Goal: Task Accomplishment & Management: Manage account settings

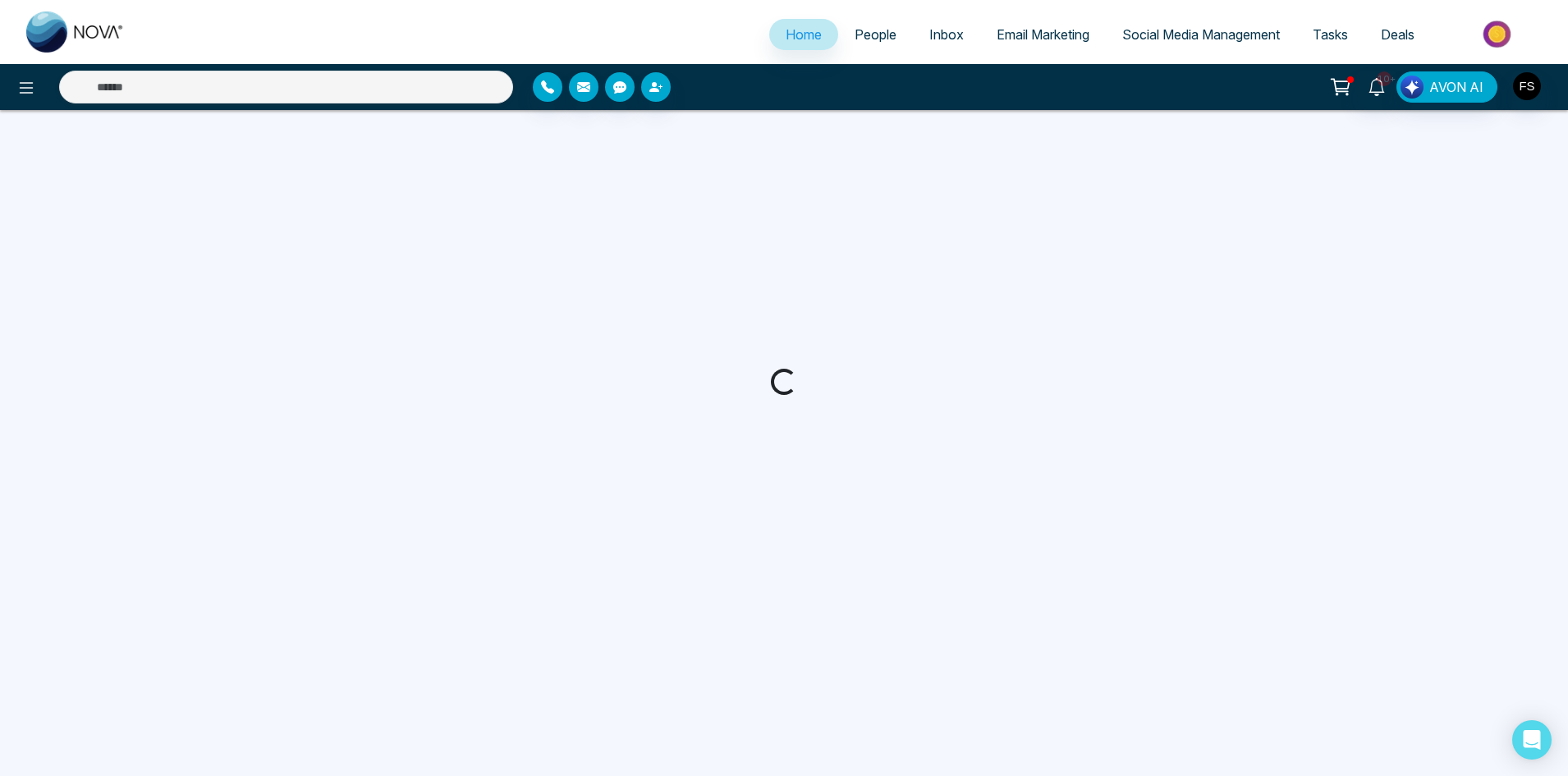
select select "*"
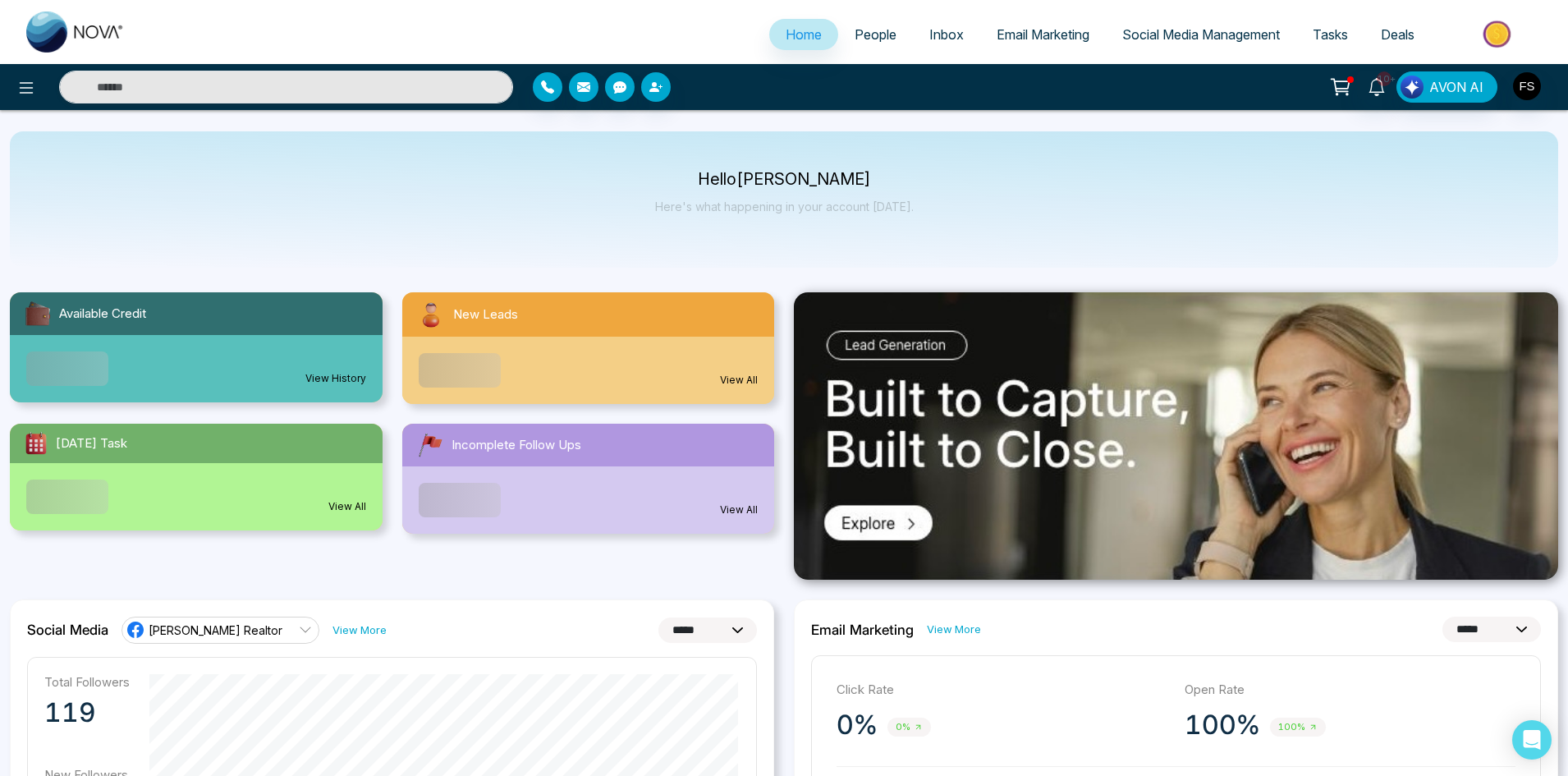
click at [865, 34] on span "People" at bounding box center [875, 34] width 42 height 16
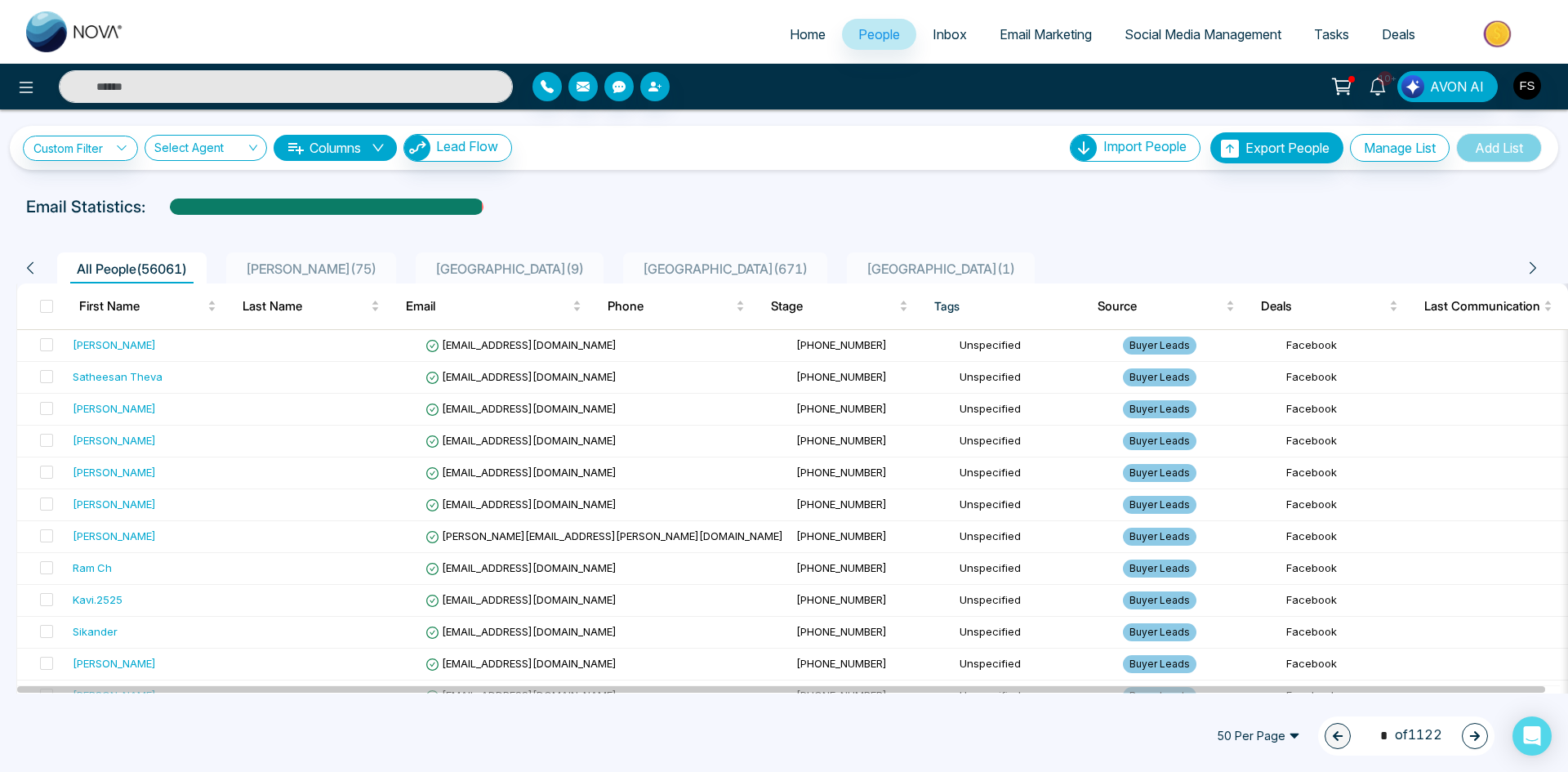
click at [1256, 730] on span "50 Per Page" at bounding box center [1259, 736] width 106 height 27
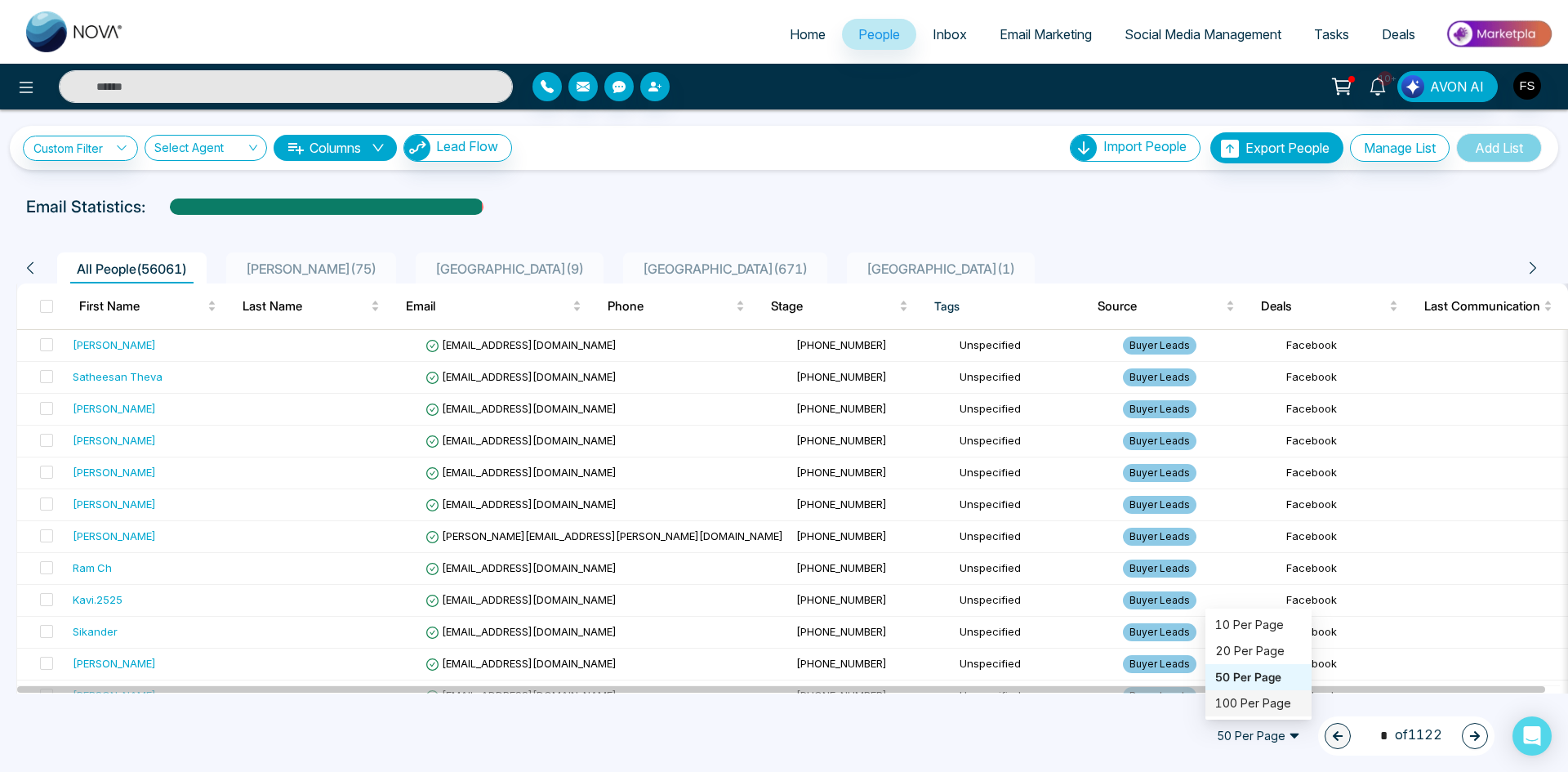
click at [1243, 700] on div "100 Per Page" at bounding box center [1258, 703] width 86 height 18
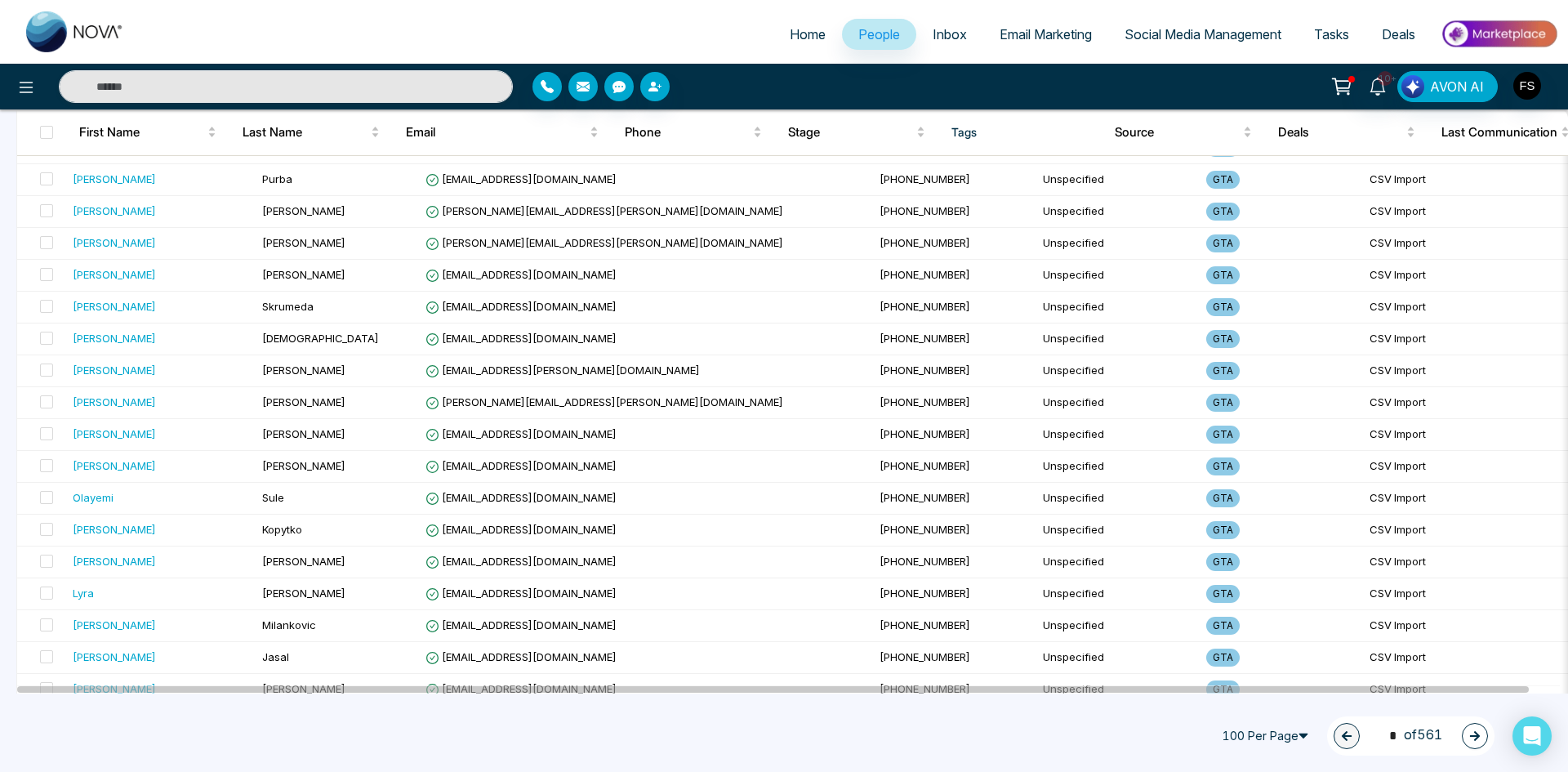
scroll to position [1143, 0]
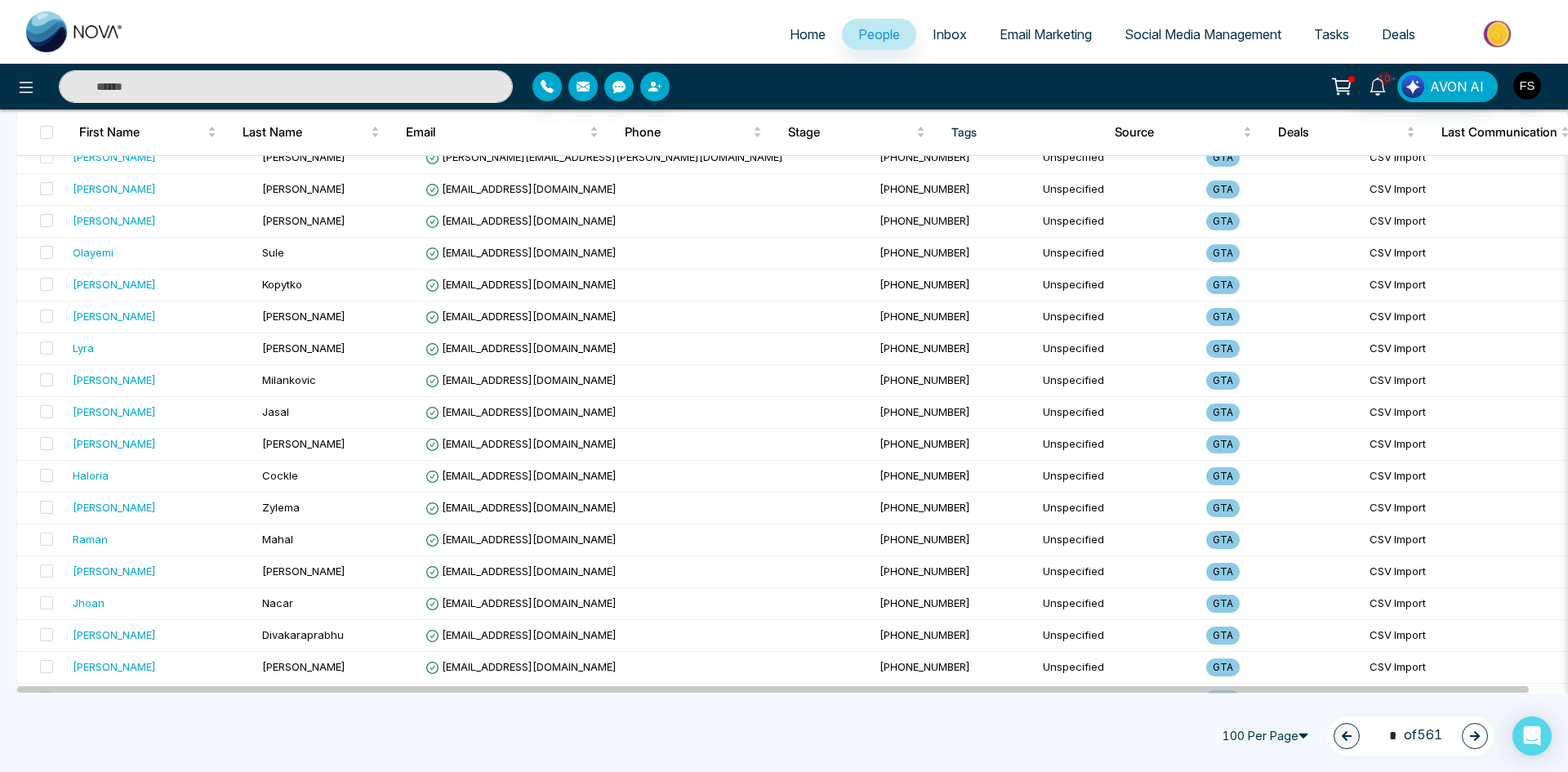
click at [1480, 738] on icon "button" at bounding box center [1475, 736] width 11 height 11
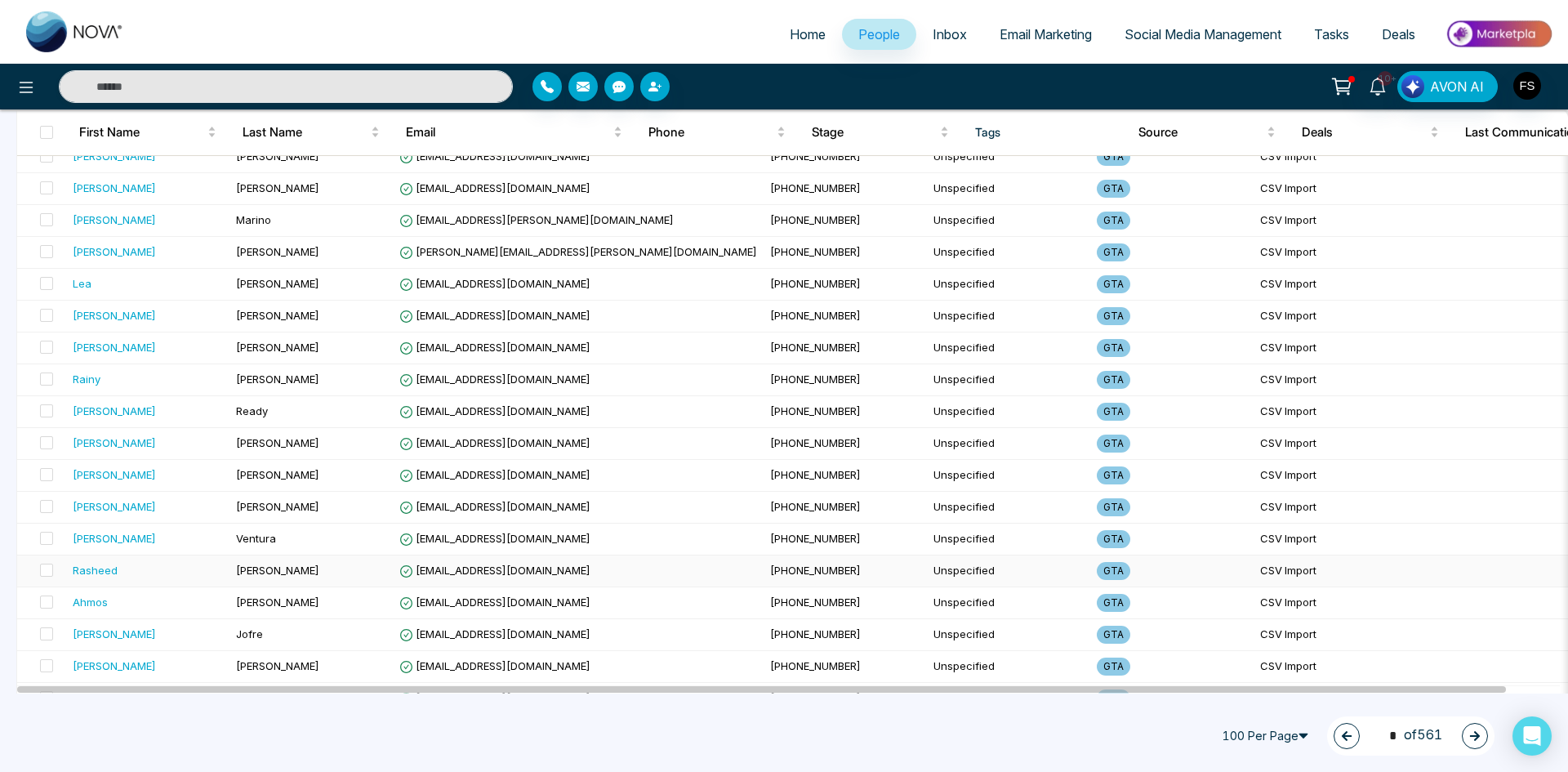
scroll to position [2830, 0]
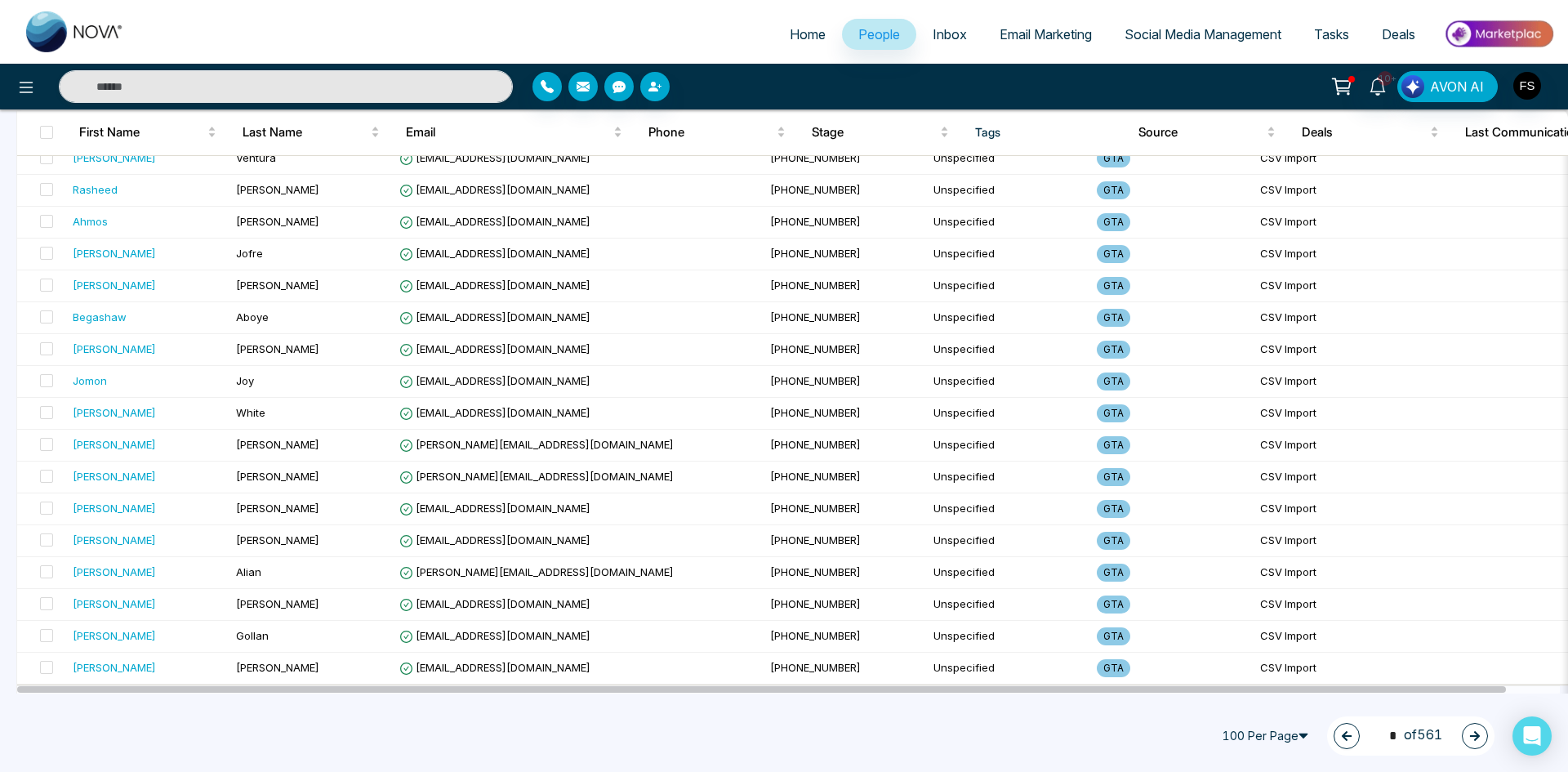
click at [1482, 738] on button "button" at bounding box center [1475, 736] width 27 height 27
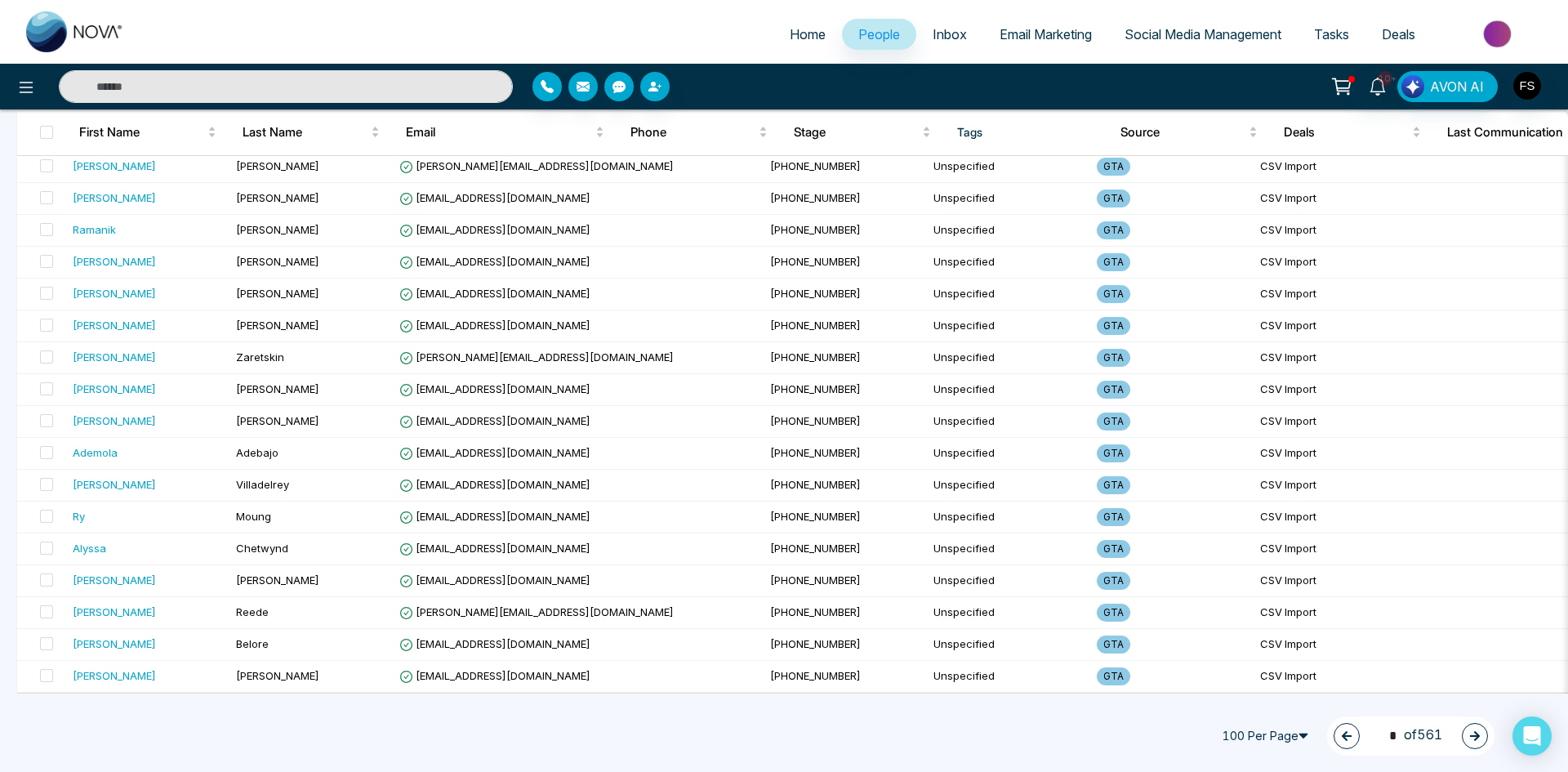
click at [1480, 731] on icon "button" at bounding box center [1475, 736] width 11 height 11
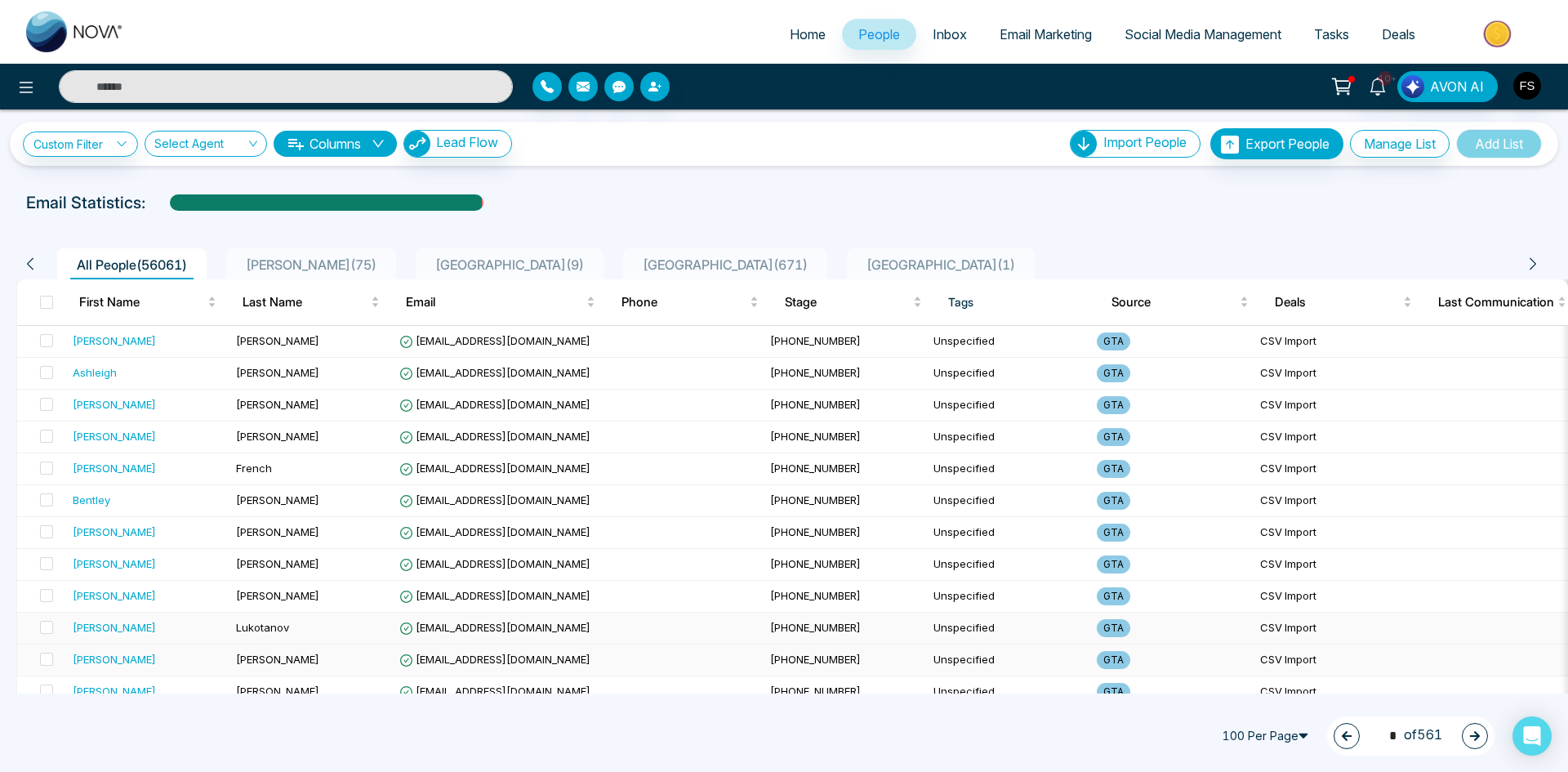
scroll to position [0, 0]
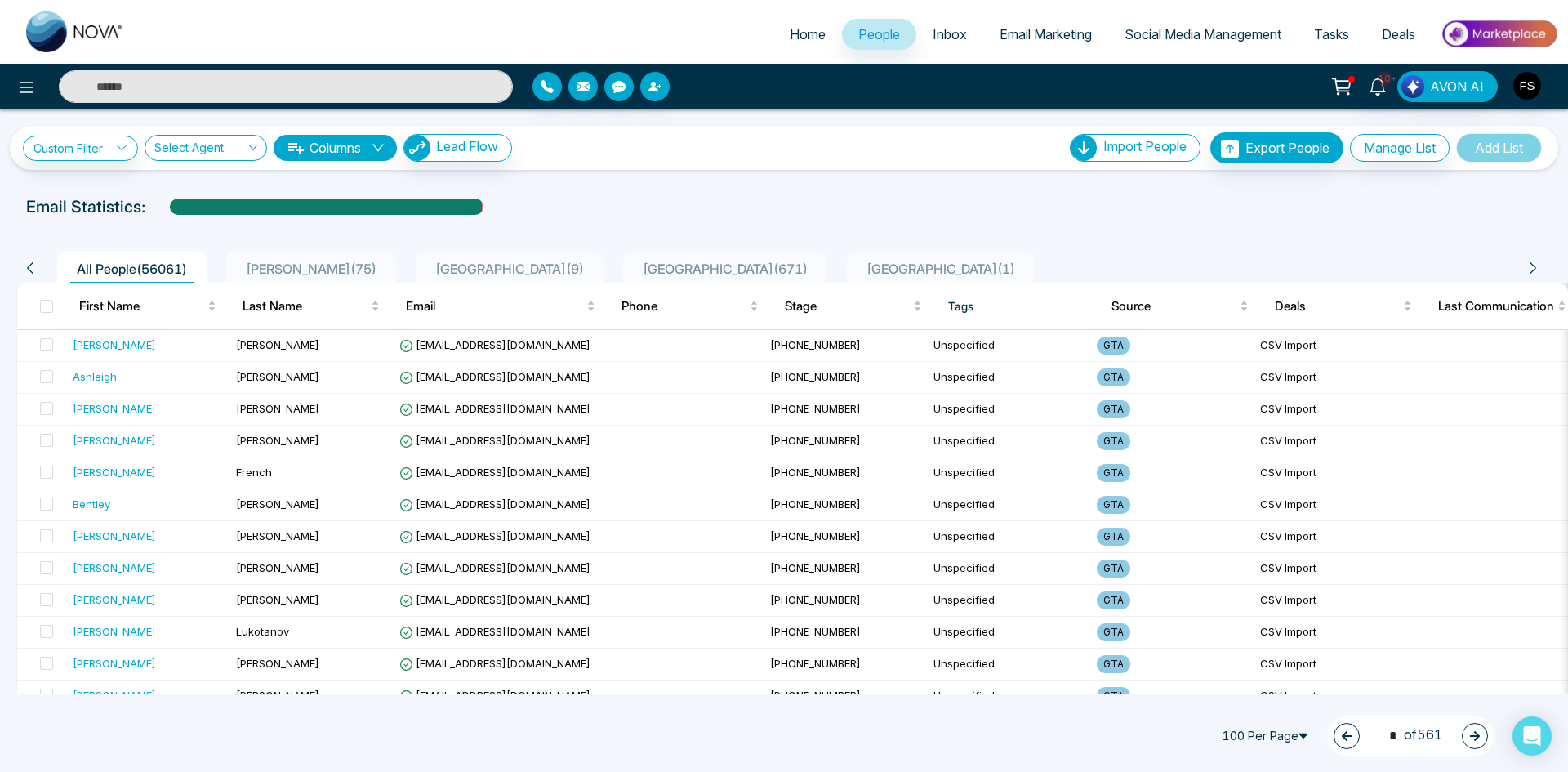
click at [1480, 739] on button "button" at bounding box center [1475, 736] width 27 height 27
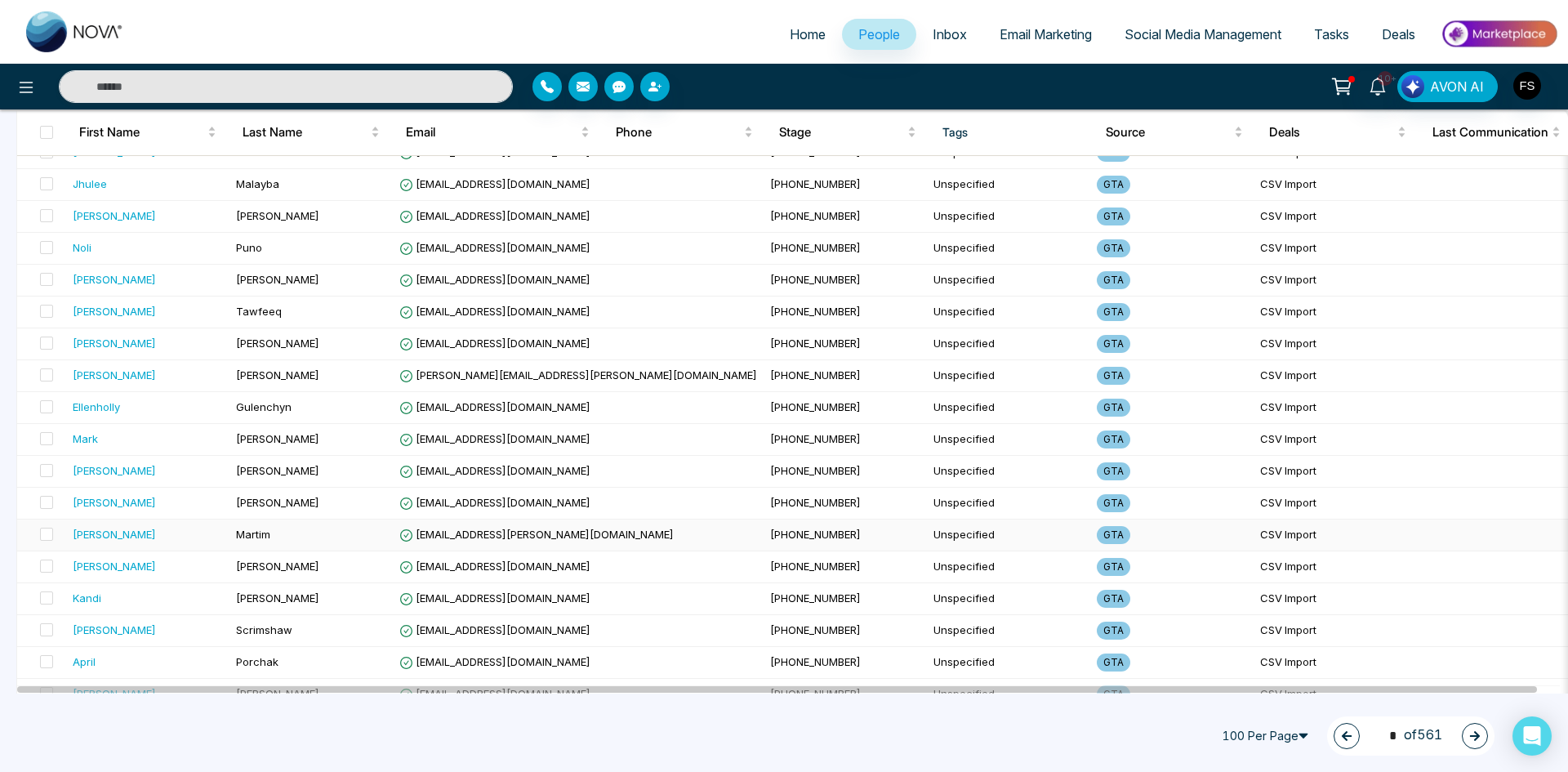
scroll to position [2830, 0]
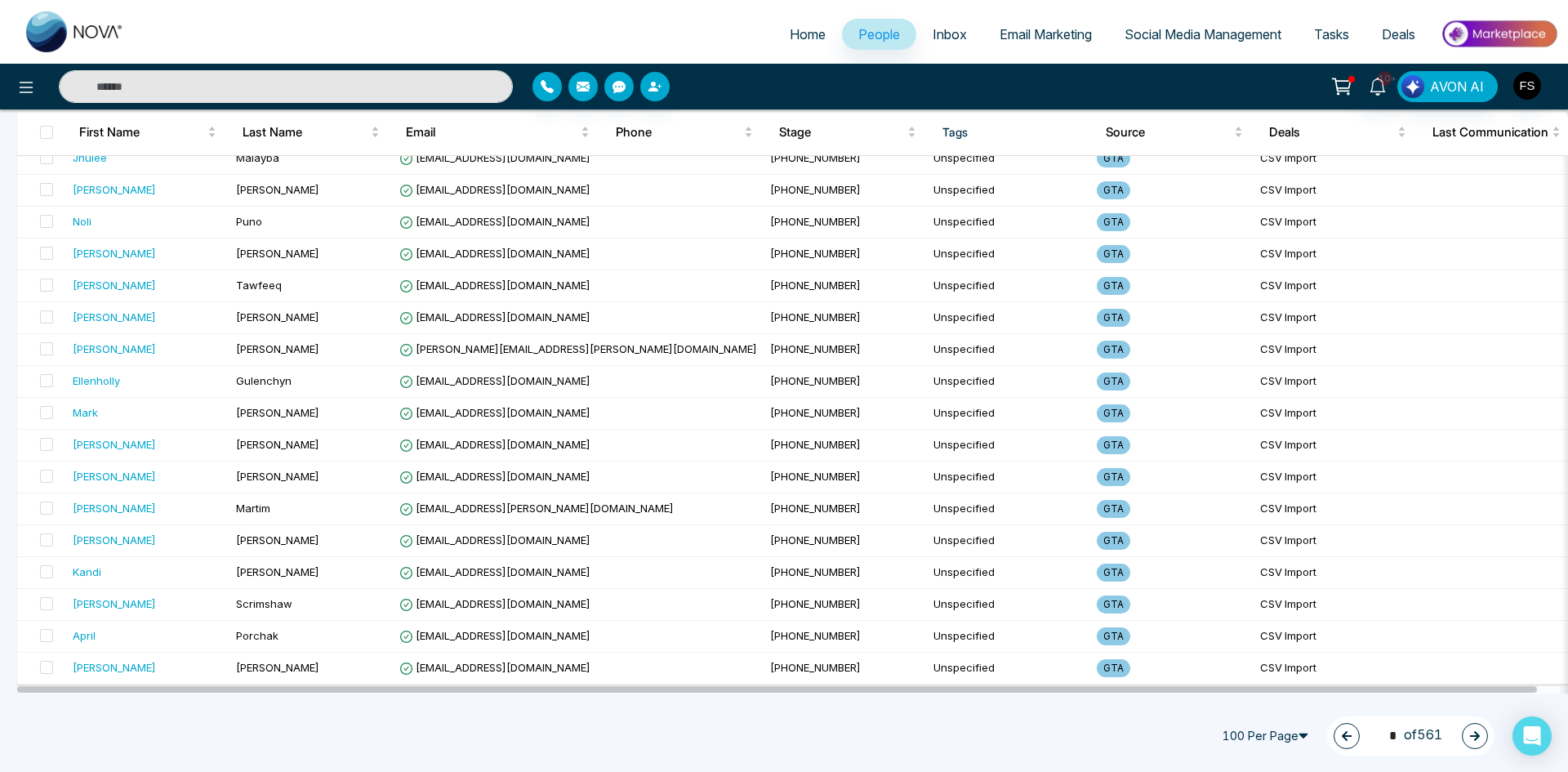
click at [1470, 731] on icon "button" at bounding box center [1475, 736] width 11 height 11
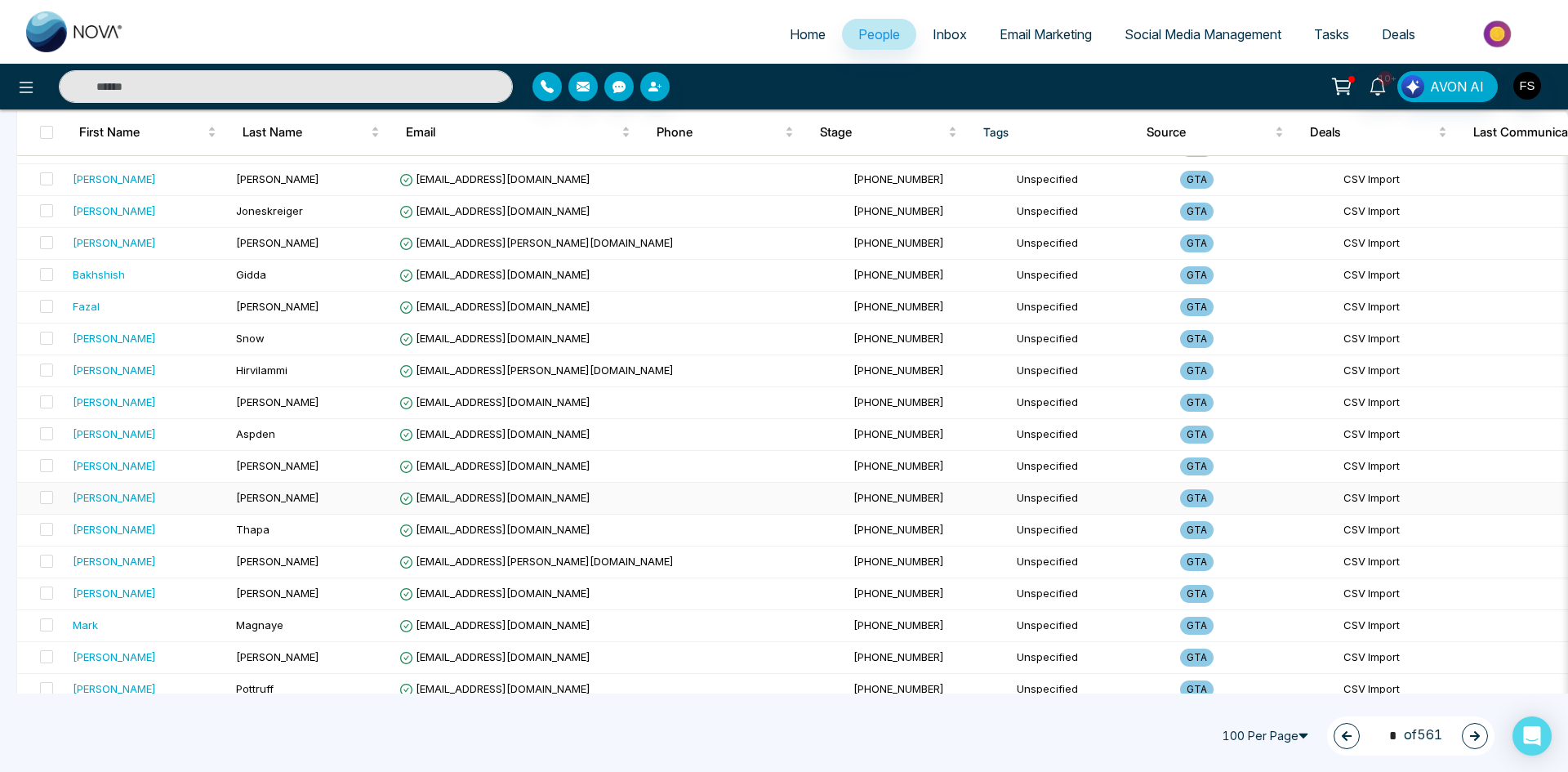
scroll to position [2123, 0]
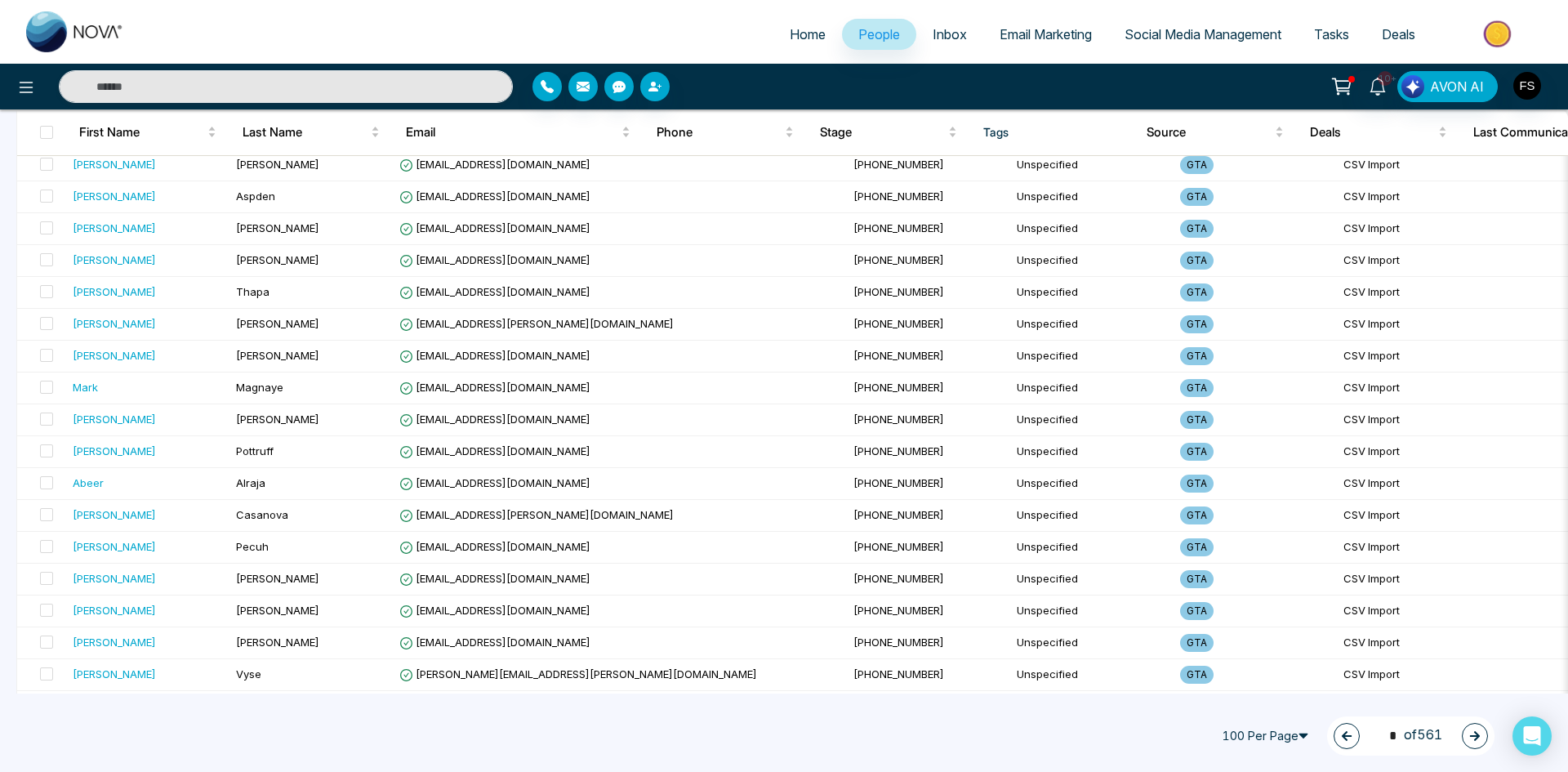
click at [1474, 738] on icon "button" at bounding box center [1475, 736] width 11 height 11
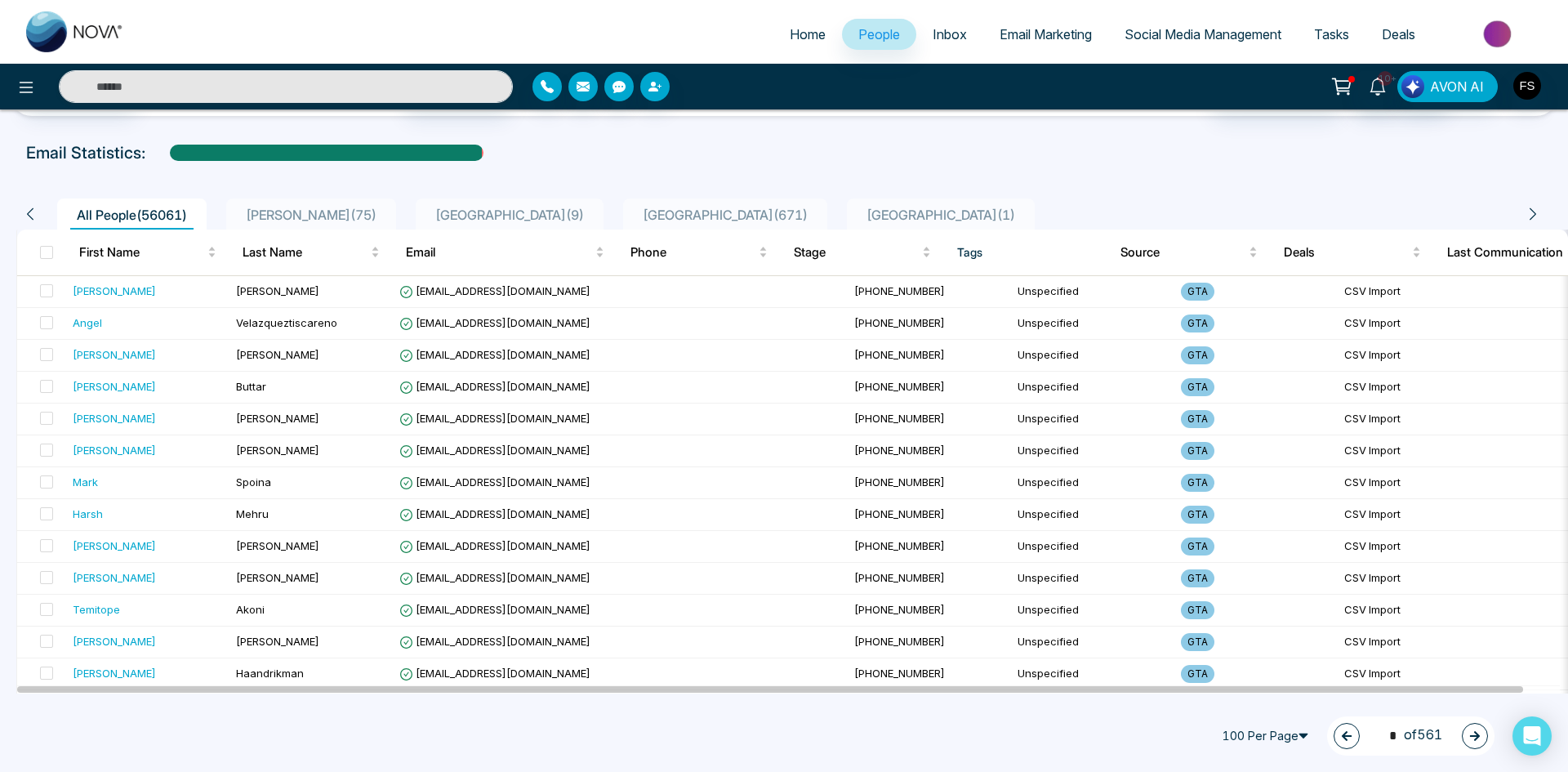
scroll to position [0, 0]
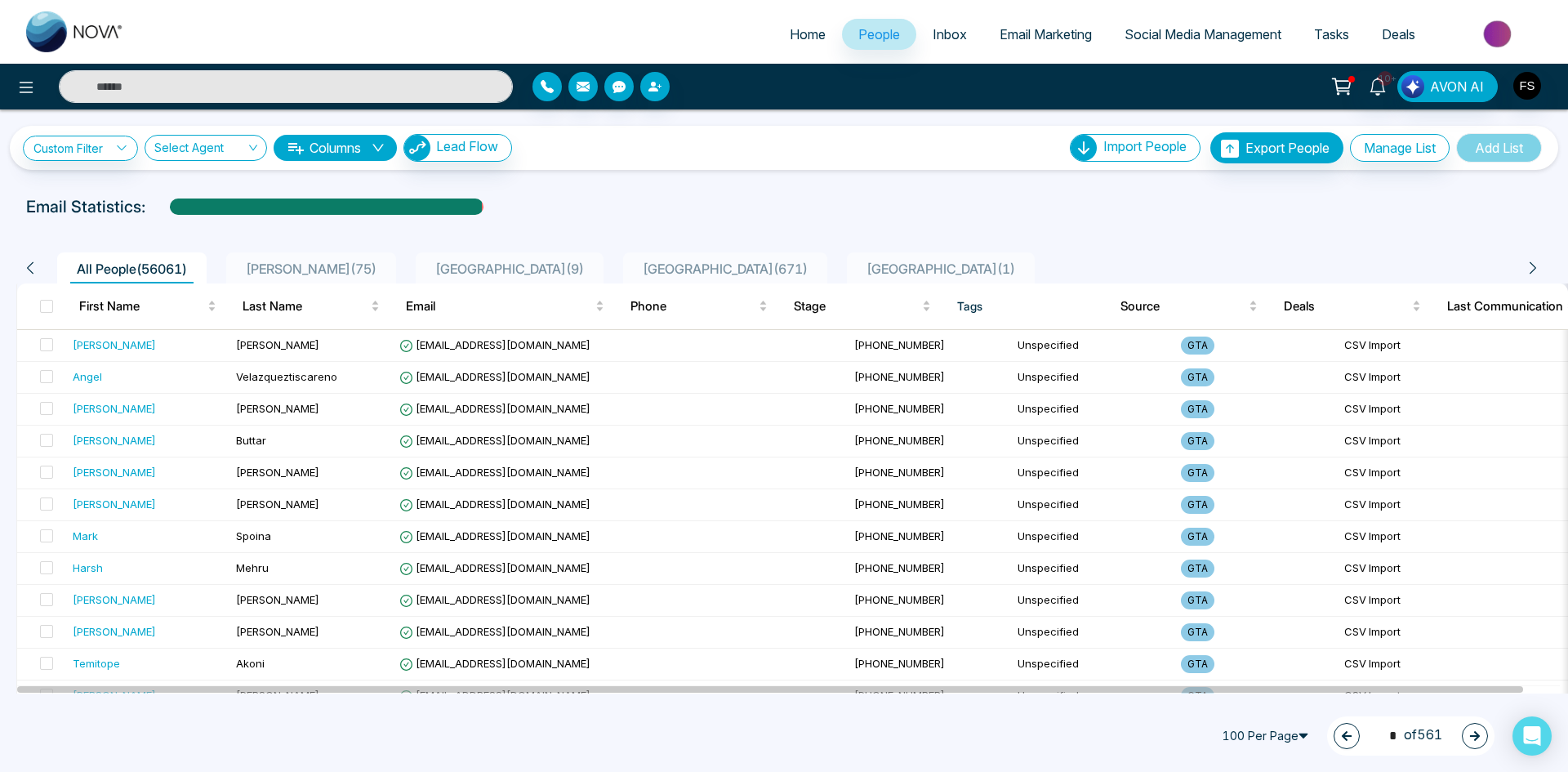
click at [1474, 735] on icon "button" at bounding box center [1475, 736] width 9 height 9
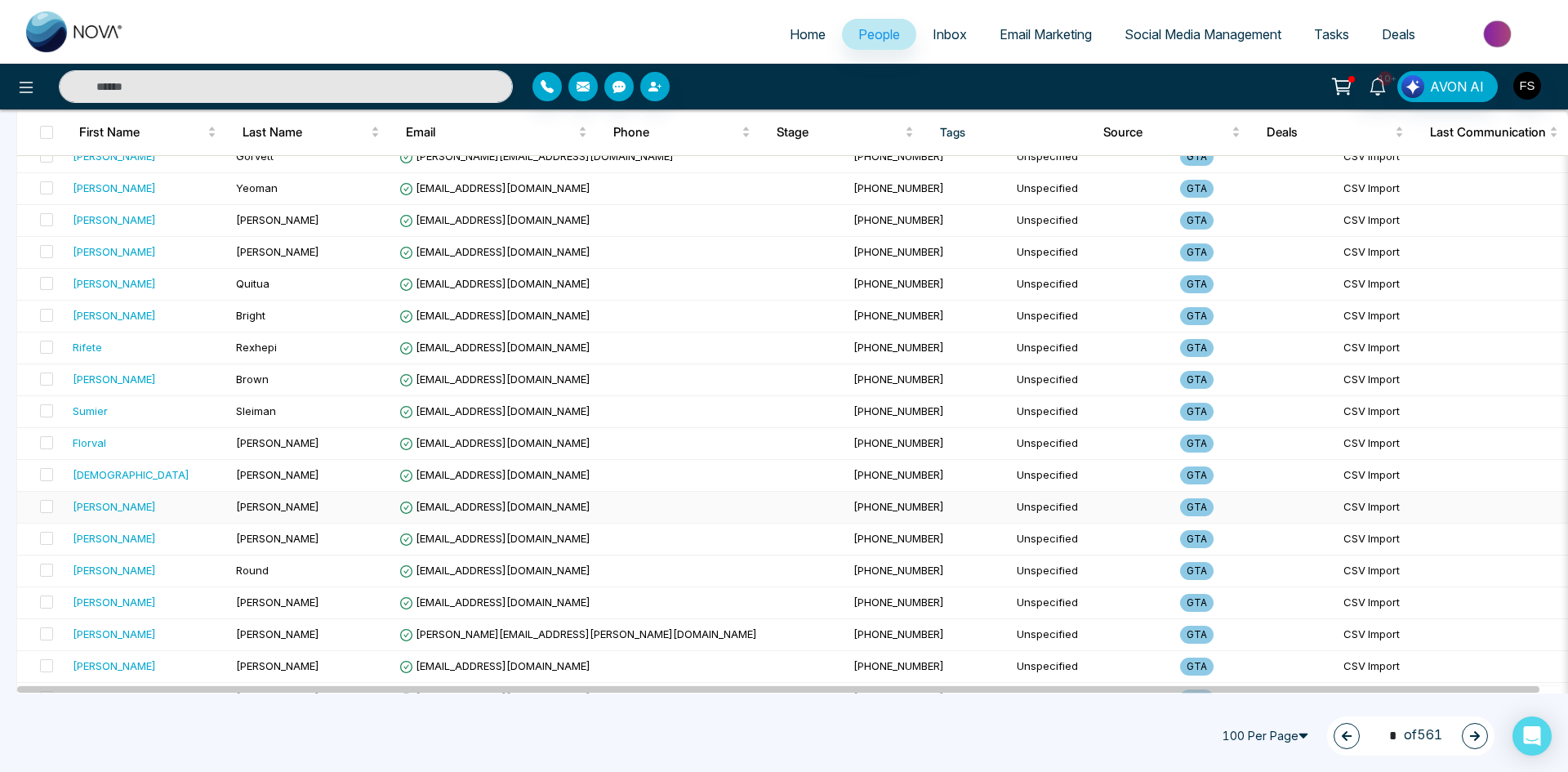
scroll to position [2830, 0]
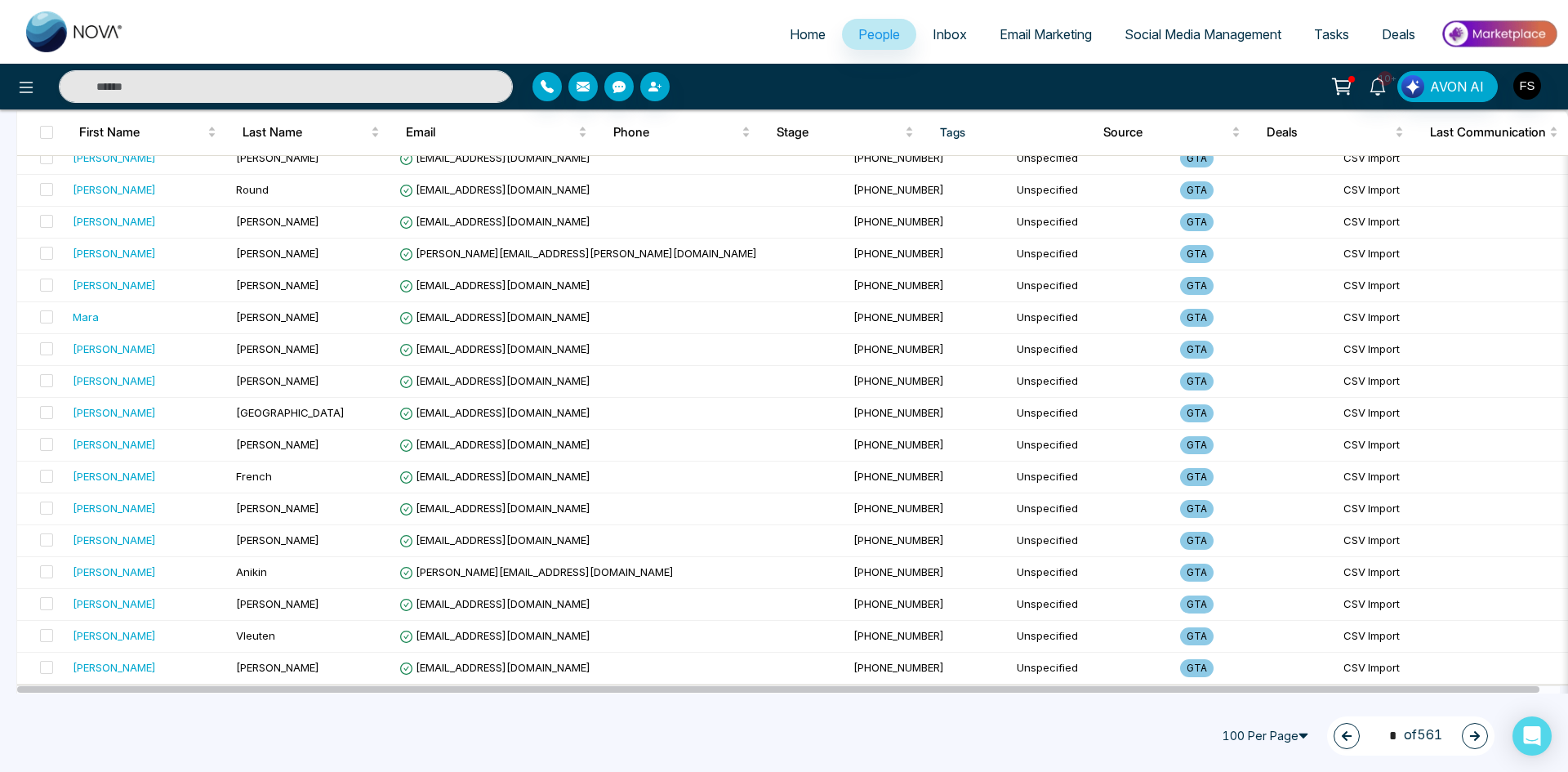
click at [1473, 739] on icon "button" at bounding box center [1475, 736] width 11 height 11
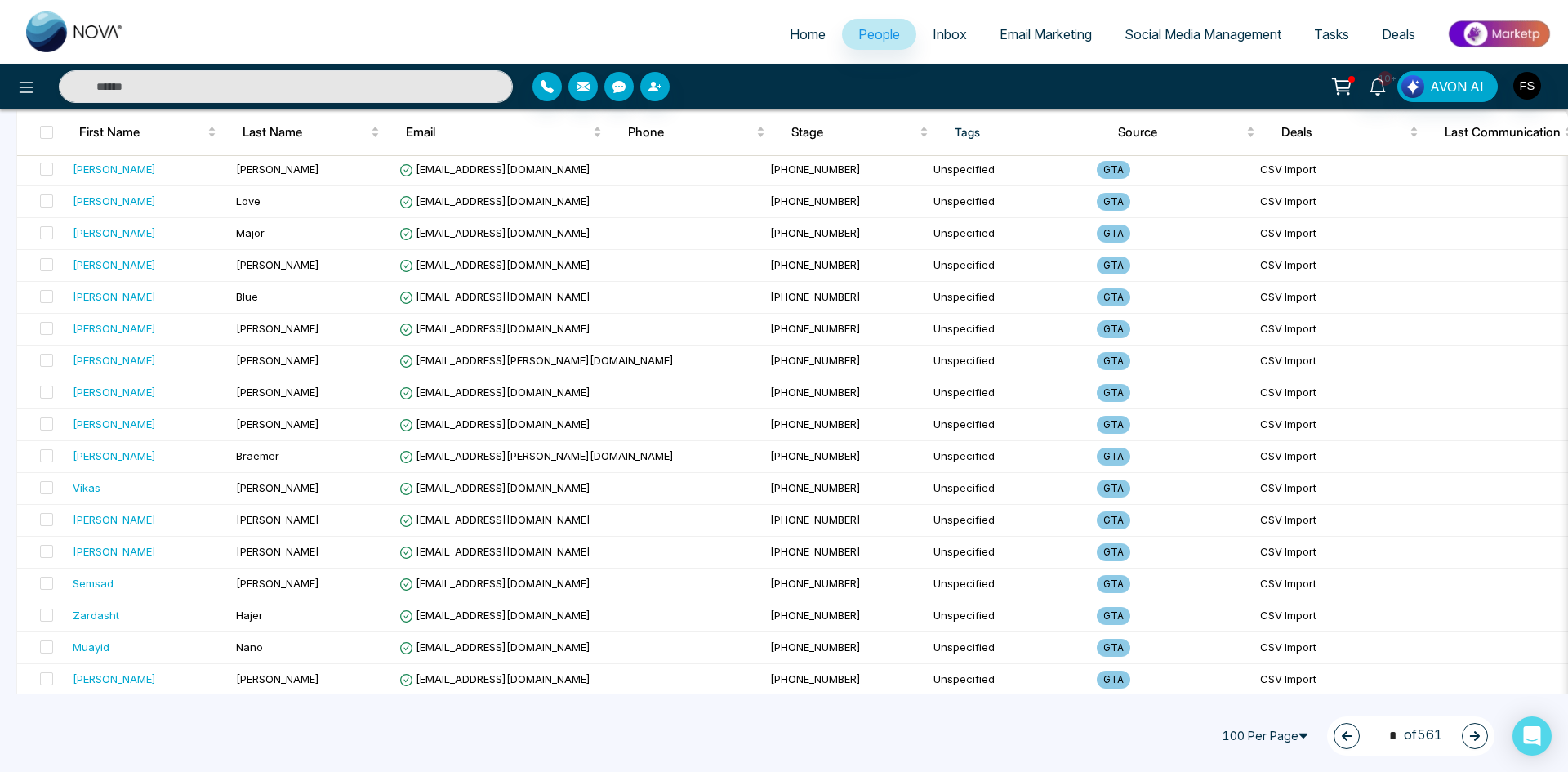
scroll to position [0, 0]
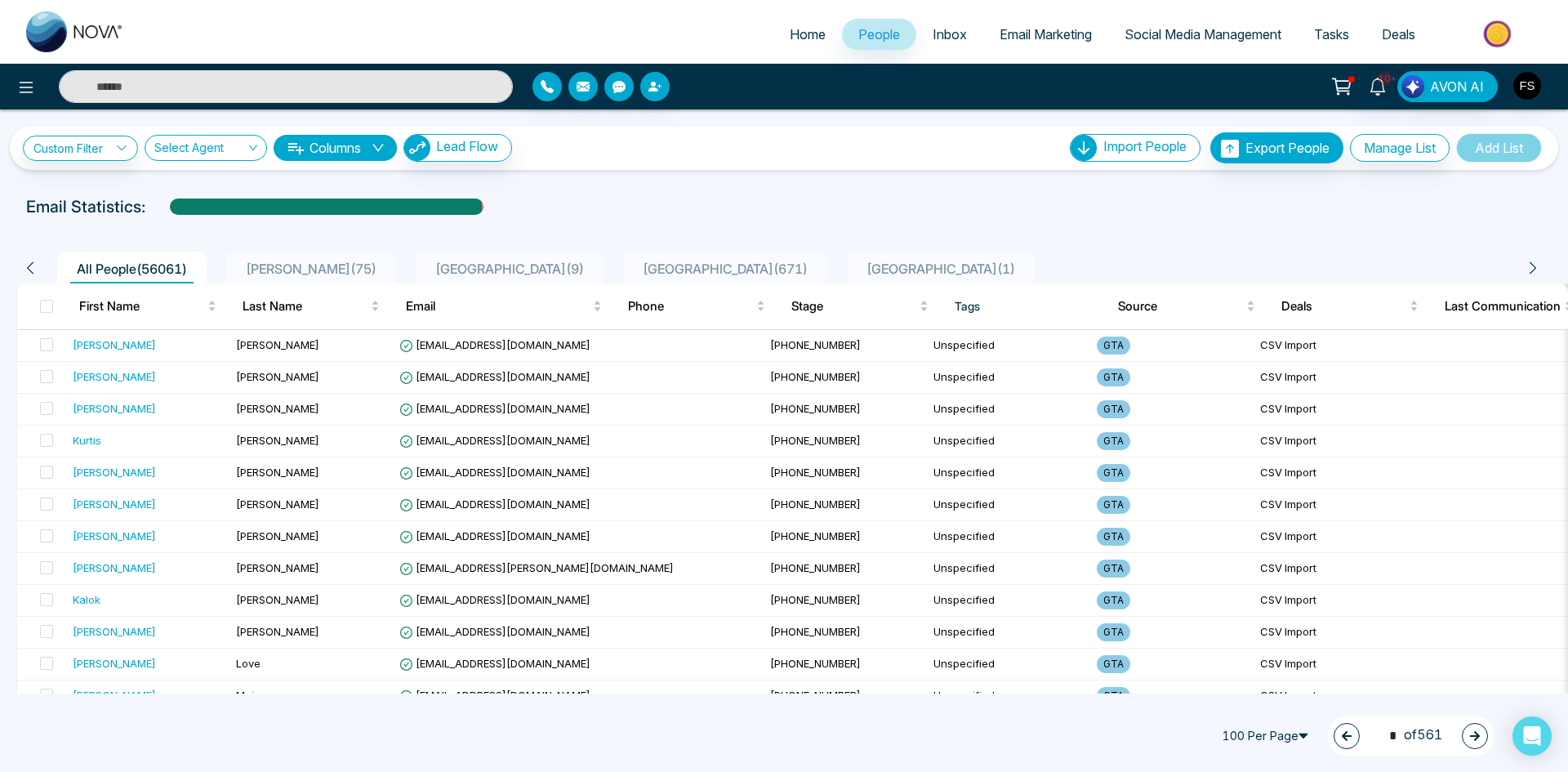
click at [1472, 742] on button "button" at bounding box center [1475, 736] width 27 height 27
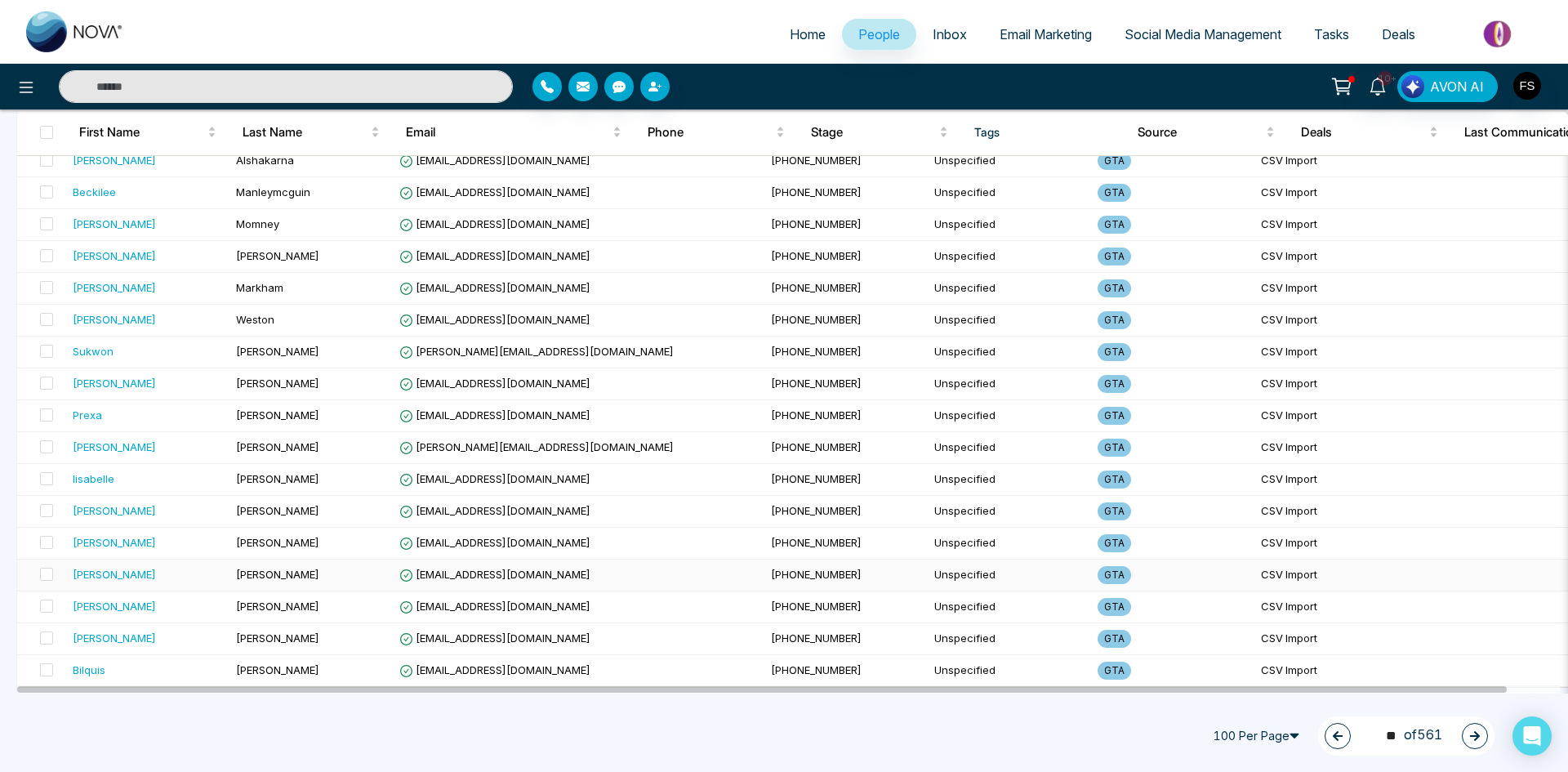
scroll to position [2830, 0]
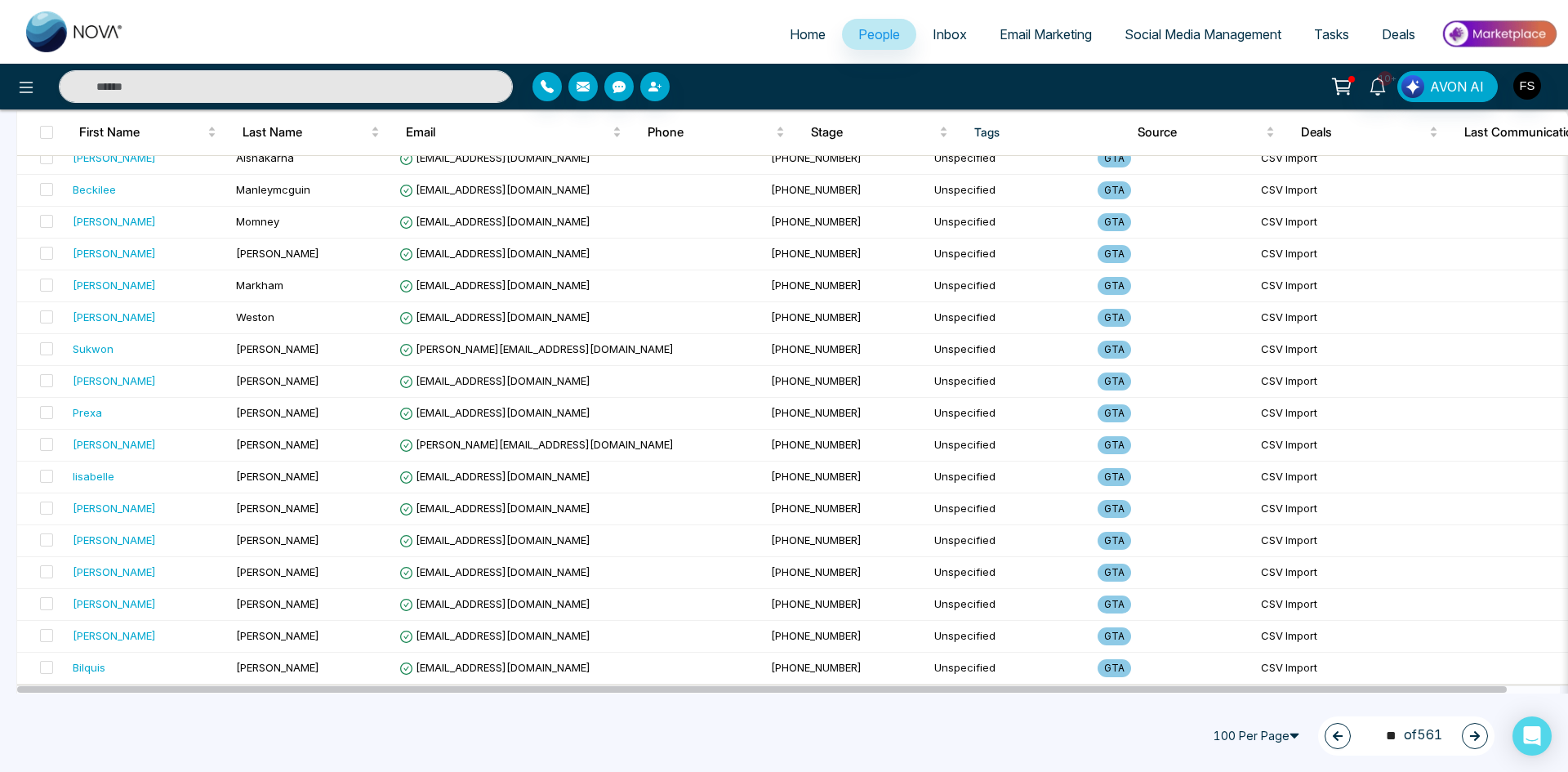
click at [1478, 743] on button "button" at bounding box center [1475, 736] width 27 height 27
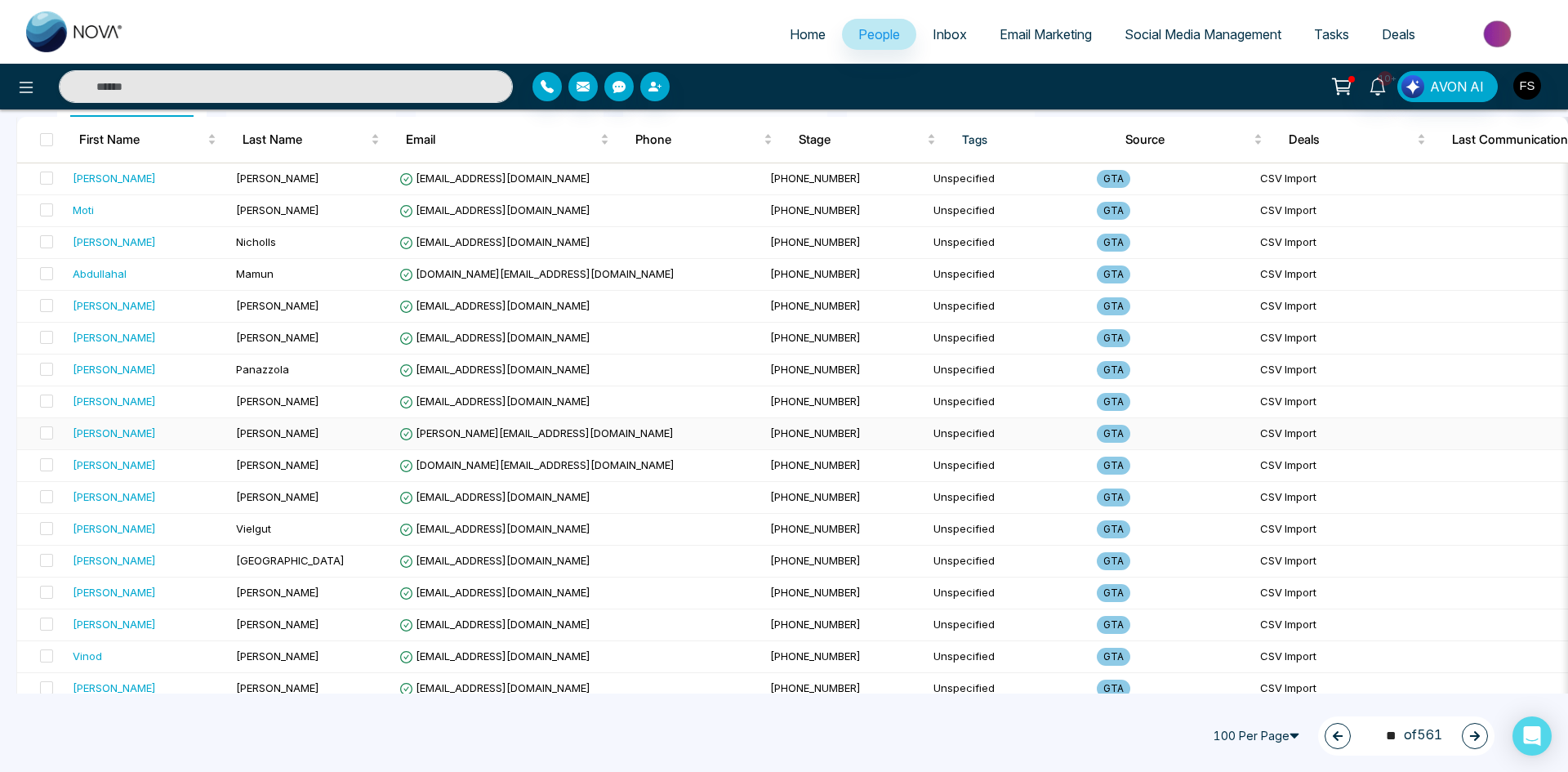
scroll to position [0, 0]
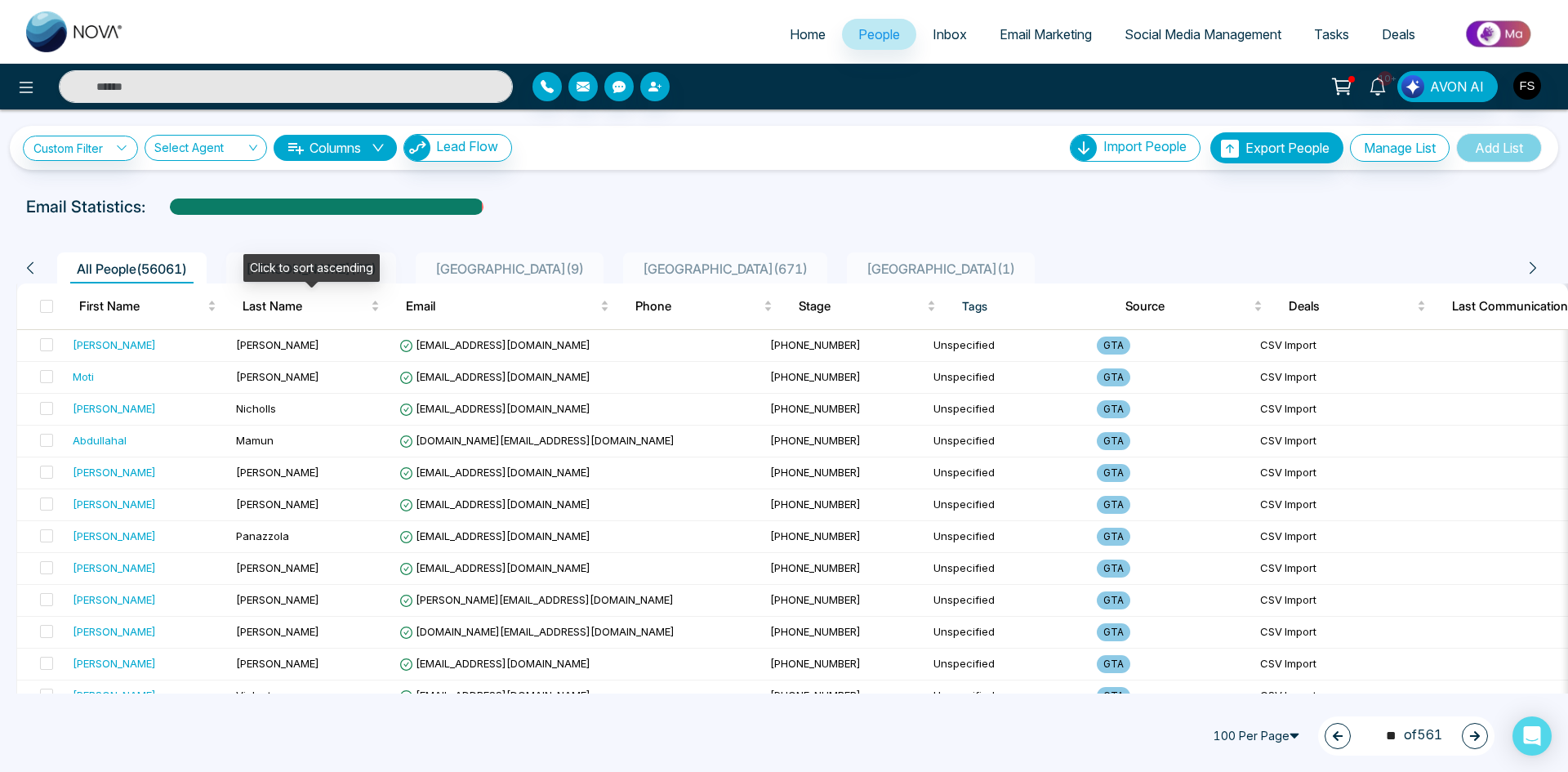
click at [289, 262] on div "Click to sort ascending" at bounding box center [312, 267] width 137 height 28
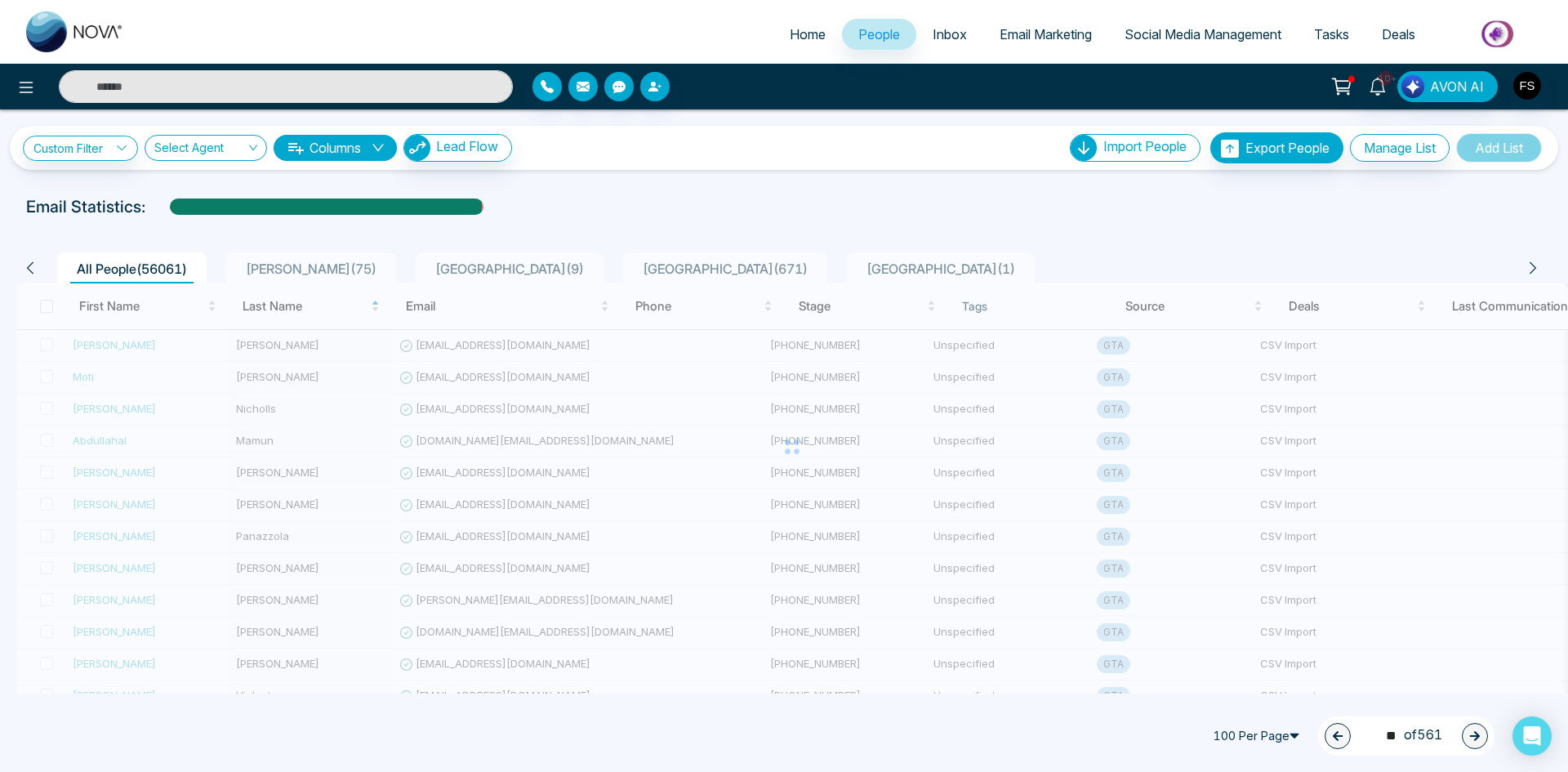
click at [270, 262] on span "[PERSON_NAME] ( 75 )" at bounding box center [311, 268] width 144 height 16
type input "*"
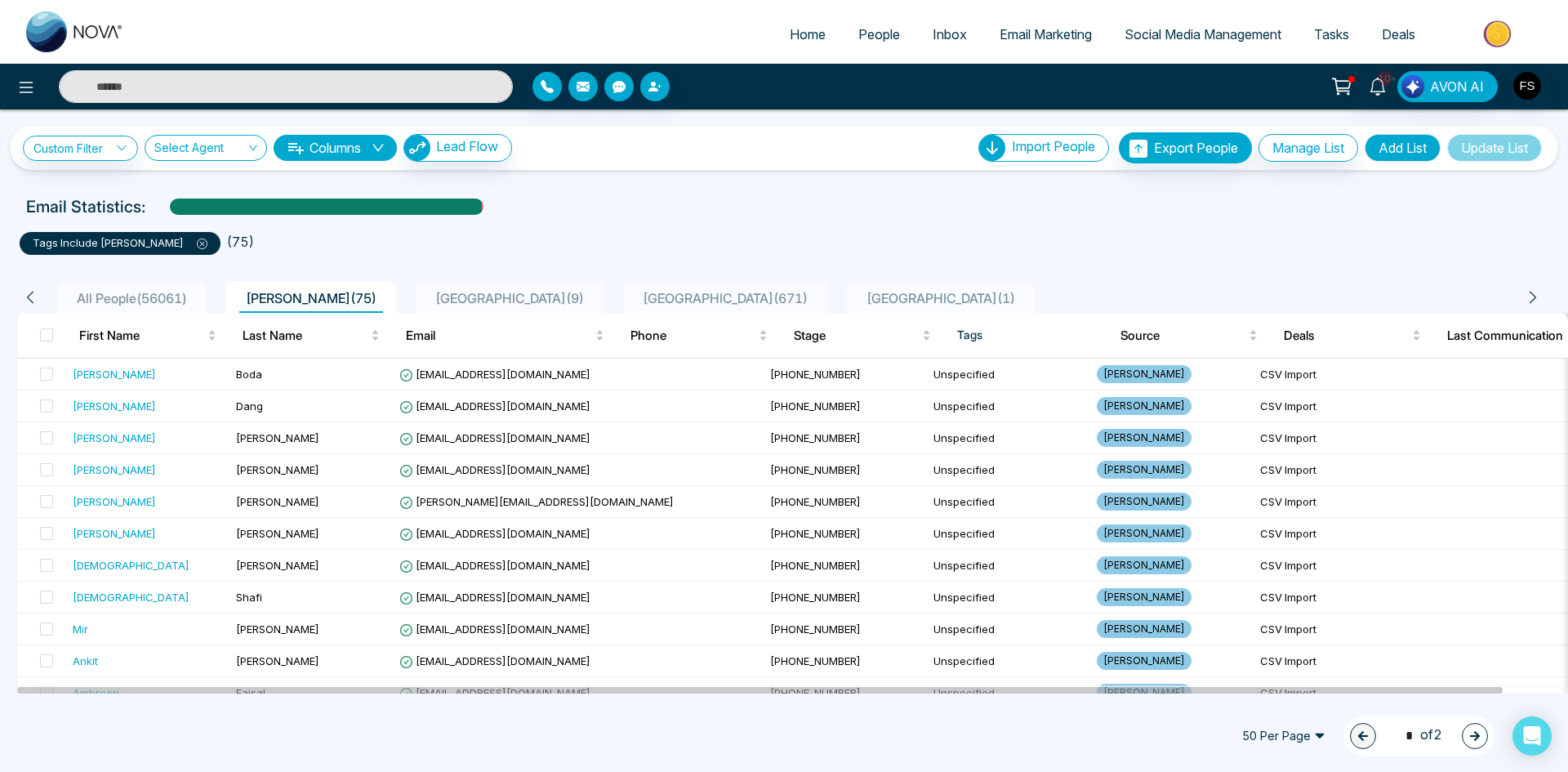
click at [860, 299] on span "[GEOGRAPHIC_DATA] ( 1 )" at bounding box center [941, 298] width 161 height 16
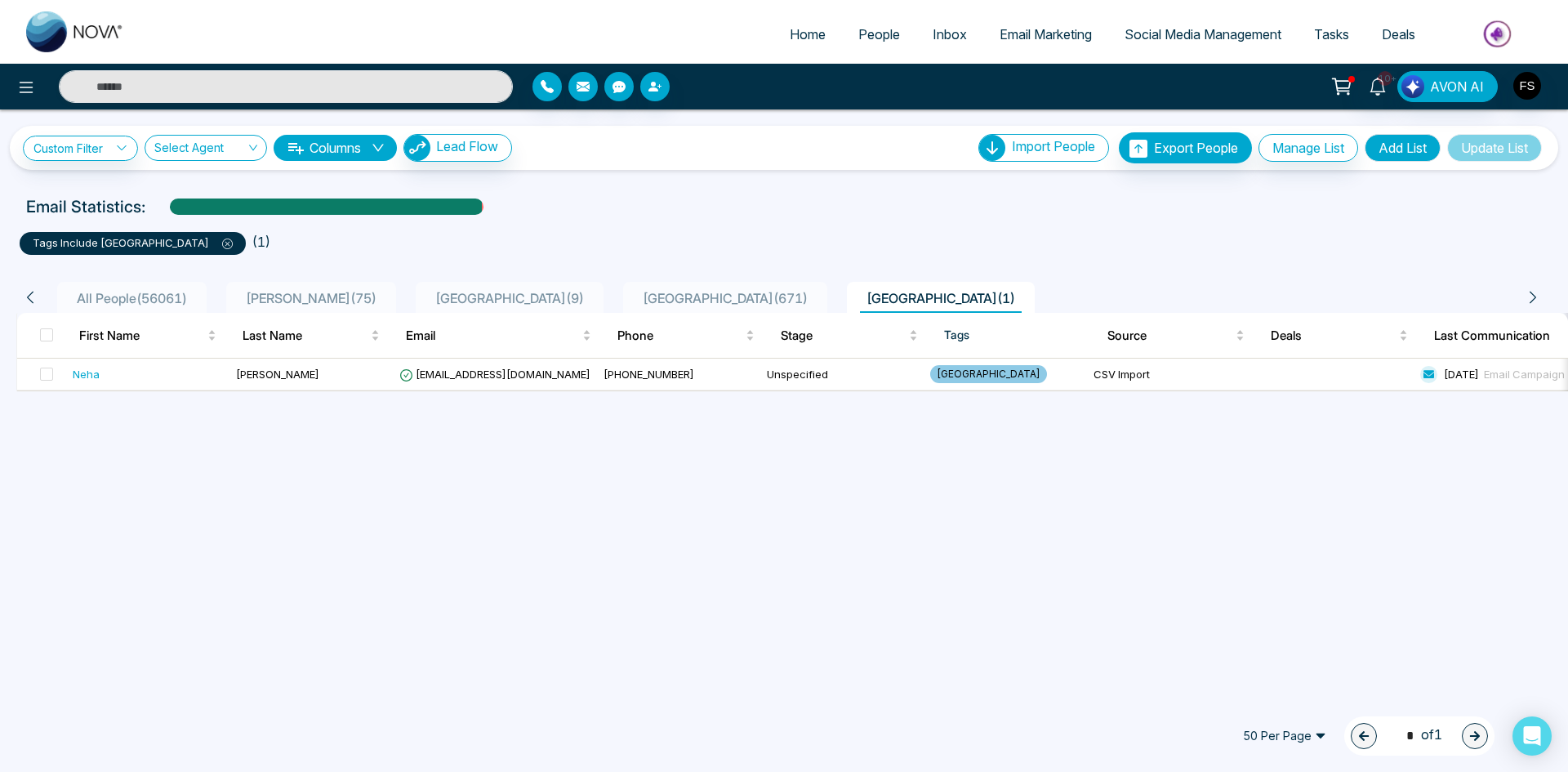
click at [636, 297] on span "[GEOGRAPHIC_DATA] ( 671 )" at bounding box center [726, 298] width 178 height 16
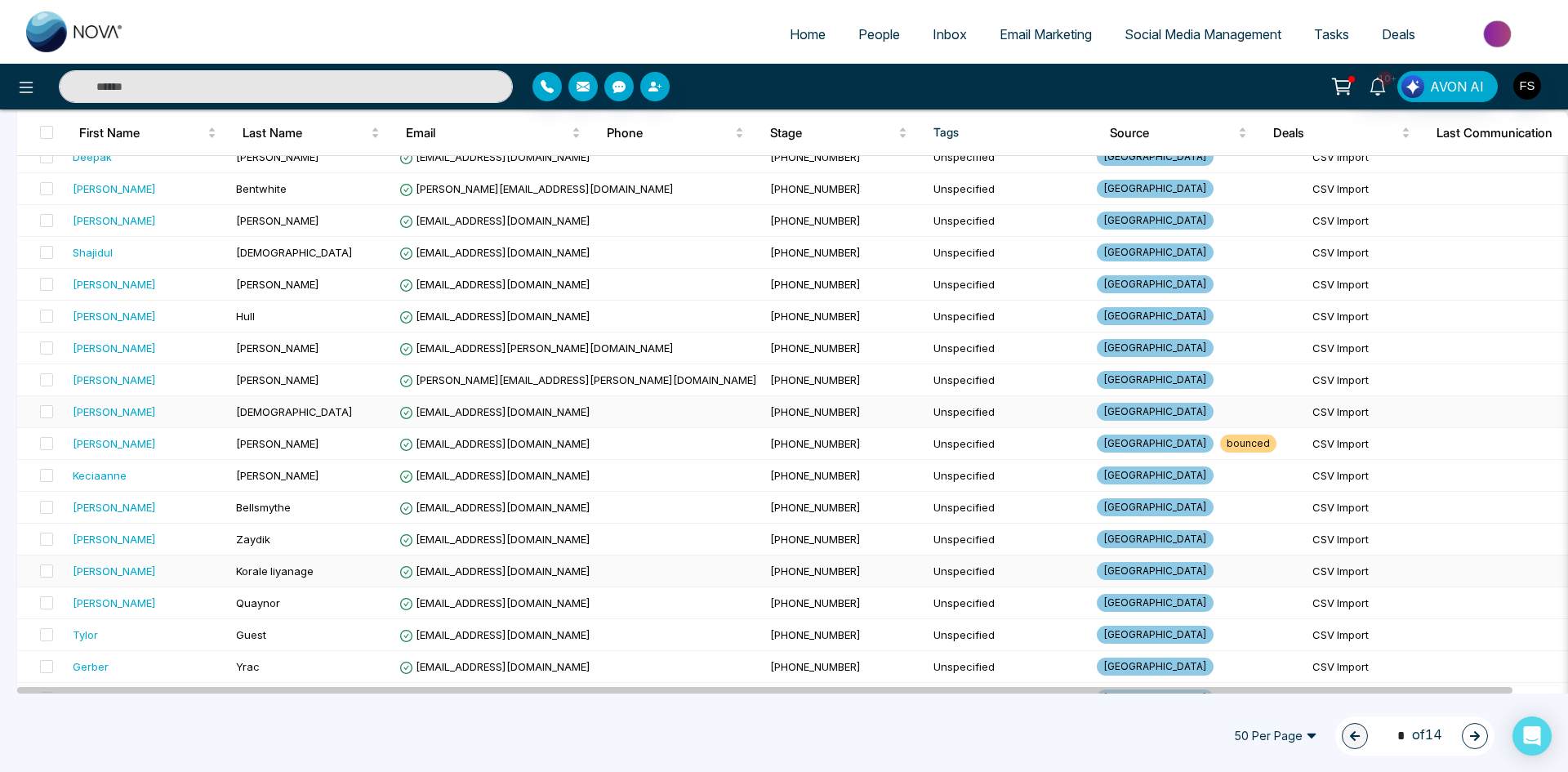
scroll to position [980, 0]
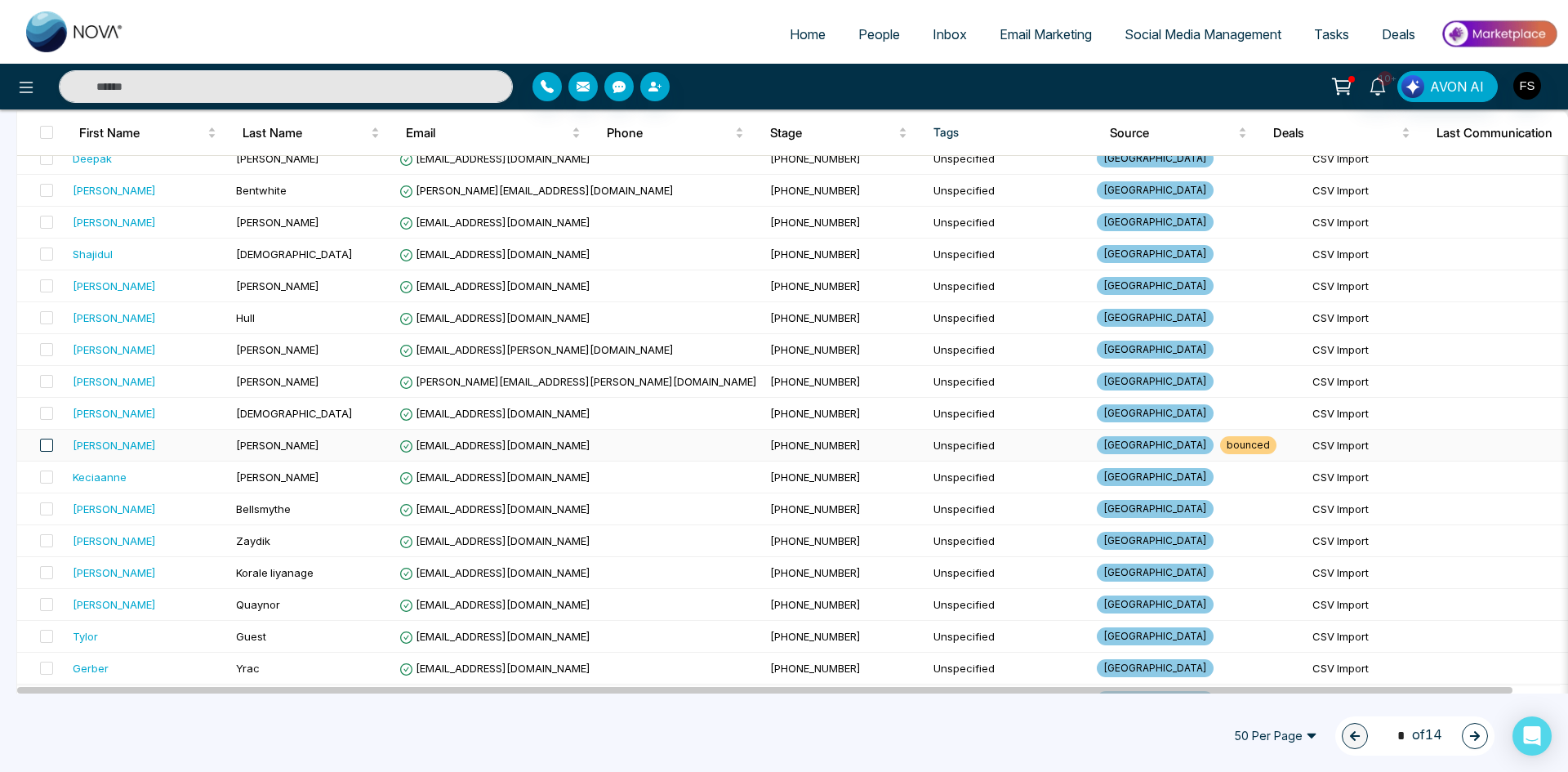
click at [46, 439] on span at bounding box center [46, 445] width 13 height 13
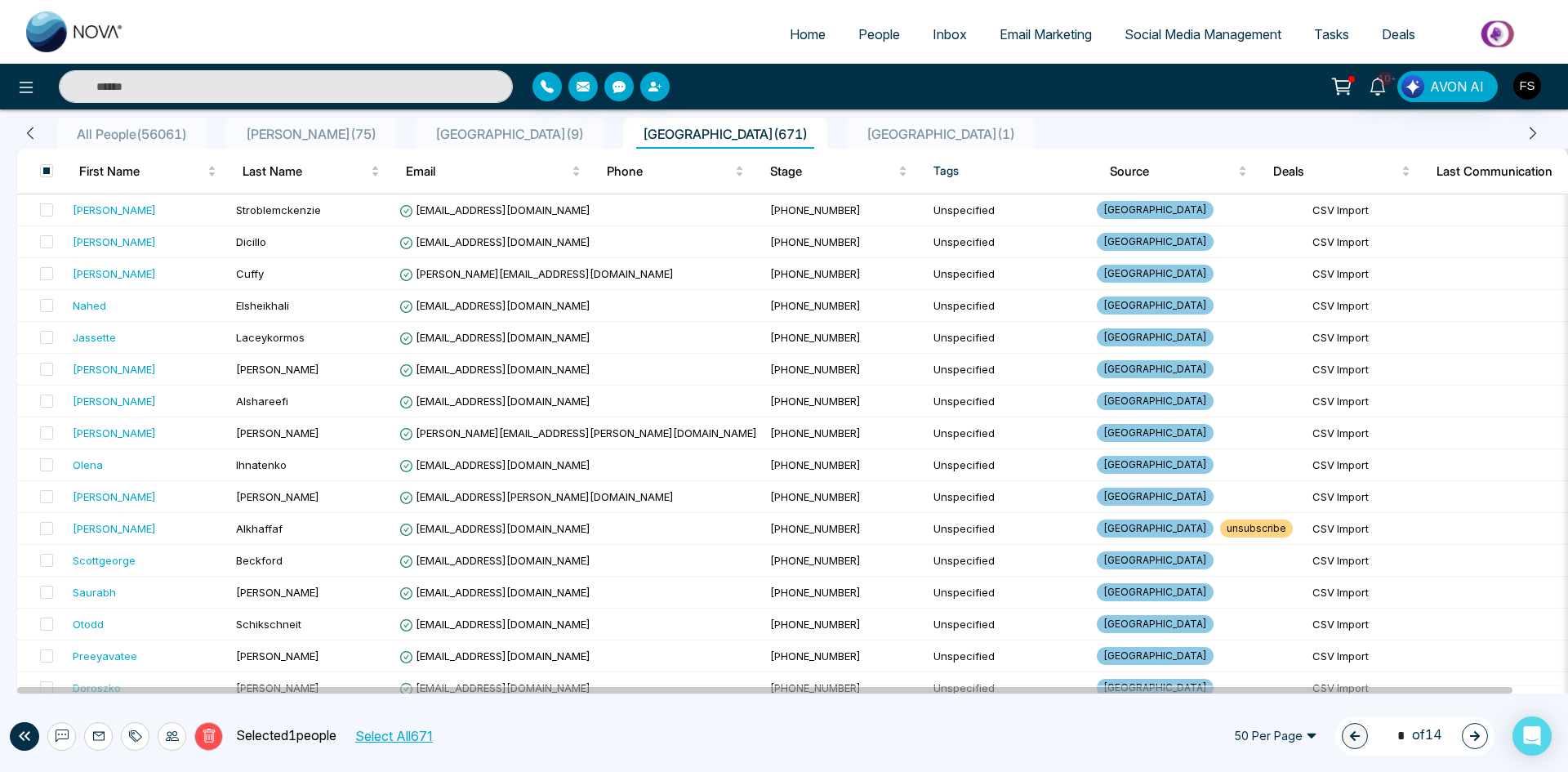
scroll to position [163, 0]
click at [48, 527] on span at bounding box center [46, 529] width 13 height 13
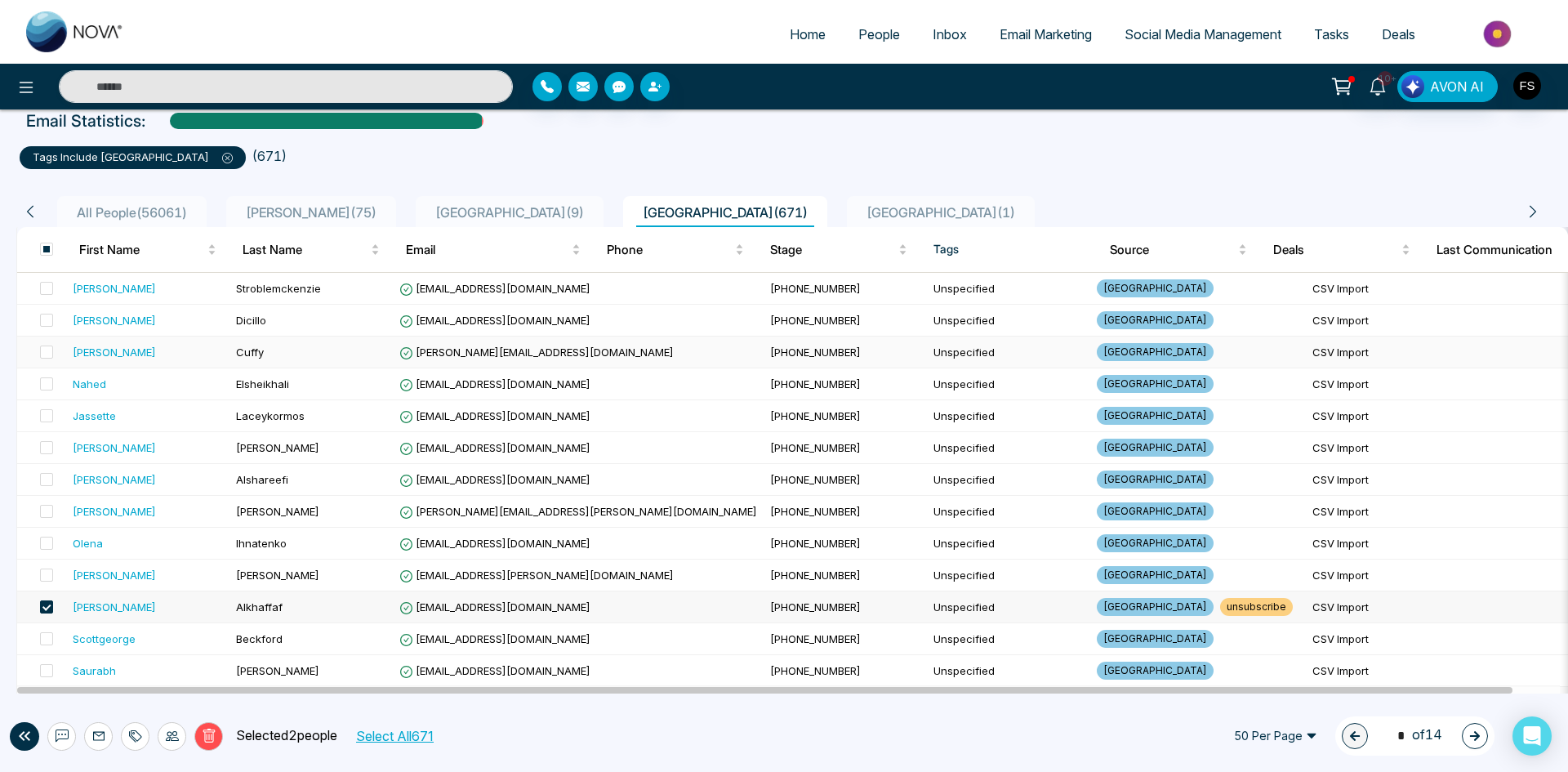
scroll to position [0, 0]
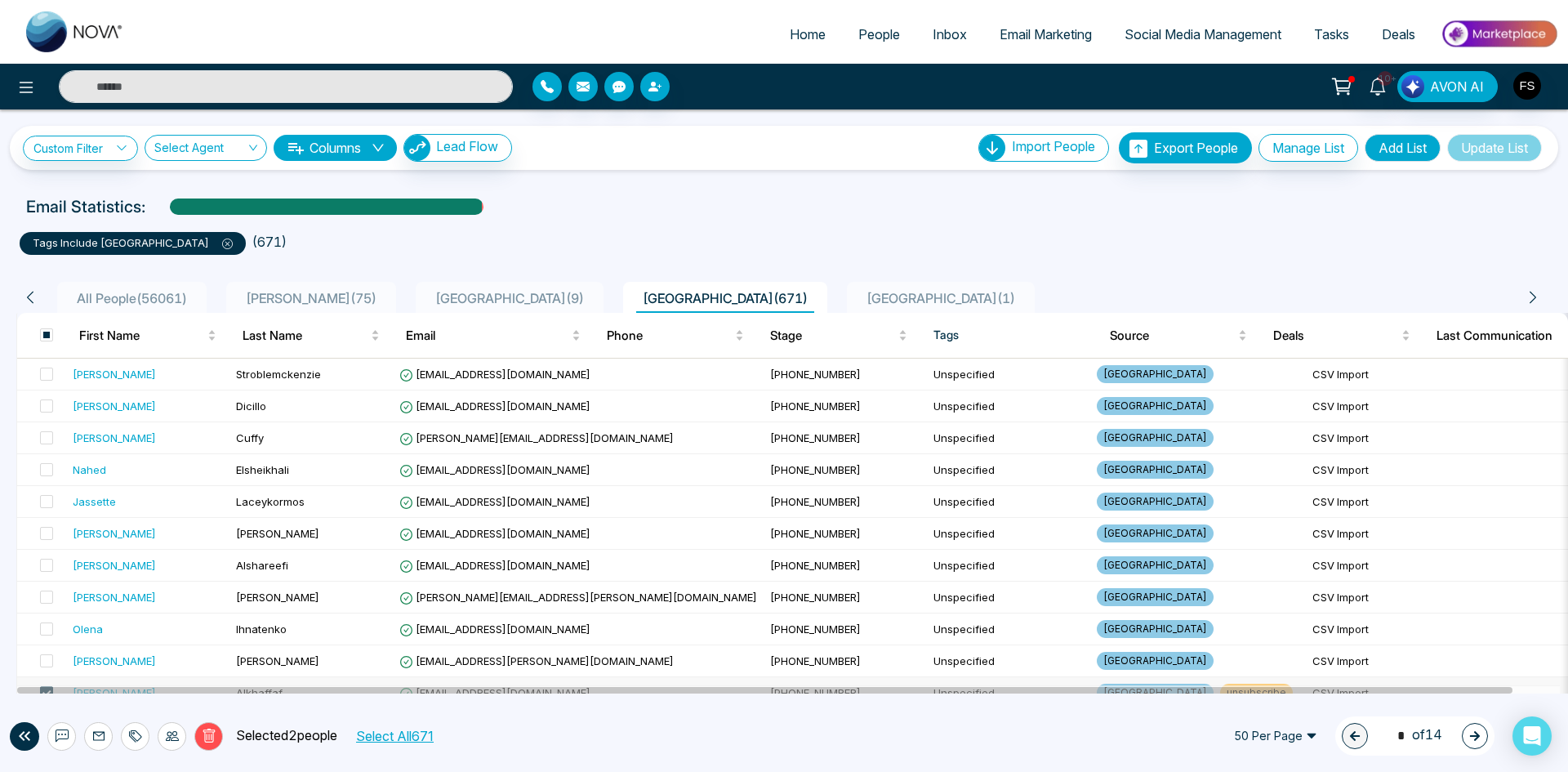
click at [211, 731] on icon at bounding box center [209, 735] width 12 height 14
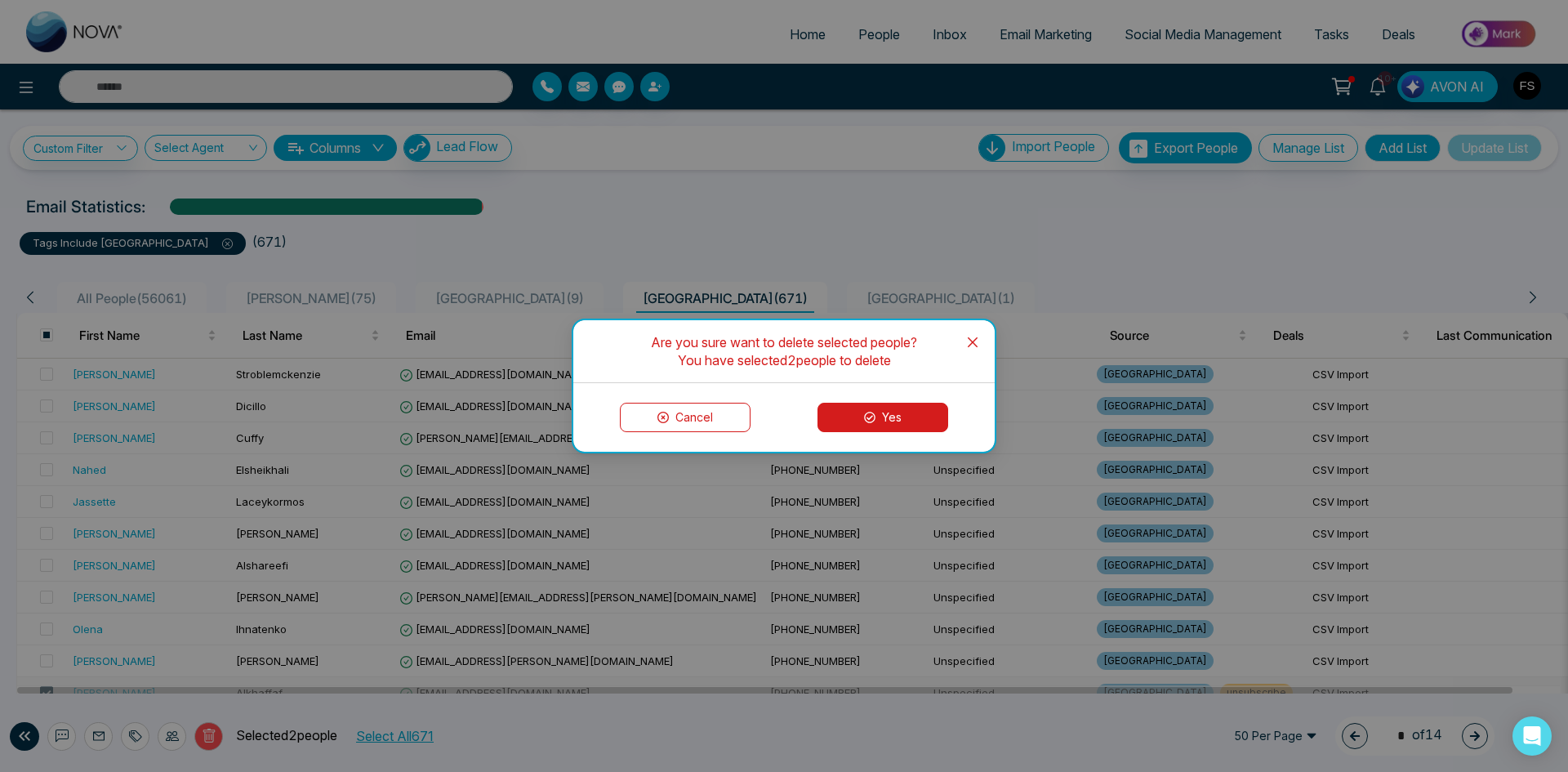
click at [905, 420] on button "Yes" at bounding box center [883, 416] width 131 height 29
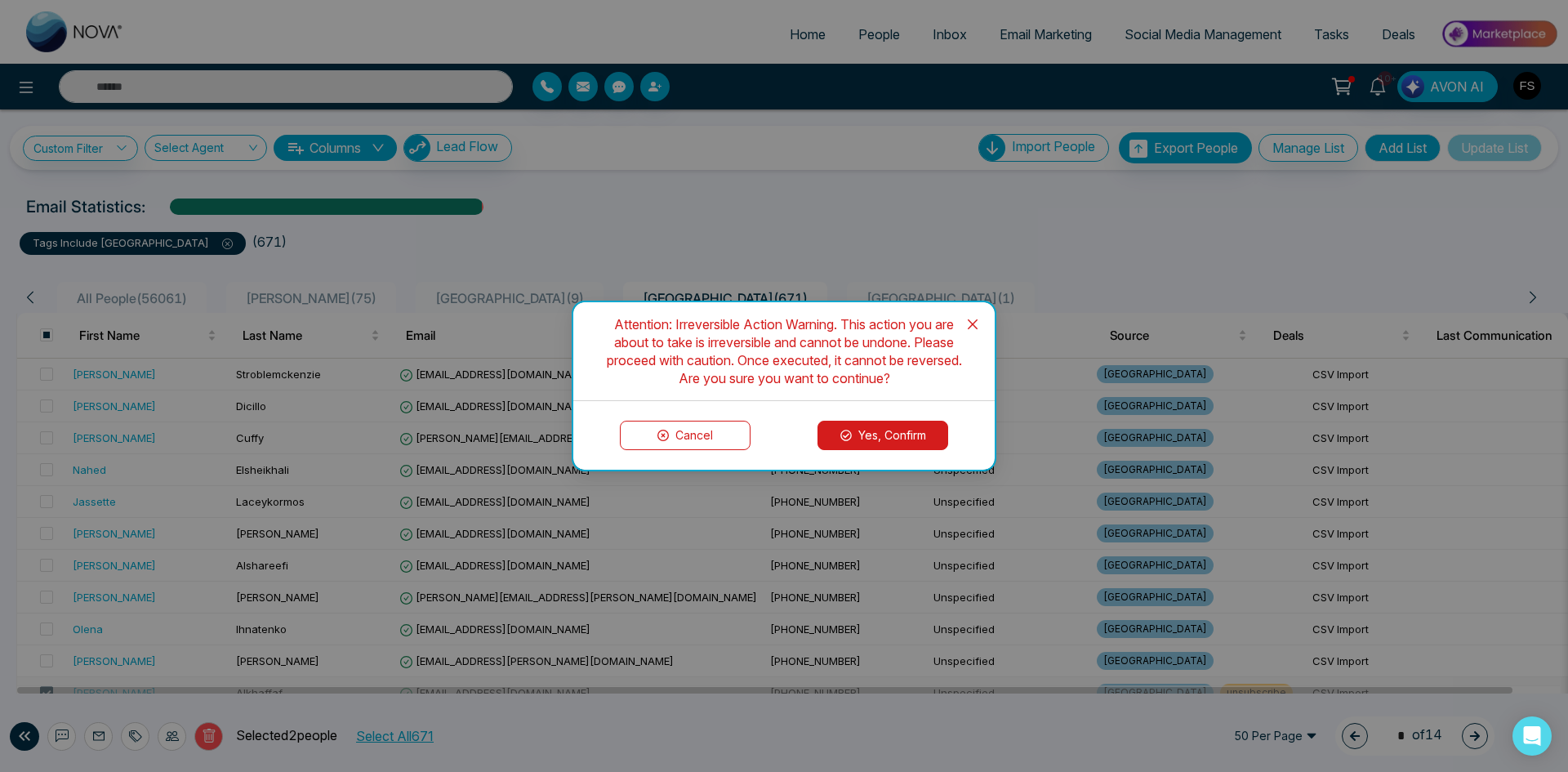
click at [907, 432] on button "Yes, Confirm" at bounding box center [883, 434] width 131 height 29
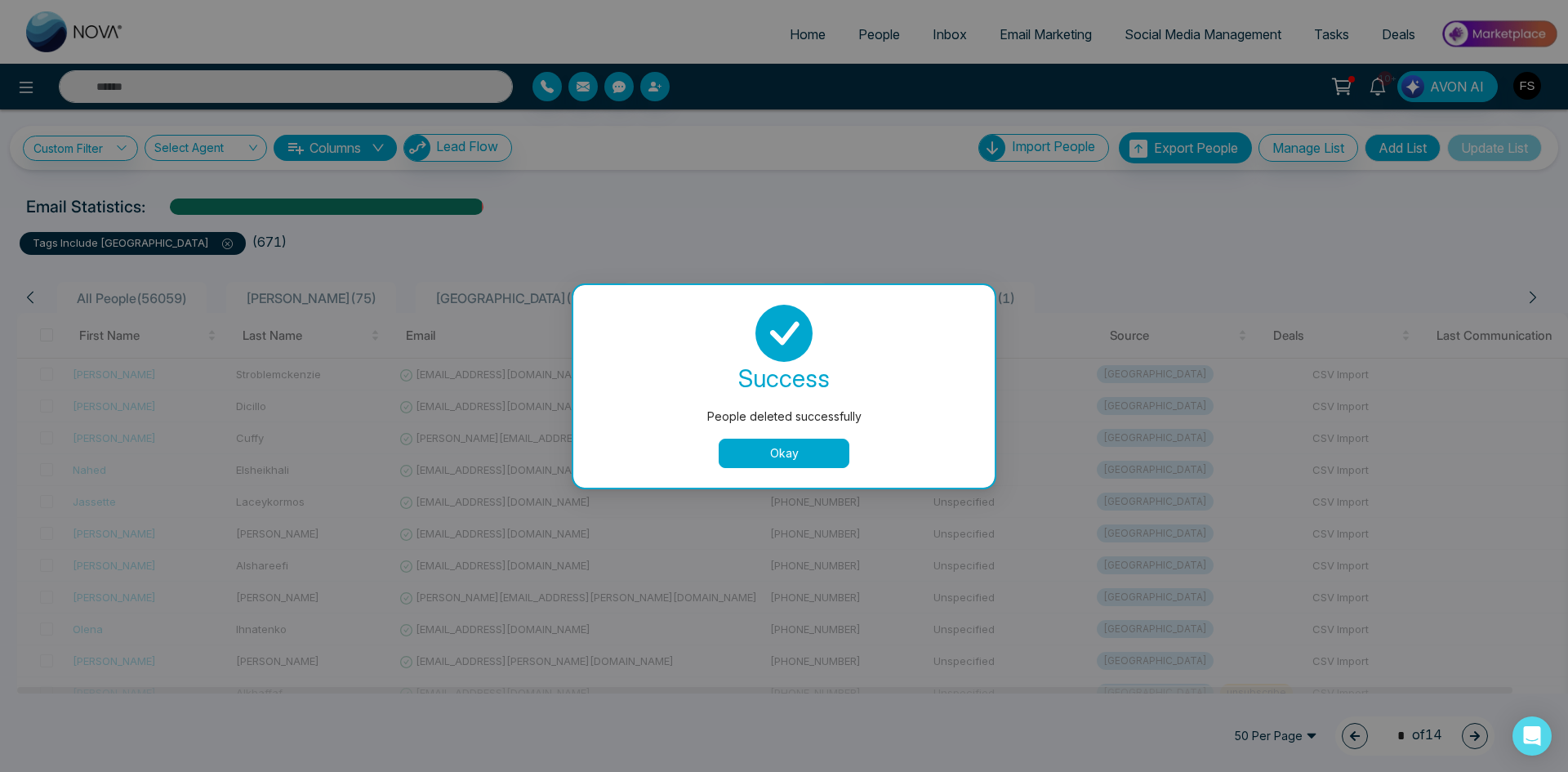
click at [107, 297] on div "People deleted successfully success People deleted successfully Okay" at bounding box center [784, 386] width 1568 height 772
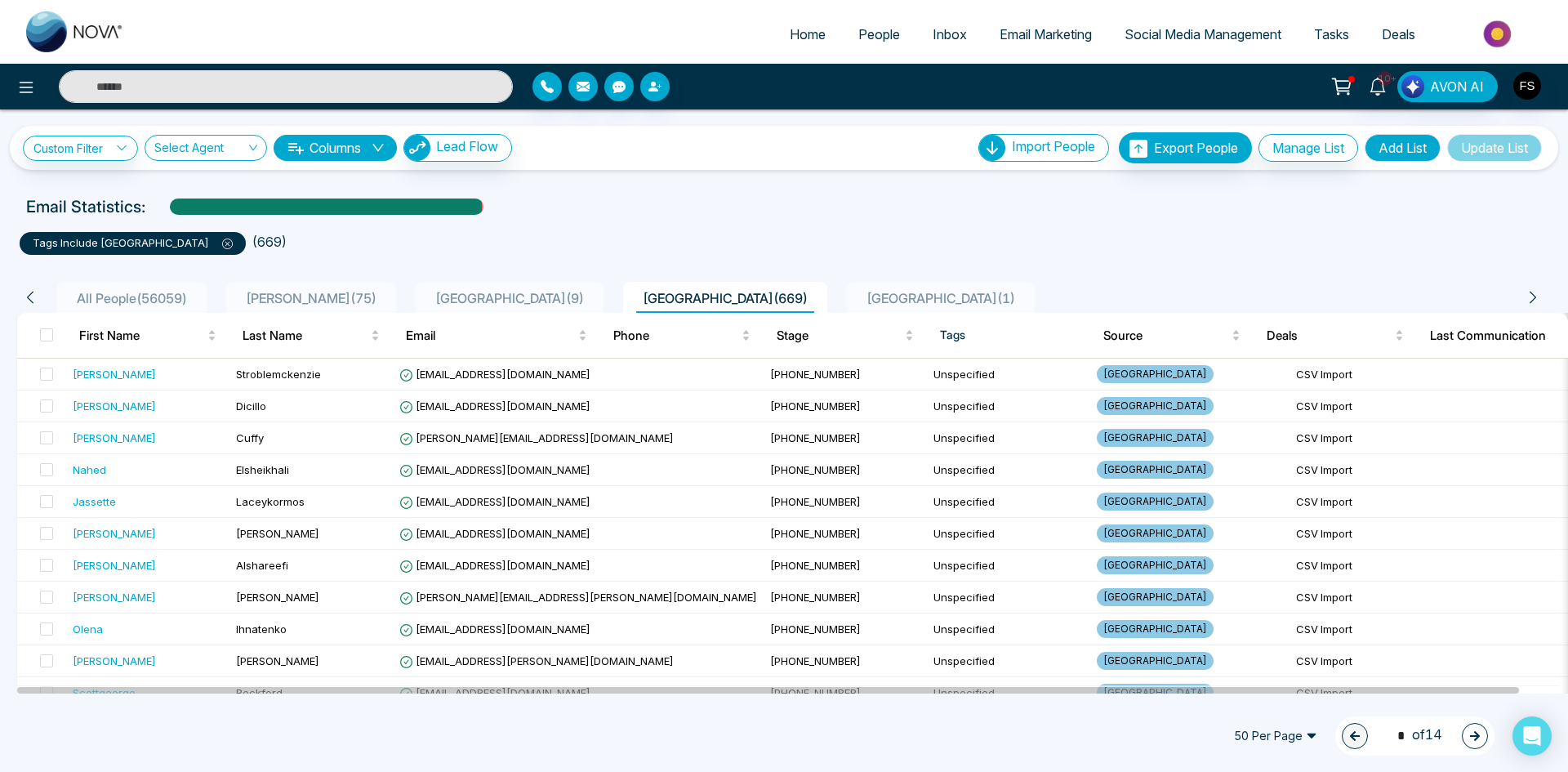
click at [147, 293] on span "All People ( 56059 )" at bounding box center [132, 298] width 123 height 16
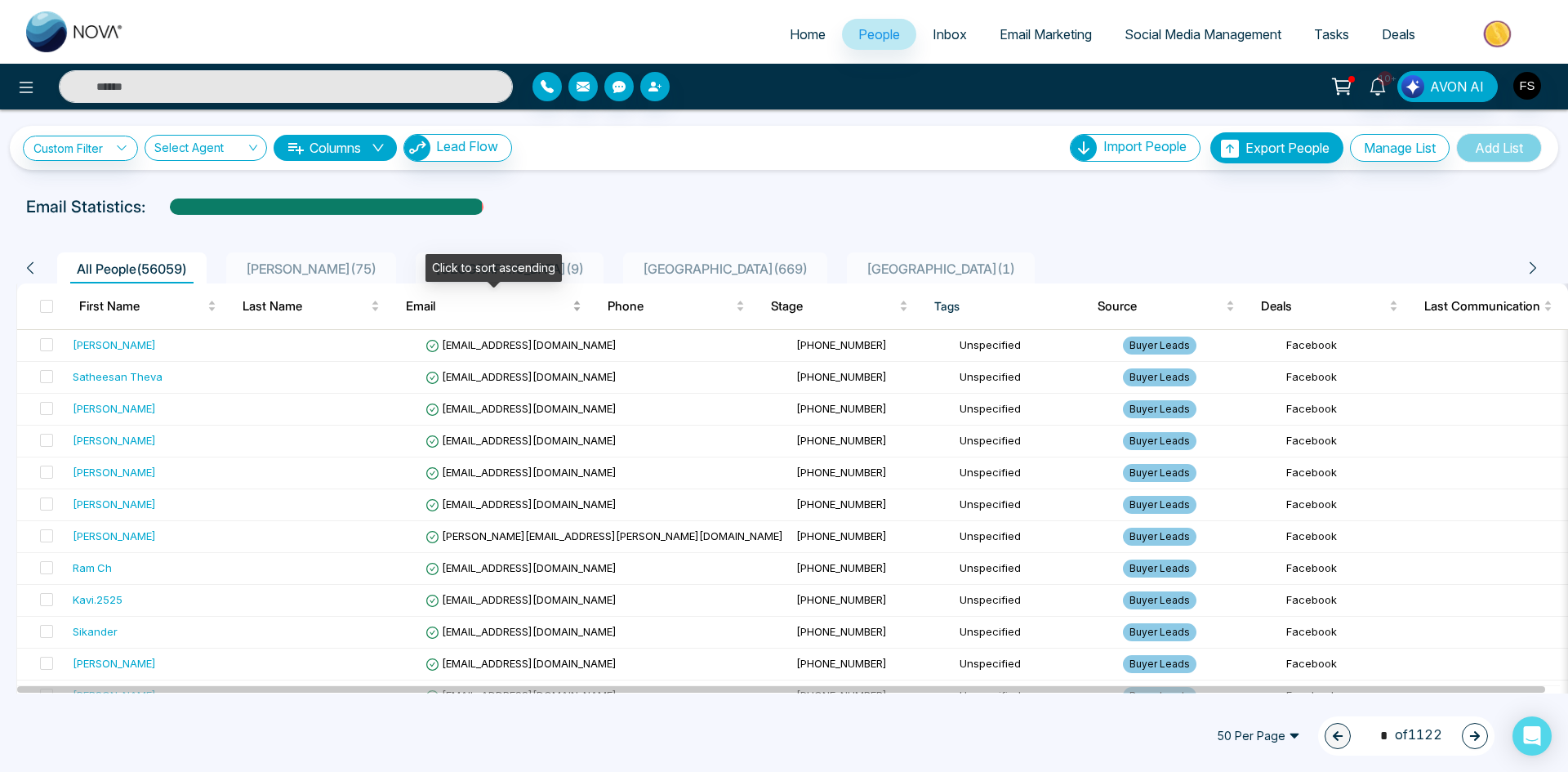
click at [406, 303] on div "Email" at bounding box center [493, 306] width 175 height 20
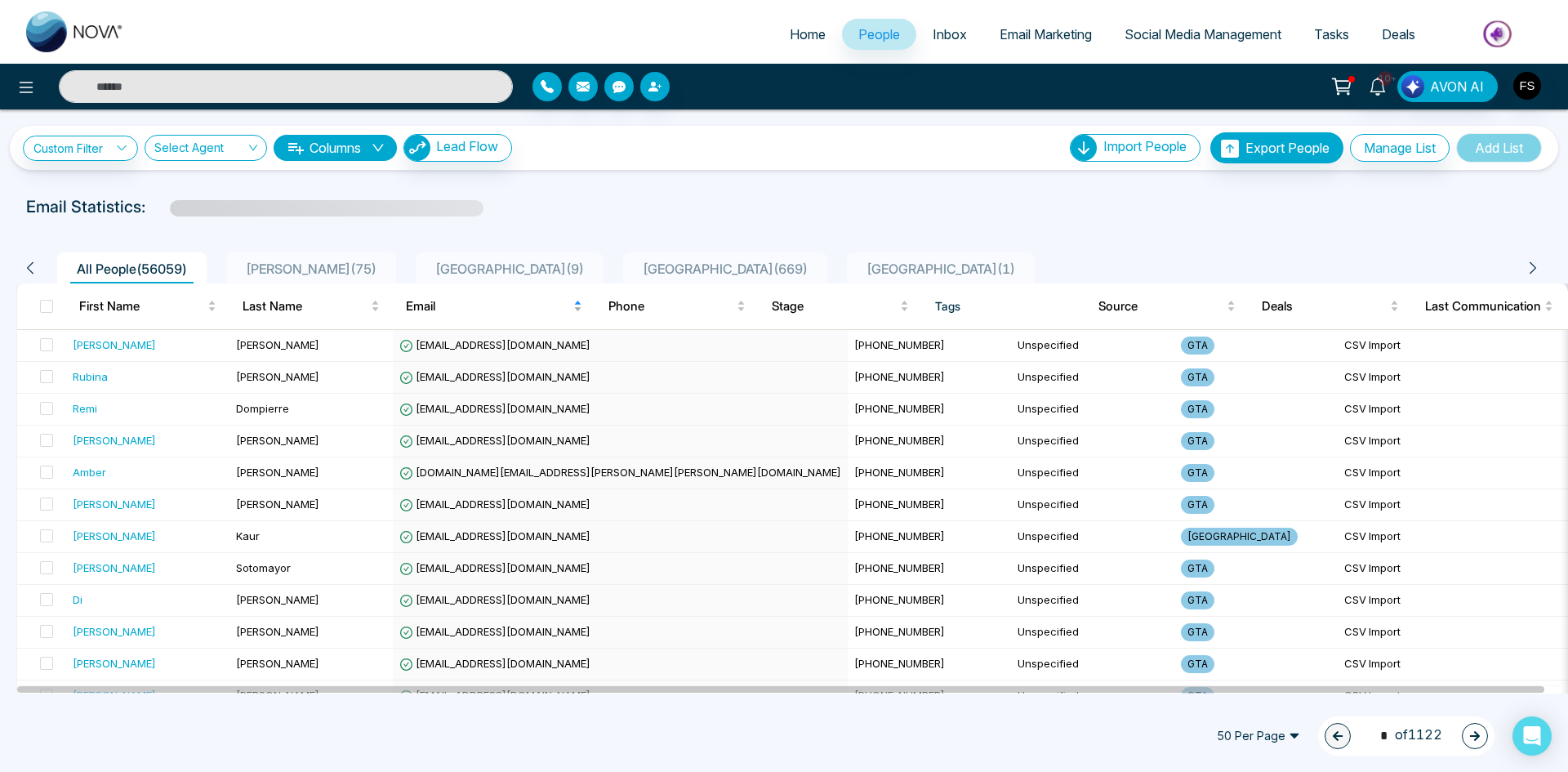
click at [412, 305] on span "Email" at bounding box center [488, 306] width 164 height 20
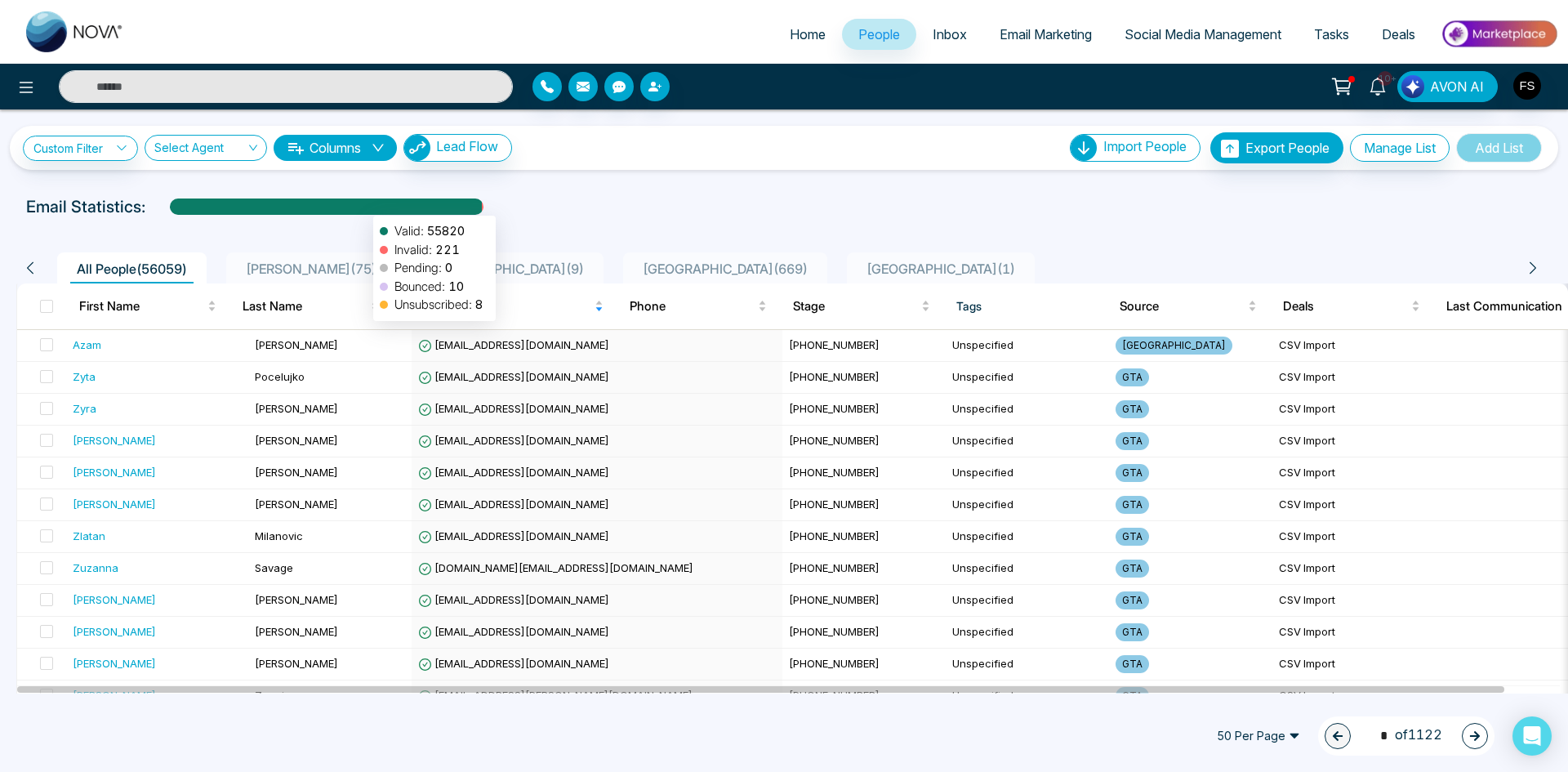
click at [365, 208] on div at bounding box center [325, 212] width 312 height 28
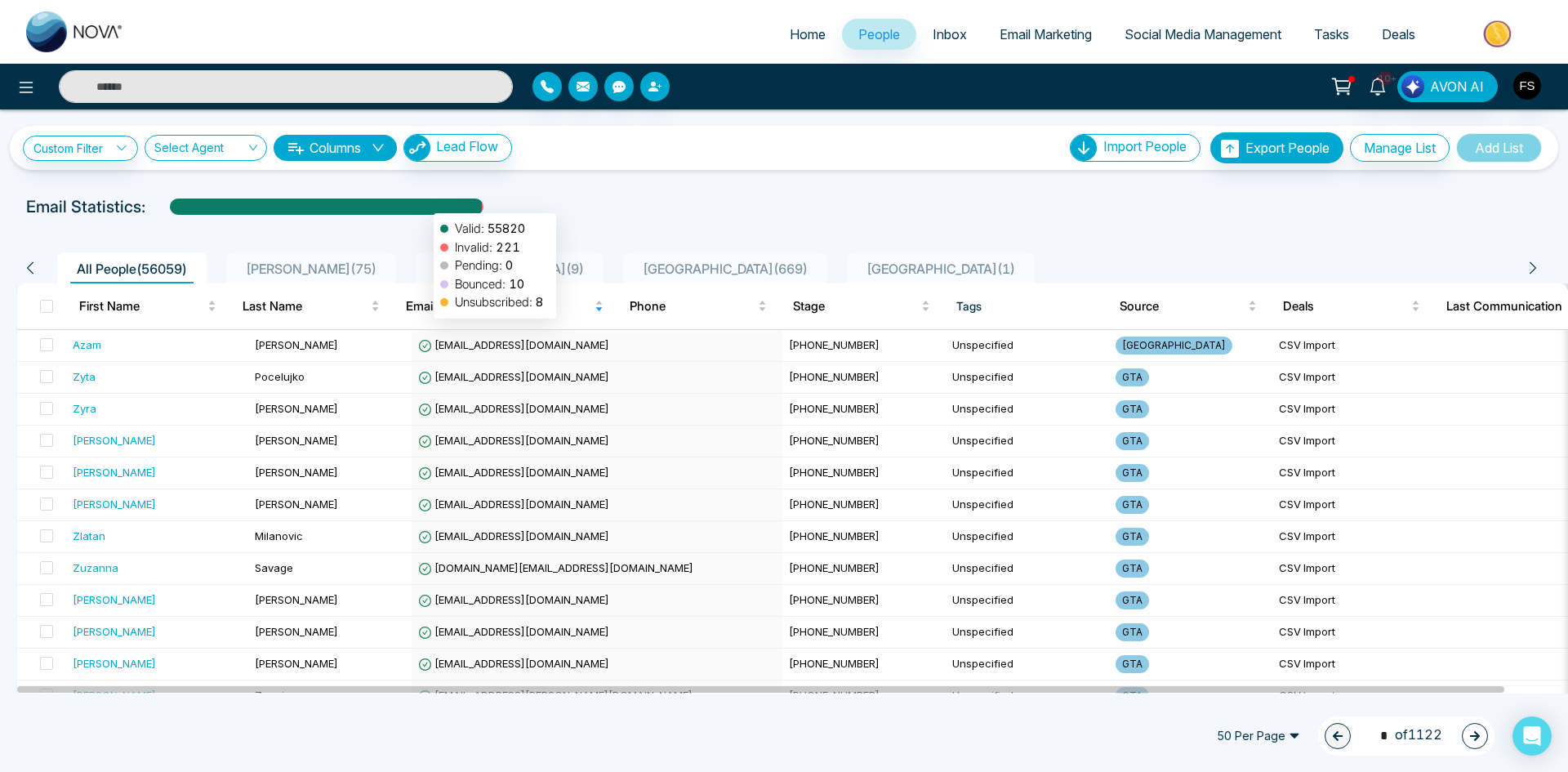
click at [426, 205] on div at bounding box center [325, 212] width 312 height 28
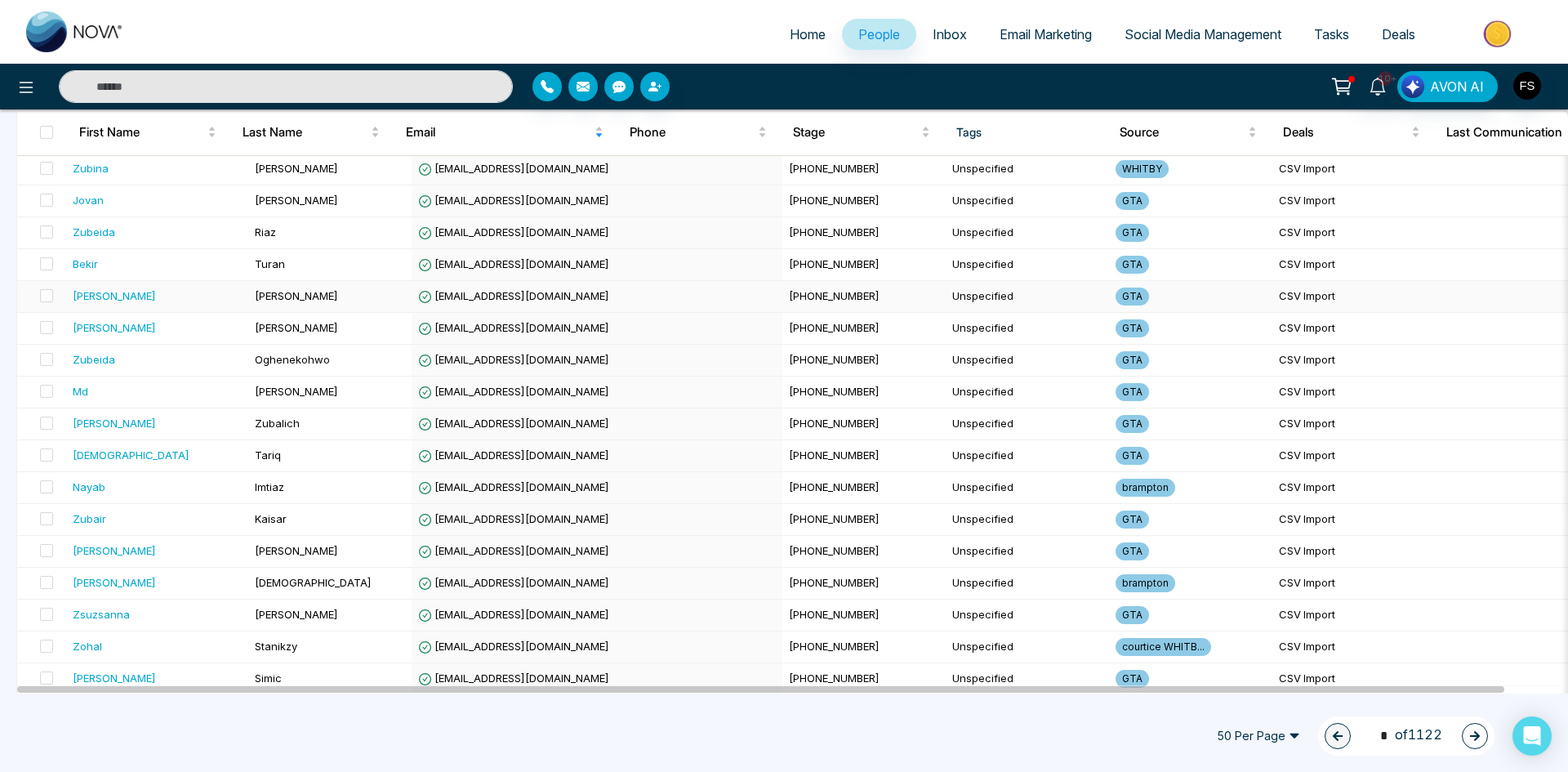
scroll to position [1238, 0]
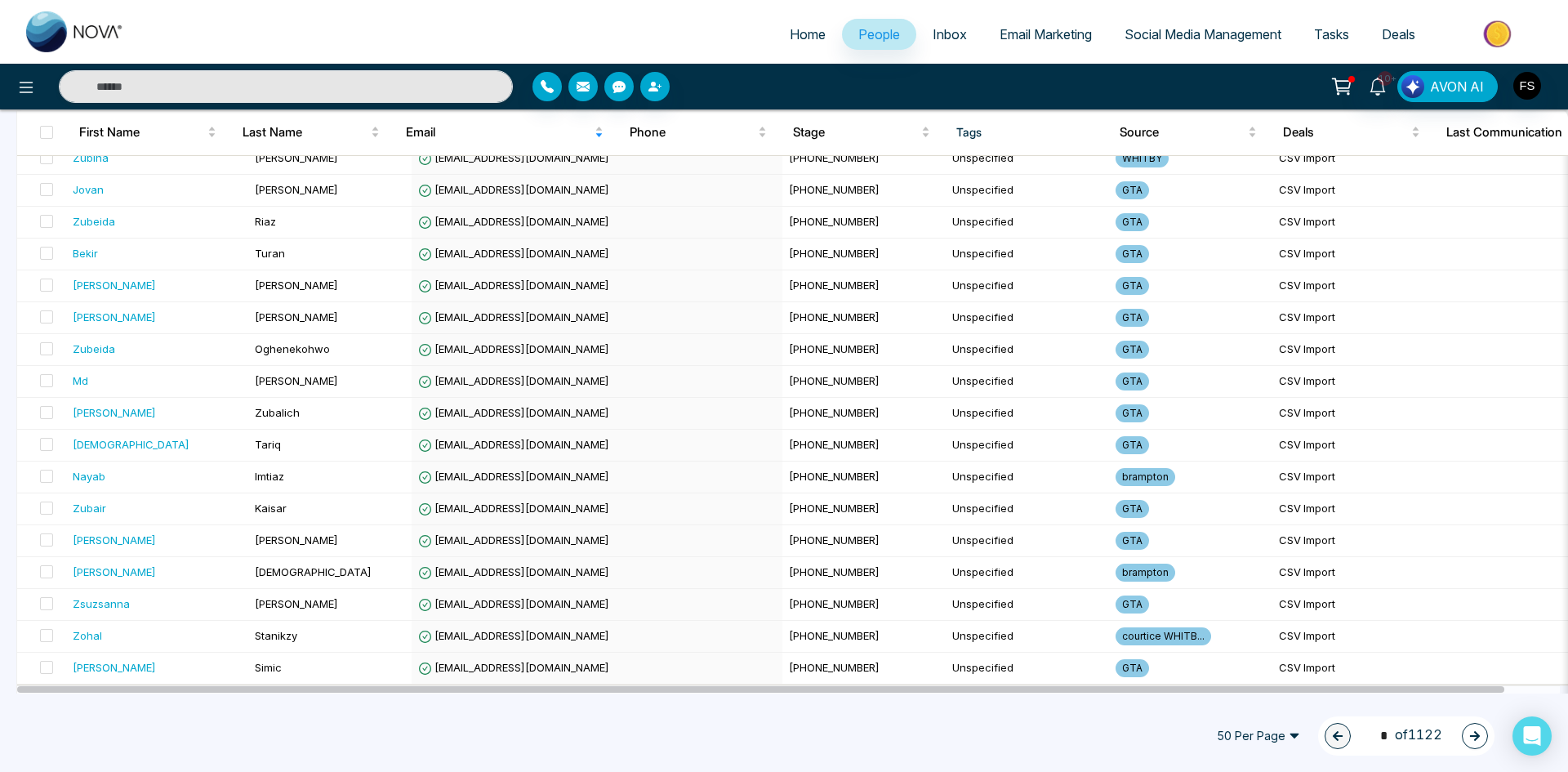
click at [1283, 740] on span "50 Per Page" at bounding box center [1259, 736] width 106 height 27
click at [1239, 706] on div "100 Per Page" at bounding box center [1258, 703] width 86 height 18
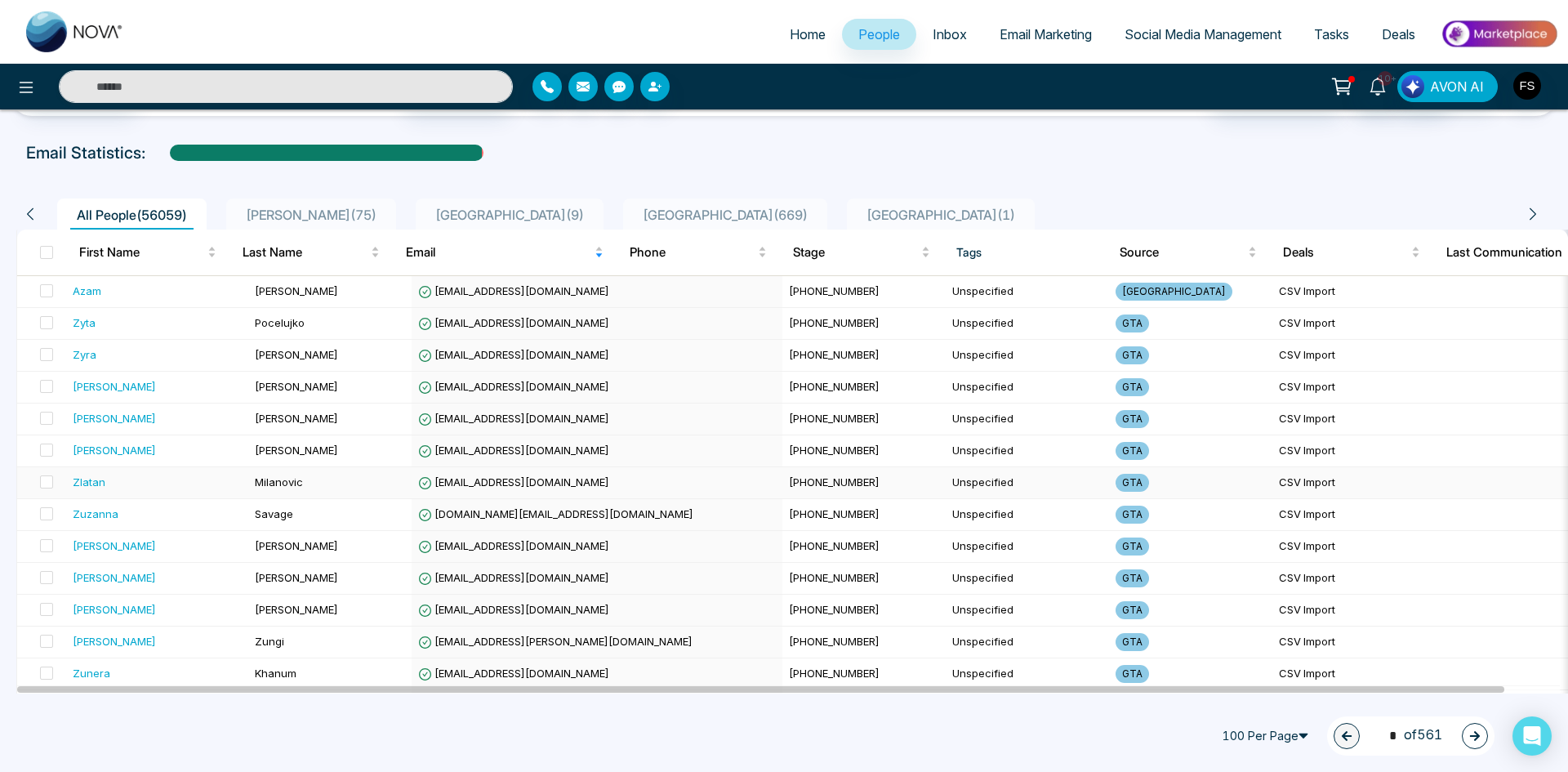
scroll to position [0, 0]
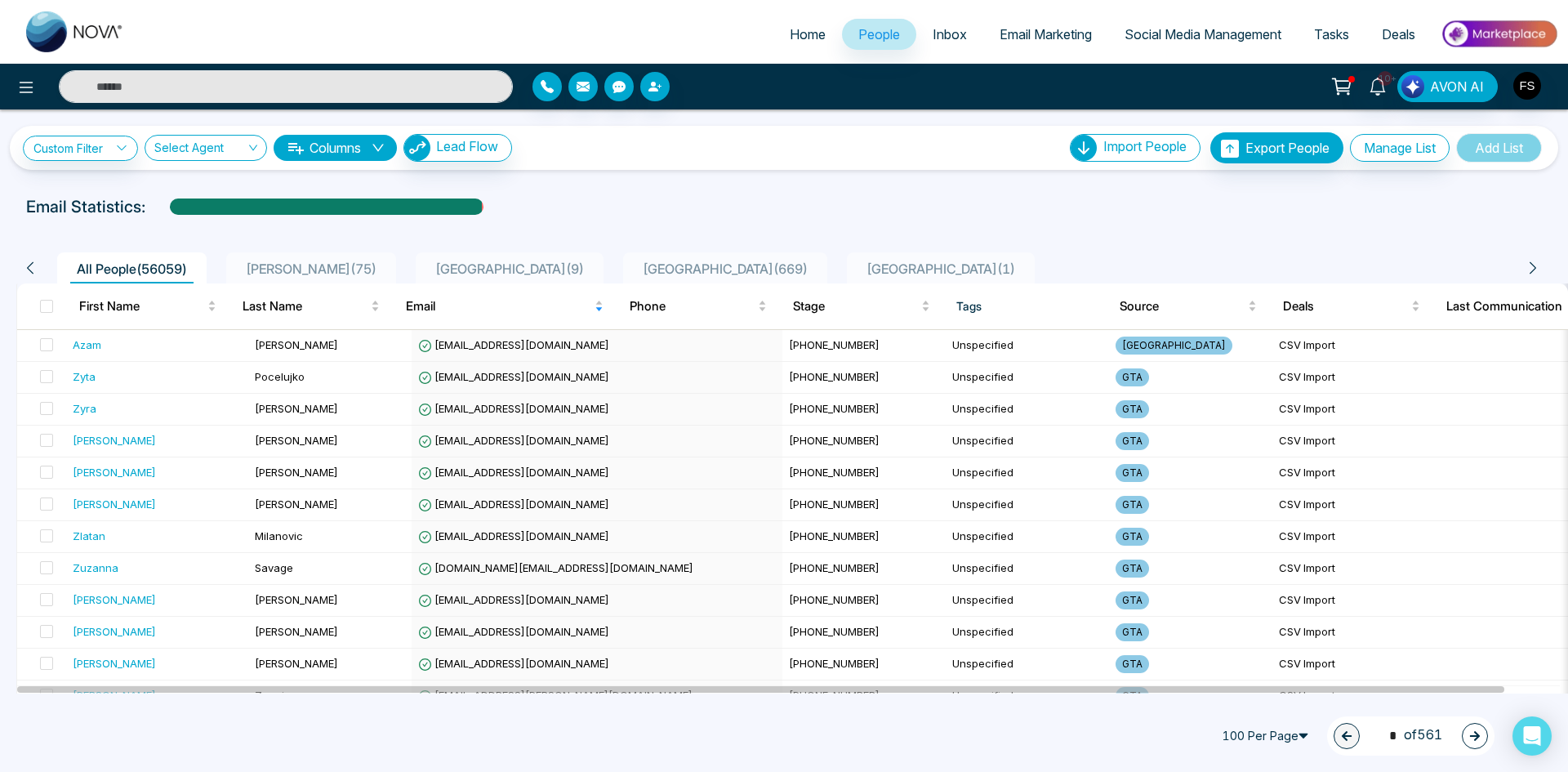
click at [867, 41] on span "People" at bounding box center [879, 34] width 42 height 16
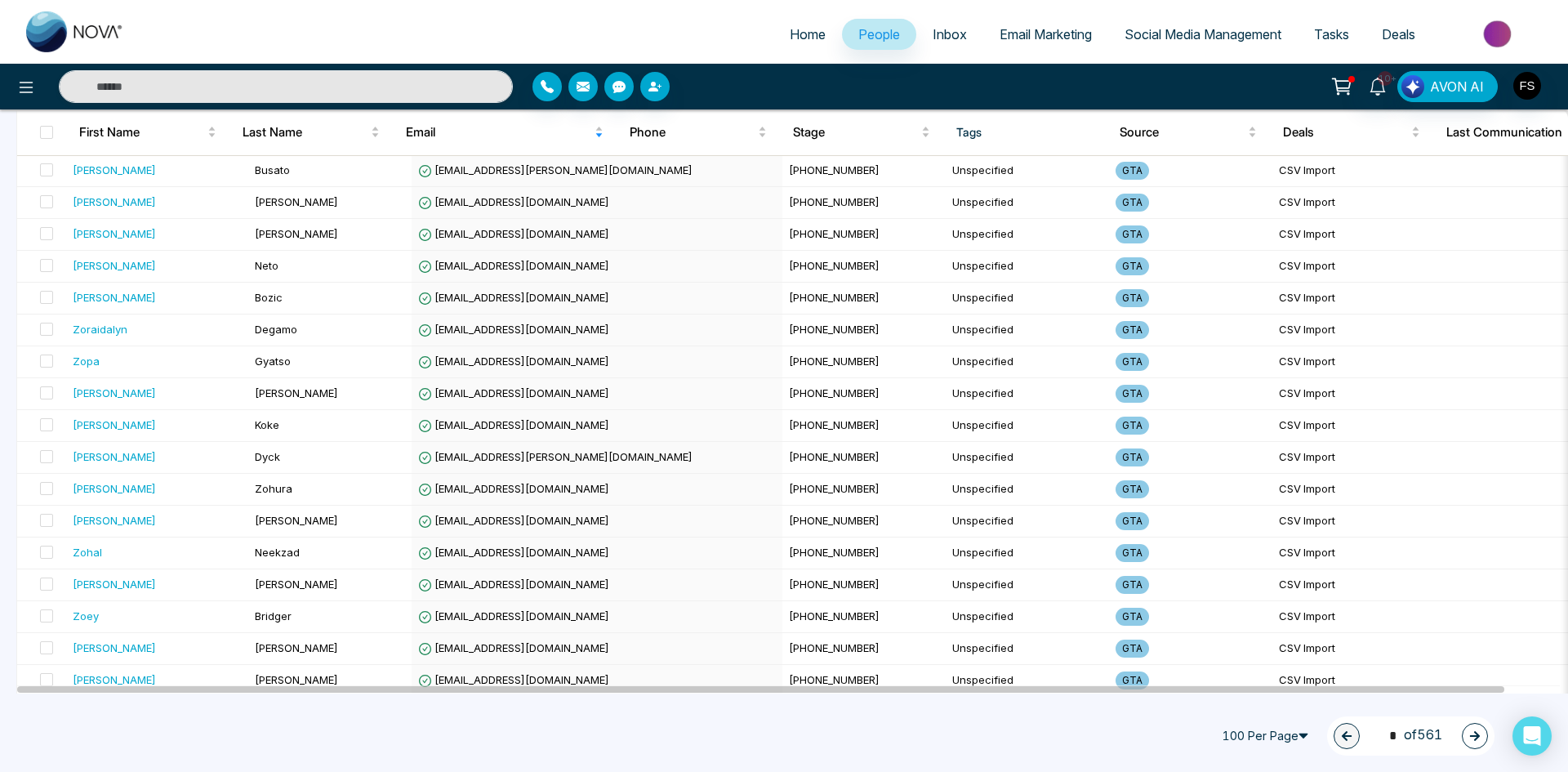
scroll to position [1606, 0]
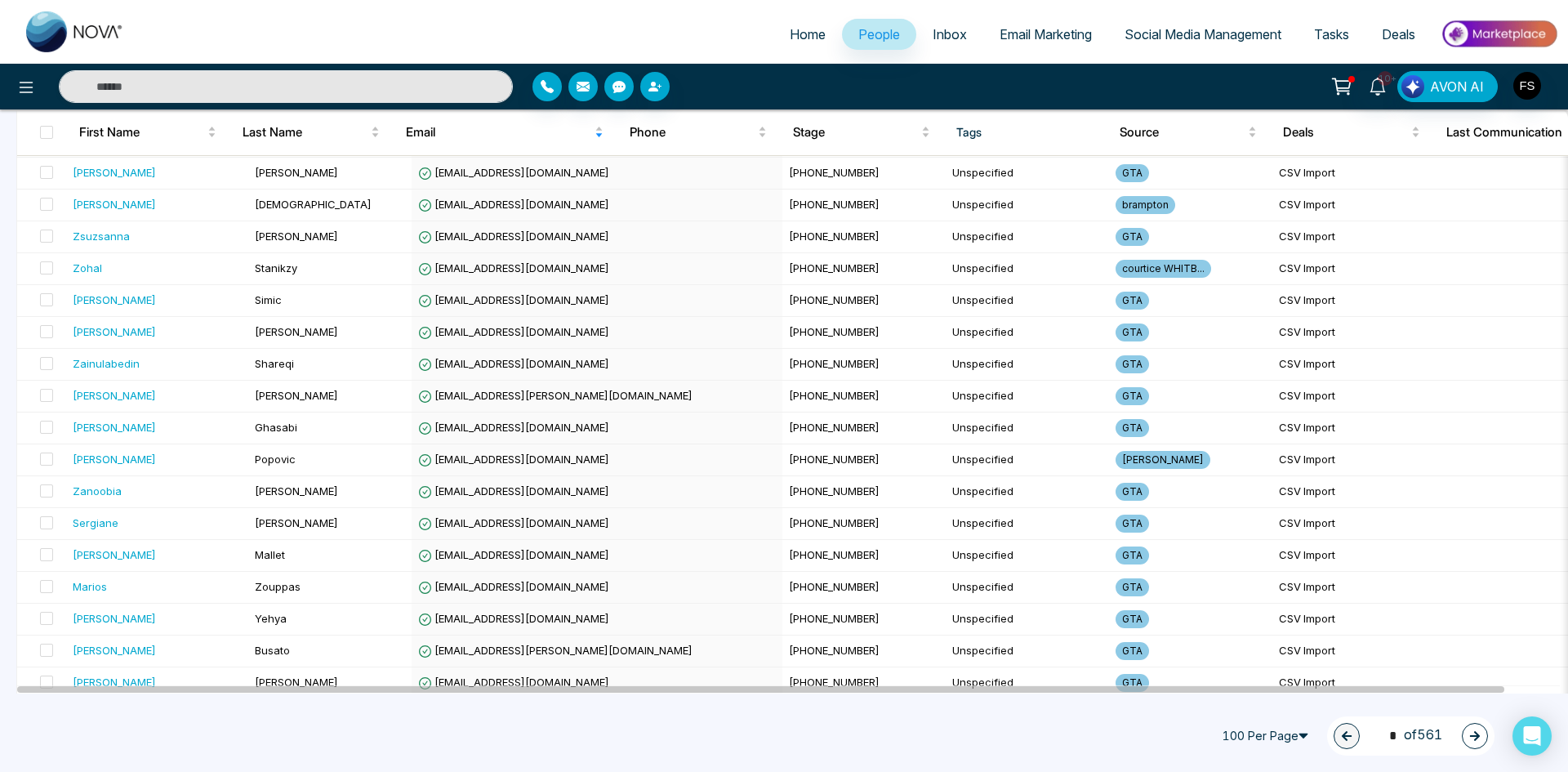
click at [936, 35] on span "Inbox" at bounding box center [950, 34] width 34 height 16
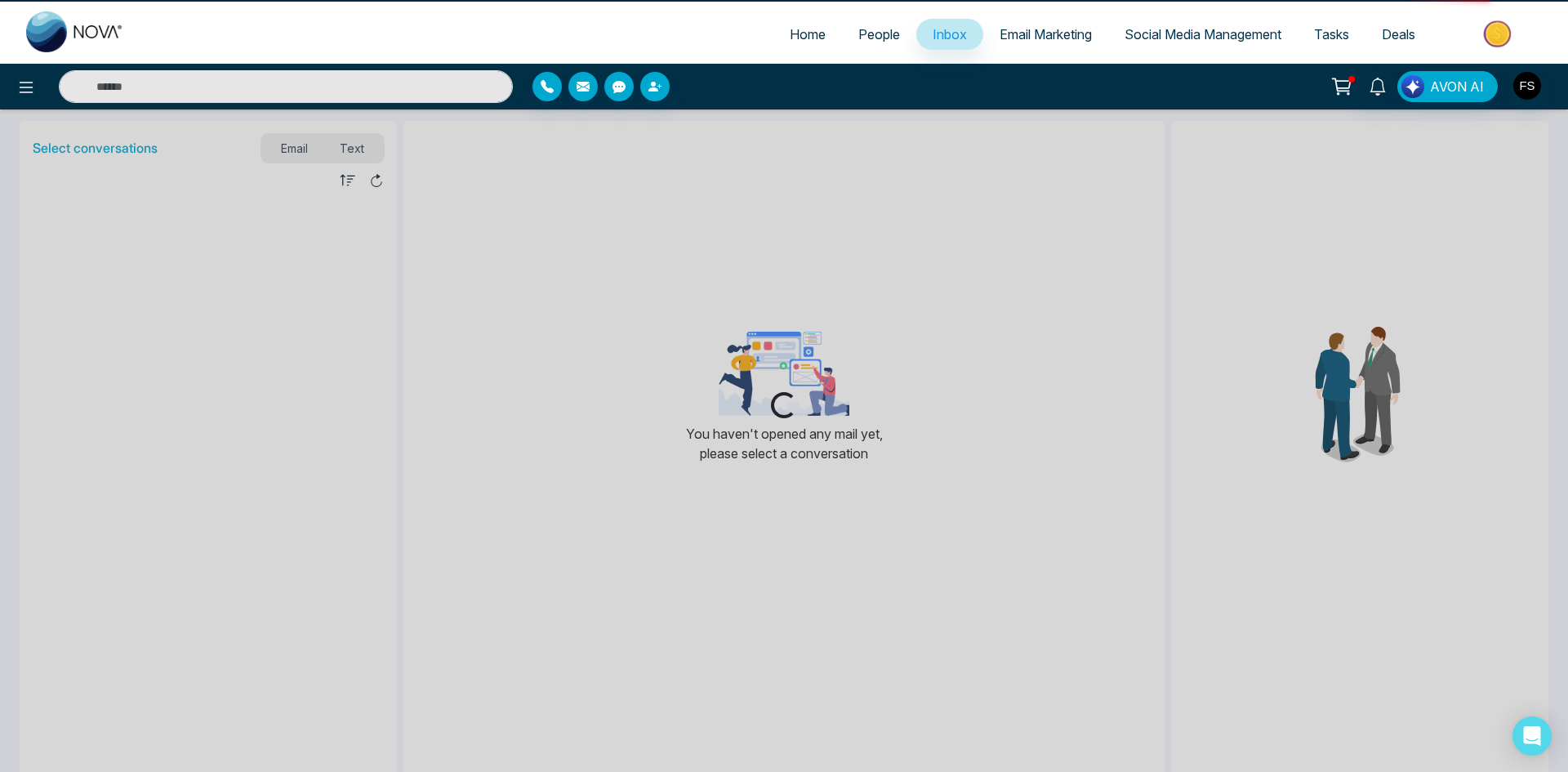
click at [790, 31] on span "Home" at bounding box center [808, 34] width 36 height 16
select select "*"
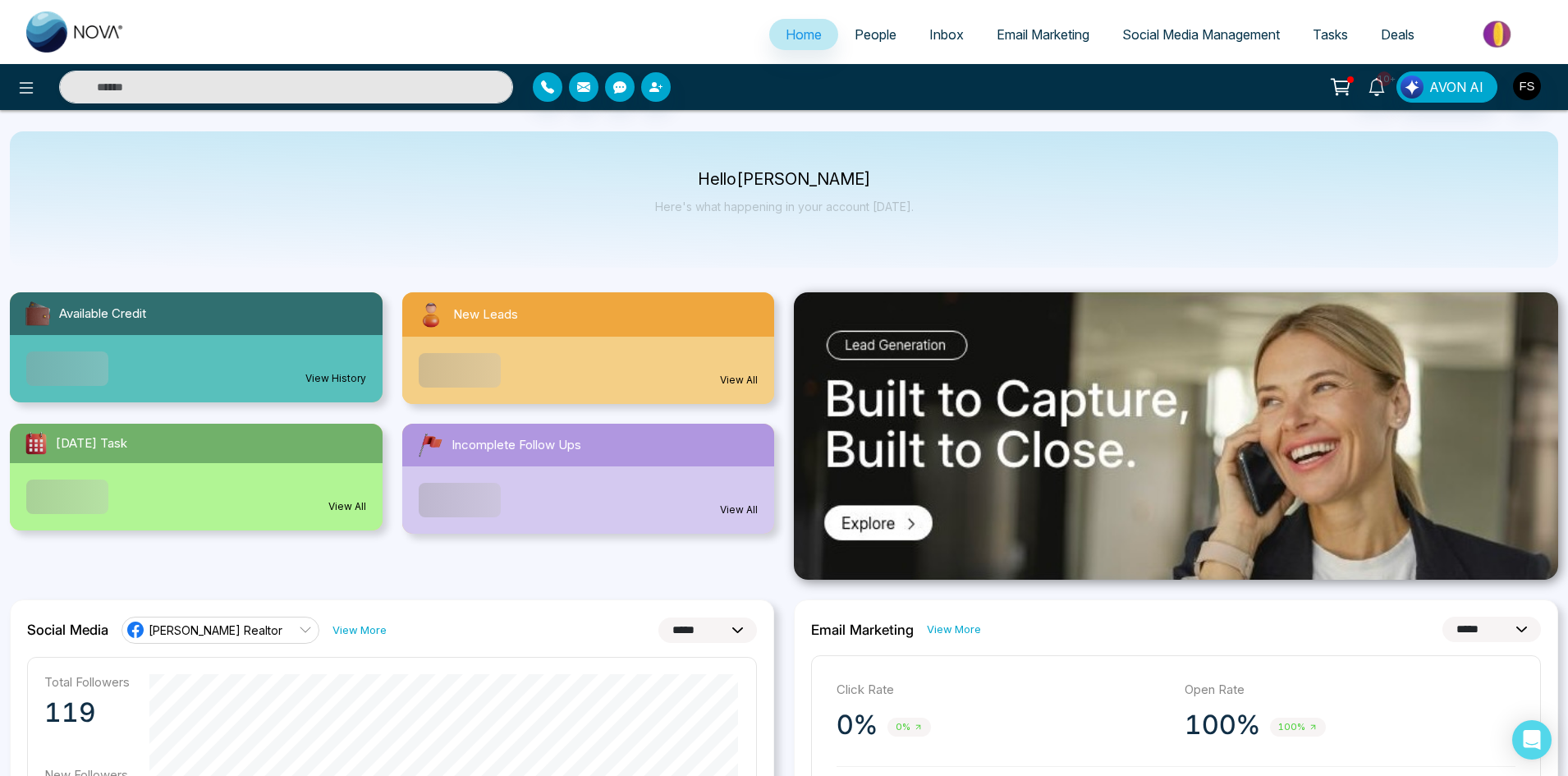
click at [871, 35] on span "People" at bounding box center [875, 34] width 42 height 16
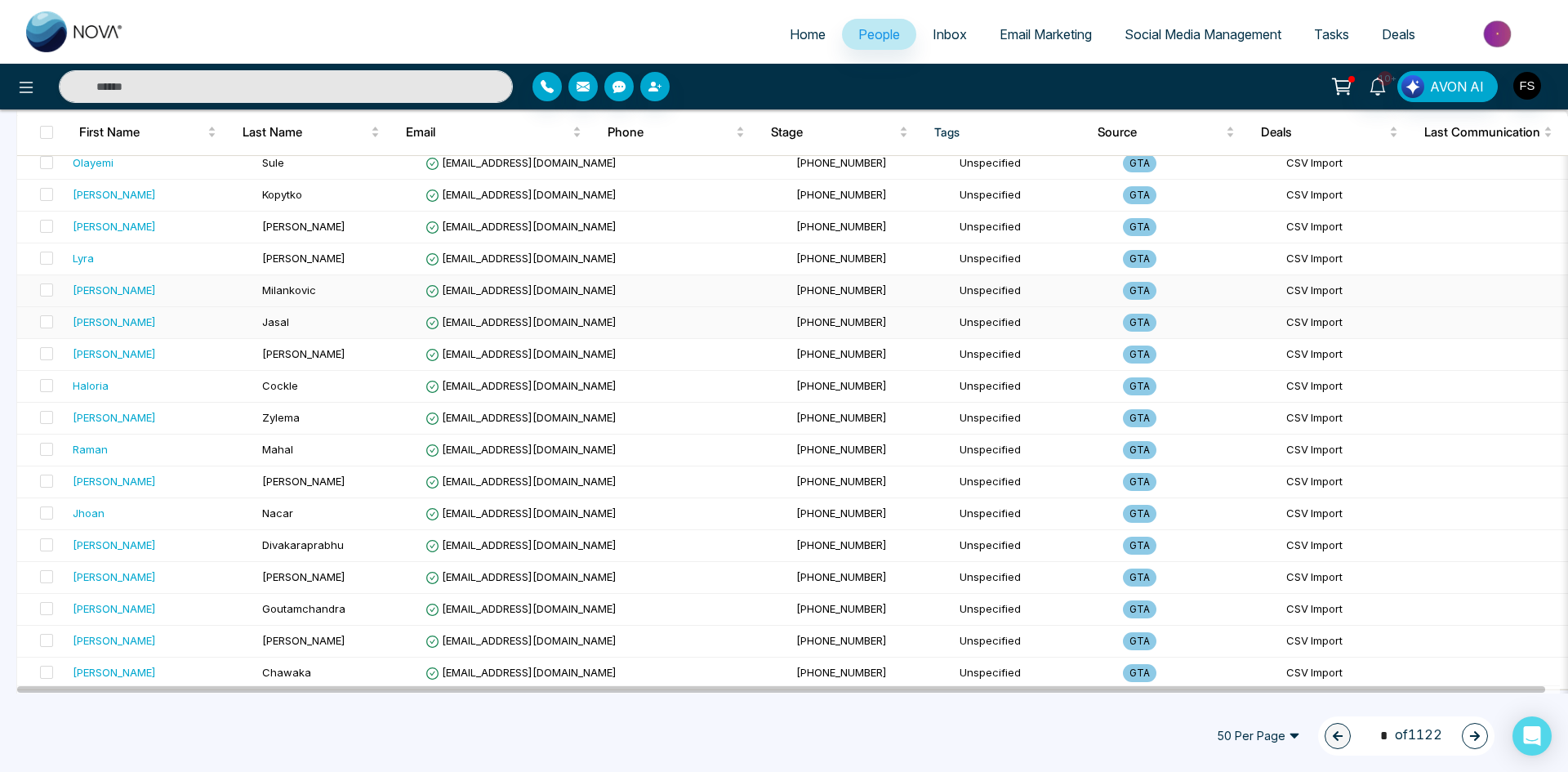
scroll to position [1238, 0]
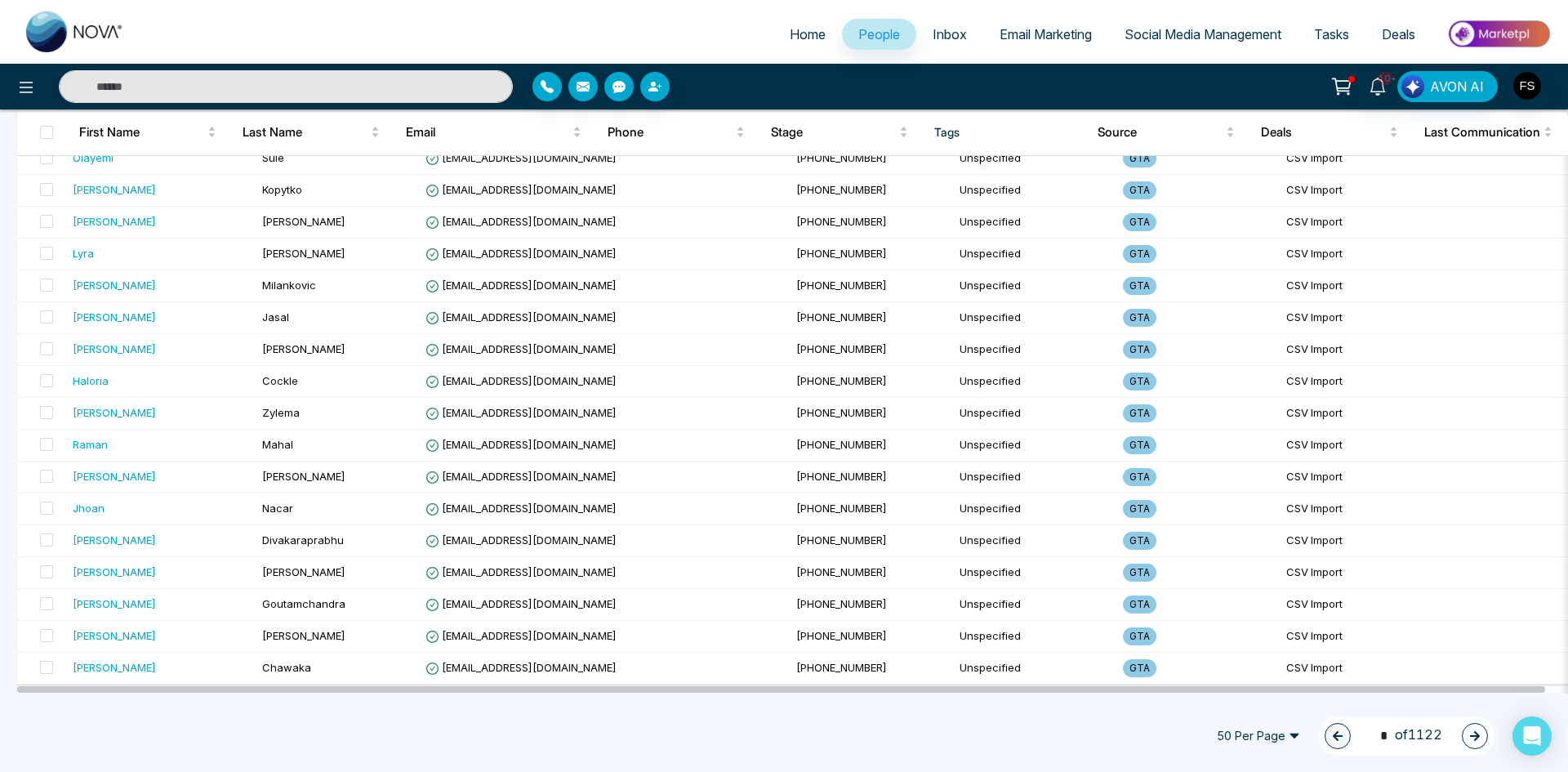
click at [1264, 741] on span "50 Per Page" at bounding box center [1259, 736] width 106 height 27
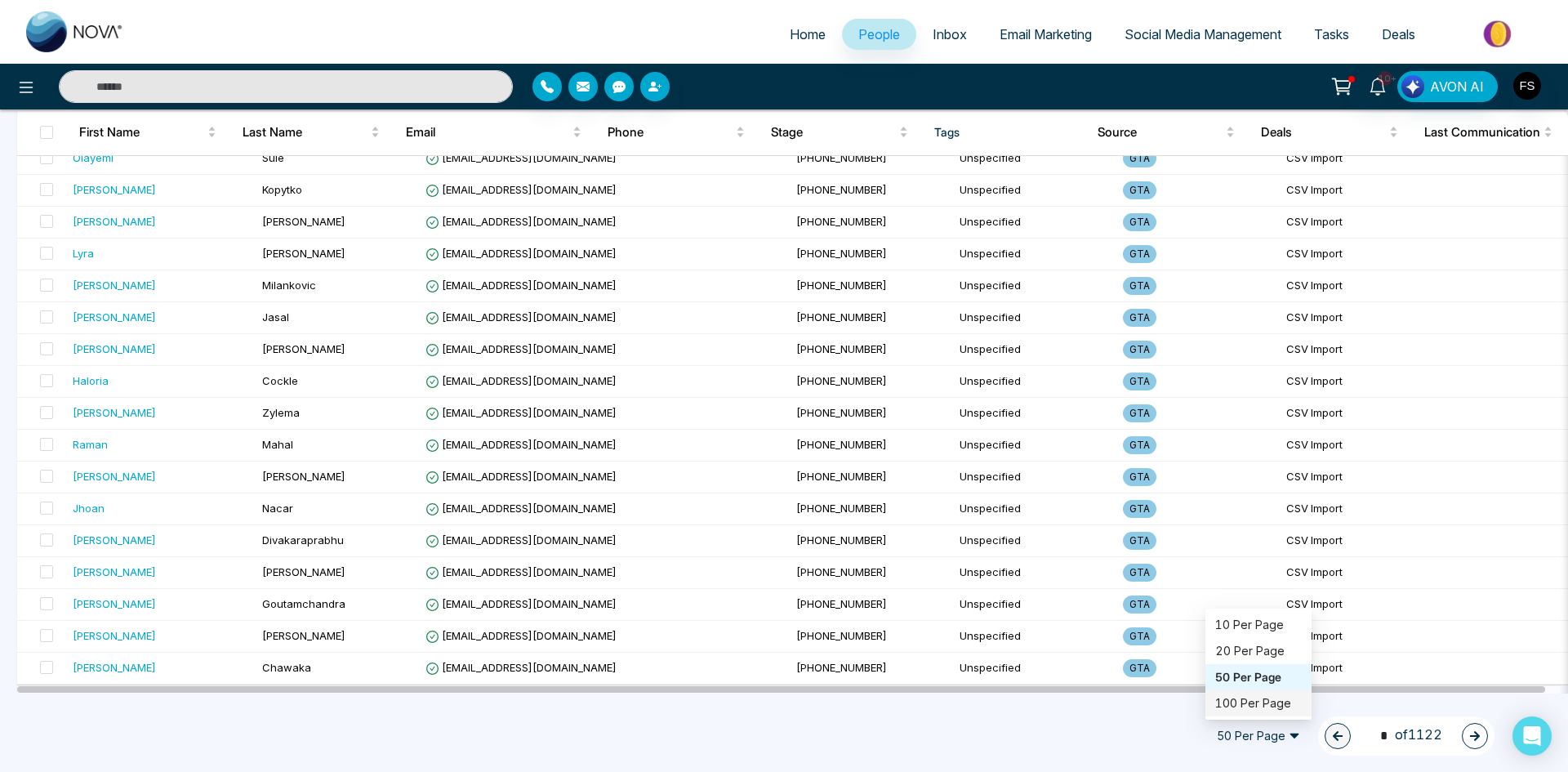
click at [1234, 702] on div "100 Per Page" at bounding box center [1258, 703] width 86 height 18
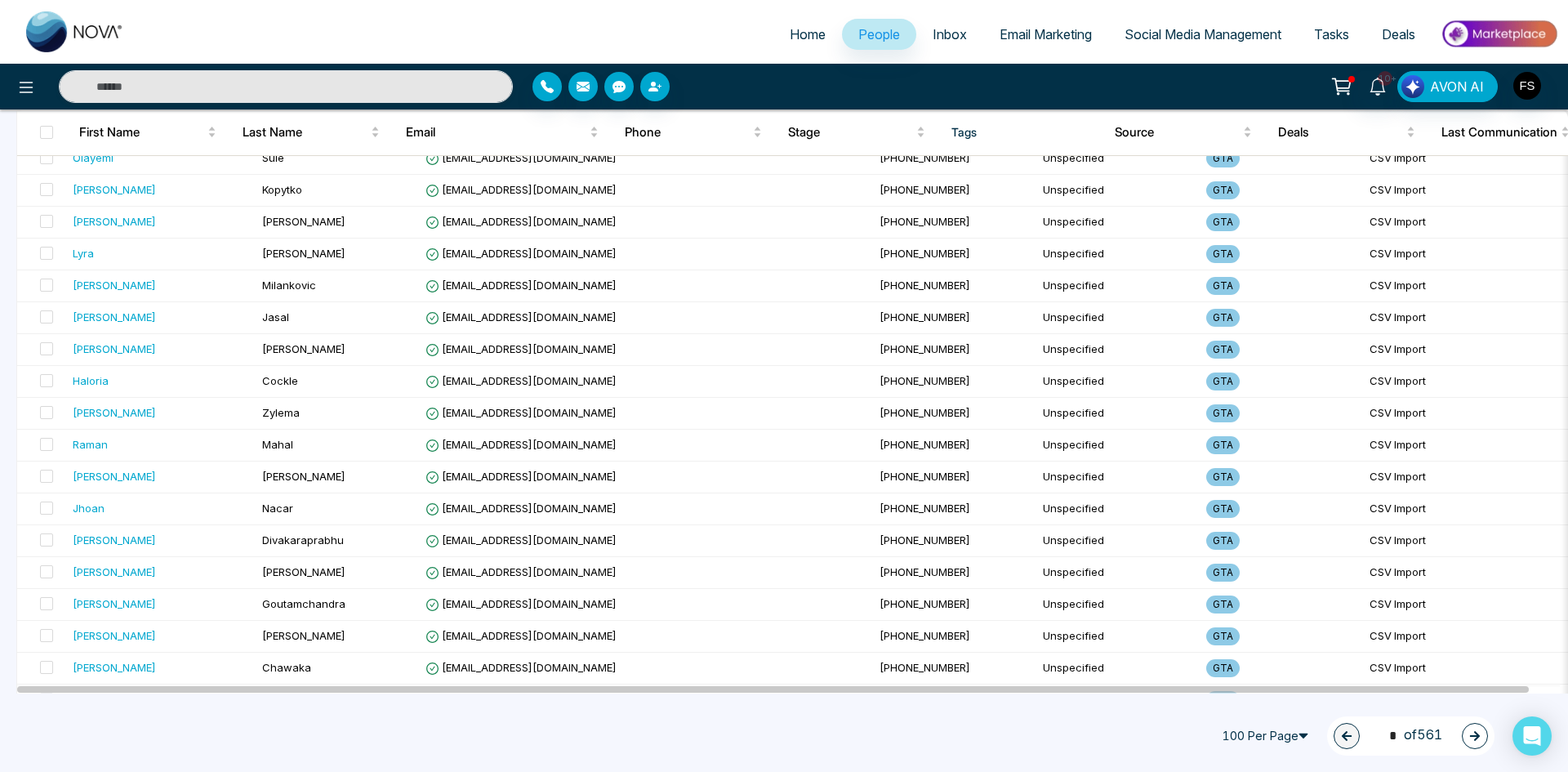
click at [1478, 739] on icon "button" at bounding box center [1475, 736] width 11 height 11
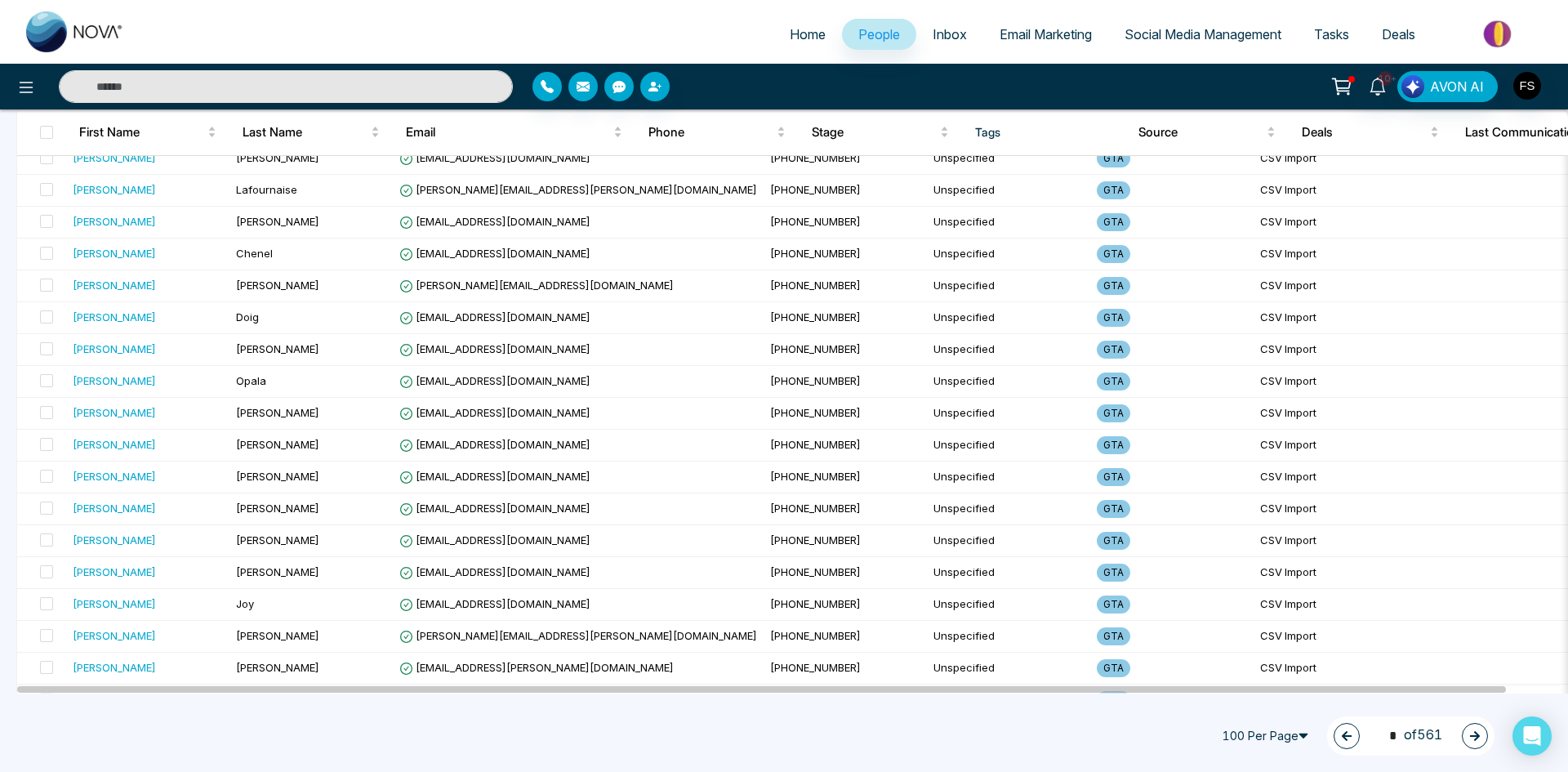
click at [1478, 739] on icon "button" at bounding box center [1475, 736] width 11 height 11
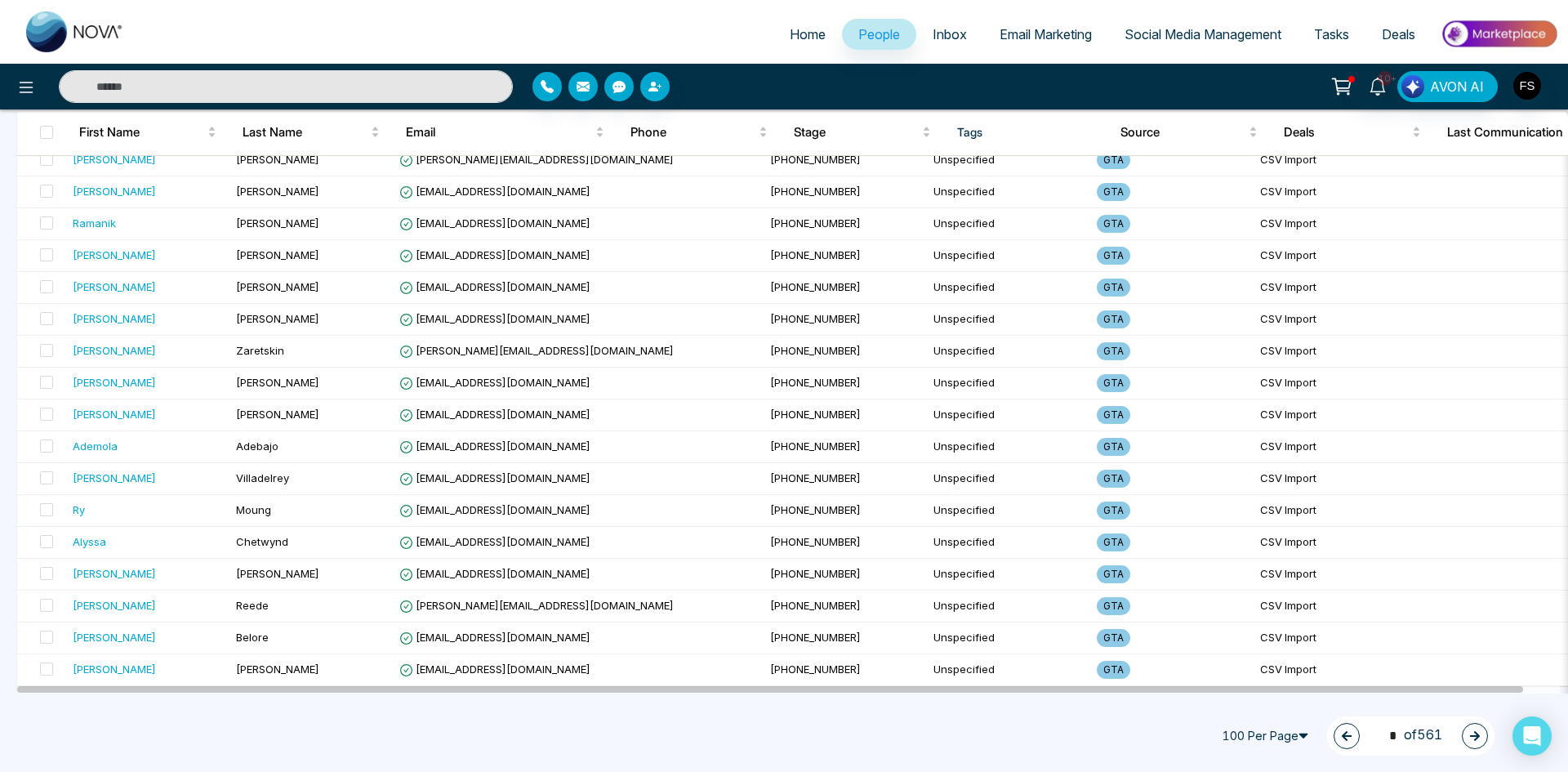
scroll to position [2830, 0]
click at [1472, 737] on icon "button" at bounding box center [1475, 736] width 9 height 9
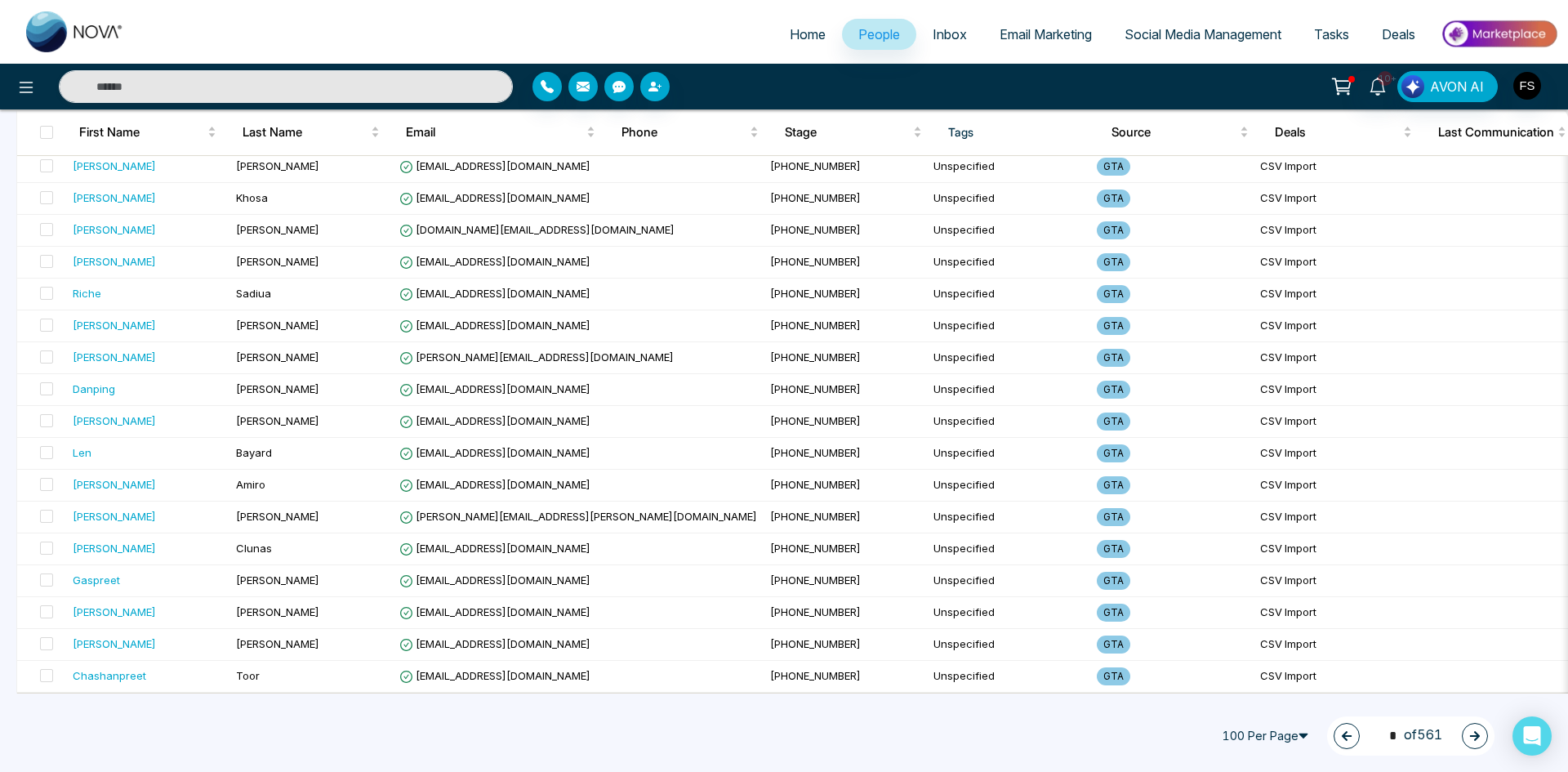
click at [1478, 741] on icon "button" at bounding box center [1475, 736] width 11 height 11
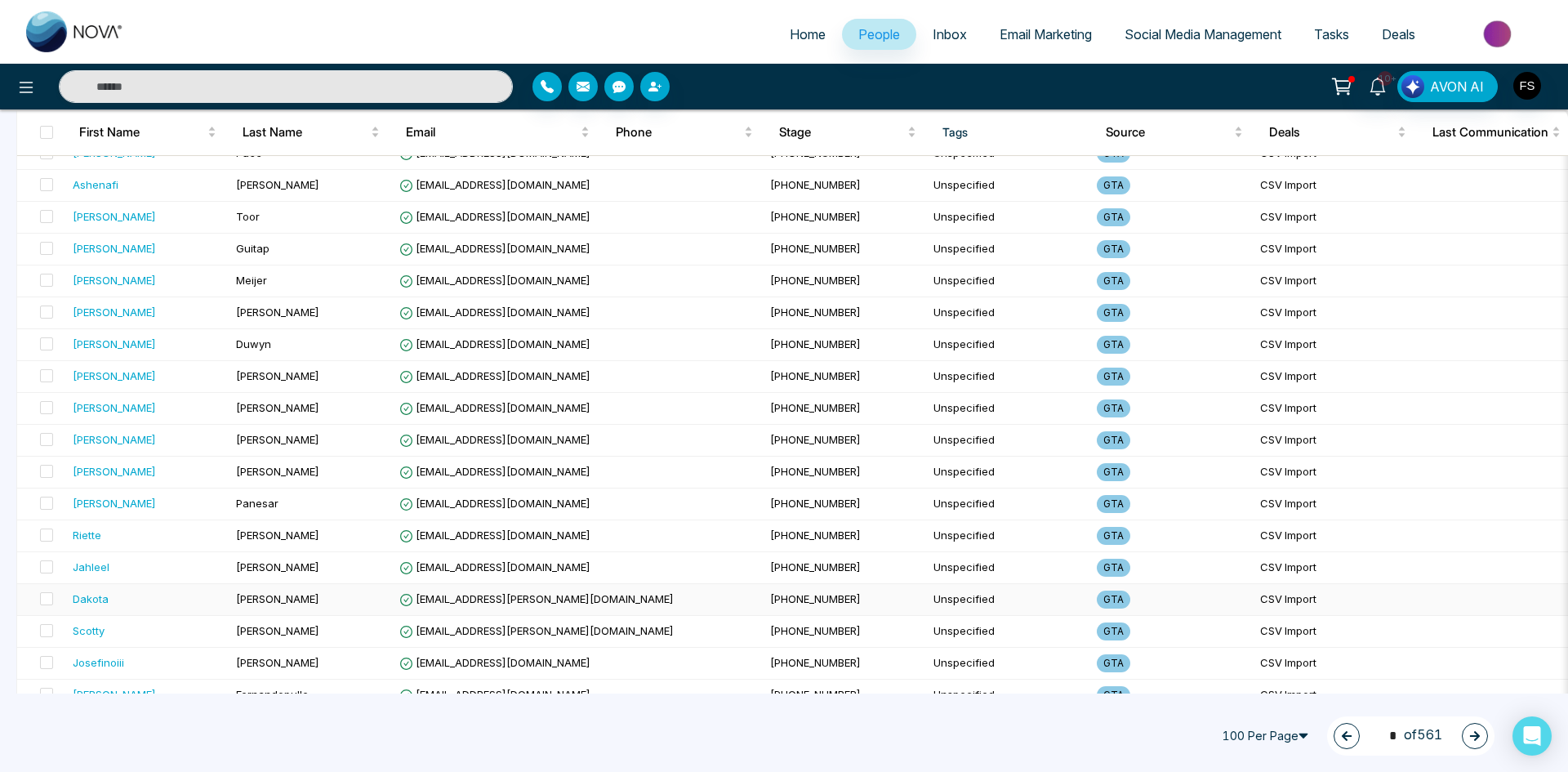
scroll to position [898, 0]
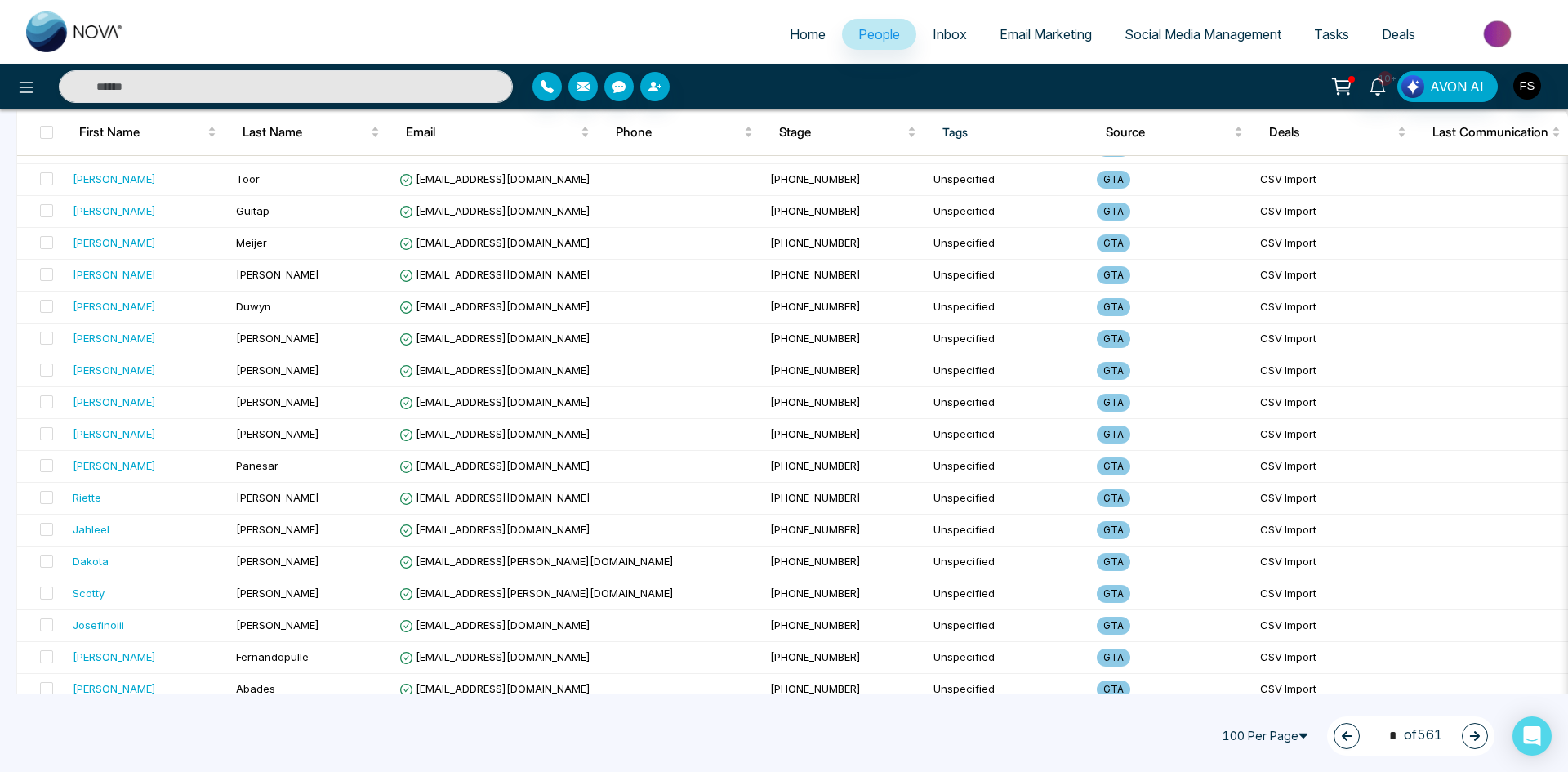
click at [1472, 738] on icon "button" at bounding box center [1475, 736] width 11 height 11
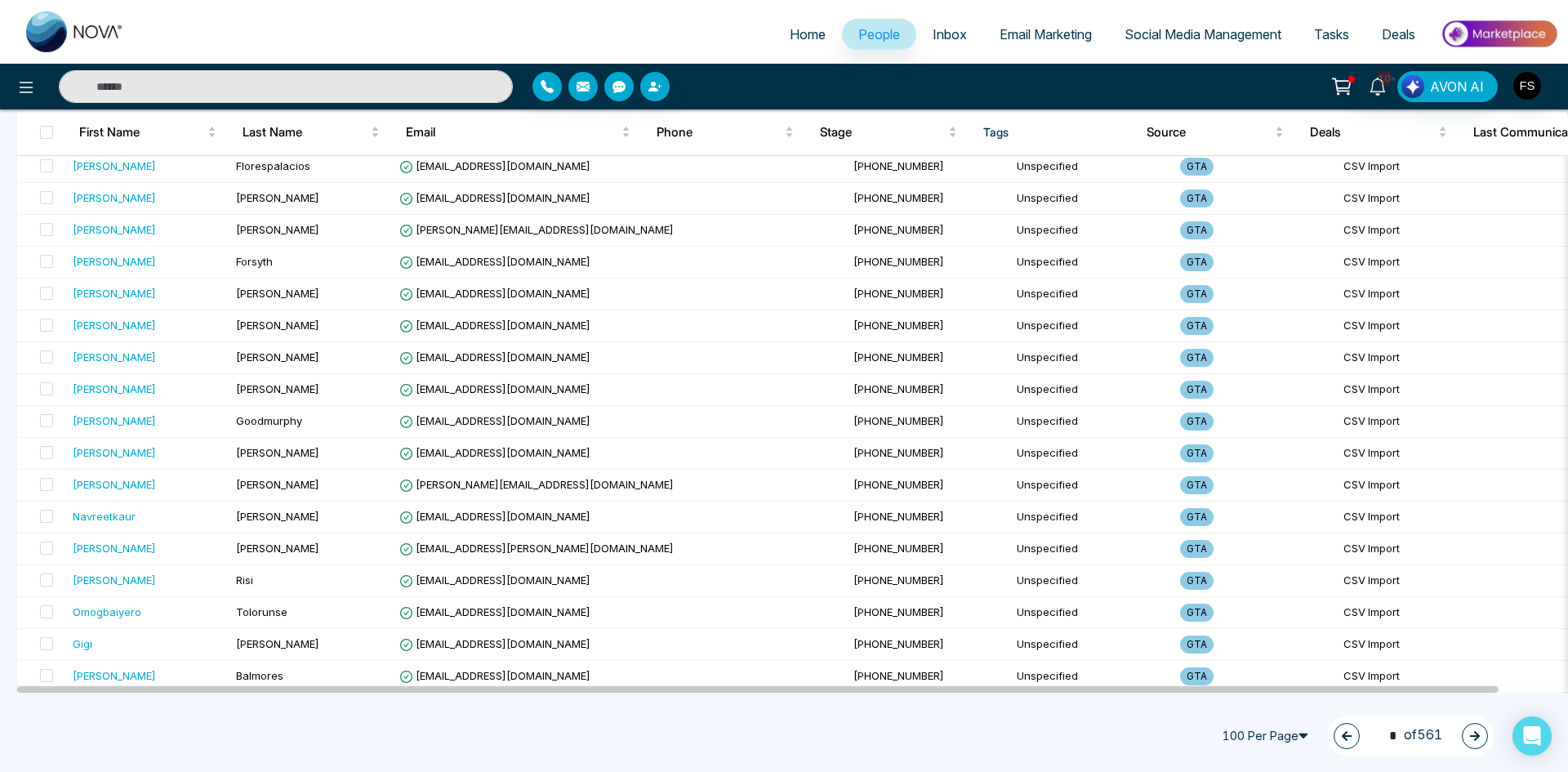
scroll to position [2830, 0]
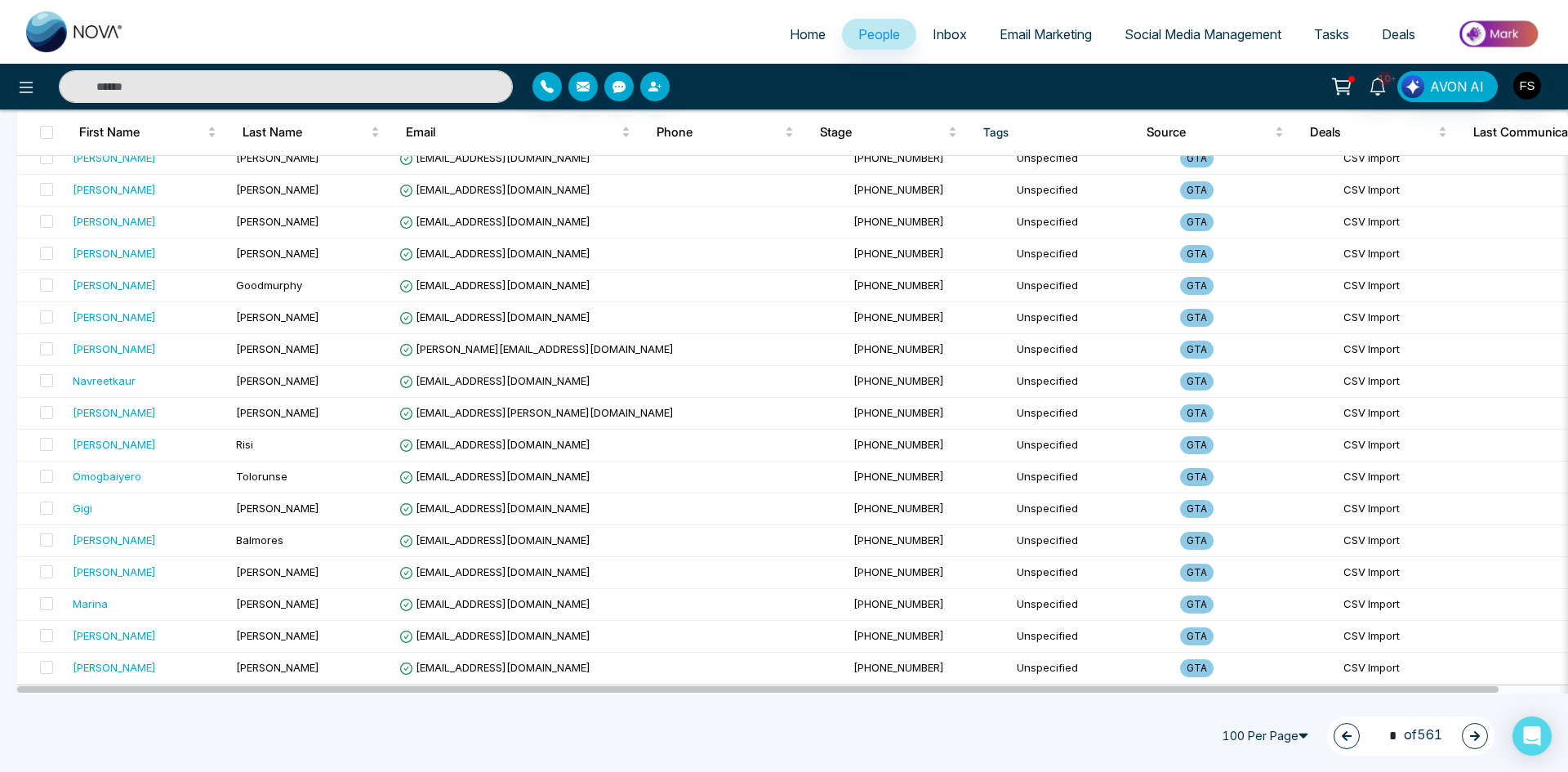
click at [1477, 725] on button "button" at bounding box center [1475, 736] width 27 height 27
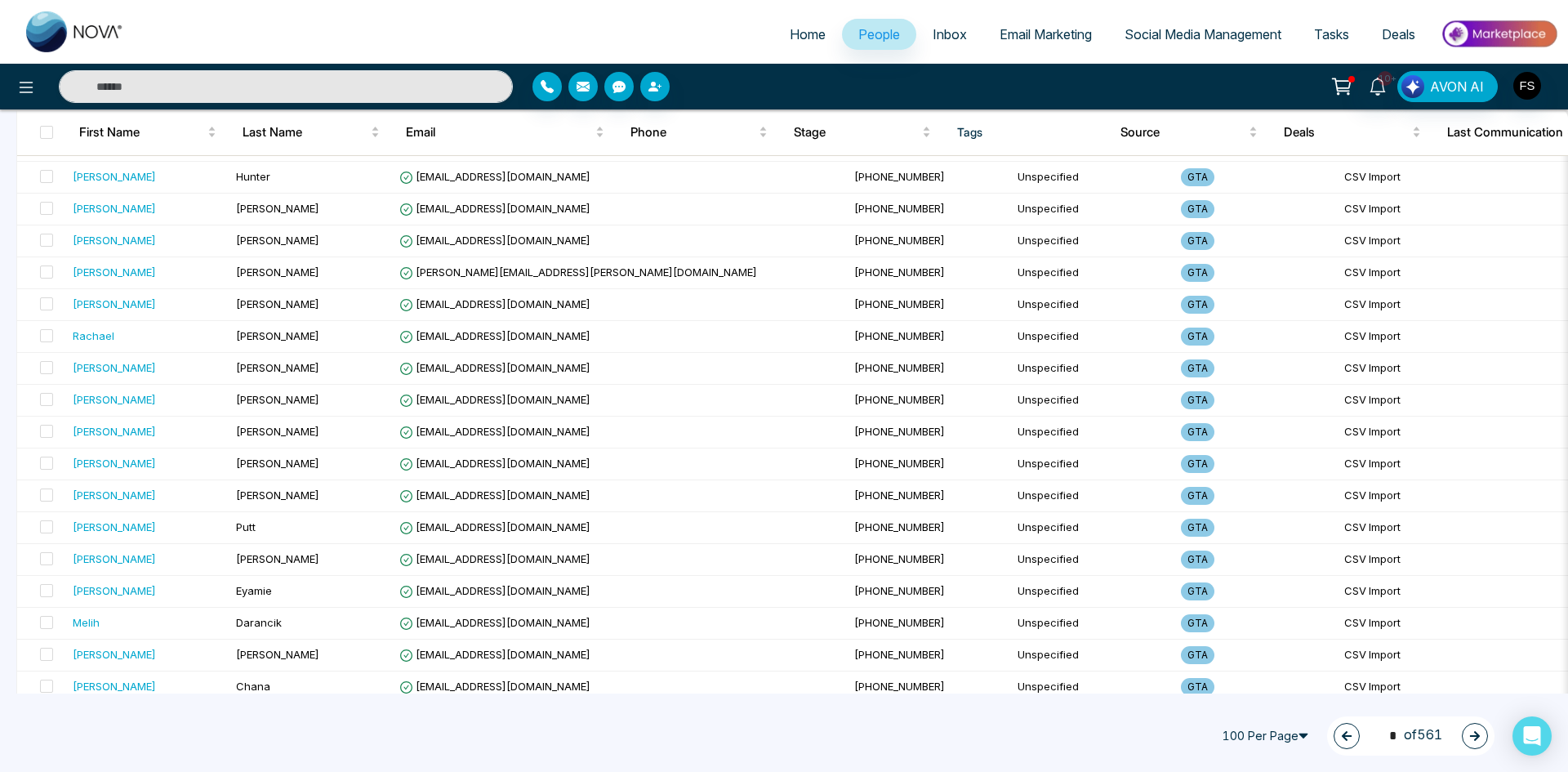
scroll to position [1388, 0]
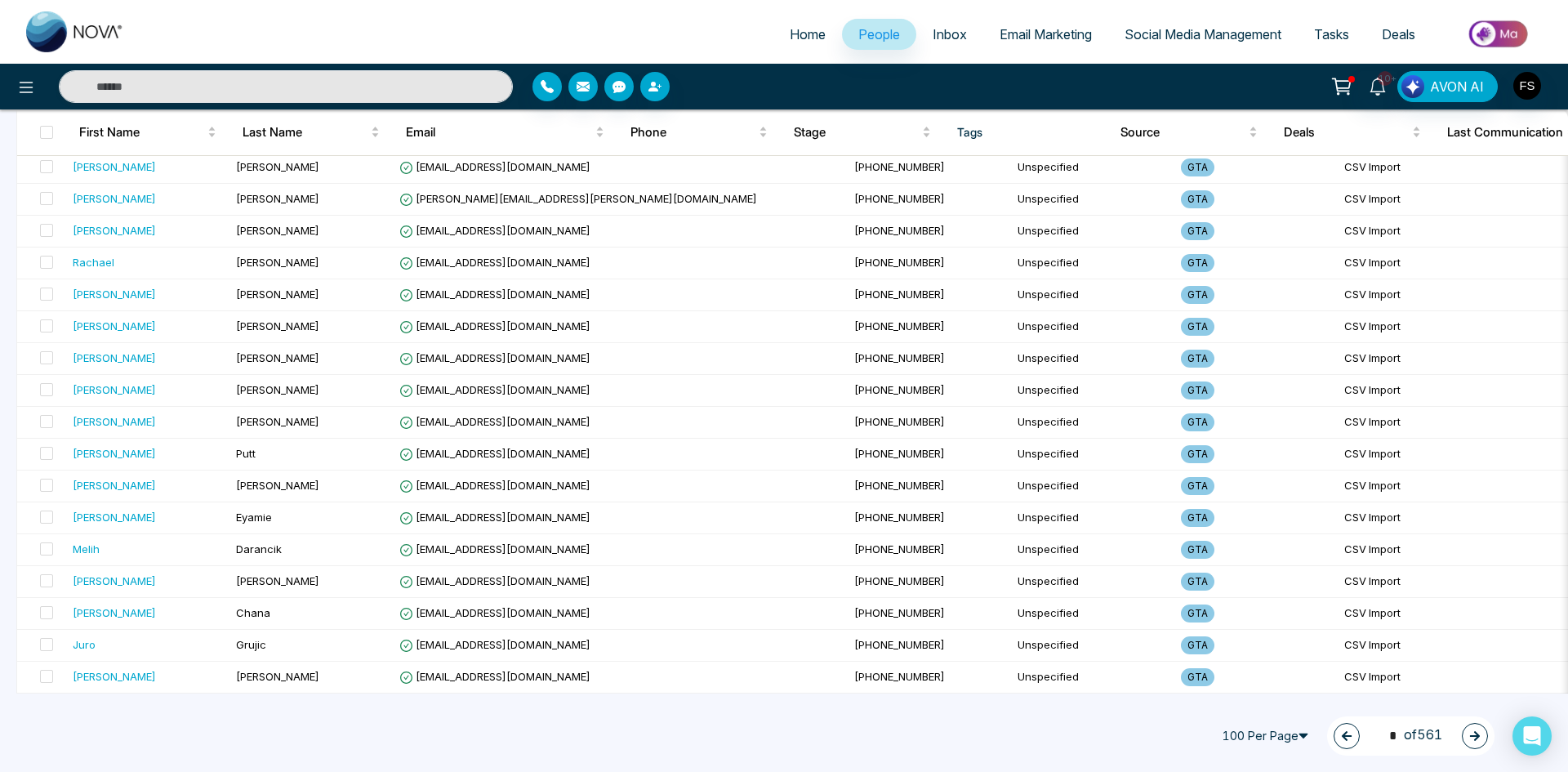
click at [1482, 734] on button "button" at bounding box center [1475, 736] width 27 height 27
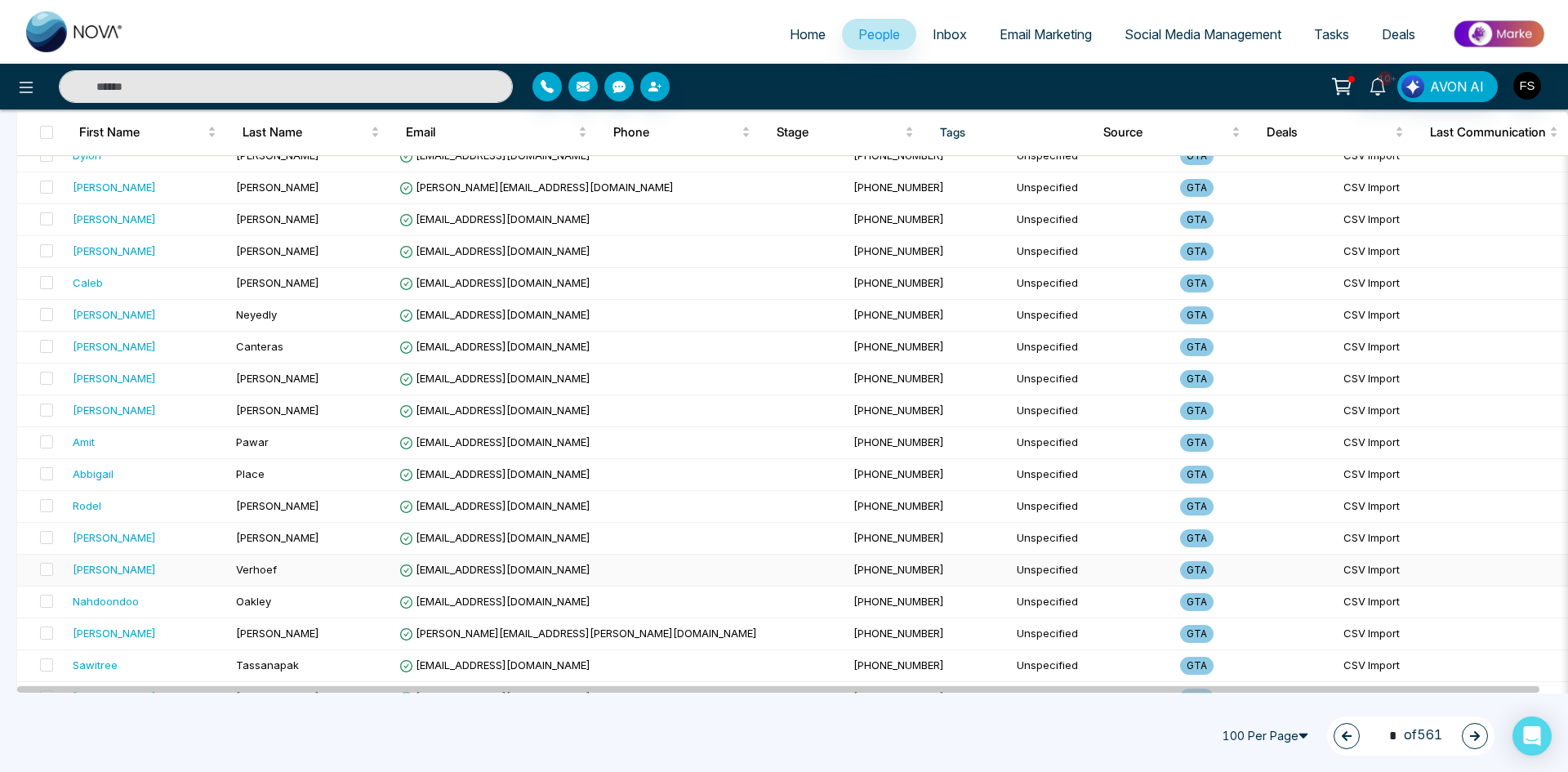
scroll to position [0, 0]
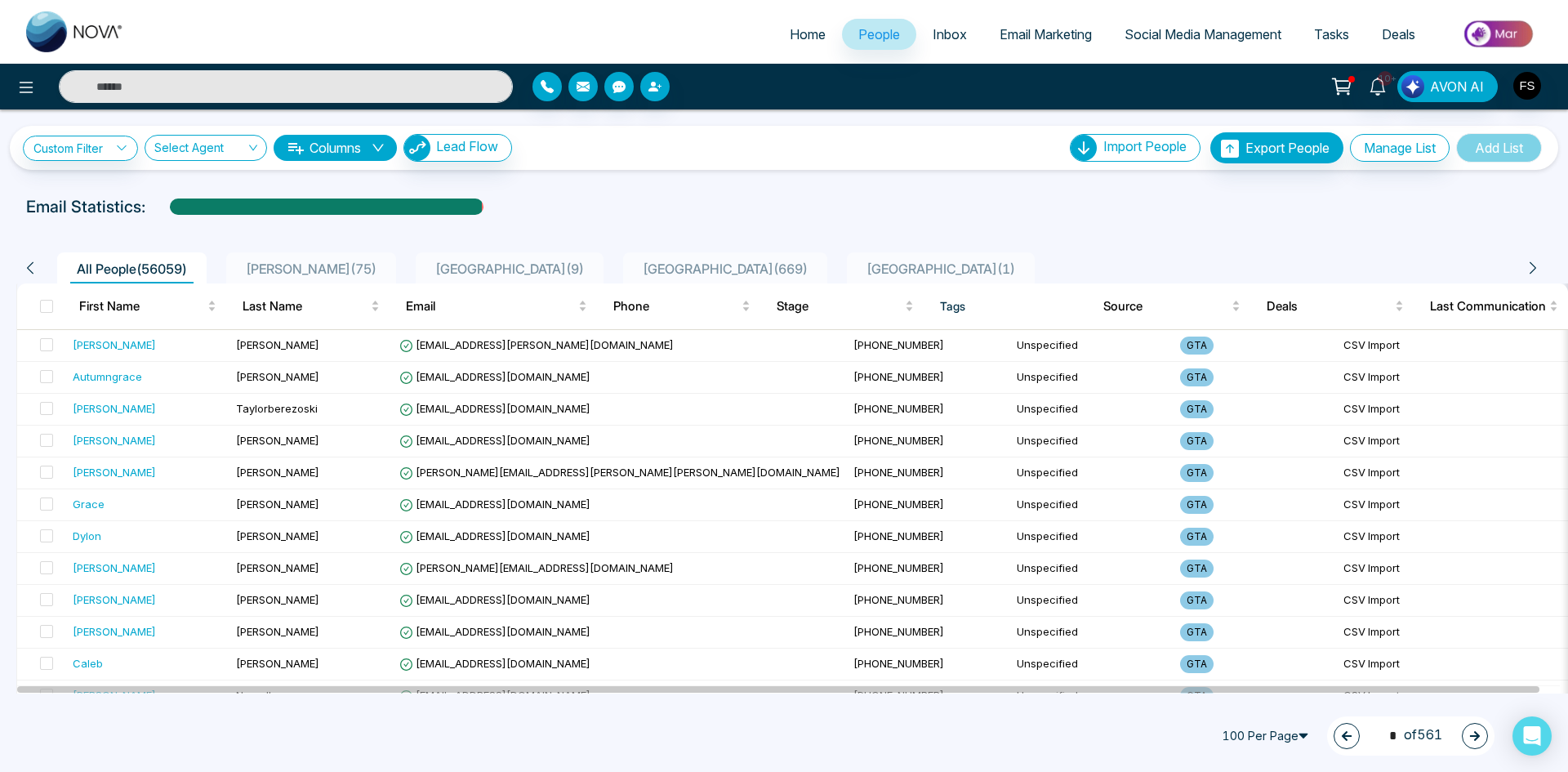
click at [1472, 735] on icon "button" at bounding box center [1475, 736] width 9 height 9
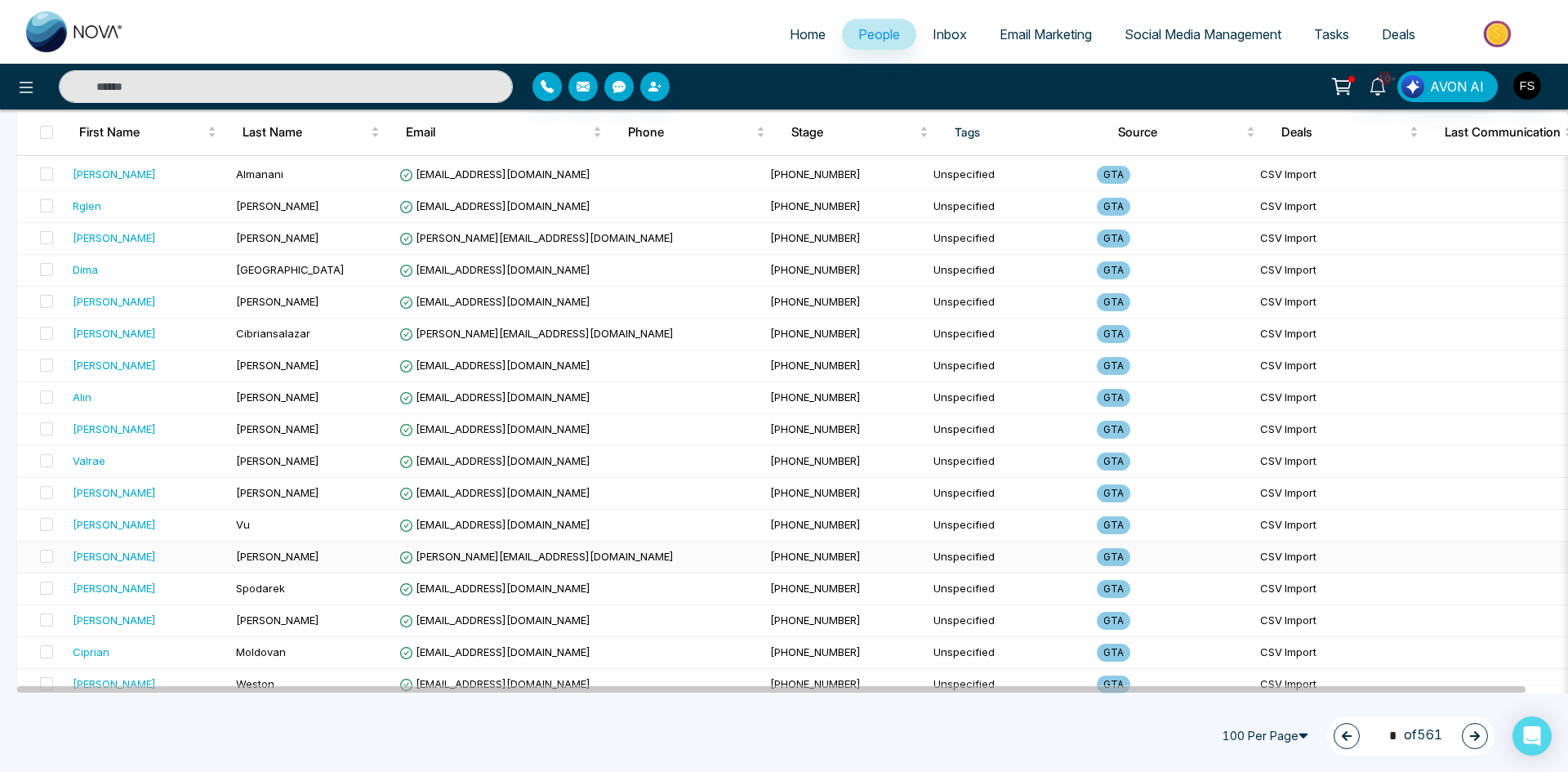
scroll to position [2830, 0]
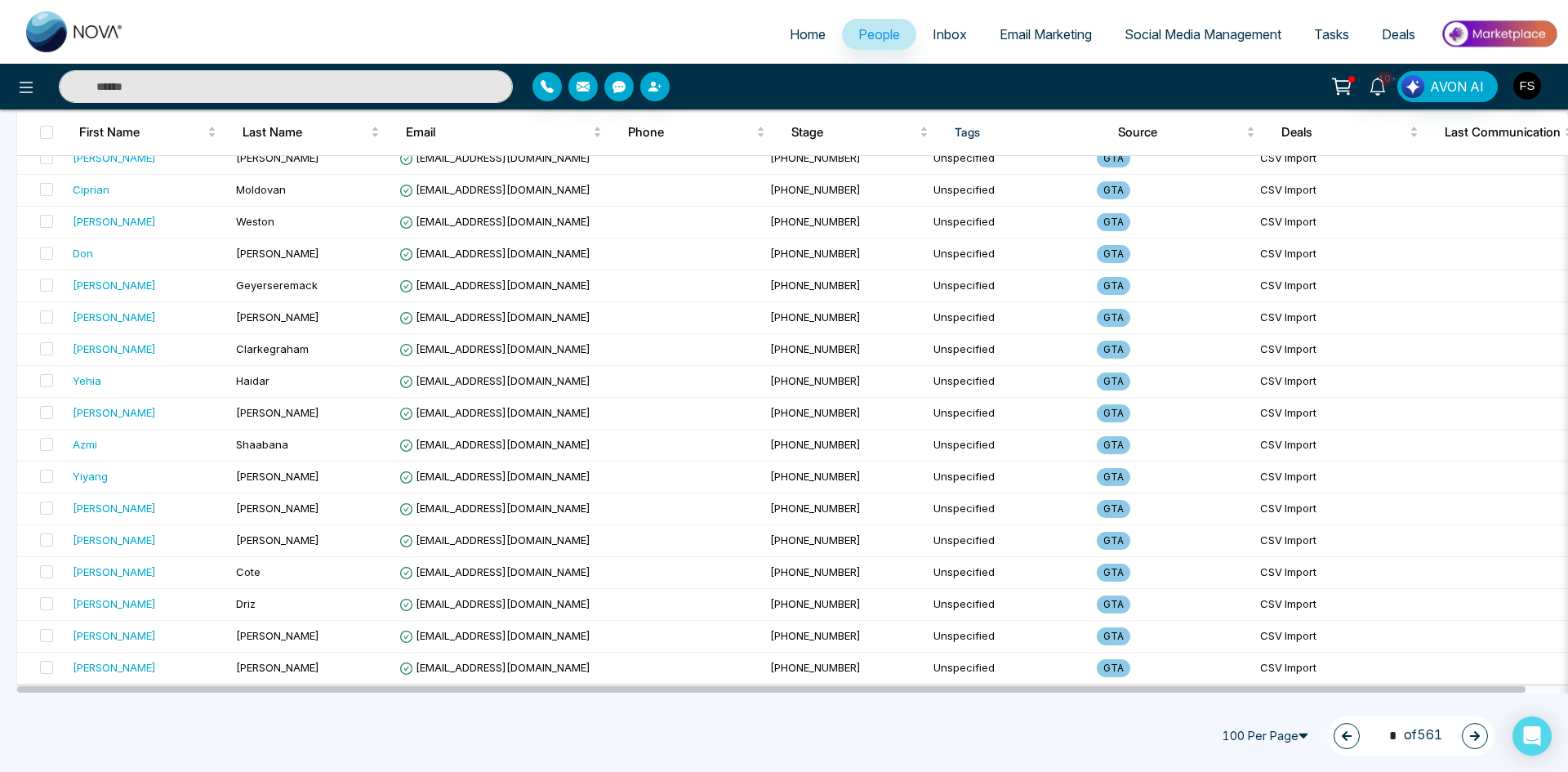
click at [1487, 731] on button "button" at bounding box center [1475, 736] width 27 height 27
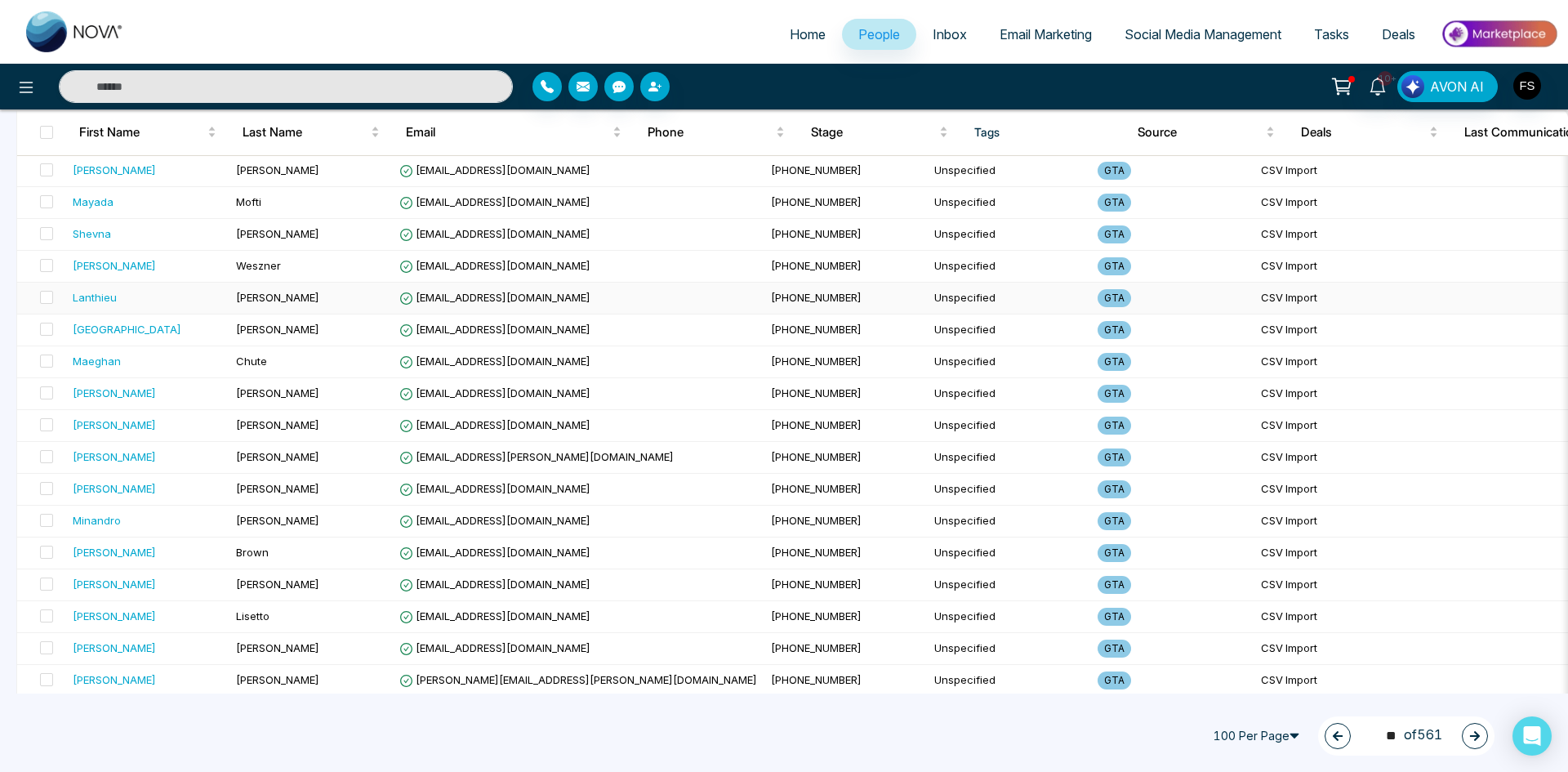
scroll to position [0, 0]
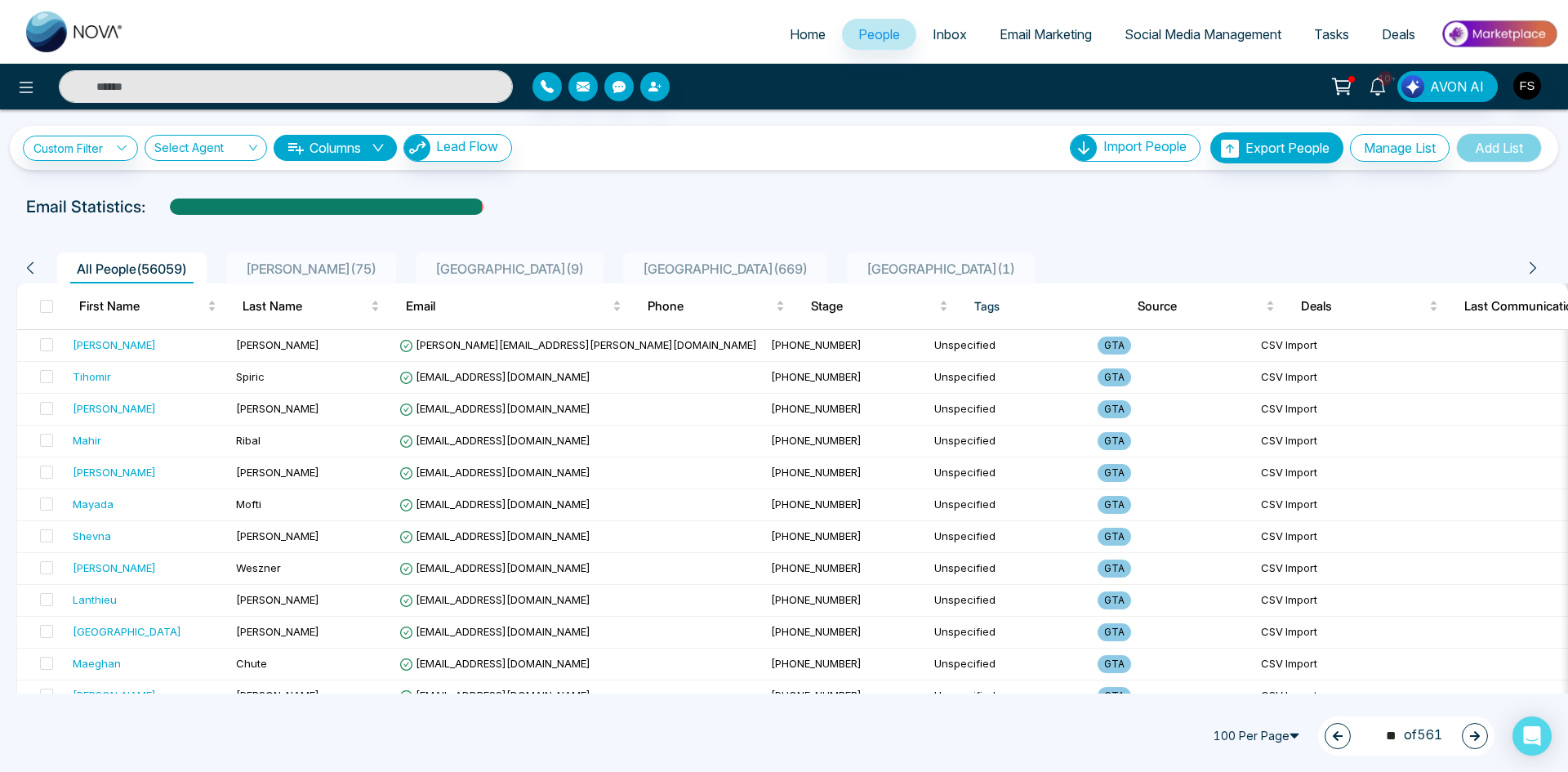
click at [1467, 736] on button "button" at bounding box center [1475, 736] width 27 height 27
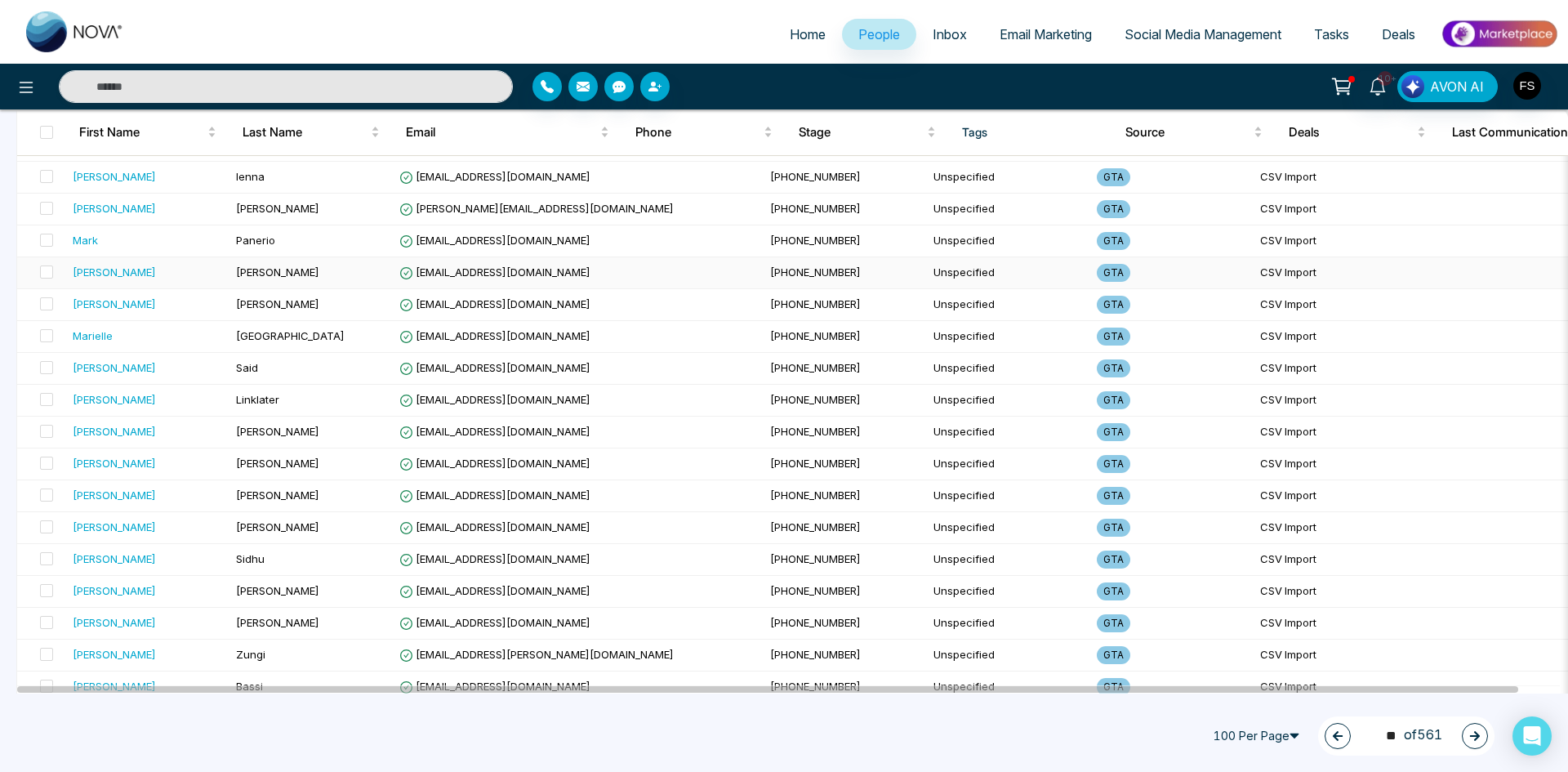
scroll to position [2830, 0]
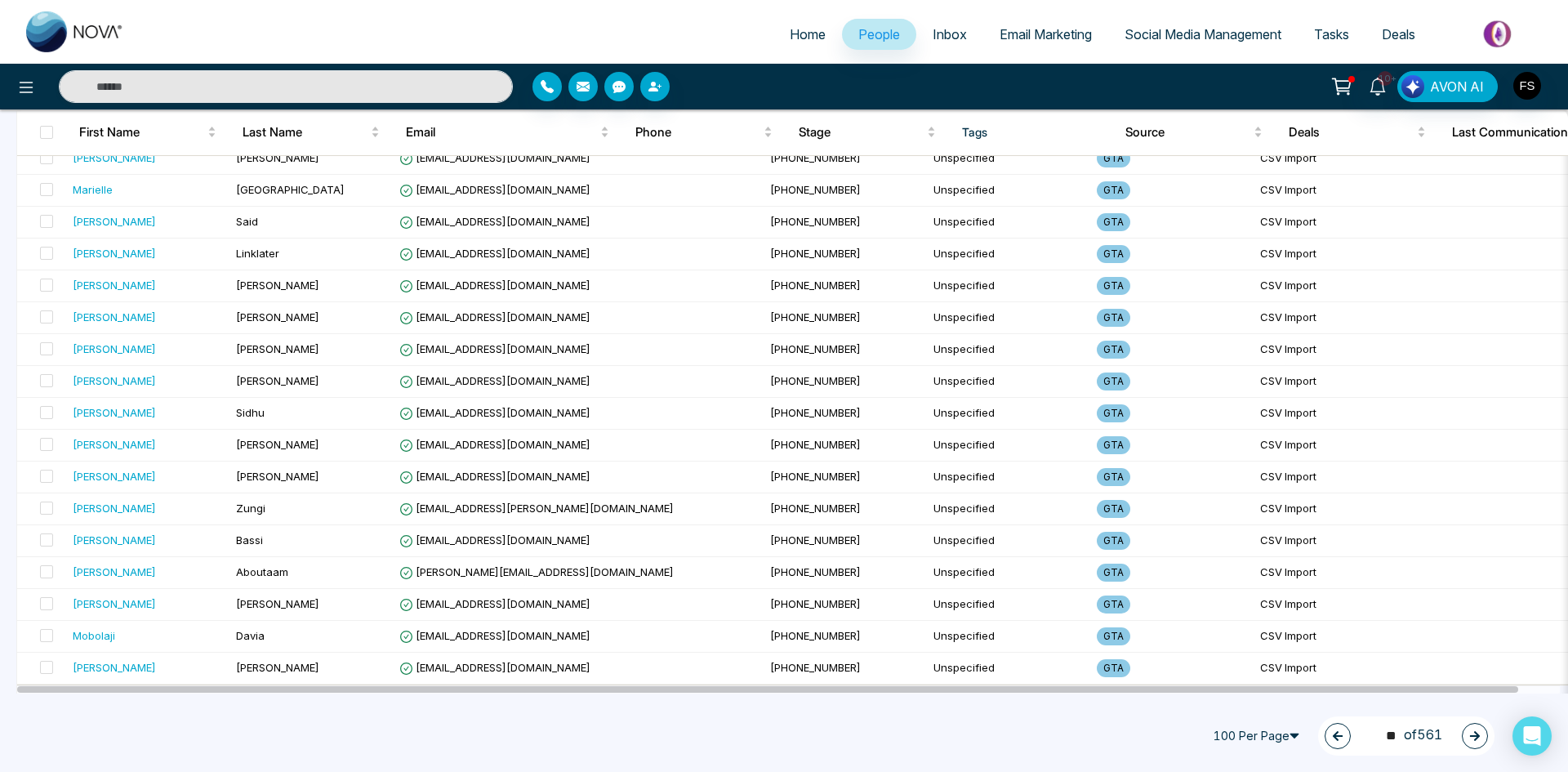
click at [1481, 738] on button "button" at bounding box center [1475, 736] width 27 height 27
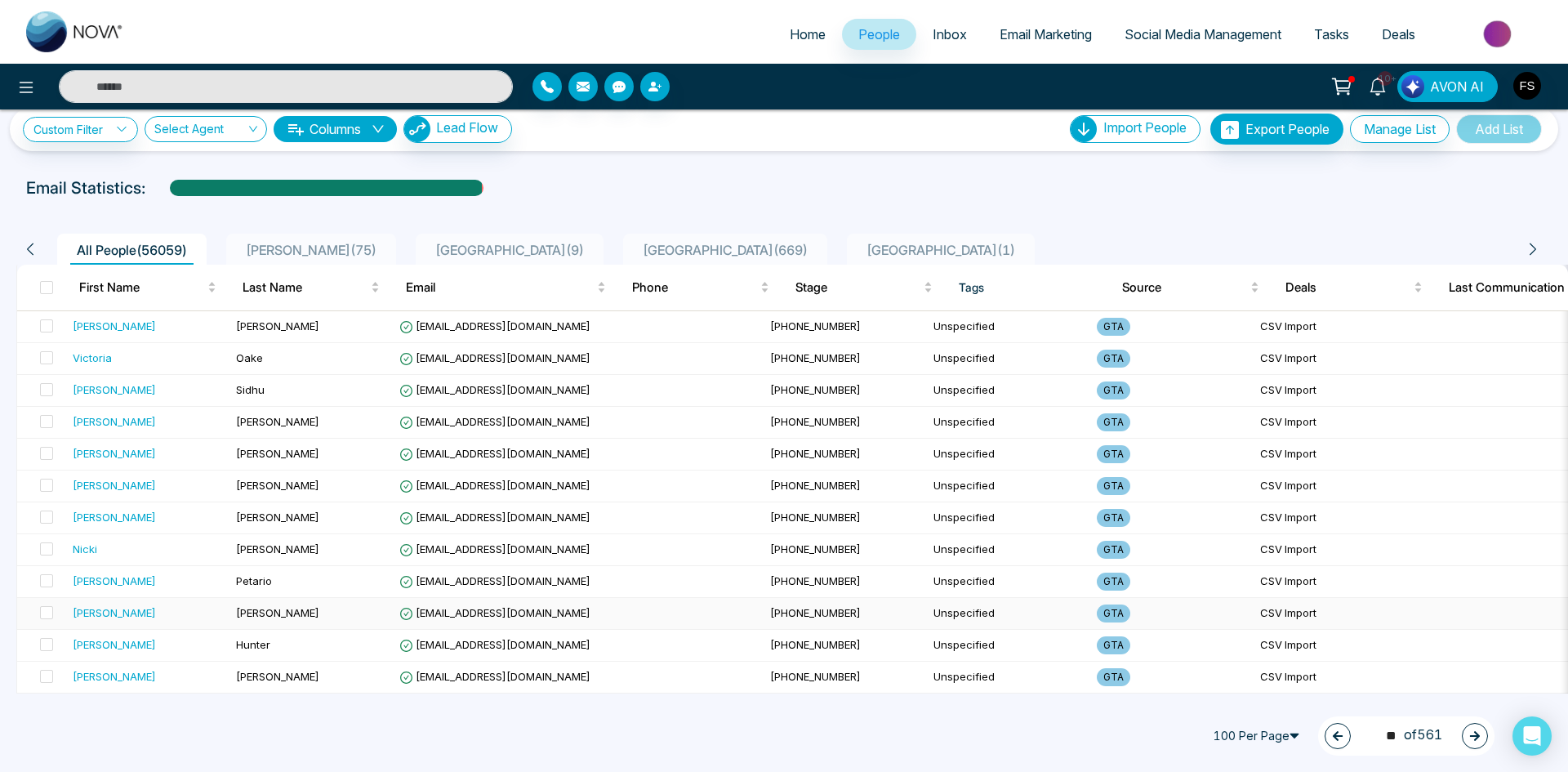
scroll to position [0, 0]
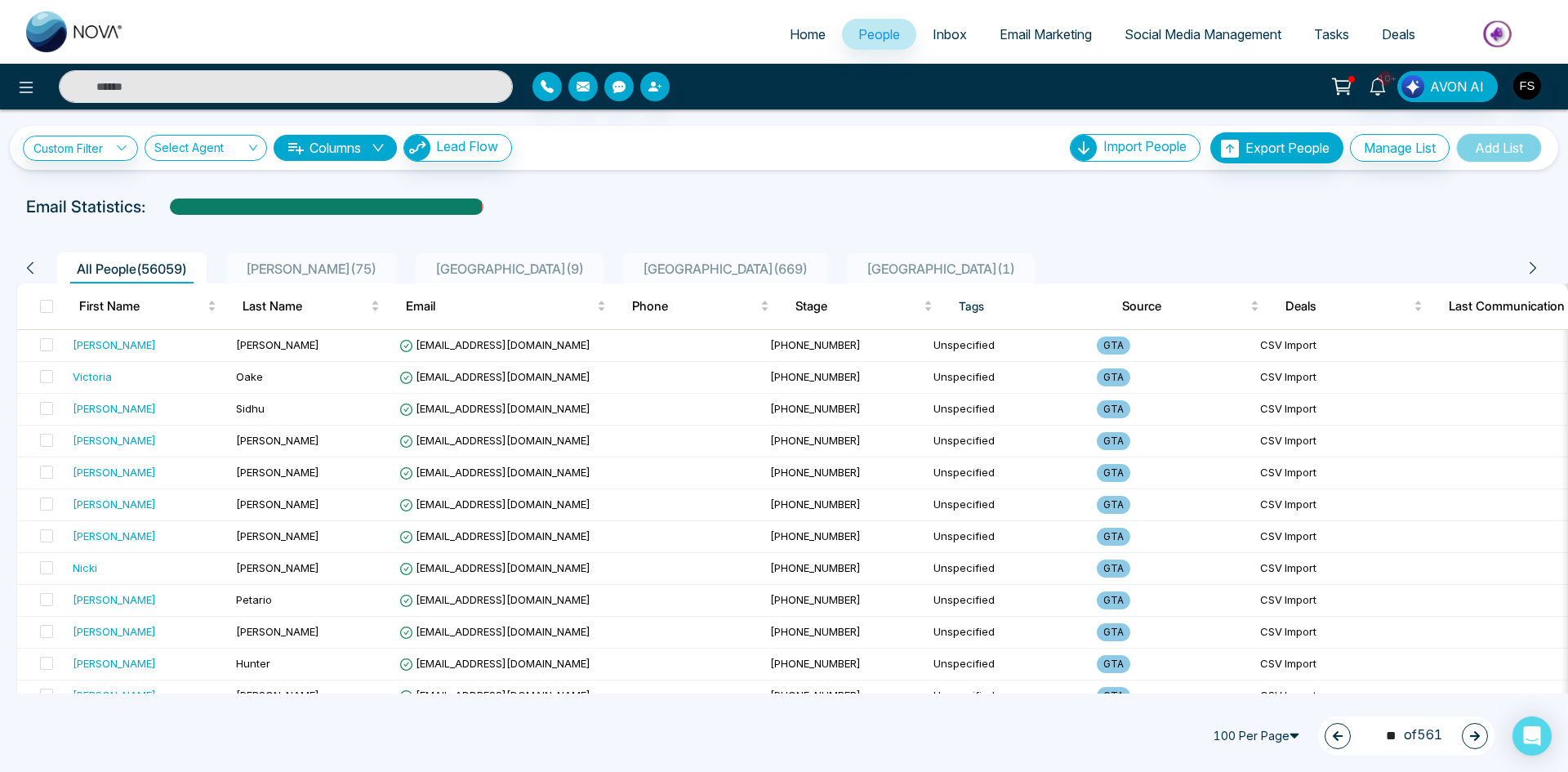
click at [1472, 736] on icon "button" at bounding box center [1475, 736] width 9 height 9
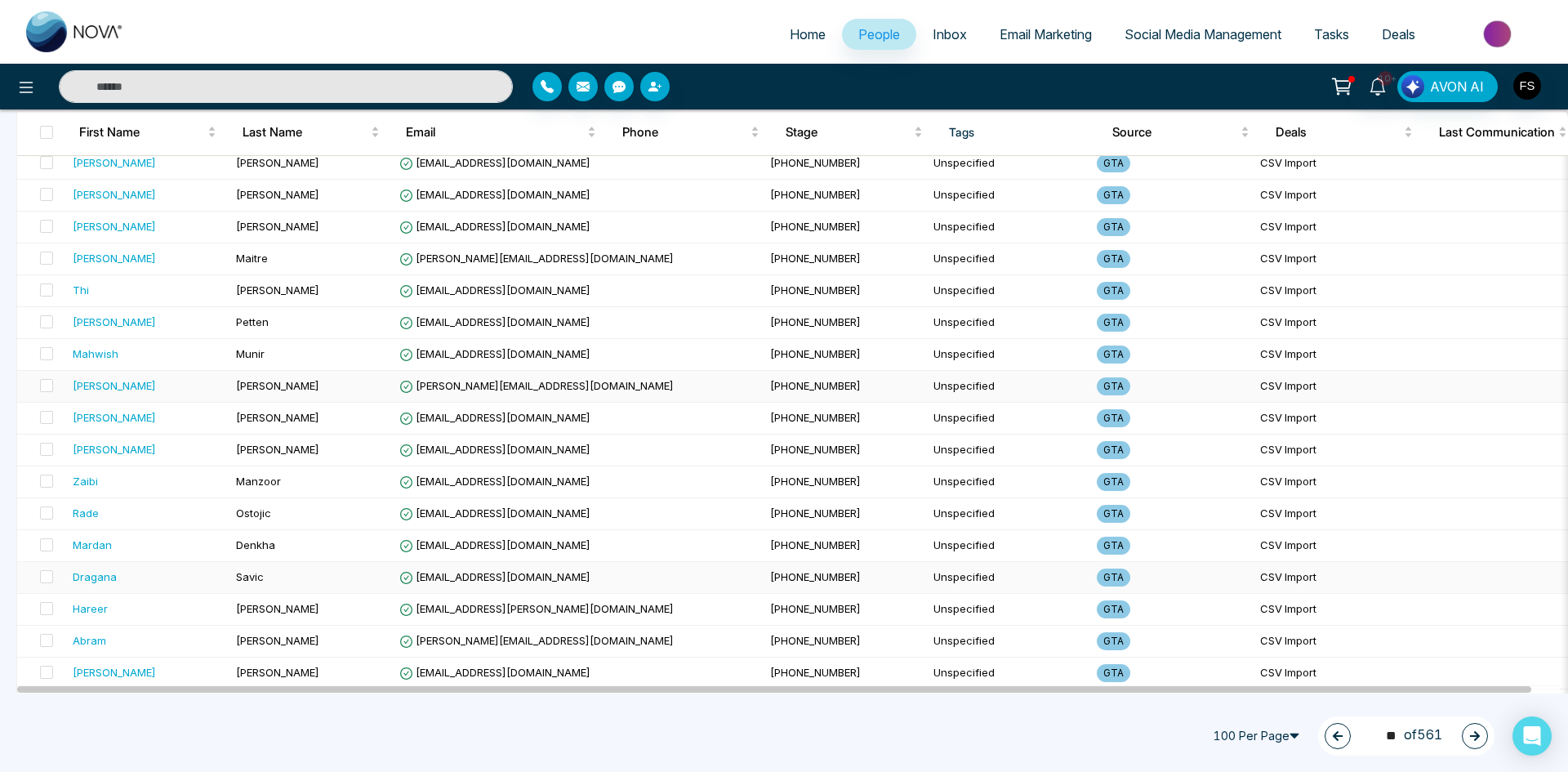
scroll to position [2830, 0]
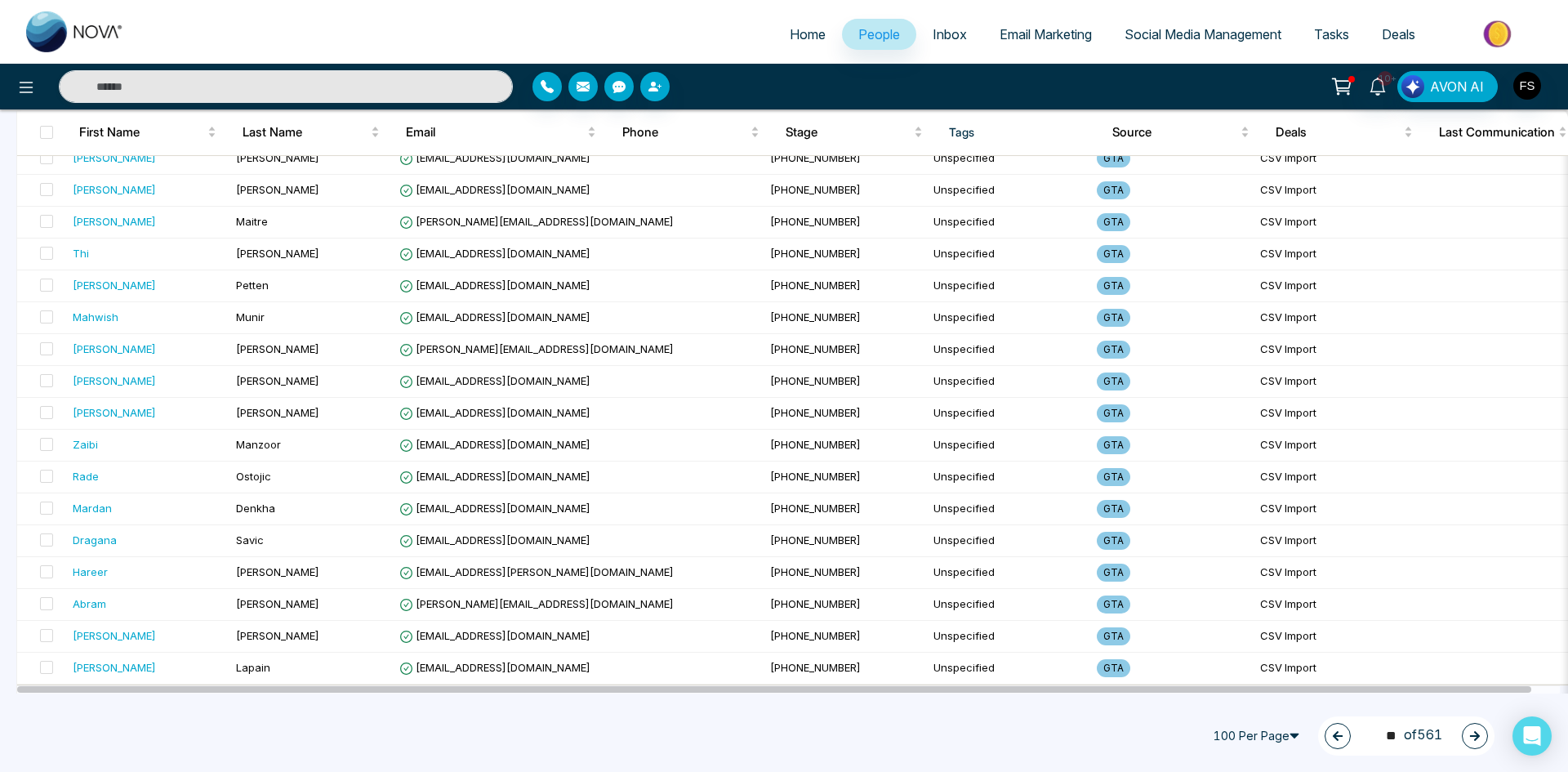
click at [1472, 738] on icon "button" at bounding box center [1475, 736] width 11 height 11
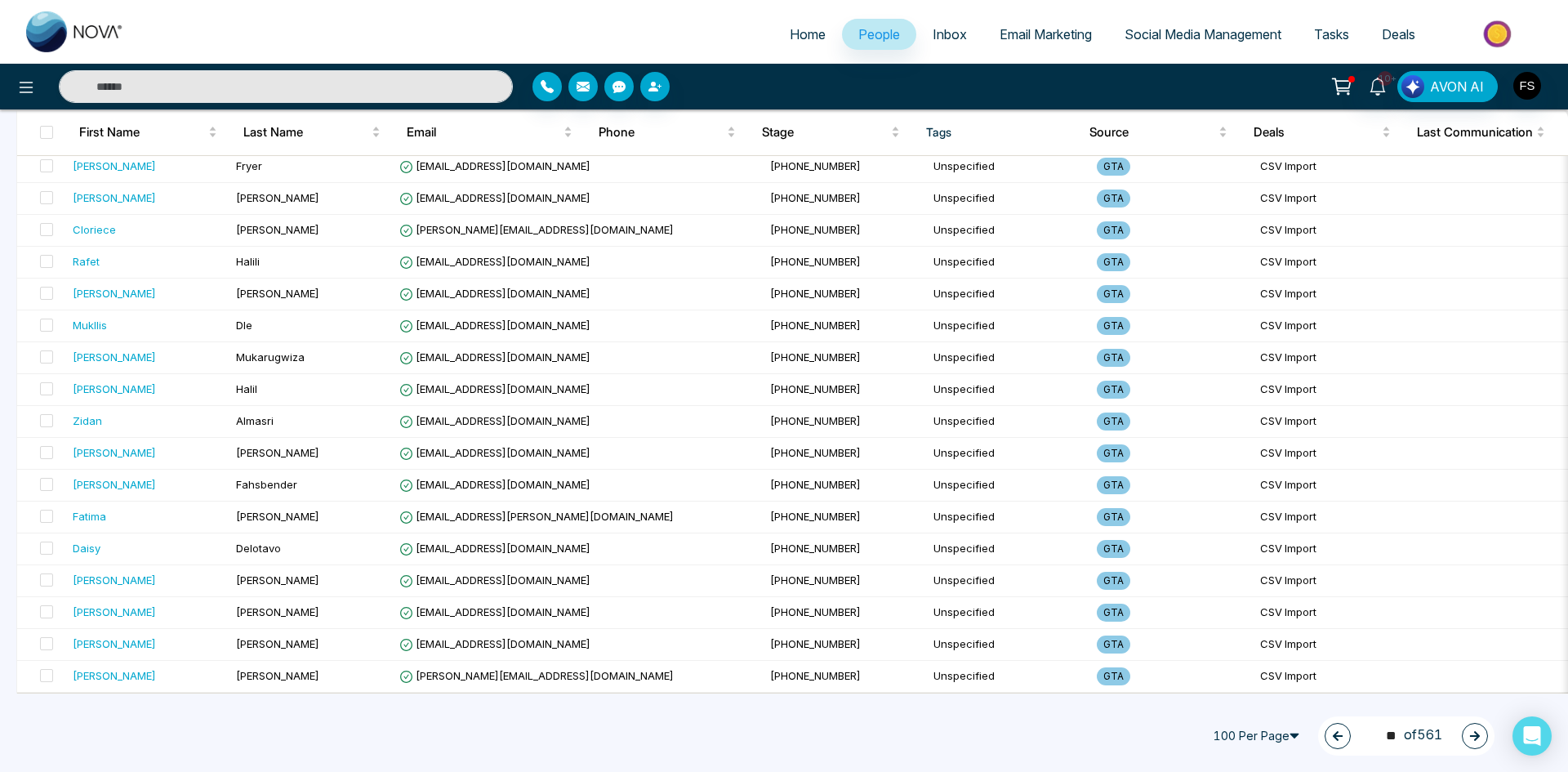
click at [1472, 734] on icon "button" at bounding box center [1475, 736] width 11 height 11
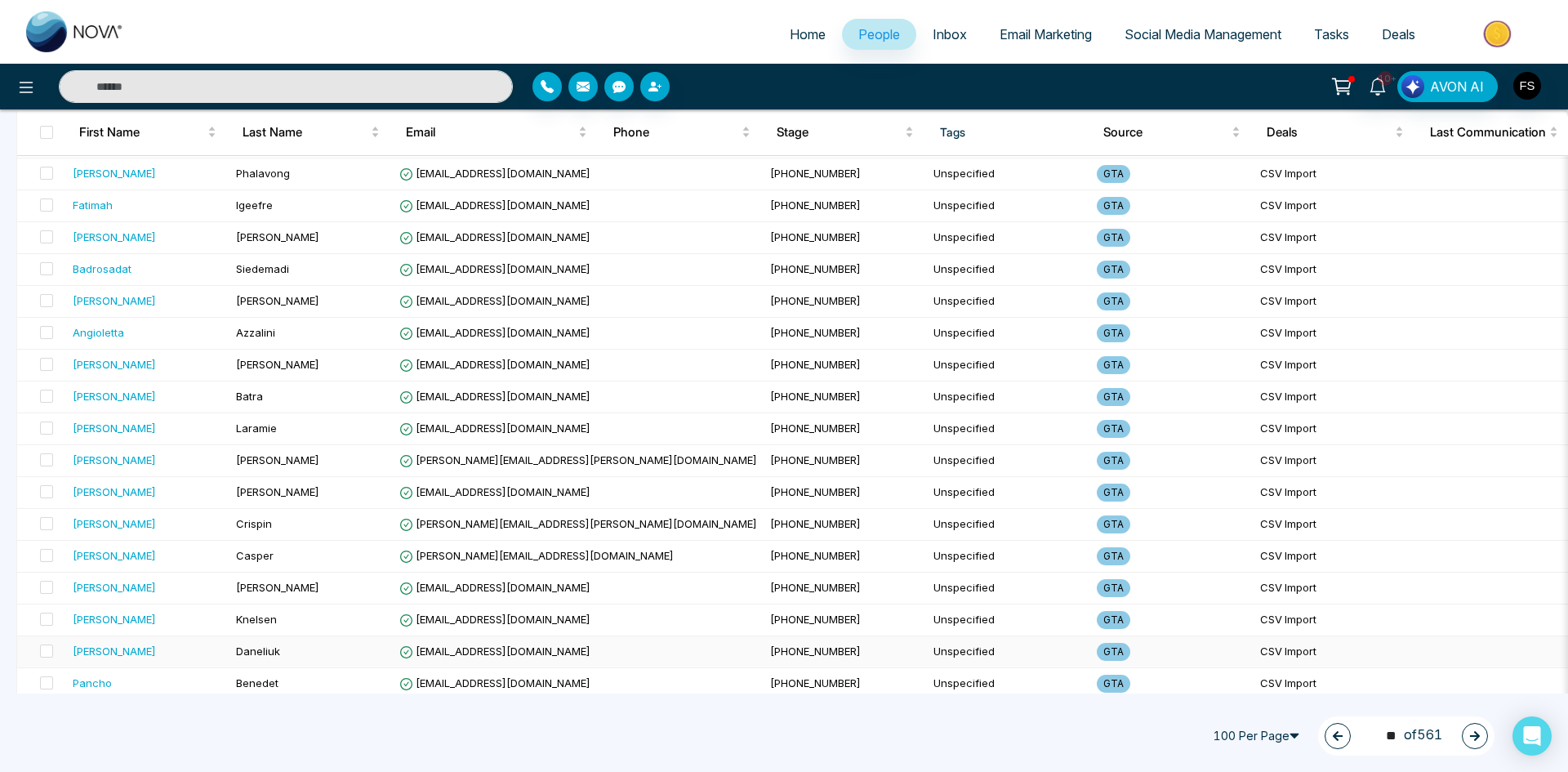
scroll to position [817, 0]
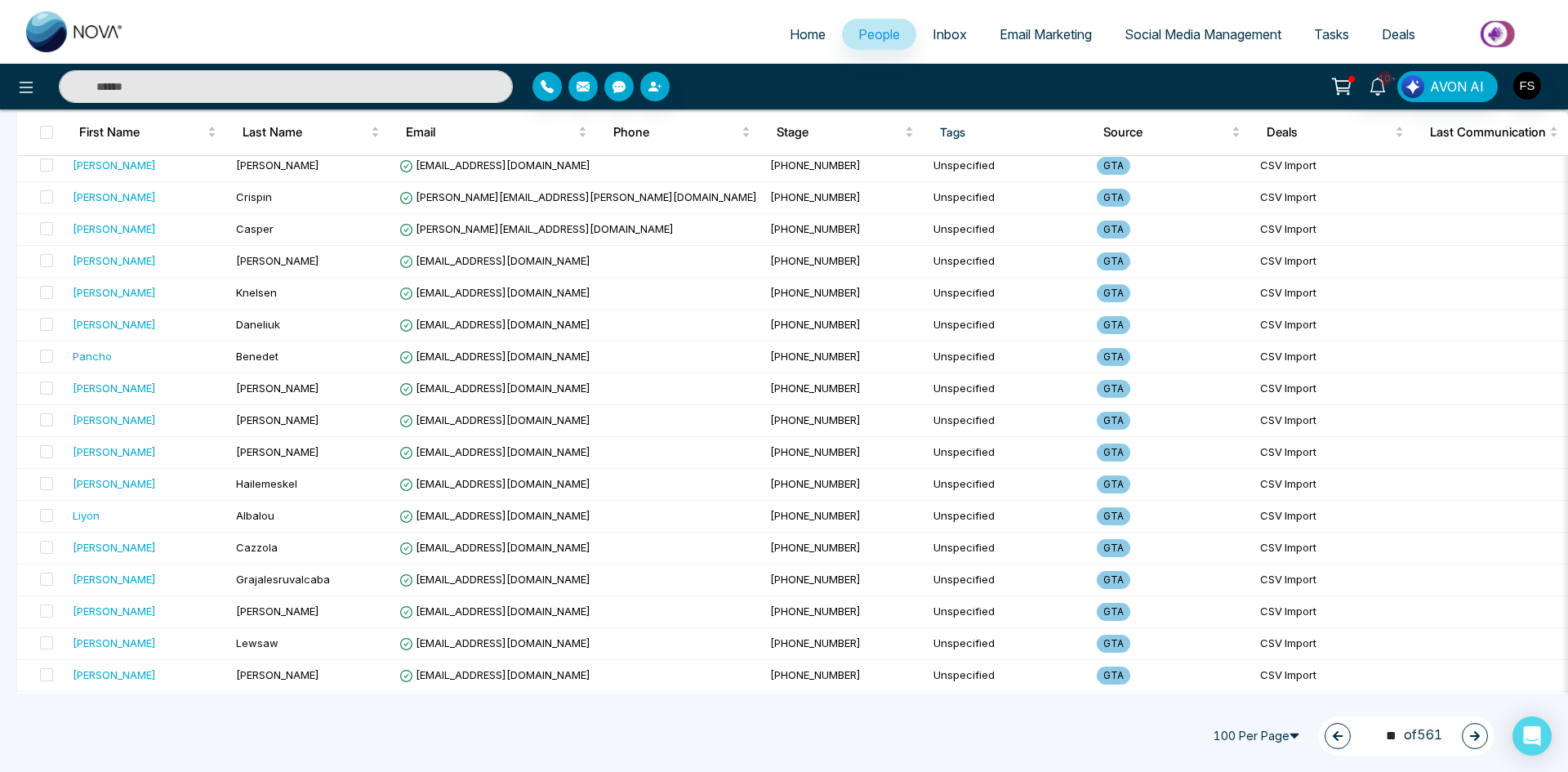
click at [1482, 738] on button "button" at bounding box center [1475, 736] width 27 height 27
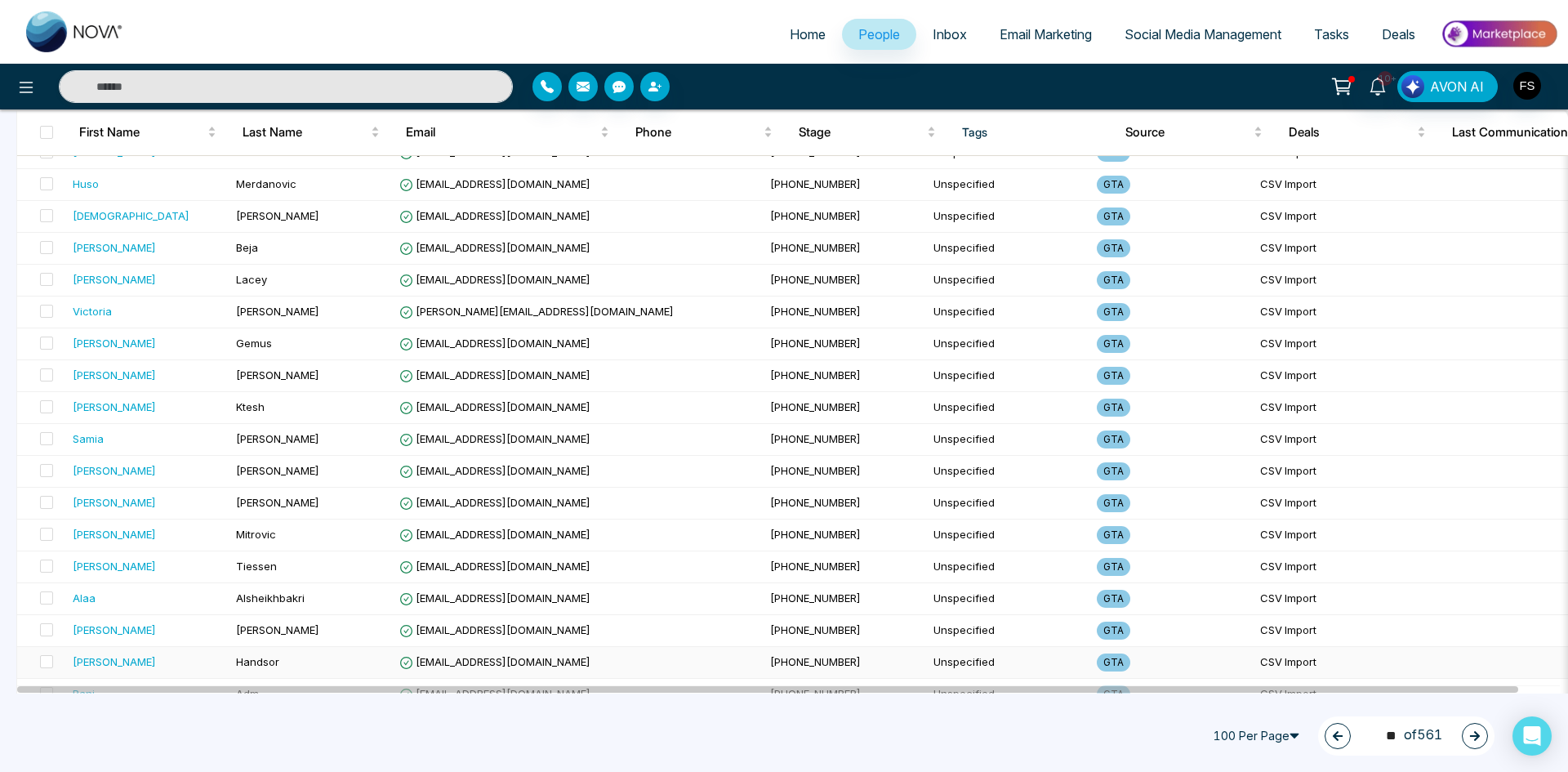
scroll to position [2830, 0]
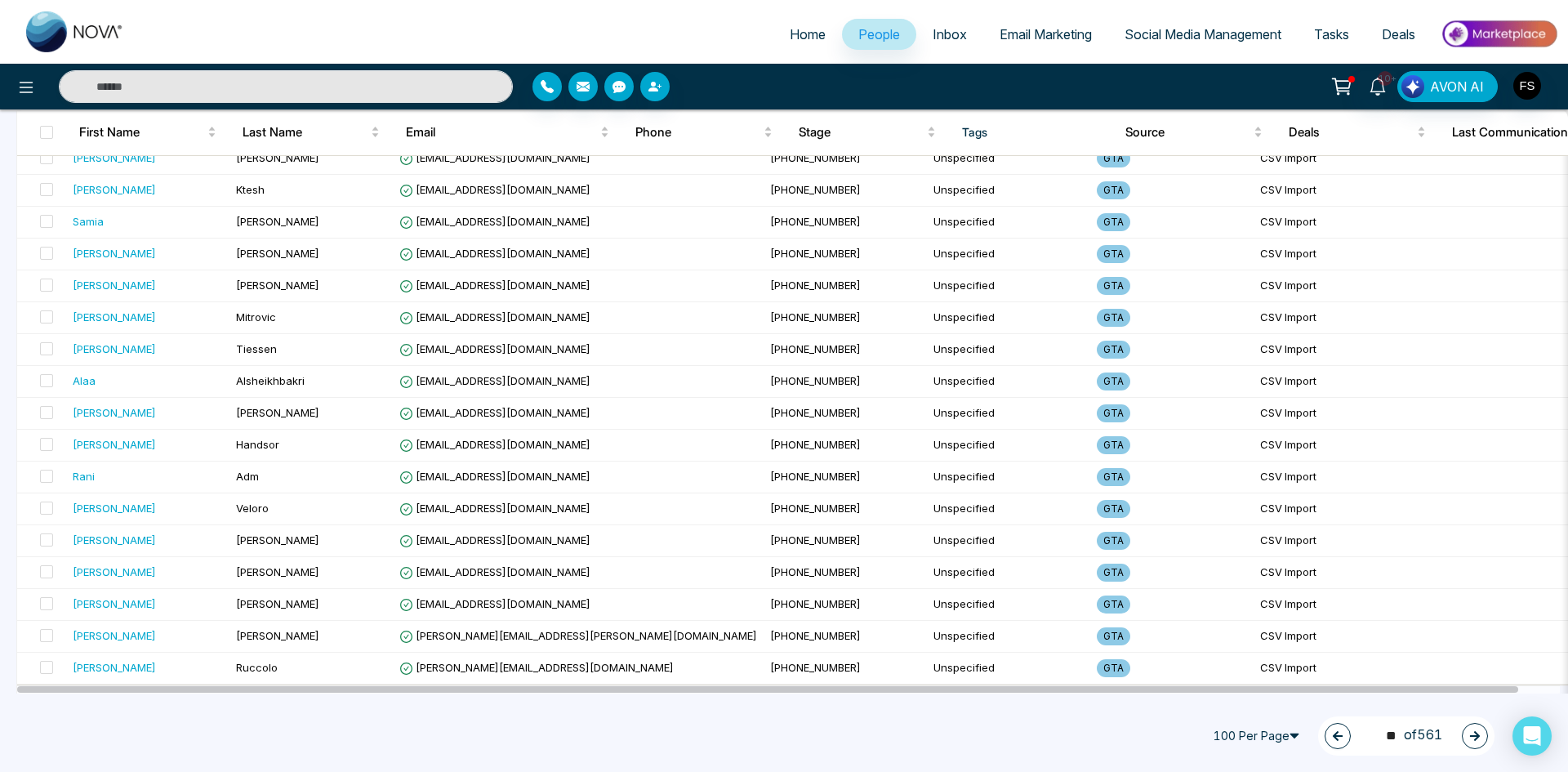
click at [1478, 742] on button "button" at bounding box center [1475, 736] width 27 height 27
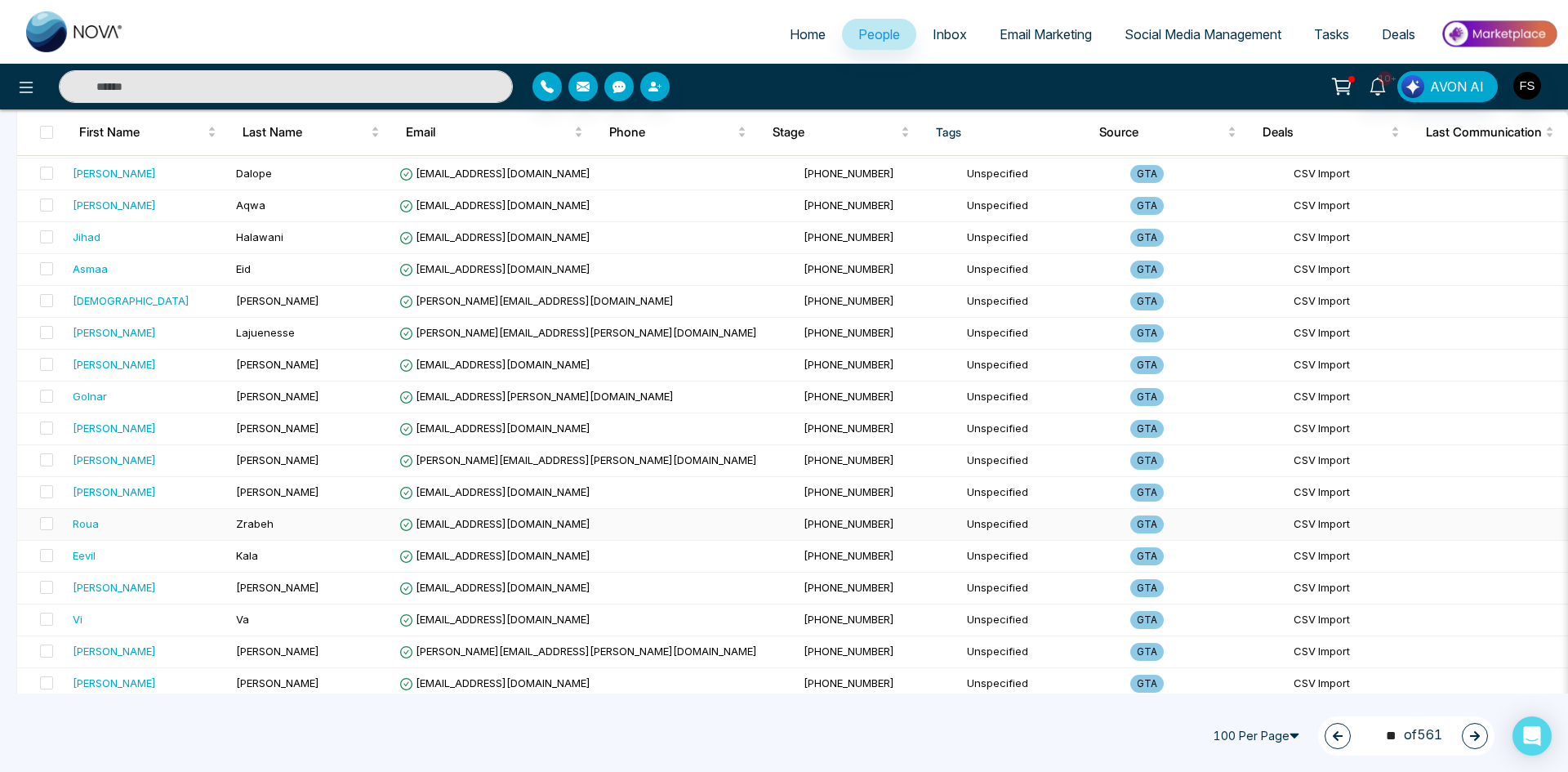
scroll to position [2450, 0]
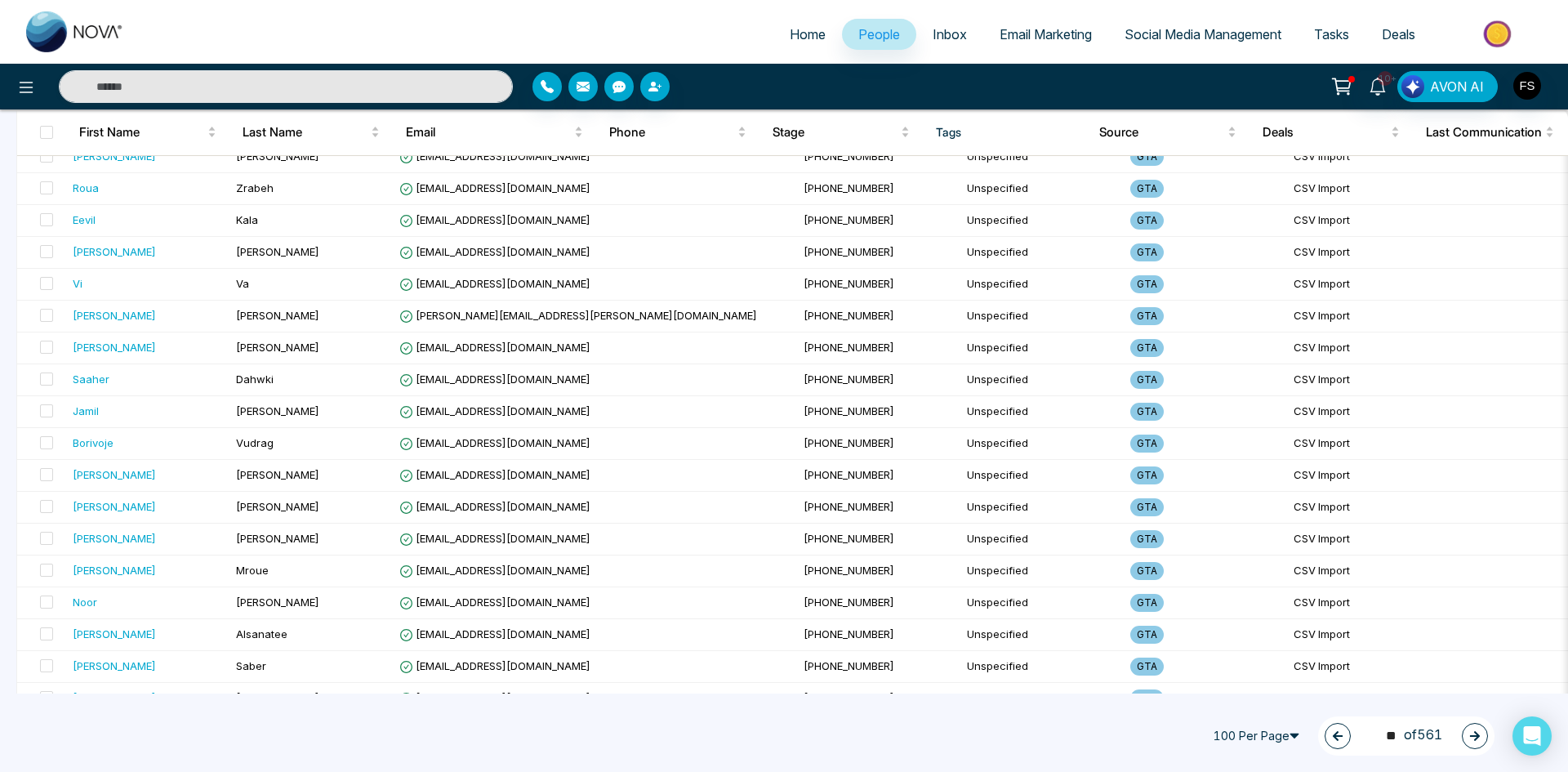
click at [1475, 732] on icon "button" at bounding box center [1475, 736] width 9 height 9
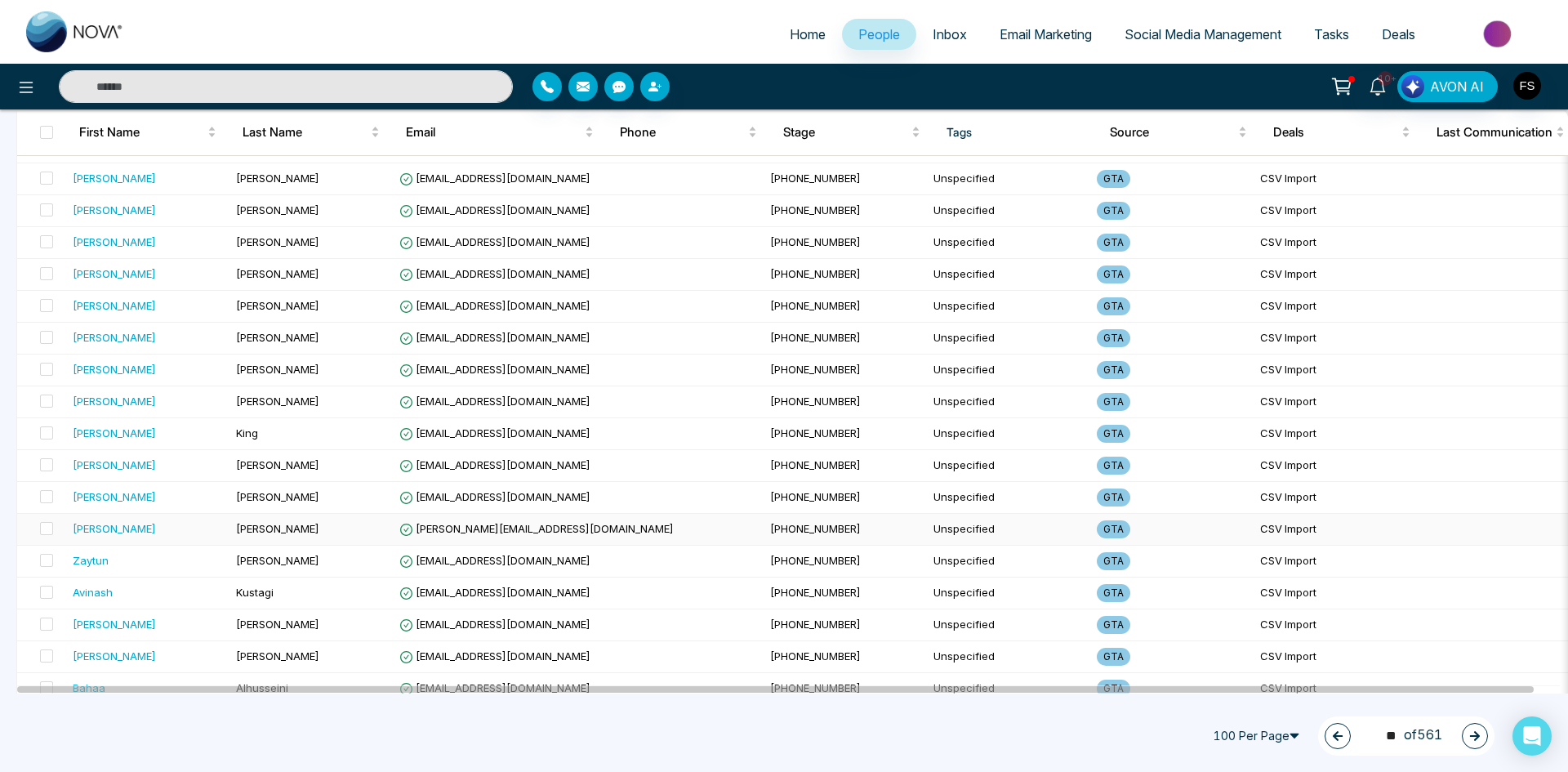
scroll to position [2830, 0]
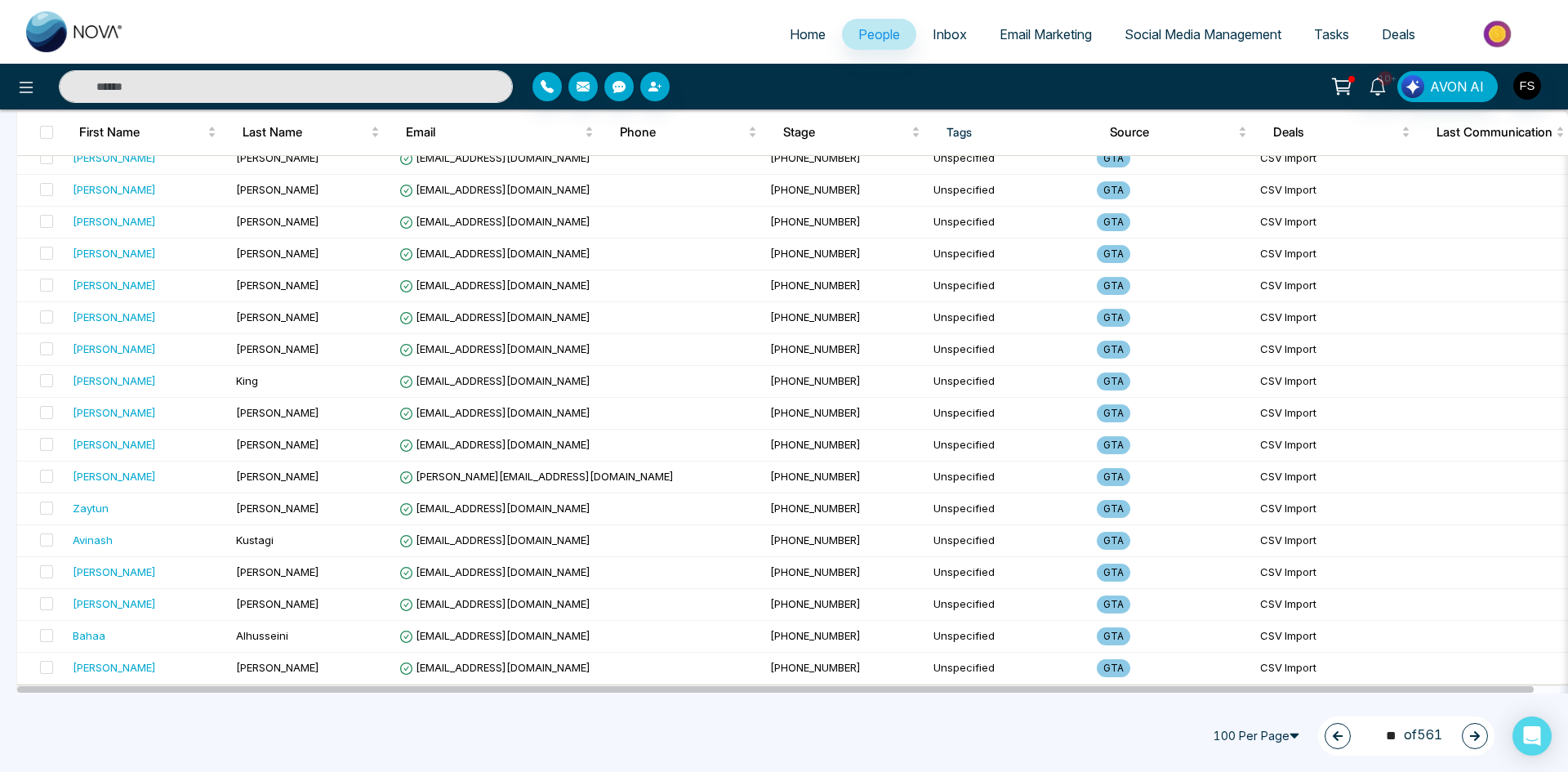
click at [1468, 734] on button "button" at bounding box center [1475, 736] width 27 height 27
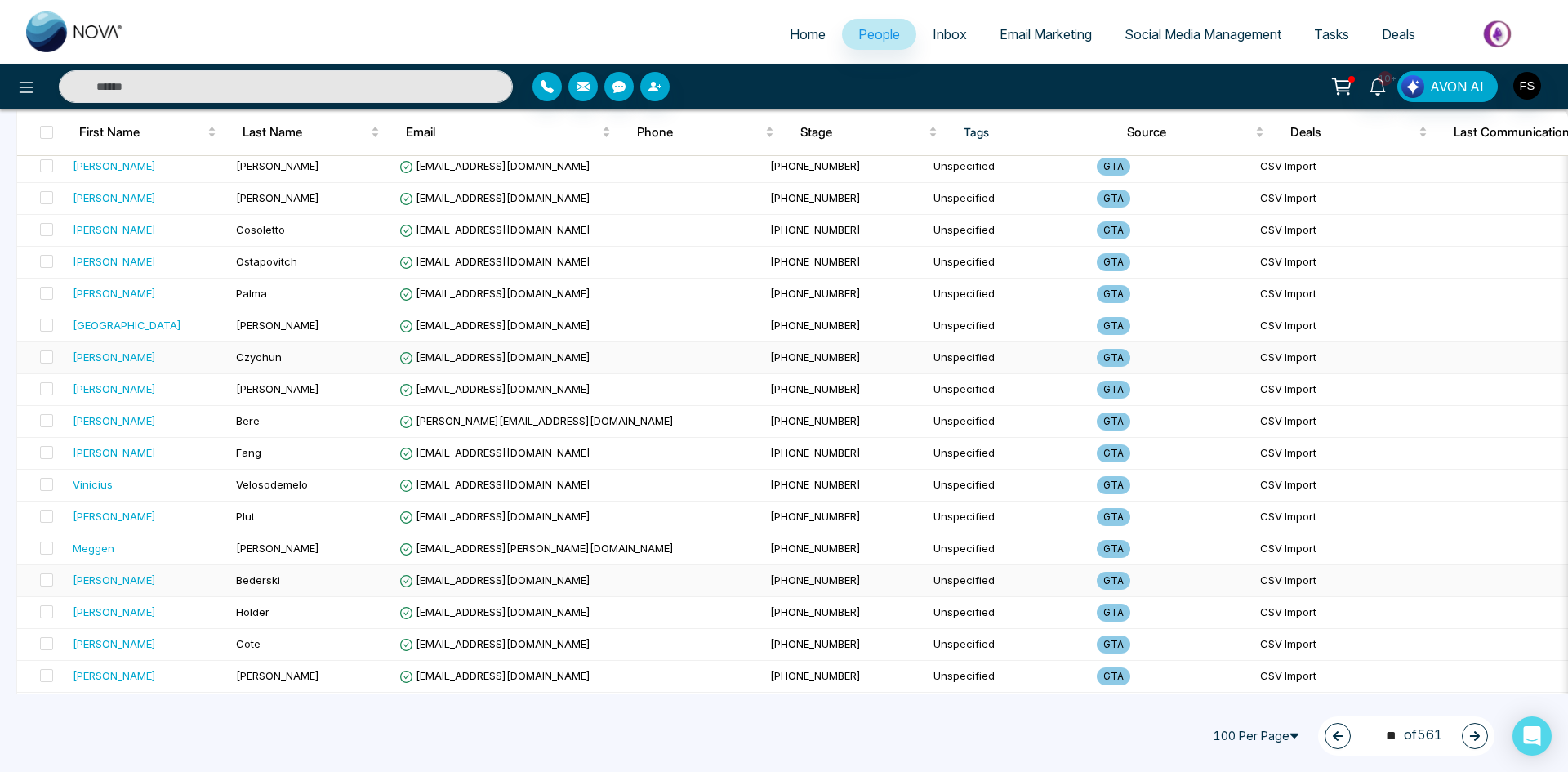
scroll to position [980, 0]
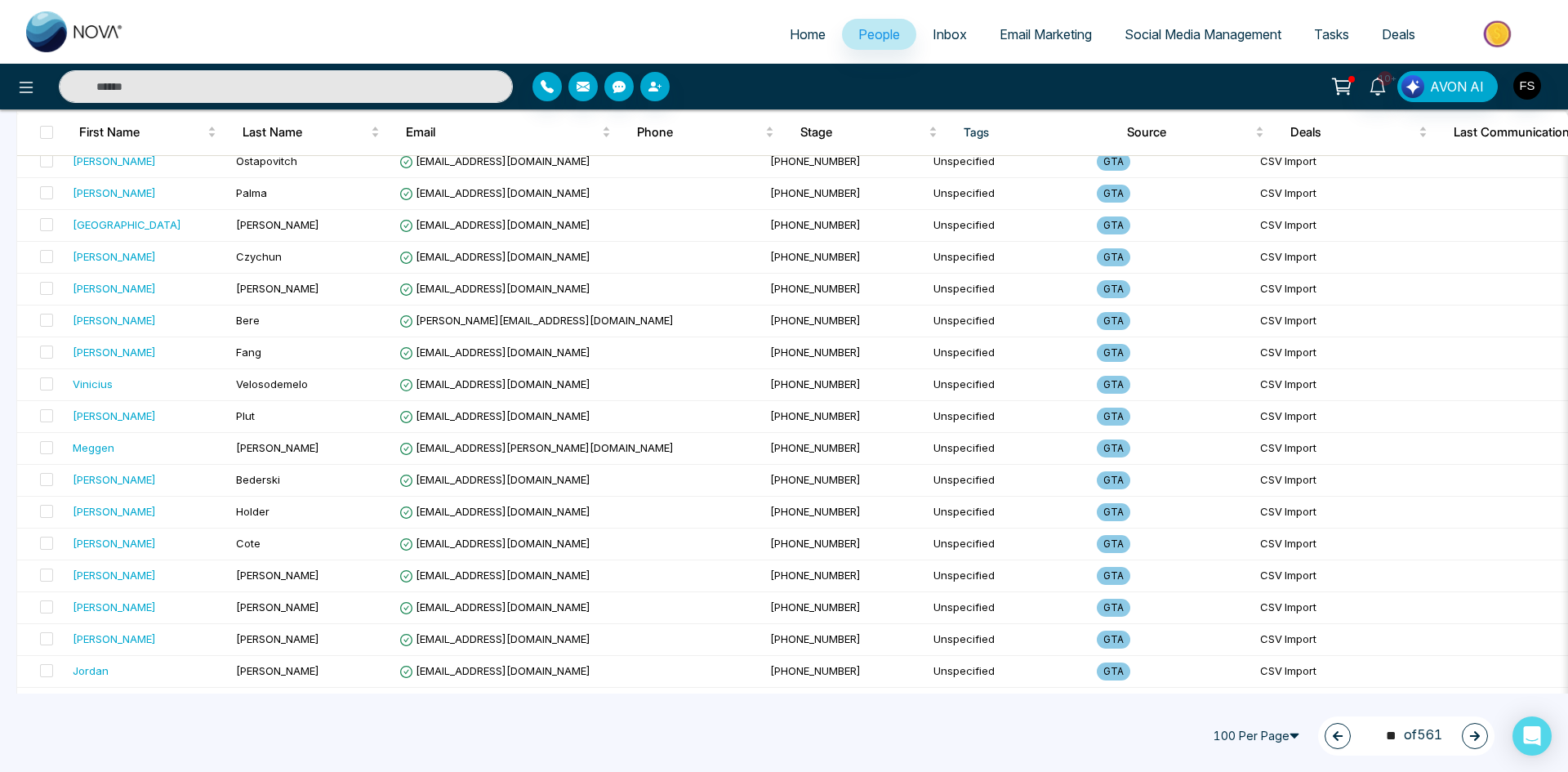
click at [1471, 738] on icon "button" at bounding box center [1475, 736] width 11 height 11
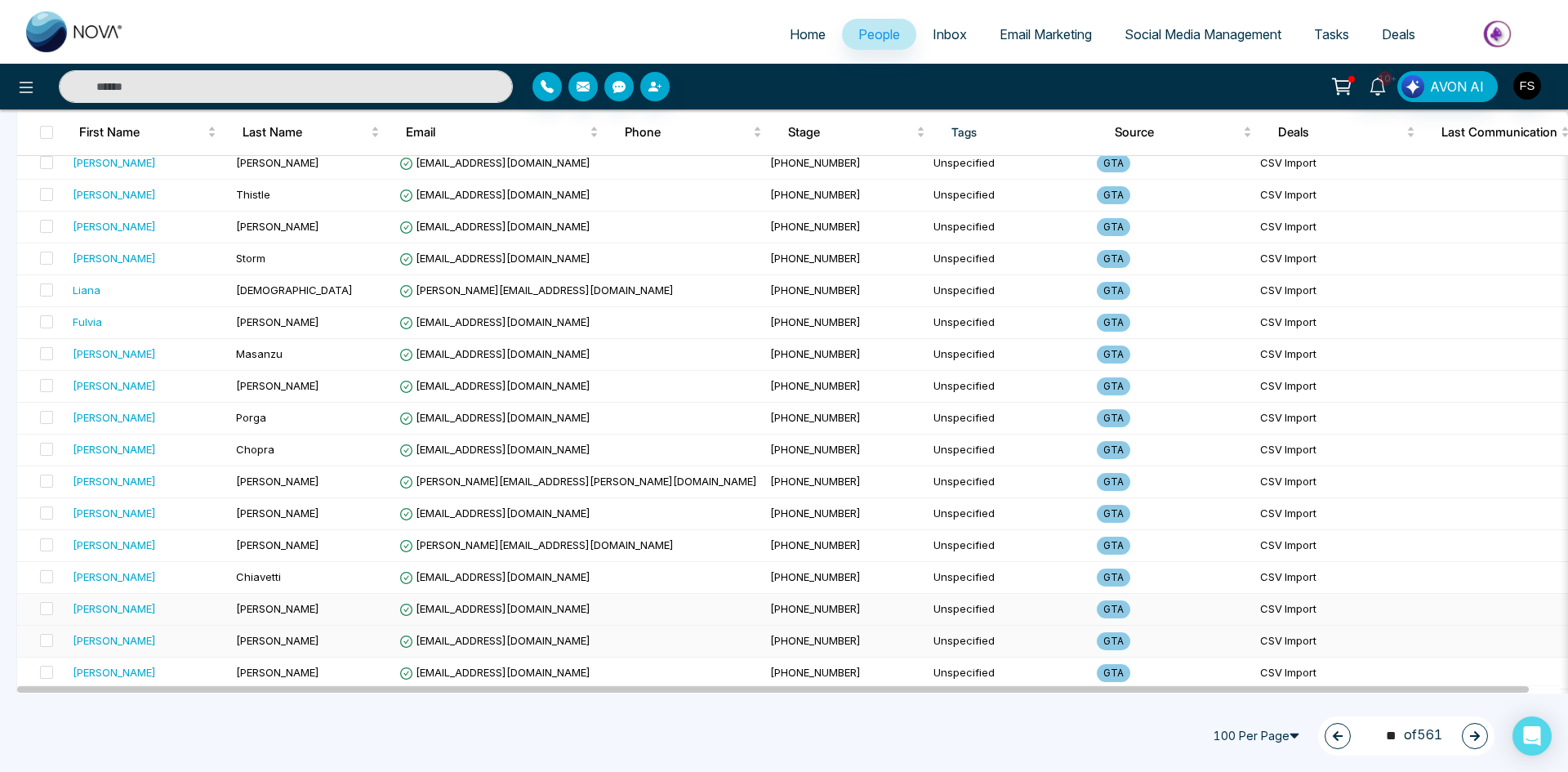
scroll to position [2830, 0]
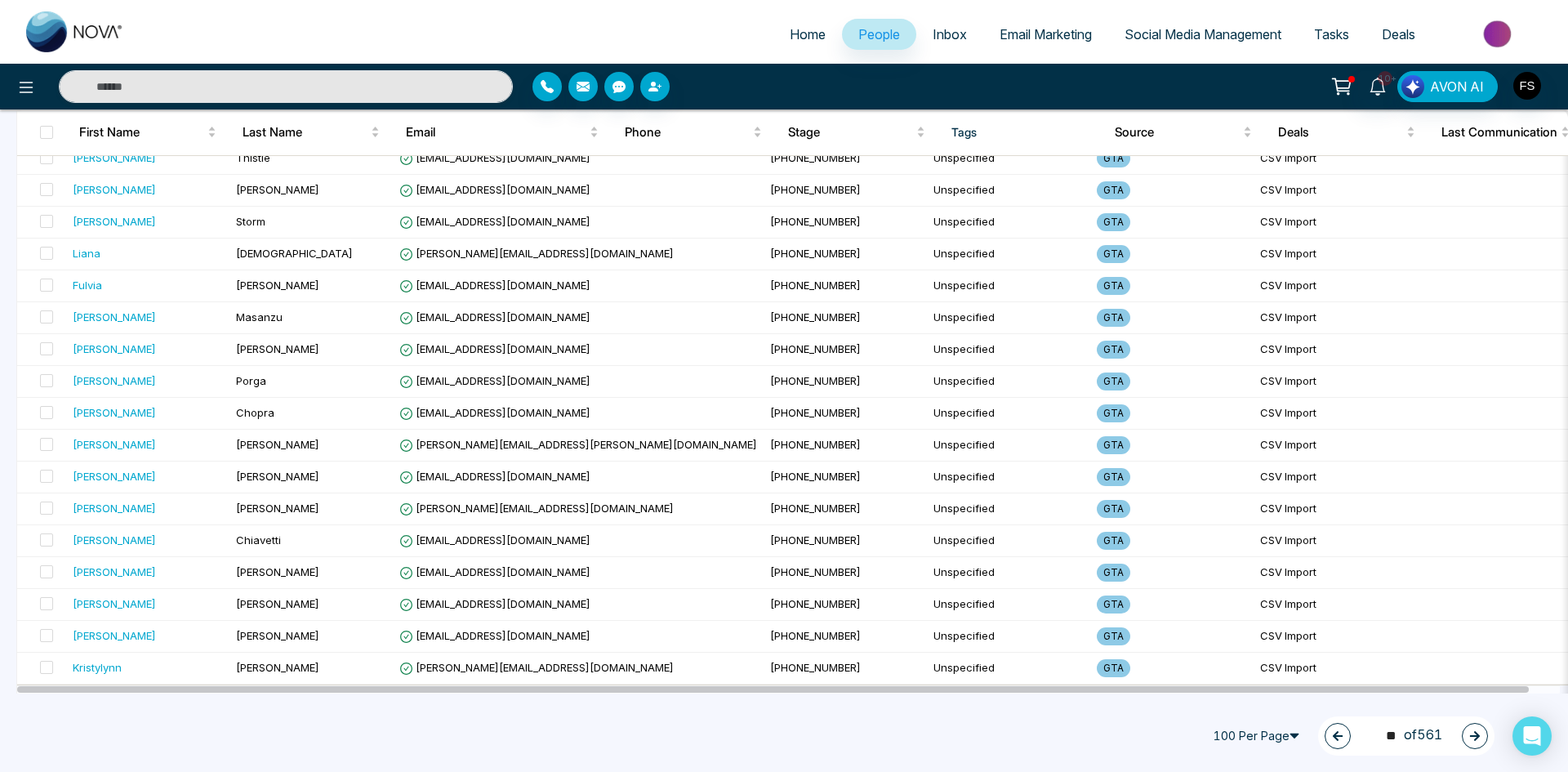
click at [1478, 727] on button "button" at bounding box center [1475, 736] width 27 height 27
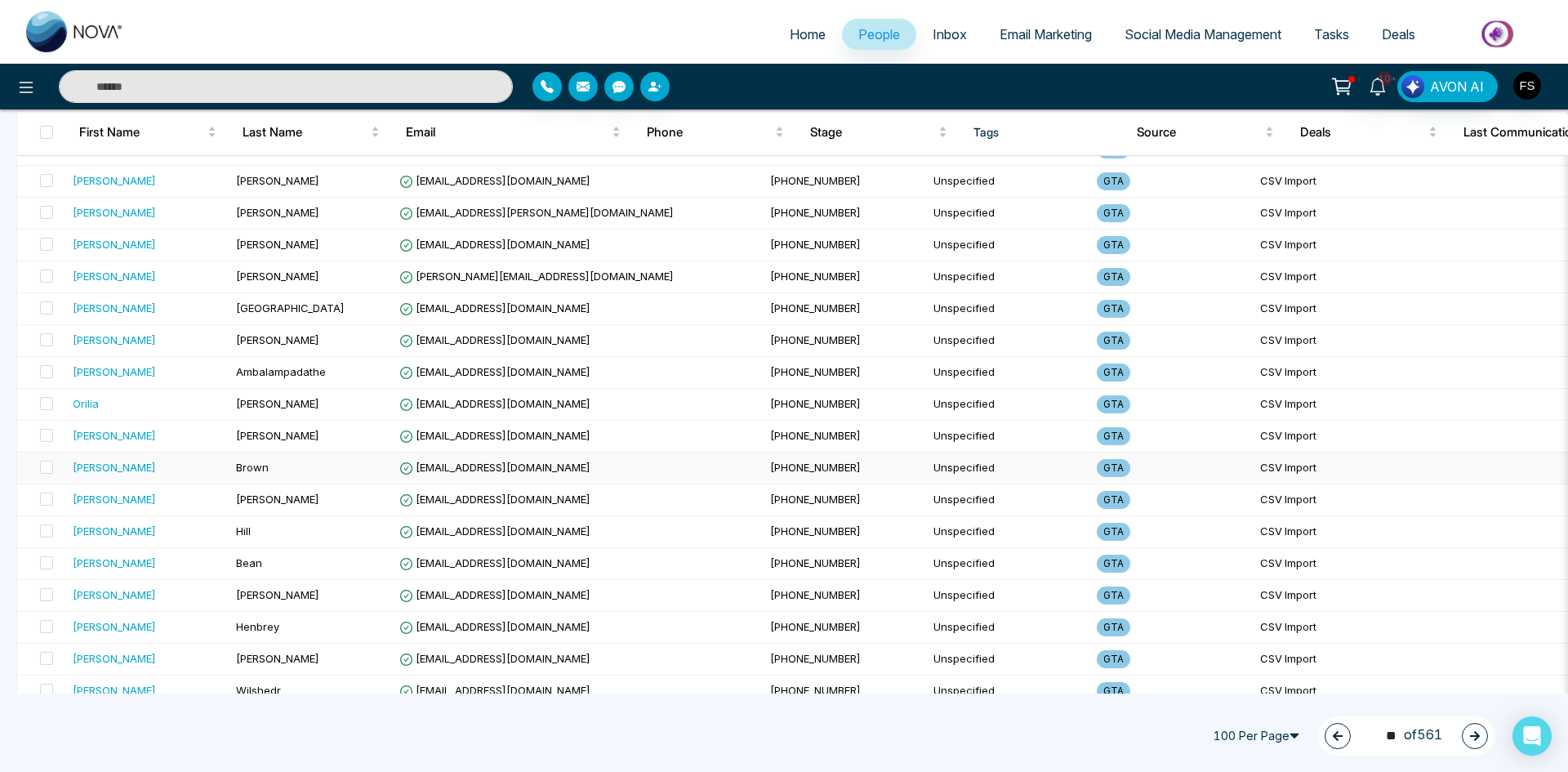
scroll to position [1307, 0]
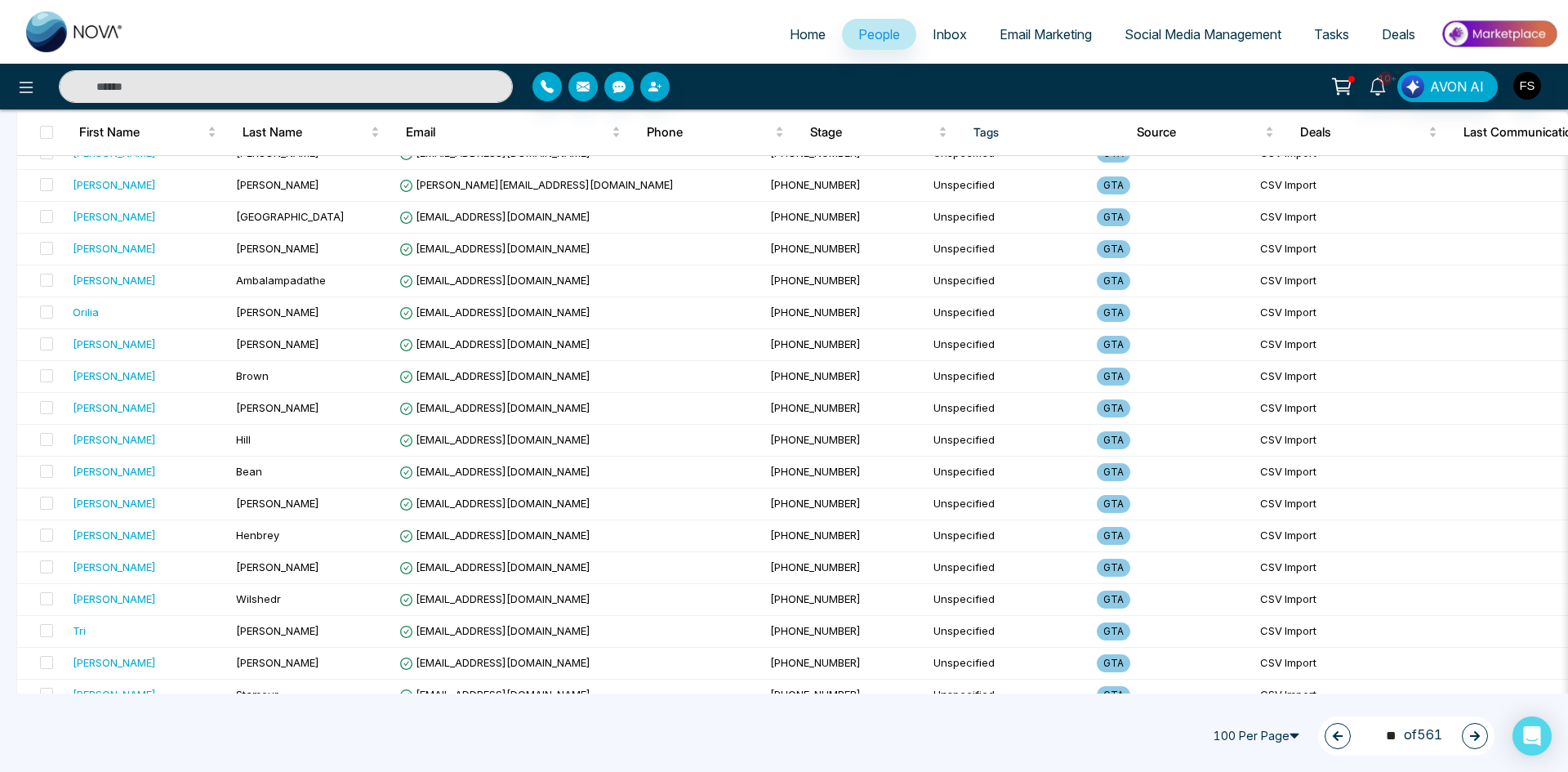
click at [1472, 730] on icon "button" at bounding box center [1475, 736] width 11 height 11
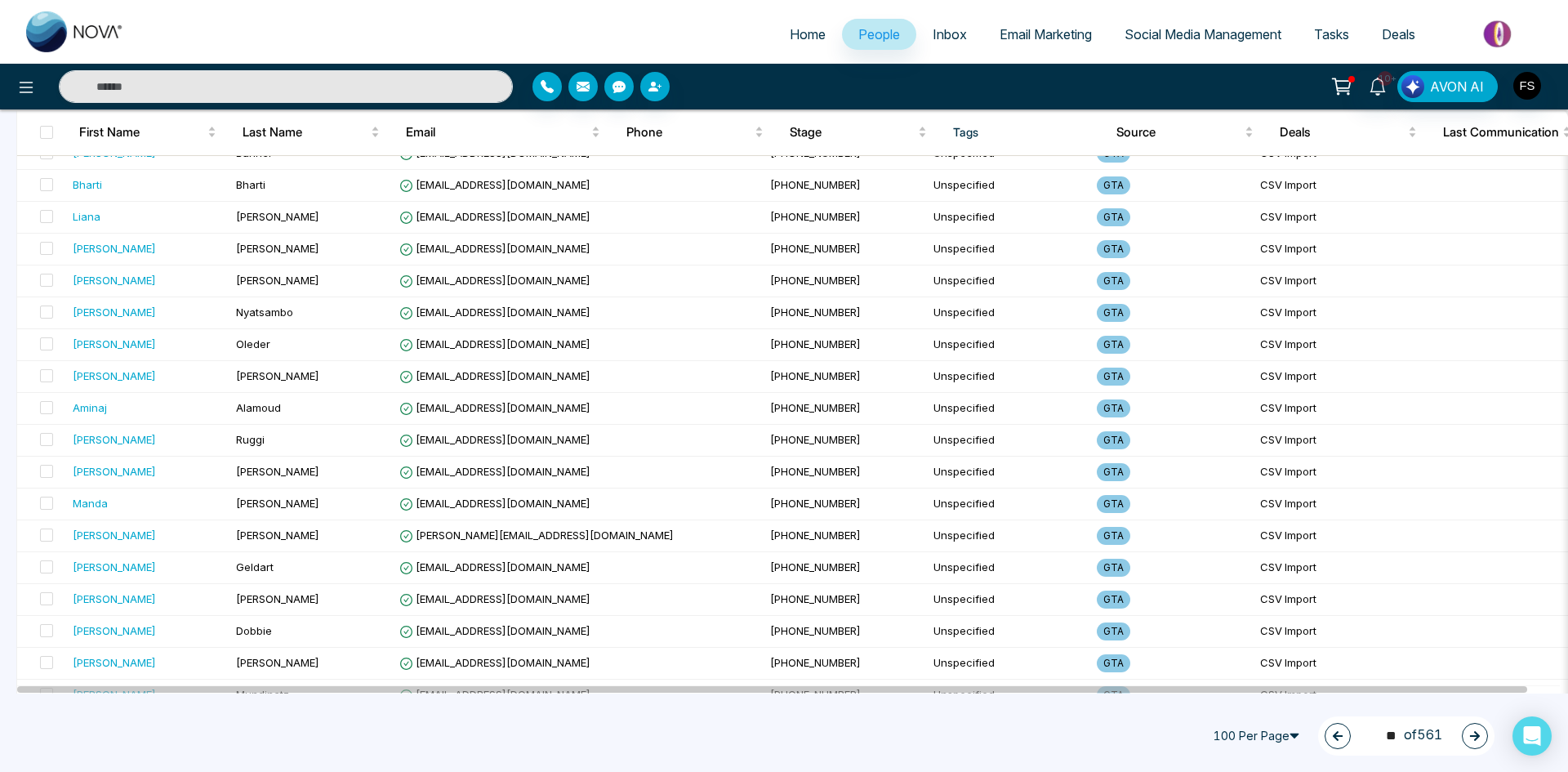
click at [1478, 741] on icon "button" at bounding box center [1475, 736] width 11 height 11
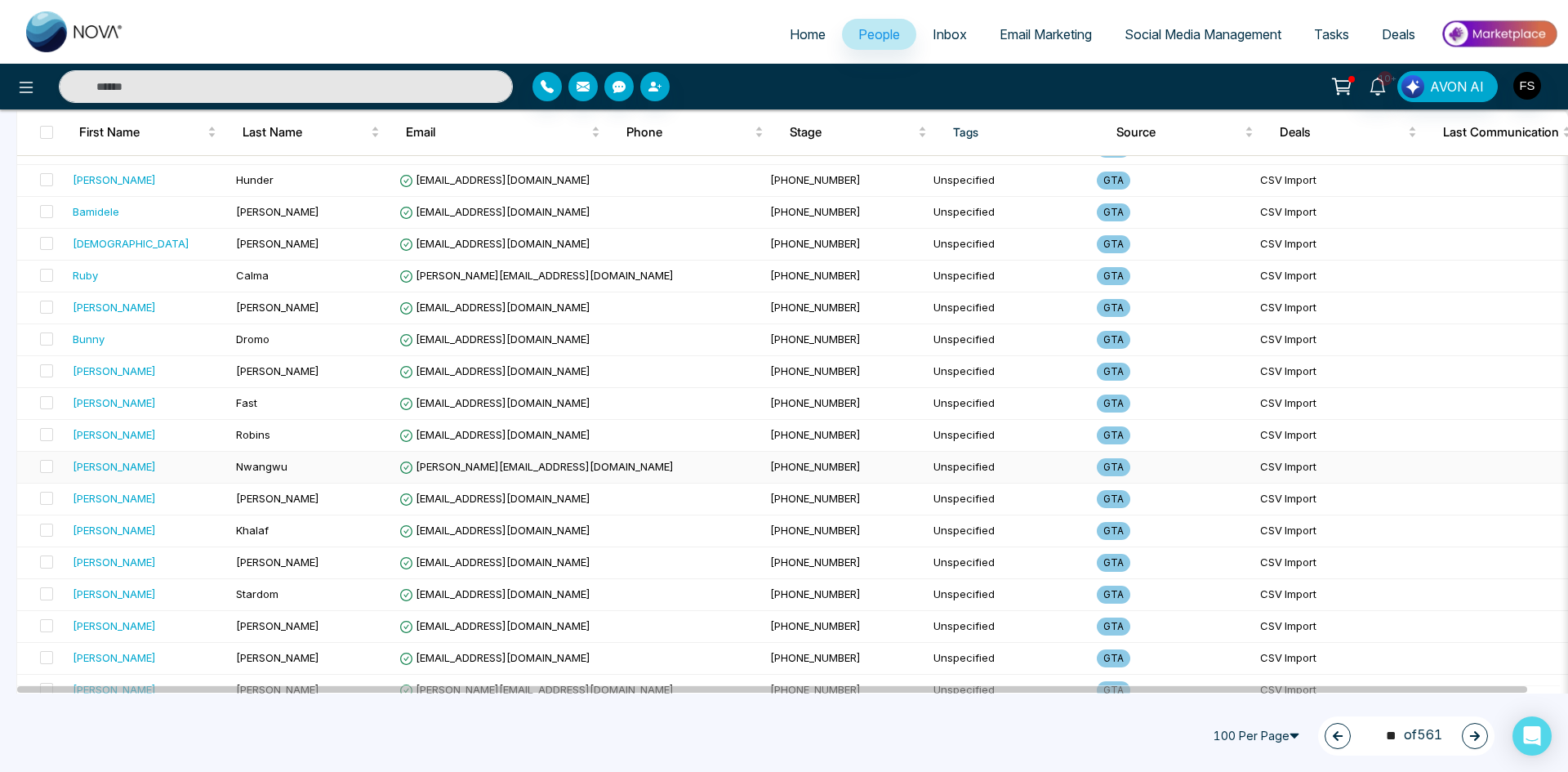
scroll to position [735, 0]
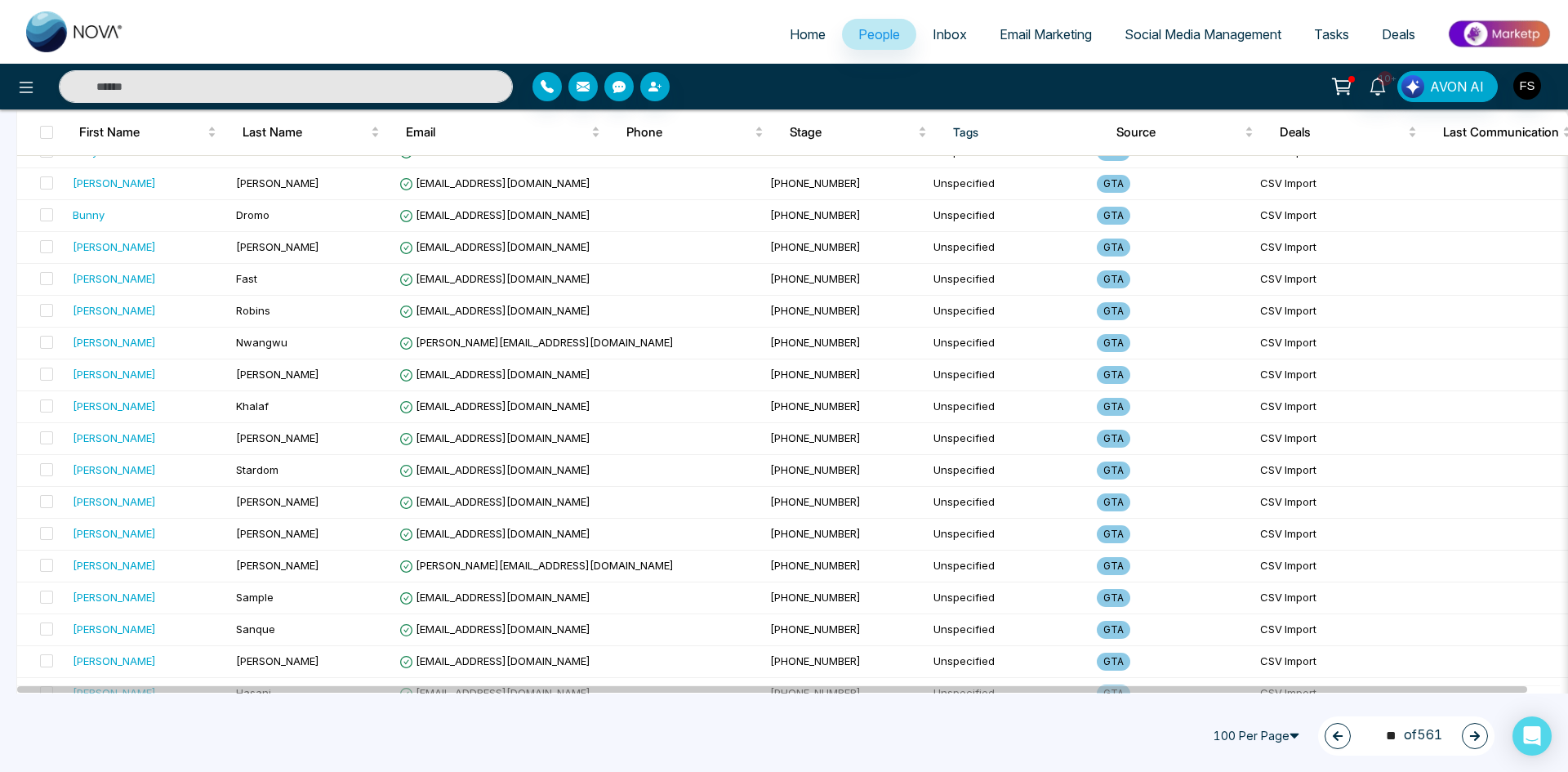
click at [1472, 735] on icon "button" at bounding box center [1475, 736] width 9 height 9
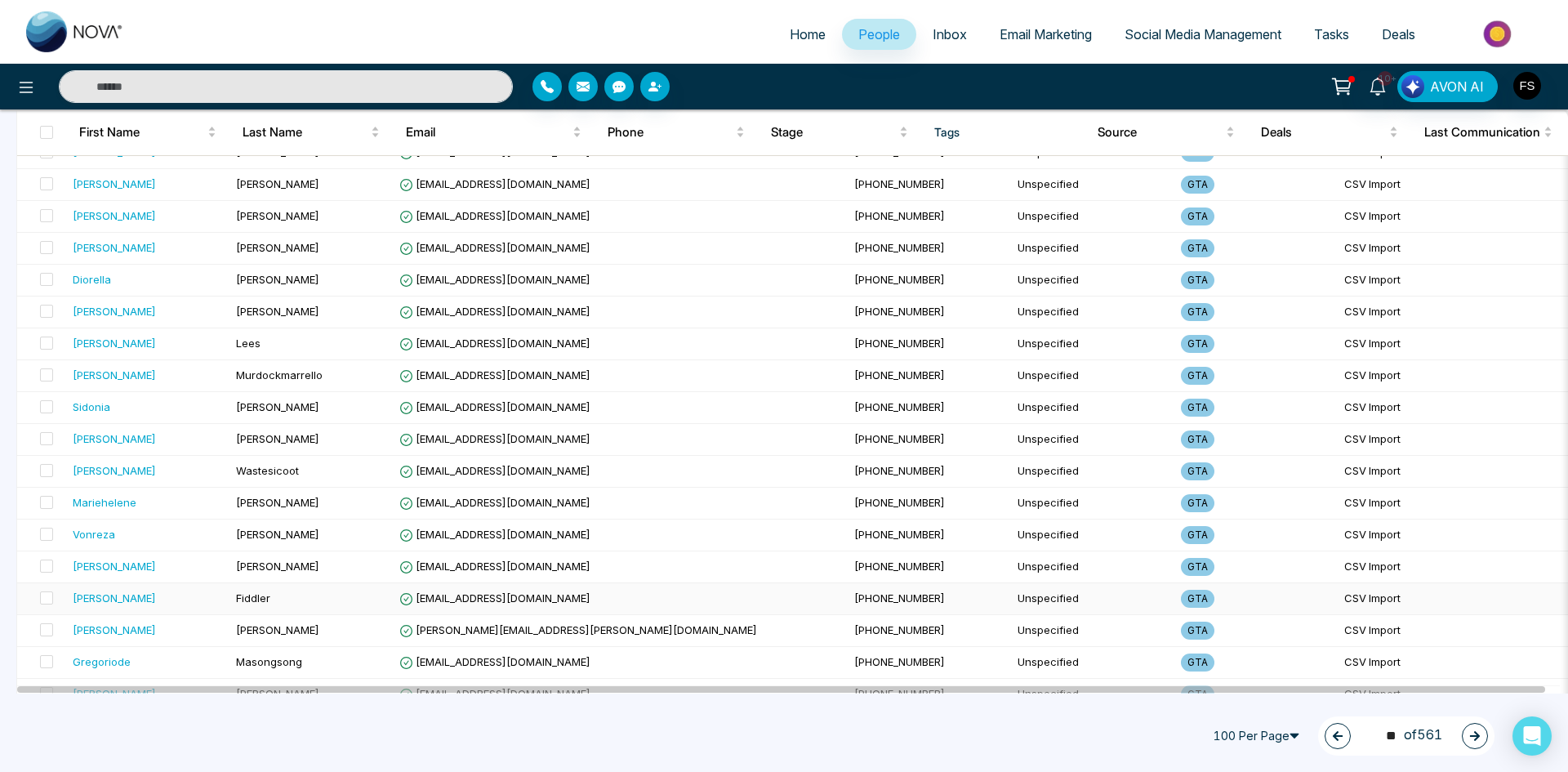
scroll to position [2830, 0]
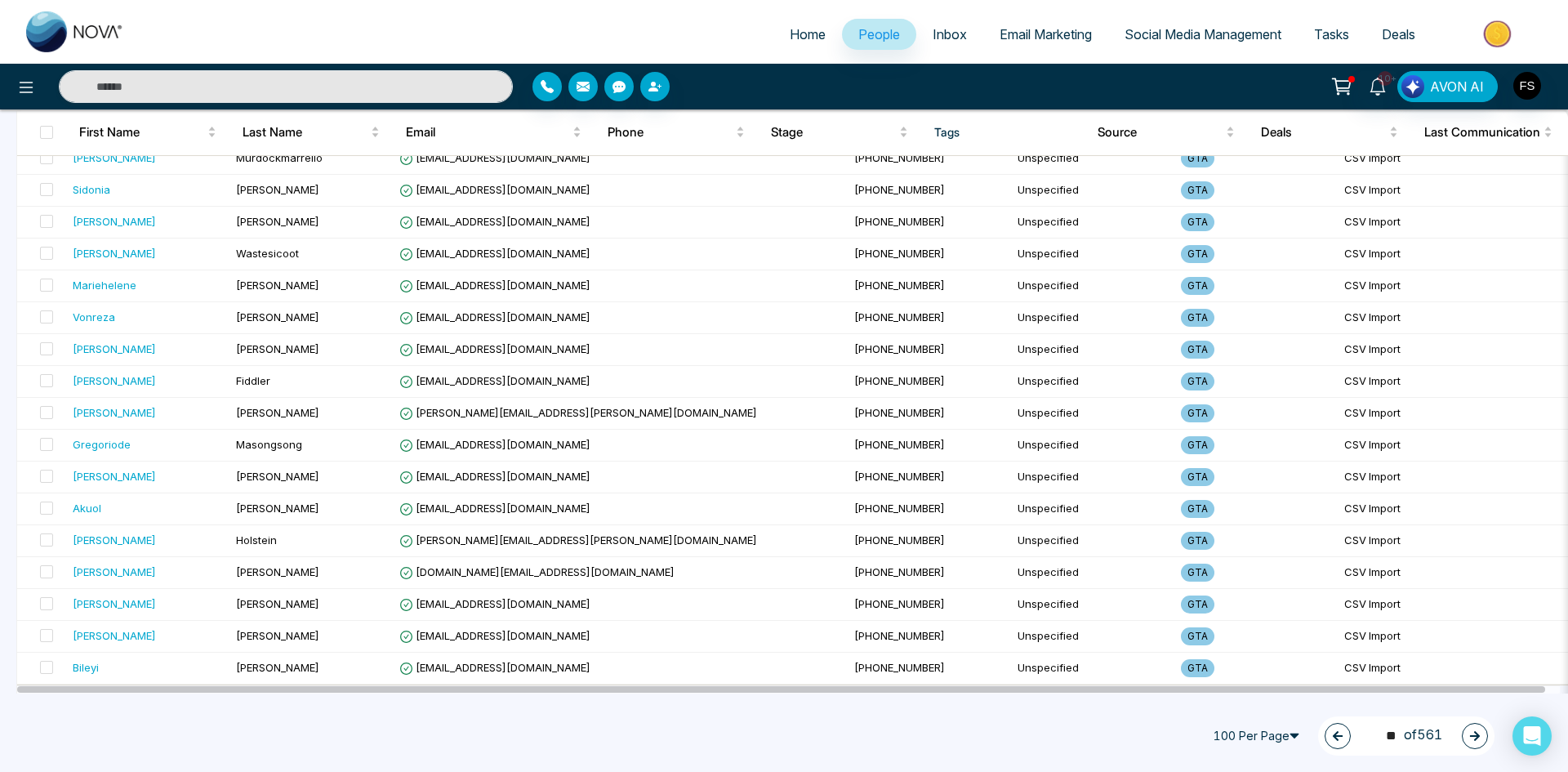
click at [1470, 729] on button "button" at bounding box center [1475, 736] width 27 height 27
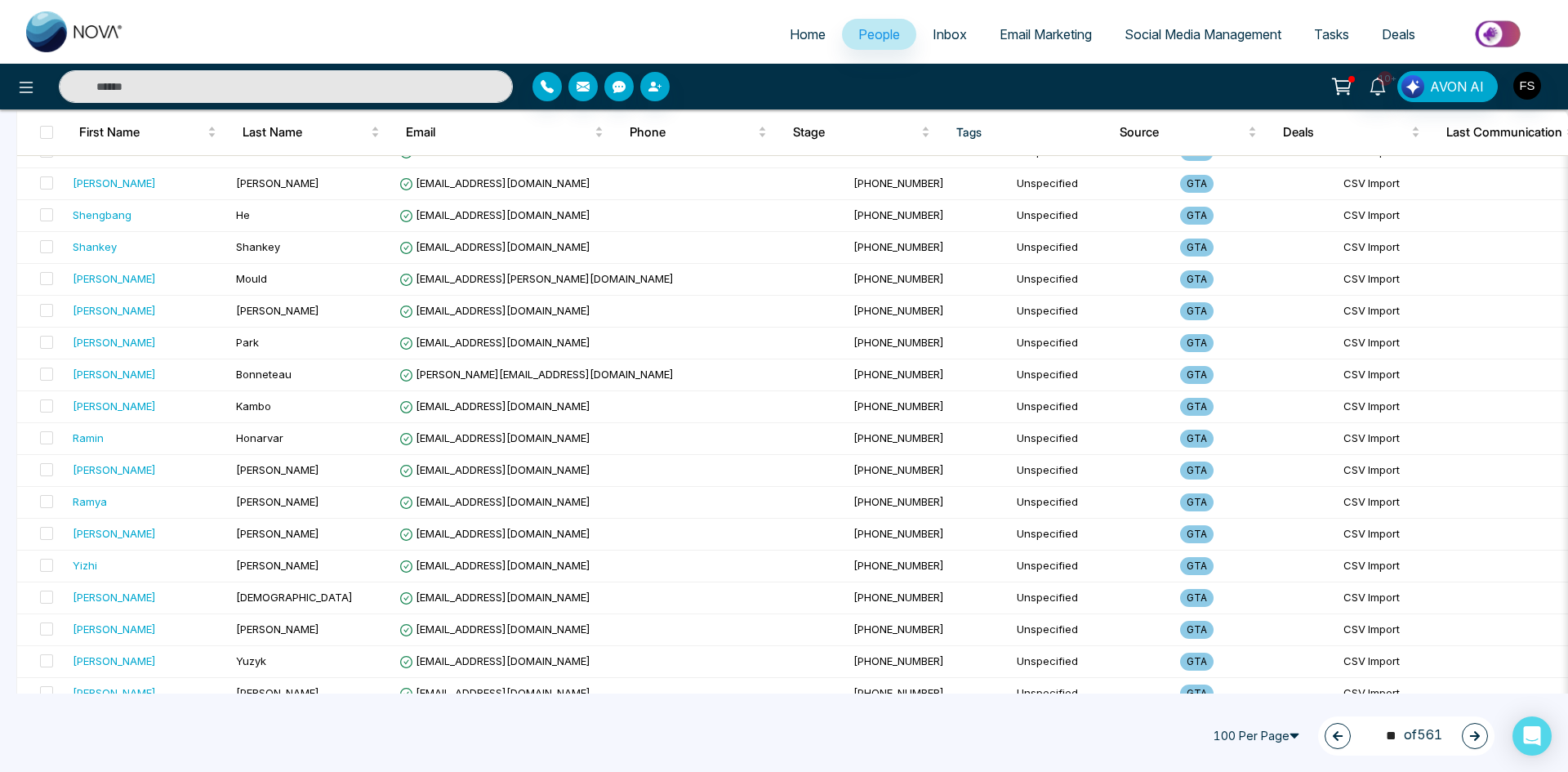
scroll to position [0, 0]
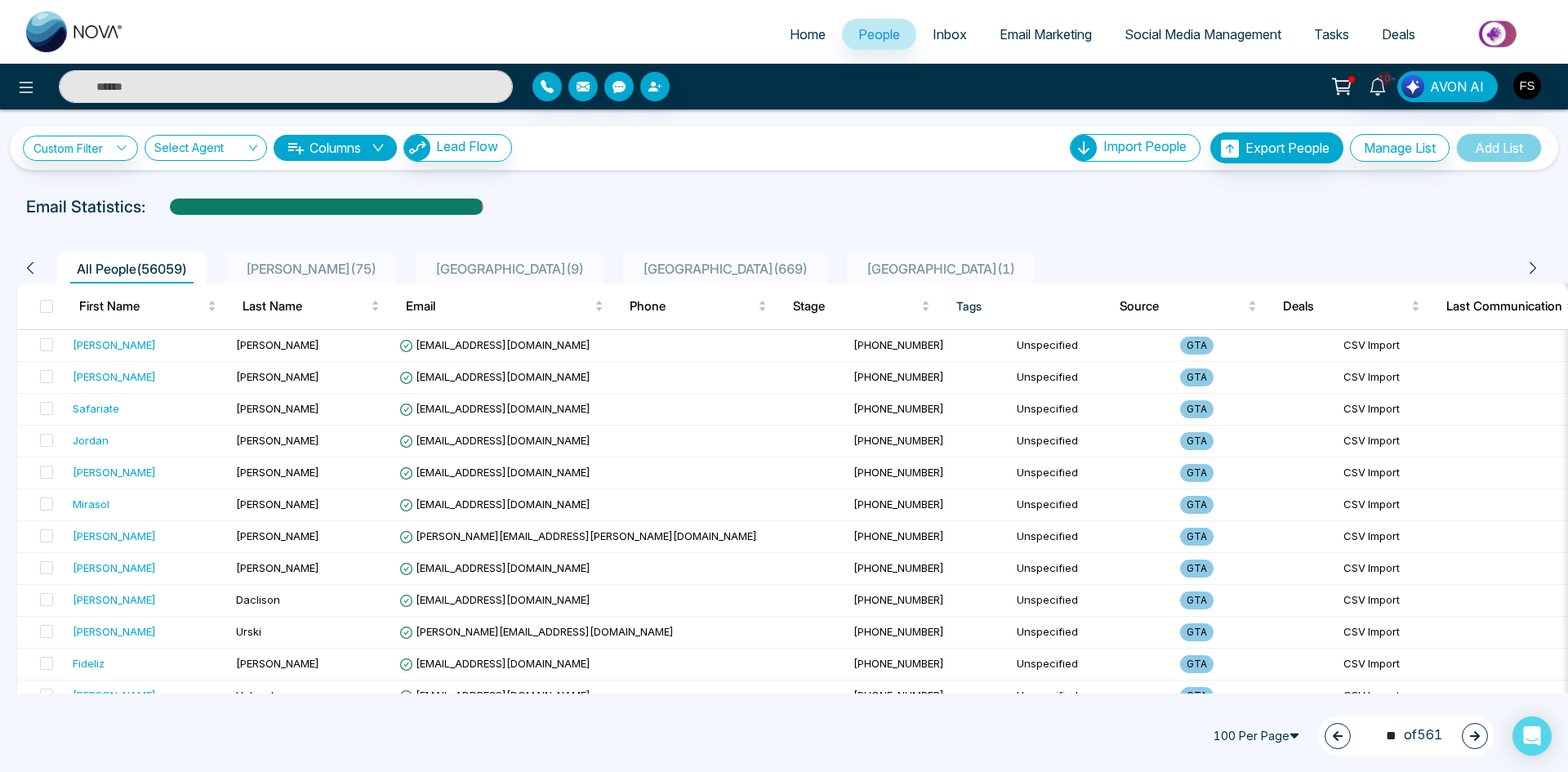
click at [1472, 733] on icon "button" at bounding box center [1475, 736] width 11 height 11
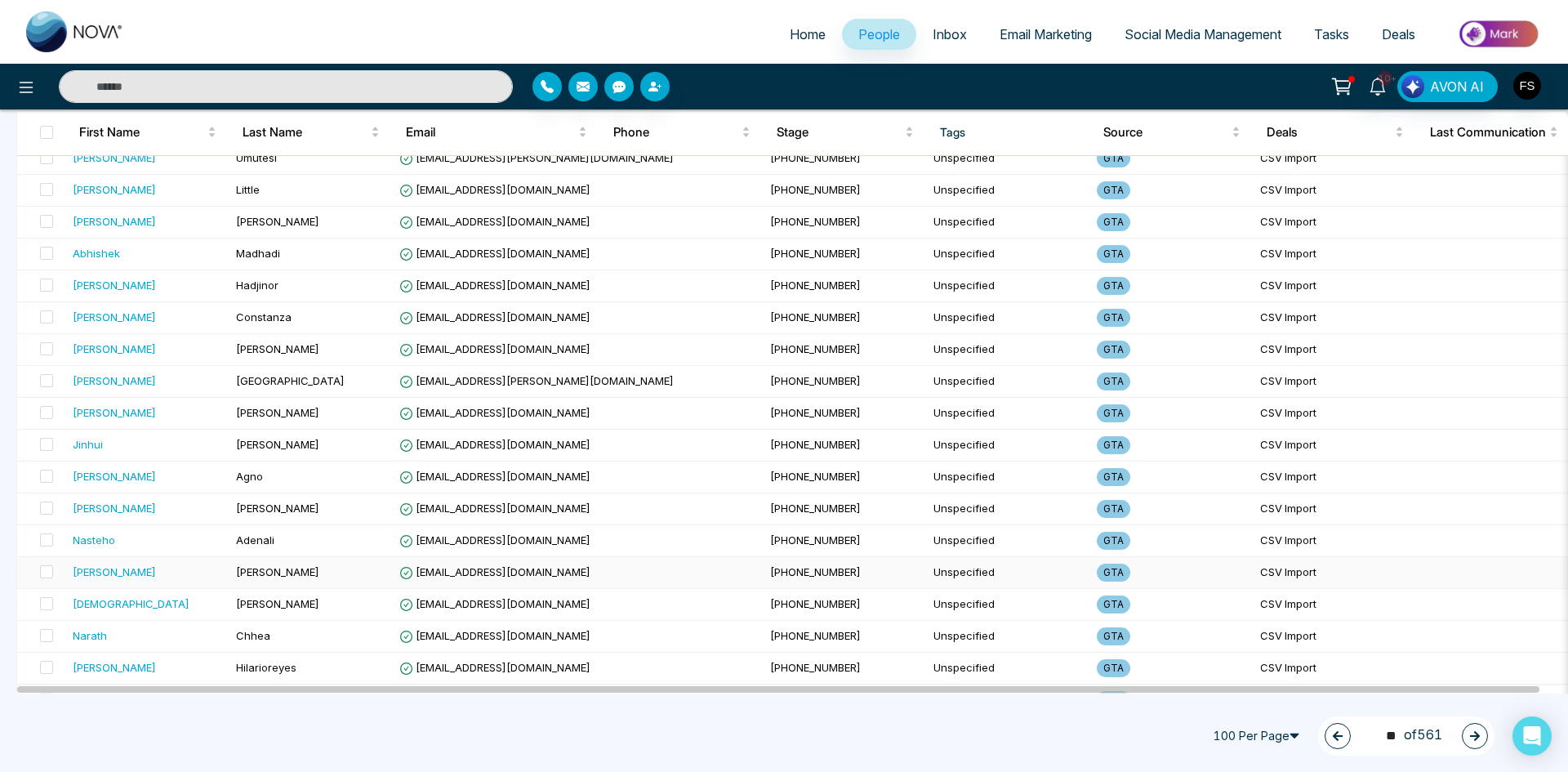
scroll to position [2830, 0]
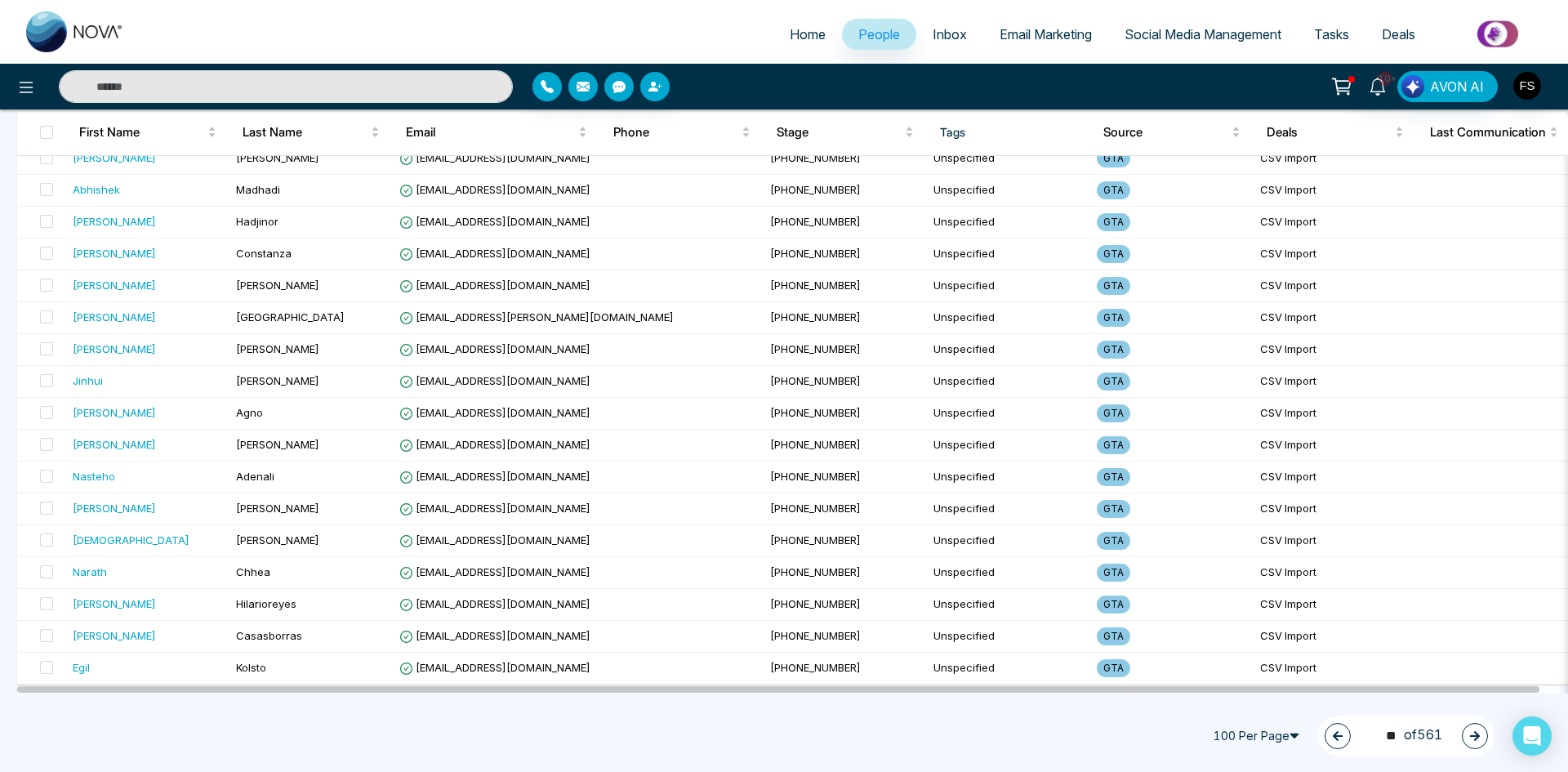
click at [1467, 740] on button "button" at bounding box center [1475, 736] width 27 height 27
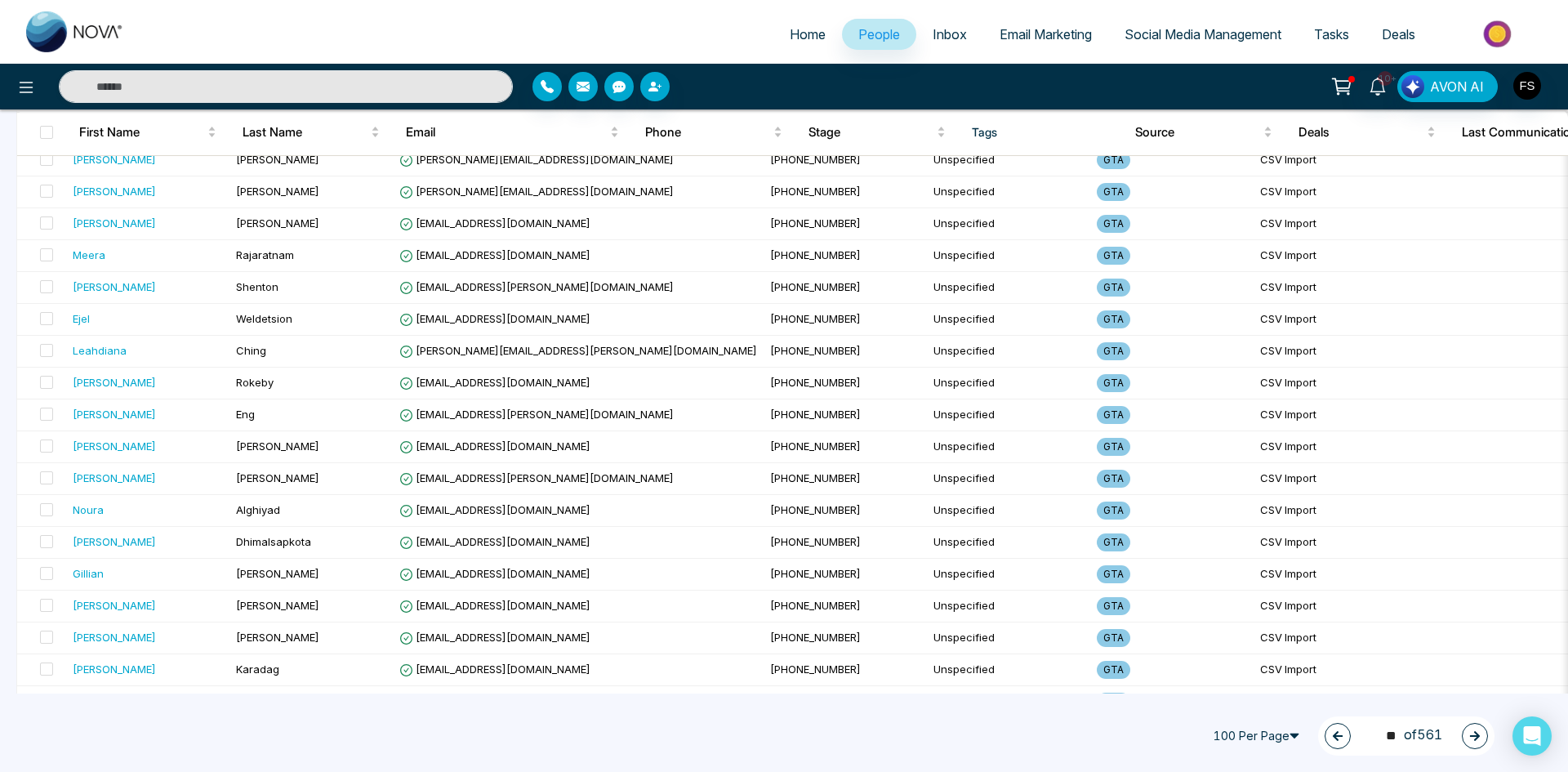
scroll to position [735, 0]
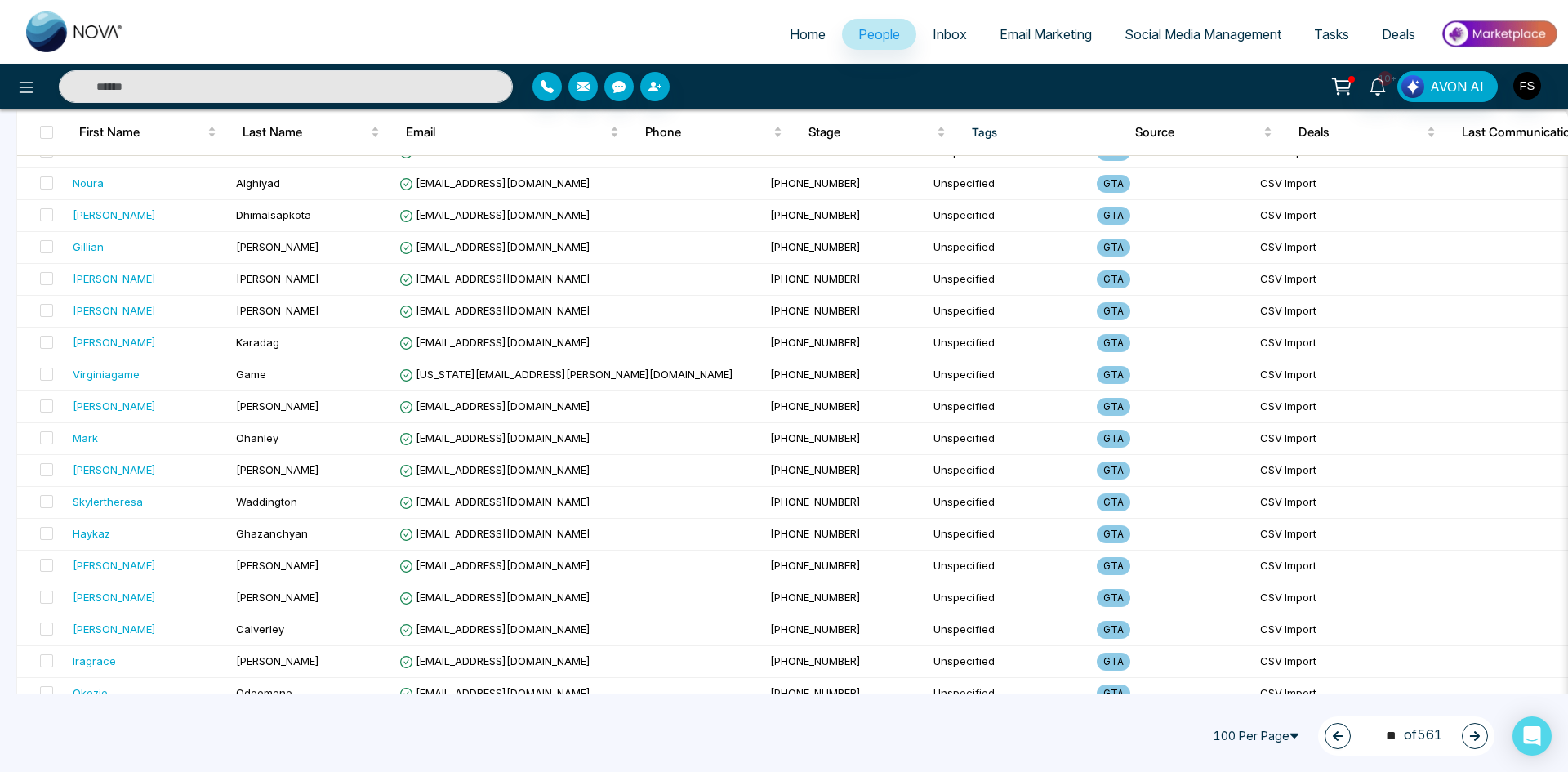
click at [1472, 732] on icon "button" at bounding box center [1475, 736] width 11 height 11
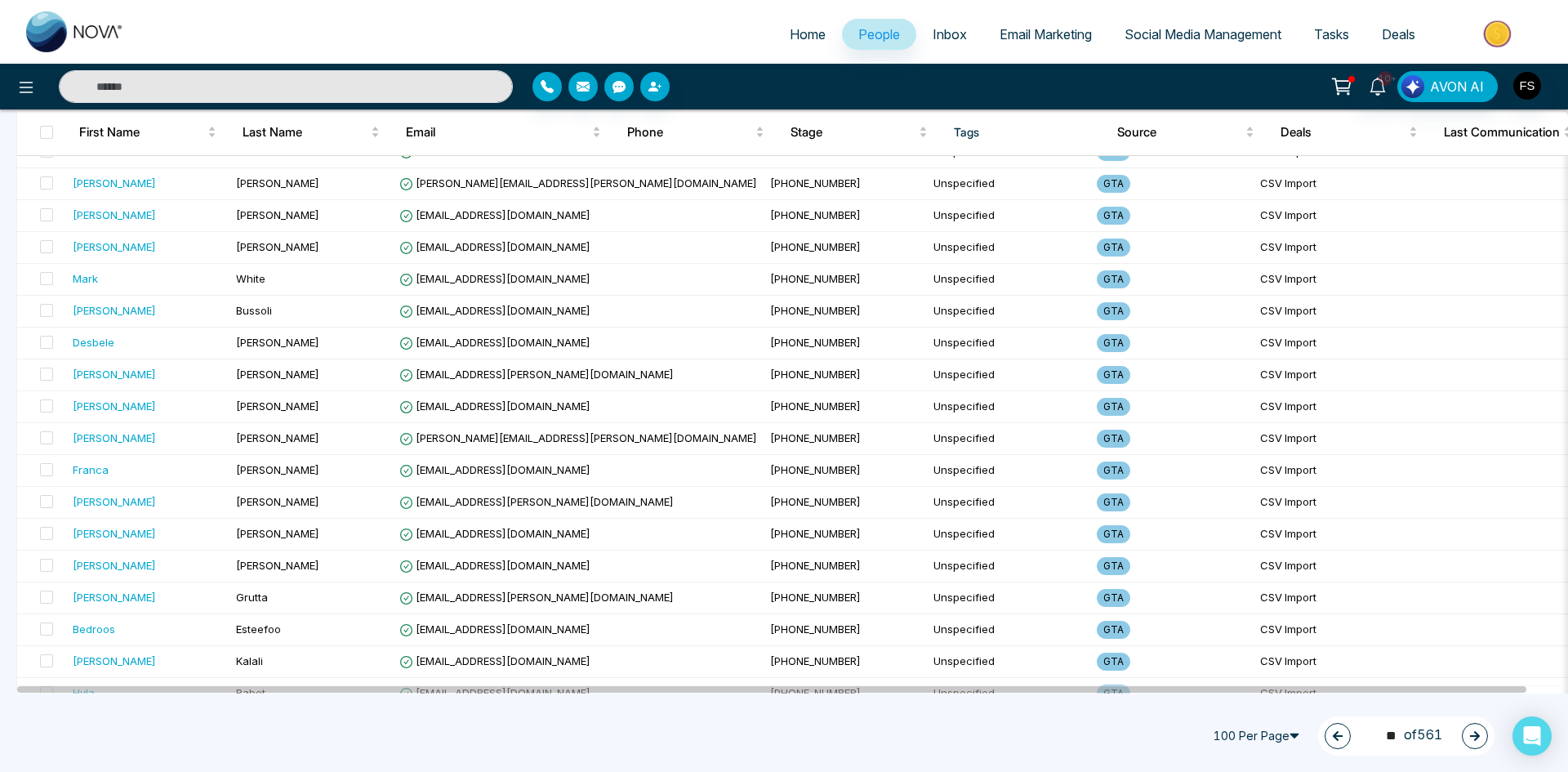
scroll to position [0, 0]
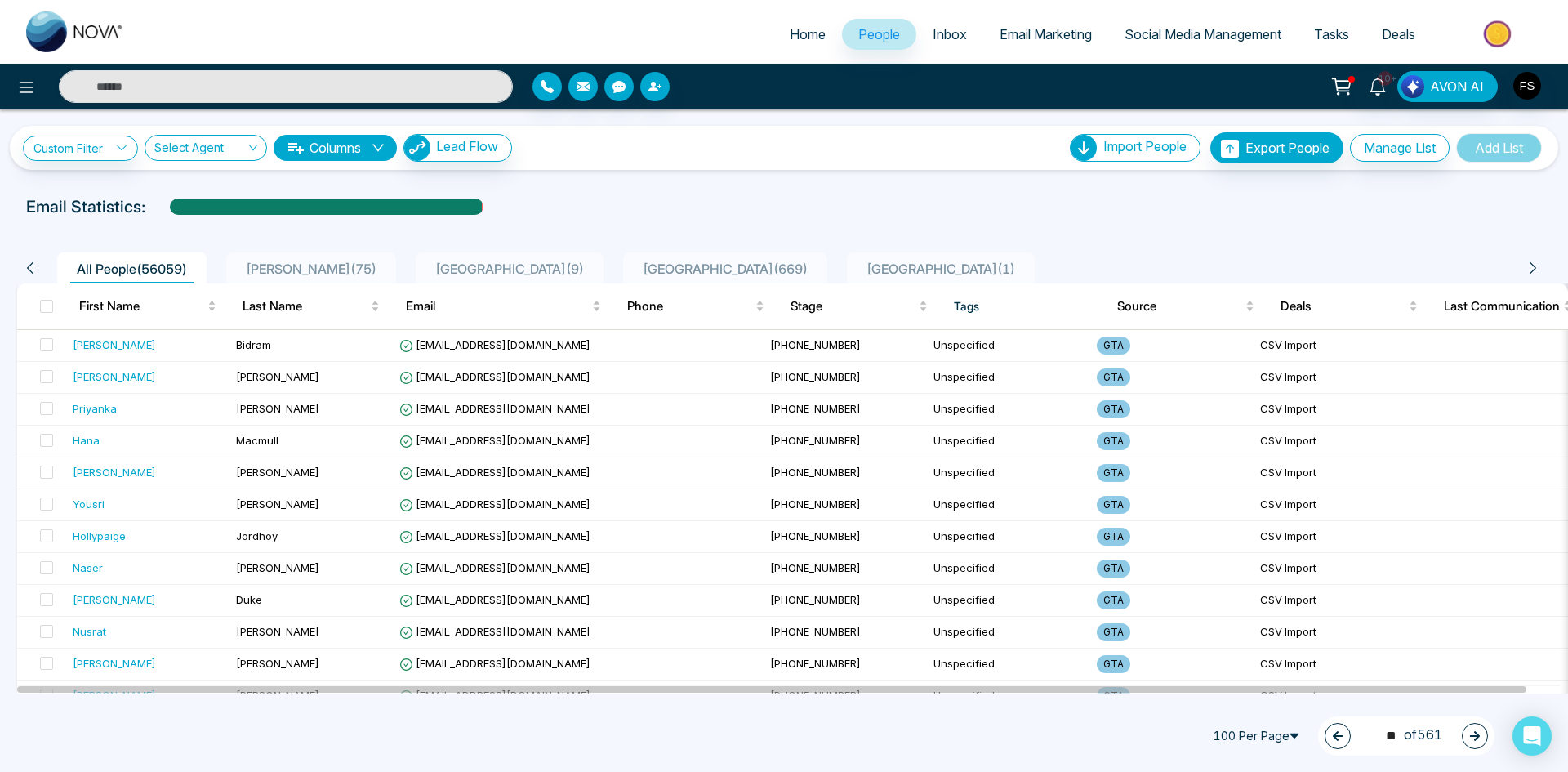
click at [1468, 741] on button "button" at bounding box center [1475, 736] width 27 height 27
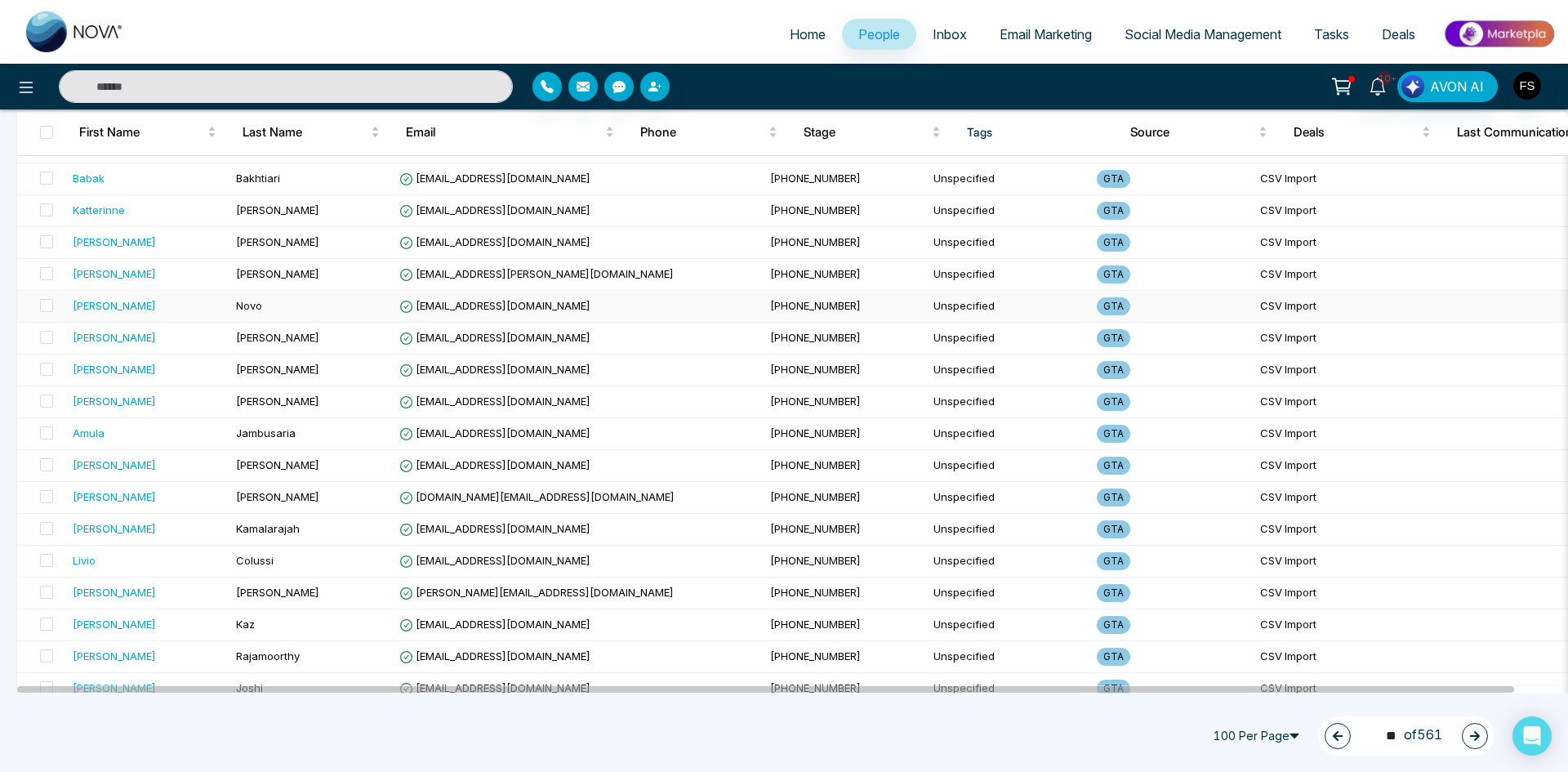
scroll to position [2830, 0]
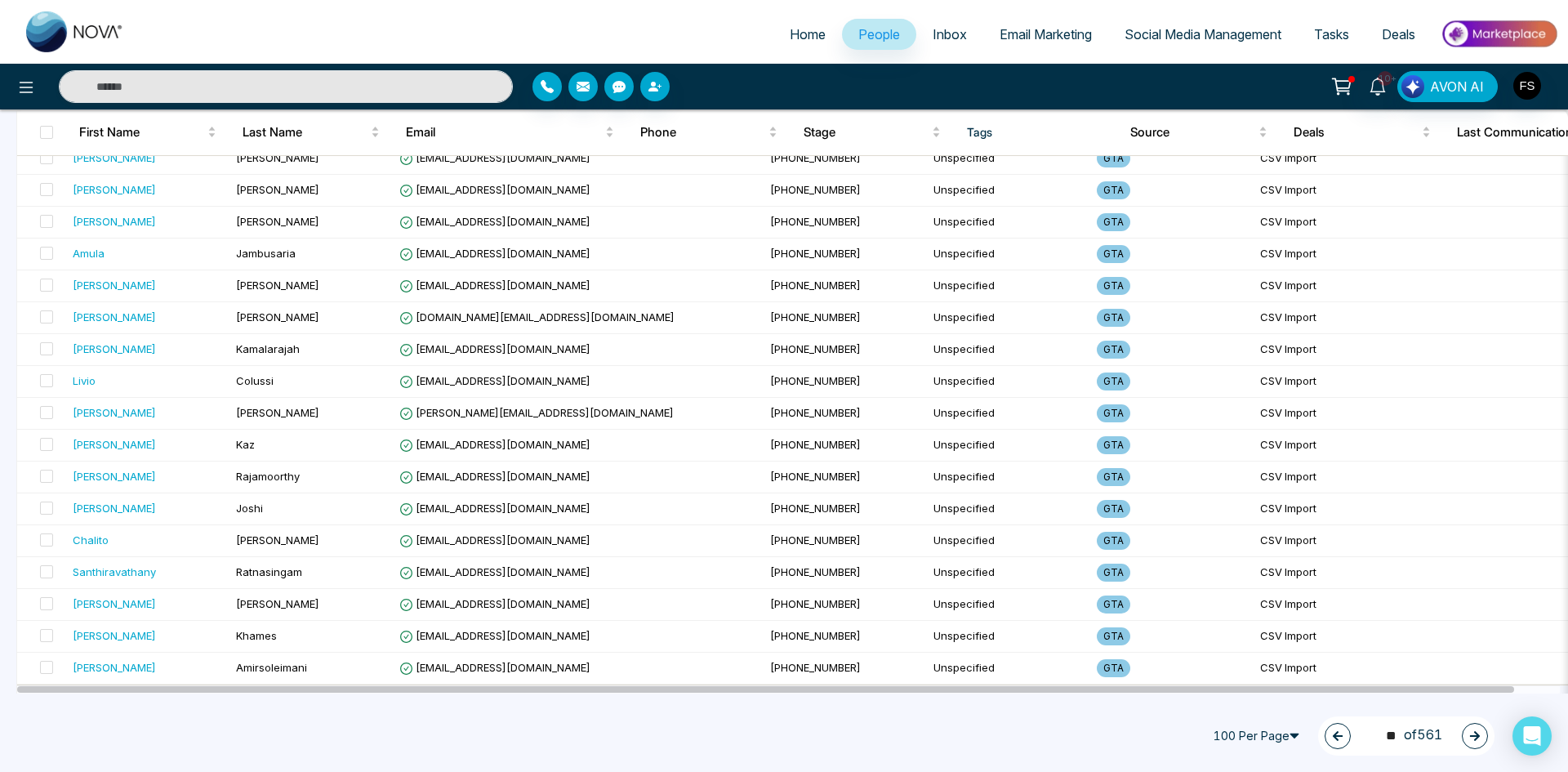
click at [1468, 742] on button "button" at bounding box center [1475, 736] width 27 height 27
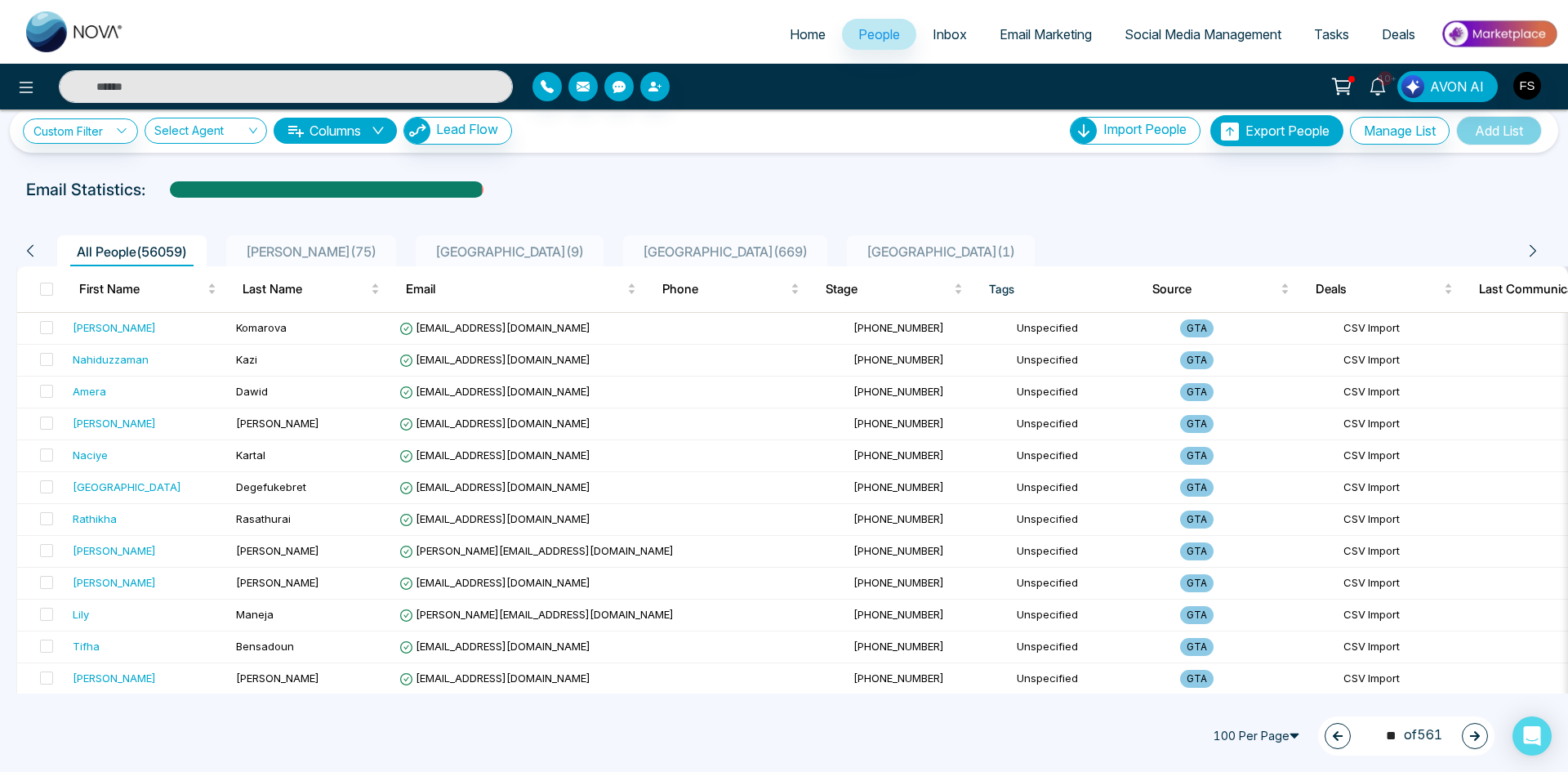
scroll to position [0, 0]
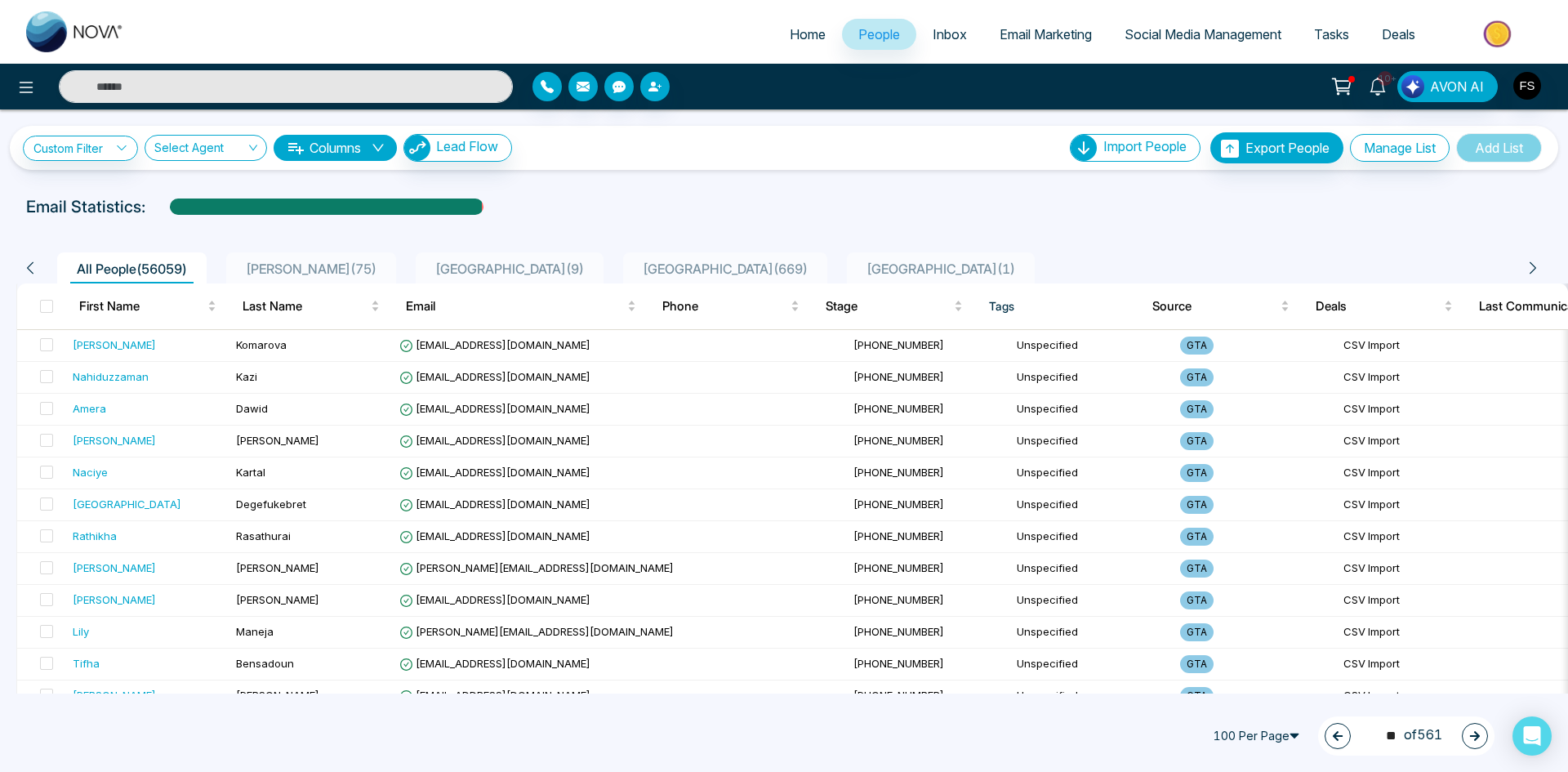
click at [1472, 732] on icon "button" at bounding box center [1475, 736] width 11 height 11
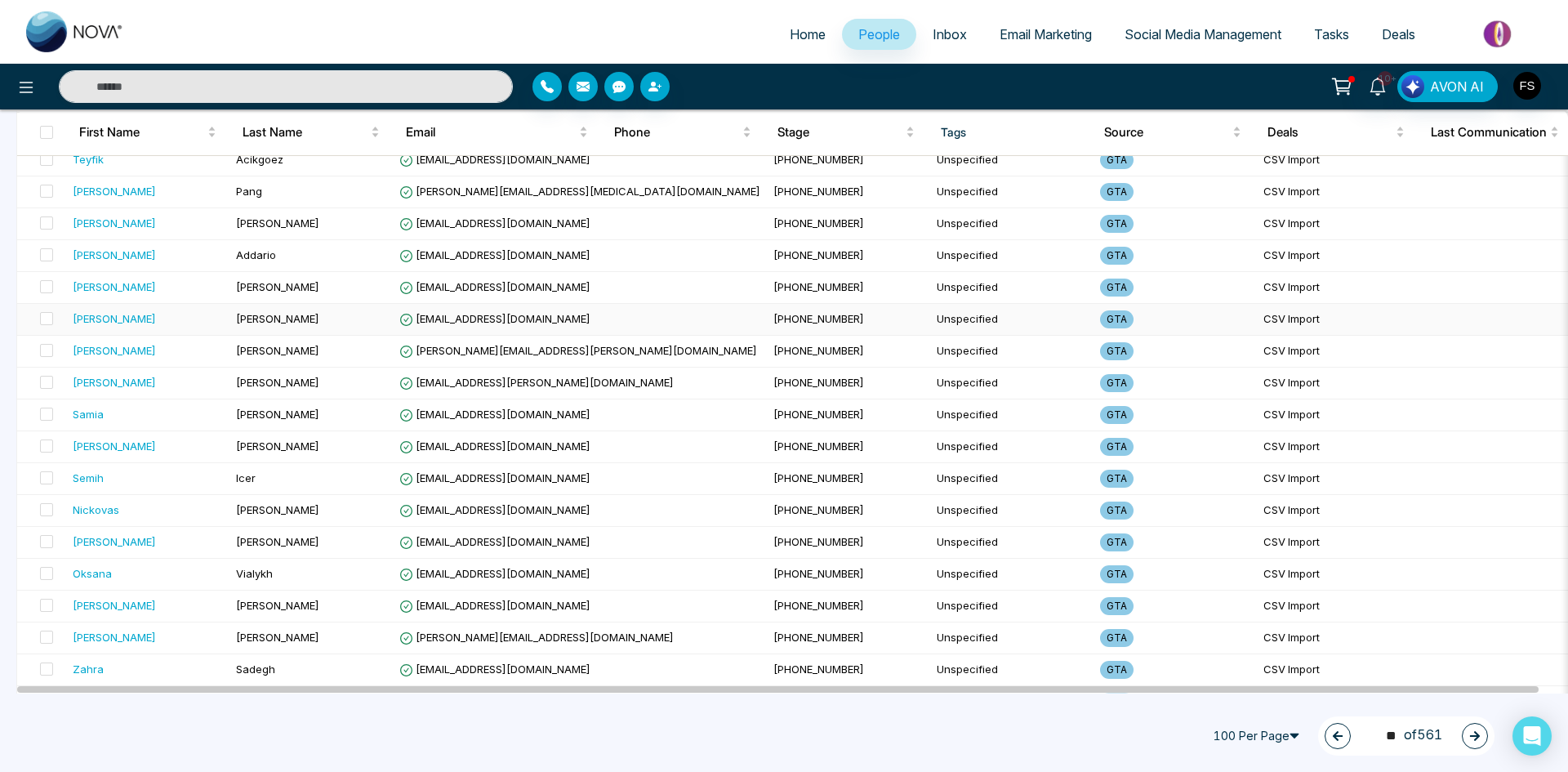
scroll to position [2830, 0]
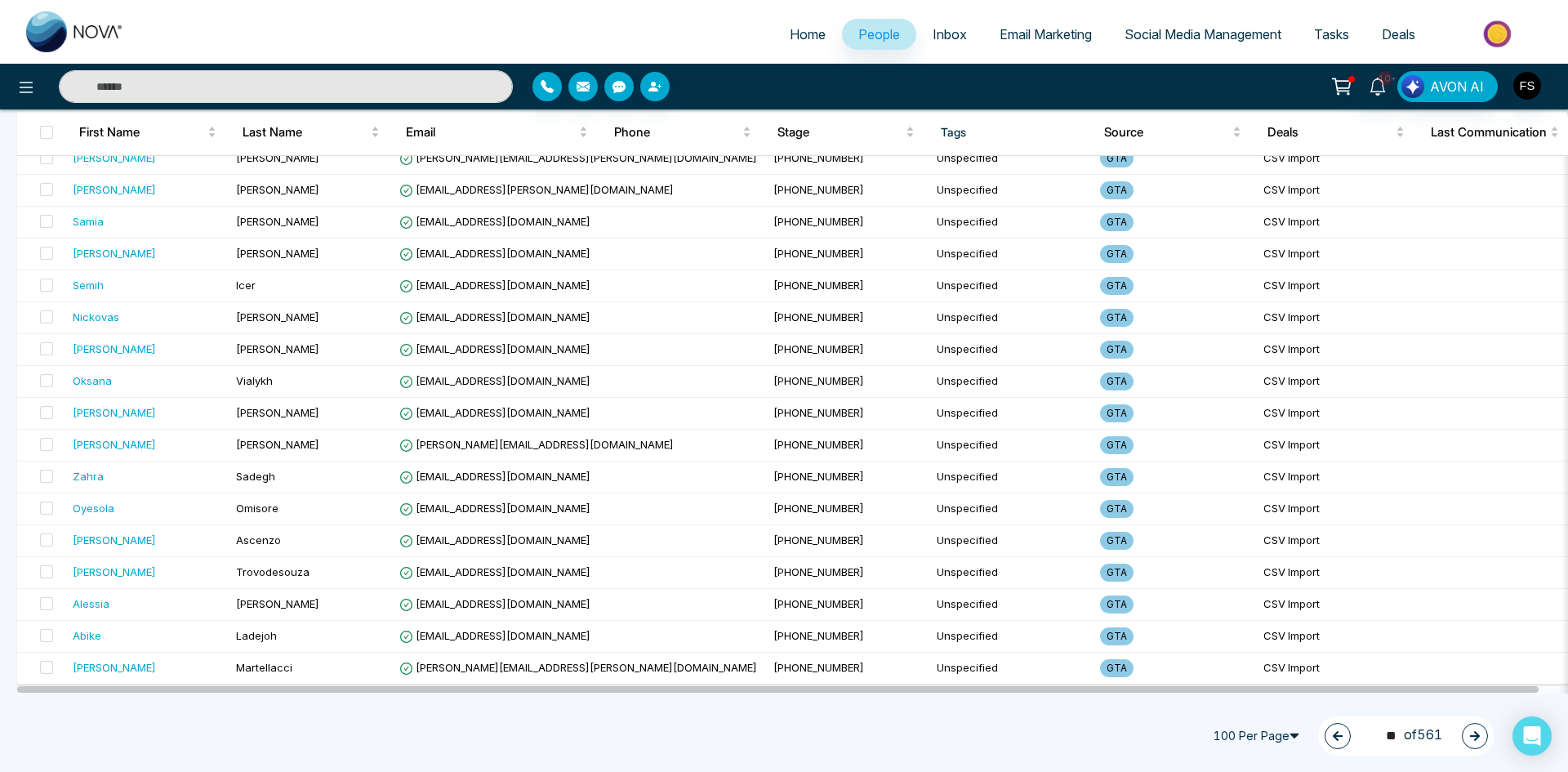
click at [1467, 733] on button "button" at bounding box center [1475, 736] width 27 height 27
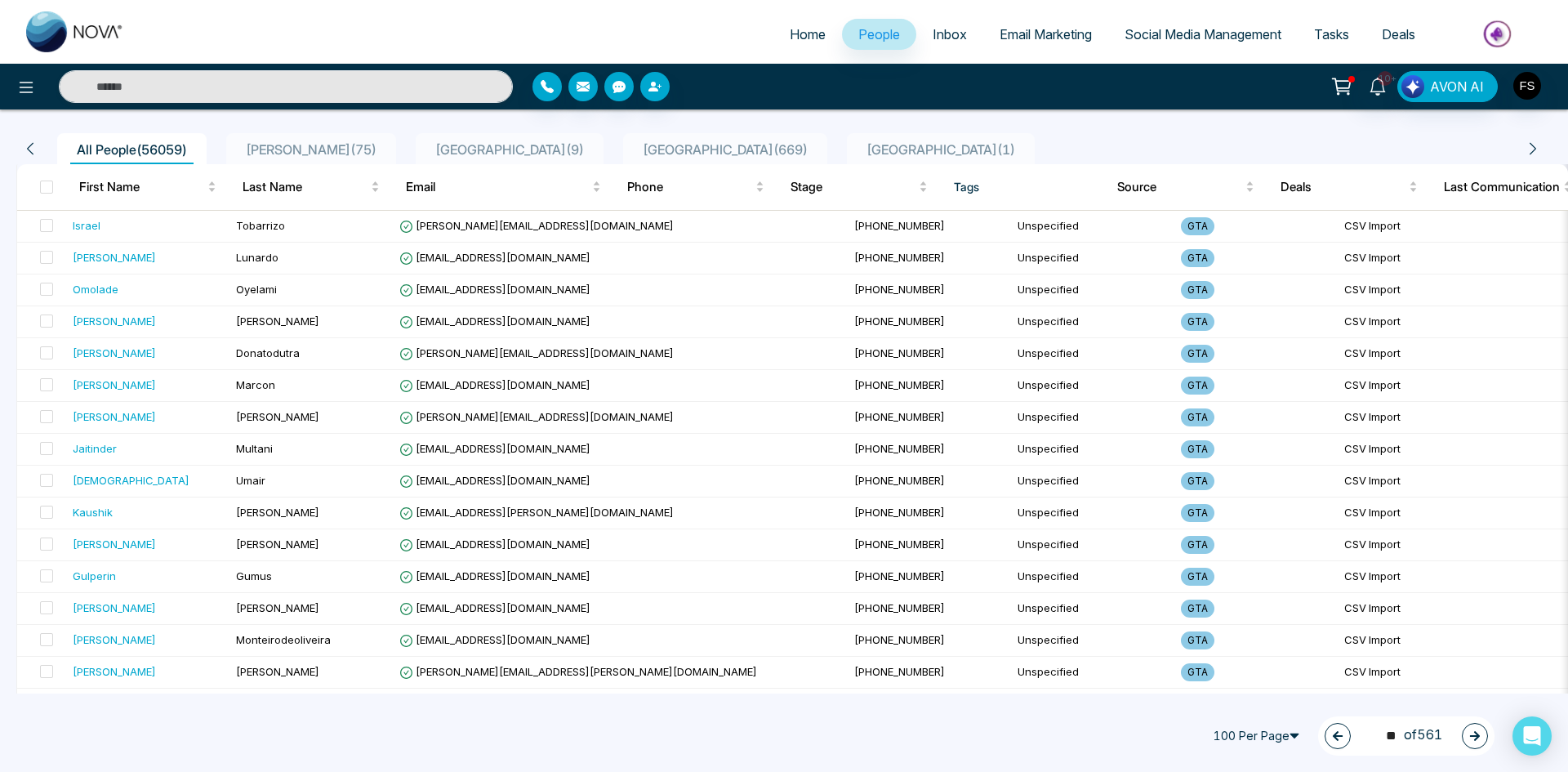
scroll to position [0, 0]
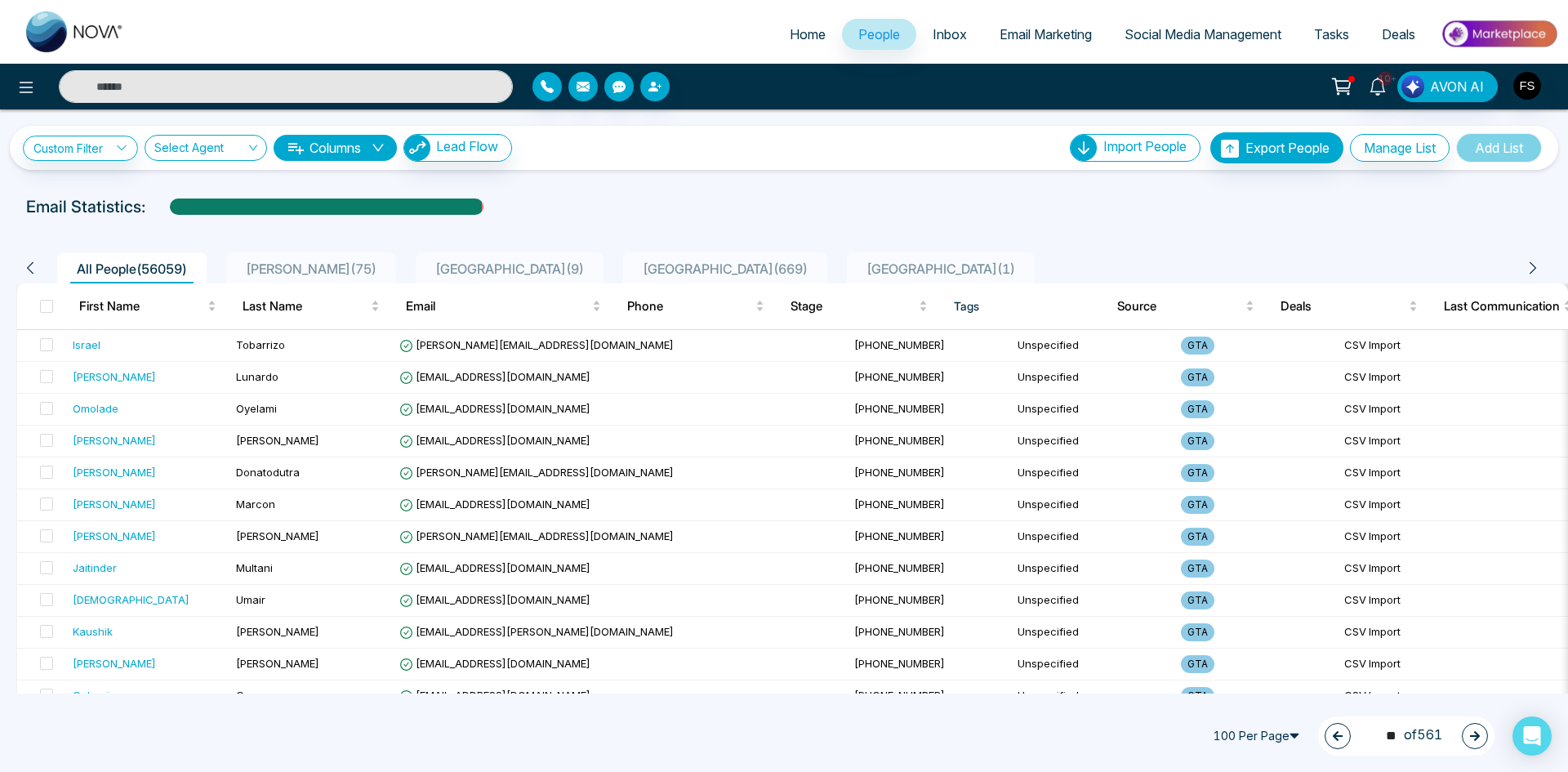
click at [1478, 739] on icon "button" at bounding box center [1475, 736] width 11 height 11
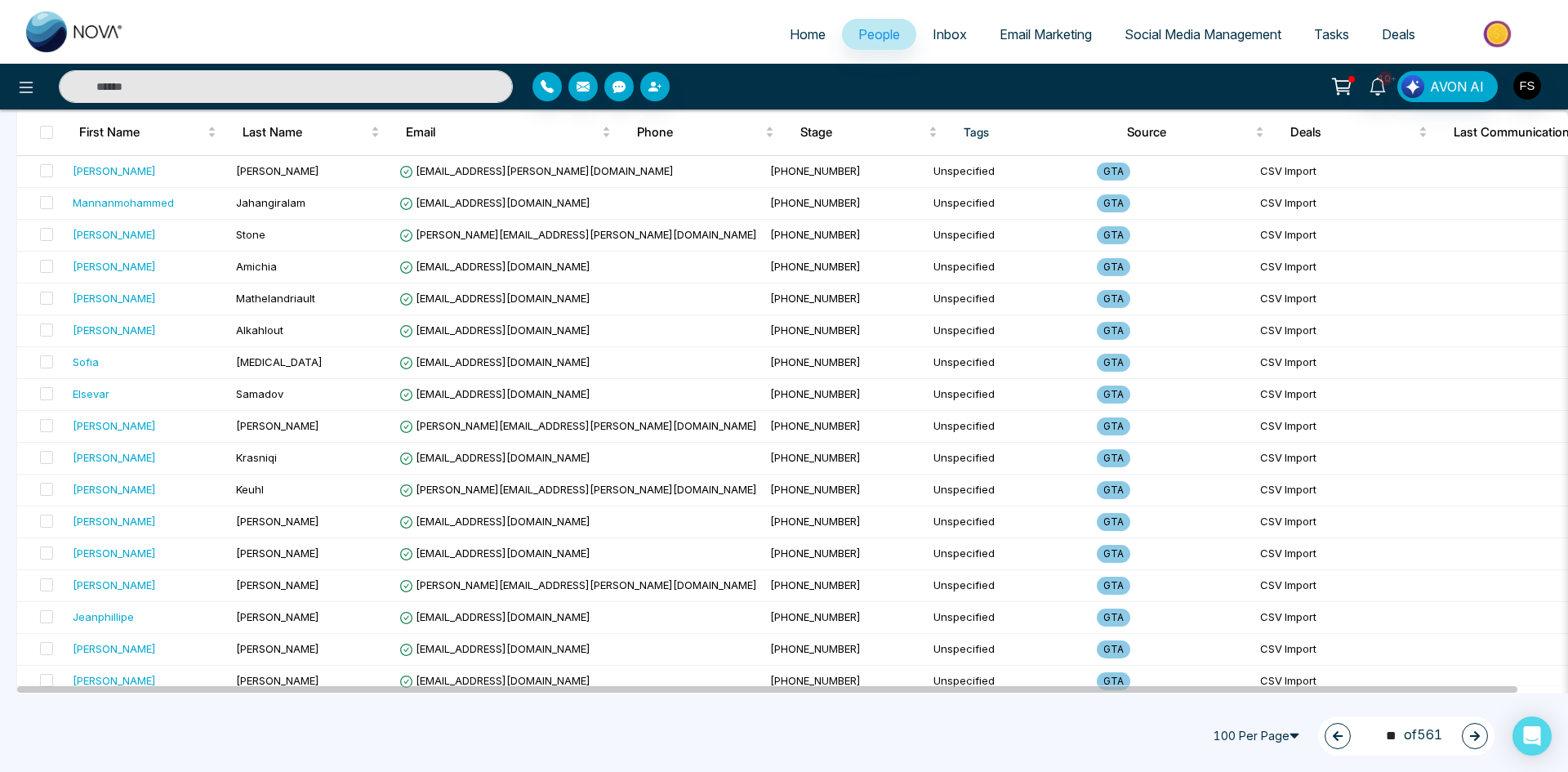
scroll to position [2830, 0]
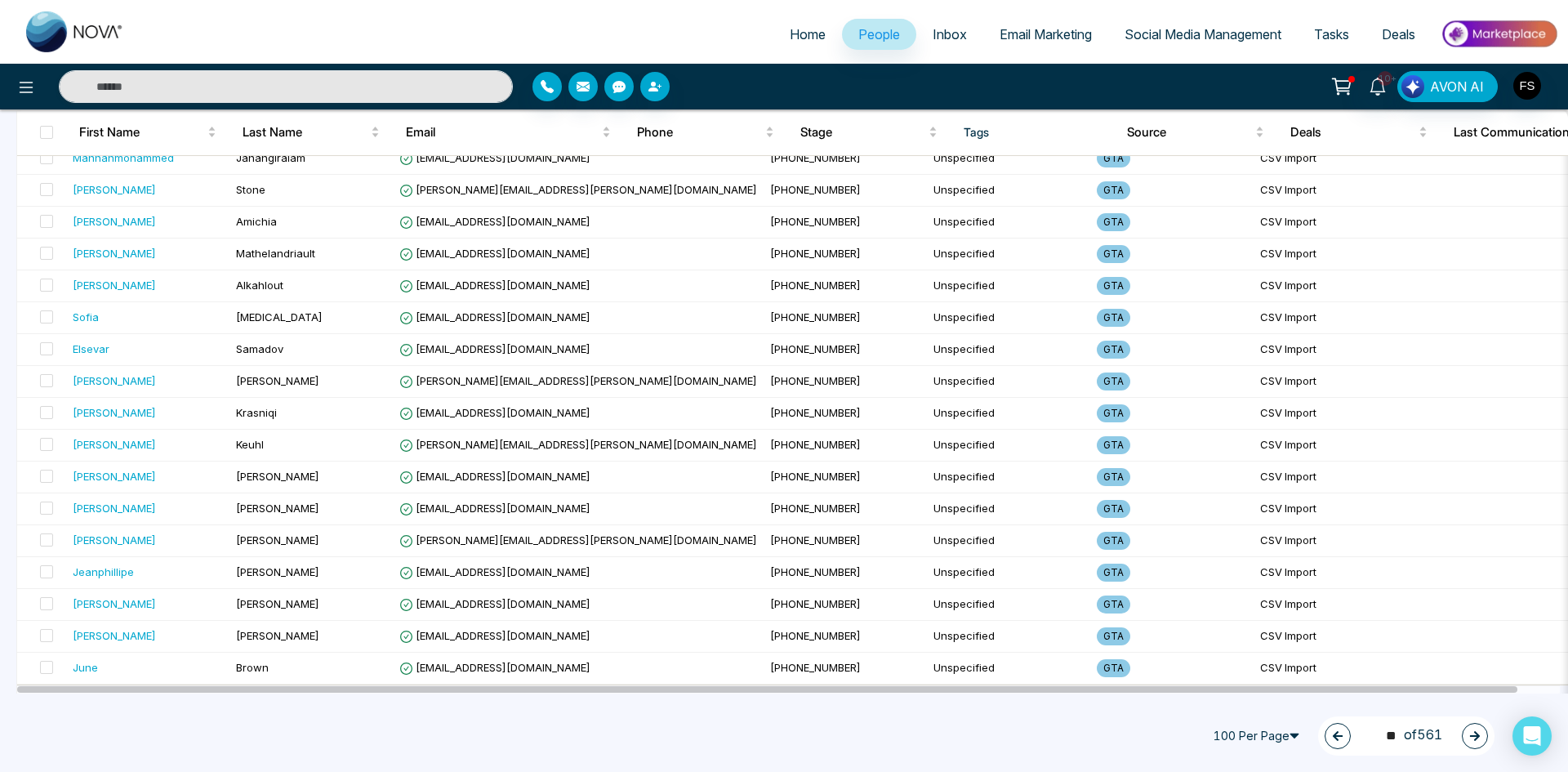
click at [1481, 737] on button "button" at bounding box center [1475, 736] width 27 height 27
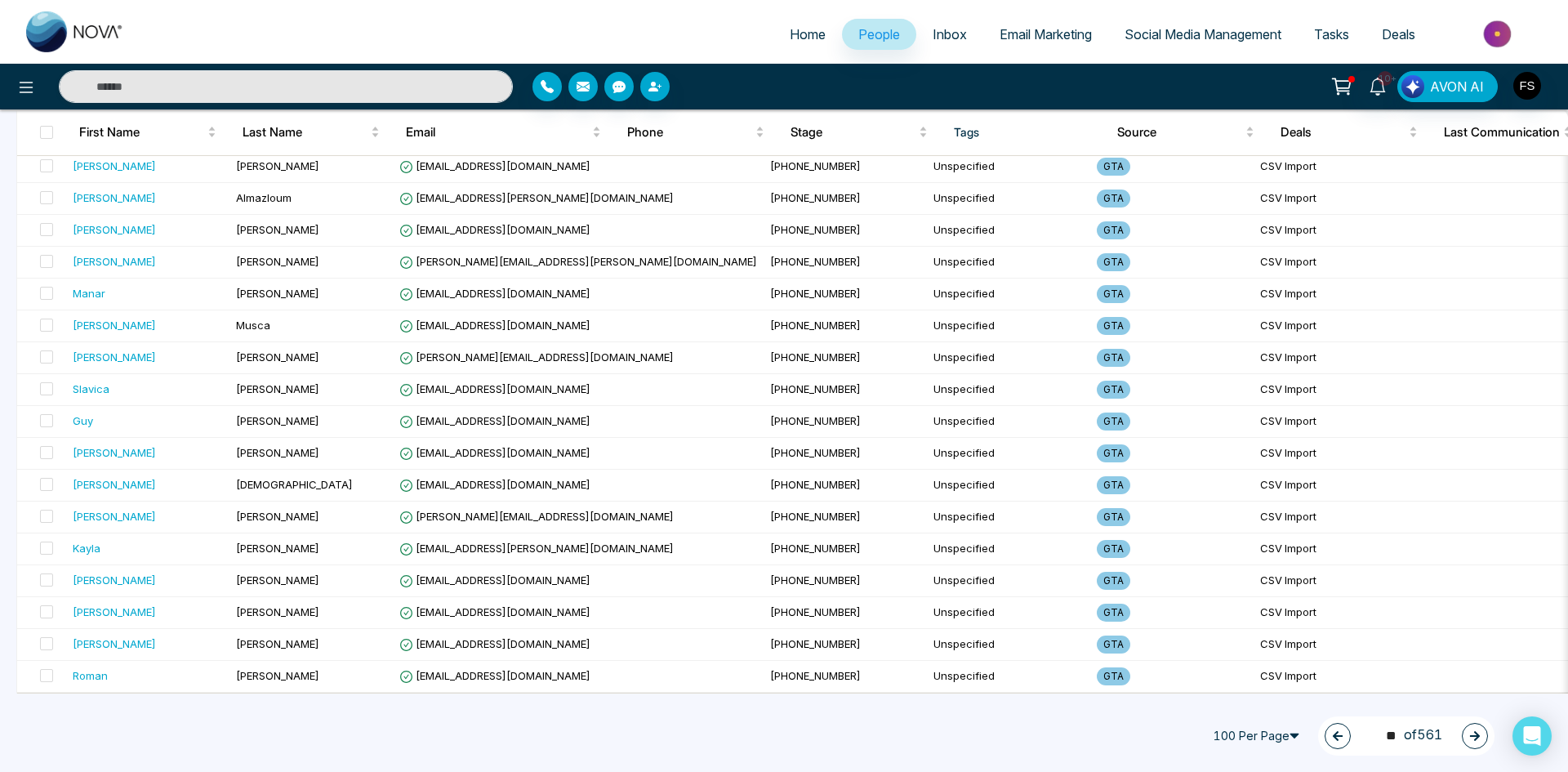
click at [1481, 734] on button "button" at bounding box center [1475, 736] width 27 height 27
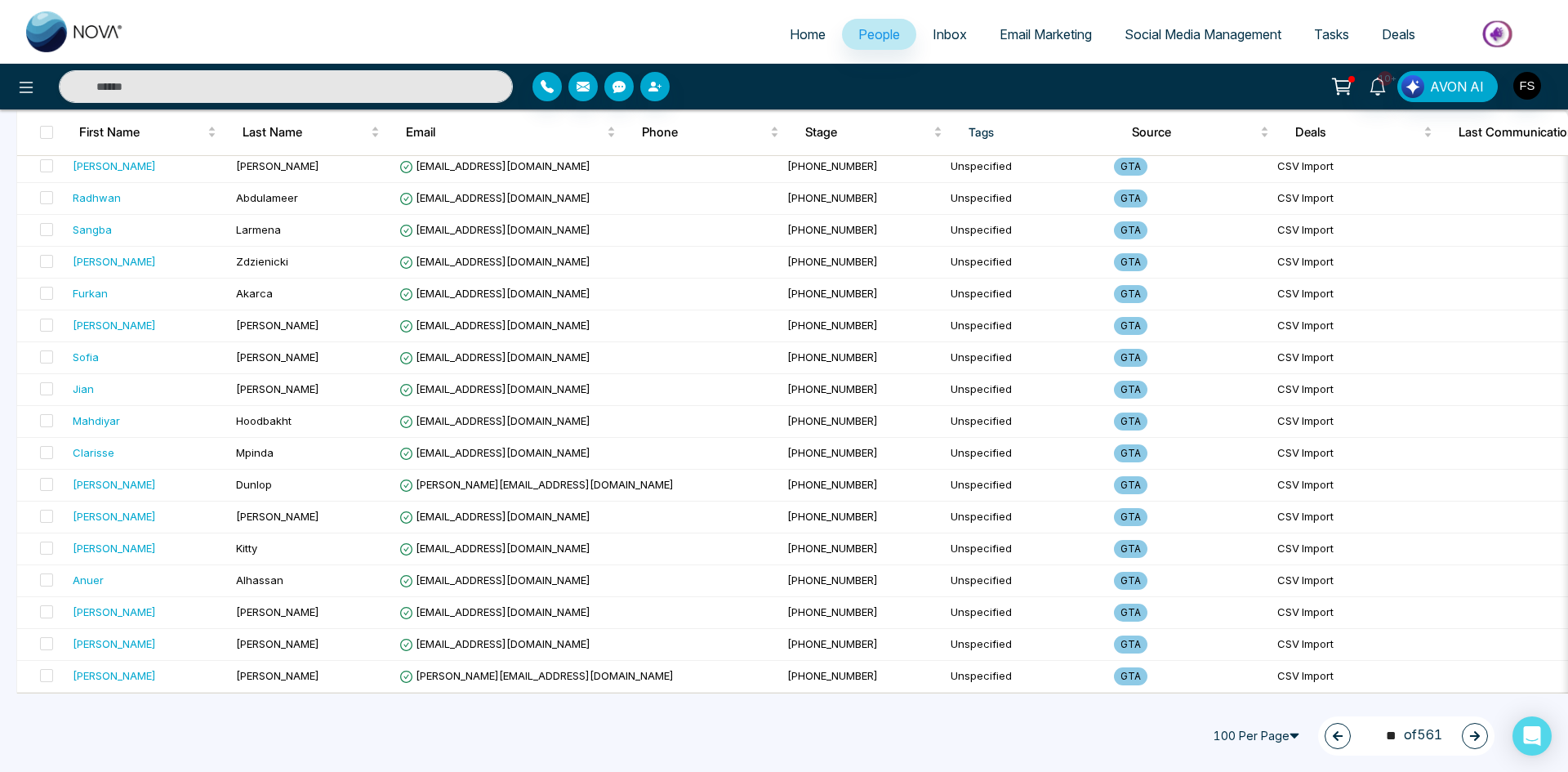
click at [1469, 741] on icon "button" at bounding box center [1475, 736] width 11 height 11
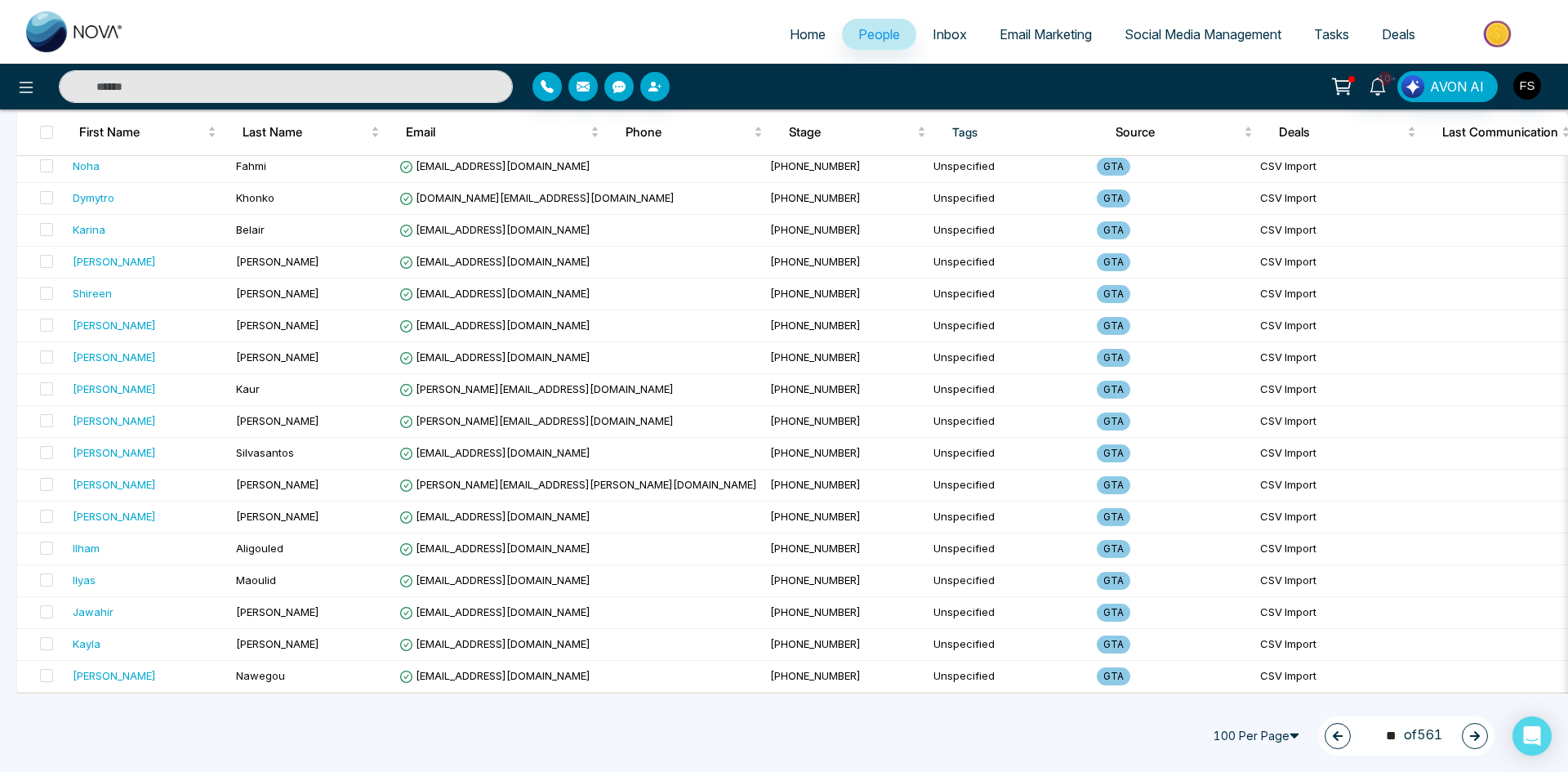
click at [1467, 731] on button "button" at bounding box center [1475, 736] width 27 height 27
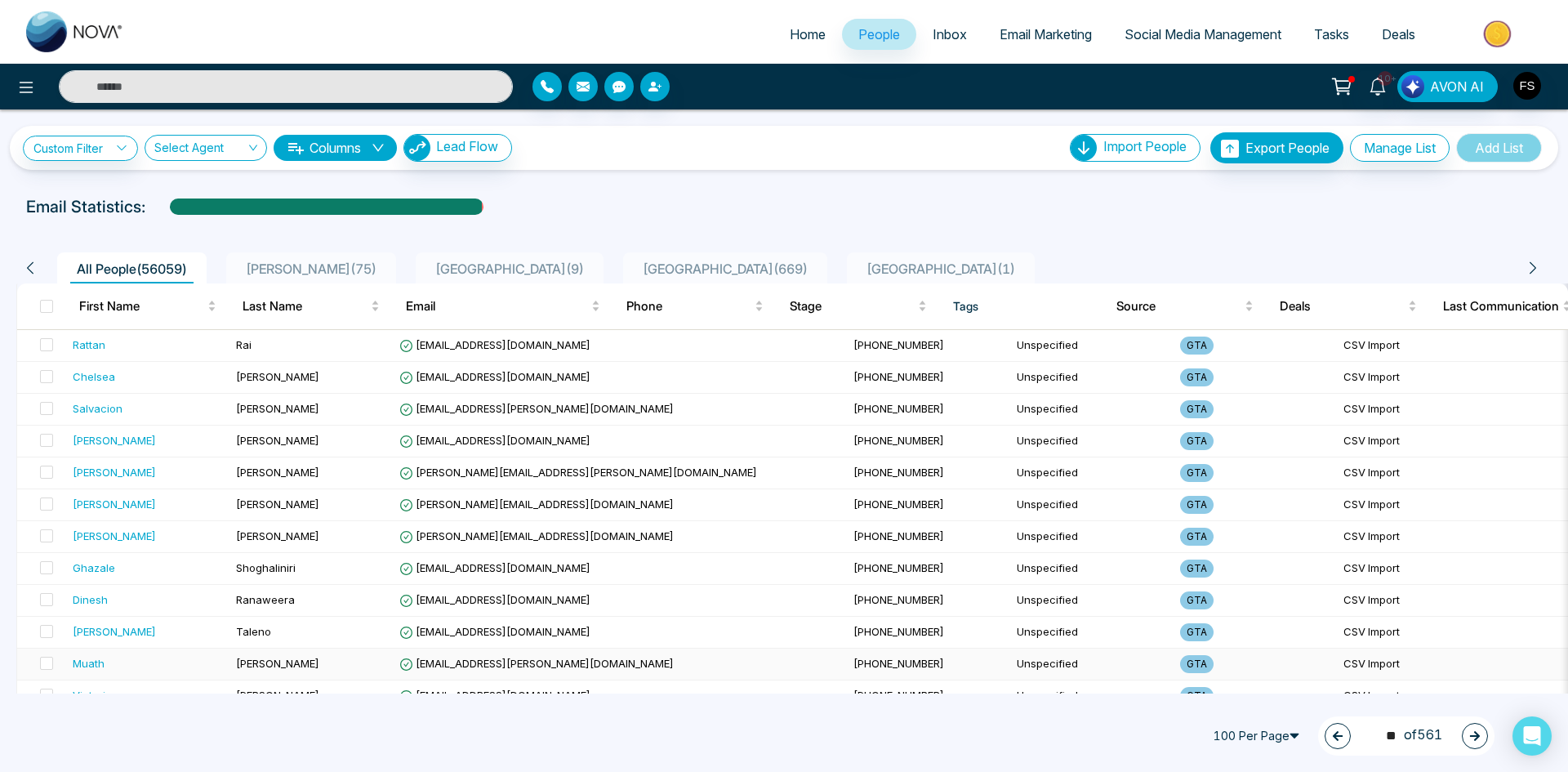
scroll to position [409, 0]
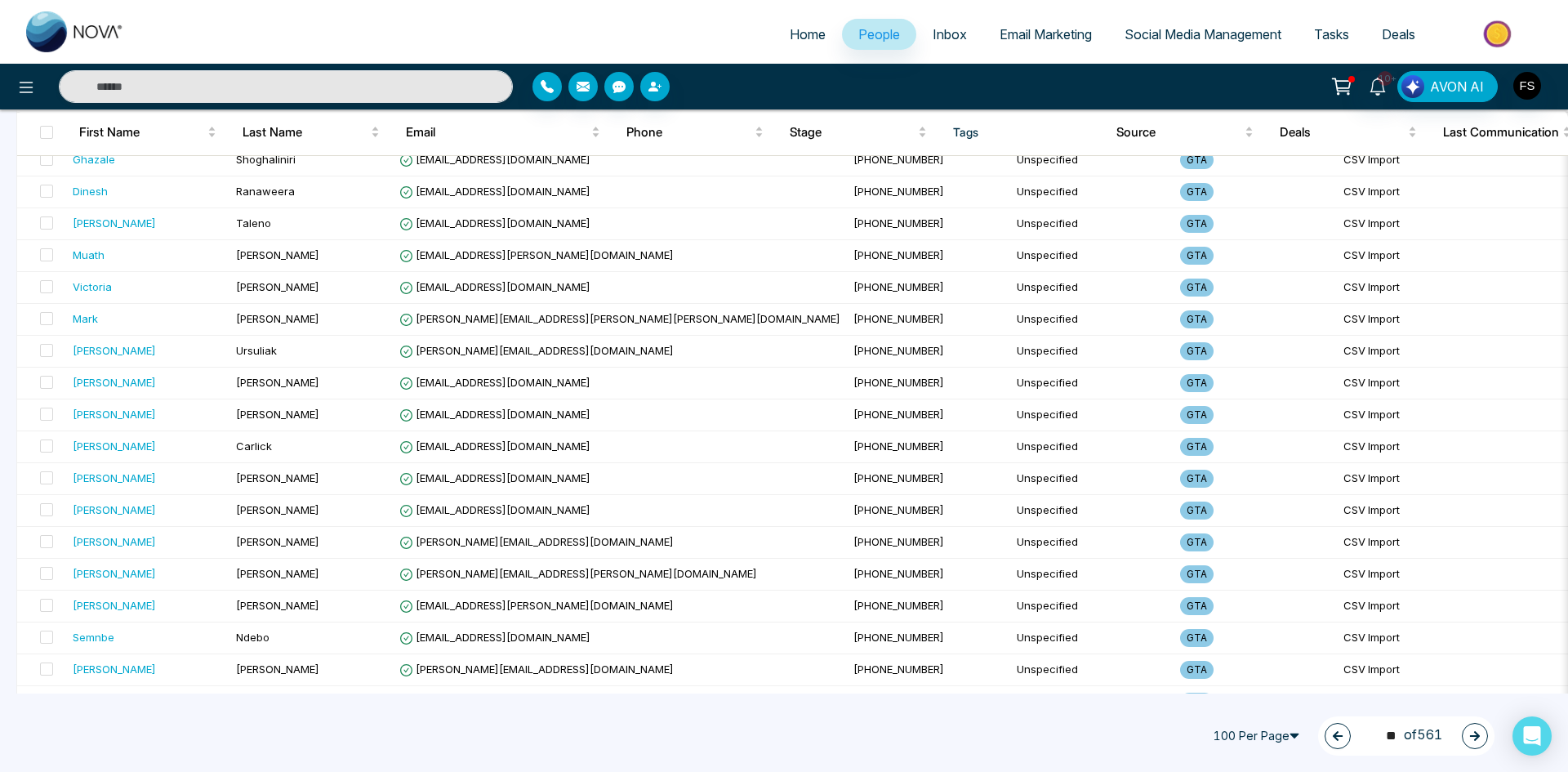
click at [1486, 738] on button "button" at bounding box center [1475, 736] width 27 height 27
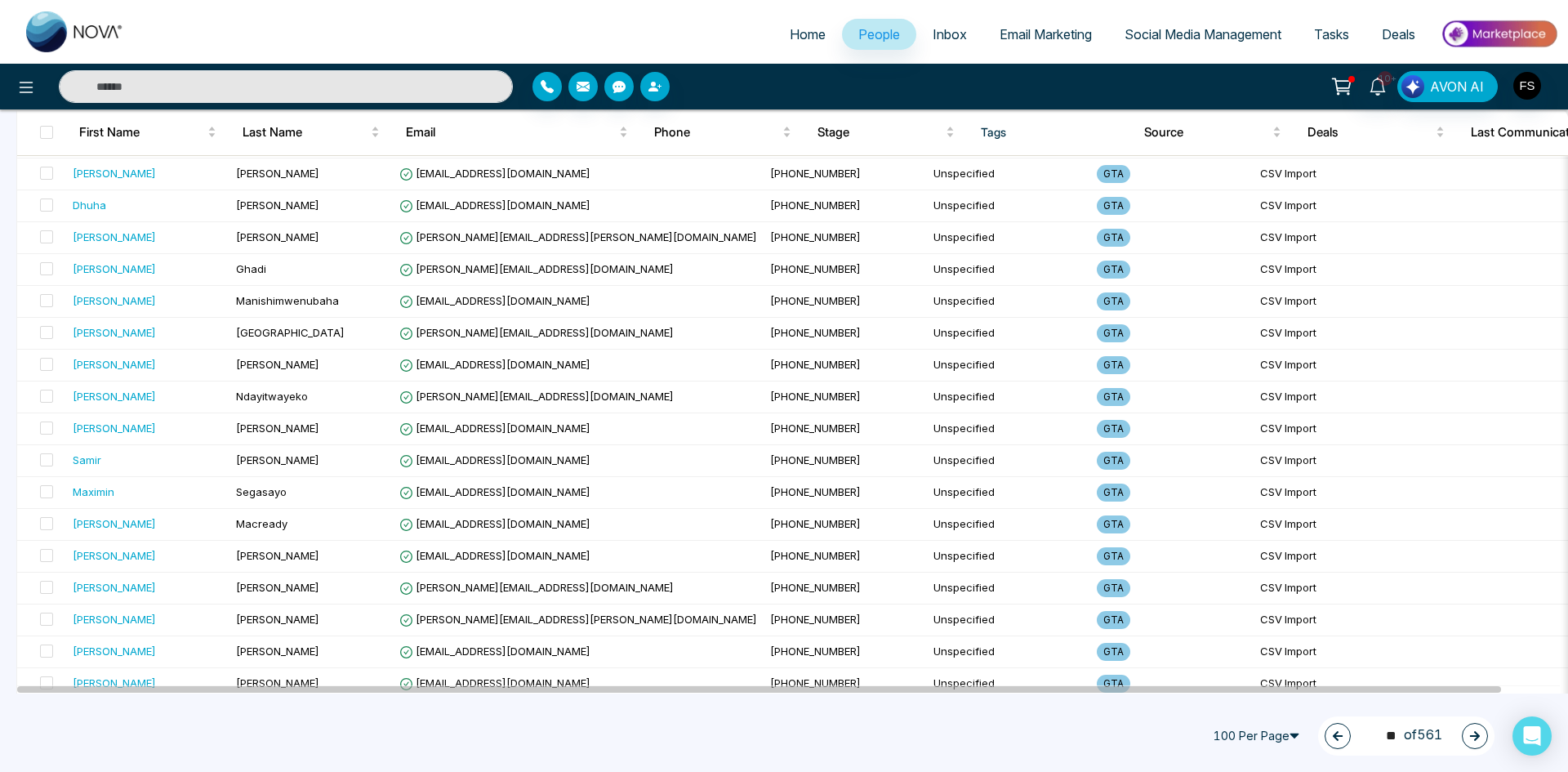
scroll to position [0, 0]
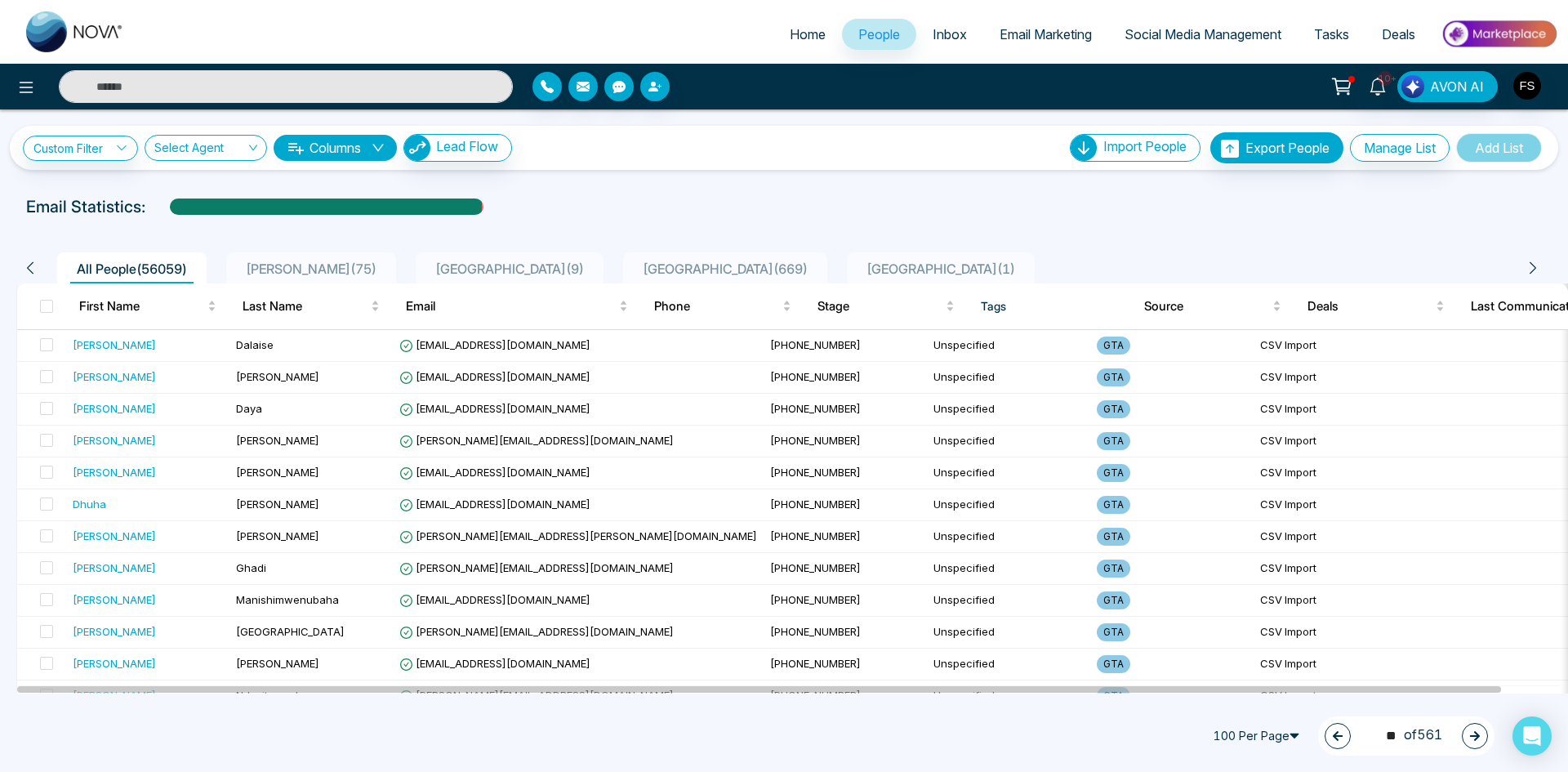
click at [1481, 737] on button "button" at bounding box center [1475, 736] width 27 height 27
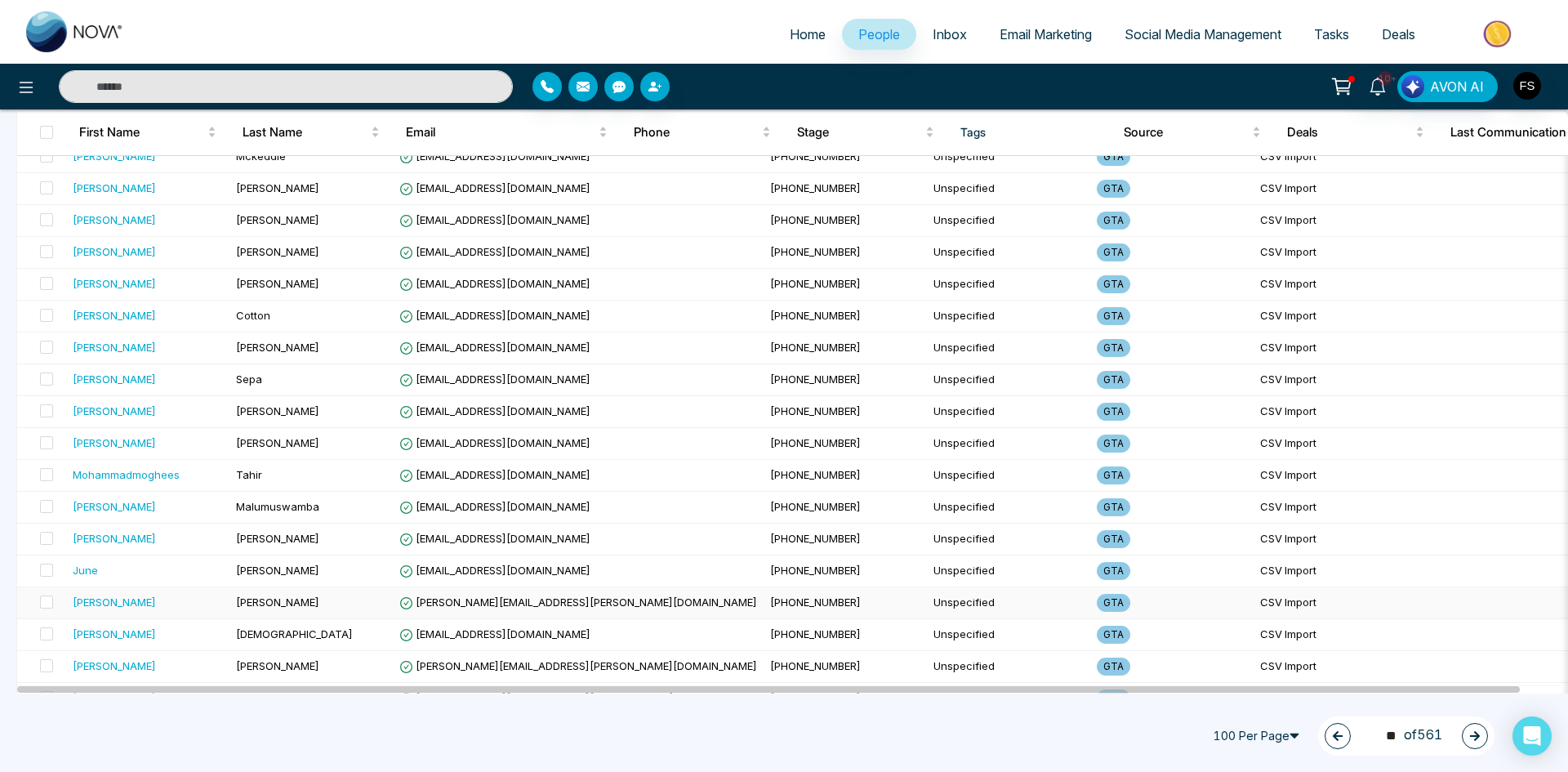
scroll to position [2830, 0]
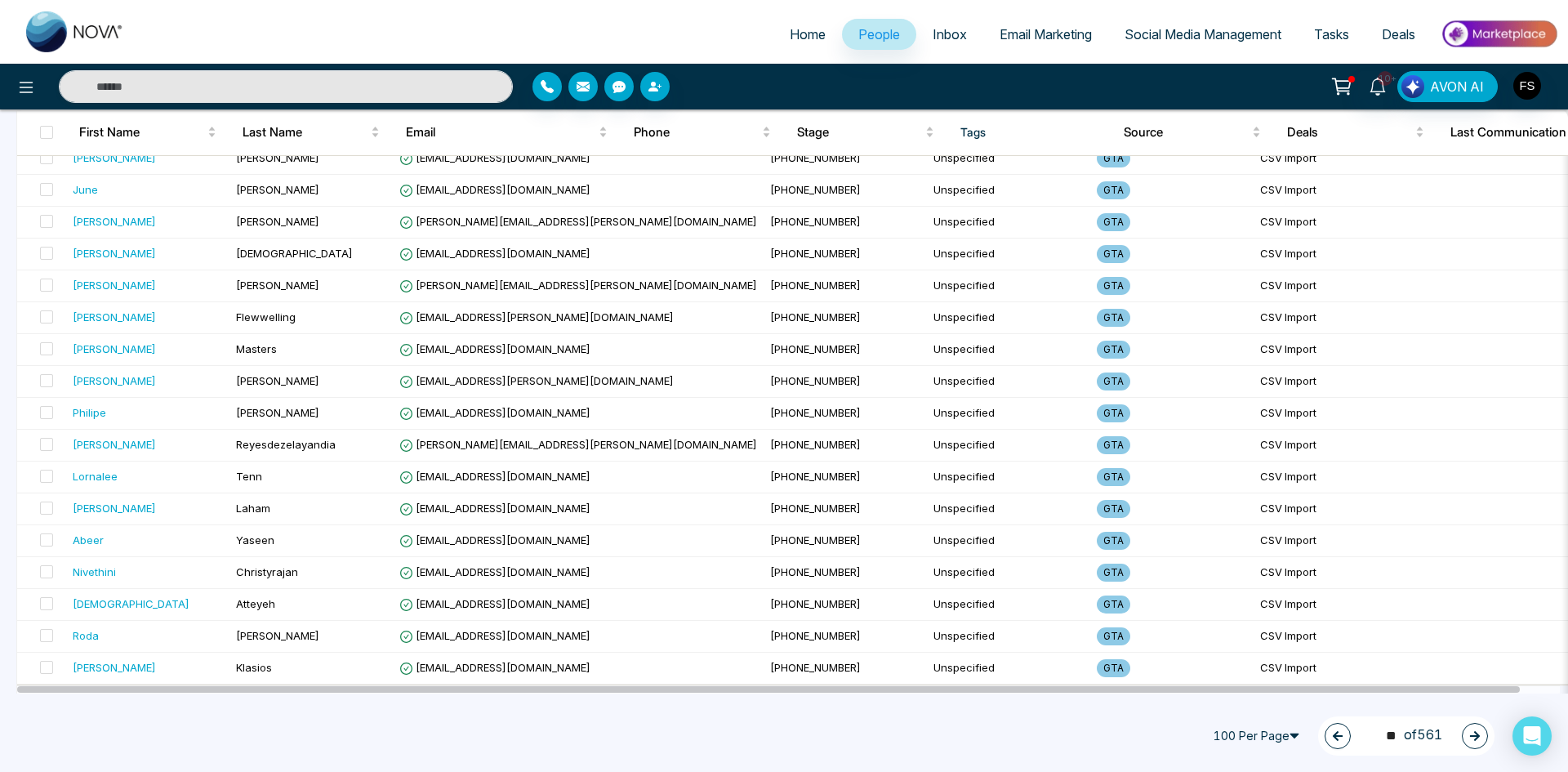
click at [1467, 737] on button "button" at bounding box center [1475, 736] width 27 height 27
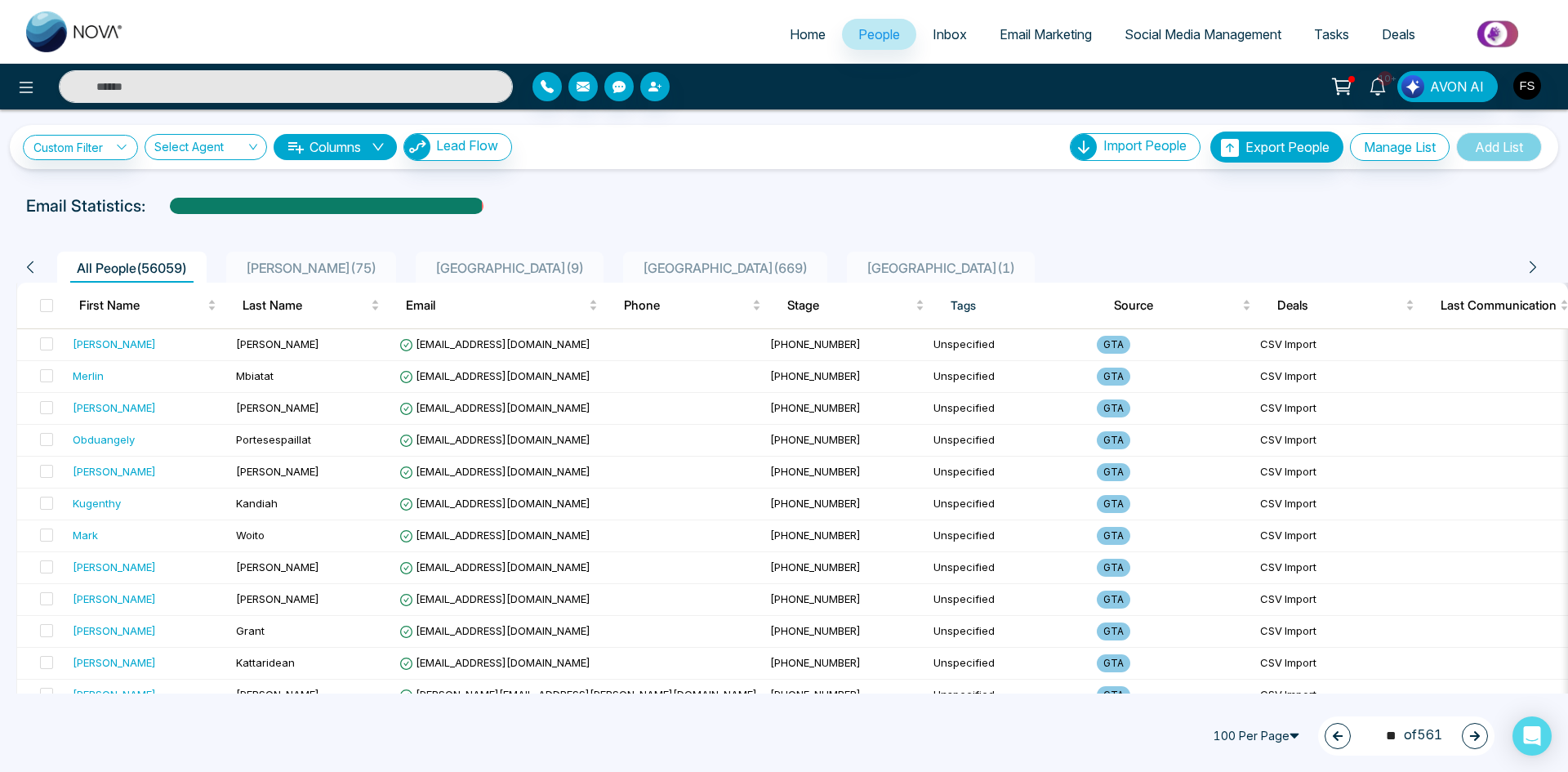
scroll to position [0, 0]
click at [1473, 738] on icon "button" at bounding box center [1475, 736] width 11 height 11
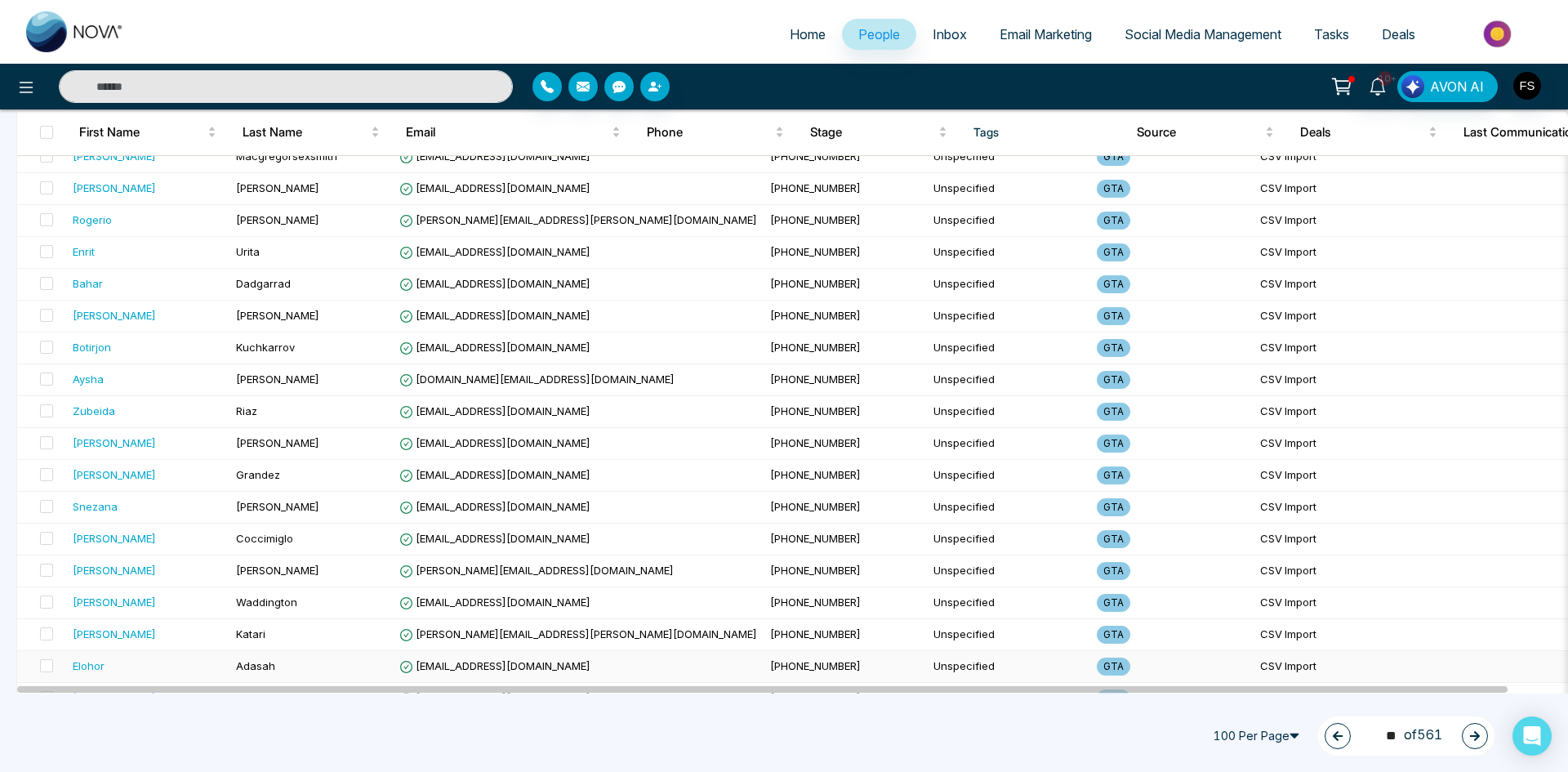
scroll to position [2830, 0]
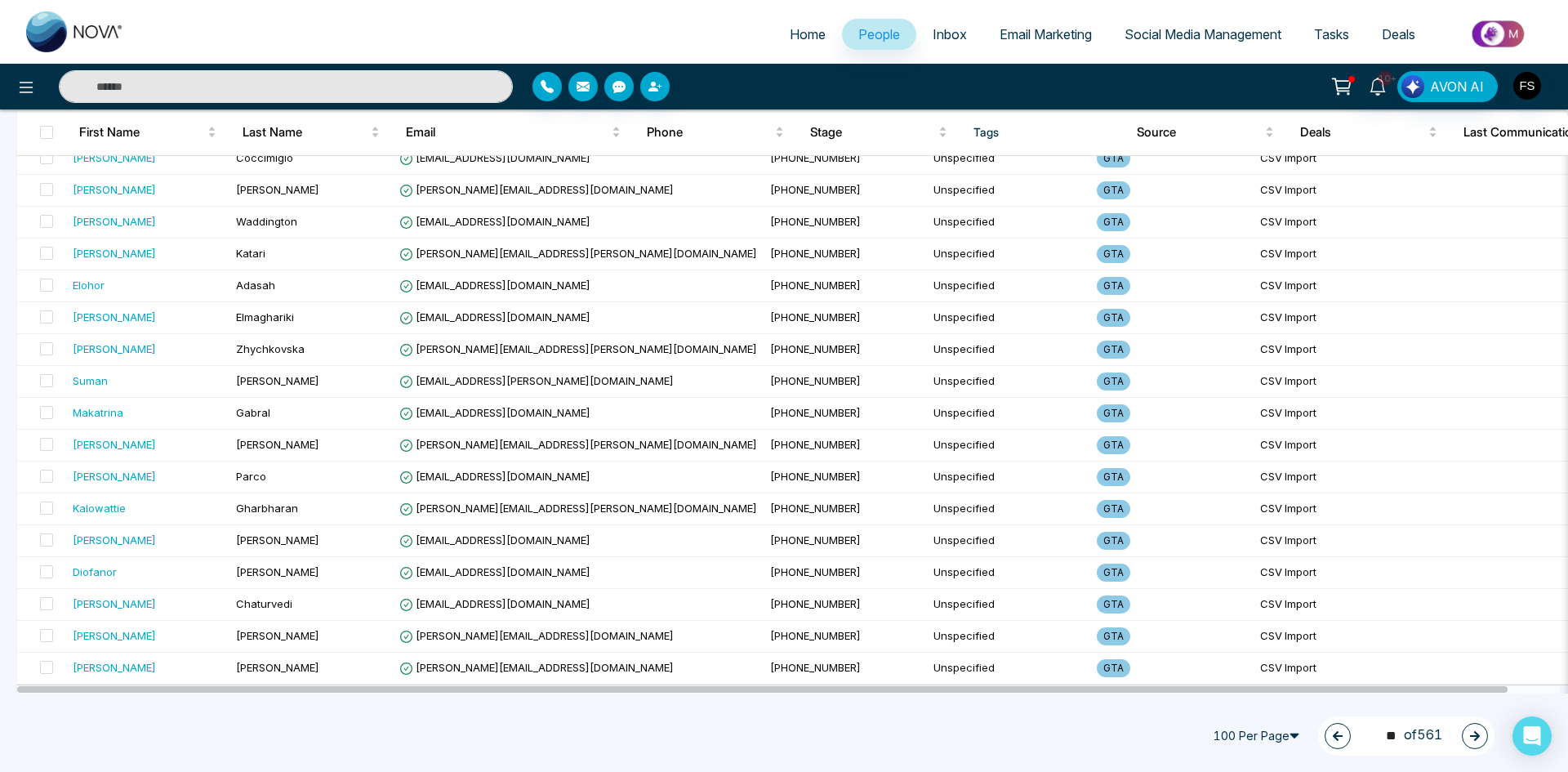
click at [1467, 731] on button "button" at bounding box center [1475, 736] width 27 height 27
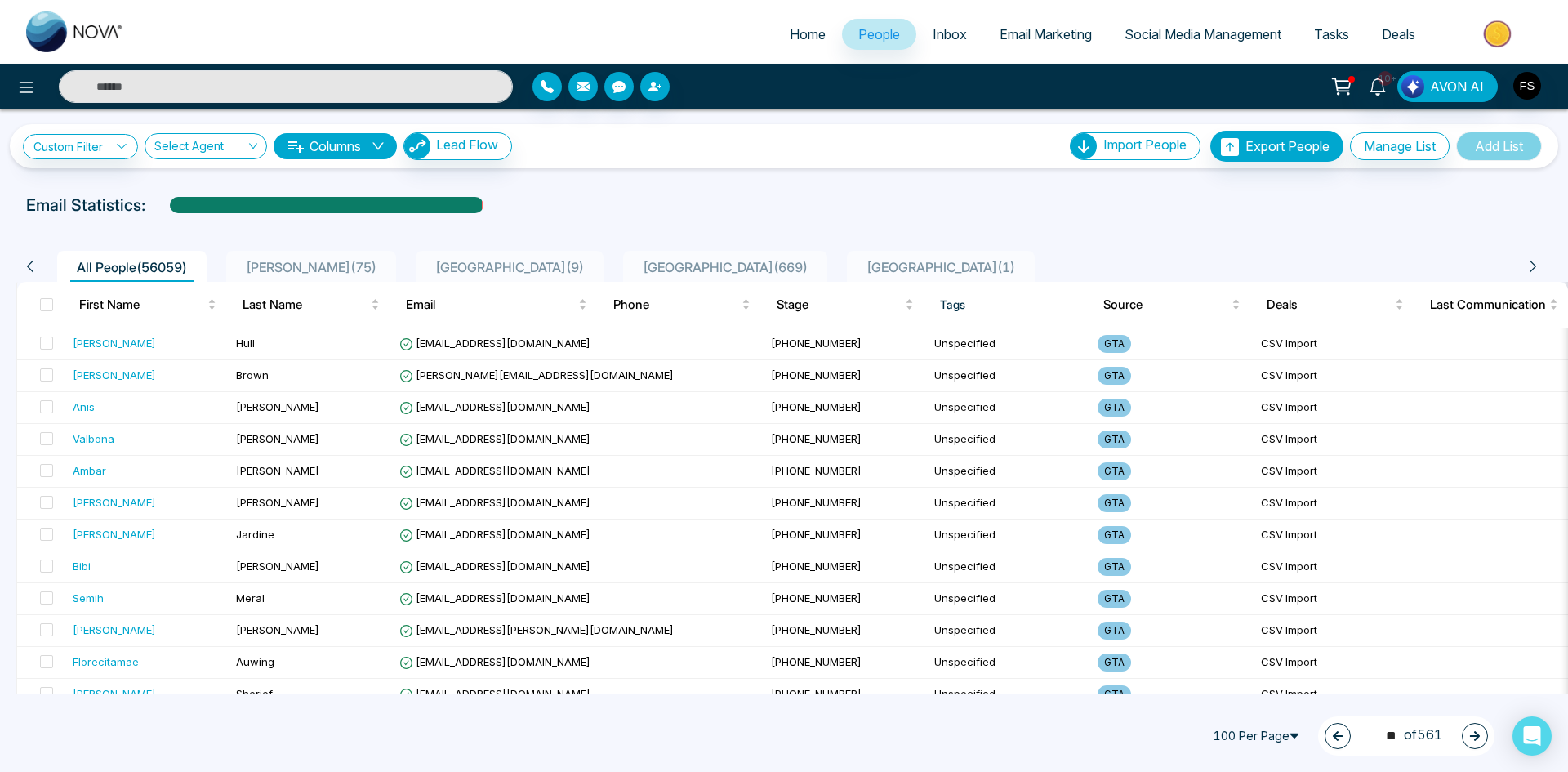
scroll to position [0, 0]
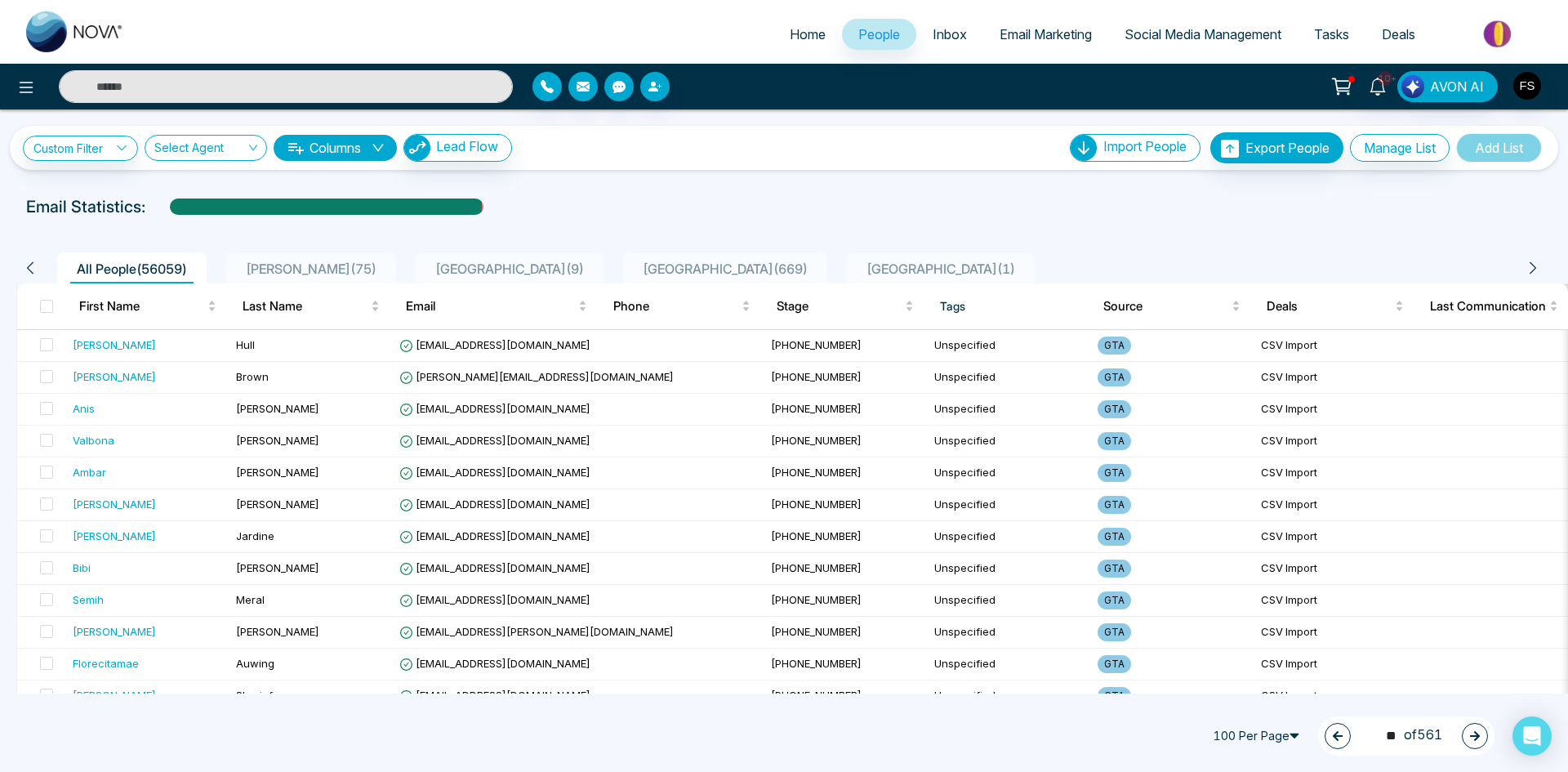
click at [1473, 739] on icon "button" at bounding box center [1475, 736] width 11 height 11
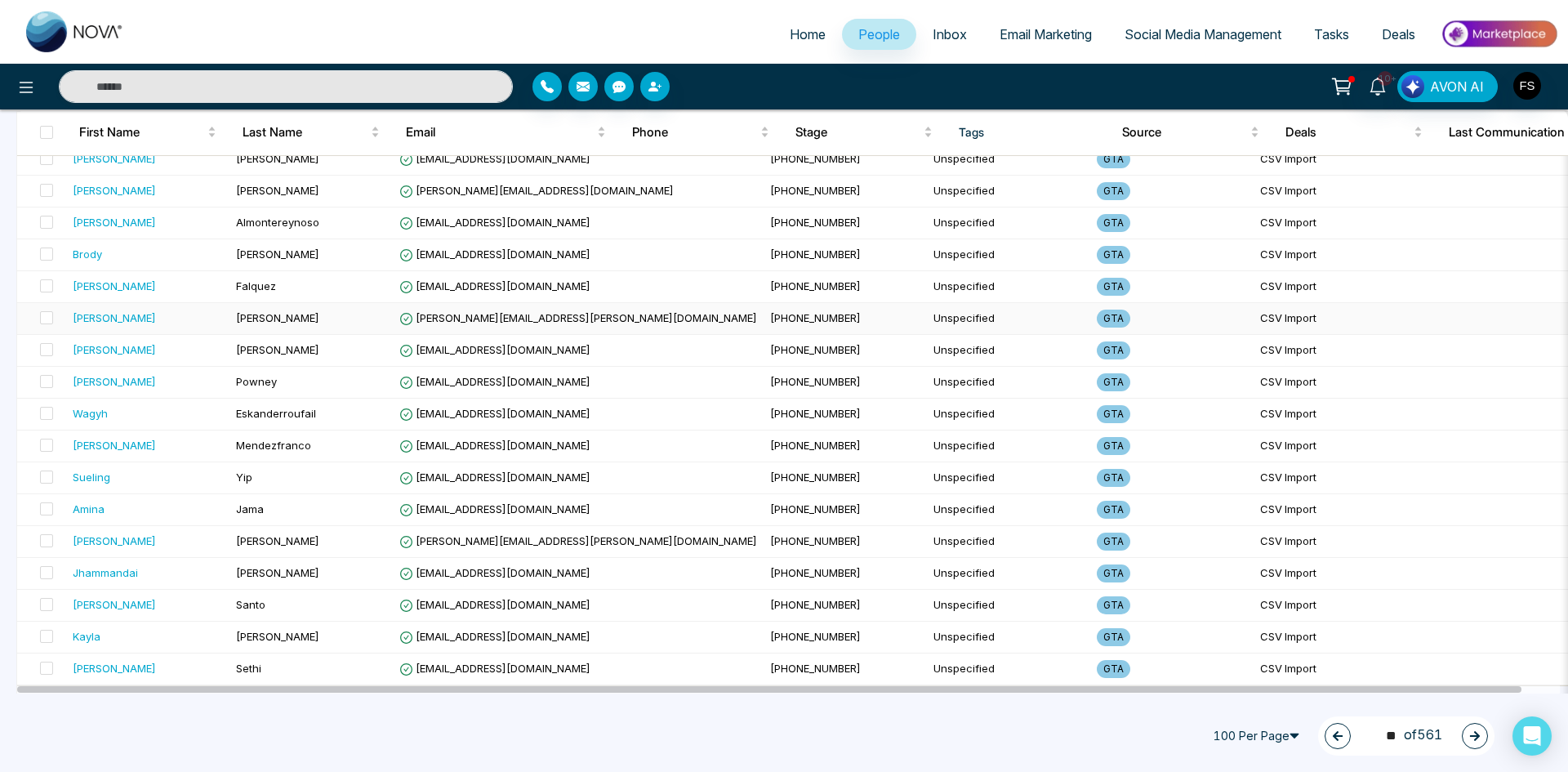
scroll to position [2830, 0]
click at [1472, 729] on button "button" at bounding box center [1475, 736] width 27 height 27
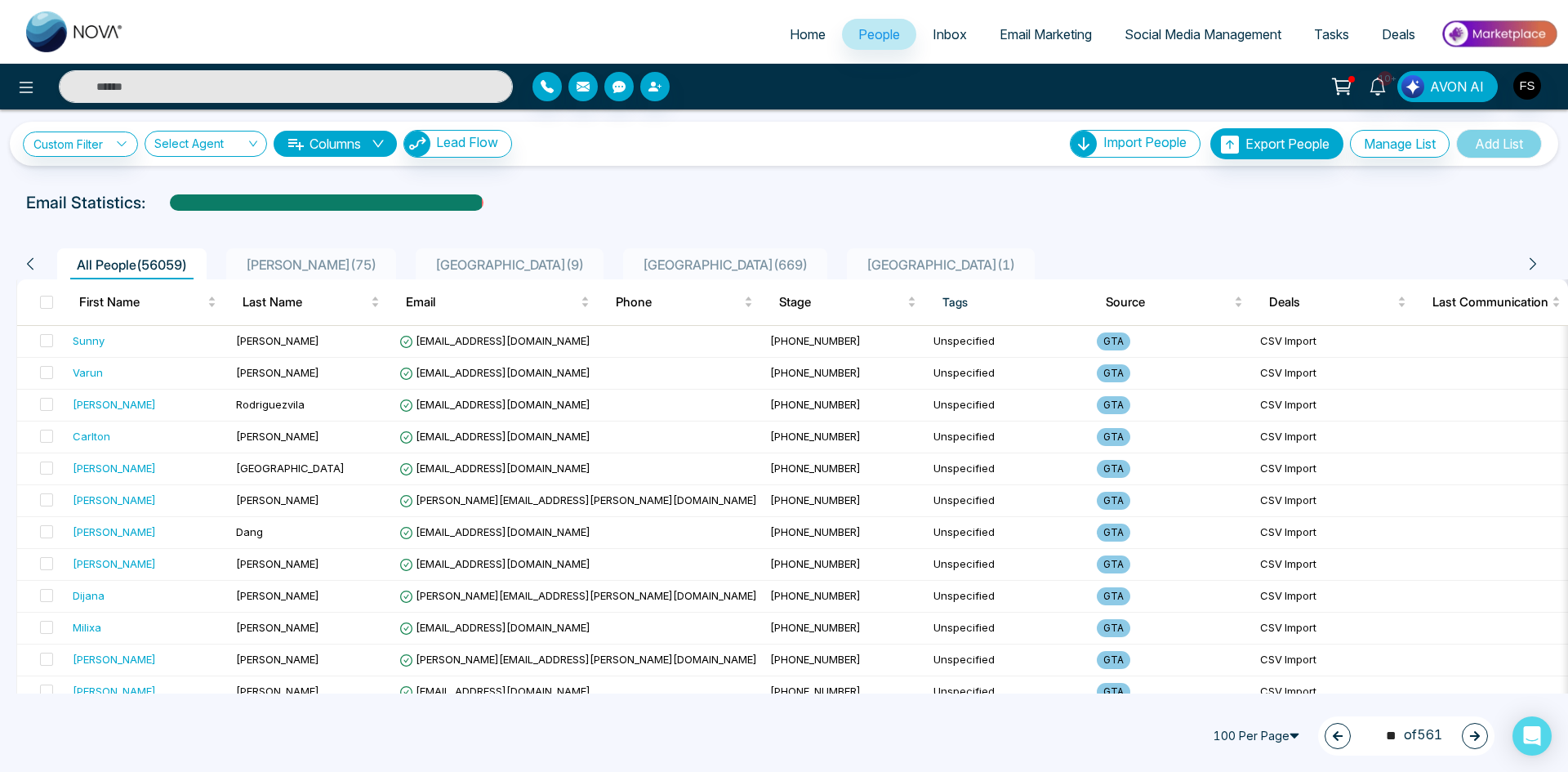
scroll to position [0, 0]
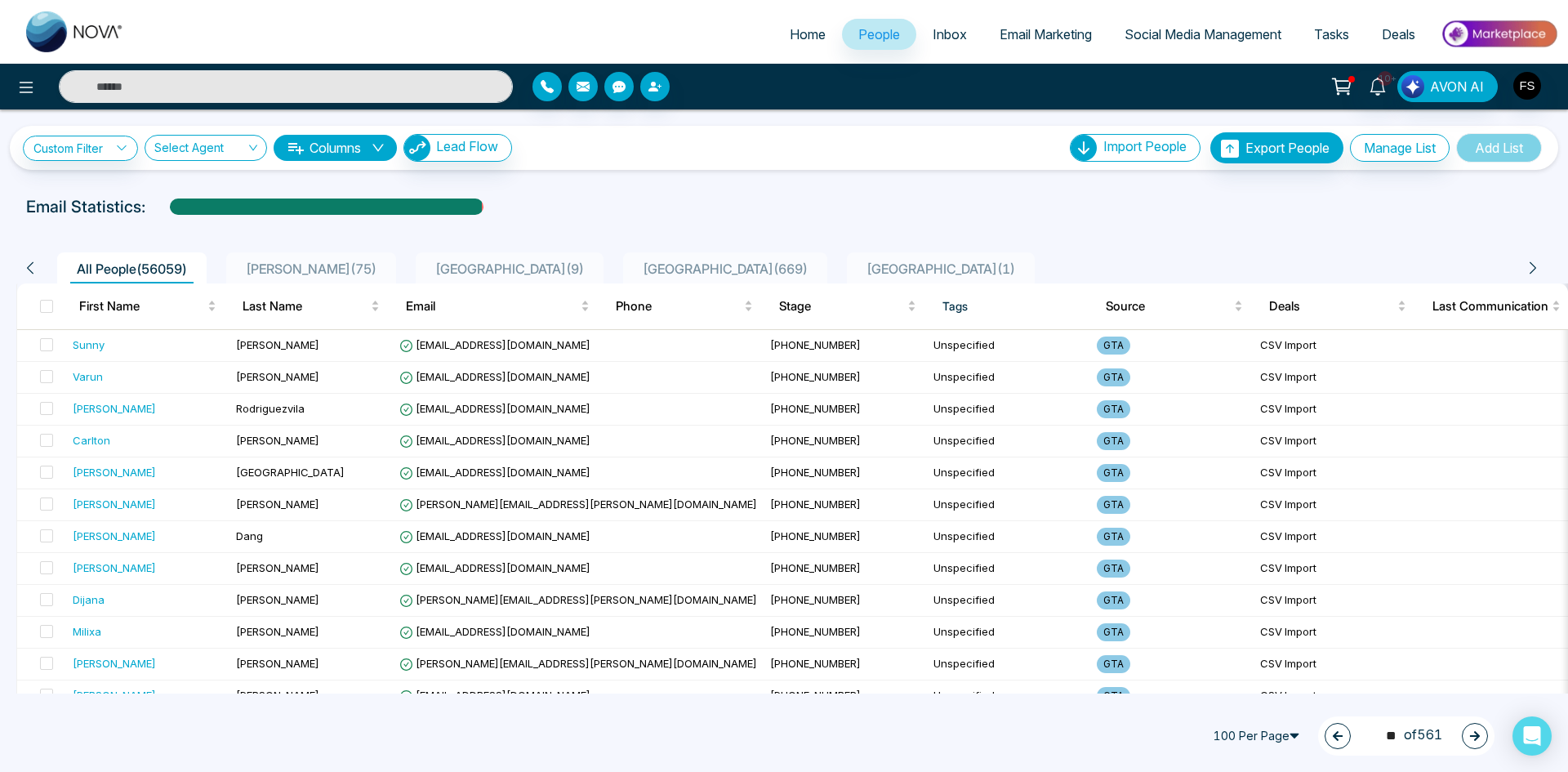
click at [1467, 738] on button "button" at bounding box center [1475, 736] width 27 height 27
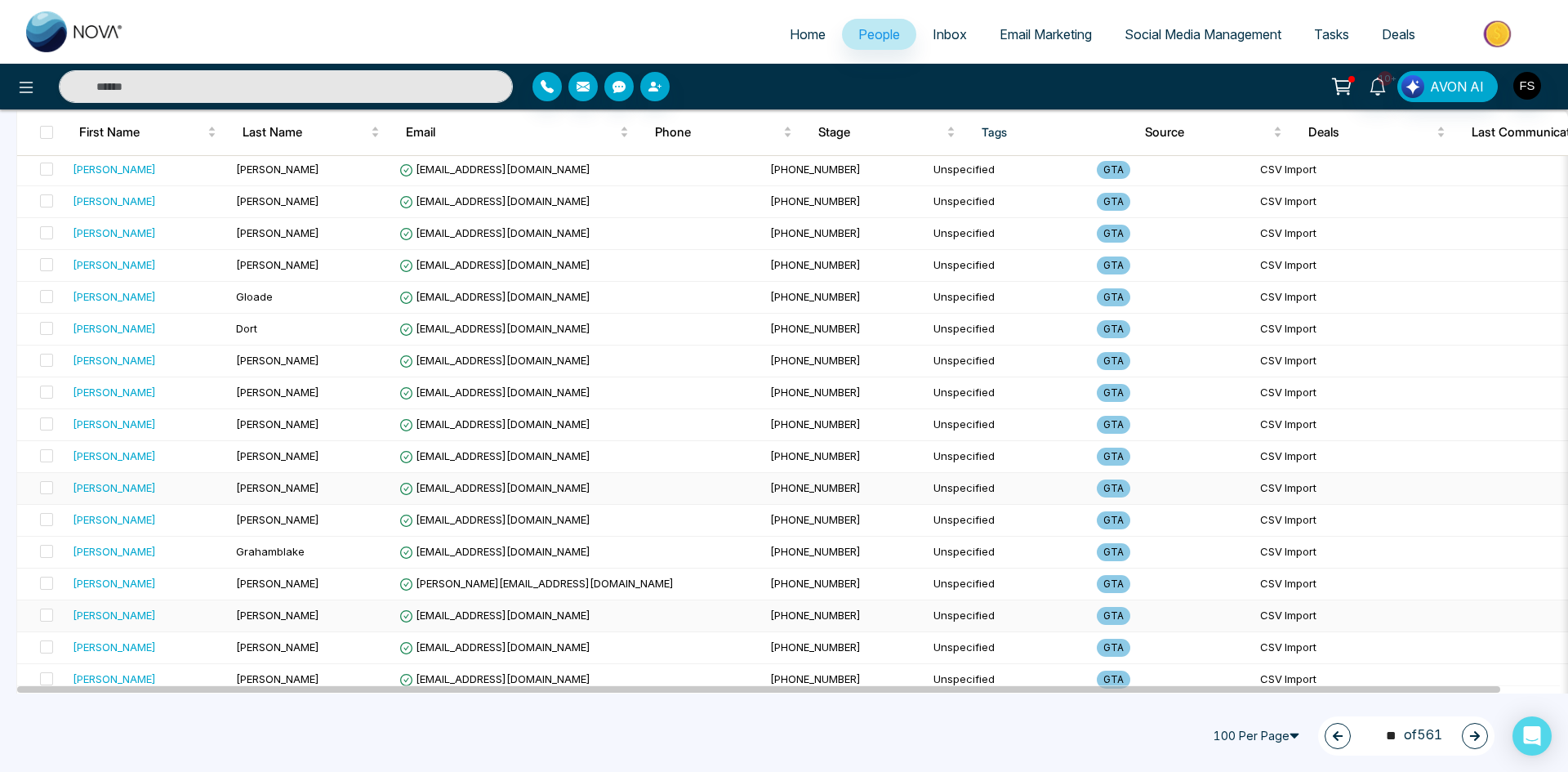
scroll to position [2830, 0]
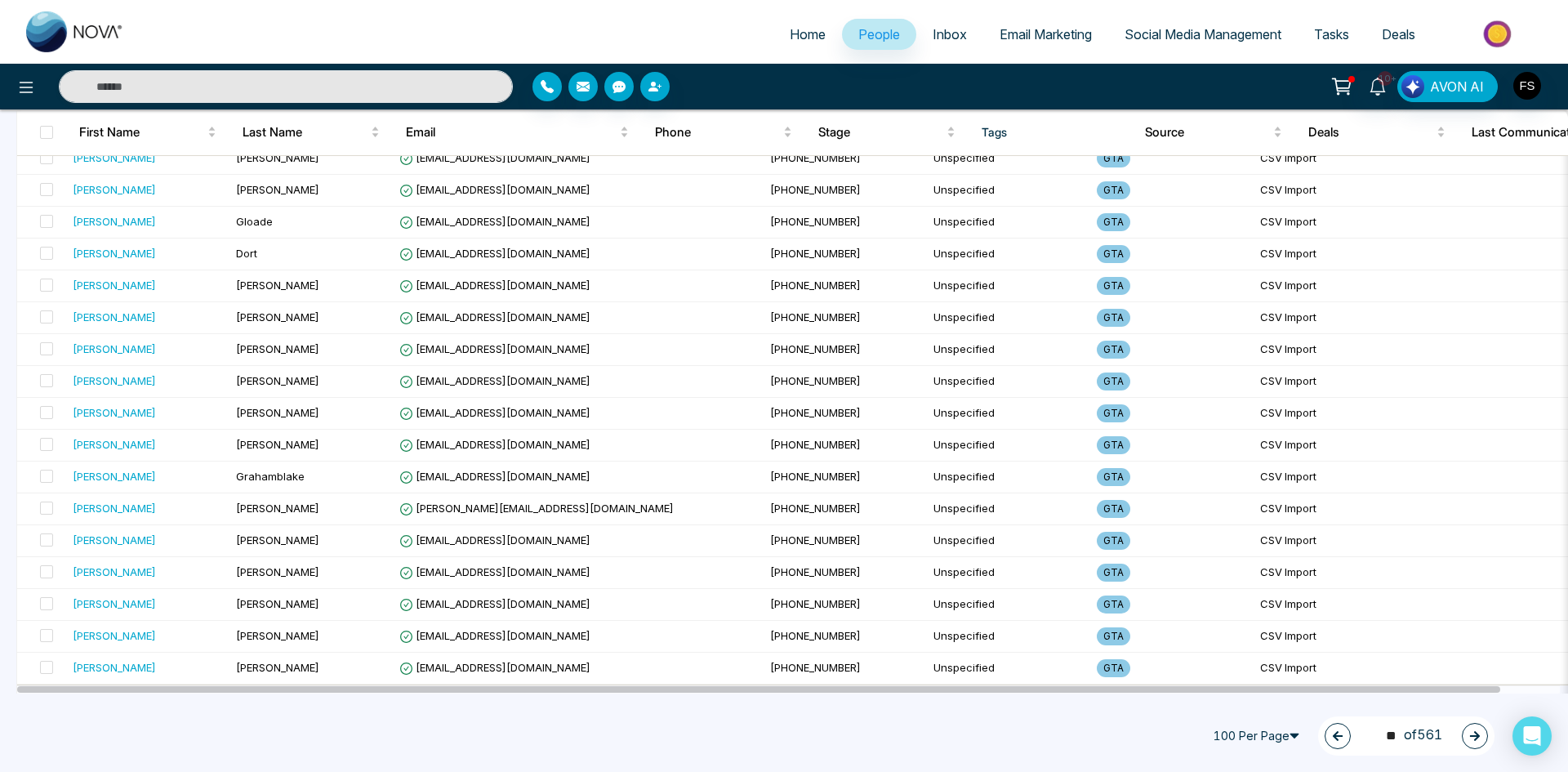
click at [1472, 735] on icon "button" at bounding box center [1475, 736] width 9 height 9
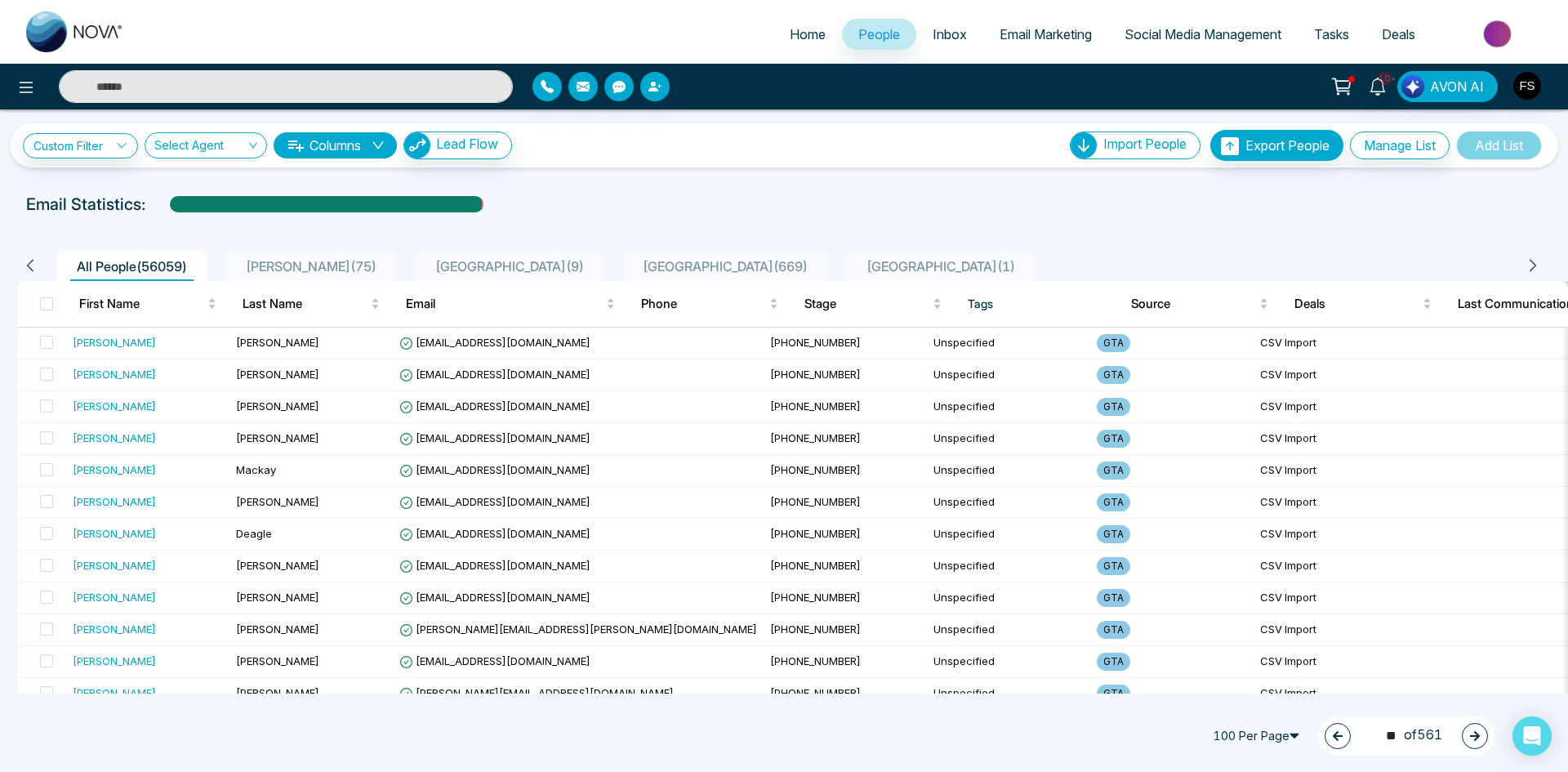
scroll to position [0, 0]
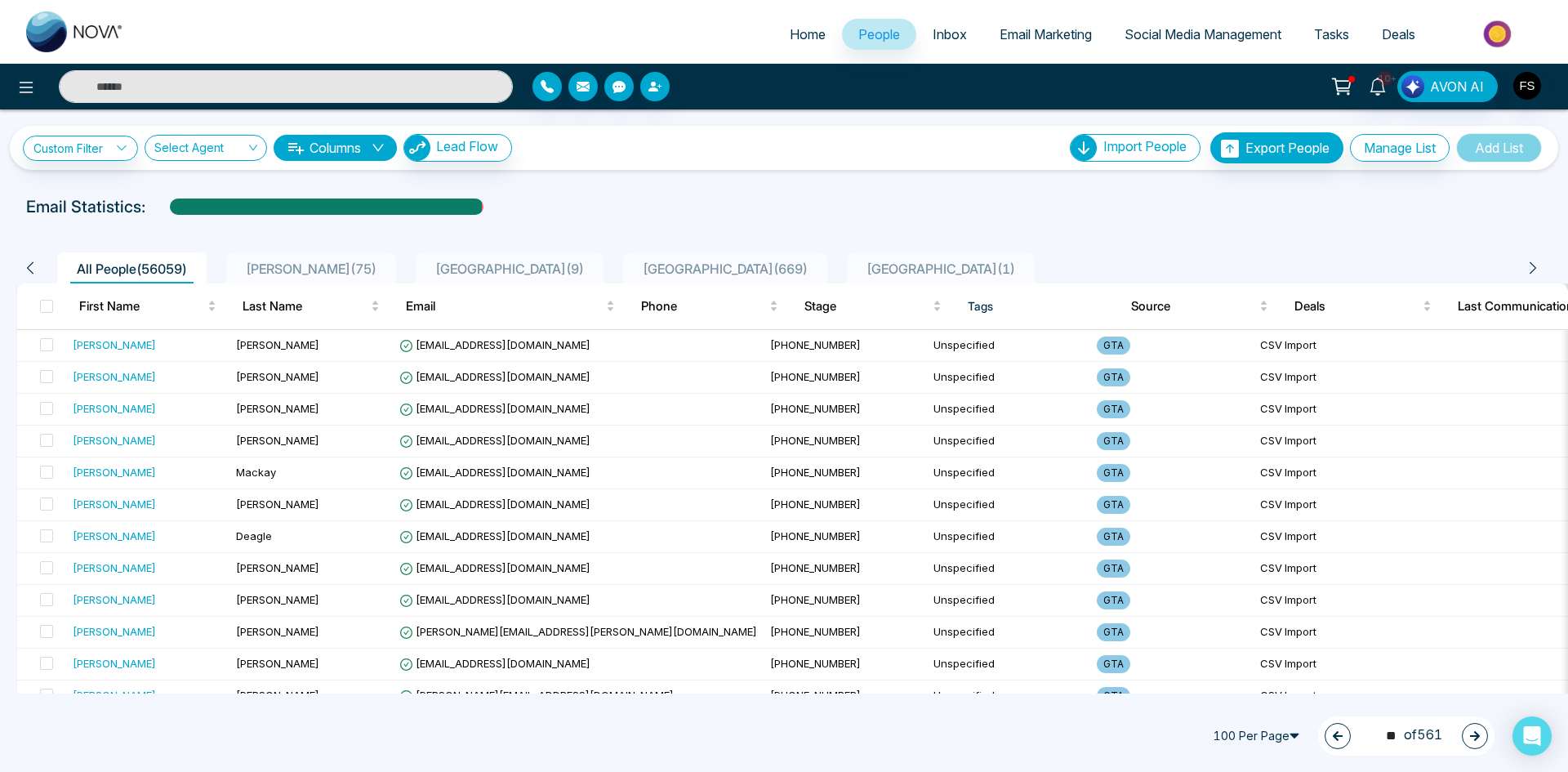
click at [1472, 735] on icon "button" at bounding box center [1475, 736] width 9 height 9
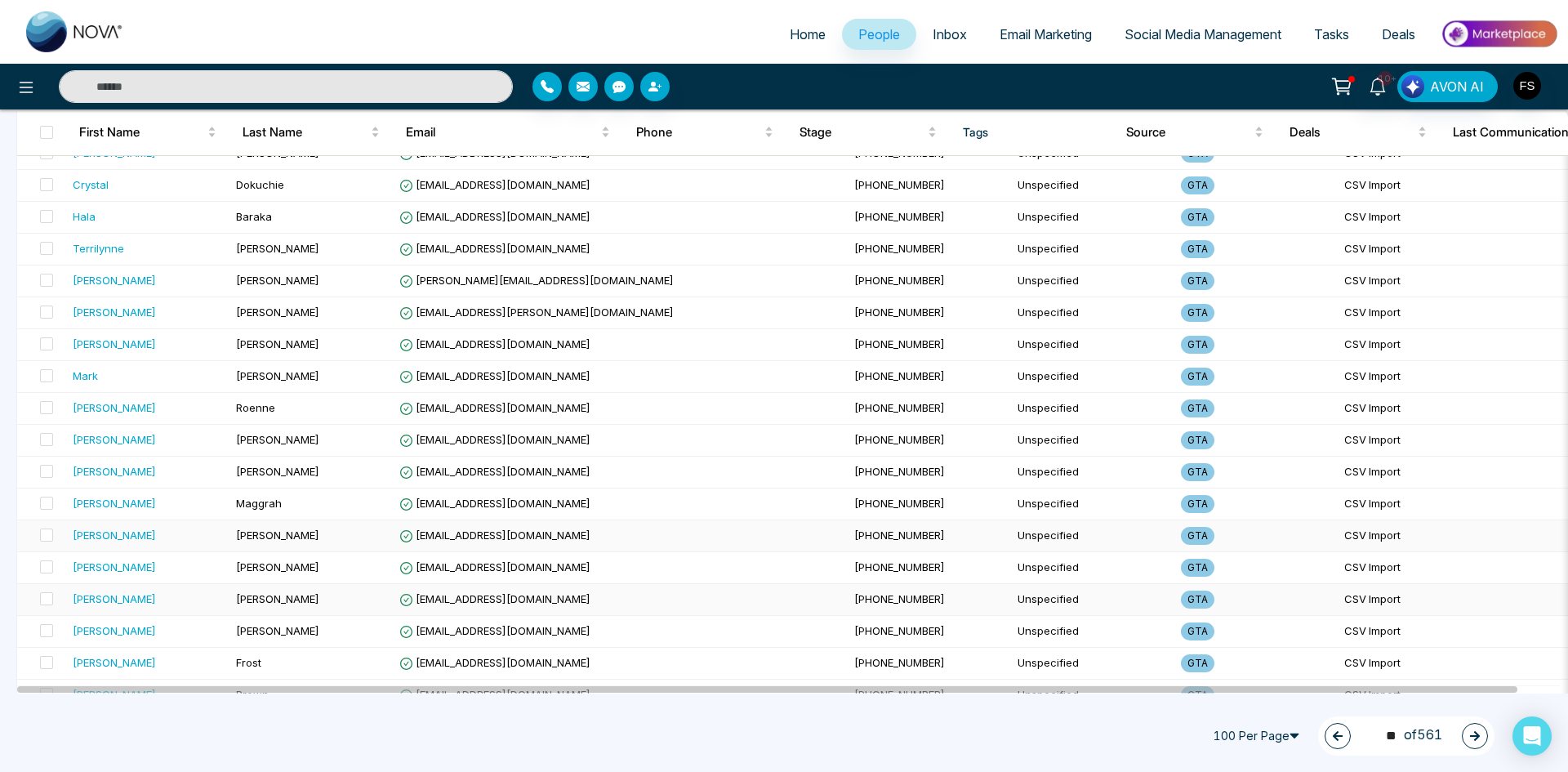
scroll to position [2830, 0]
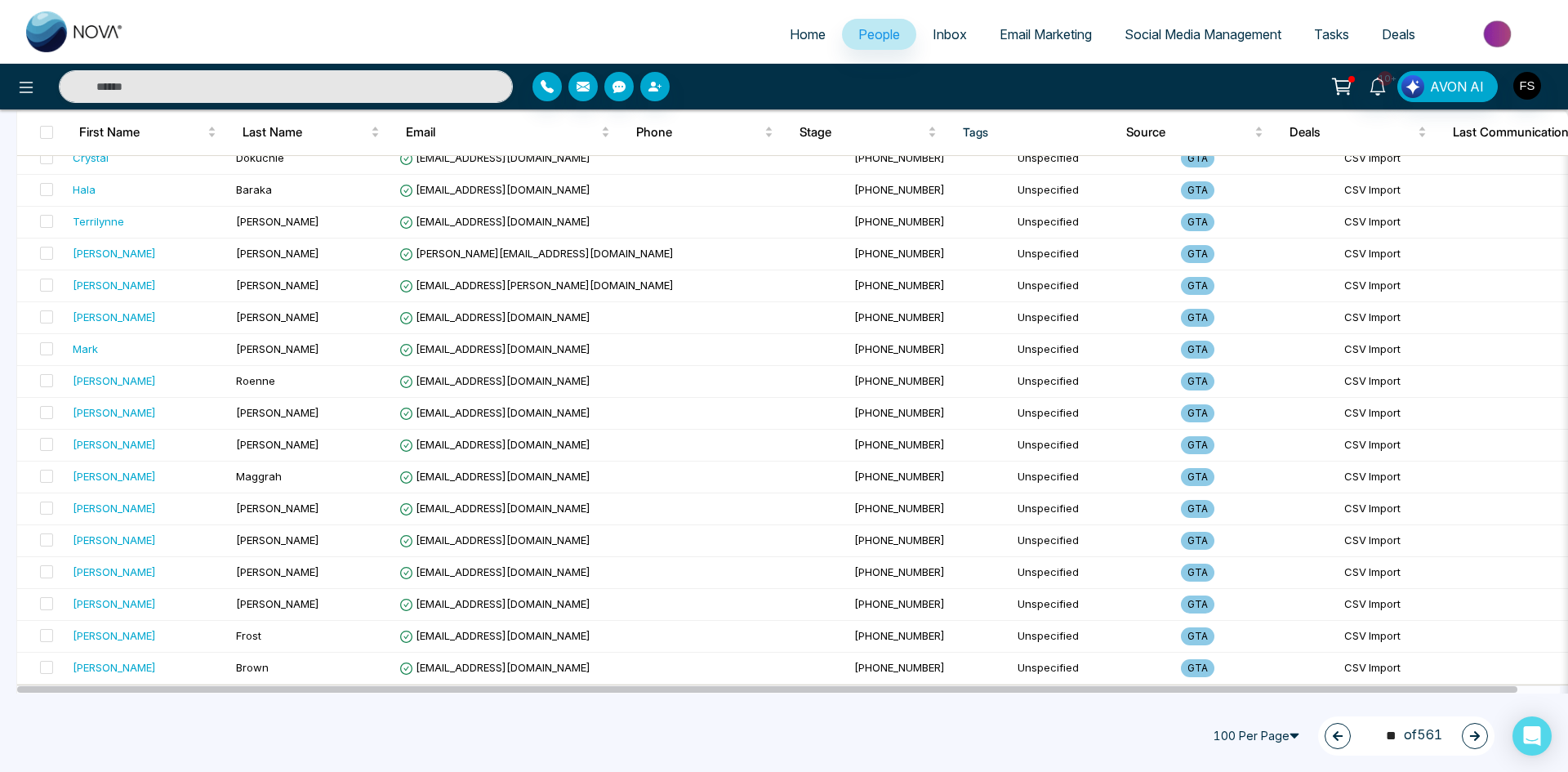
click at [1476, 731] on icon "button" at bounding box center [1475, 736] width 9 height 9
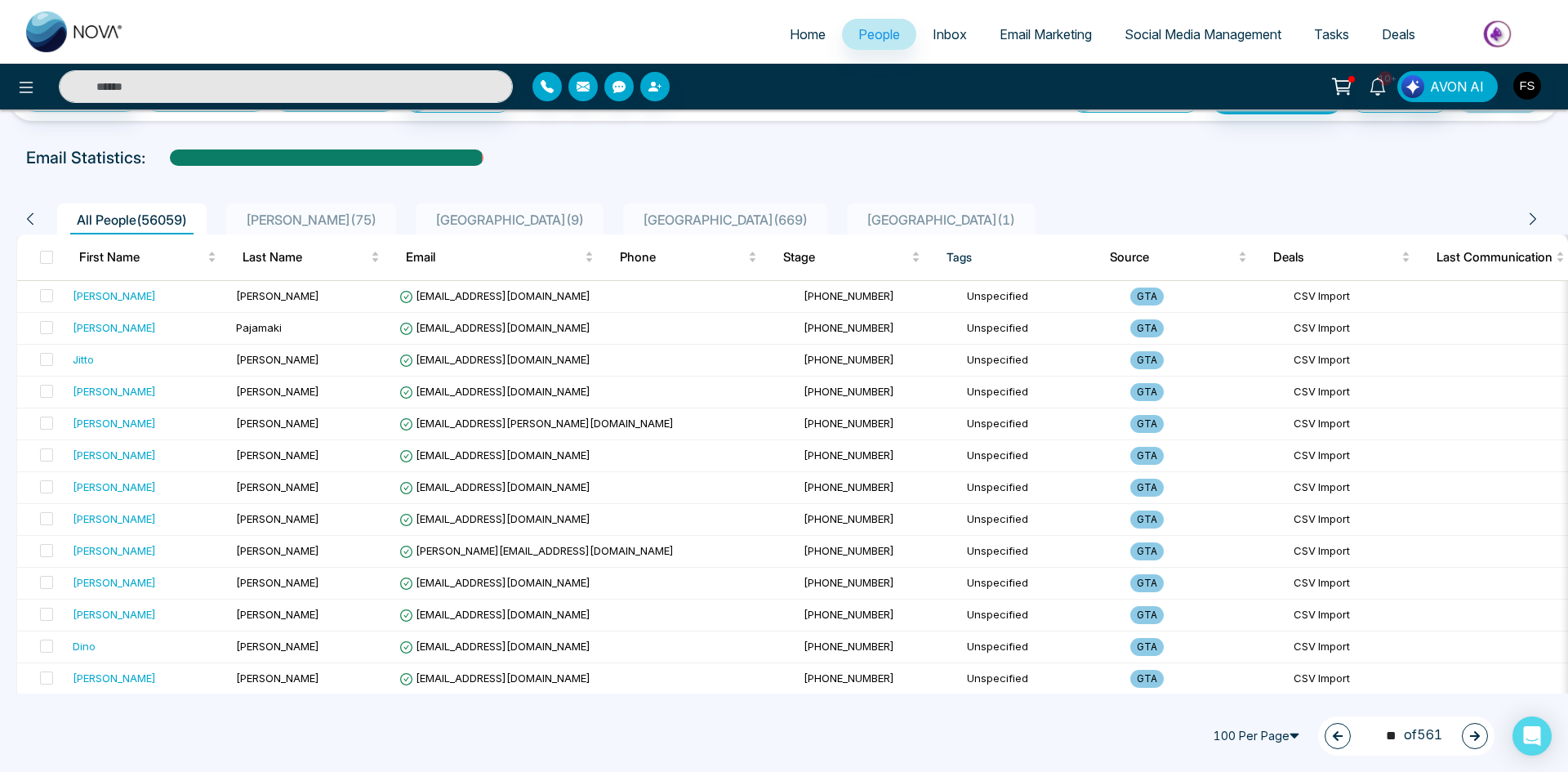
scroll to position [0, 0]
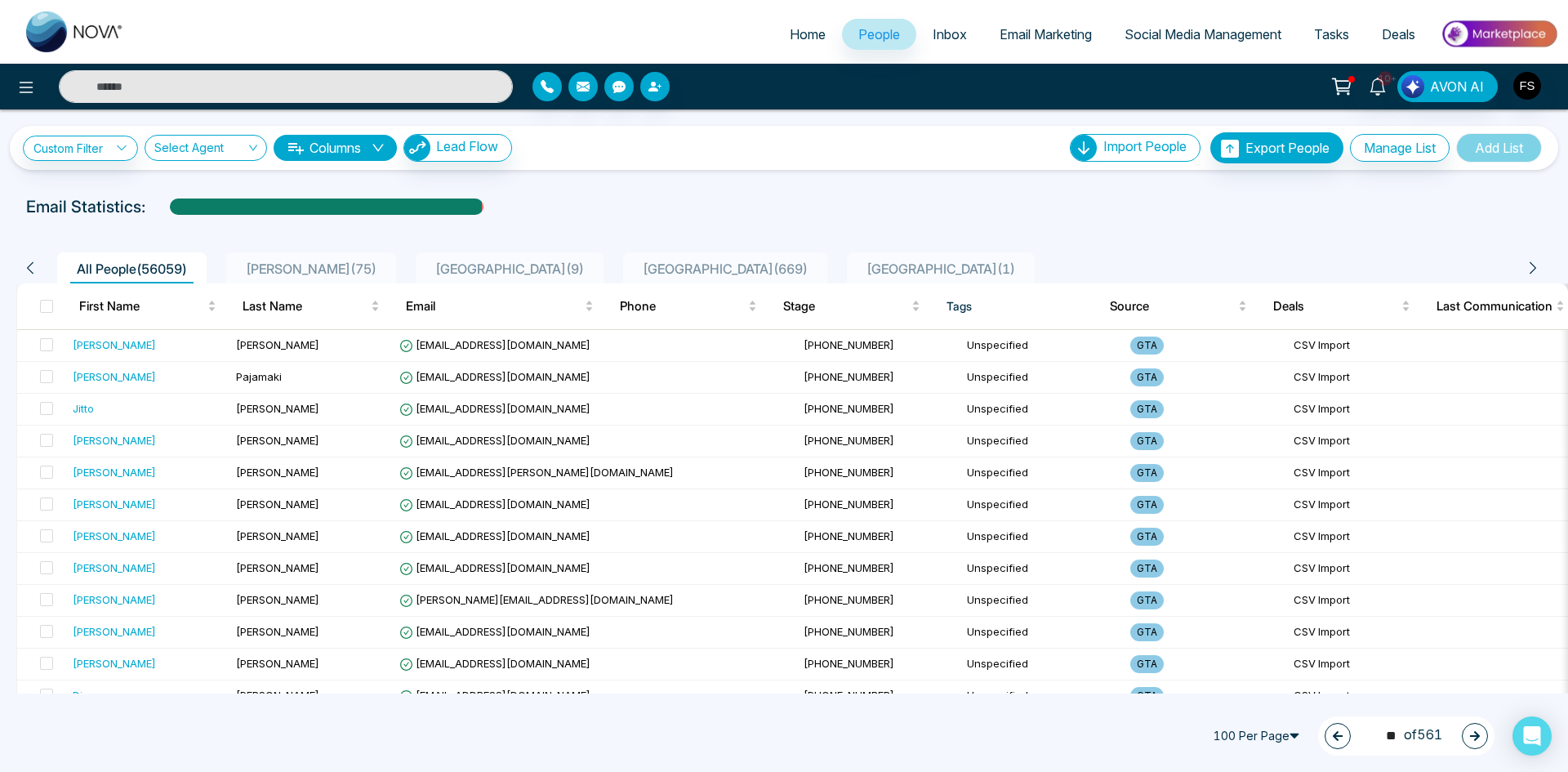
click at [1467, 738] on button "button" at bounding box center [1475, 736] width 27 height 27
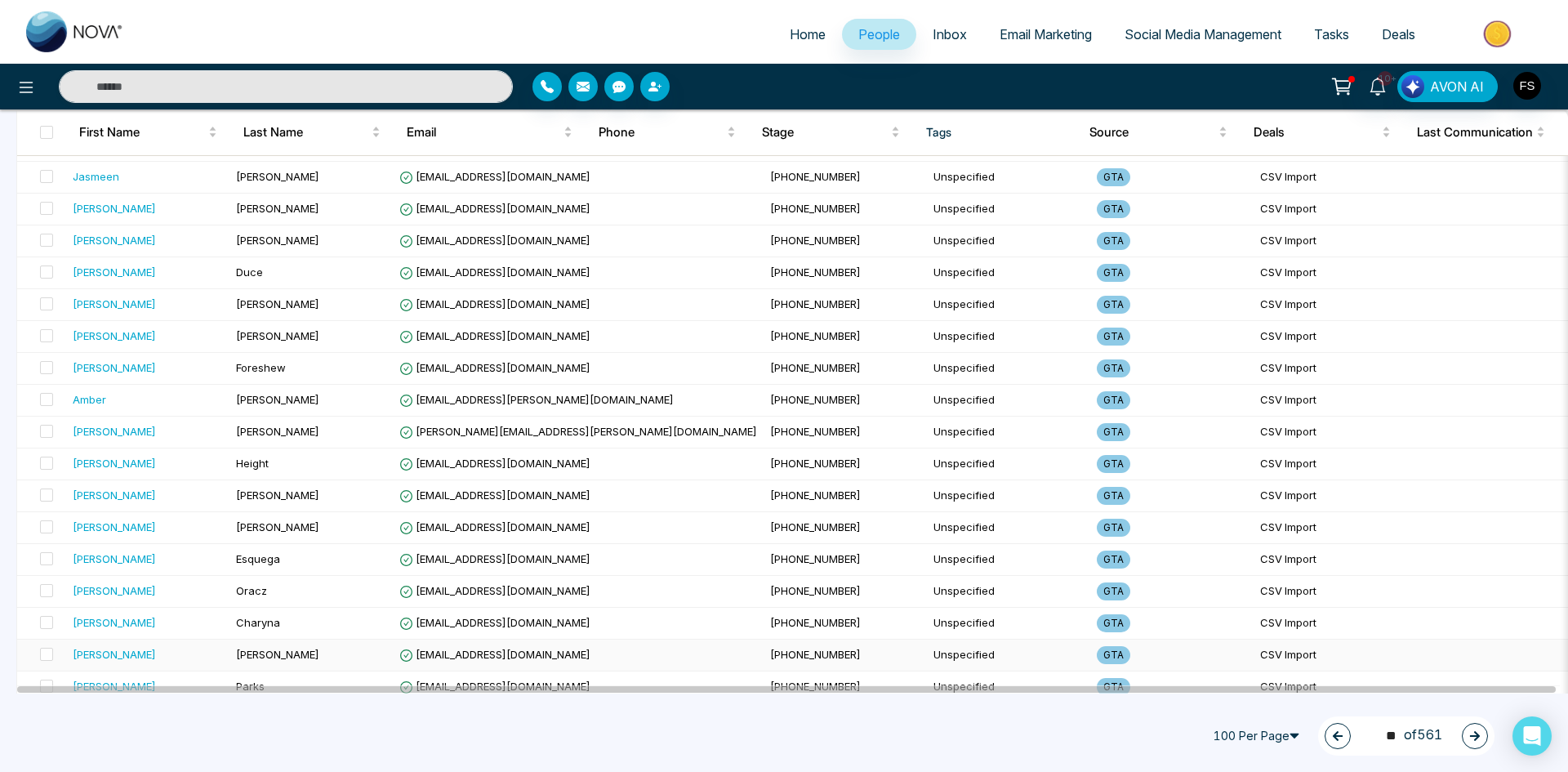
scroll to position [2830, 0]
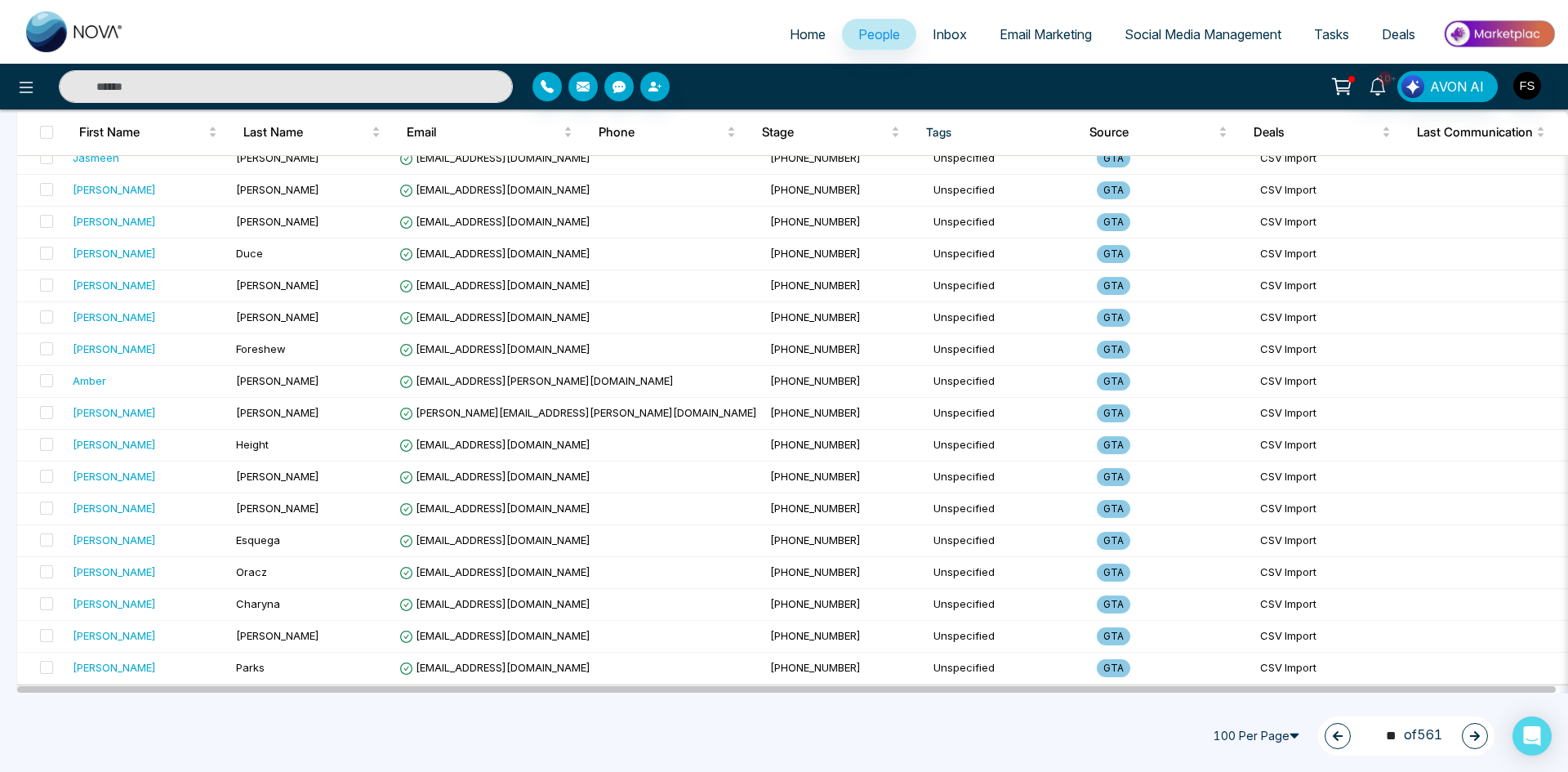
click at [1476, 732] on icon "button" at bounding box center [1475, 736] width 9 height 9
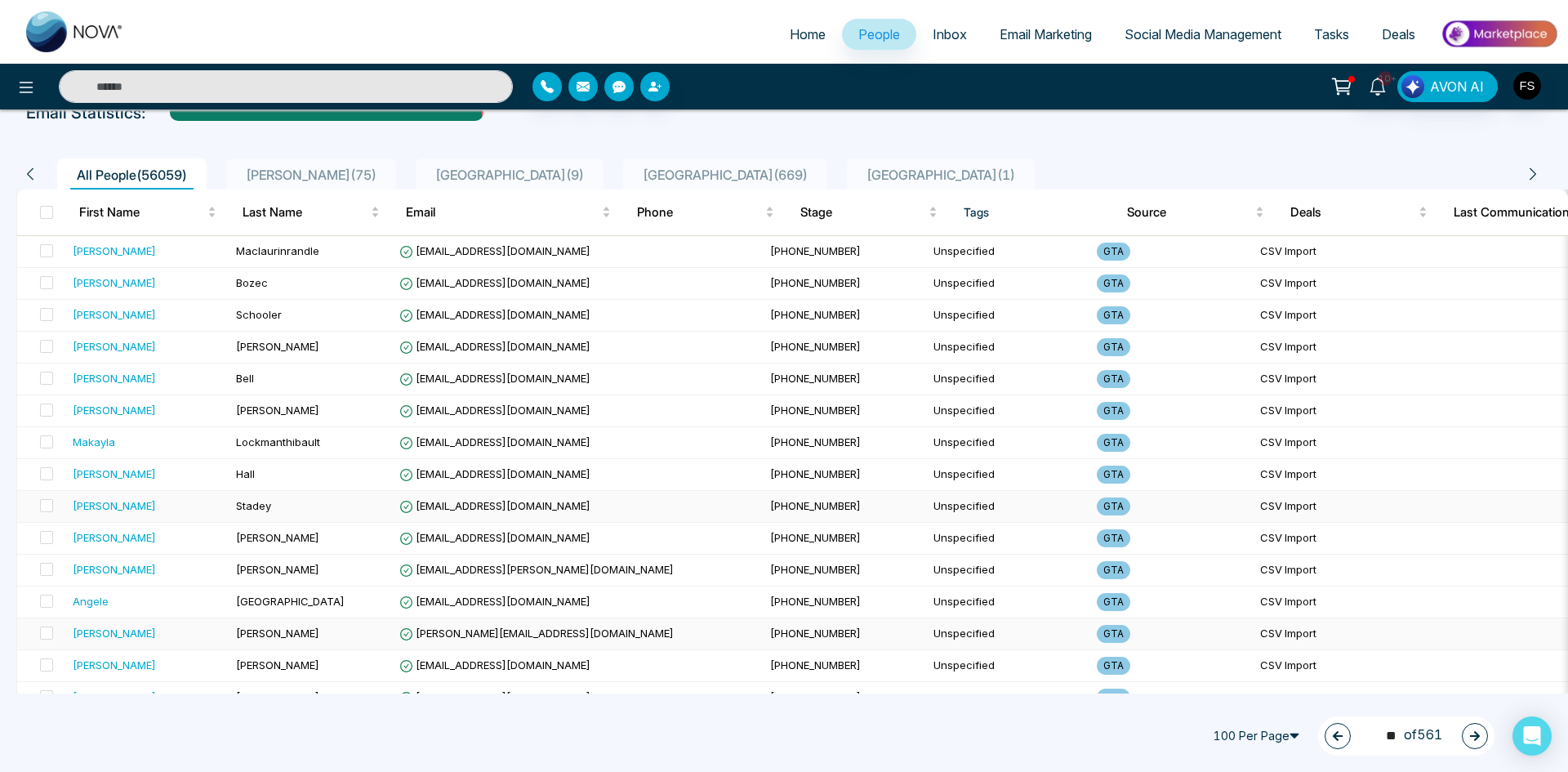
scroll to position [0, 0]
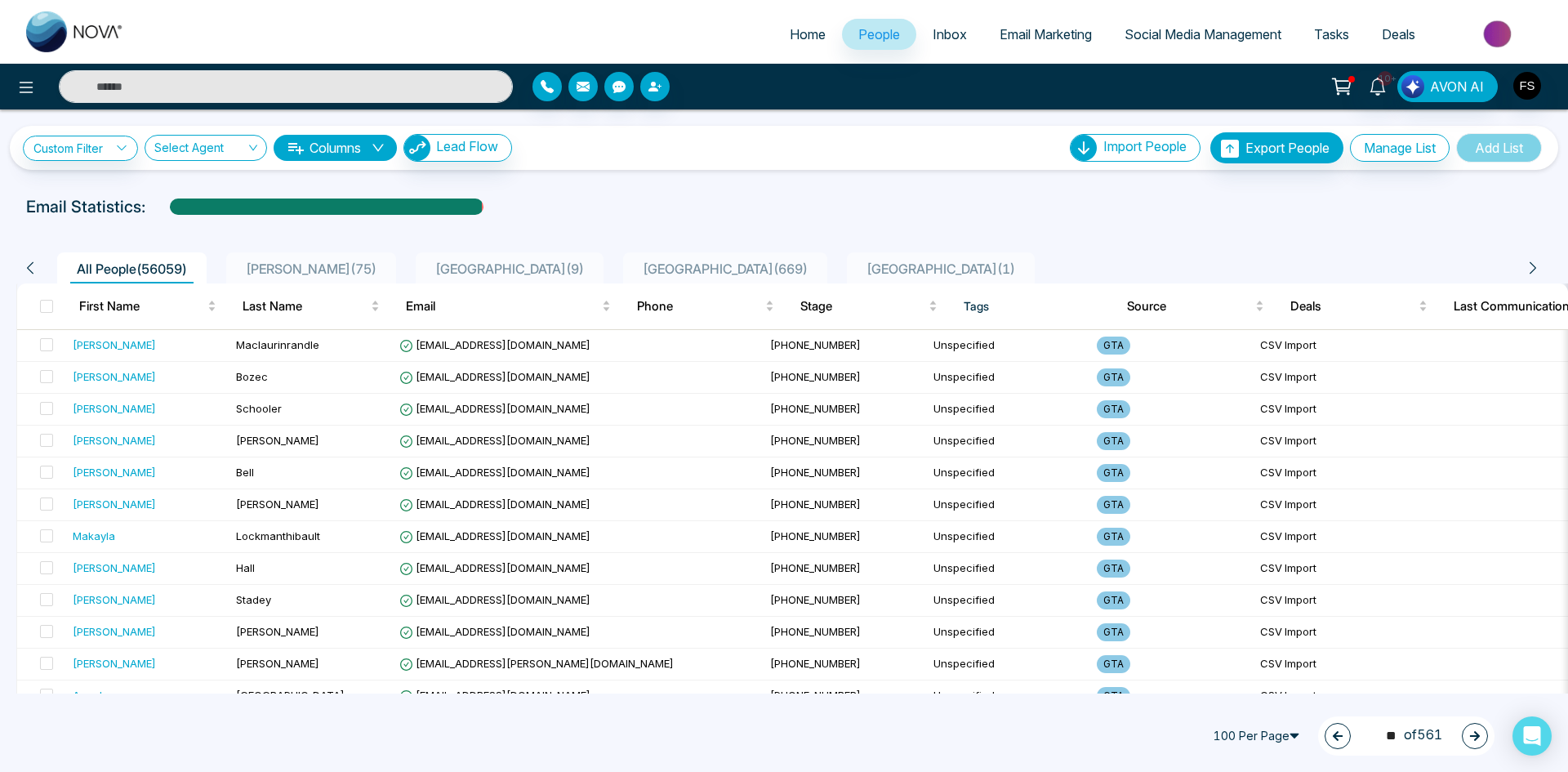
click at [1464, 744] on button "button" at bounding box center [1475, 736] width 27 height 27
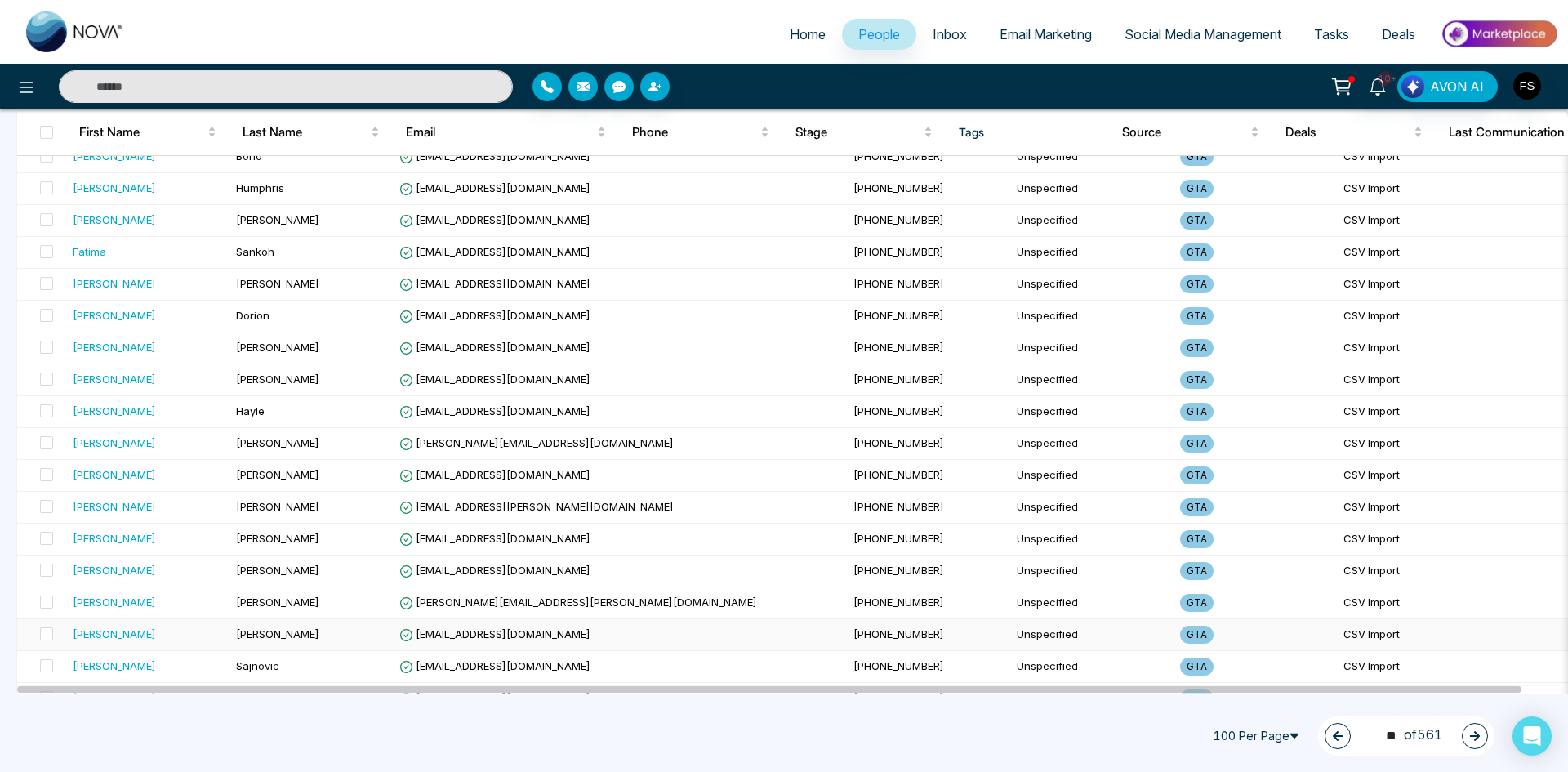
scroll to position [2830, 0]
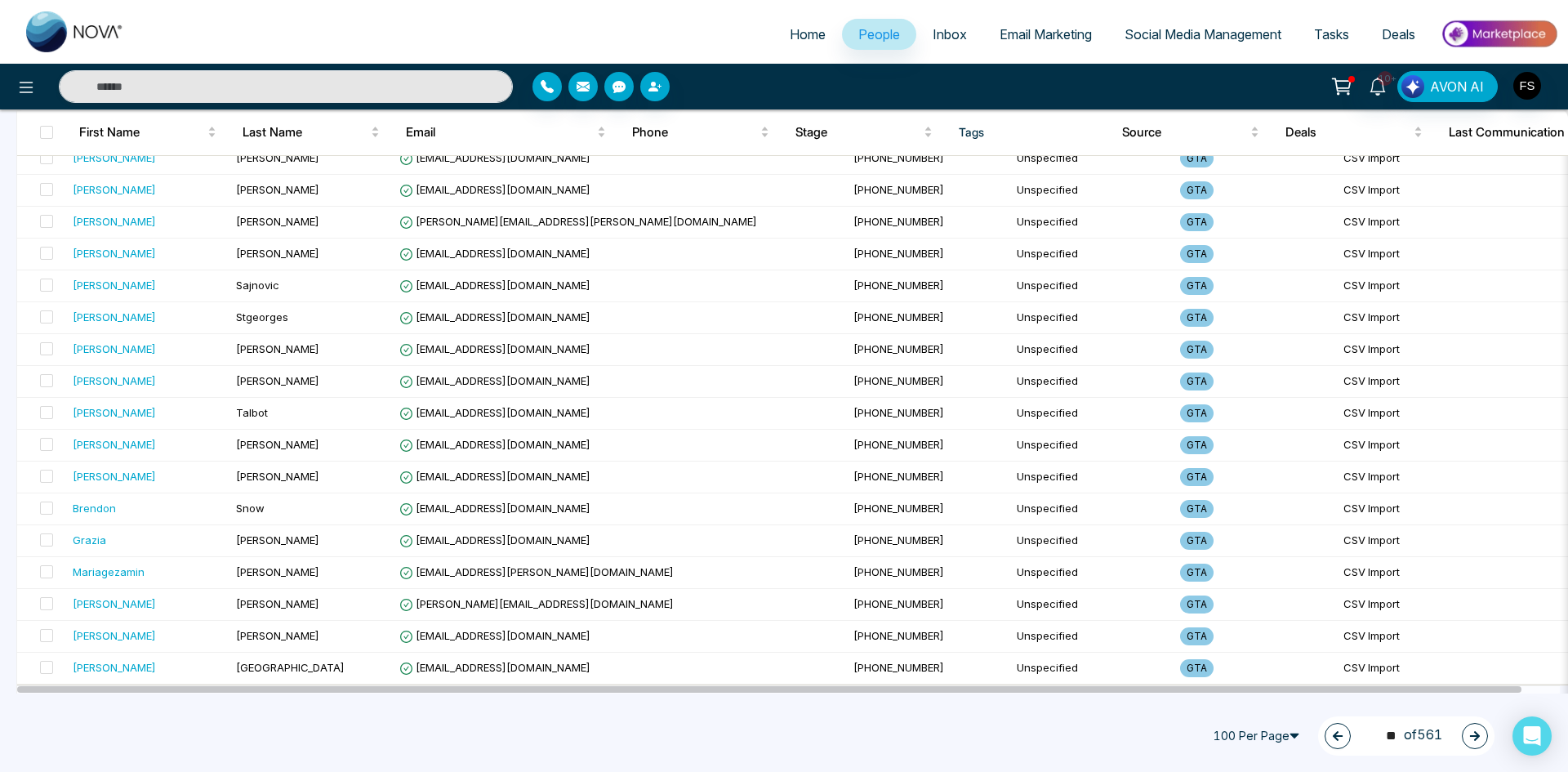
click at [1485, 737] on button "button" at bounding box center [1475, 736] width 27 height 27
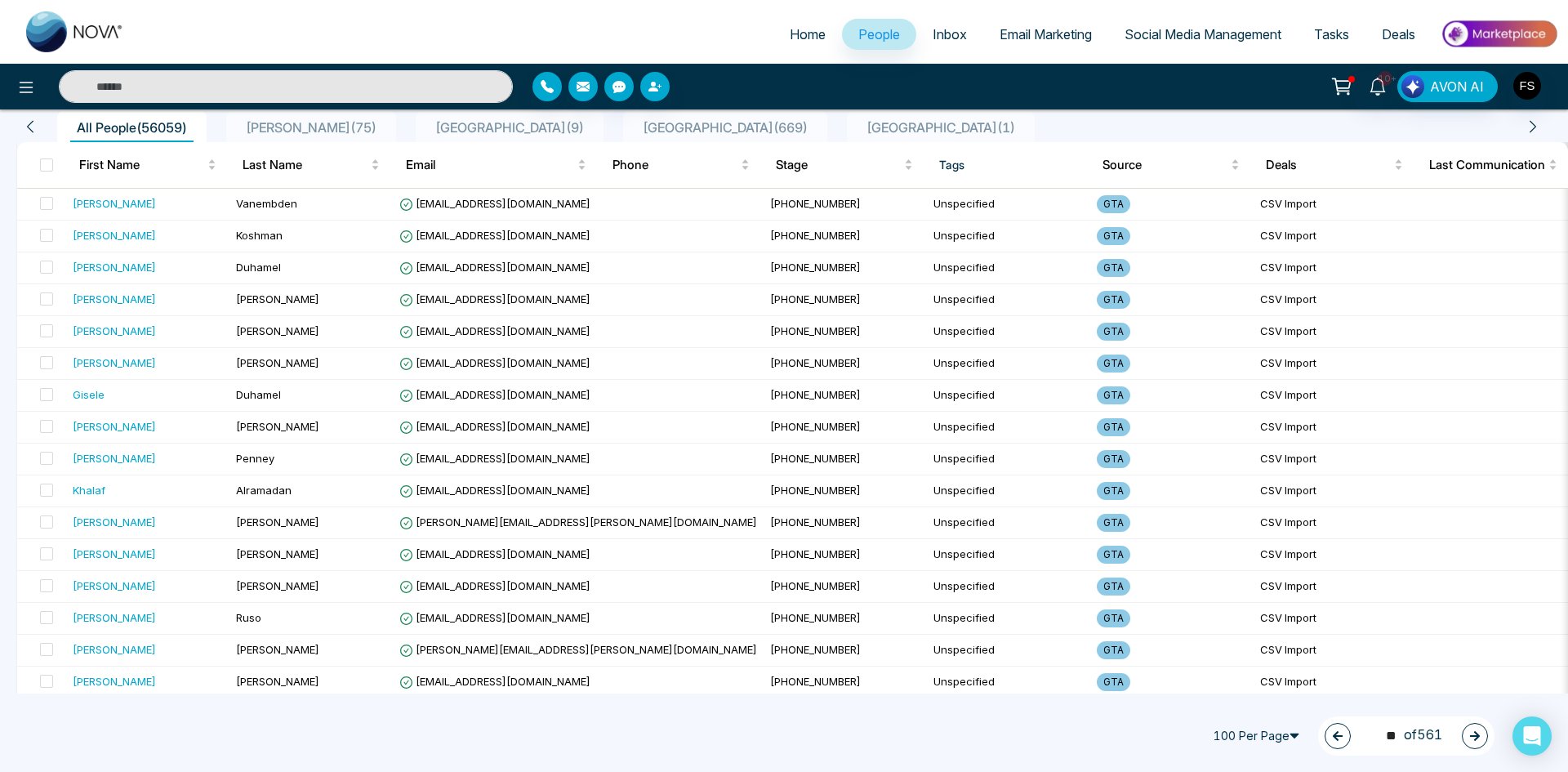
scroll to position [0, 0]
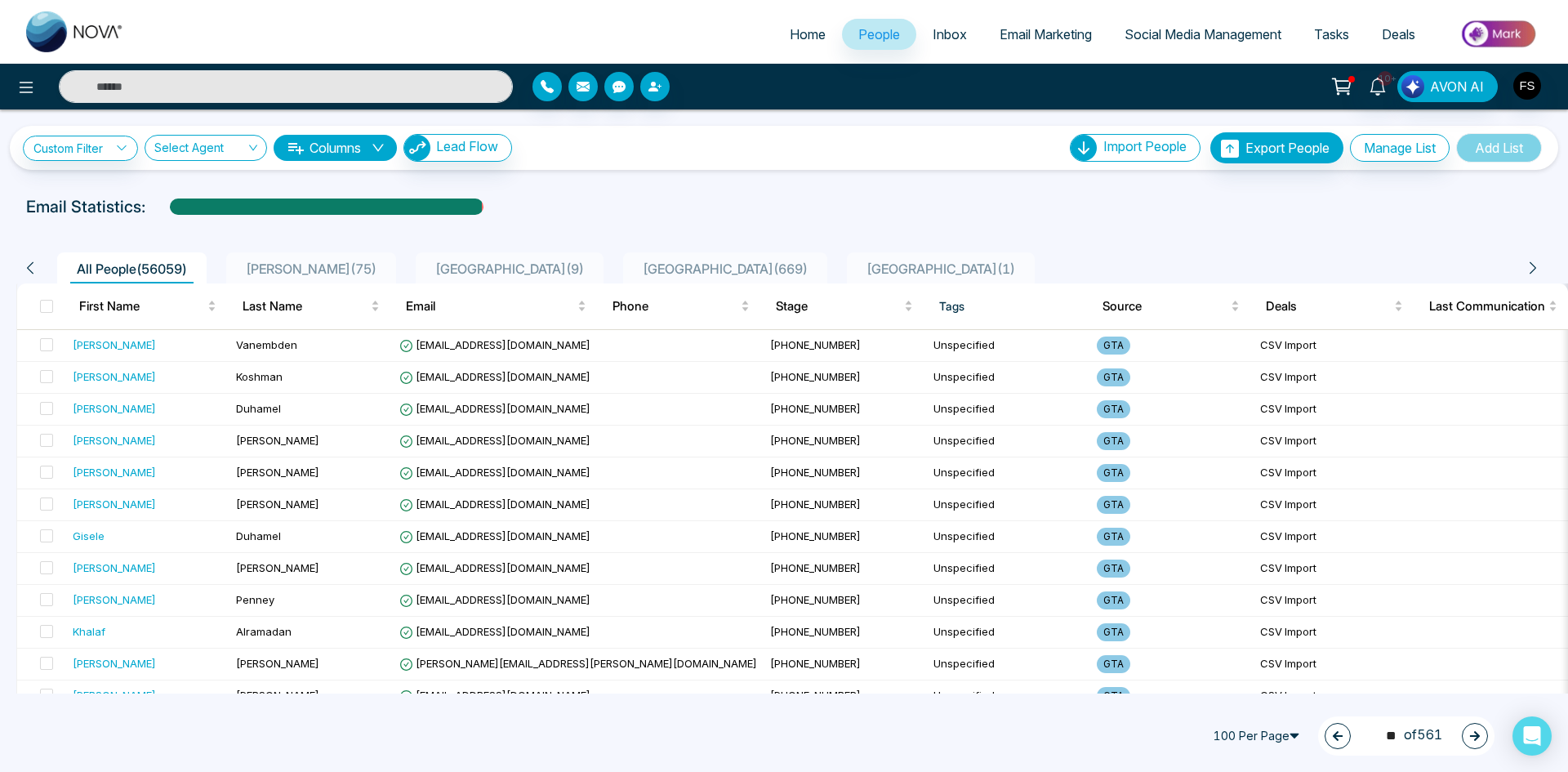
click at [1465, 739] on button "button" at bounding box center [1475, 736] width 27 height 27
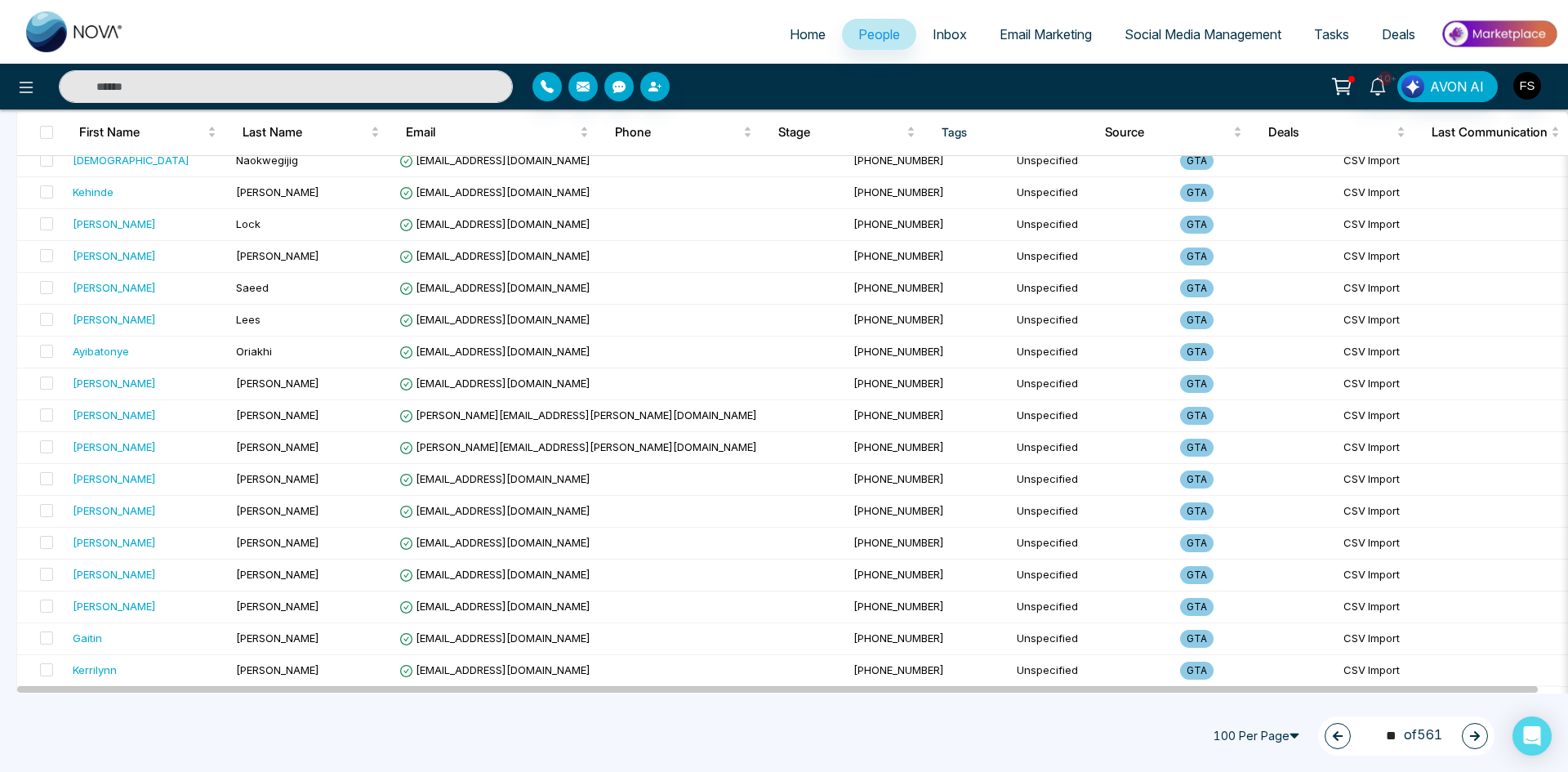
scroll to position [2830, 0]
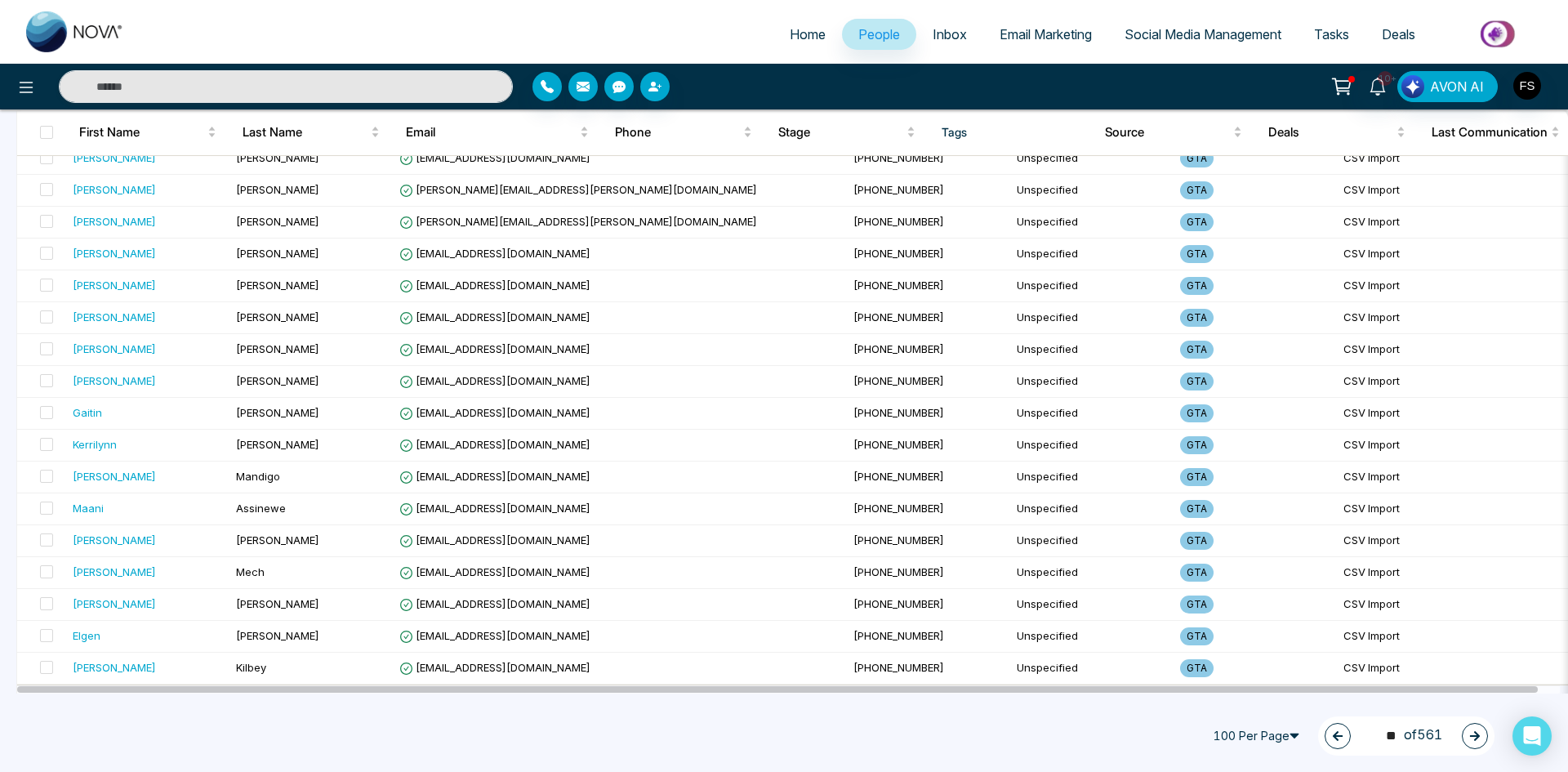
click at [1482, 744] on button "button" at bounding box center [1475, 736] width 27 height 27
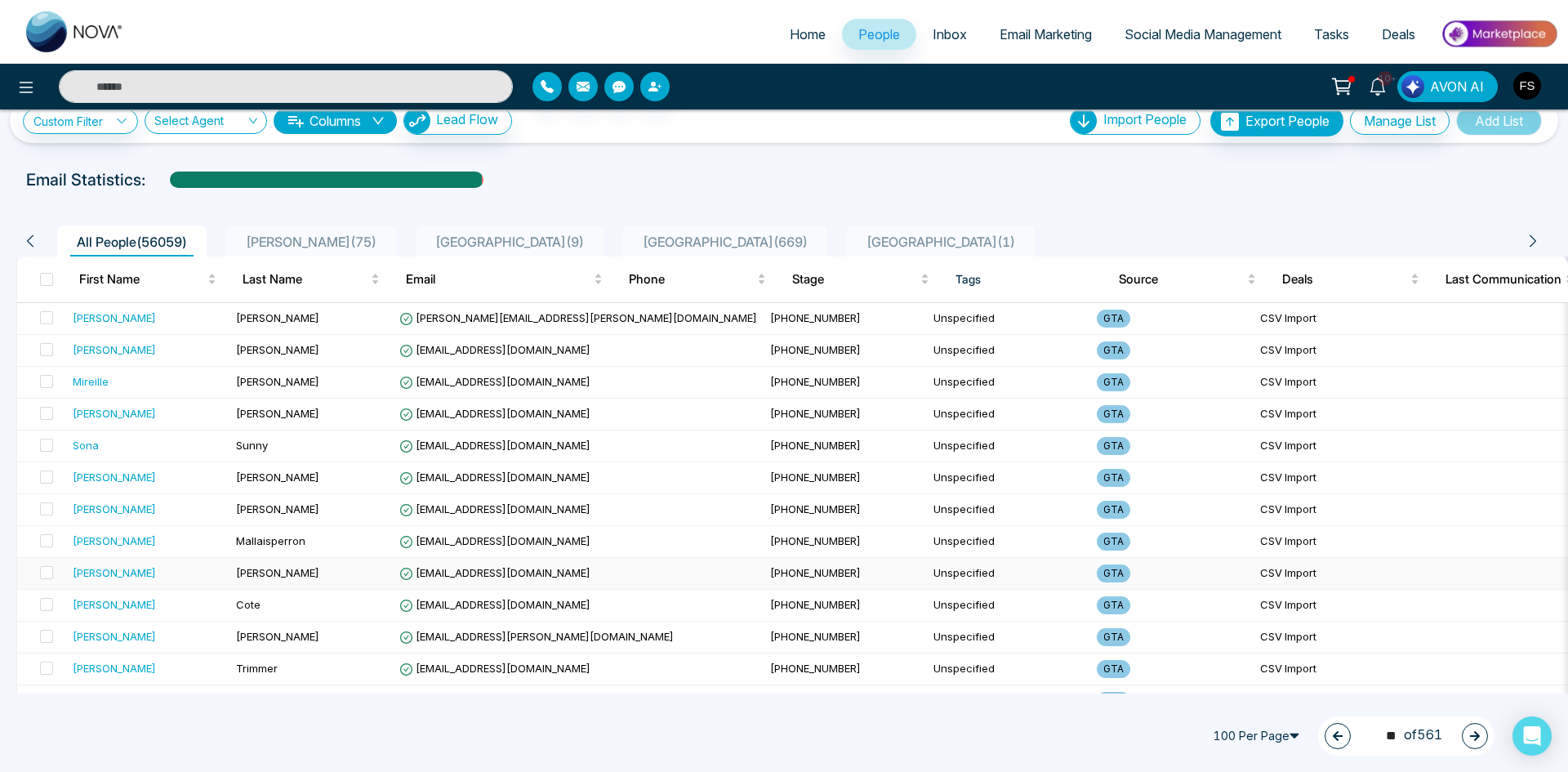
scroll to position [0, 0]
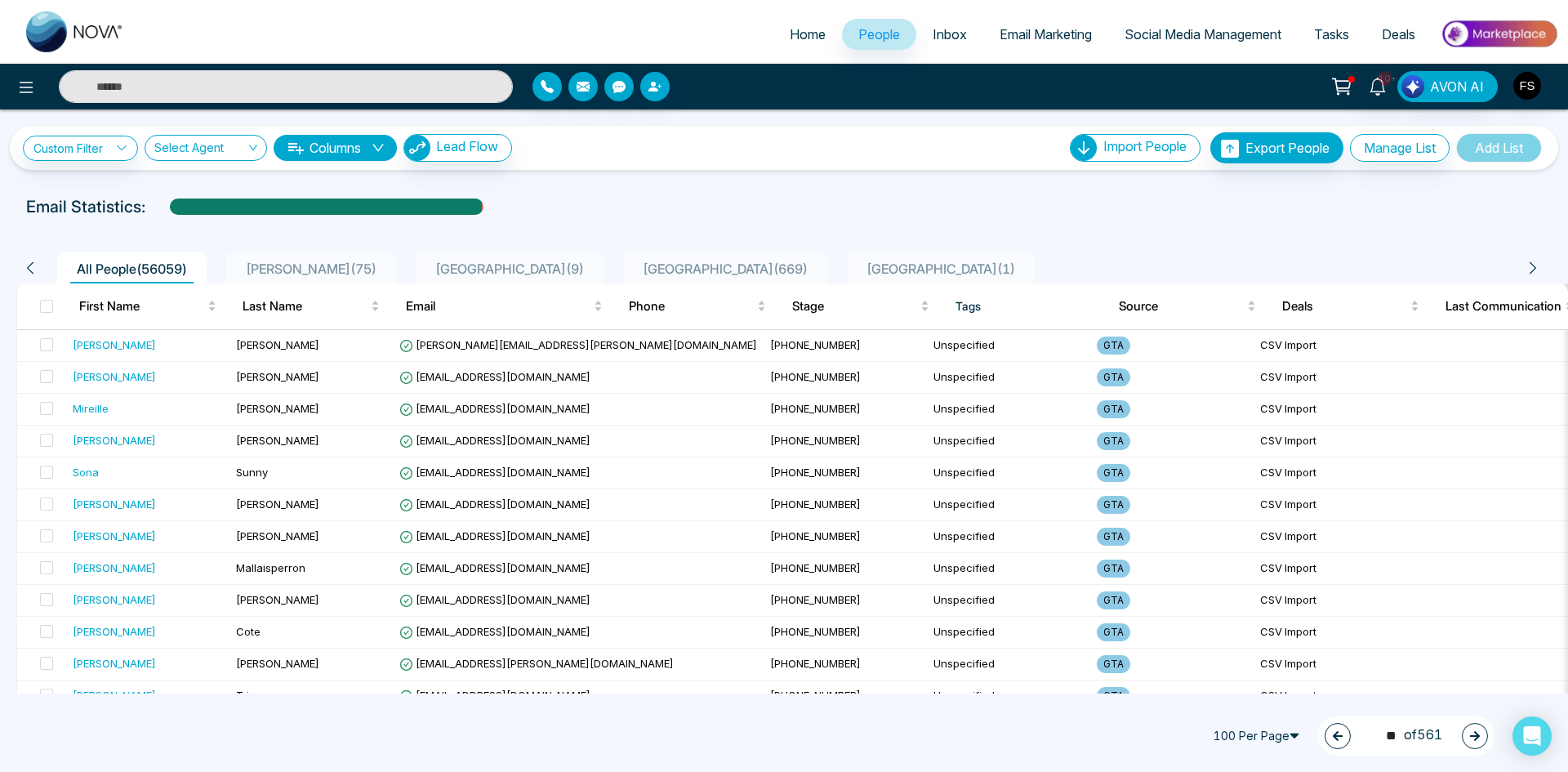
click at [1464, 731] on div "54 ** of 561" at bounding box center [1407, 735] width 176 height 39
click at [1474, 738] on icon "button" at bounding box center [1475, 736] width 11 height 11
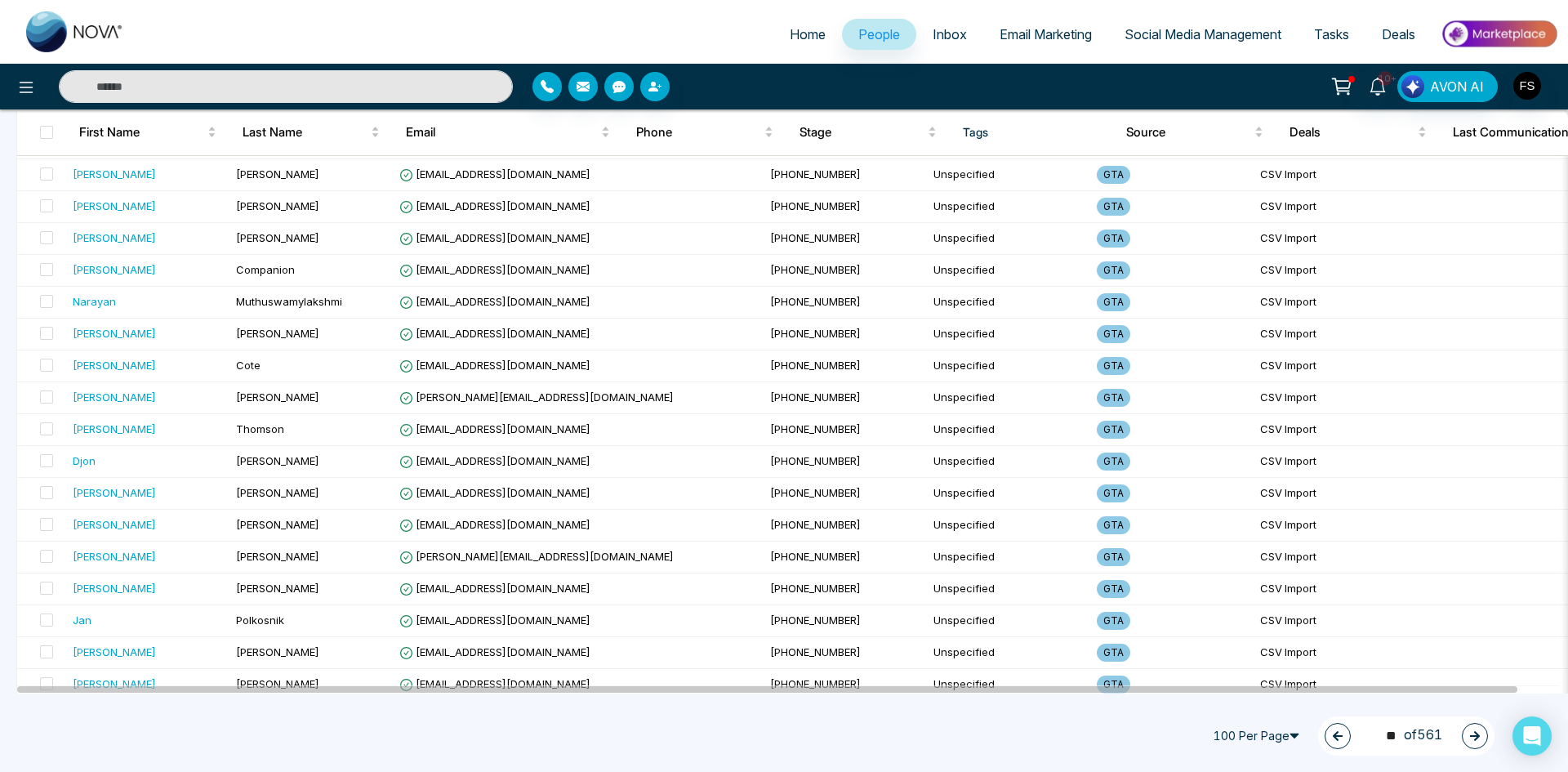
scroll to position [2830, 0]
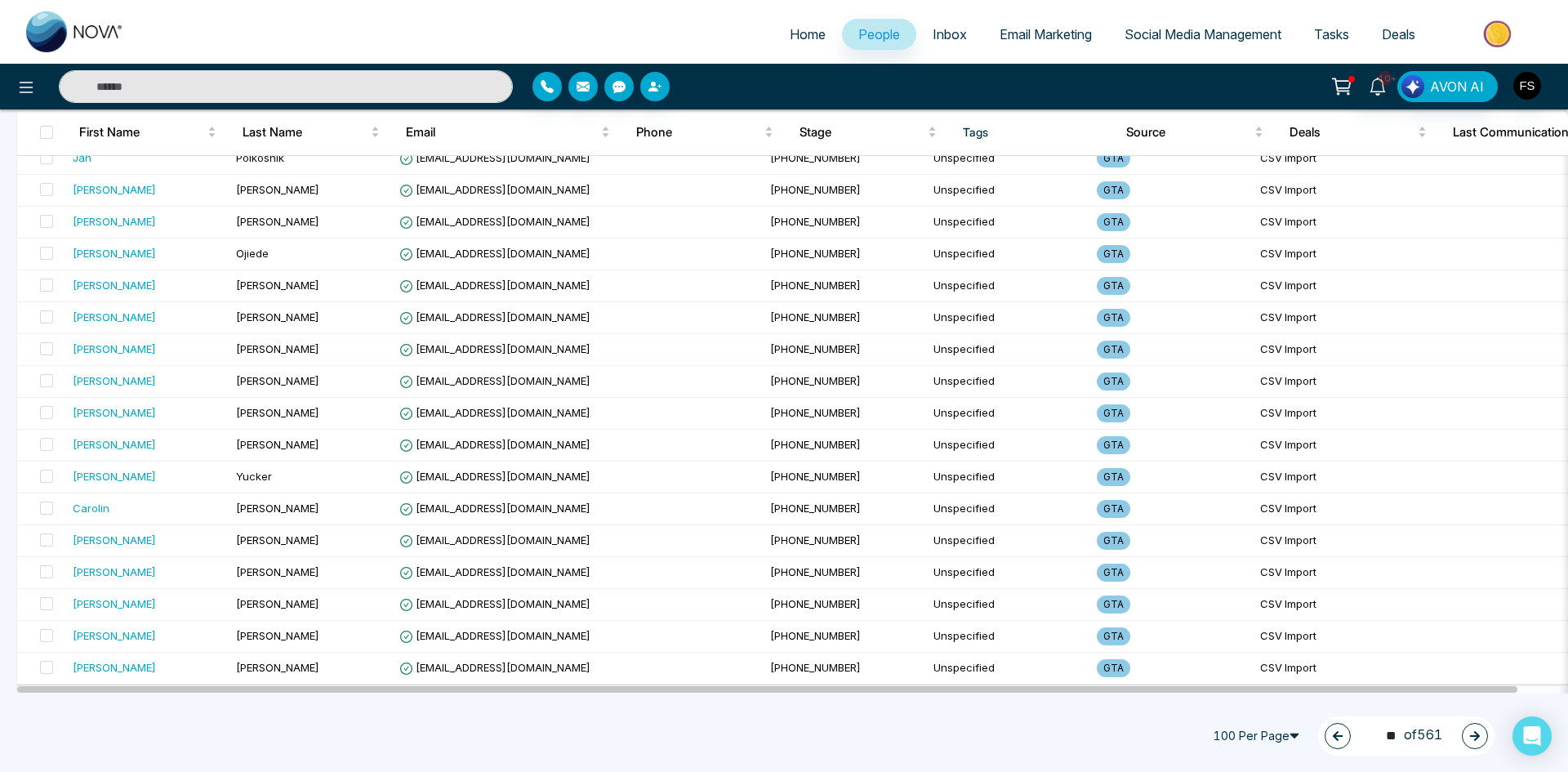
click at [1476, 740] on icon "button" at bounding box center [1475, 736] width 9 height 9
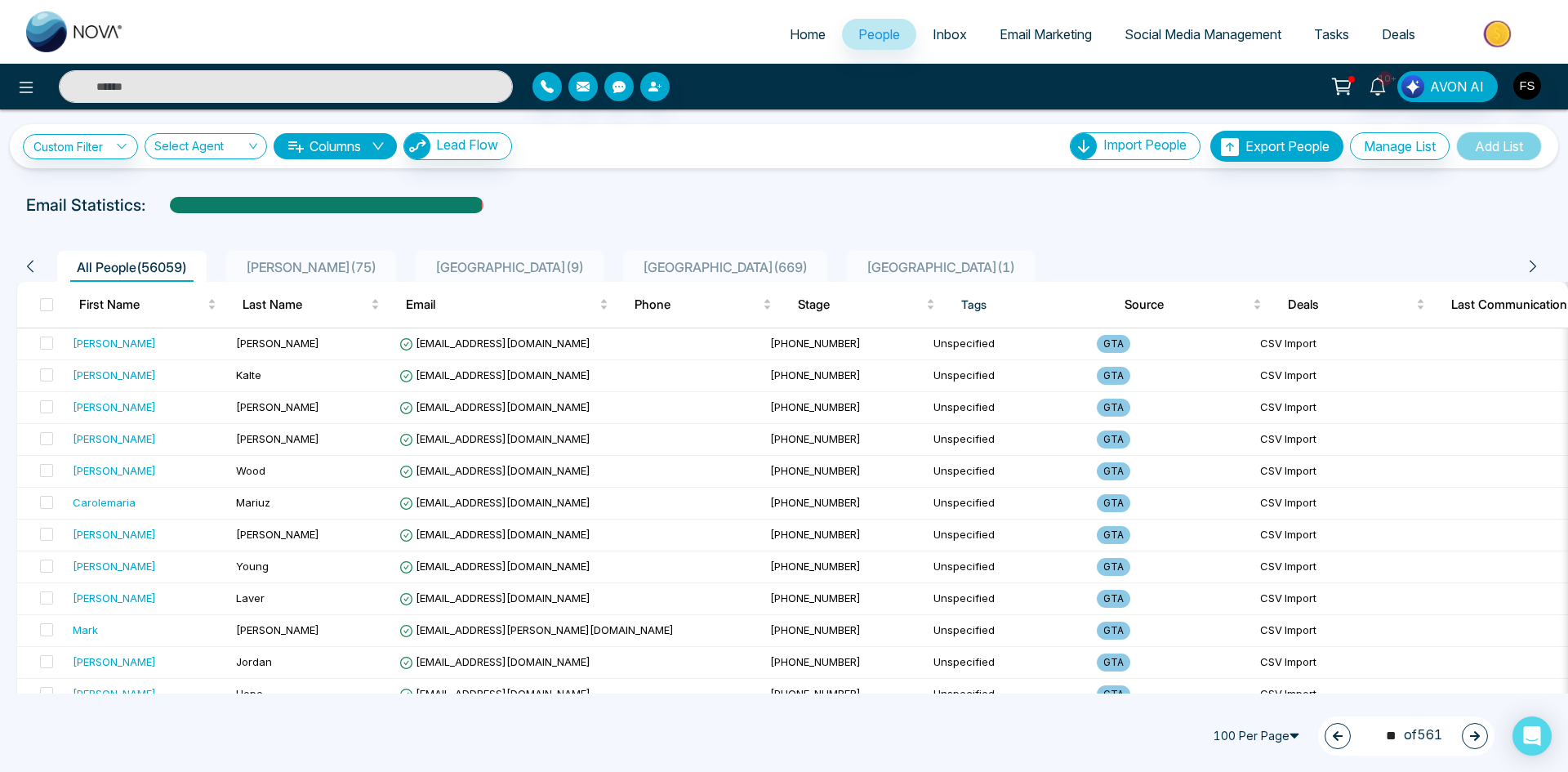
scroll to position [0, 0]
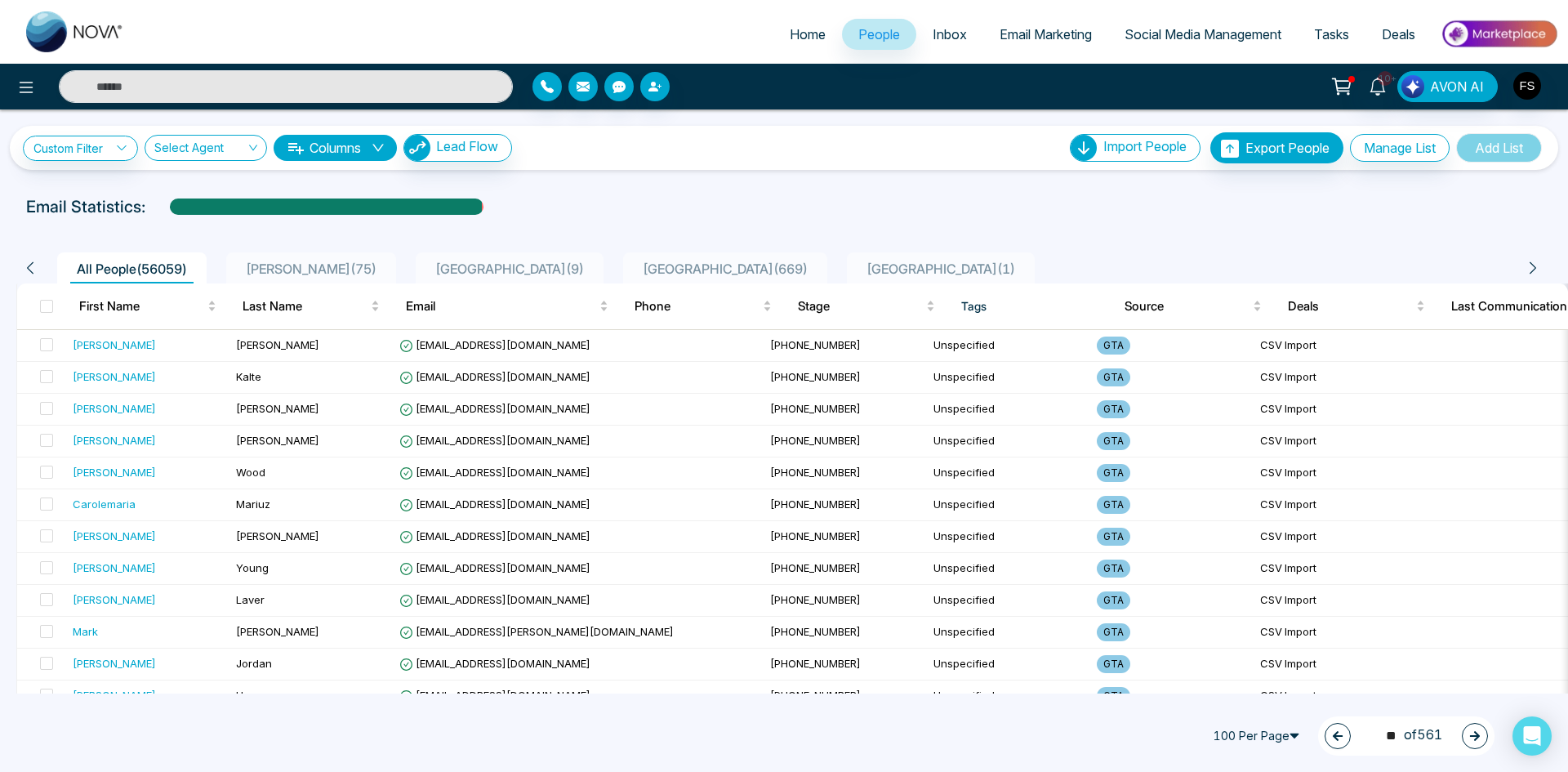
click at [1474, 734] on icon "button" at bounding box center [1475, 736] width 11 height 11
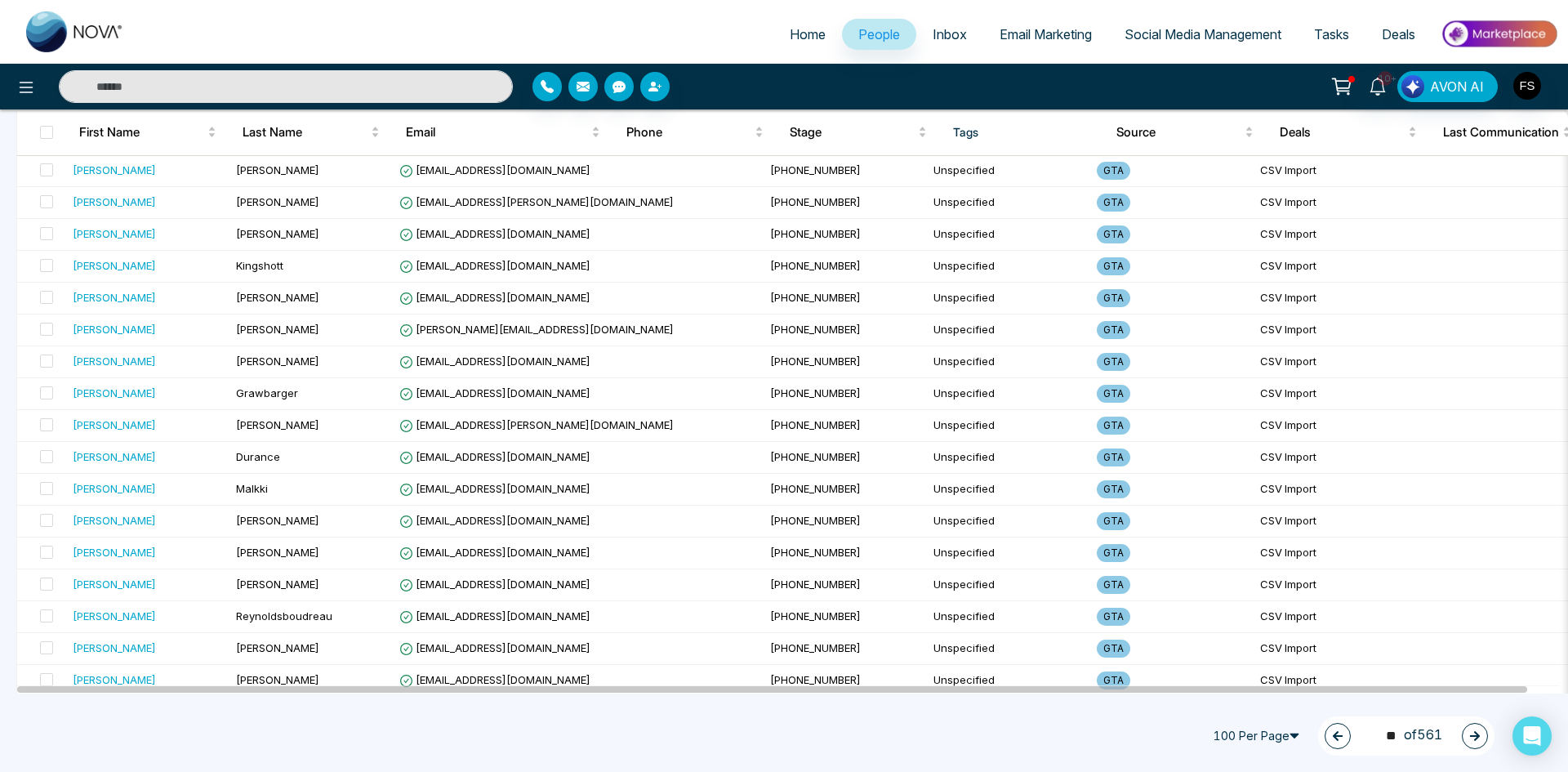
scroll to position [2830, 0]
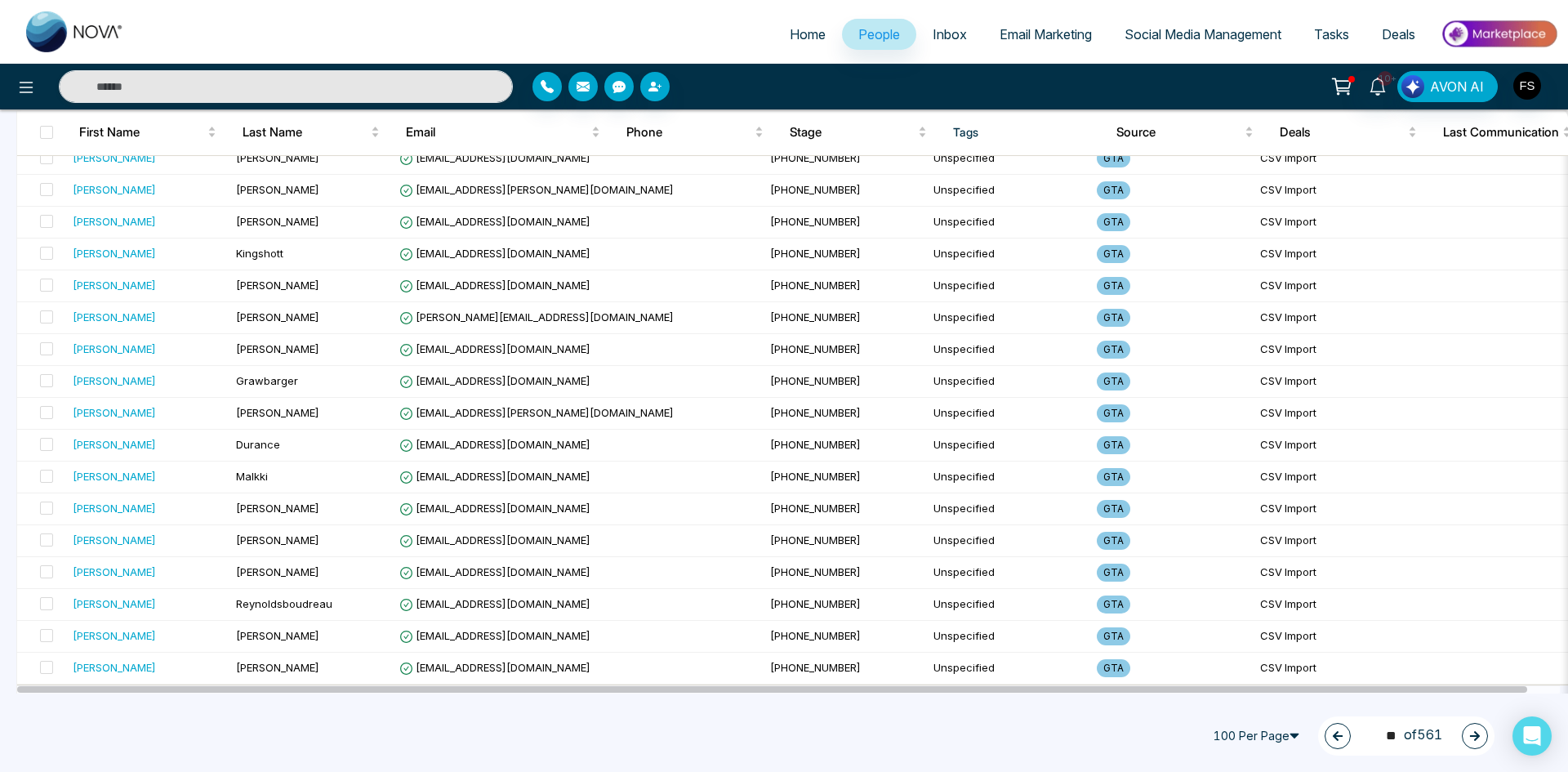
click at [1473, 731] on icon "button" at bounding box center [1475, 736] width 11 height 11
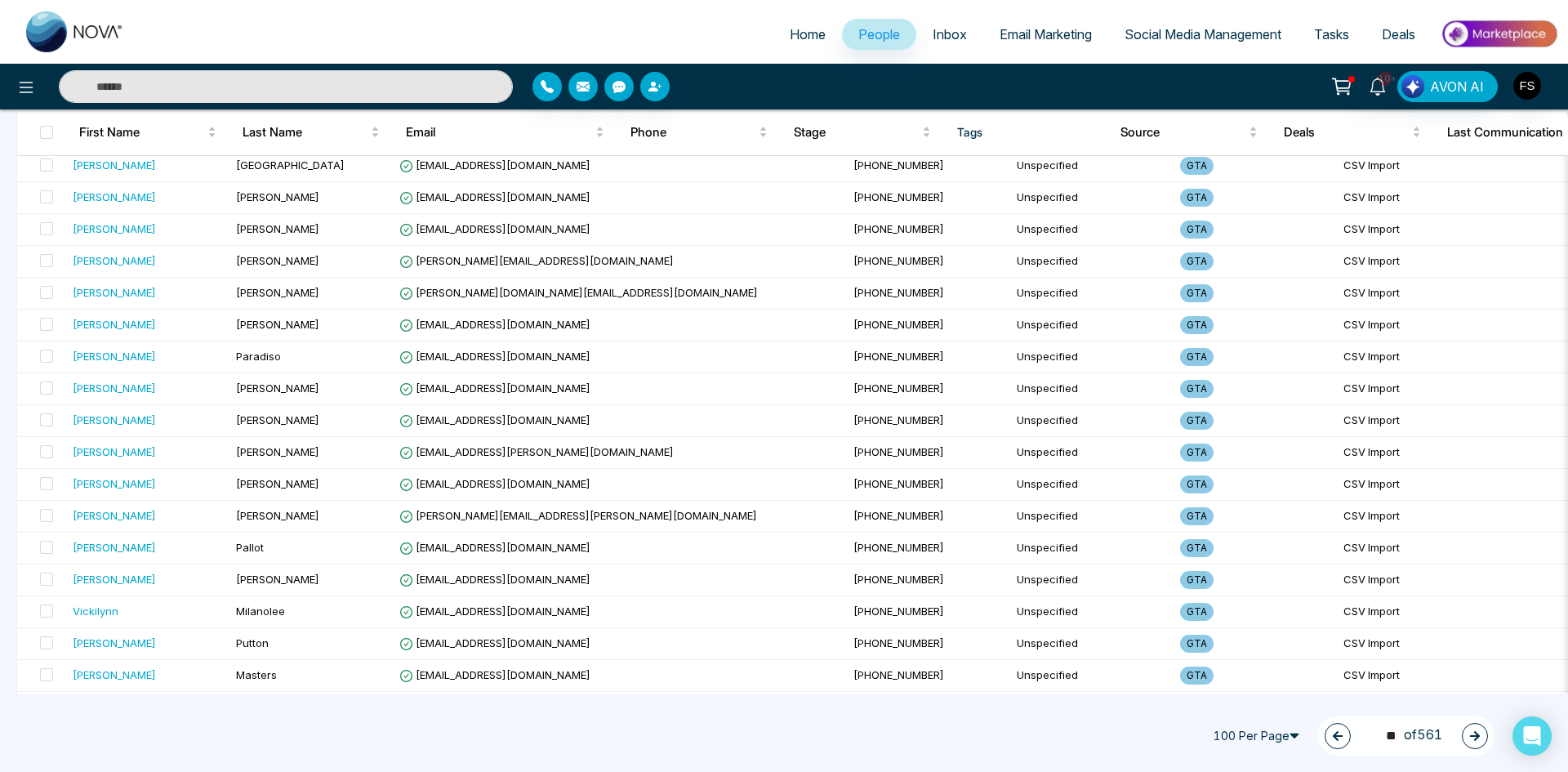
scroll to position [2777, 0]
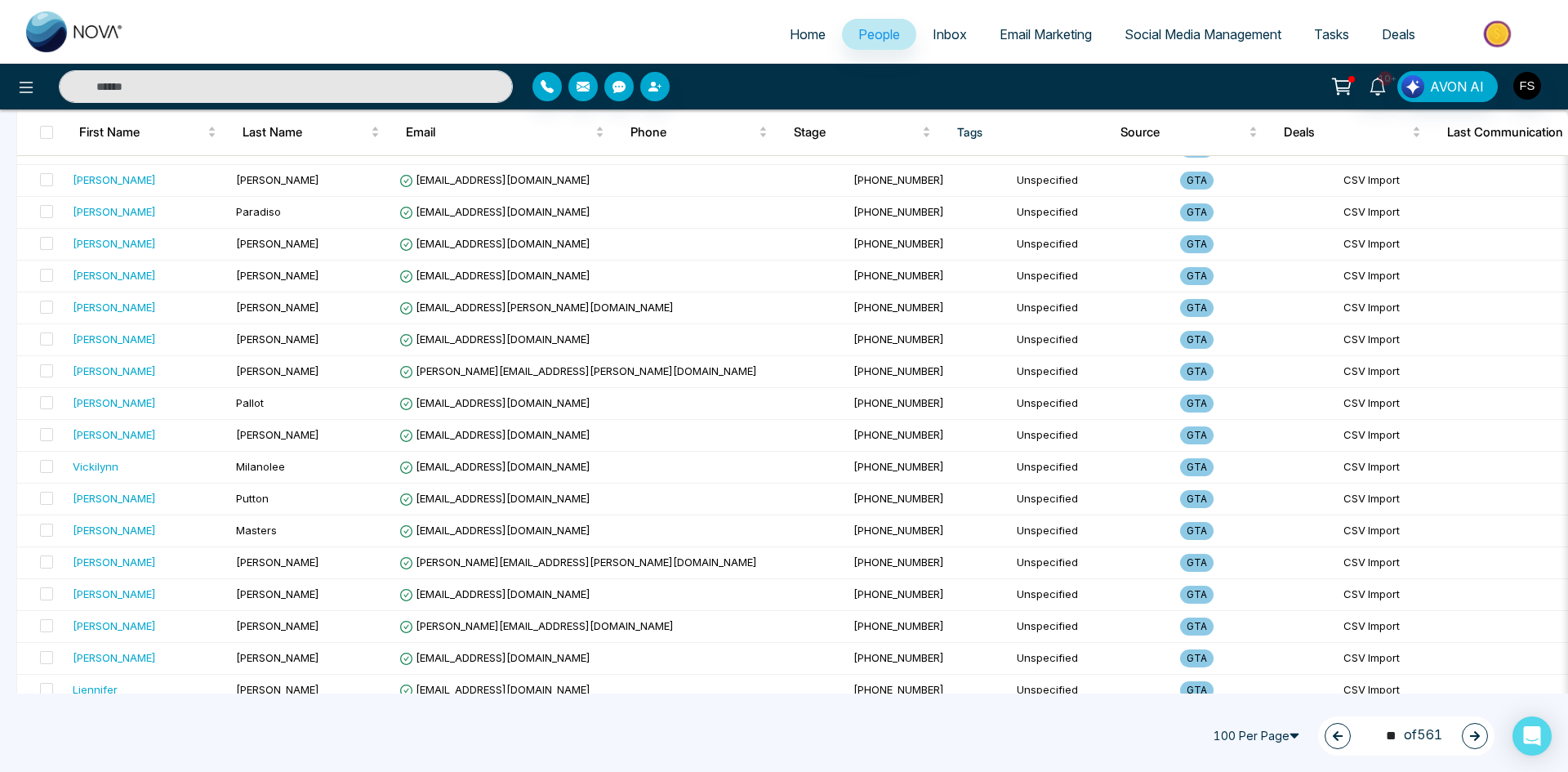
click at [1474, 737] on icon "button" at bounding box center [1475, 736] width 9 height 9
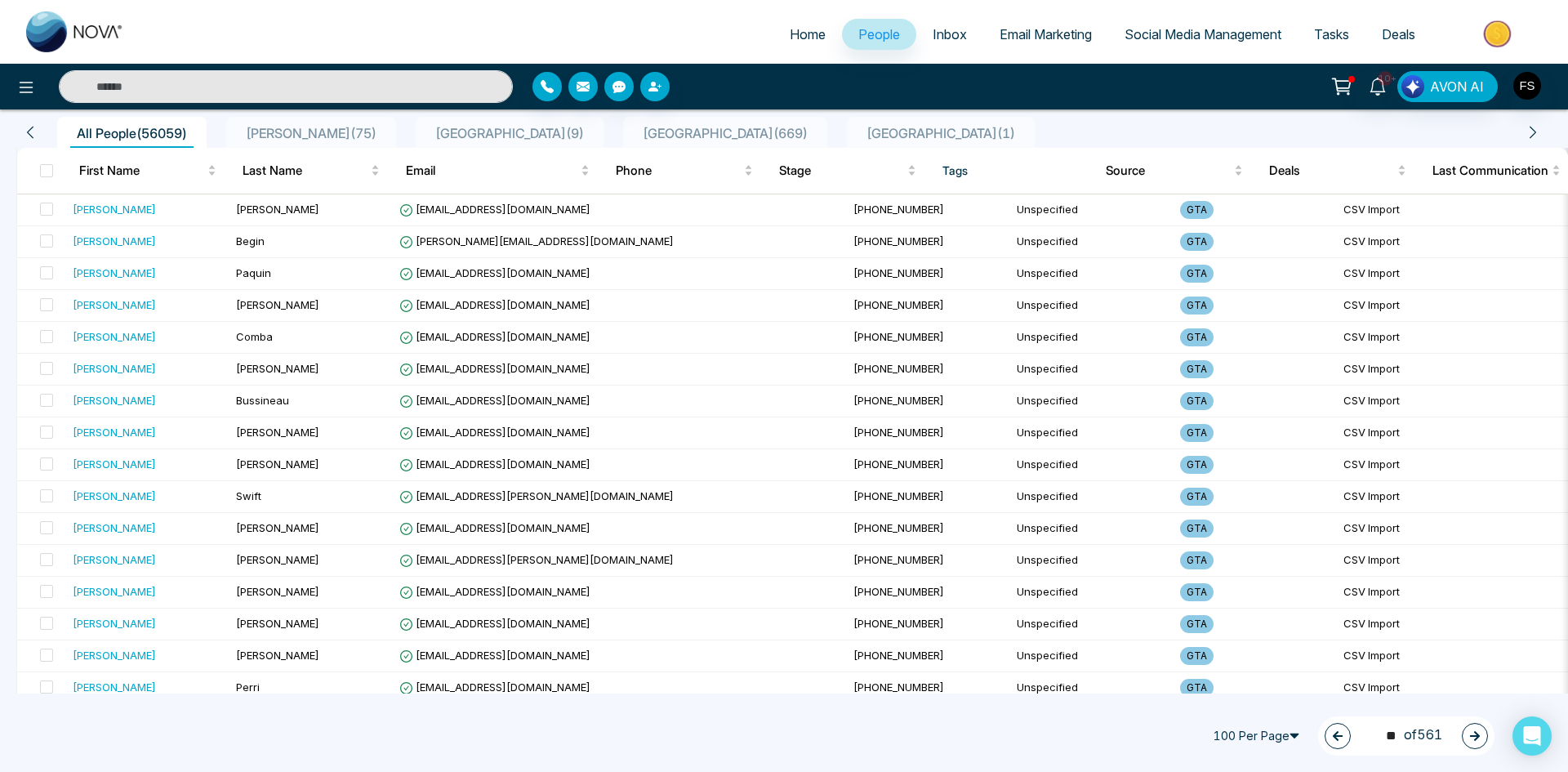
scroll to position [0, 0]
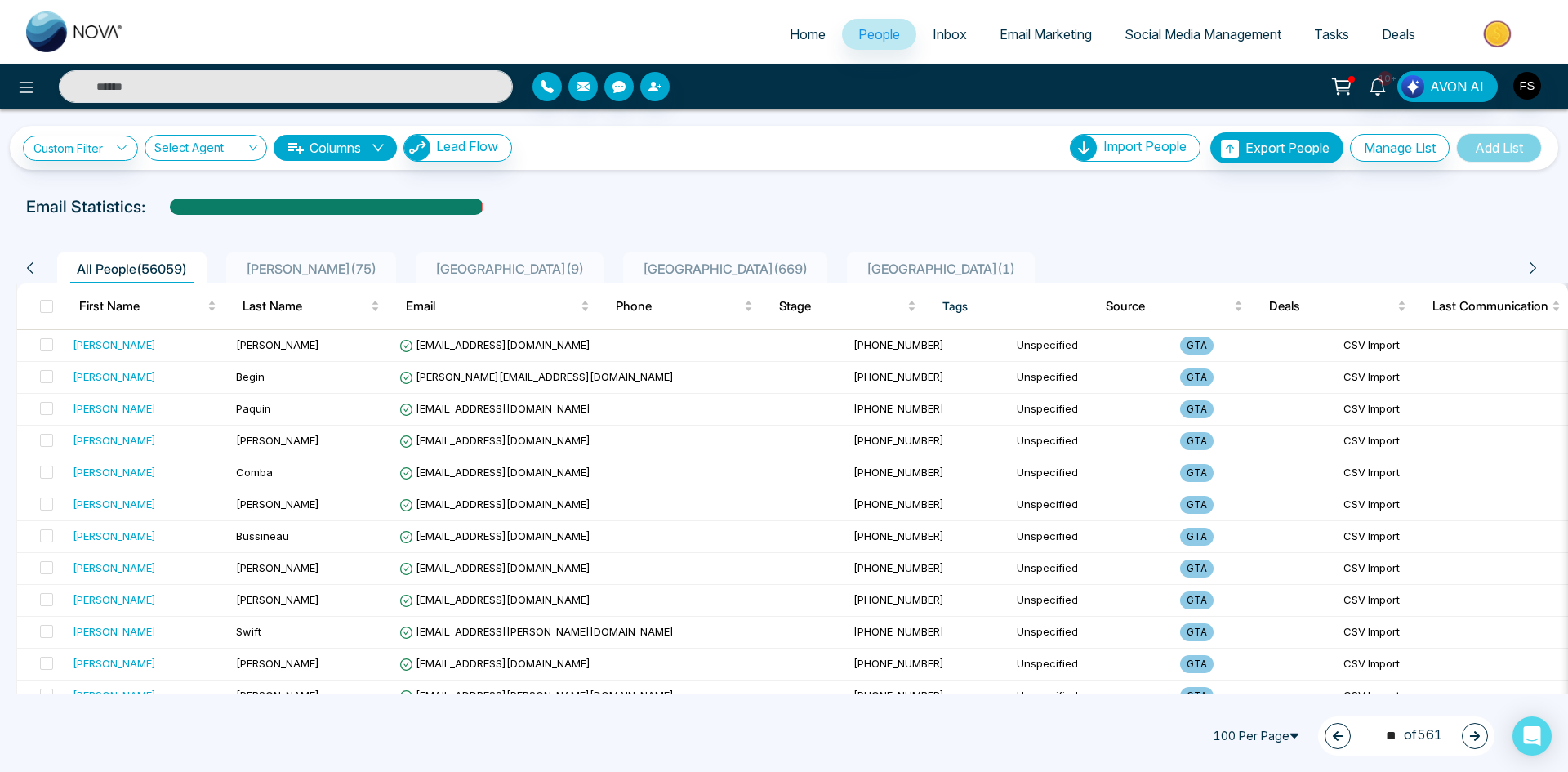
click at [1475, 732] on icon "button" at bounding box center [1475, 736] width 9 height 9
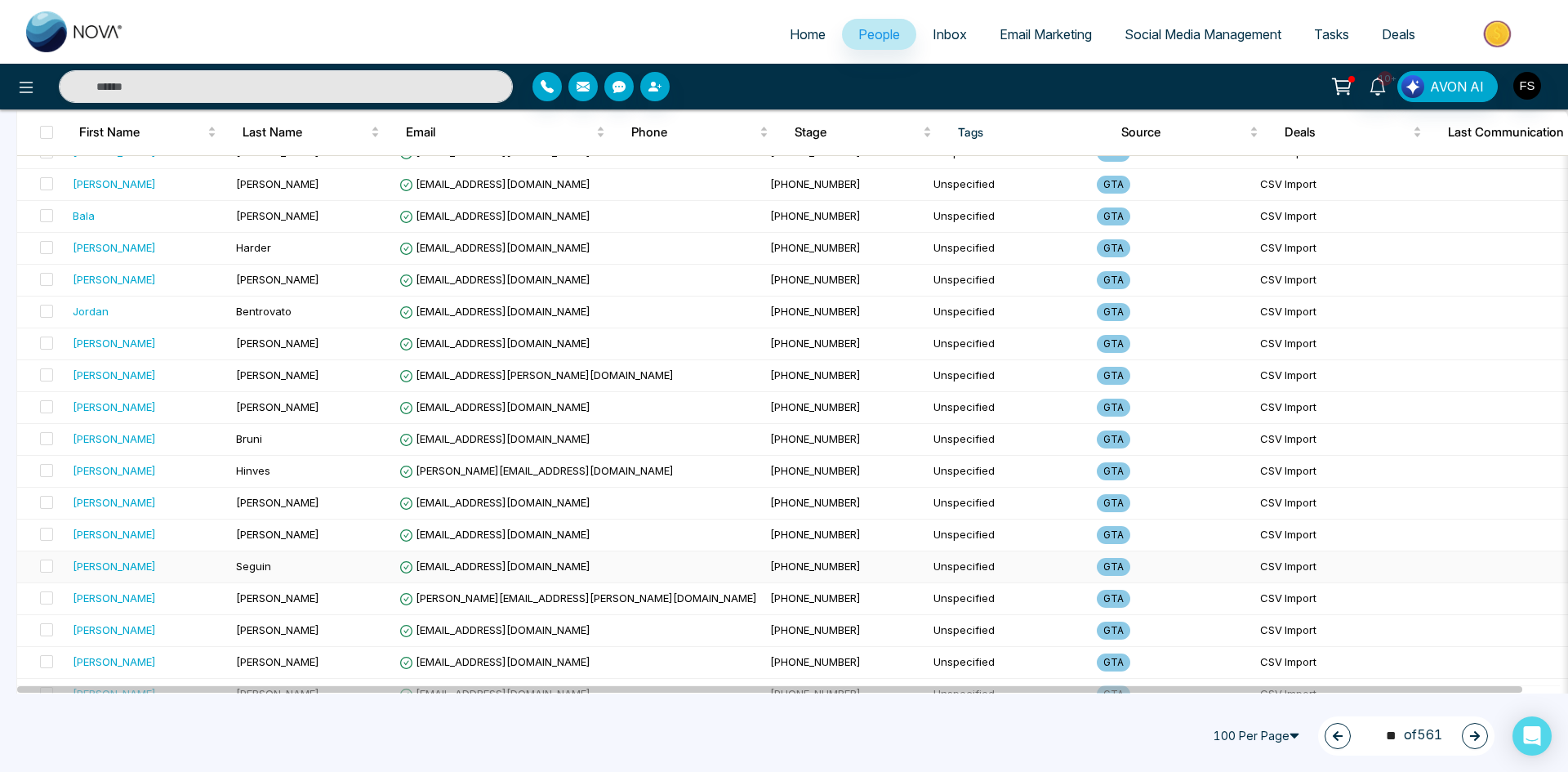
scroll to position [2830, 0]
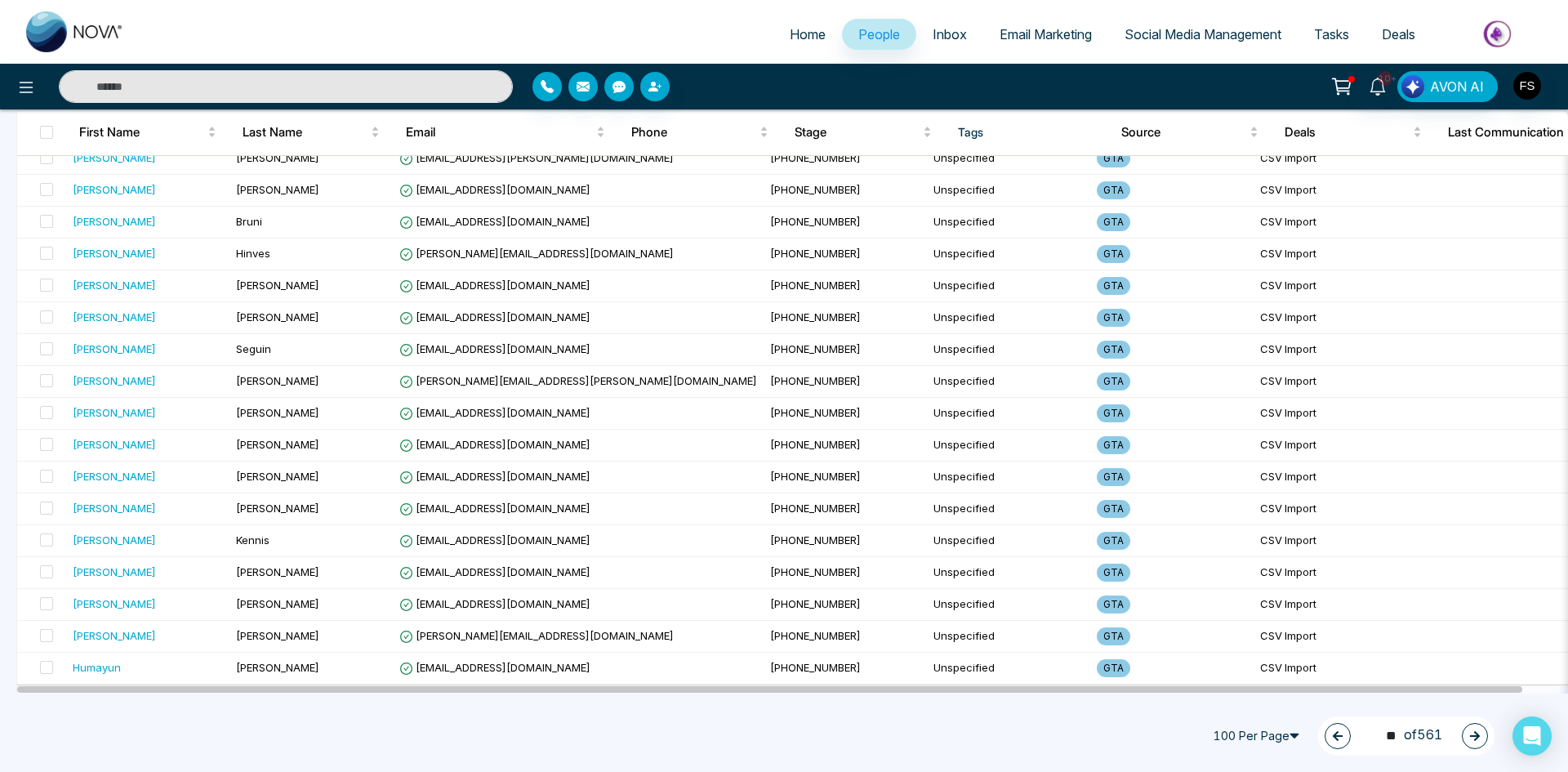
click at [1465, 740] on button "button" at bounding box center [1475, 736] width 27 height 27
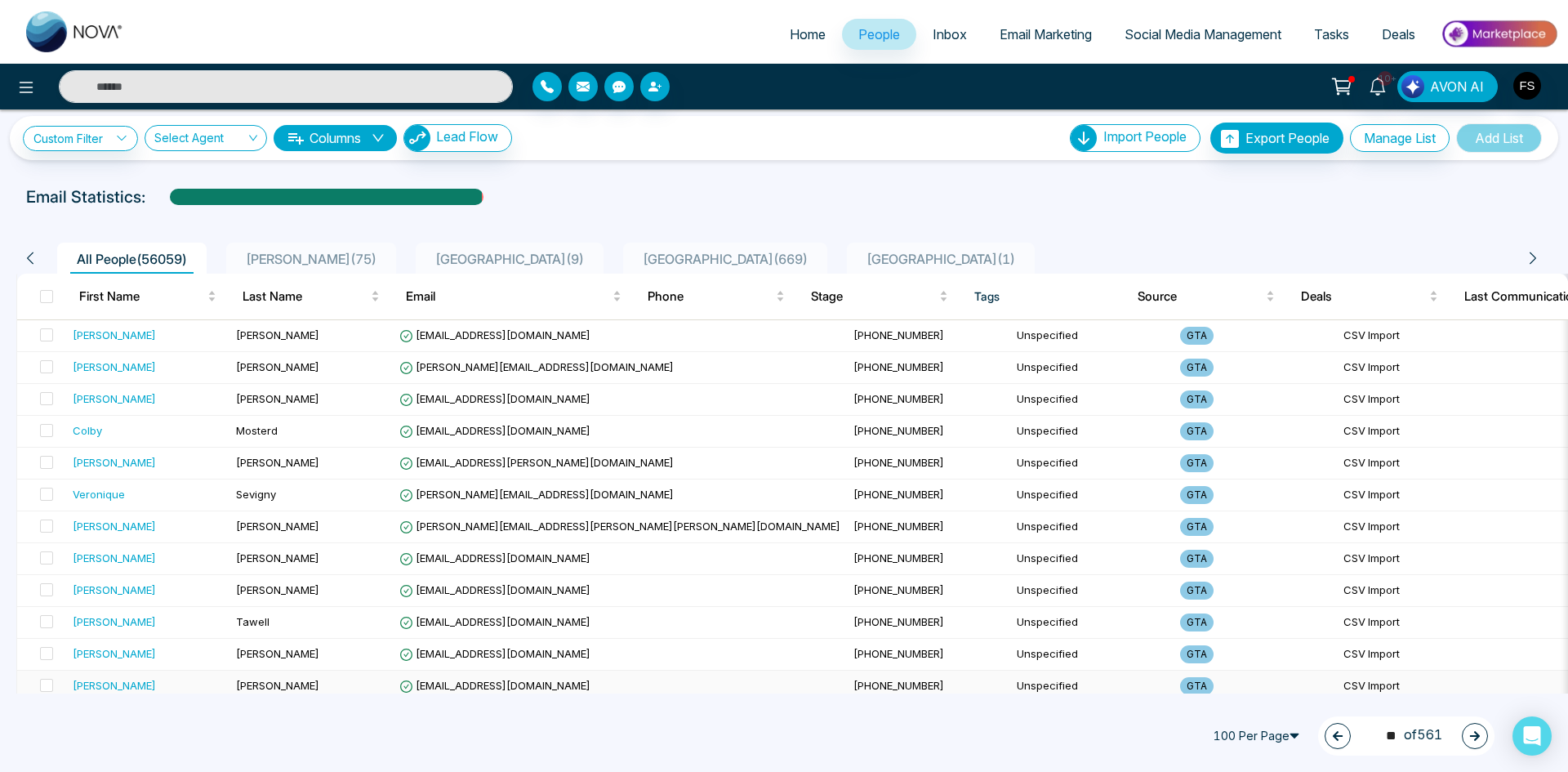
scroll to position [0, 0]
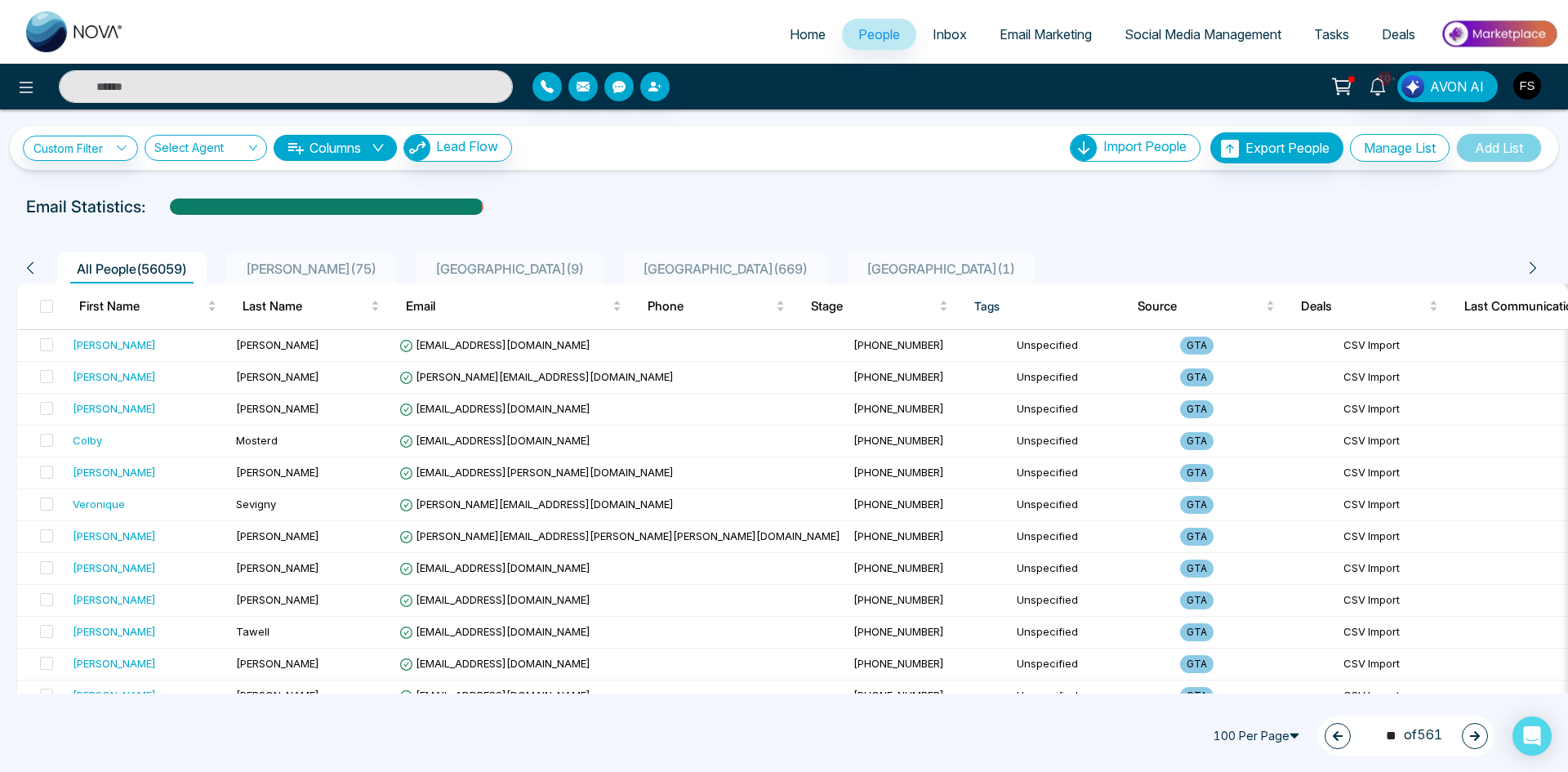
click at [1478, 739] on icon "button" at bounding box center [1475, 736] width 11 height 11
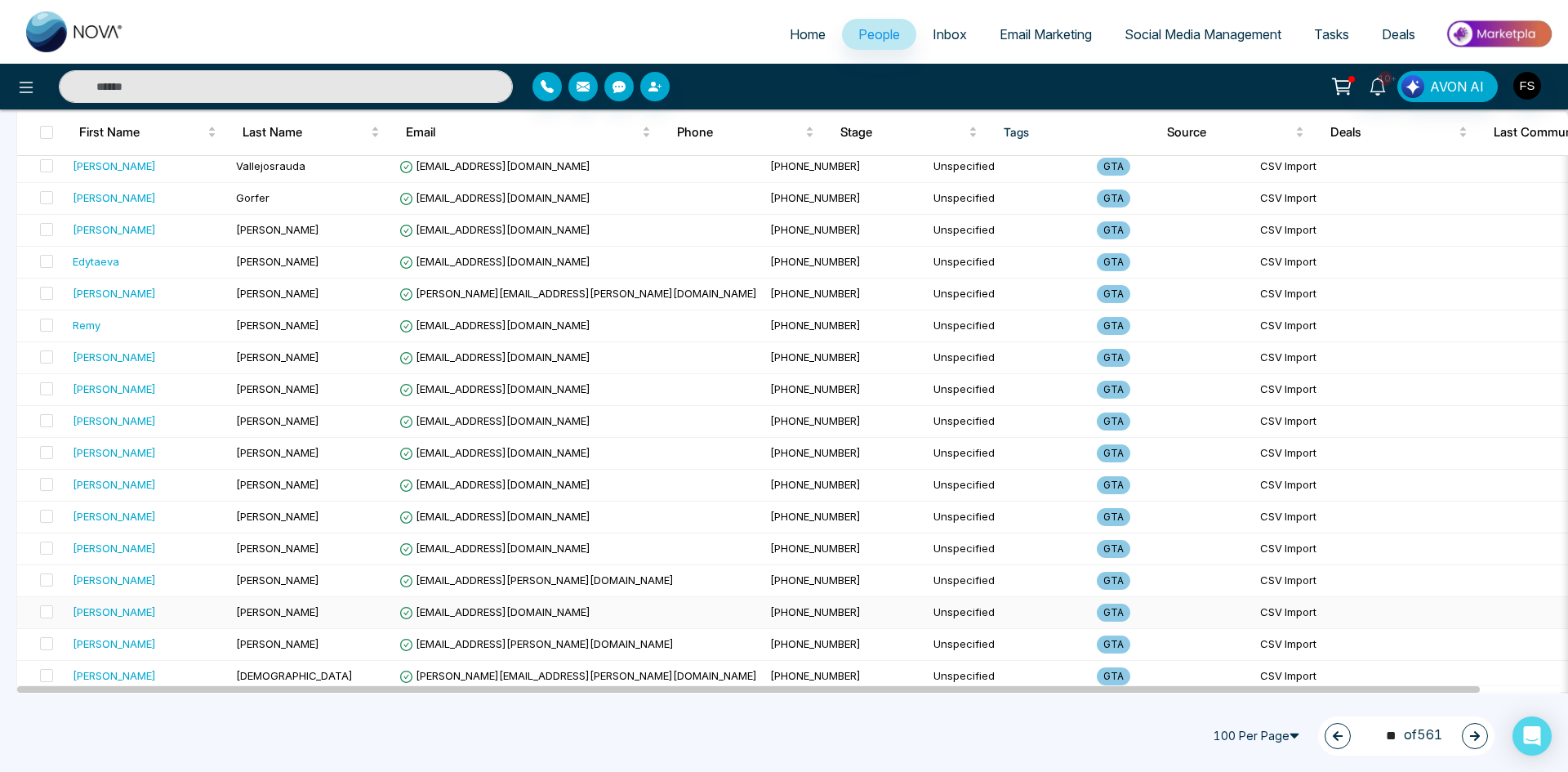
scroll to position [2830, 0]
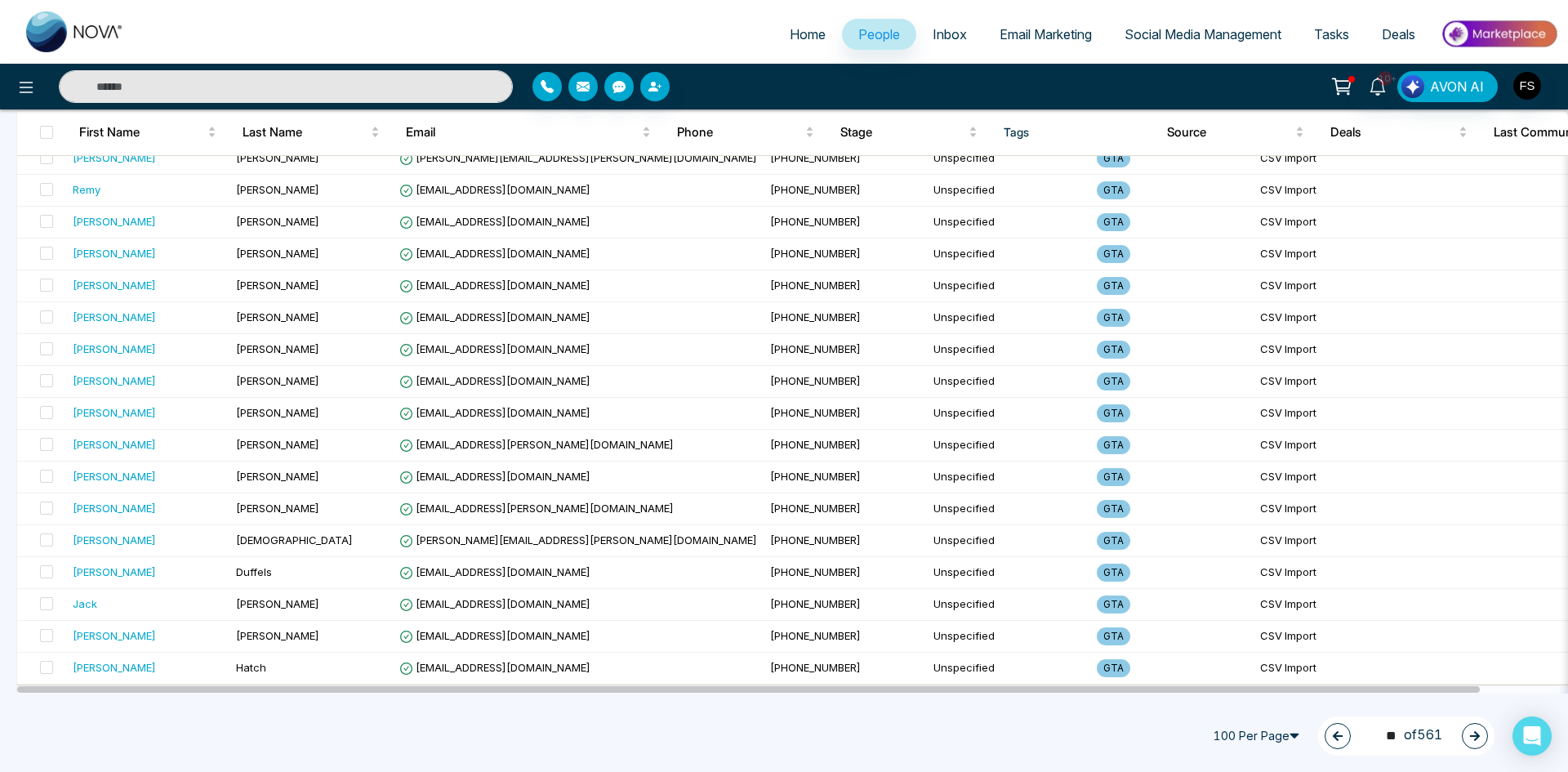
click at [1472, 734] on icon "button" at bounding box center [1475, 736] width 11 height 11
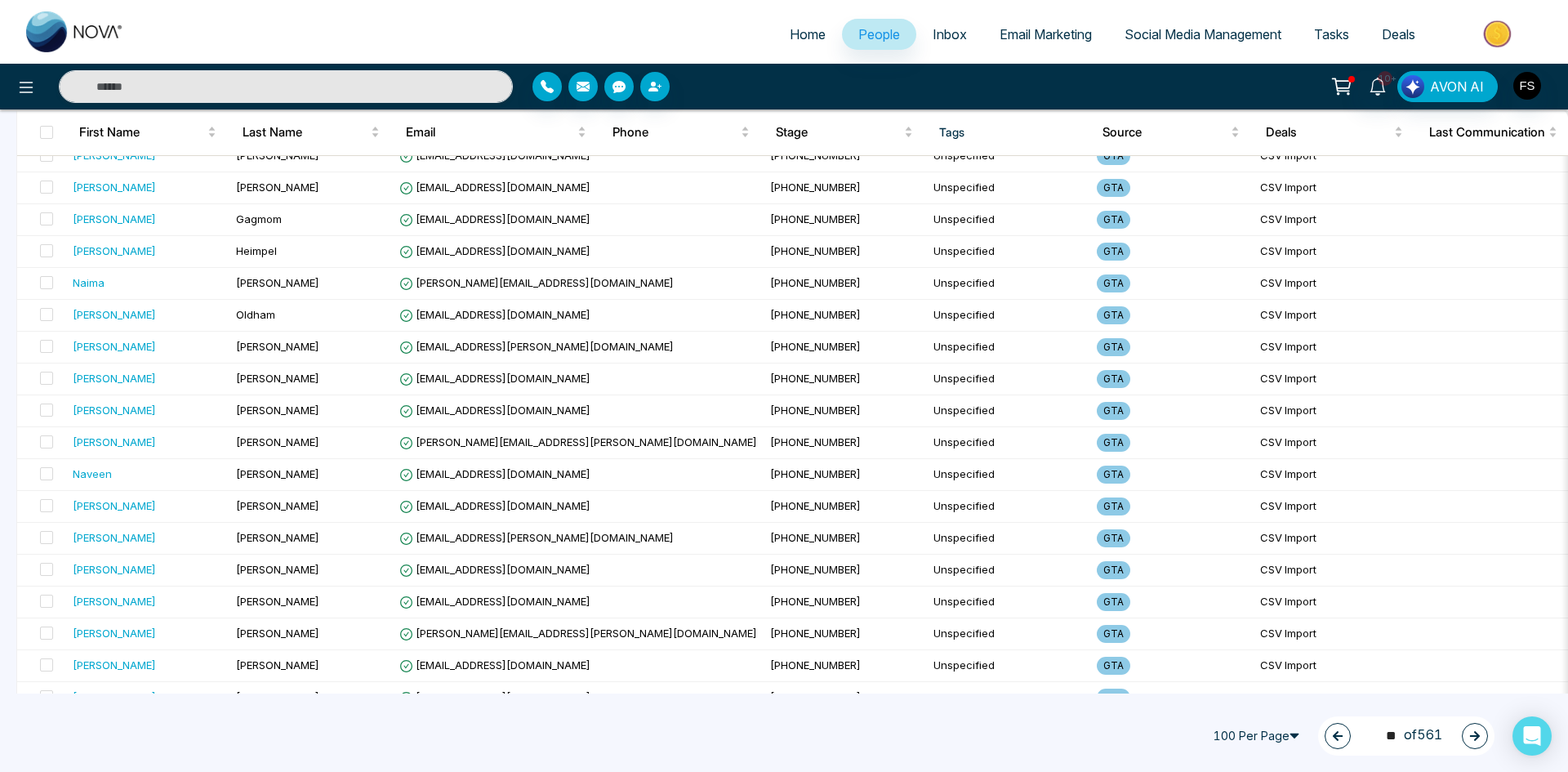
scroll to position [0, 0]
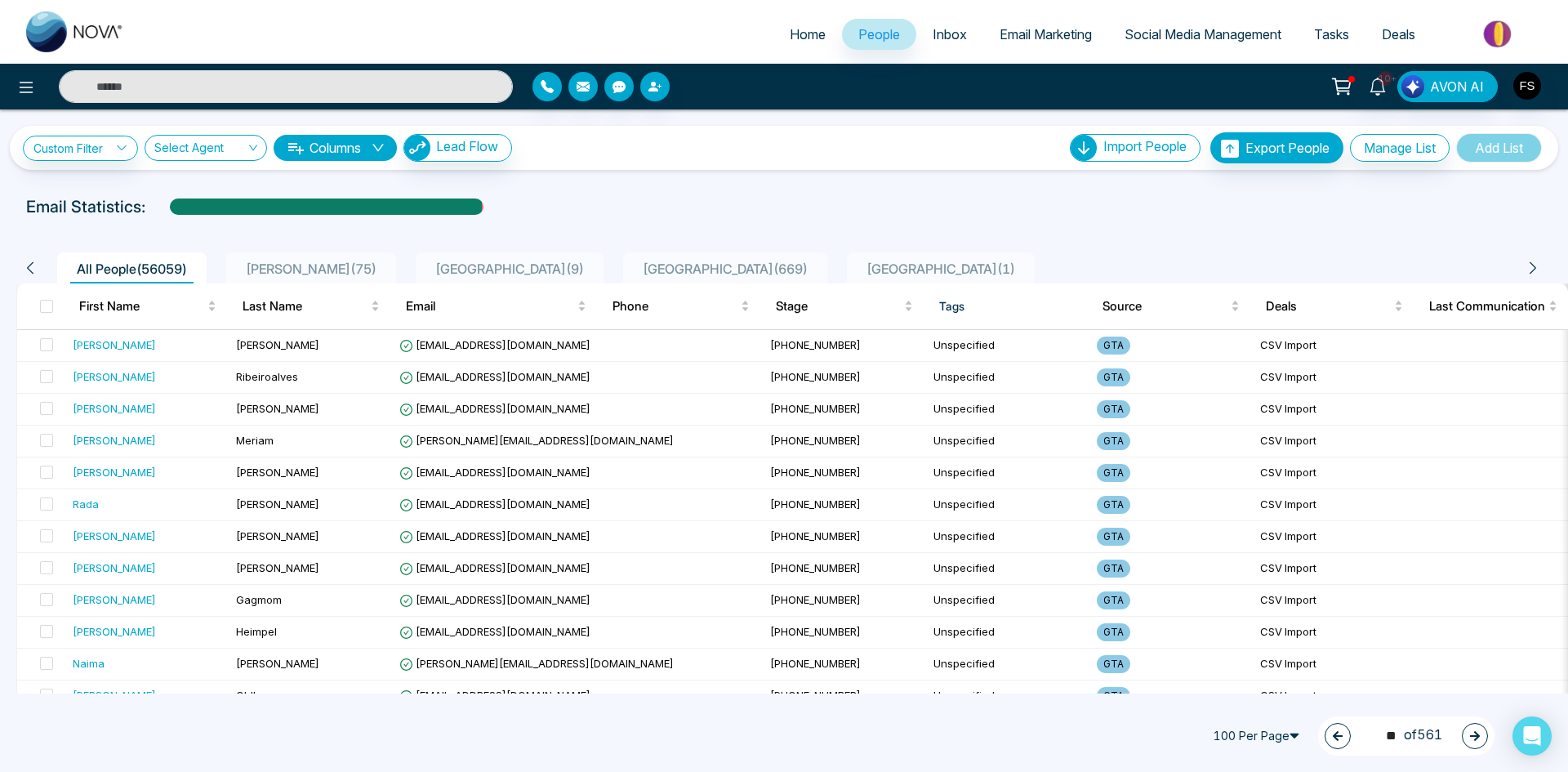
click at [1471, 740] on icon "button" at bounding box center [1475, 736] width 11 height 11
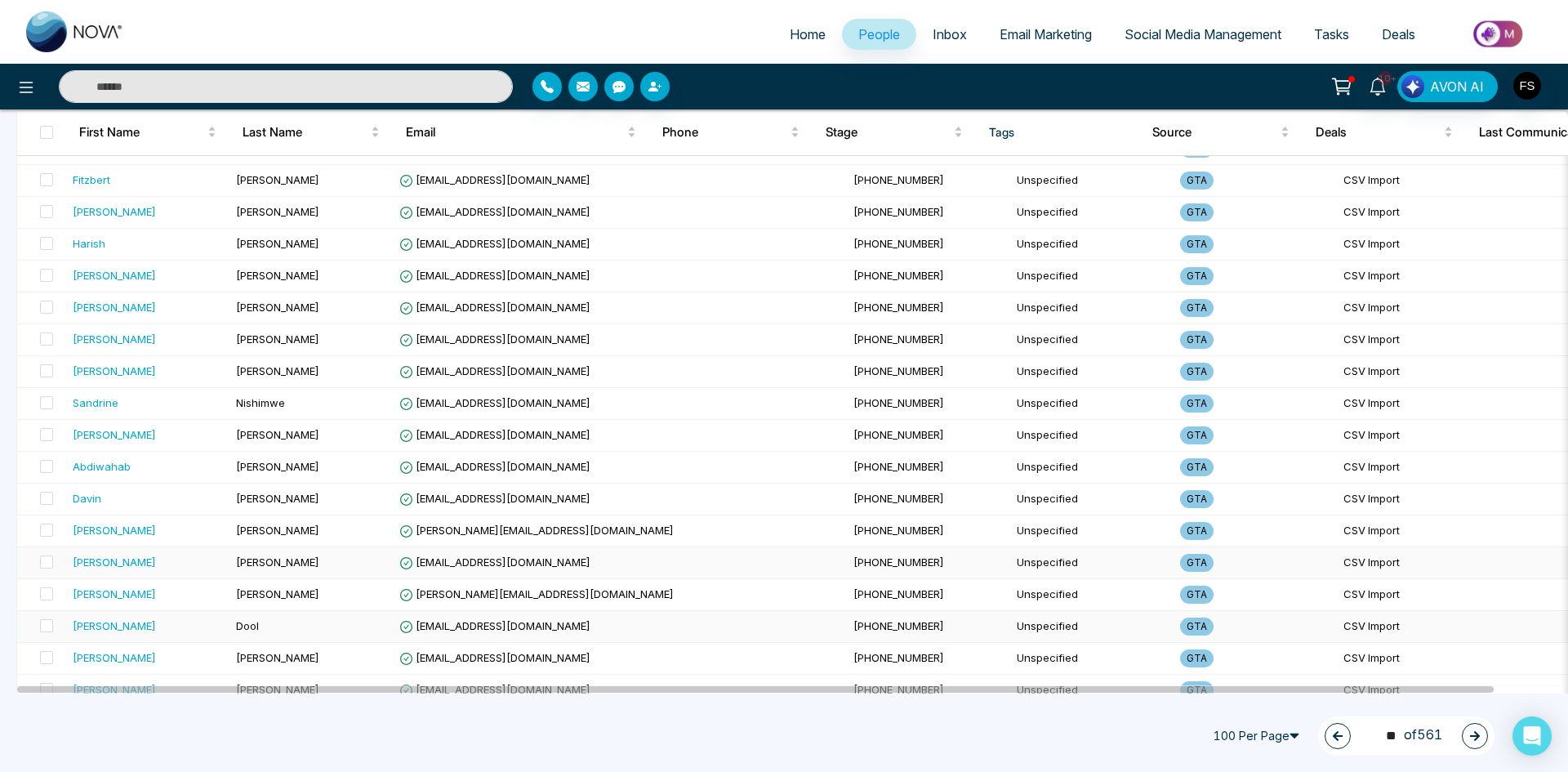
scroll to position [2830, 0]
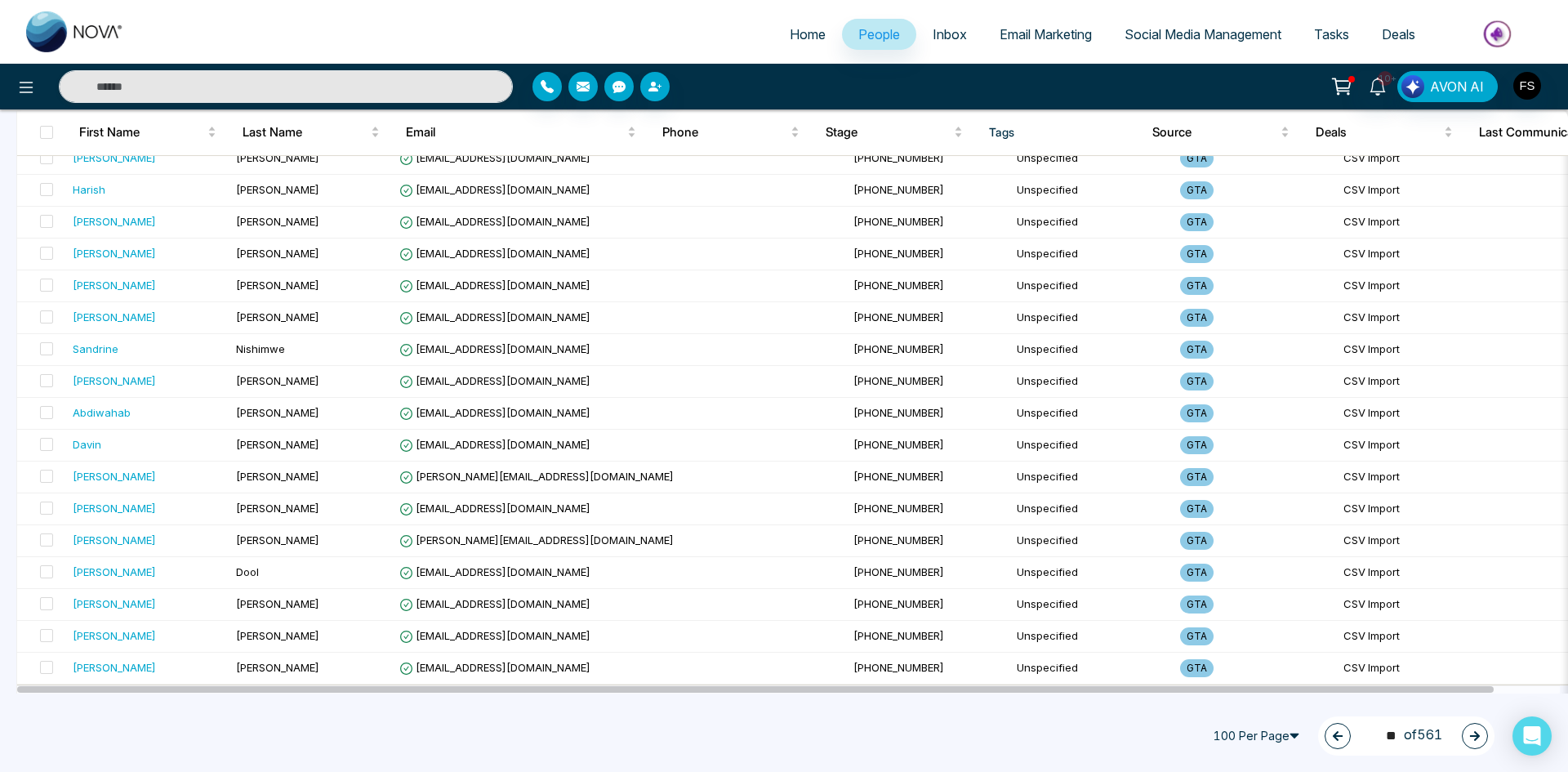
click at [1468, 738] on button "button" at bounding box center [1475, 736] width 27 height 27
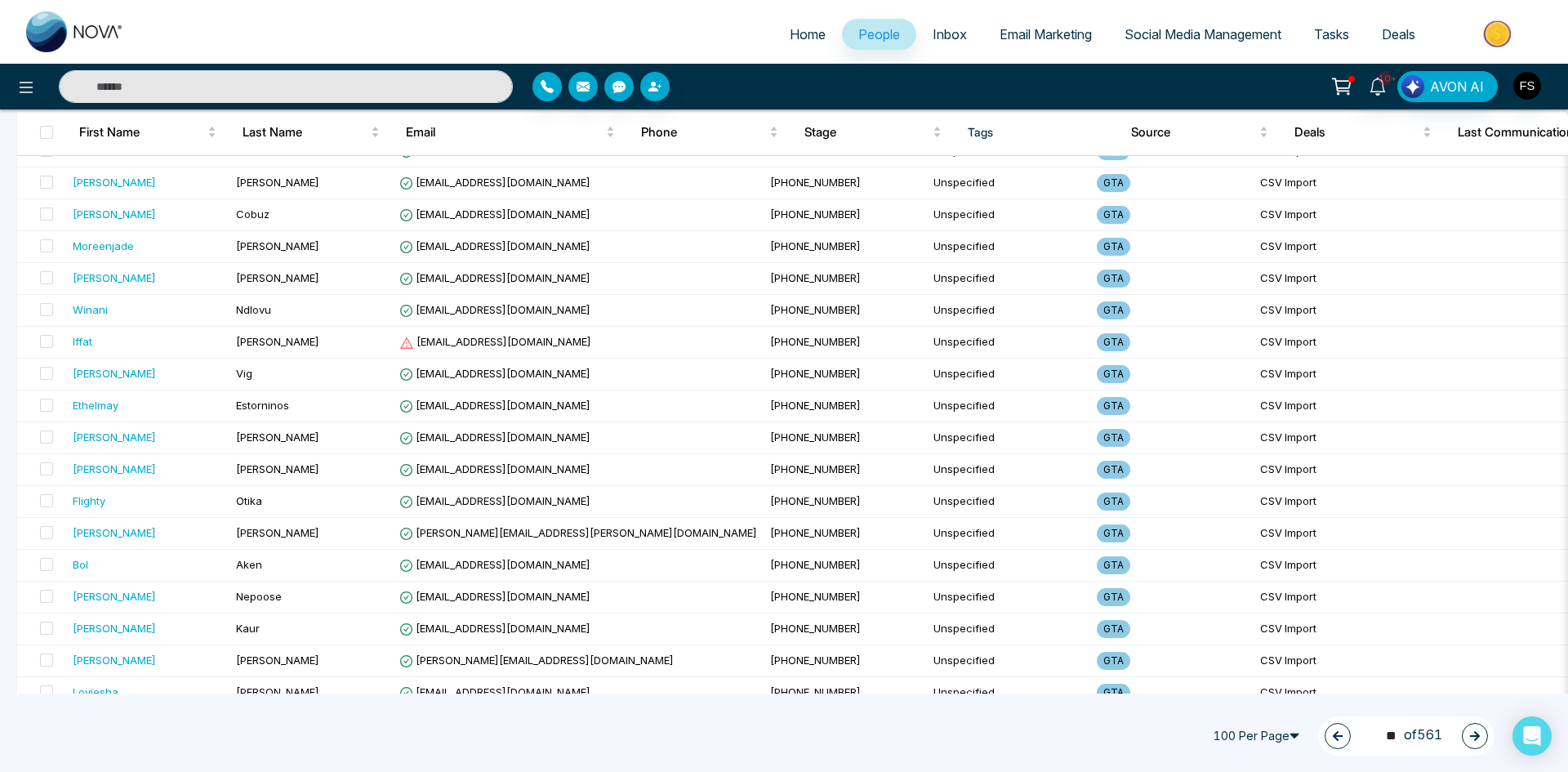
scroll to position [2341, 0]
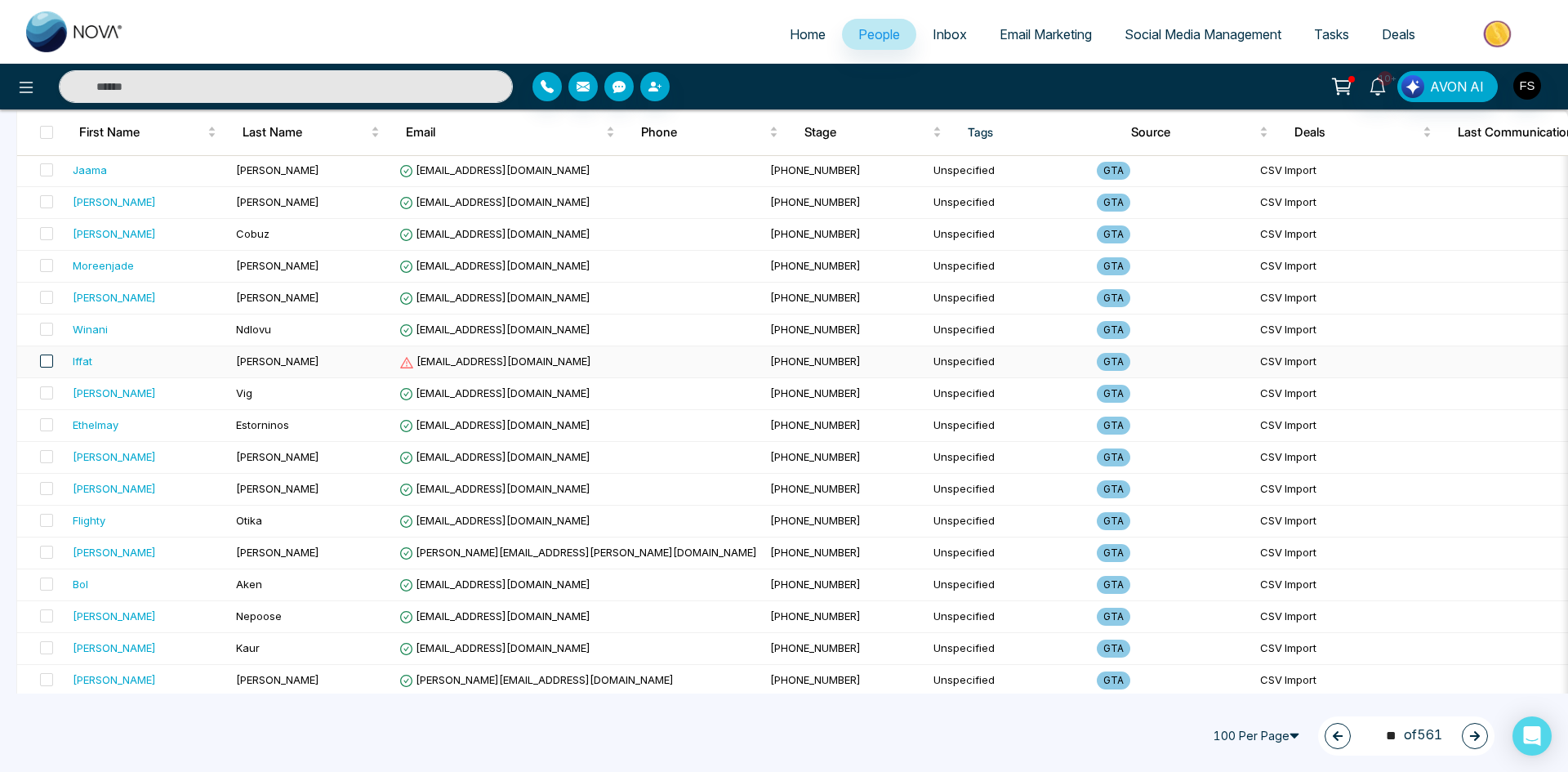
click at [46, 361] on span at bounding box center [46, 361] width 13 height 13
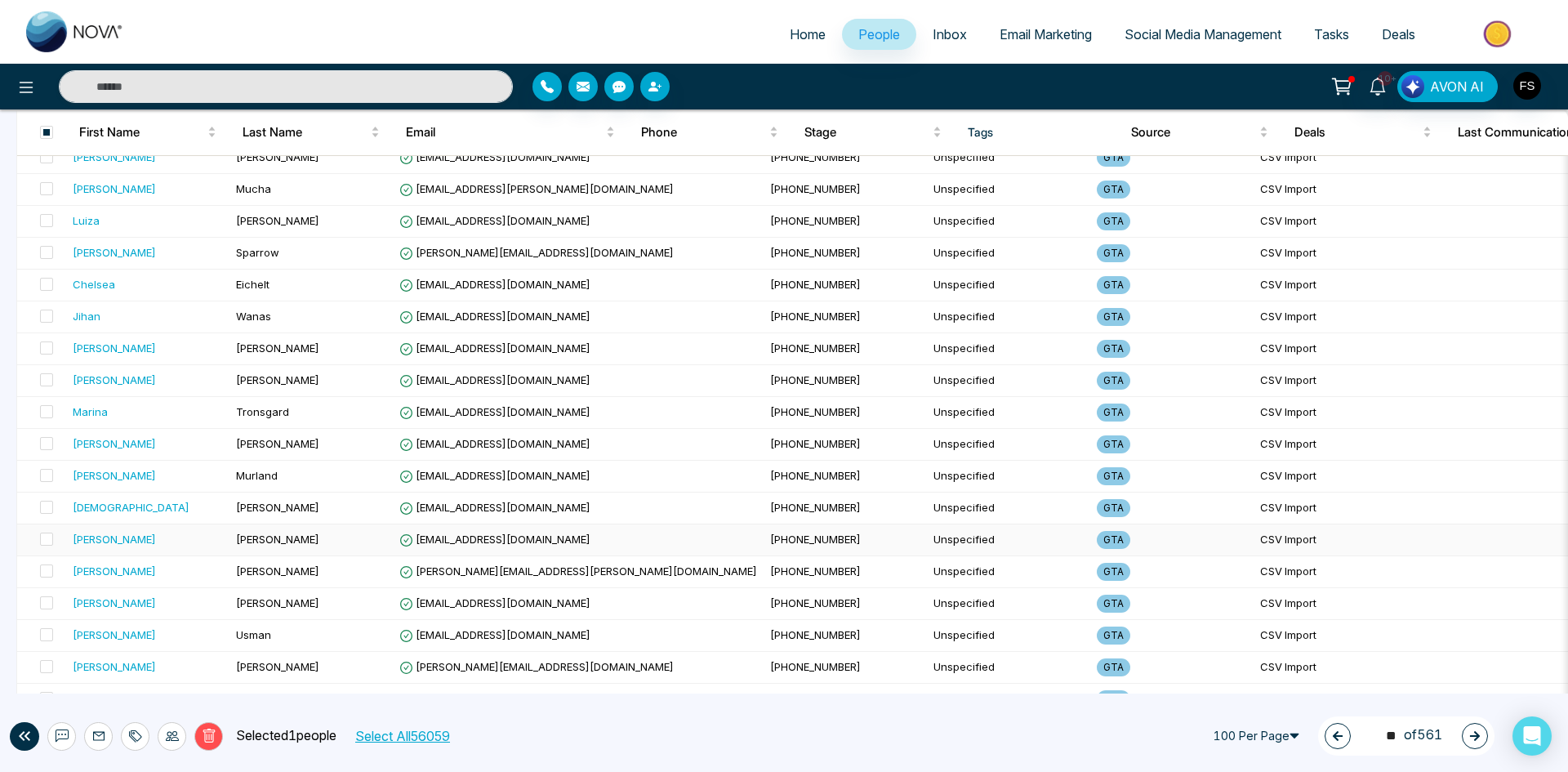
scroll to position [735, 0]
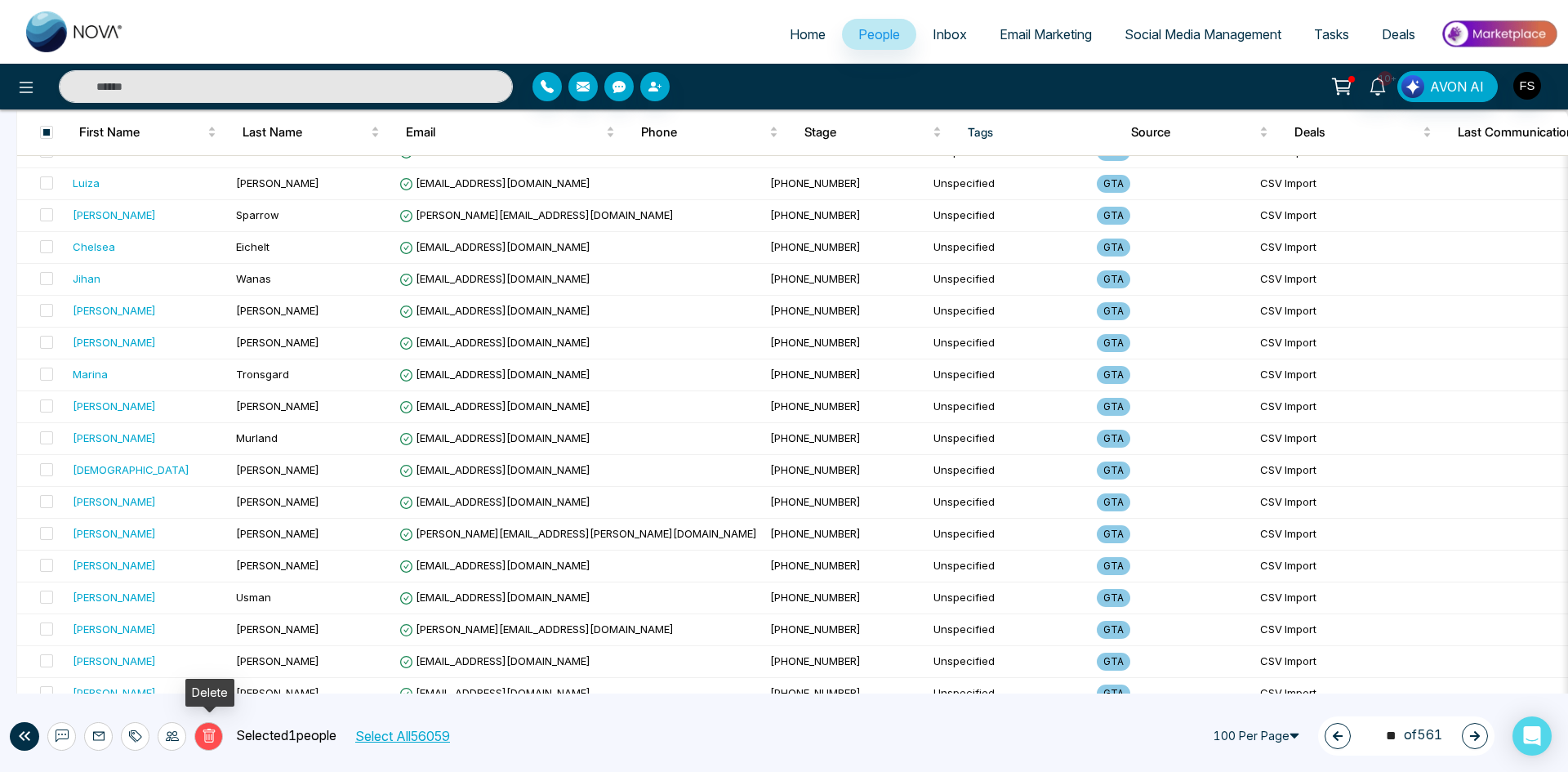
click at [210, 738] on icon at bounding box center [209, 735] width 14 height 14
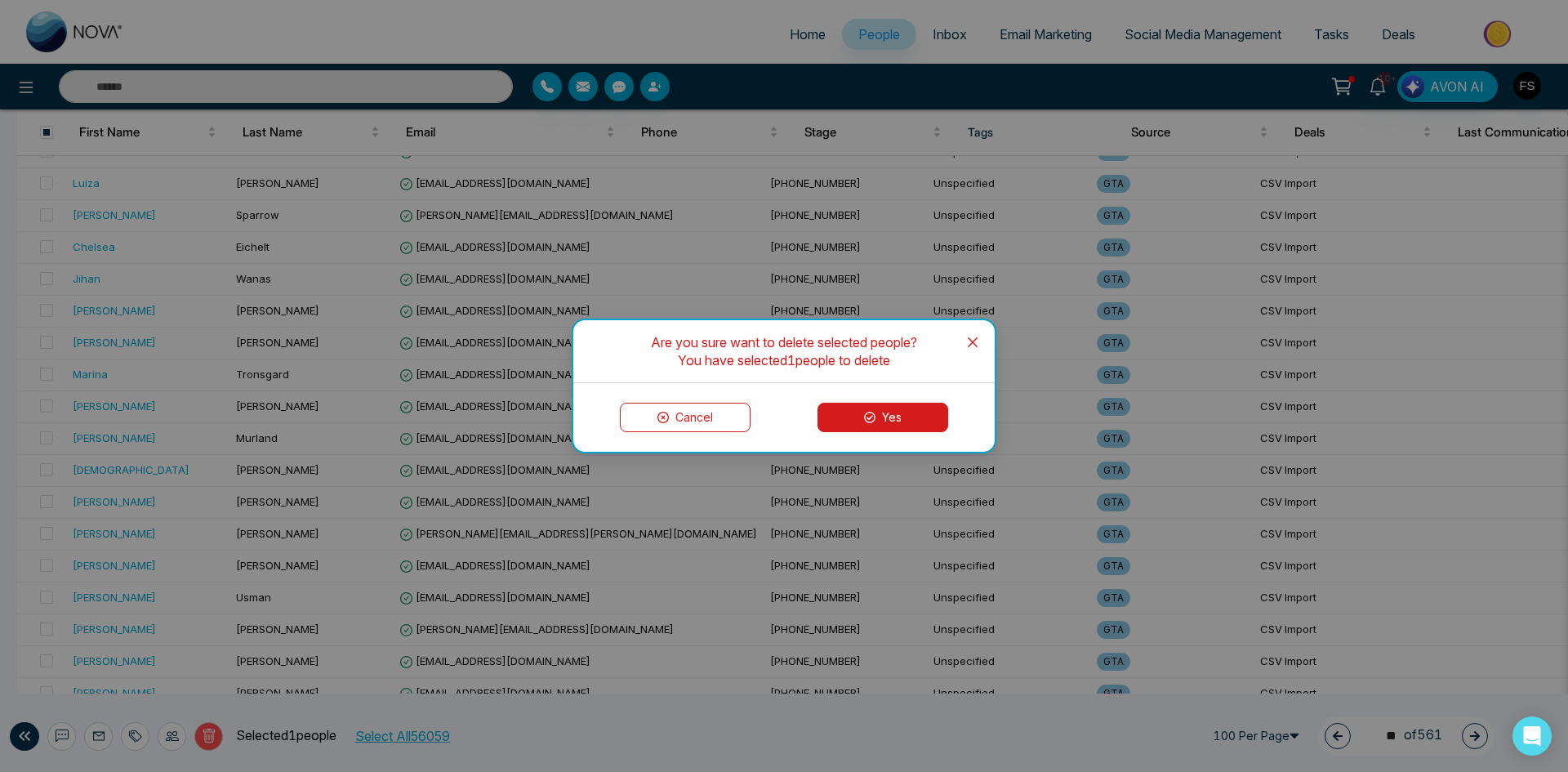
click at [883, 425] on button "Yes" at bounding box center [883, 416] width 131 height 29
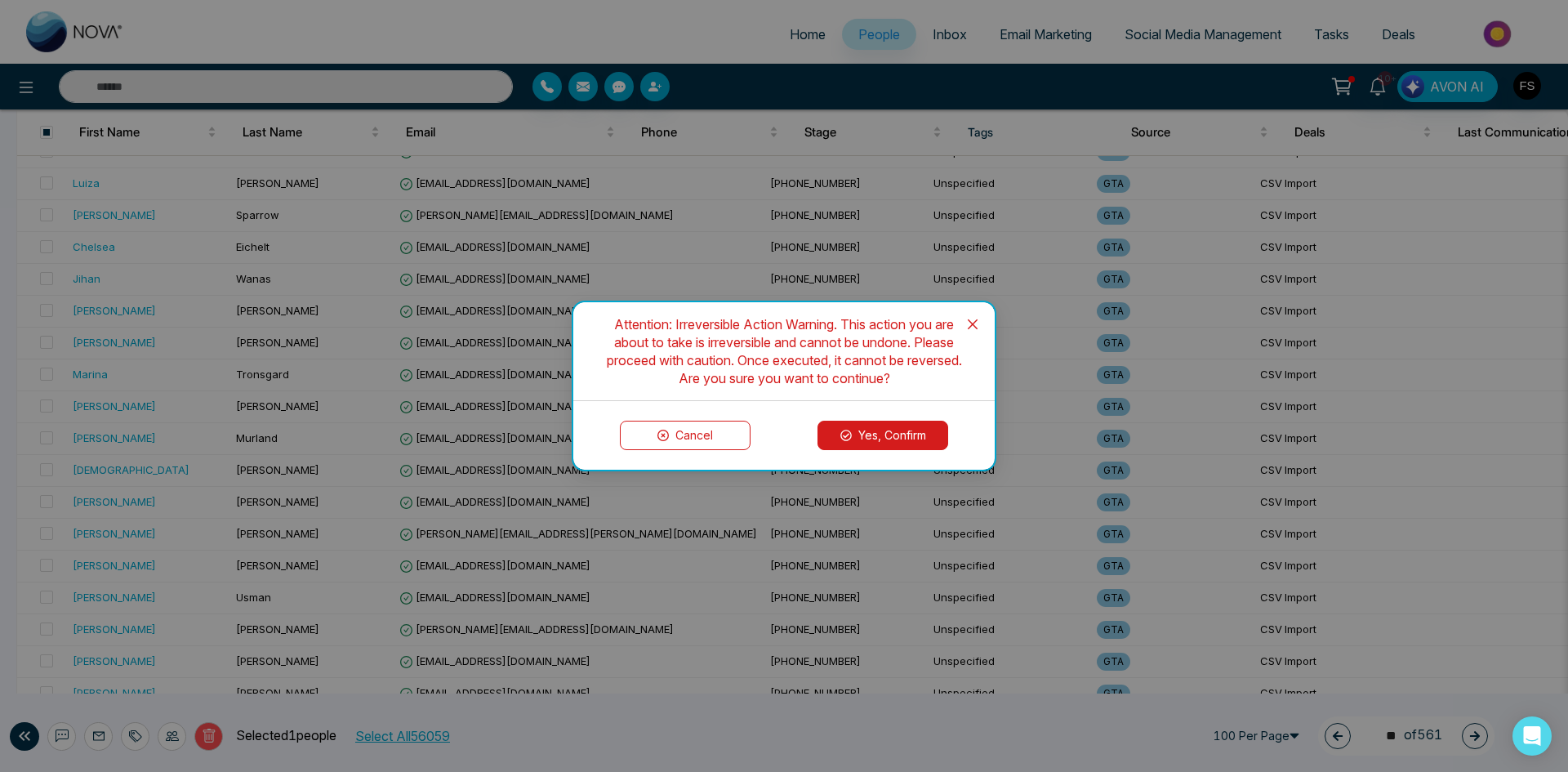
click at [902, 439] on button "Yes, Confirm" at bounding box center [883, 434] width 131 height 29
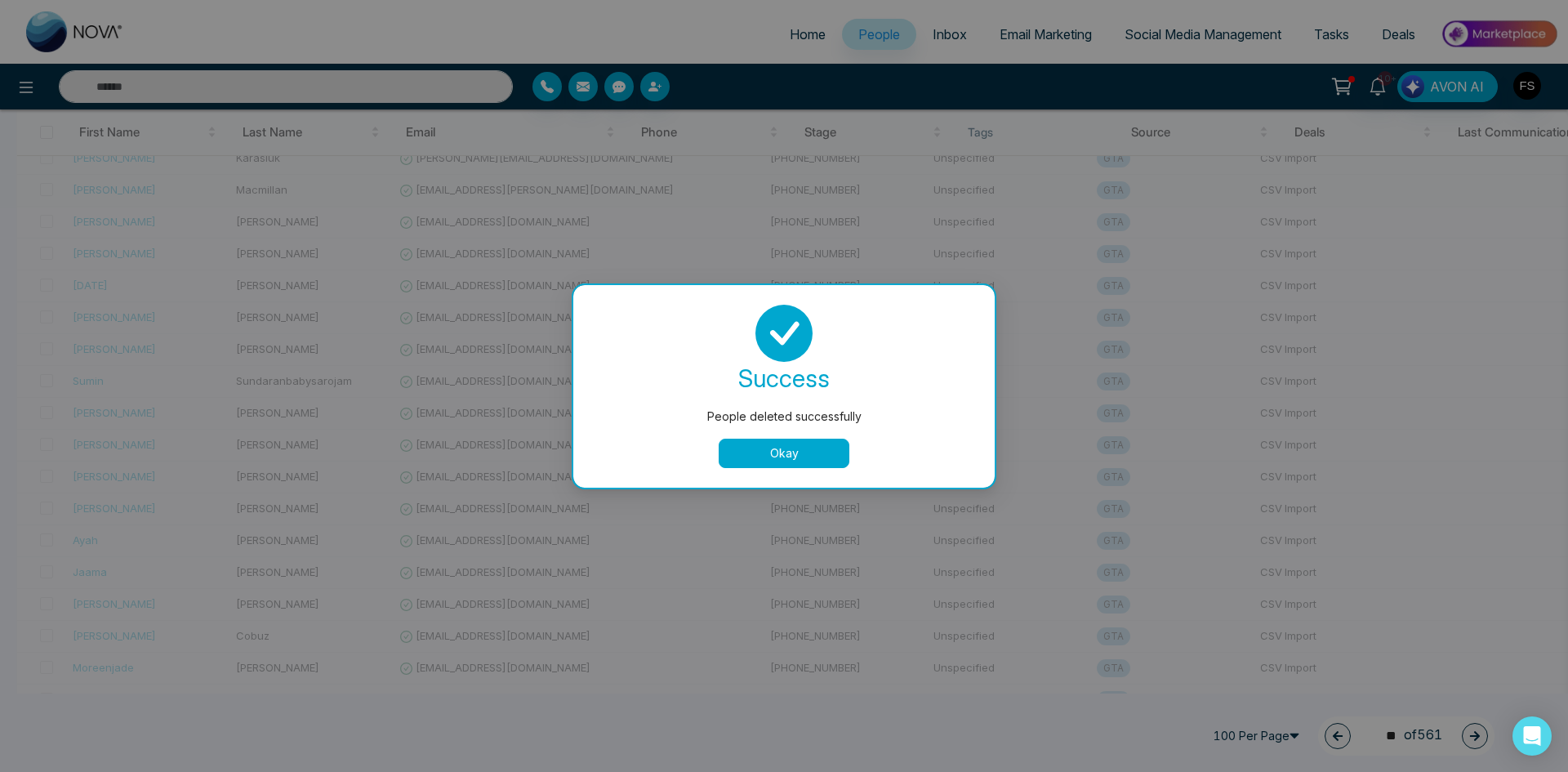
scroll to position [2123, 0]
click at [803, 454] on button "Okay" at bounding box center [784, 452] width 131 height 29
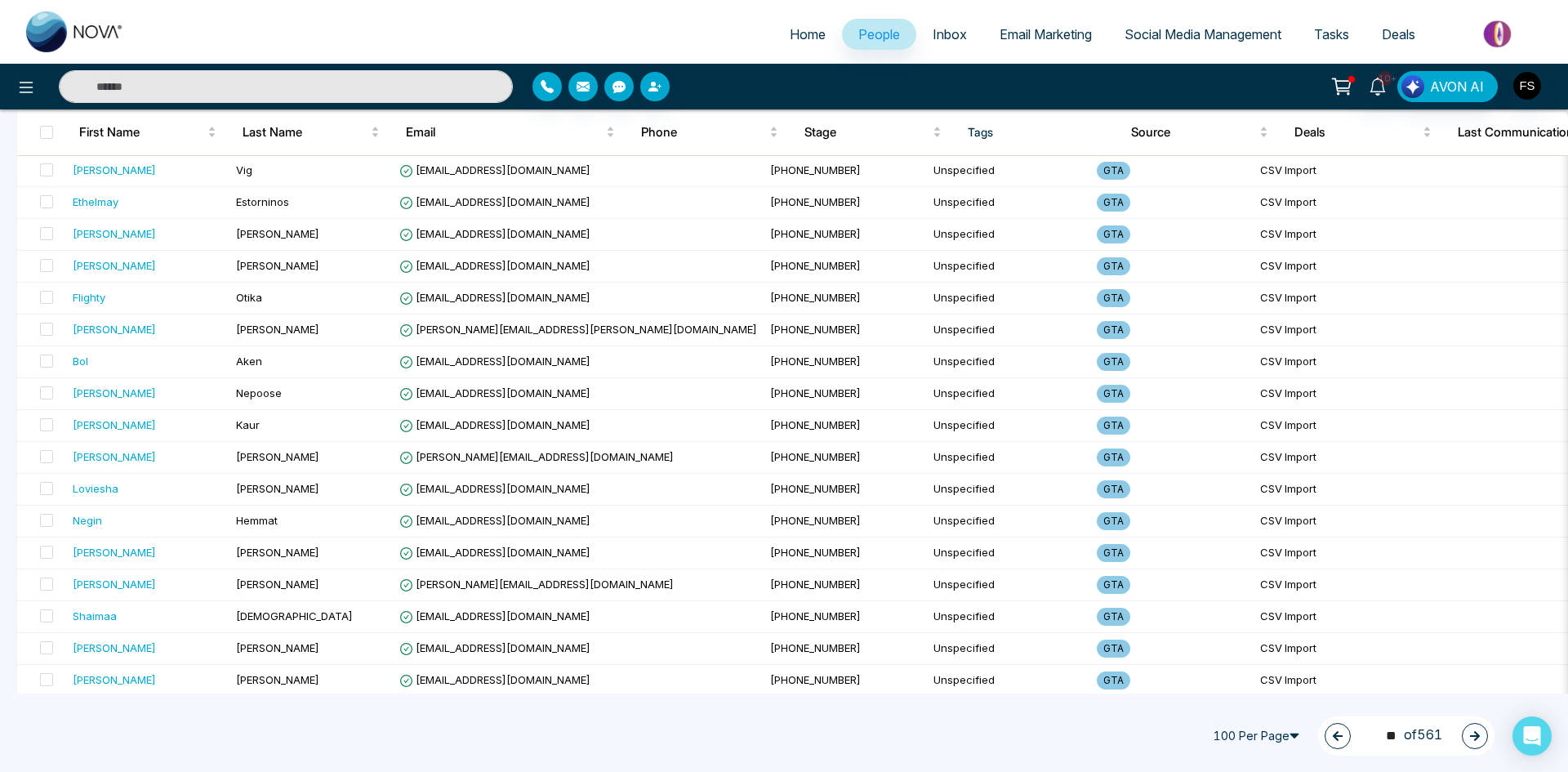
scroll to position [2830, 0]
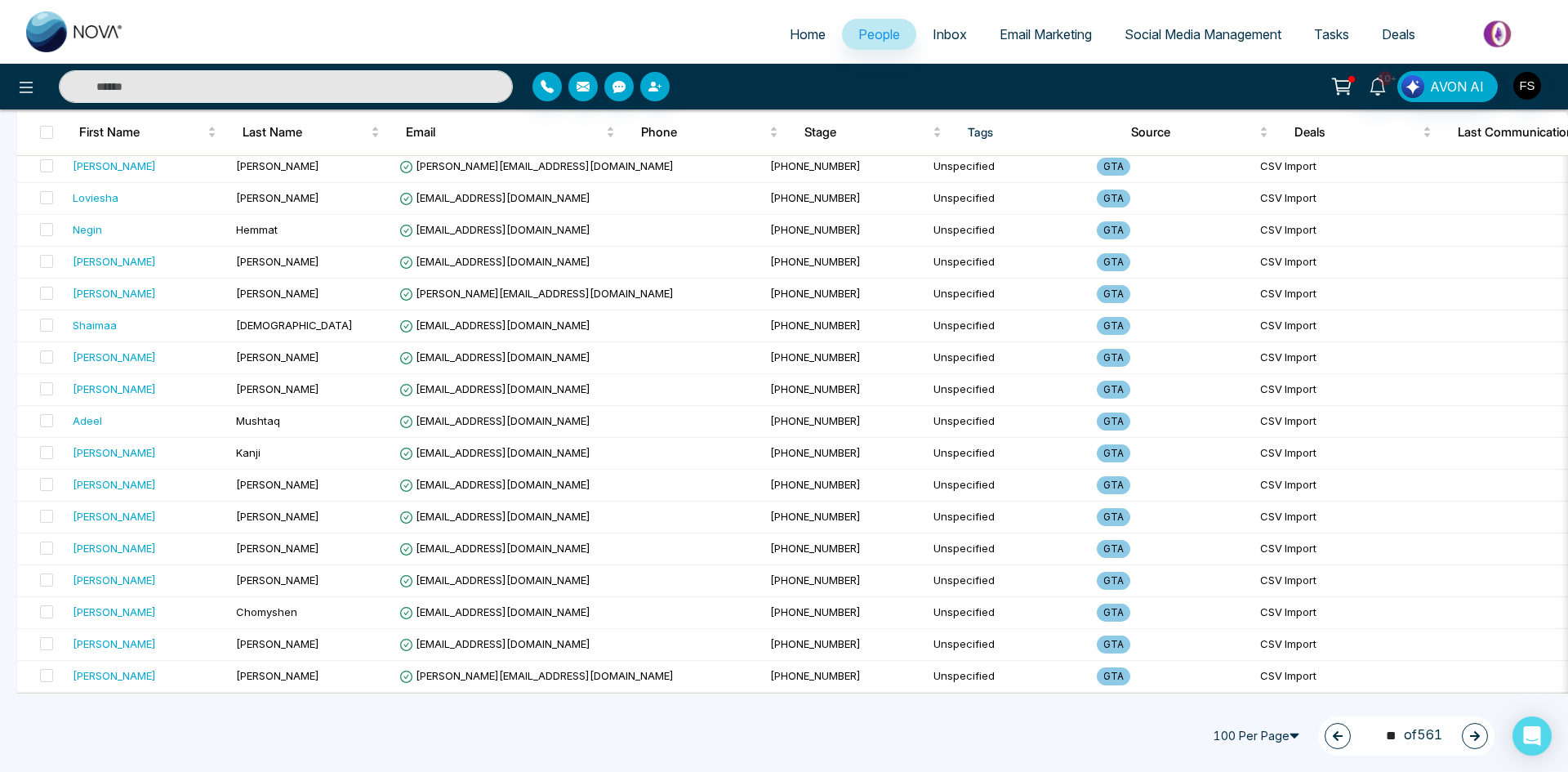
click at [1473, 743] on button "button" at bounding box center [1475, 736] width 27 height 27
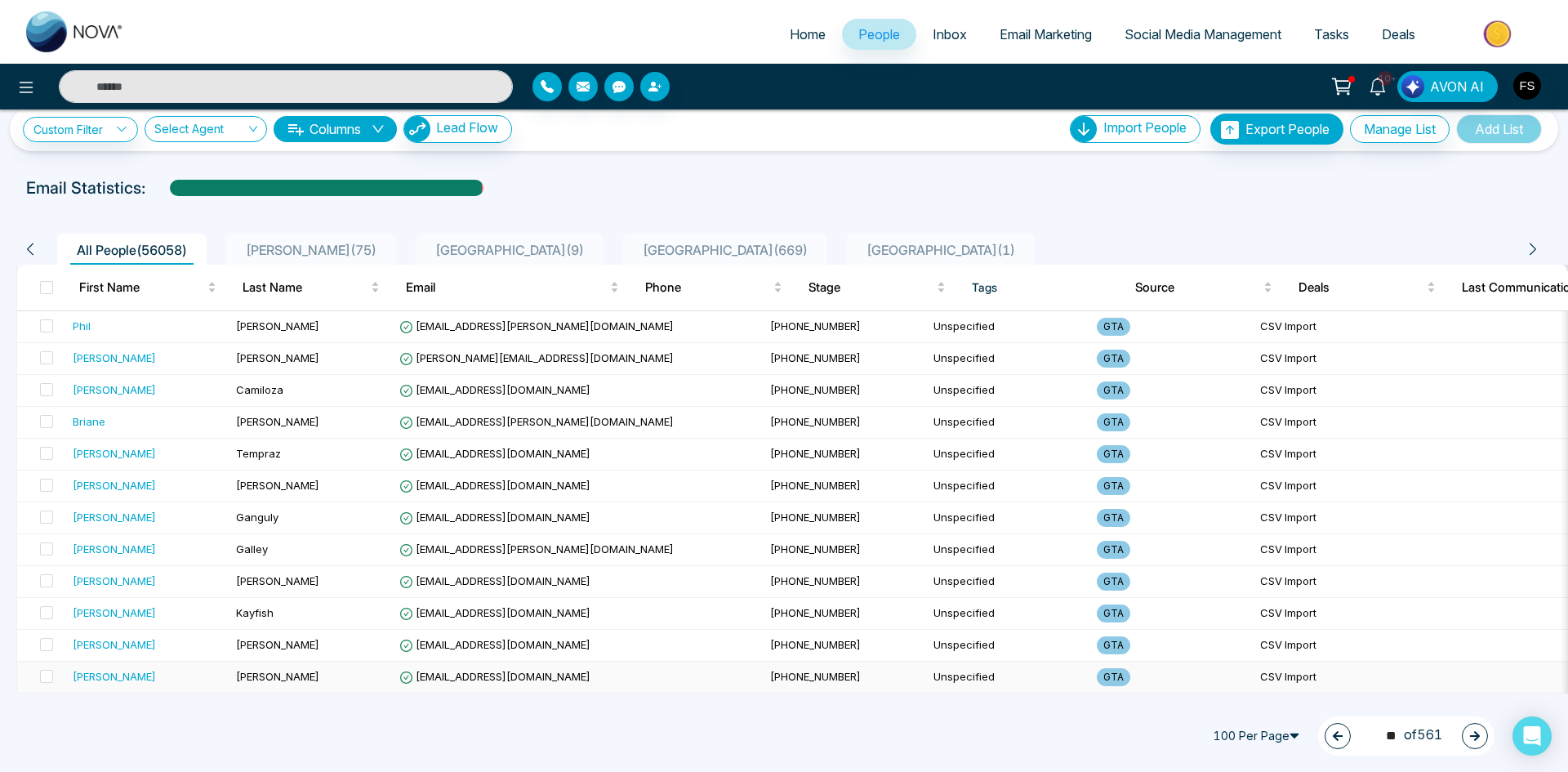
scroll to position [0, 0]
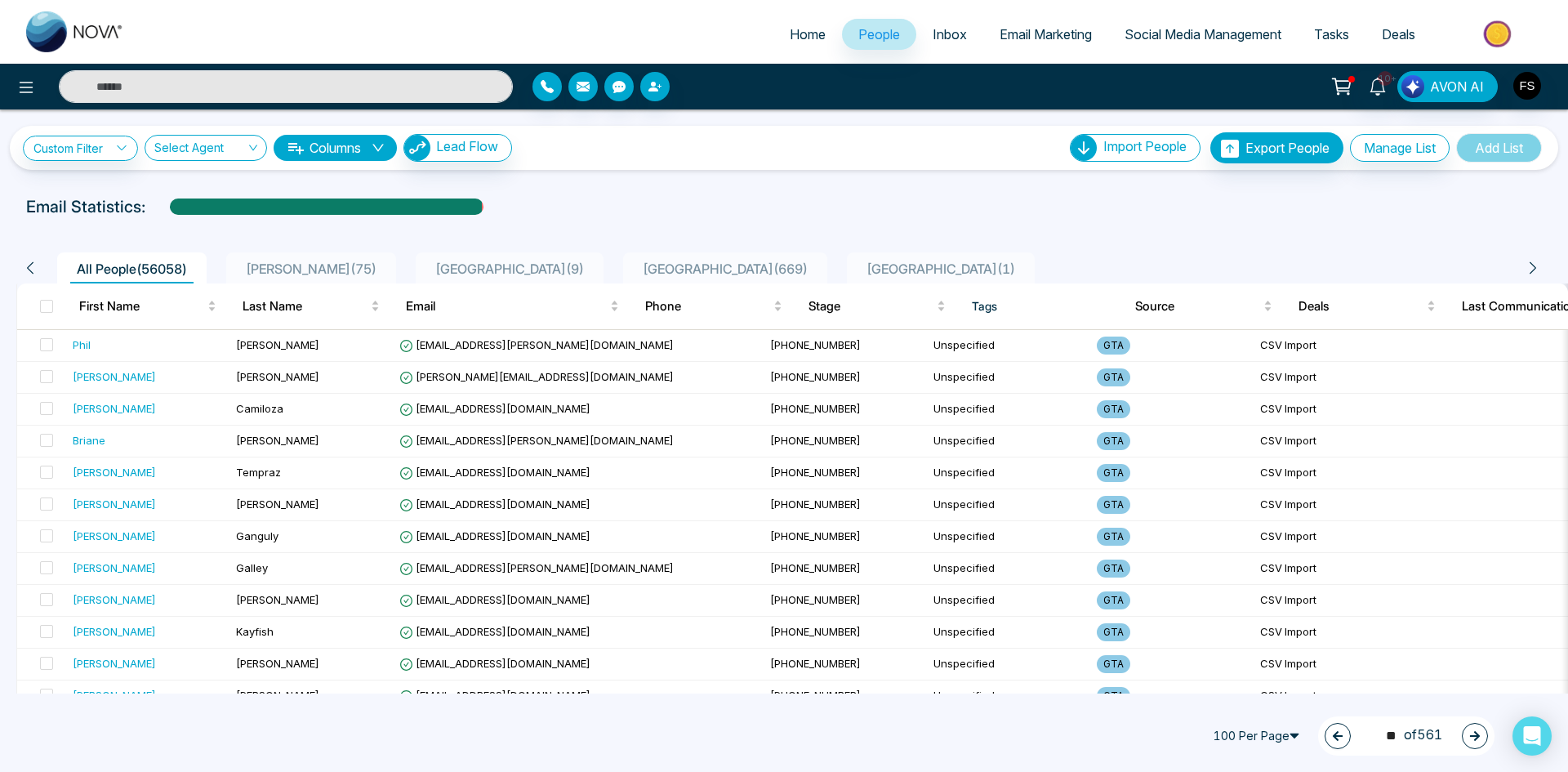
click at [1485, 730] on button "button" at bounding box center [1475, 736] width 27 height 27
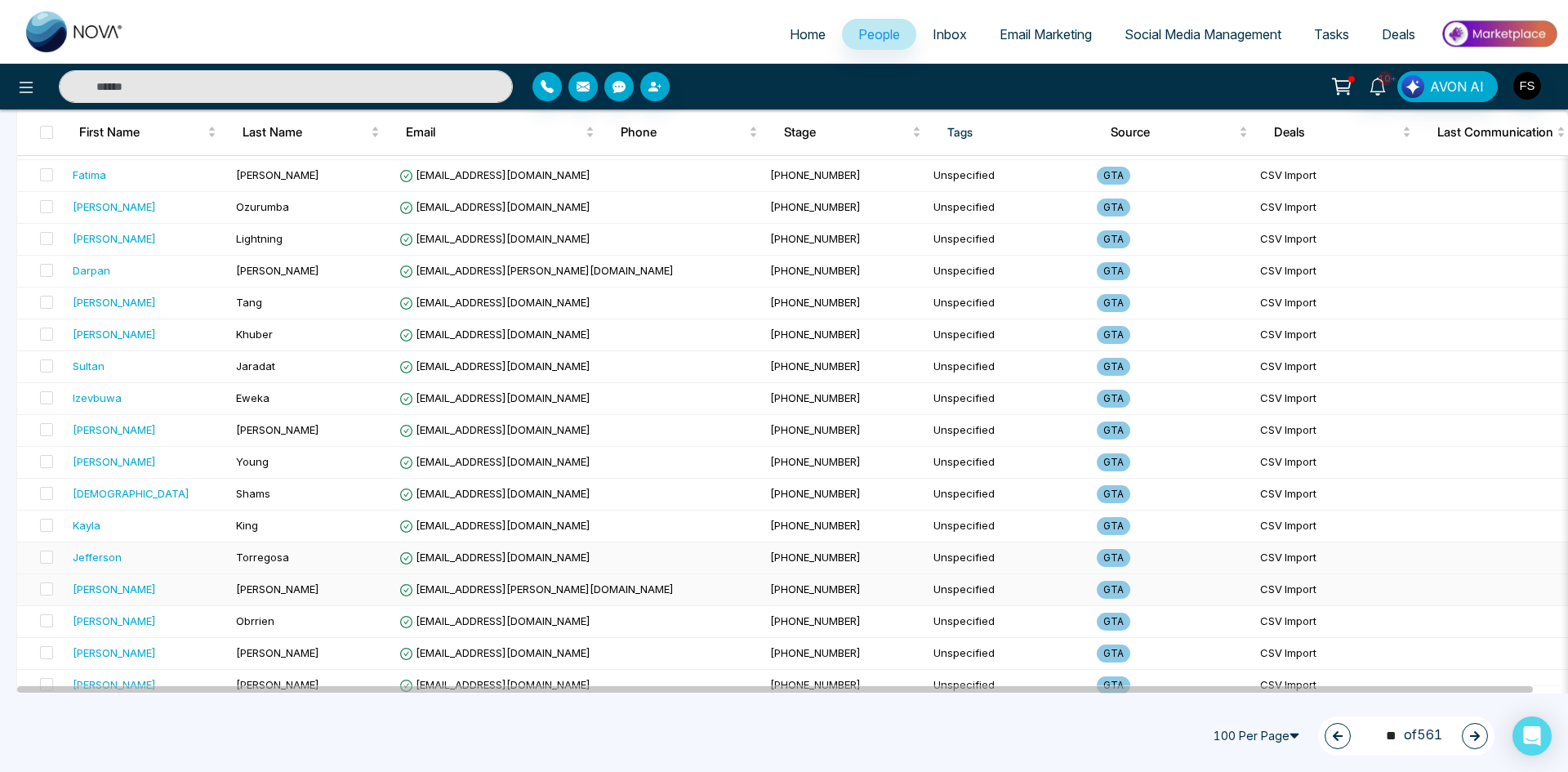
scroll to position [2830, 0]
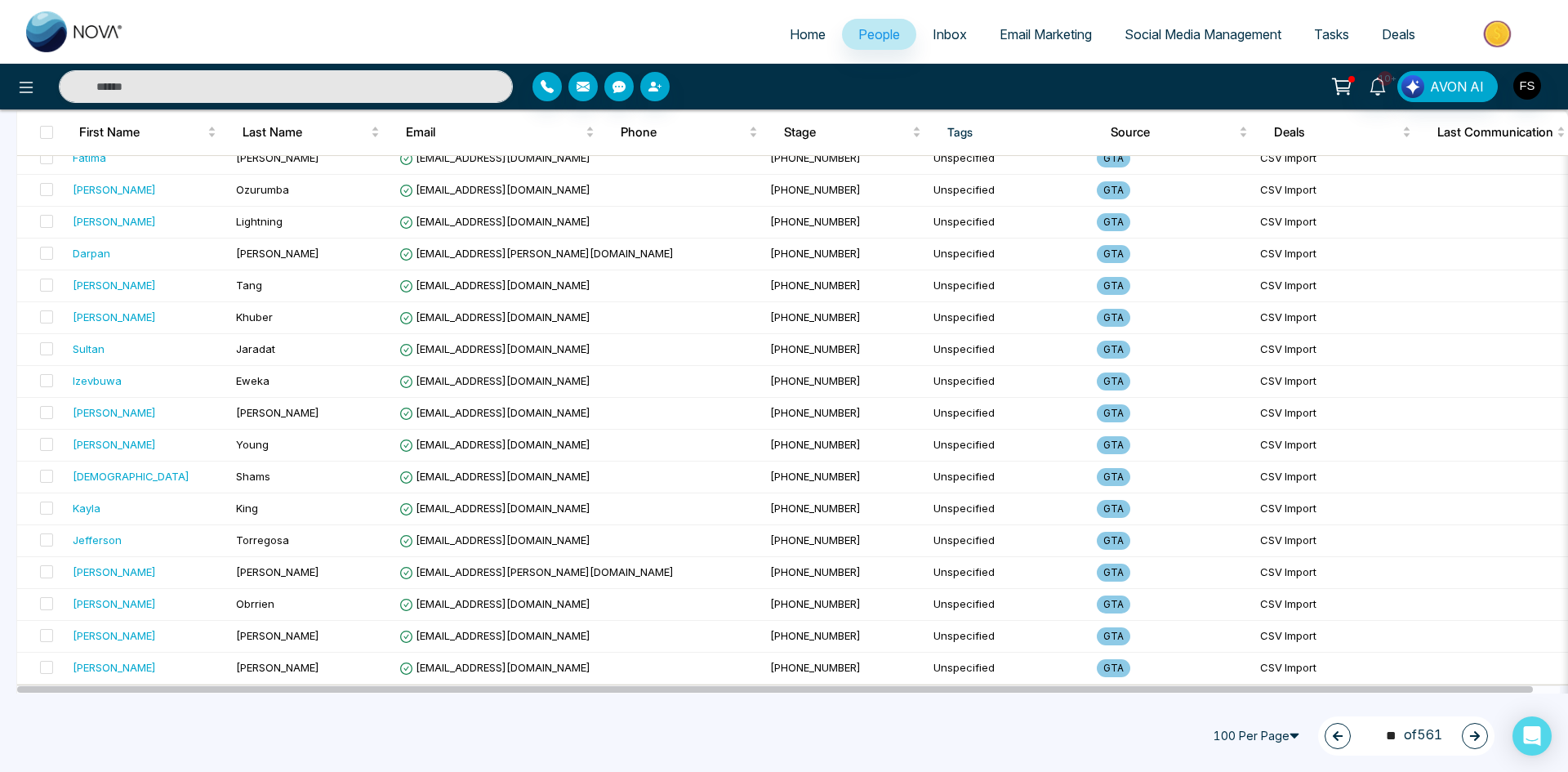
click at [1470, 744] on button "button" at bounding box center [1475, 736] width 27 height 27
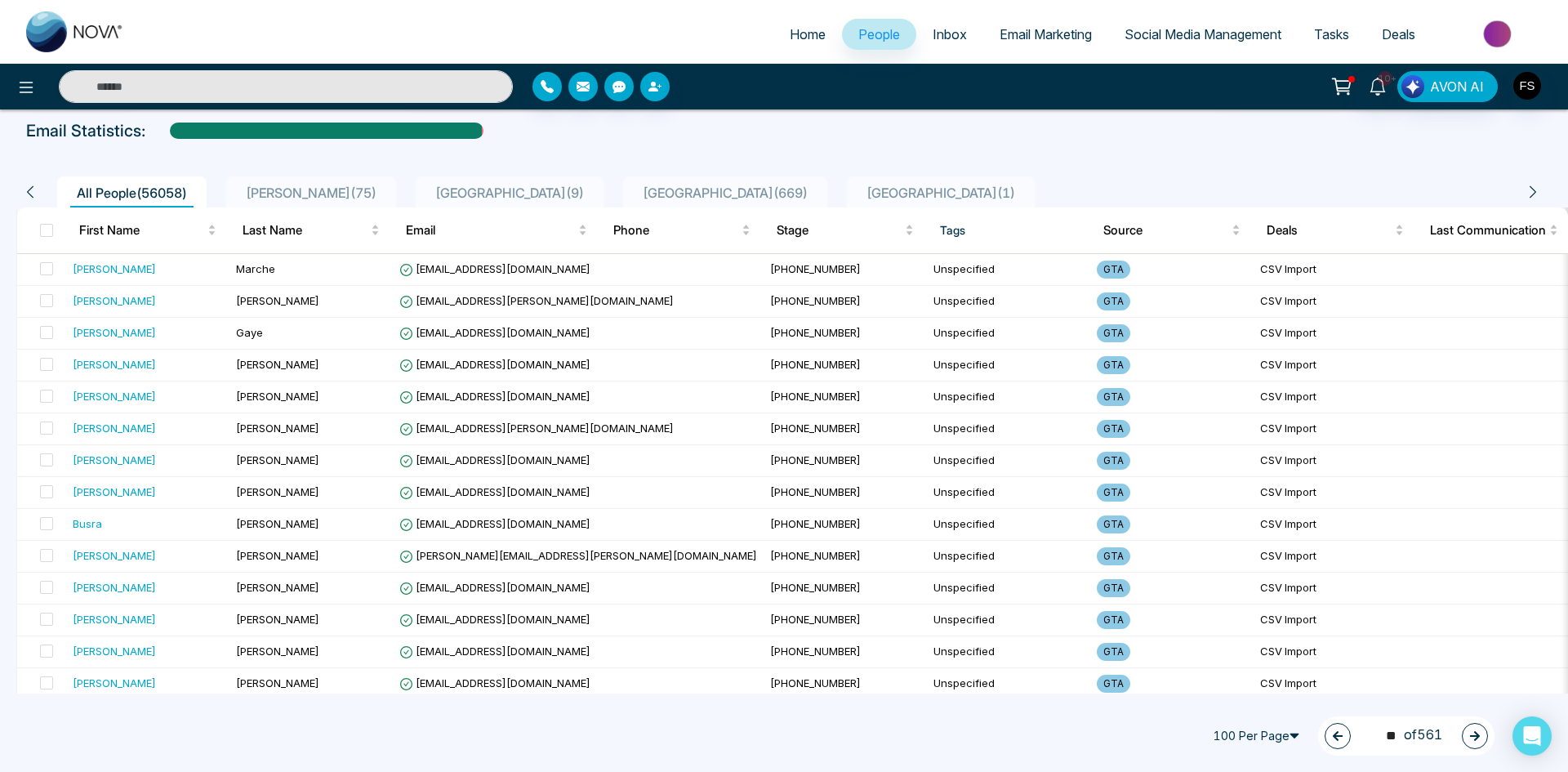
scroll to position [0, 0]
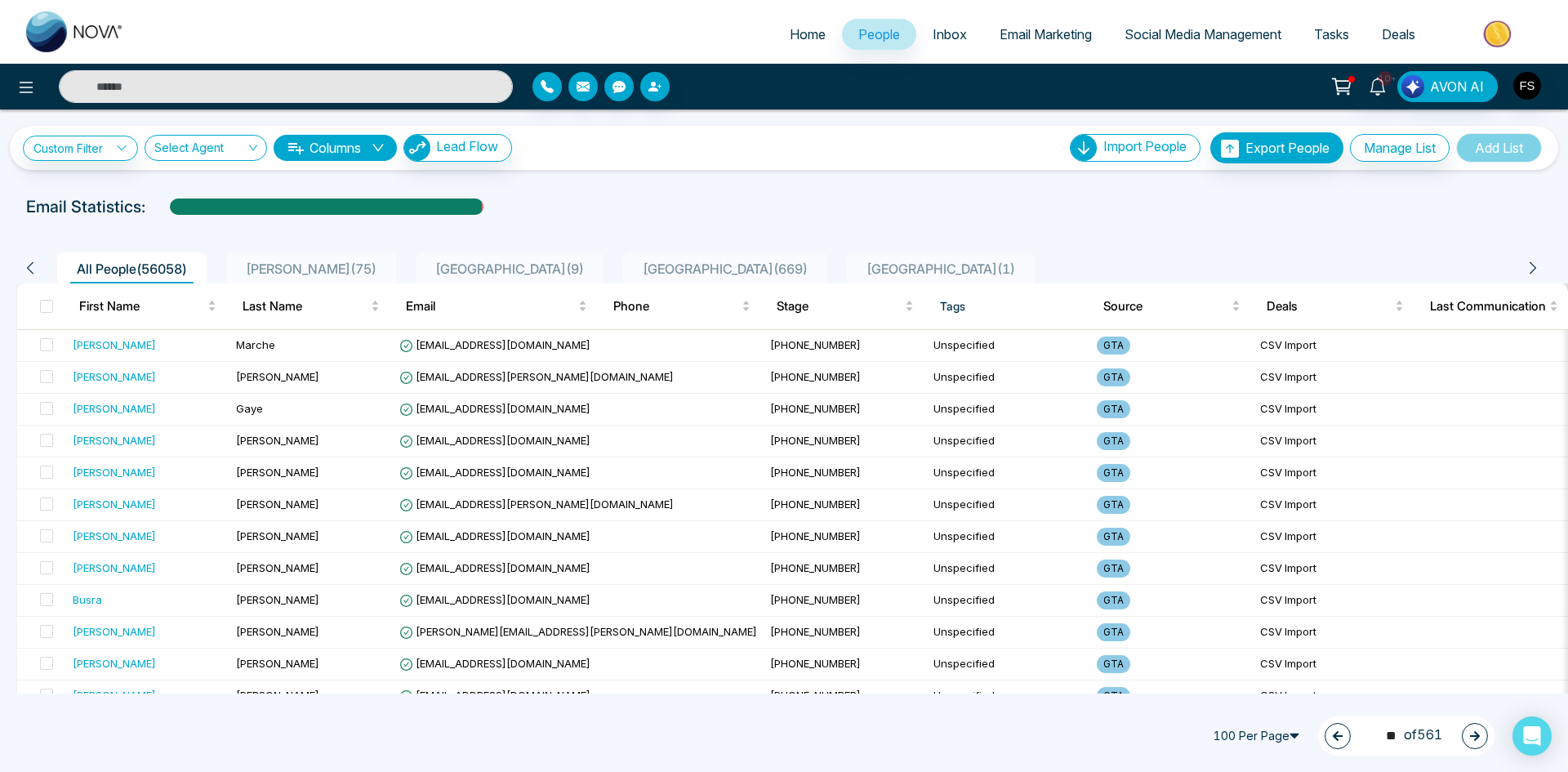
click at [1483, 731] on button "button" at bounding box center [1475, 736] width 27 height 27
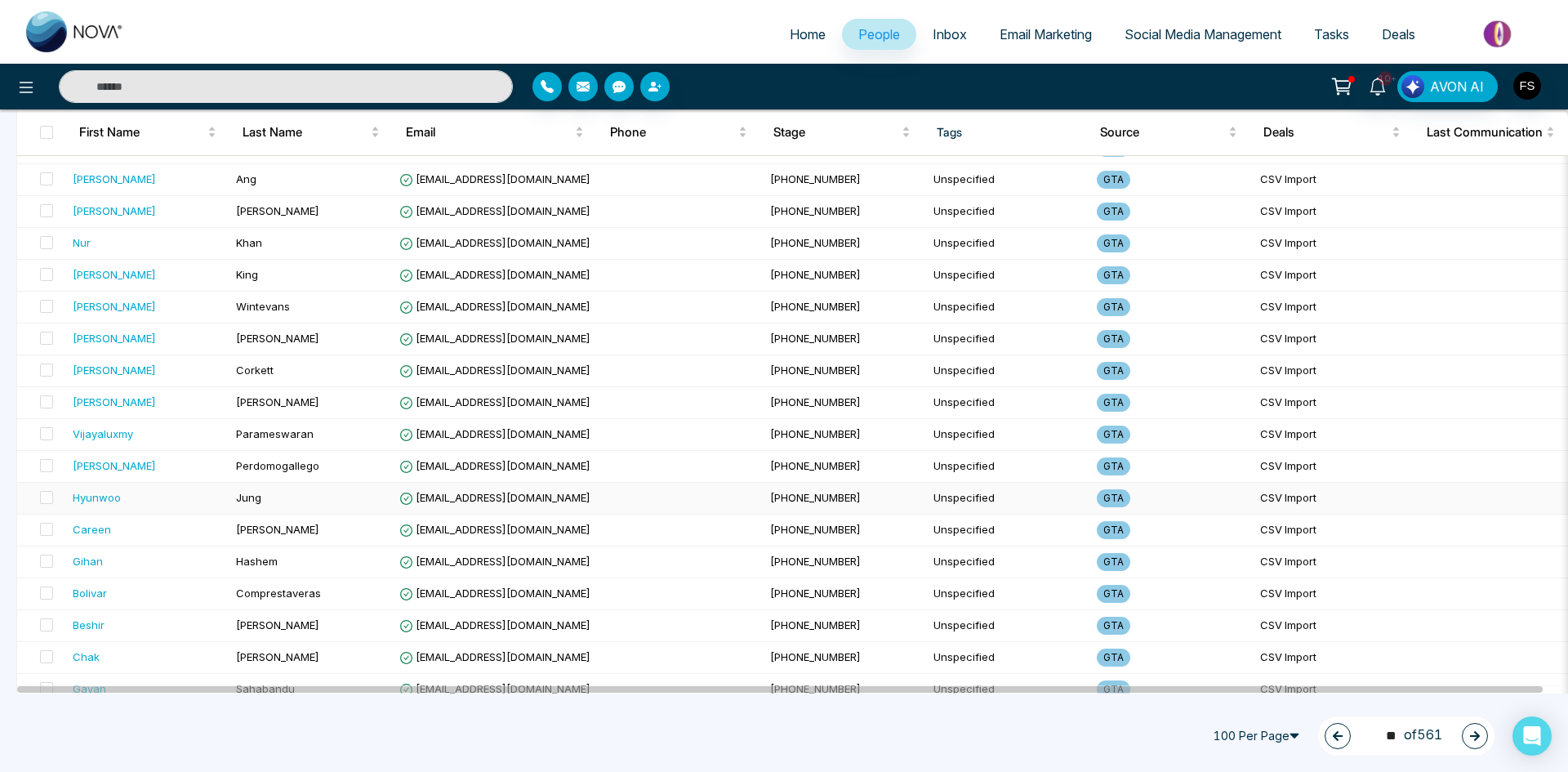
scroll to position [2830, 0]
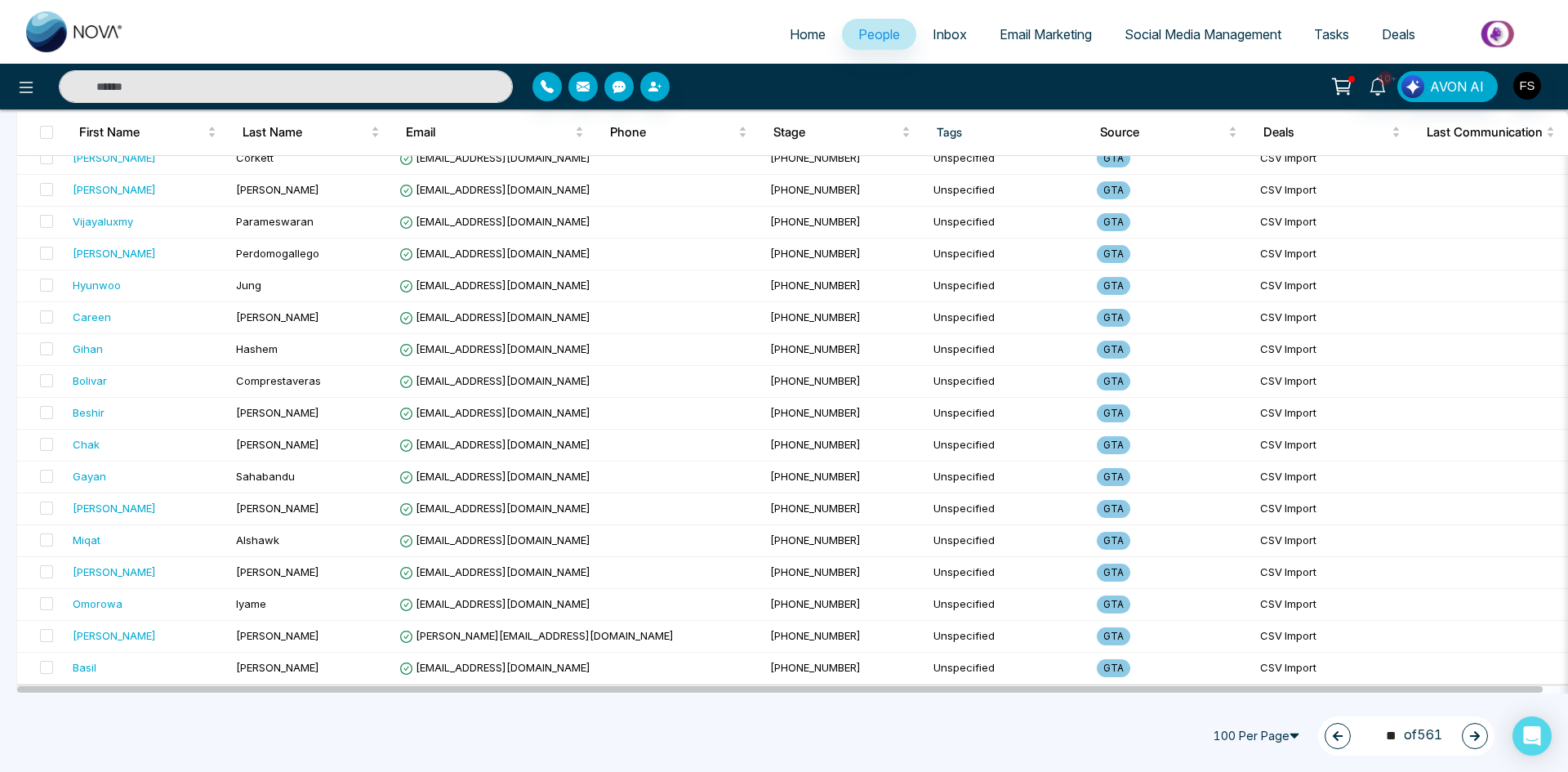
click at [1485, 733] on button "button" at bounding box center [1475, 736] width 27 height 27
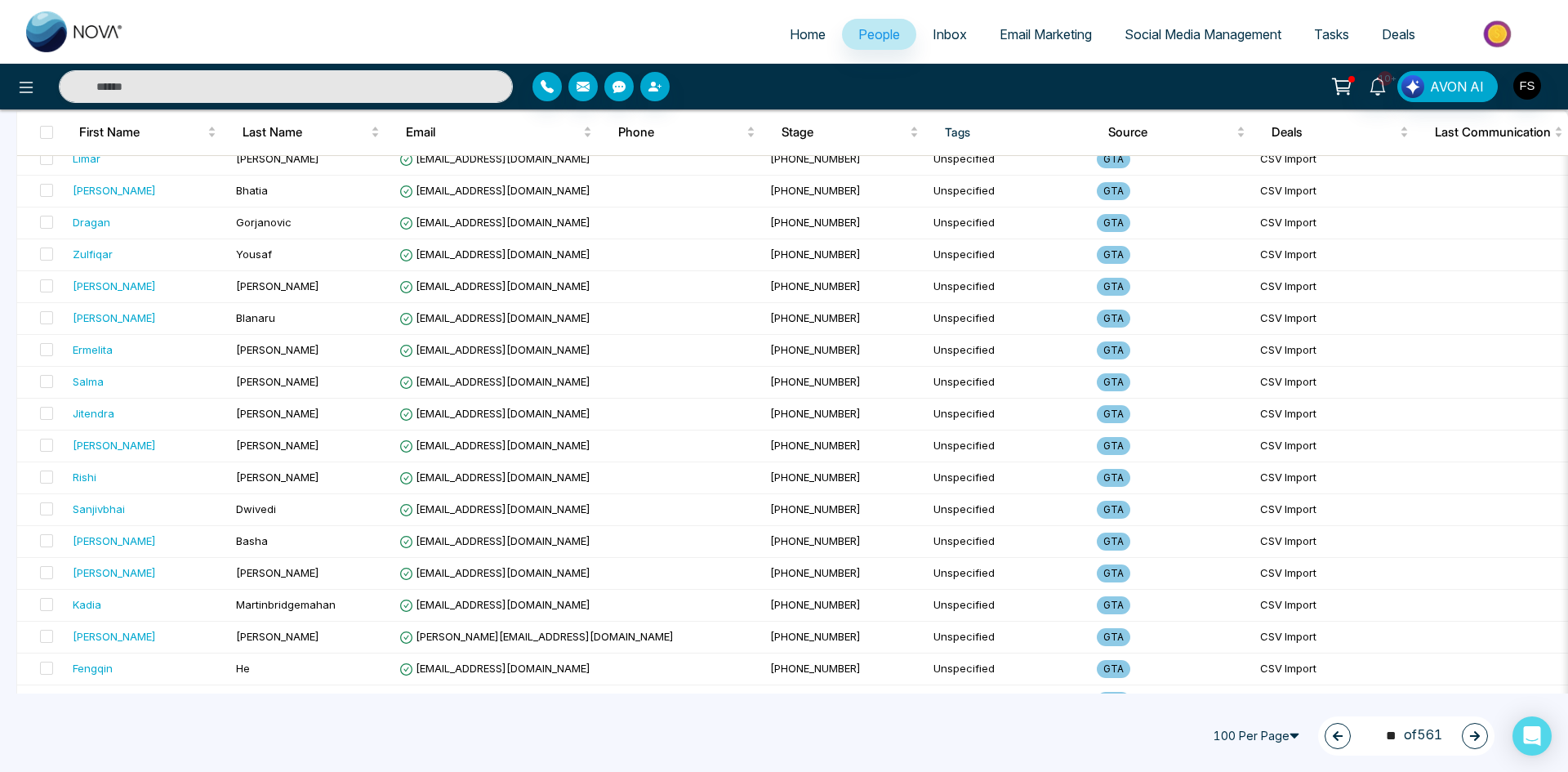
scroll to position [0, 0]
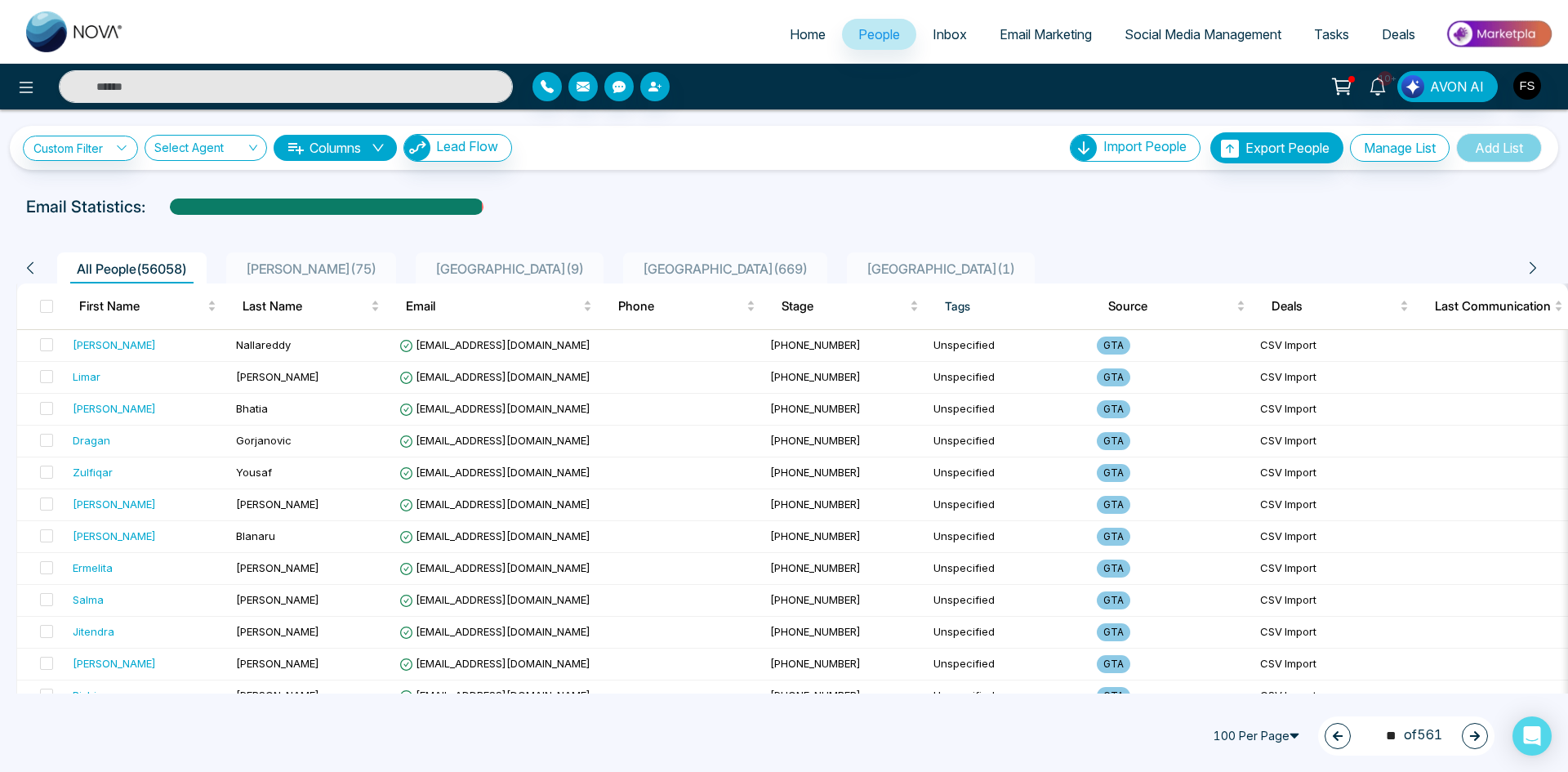
click at [1481, 741] on button "button" at bounding box center [1475, 736] width 27 height 27
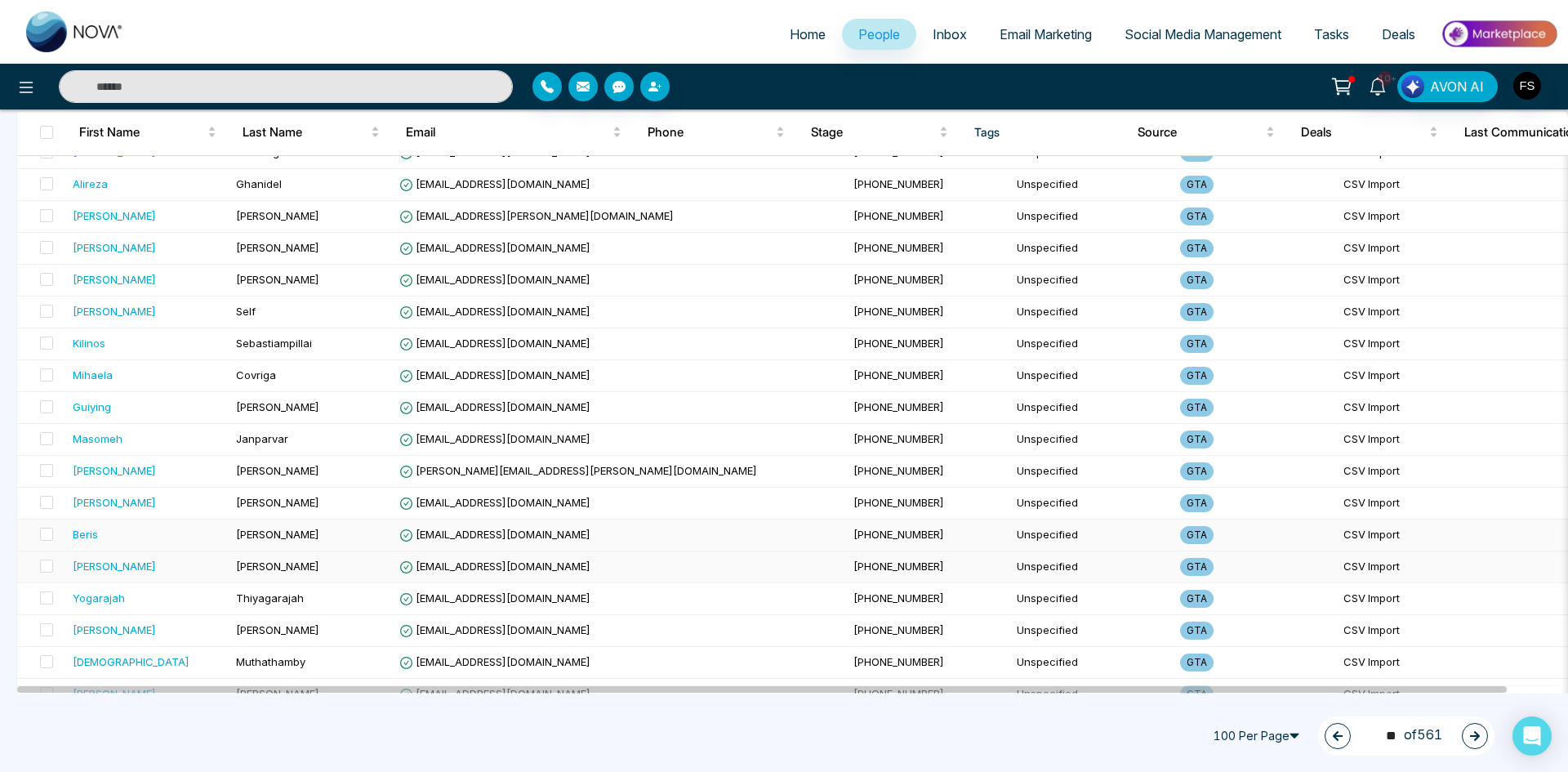
scroll to position [2830, 0]
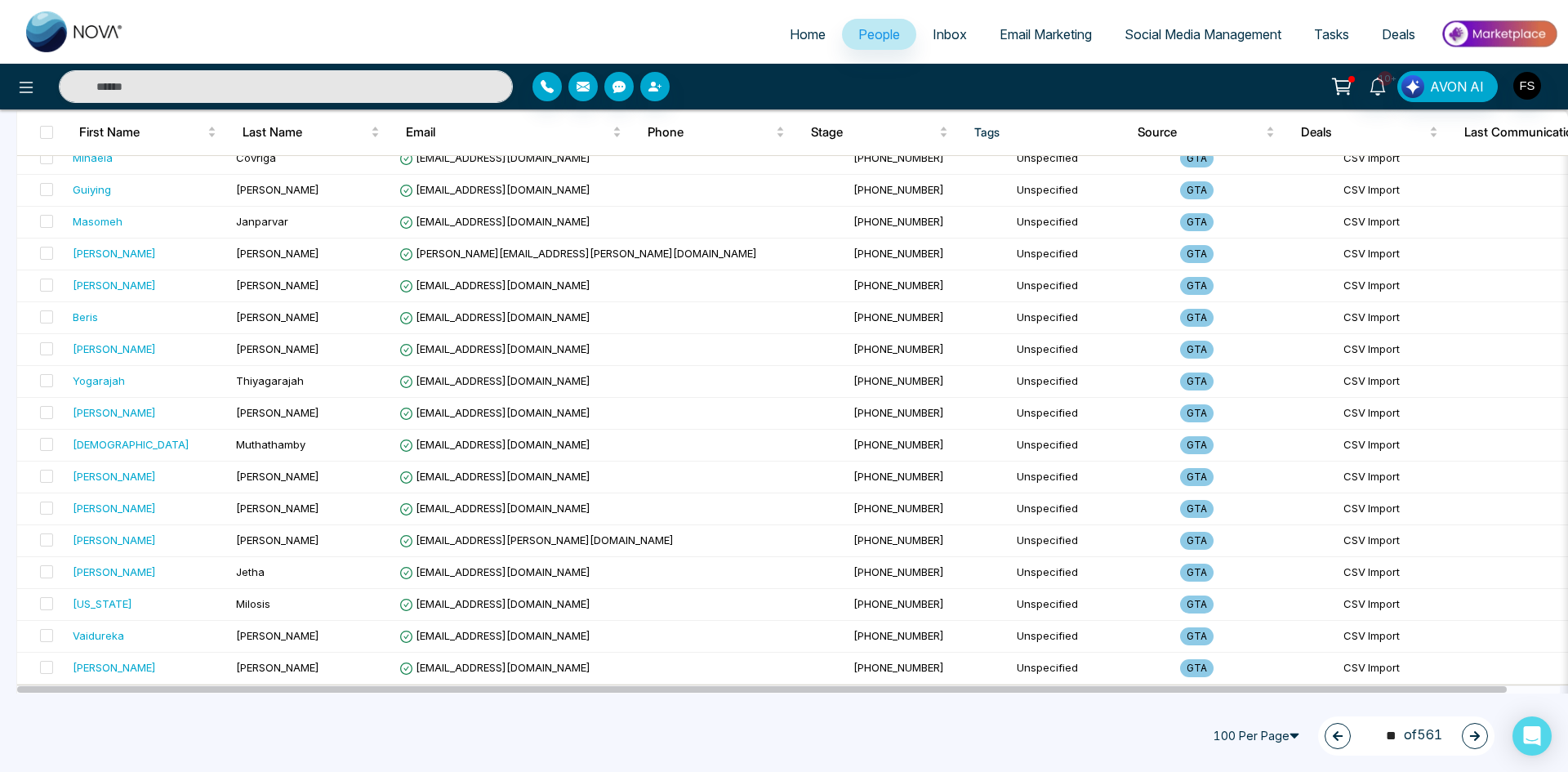
click at [1485, 736] on button "button" at bounding box center [1475, 736] width 27 height 27
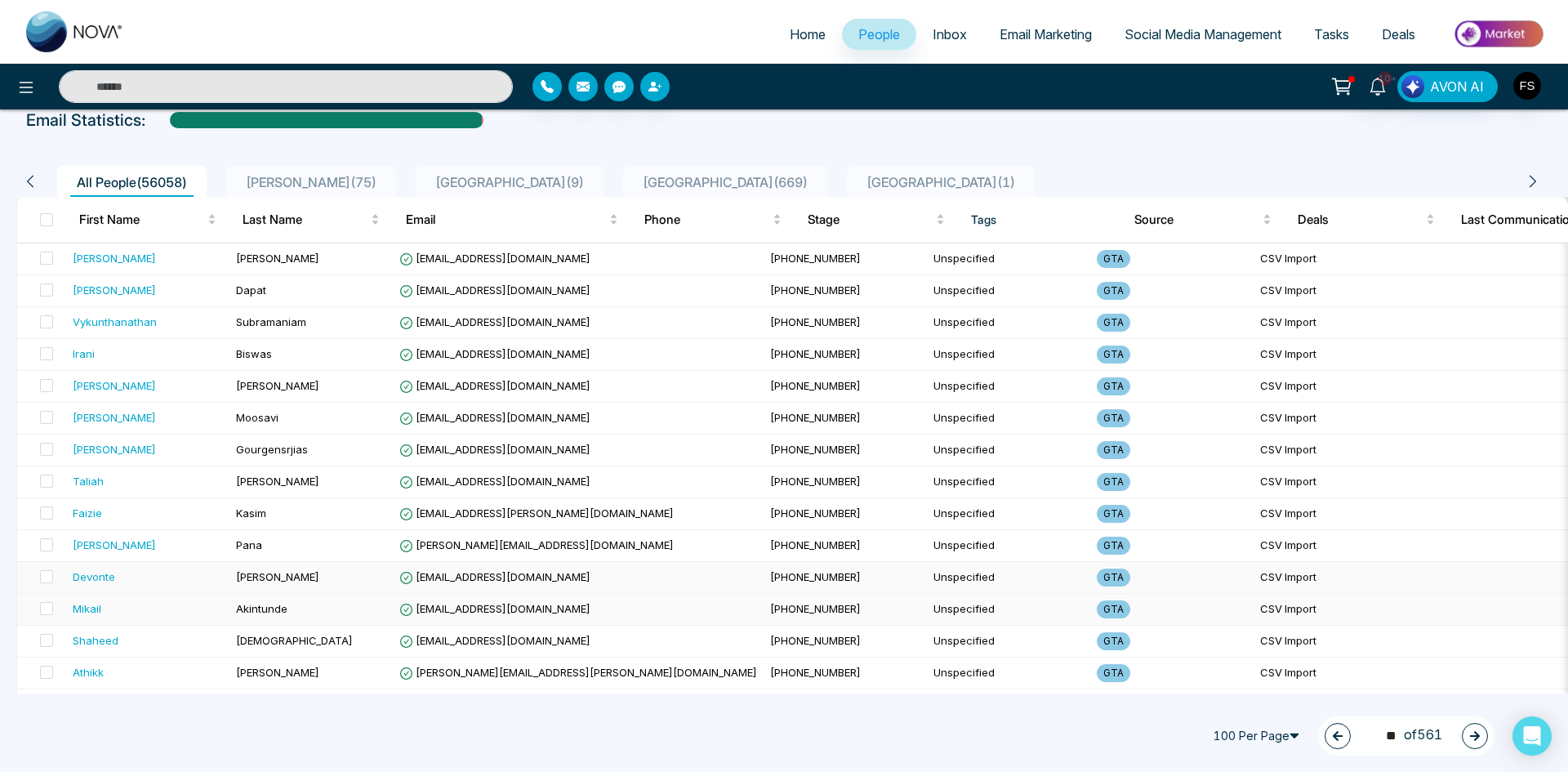
scroll to position [0, 0]
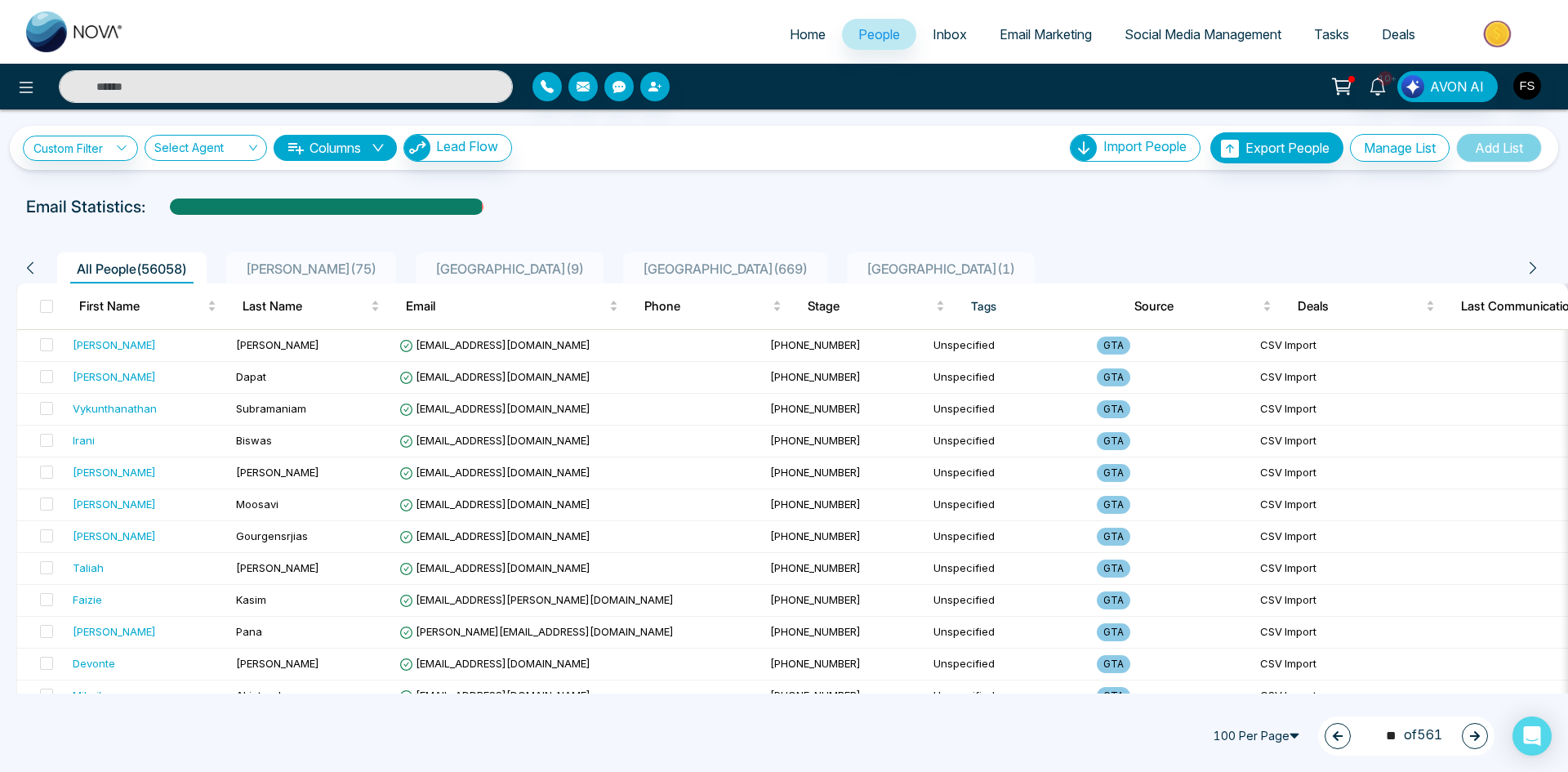
click at [1482, 738] on button "button" at bounding box center [1475, 736] width 27 height 27
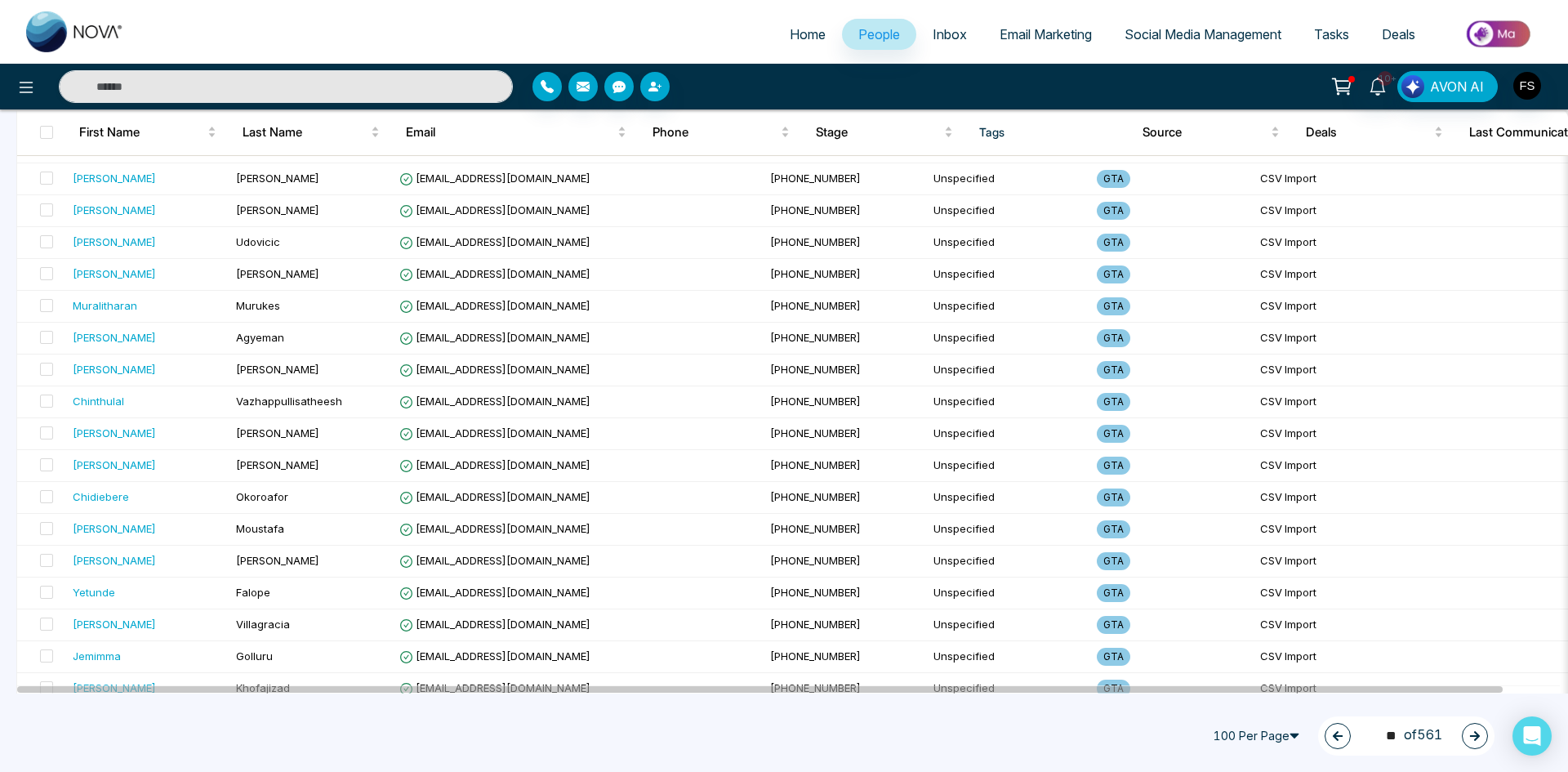
scroll to position [2830, 0]
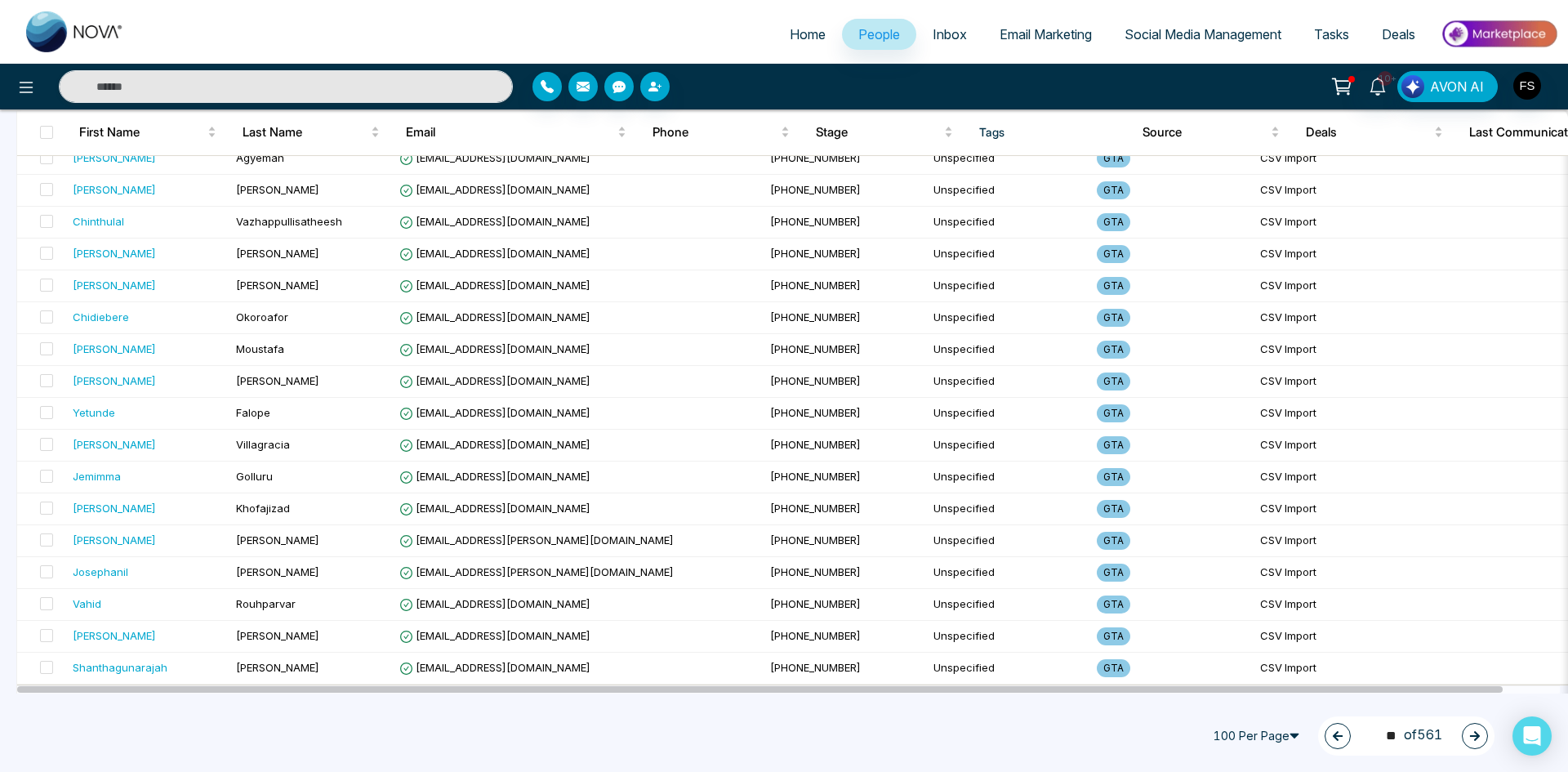
click at [1470, 738] on icon "button" at bounding box center [1475, 736] width 11 height 11
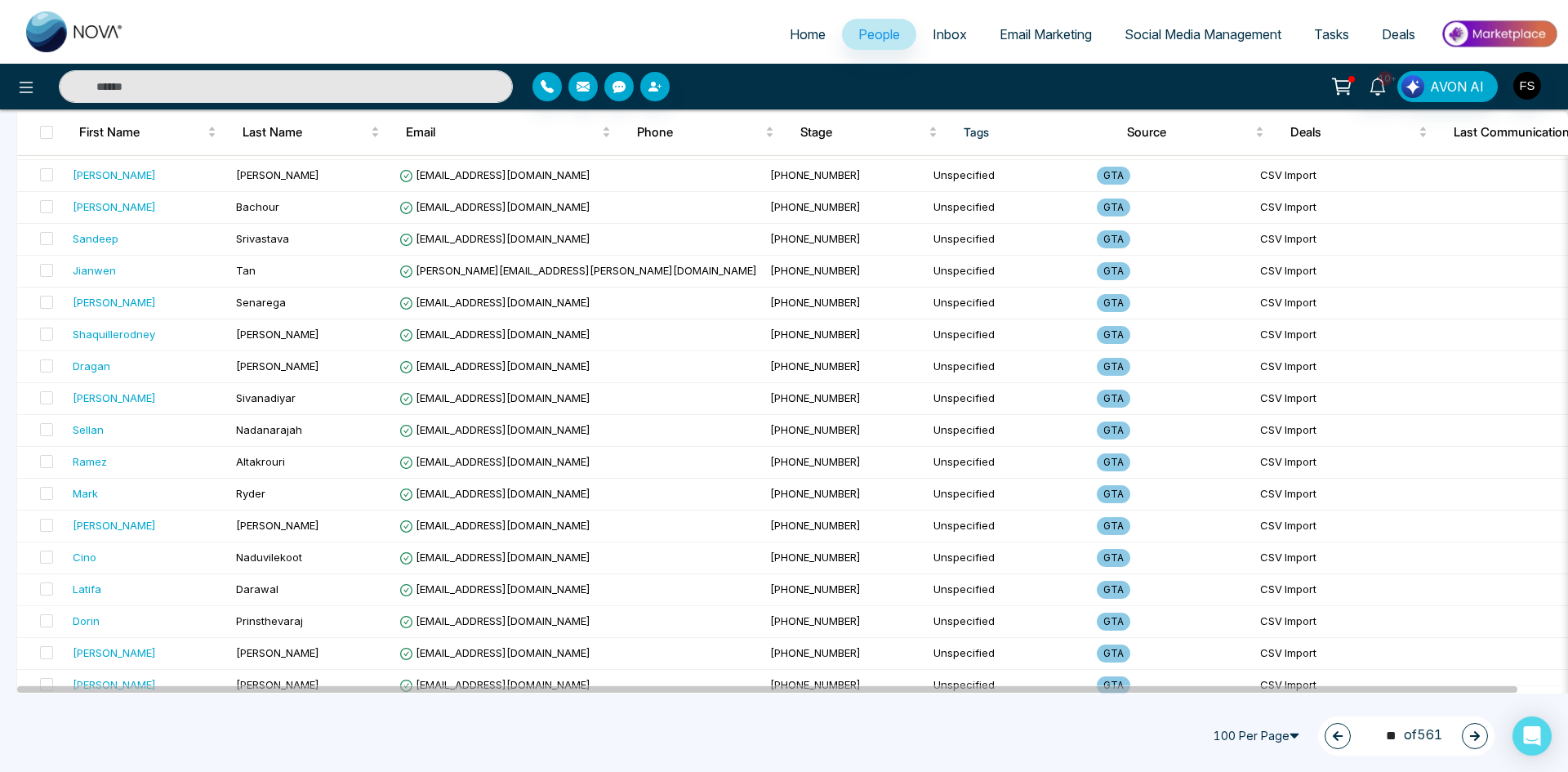
scroll to position [0, 0]
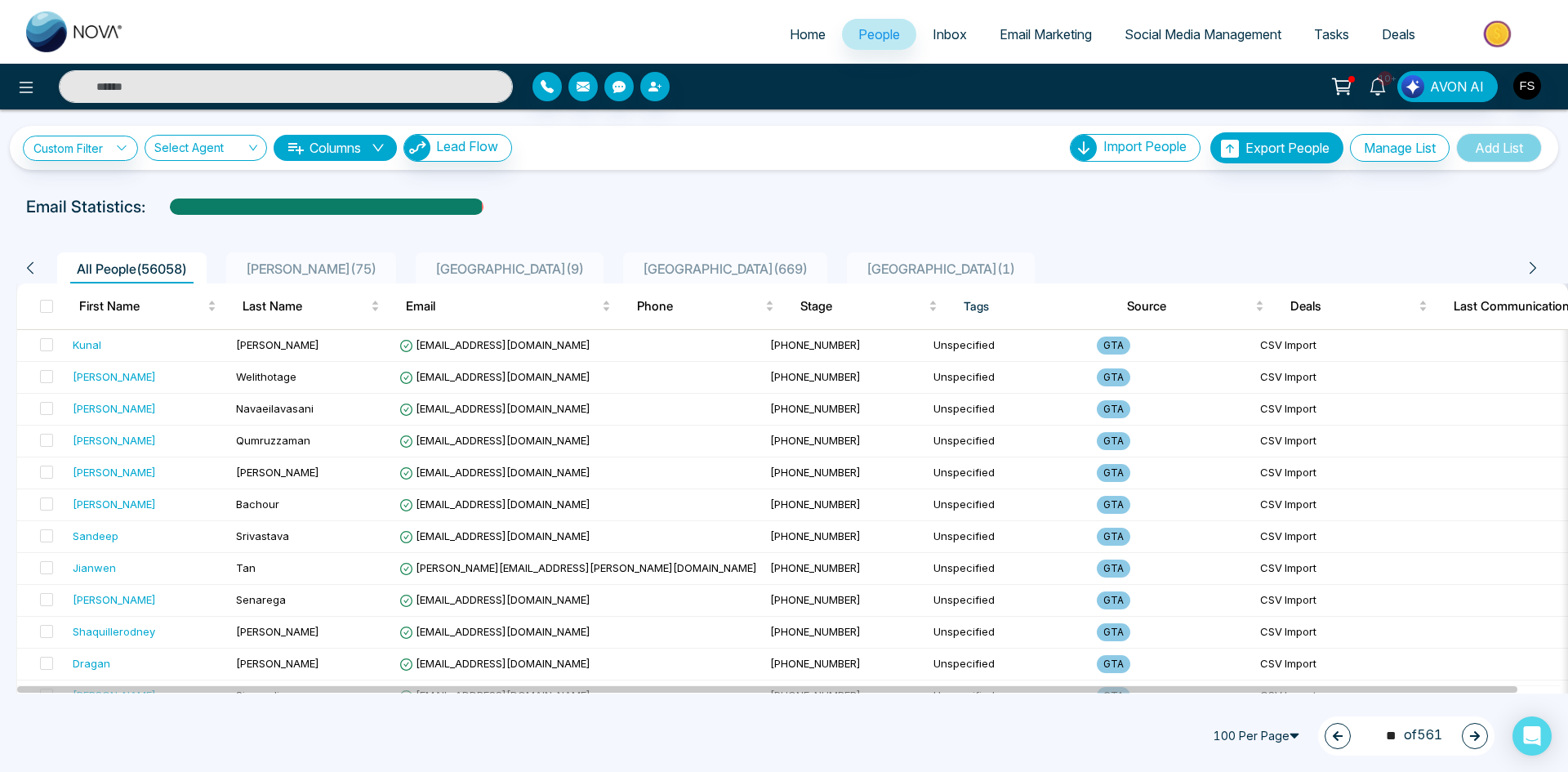
click at [1469, 737] on icon "button" at bounding box center [1475, 736] width 11 height 11
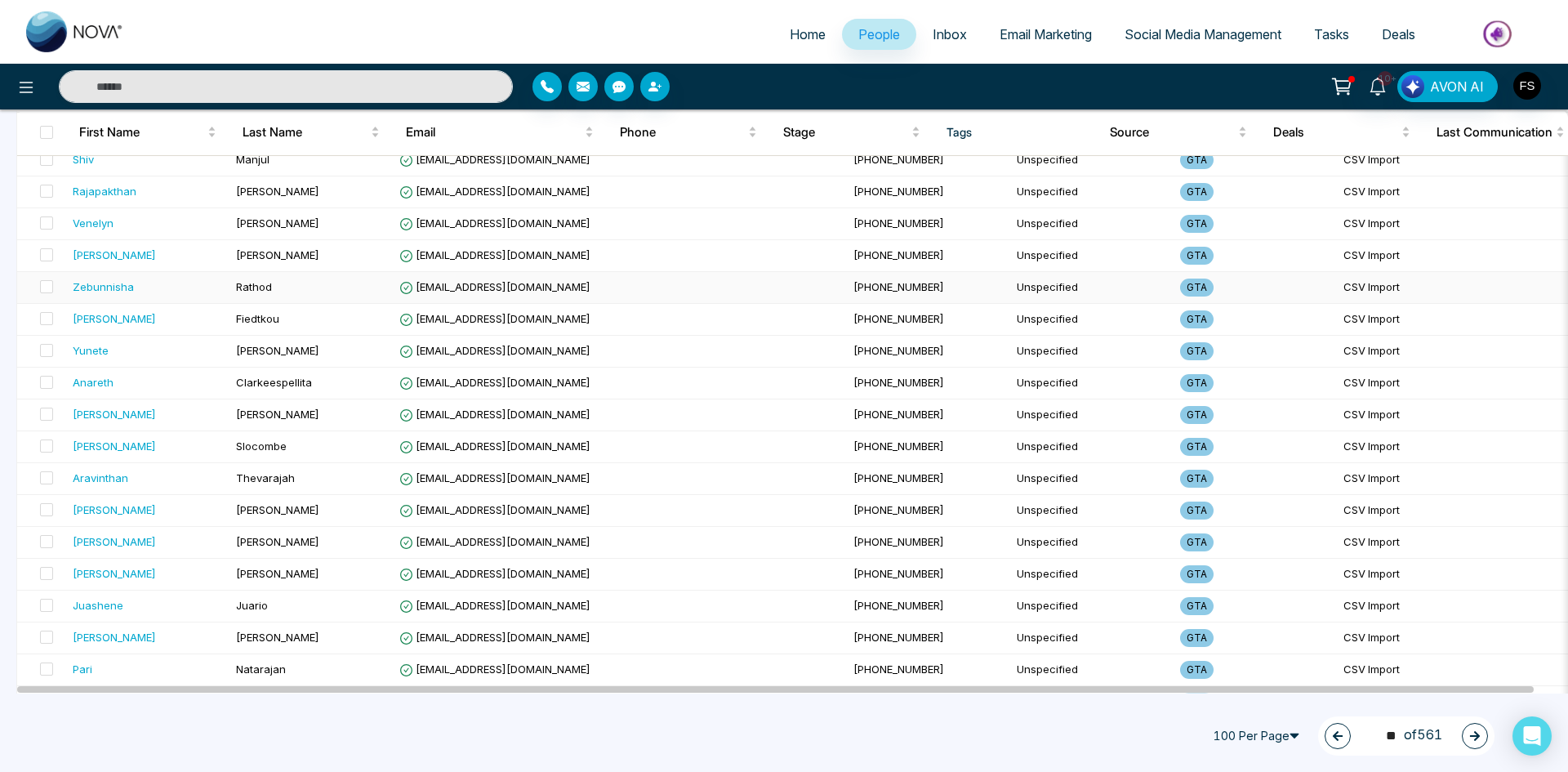
scroll to position [2830, 0]
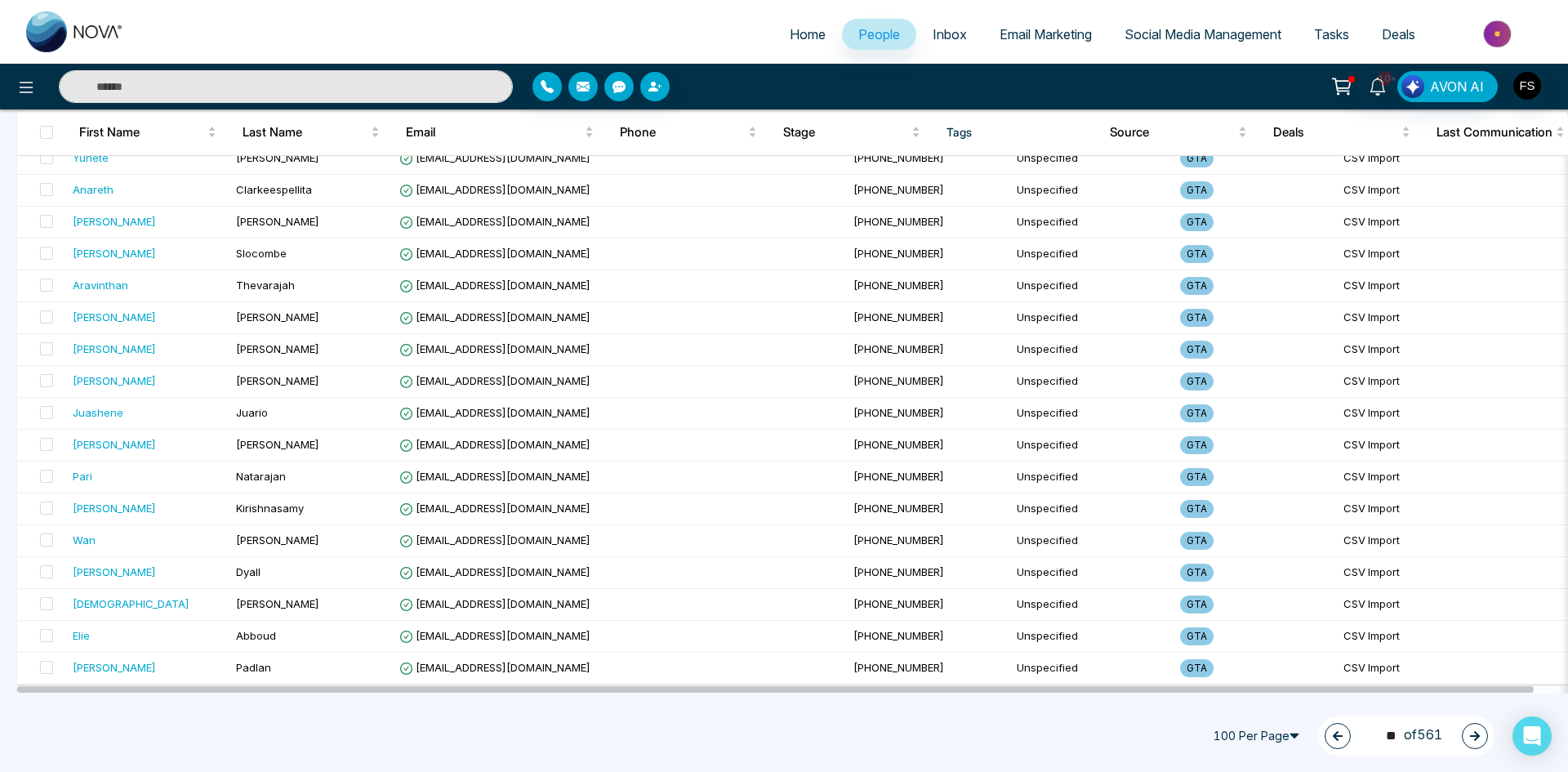
click at [1472, 738] on icon "button" at bounding box center [1475, 736] width 11 height 11
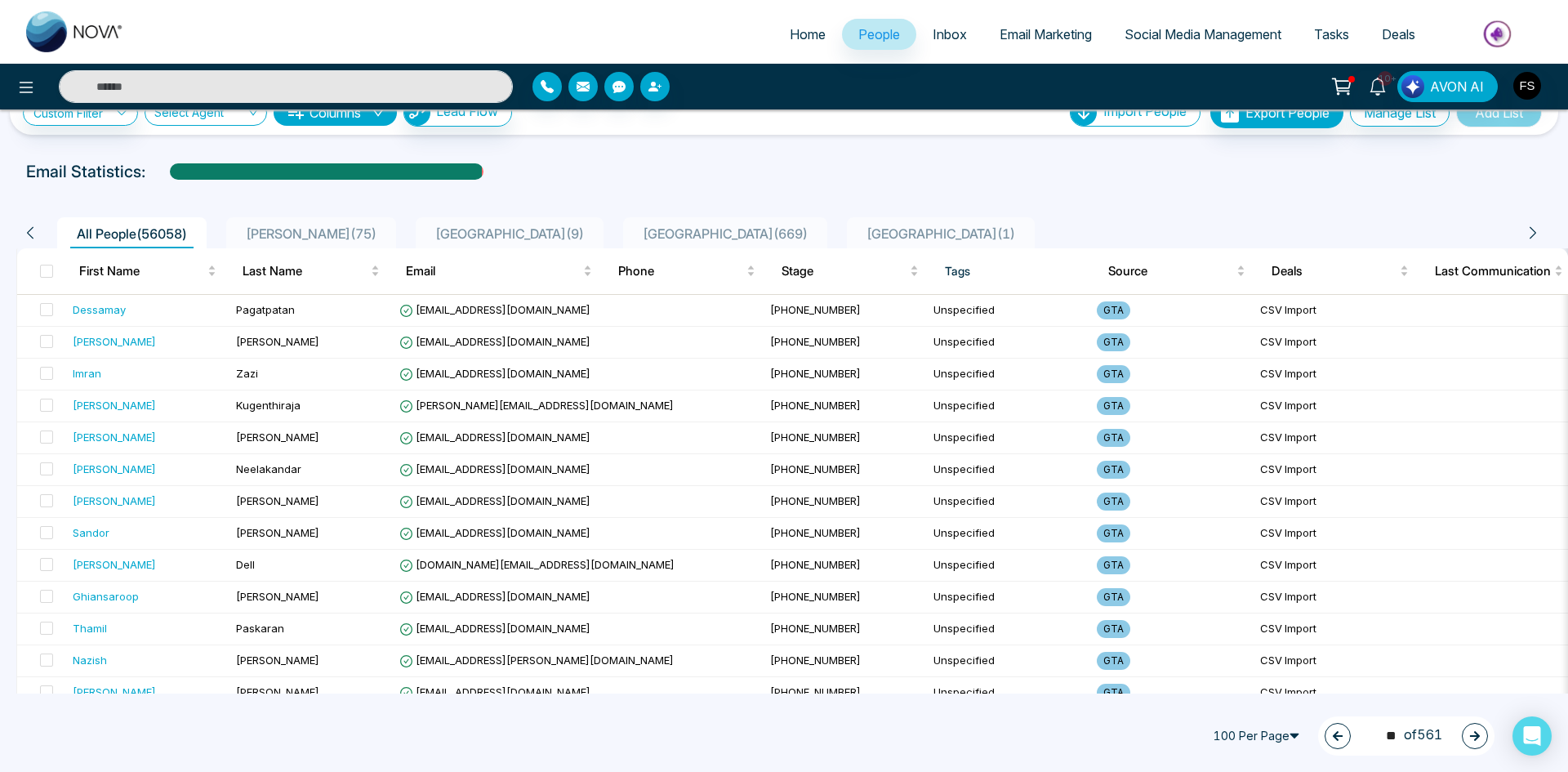
scroll to position [0, 0]
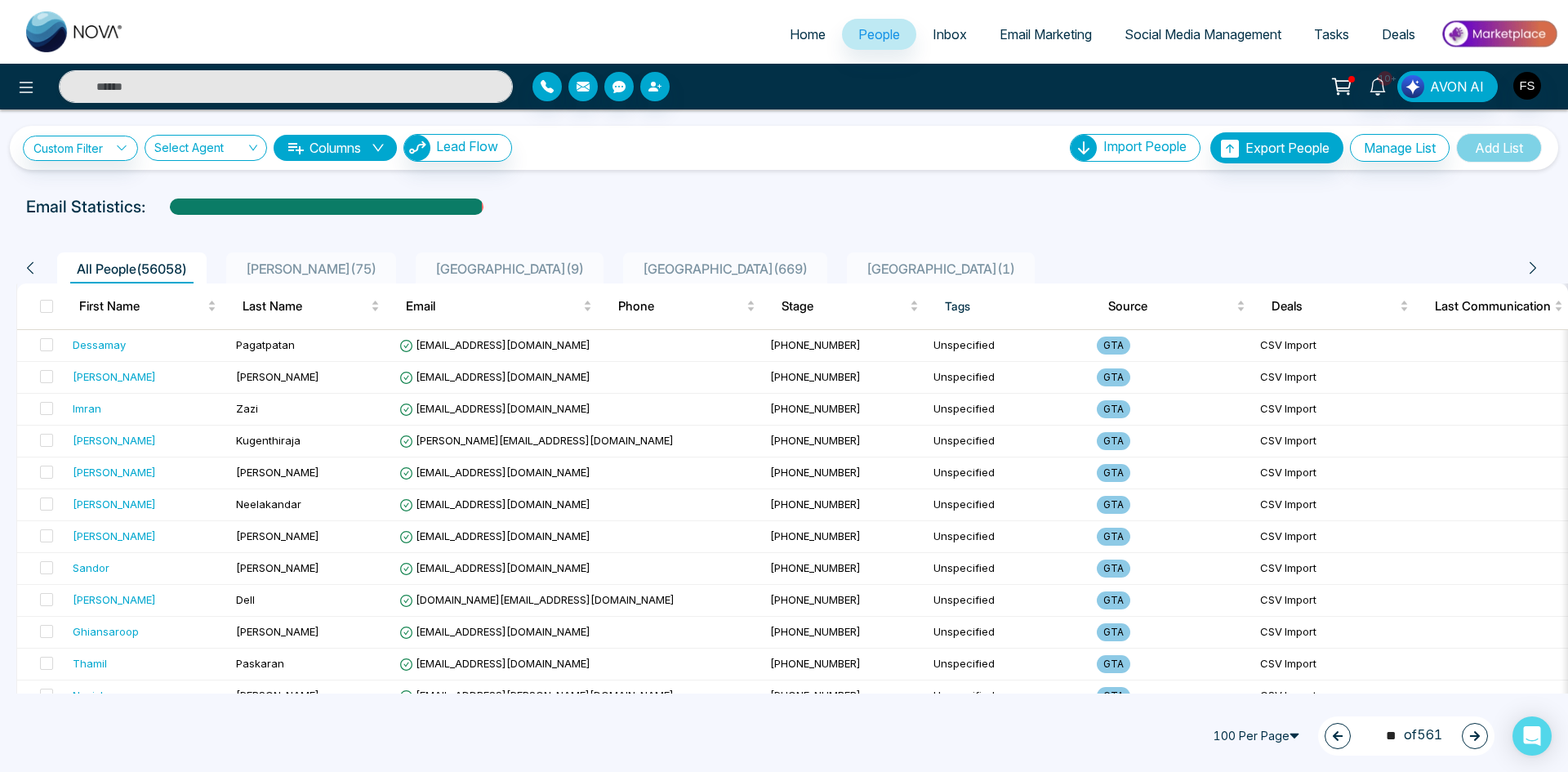
click at [1478, 739] on icon "button" at bounding box center [1475, 736] width 11 height 11
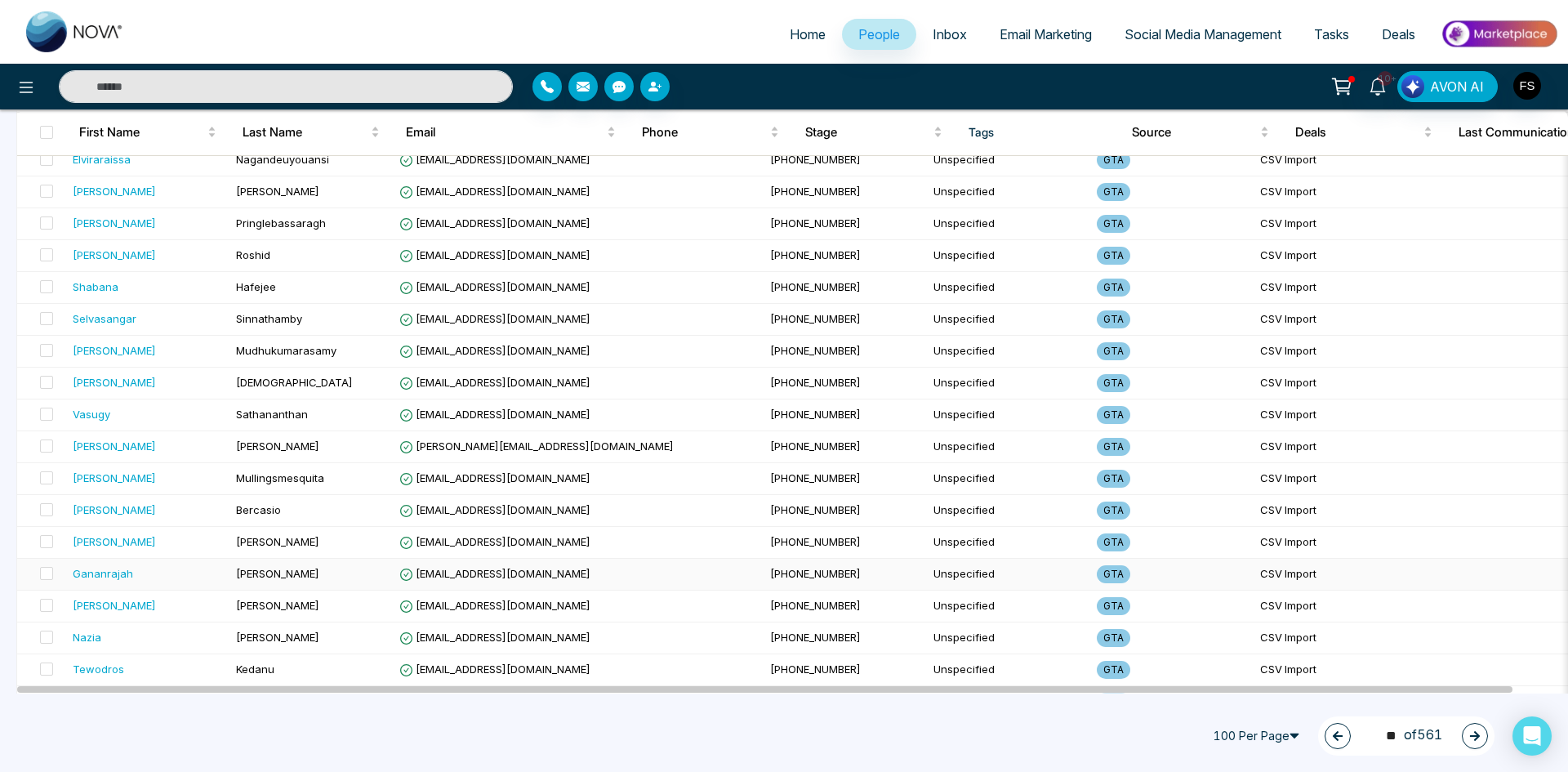
scroll to position [2830, 0]
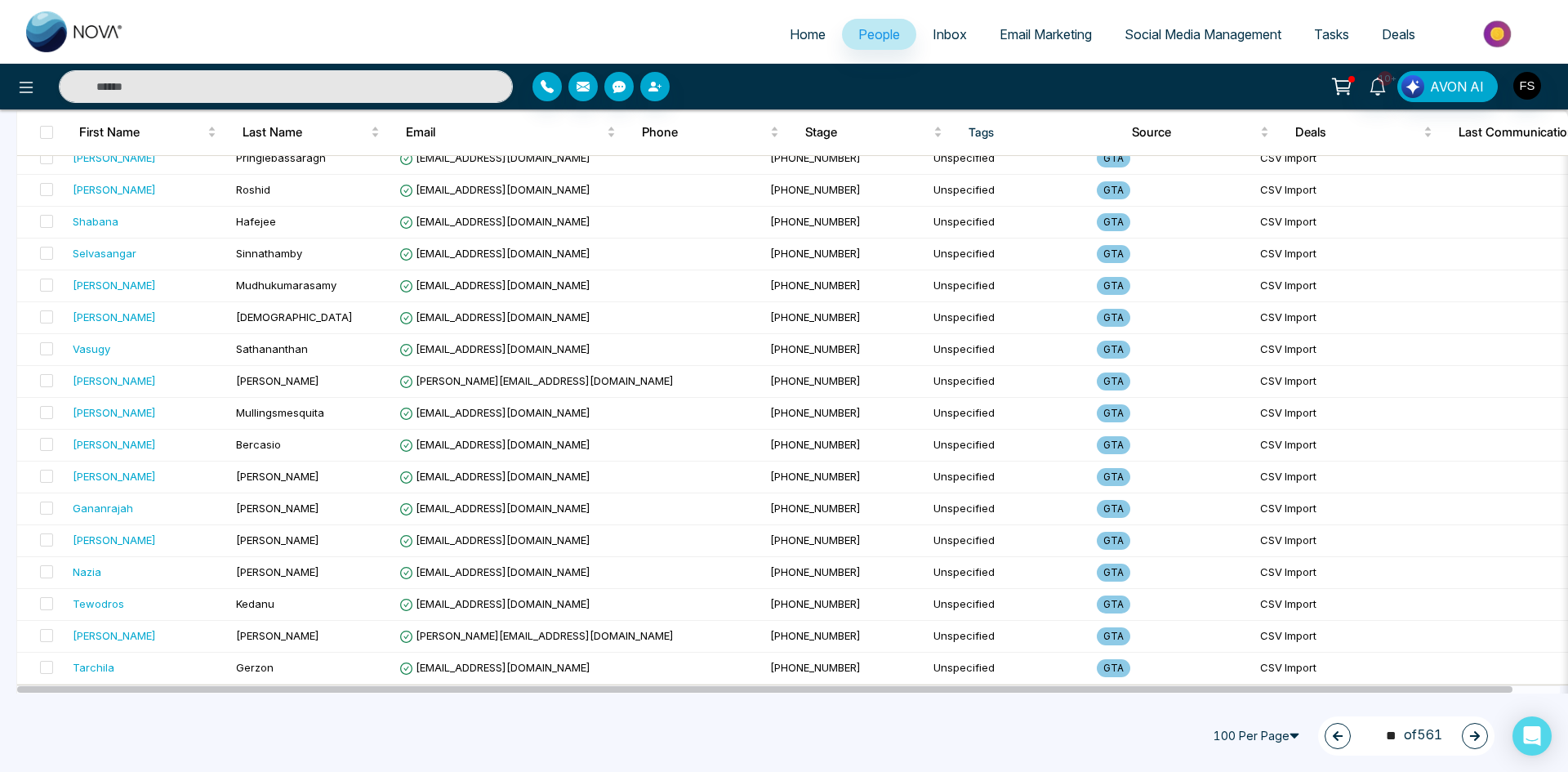
click at [1461, 740] on div "77 ** of 561" at bounding box center [1407, 735] width 176 height 39
click at [1470, 737] on icon "button" at bounding box center [1475, 736] width 11 height 11
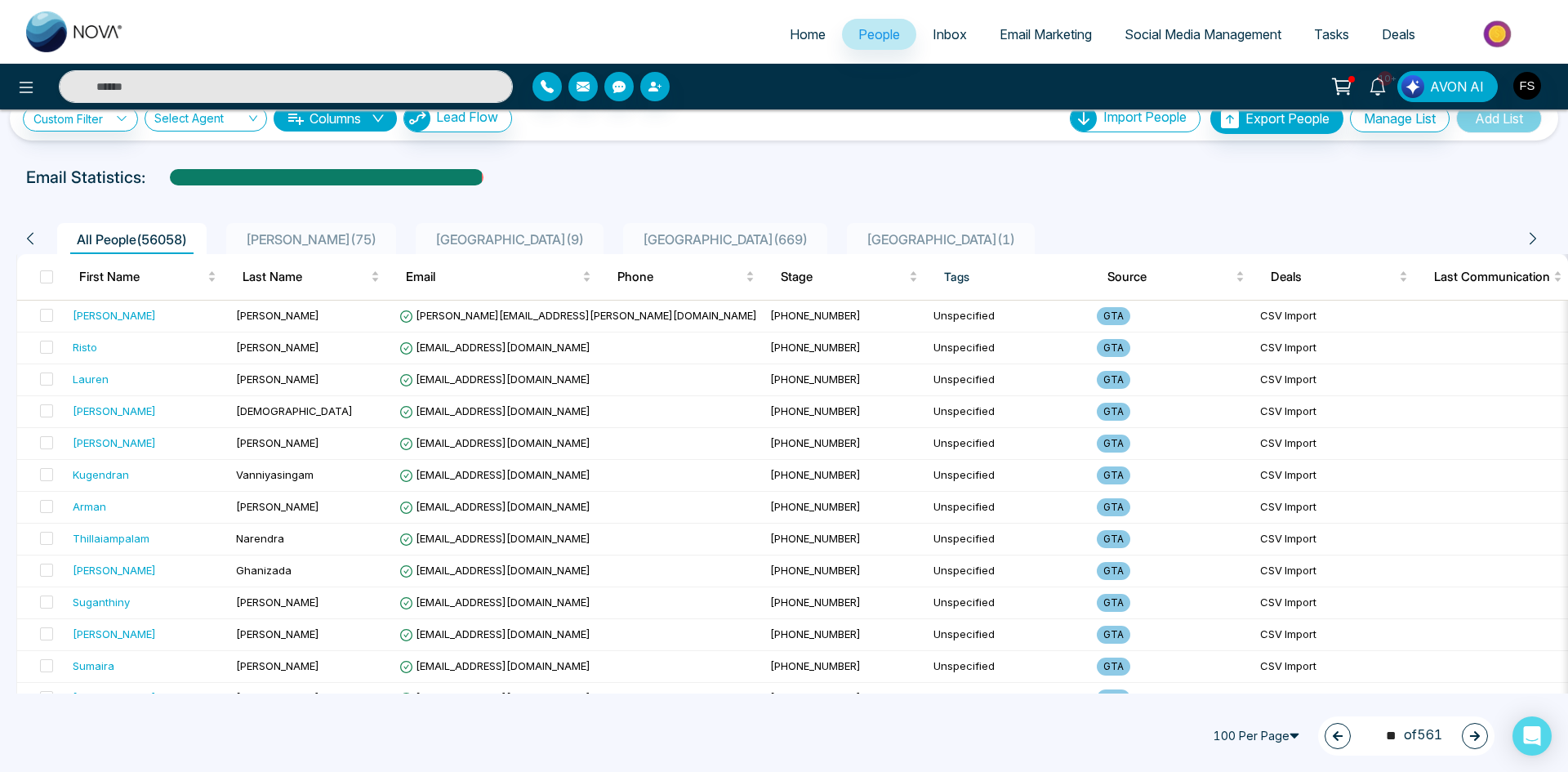
scroll to position [0, 0]
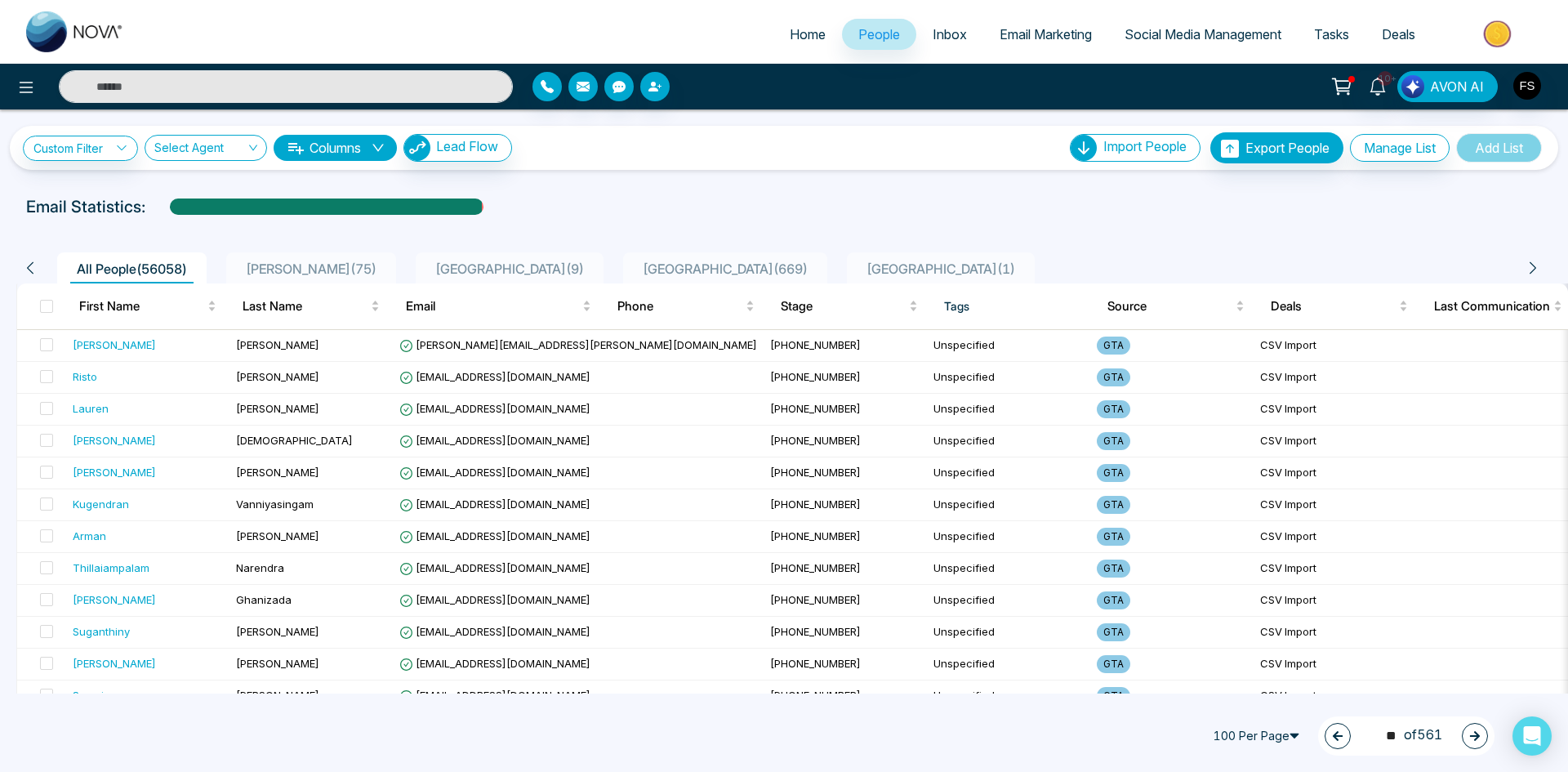
click at [1479, 739] on icon "button" at bounding box center [1475, 736] width 11 height 11
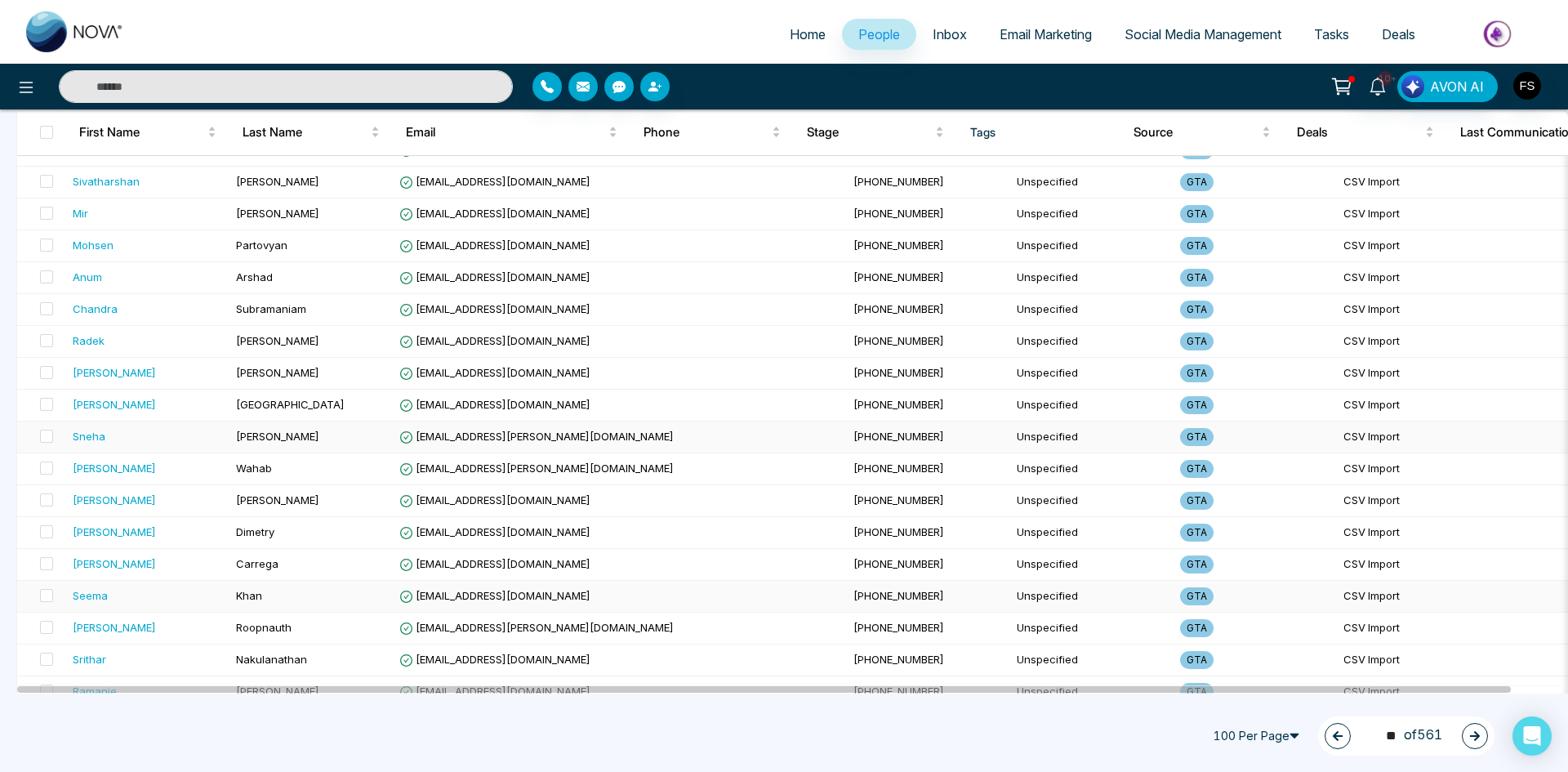
scroll to position [2830, 0]
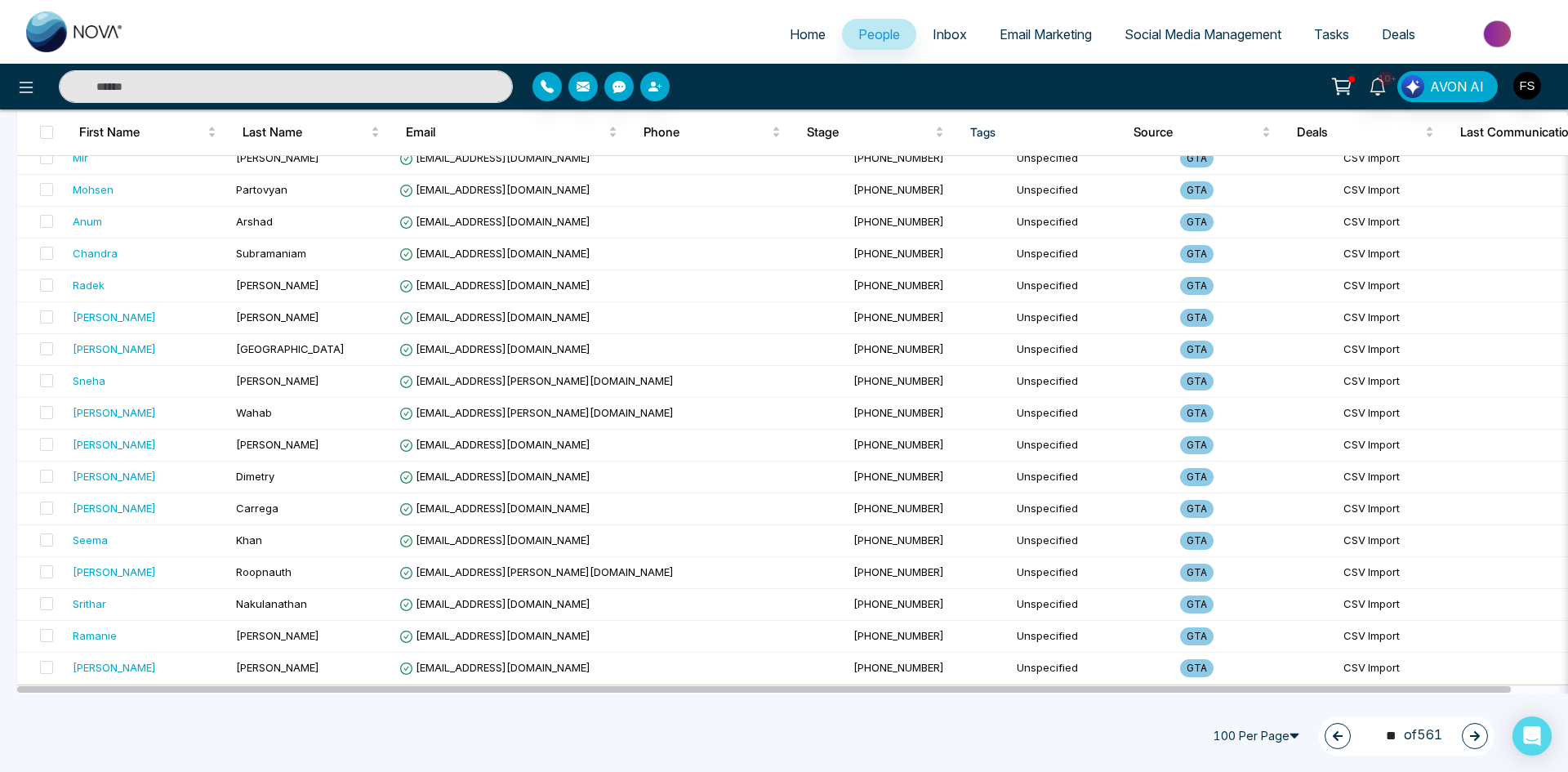
click at [1471, 738] on icon "button" at bounding box center [1475, 736] width 11 height 11
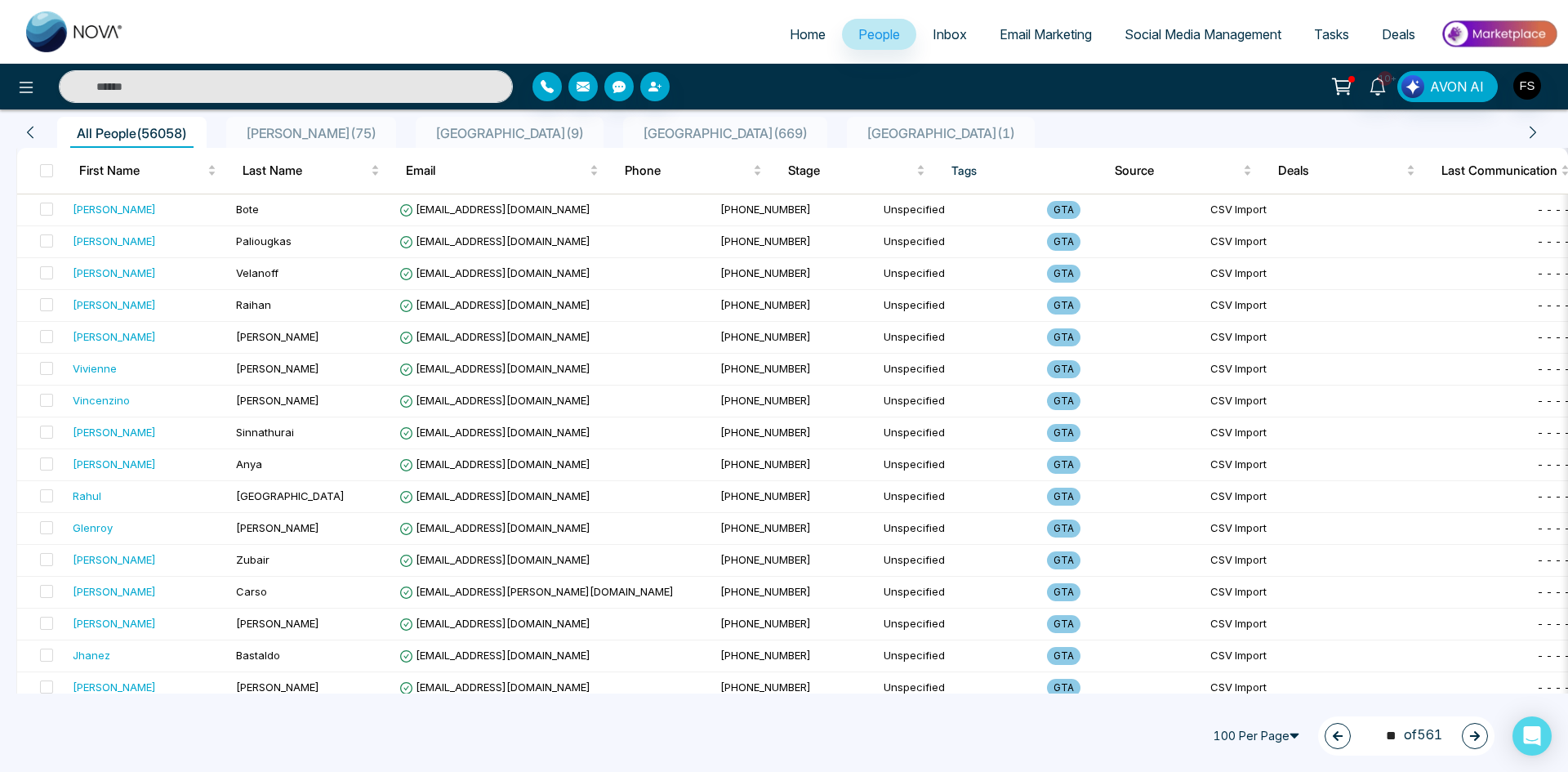
scroll to position [0, 0]
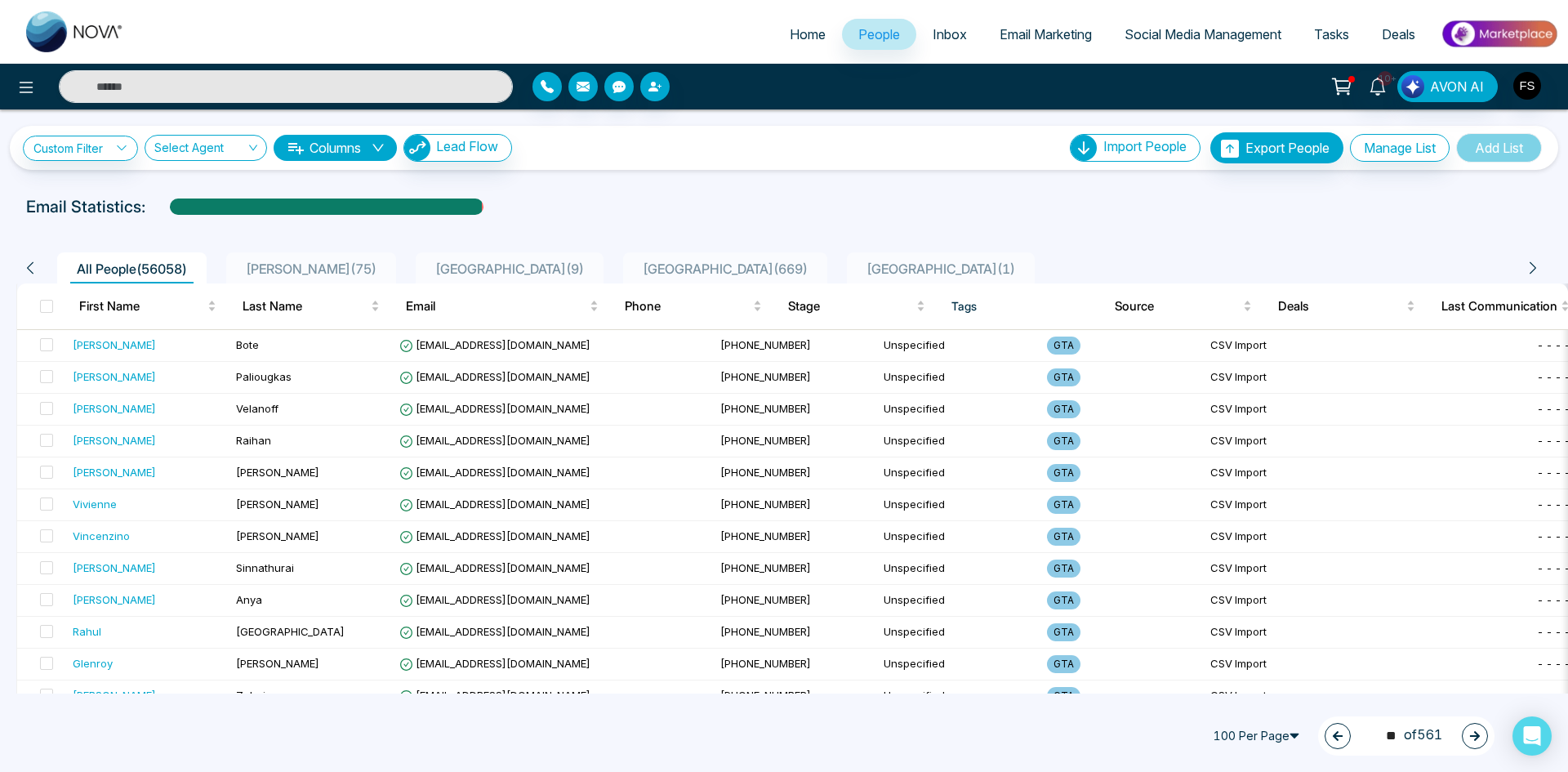
click at [1472, 740] on icon "button" at bounding box center [1475, 736] width 11 height 11
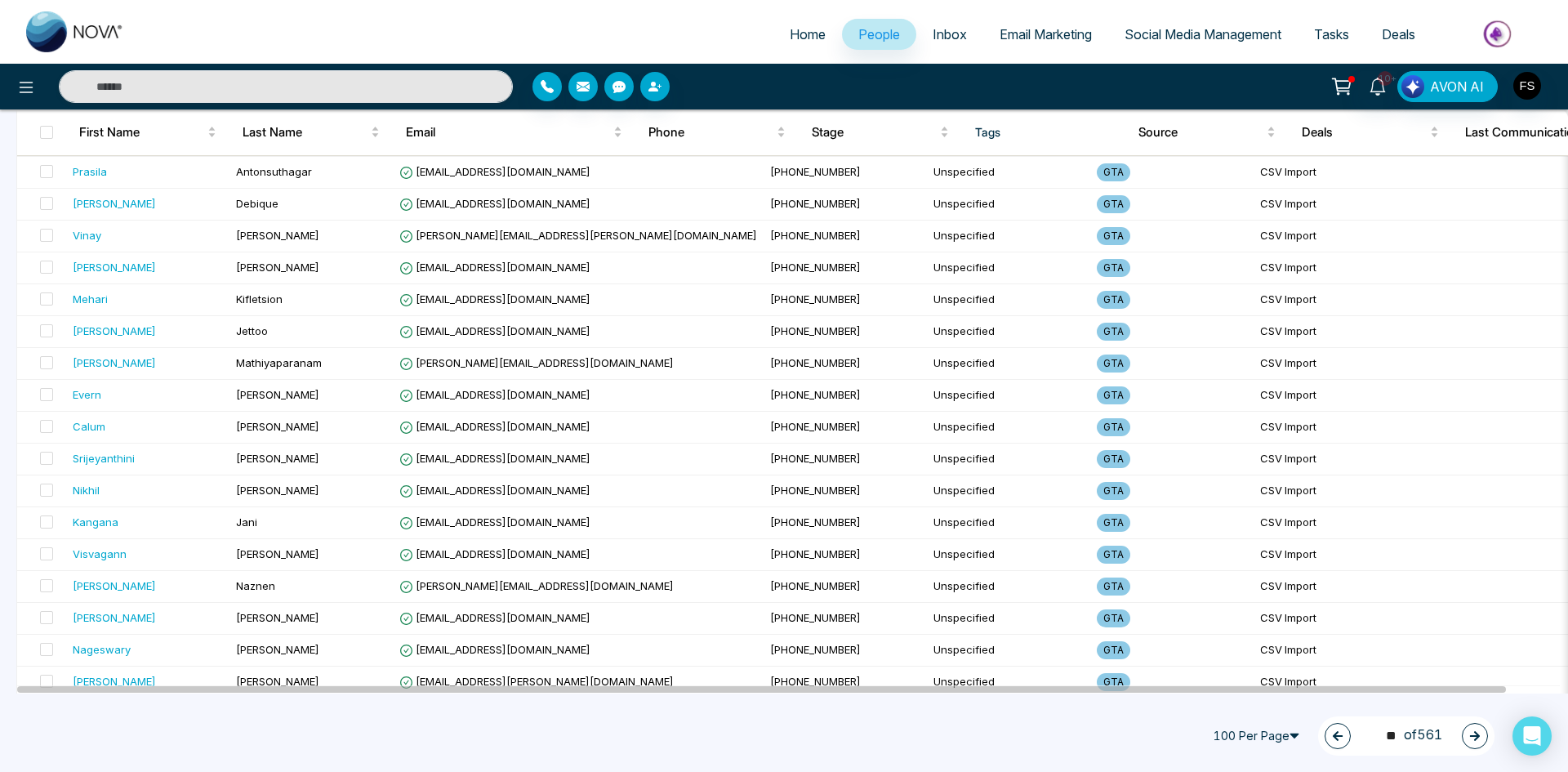
scroll to position [2830, 0]
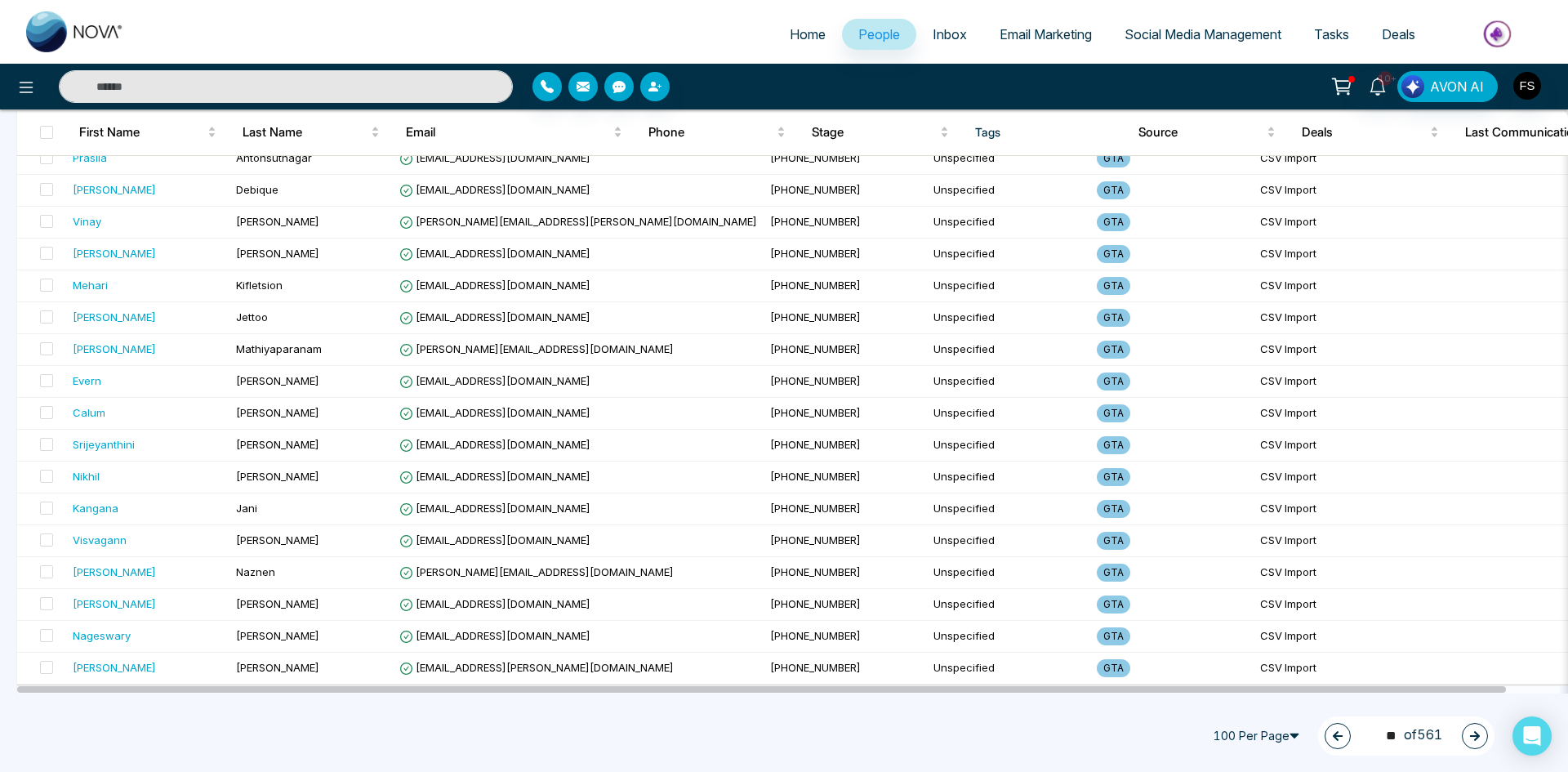
click at [1472, 731] on icon "button" at bounding box center [1475, 736] width 11 height 11
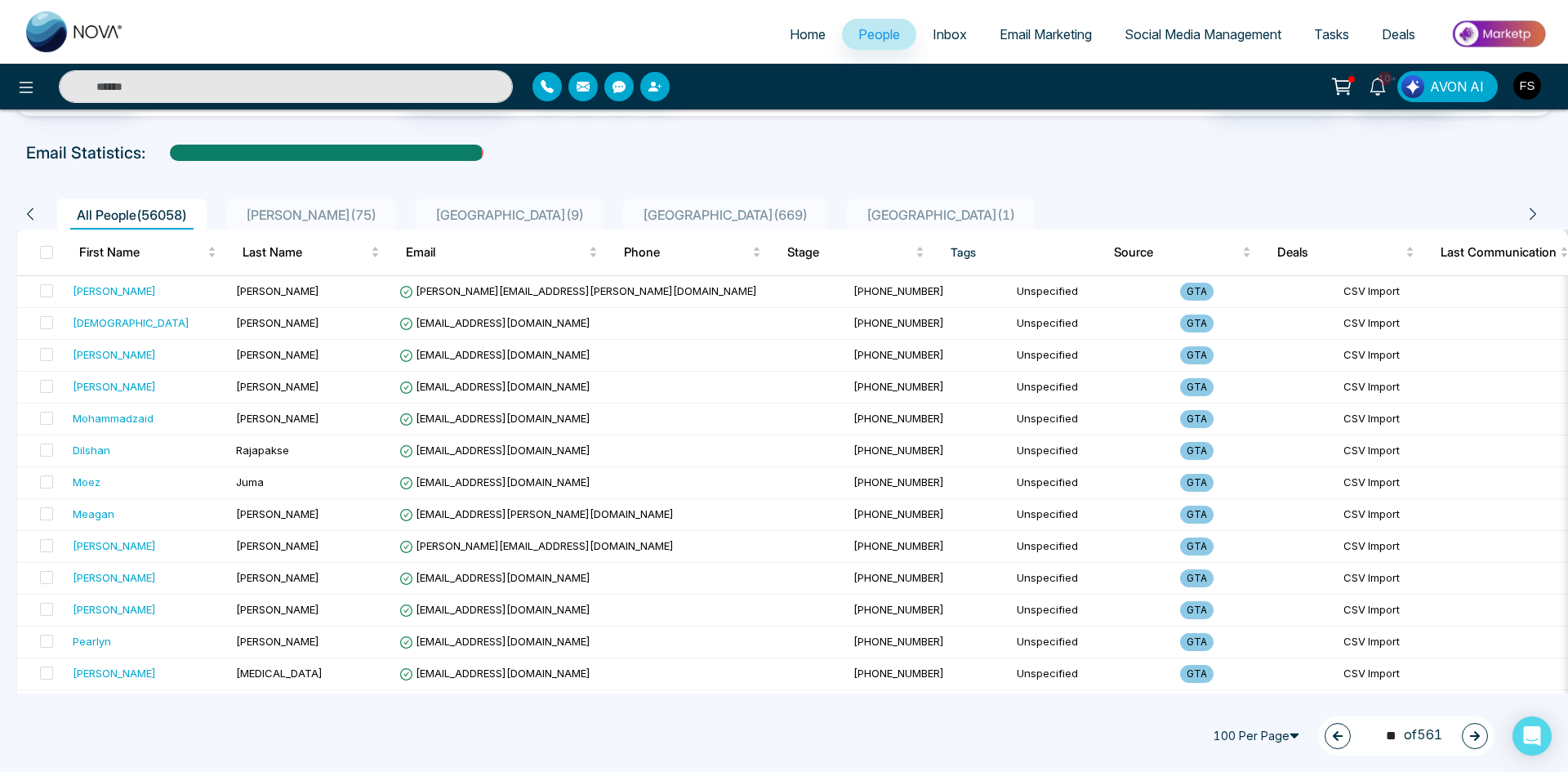
scroll to position [0, 0]
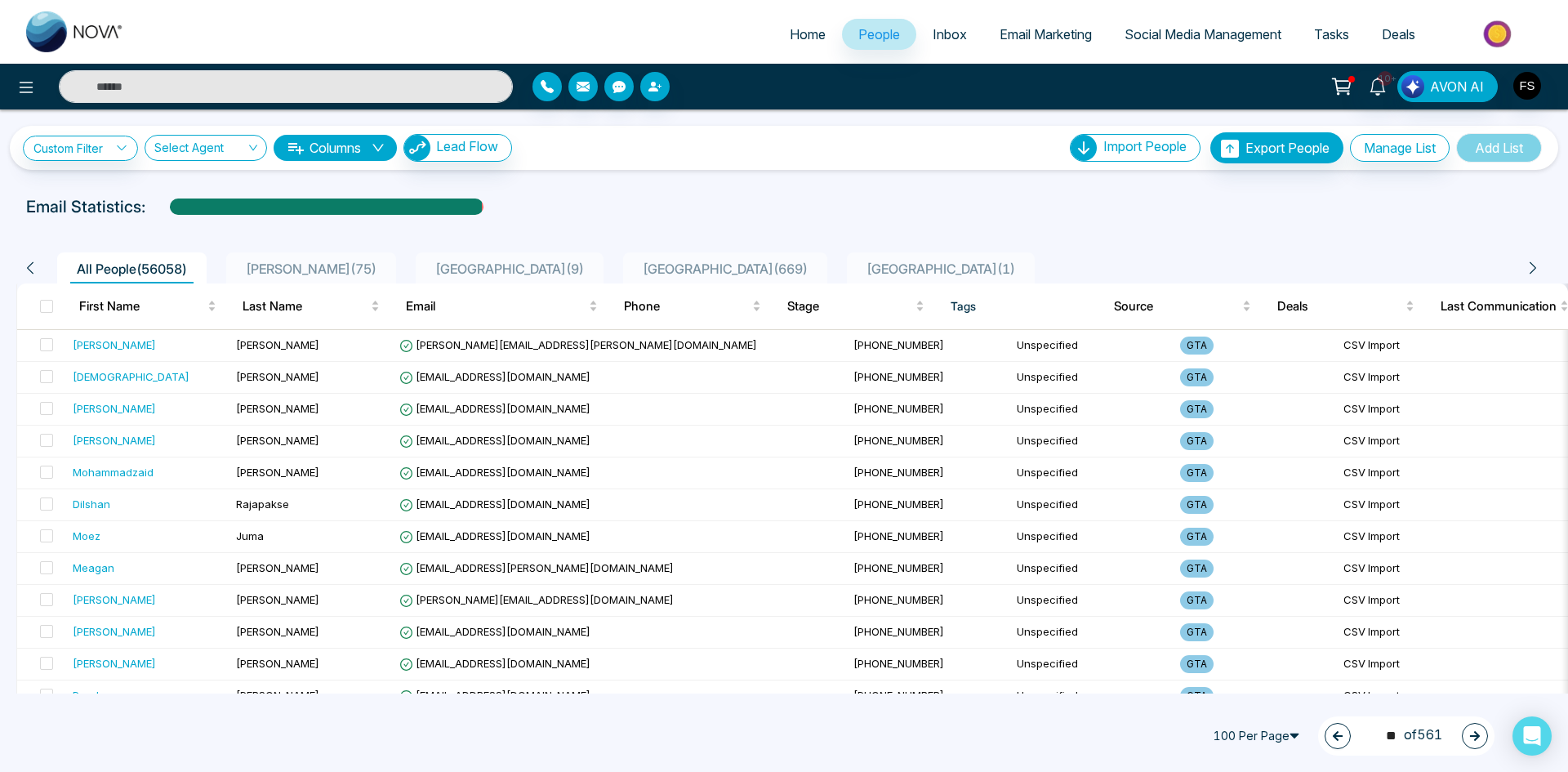
click at [1478, 738] on icon "button" at bounding box center [1475, 736] width 9 height 9
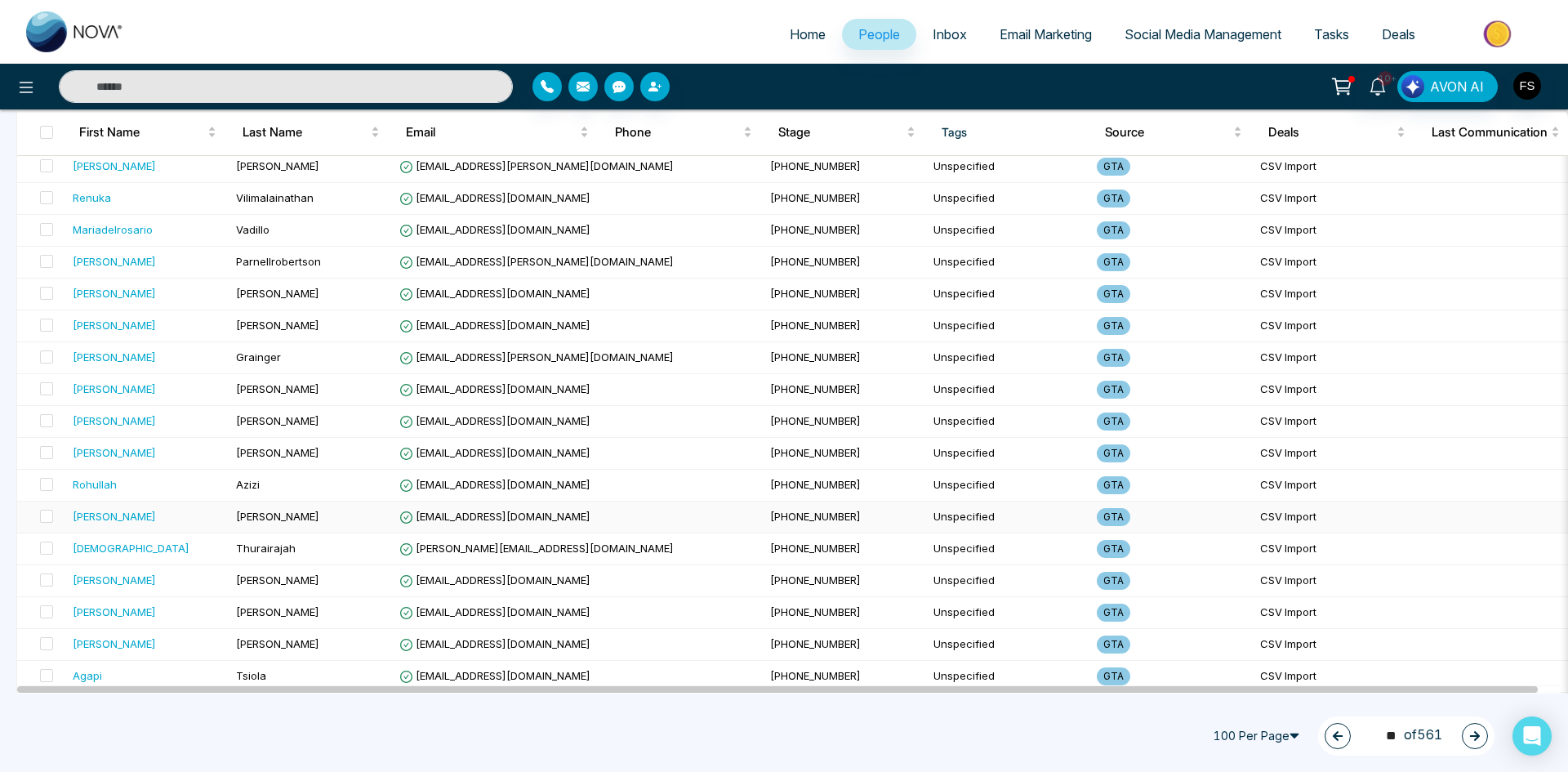
scroll to position [2830, 0]
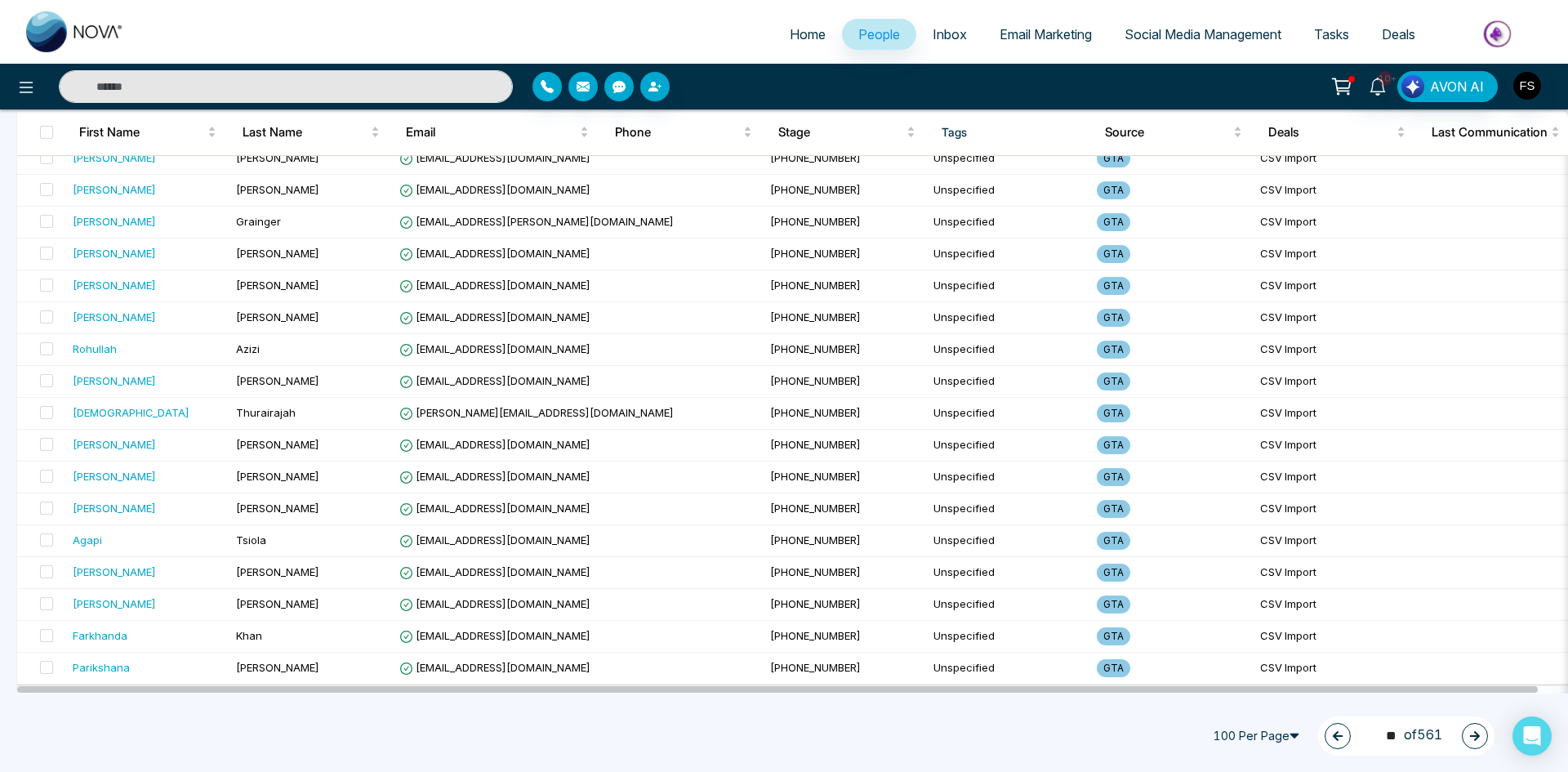
click at [1478, 740] on icon "button" at bounding box center [1475, 736] width 11 height 11
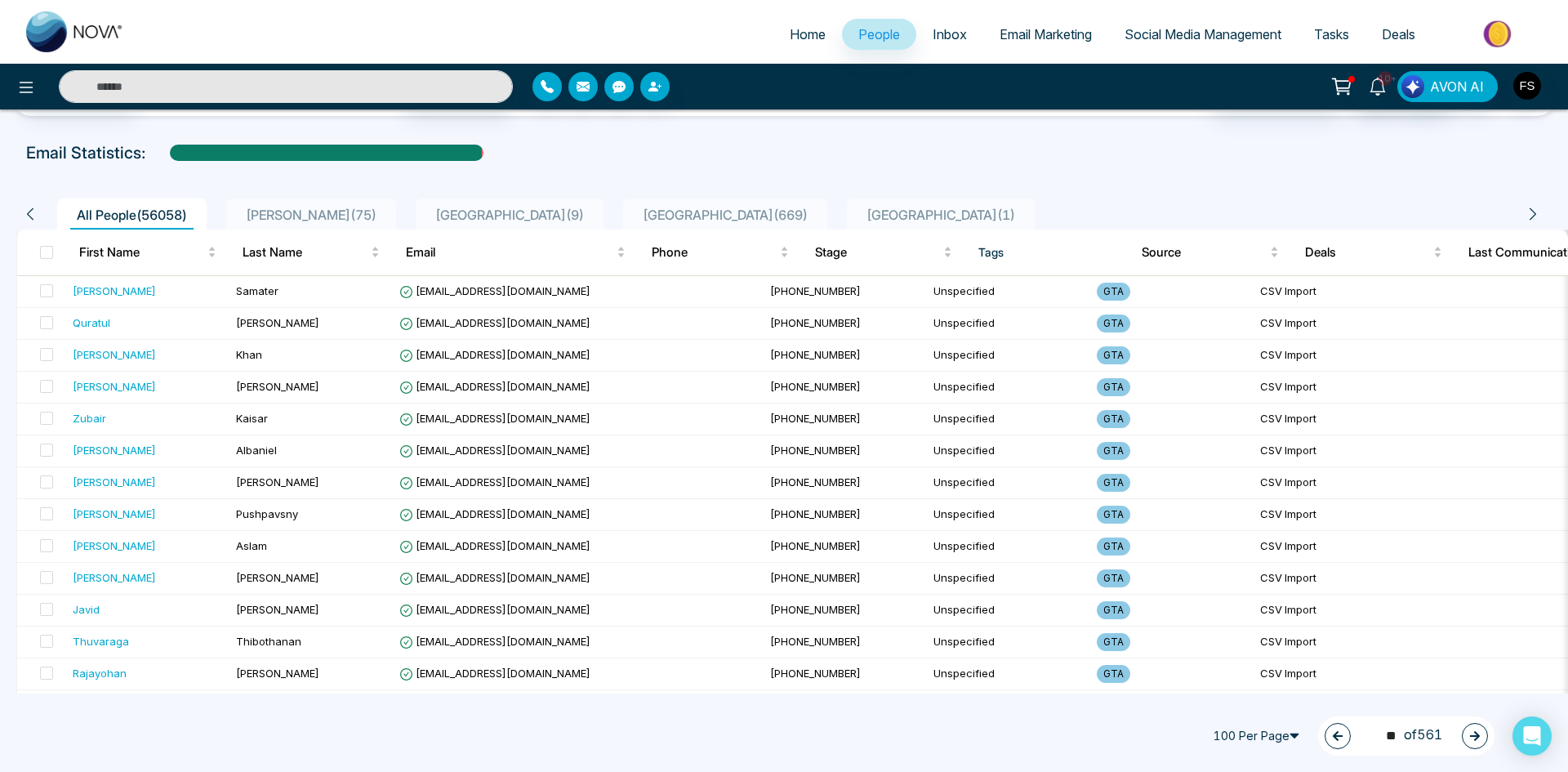
scroll to position [0, 0]
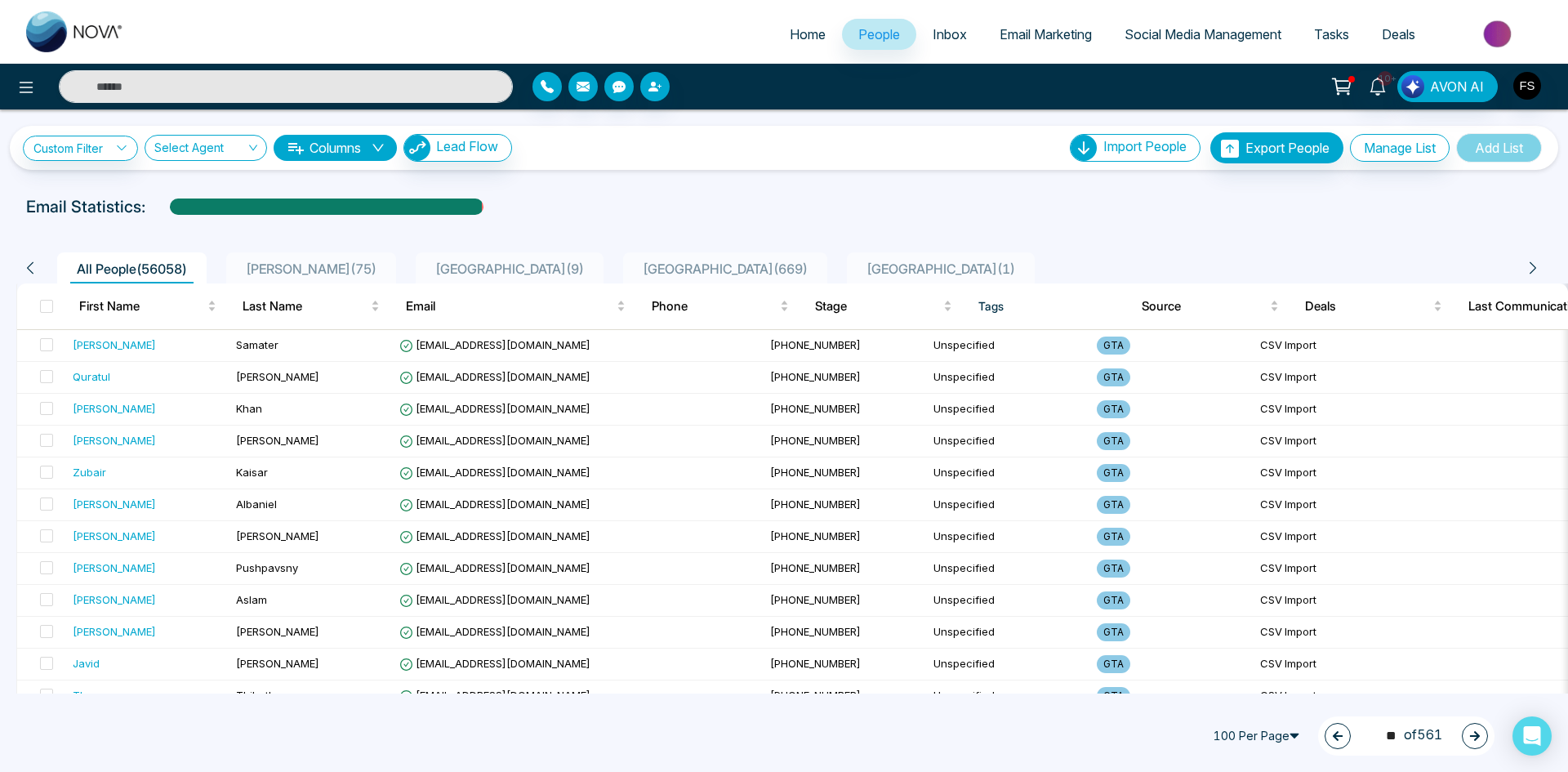
click at [1478, 741] on icon "button" at bounding box center [1475, 736] width 11 height 11
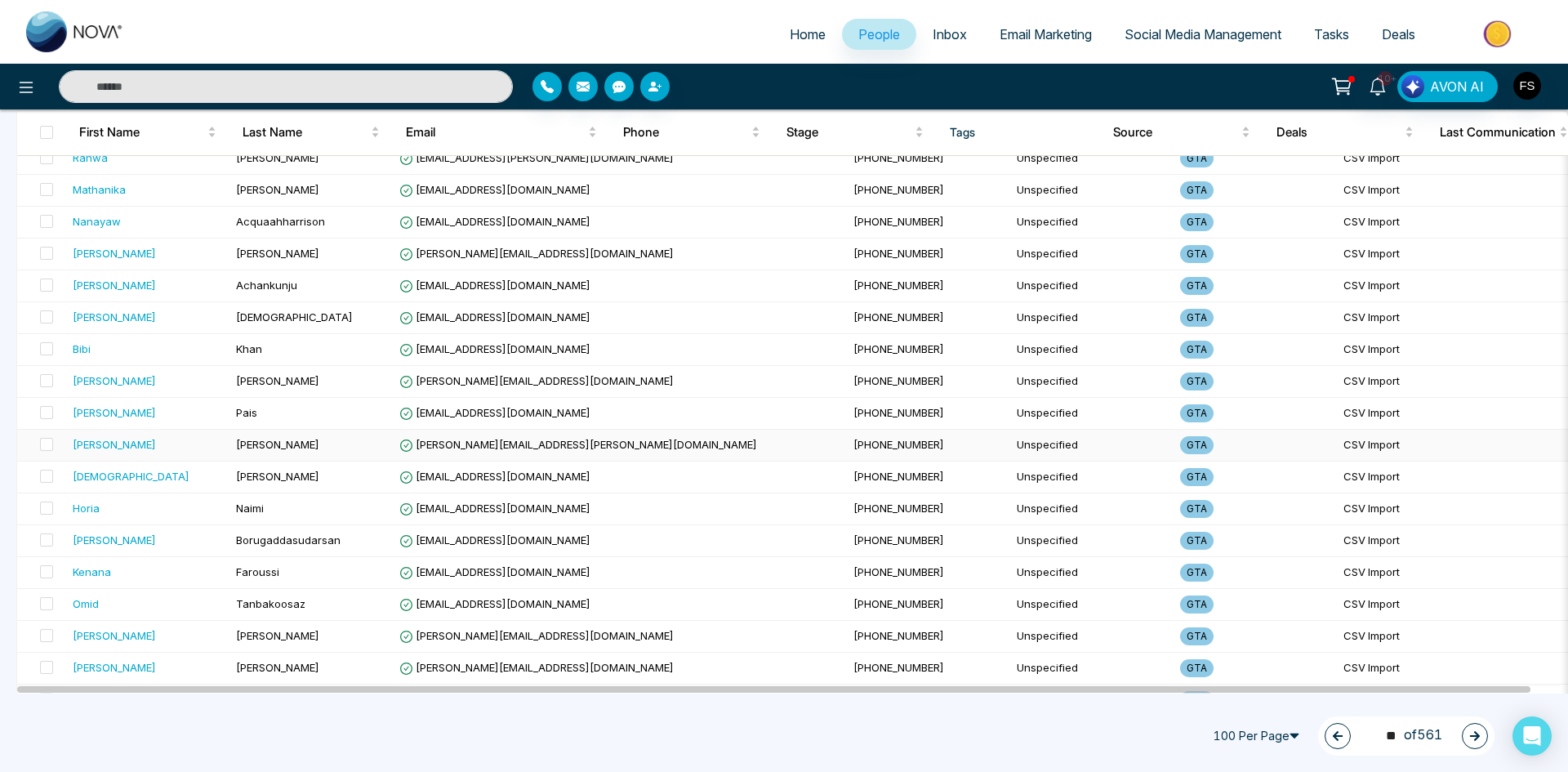
scroll to position [2830, 0]
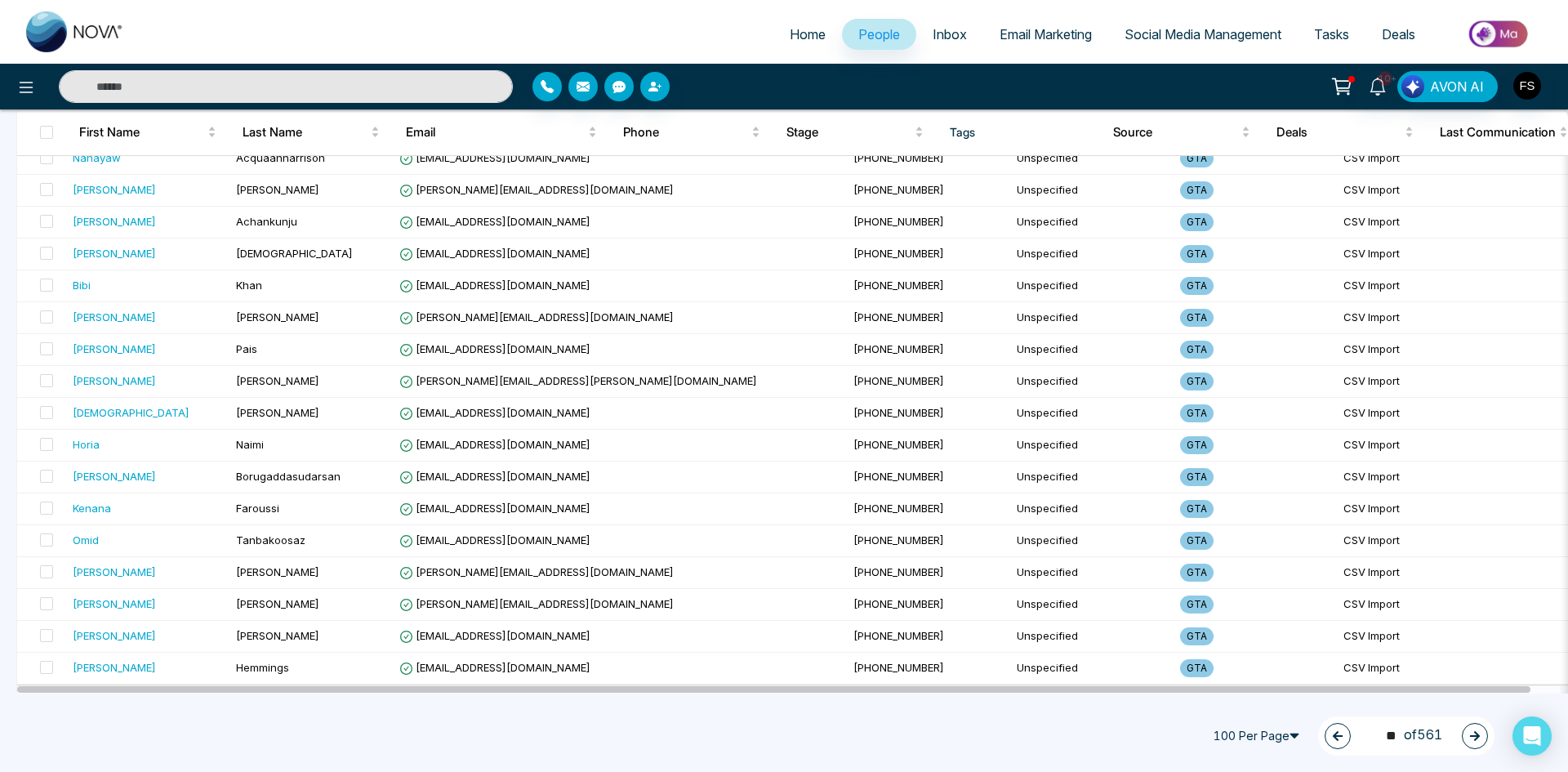
click at [1473, 734] on icon "button" at bounding box center [1475, 736] width 11 height 11
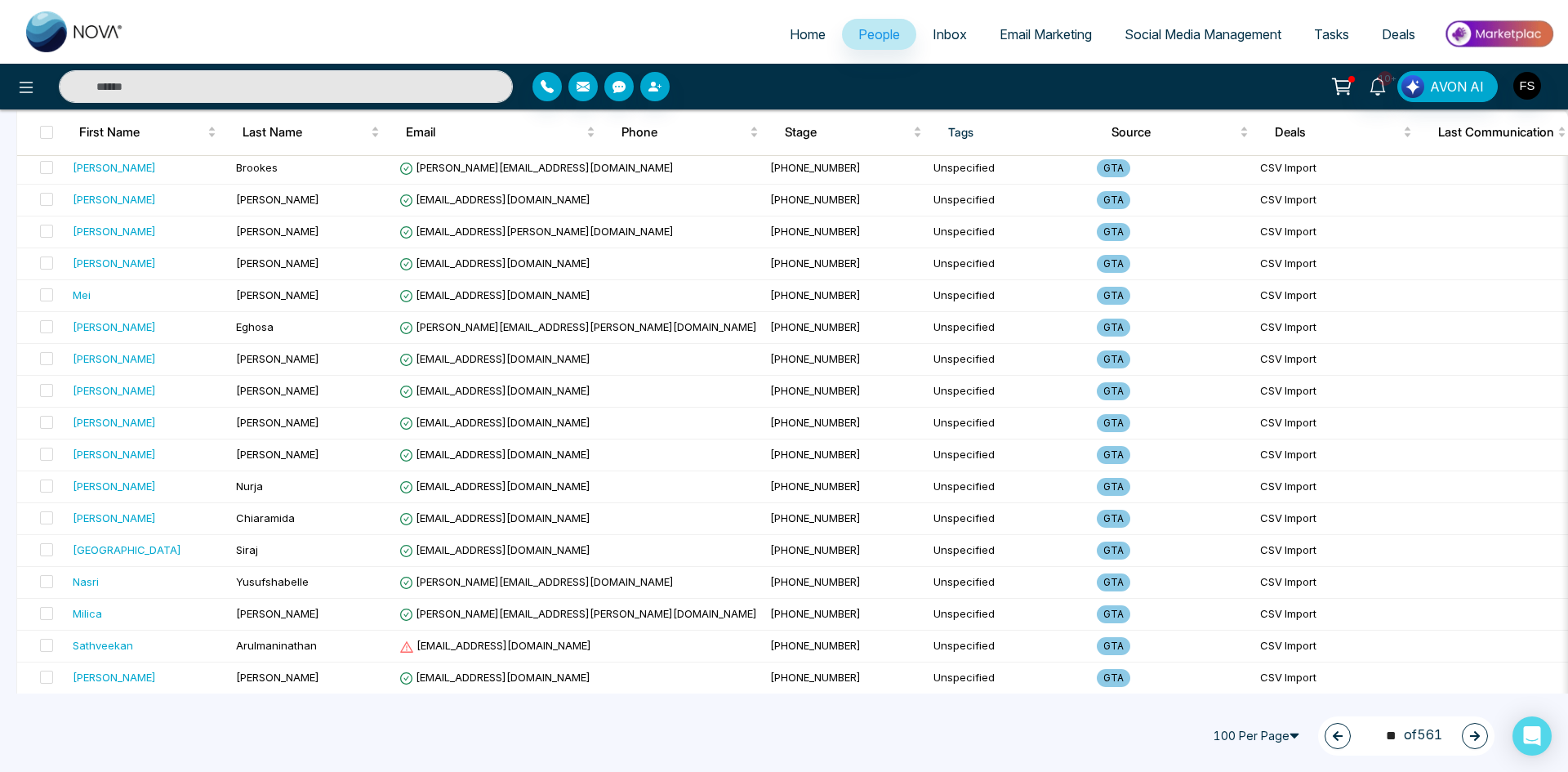
scroll to position [2013, 0]
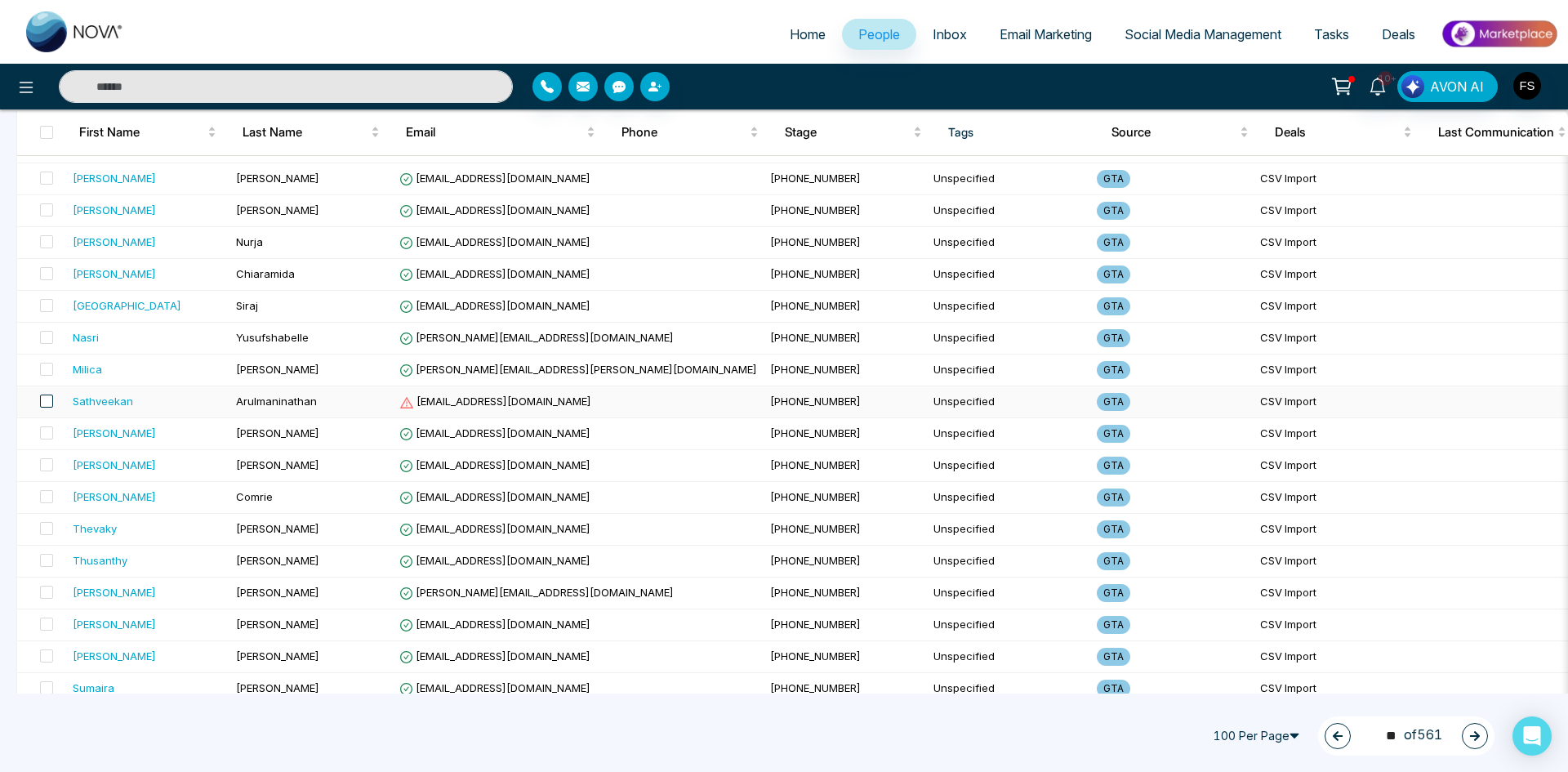
click at [43, 402] on span at bounding box center [46, 401] width 13 height 13
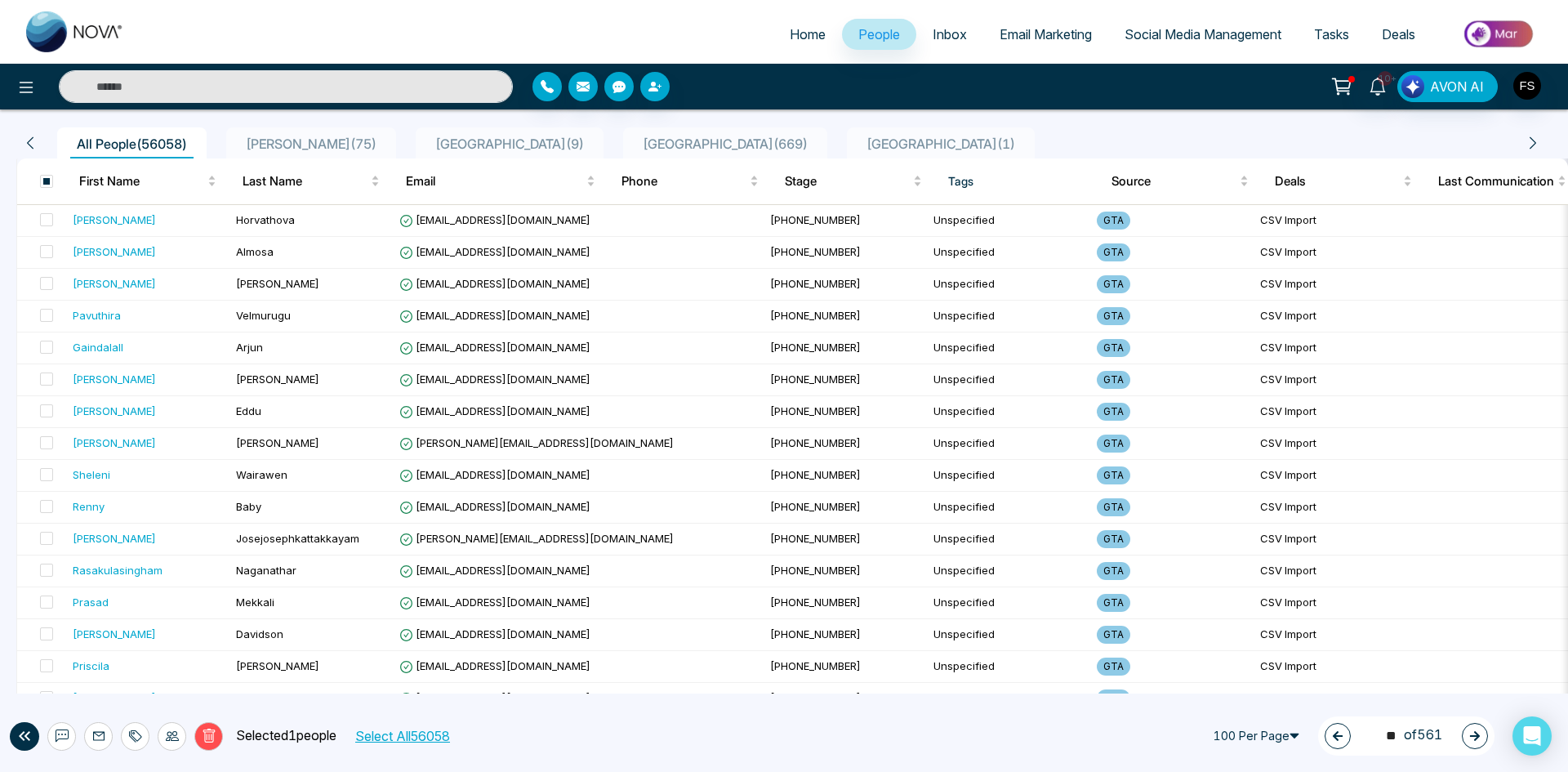
scroll to position [0, 0]
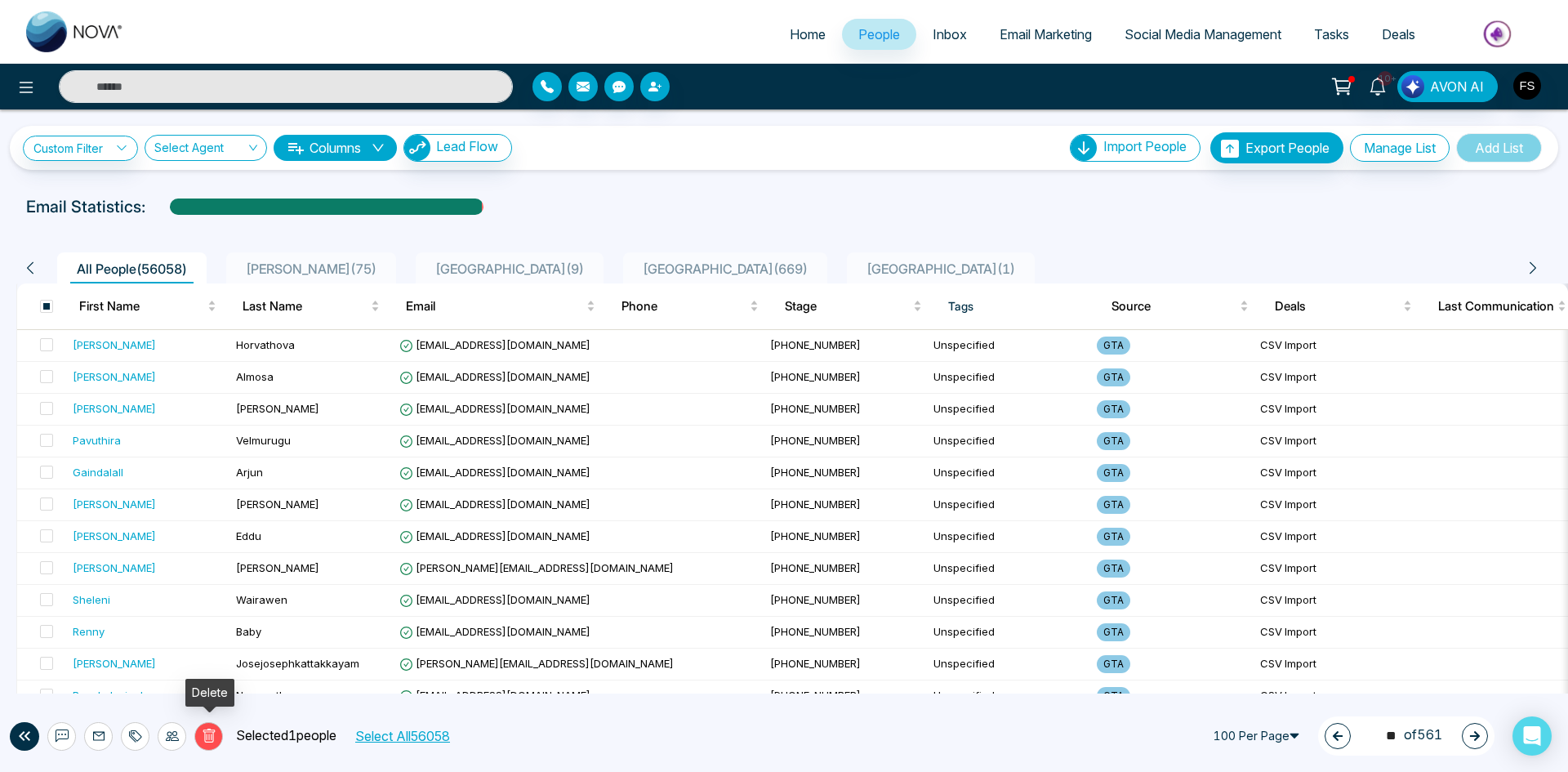
click at [207, 741] on icon at bounding box center [209, 735] width 14 height 14
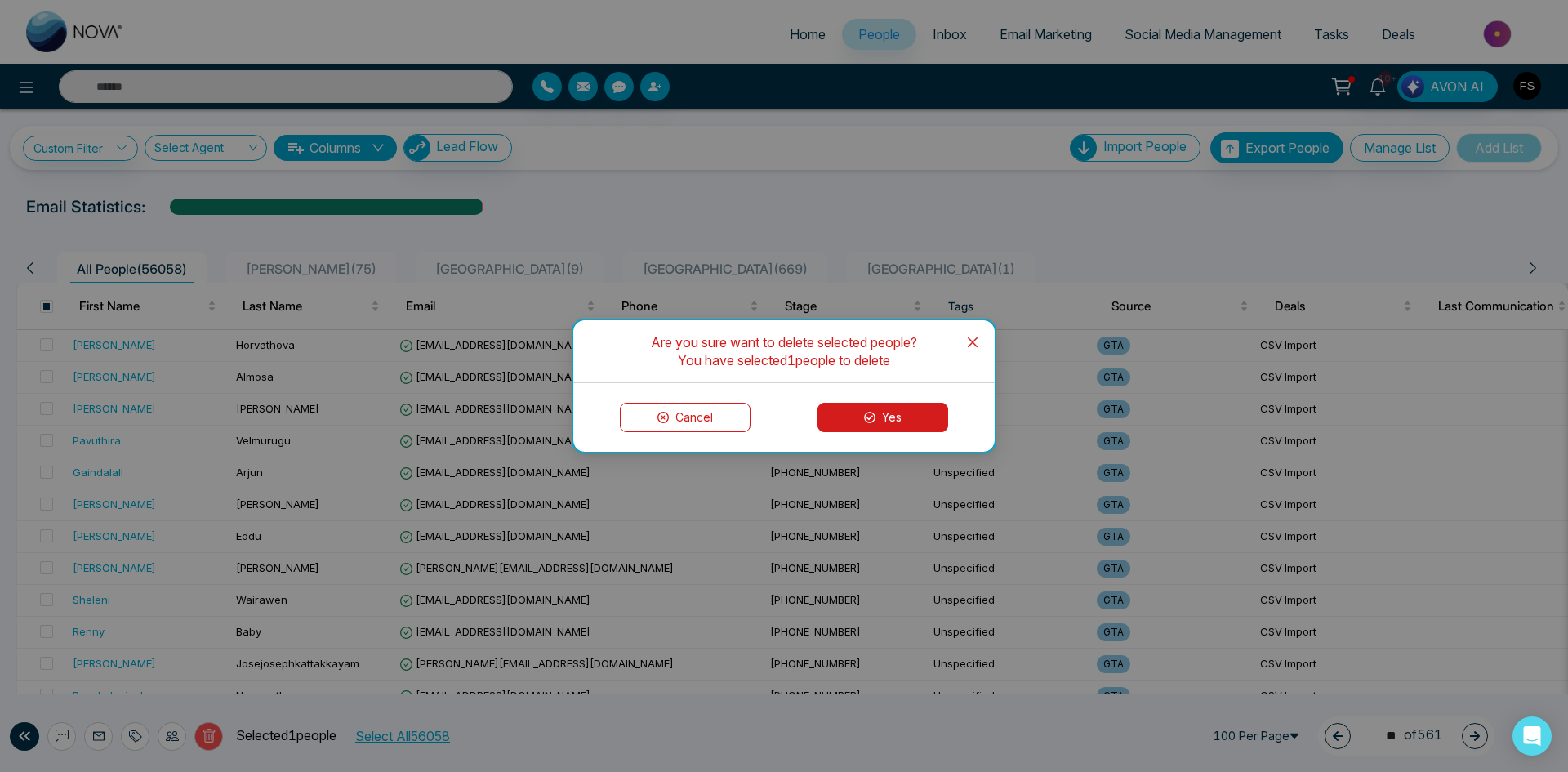
click at [889, 420] on button "Yes" at bounding box center [883, 416] width 131 height 29
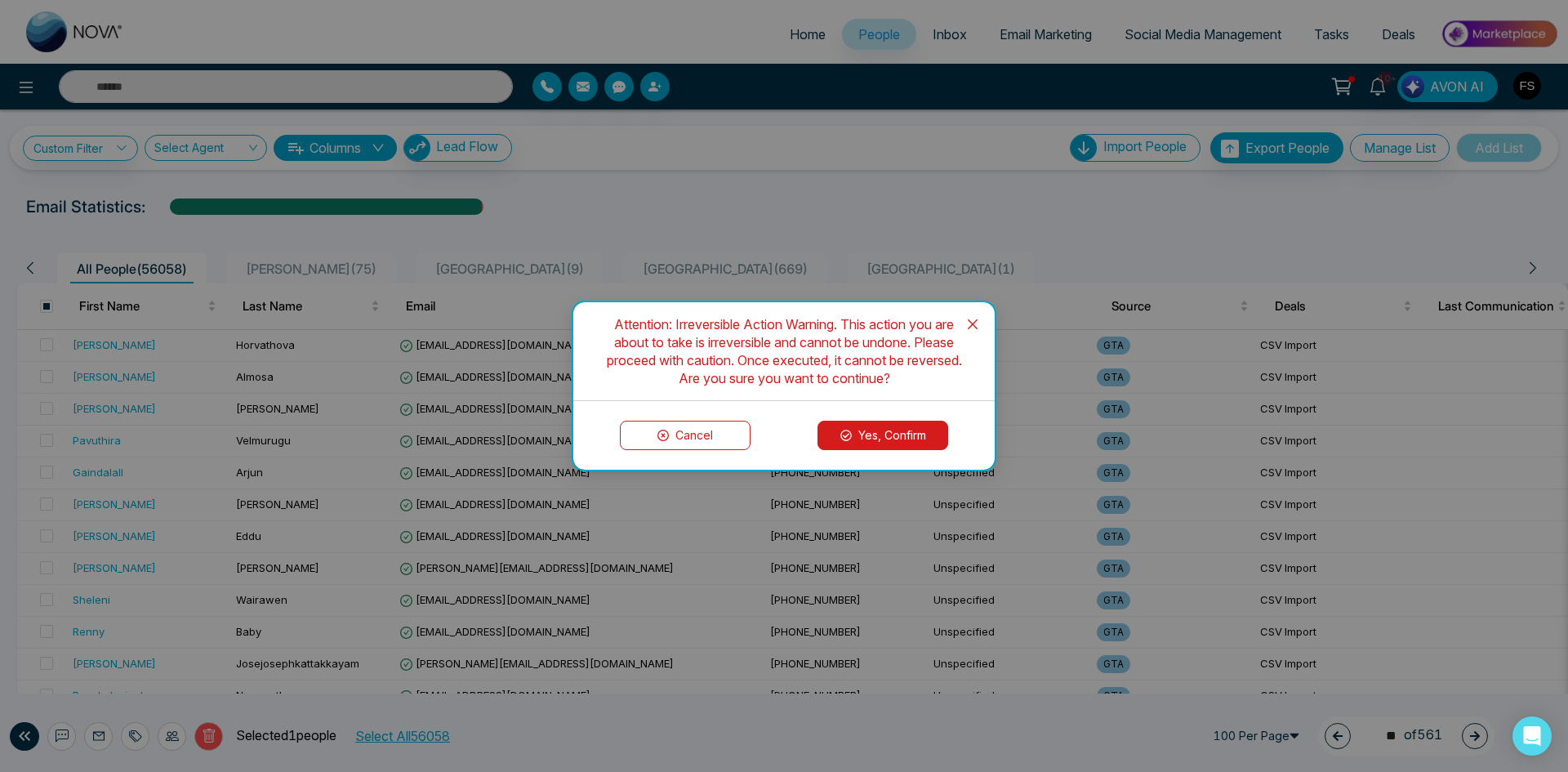
click at [917, 432] on button "Yes, Confirm" at bounding box center [883, 434] width 131 height 29
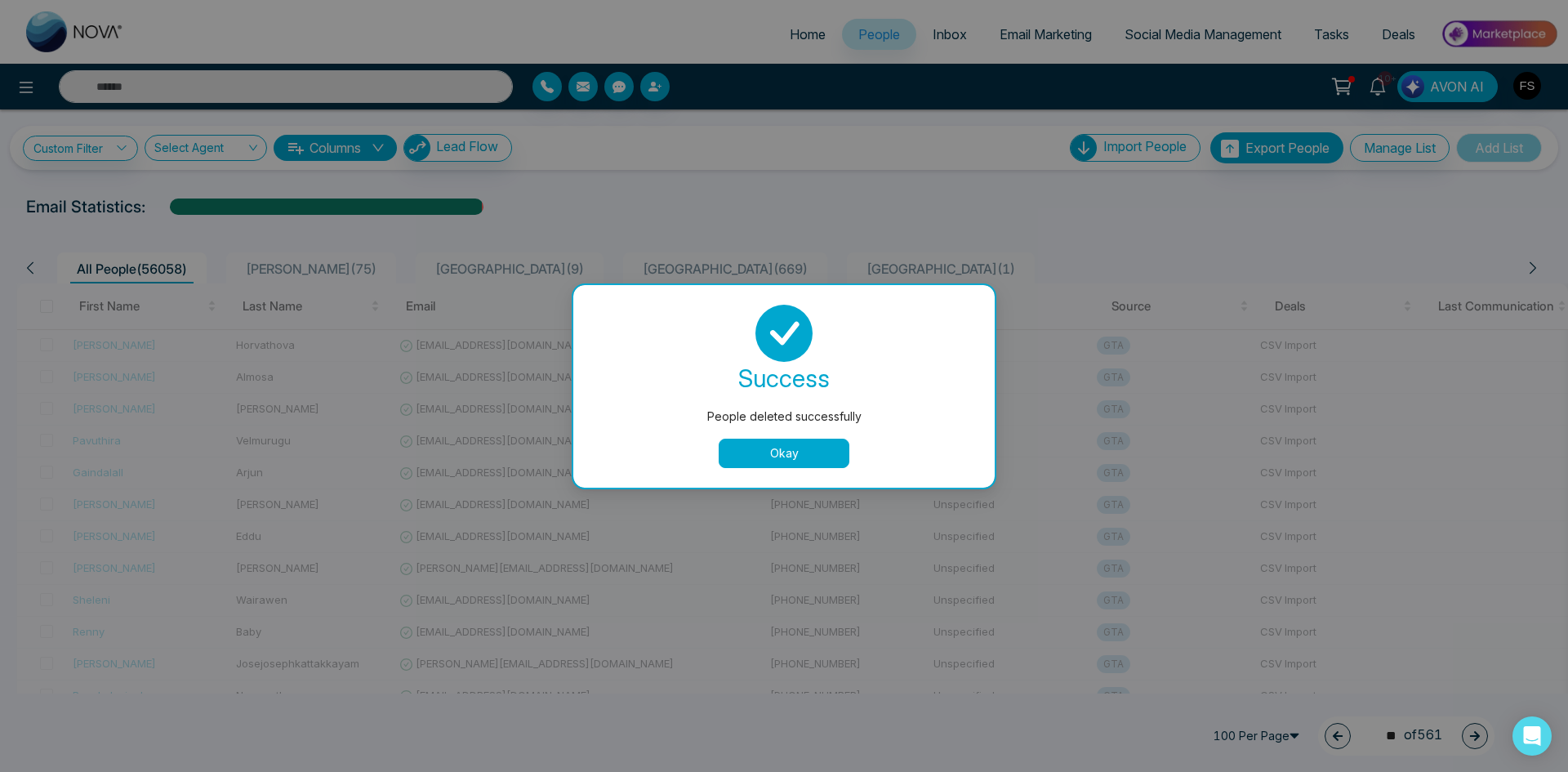
click at [813, 455] on button "Okay" at bounding box center [784, 452] width 131 height 29
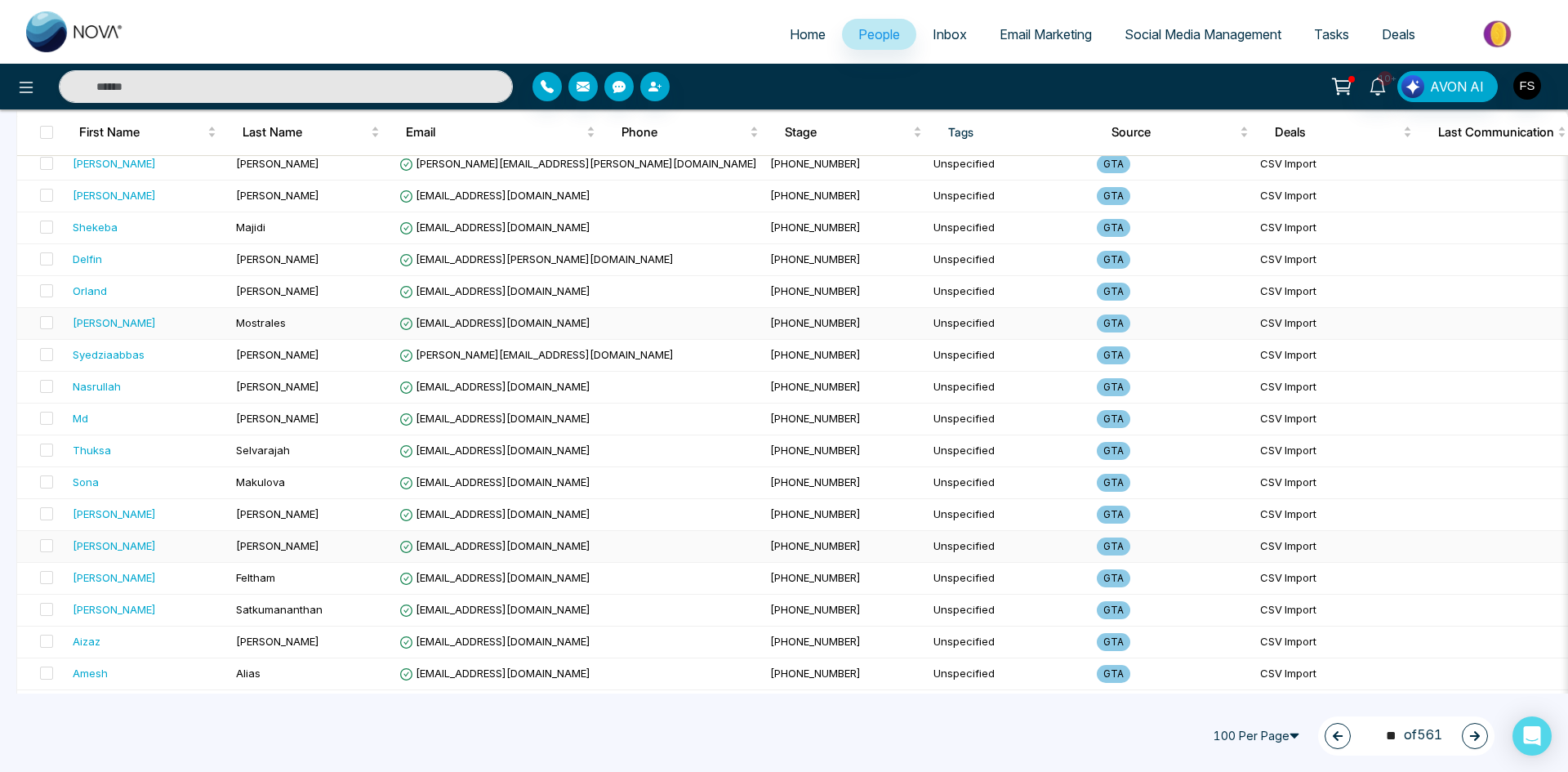
scroll to position [2830, 0]
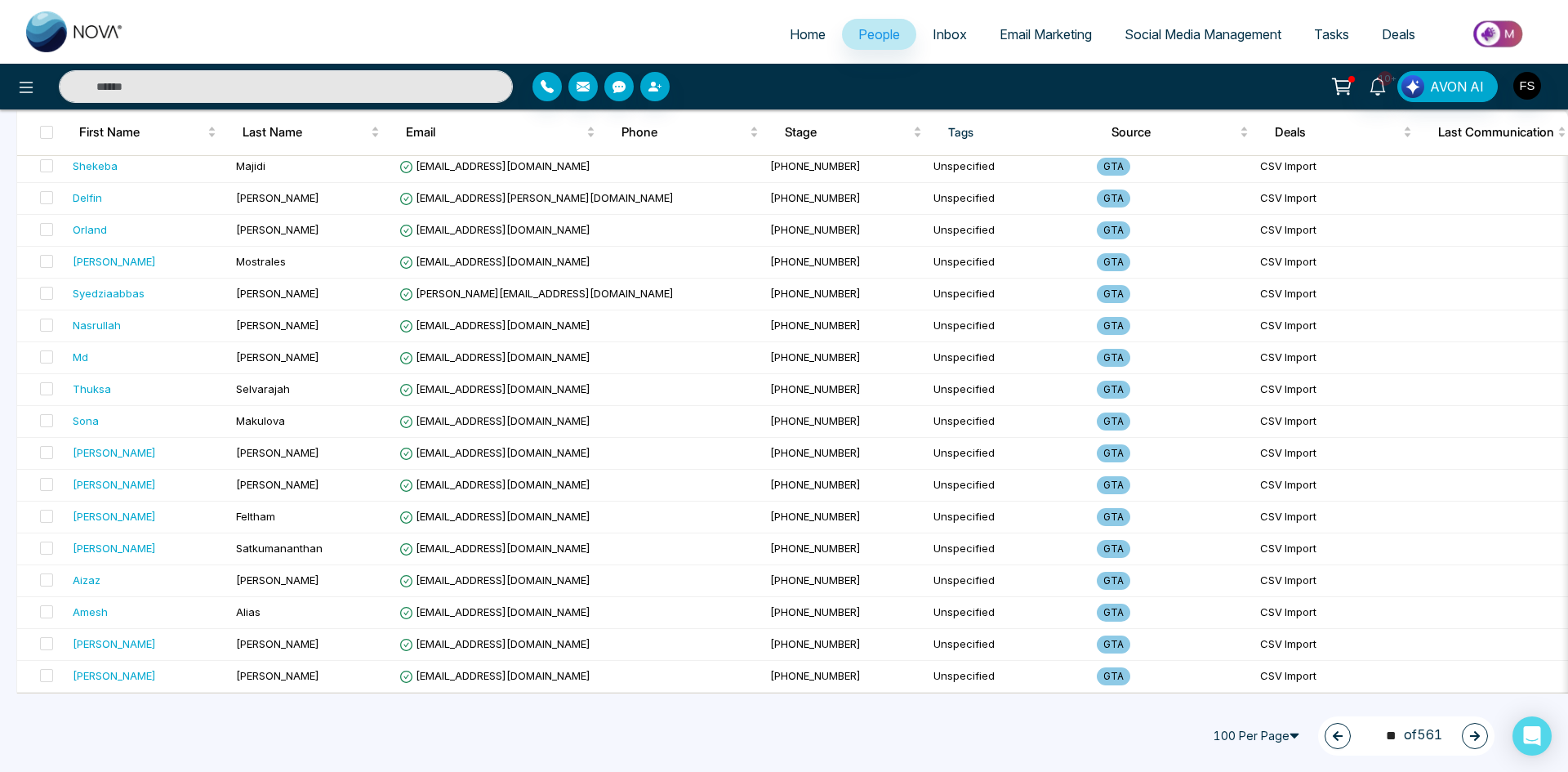
click at [1483, 730] on button "button" at bounding box center [1475, 736] width 27 height 27
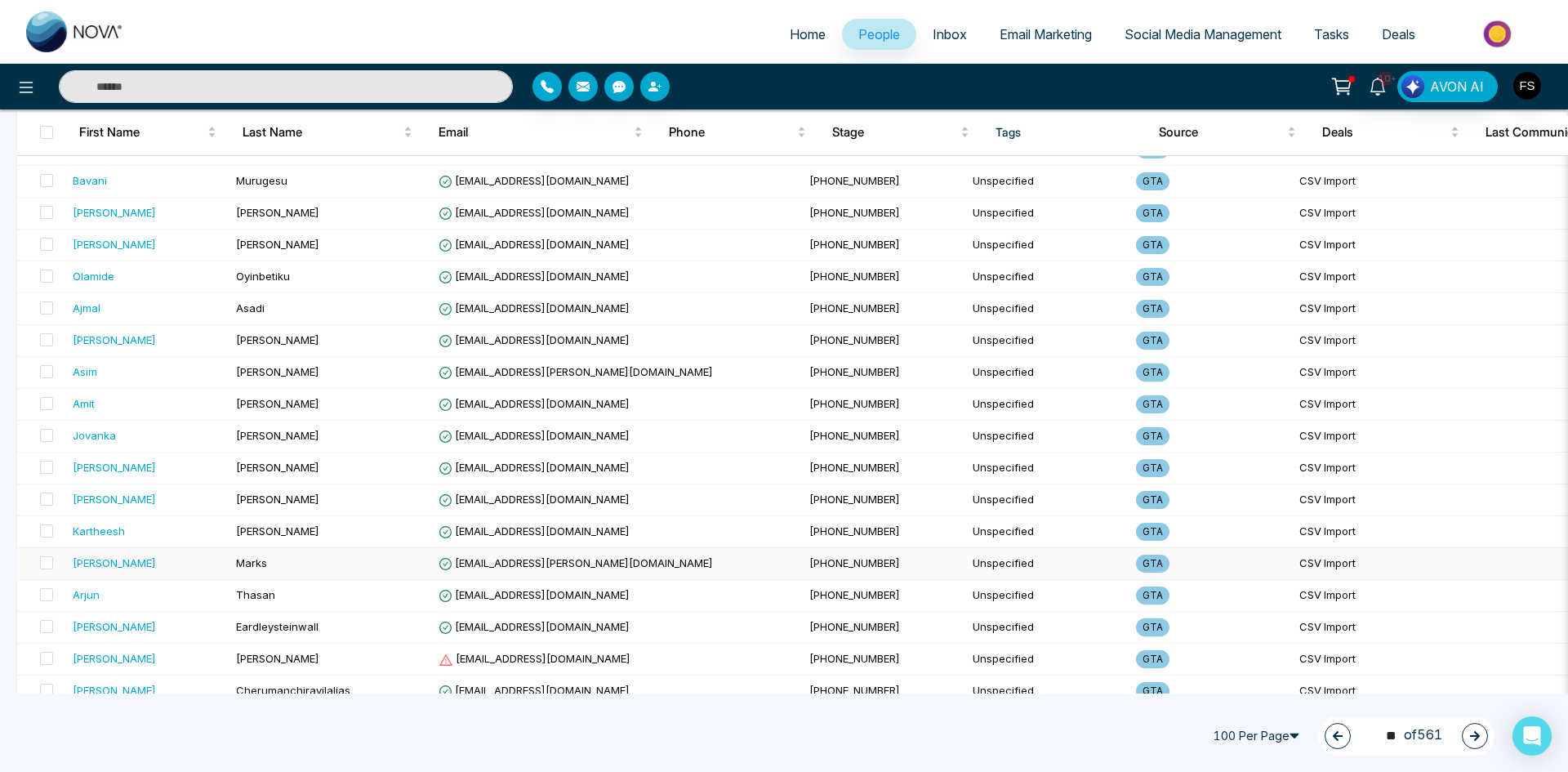
scroll to position [1115, 0]
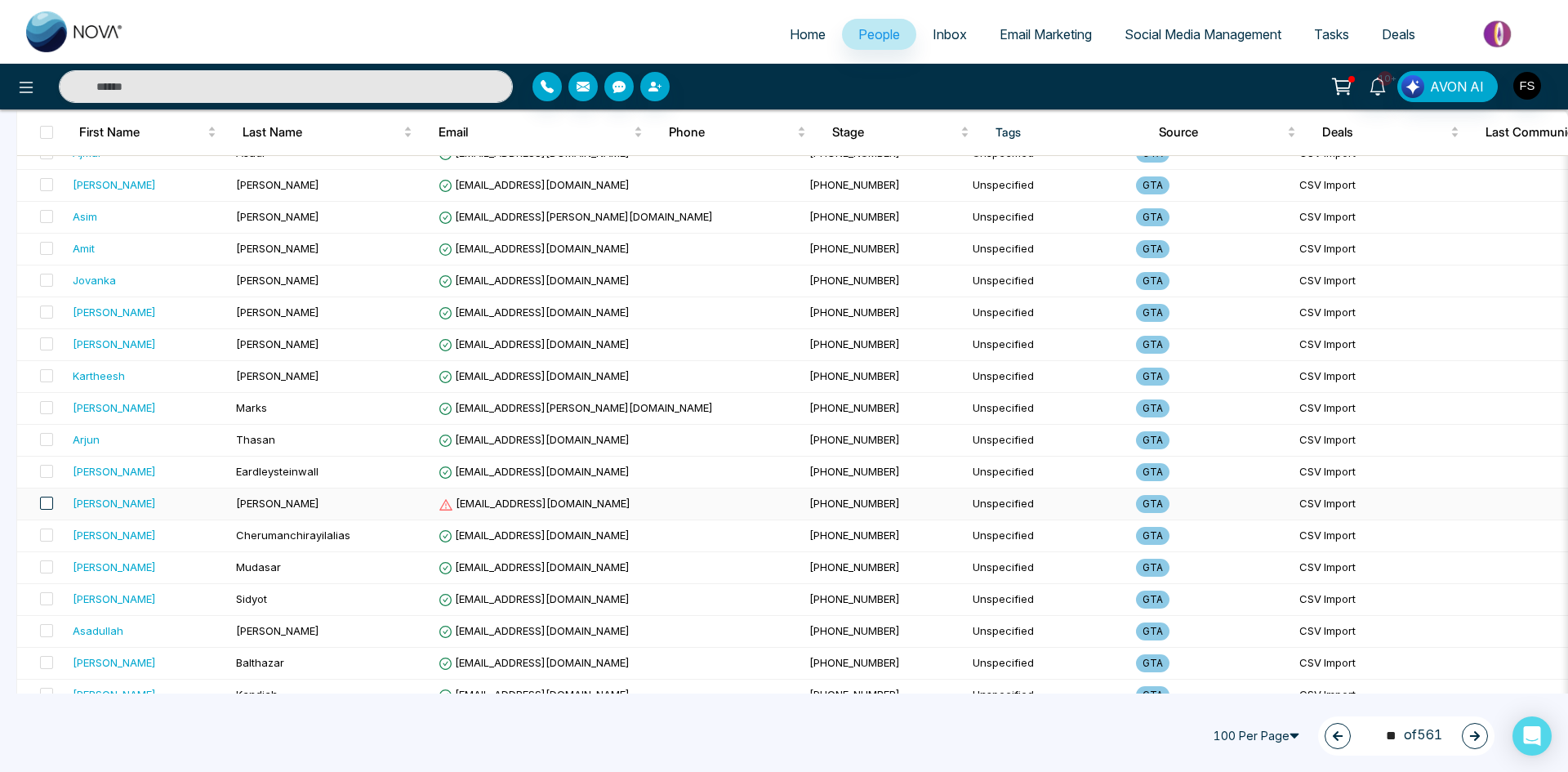
click at [43, 500] on span at bounding box center [46, 504] width 13 height 13
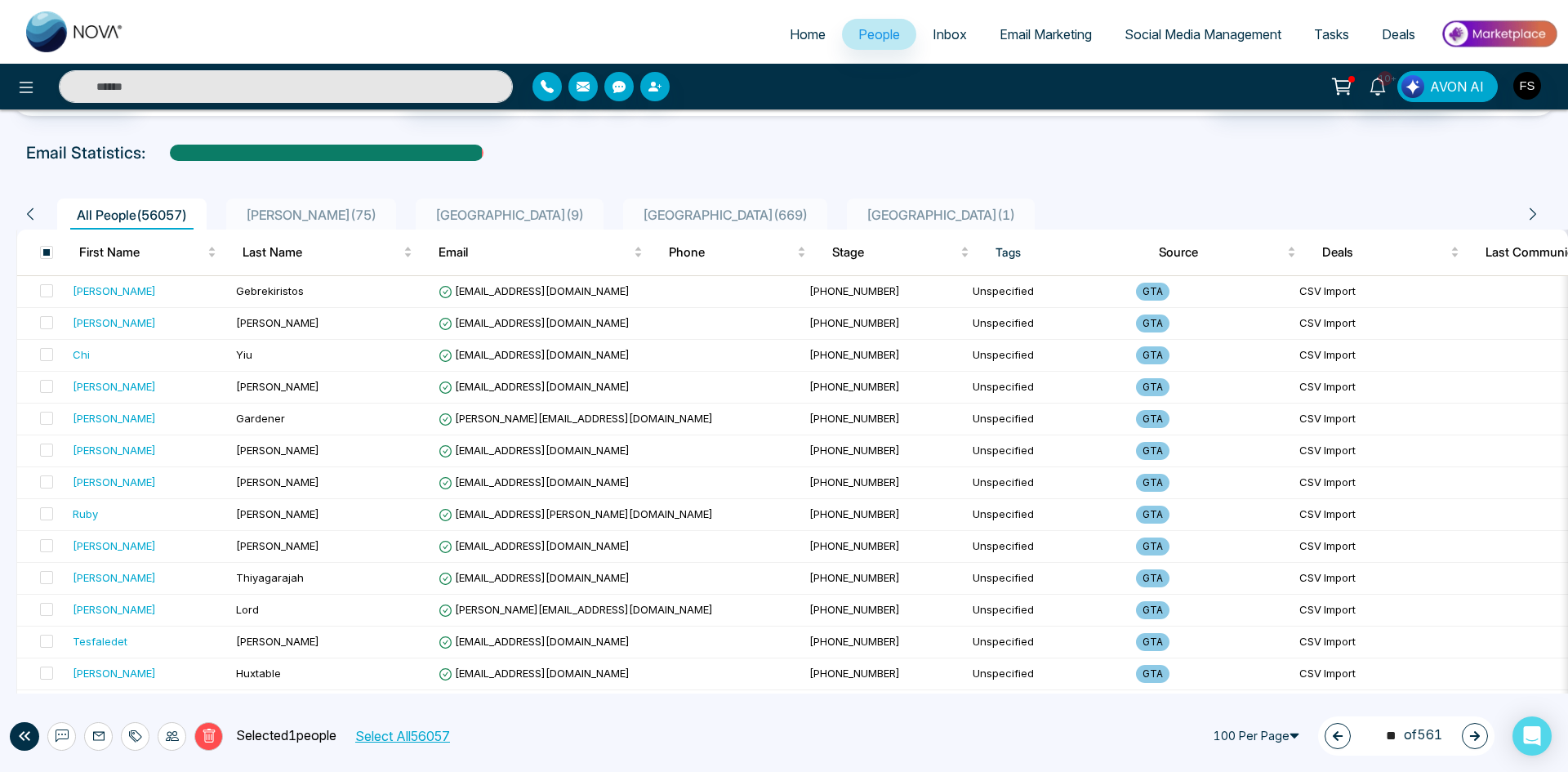
scroll to position [0, 0]
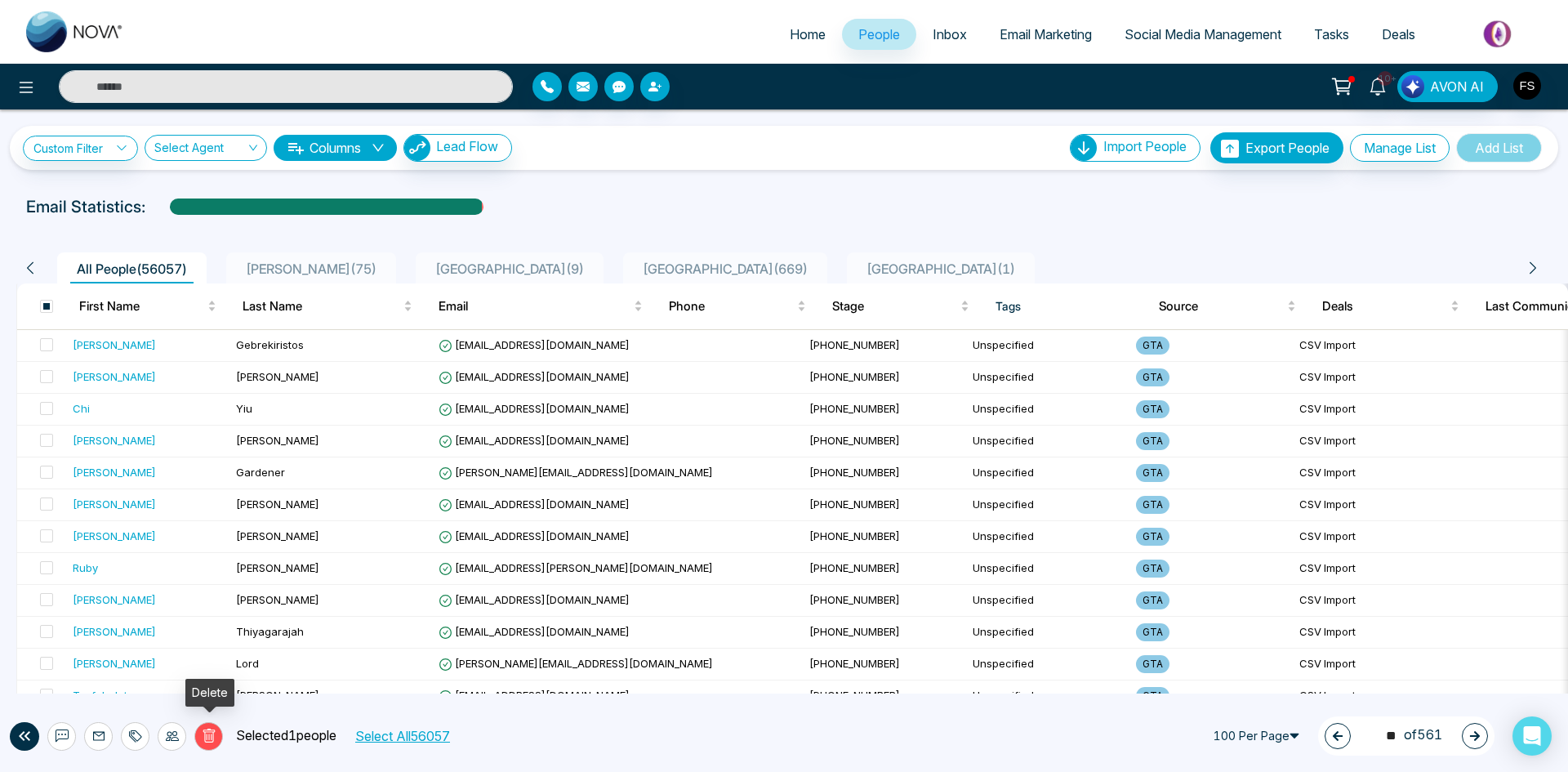
click at [209, 735] on icon at bounding box center [209, 736] width 6 height 7
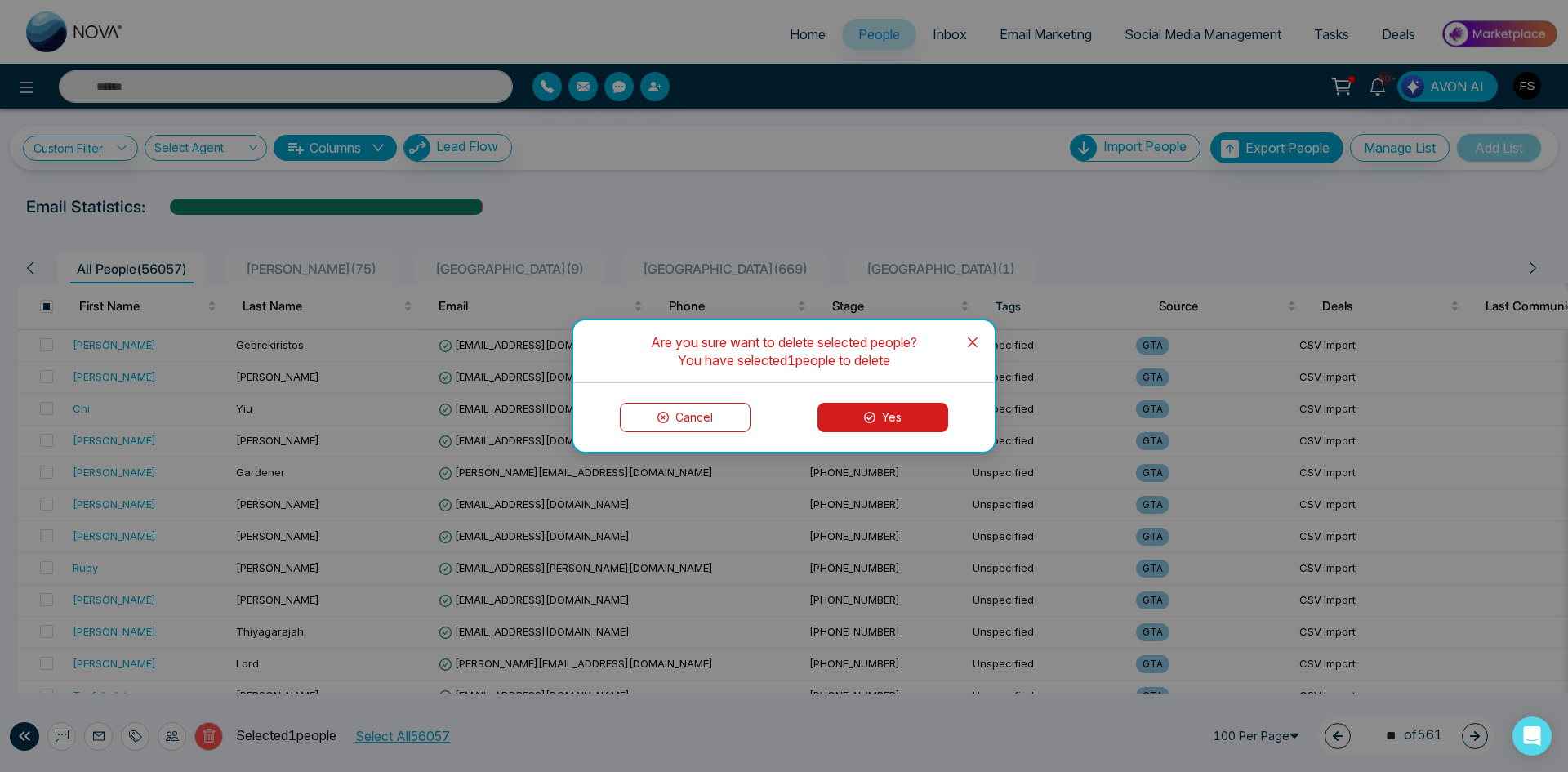
click at [880, 416] on button "Yes" at bounding box center [883, 416] width 131 height 29
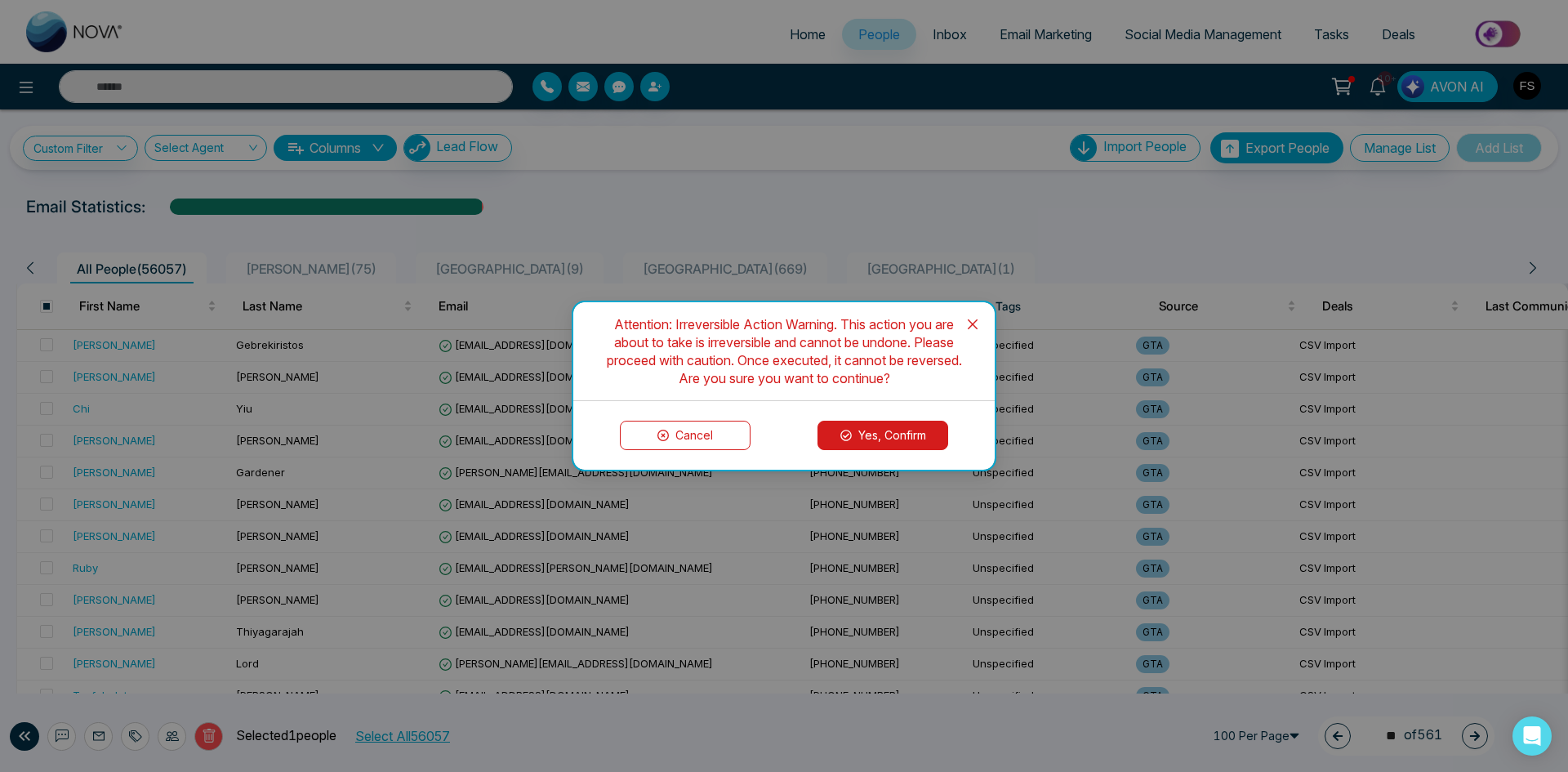
click at [885, 437] on button "Yes, Confirm" at bounding box center [883, 434] width 131 height 29
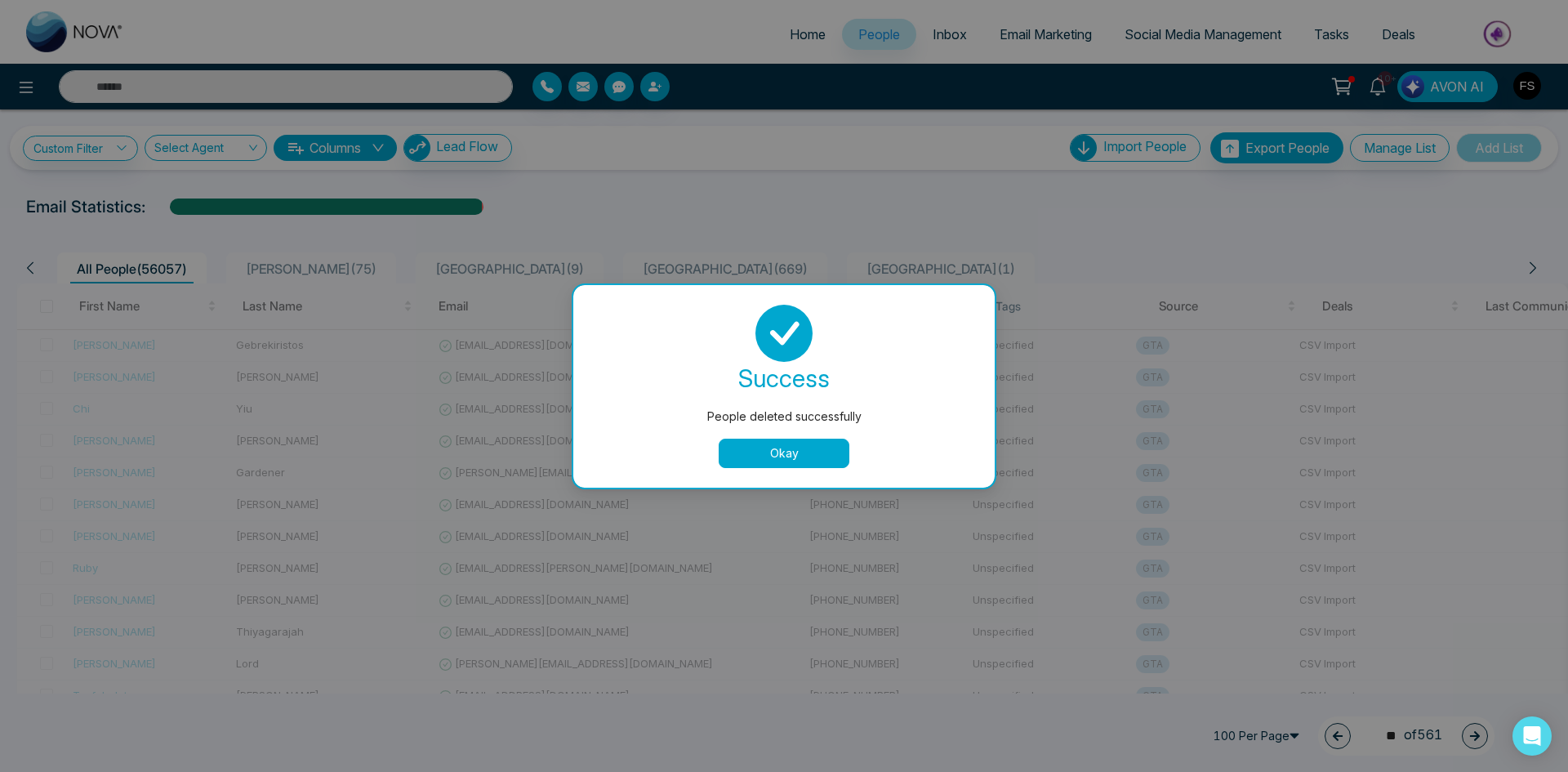
click at [790, 453] on button "Okay" at bounding box center [784, 452] width 131 height 29
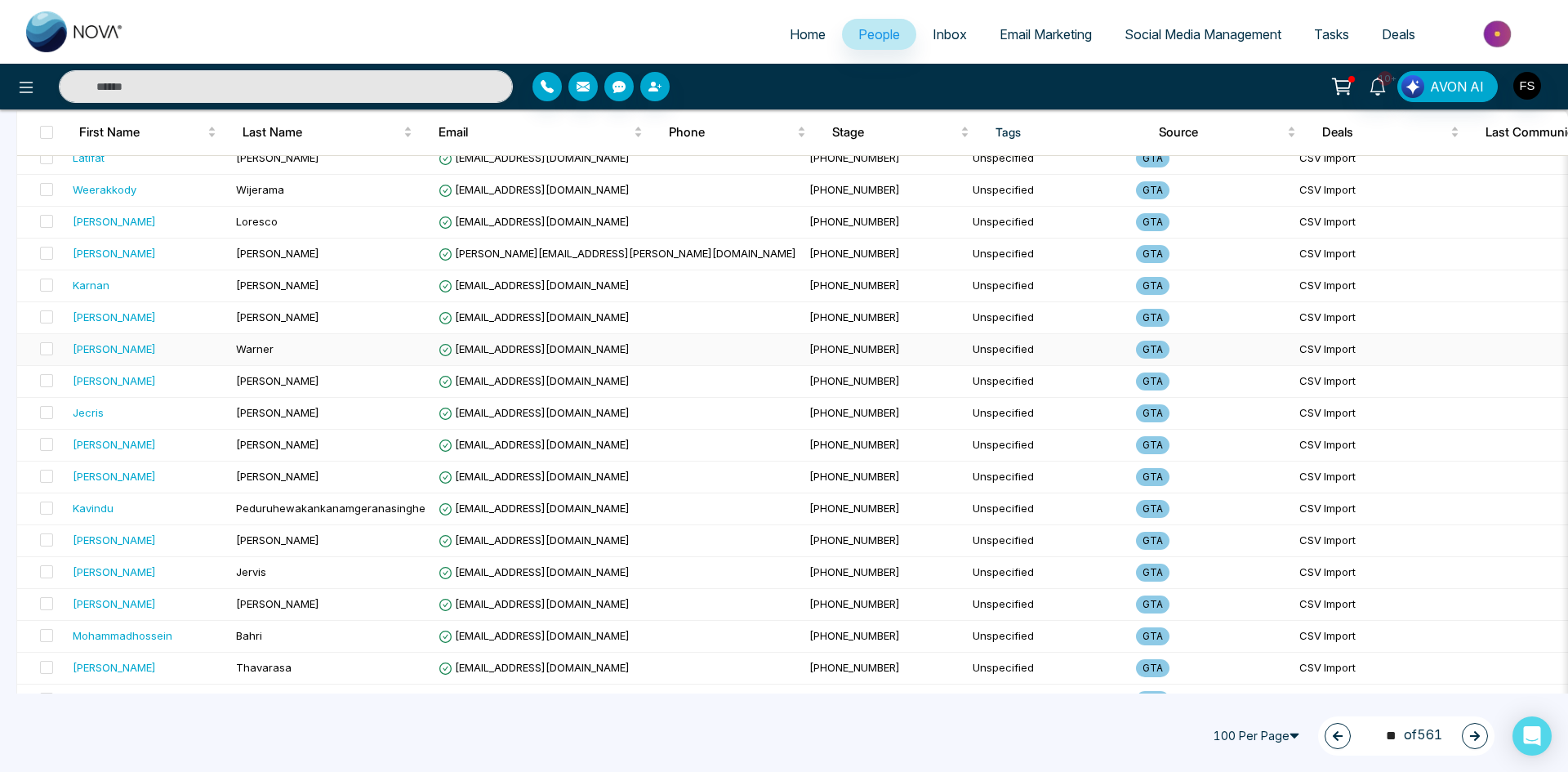
scroll to position [2830, 0]
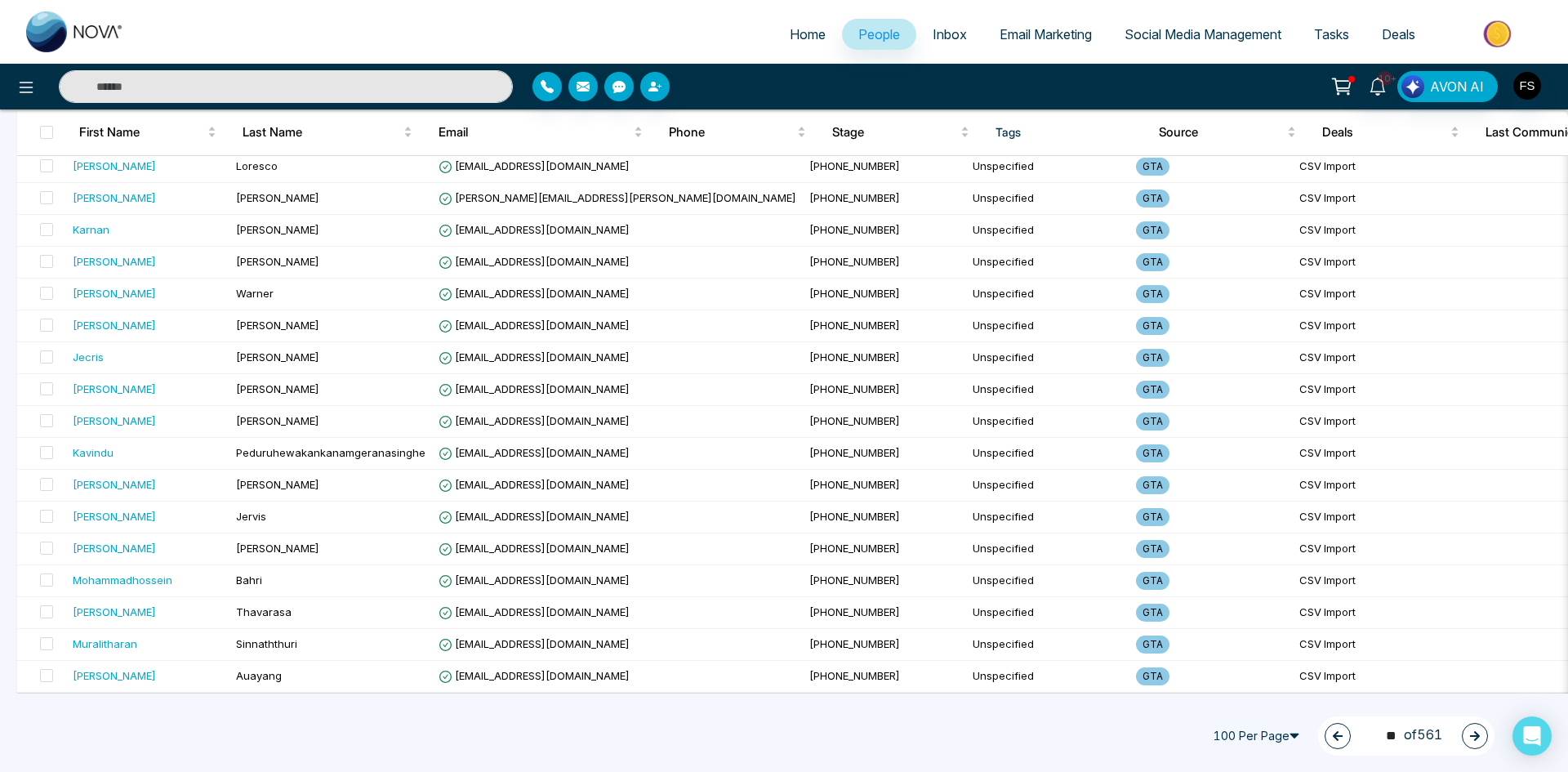
click at [1470, 738] on icon "button" at bounding box center [1475, 736] width 11 height 11
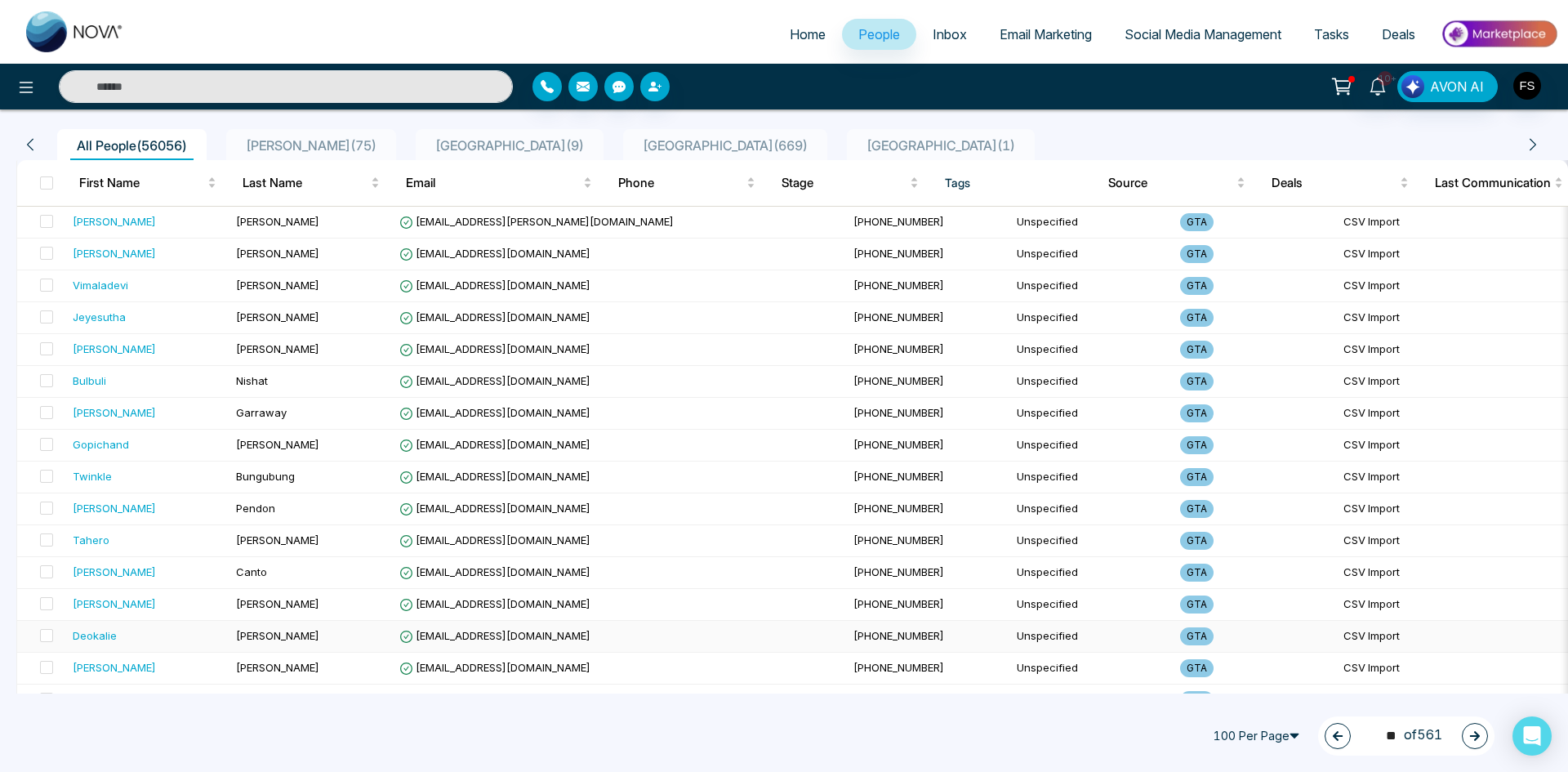
scroll to position [0, 0]
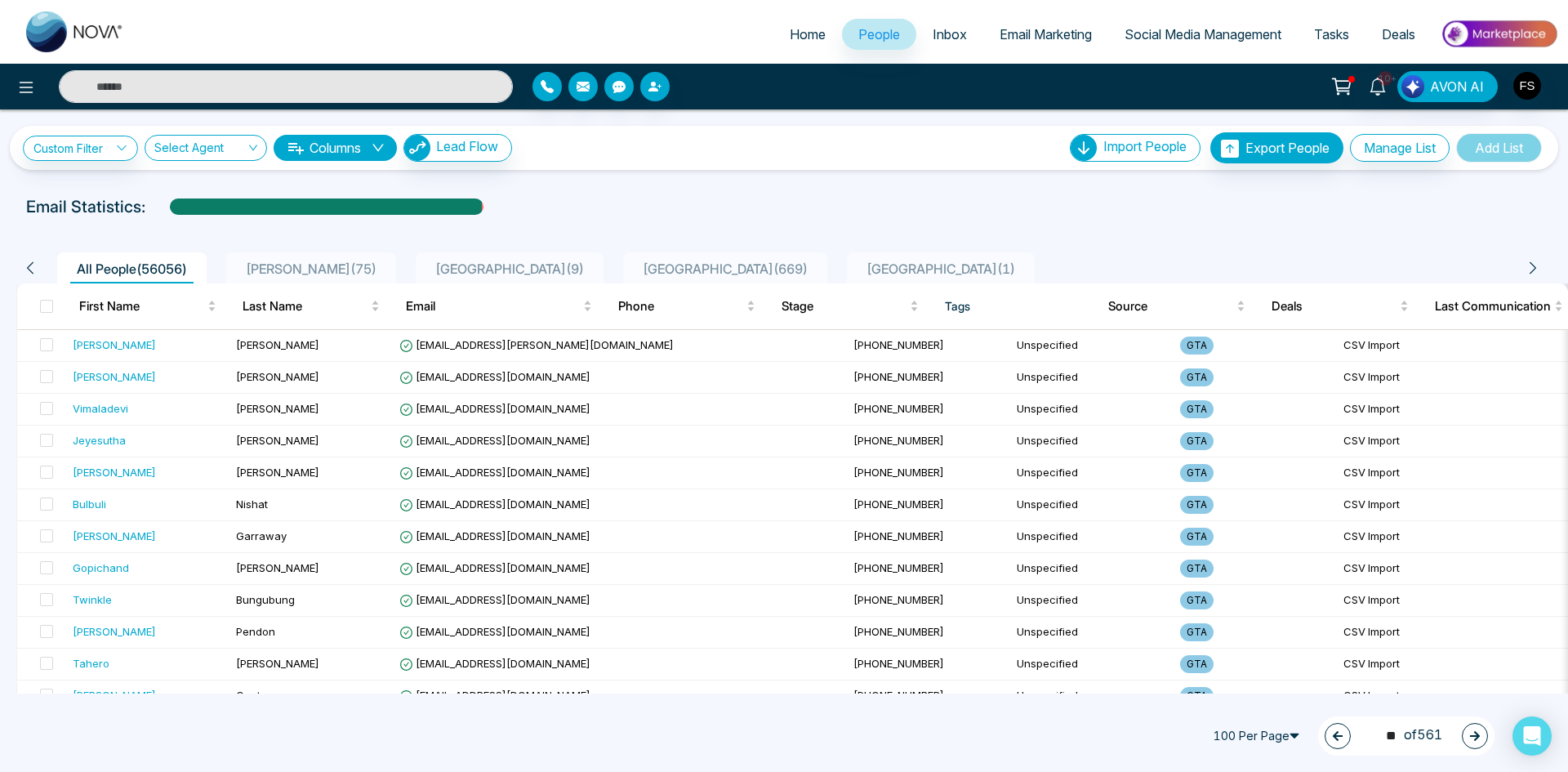
click at [1468, 731] on button "button" at bounding box center [1475, 736] width 27 height 27
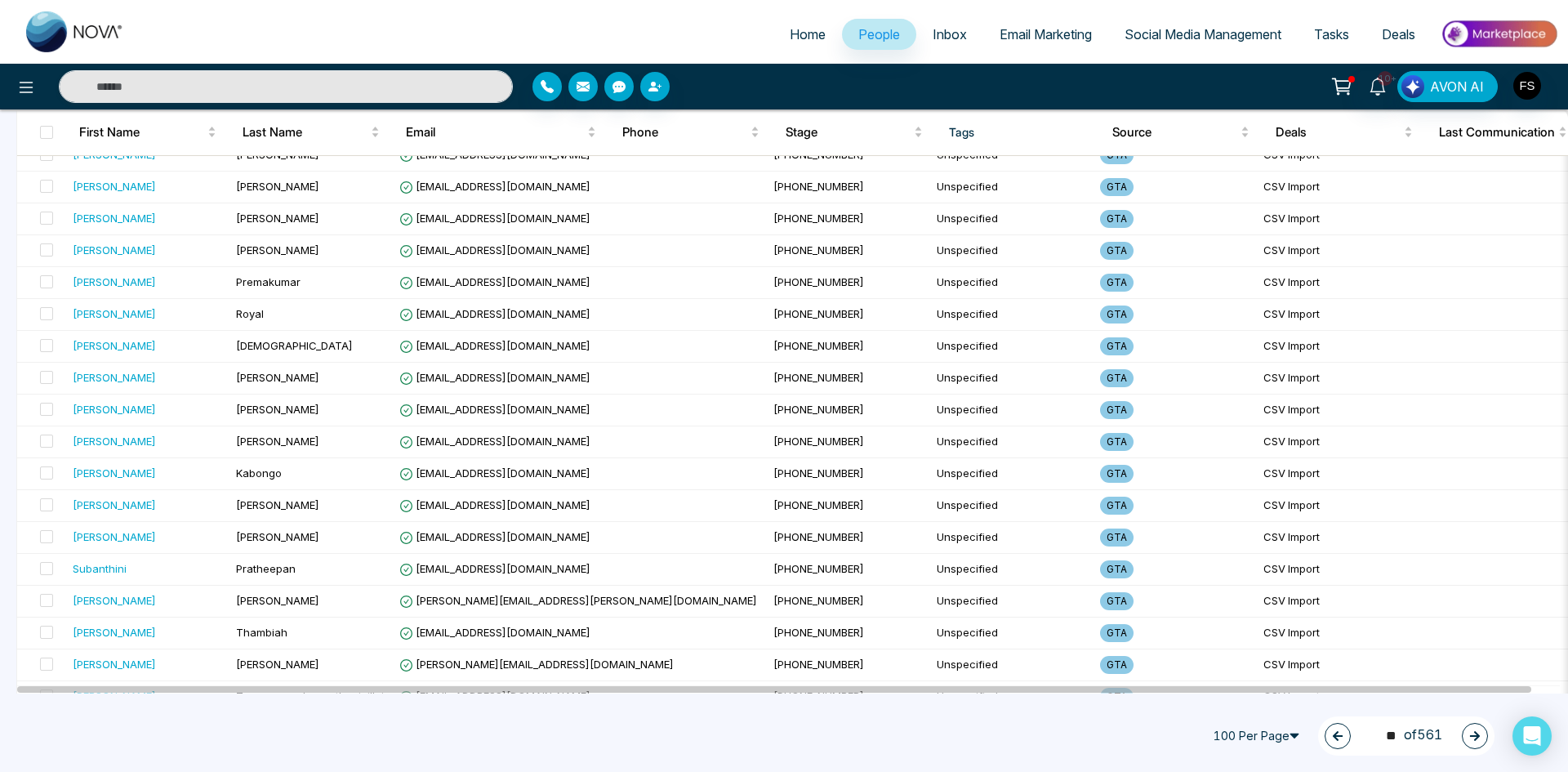
scroll to position [2830, 0]
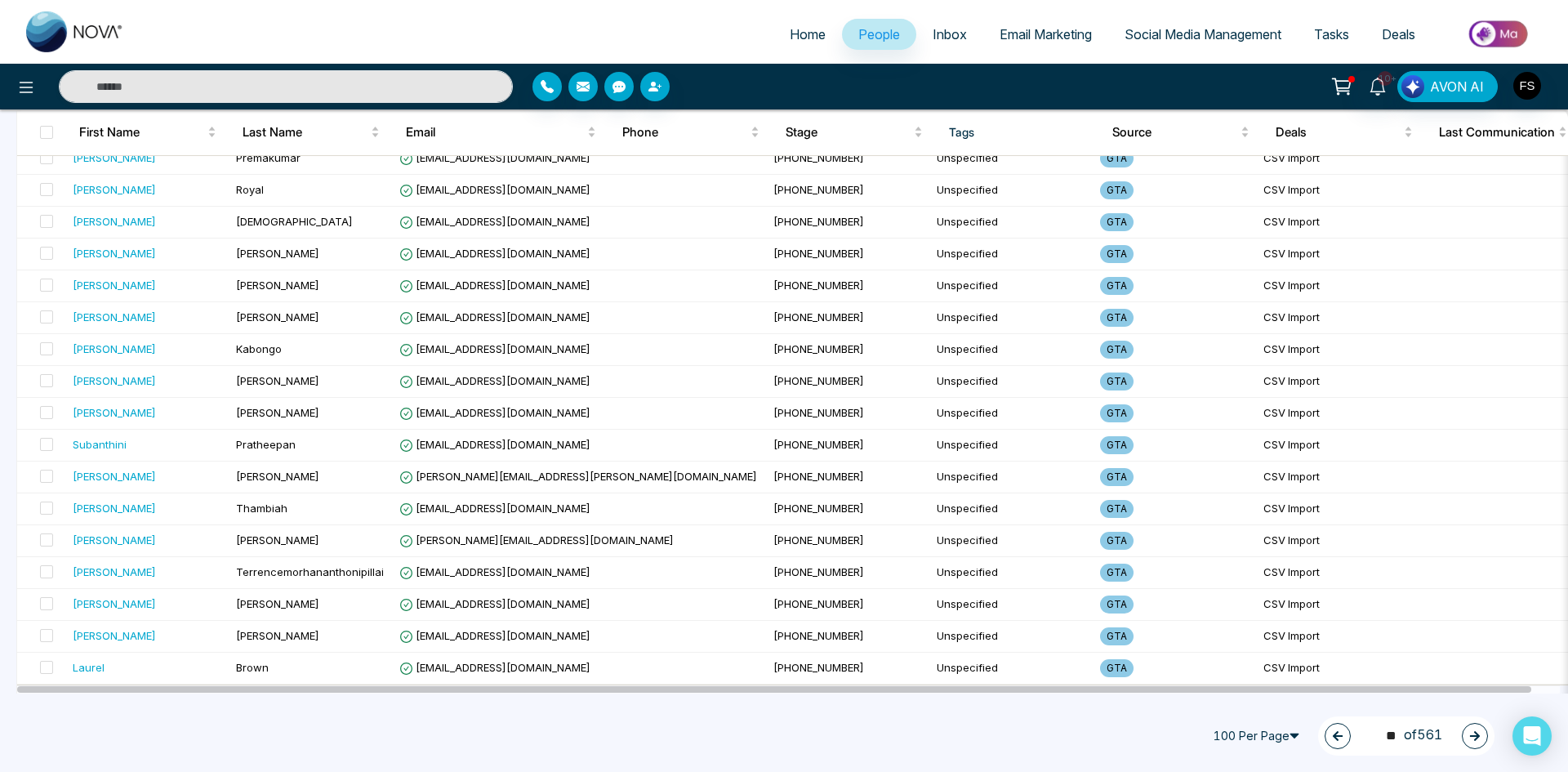
click at [1477, 738] on icon "button" at bounding box center [1475, 736] width 9 height 9
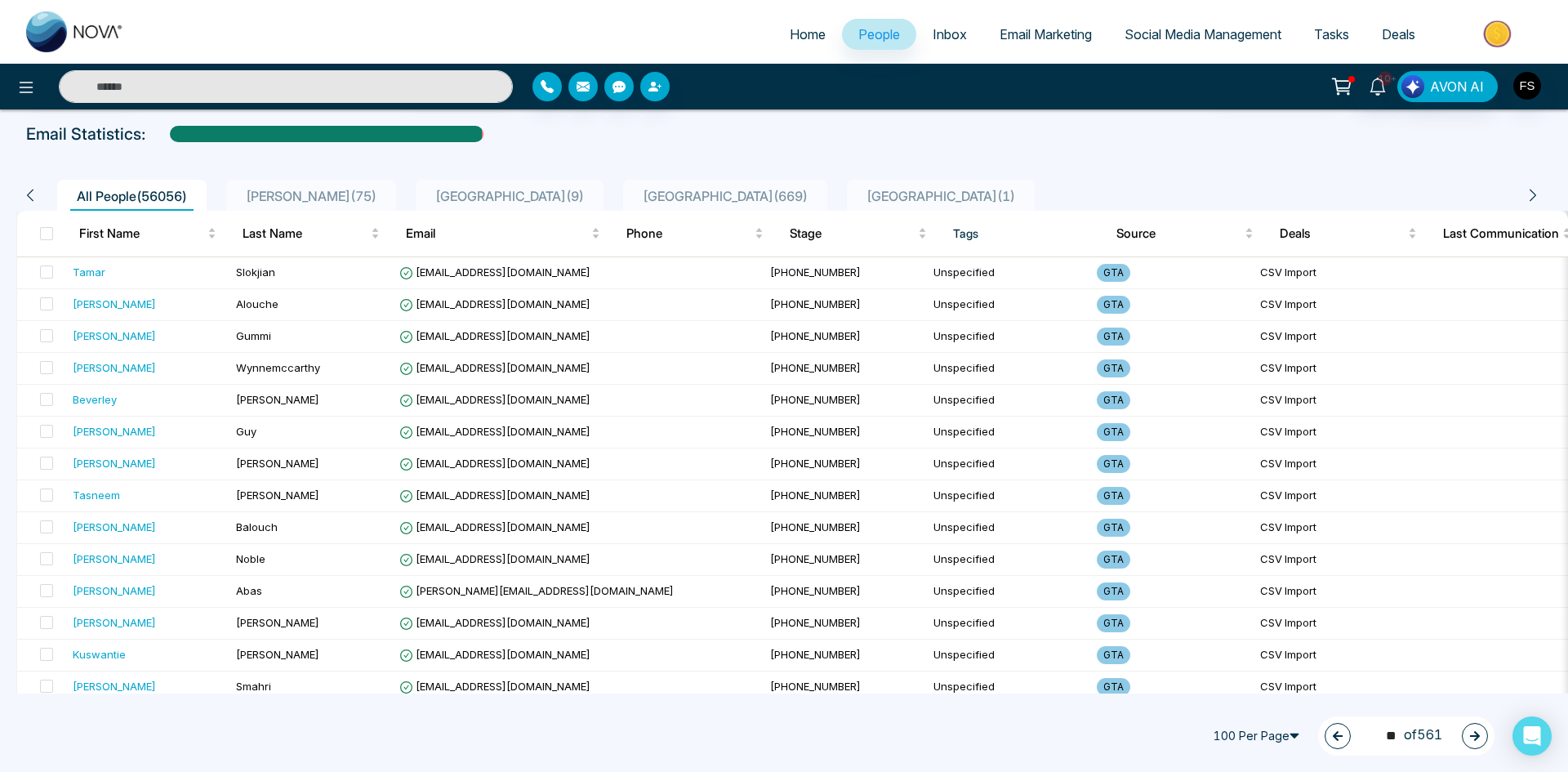
scroll to position [0, 0]
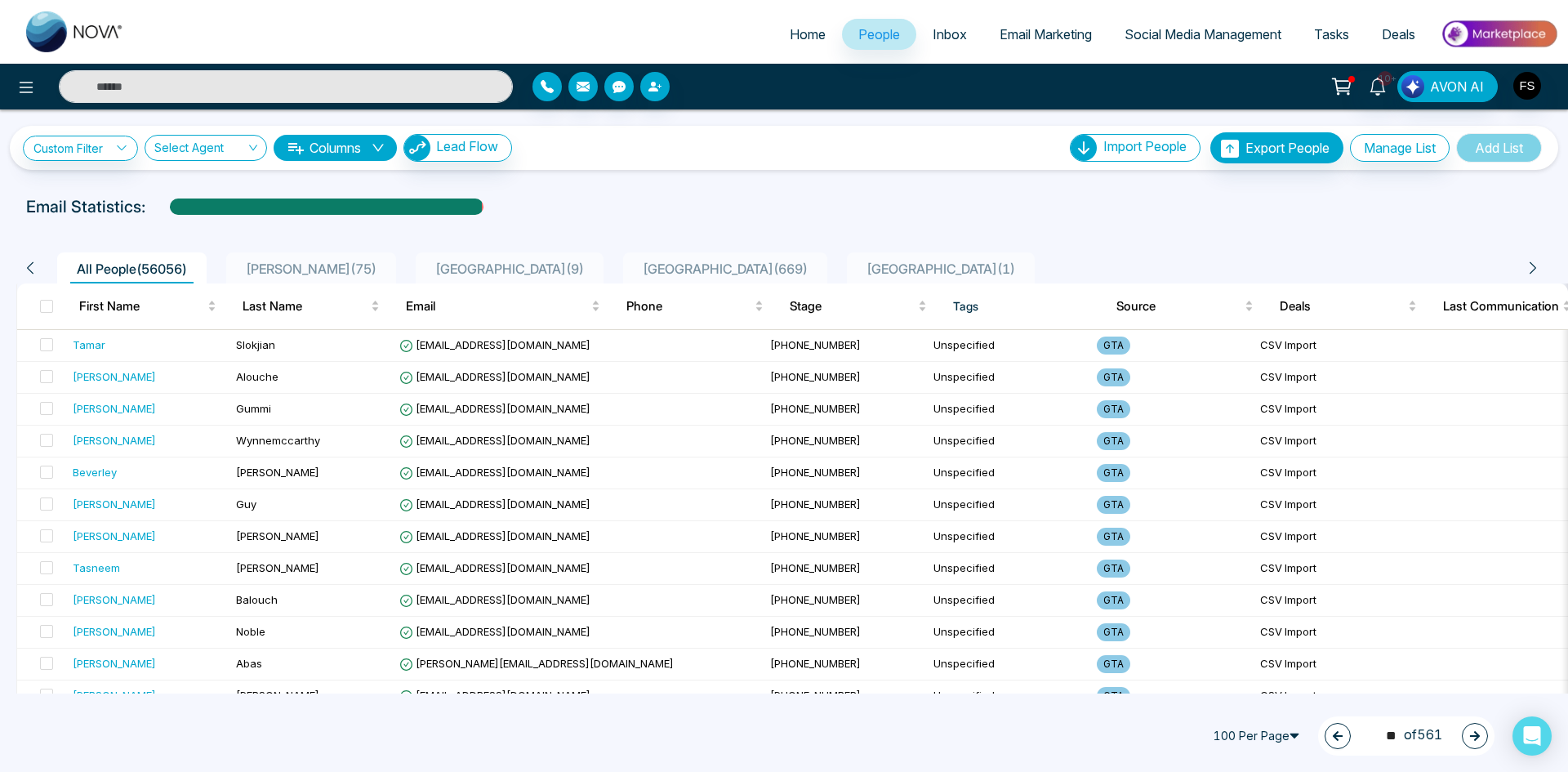
click at [1470, 736] on icon "button" at bounding box center [1475, 736] width 9 height 9
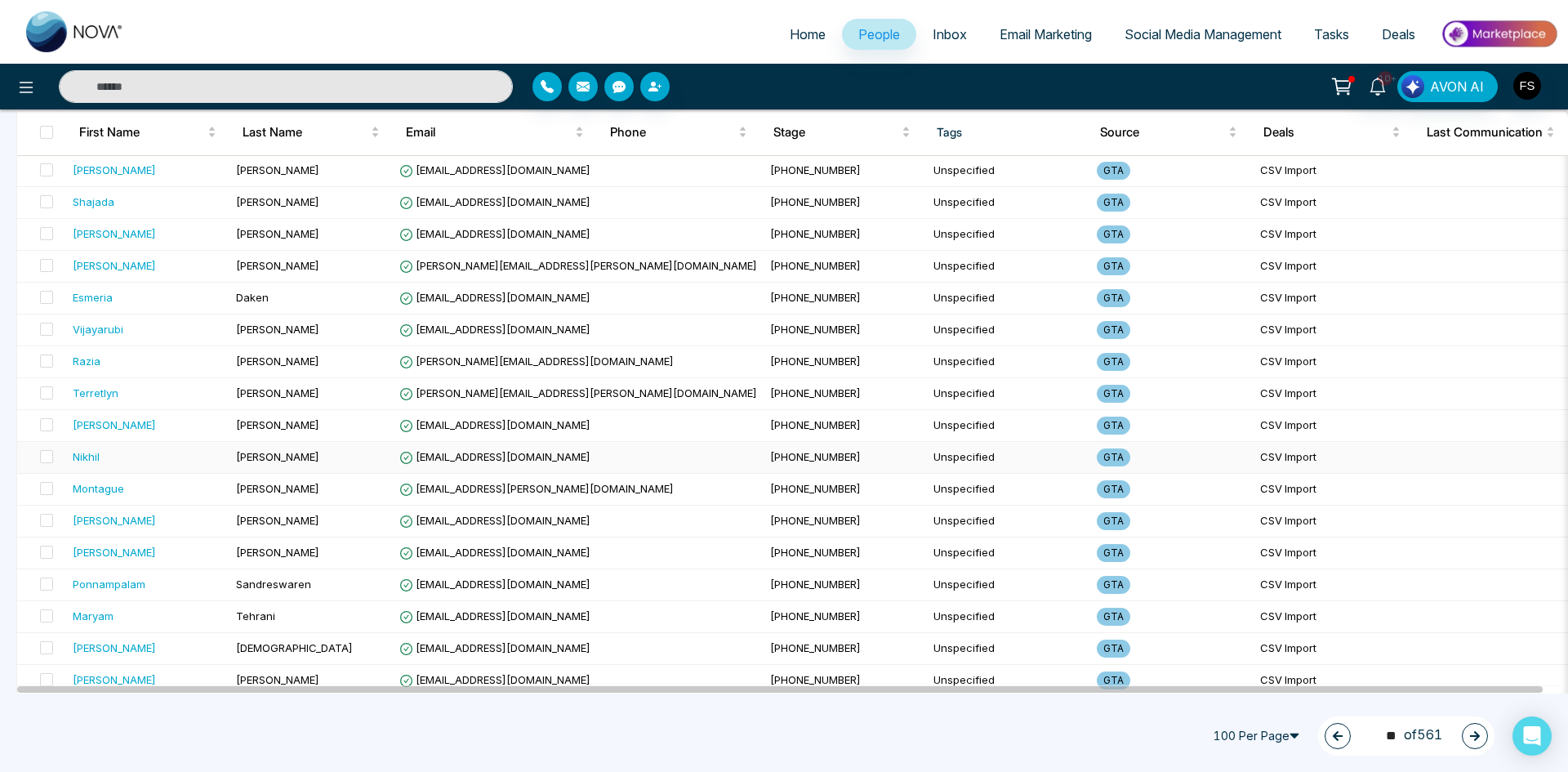
scroll to position [2830, 0]
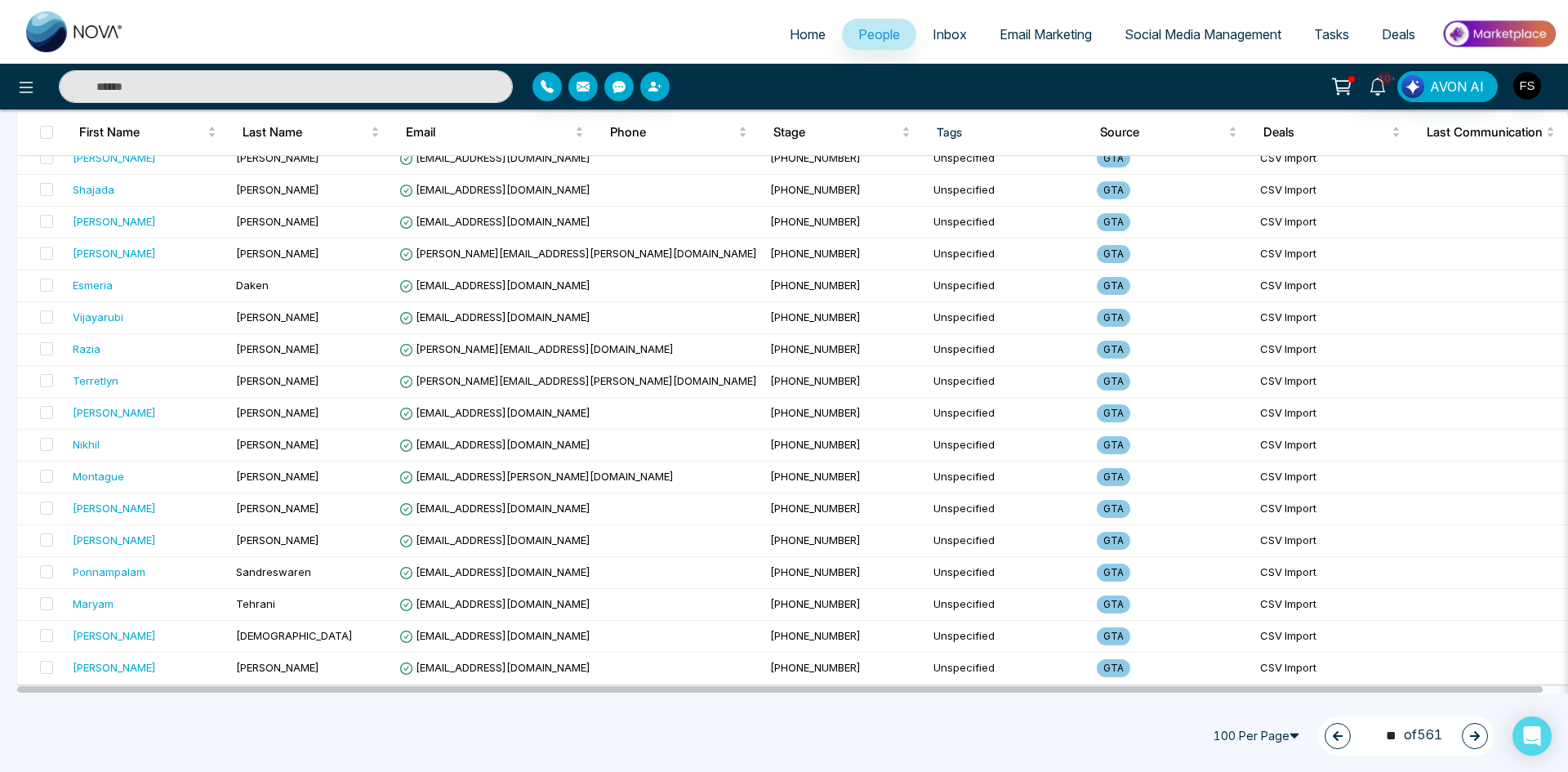
click at [1478, 736] on icon "button" at bounding box center [1475, 736] width 9 height 9
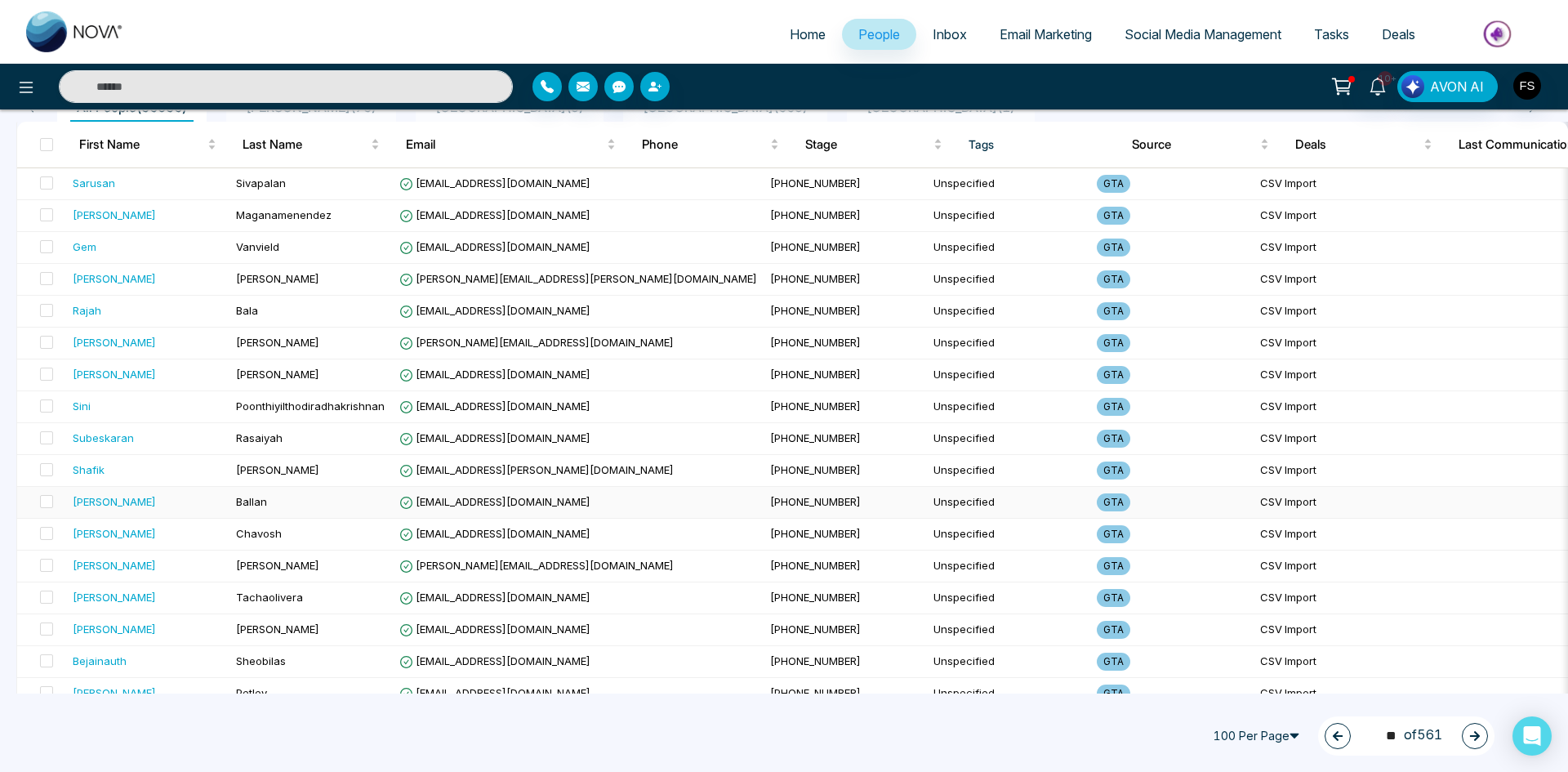
scroll to position [0, 0]
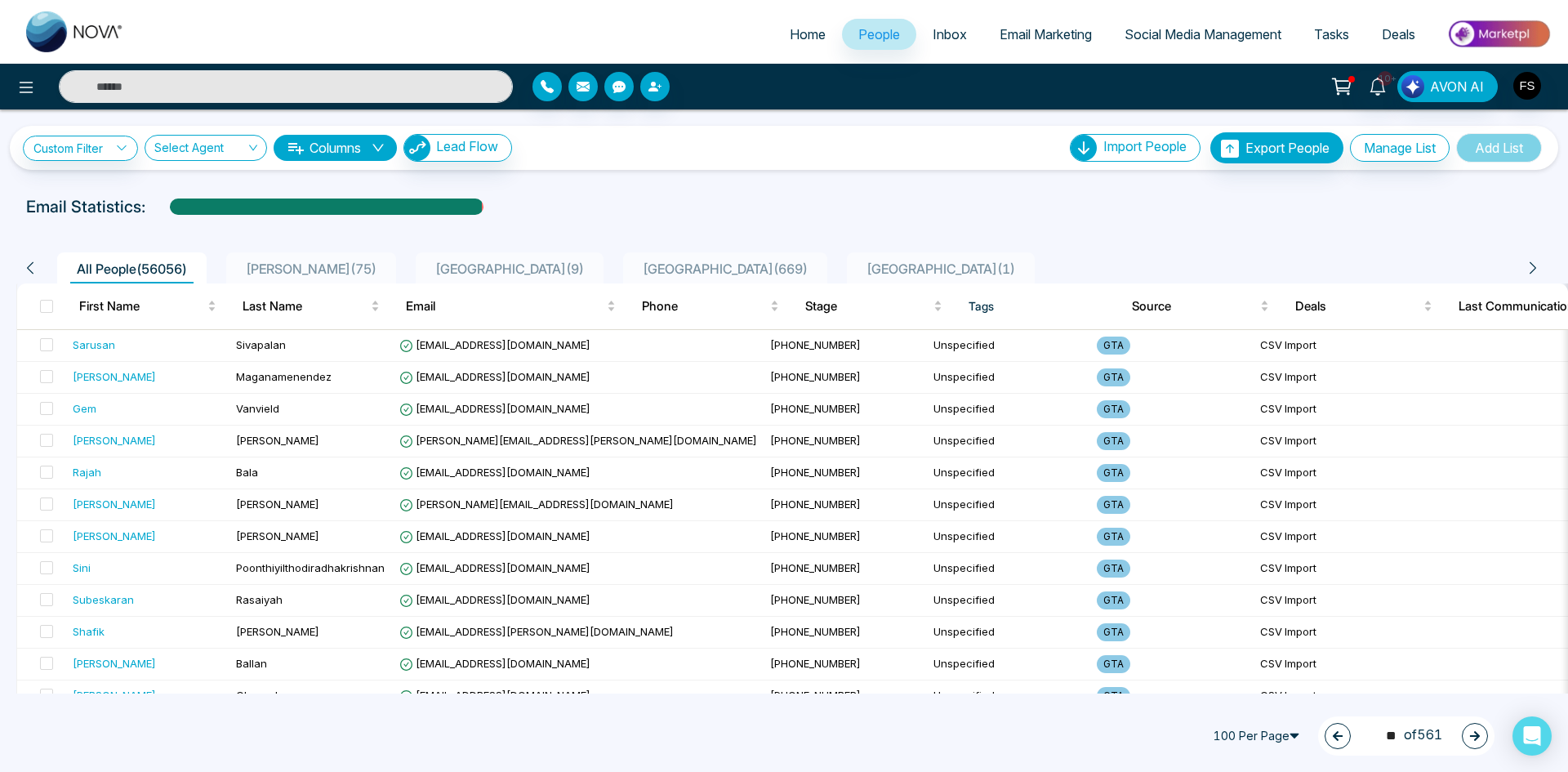
click at [1480, 736] on button "button" at bounding box center [1475, 736] width 27 height 27
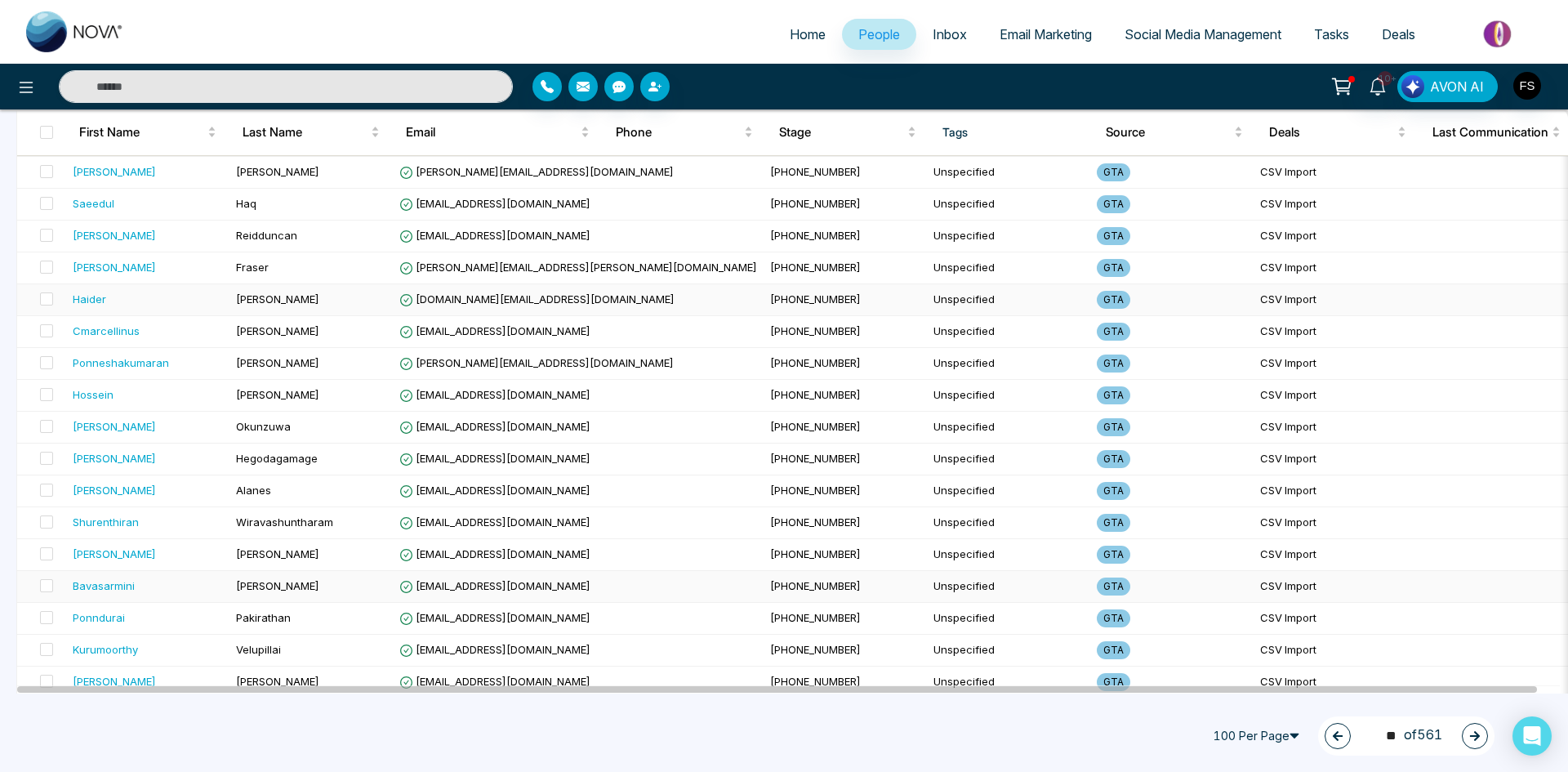
scroll to position [2830, 0]
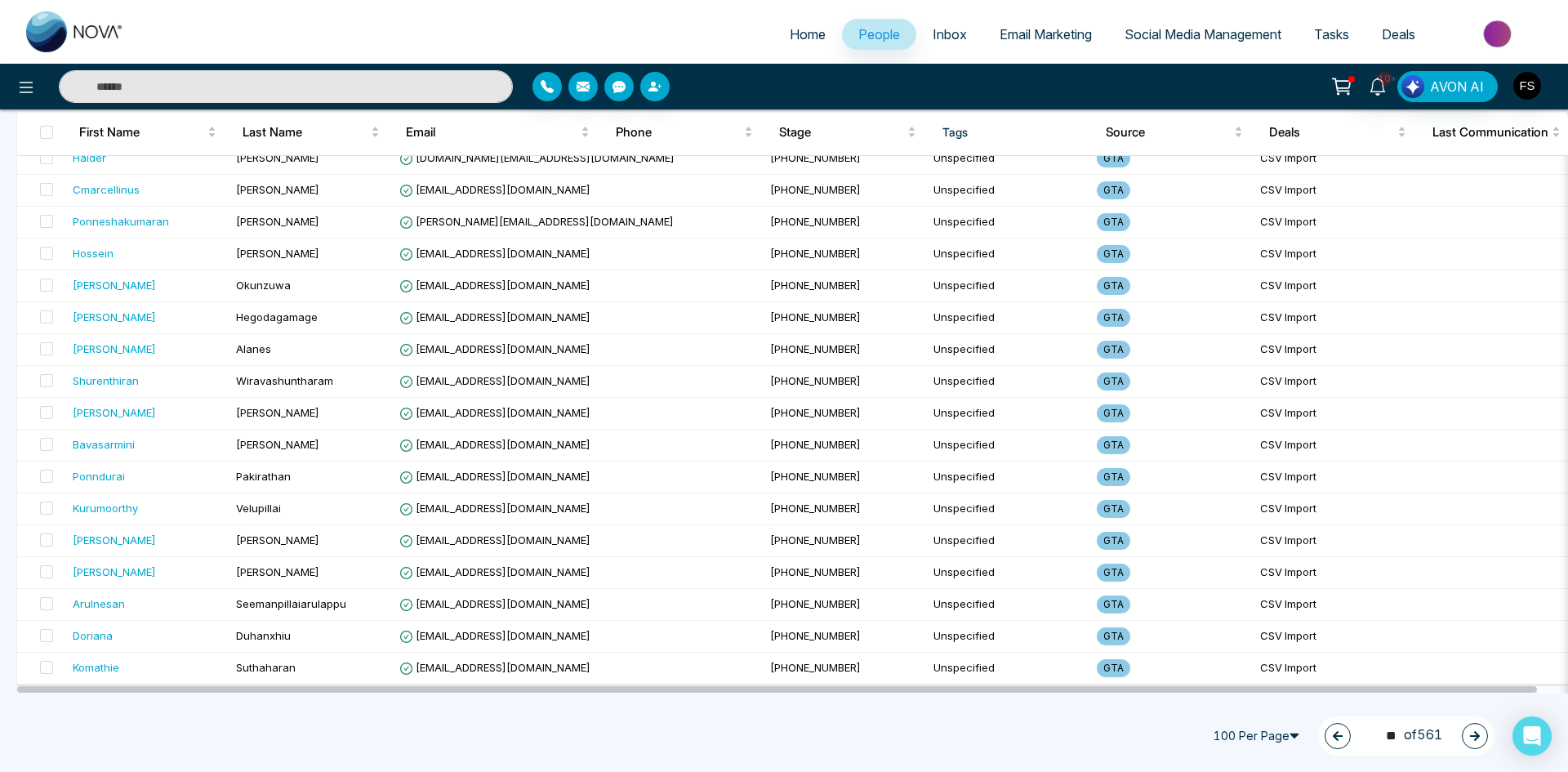
click at [1478, 739] on icon "button" at bounding box center [1475, 736] width 11 height 11
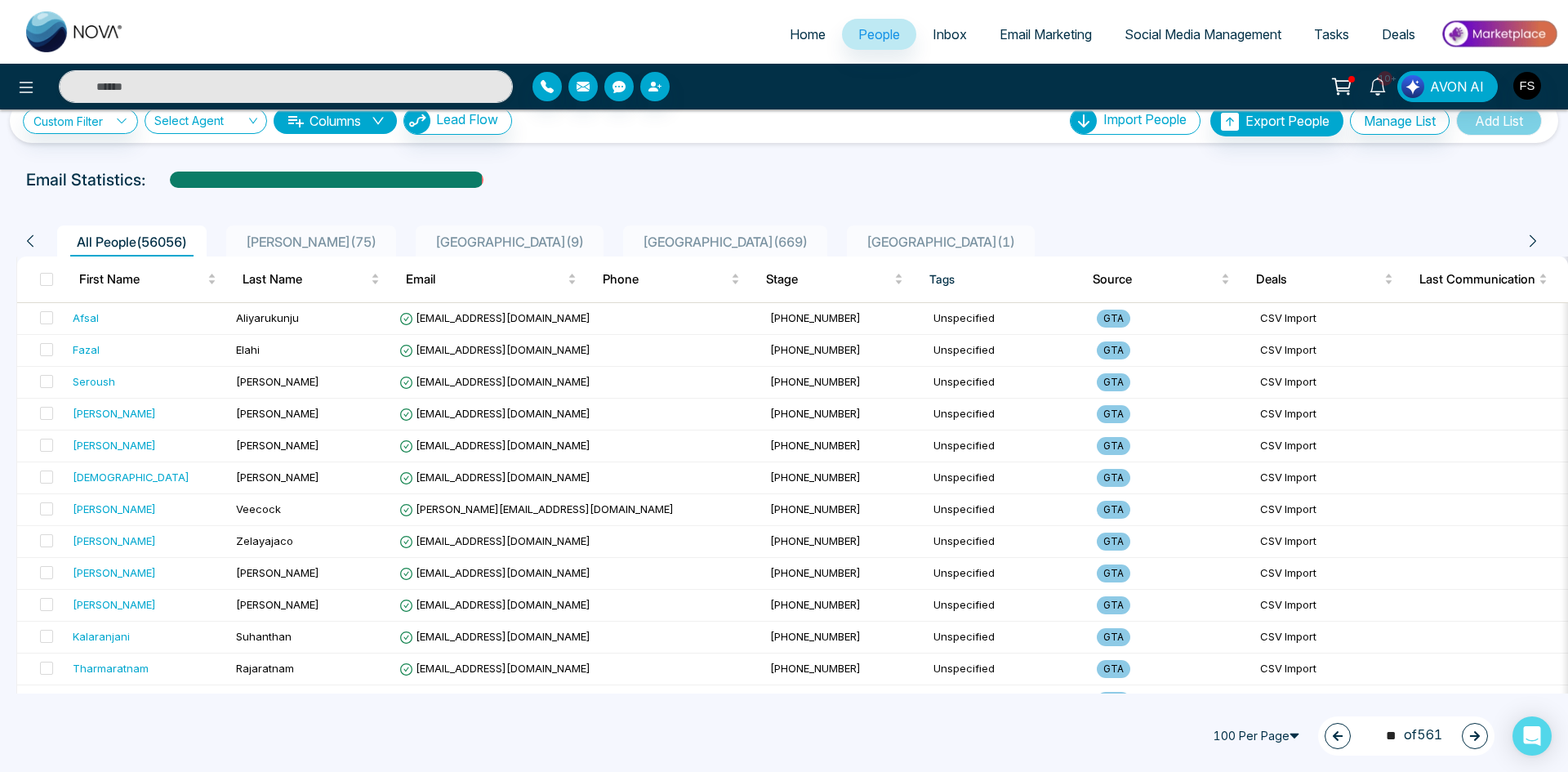
scroll to position [0, 0]
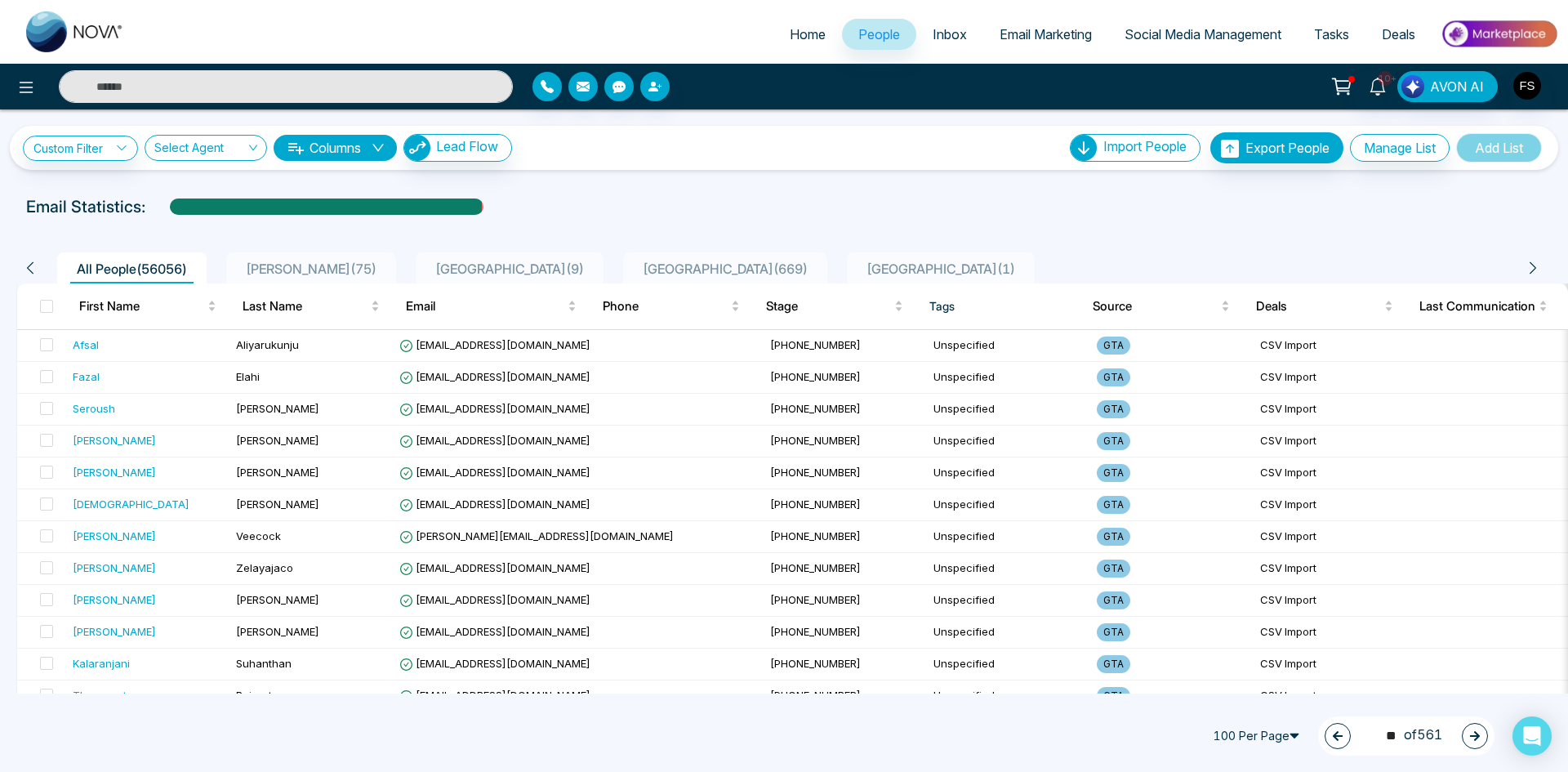
click at [1465, 729] on button "button" at bounding box center [1475, 736] width 27 height 27
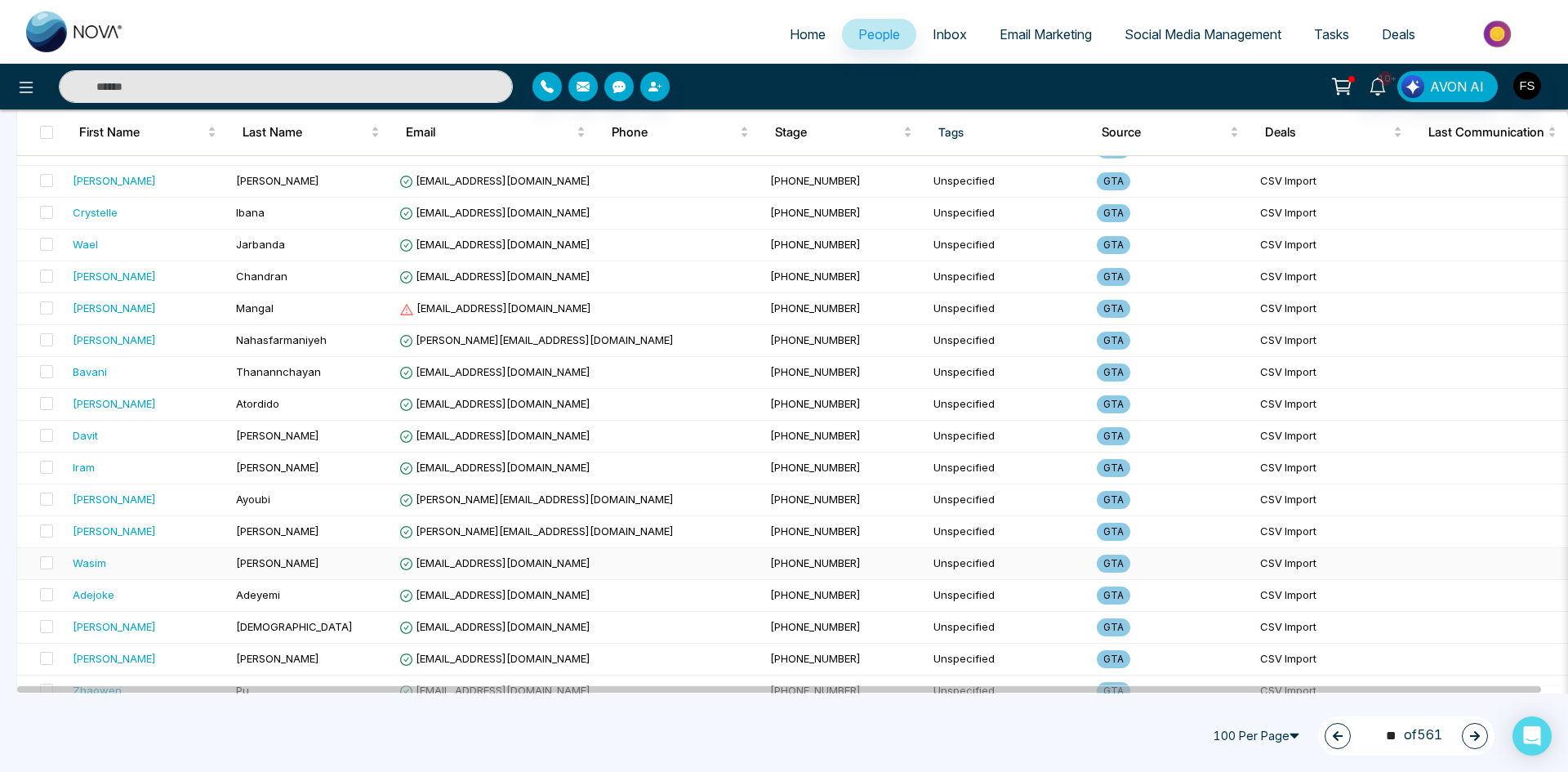
scroll to position [490, 0]
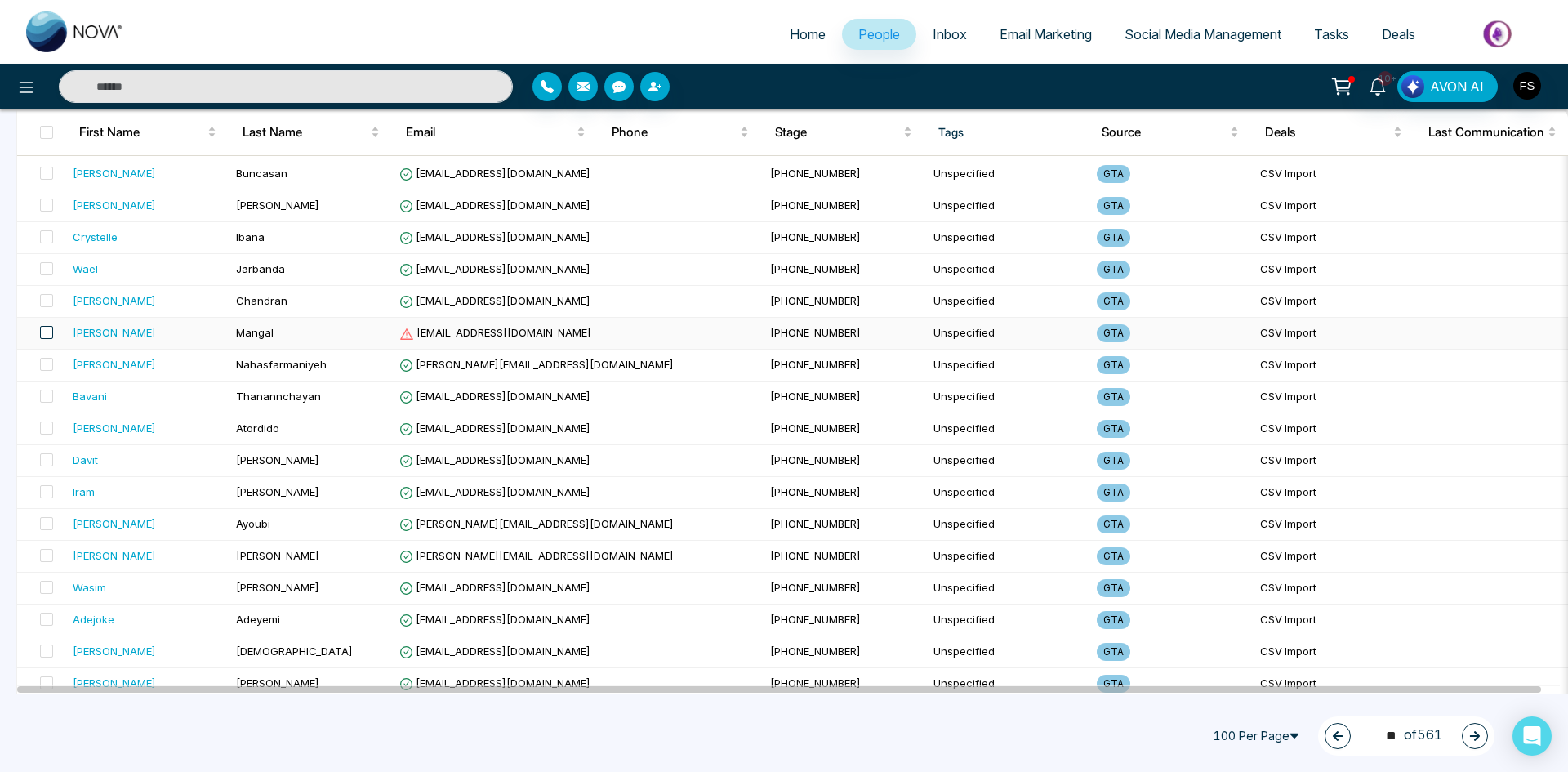
click at [50, 327] on span at bounding box center [46, 333] width 13 height 13
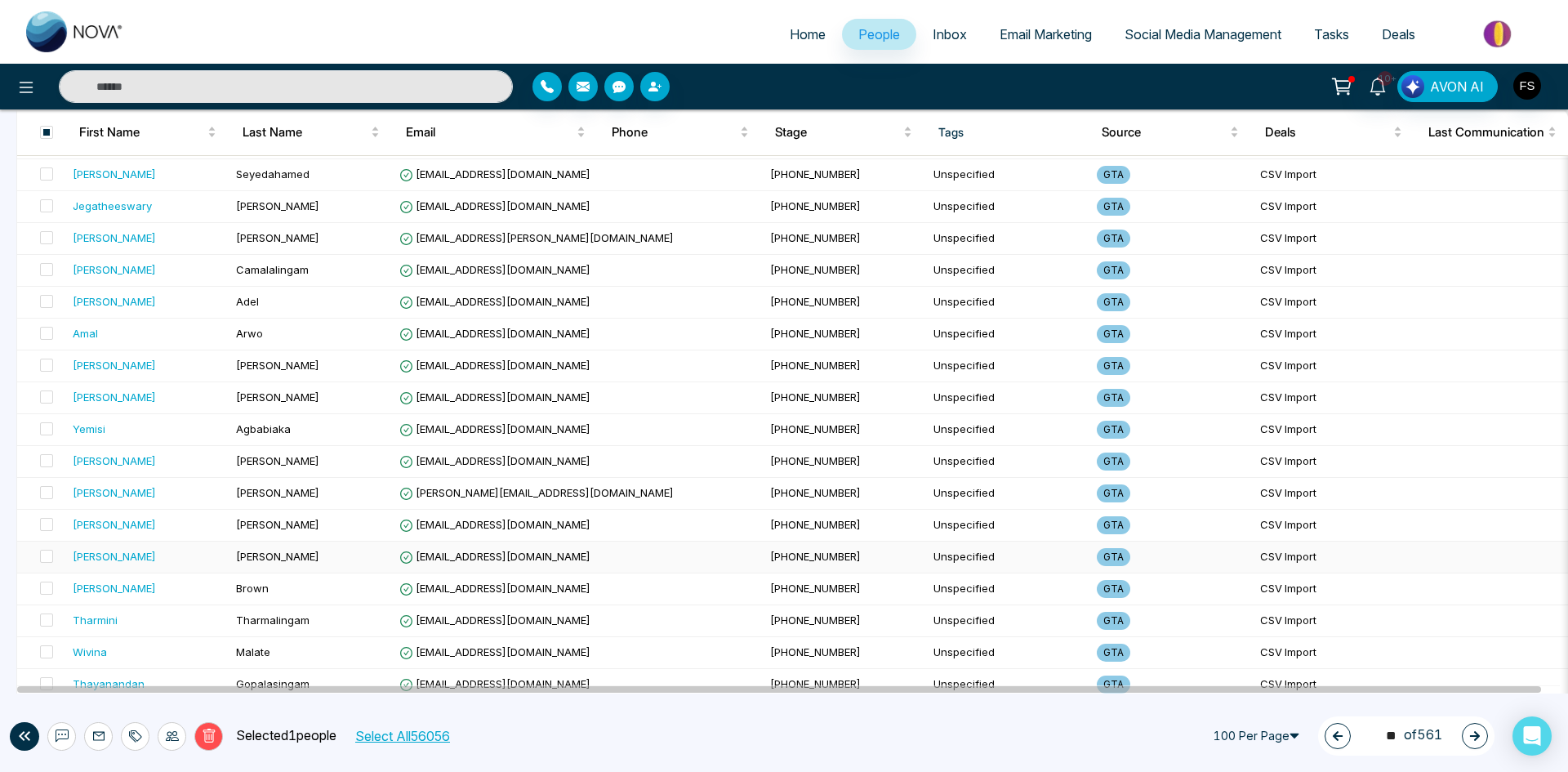
scroll to position [2830, 0]
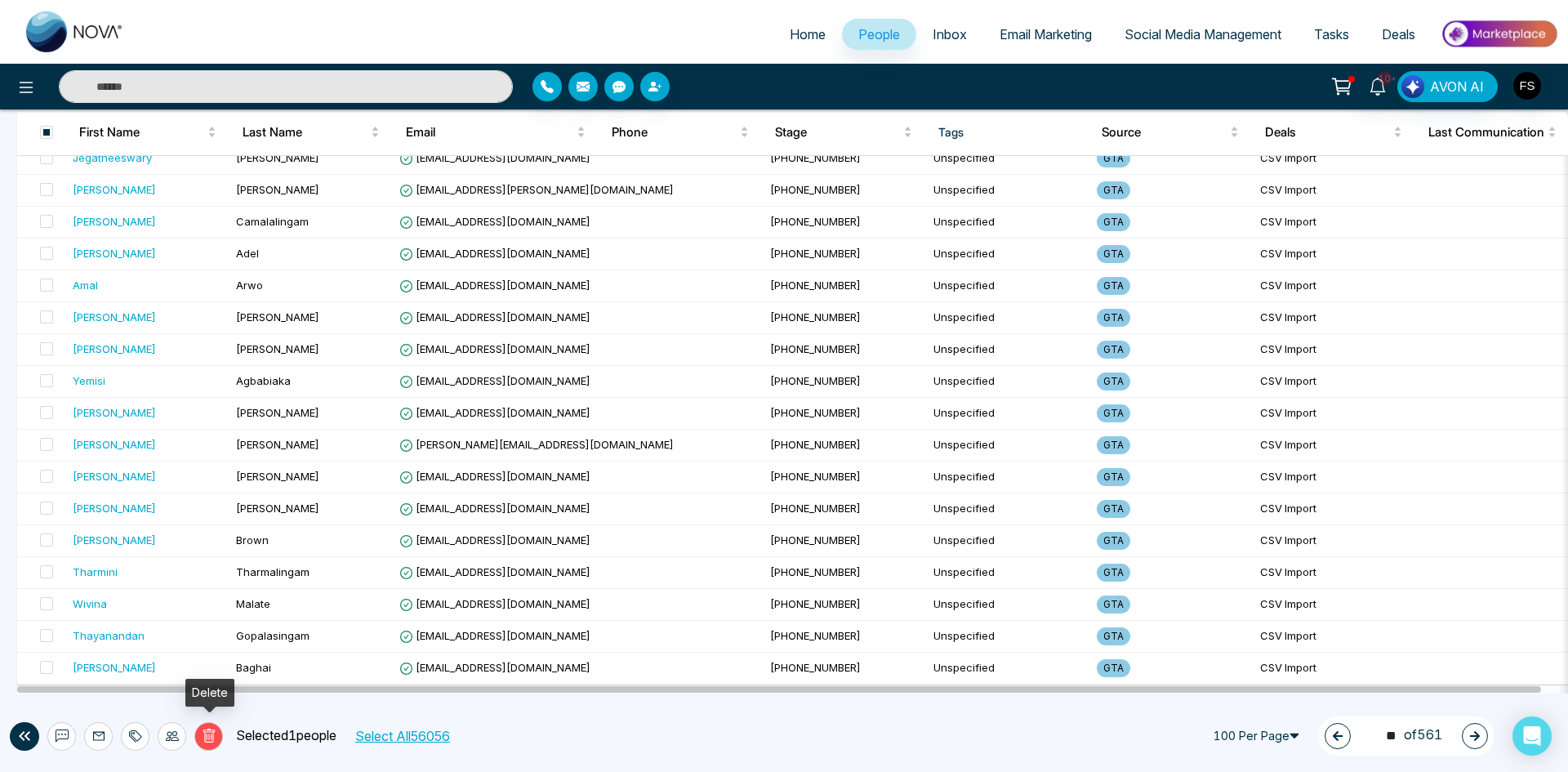
click at [212, 740] on icon at bounding box center [209, 735] width 12 height 14
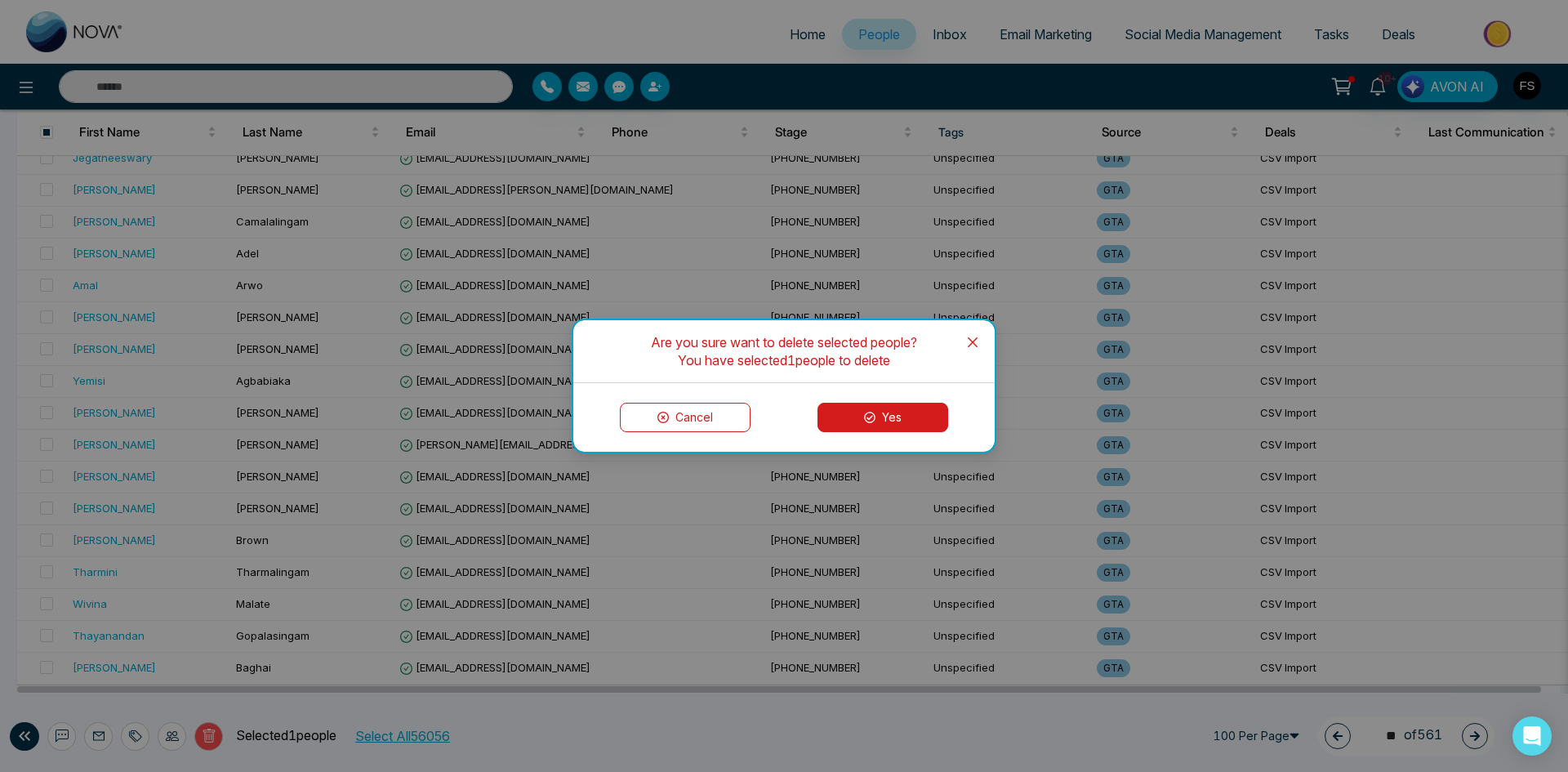
click at [886, 417] on button "Yes" at bounding box center [883, 416] width 131 height 29
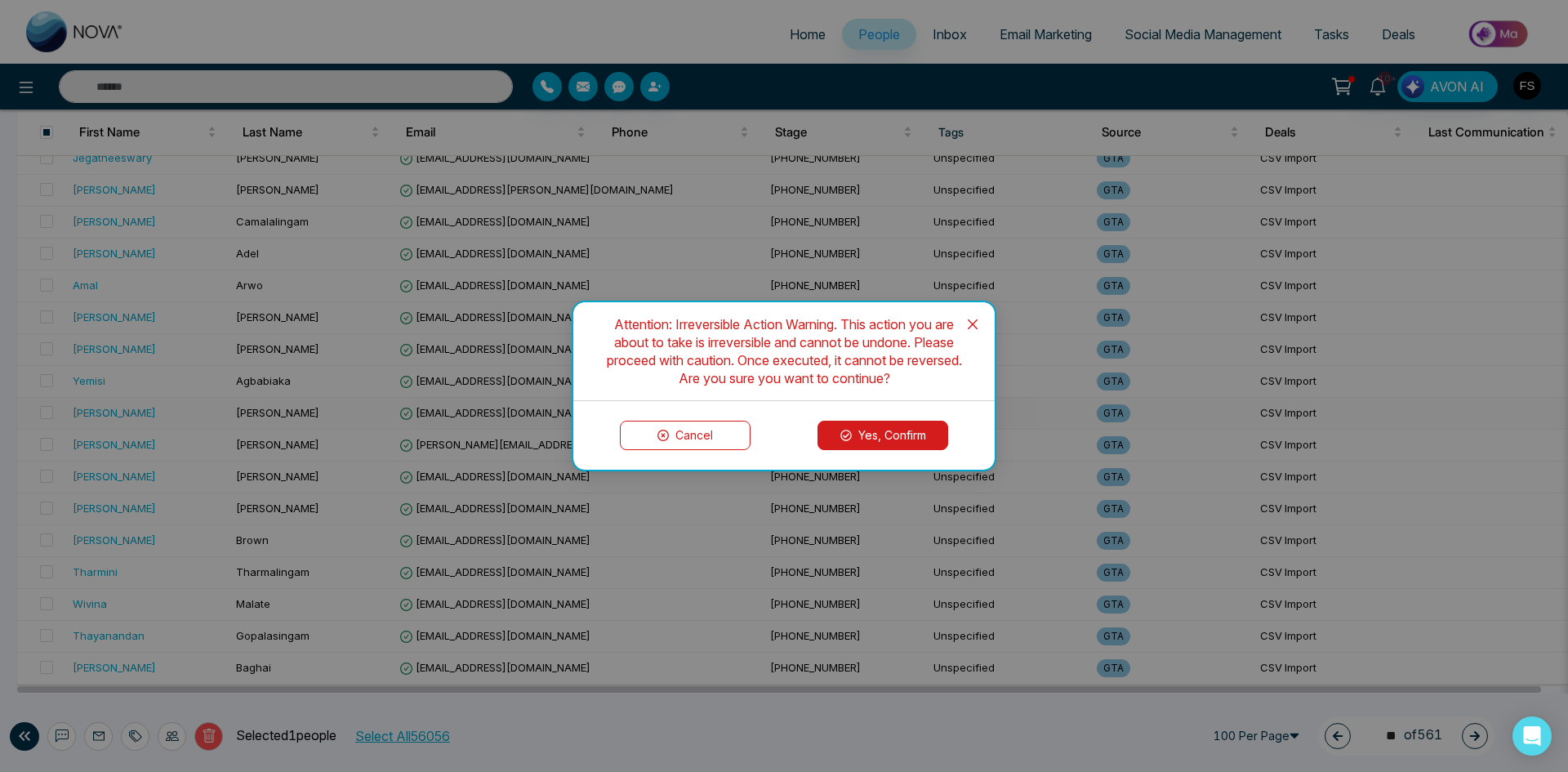
click at [886, 427] on button "Yes, Confirm" at bounding box center [883, 434] width 131 height 29
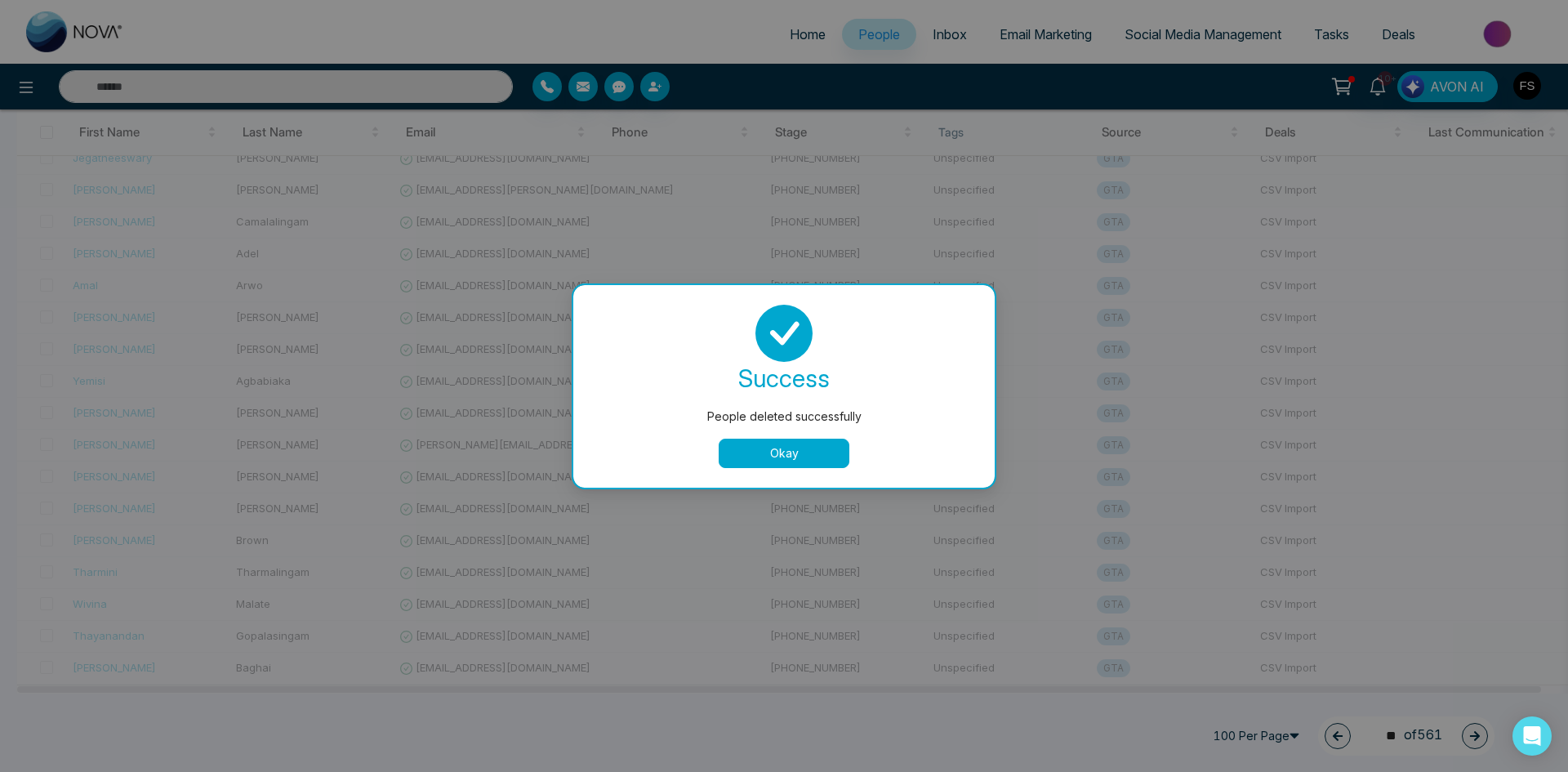
click at [784, 454] on button "Okay" at bounding box center [784, 452] width 131 height 29
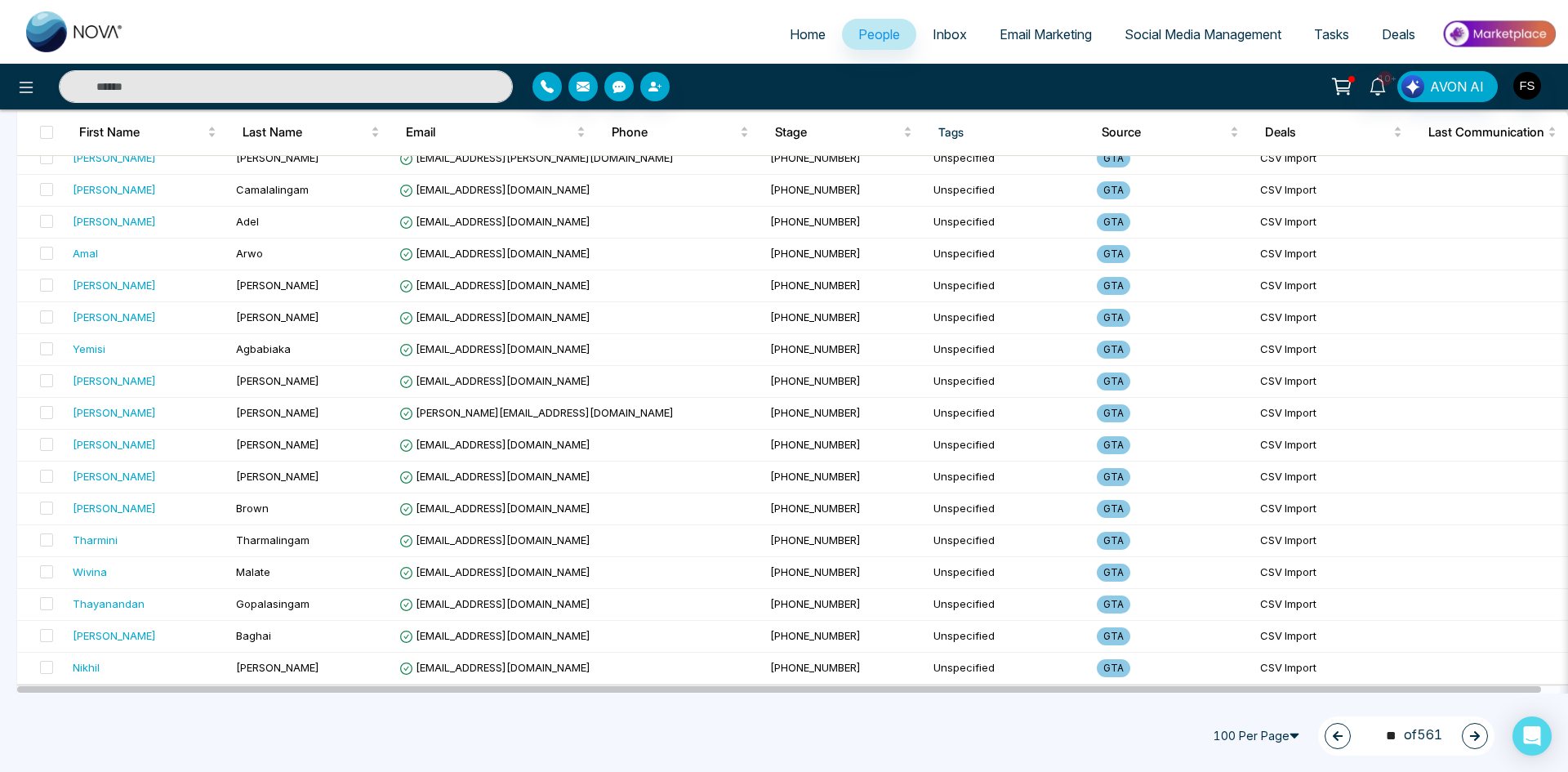
click at [1472, 732] on icon "button" at bounding box center [1475, 736] width 11 height 11
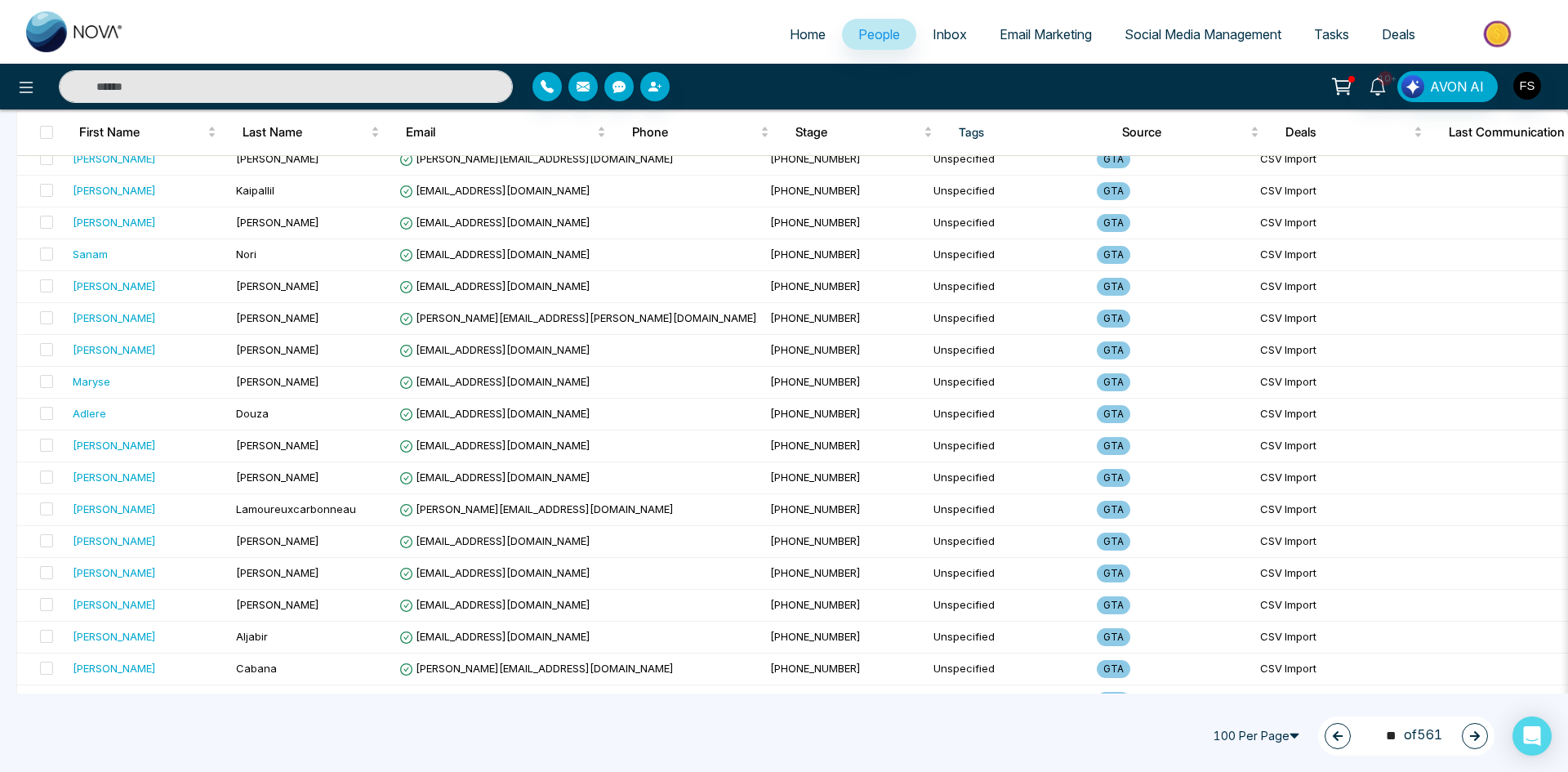
scroll to position [2613, 0]
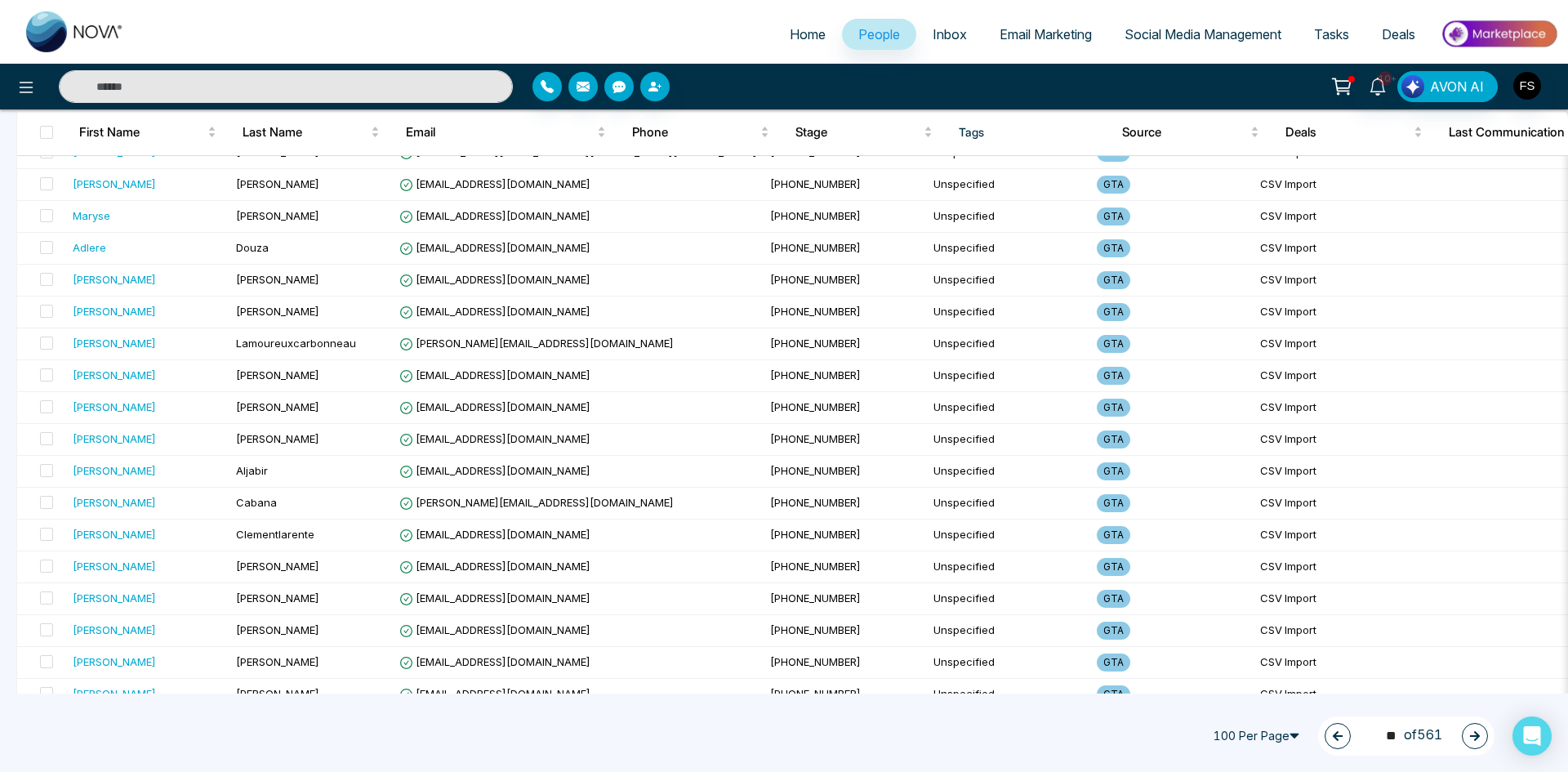
click at [1472, 740] on icon "button" at bounding box center [1475, 736] width 11 height 11
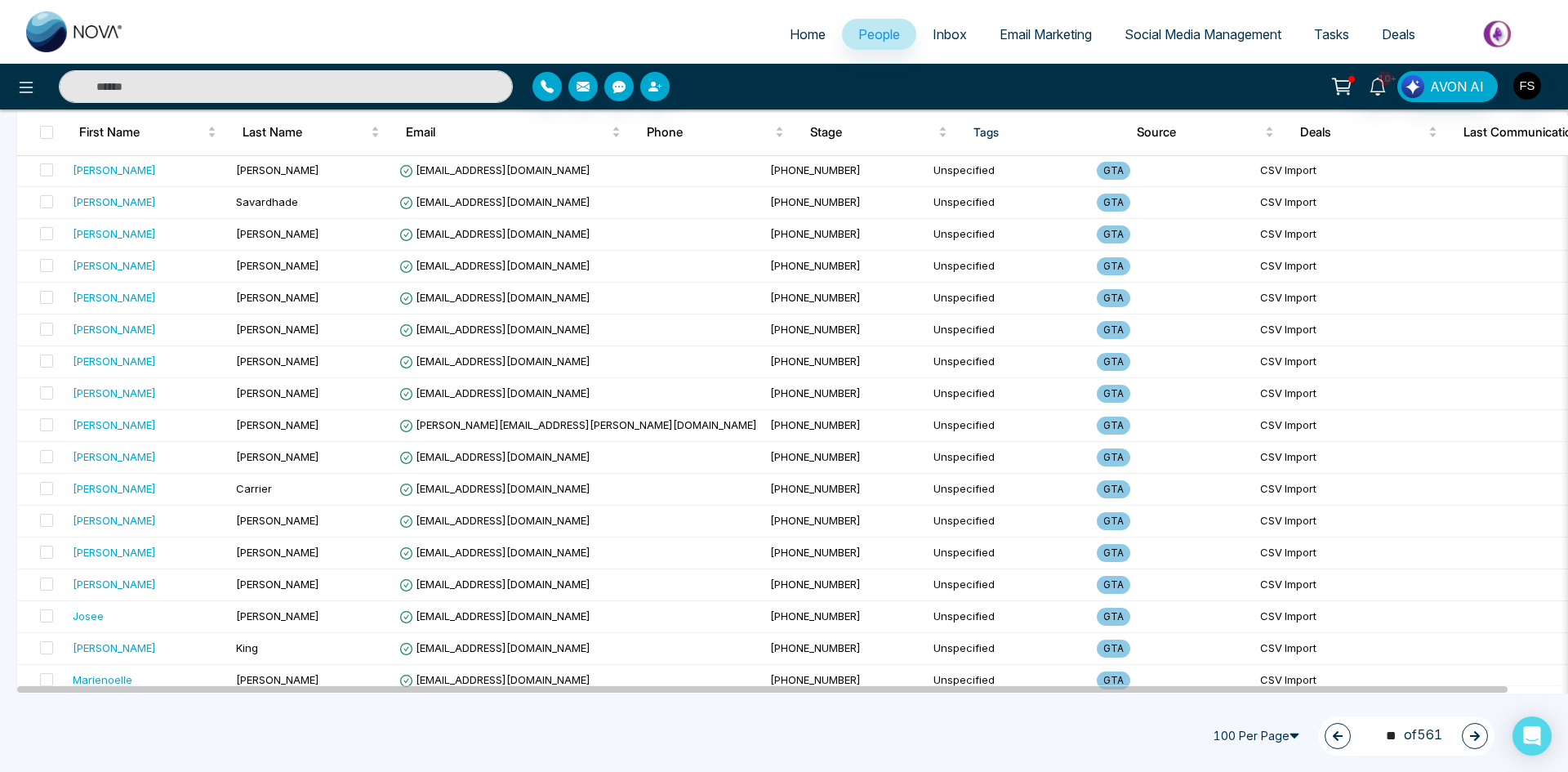
scroll to position [2830, 0]
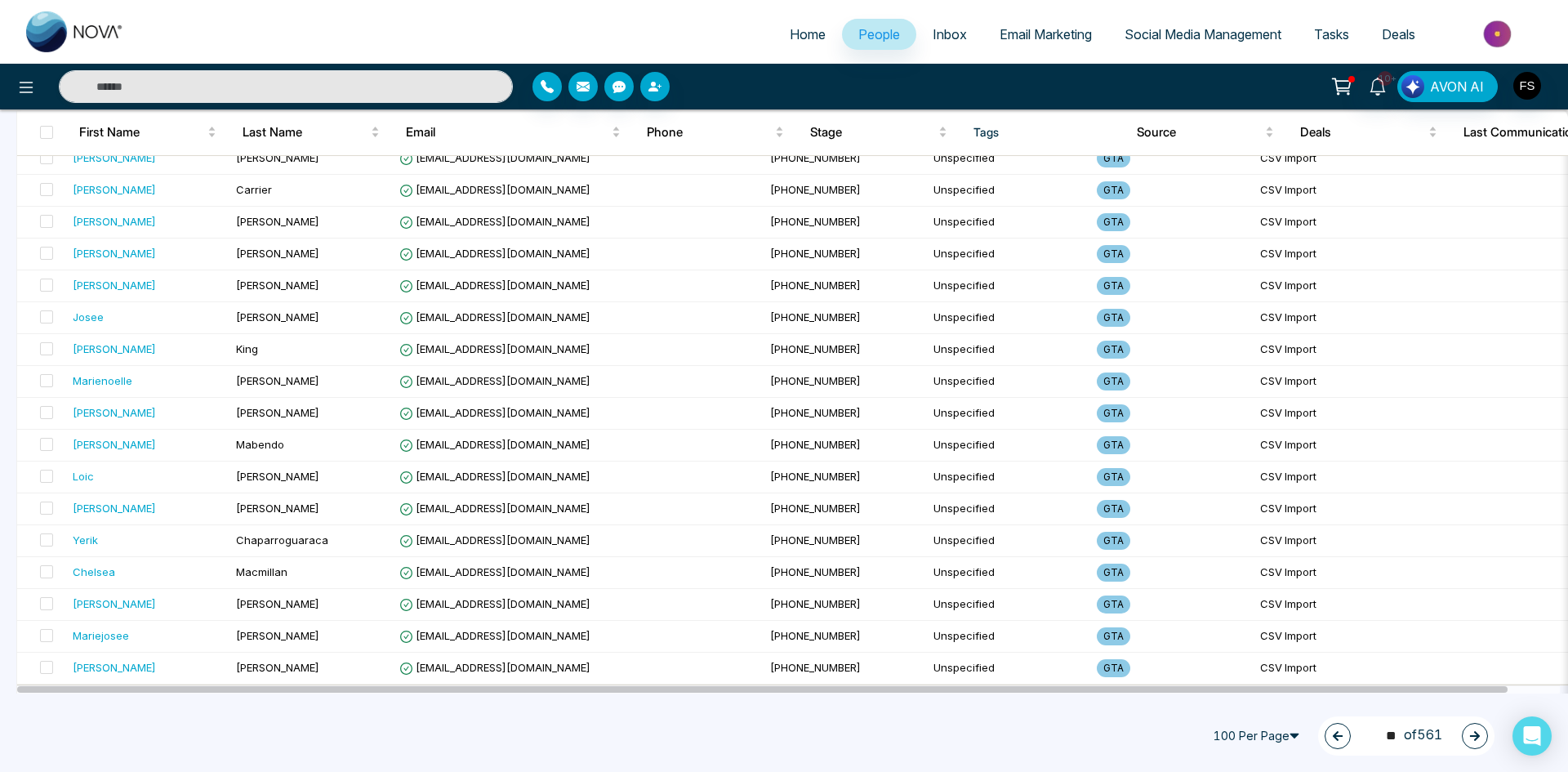
click at [1486, 738] on button "button" at bounding box center [1475, 736] width 27 height 27
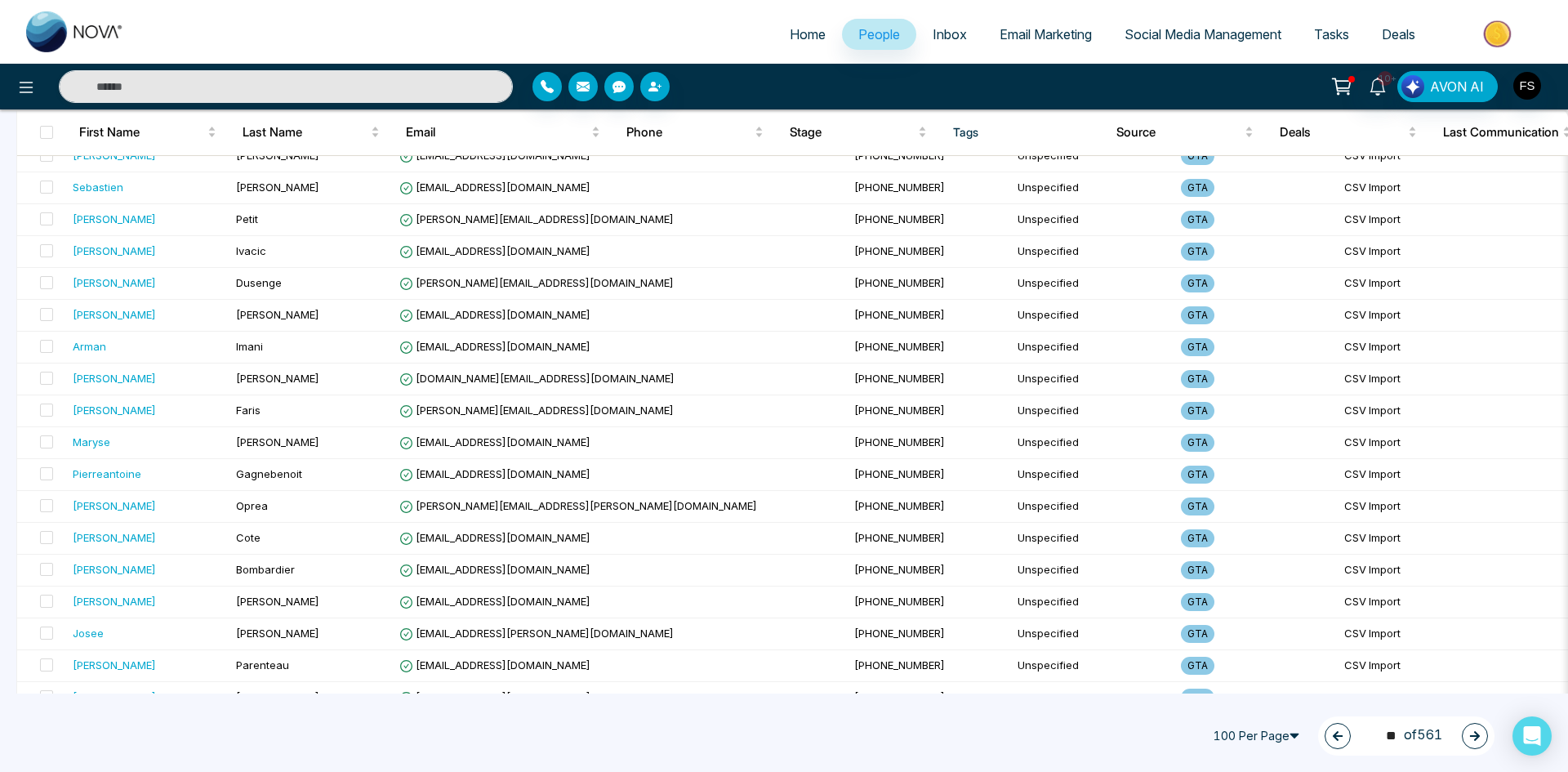
scroll to position [0, 0]
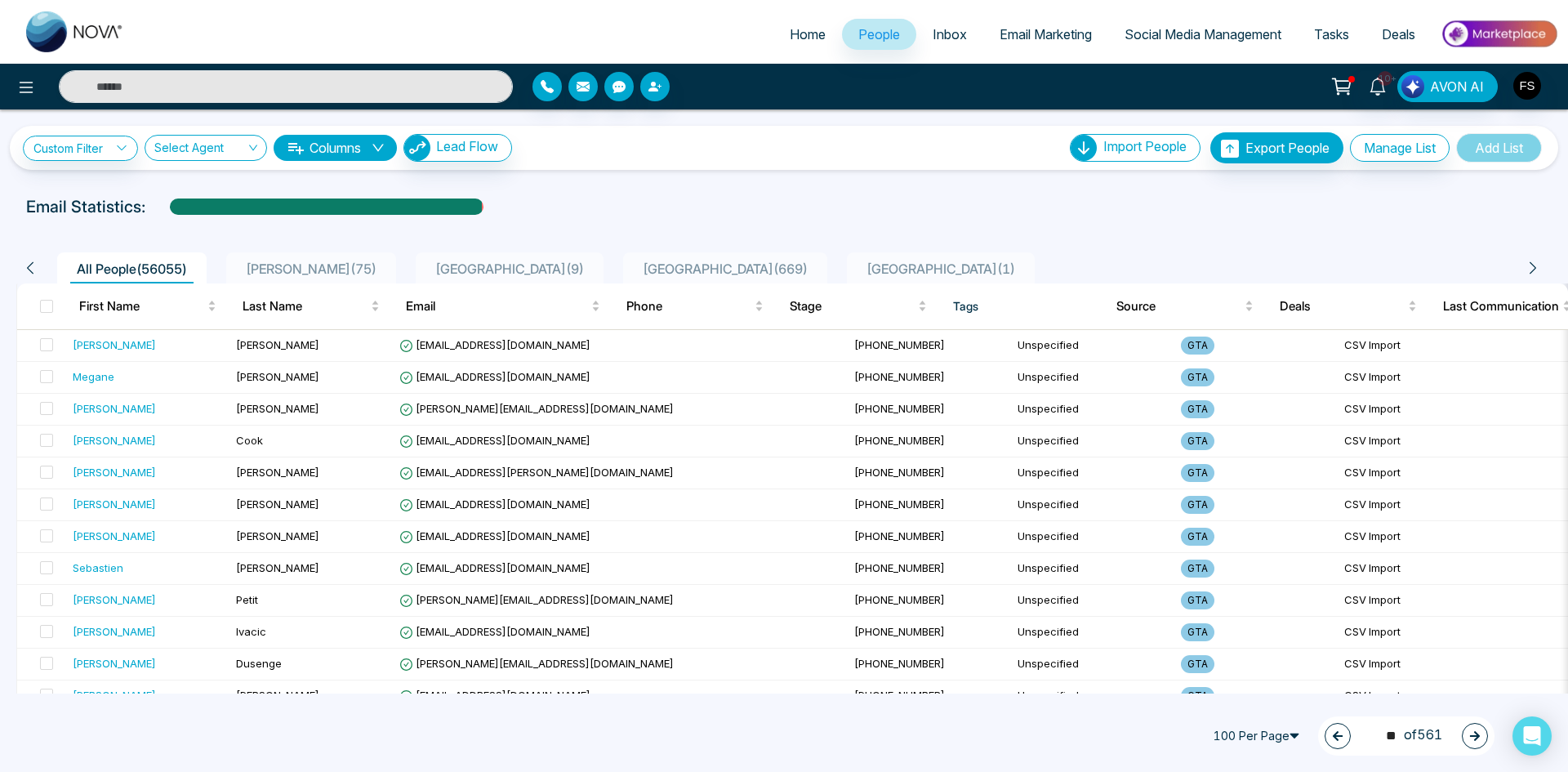
click at [1474, 749] on div "98 ** of 561" at bounding box center [1407, 735] width 176 height 39
click at [1476, 734] on icon "button" at bounding box center [1475, 736] width 11 height 11
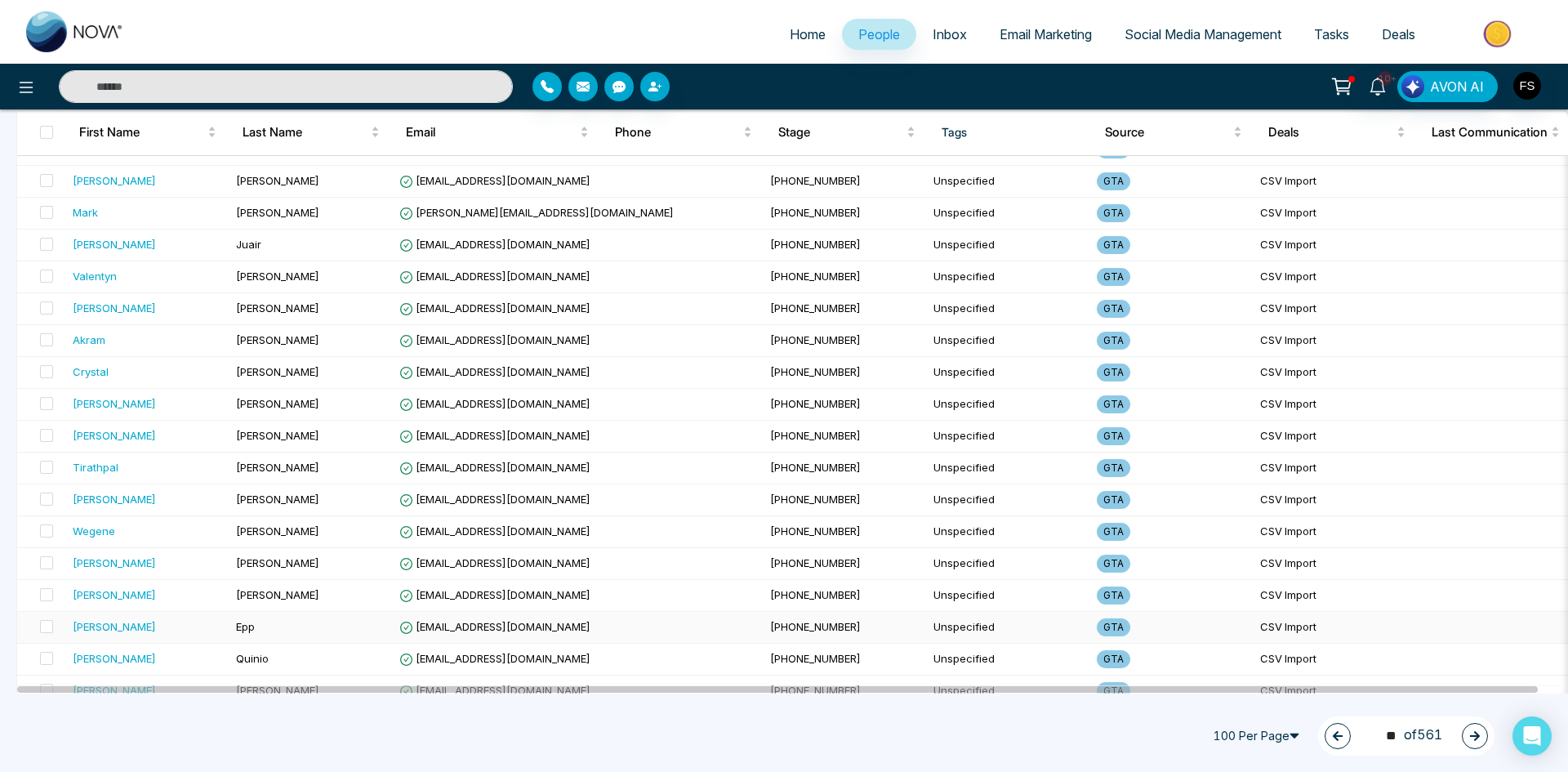
scroll to position [2830, 0]
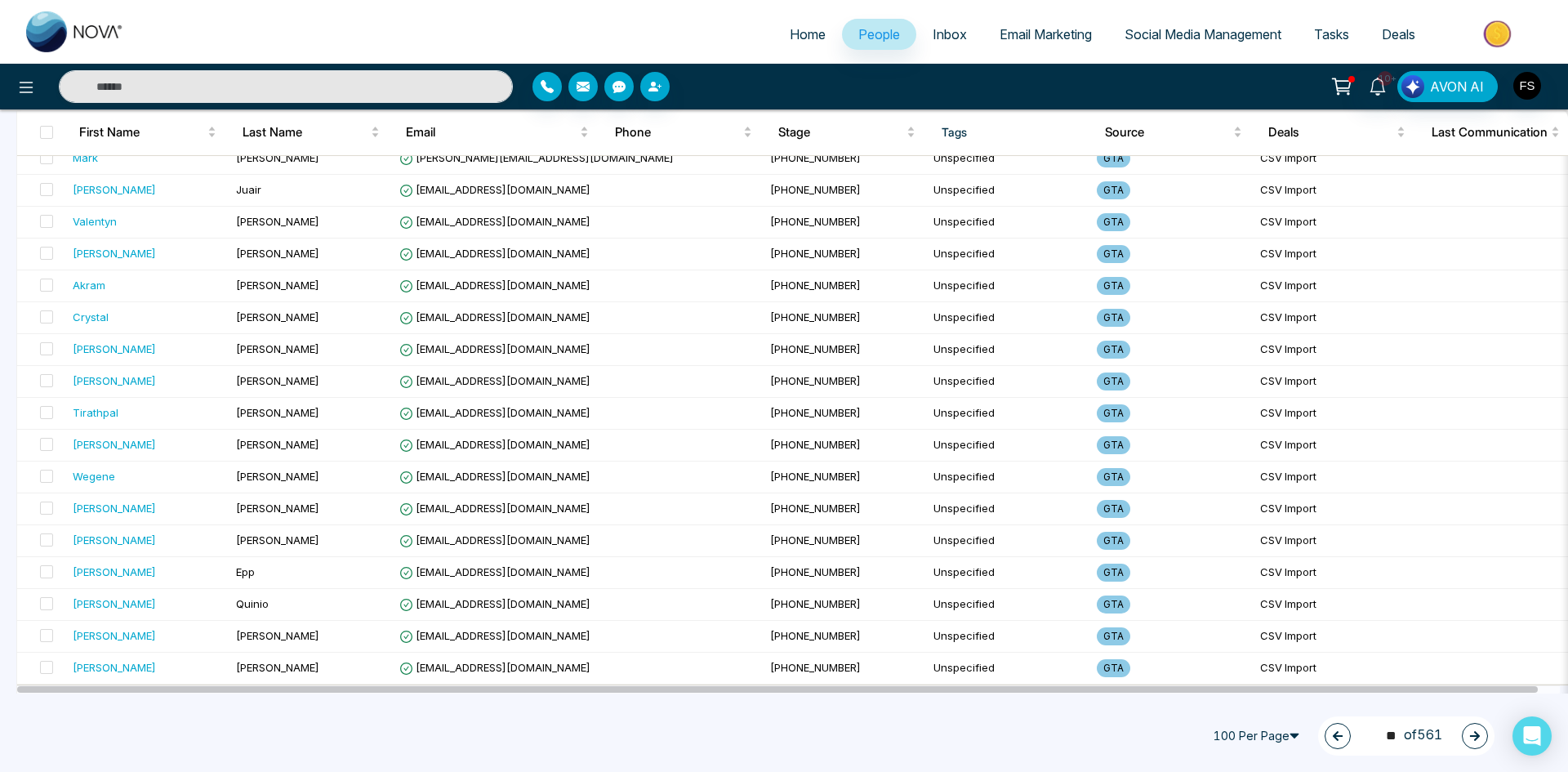
click at [1480, 734] on icon "button" at bounding box center [1475, 736] width 11 height 11
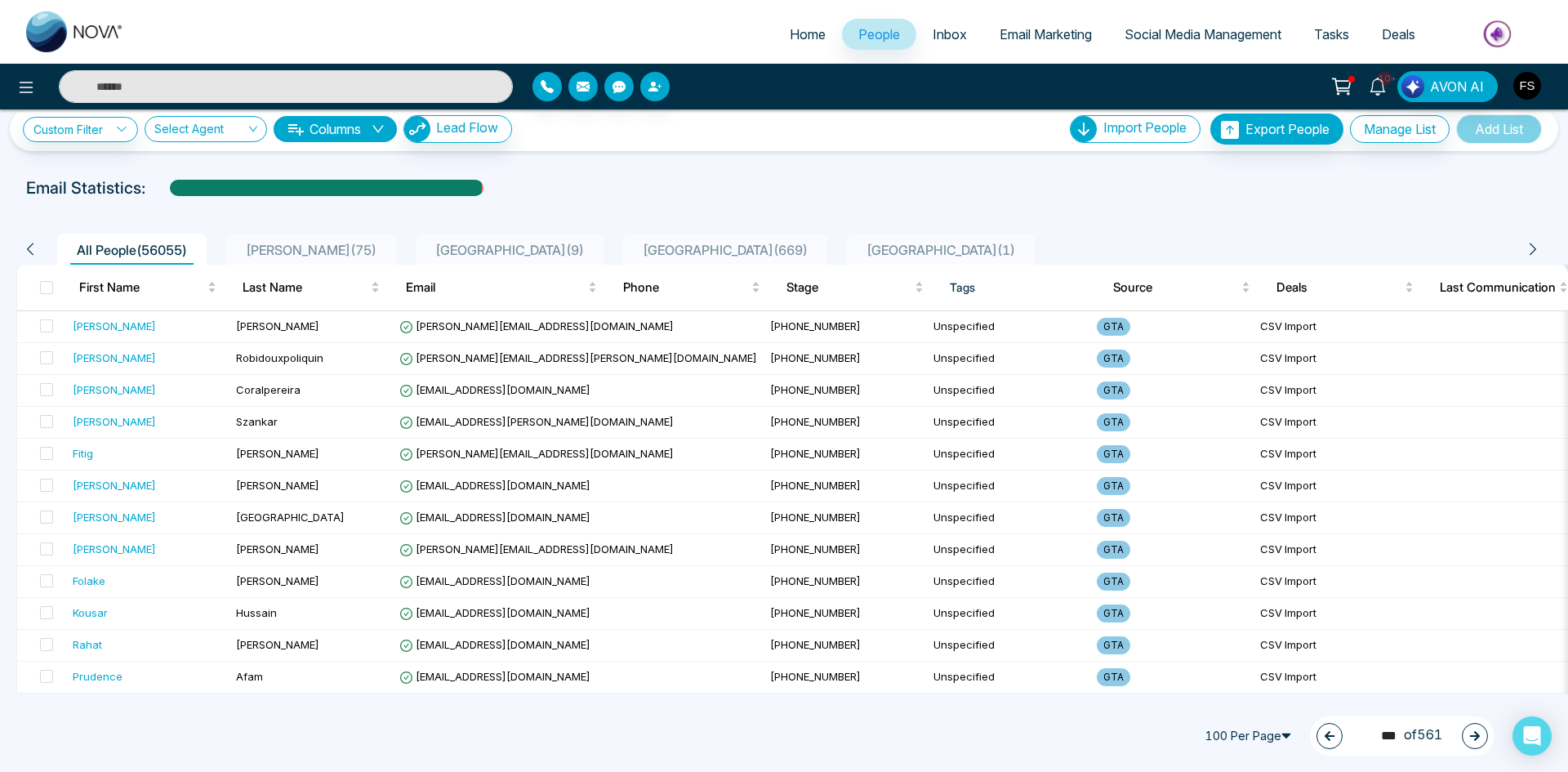
scroll to position [0, 0]
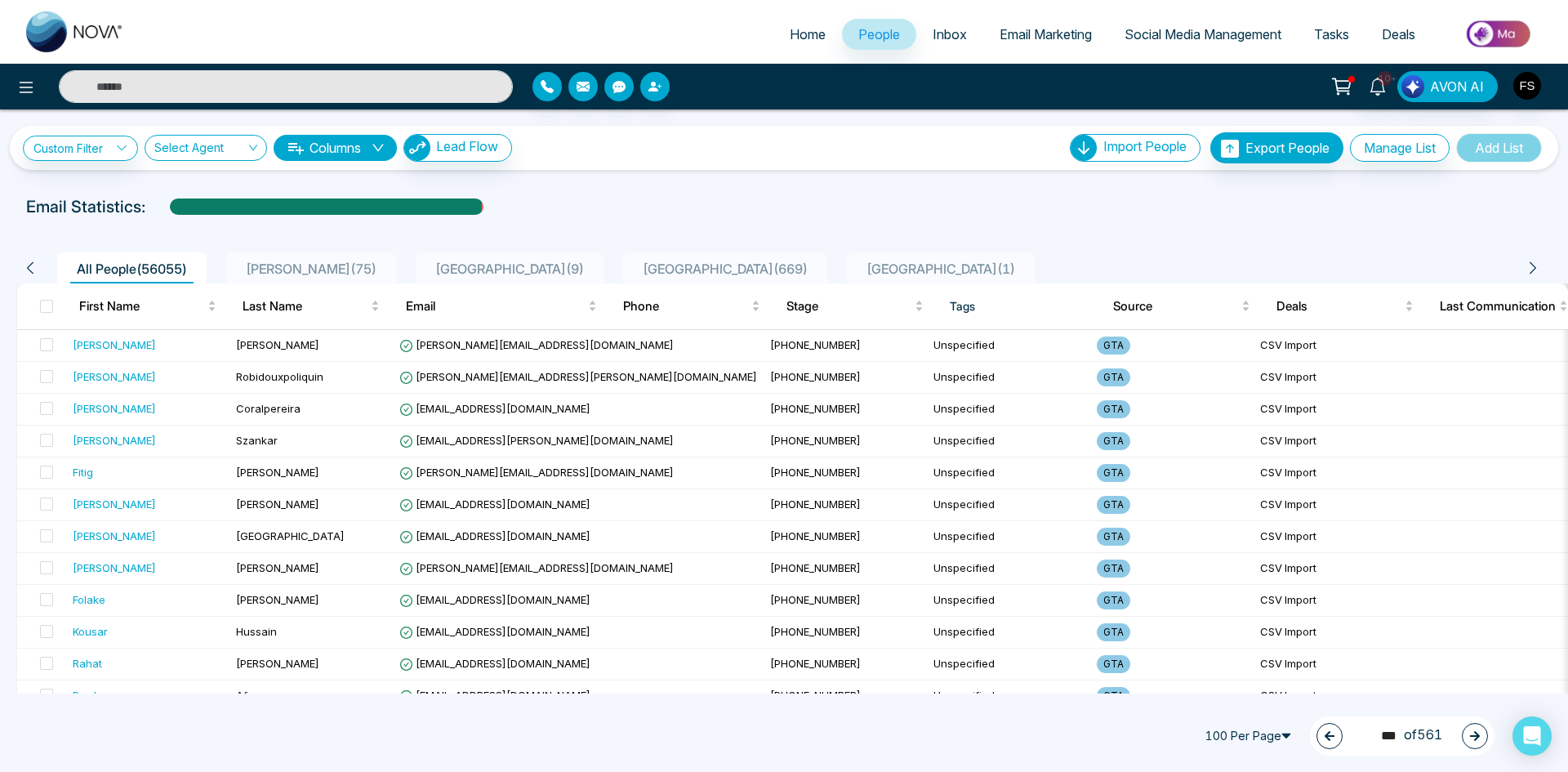
click at [1471, 739] on icon "button" at bounding box center [1475, 736] width 11 height 11
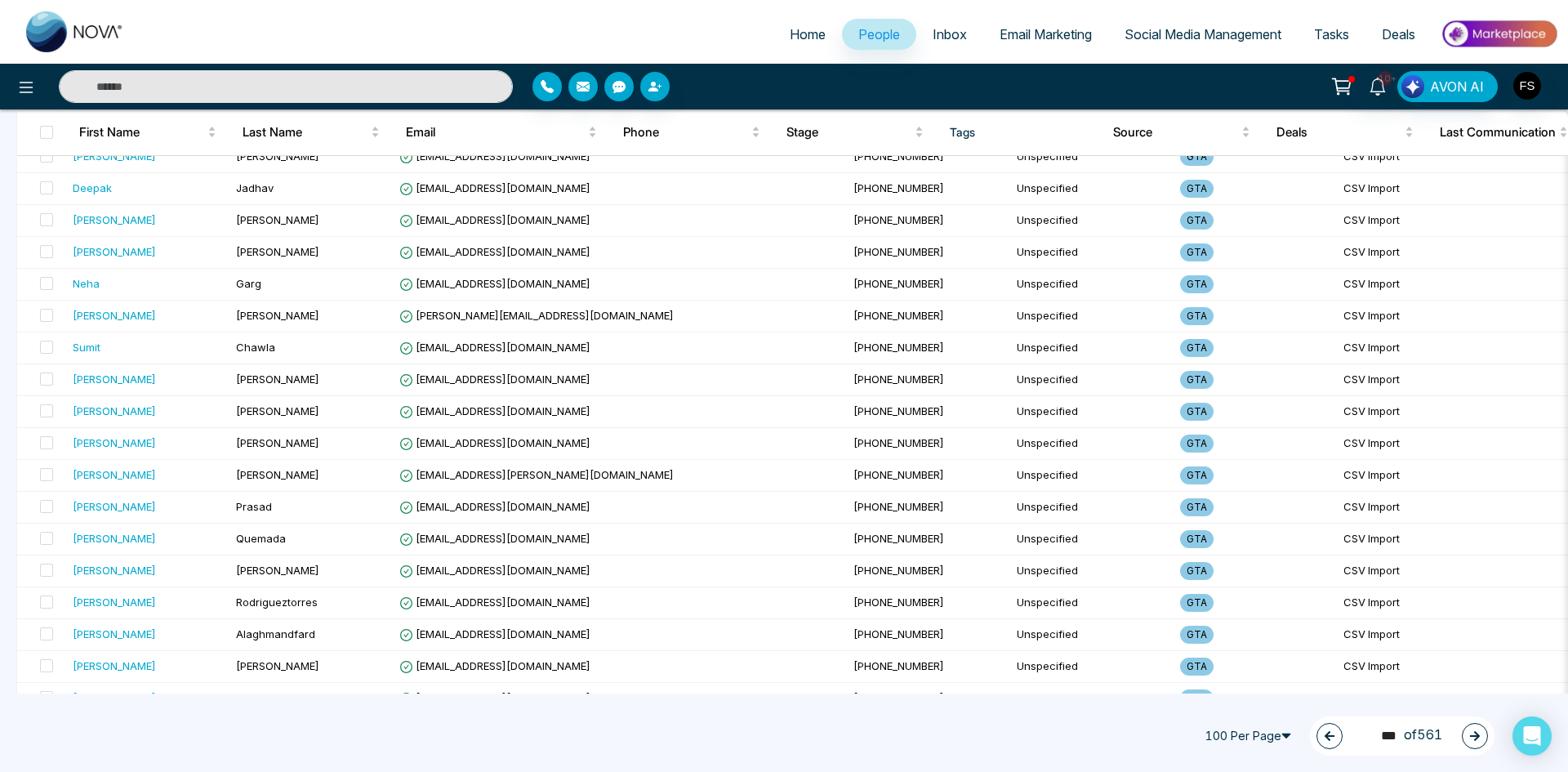
scroll to position [2830, 0]
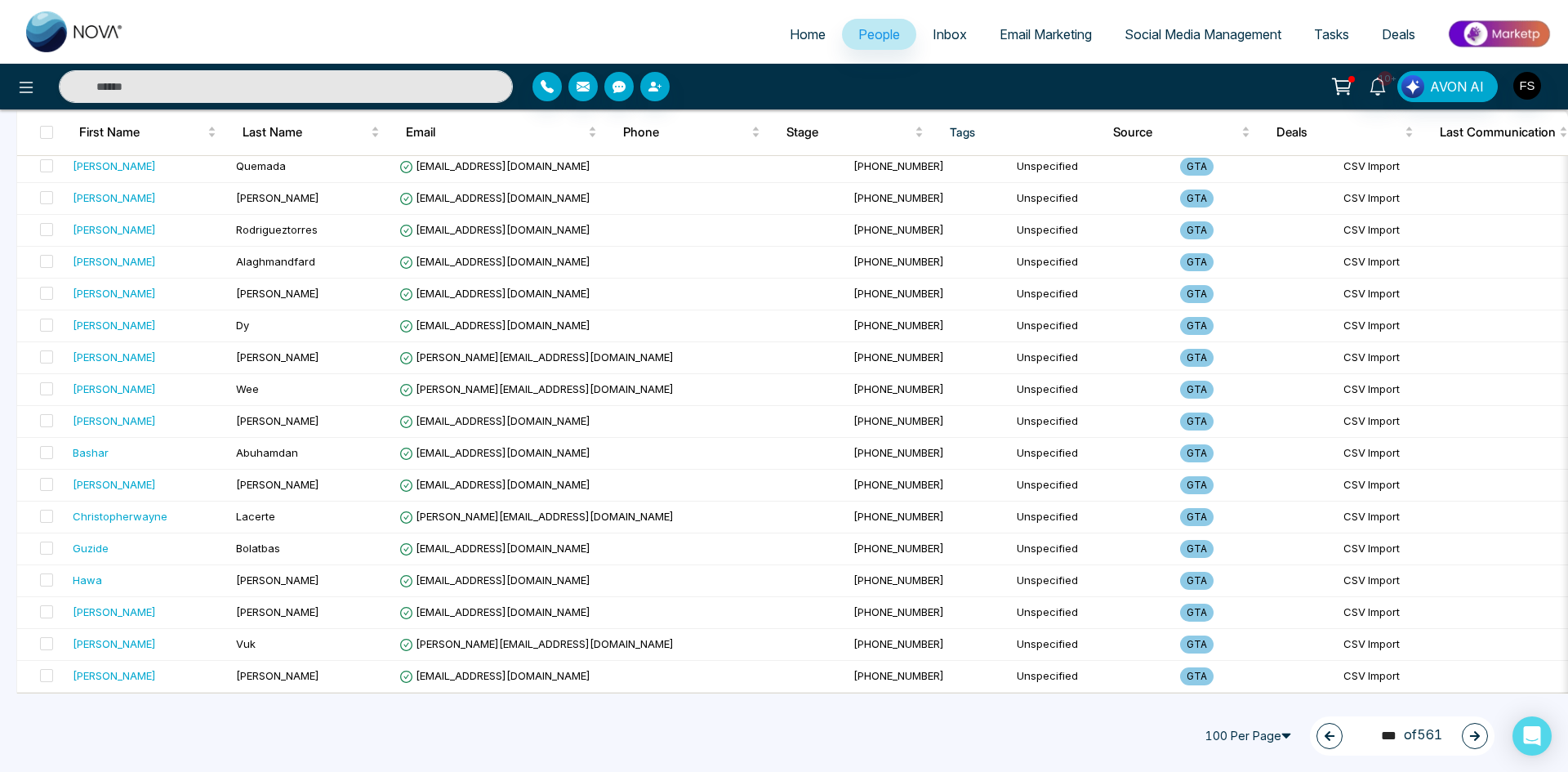
click at [1483, 739] on button "button" at bounding box center [1475, 736] width 27 height 27
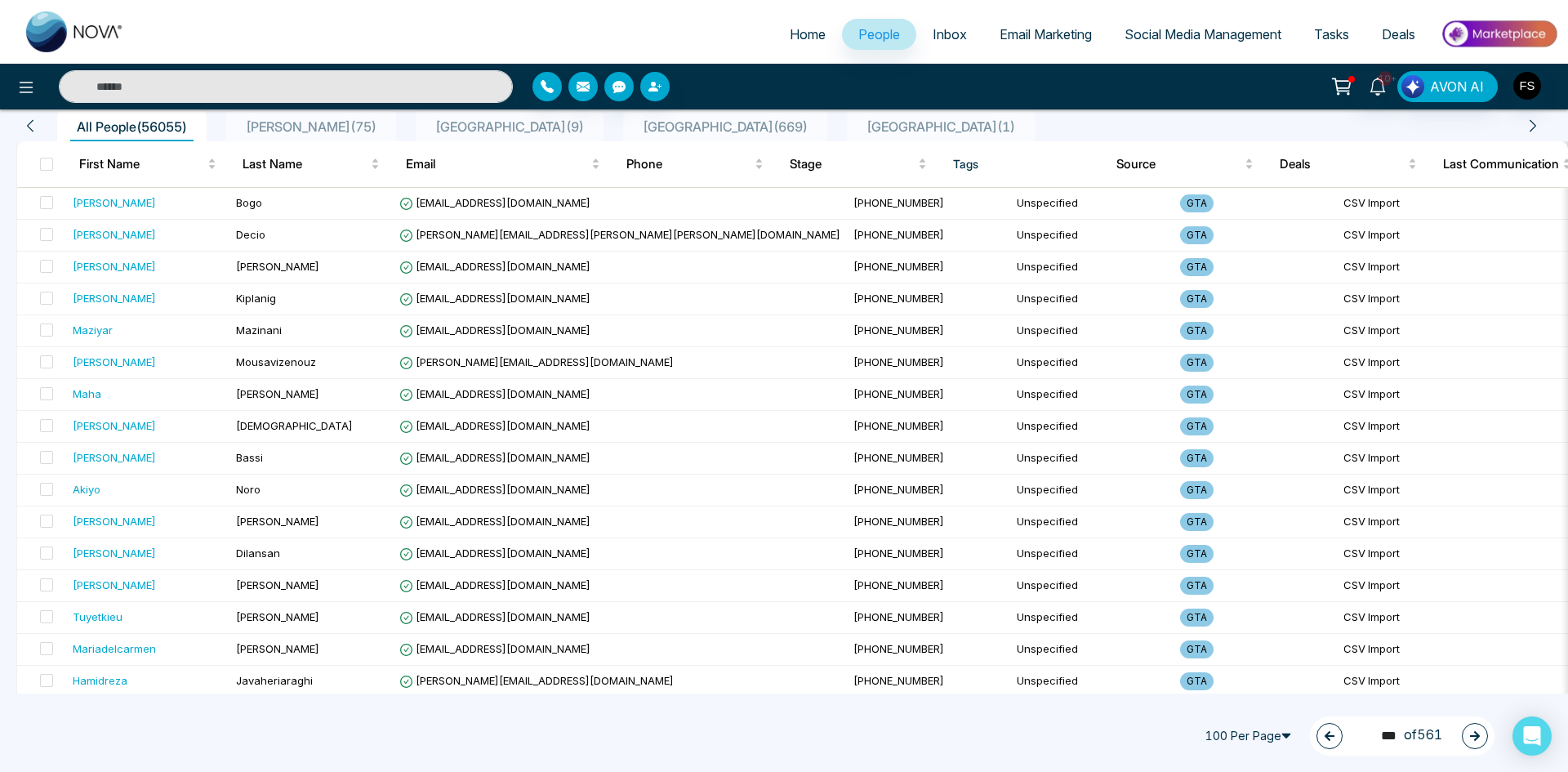
scroll to position [0, 0]
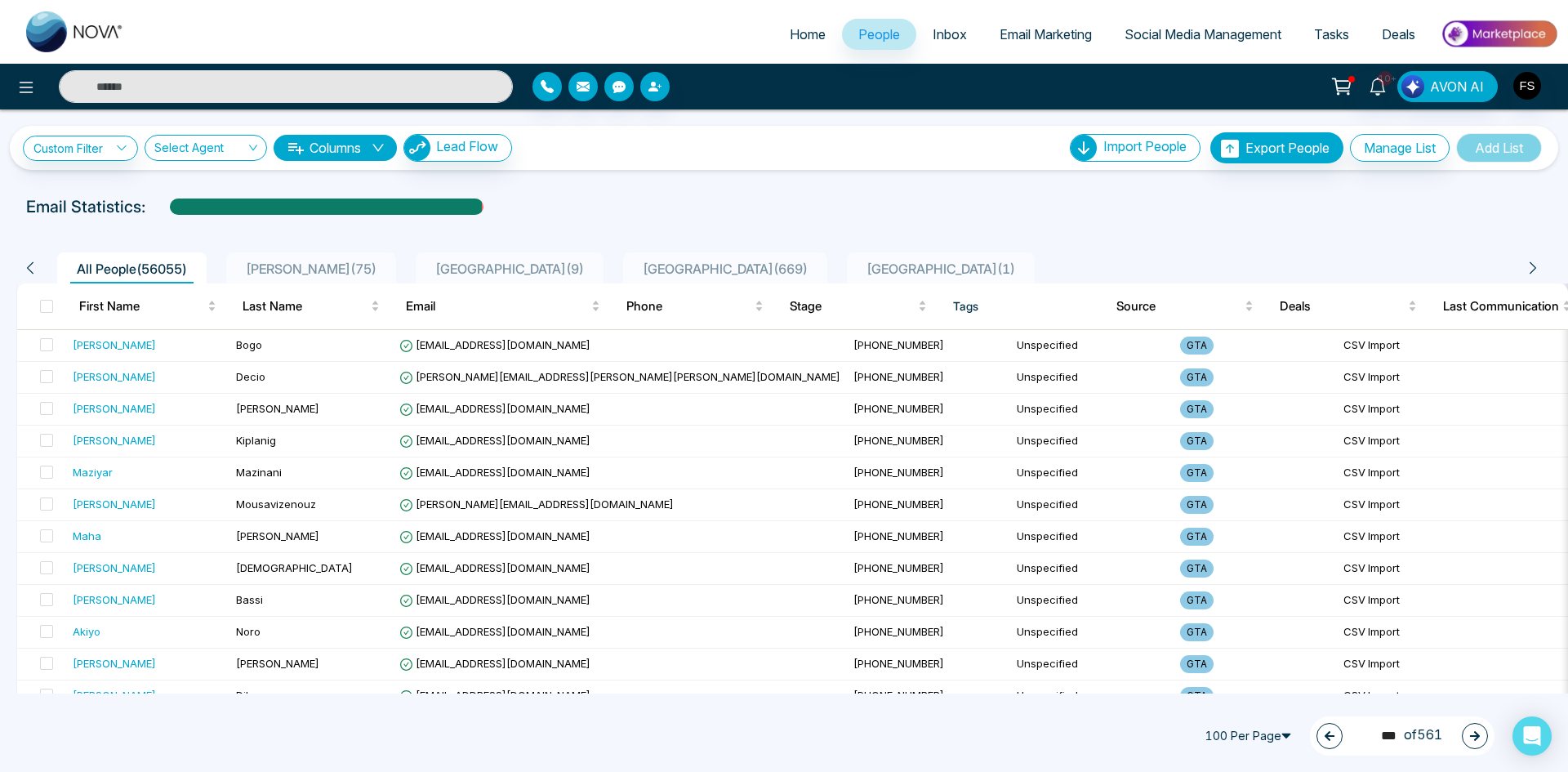
click at [1480, 737] on icon "button" at bounding box center [1475, 736] width 11 height 11
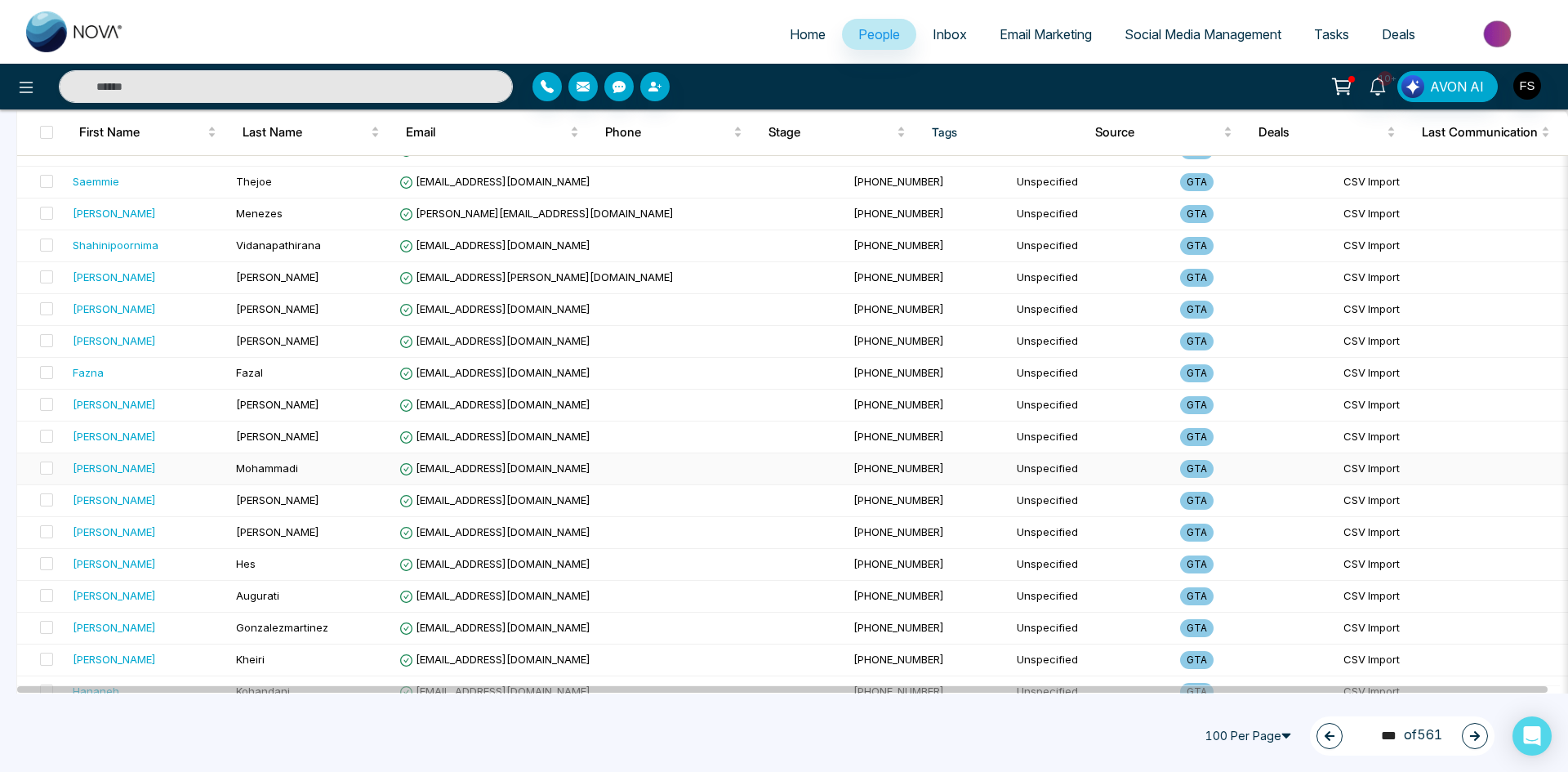
scroll to position [2830, 0]
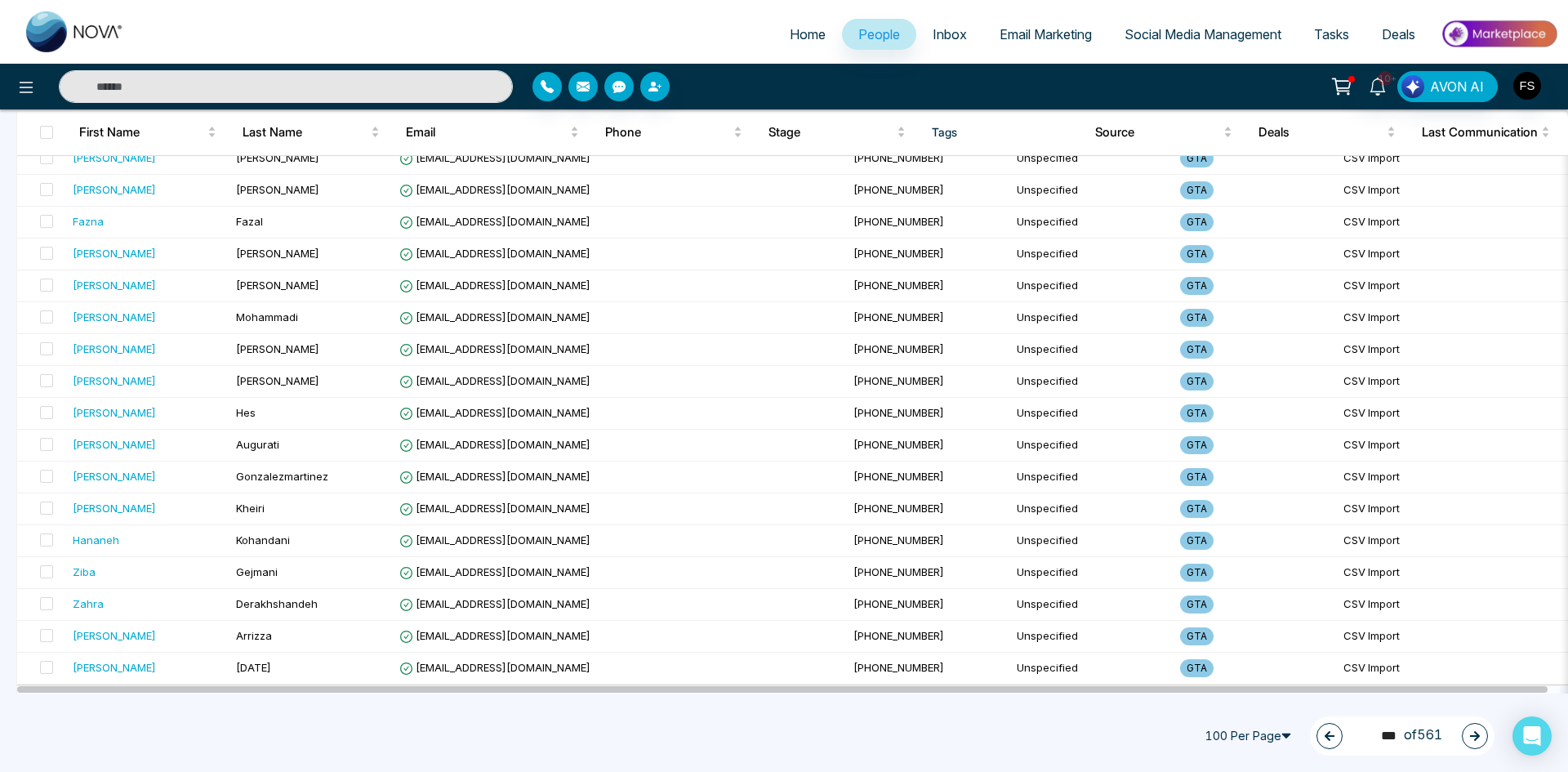
click at [1468, 738] on button "button" at bounding box center [1475, 736] width 27 height 27
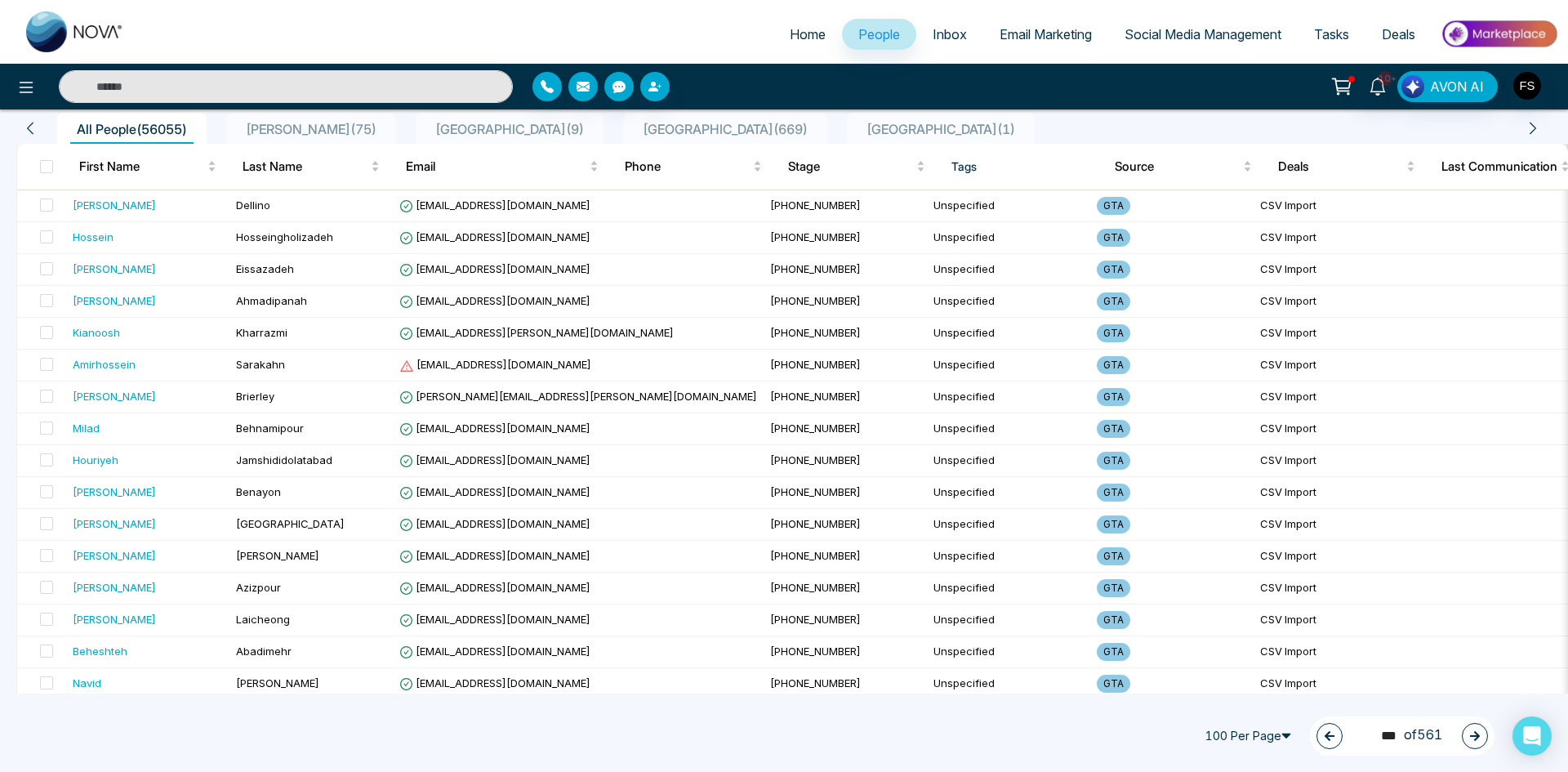
scroll to position [0, 0]
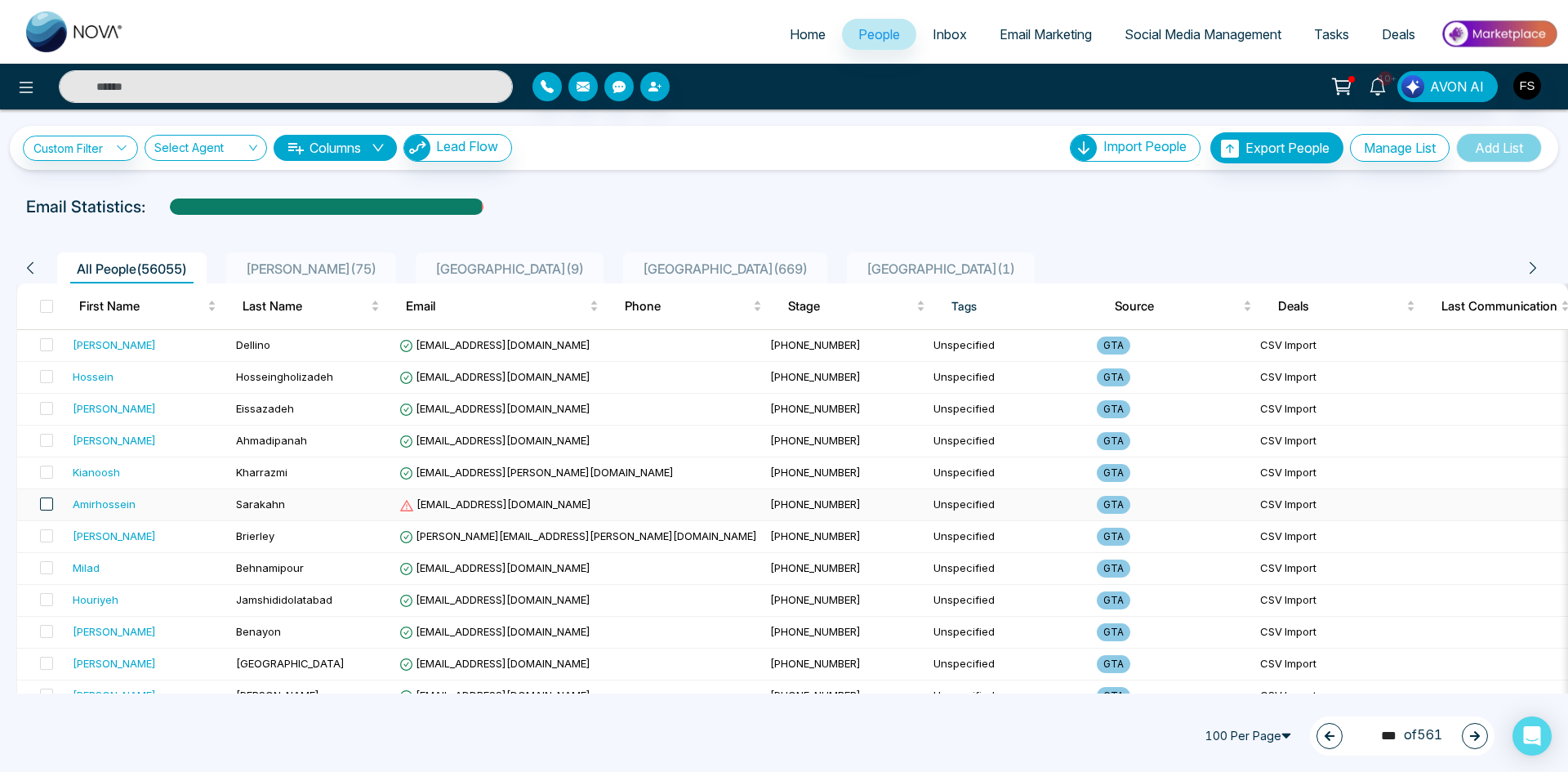
click at [44, 503] on span at bounding box center [46, 504] width 13 height 13
click at [214, 734] on icon at bounding box center [209, 735] width 14 height 14
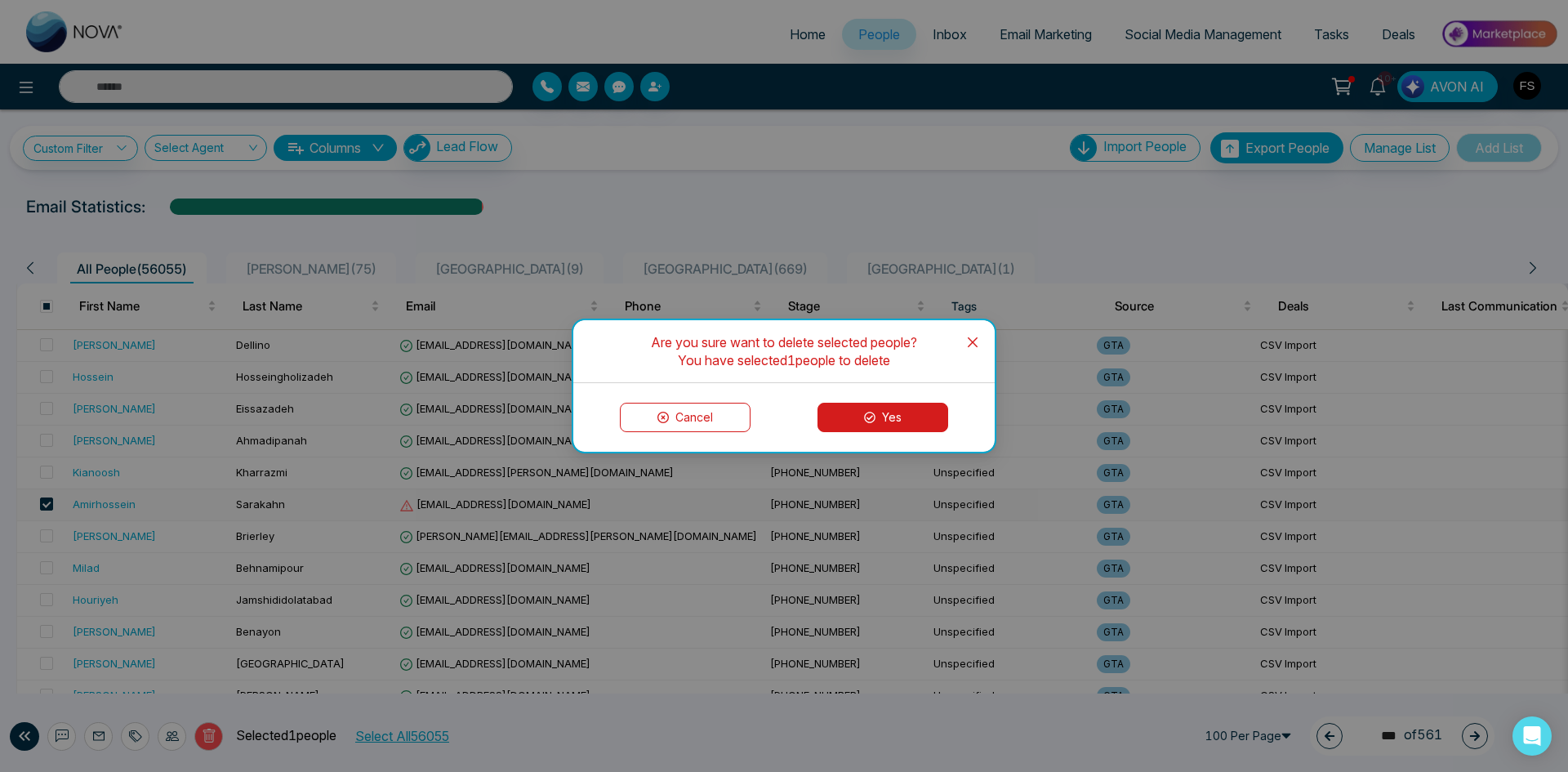
click at [841, 420] on button "Yes" at bounding box center [883, 416] width 131 height 29
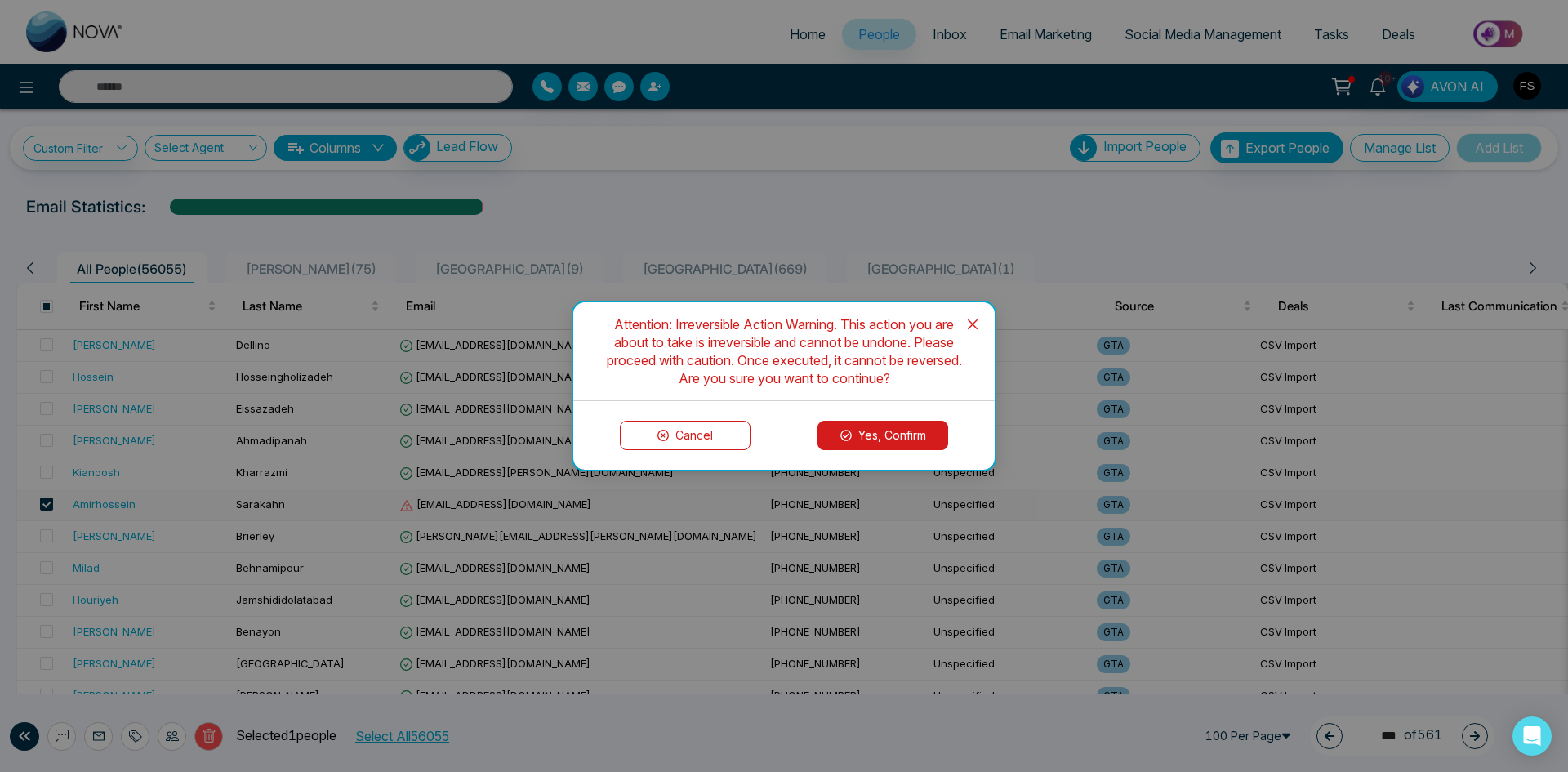
click at [895, 434] on button "Yes, Confirm" at bounding box center [883, 434] width 131 height 29
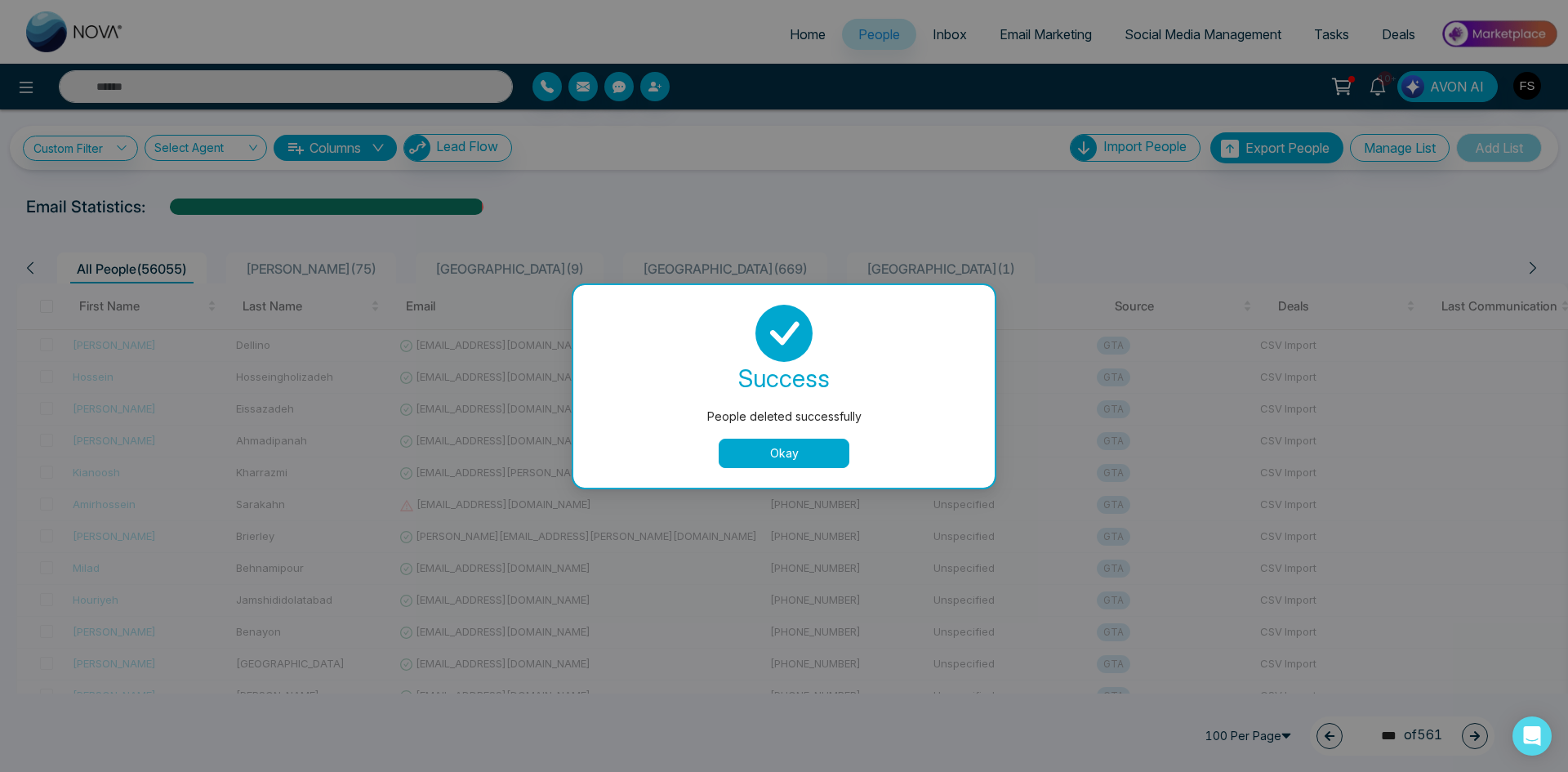
click at [757, 452] on button "Okay" at bounding box center [784, 452] width 131 height 29
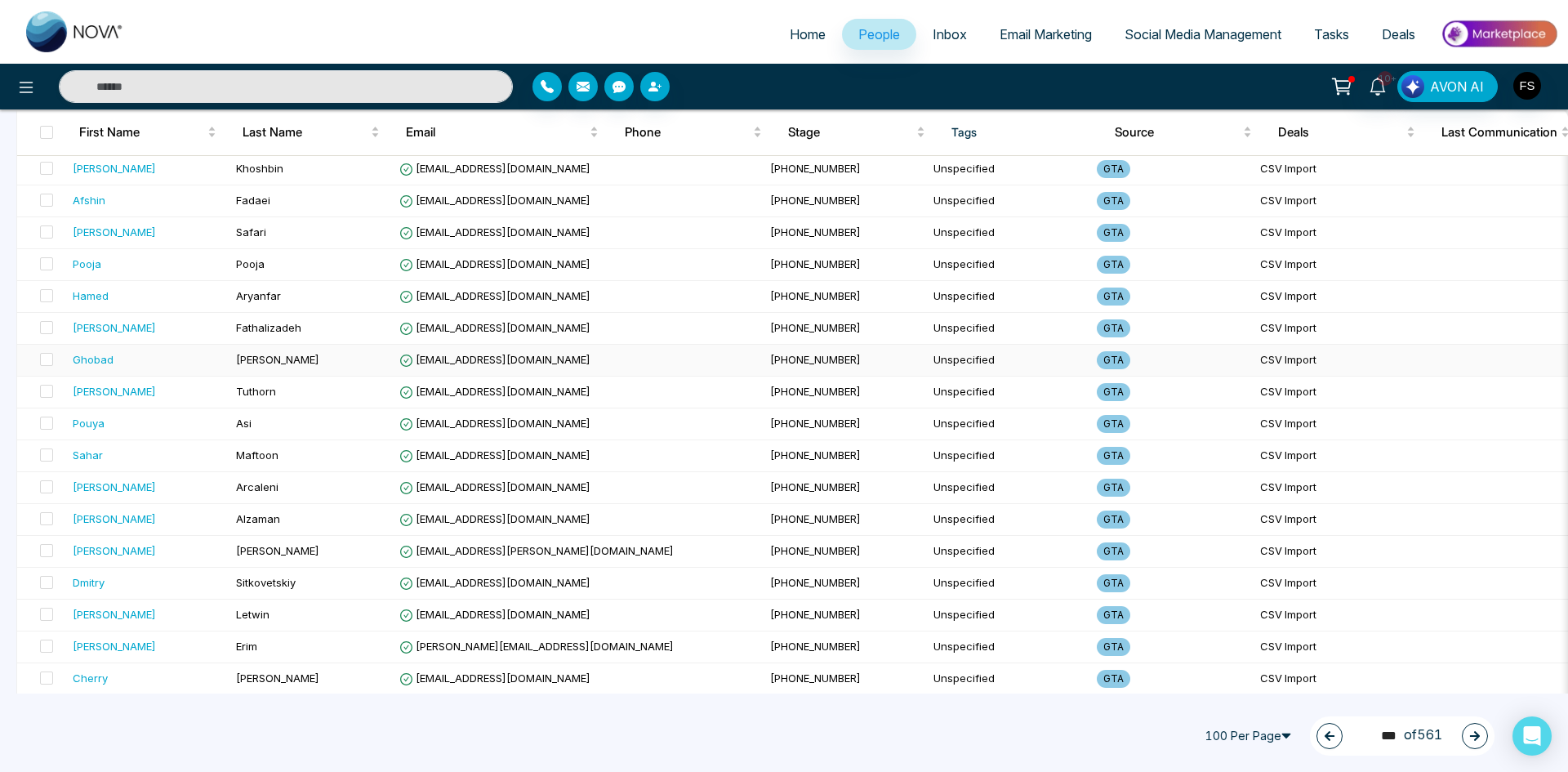
scroll to position [2830, 0]
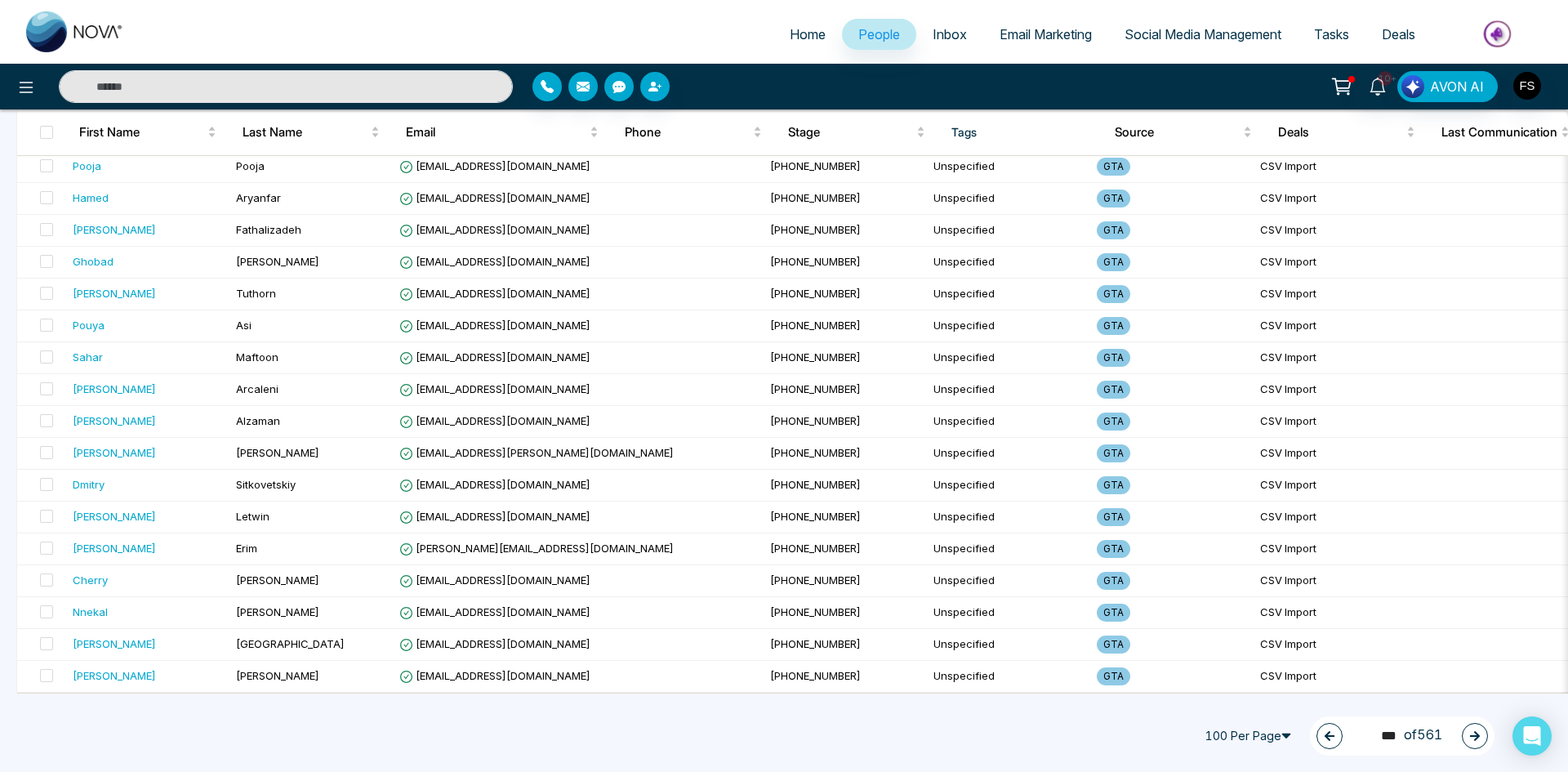
click at [1467, 737] on button "button" at bounding box center [1475, 736] width 27 height 27
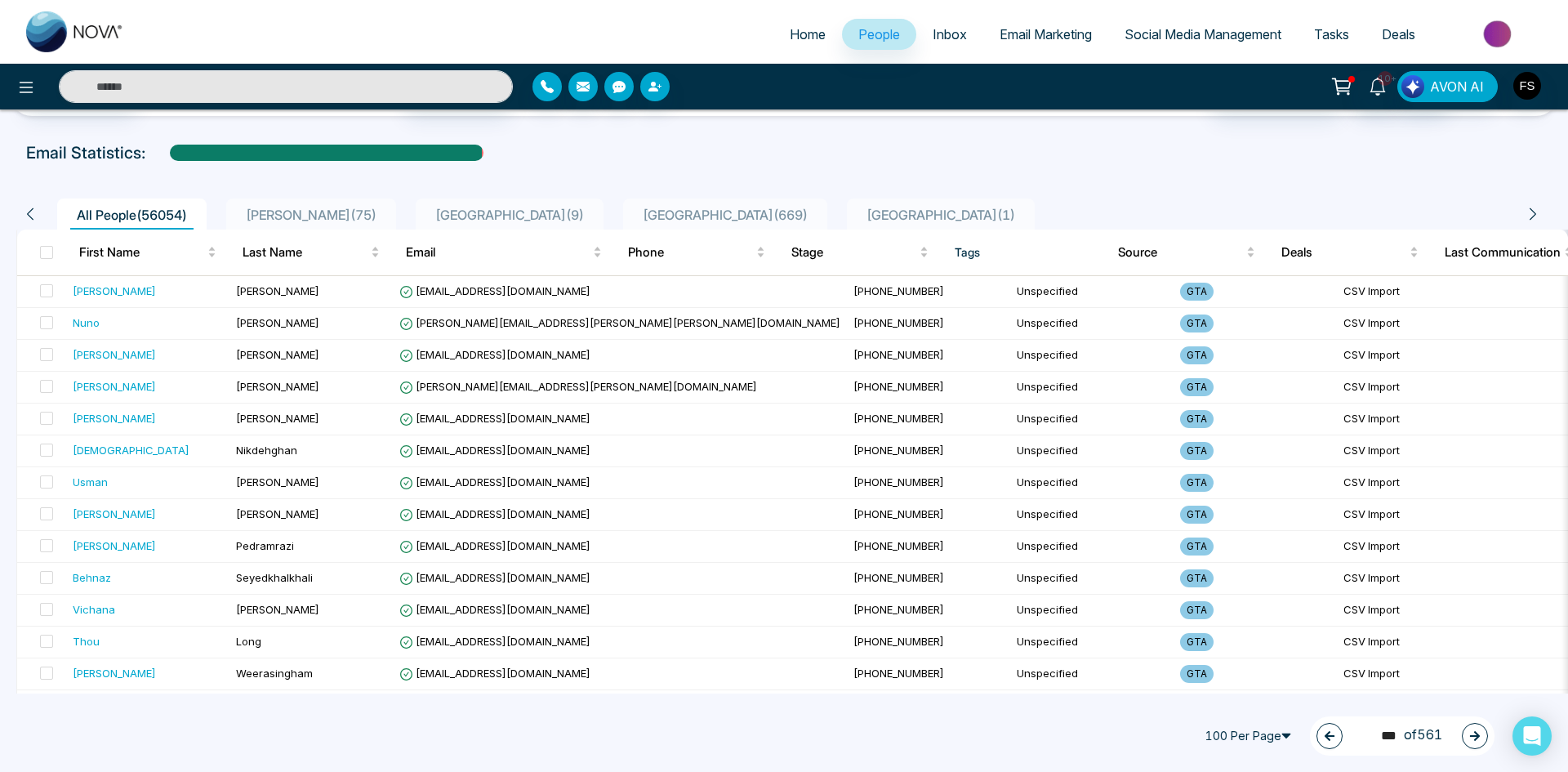
scroll to position [0, 0]
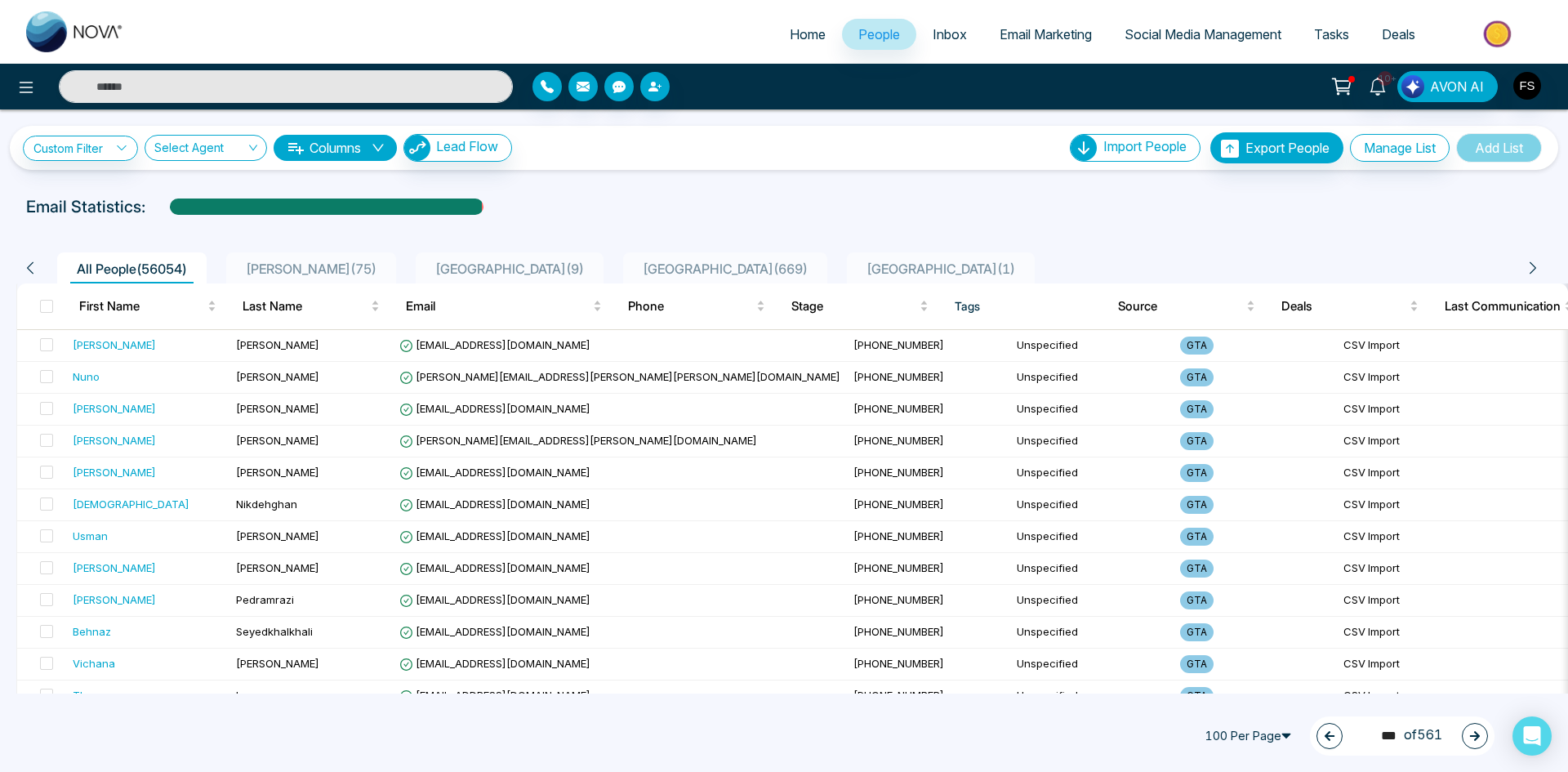
click at [1480, 738] on icon "button" at bounding box center [1475, 736] width 11 height 11
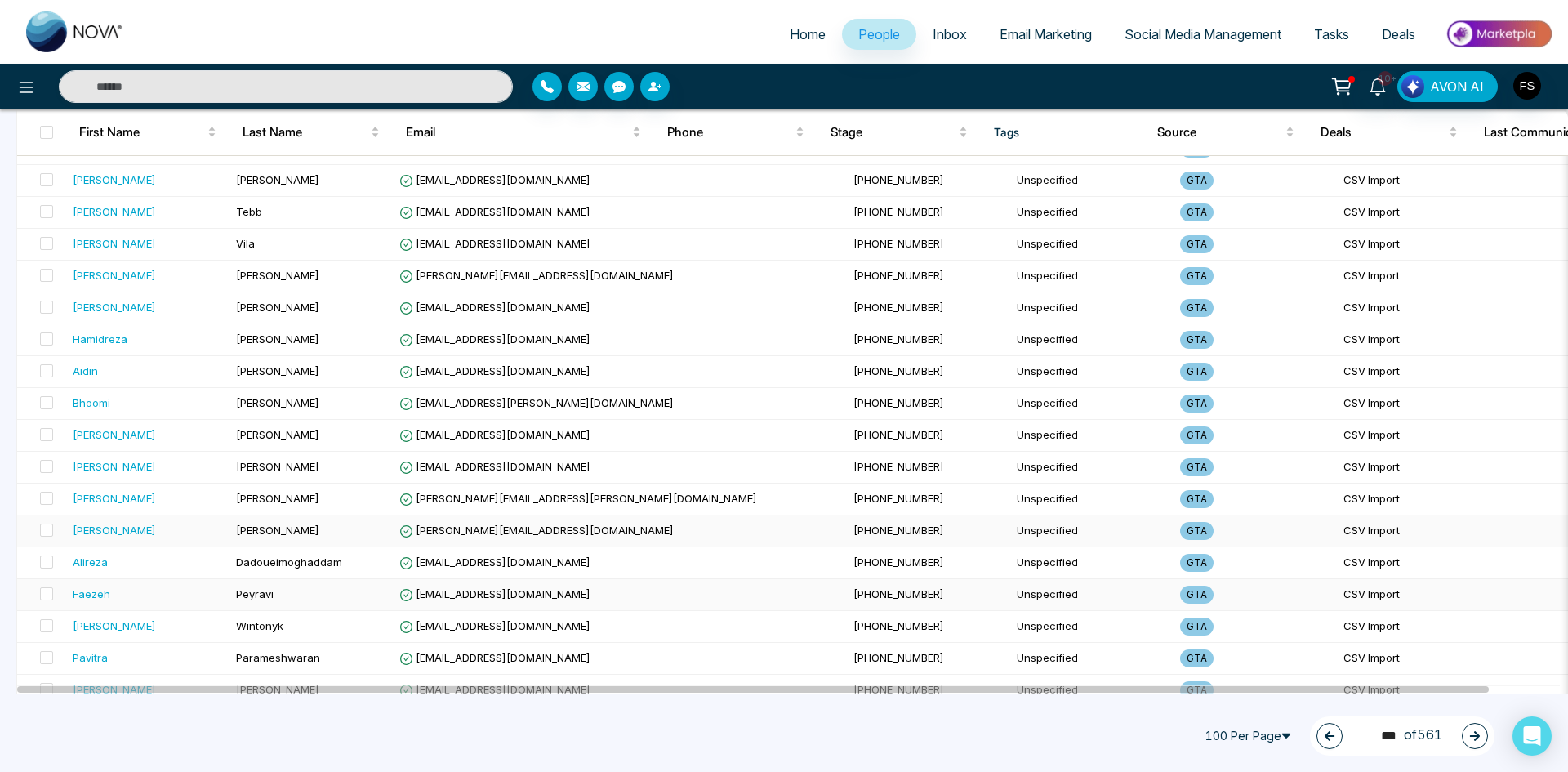
scroll to position [2830, 0]
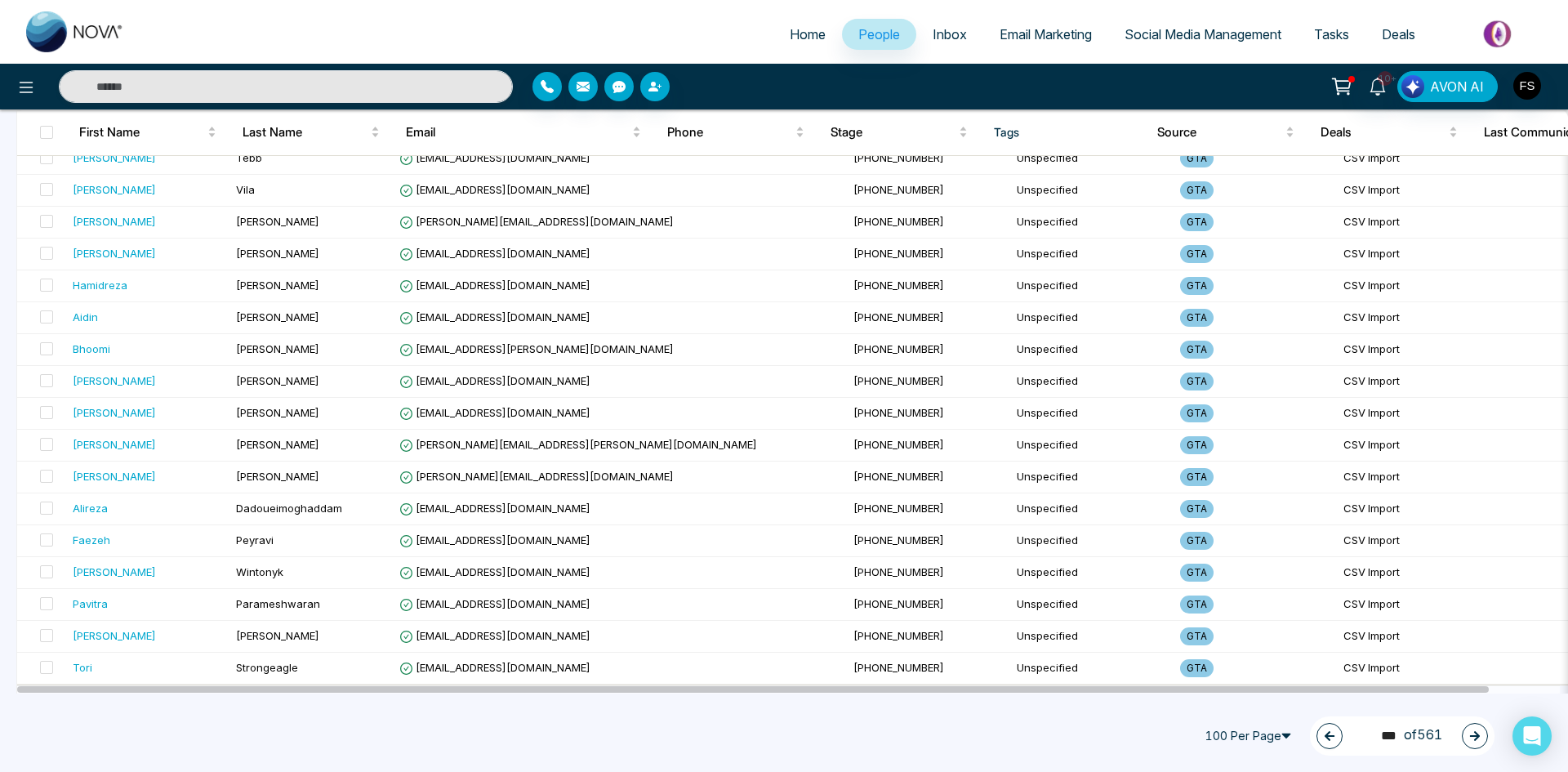
click at [1475, 734] on icon "button" at bounding box center [1475, 736] width 11 height 11
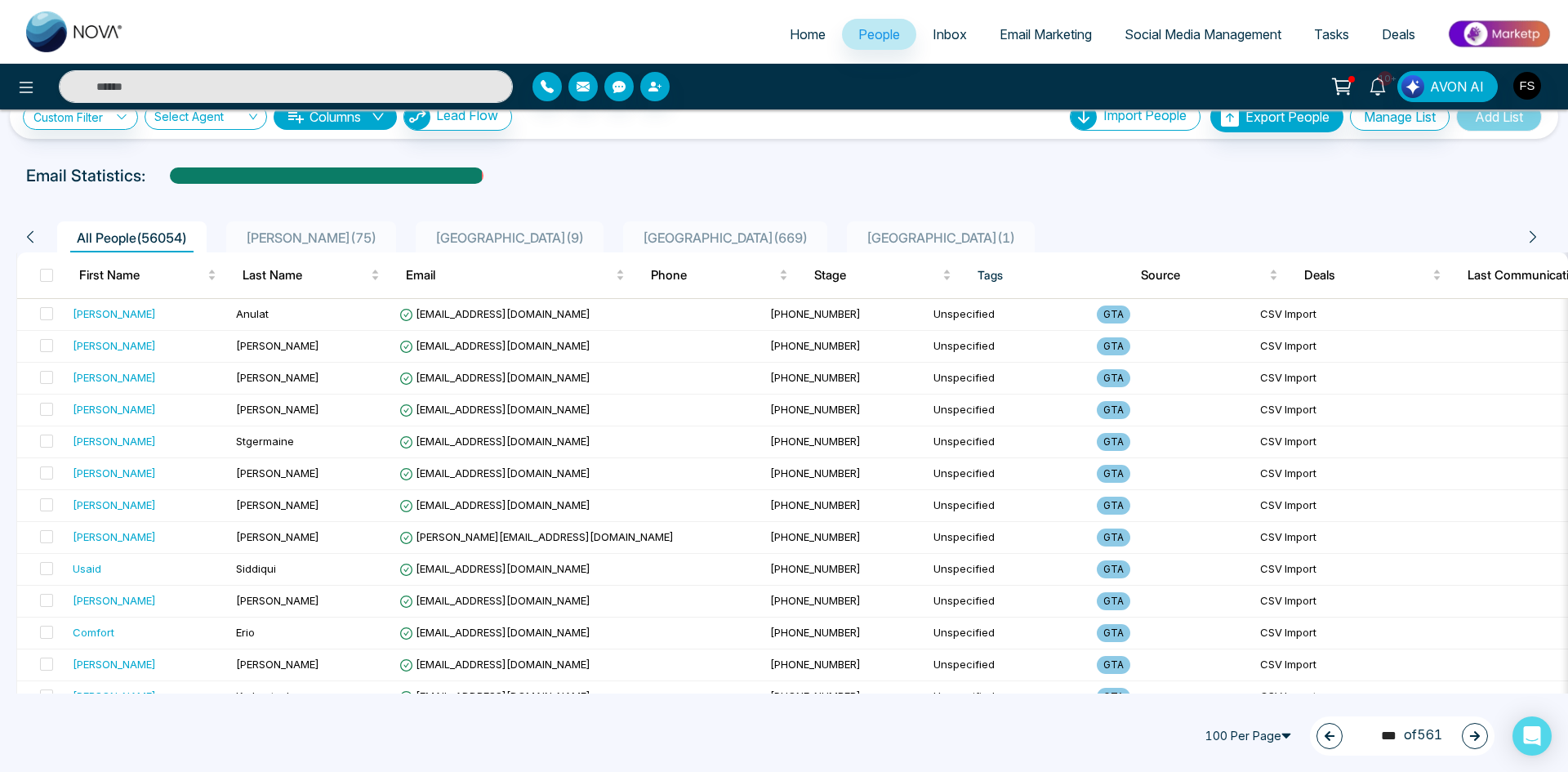
scroll to position [0, 0]
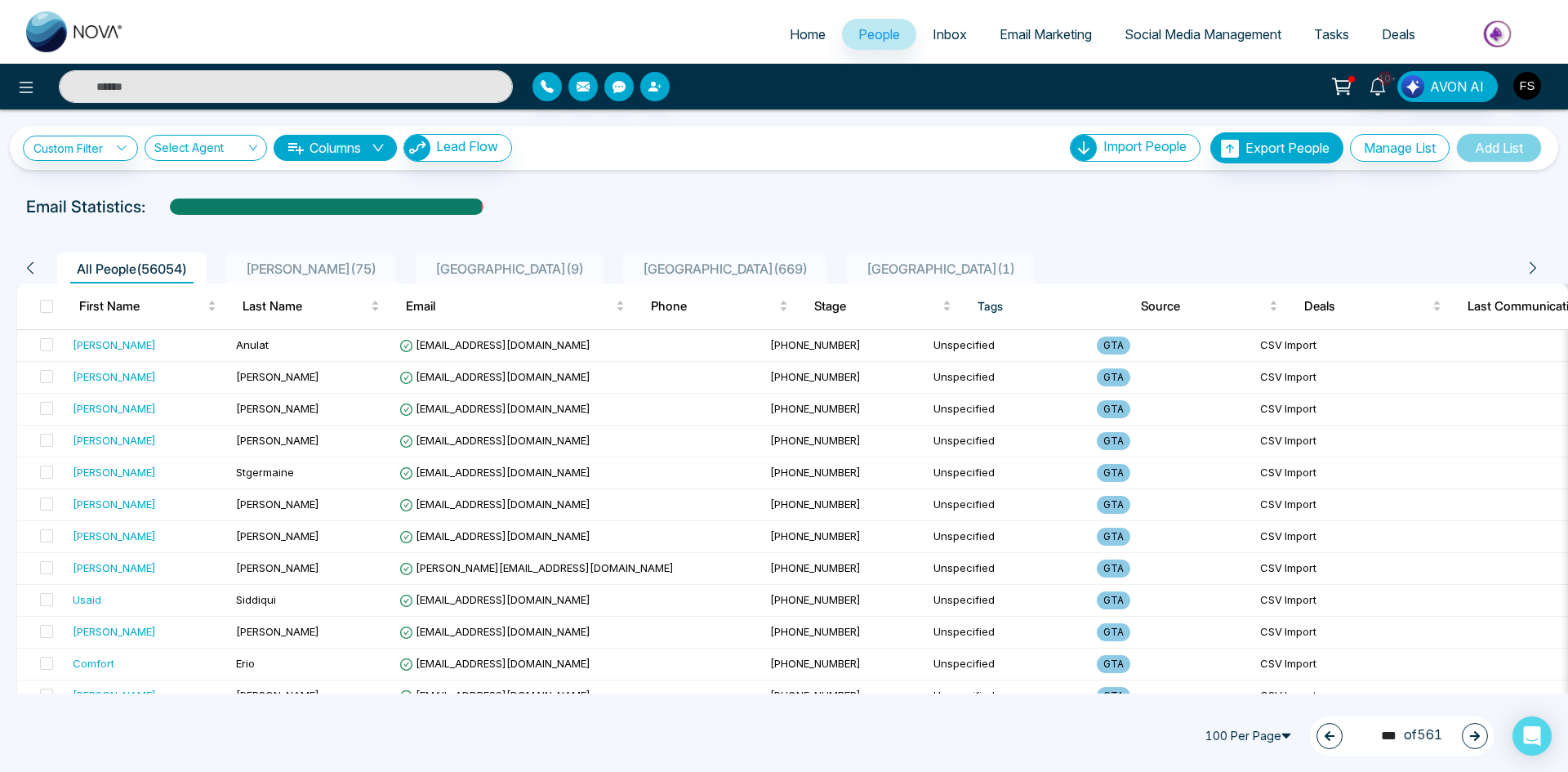
click at [1468, 732] on button "button" at bounding box center [1475, 736] width 27 height 27
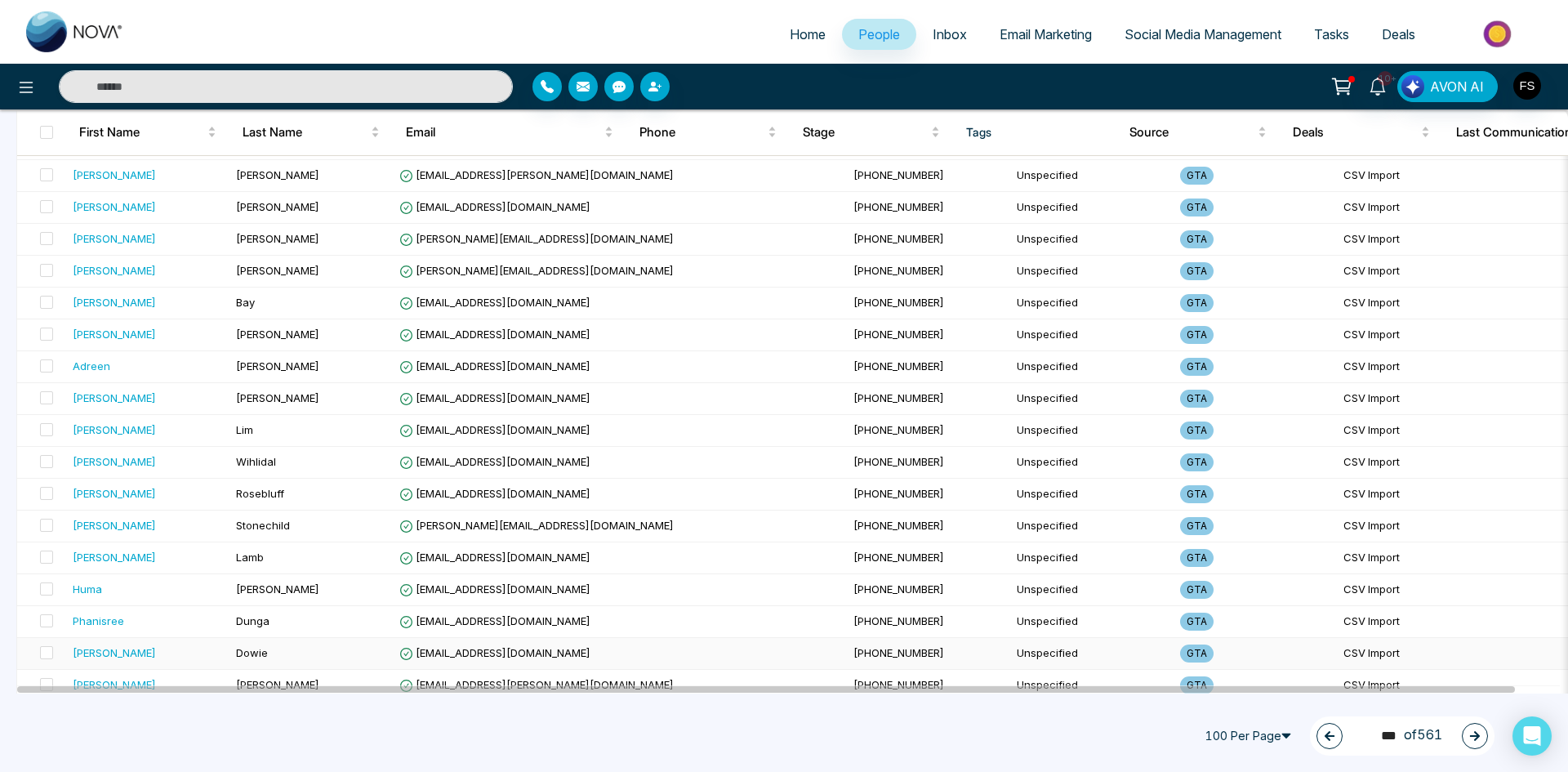
scroll to position [2830, 0]
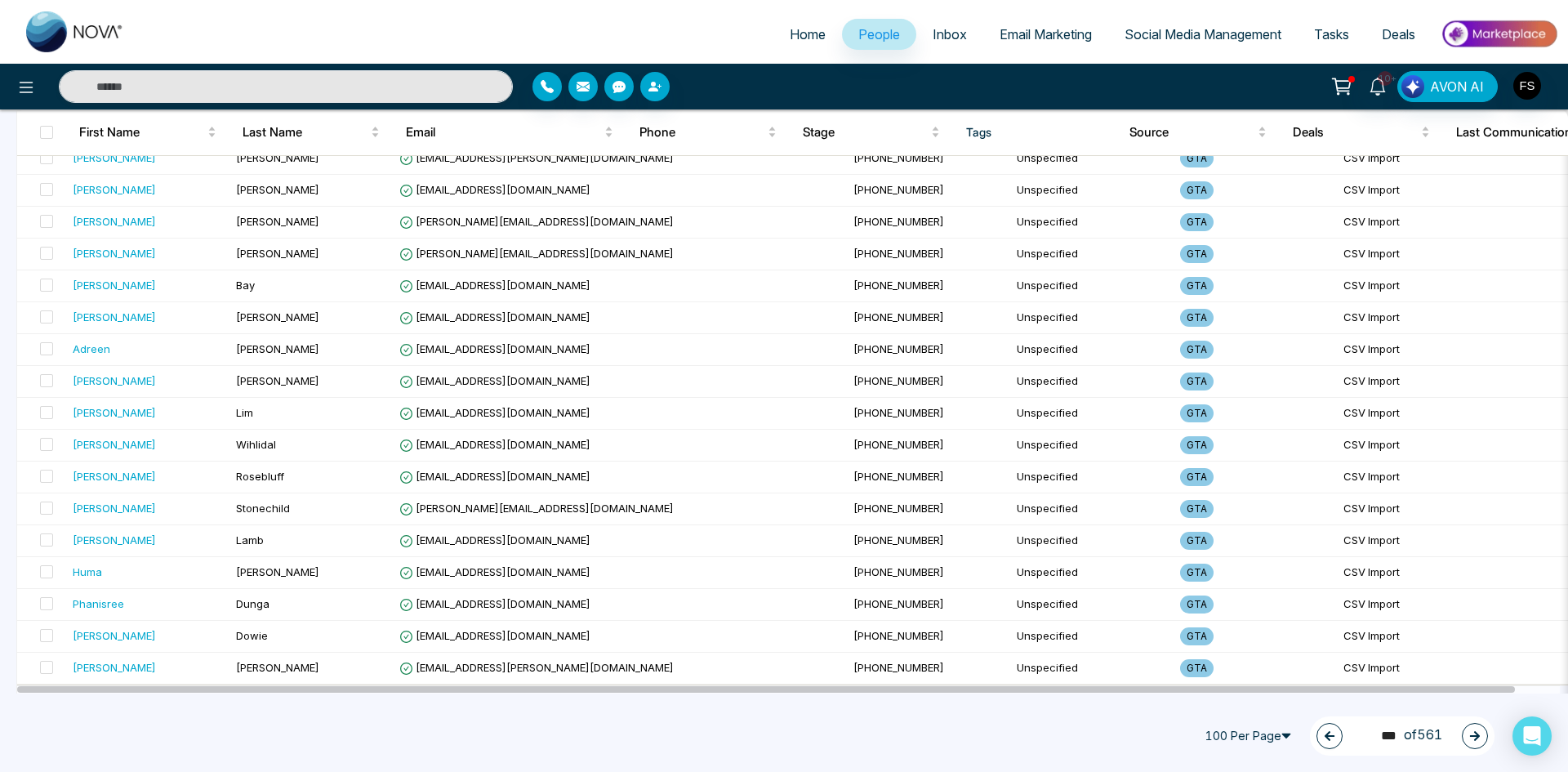
click at [1477, 739] on icon "button" at bounding box center [1475, 736] width 9 height 9
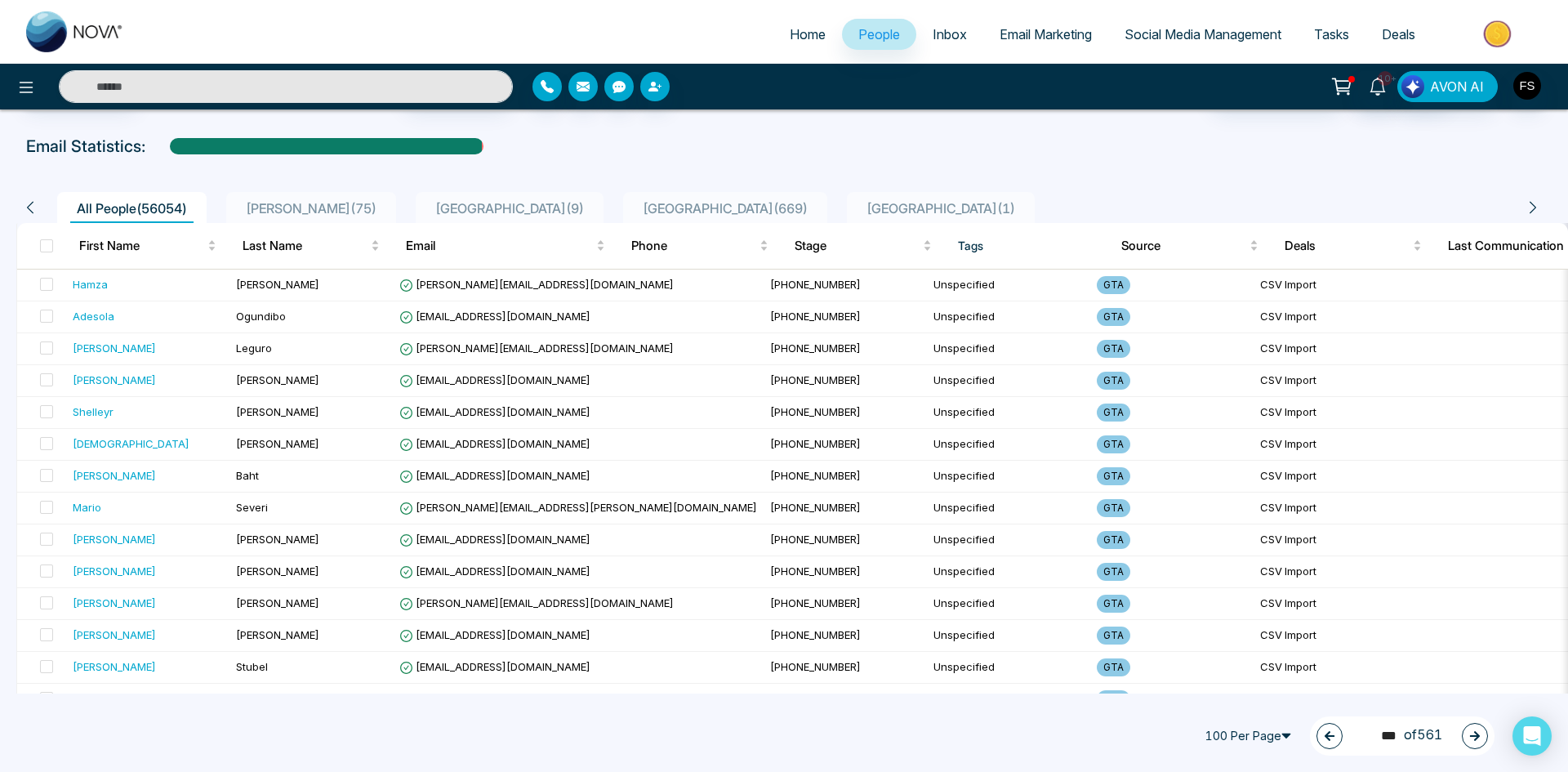
scroll to position [0, 0]
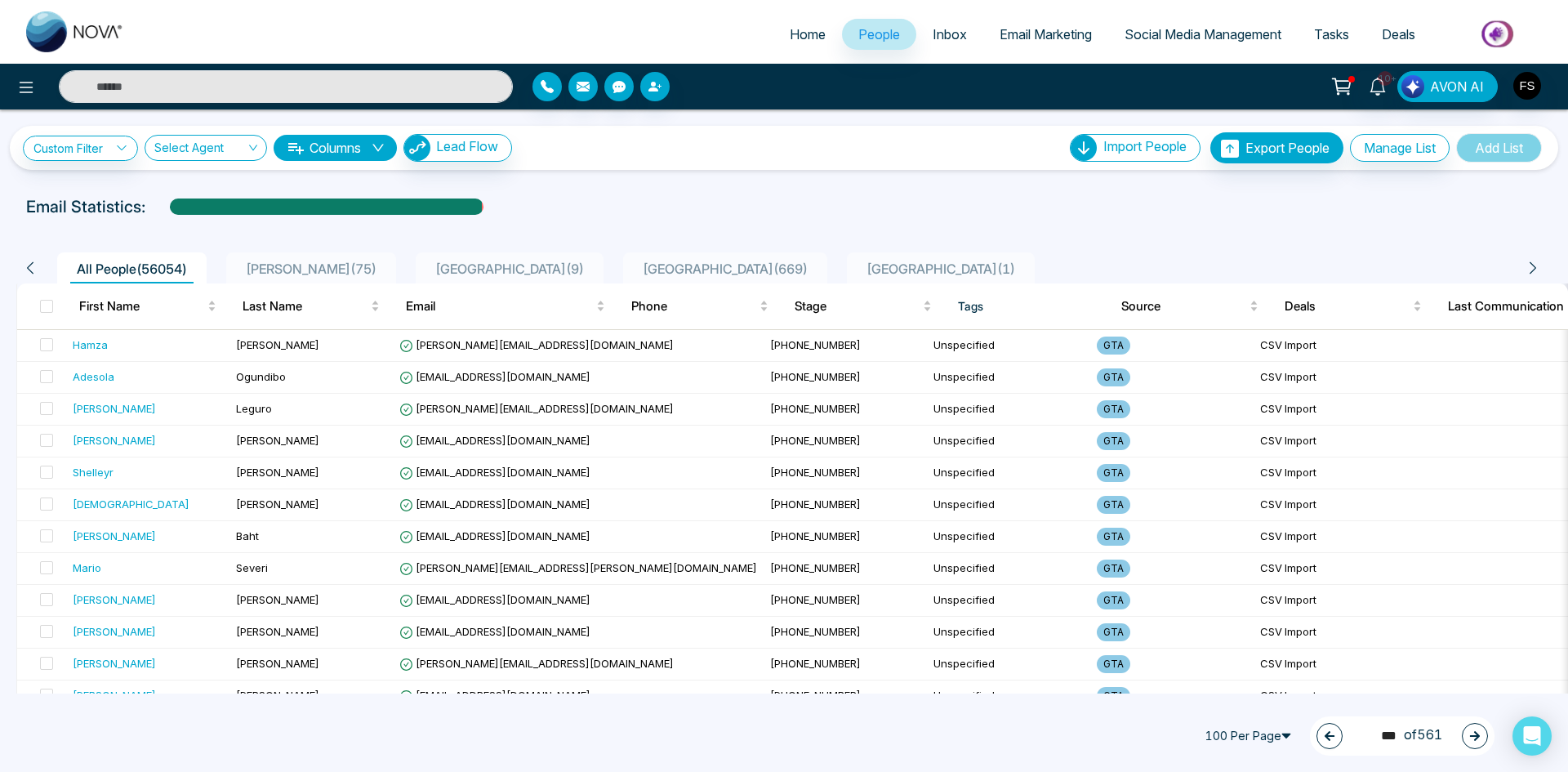
click at [1479, 736] on icon "button" at bounding box center [1475, 736] width 9 height 9
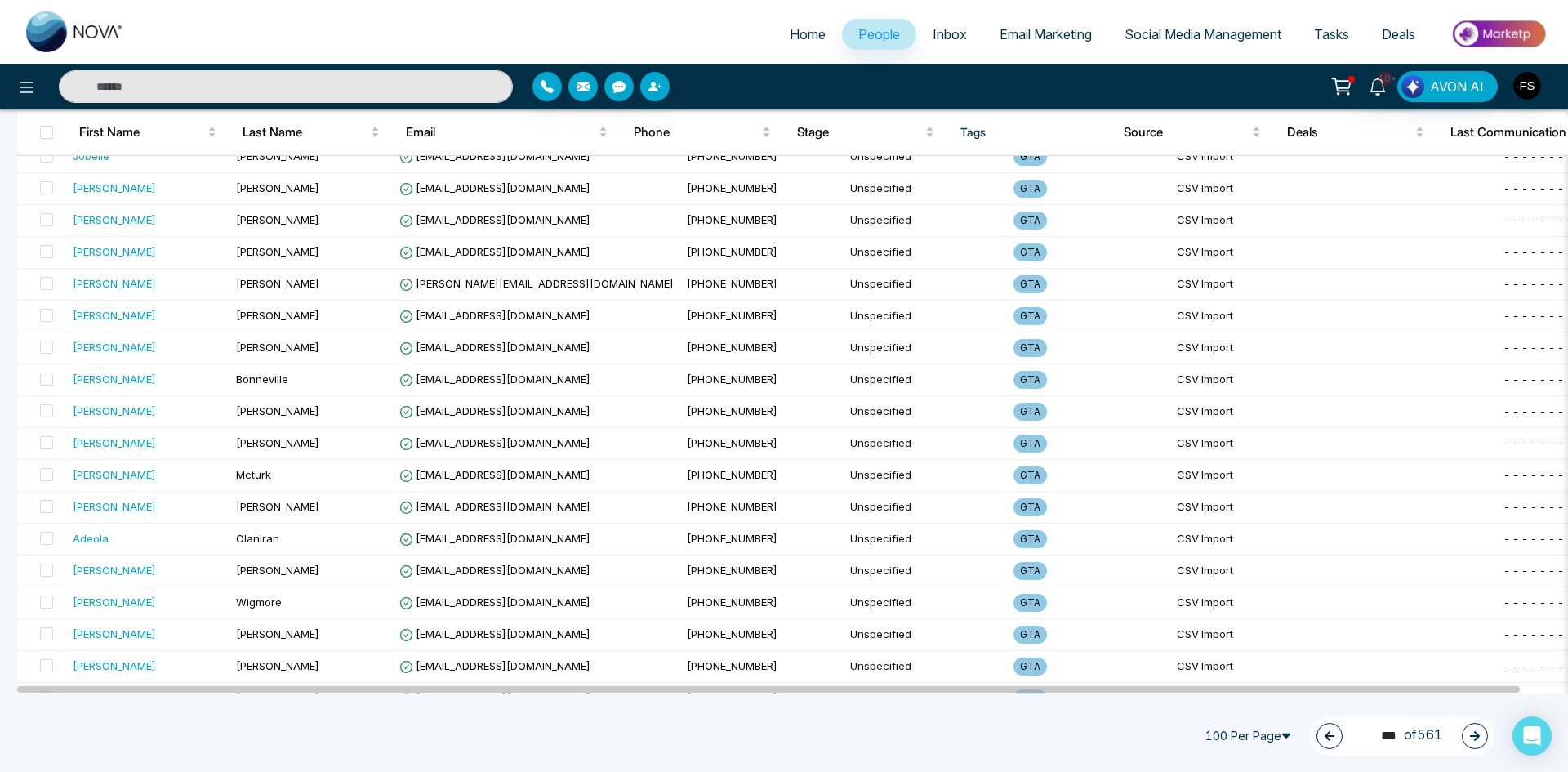
scroll to position [2830, 0]
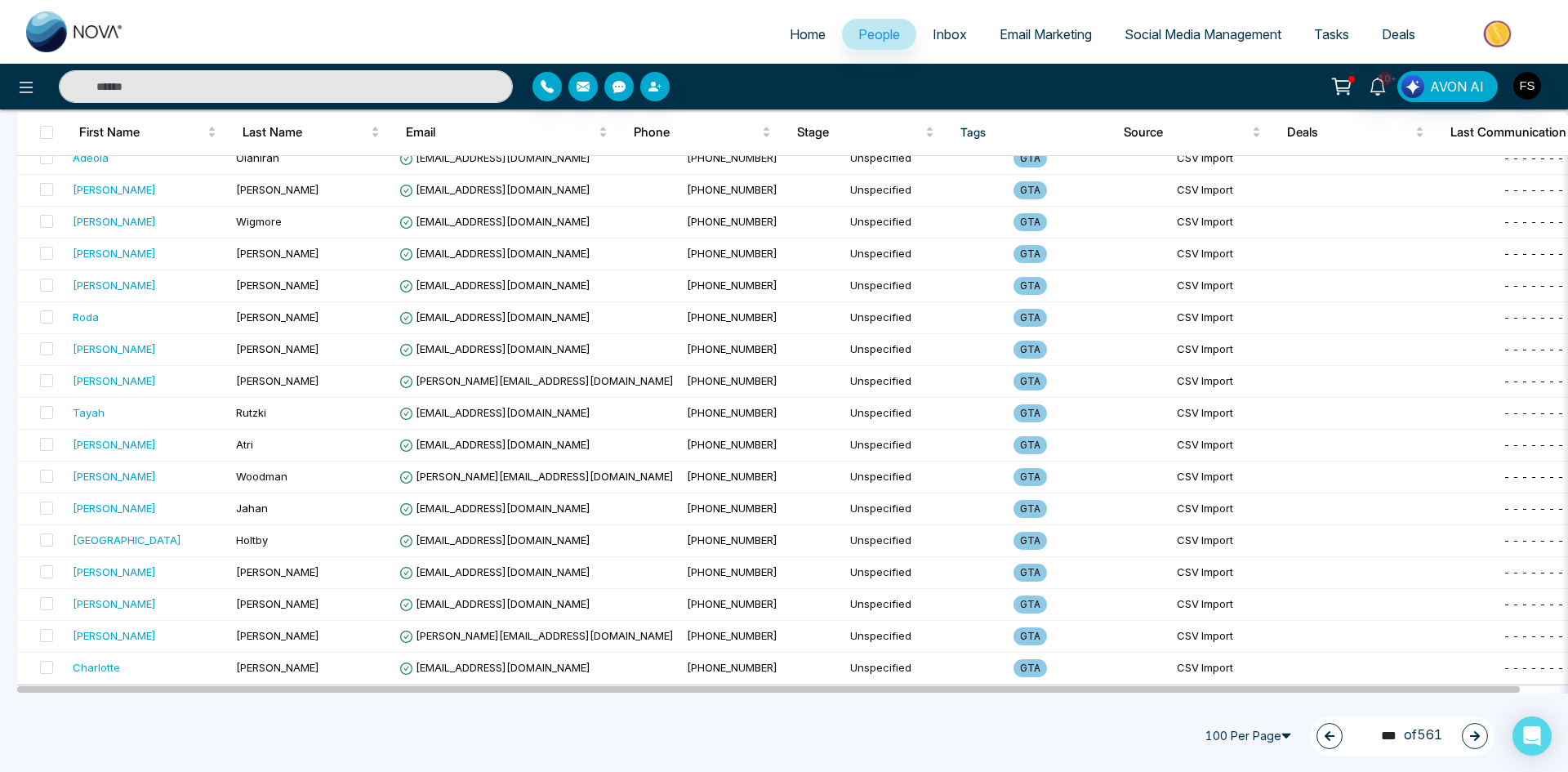
click at [1471, 737] on icon "button" at bounding box center [1475, 736] width 9 height 9
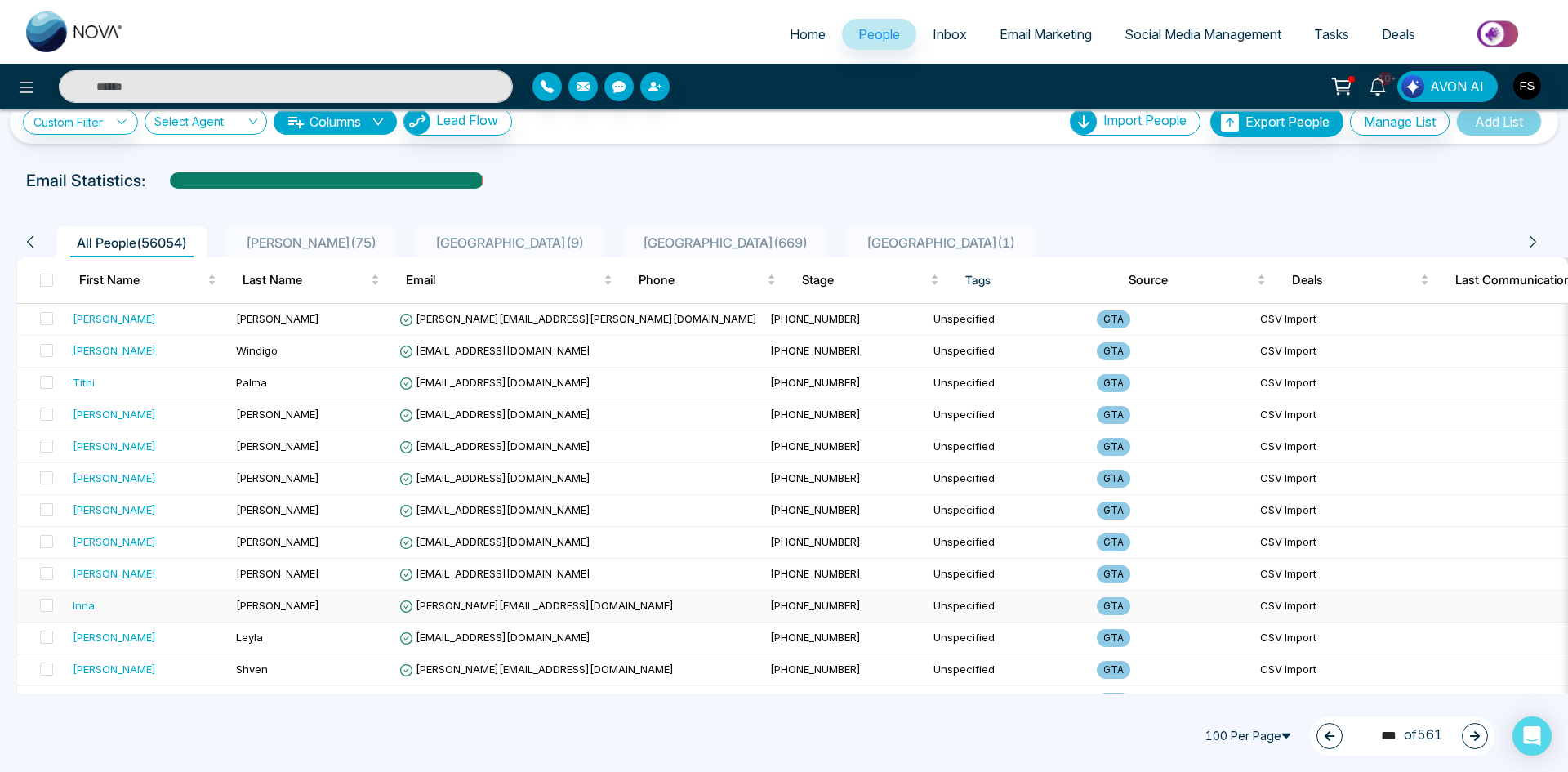
scroll to position [0, 0]
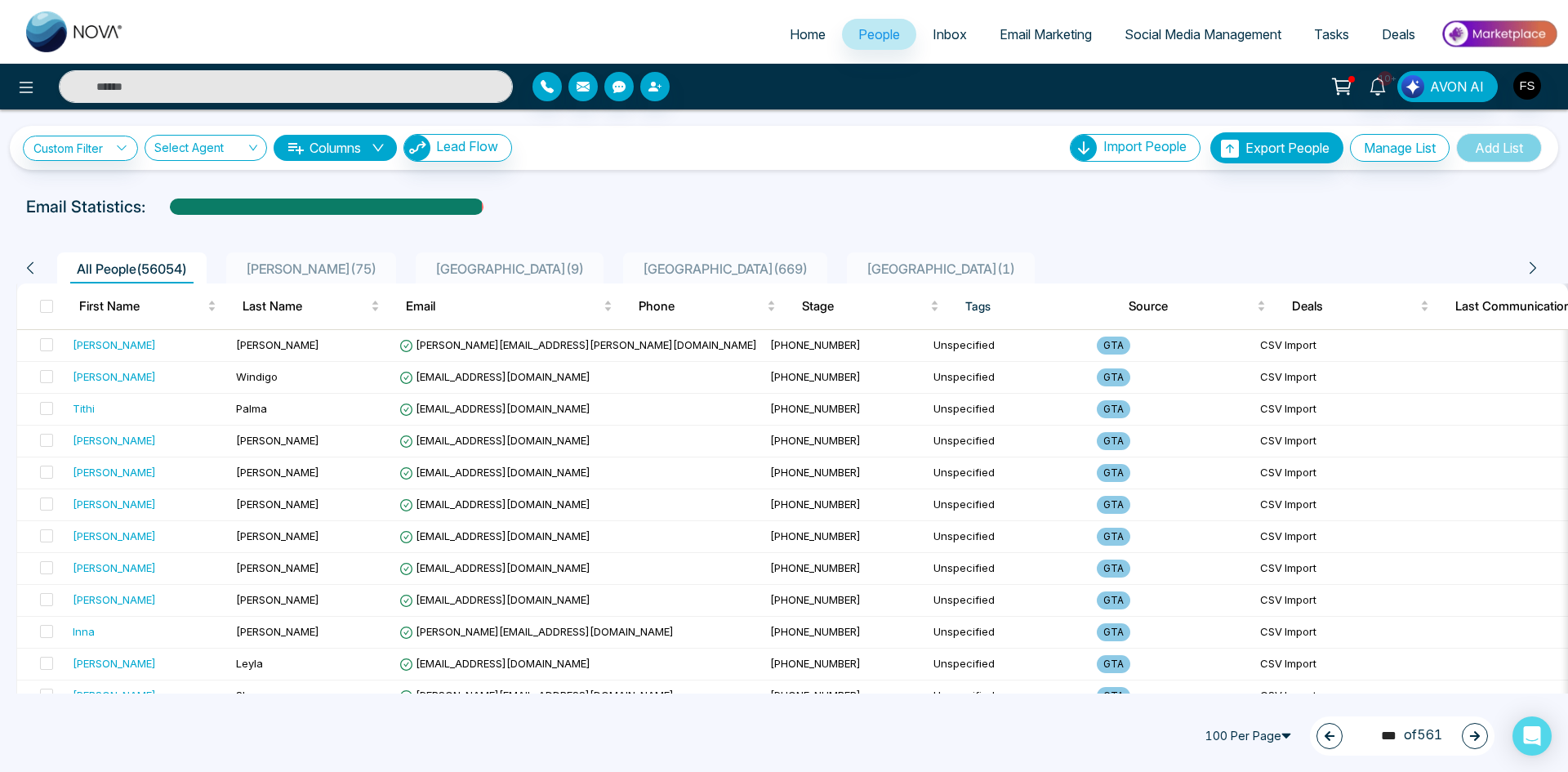
click at [1483, 739] on button "button" at bounding box center [1475, 736] width 27 height 27
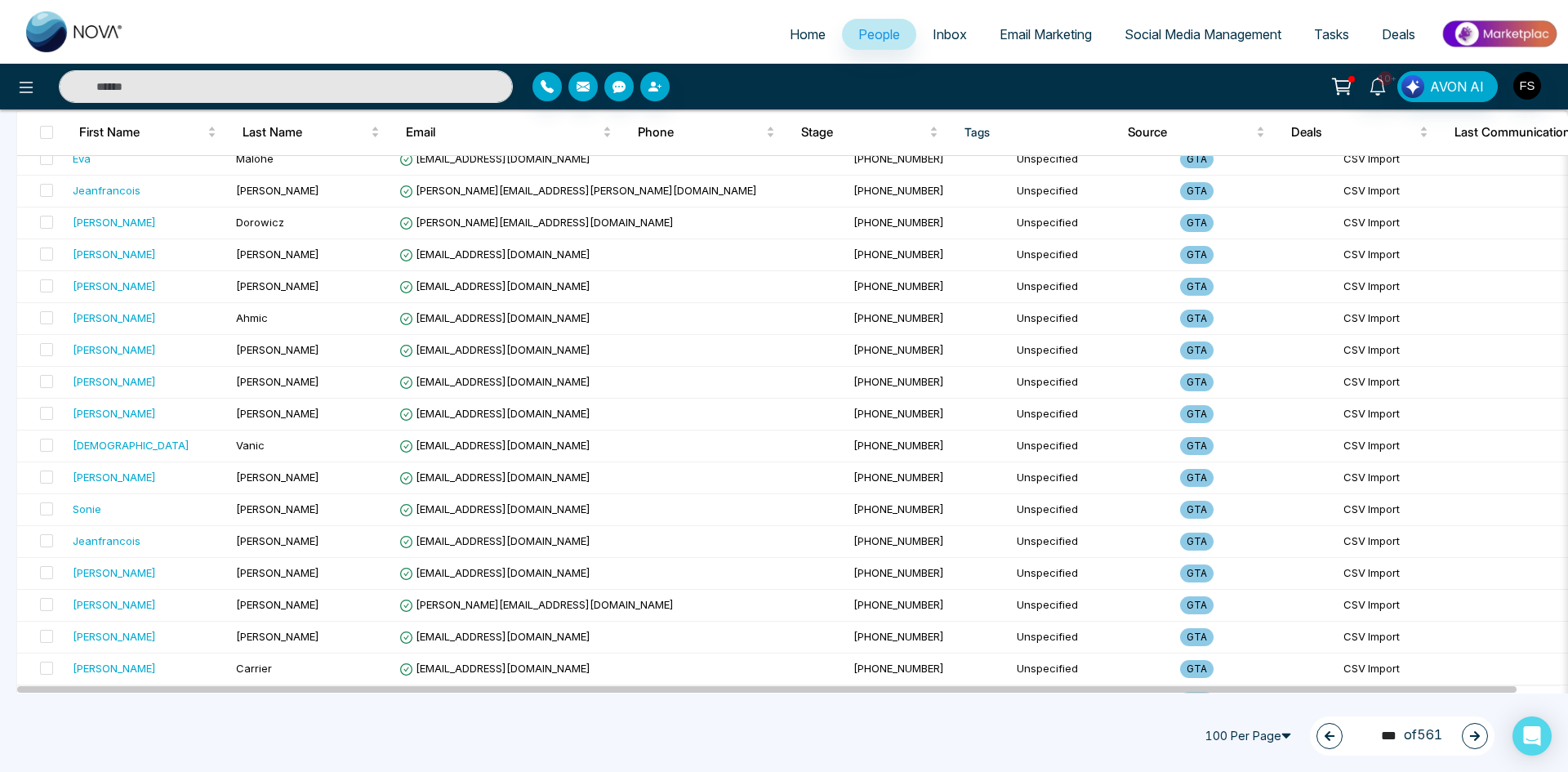
scroll to position [2830, 0]
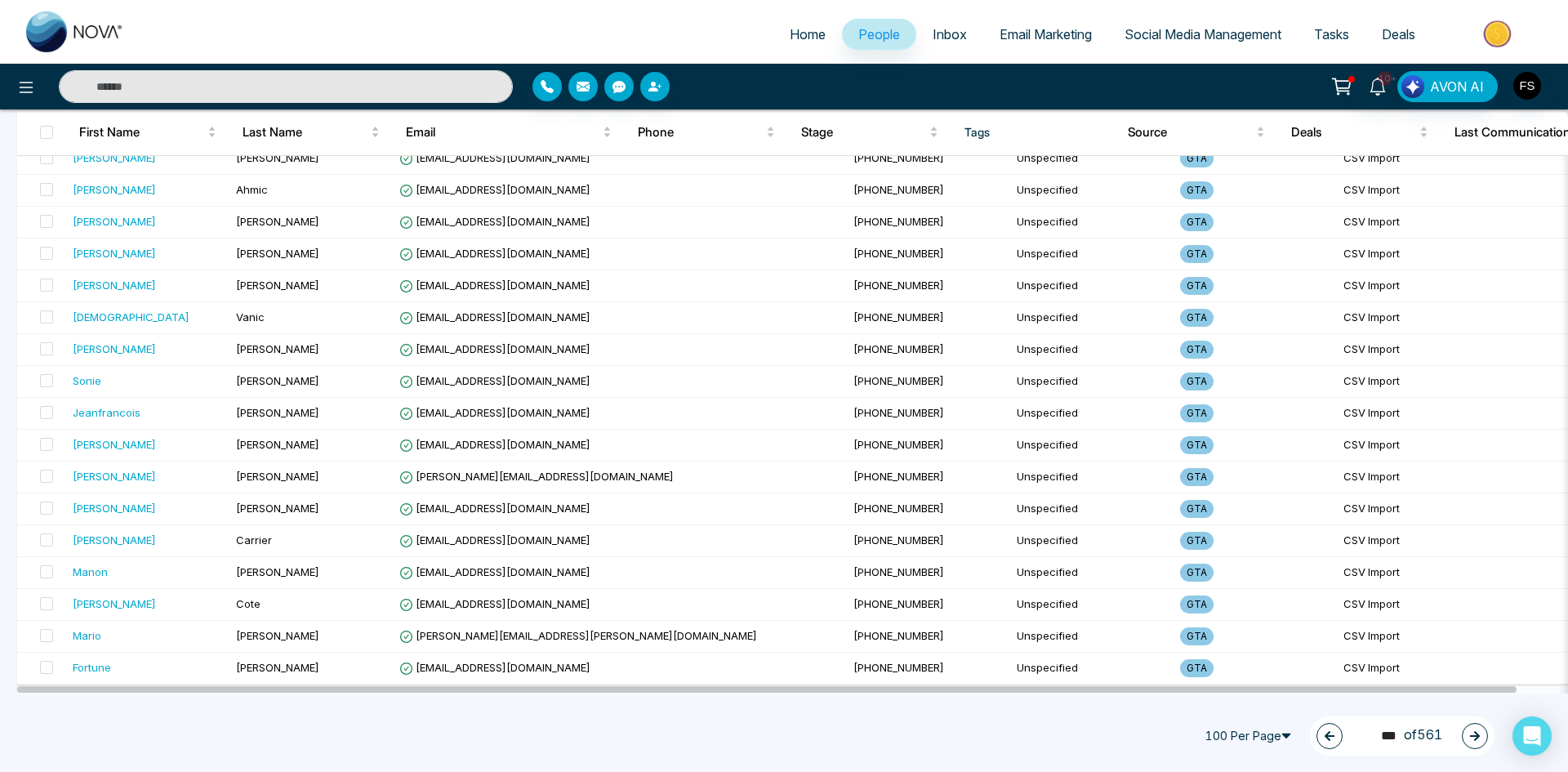
click at [1483, 731] on button "button" at bounding box center [1475, 736] width 27 height 27
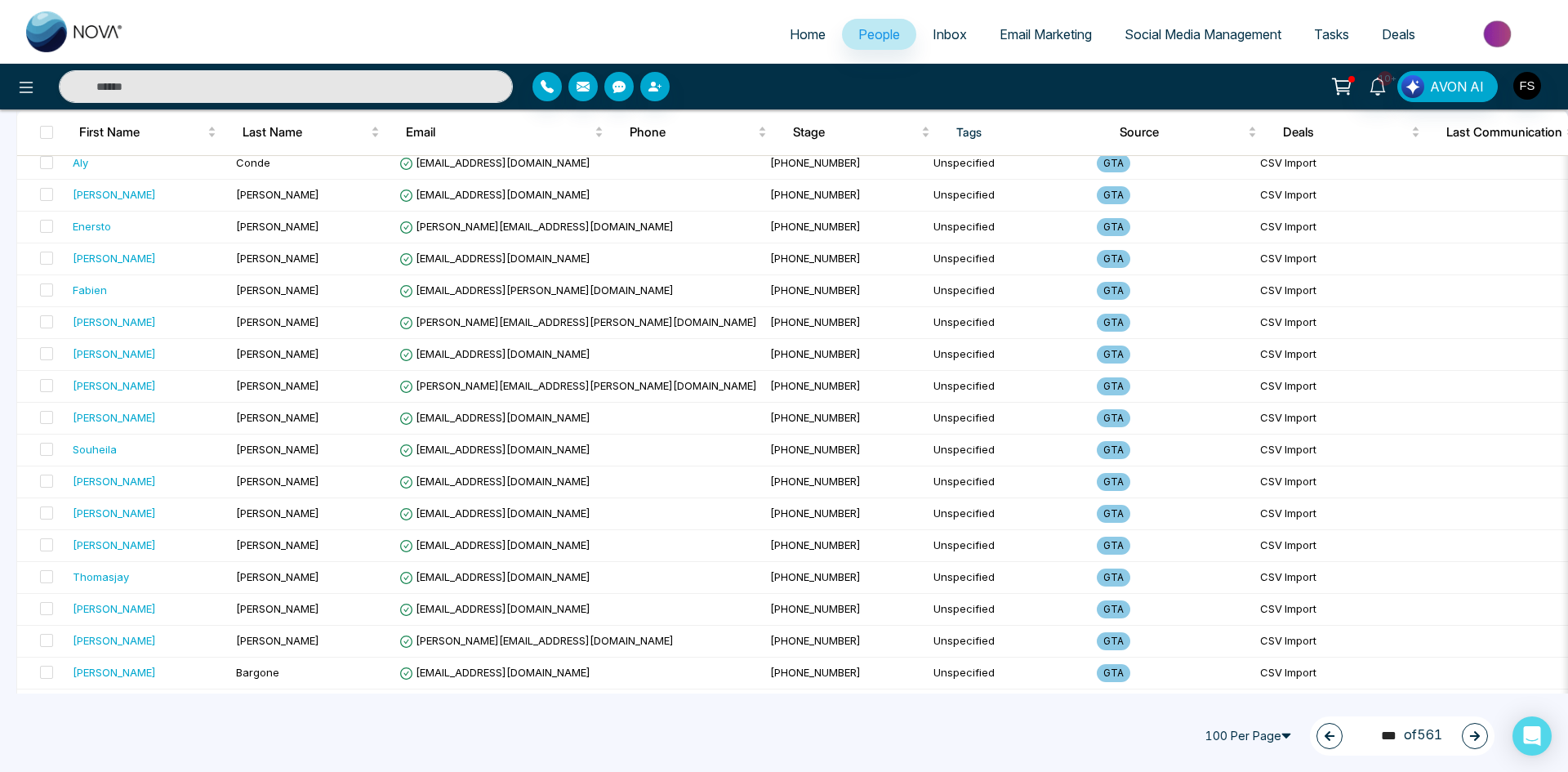
scroll to position [0, 0]
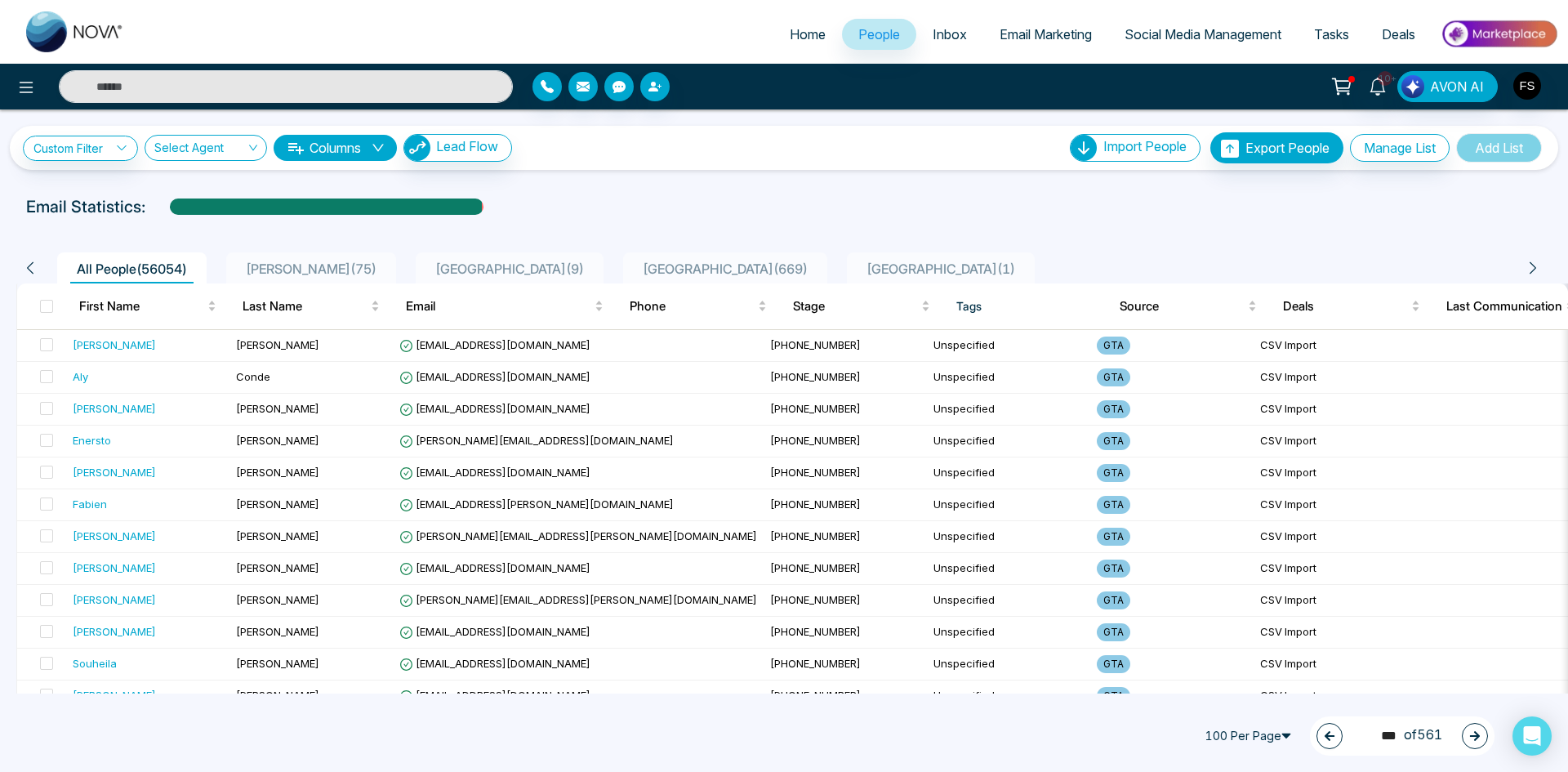
click at [1485, 743] on button "button" at bounding box center [1475, 736] width 27 height 27
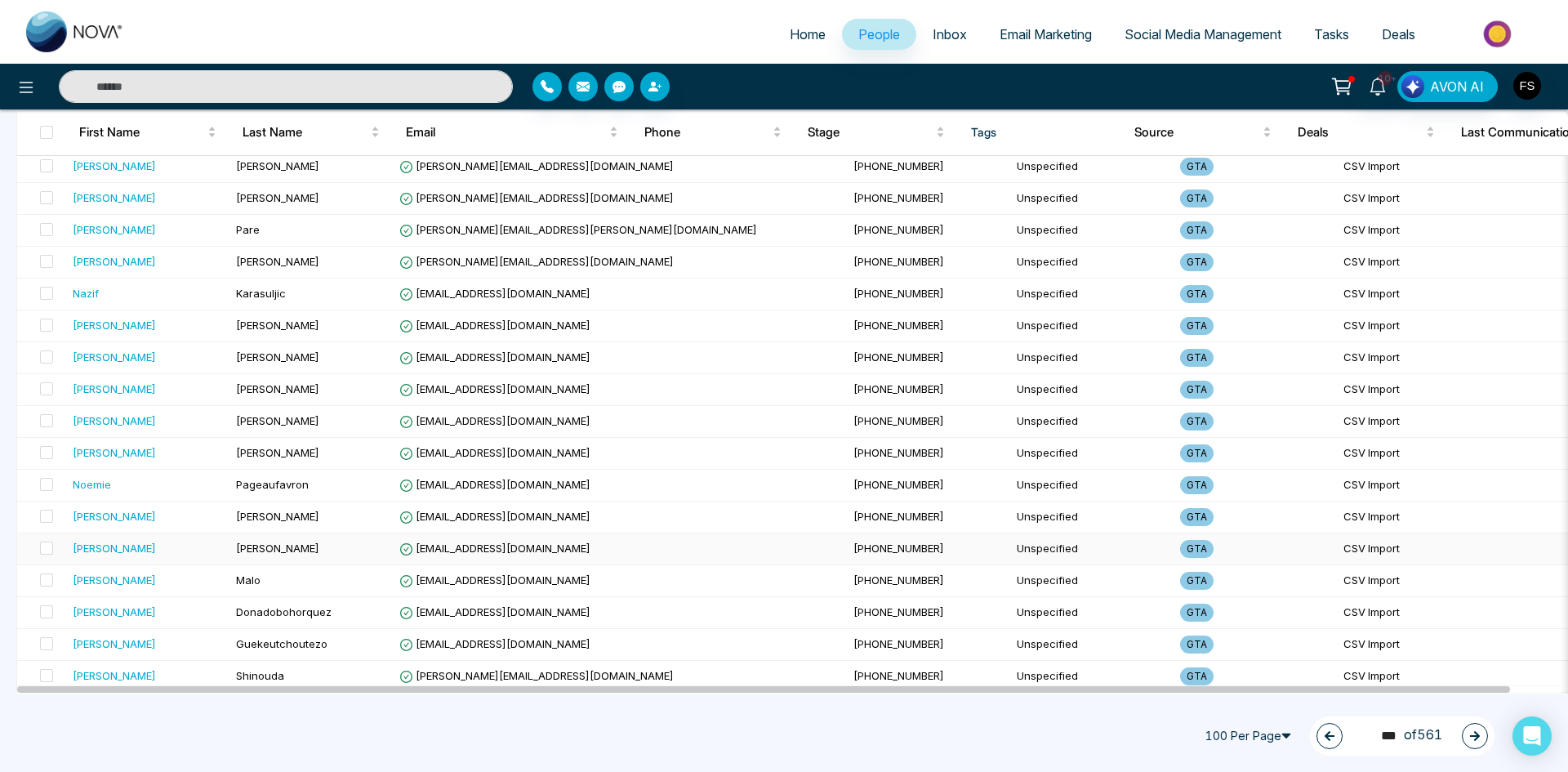
scroll to position [2830, 0]
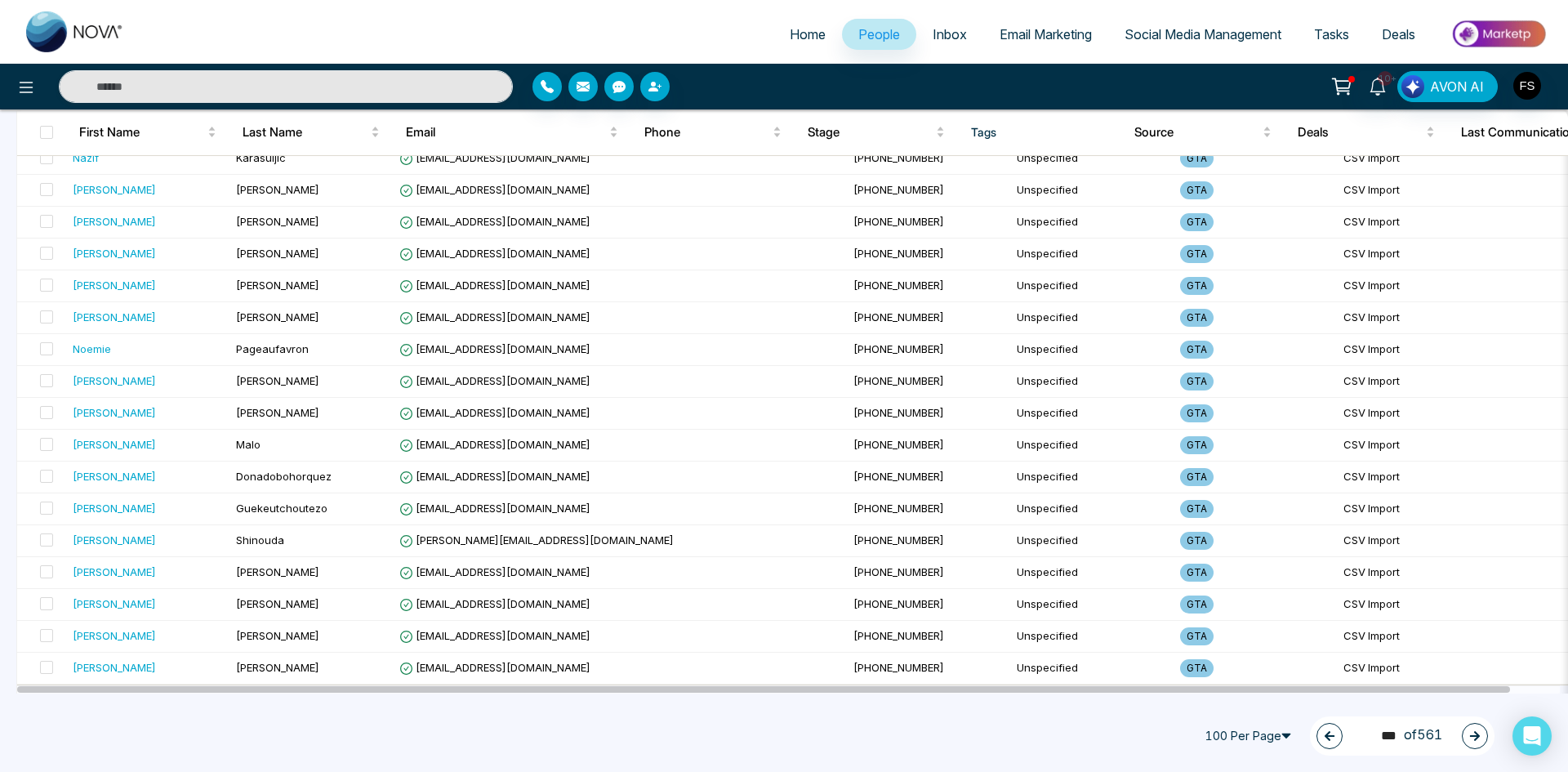
click at [1470, 738] on icon "button" at bounding box center [1475, 736] width 11 height 11
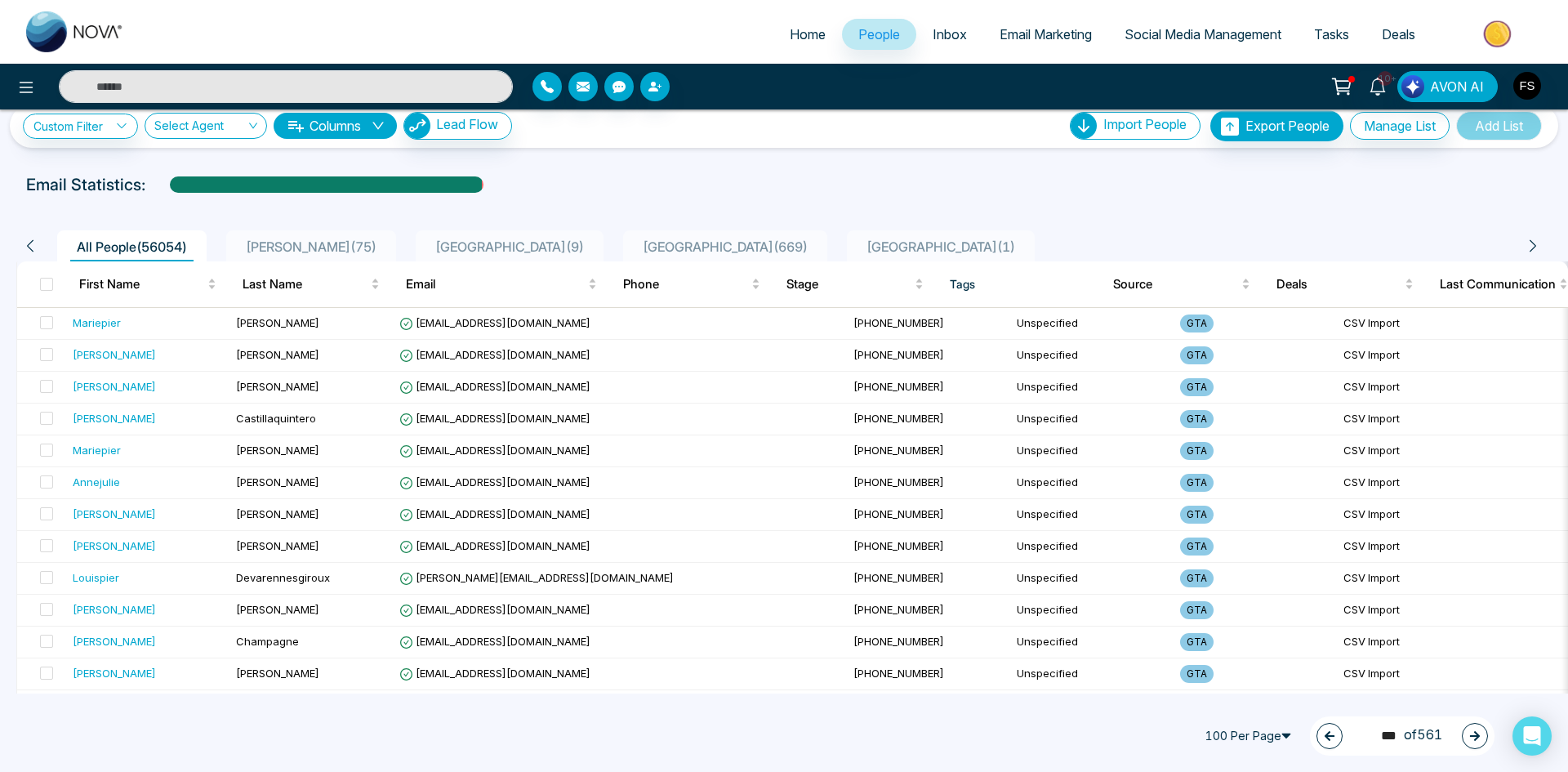
scroll to position [0, 0]
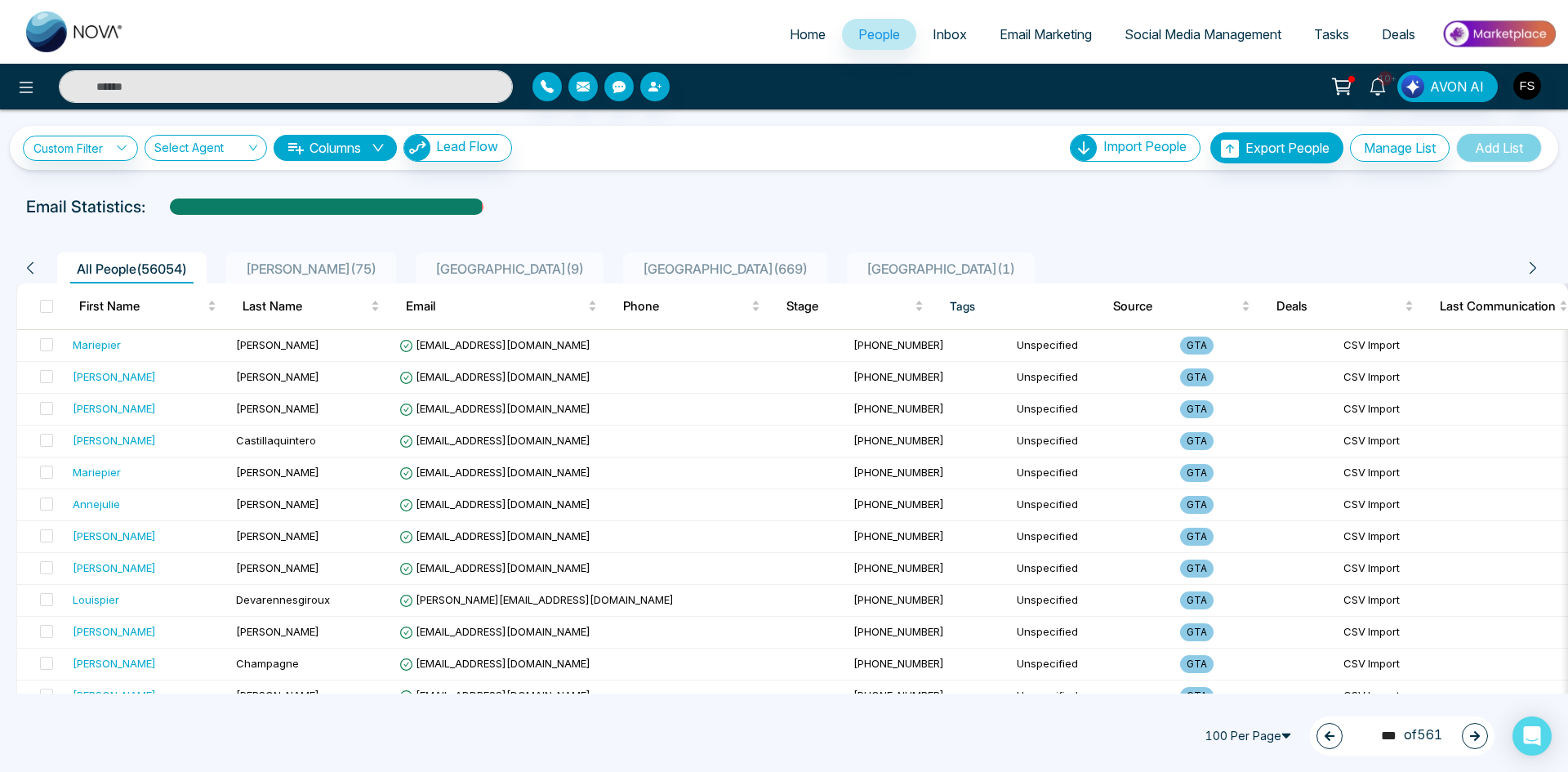
click at [1479, 744] on button "button" at bounding box center [1475, 736] width 27 height 27
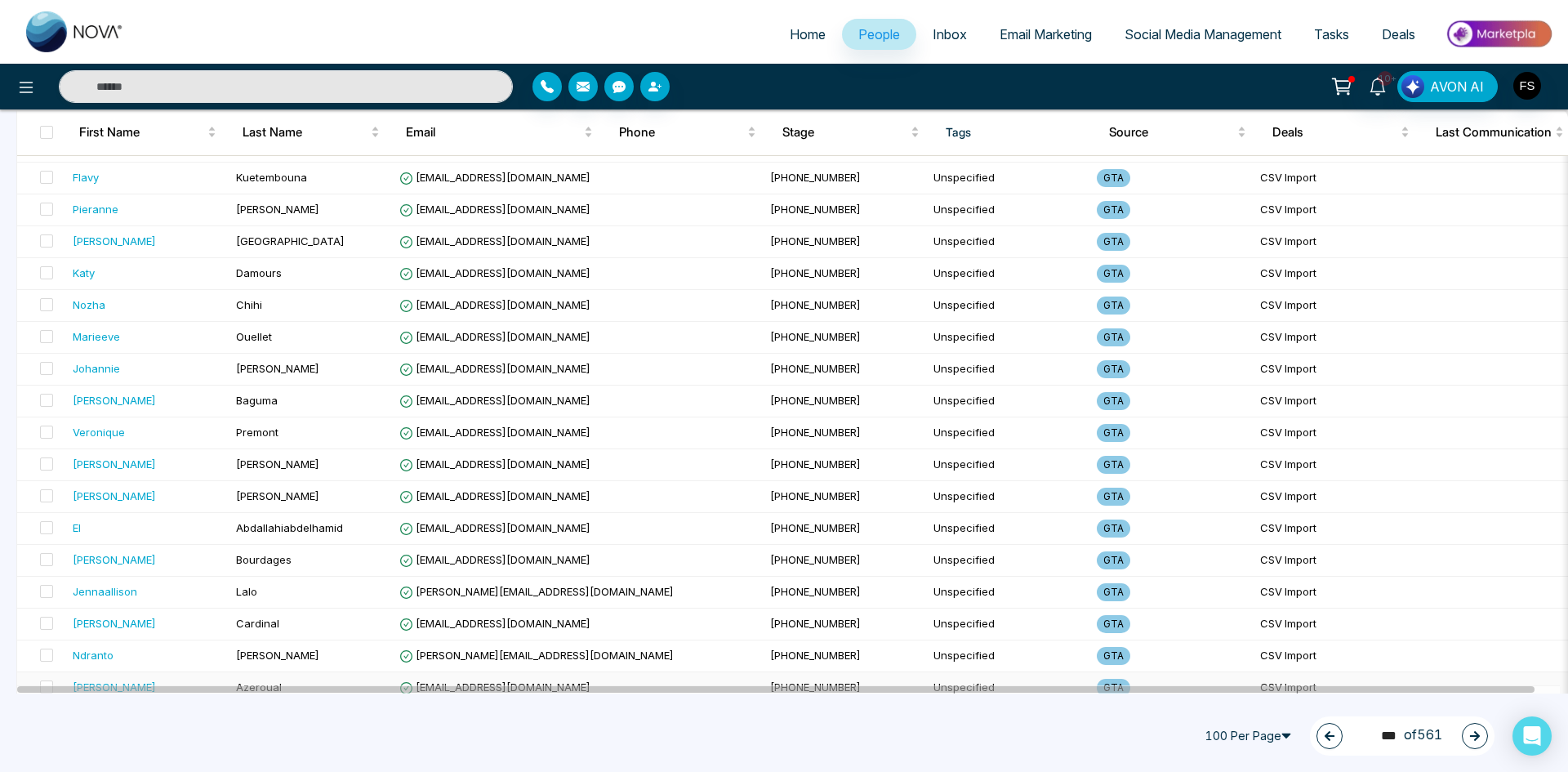
scroll to position [2830, 0]
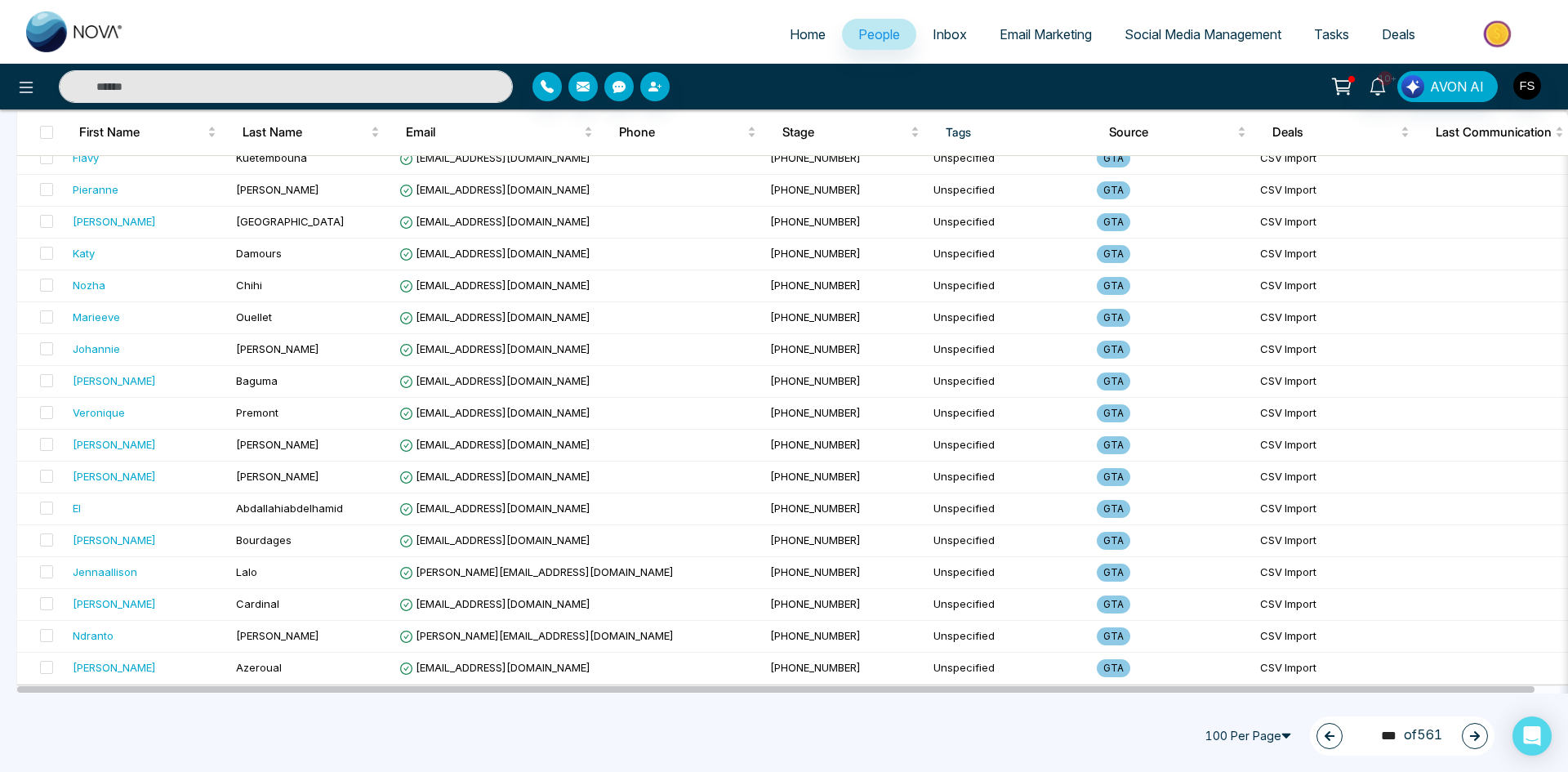
click at [1481, 731] on button "button" at bounding box center [1475, 736] width 27 height 27
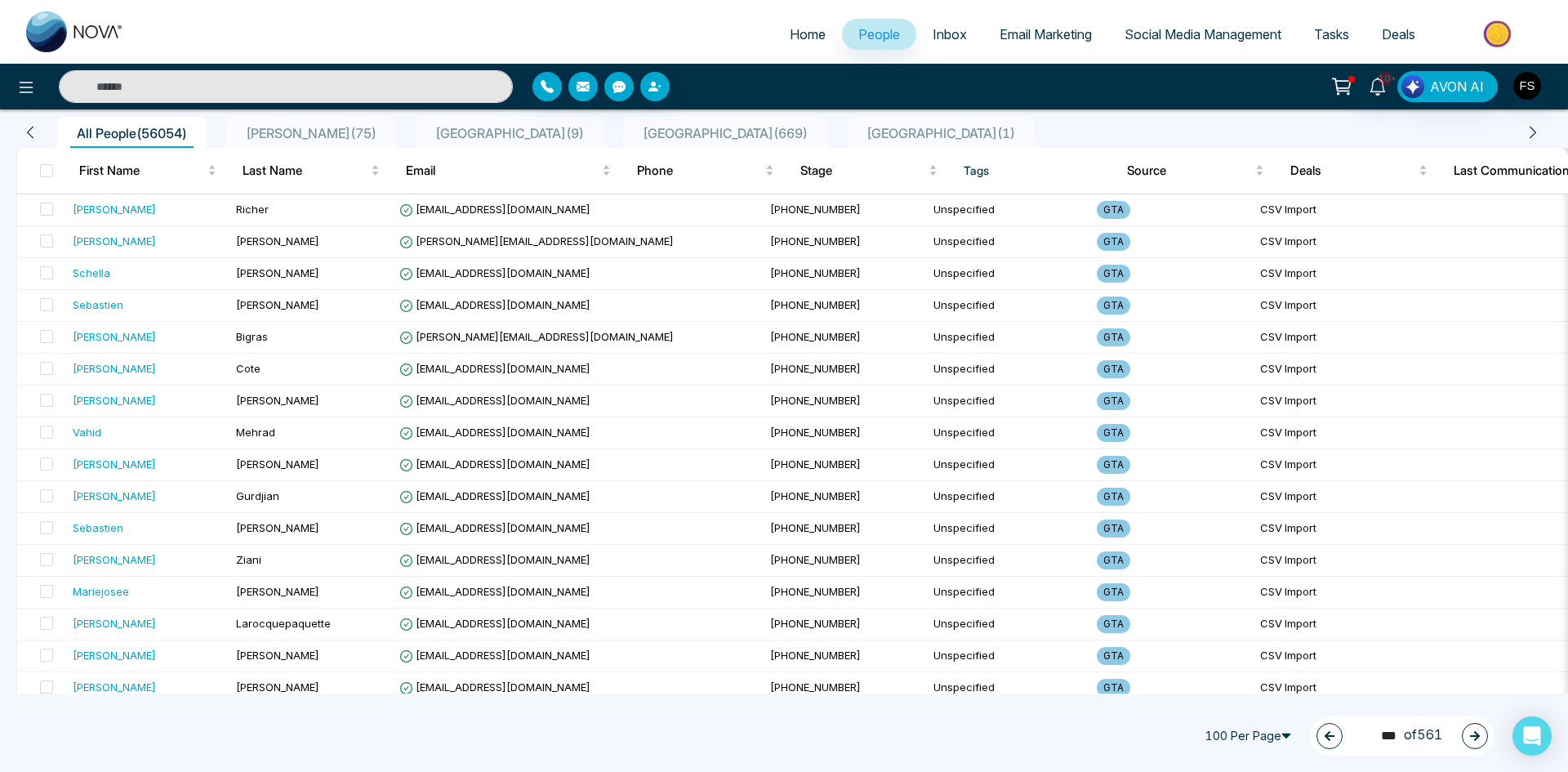
scroll to position [0, 0]
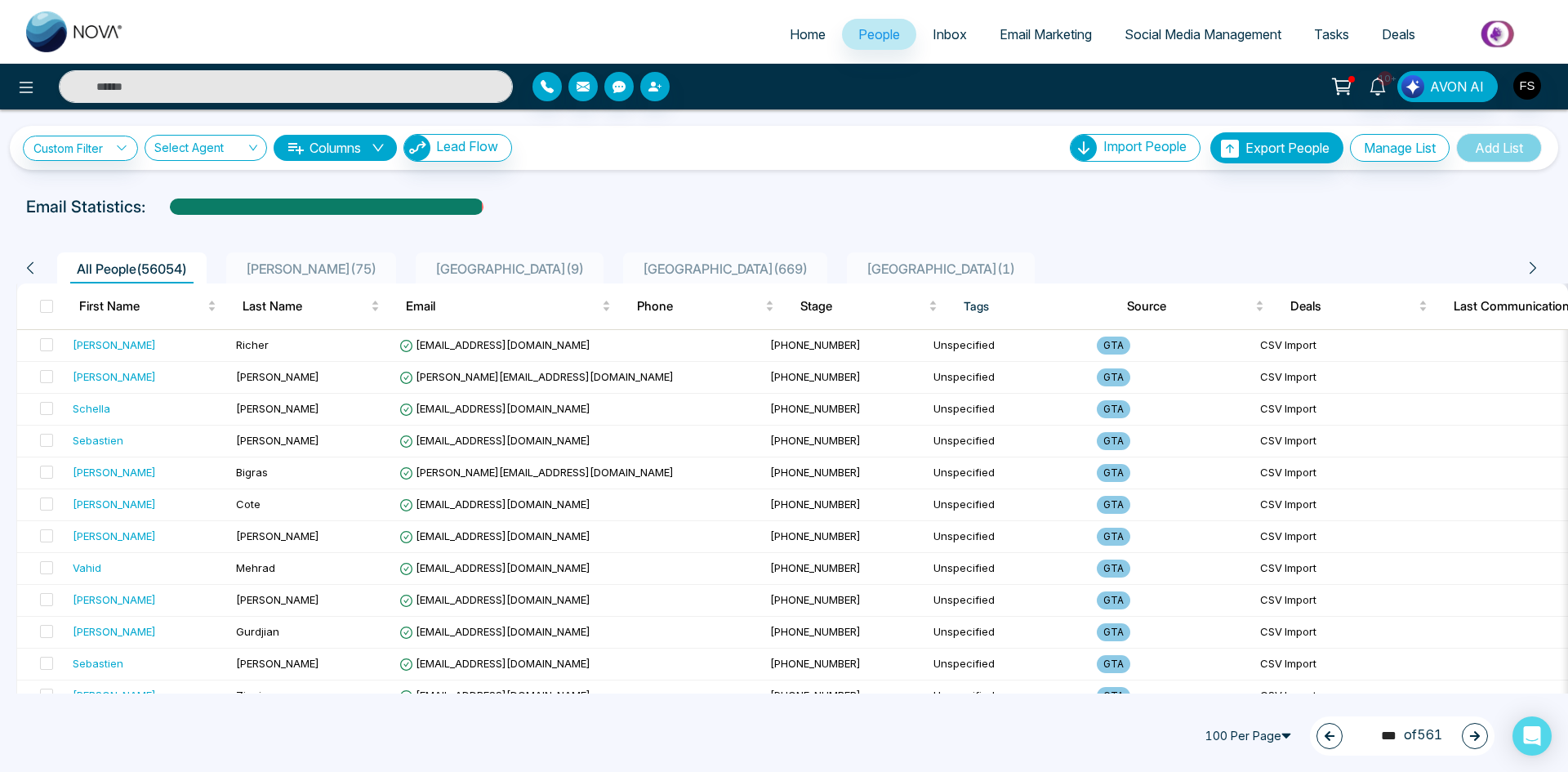
click at [1477, 734] on icon "button" at bounding box center [1475, 736] width 9 height 9
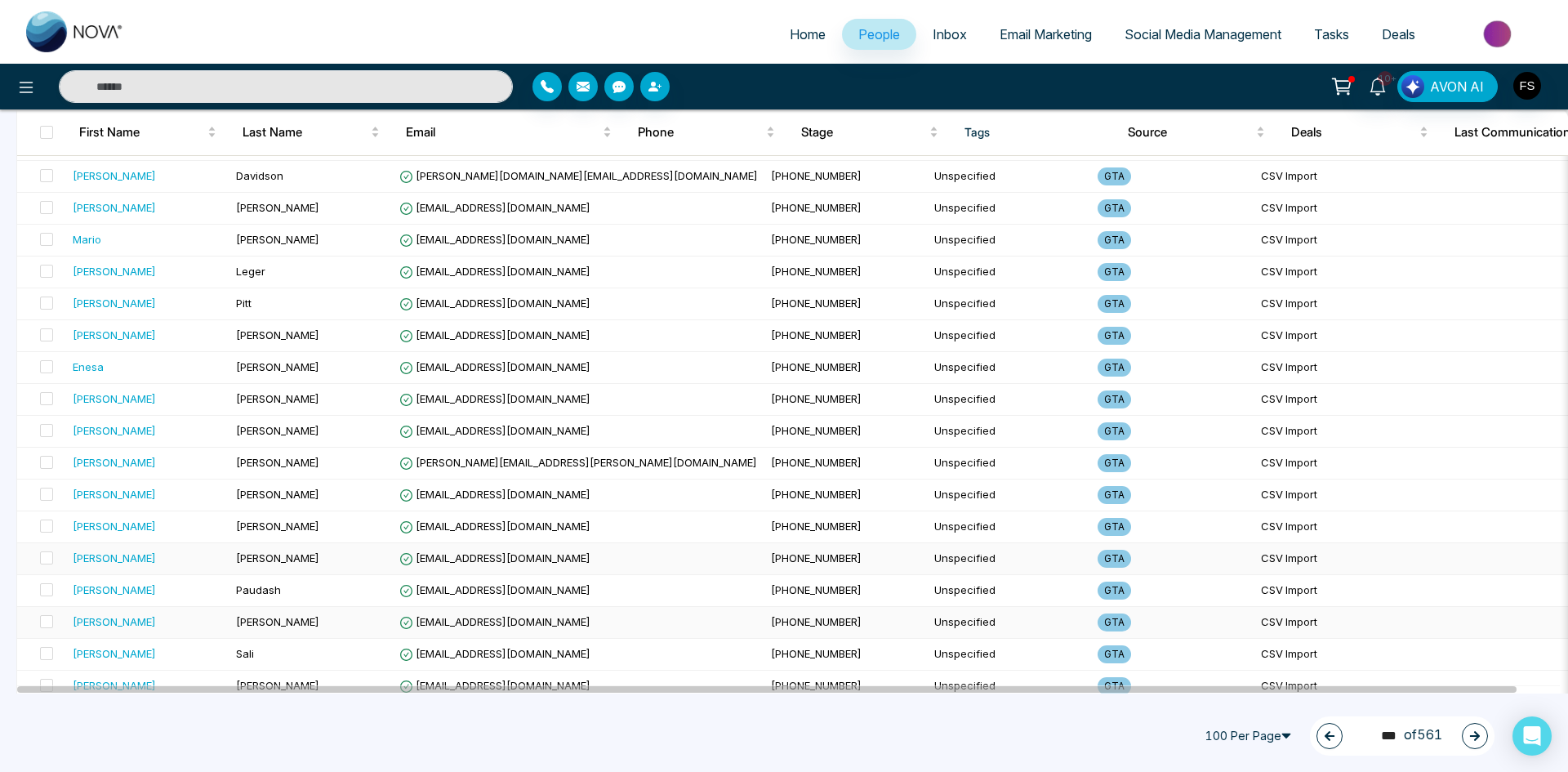
scroll to position [2830, 0]
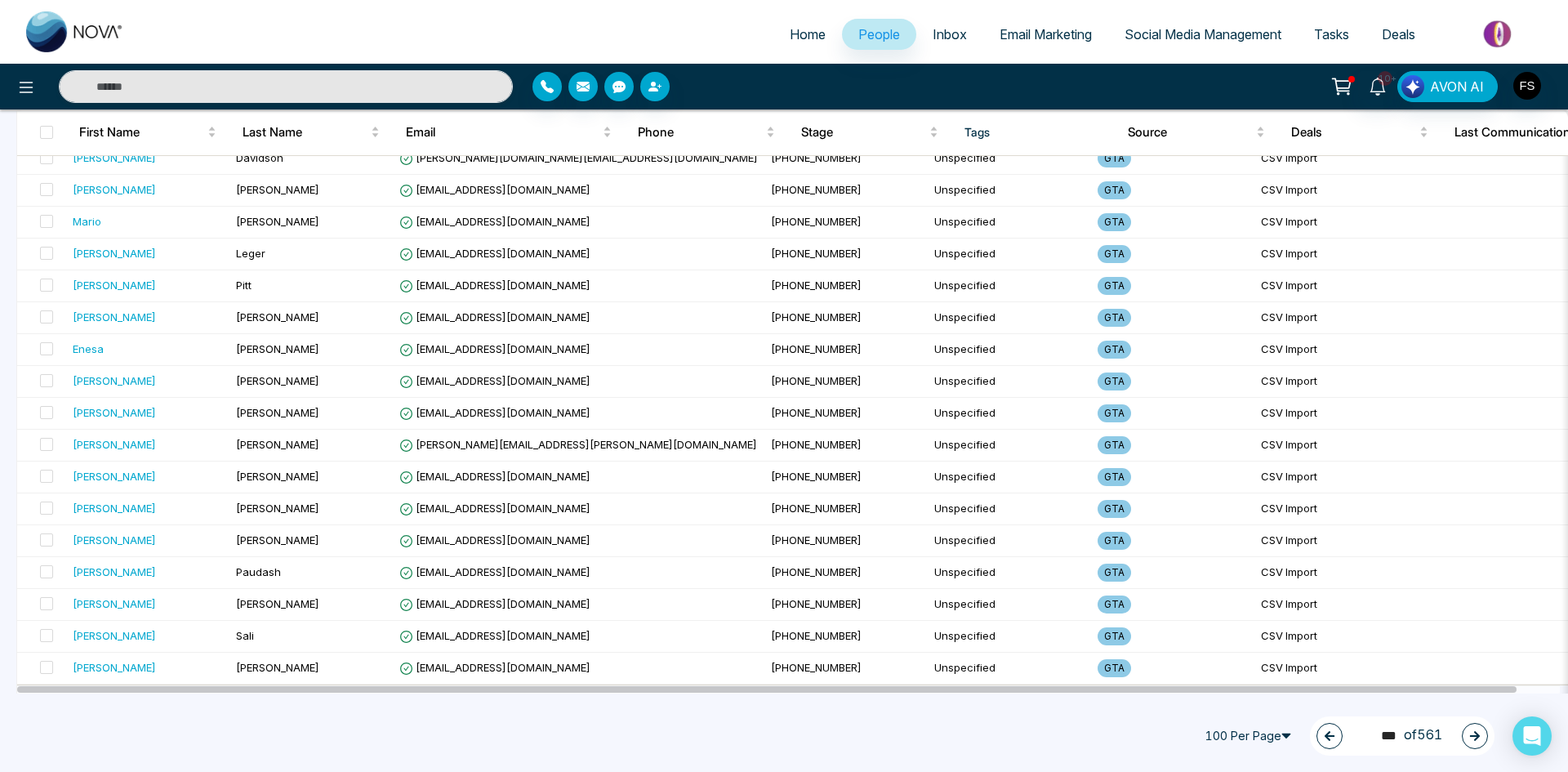
click at [1474, 744] on button "button" at bounding box center [1475, 736] width 27 height 27
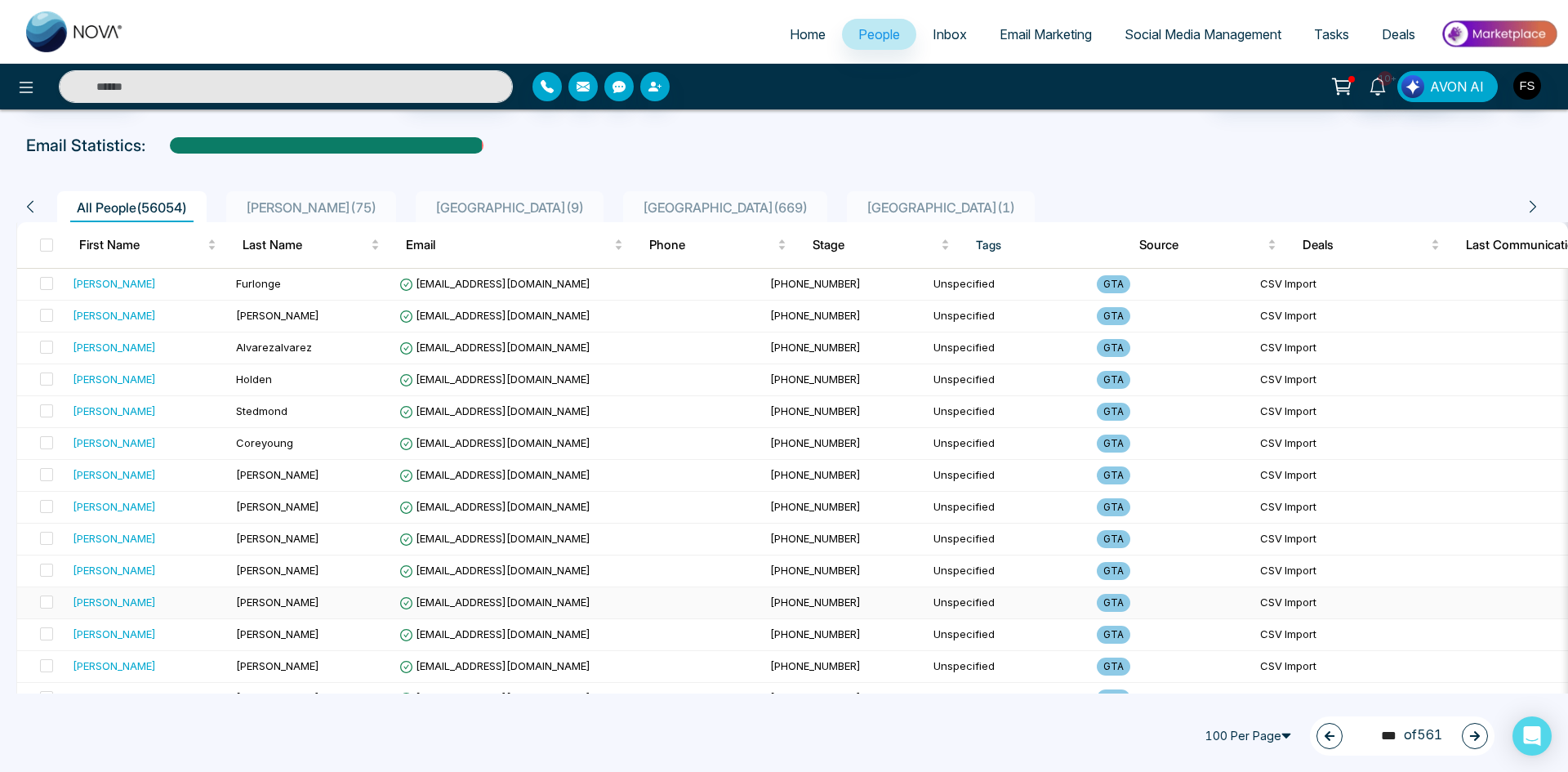
scroll to position [0, 0]
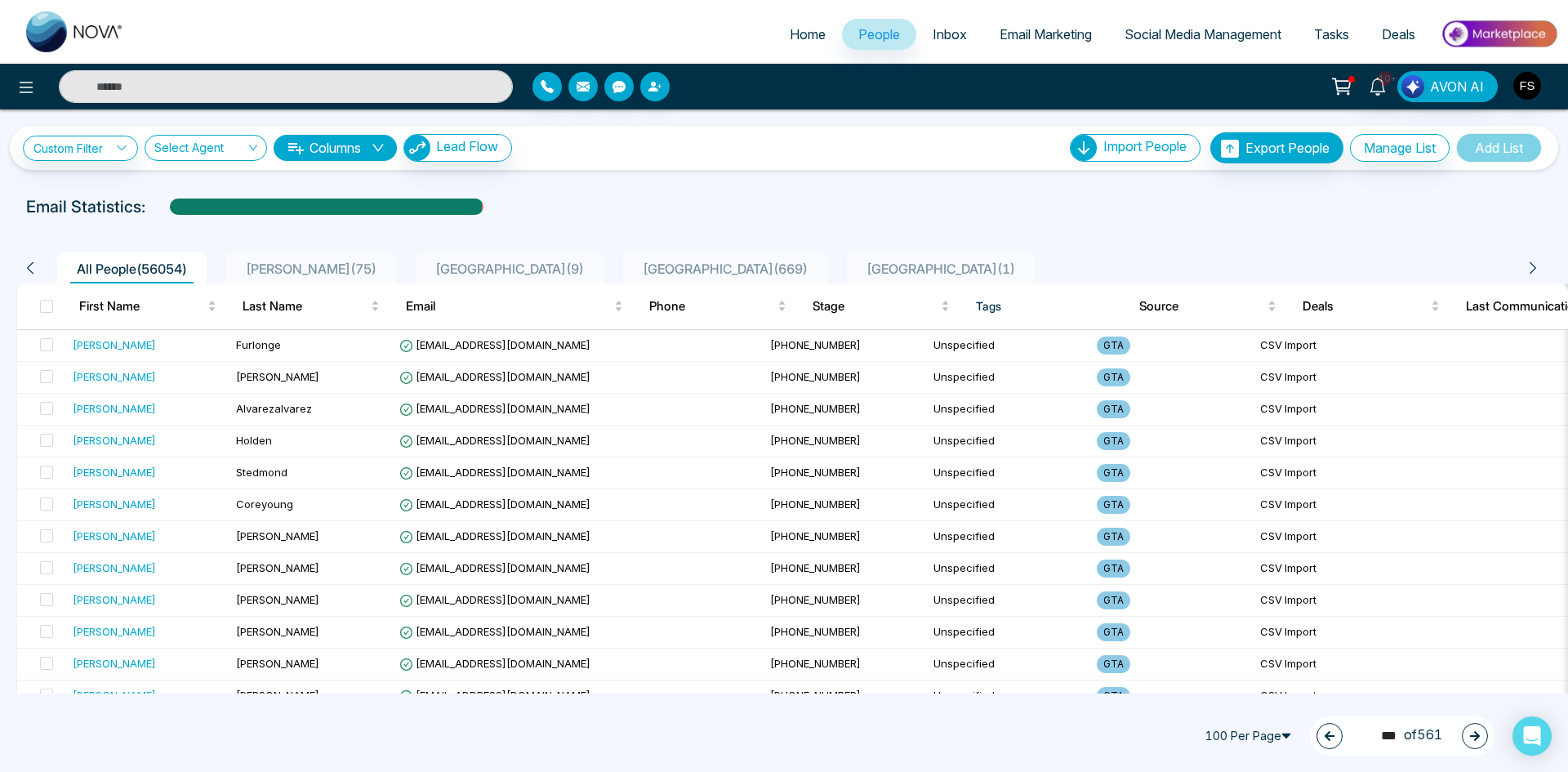
click at [1485, 736] on button "button" at bounding box center [1475, 736] width 27 height 27
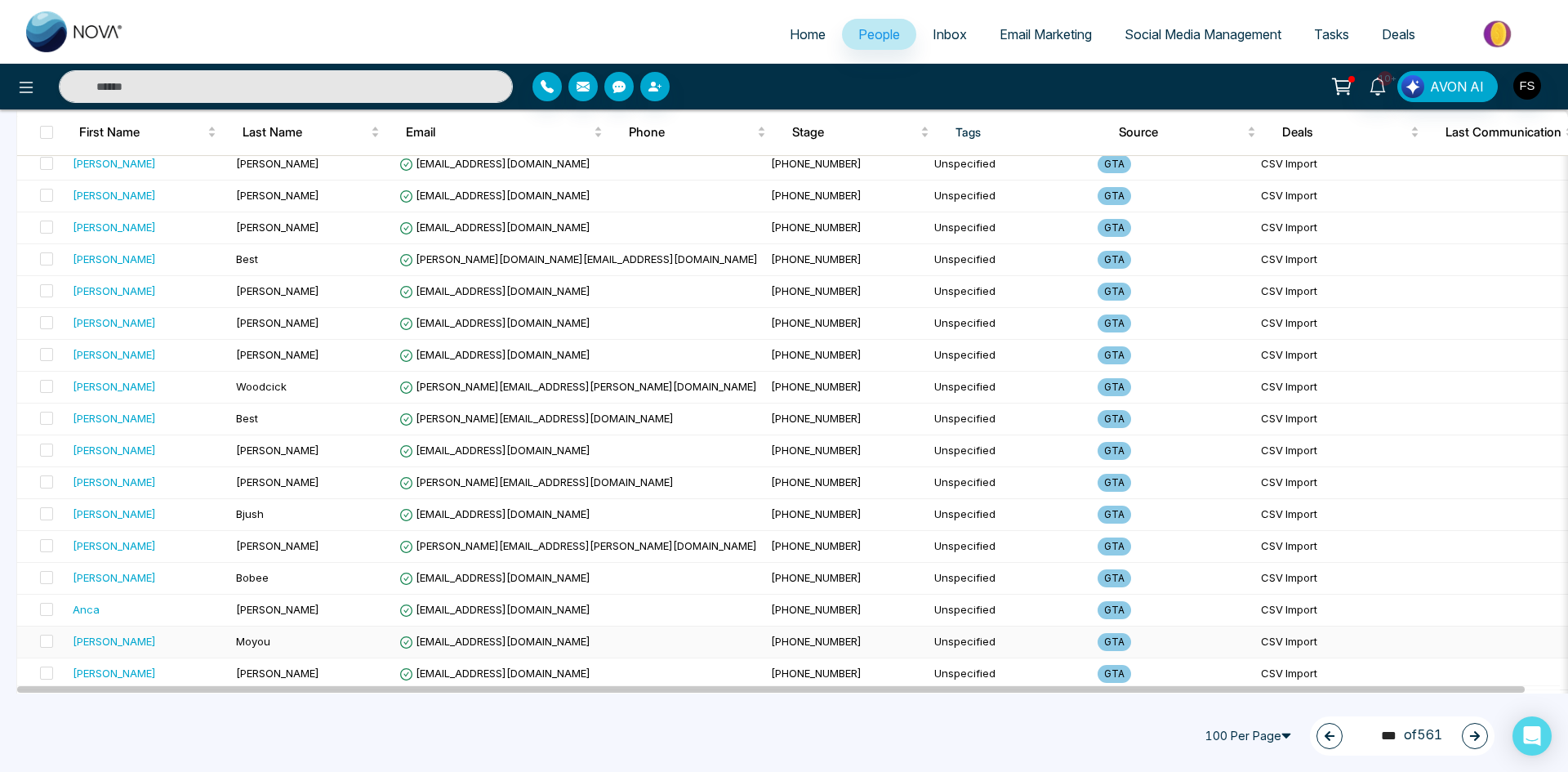
scroll to position [2830, 0]
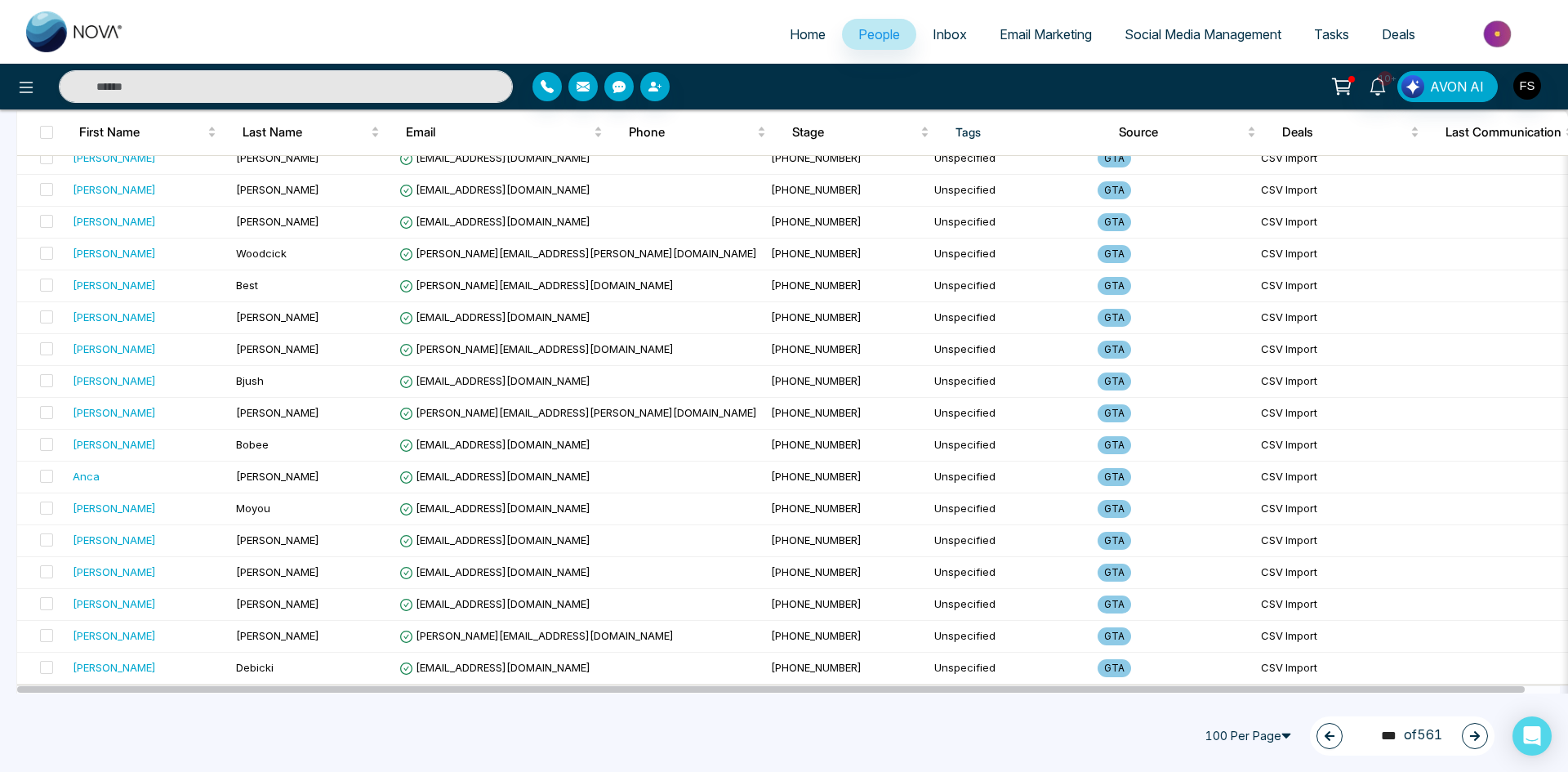
click at [1485, 739] on button "button" at bounding box center [1475, 736] width 27 height 27
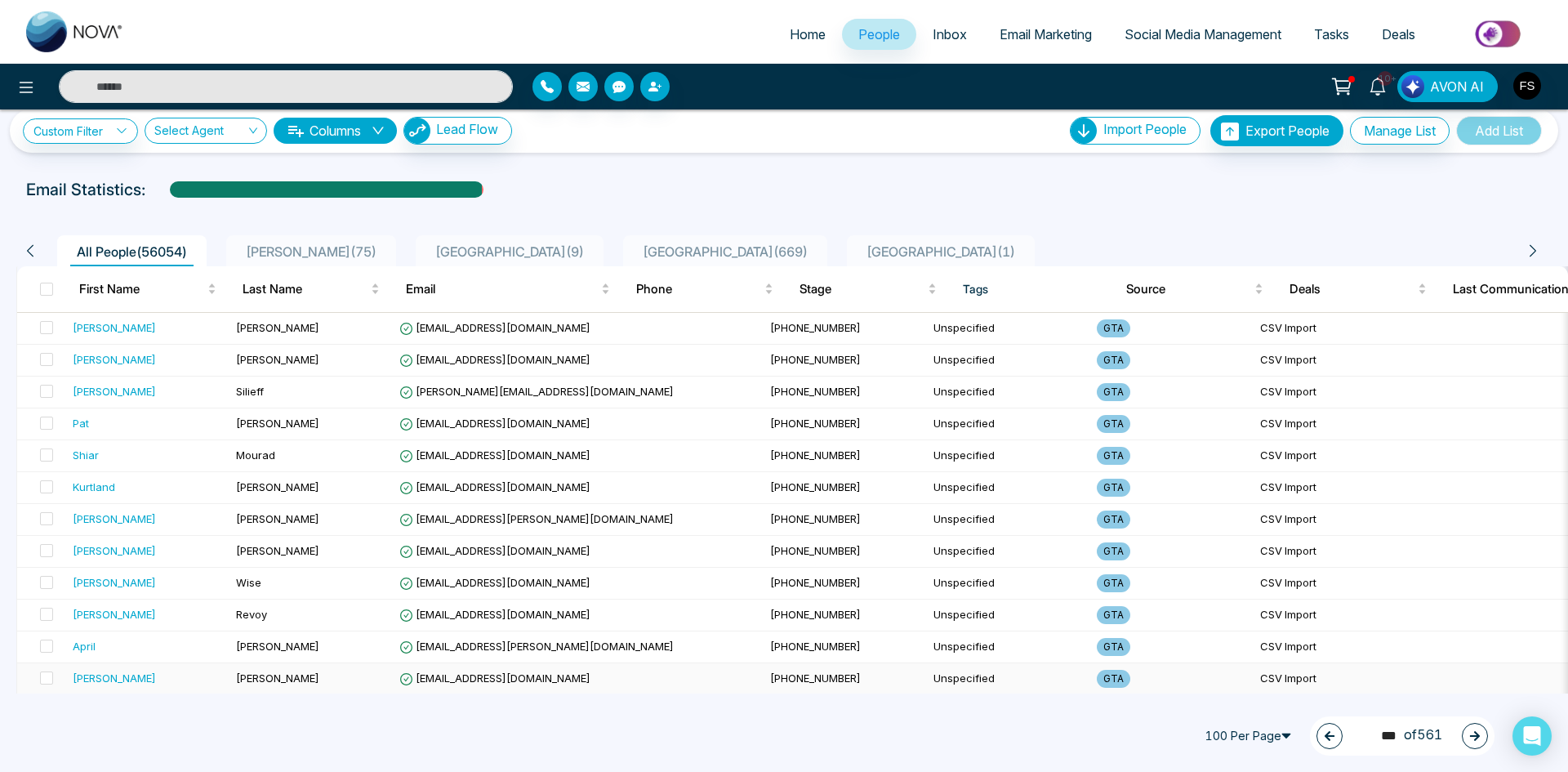
scroll to position [0, 0]
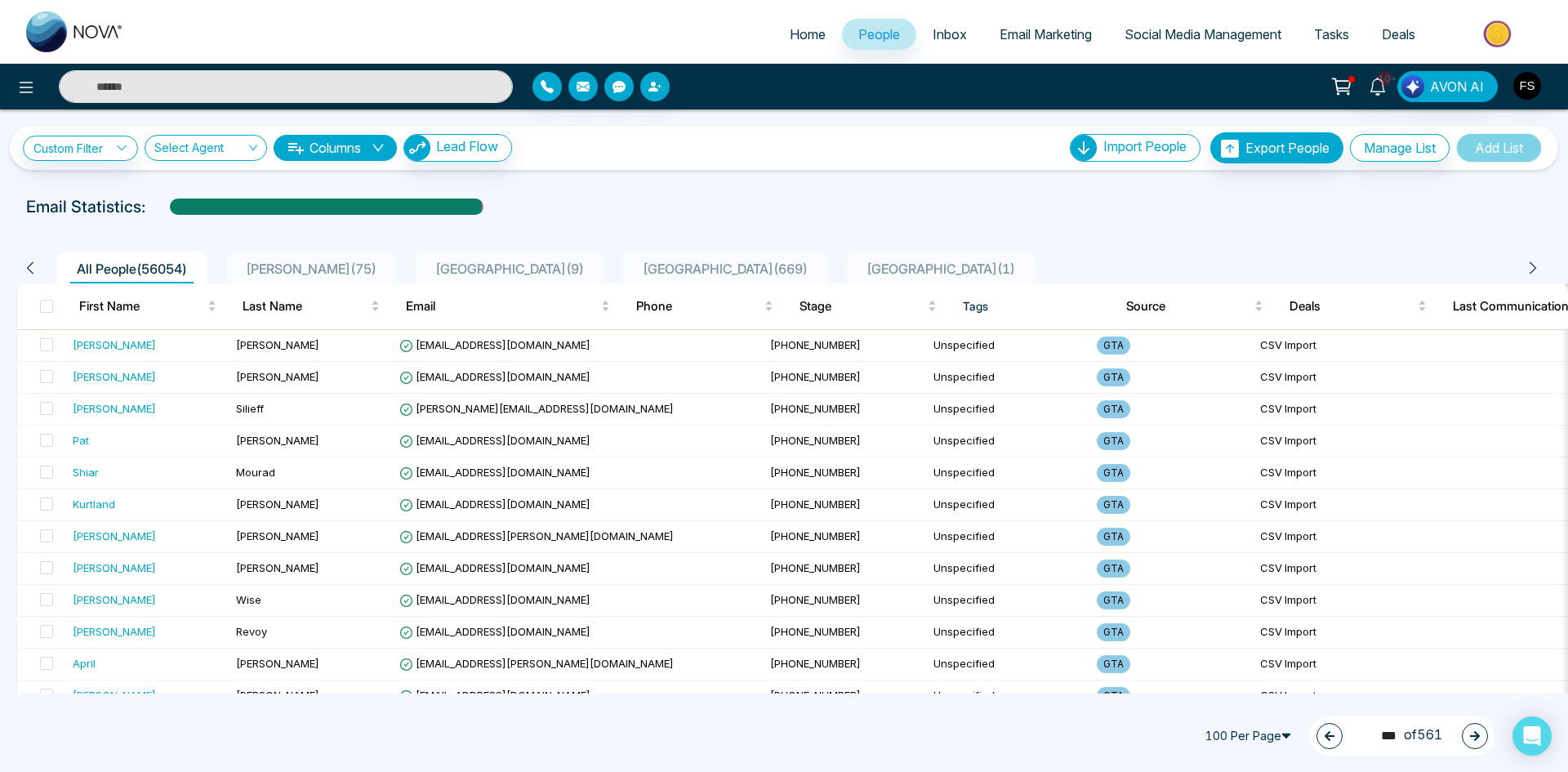
click at [1472, 727] on button "button" at bounding box center [1475, 736] width 27 height 27
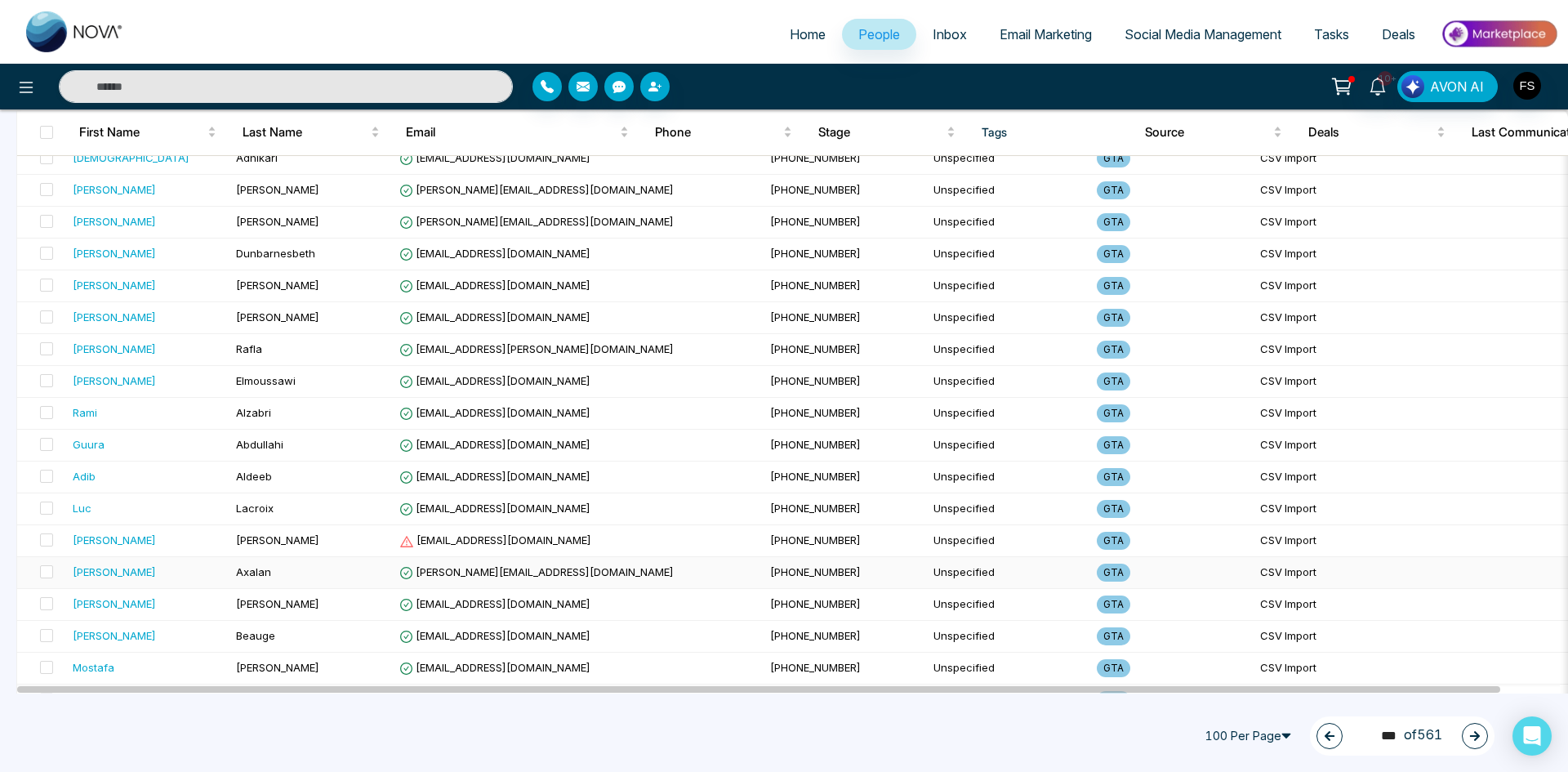
scroll to position [2830, 0]
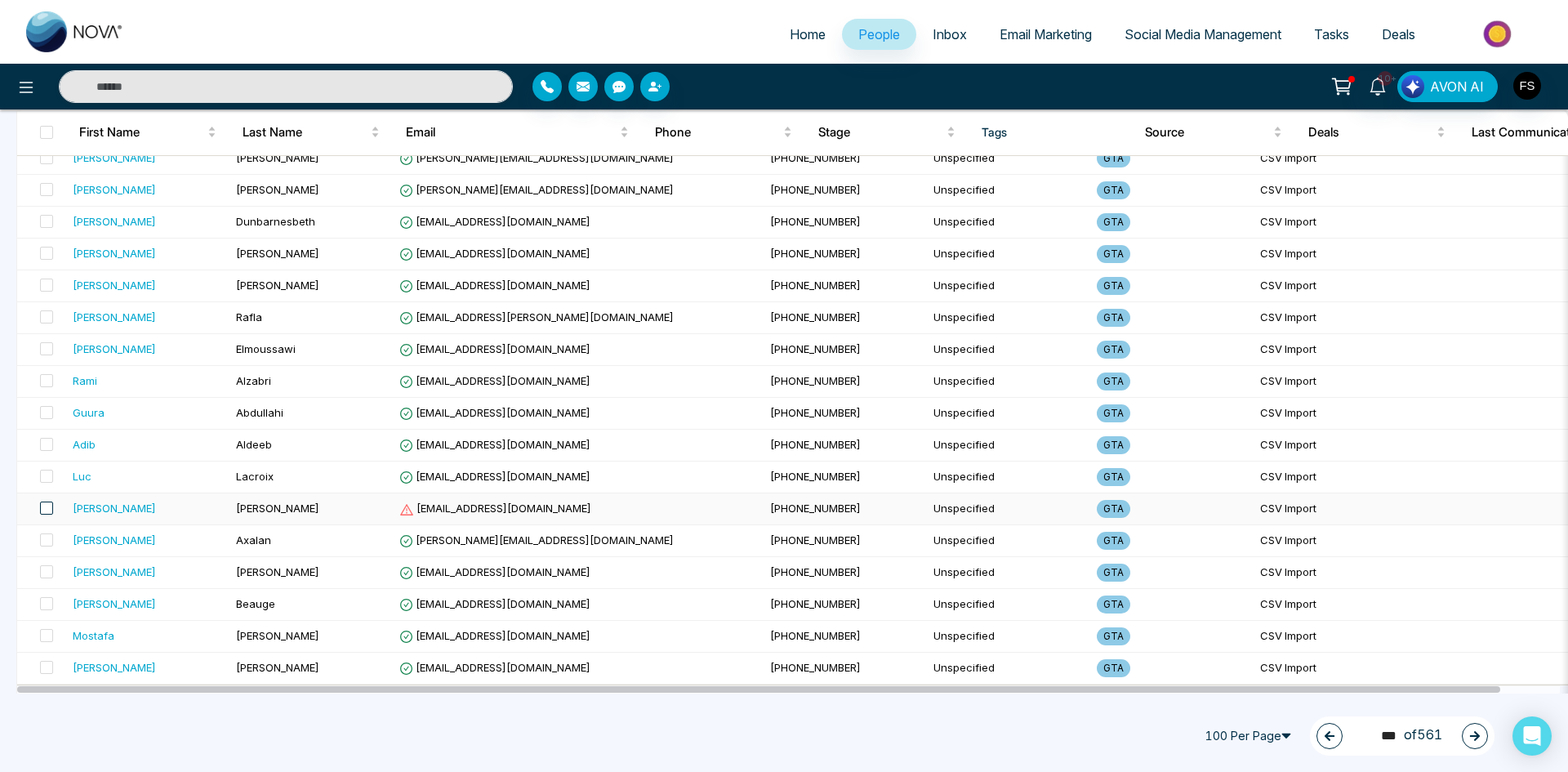
click at [44, 508] on span at bounding box center [46, 508] width 13 height 13
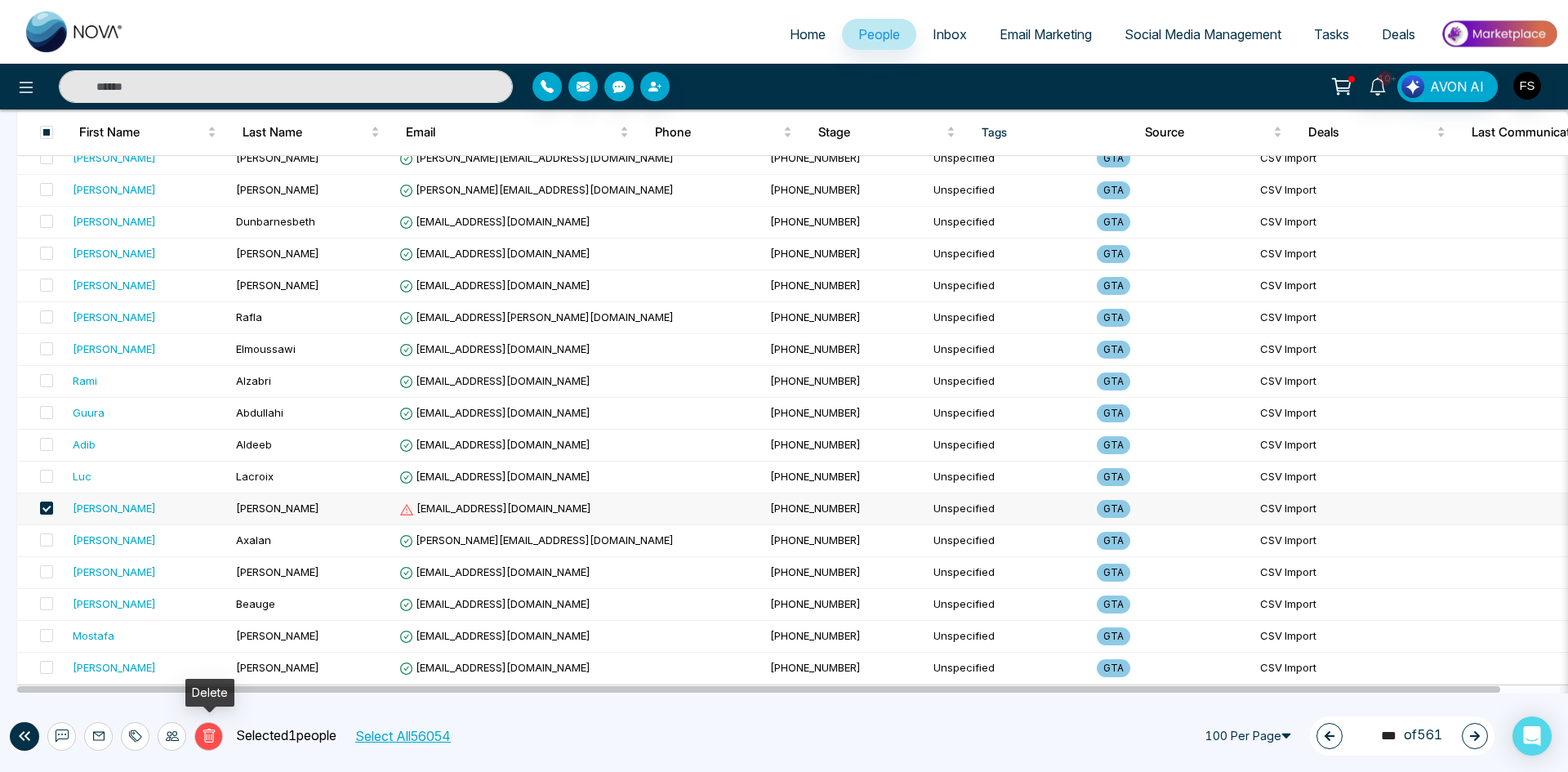
click at [208, 743] on icon at bounding box center [209, 735] width 14 height 14
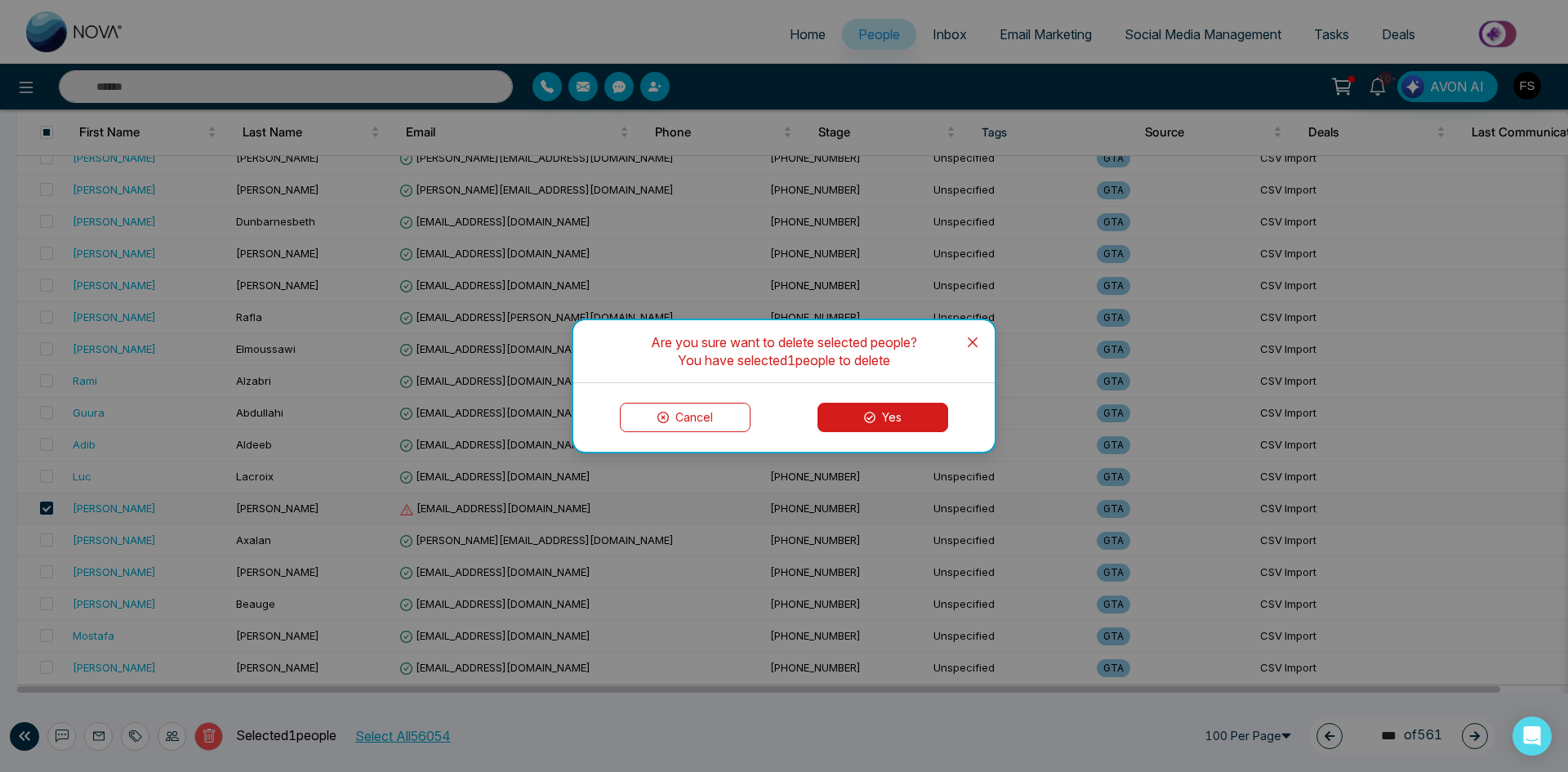
click at [879, 420] on button "Yes" at bounding box center [883, 416] width 131 height 29
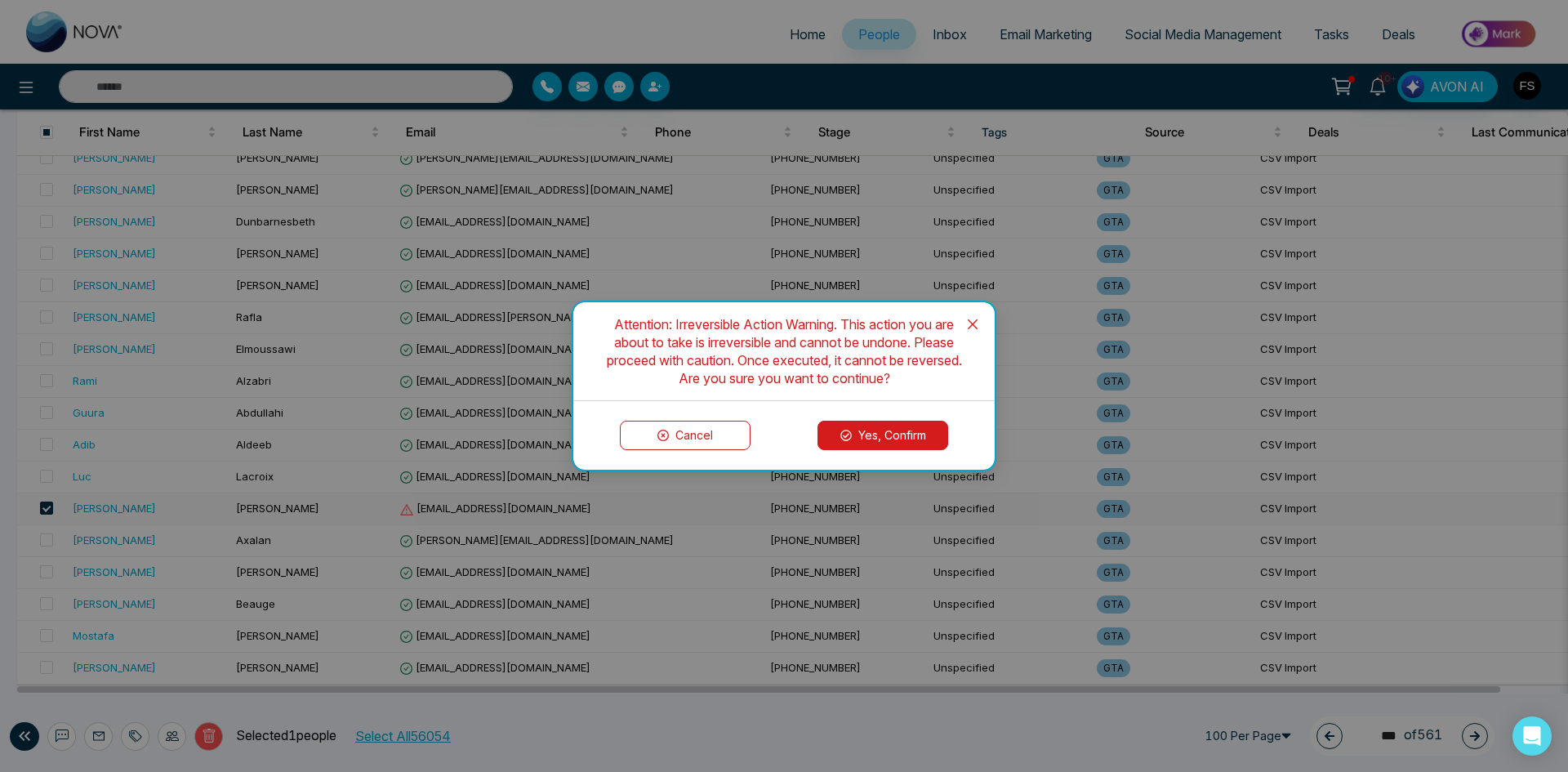
click at [885, 430] on button "Yes, Confirm" at bounding box center [883, 434] width 131 height 29
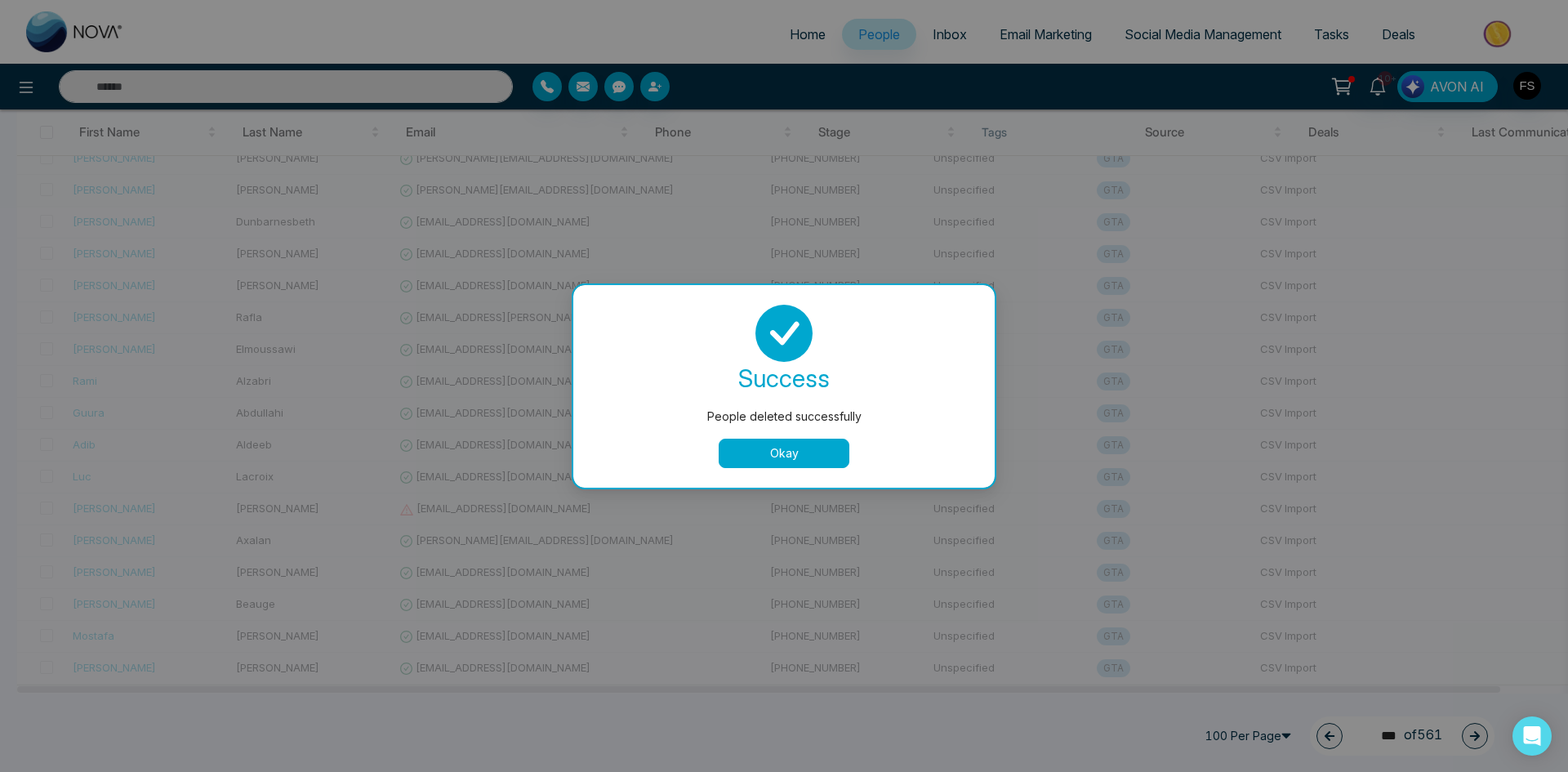
click at [813, 450] on button "Okay" at bounding box center [784, 452] width 131 height 29
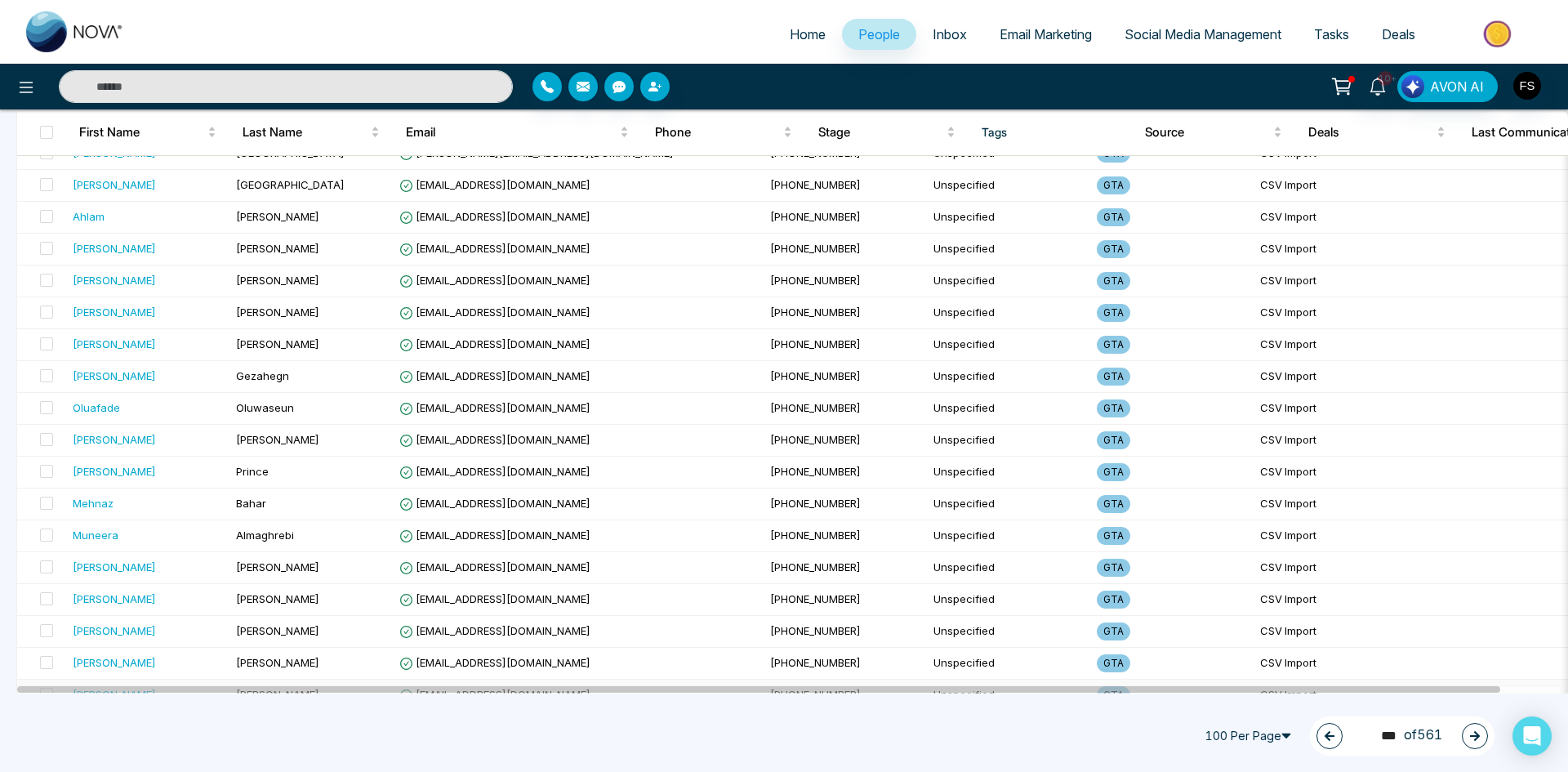
scroll to position [1524, 0]
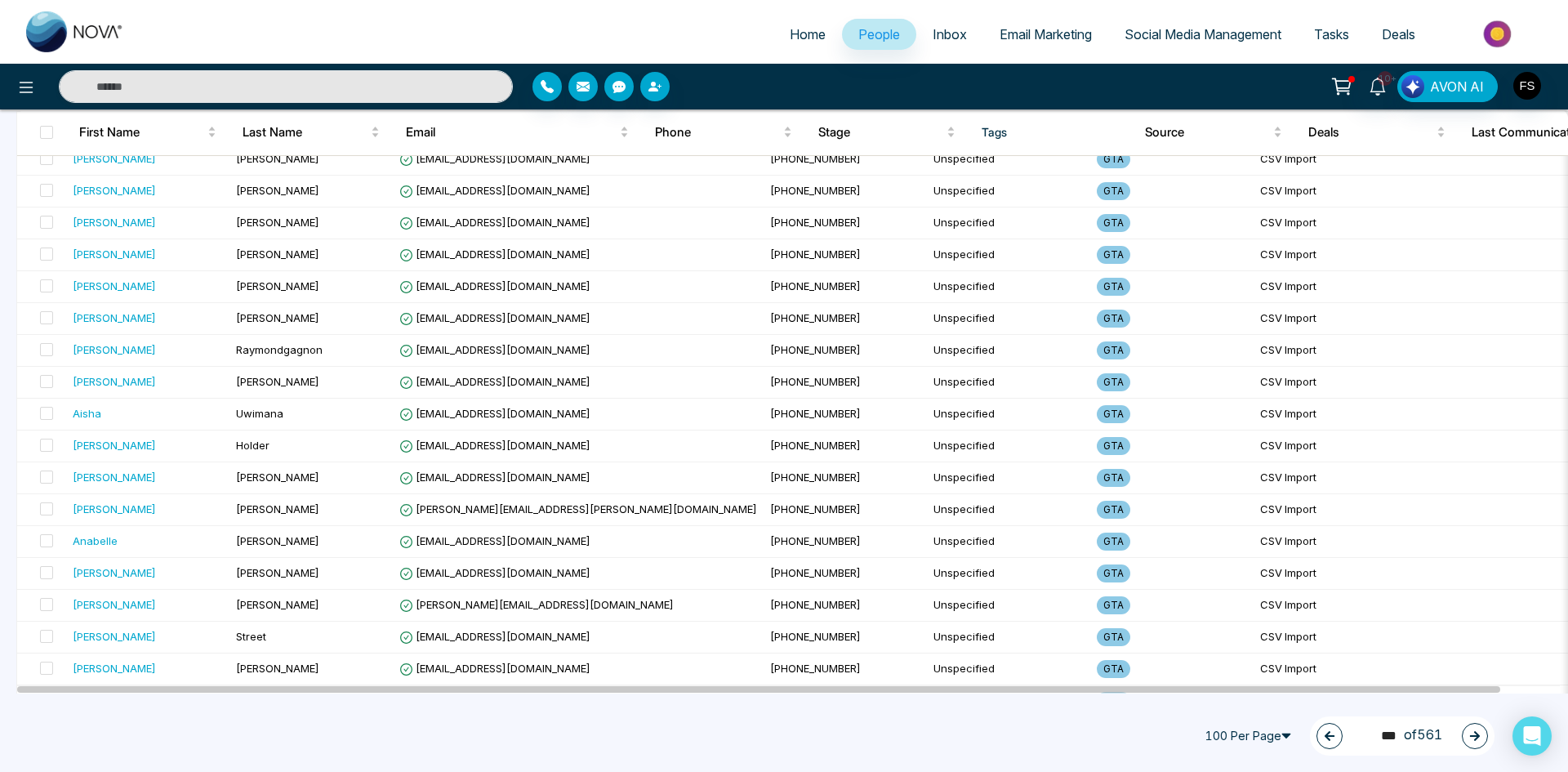
click at [1479, 734] on icon "button" at bounding box center [1475, 736] width 11 height 11
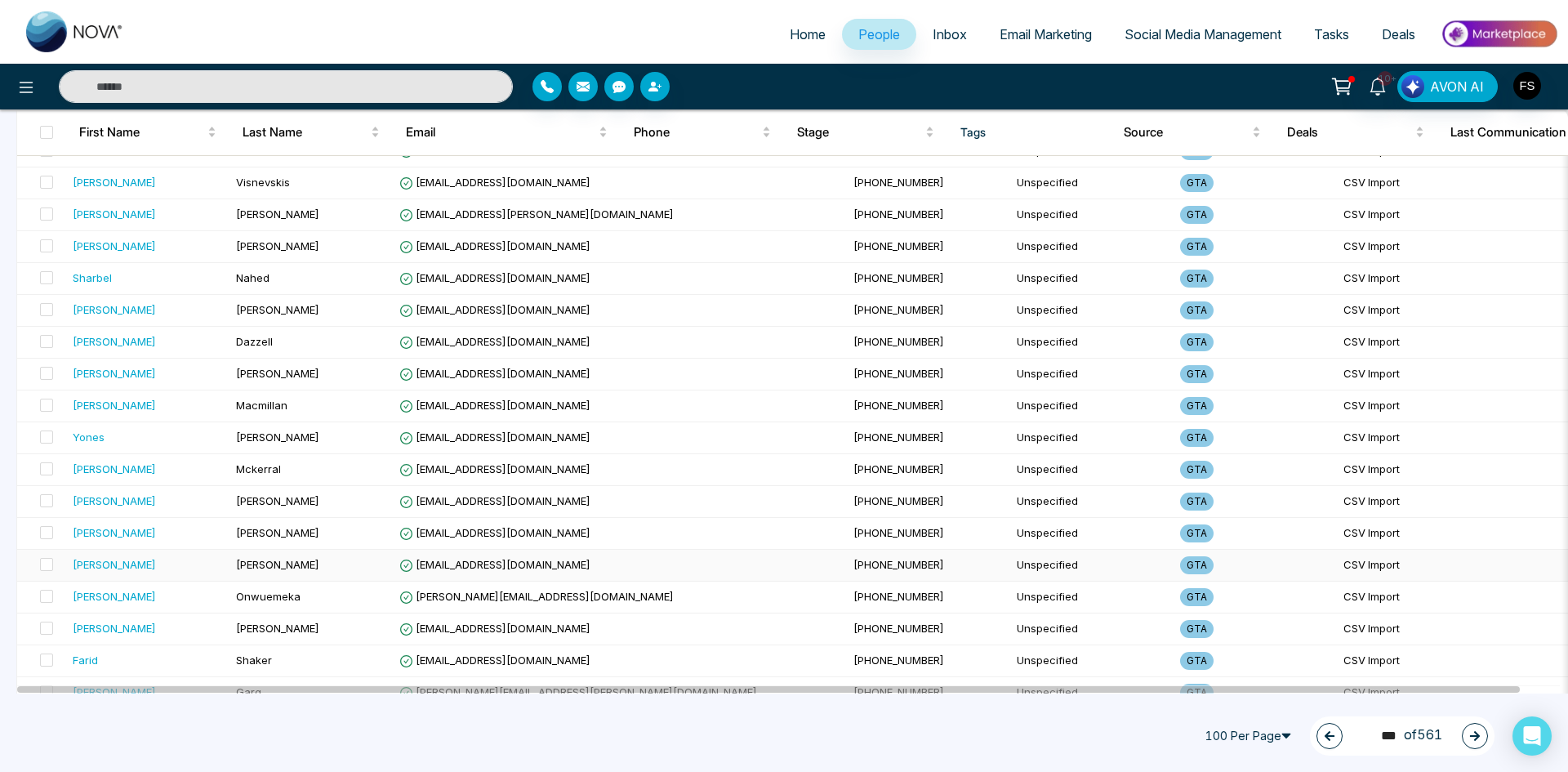
scroll to position [2450, 0]
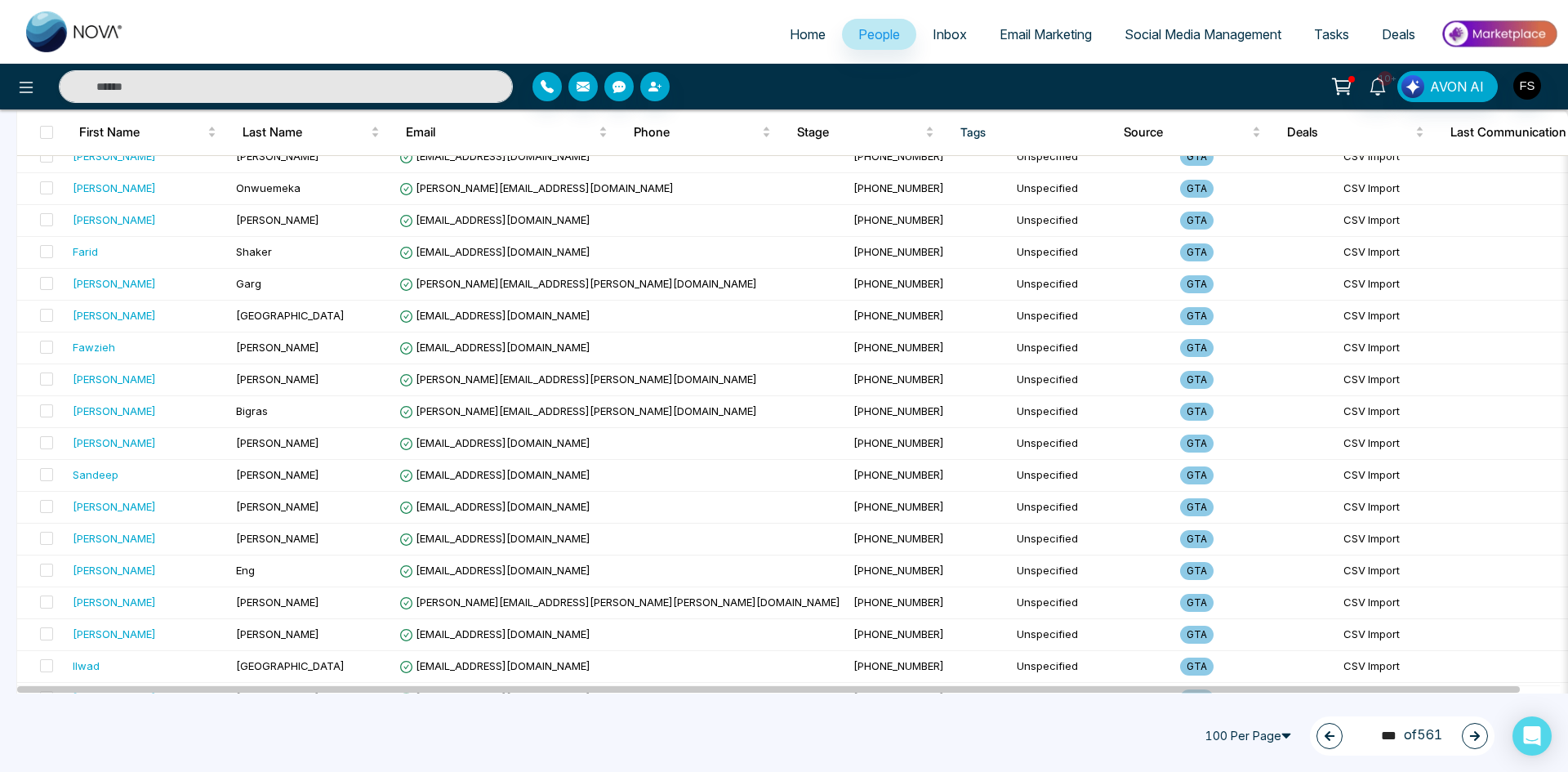
click at [1474, 739] on icon "button" at bounding box center [1475, 736] width 11 height 11
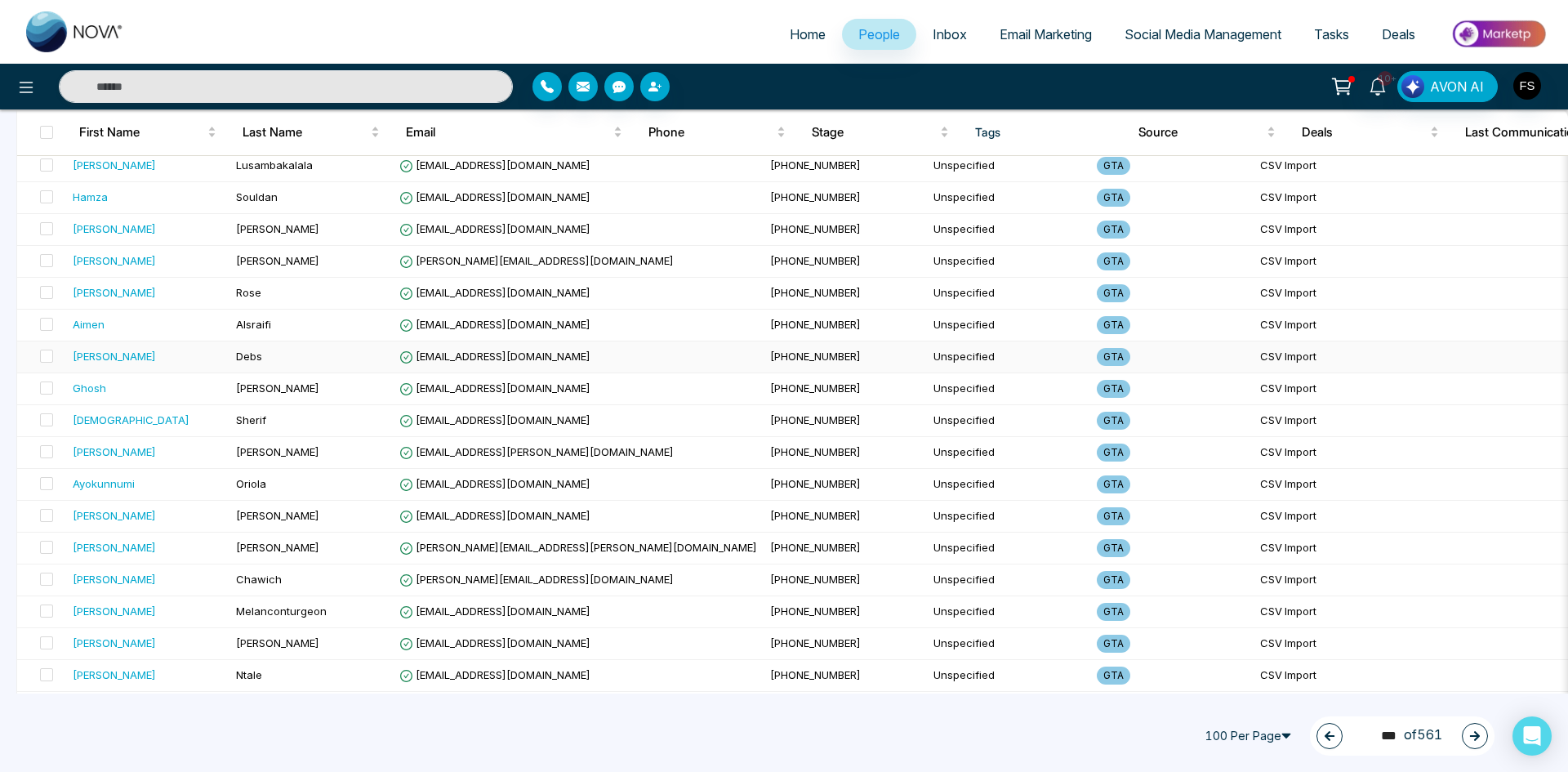
scroll to position [0, 0]
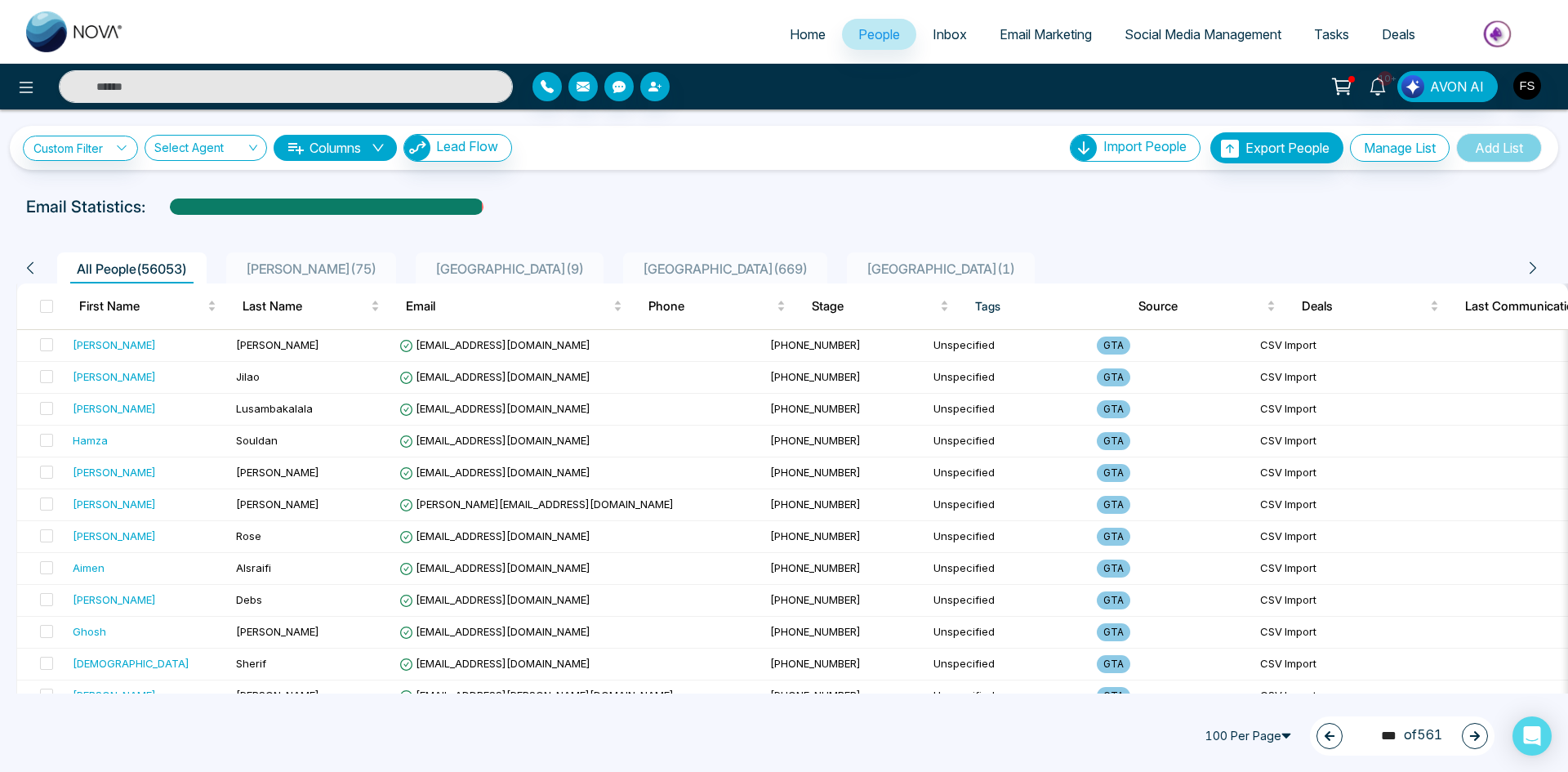
click at [1469, 739] on icon "button" at bounding box center [1475, 736] width 11 height 11
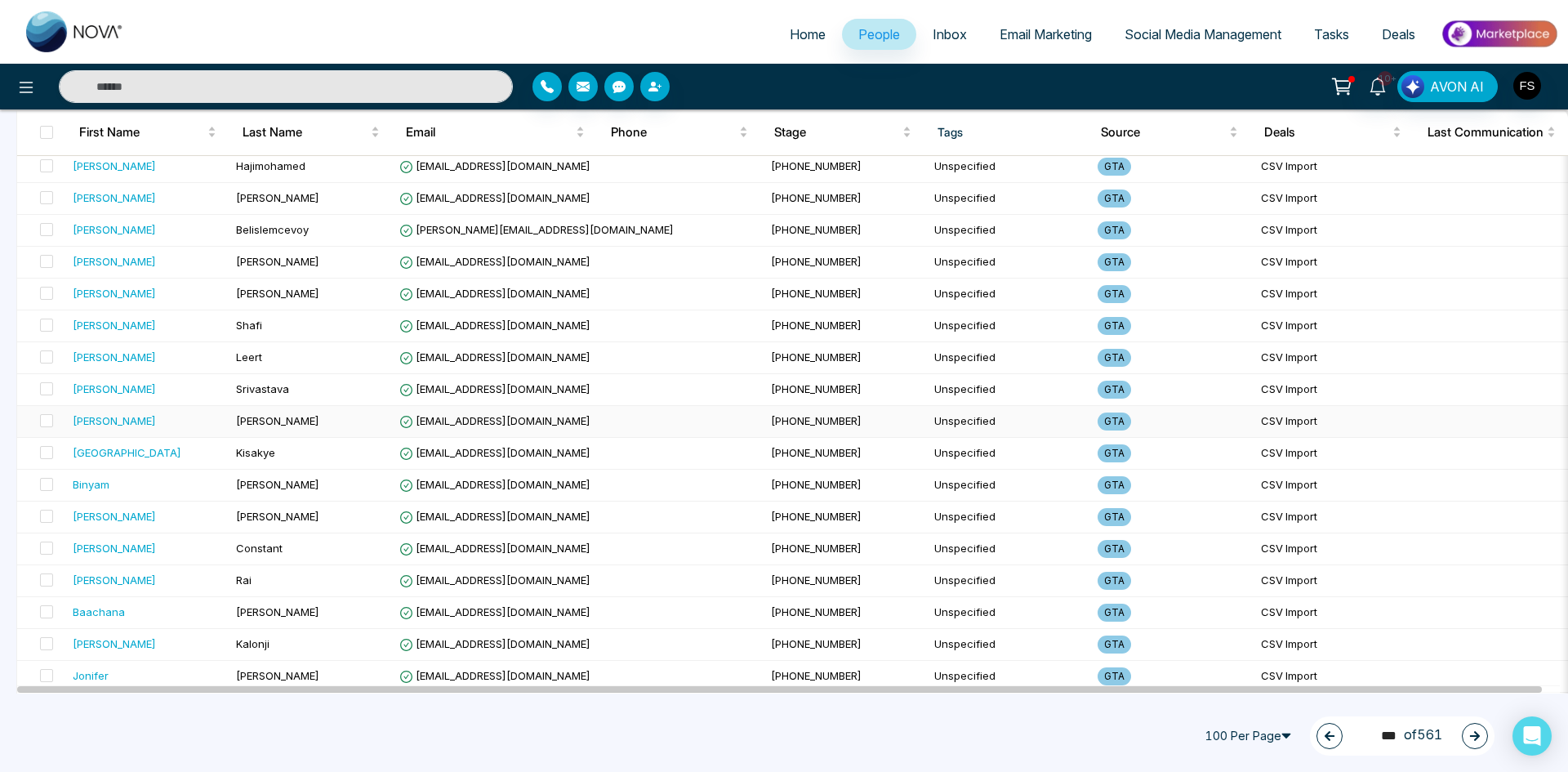
scroll to position [2830, 0]
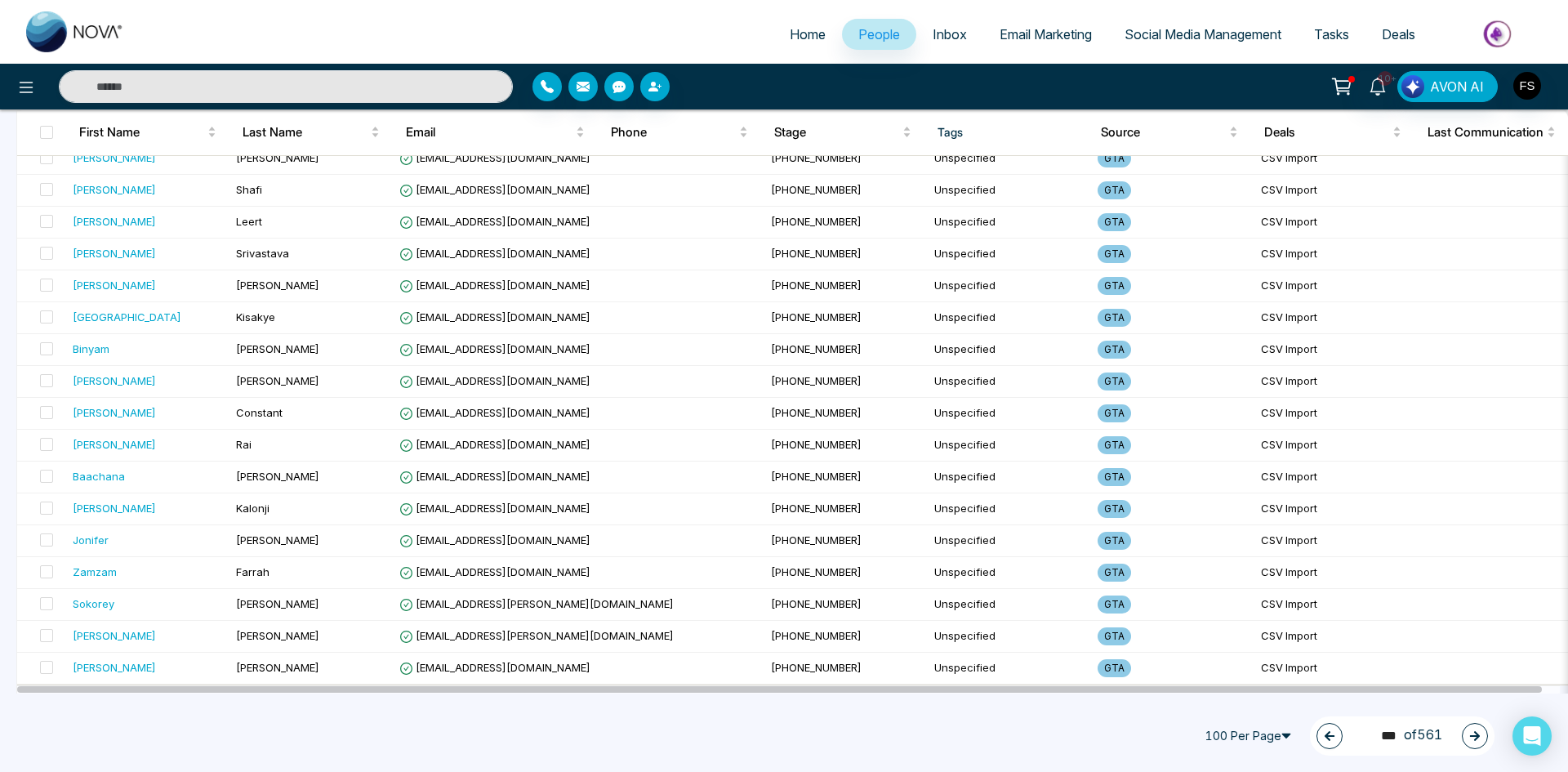
click at [1475, 736] on icon "button" at bounding box center [1475, 736] width 9 height 9
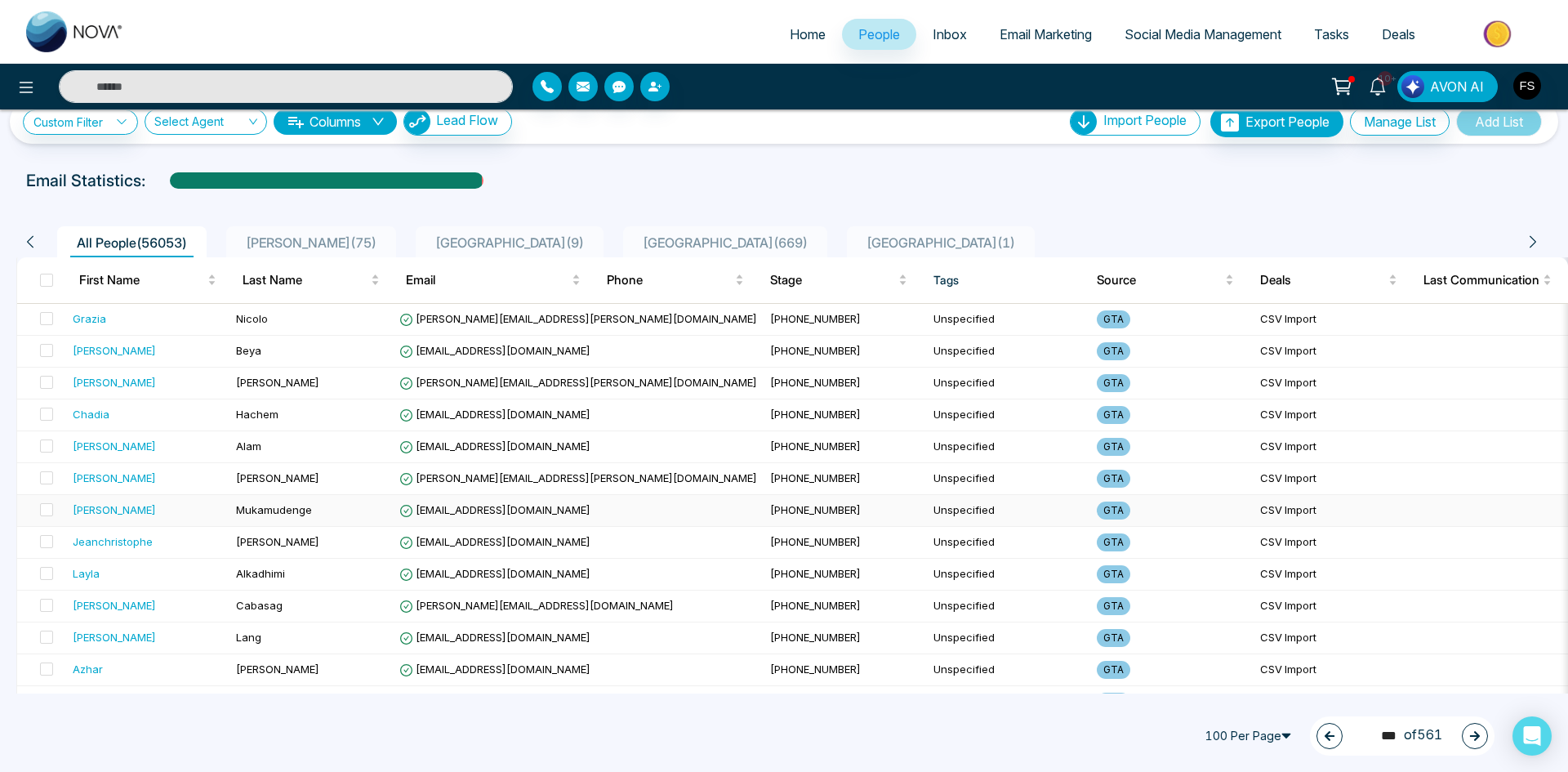
scroll to position [0, 0]
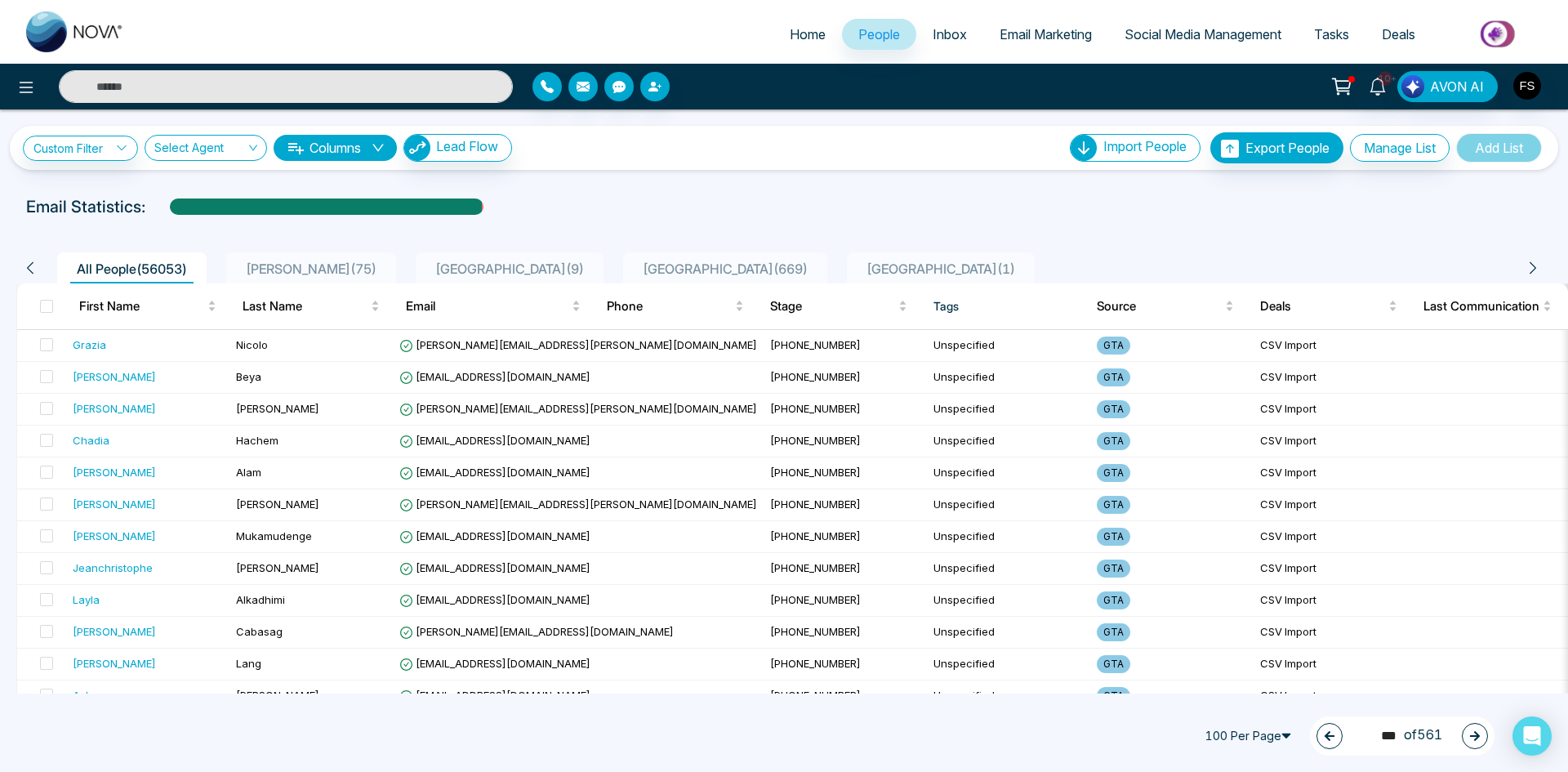
click at [1476, 732] on icon "button" at bounding box center [1475, 736] width 9 height 9
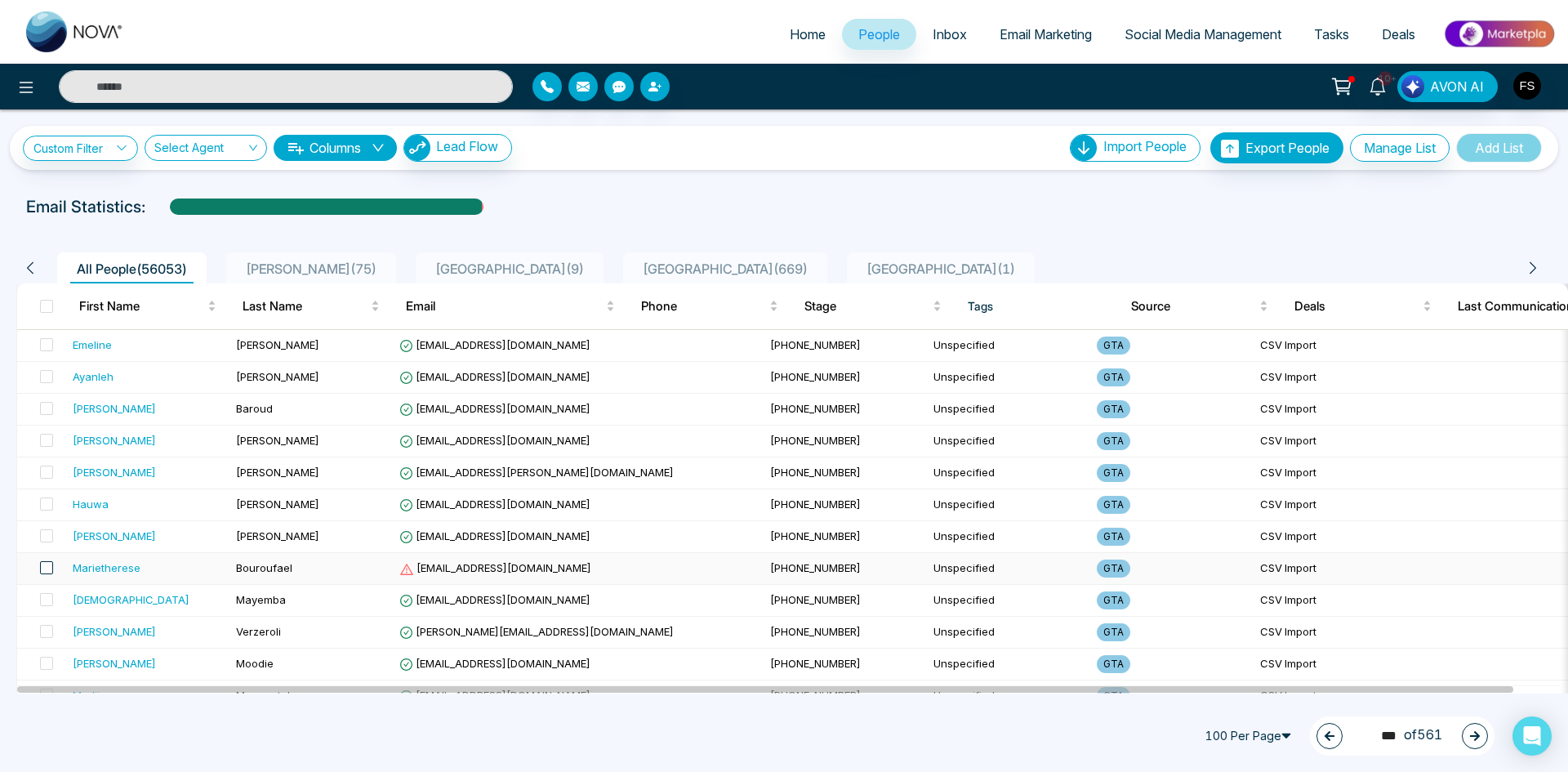
click at [49, 568] on span at bounding box center [46, 568] width 13 height 13
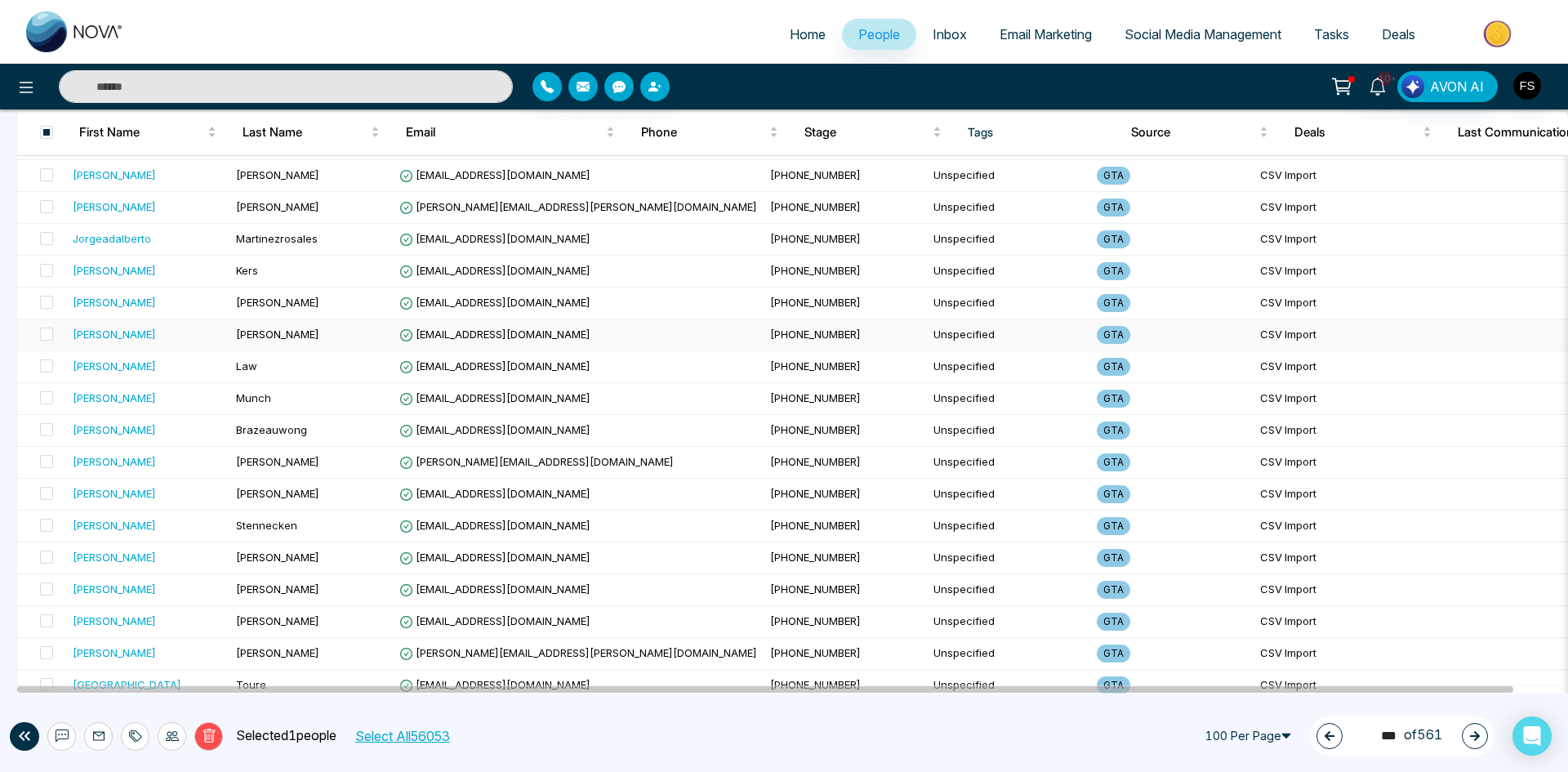
scroll to position [2830, 0]
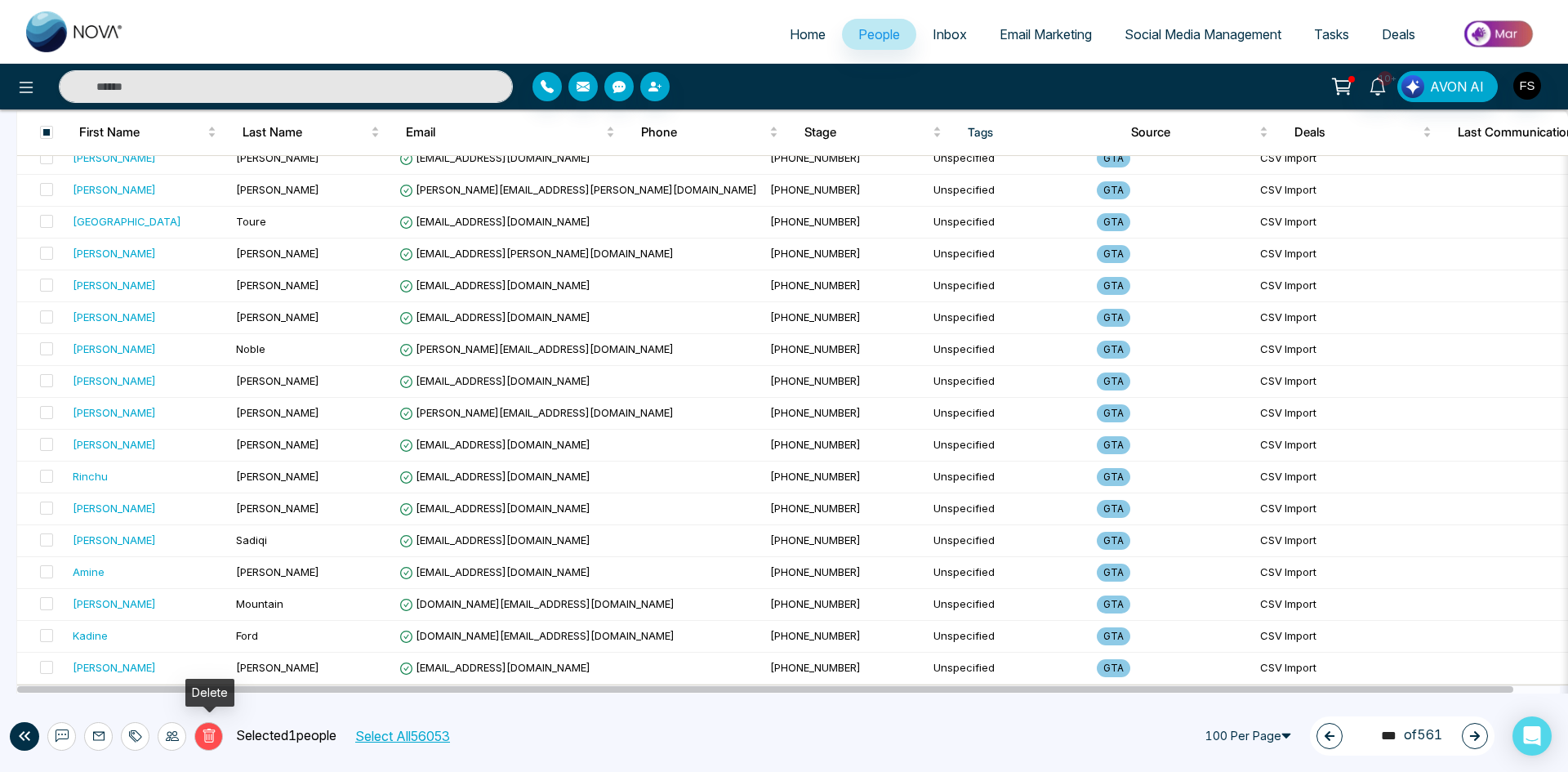
click at [213, 734] on icon at bounding box center [209, 735] width 12 height 14
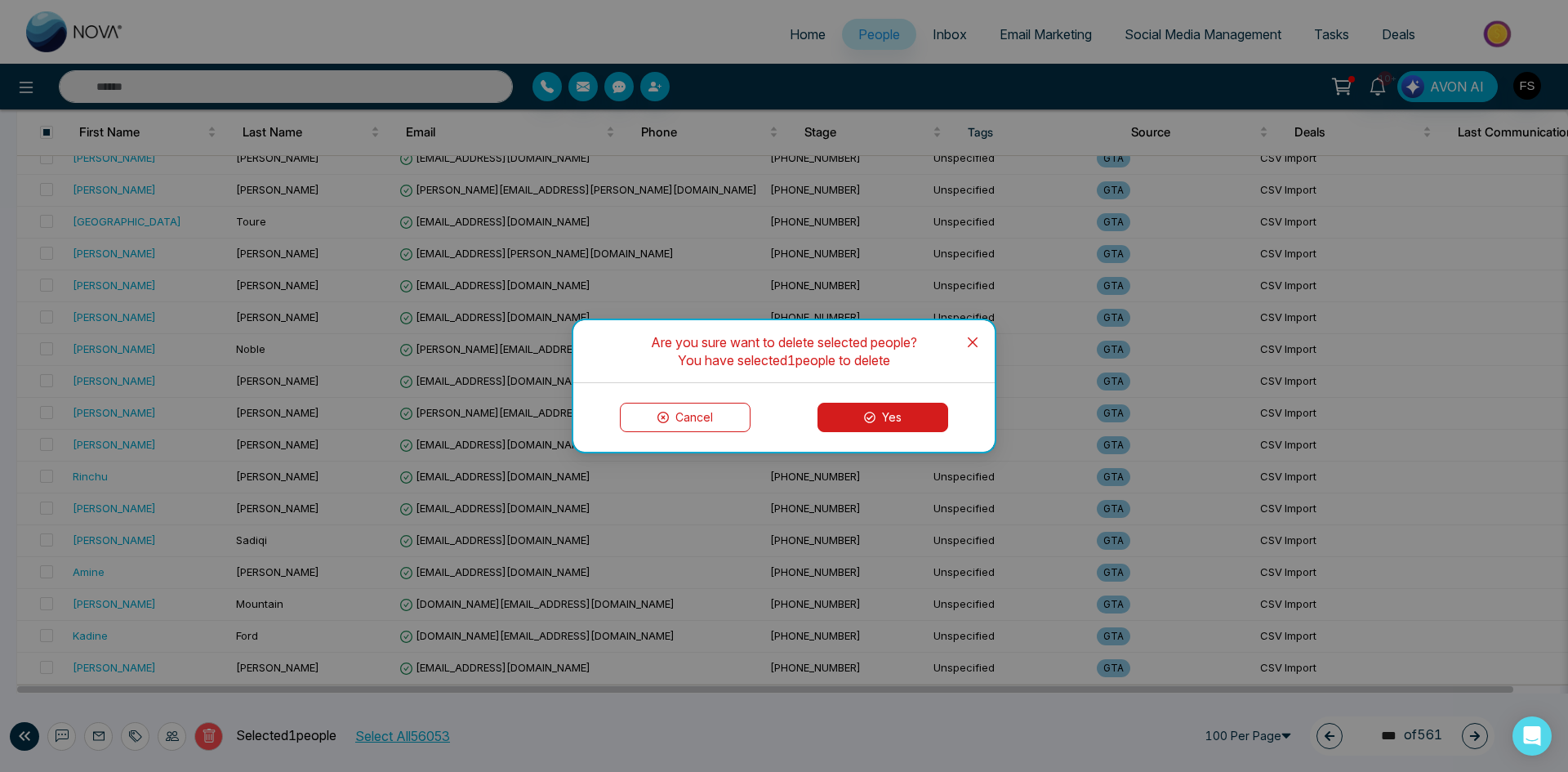
click at [909, 420] on button "Yes" at bounding box center [883, 416] width 131 height 29
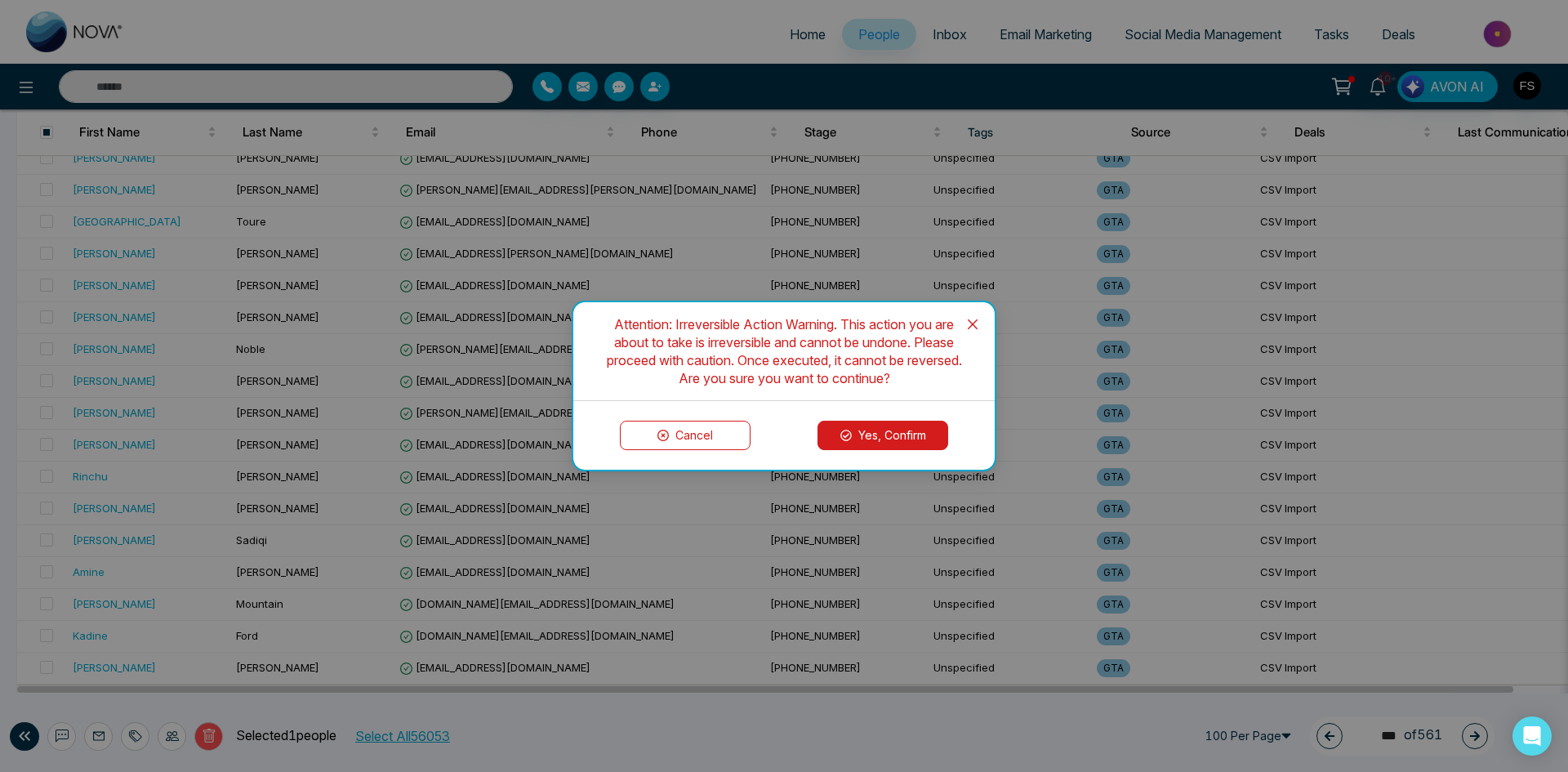
click at [886, 446] on button "Yes, Confirm" at bounding box center [883, 434] width 131 height 29
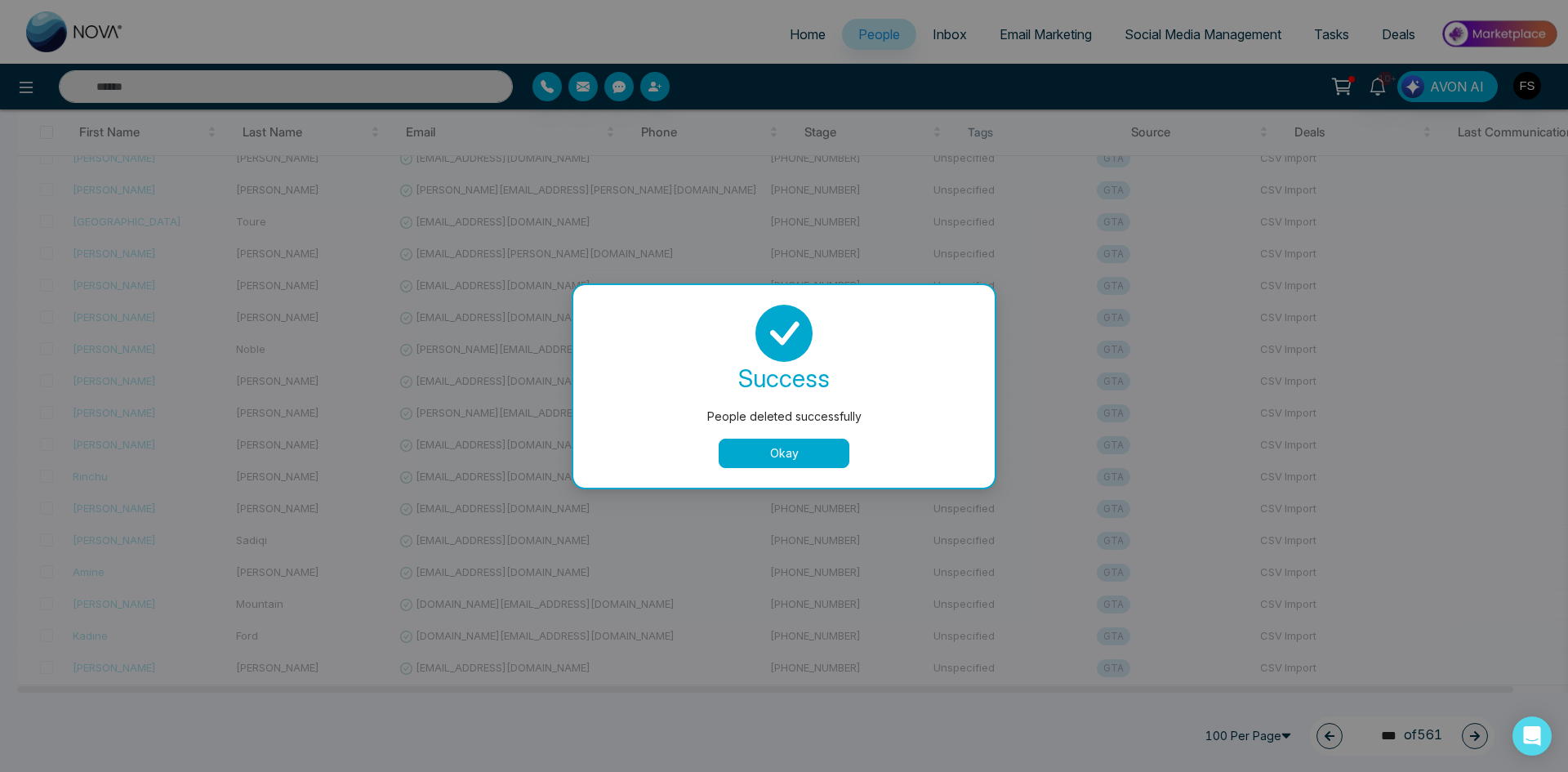
click at [795, 454] on button "Okay" at bounding box center [784, 452] width 131 height 29
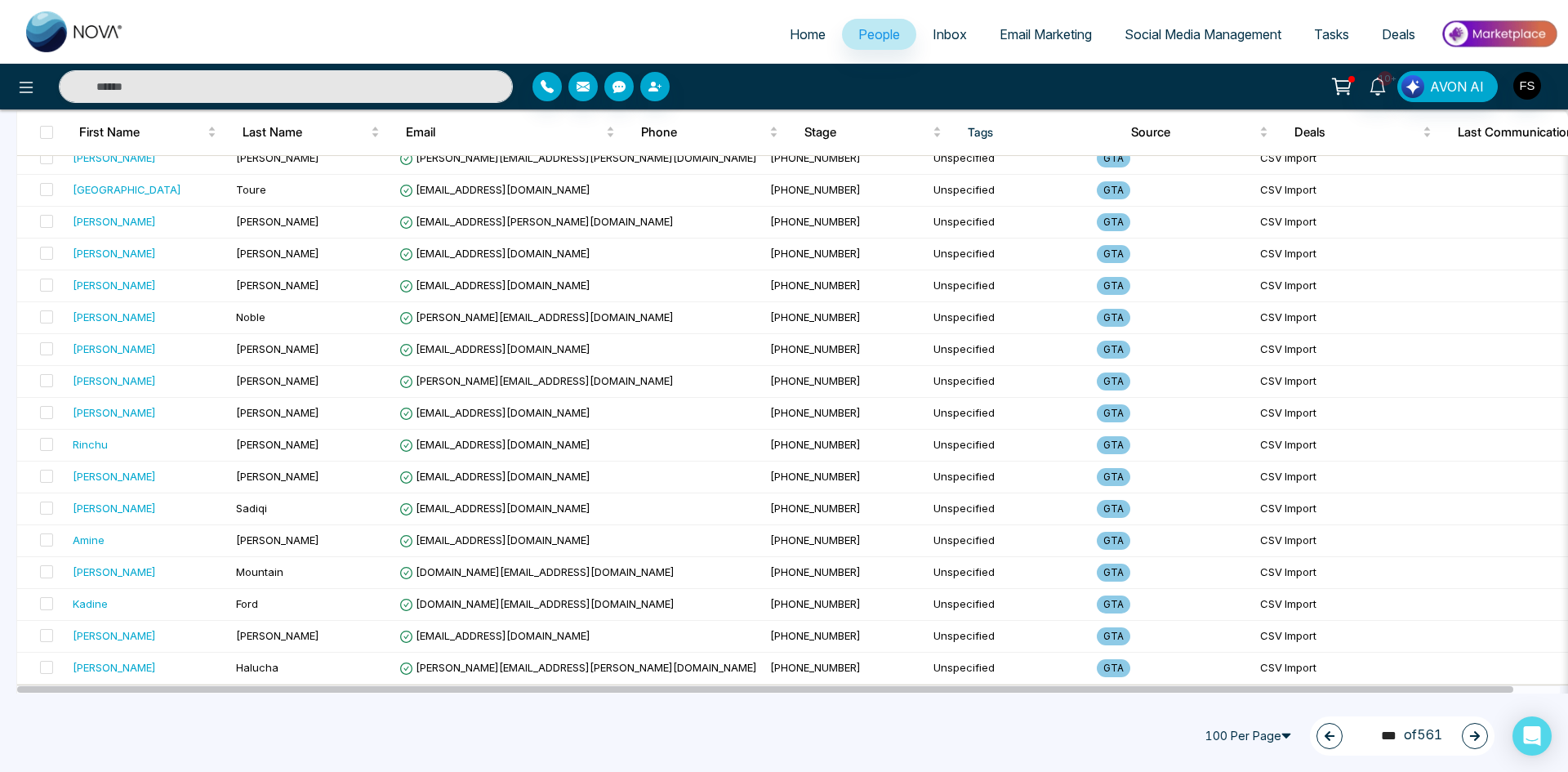
click at [1477, 738] on icon "button" at bounding box center [1475, 736] width 9 height 9
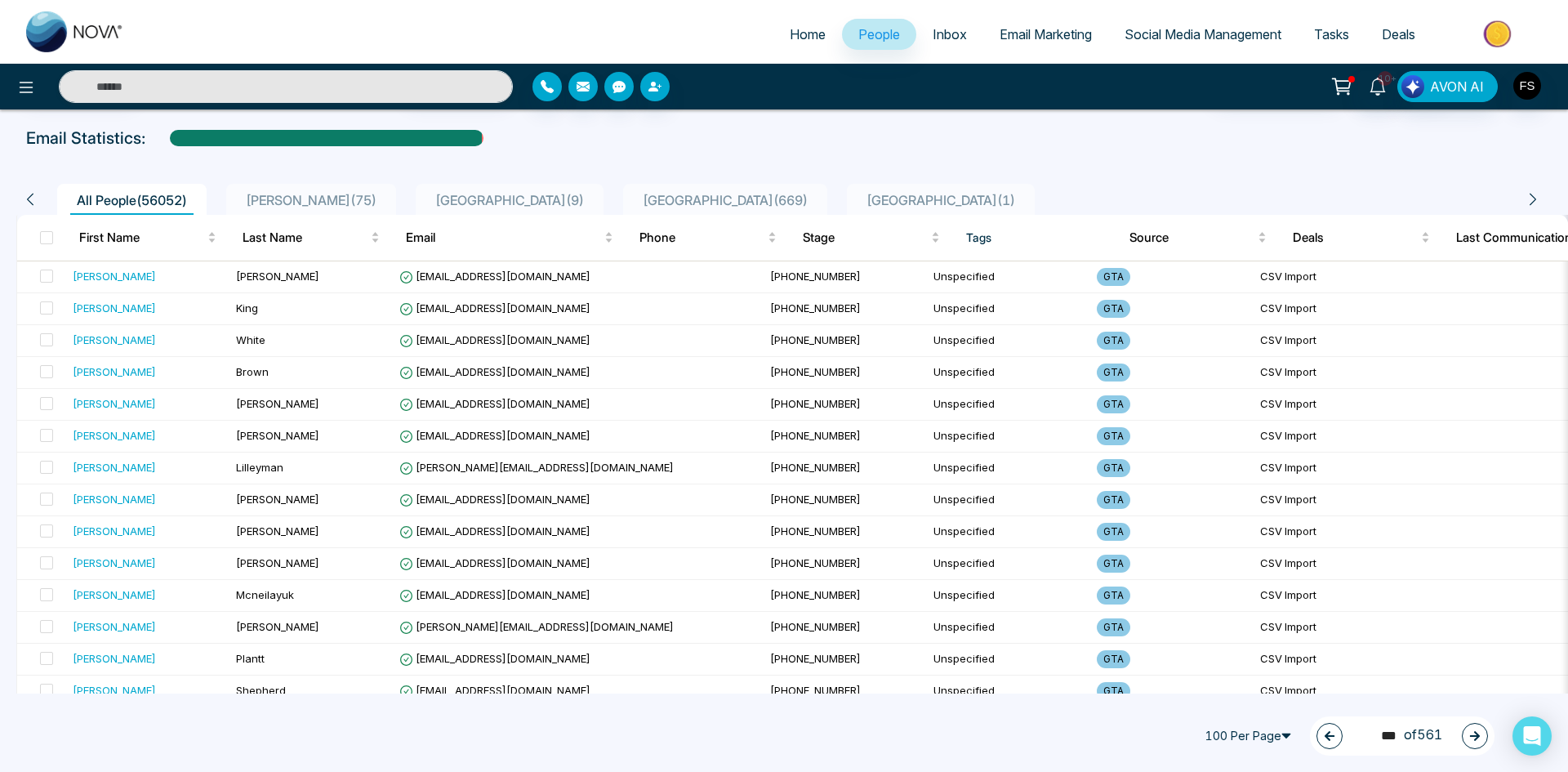
scroll to position [0, 0]
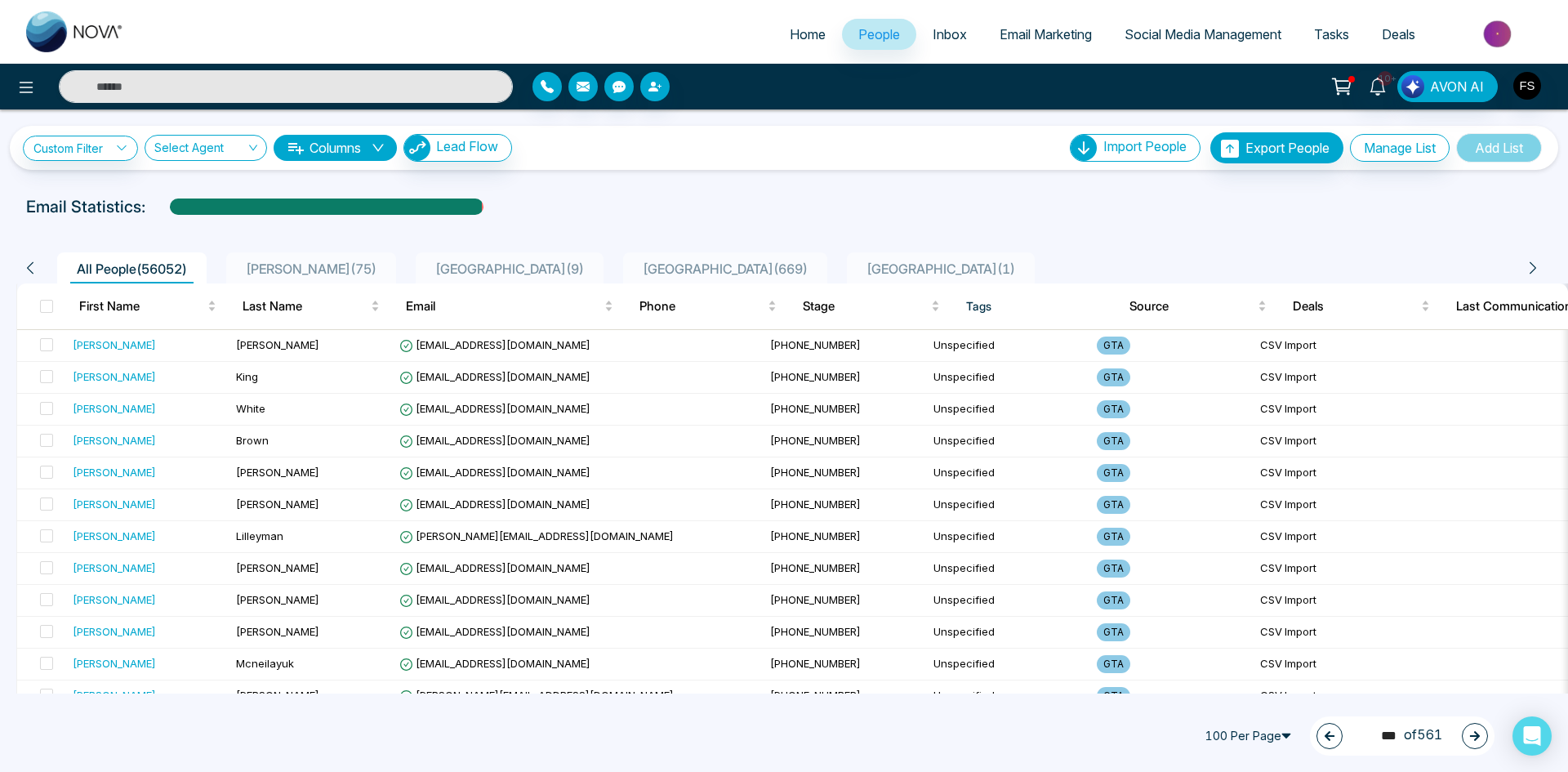
click at [1477, 734] on icon "button" at bounding box center [1475, 736] width 9 height 9
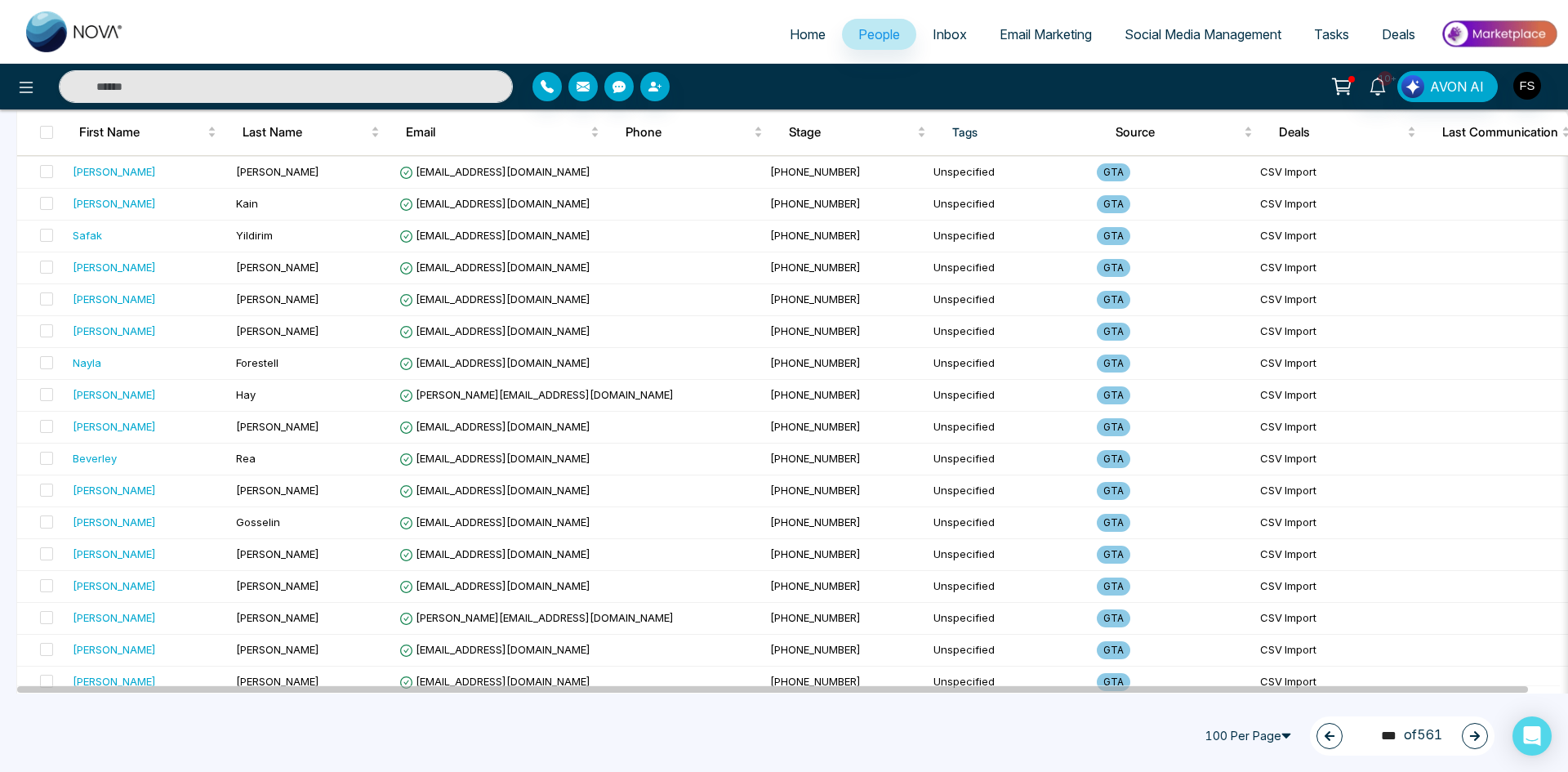
scroll to position [2830, 0]
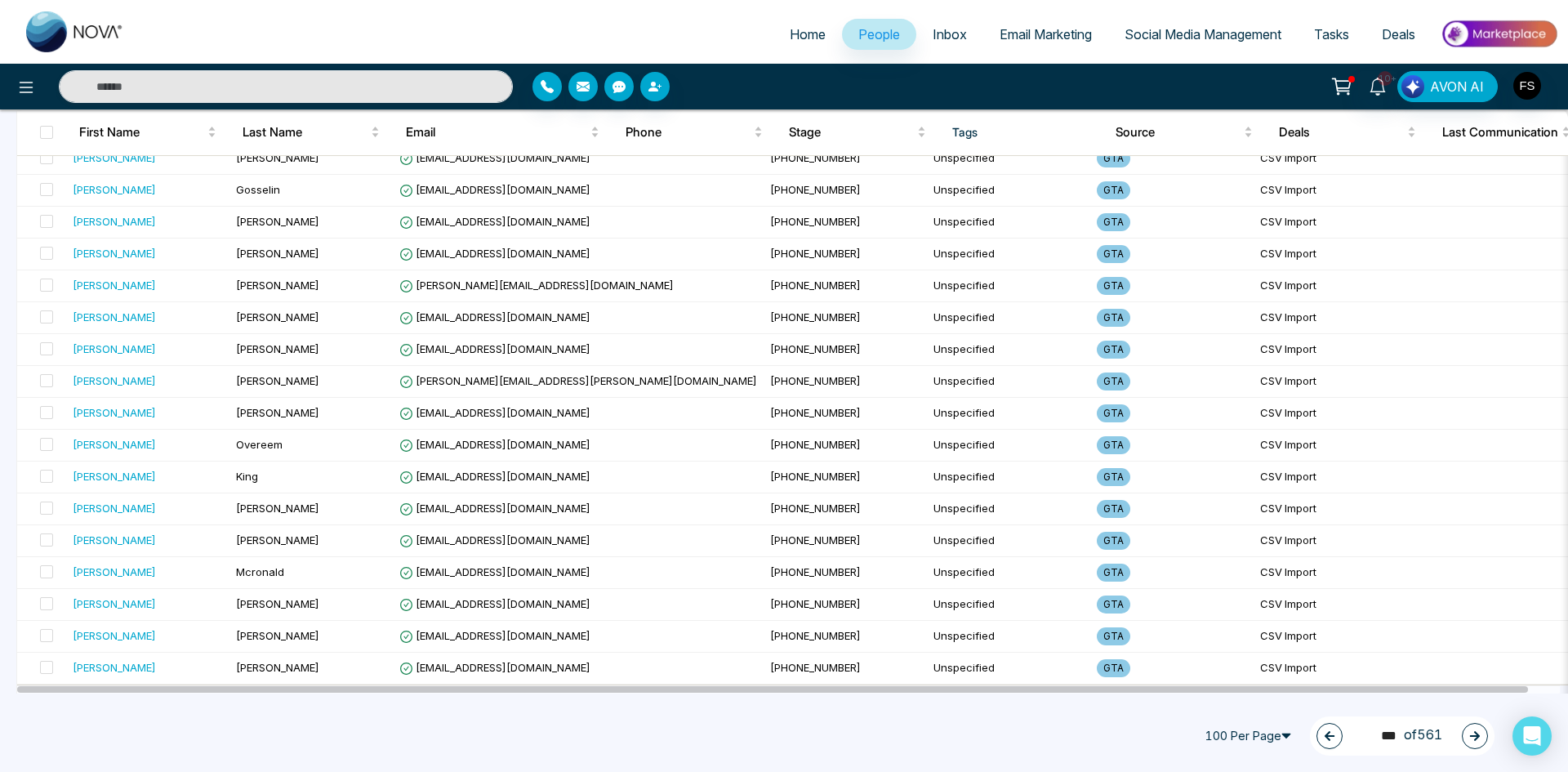
click at [1477, 734] on icon "button" at bounding box center [1475, 736] width 9 height 9
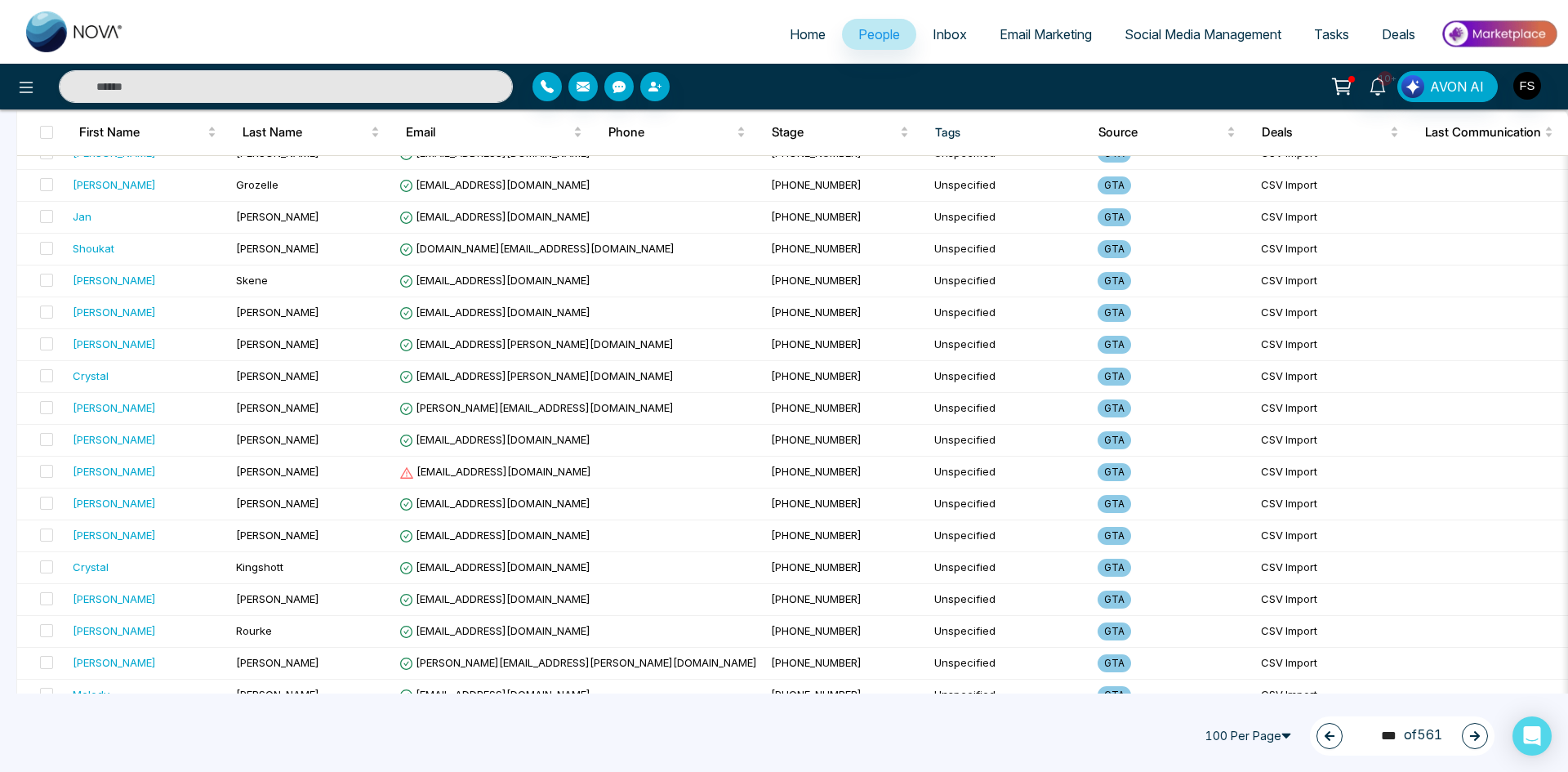
scroll to position [2013, 0]
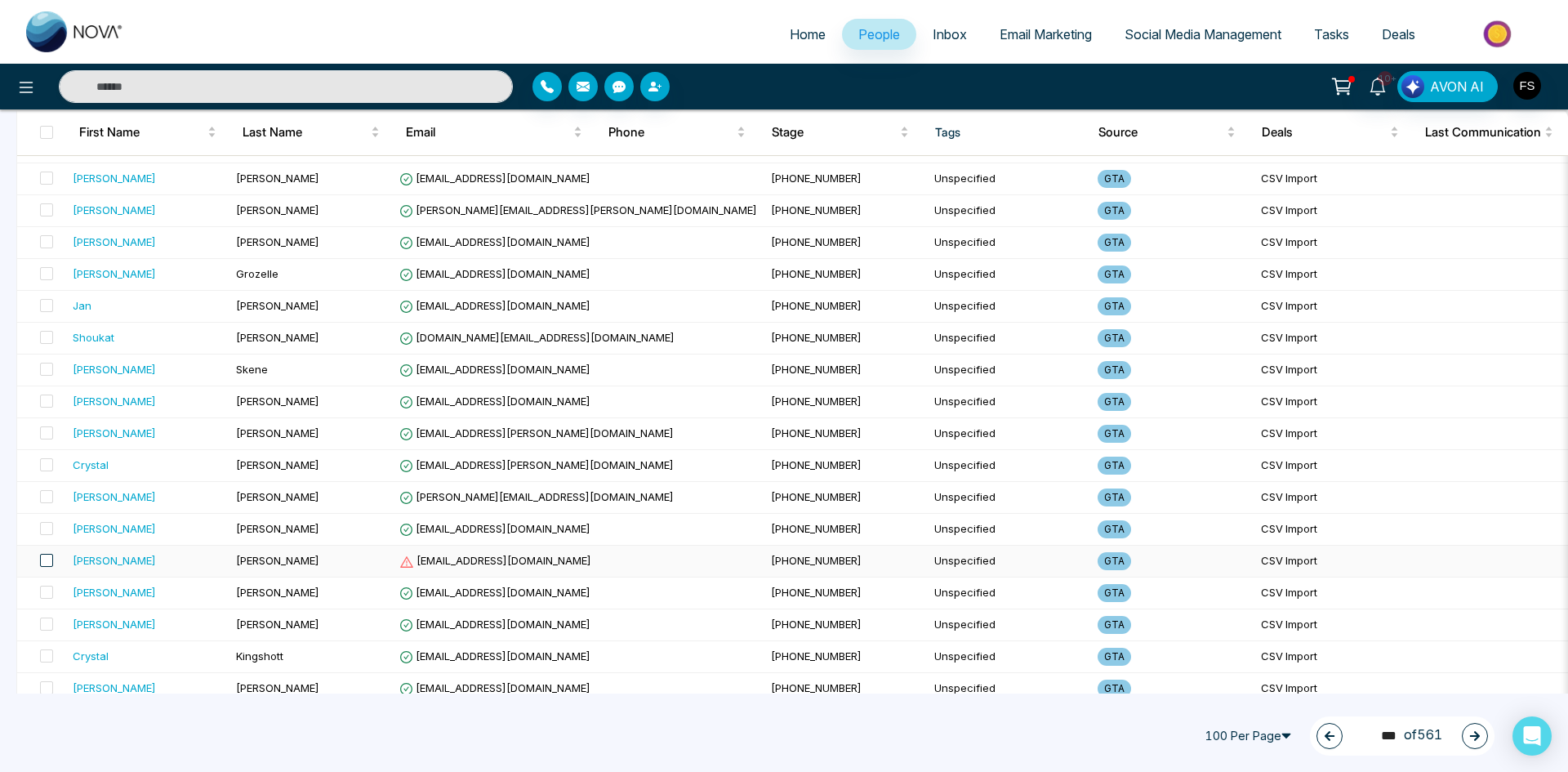
click at [42, 562] on span at bounding box center [46, 561] width 13 height 13
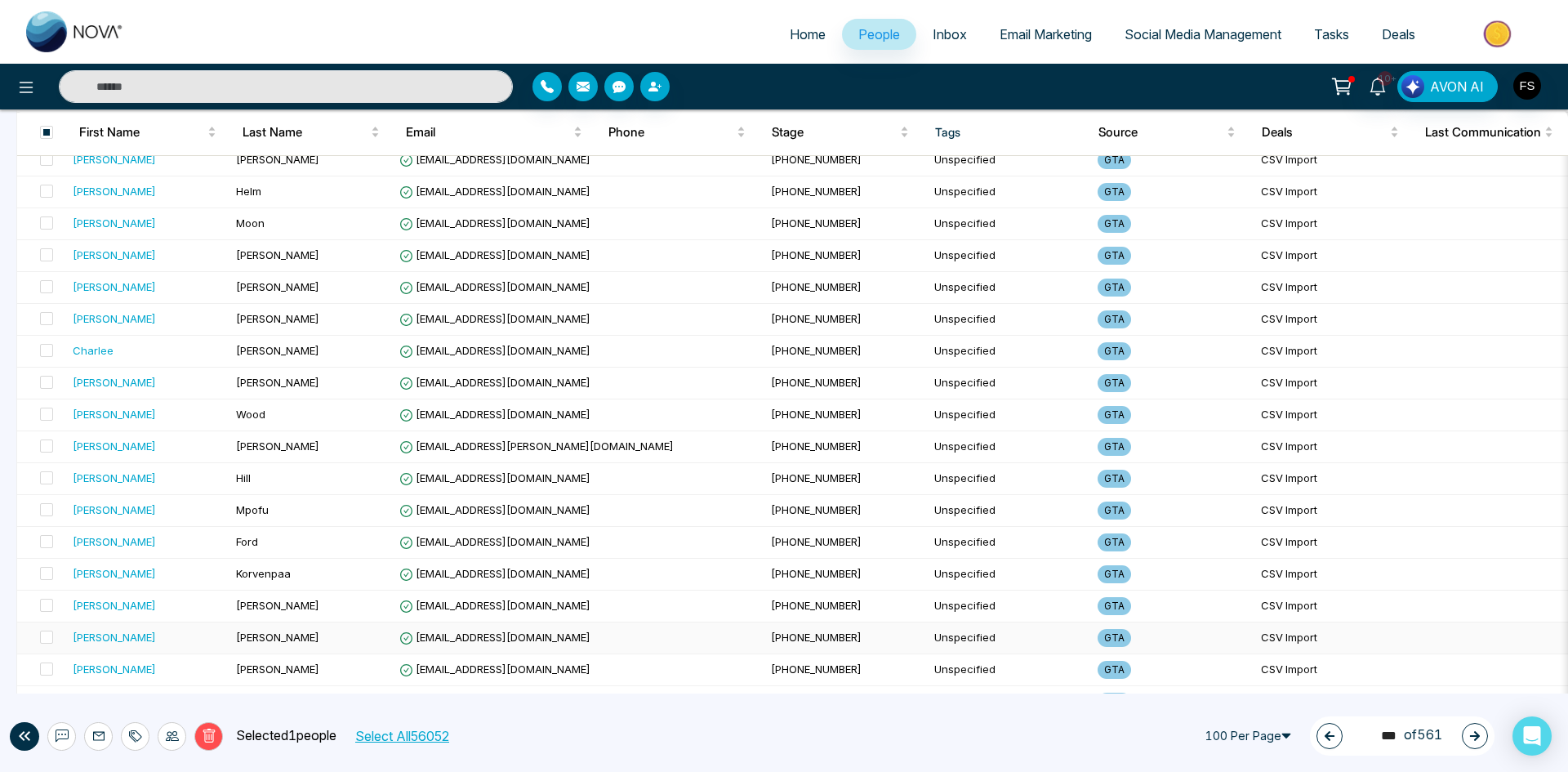
scroll to position [898, 0]
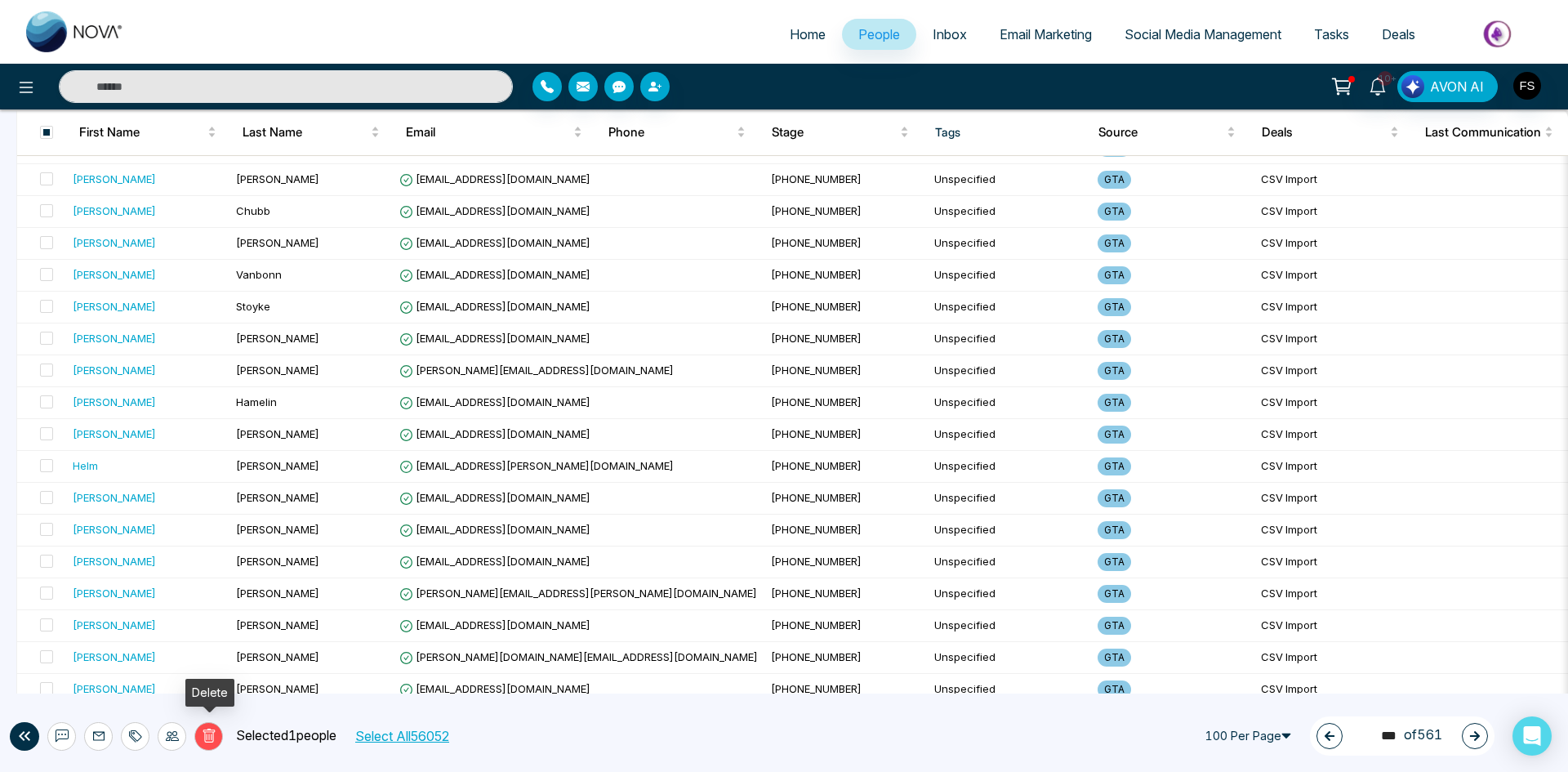
click at [207, 738] on icon at bounding box center [209, 736] width 6 height 7
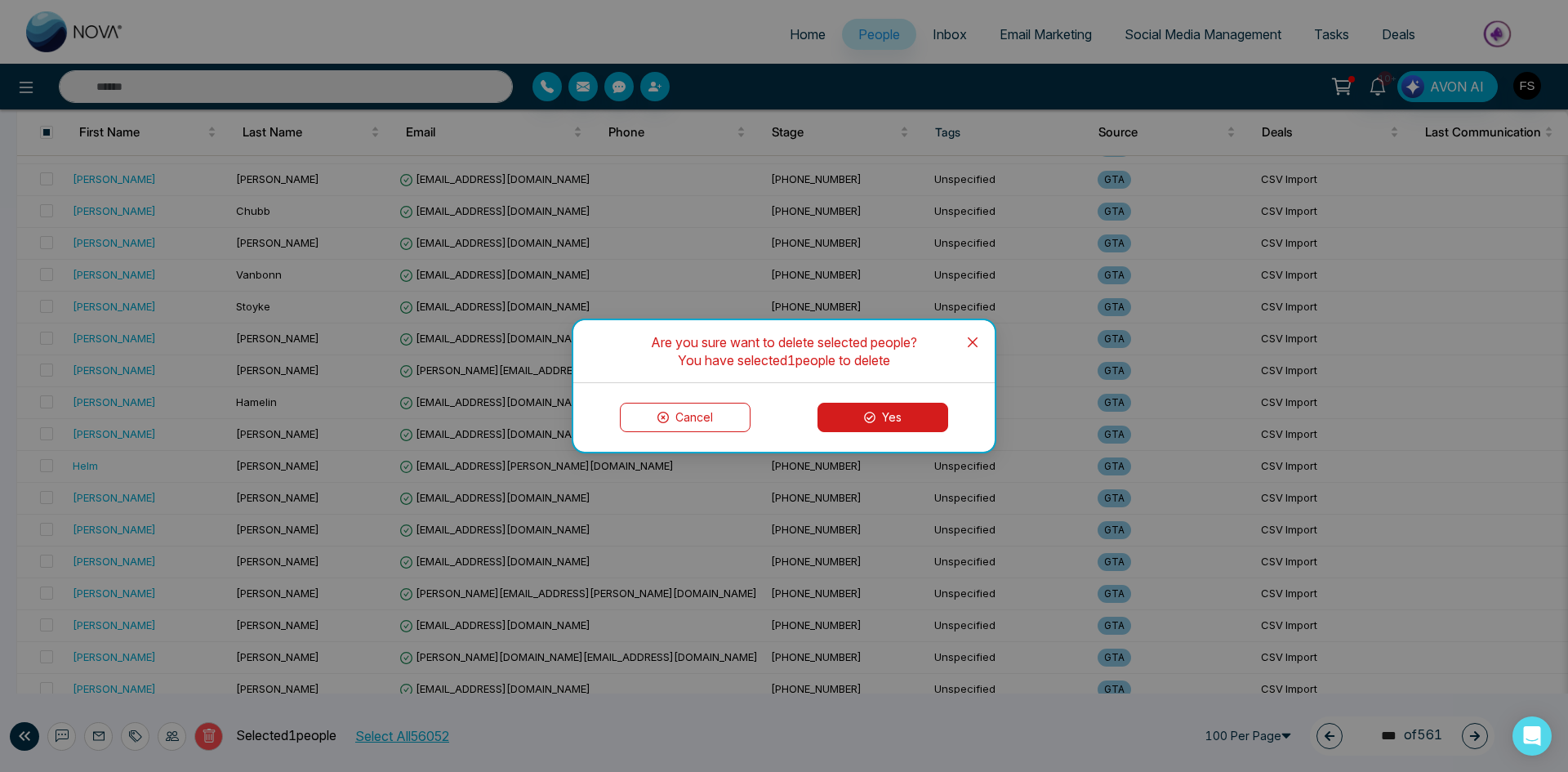
click at [887, 420] on button "Yes" at bounding box center [883, 416] width 131 height 29
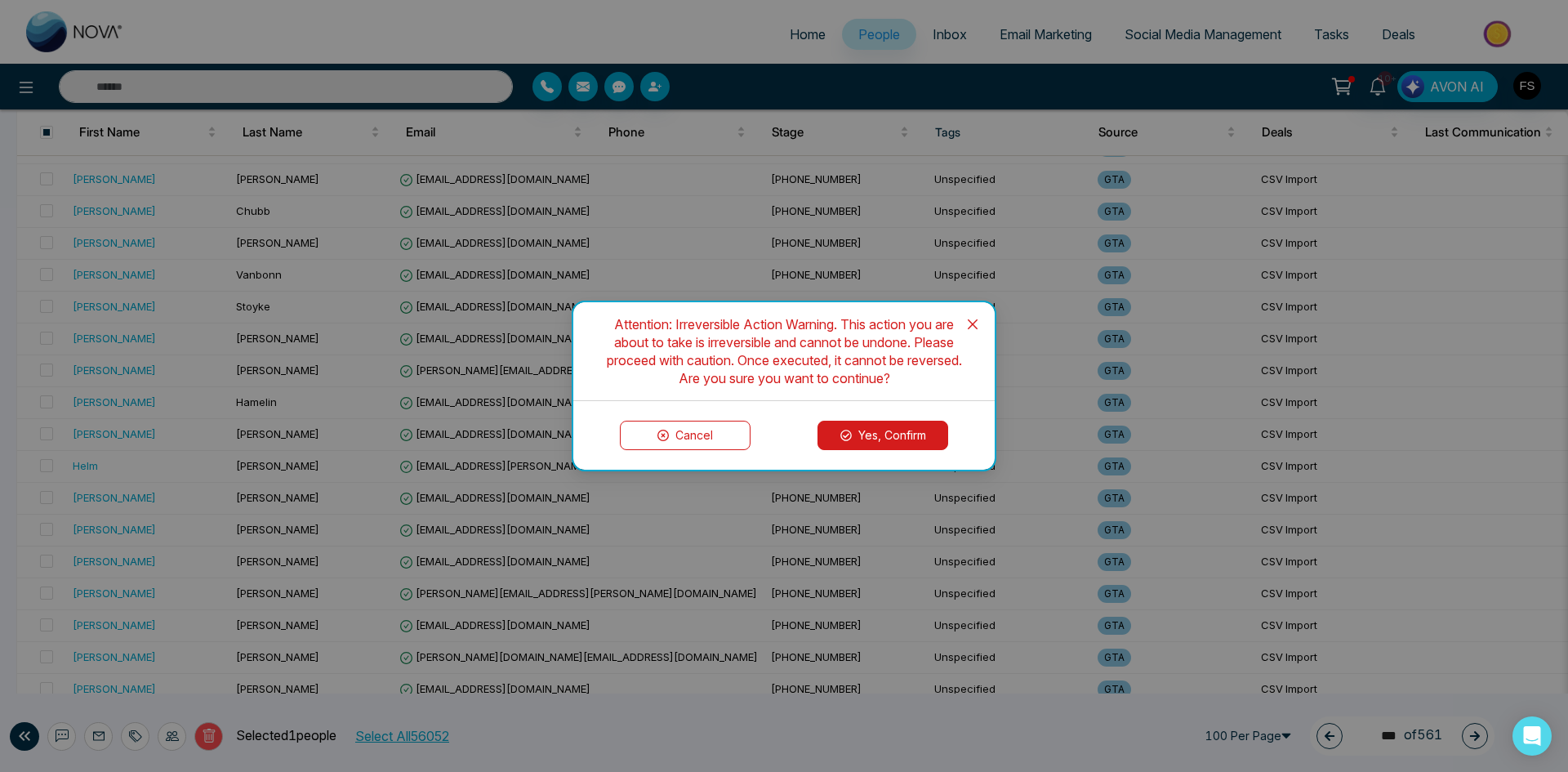
click at [887, 438] on button "Yes, Confirm" at bounding box center [883, 434] width 131 height 29
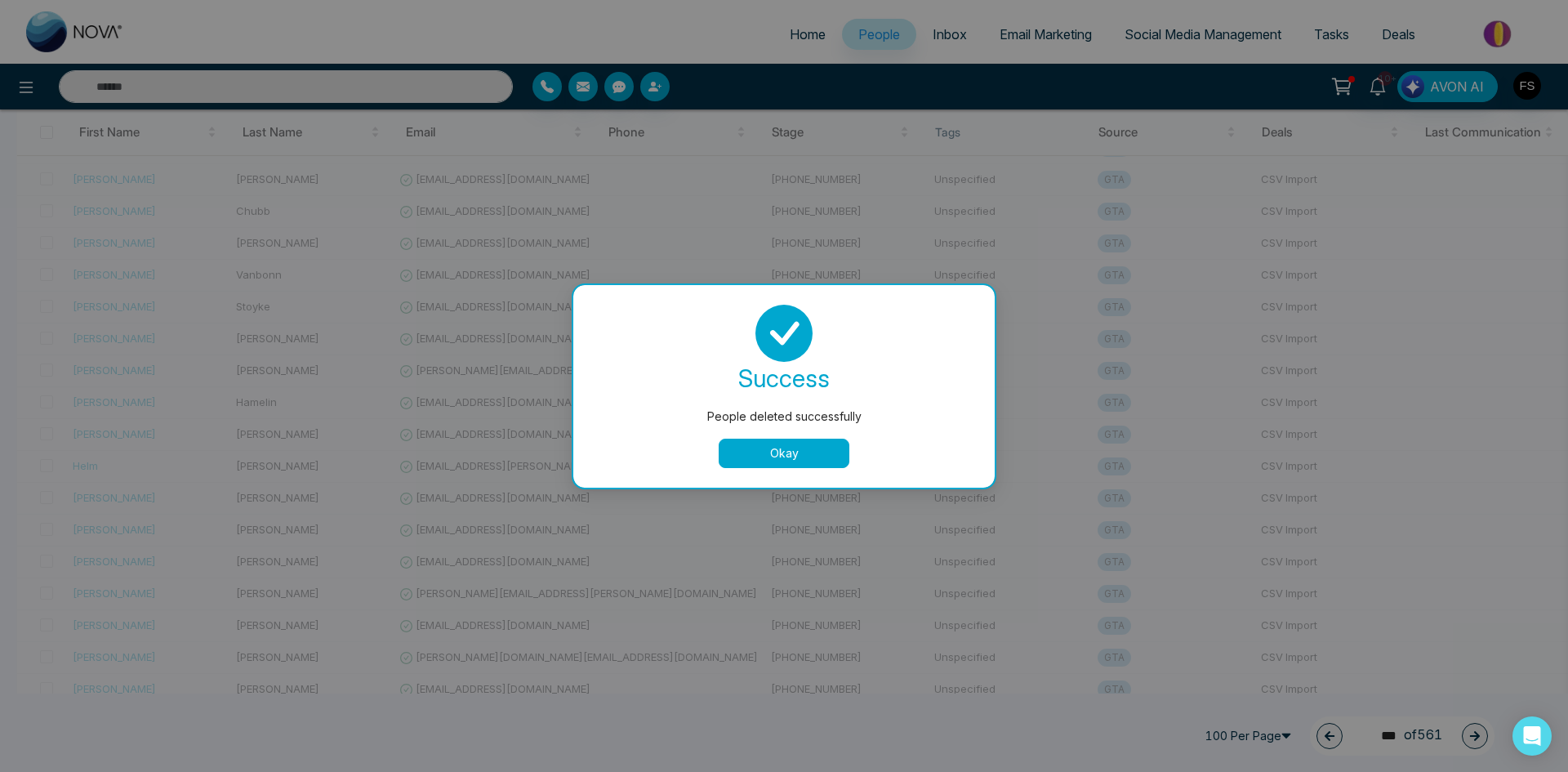
click at [813, 451] on button "Okay" at bounding box center [784, 452] width 131 height 29
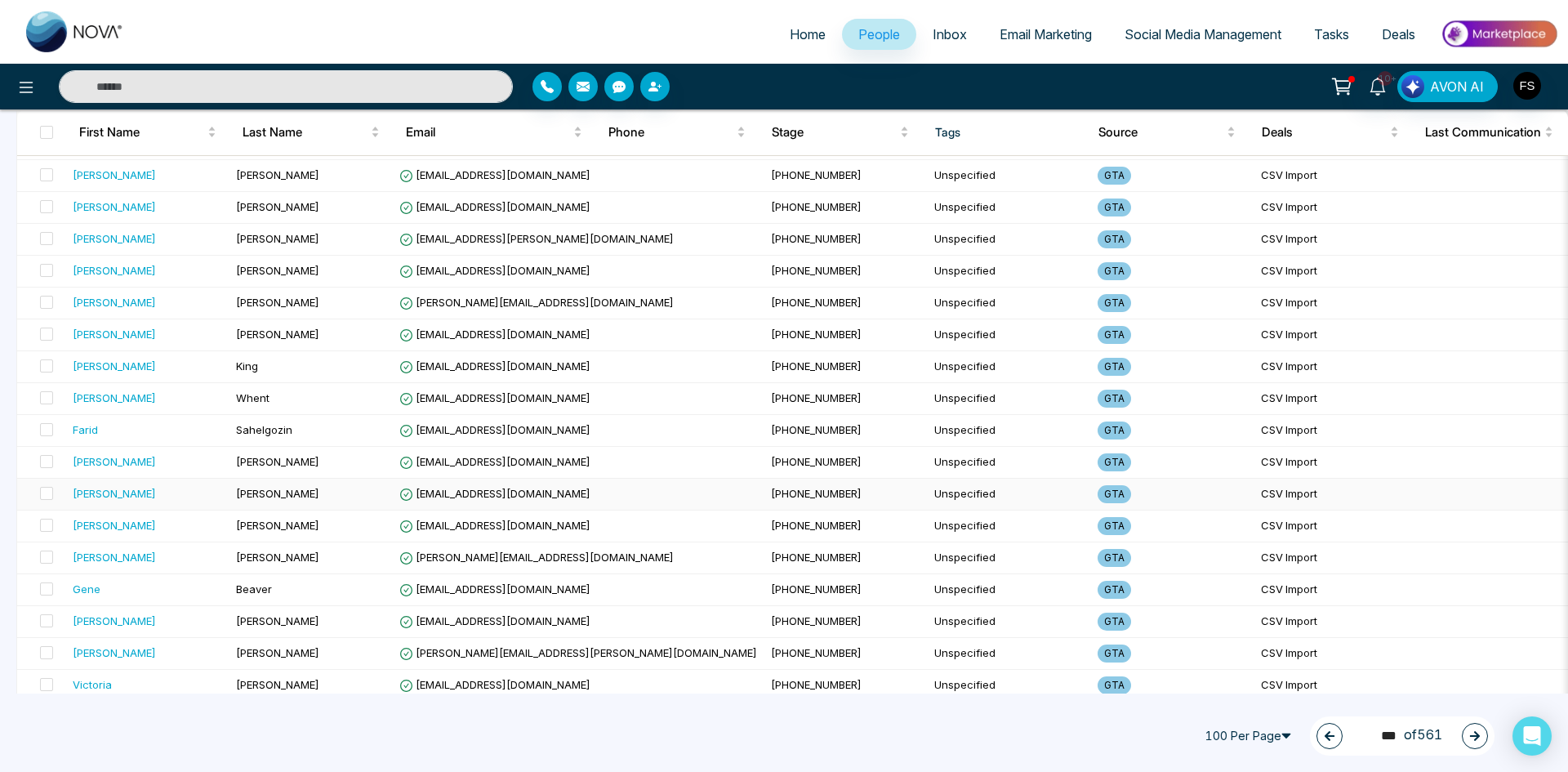
scroll to position [2830, 0]
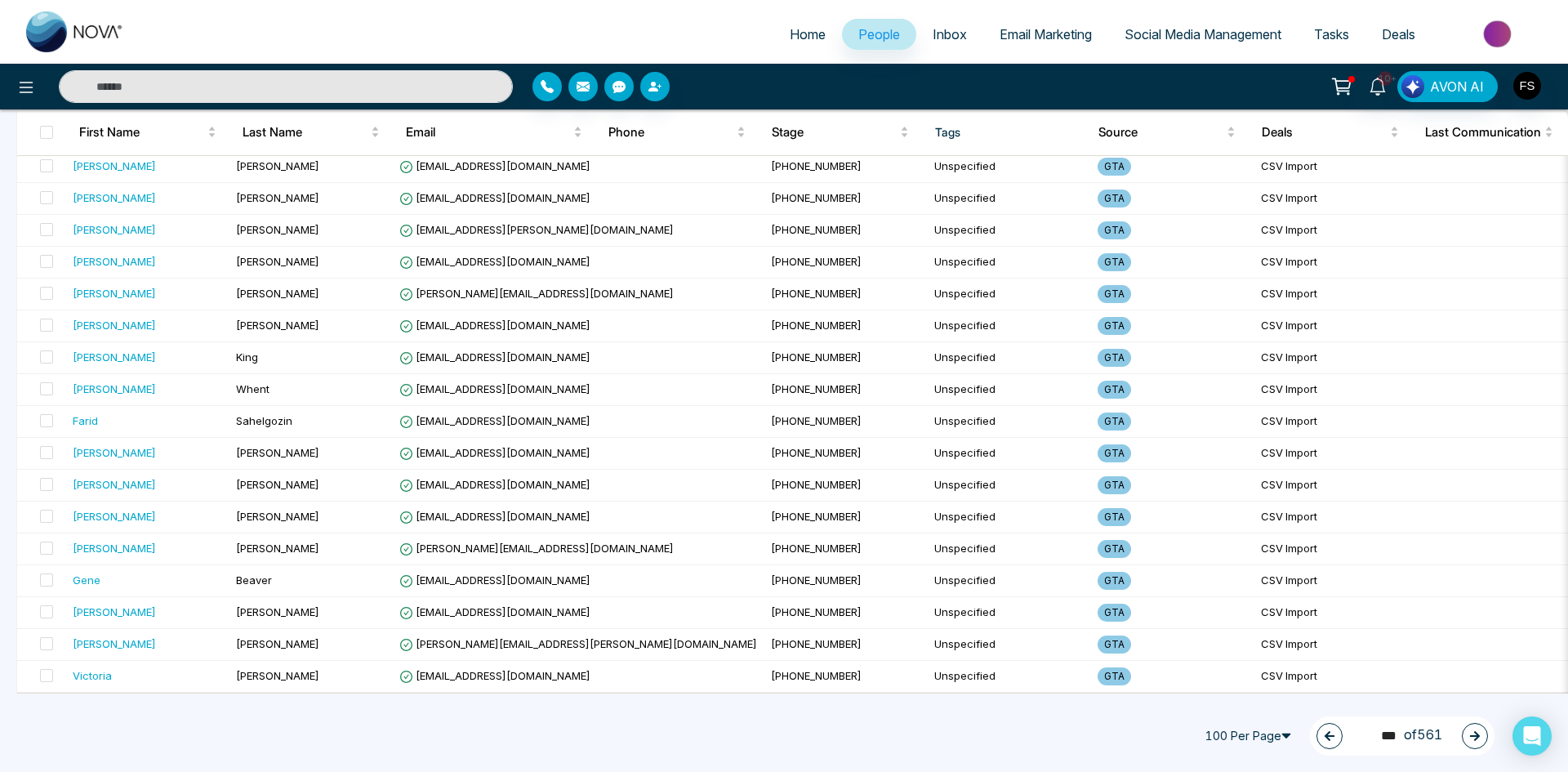
click at [1481, 732] on button "button" at bounding box center [1475, 736] width 27 height 27
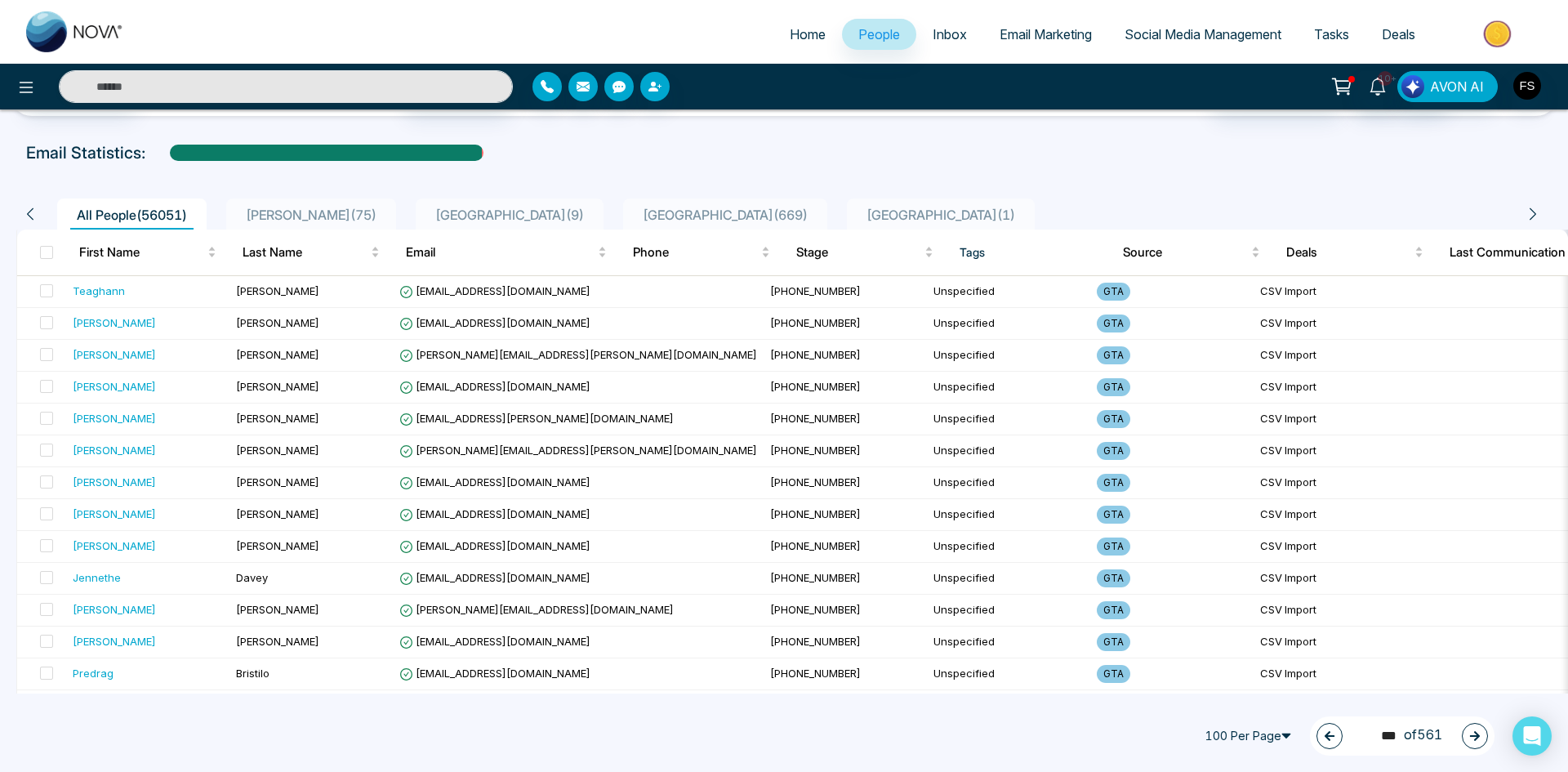
scroll to position [0, 0]
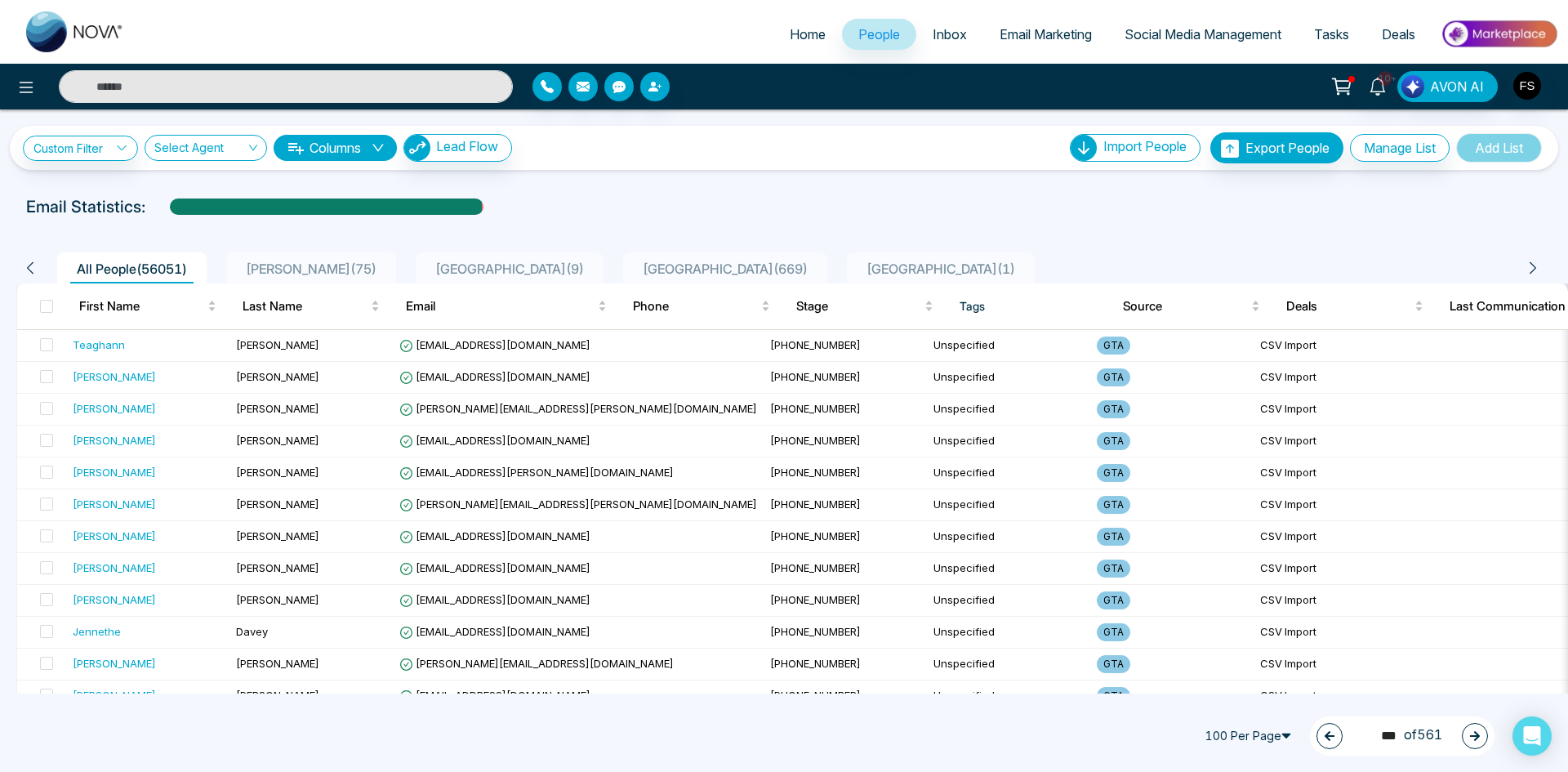
click at [1478, 745] on button "button" at bounding box center [1475, 736] width 27 height 27
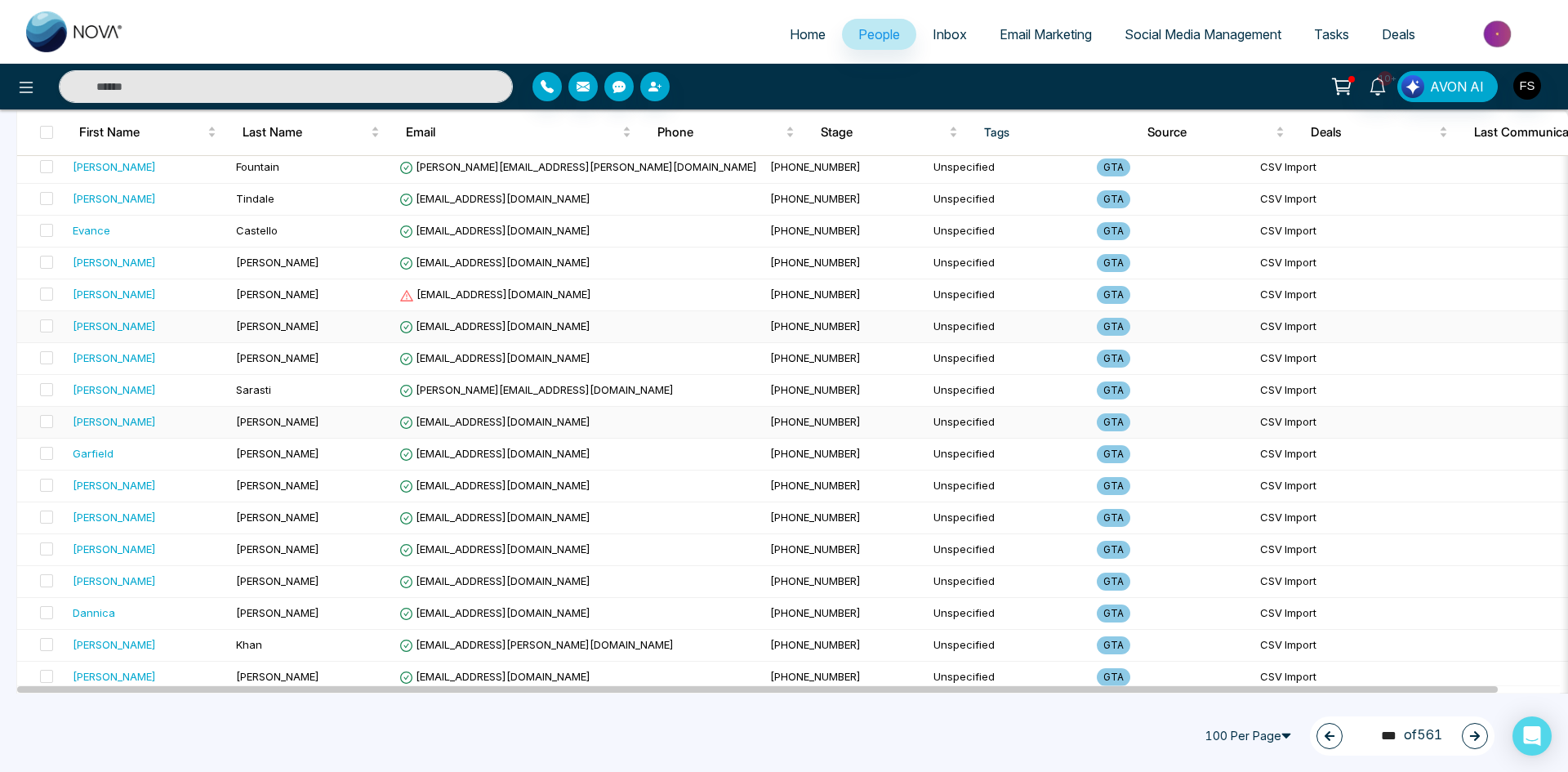
scroll to position [1552, 0]
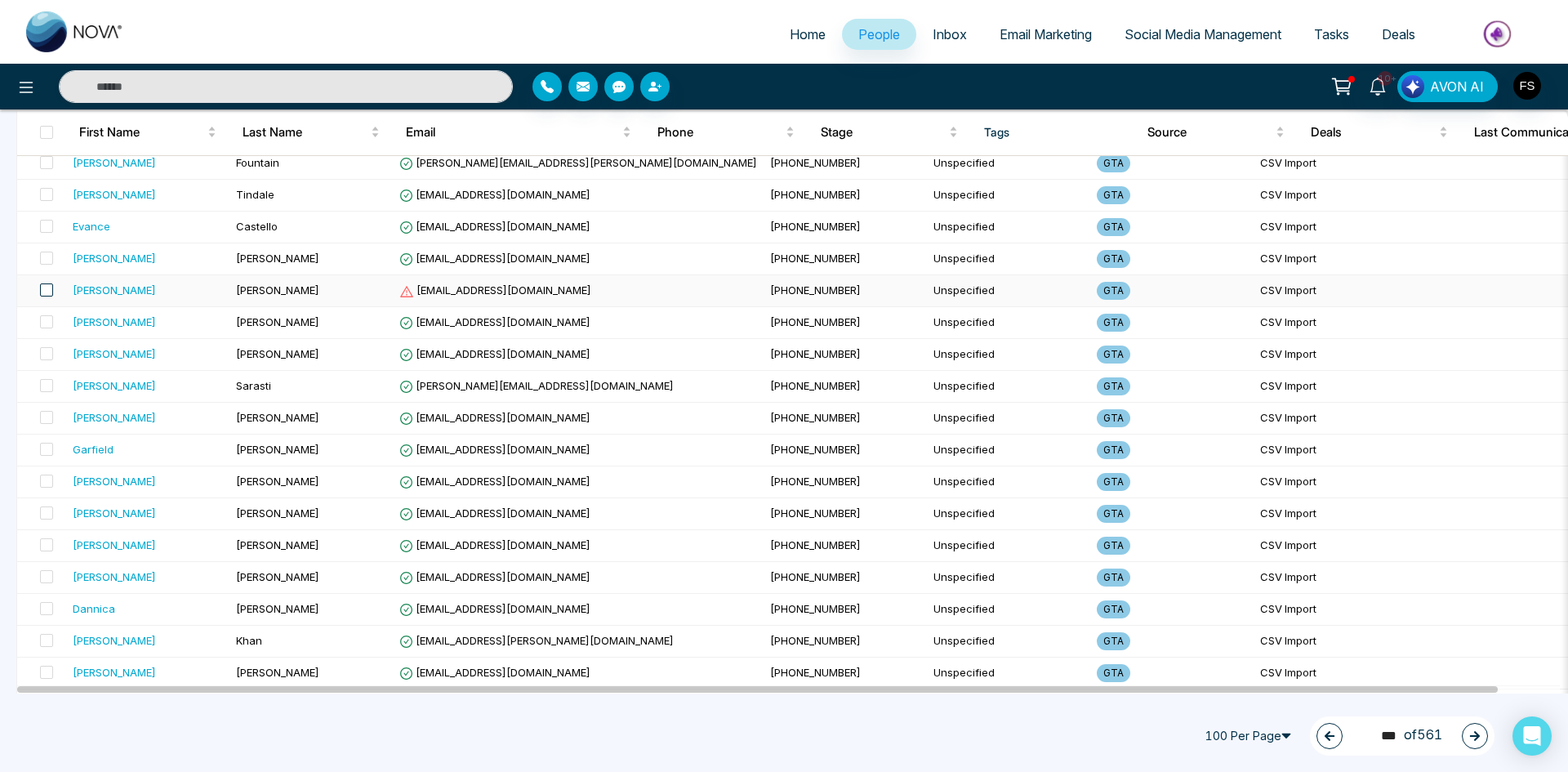
click at [47, 290] on span at bounding box center [46, 290] width 13 height 13
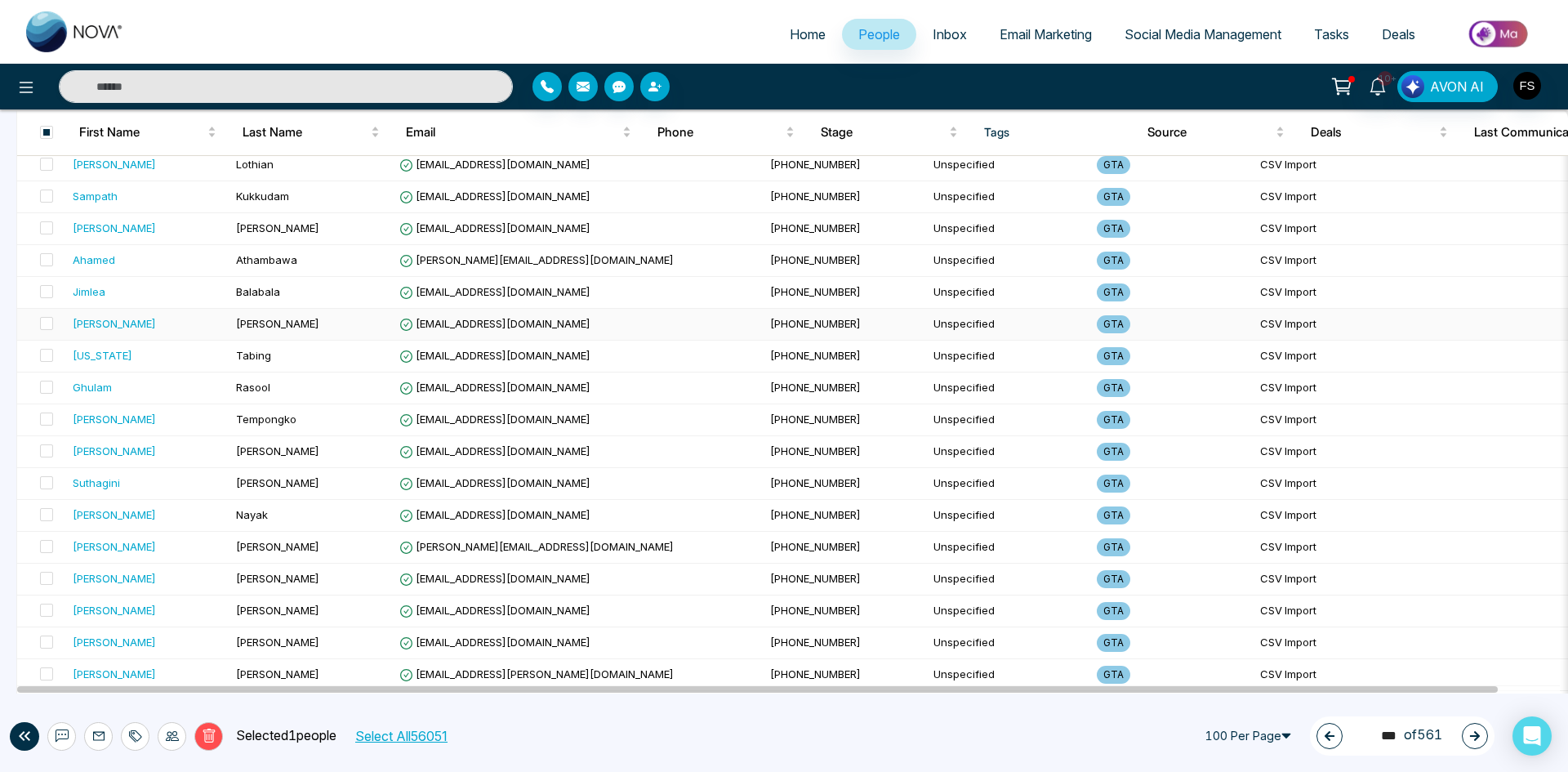
scroll to position [2830, 0]
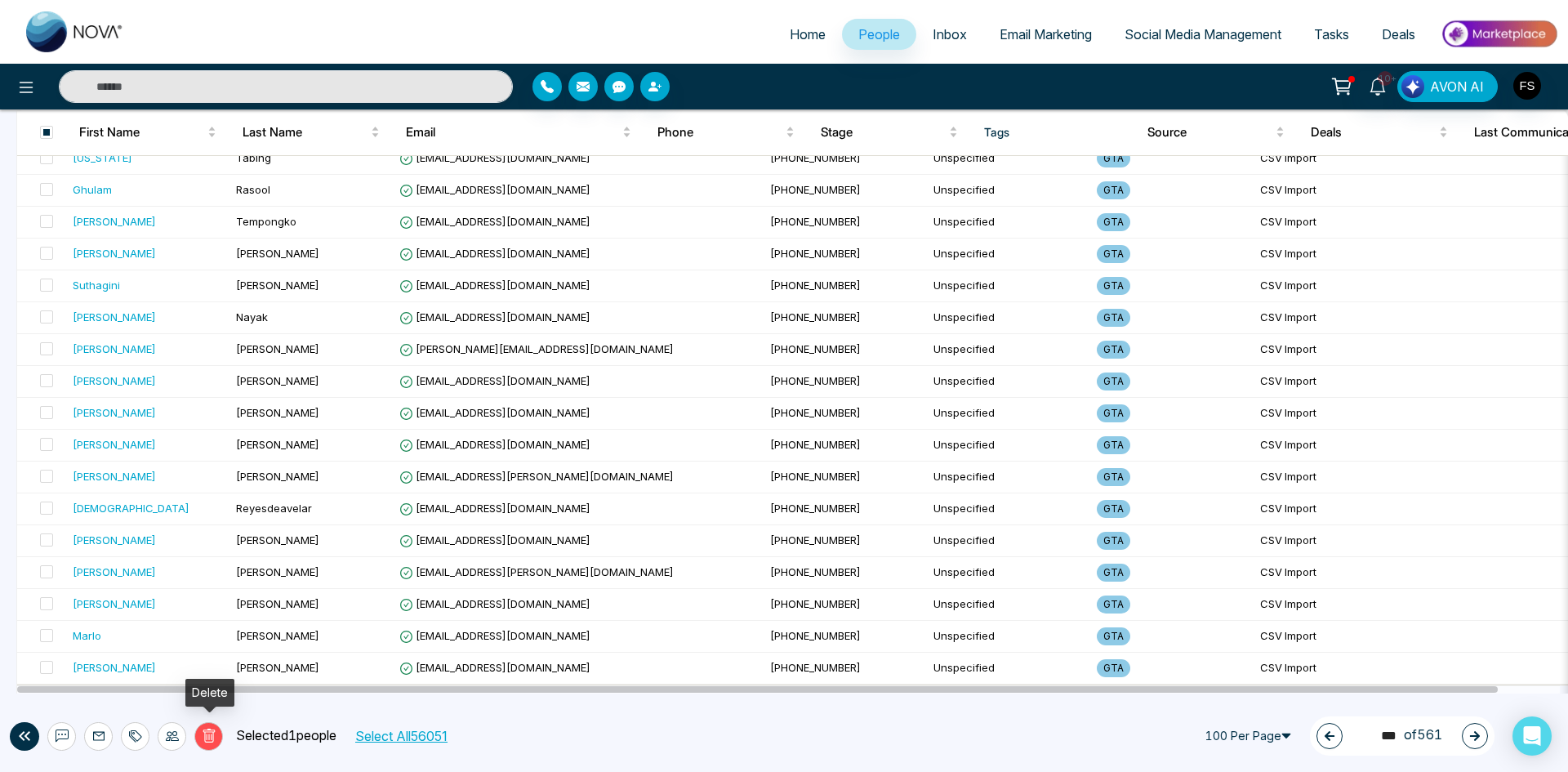
click at [219, 735] on button "Delete" at bounding box center [209, 736] width 28 height 28
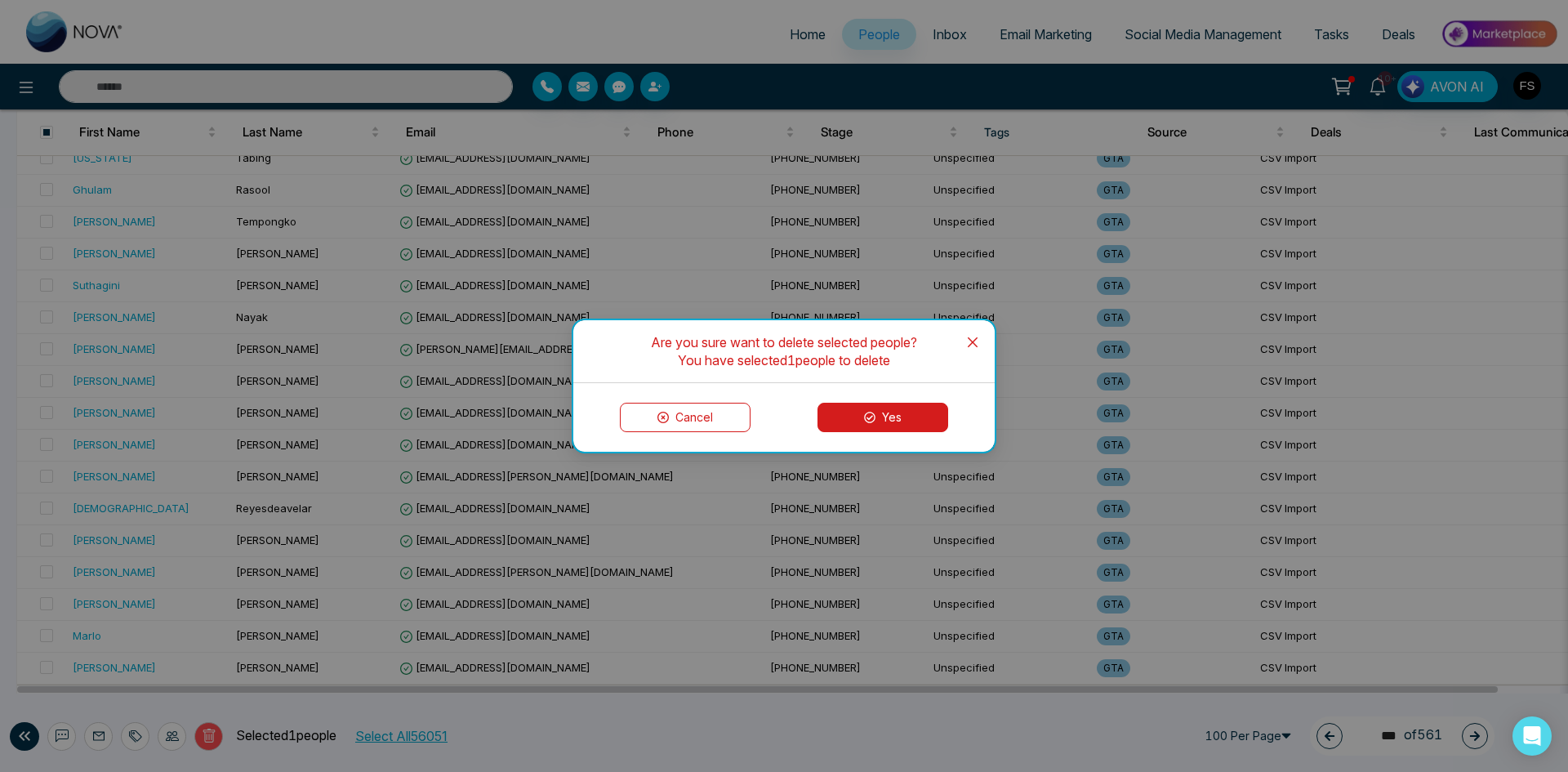
click at [901, 419] on button "Yes" at bounding box center [883, 416] width 131 height 29
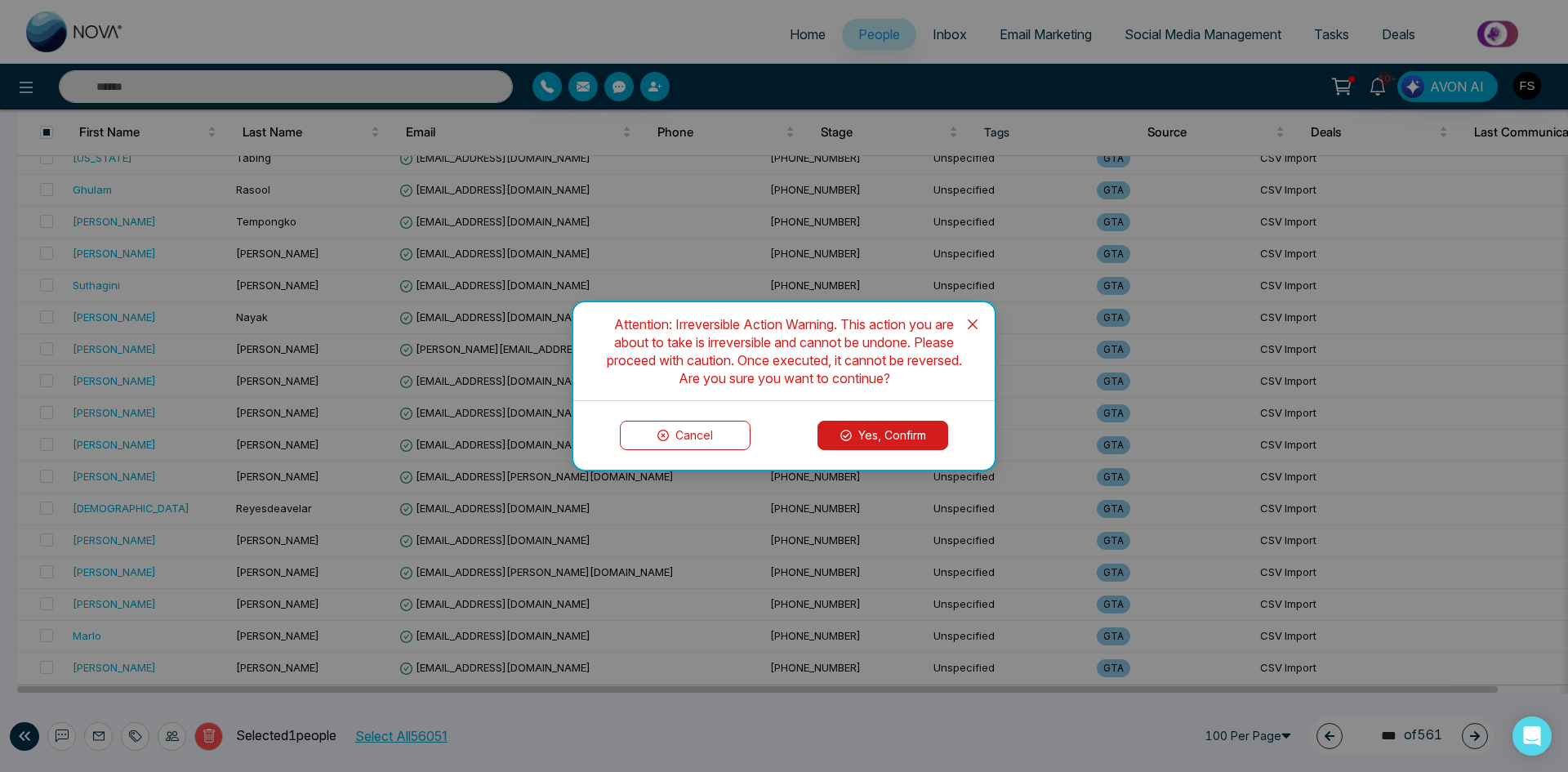
click at [877, 427] on button "Yes, Confirm" at bounding box center [883, 434] width 131 height 29
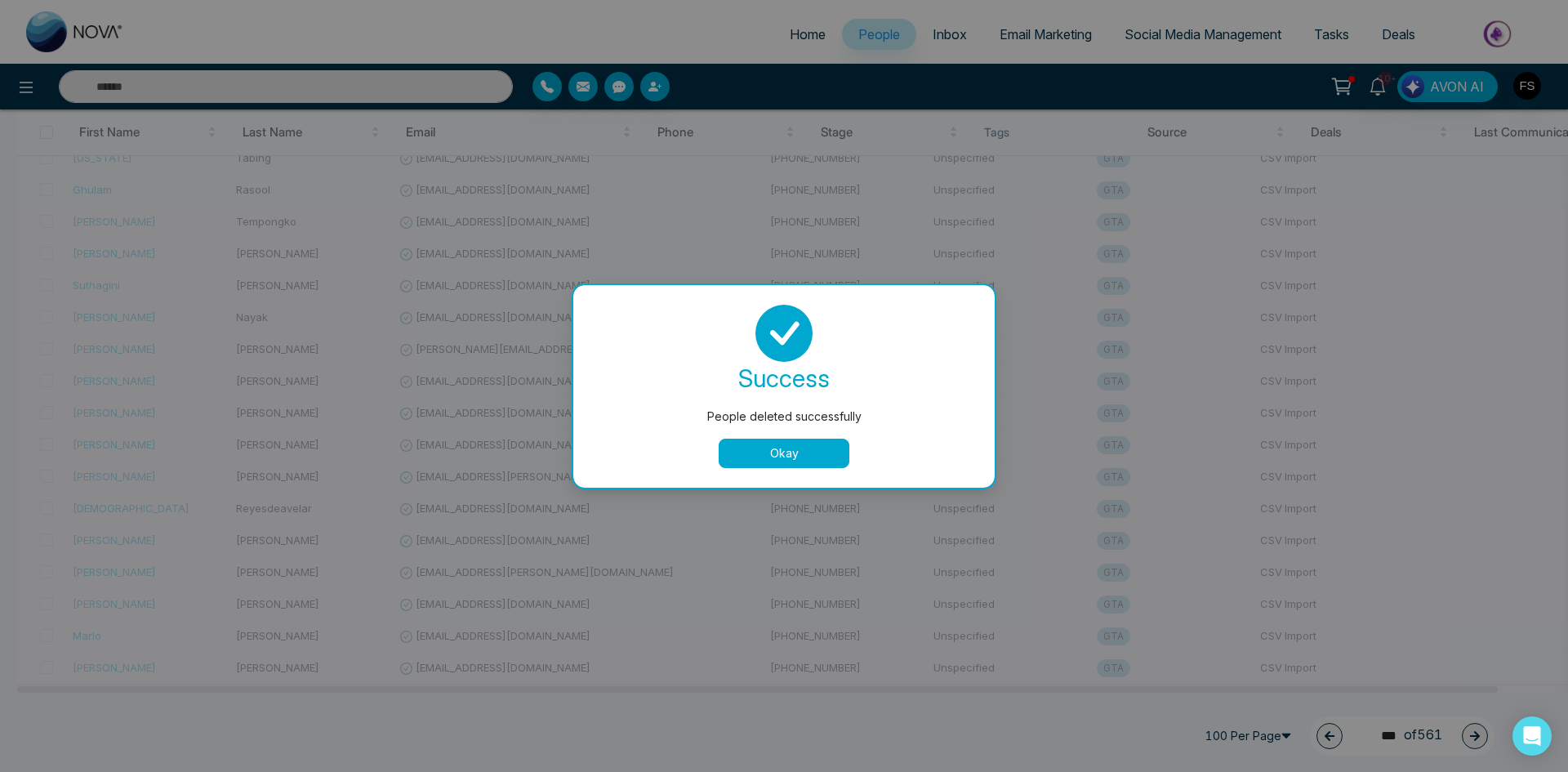
click at [773, 451] on button "Okay" at bounding box center [784, 452] width 131 height 29
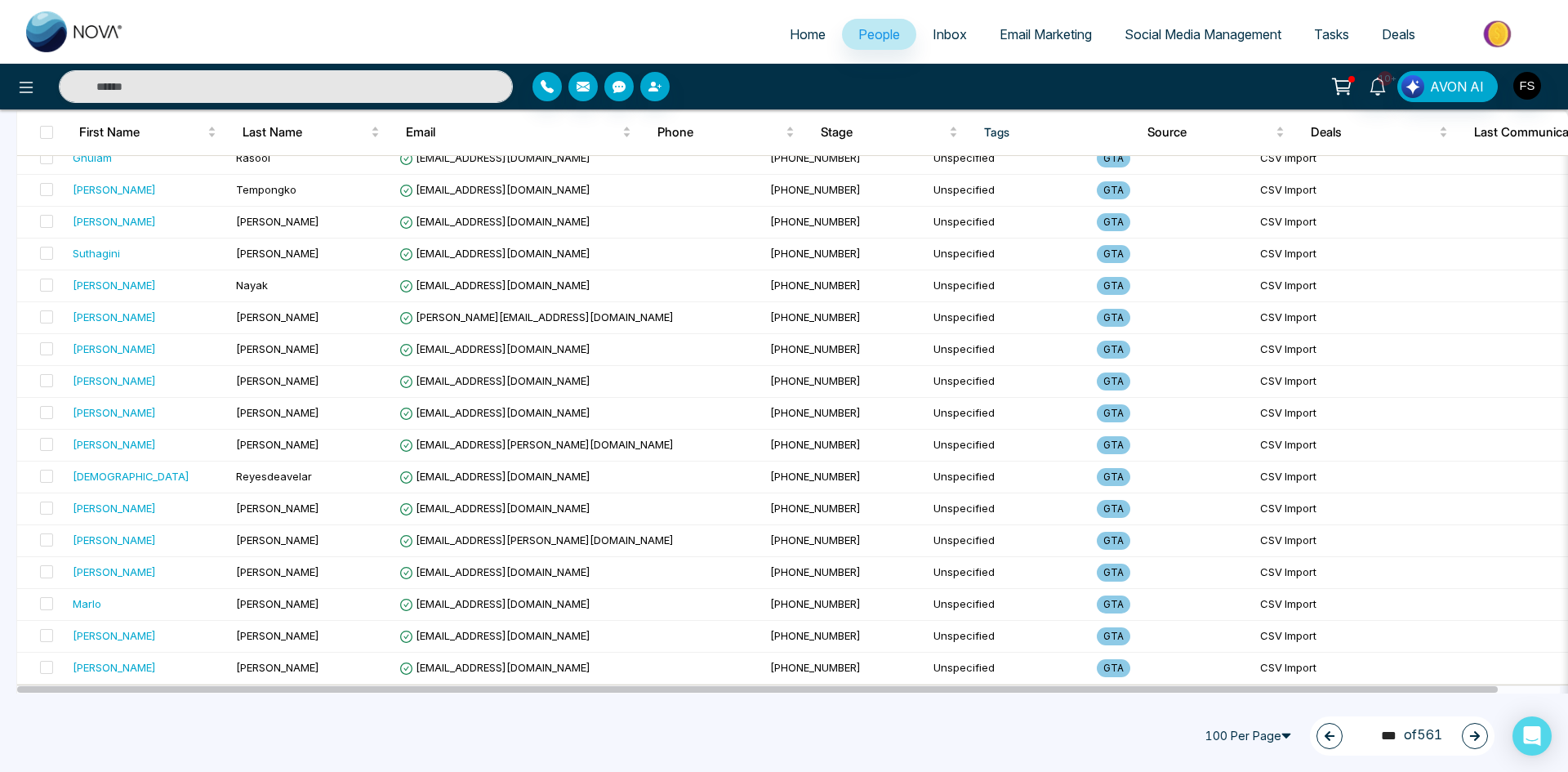
click at [1473, 738] on icon "button" at bounding box center [1475, 736] width 11 height 11
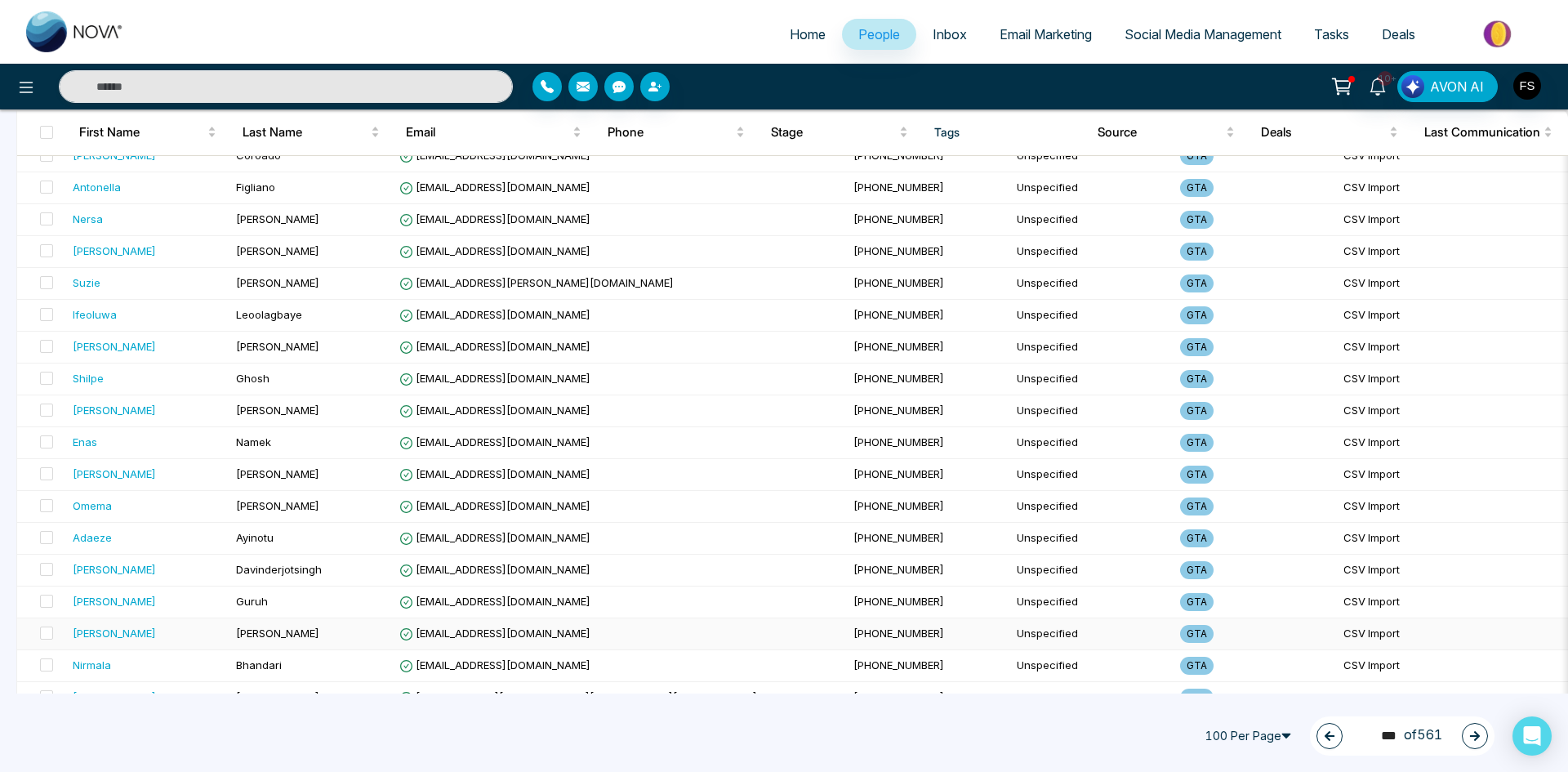
scroll to position [0, 0]
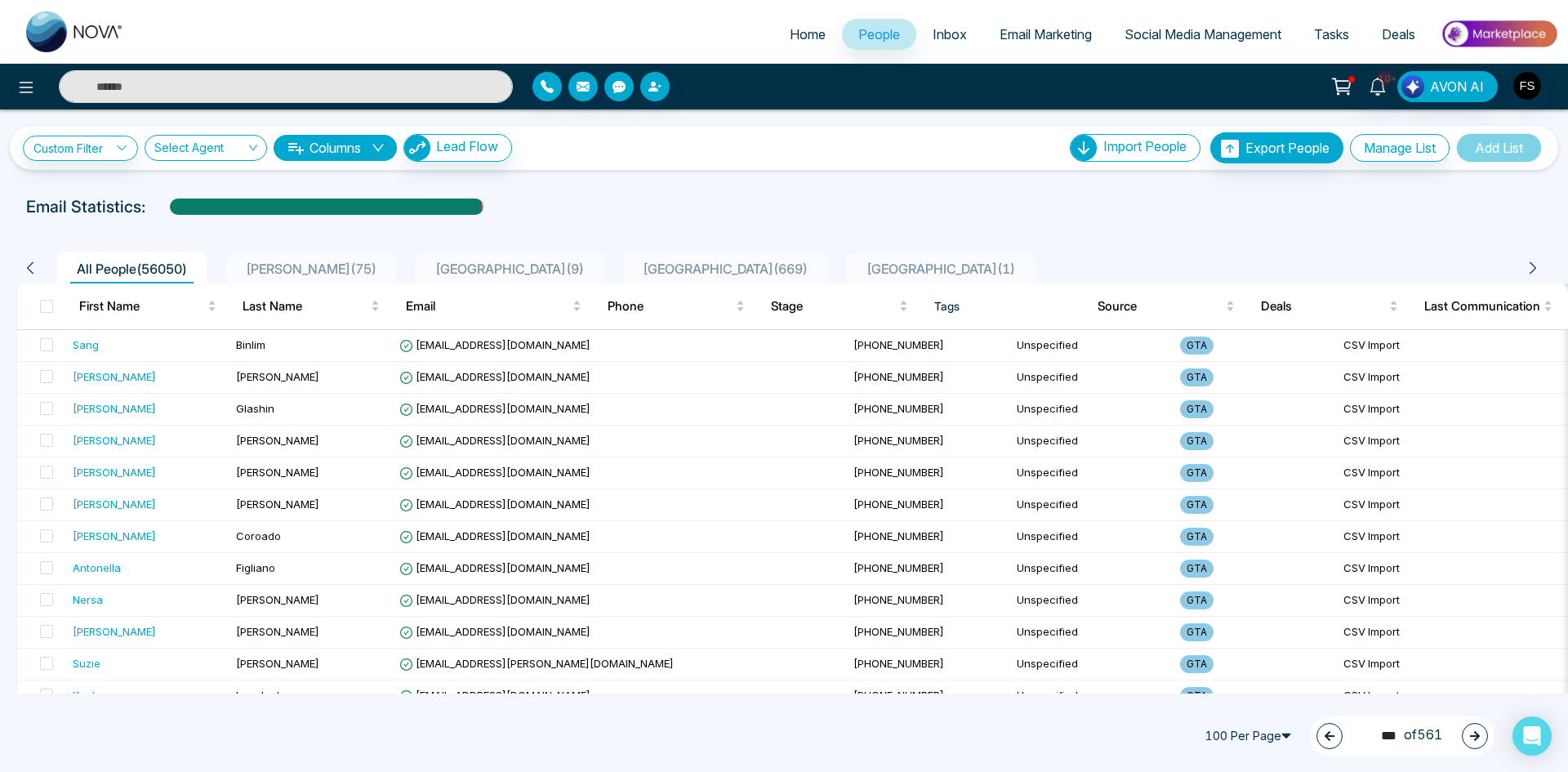
click at [1478, 739] on icon "button" at bounding box center [1475, 736] width 11 height 11
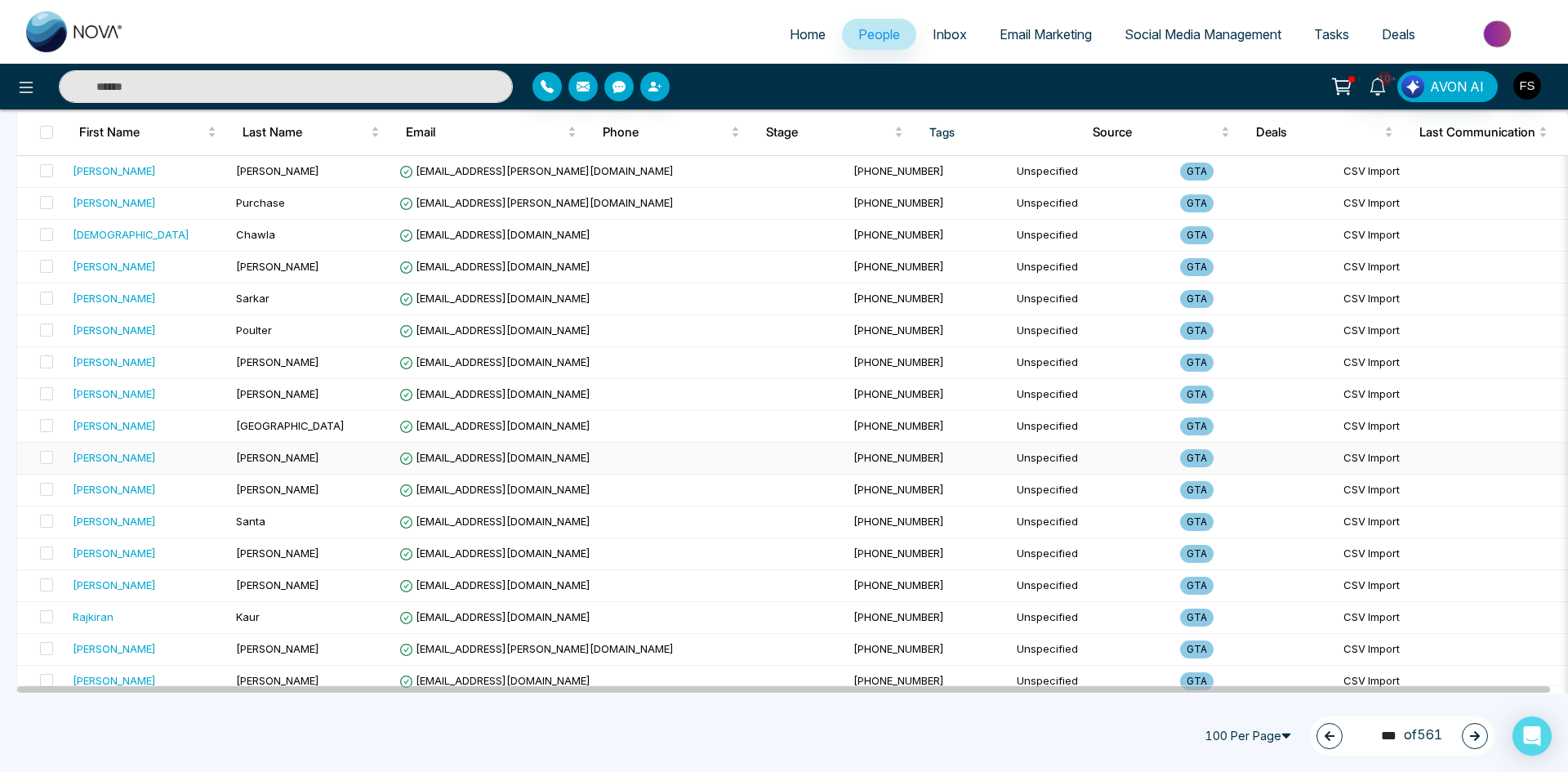
scroll to position [2830, 0]
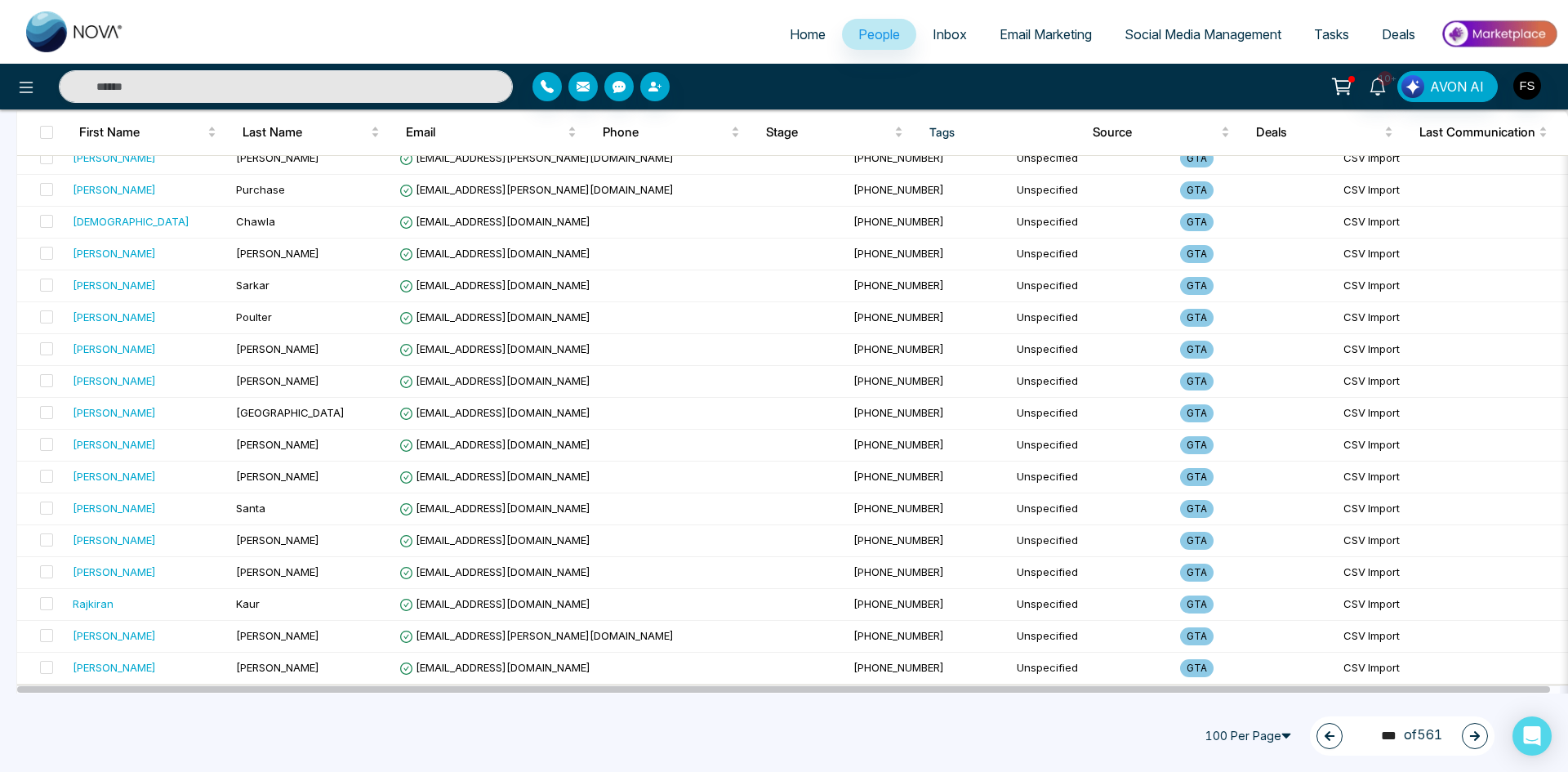
click at [1480, 742] on button "button" at bounding box center [1475, 736] width 27 height 27
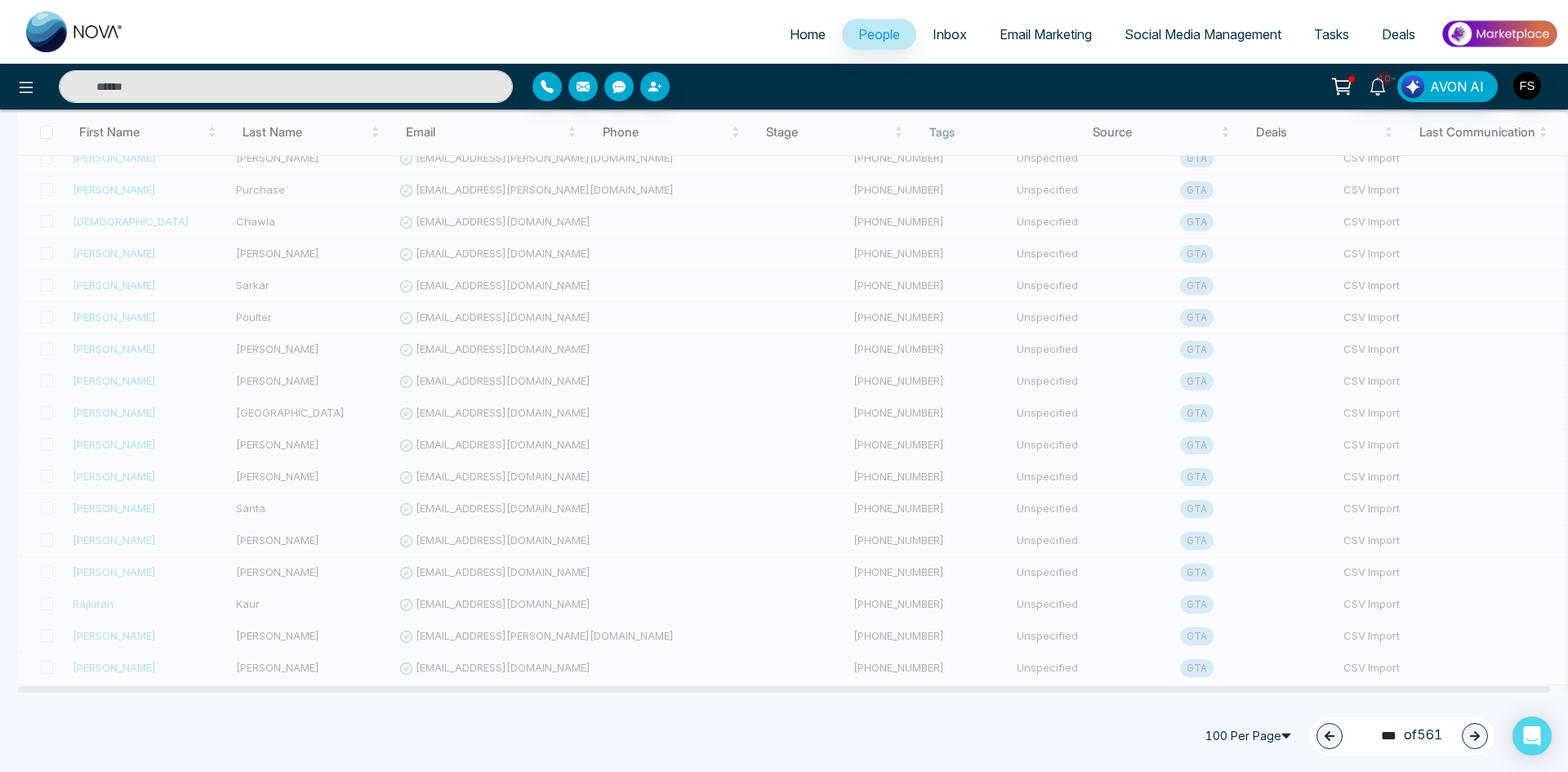
type input "***"
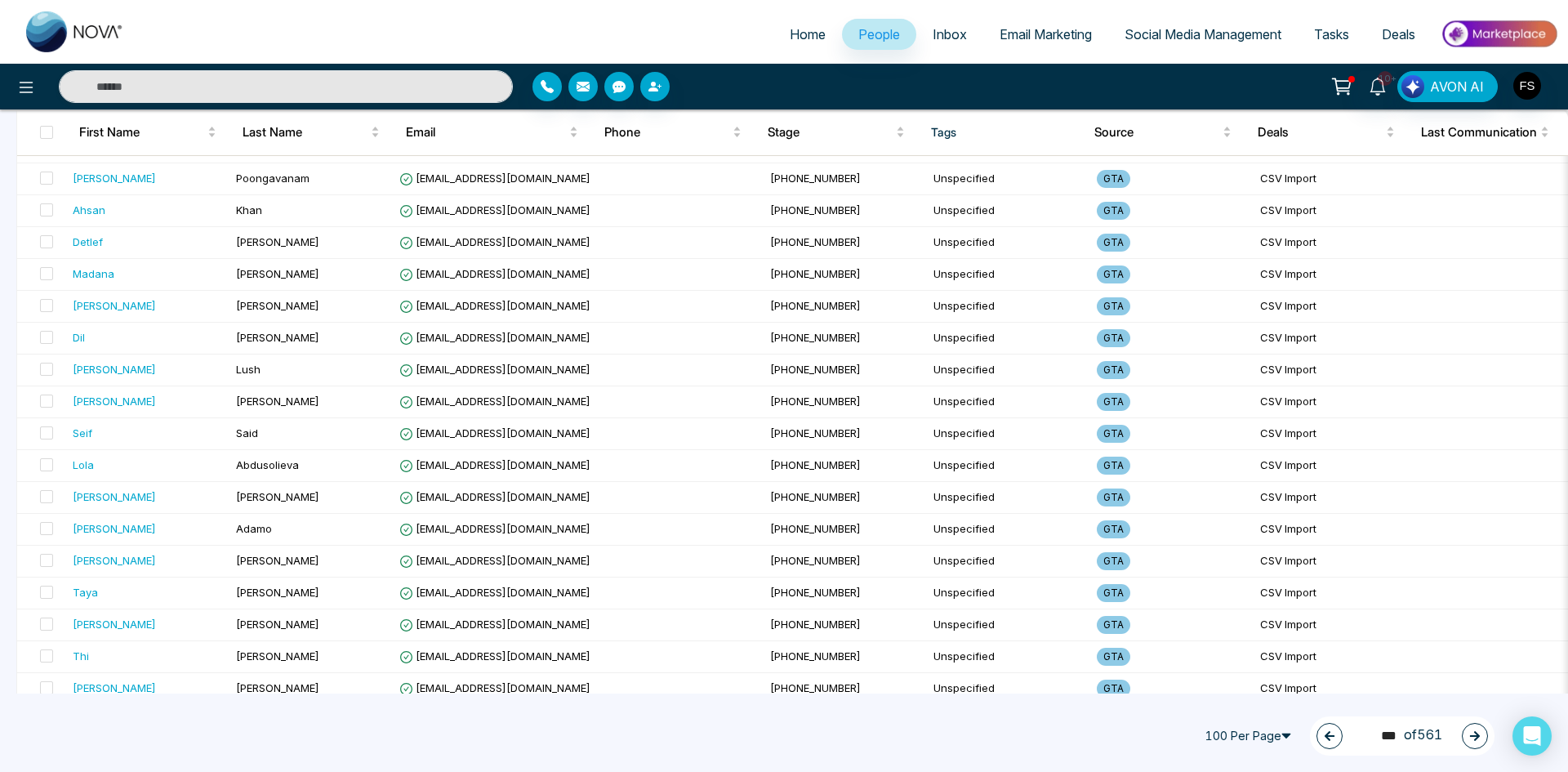
scroll to position [462, 0]
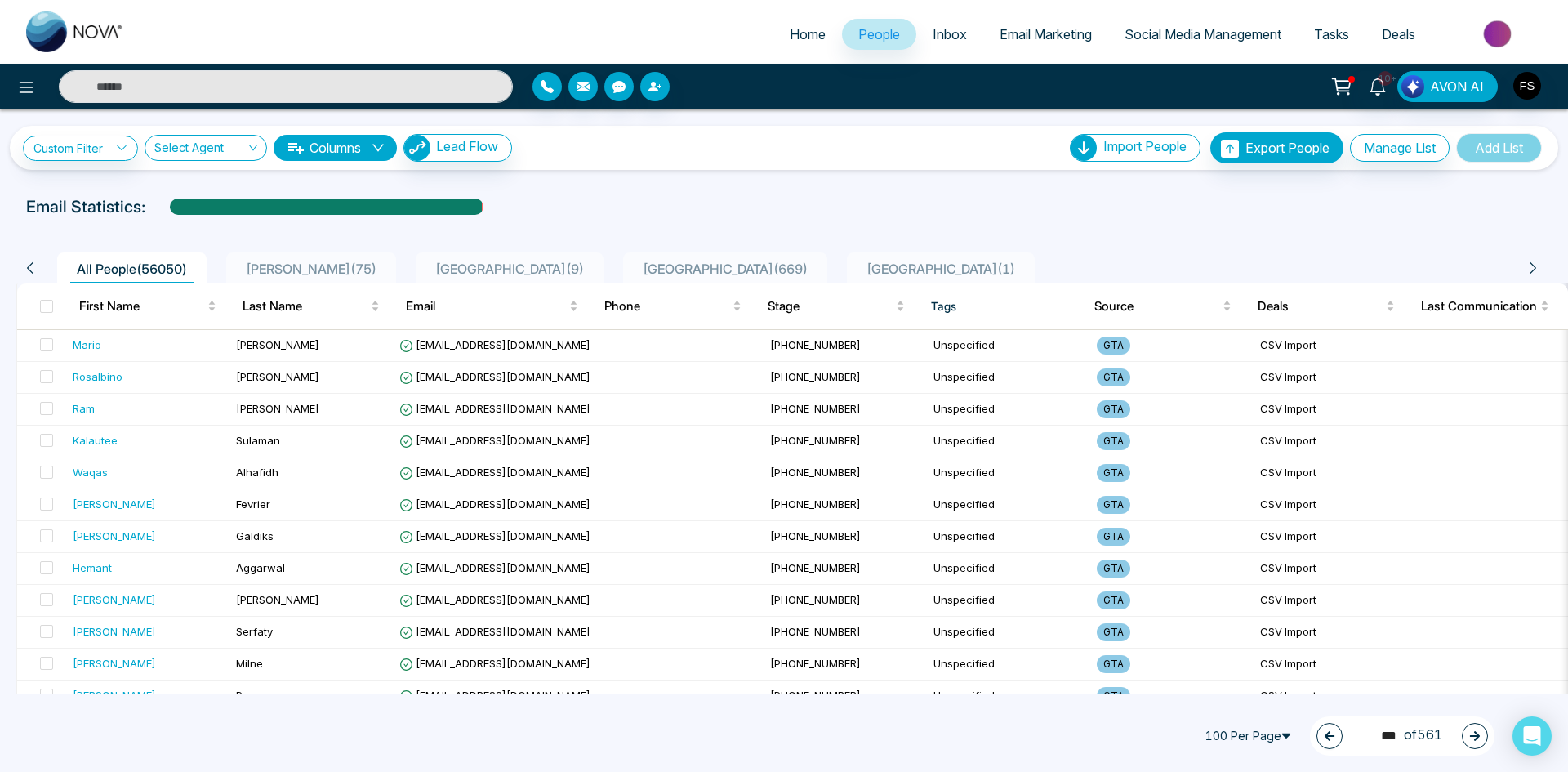
click at [1470, 738] on button "button" at bounding box center [1475, 736] width 27 height 27
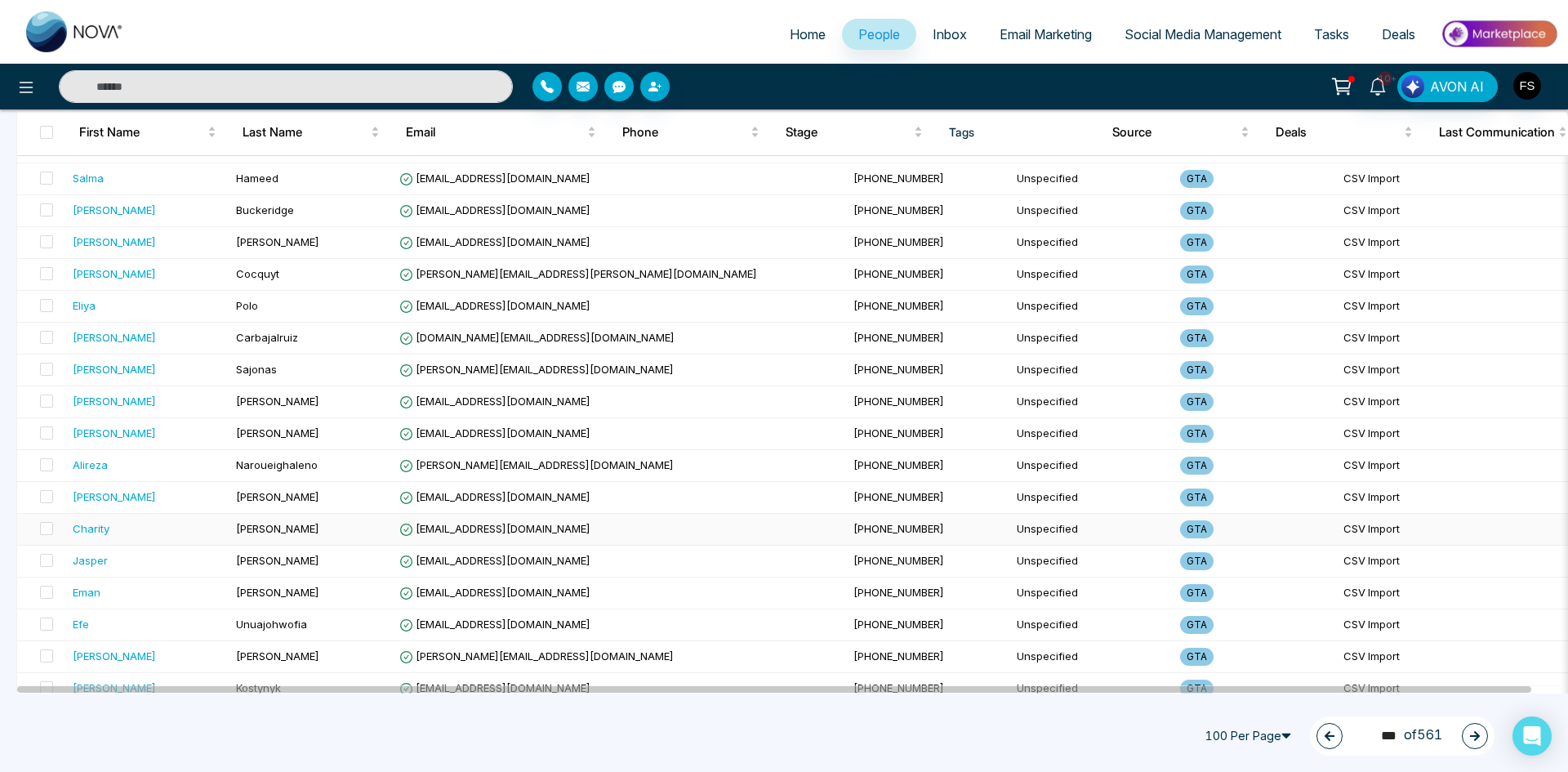
scroll to position [2830, 0]
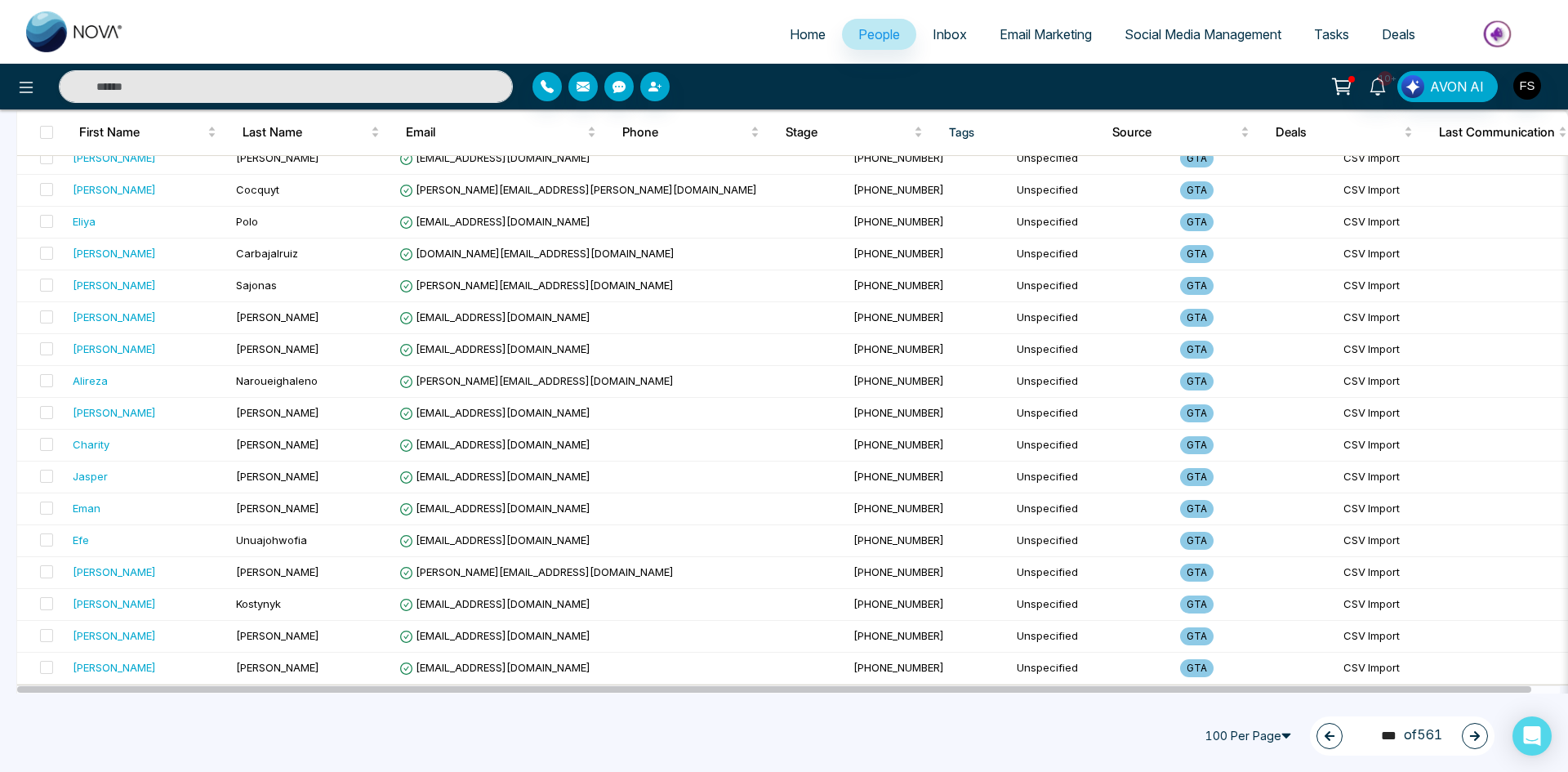
click at [1465, 731] on button "button" at bounding box center [1475, 736] width 27 height 27
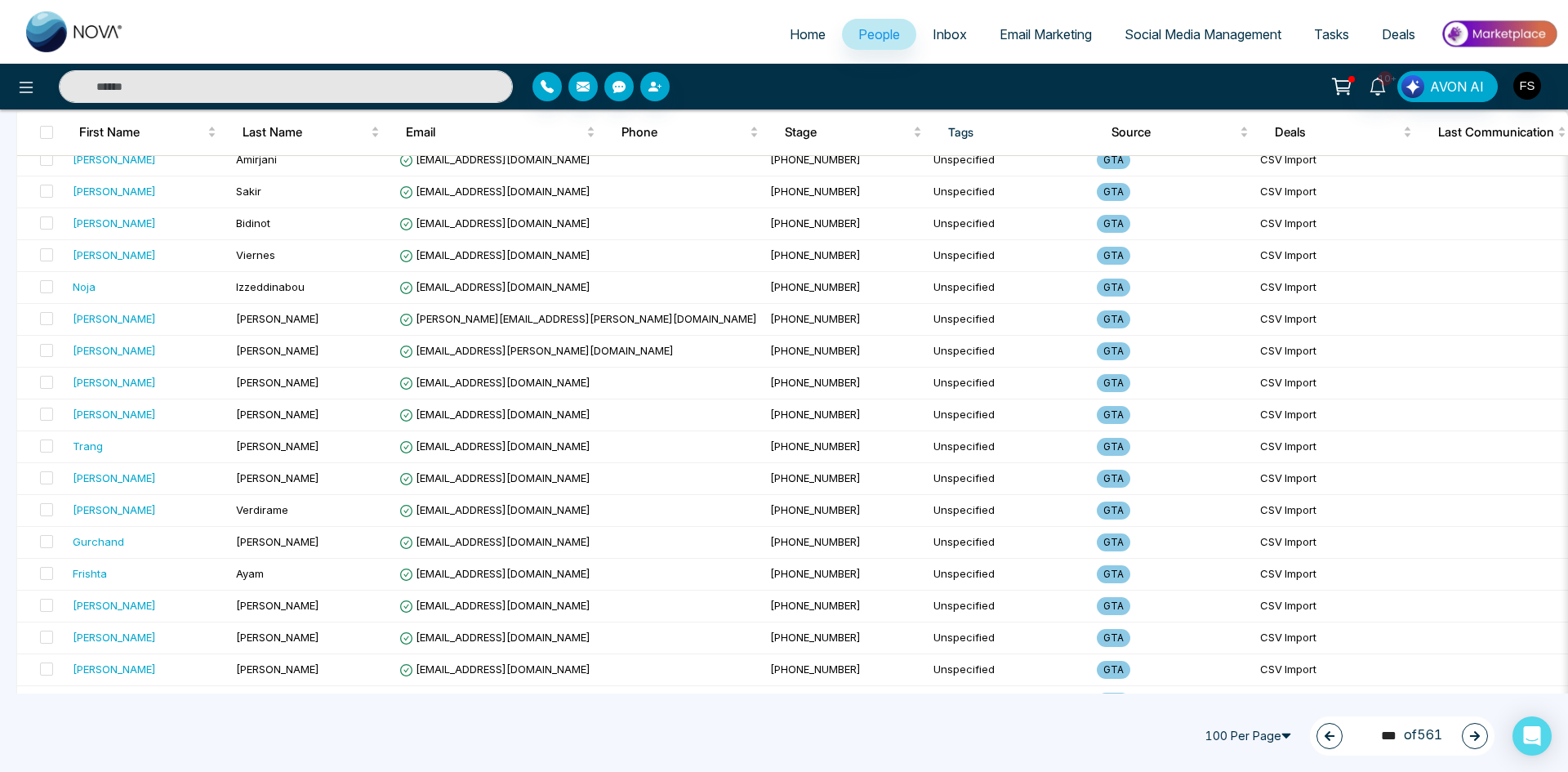
scroll to position [0, 0]
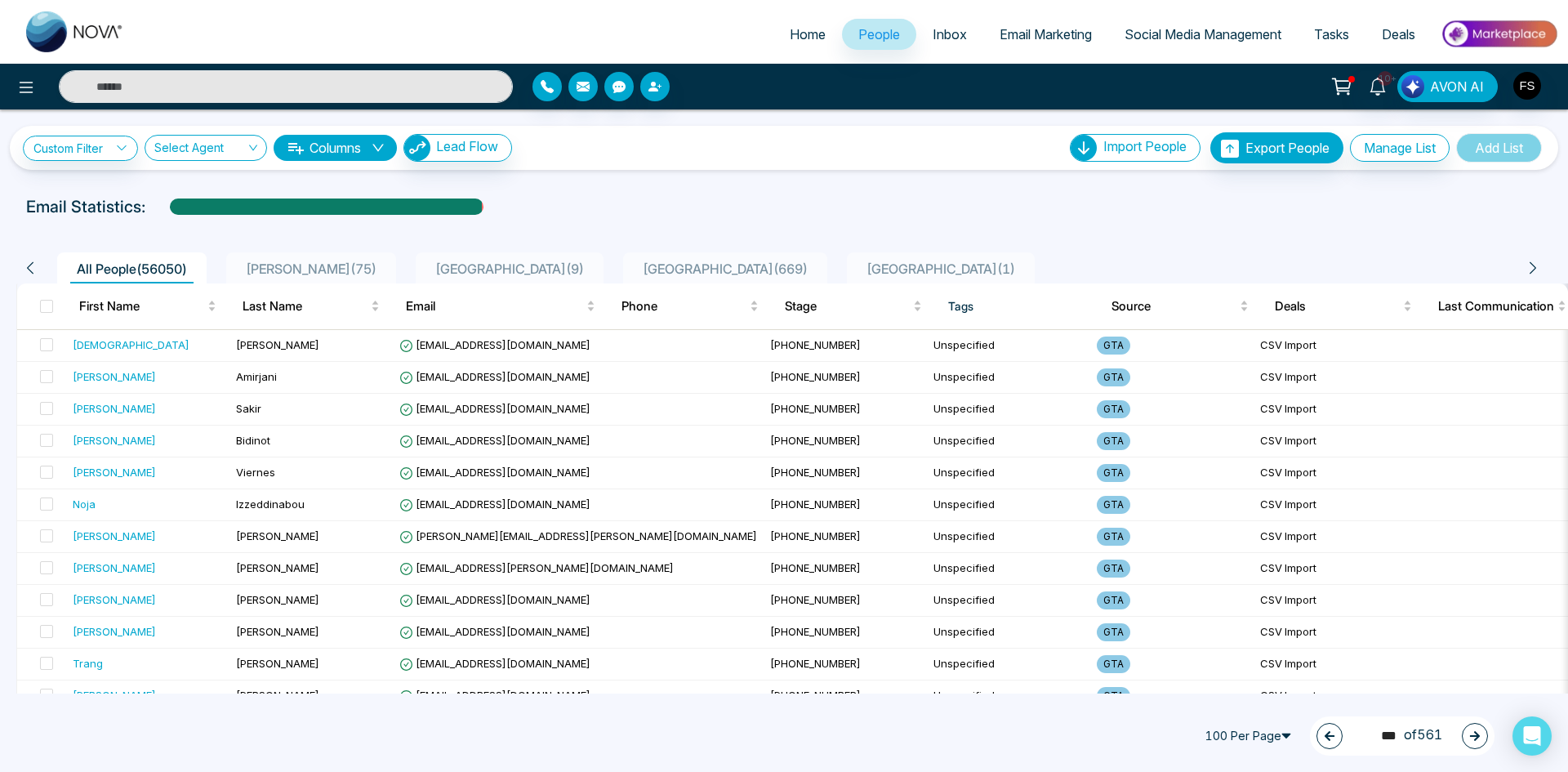
click at [1478, 737] on icon "button" at bounding box center [1475, 736] width 9 height 9
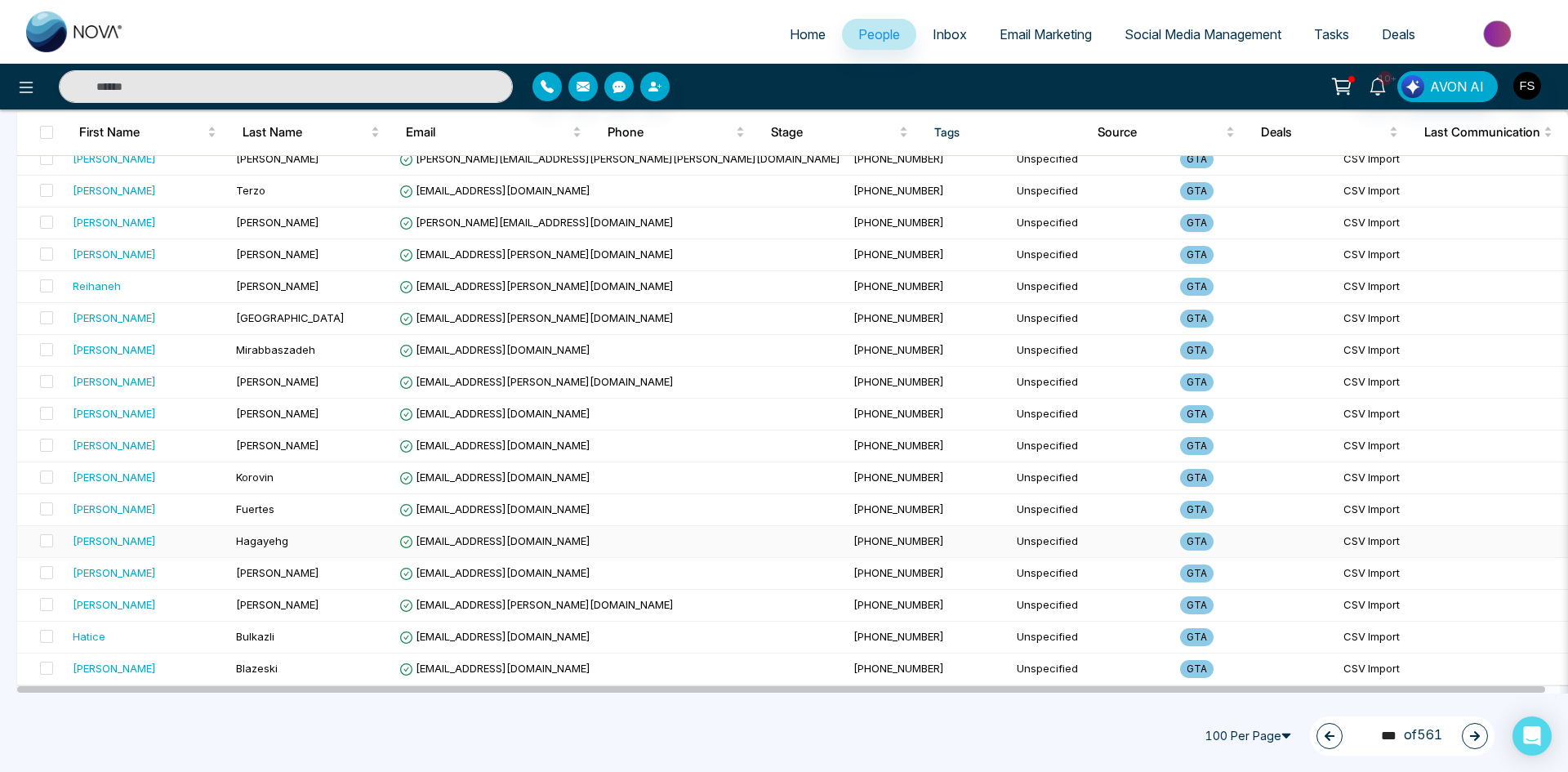
scroll to position [2830, 0]
click at [1468, 733] on button "button" at bounding box center [1475, 736] width 27 height 27
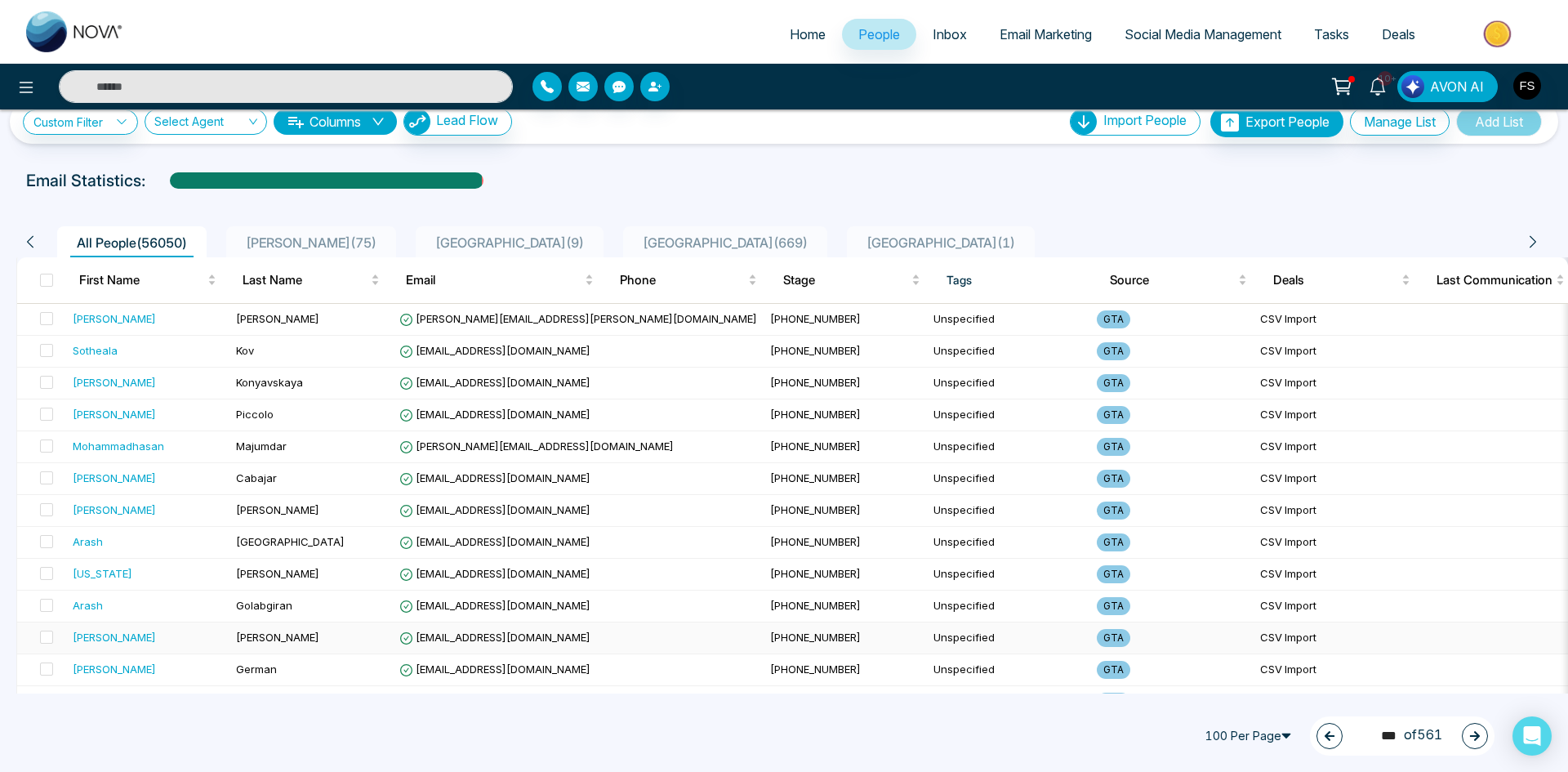
scroll to position [0, 0]
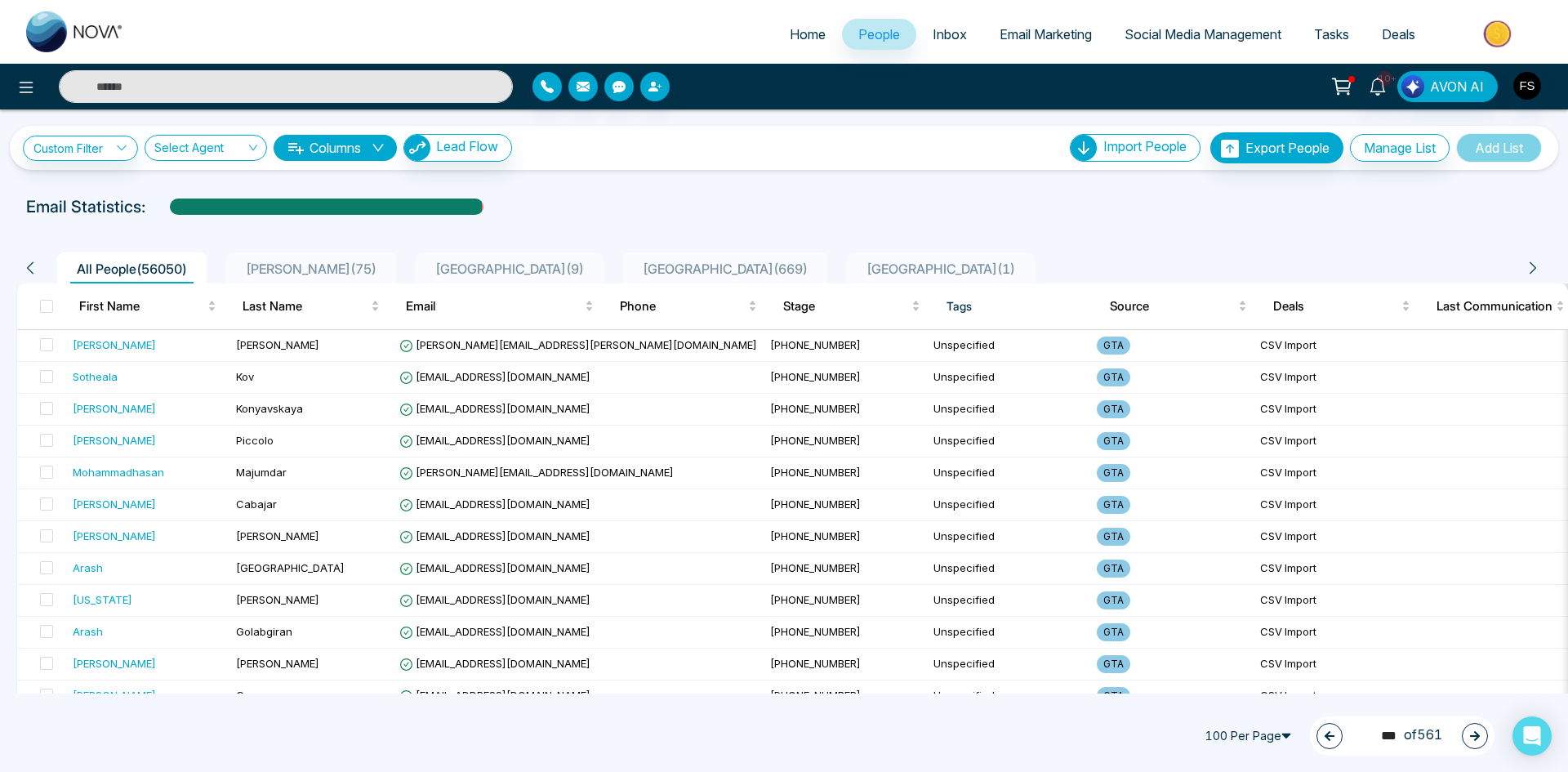
click at [1482, 740] on button "button" at bounding box center [1475, 736] width 27 height 27
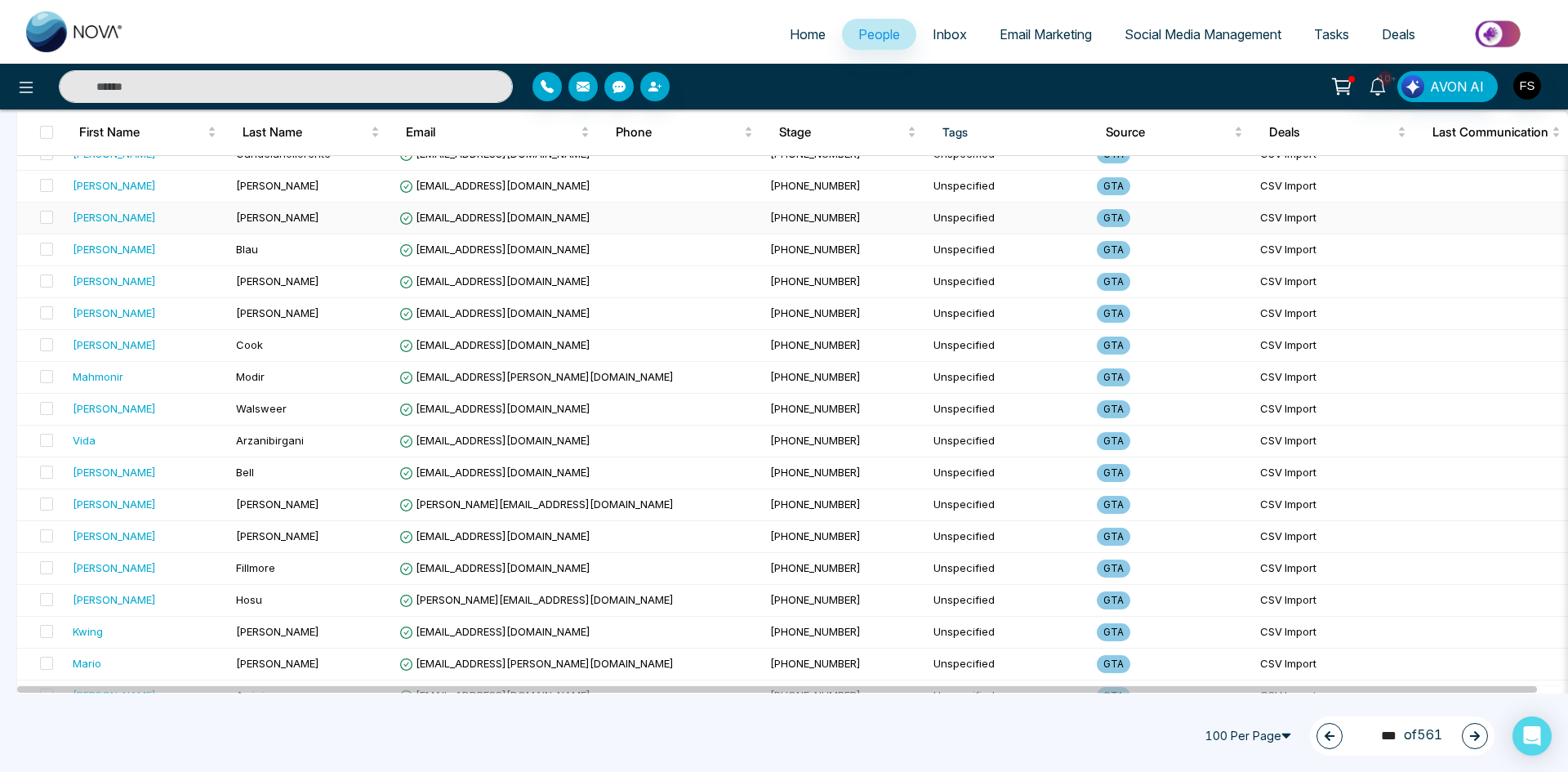
scroll to position [2830, 0]
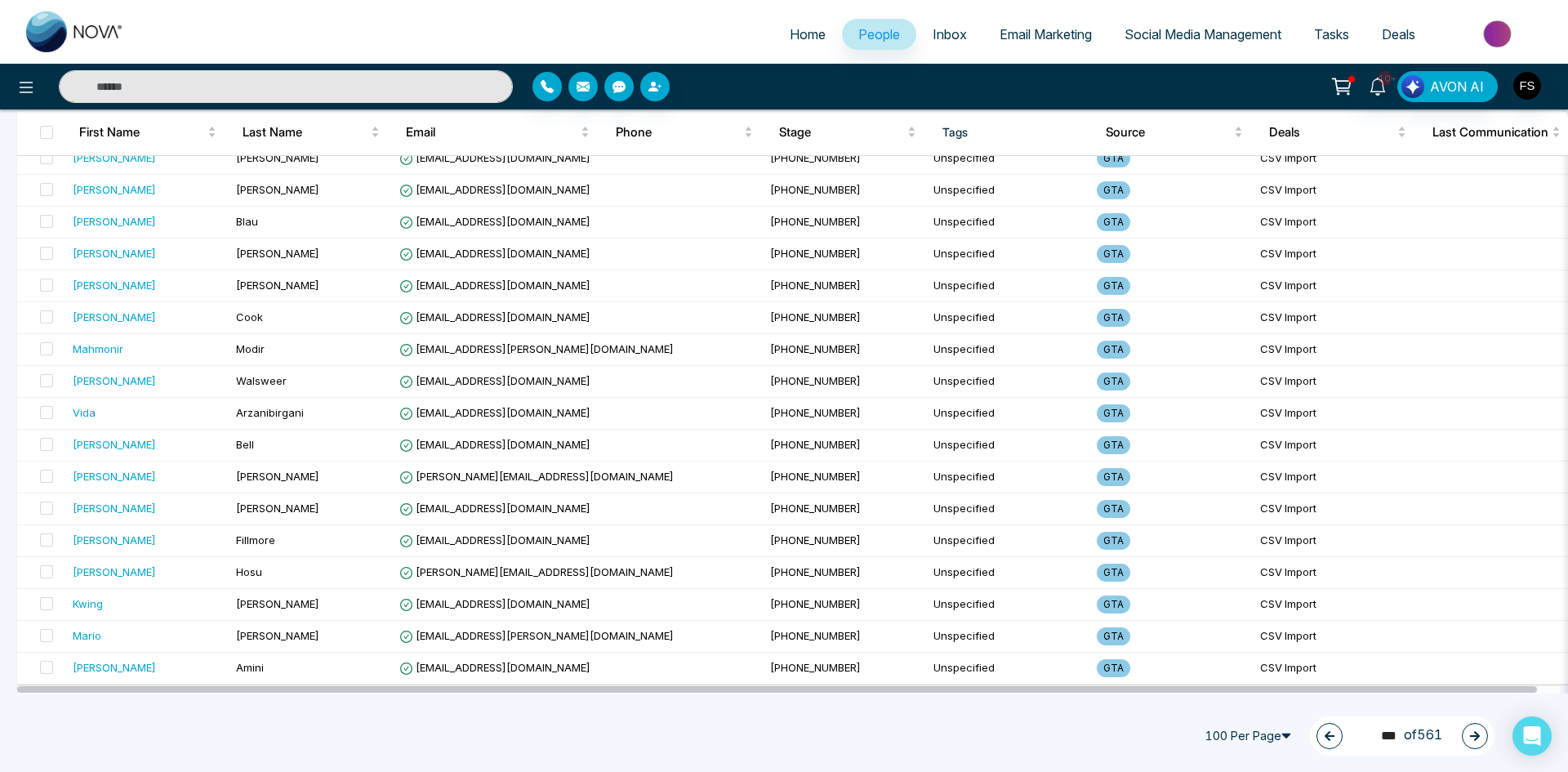
click at [1474, 741] on icon "button" at bounding box center [1475, 736] width 11 height 11
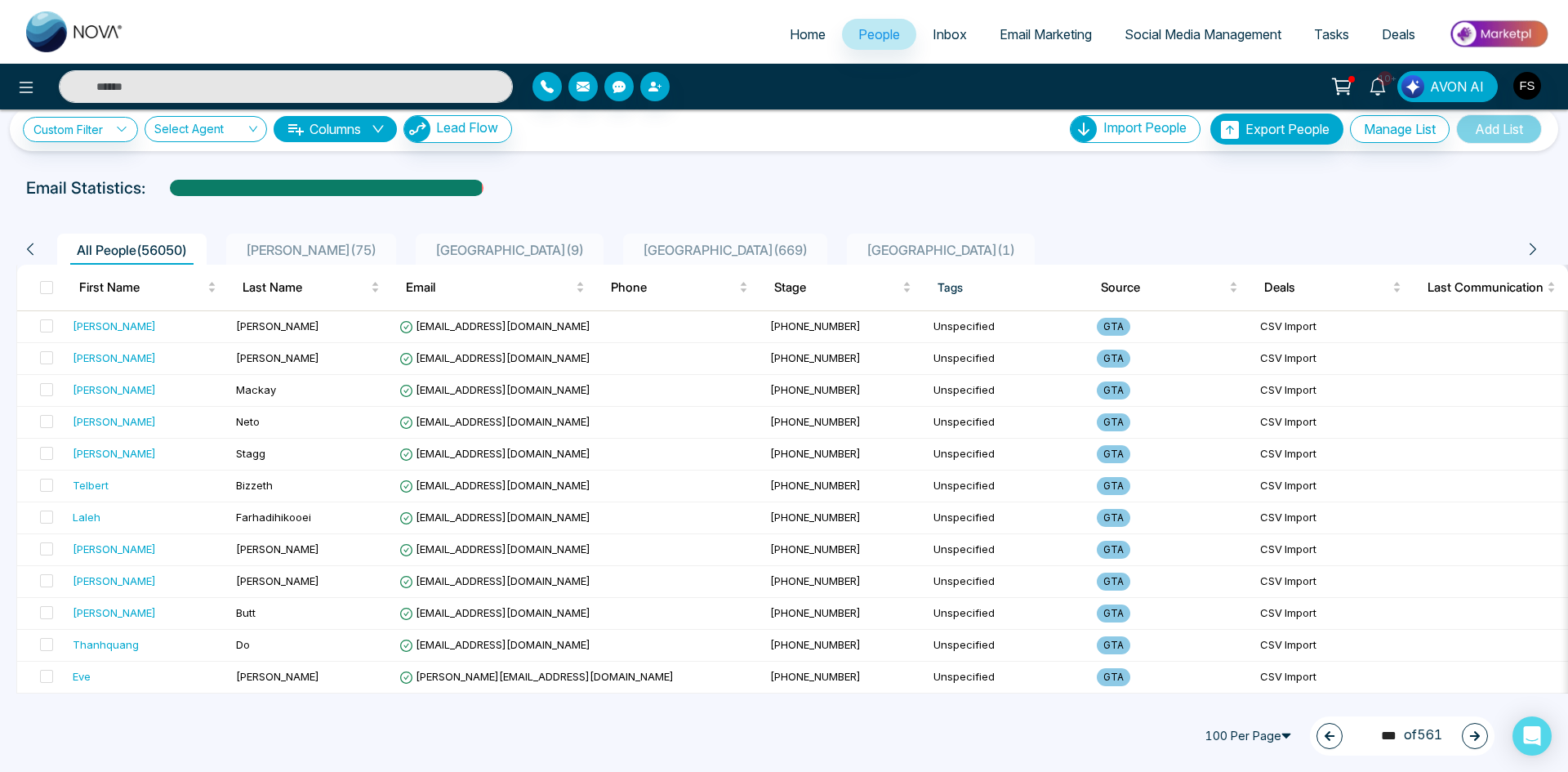
scroll to position [0, 0]
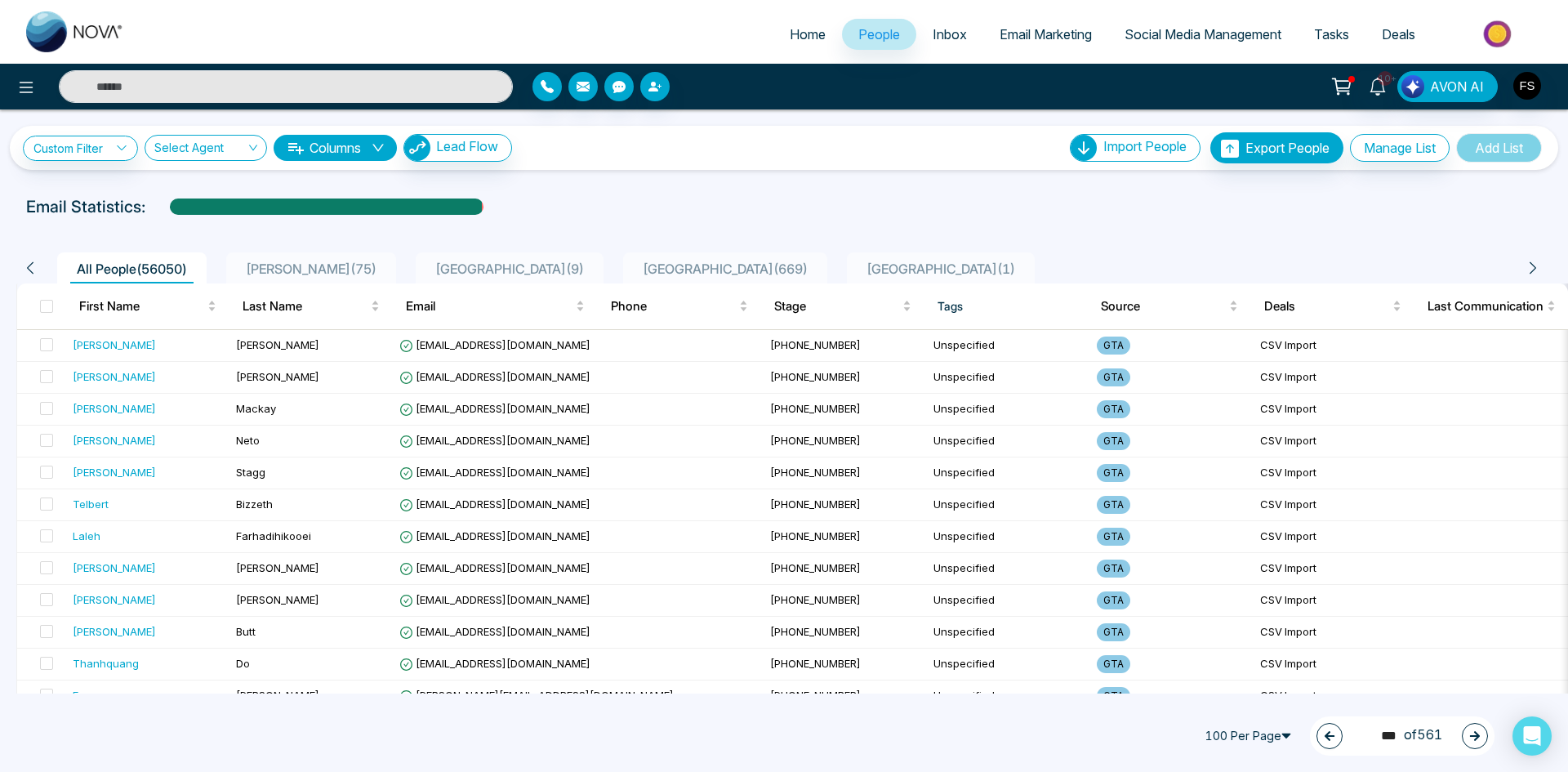
click at [1475, 729] on button "button" at bounding box center [1475, 736] width 27 height 27
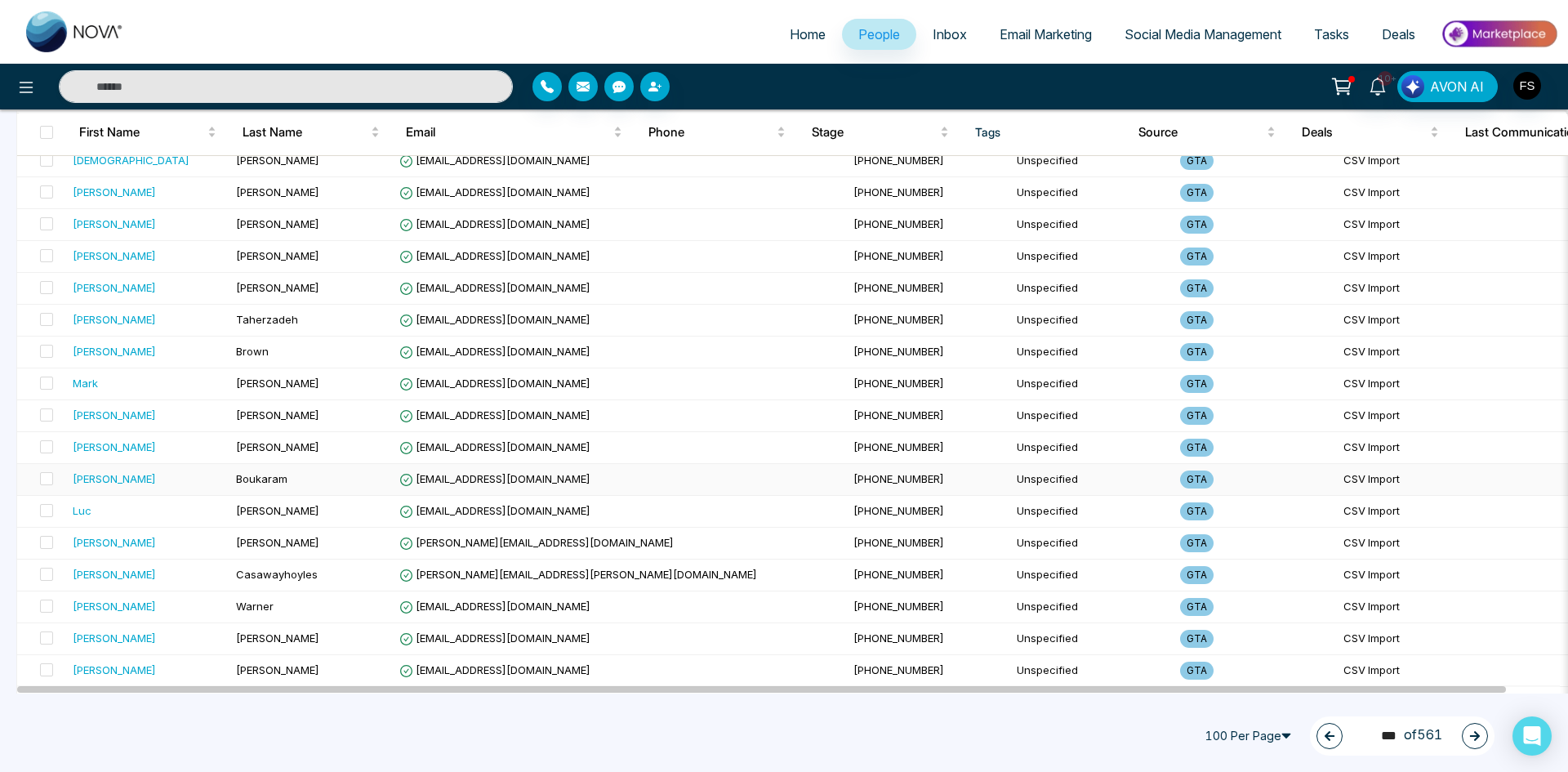
scroll to position [2830, 0]
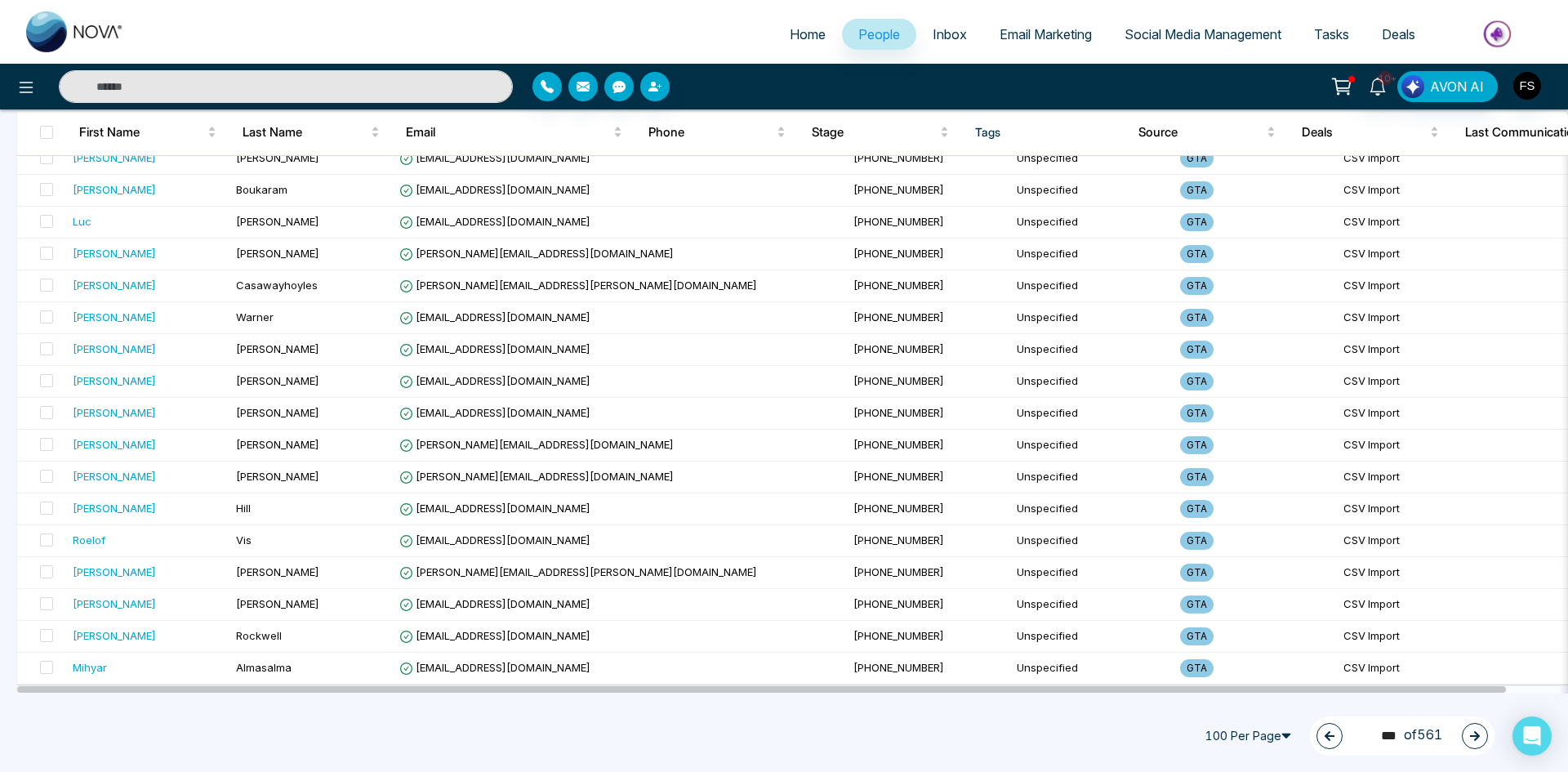
click at [1467, 730] on button "button" at bounding box center [1475, 736] width 27 height 27
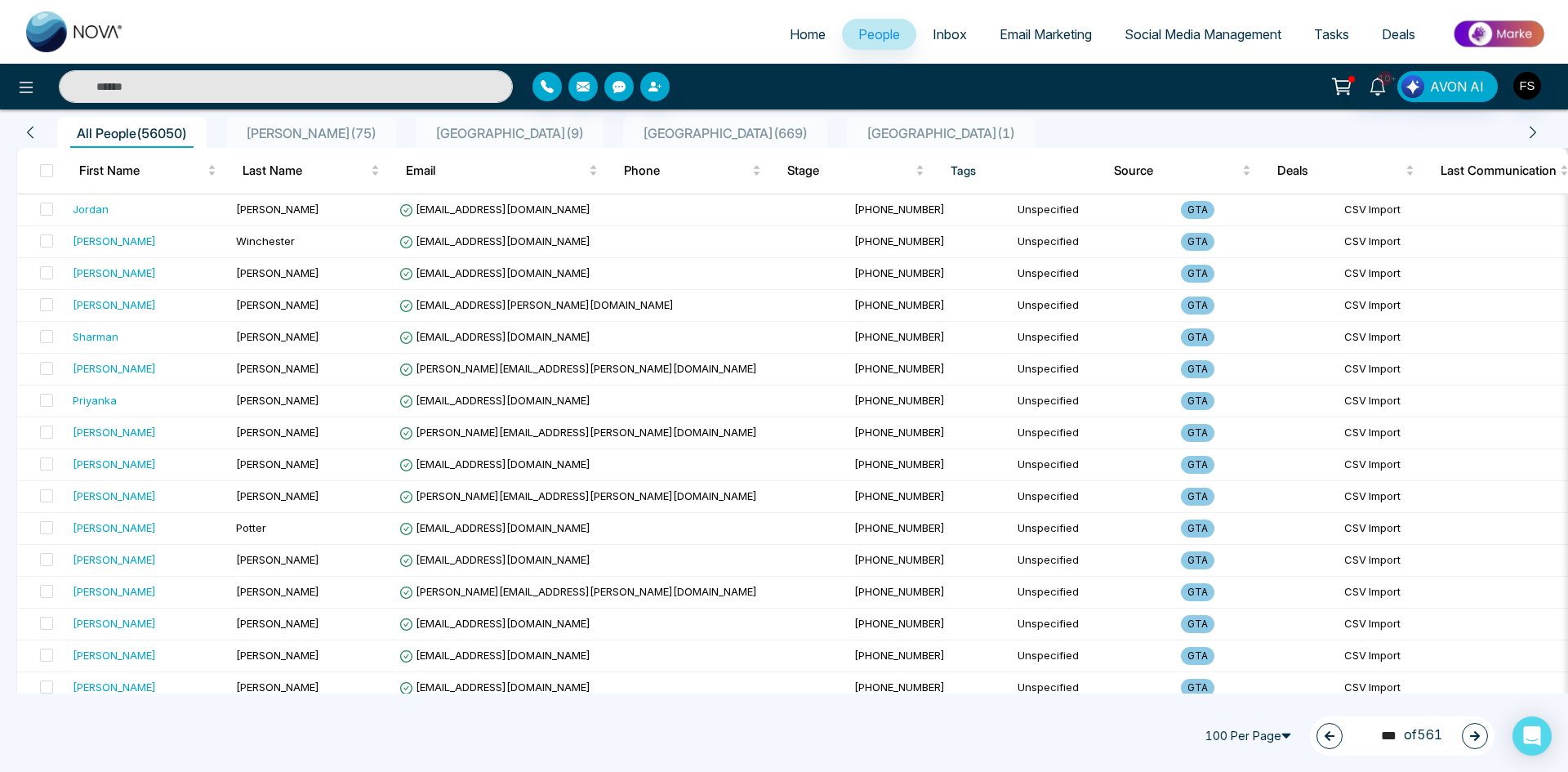
scroll to position [0, 0]
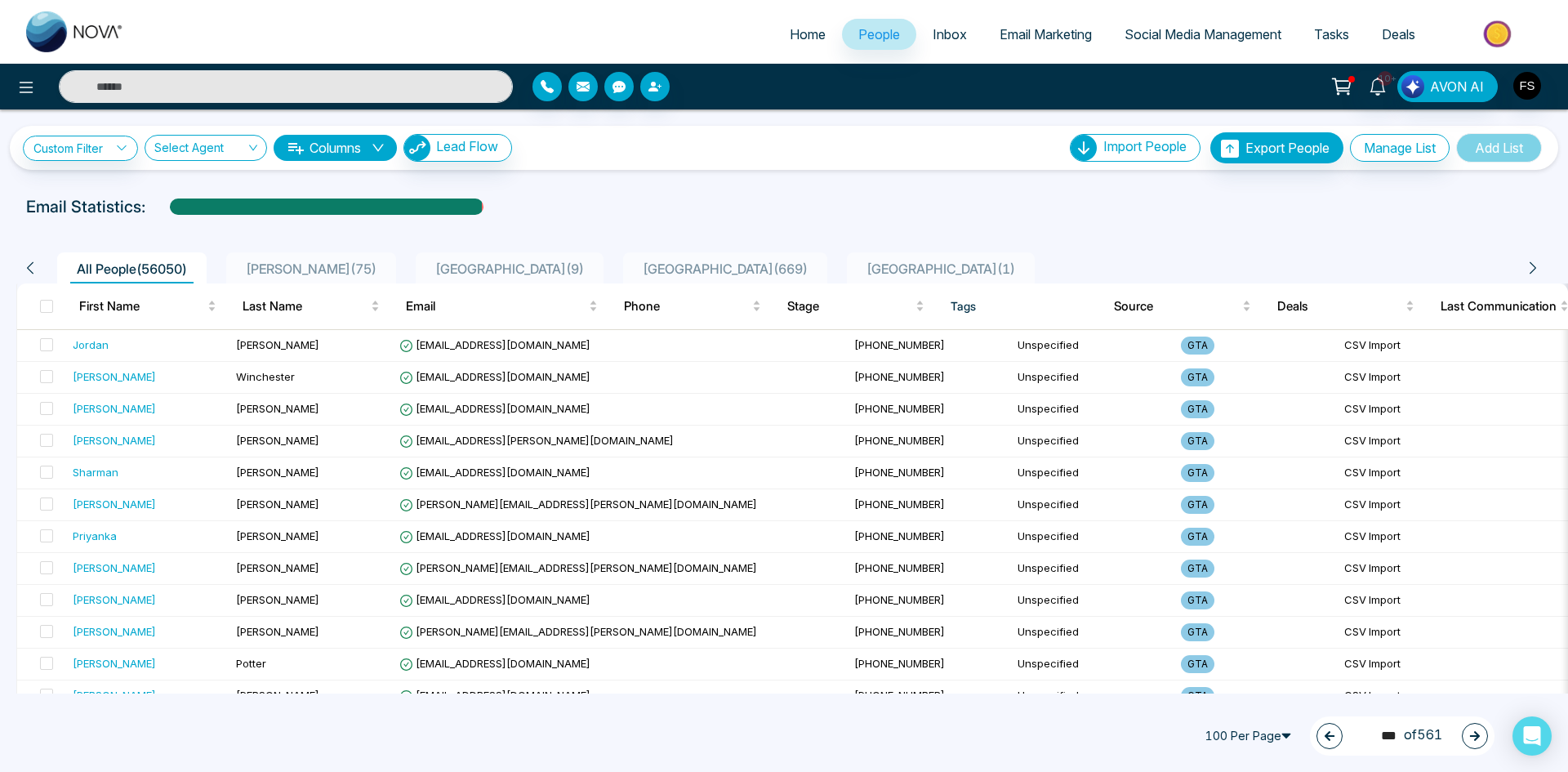
click at [1477, 739] on icon "button" at bounding box center [1475, 736] width 9 height 9
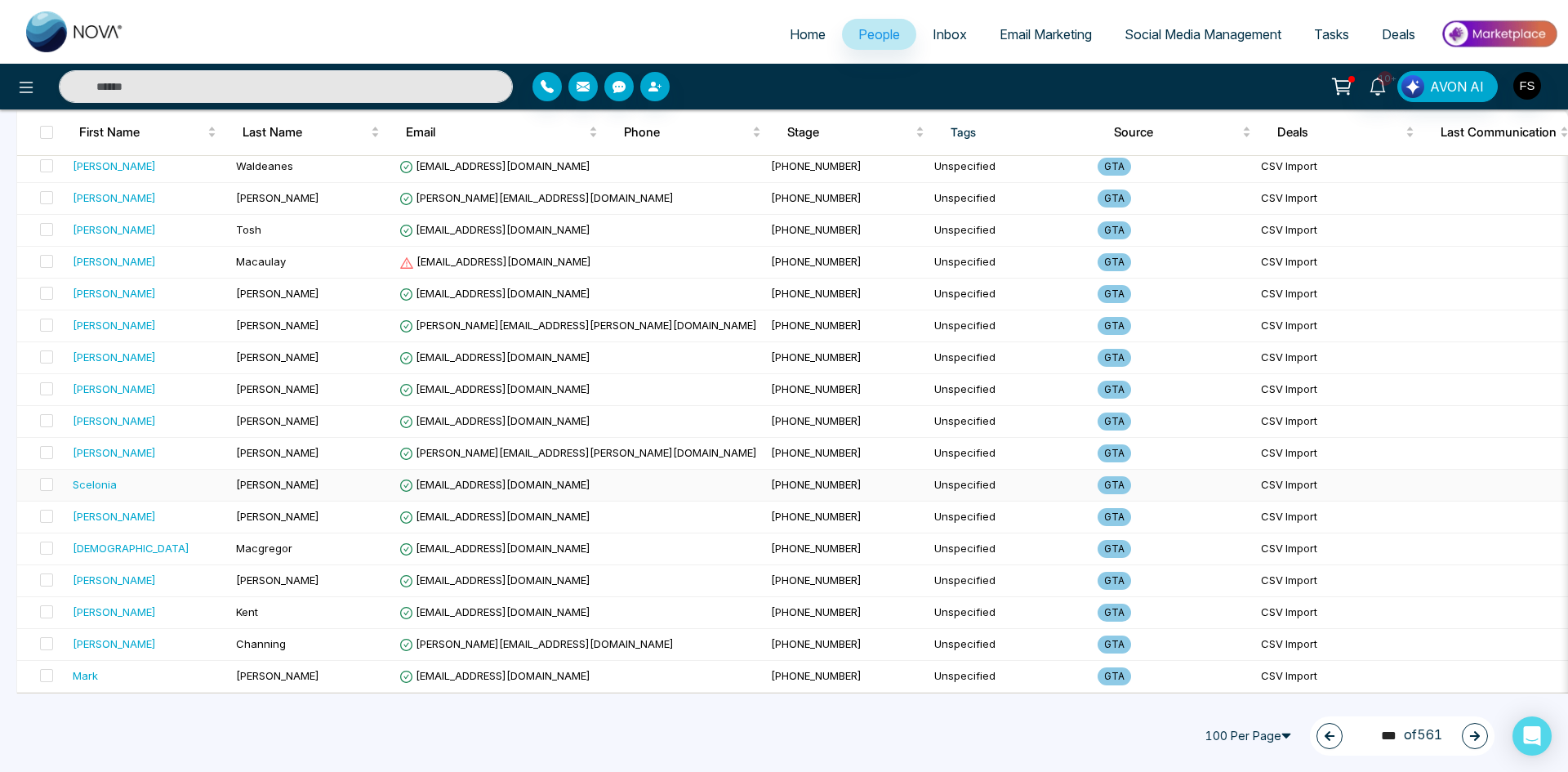
scroll to position [2830, 0]
click at [49, 256] on span at bounding box center [46, 262] width 13 height 13
click at [220, 733] on button "Delete" at bounding box center [209, 736] width 28 height 28
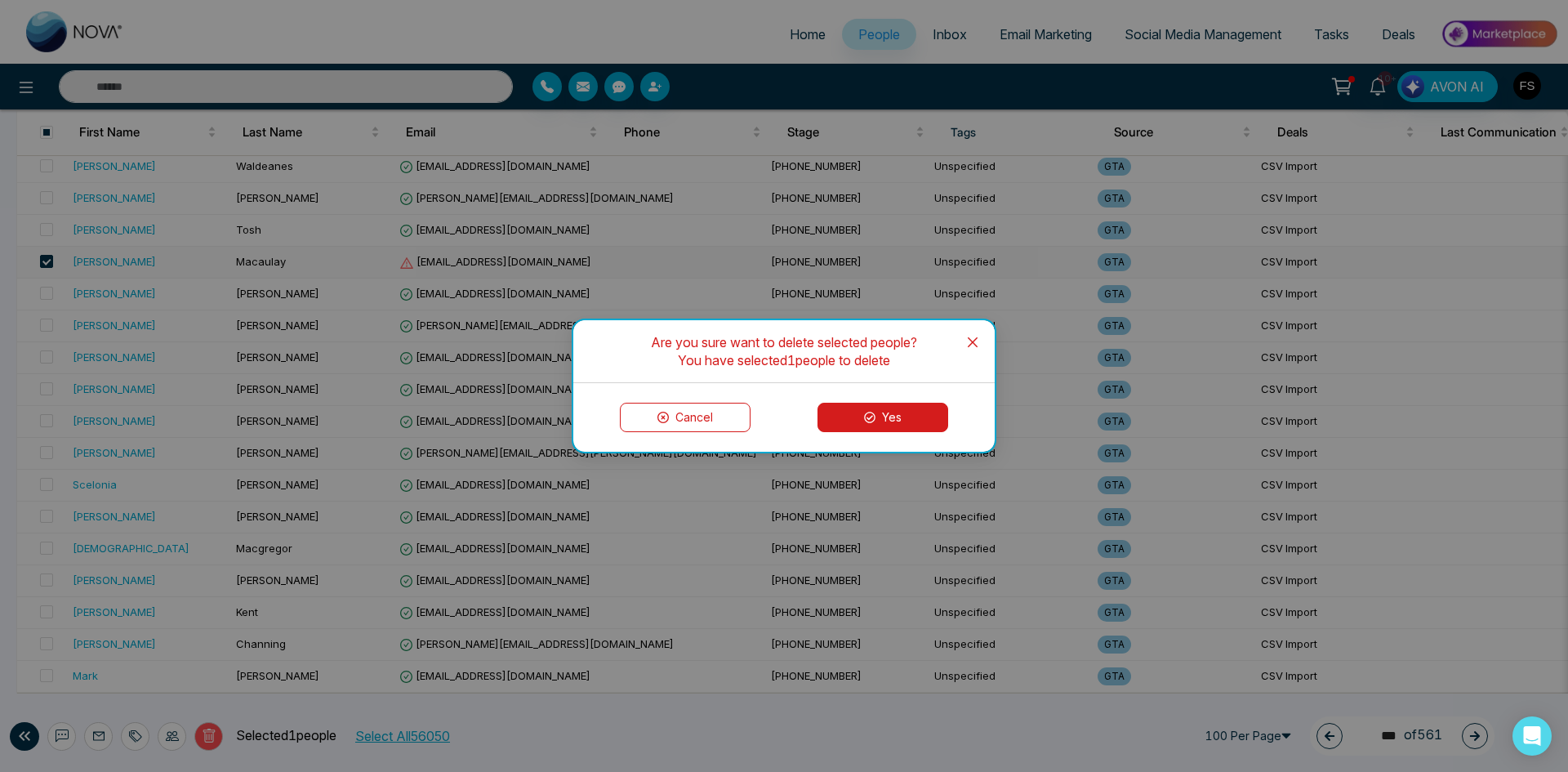
click at [891, 419] on button "Yes" at bounding box center [883, 416] width 131 height 29
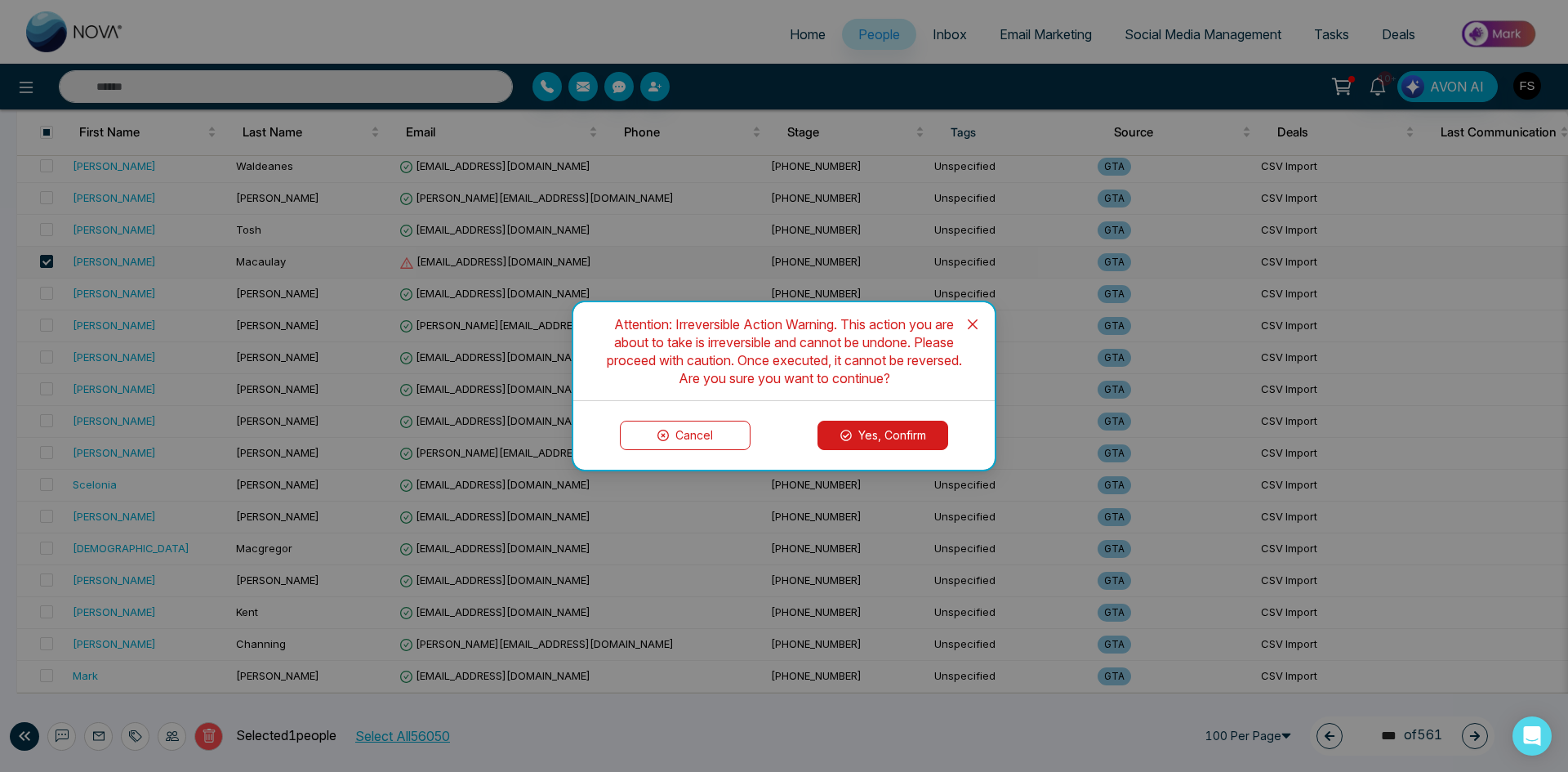
click at [880, 439] on button "Yes, Confirm" at bounding box center [883, 434] width 131 height 29
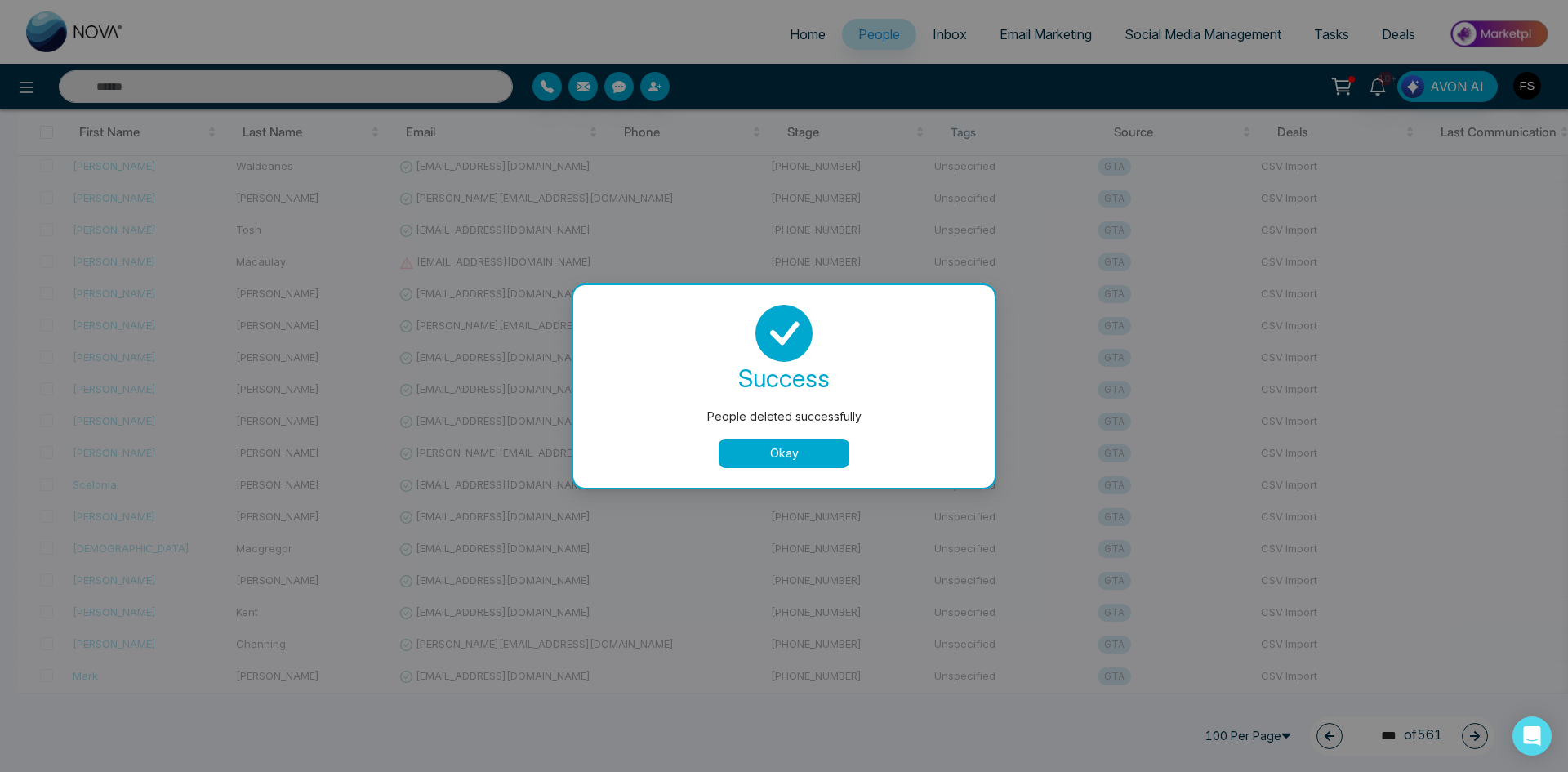
click at [773, 460] on button "Okay" at bounding box center [784, 452] width 131 height 29
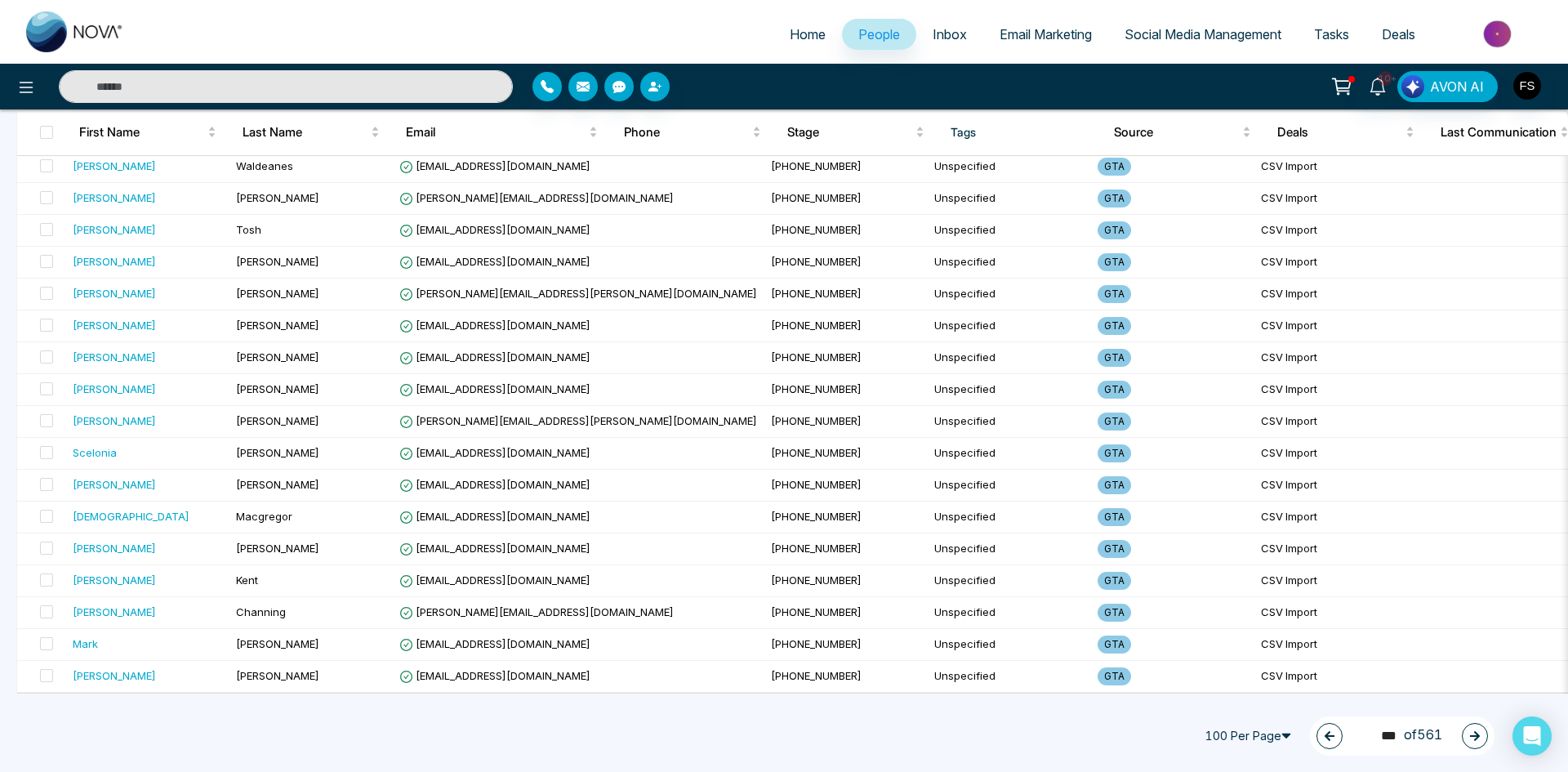
click at [1474, 736] on icon "button" at bounding box center [1475, 736] width 9 height 9
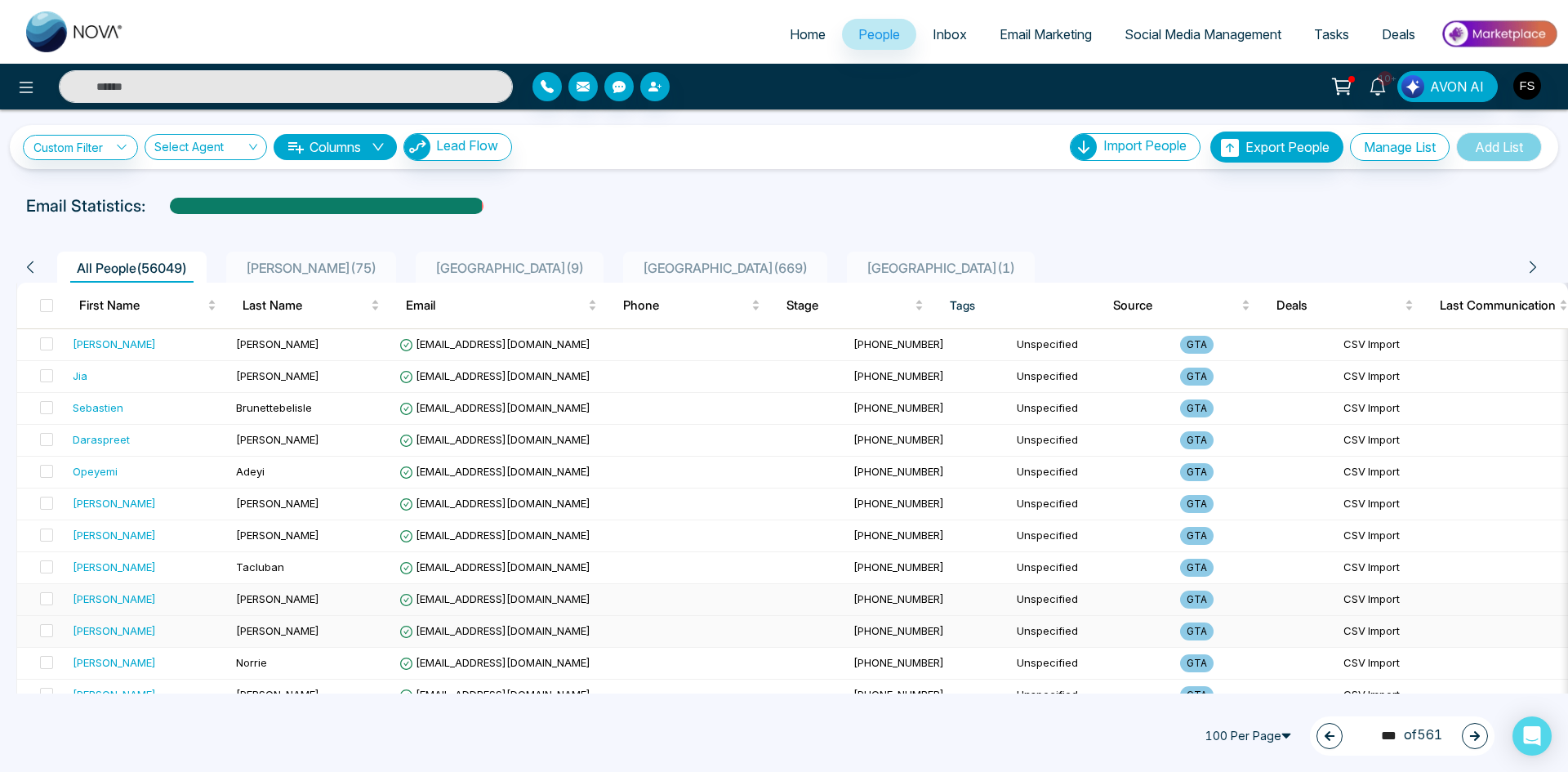
scroll to position [0, 0]
click at [1473, 744] on button "button" at bounding box center [1475, 736] width 27 height 27
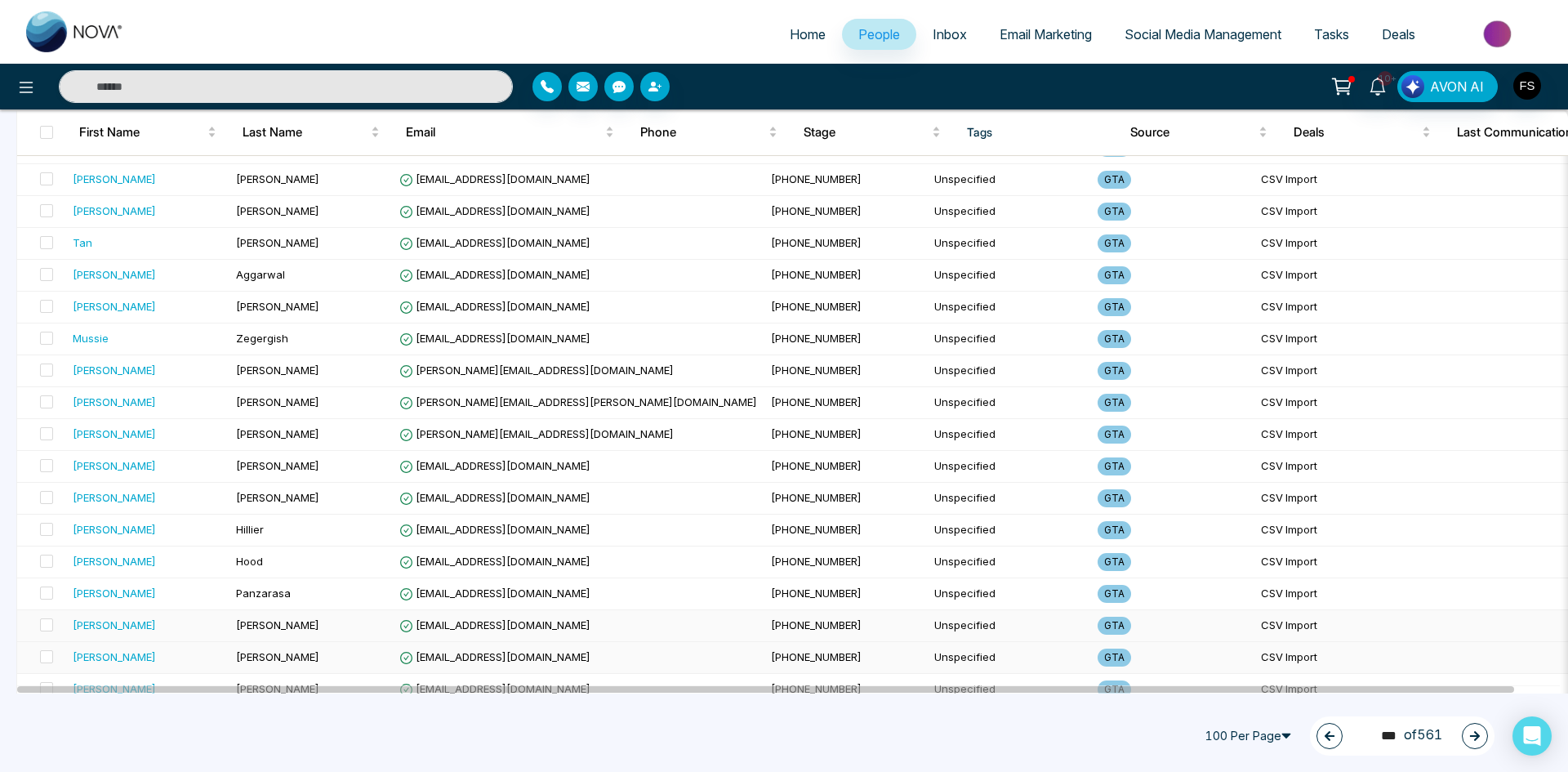
scroll to position [2830, 0]
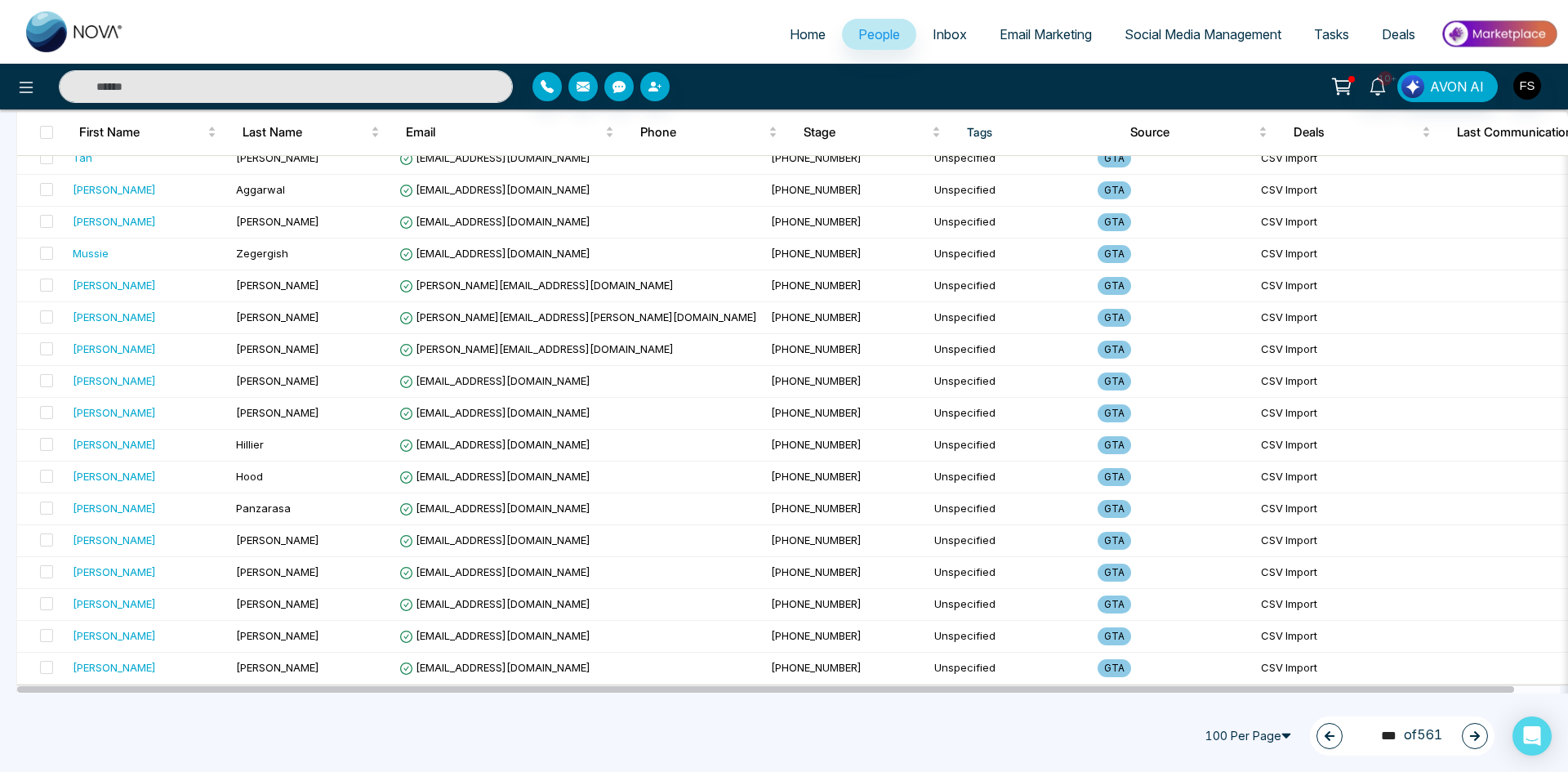
click at [1467, 733] on button "button" at bounding box center [1475, 736] width 27 height 27
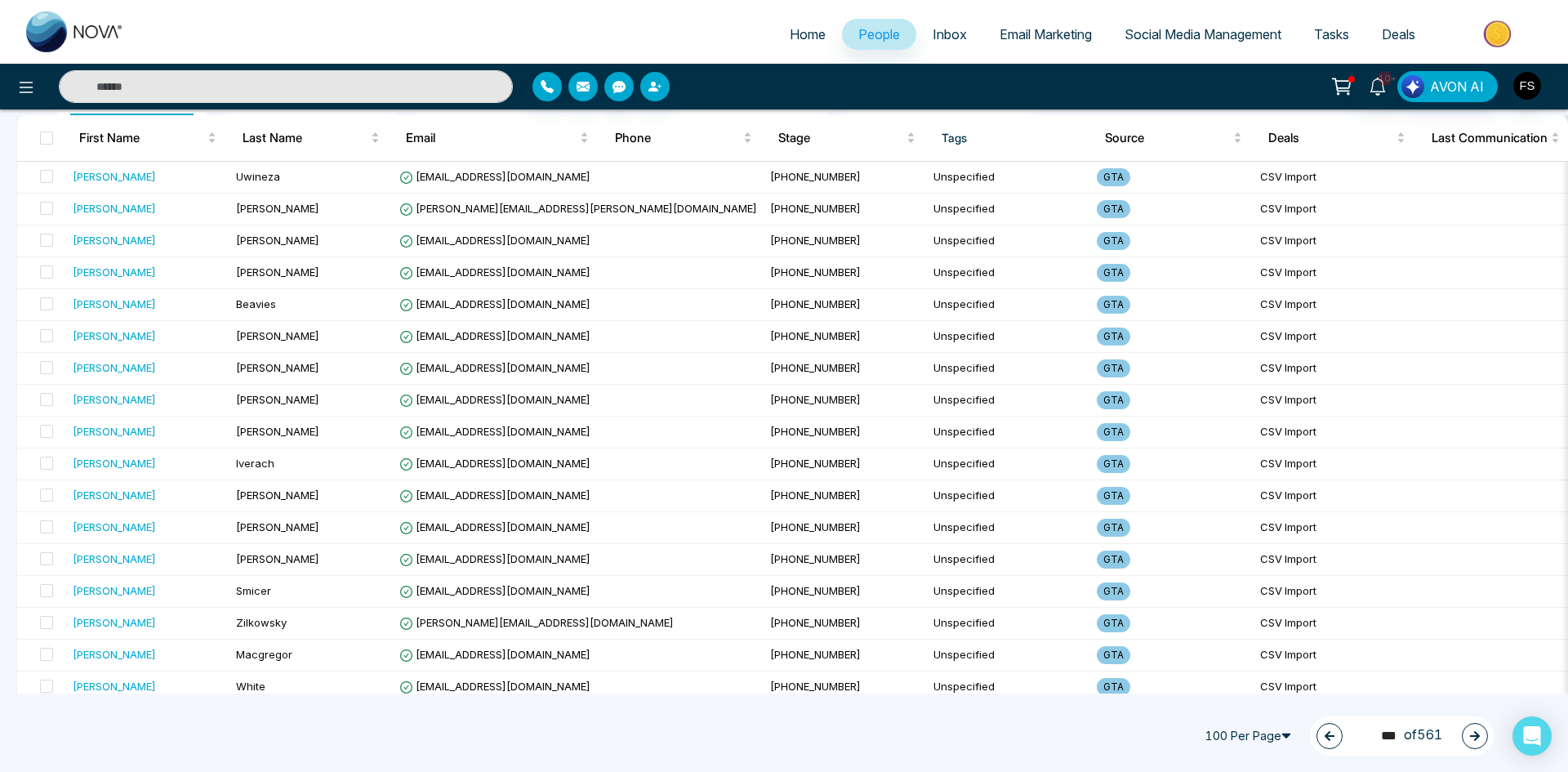
scroll to position [0, 0]
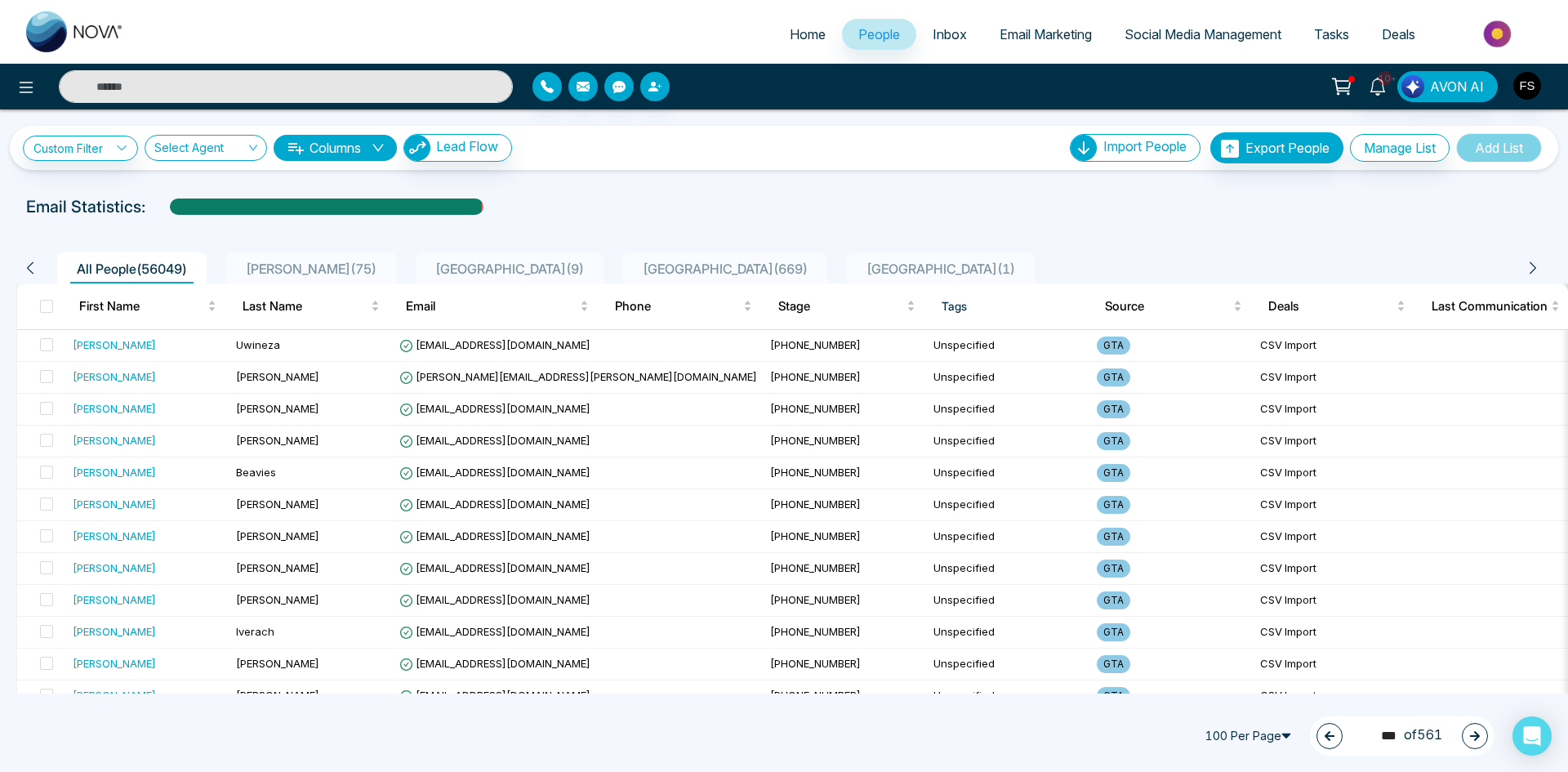
click at [1467, 737] on button "button" at bounding box center [1475, 736] width 27 height 27
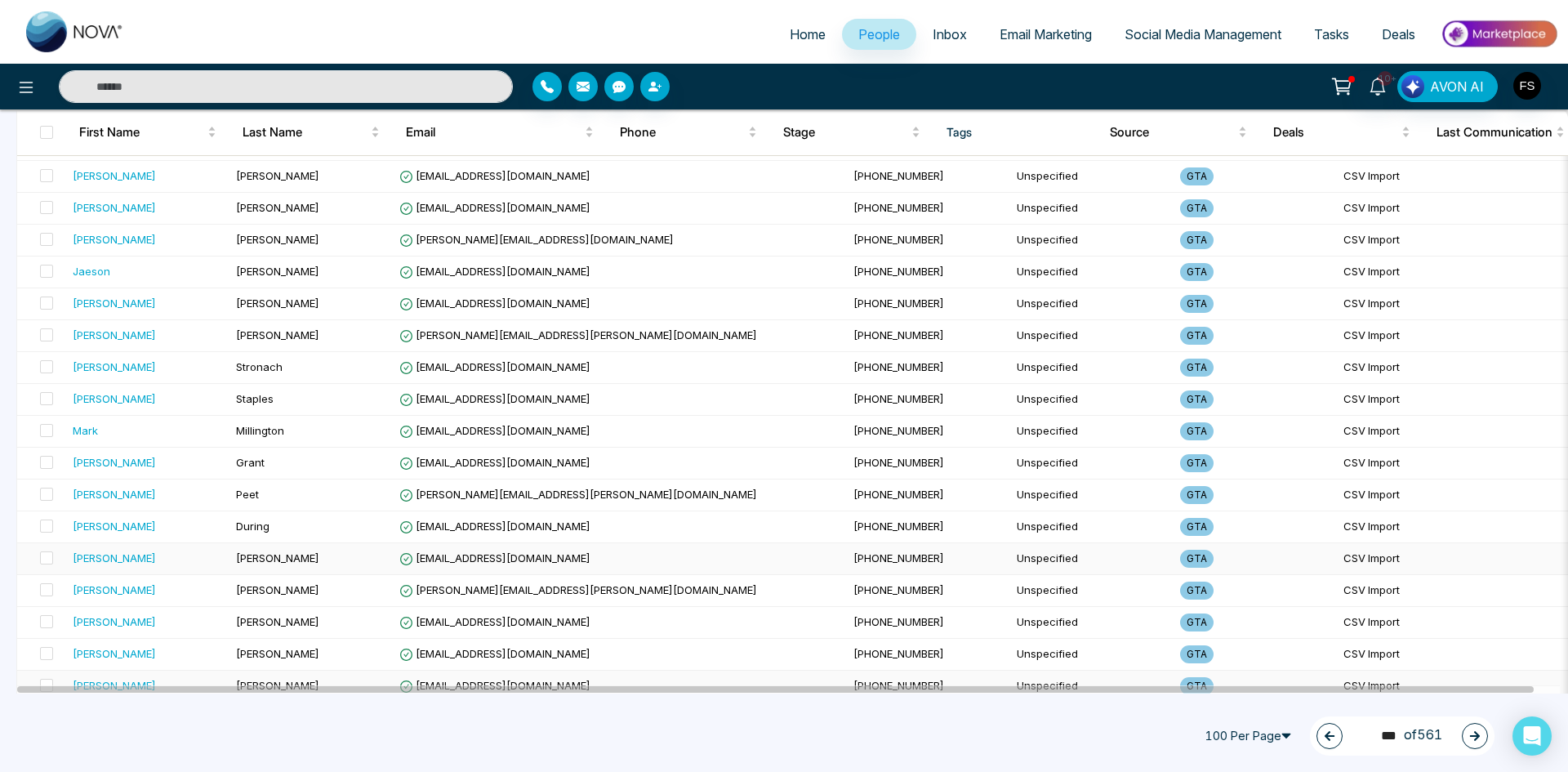
scroll to position [2830, 0]
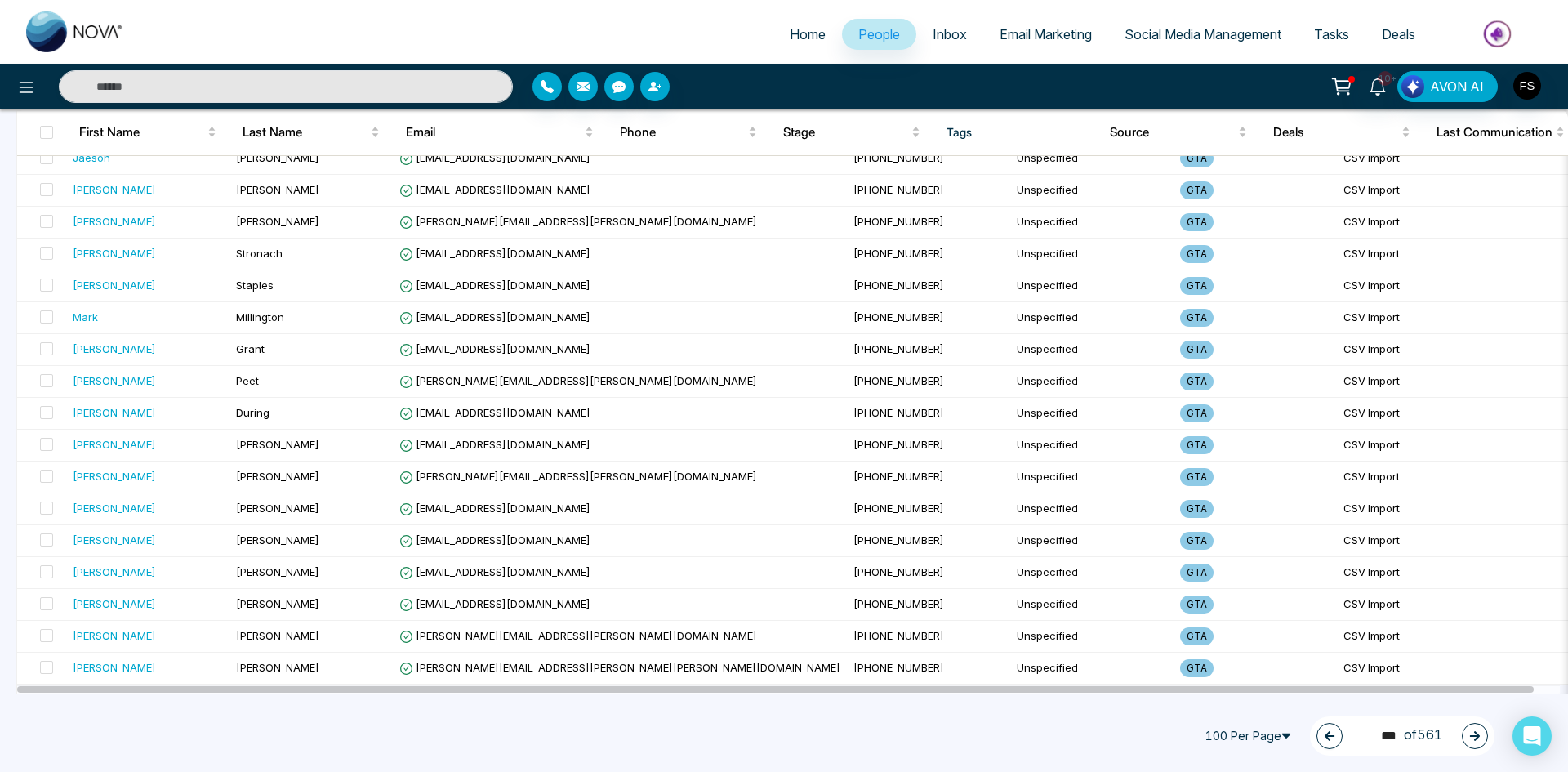
click at [1485, 738] on button "button" at bounding box center [1475, 736] width 27 height 27
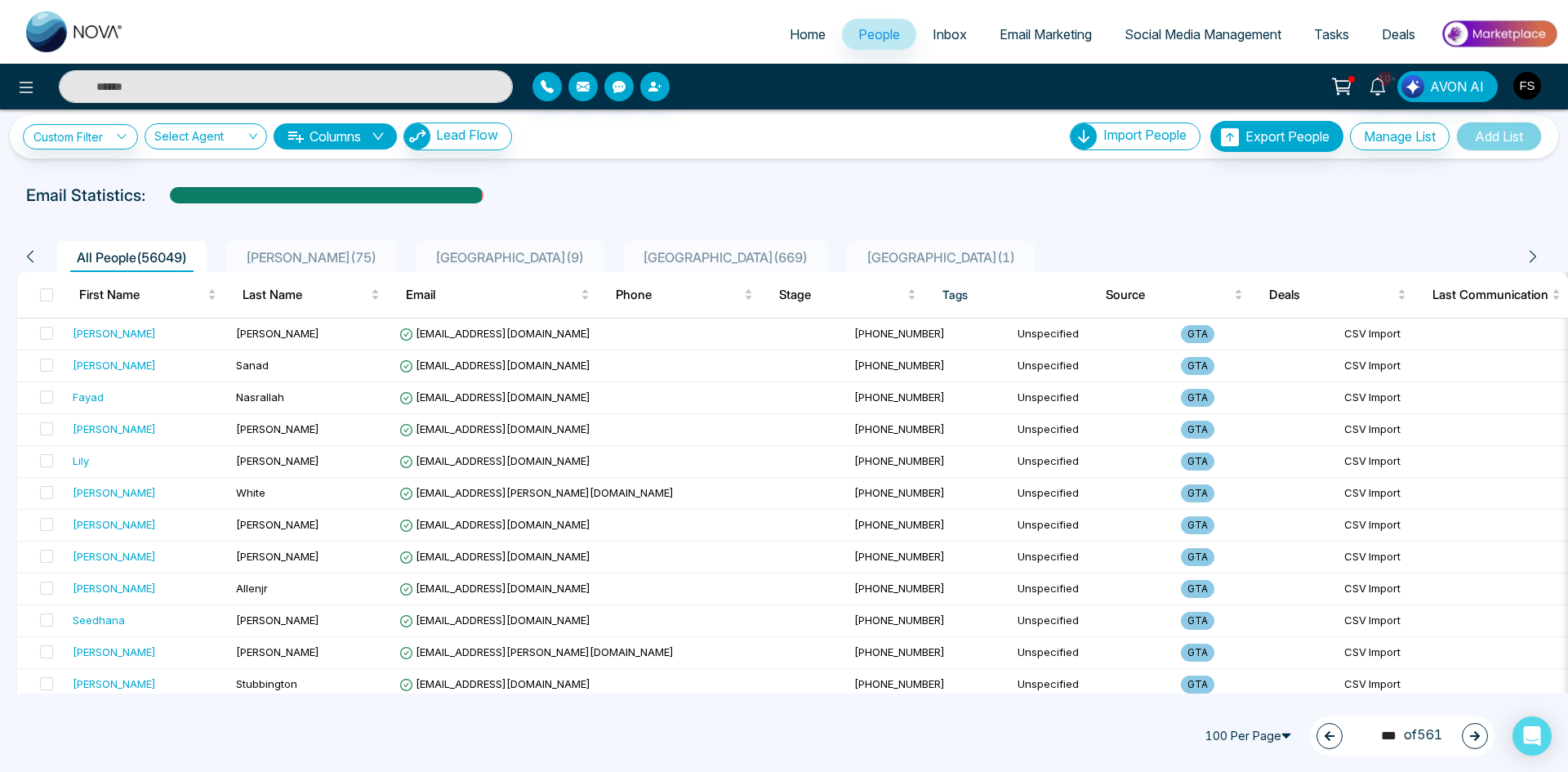
scroll to position [0, 0]
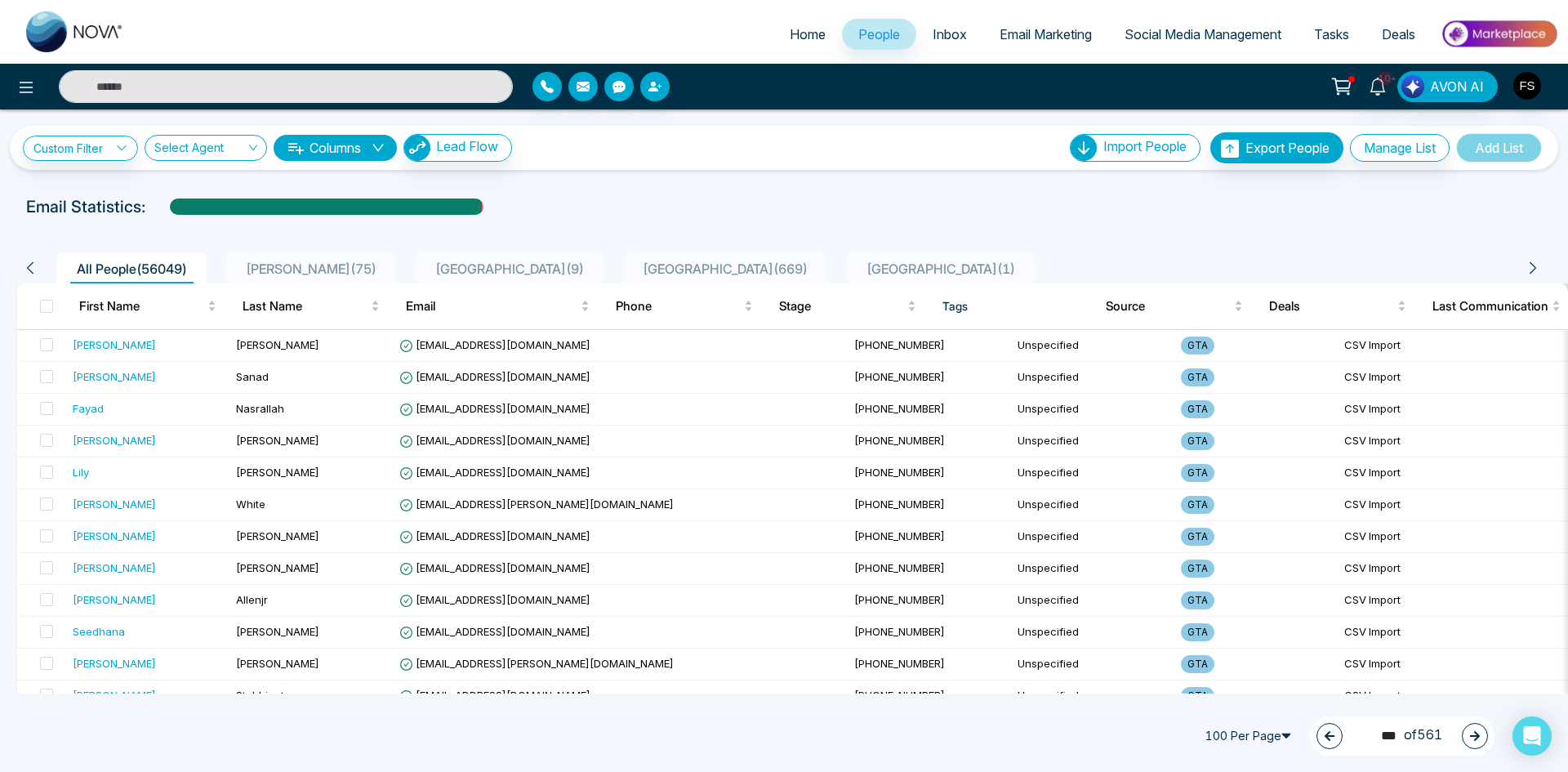
click at [1478, 740] on icon "button" at bounding box center [1475, 736] width 11 height 11
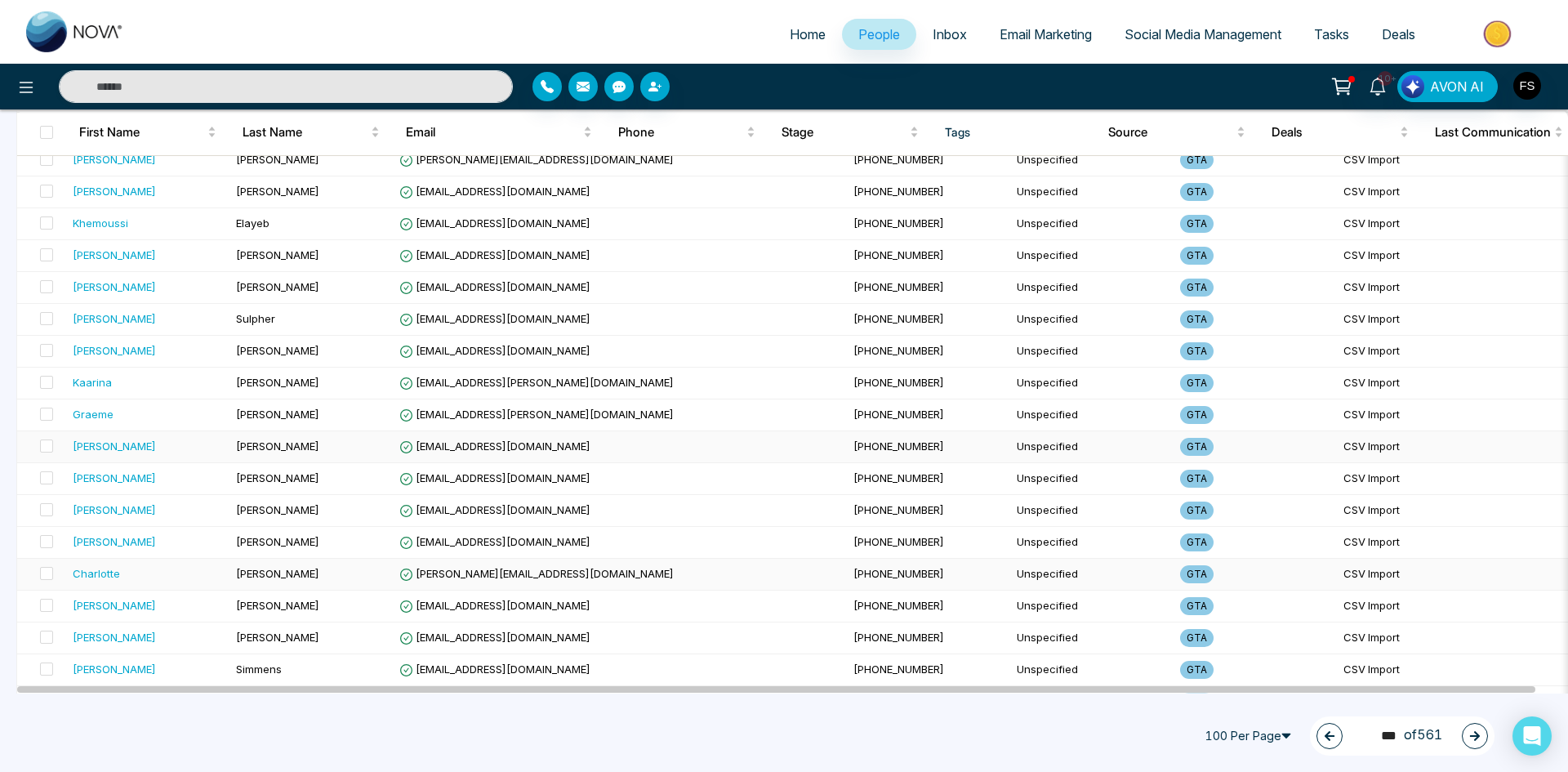
scroll to position [2830, 0]
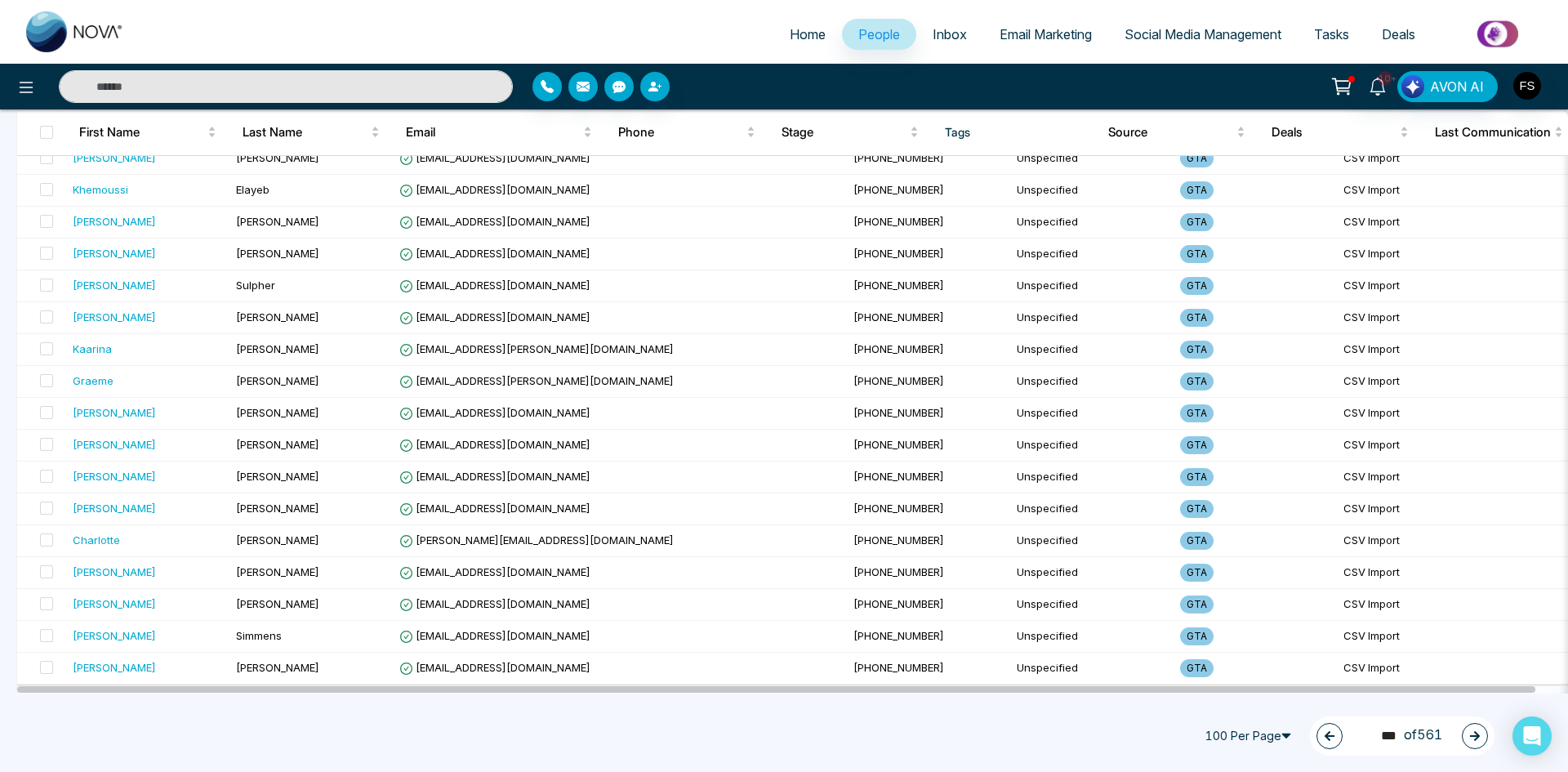
click at [1480, 739] on button "button" at bounding box center [1475, 736] width 27 height 27
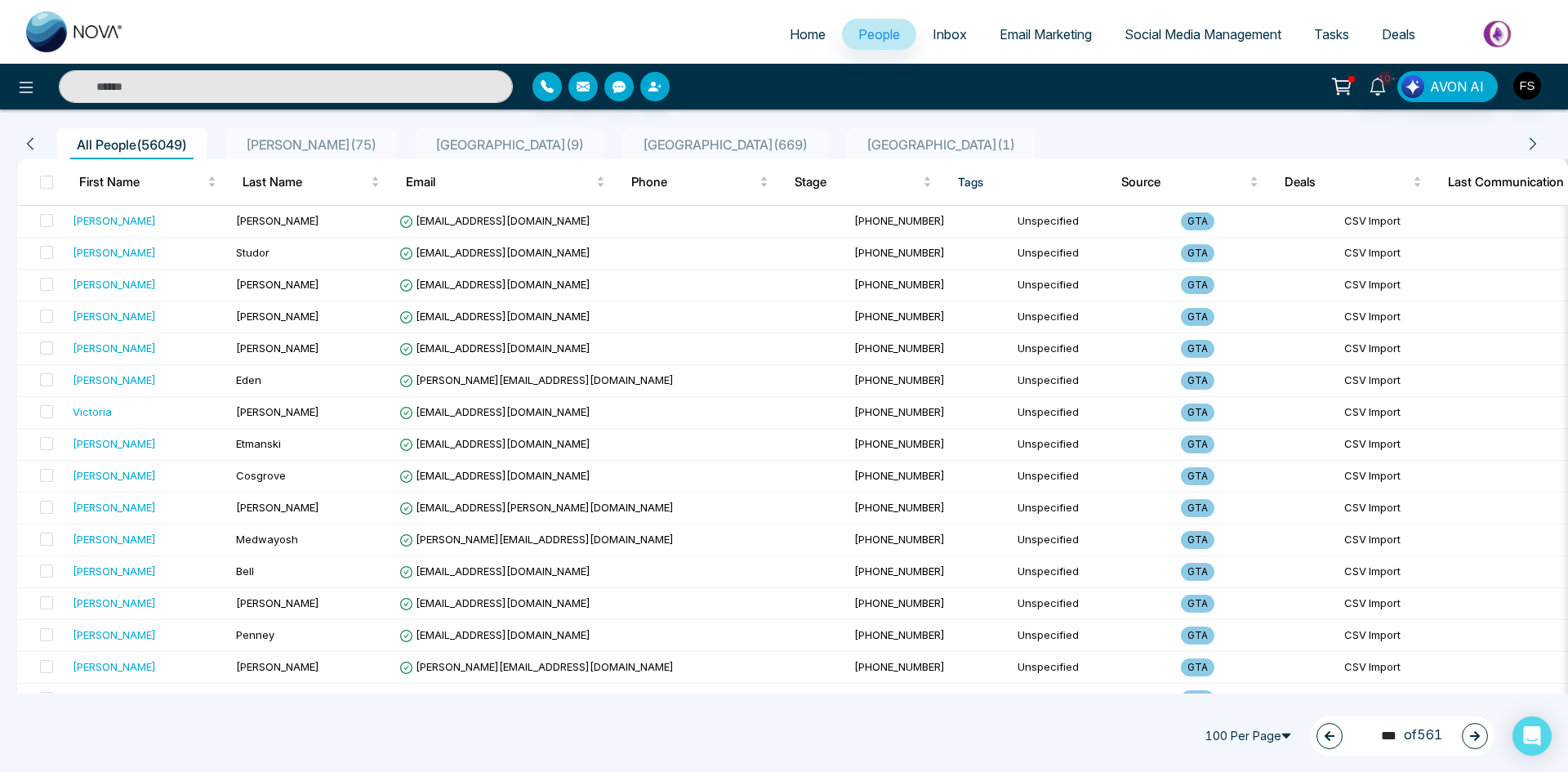
scroll to position [0, 0]
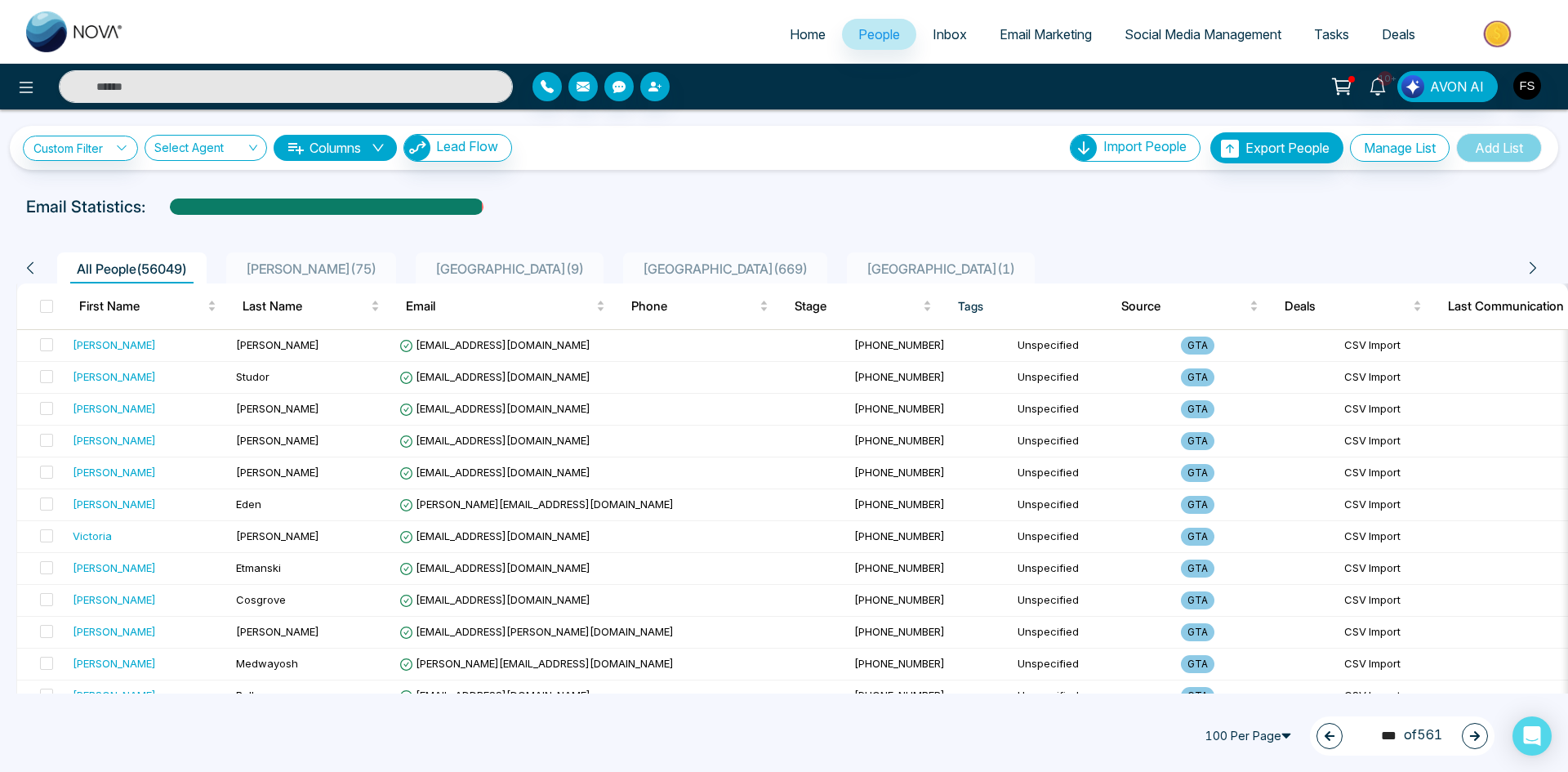
click at [1470, 737] on icon "button" at bounding box center [1475, 736] width 11 height 11
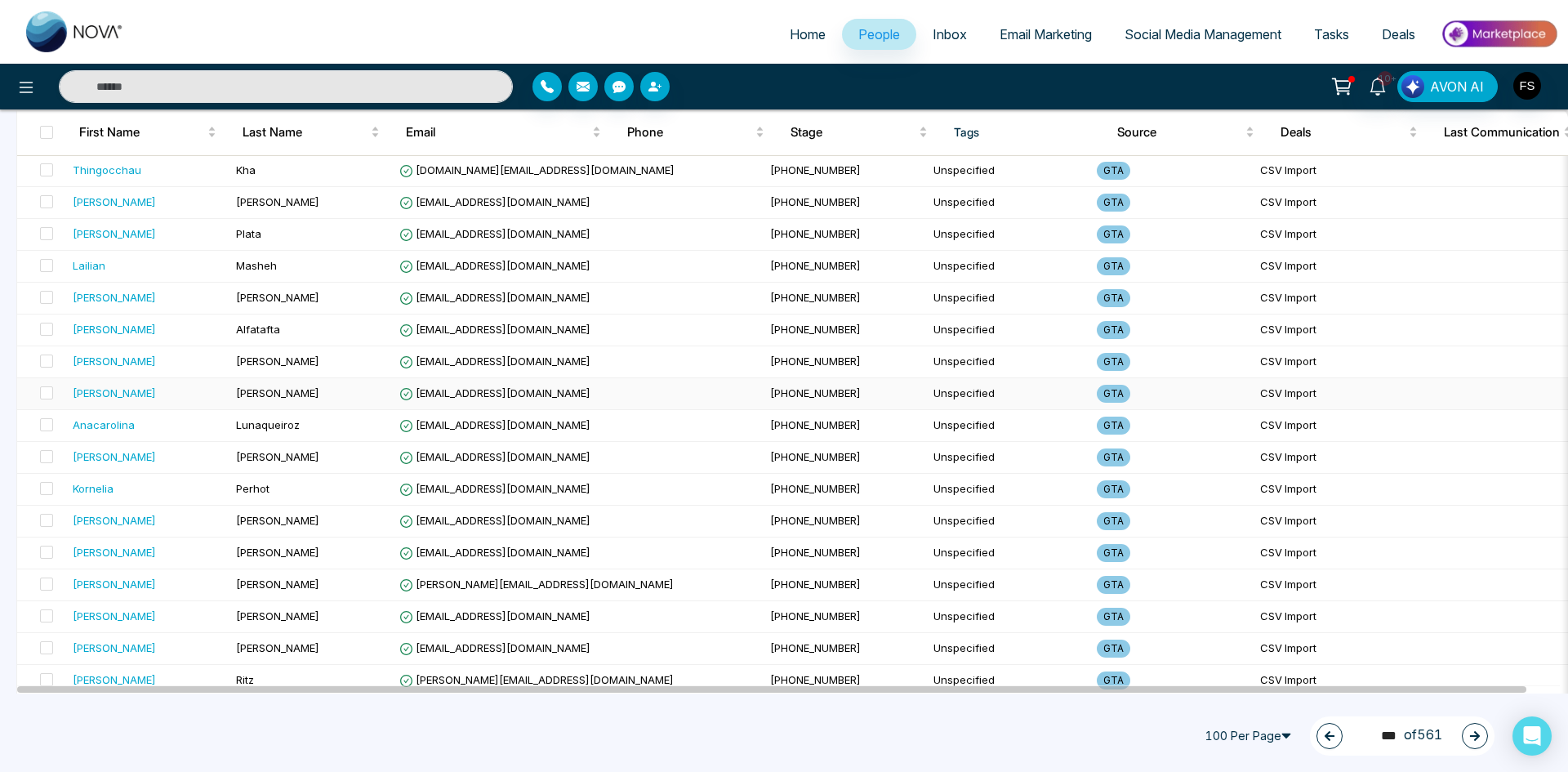
scroll to position [2830, 0]
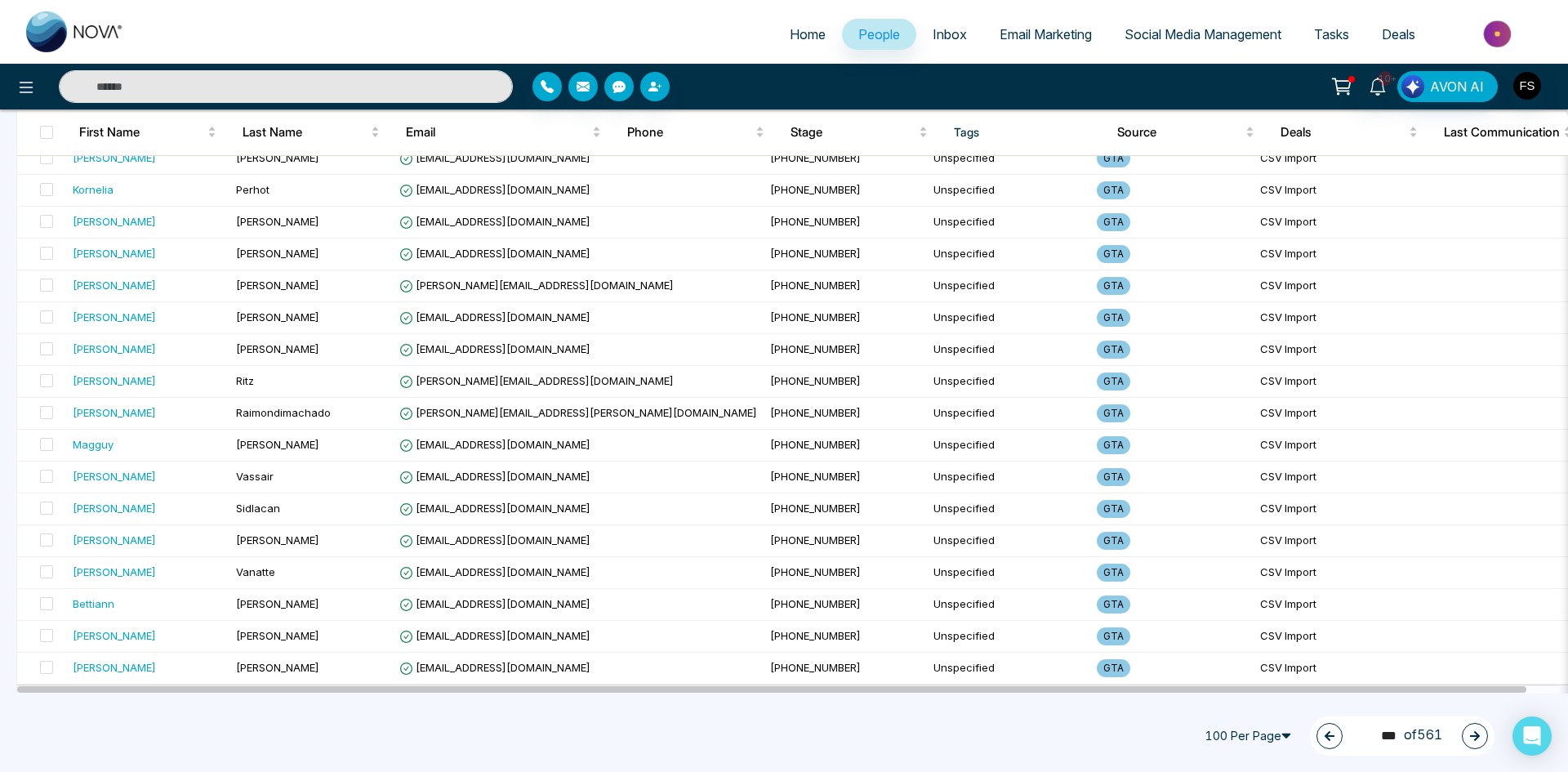
click at [1458, 728] on div "152 *** of 561" at bounding box center [1402, 735] width 185 height 39
click at [1470, 737] on icon "button" at bounding box center [1475, 736] width 11 height 11
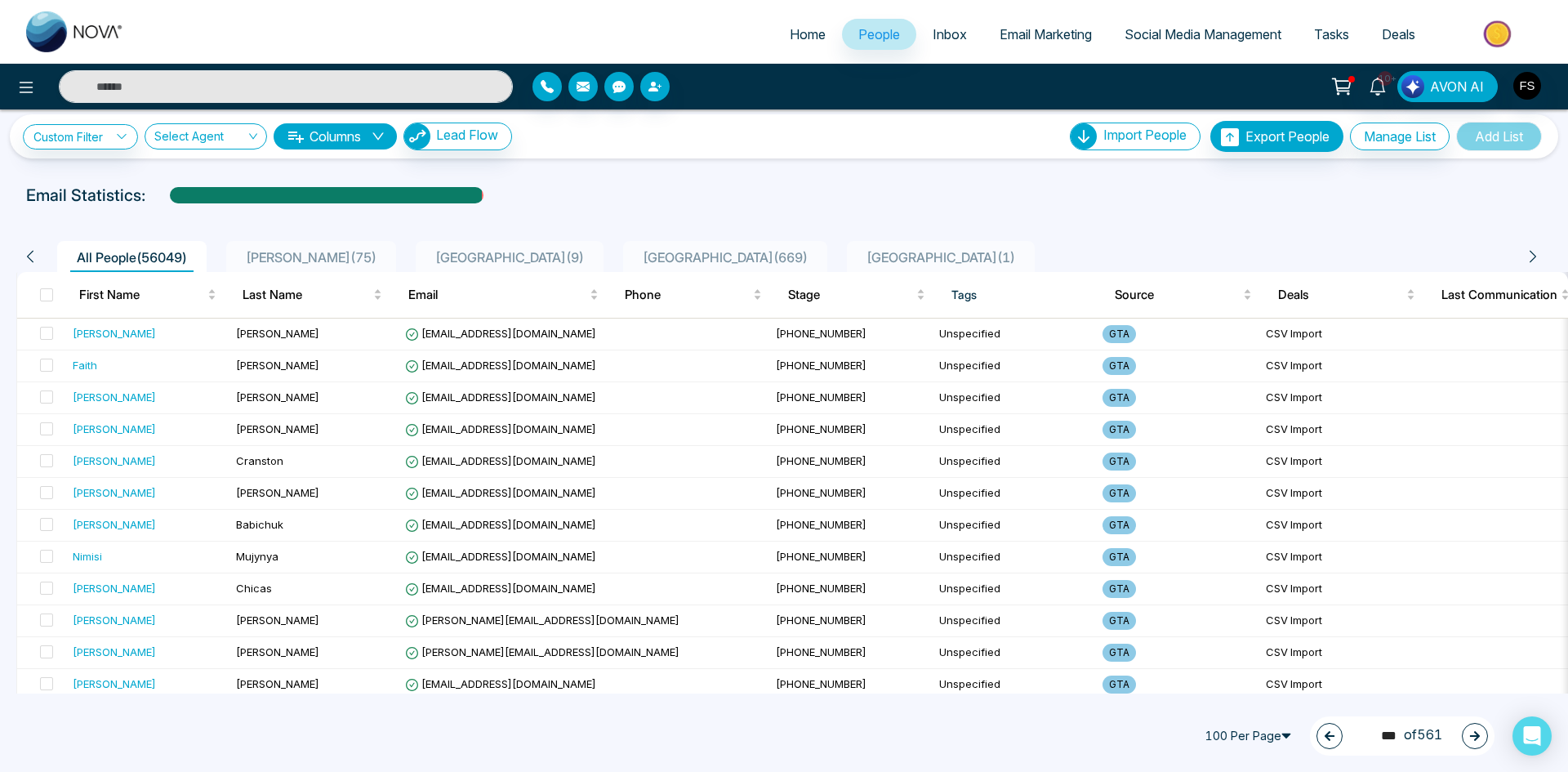
scroll to position [0, 0]
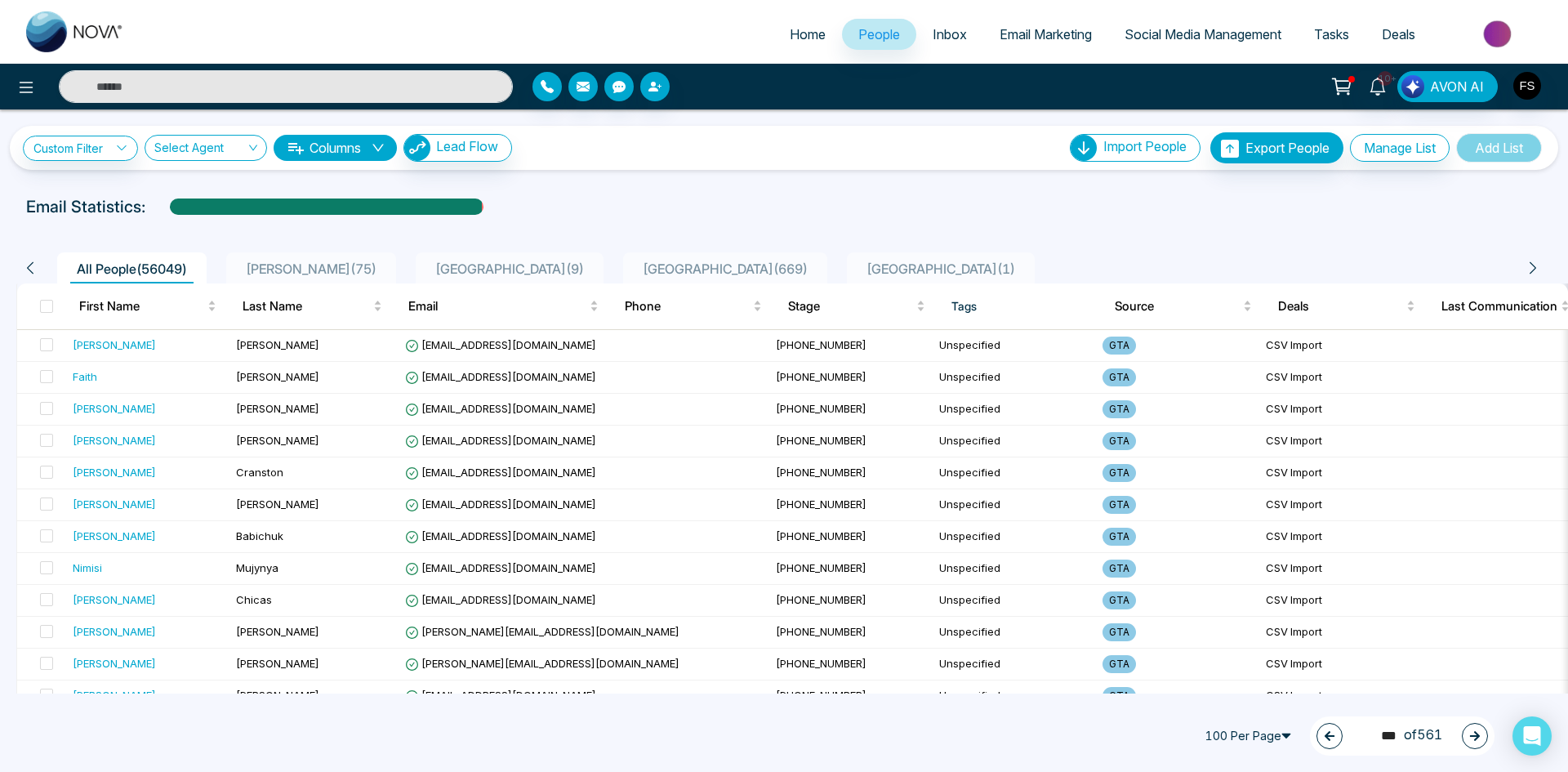
click at [1476, 733] on icon "button" at bounding box center [1475, 736] width 9 height 9
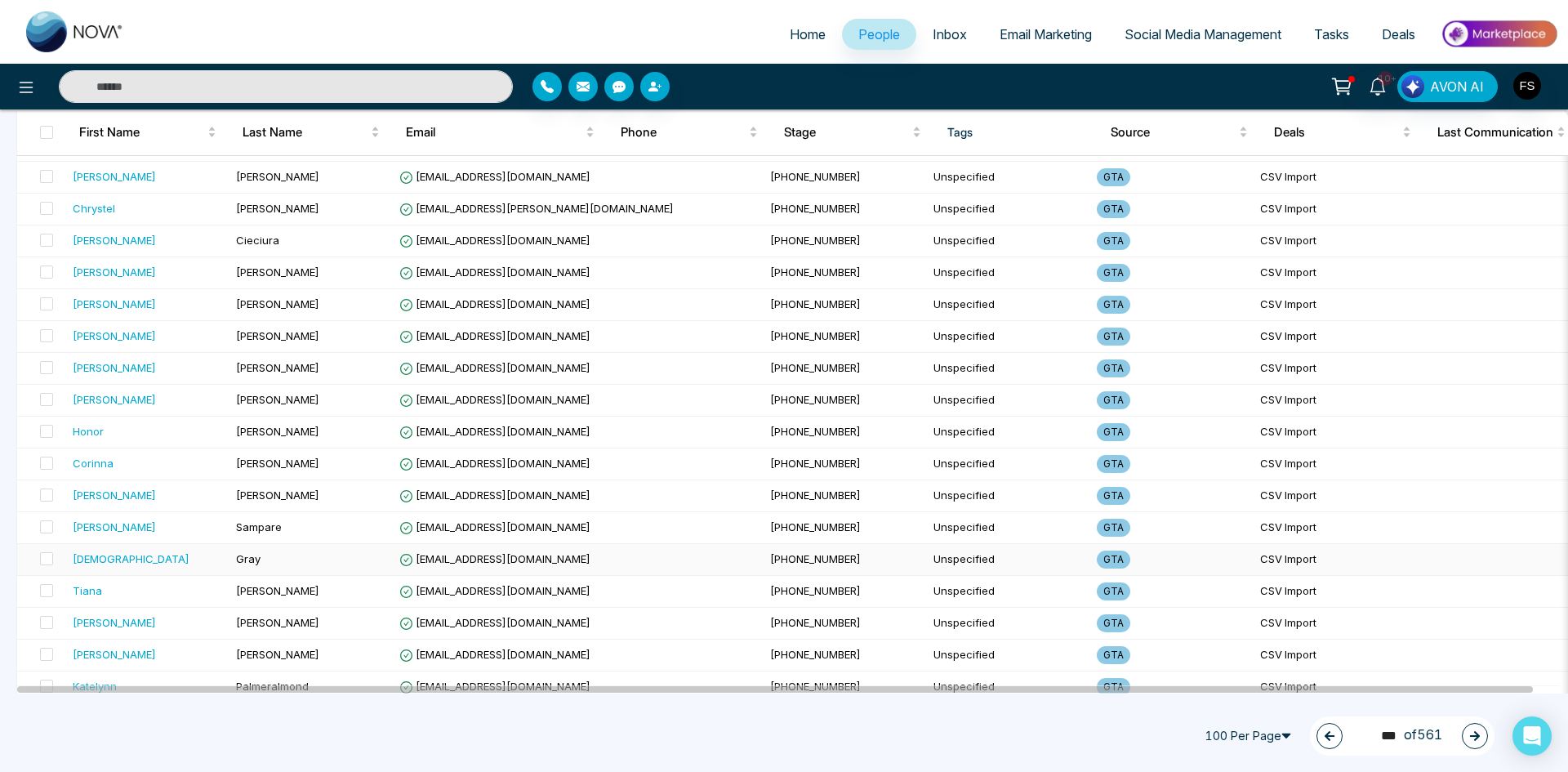
scroll to position [2830, 0]
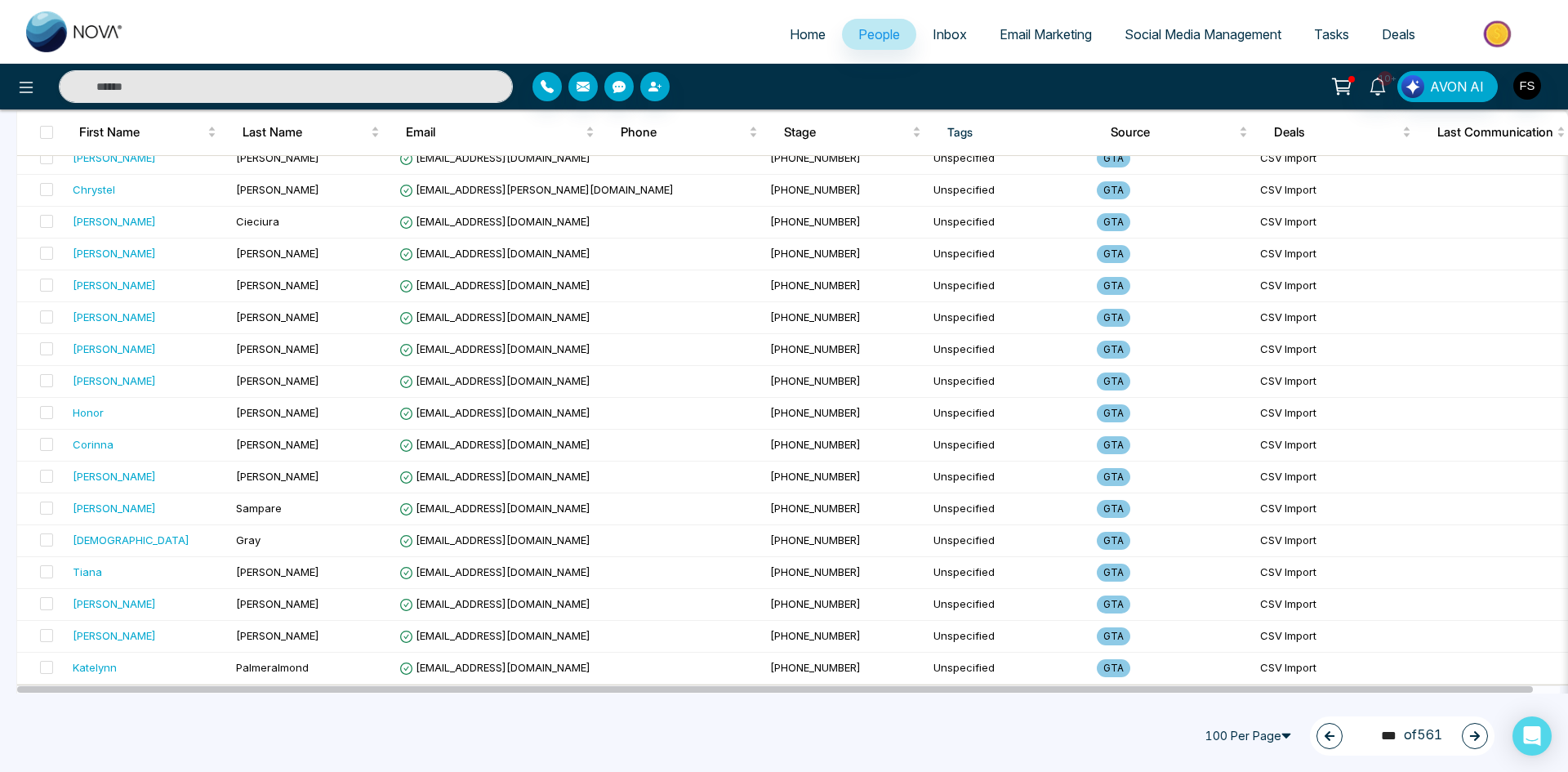
click at [1480, 734] on icon "button" at bounding box center [1475, 736] width 11 height 11
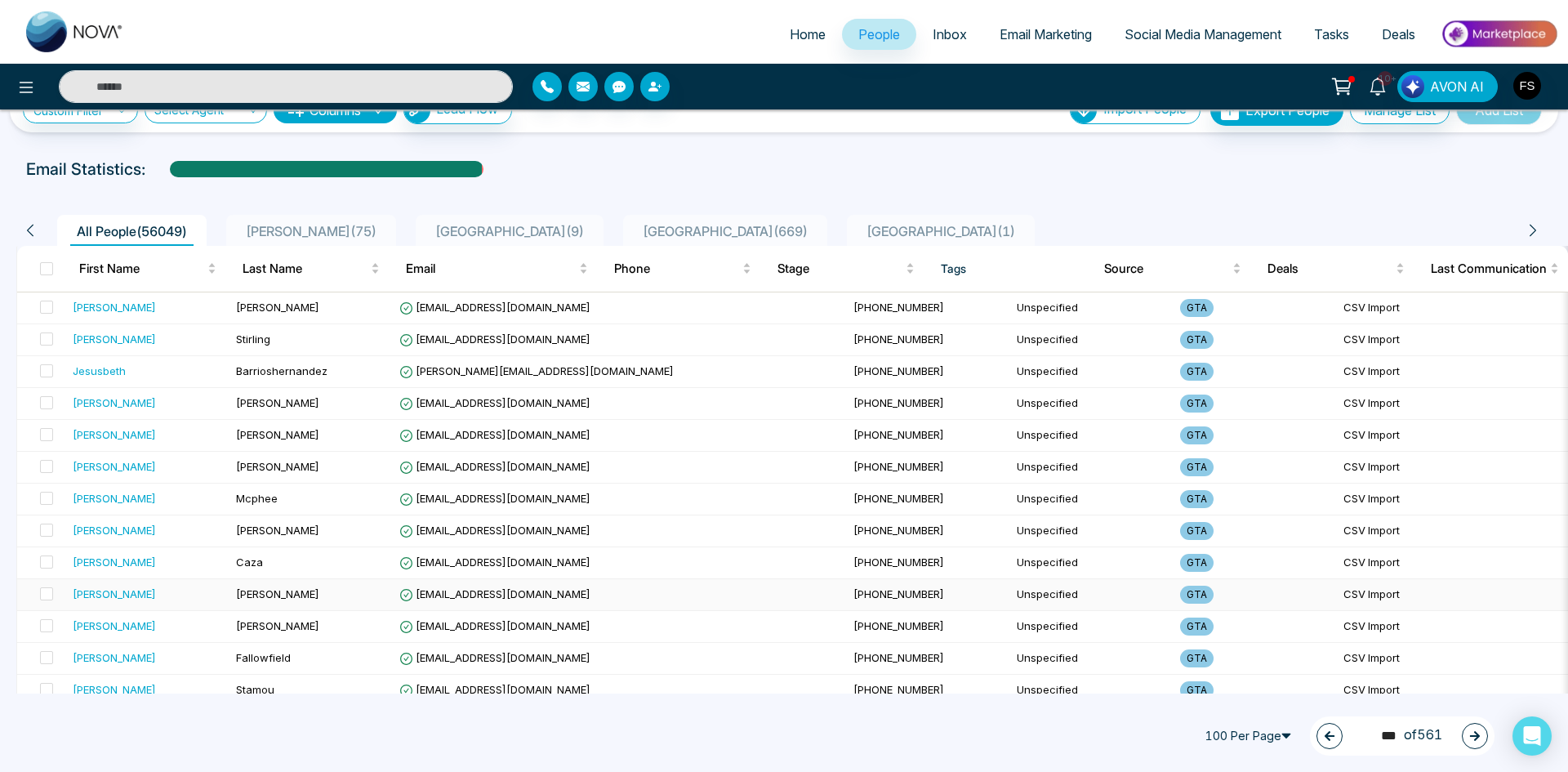
scroll to position [0, 0]
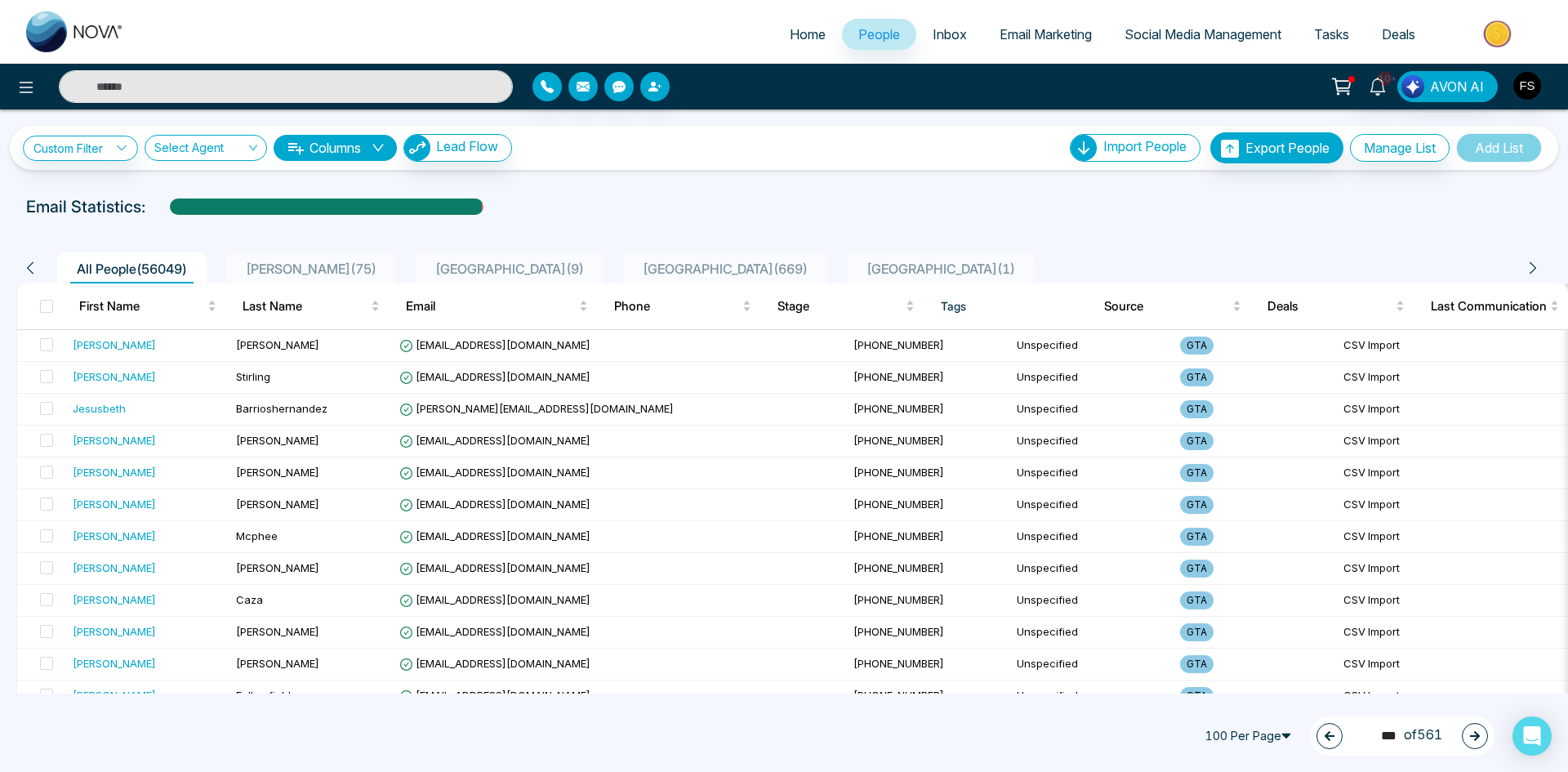
drag, startPoint x: 1478, startPoint y: 739, endPoint x: 1476, endPoint y: 731, distance: 8.2
click at [1478, 738] on icon "button" at bounding box center [1475, 736] width 11 height 11
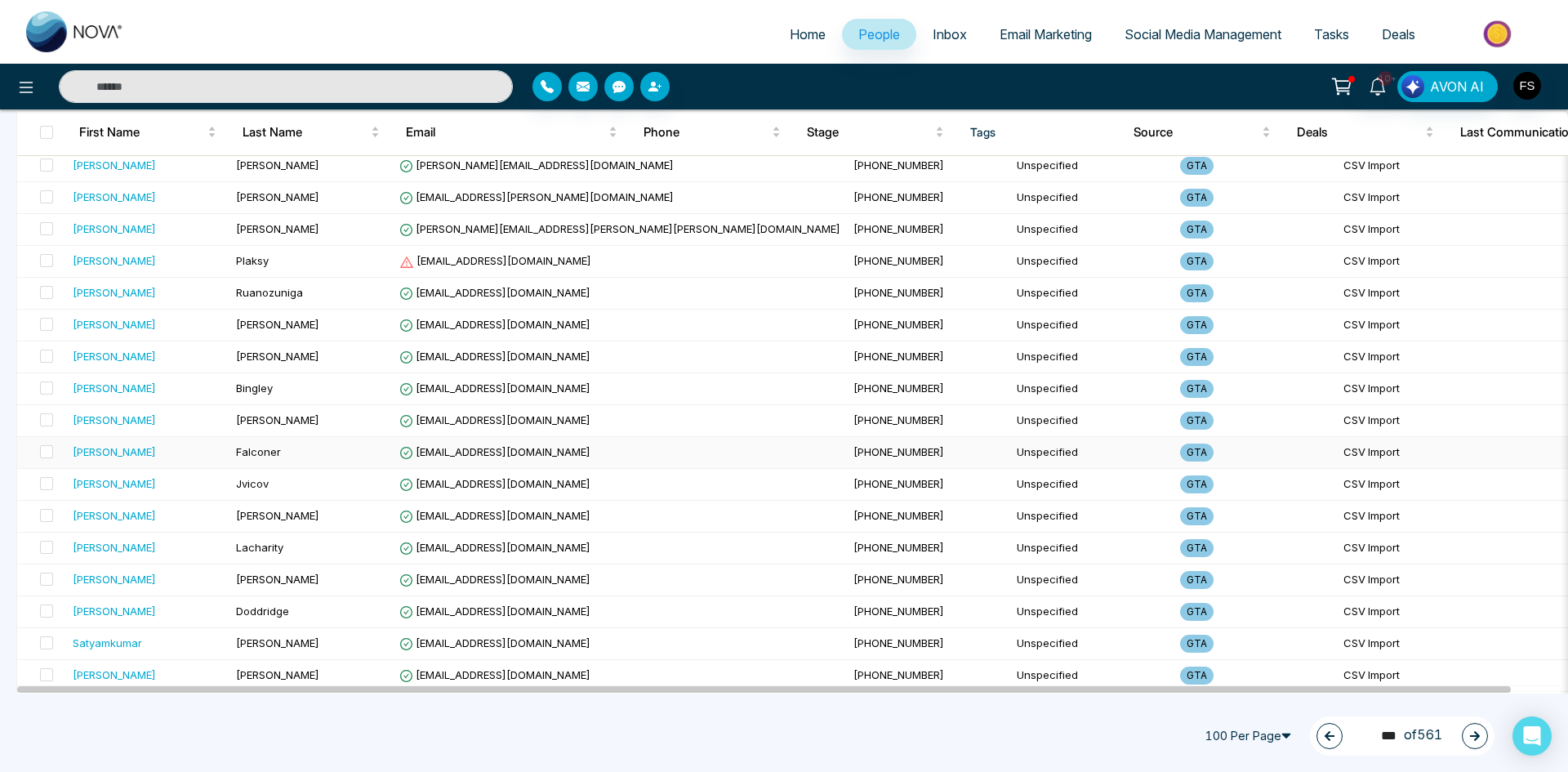
scroll to position [2287, 0]
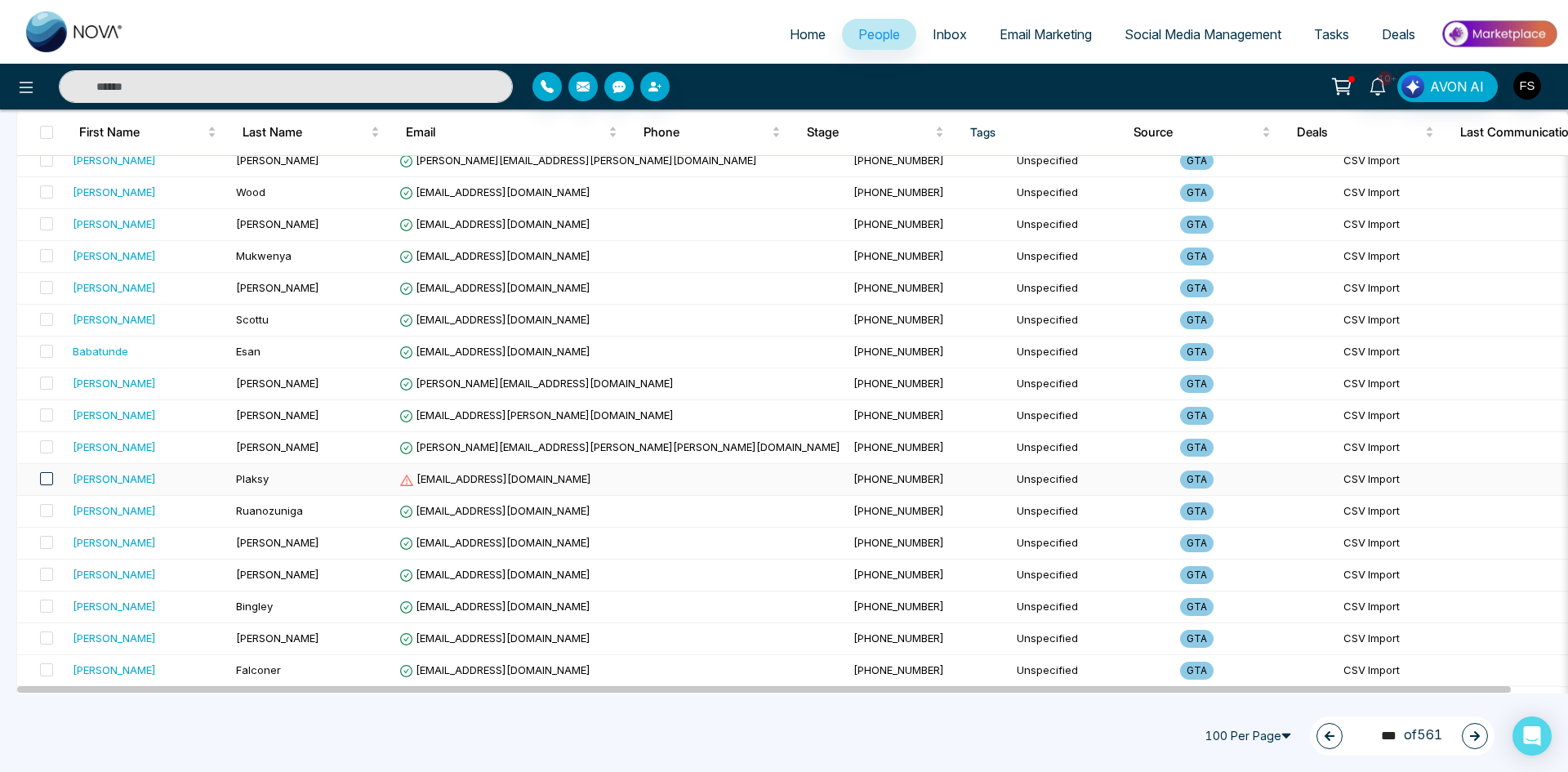
click at [46, 476] on span at bounding box center [46, 479] width 13 height 13
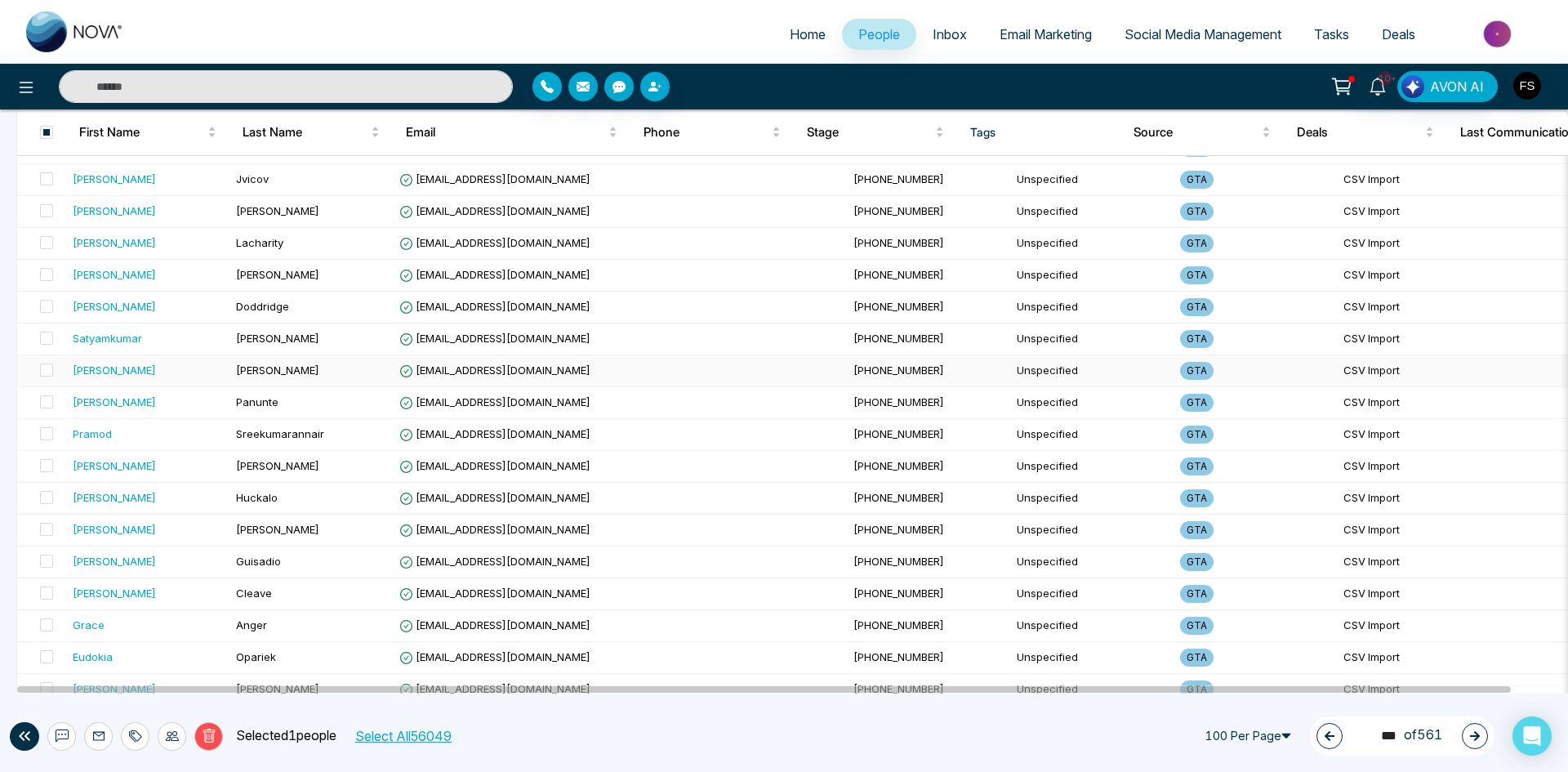
scroll to position [2830, 0]
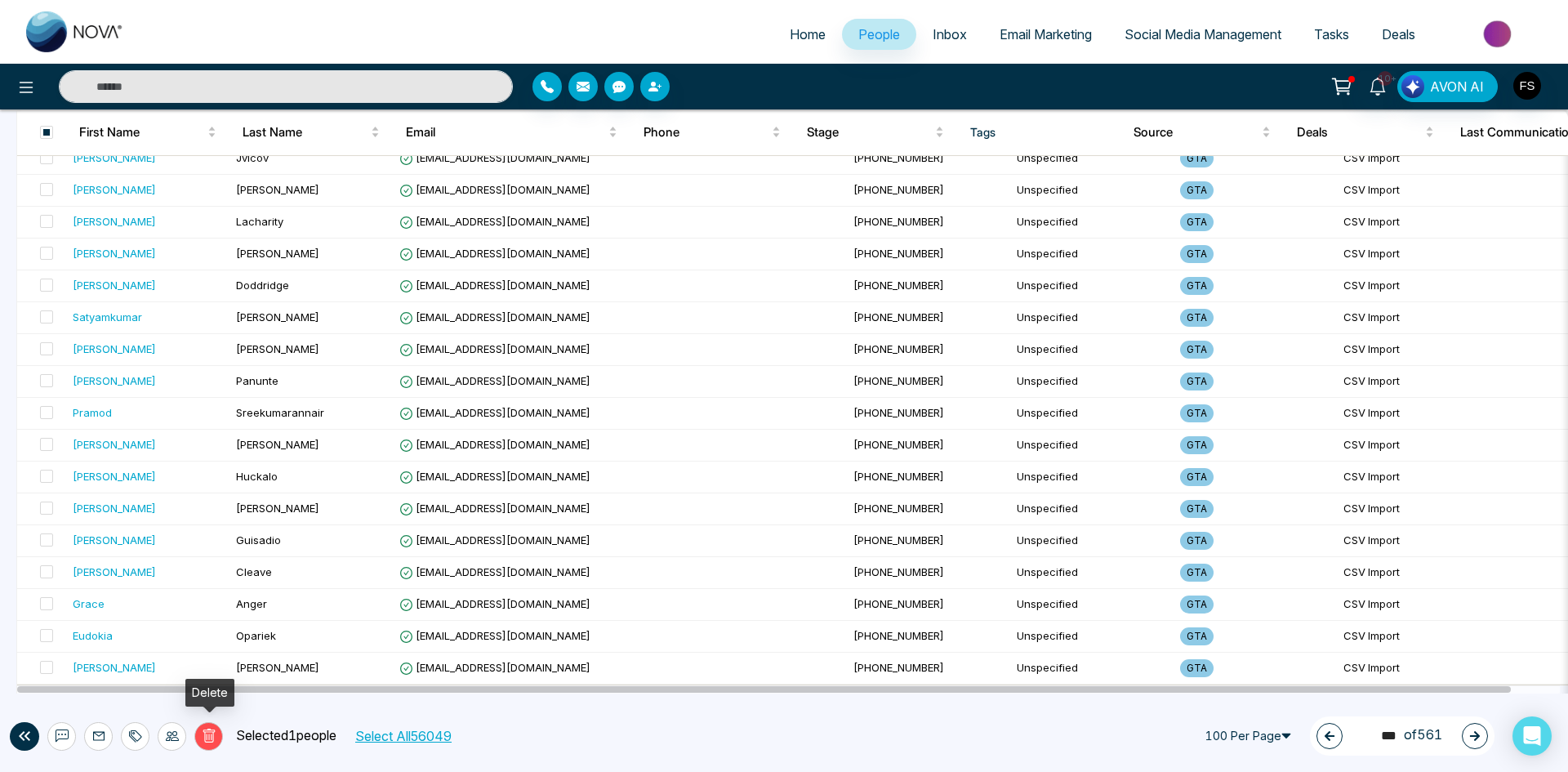
click at [206, 736] on icon at bounding box center [209, 735] width 14 height 14
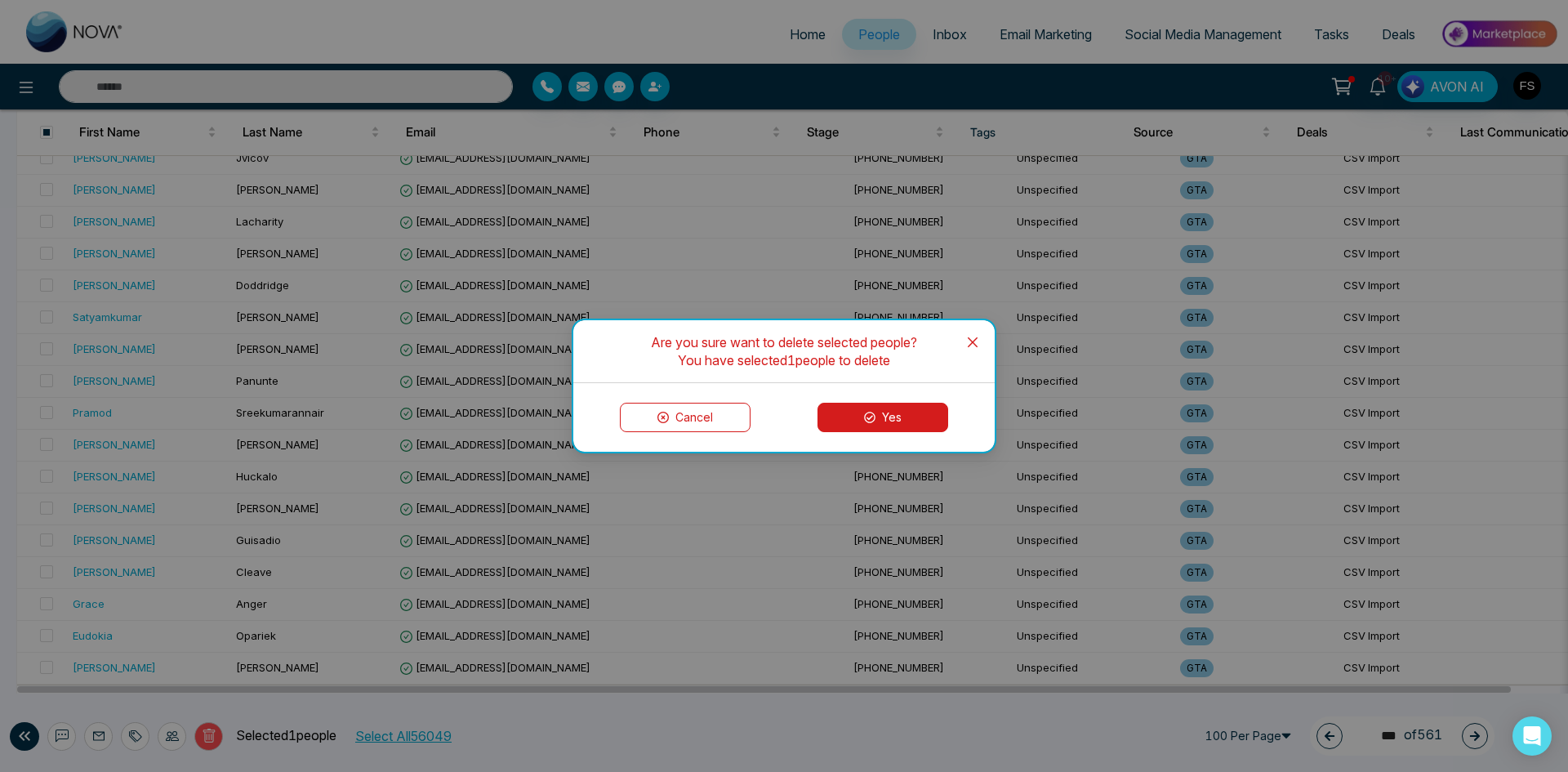
click at [896, 422] on button "Yes" at bounding box center [883, 416] width 131 height 29
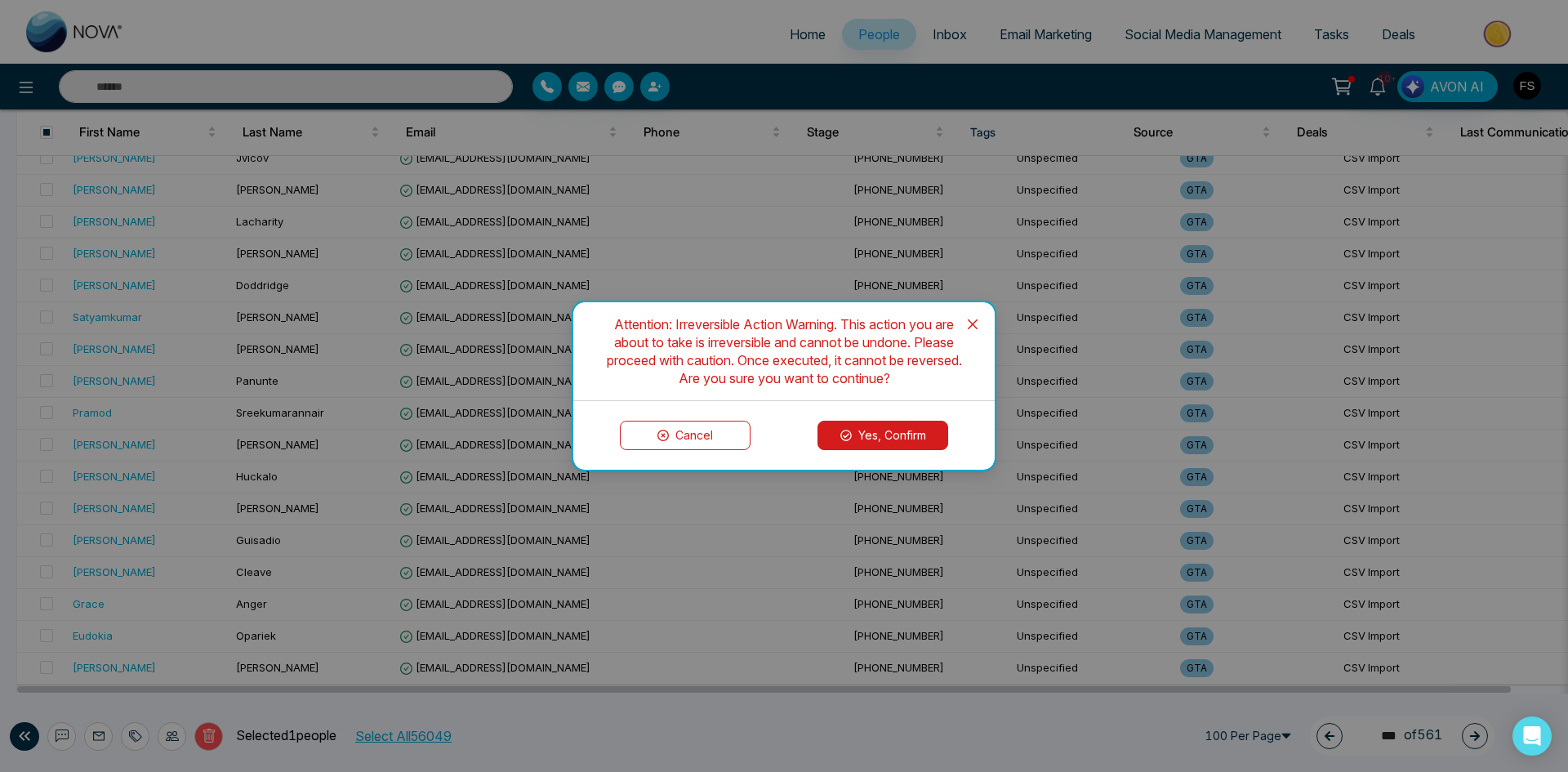
click at [894, 431] on button "Yes, Confirm" at bounding box center [883, 434] width 131 height 29
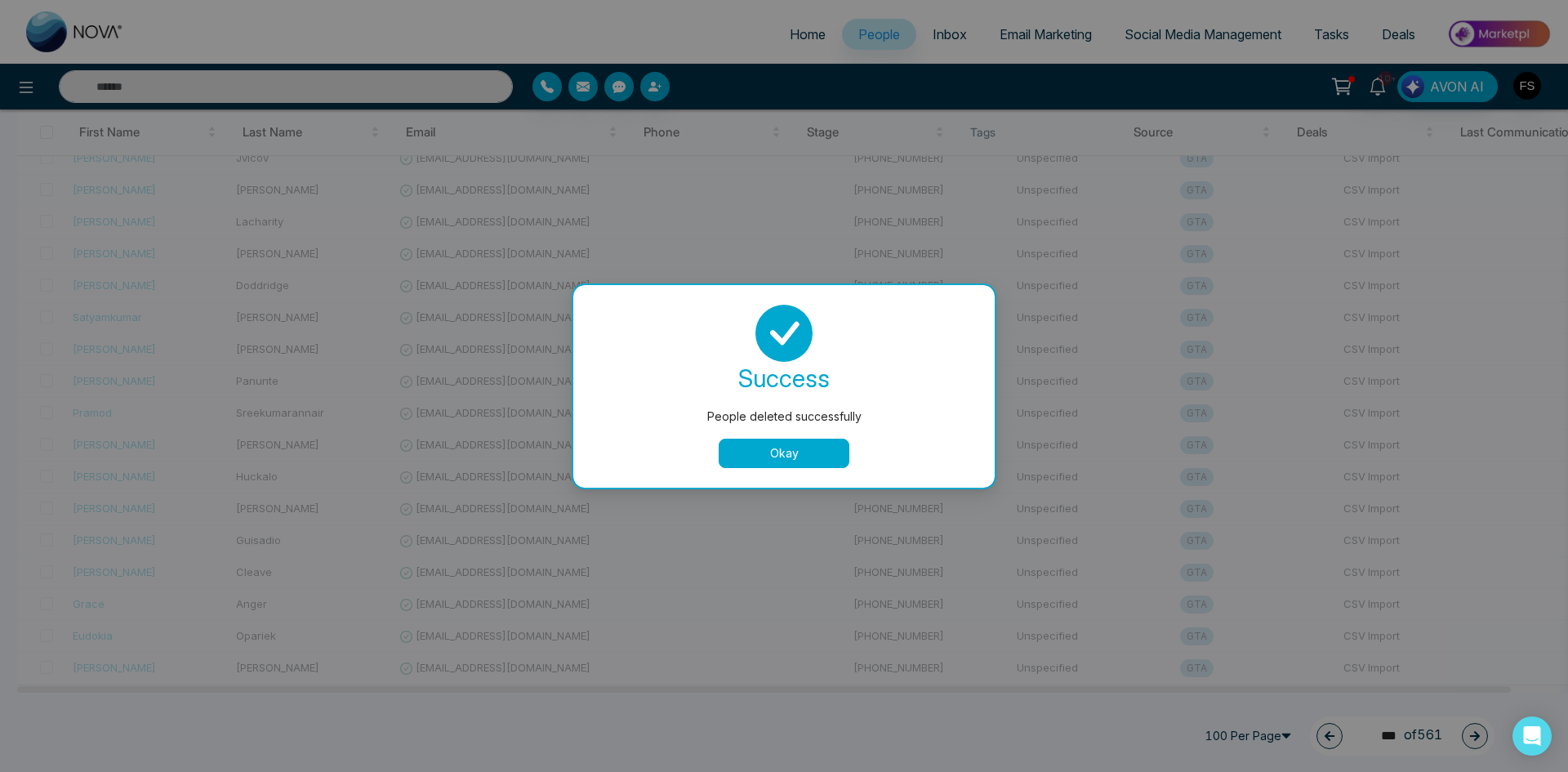
click at [756, 459] on button "Okay" at bounding box center [784, 452] width 131 height 29
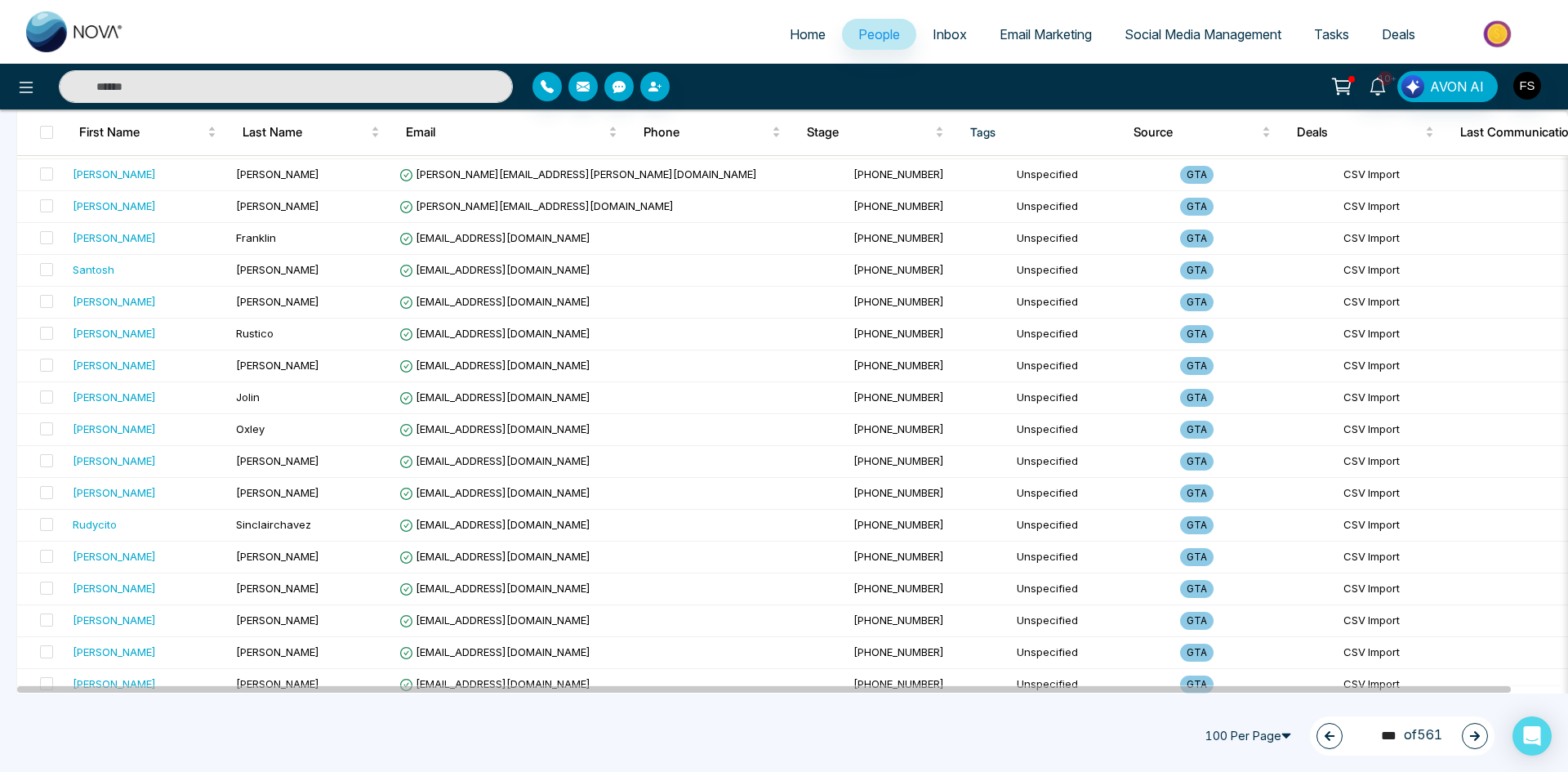
scroll to position [0, 0]
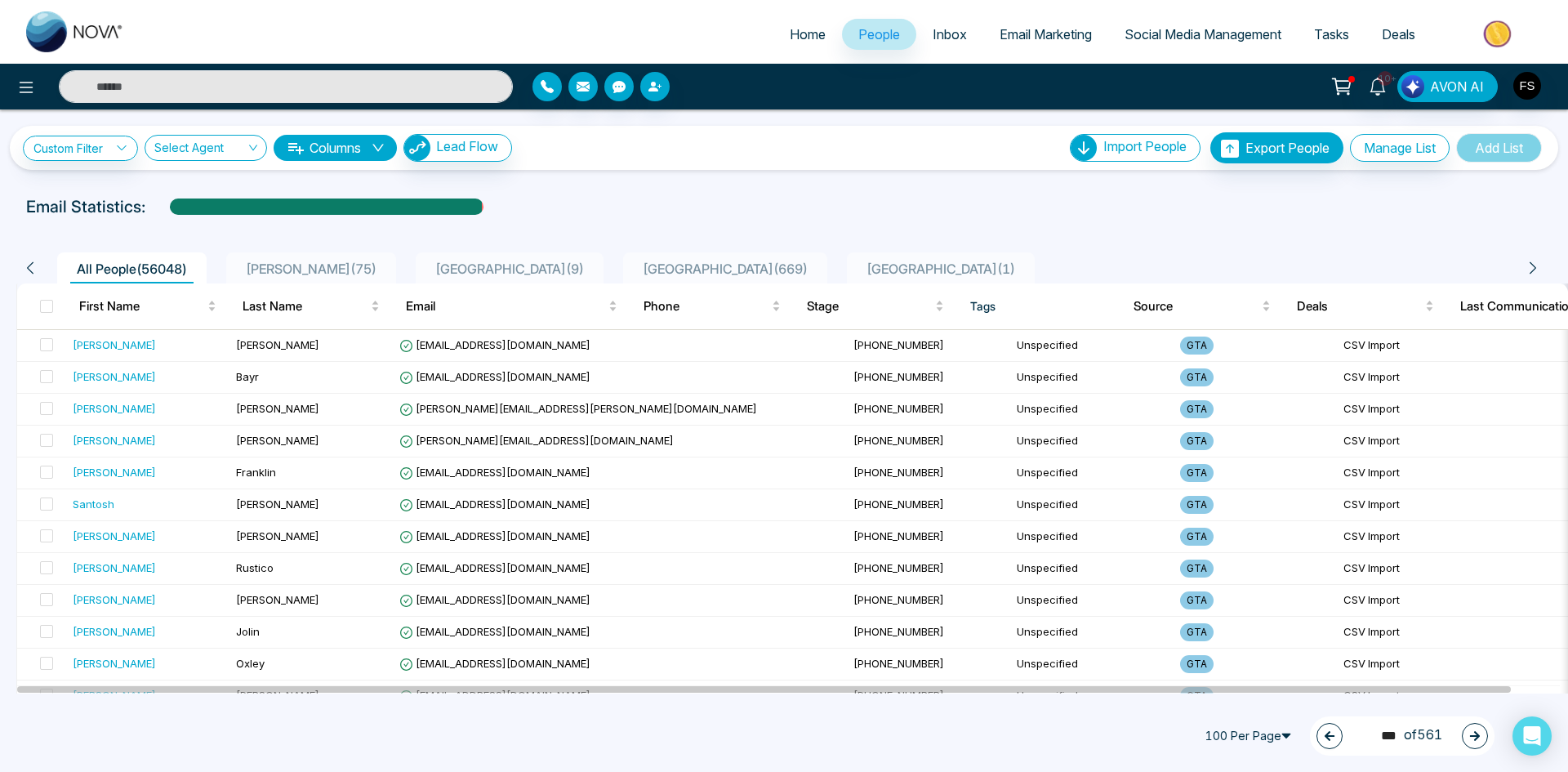
click at [1478, 736] on icon "button" at bounding box center [1475, 736] width 9 height 9
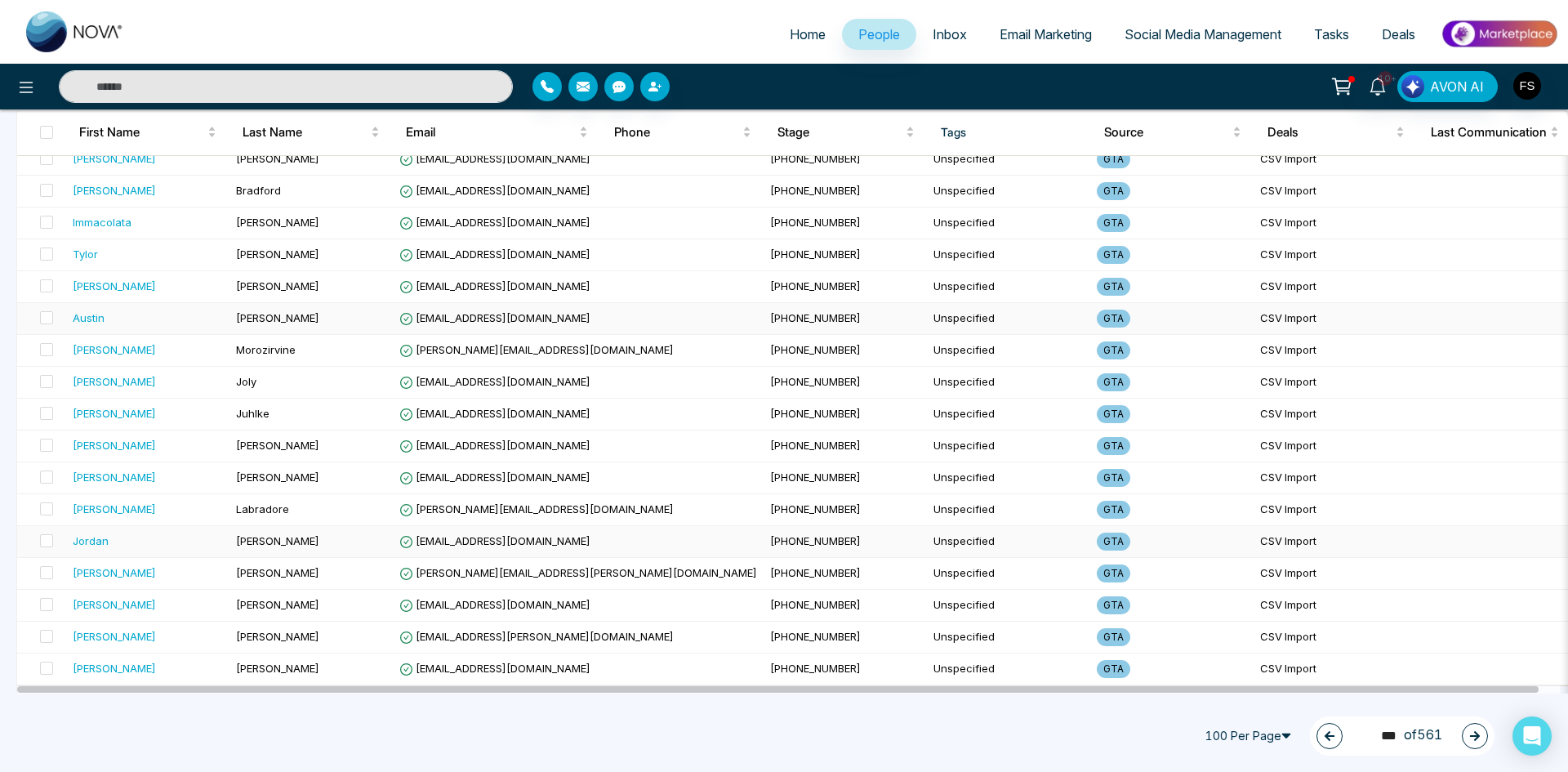
scroll to position [2830, 0]
click at [1461, 740] on div "157 *** of 561" at bounding box center [1402, 735] width 185 height 39
click at [1478, 731] on icon "button" at bounding box center [1475, 736] width 11 height 11
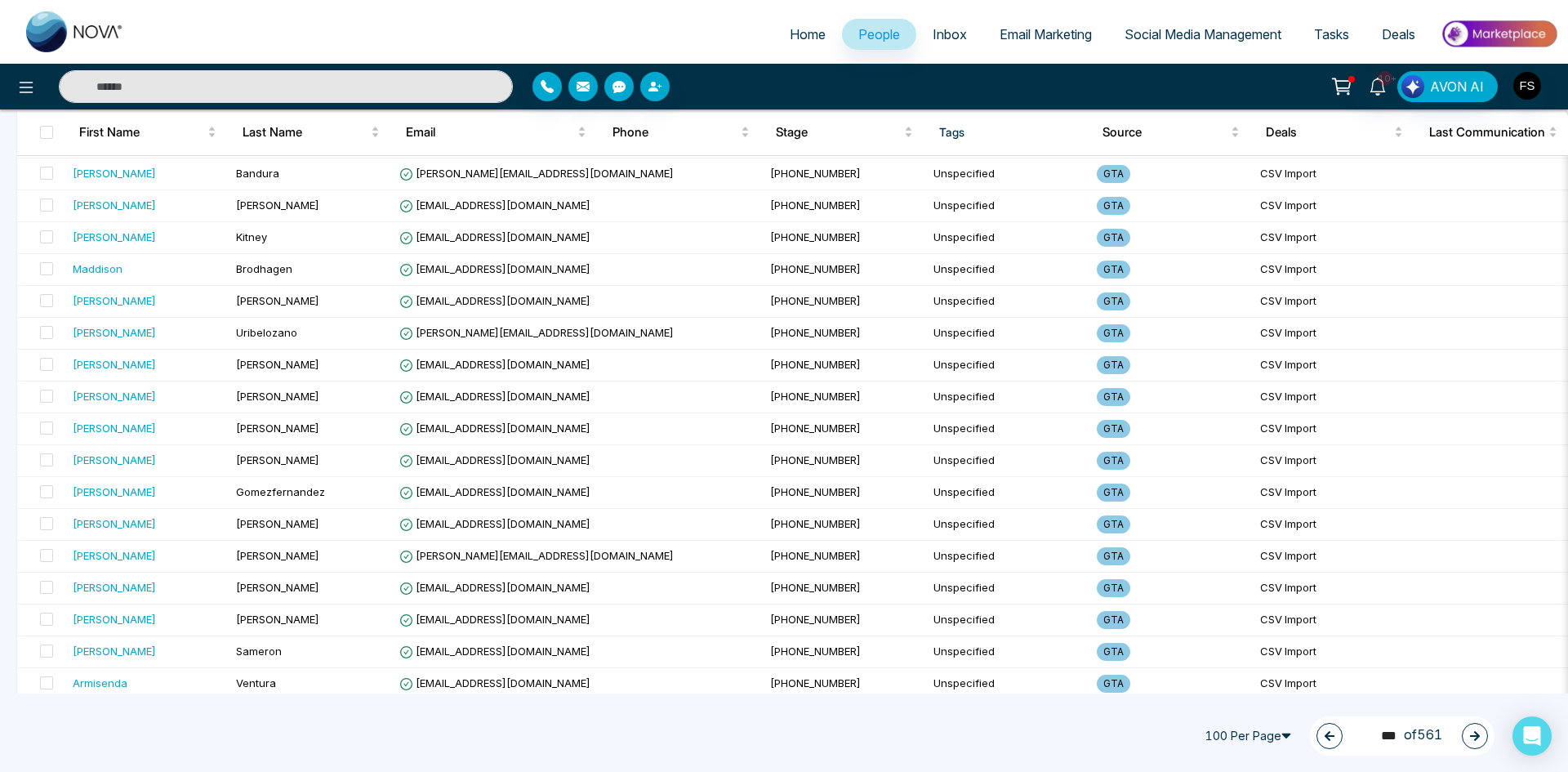
scroll to position [0, 0]
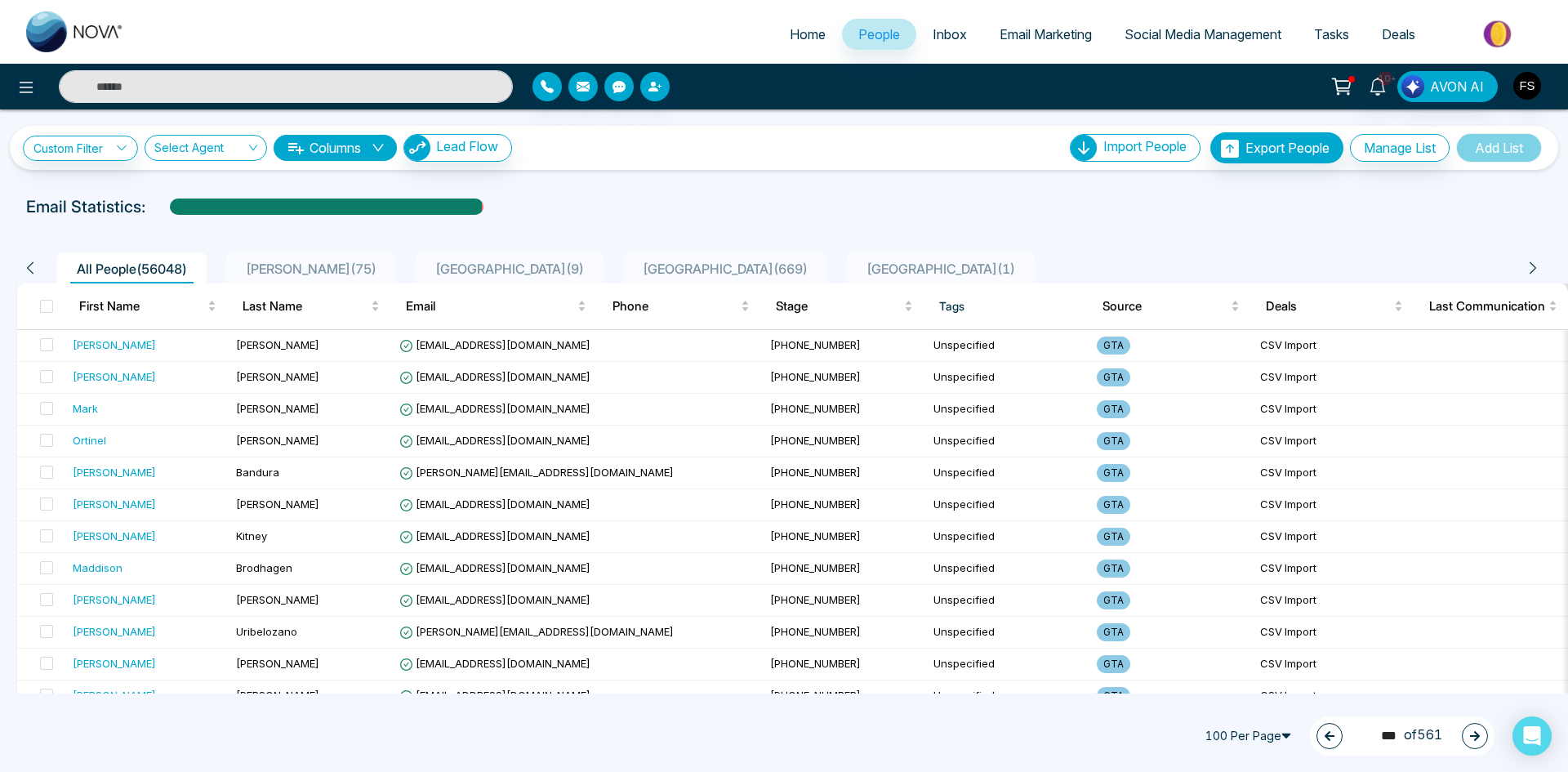
click at [1486, 731] on button "button" at bounding box center [1475, 736] width 27 height 27
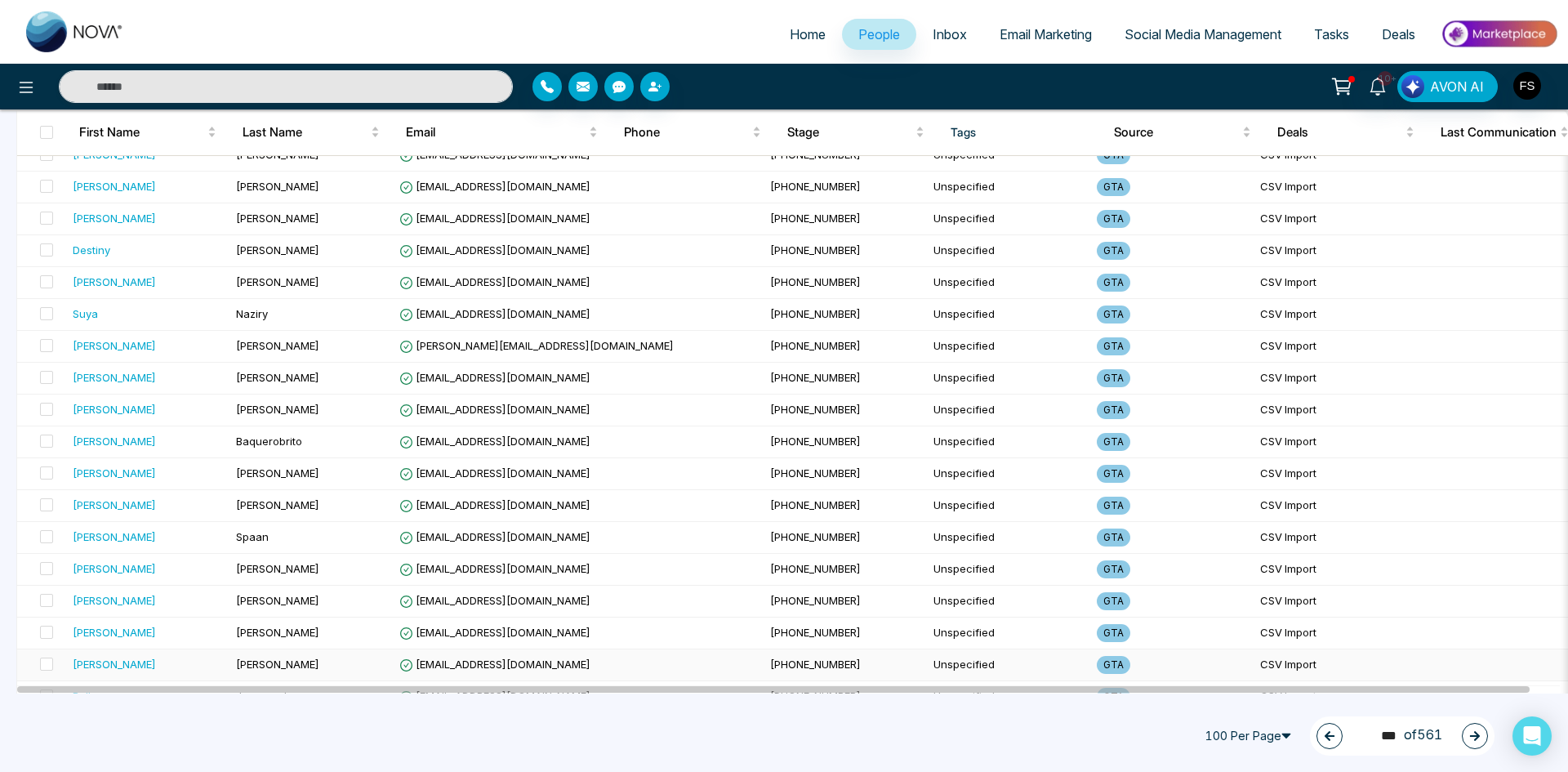
scroll to position [2830, 0]
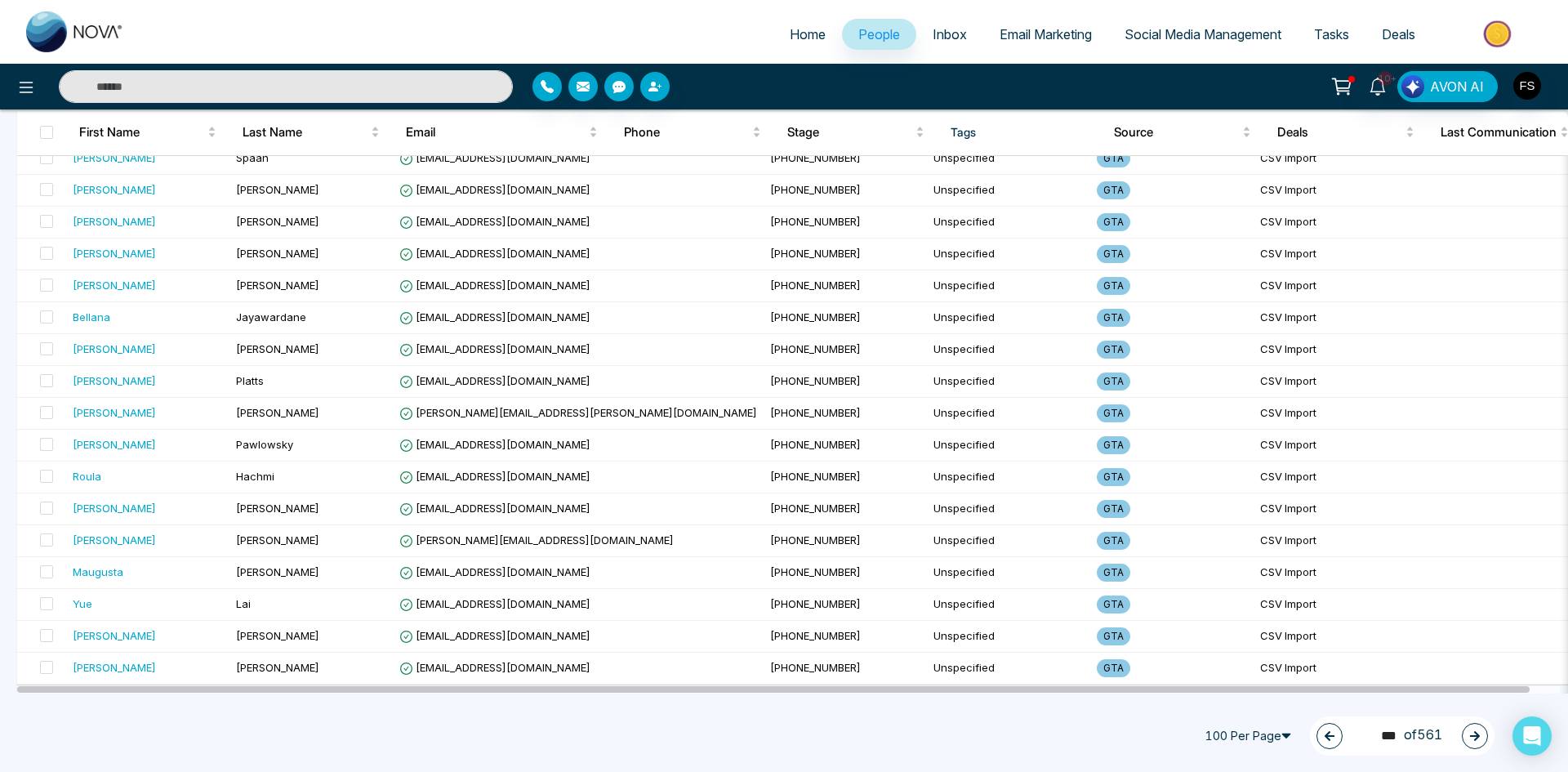
click at [1467, 740] on button "button" at bounding box center [1475, 736] width 27 height 27
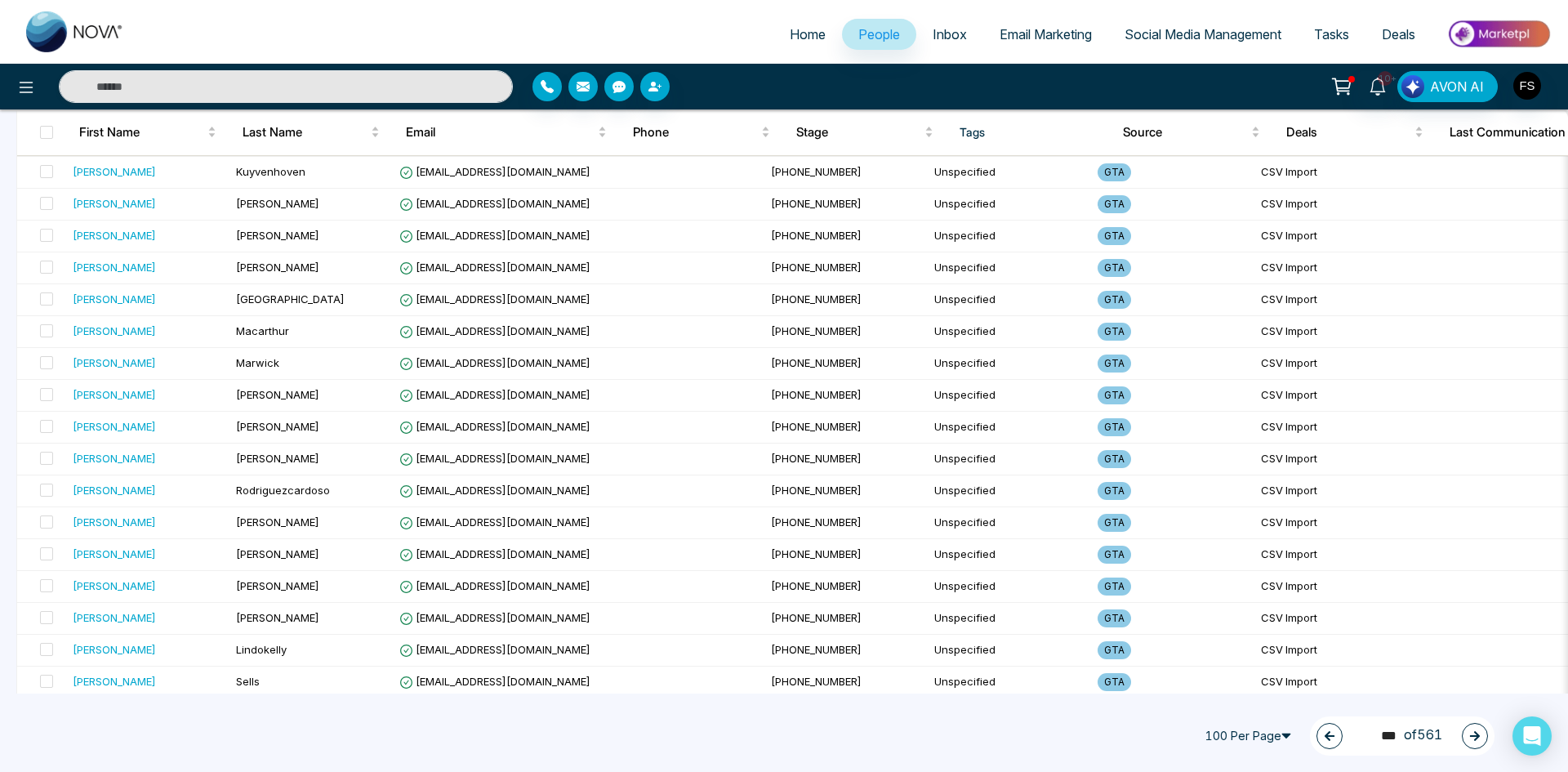
scroll to position [0, 0]
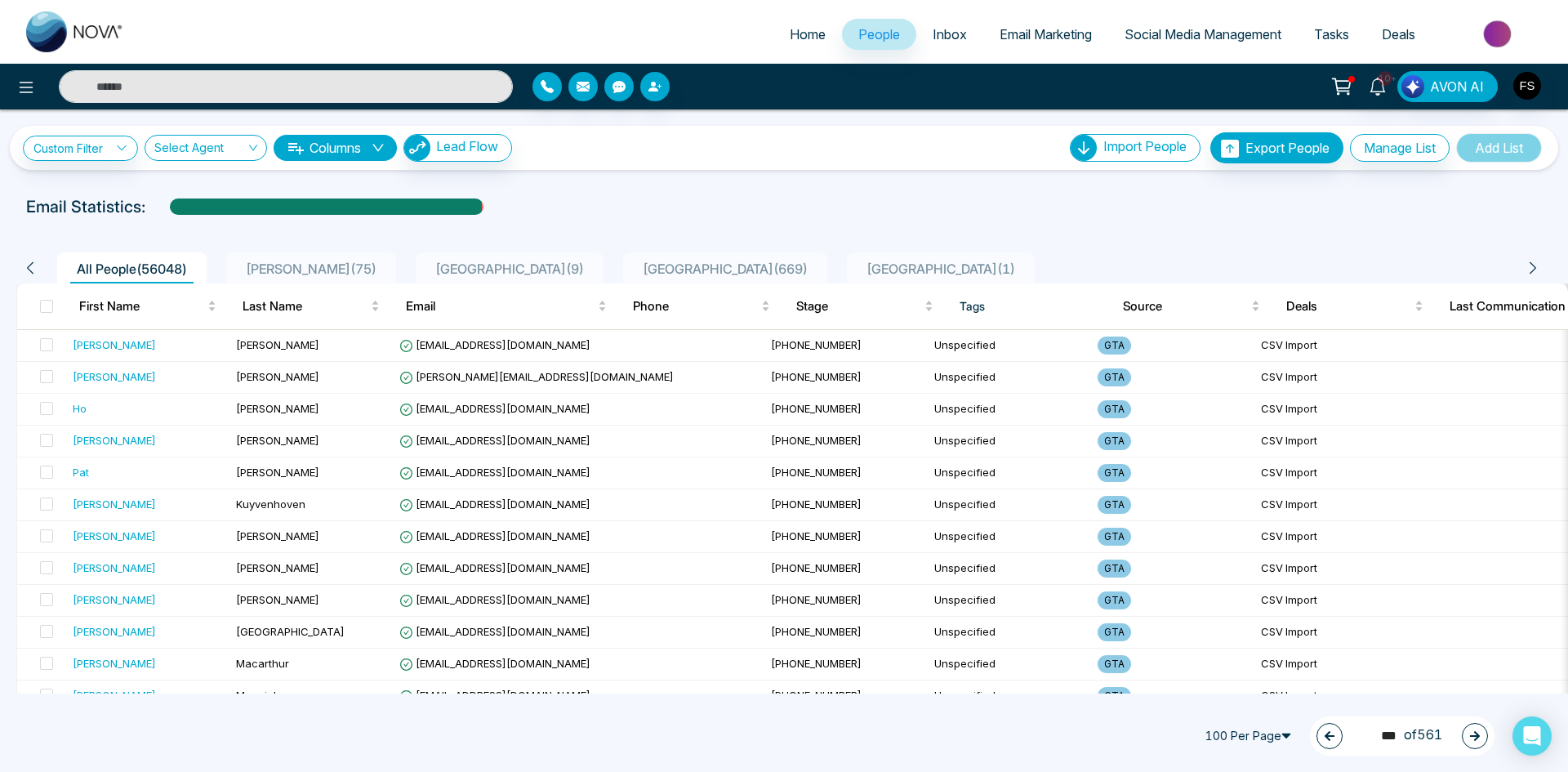
click at [1473, 746] on button "button" at bounding box center [1475, 736] width 27 height 27
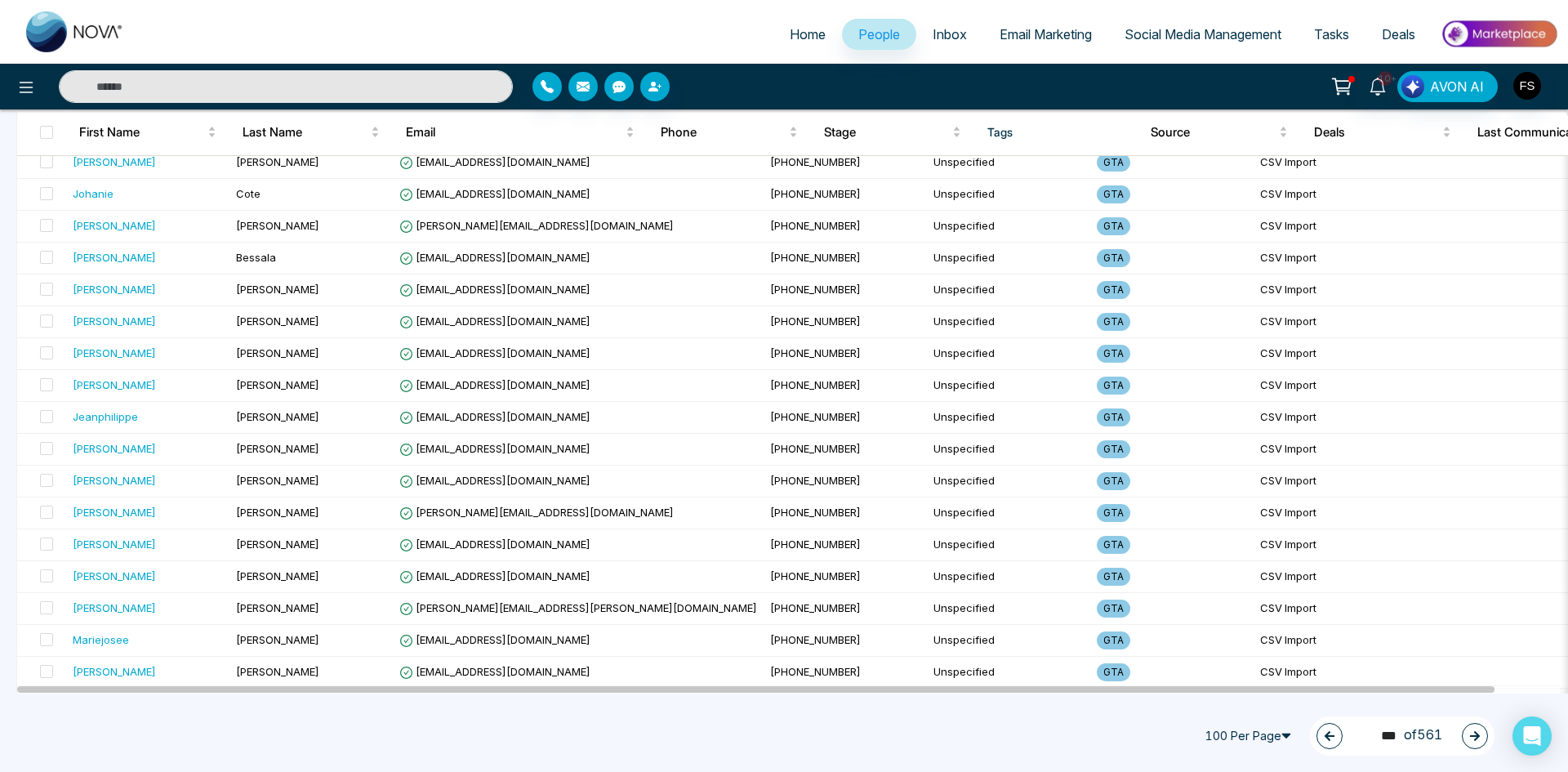
scroll to position [2830, 0]
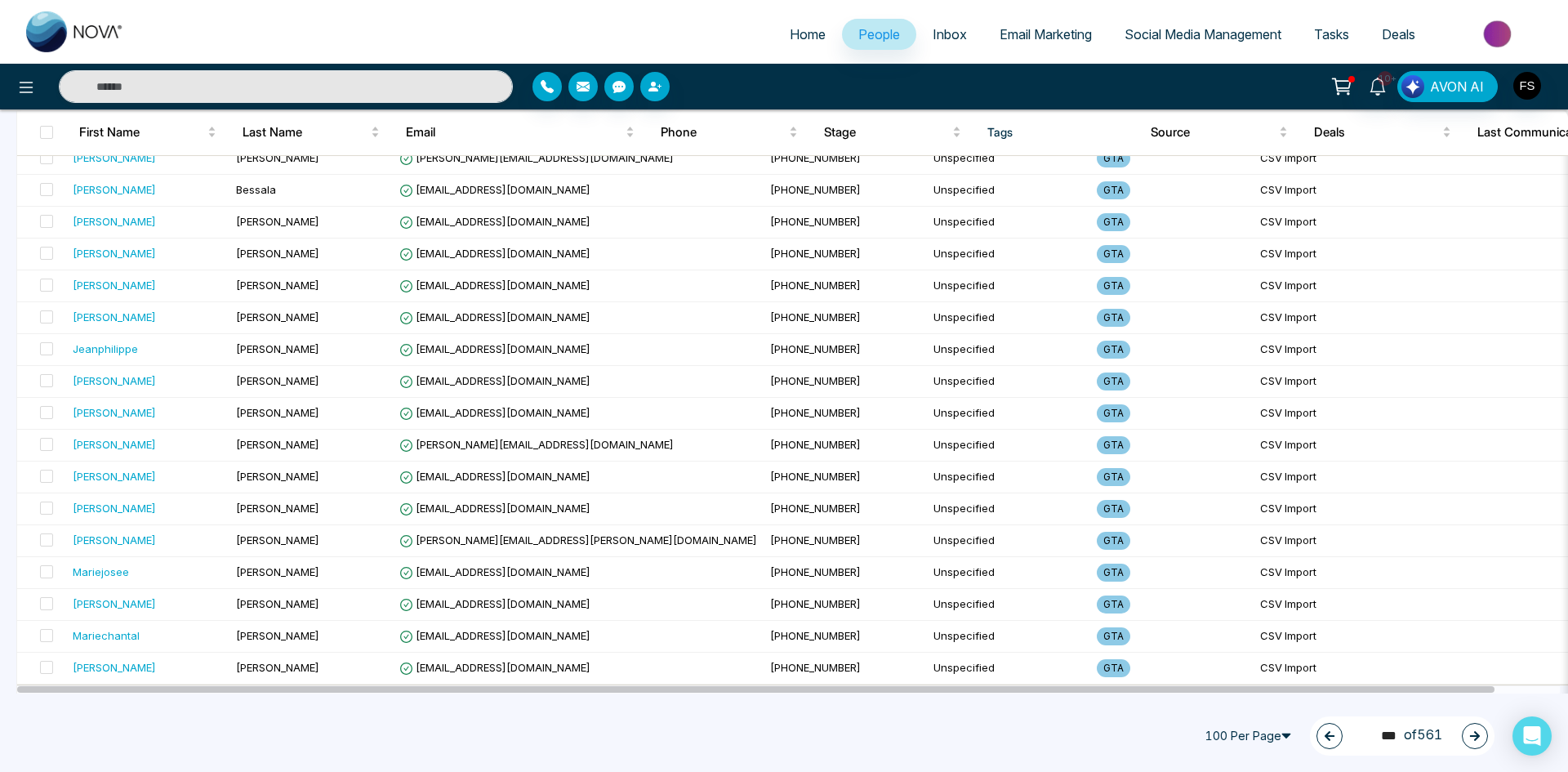
click at [1471, 731] on icon "button" at bounding box center [1475, 736] width 11 height 11
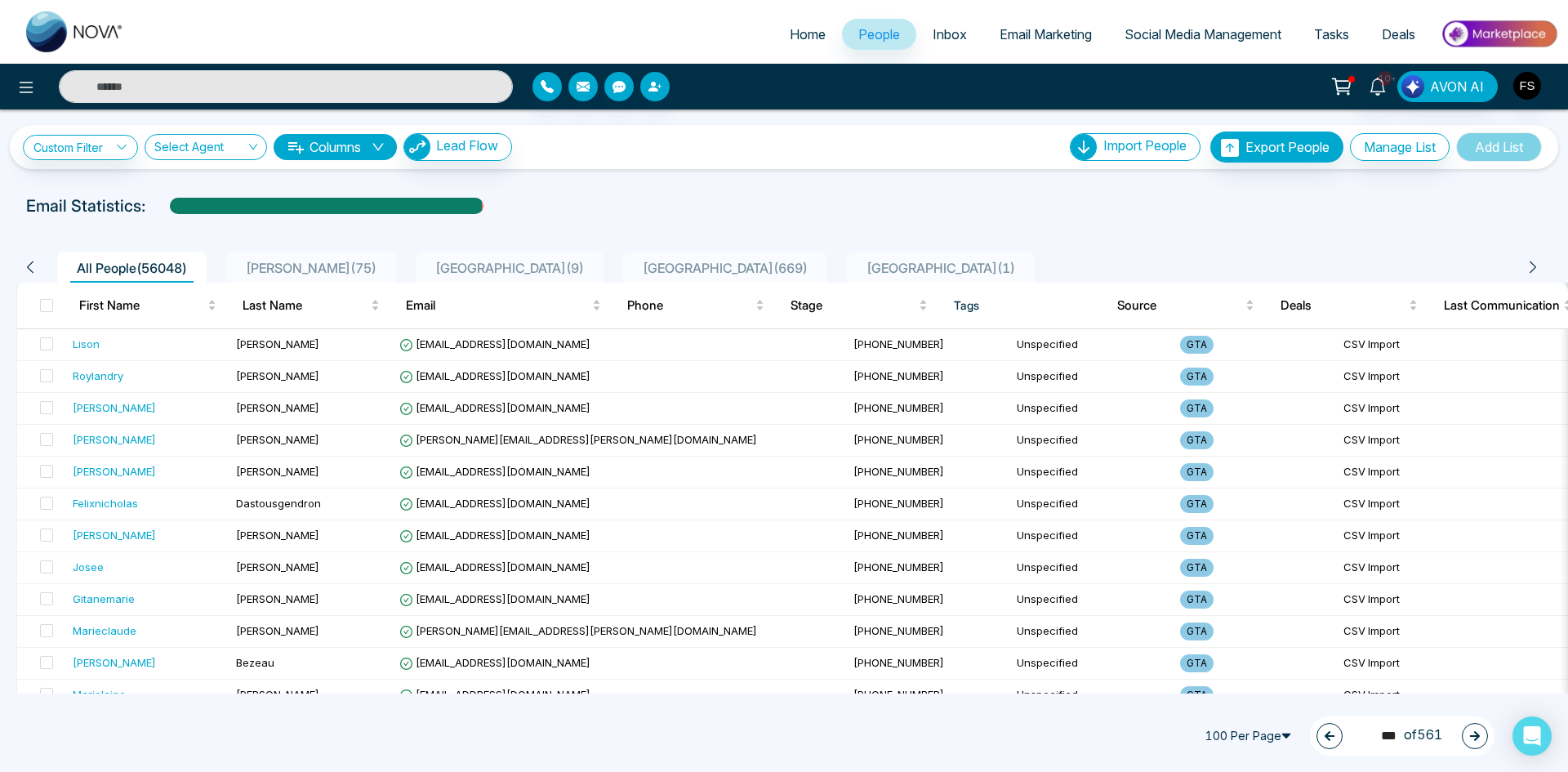
scroll to position [0, 0]
click at [1473, 738] on icon "button" at bounding box center [1475, 736] width 11 height 11
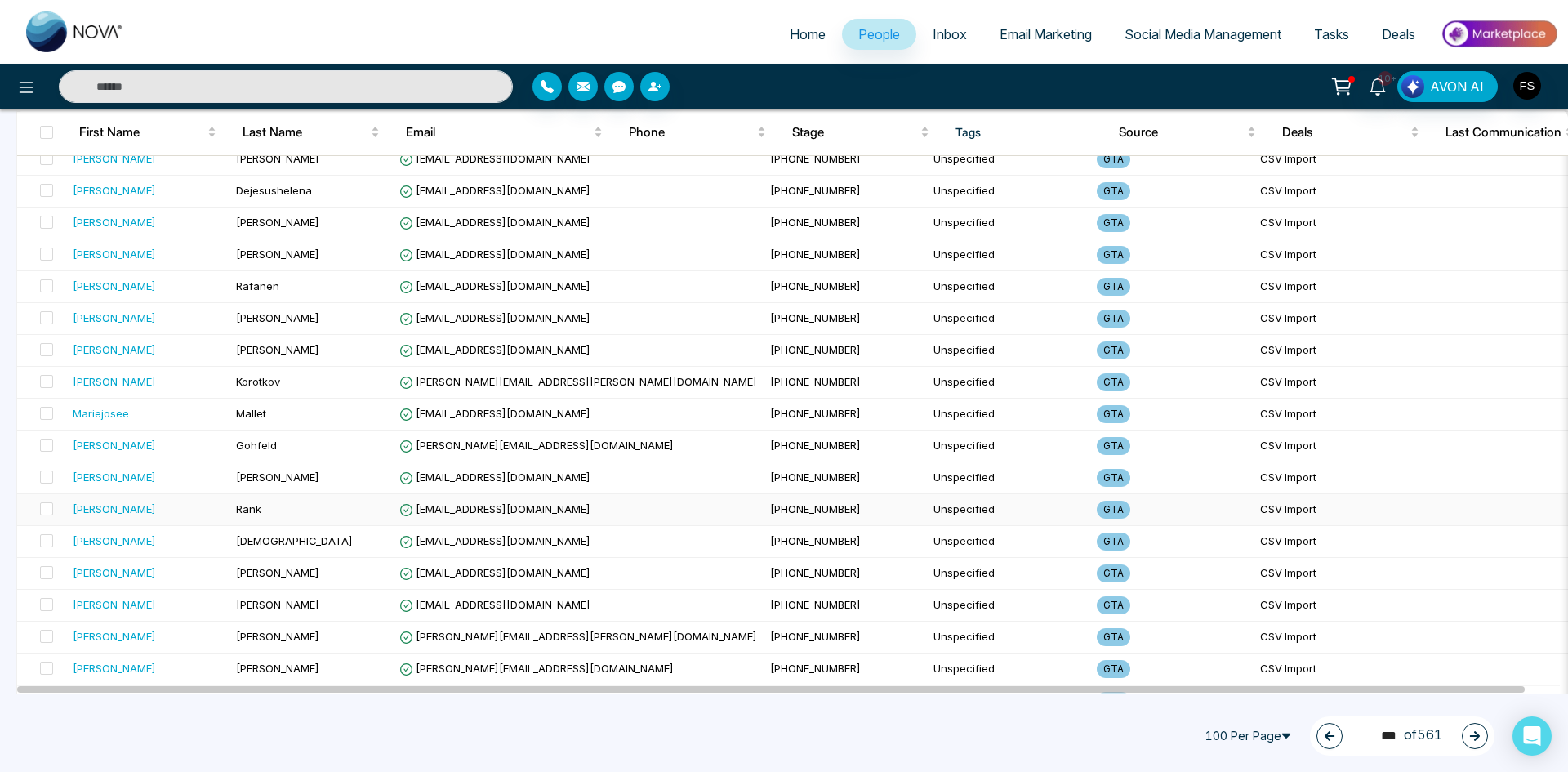
scroll to position [2830, 0]
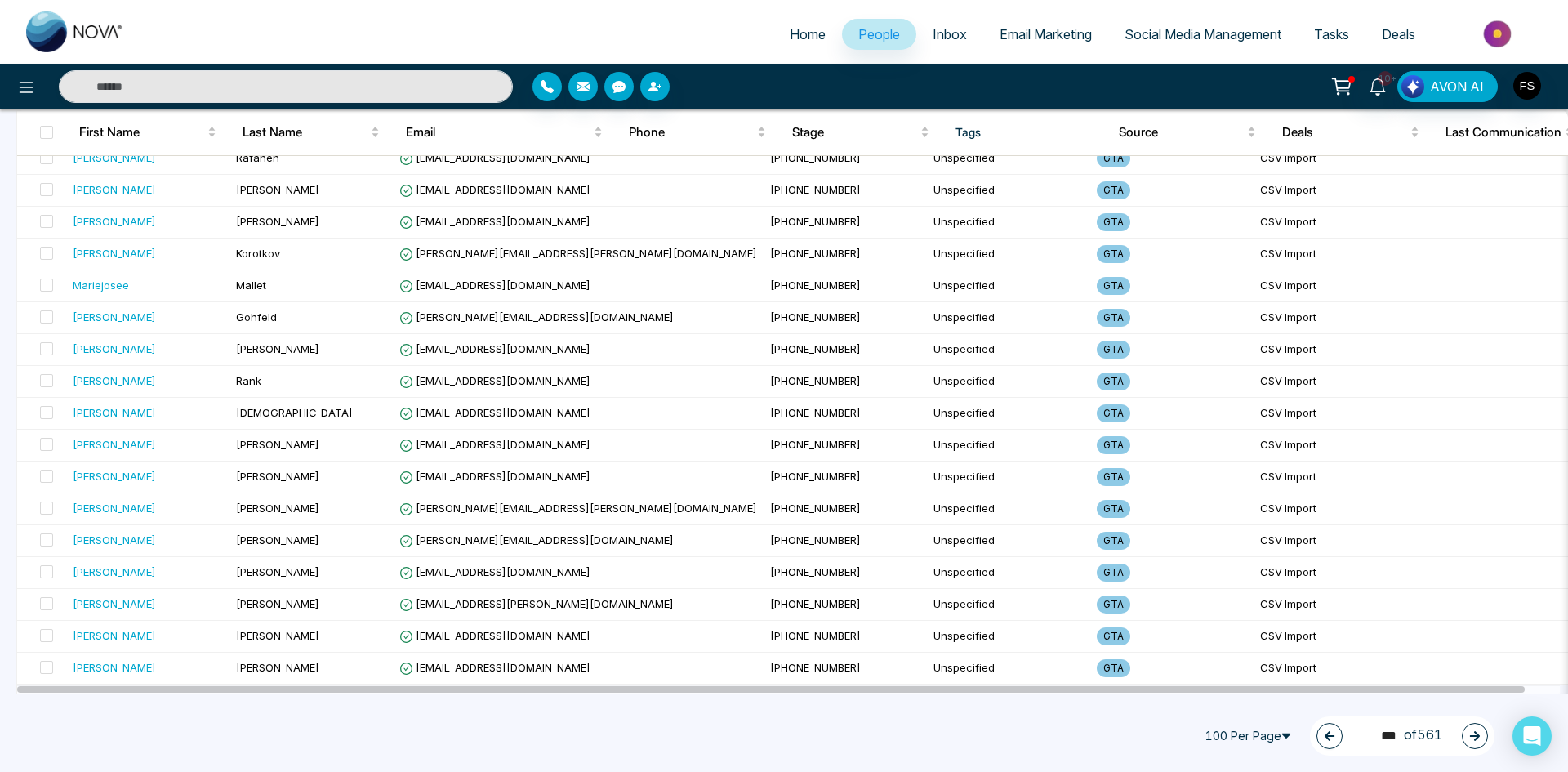
click at [1485, 742] on button "button" at bounding box center [1475, 736] width 27 height 27
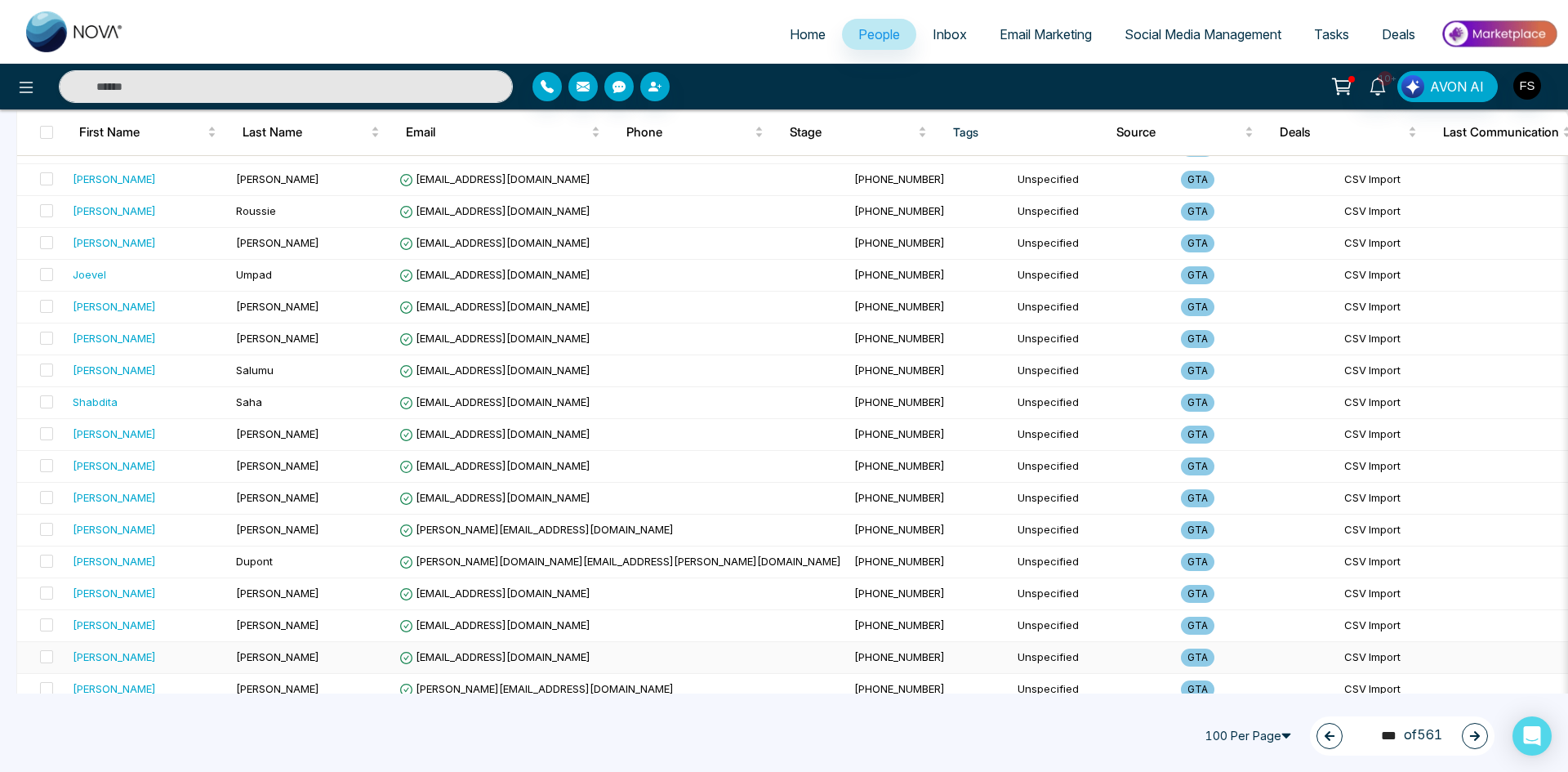
scroll to position [1388, 0]
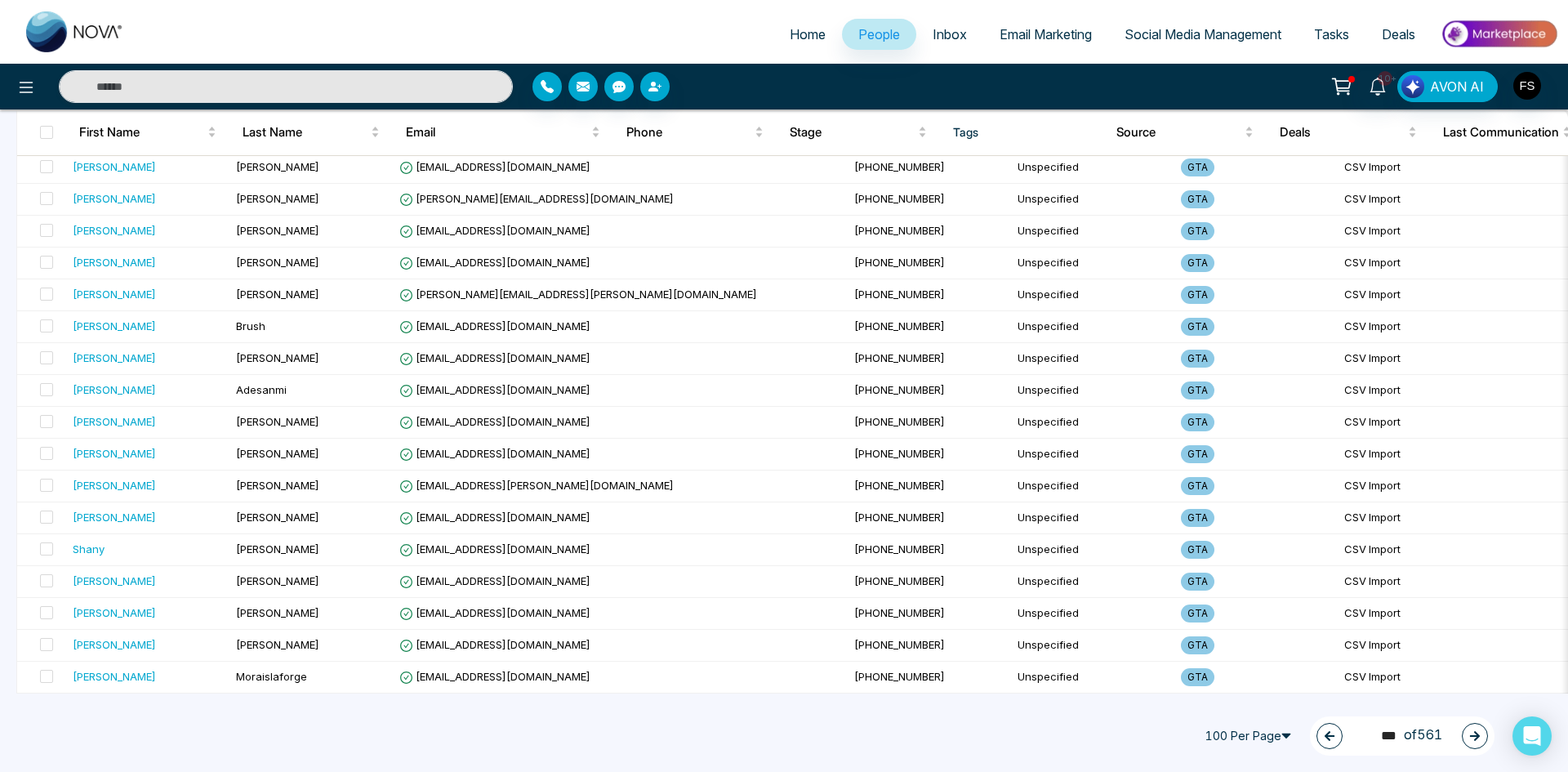
click at [1478, 738] on icon "button" at bounding box center [1475, 736] width 11 height 11
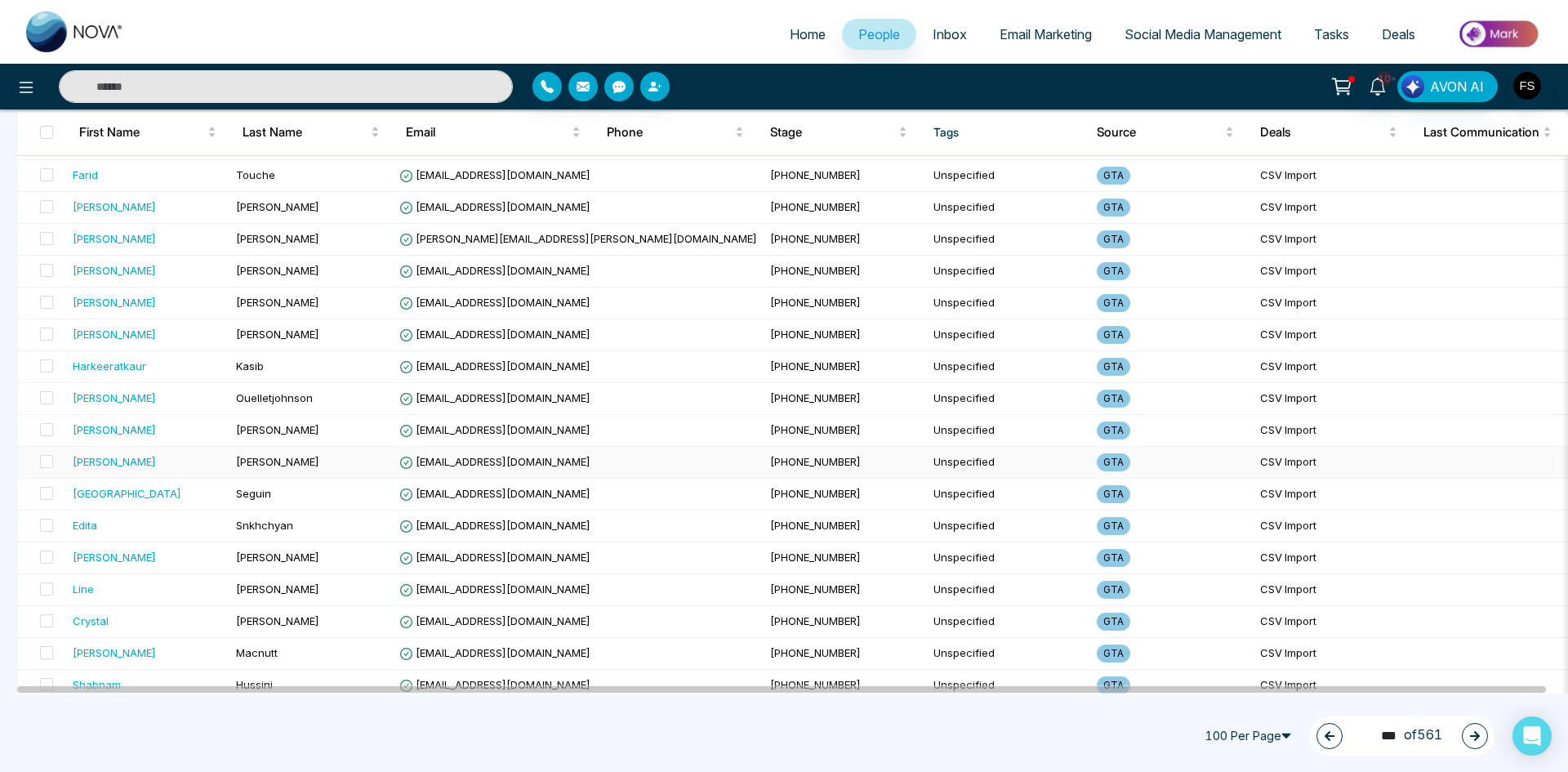
scroll to position [2830, 0]
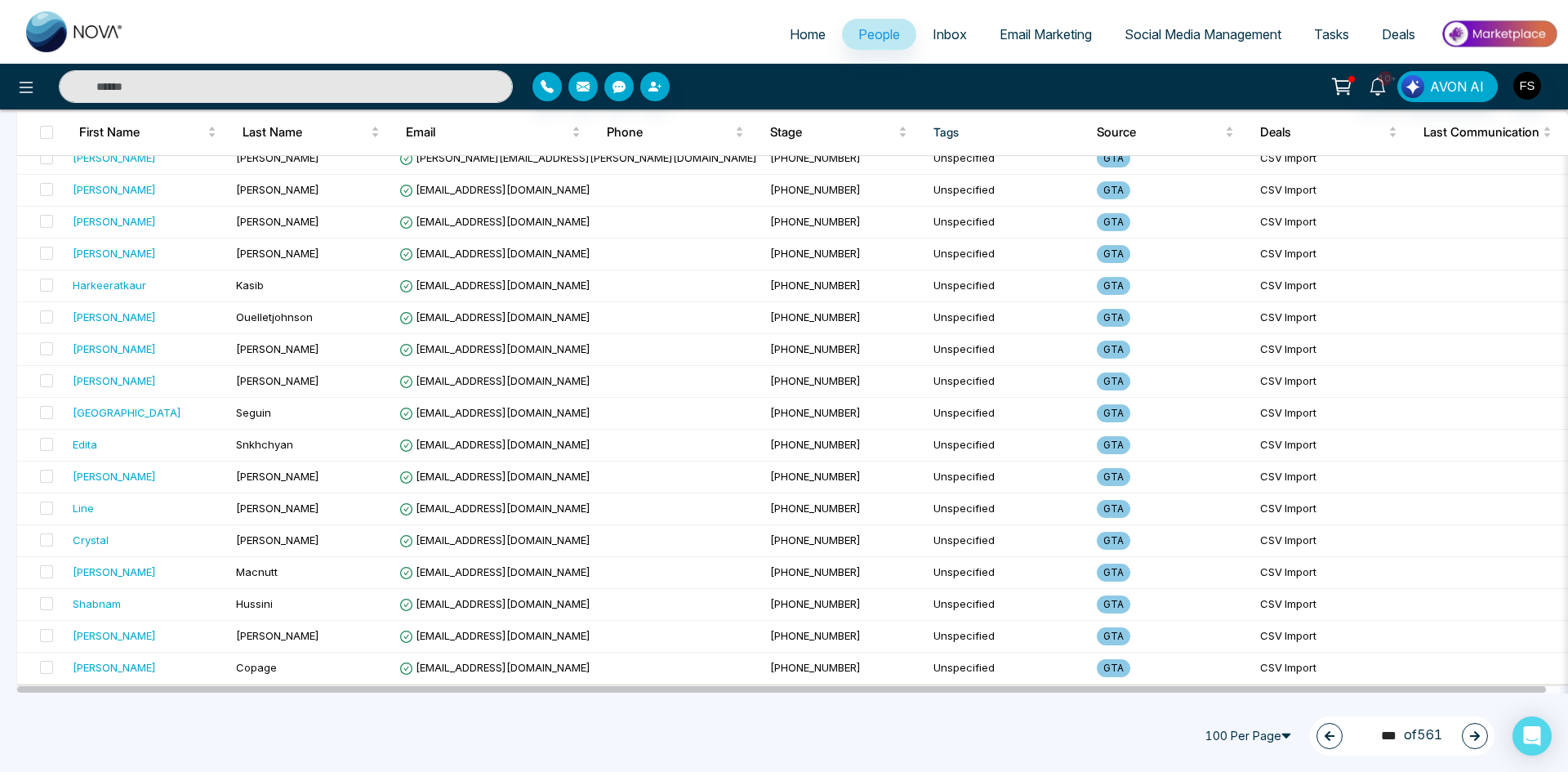
click at [1467, 734] on button "button" at bounding box center [1475, 736] width 27 height 27
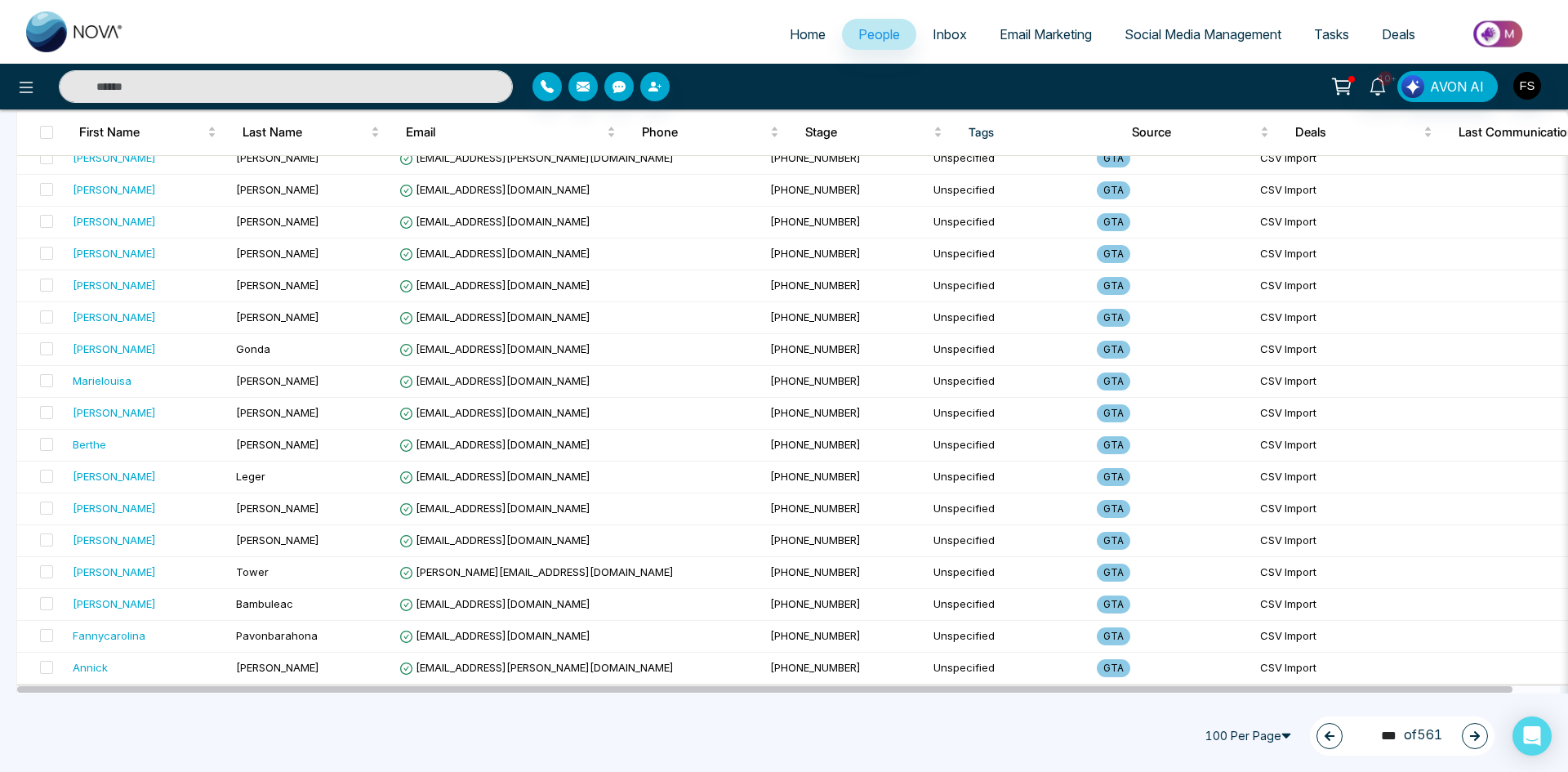
click at [1478, 742] on button "button" at bounding box center [1475, 736] width 27 height 27
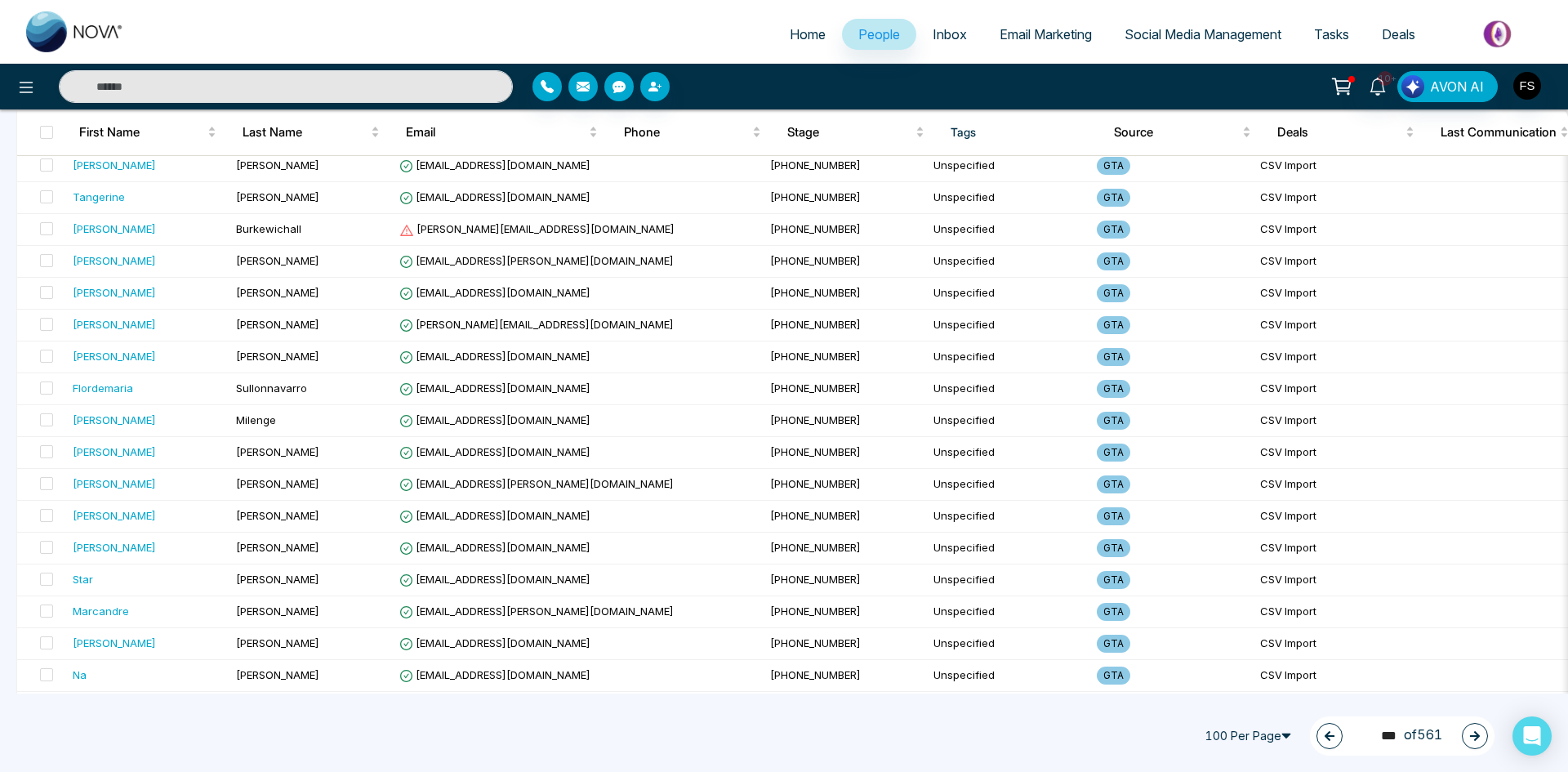
scroll to position [952, 0]
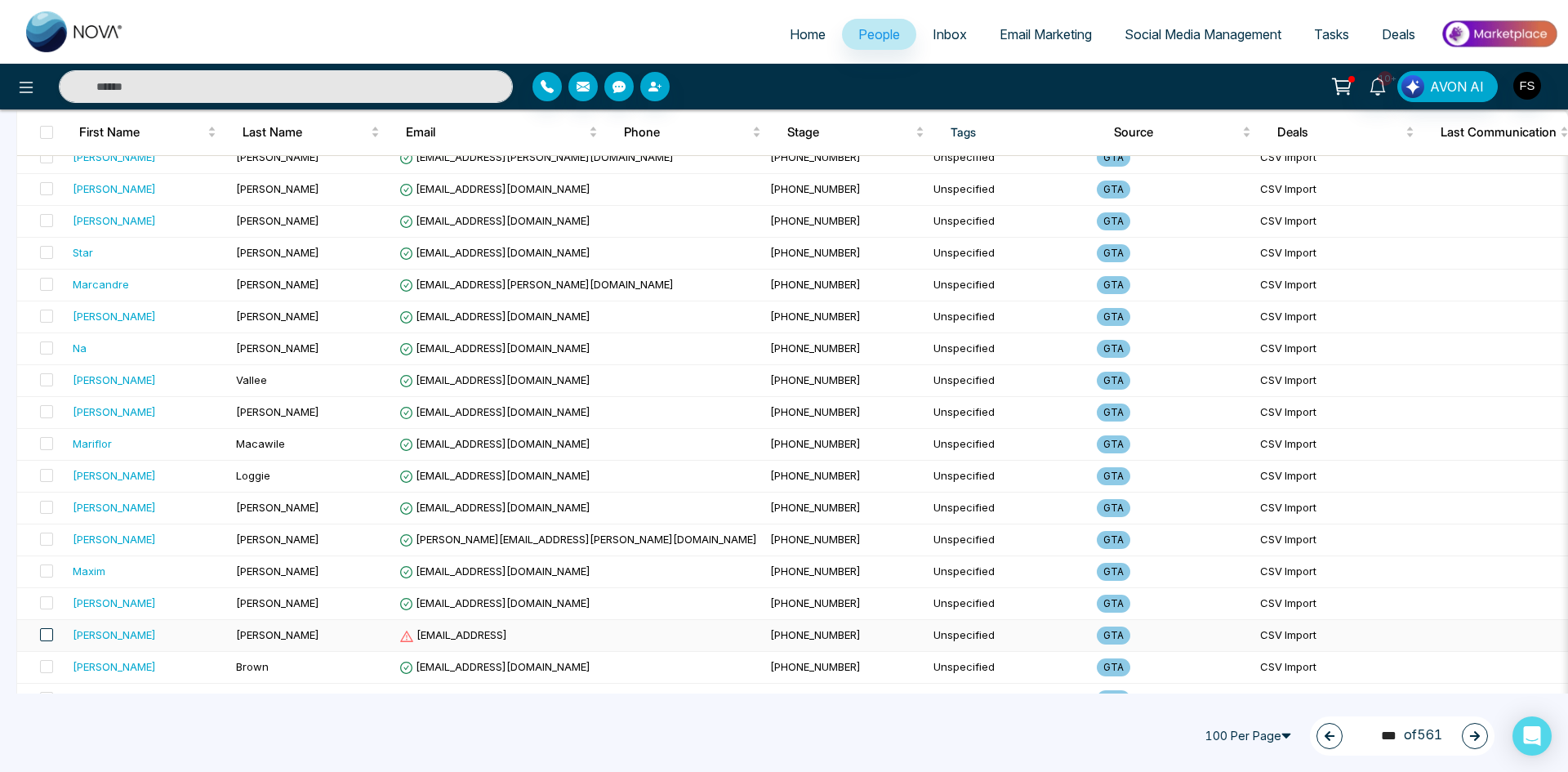
click at [47, 631] on span at bounding box center [46, 634] width 13 height 13
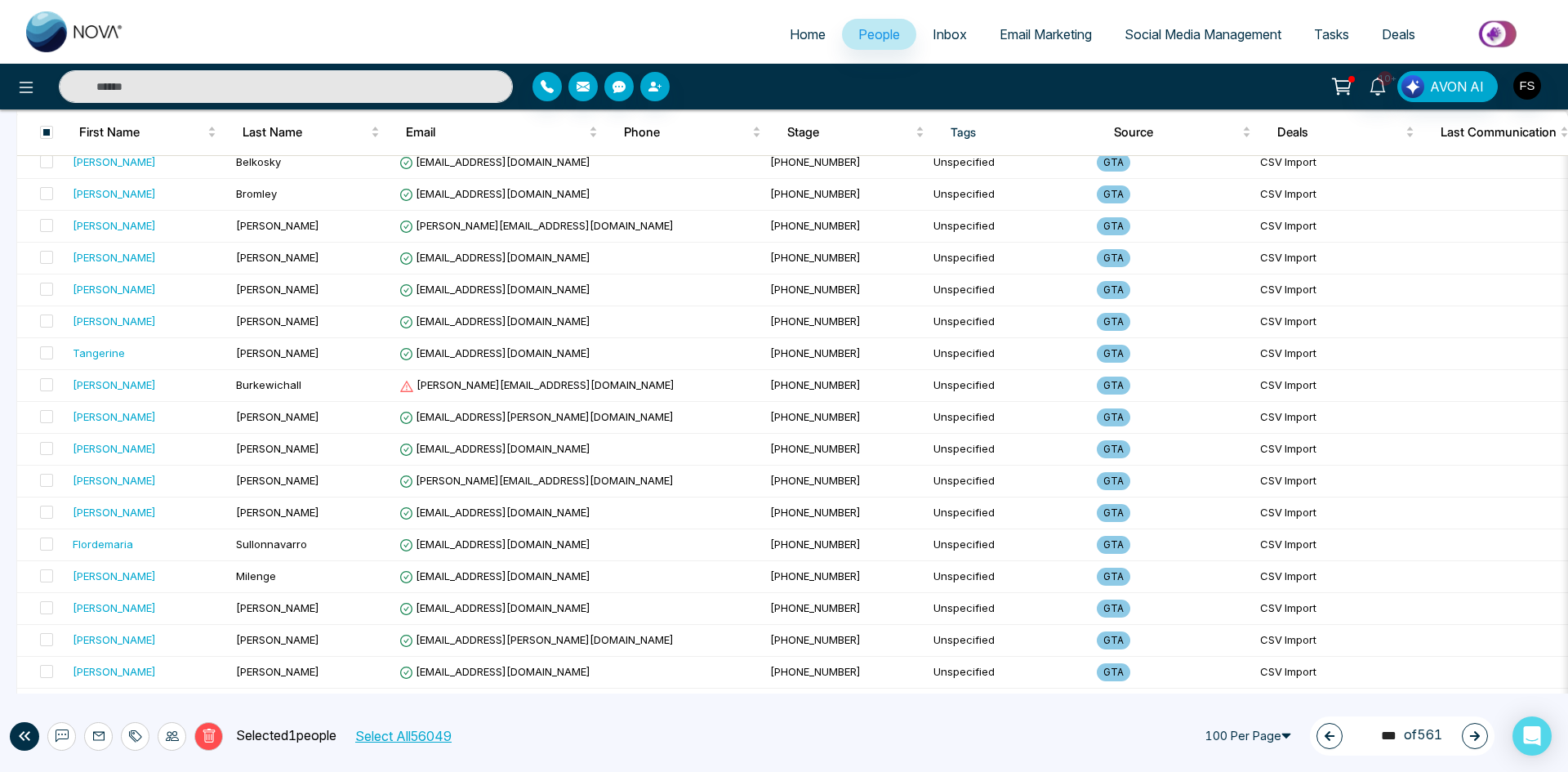
scroll to position [462, 0]
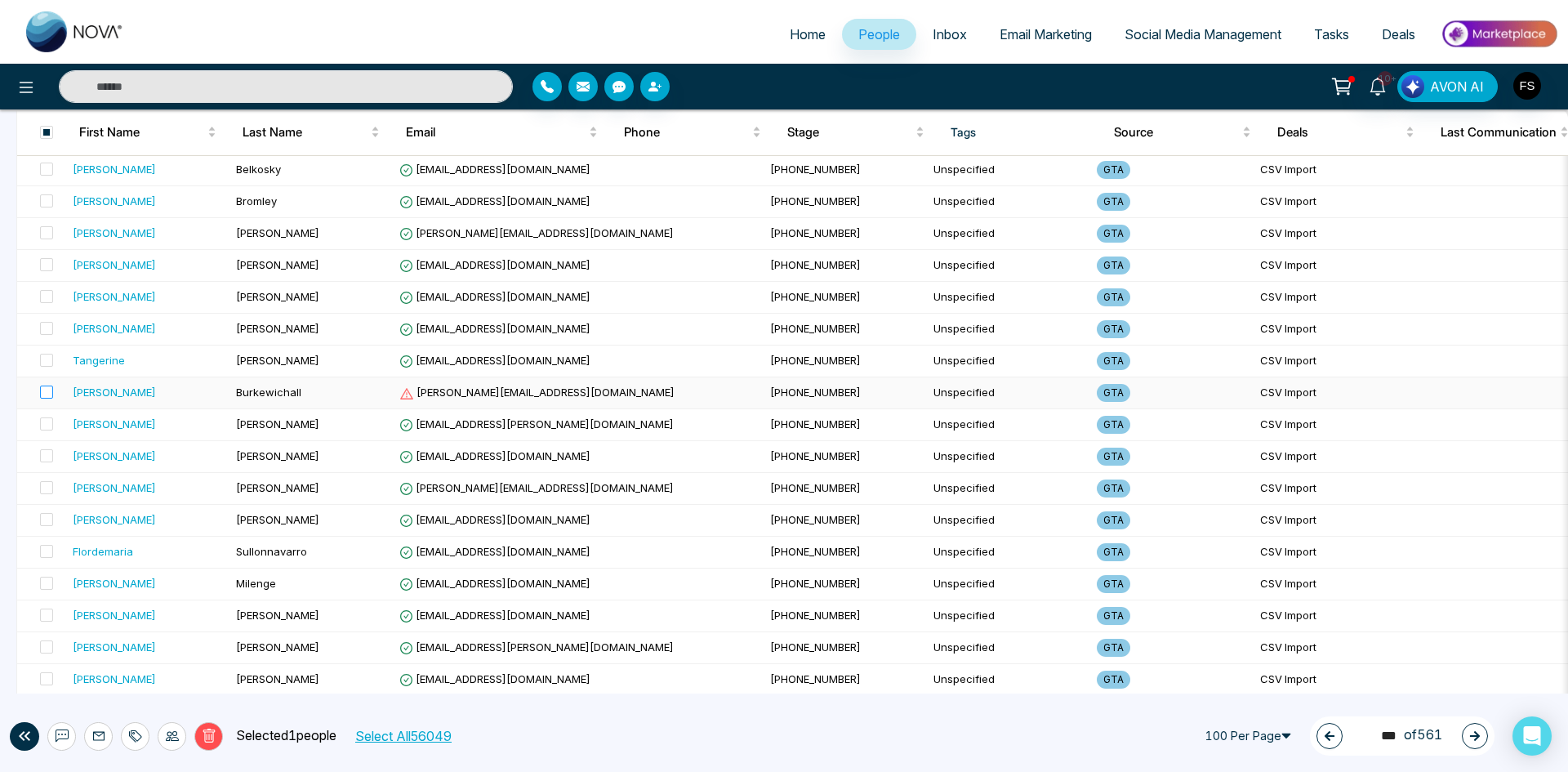
click at [43, 384] on label at bounding box center [42, 393] width 23 height 18
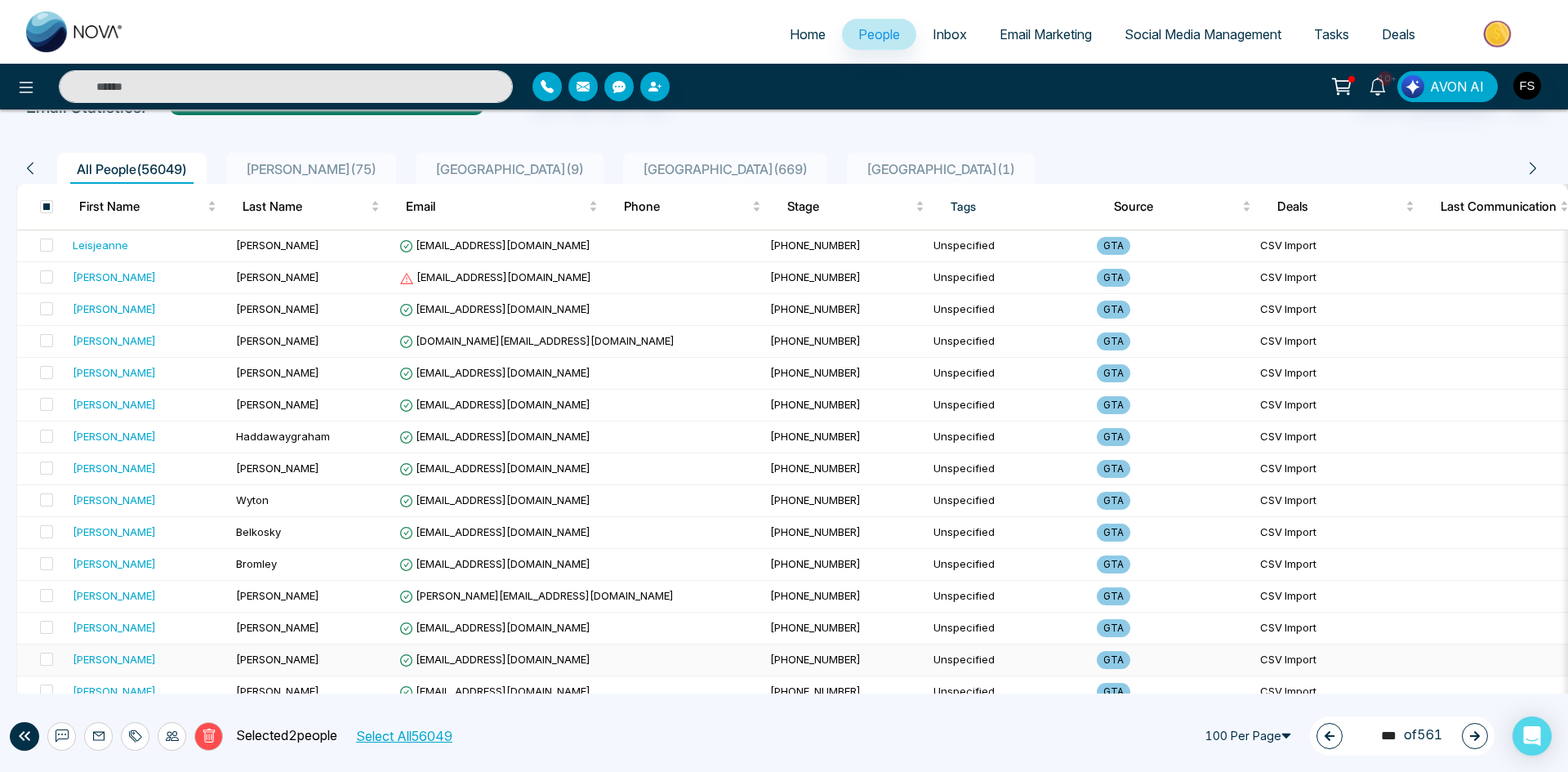
scroll to position [54, 0]
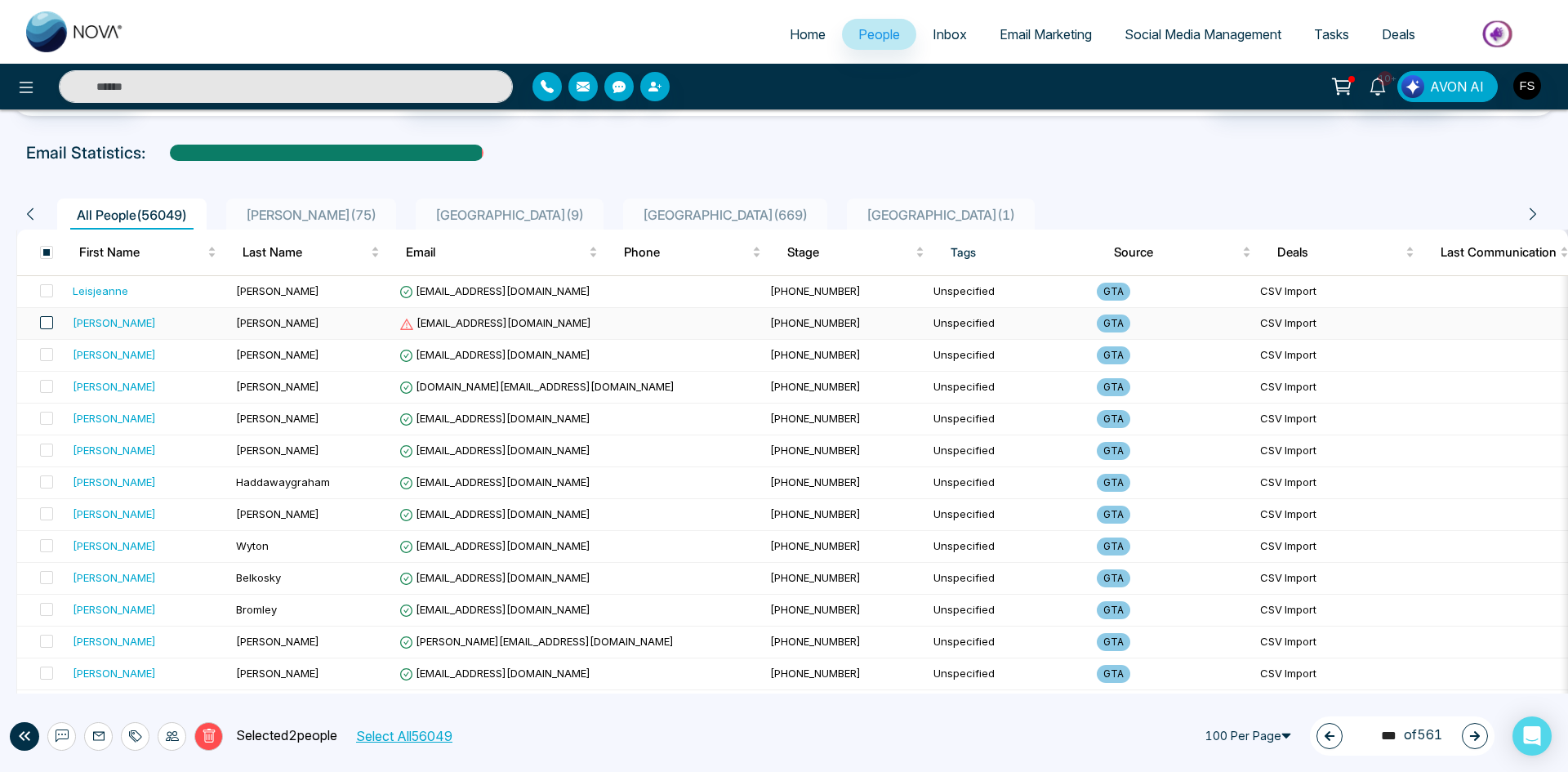
click at [49, 322] on span at bounding box center [46, 322] width 13 height 13
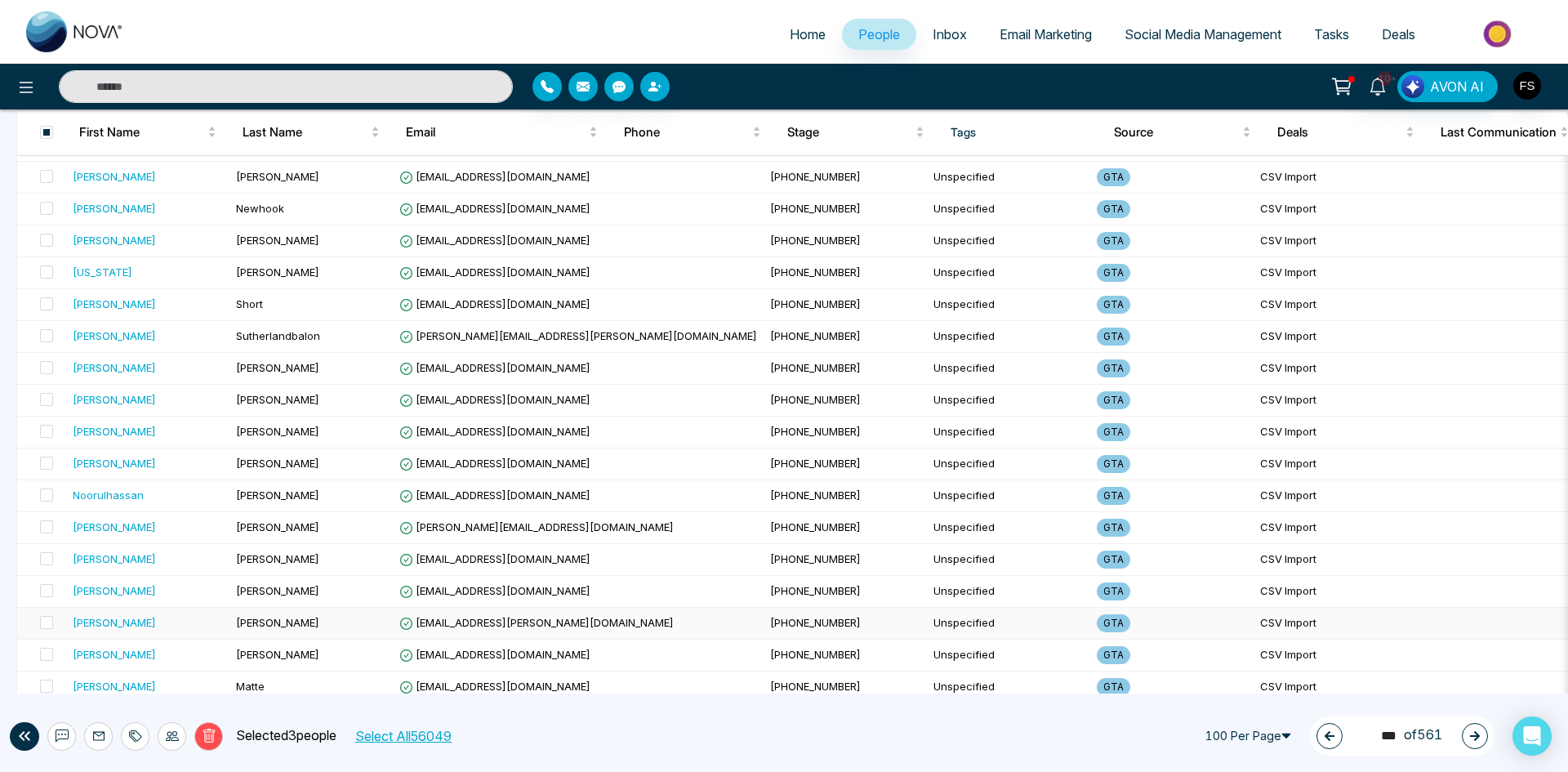
scroll to position [2830, 0]
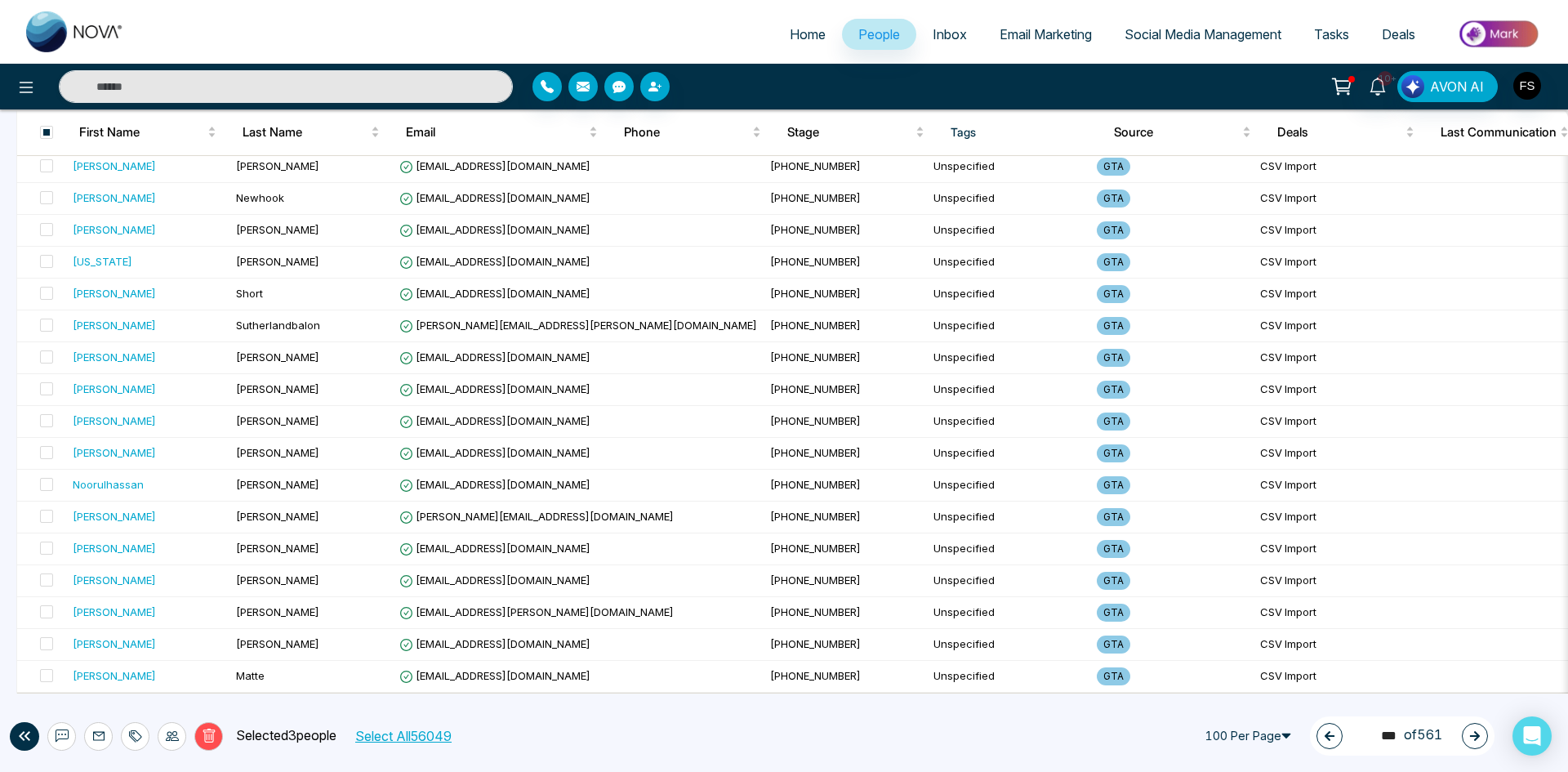
click at [209, 744] on button "Delete" at bounding box center [209, 736] width 28 height 28
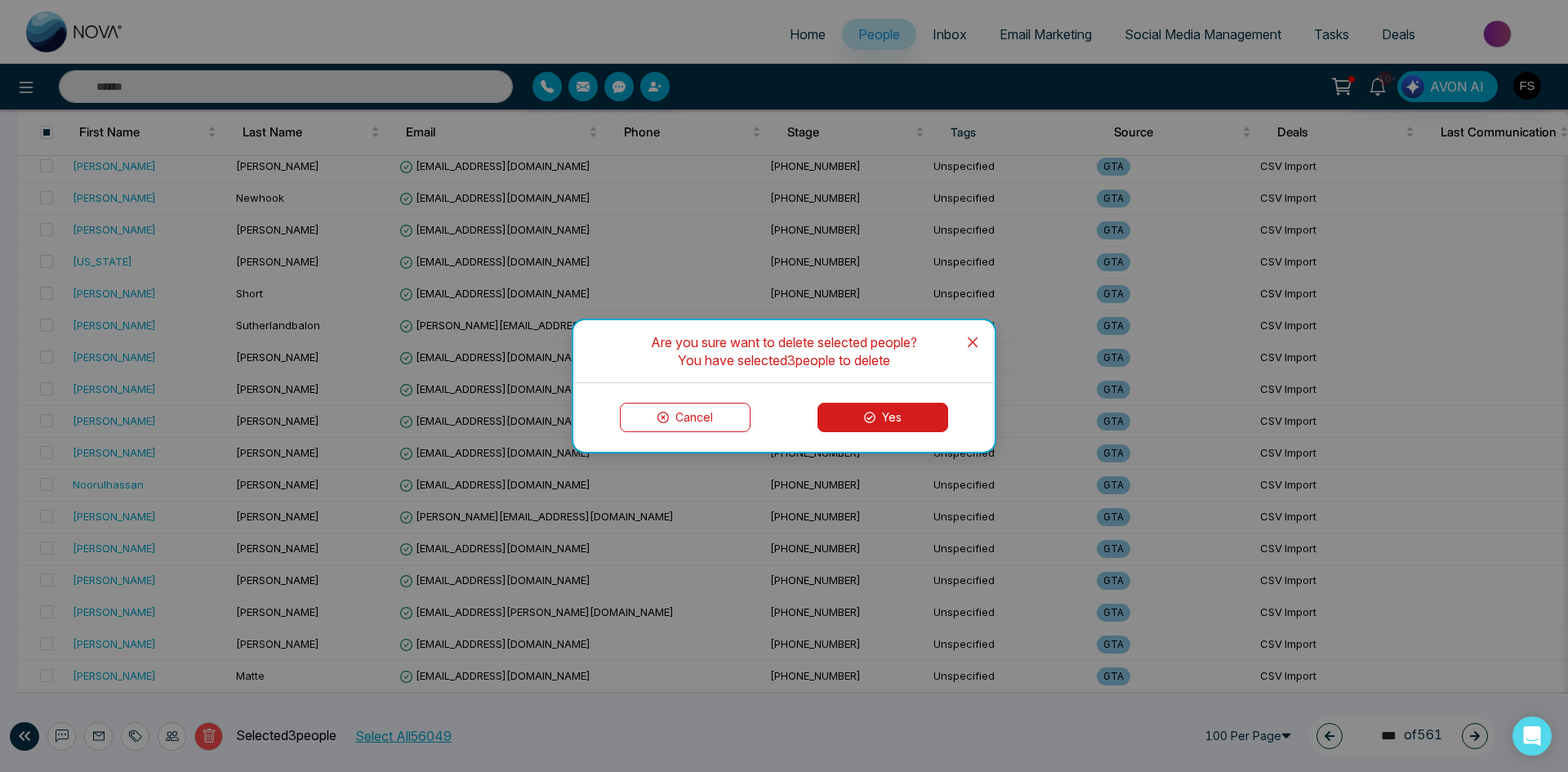
click at [847, 417] on button "Yes" at bounding box center [883, 416] width 131 height 29
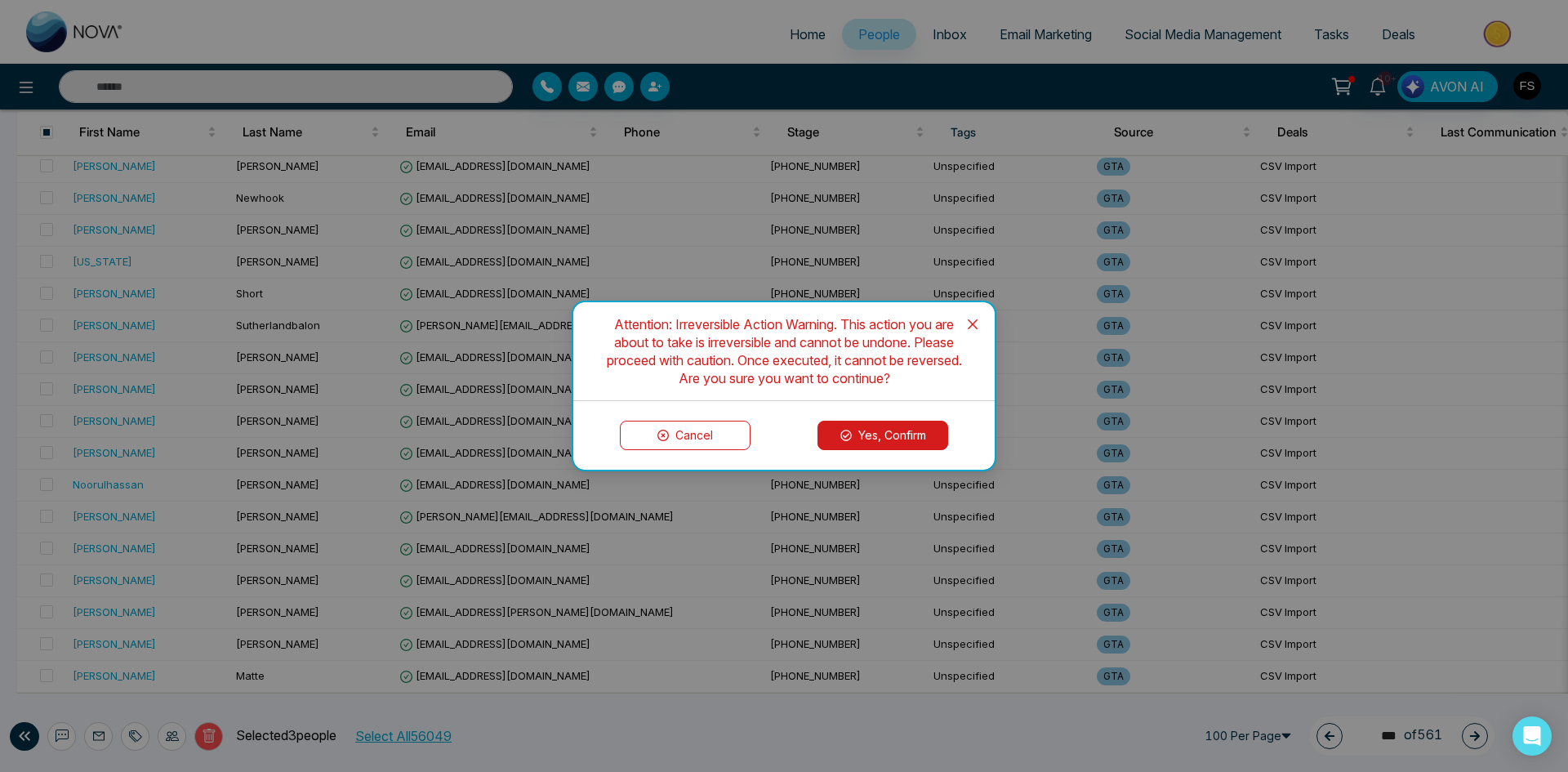
click at [860, 429] on button "Yes, Confirm" at bounding box center [883, 434] width 131 height 29
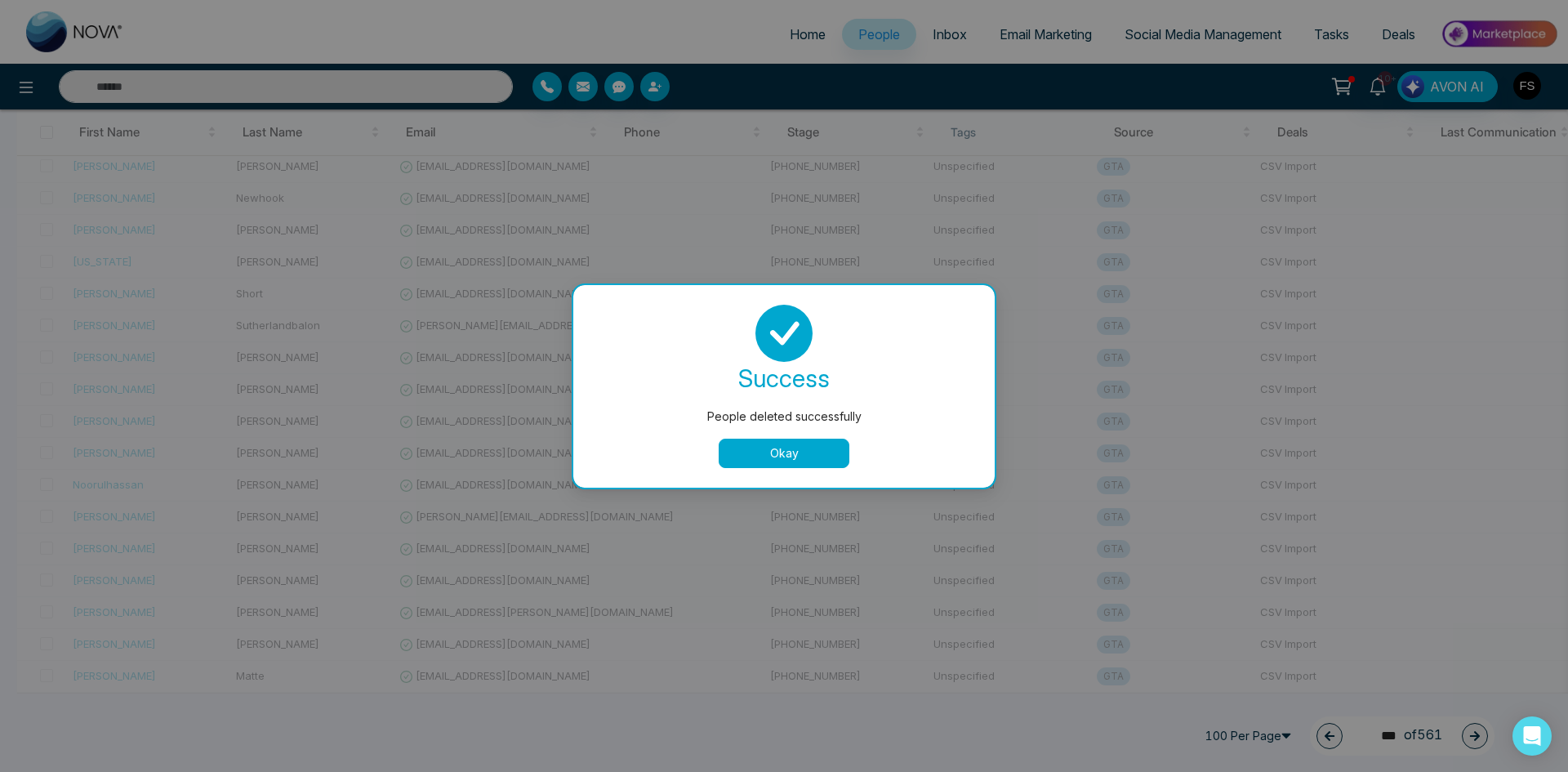
click at [745, 454] on button "Okay" at bounding box center [784, 452] width 131 height 29
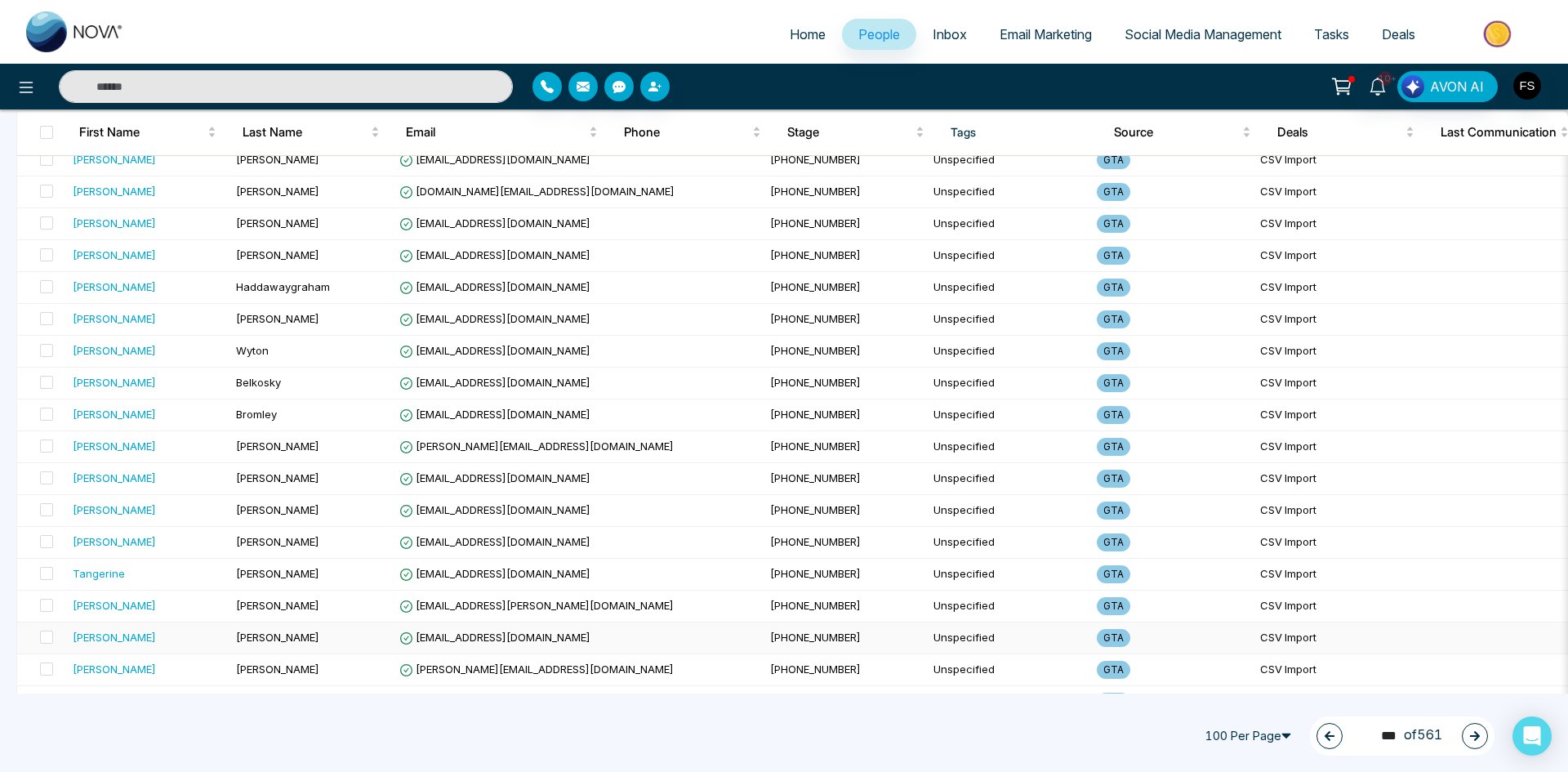
scroll to position [0, 0]
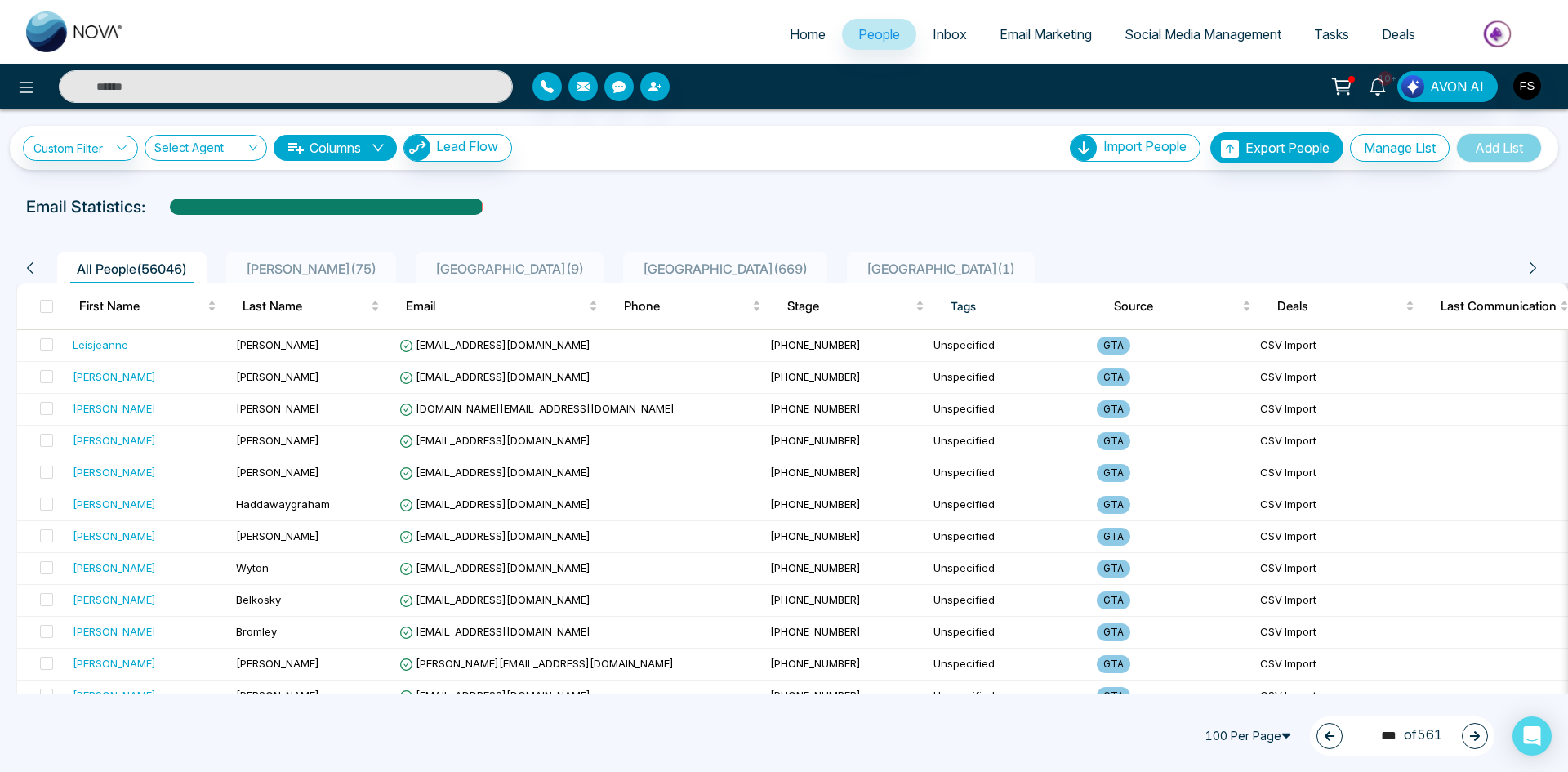
click at [1480, 738] on icon "button" at bounding box center [1475, 736] width 11 height 11
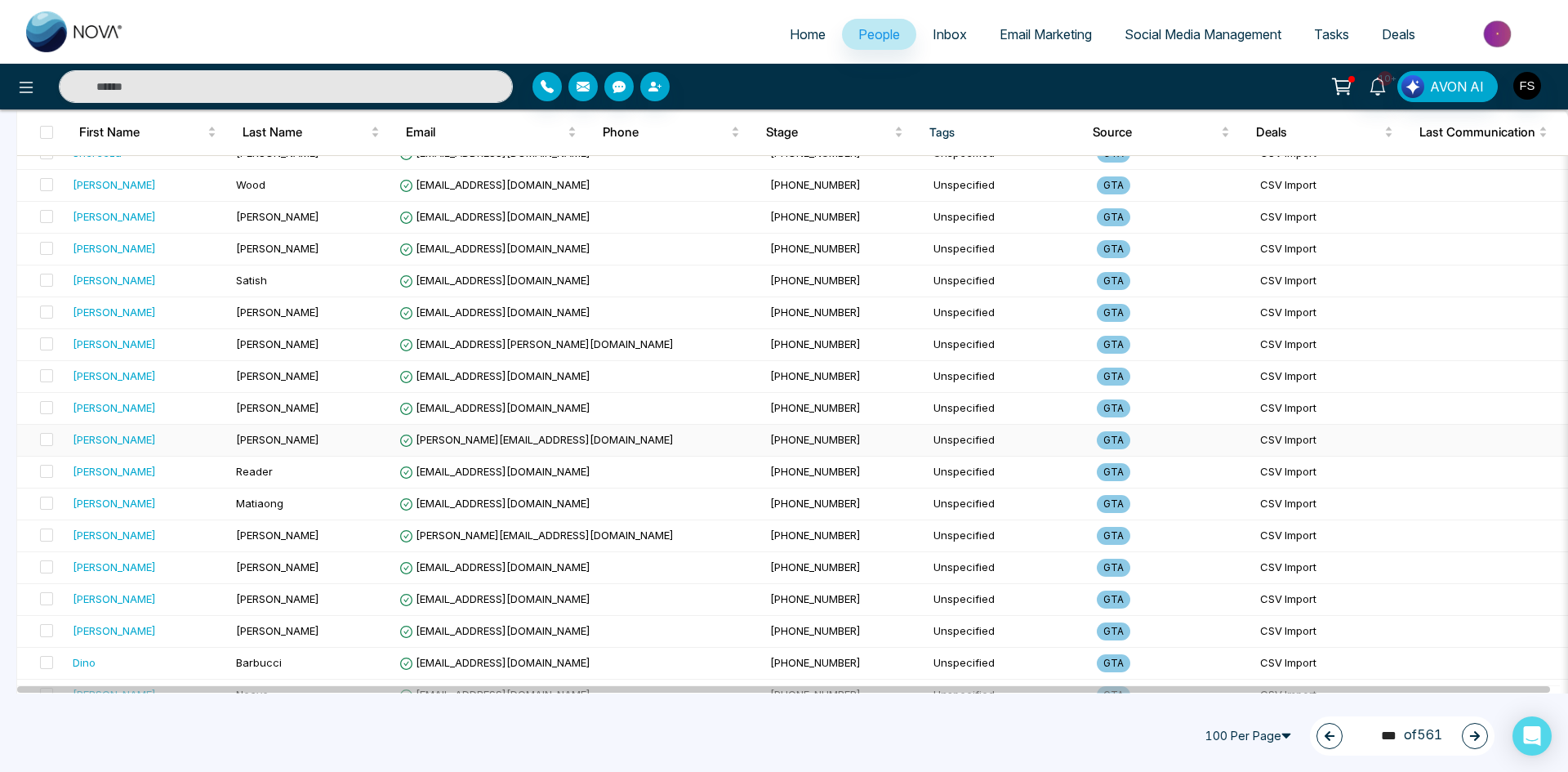
scroll to position [2830, 0]
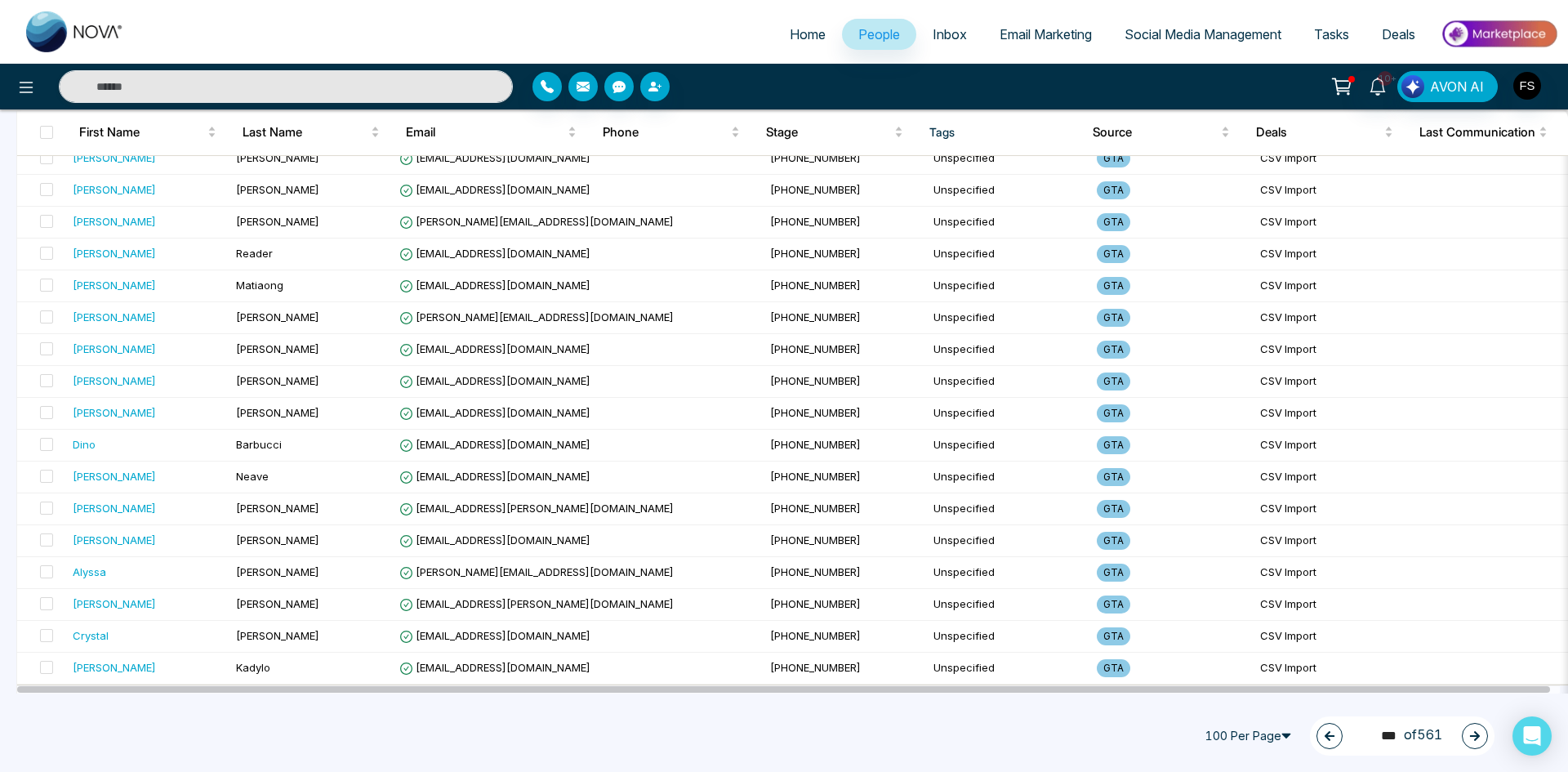
drag, startPoint x: 1468, startPoint y: 737, endPoint x: 1455, endPoint y: 730, distance: 14.8
click at [1467, 735] on button "button" at bounding box center [1475, 736] width 27 height 27
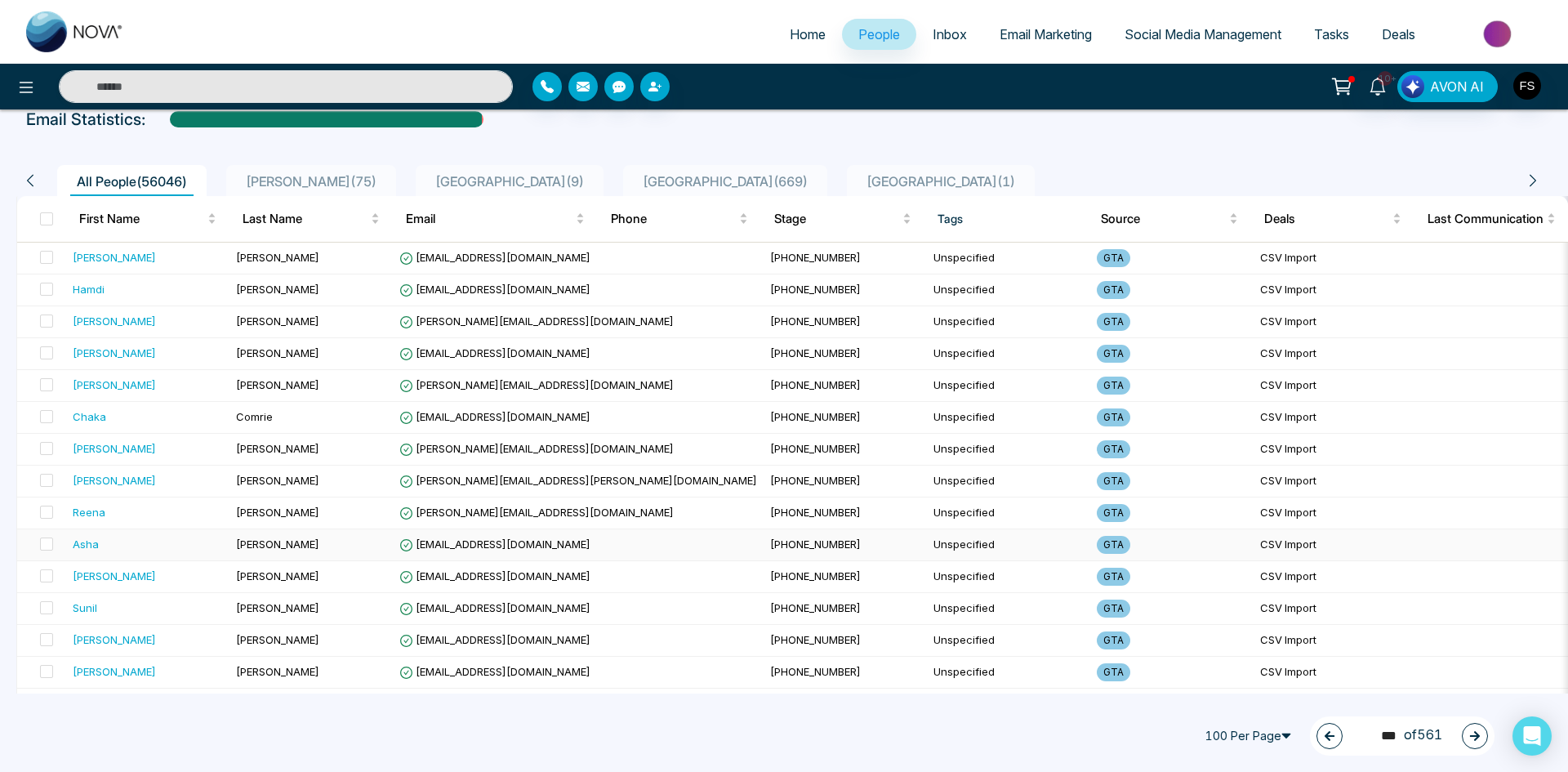
scroll to position [0, 0]
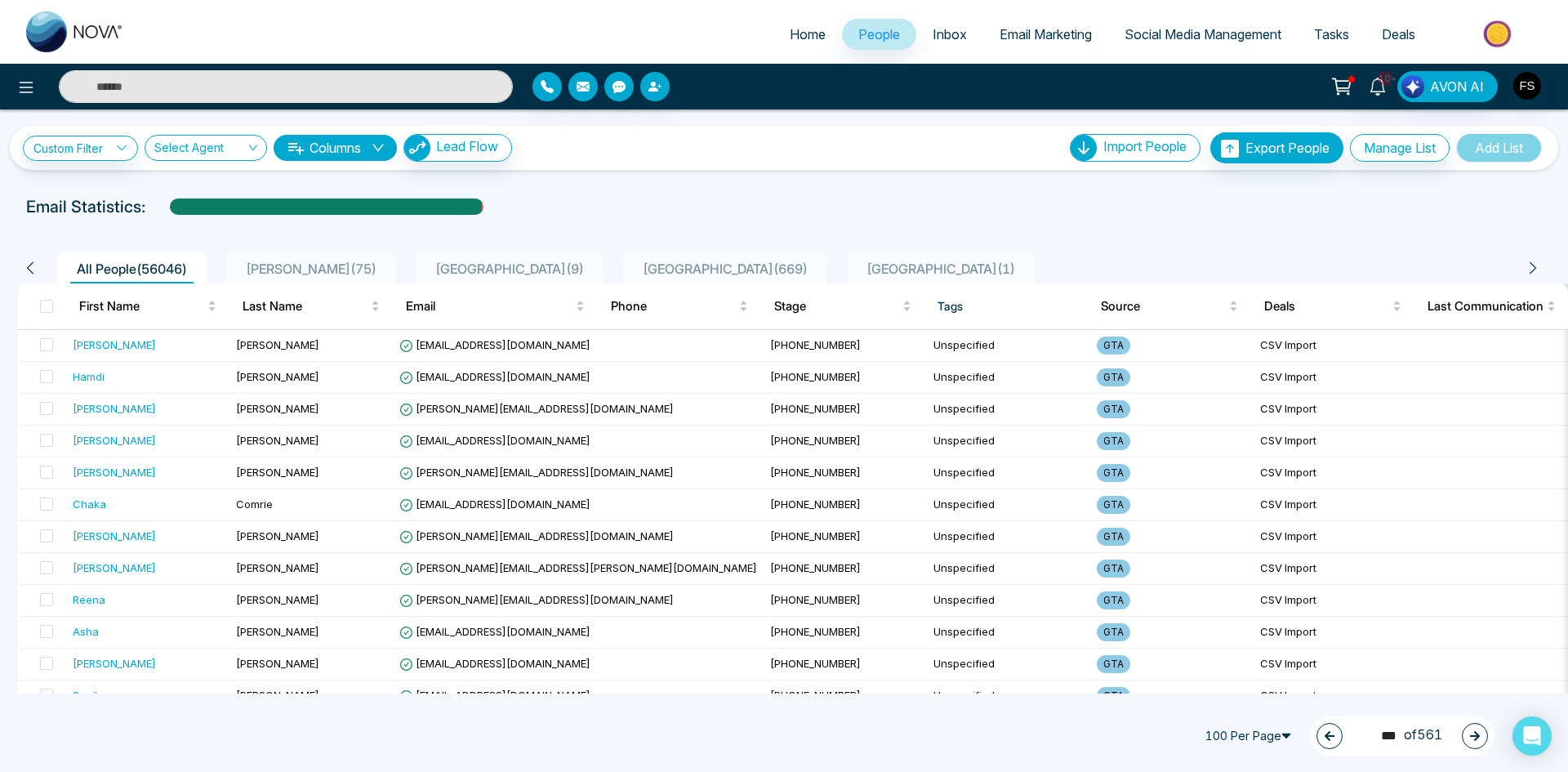
click at [1471, 742] on button "button" at bounding box center [1475, 736] width 27 height 27
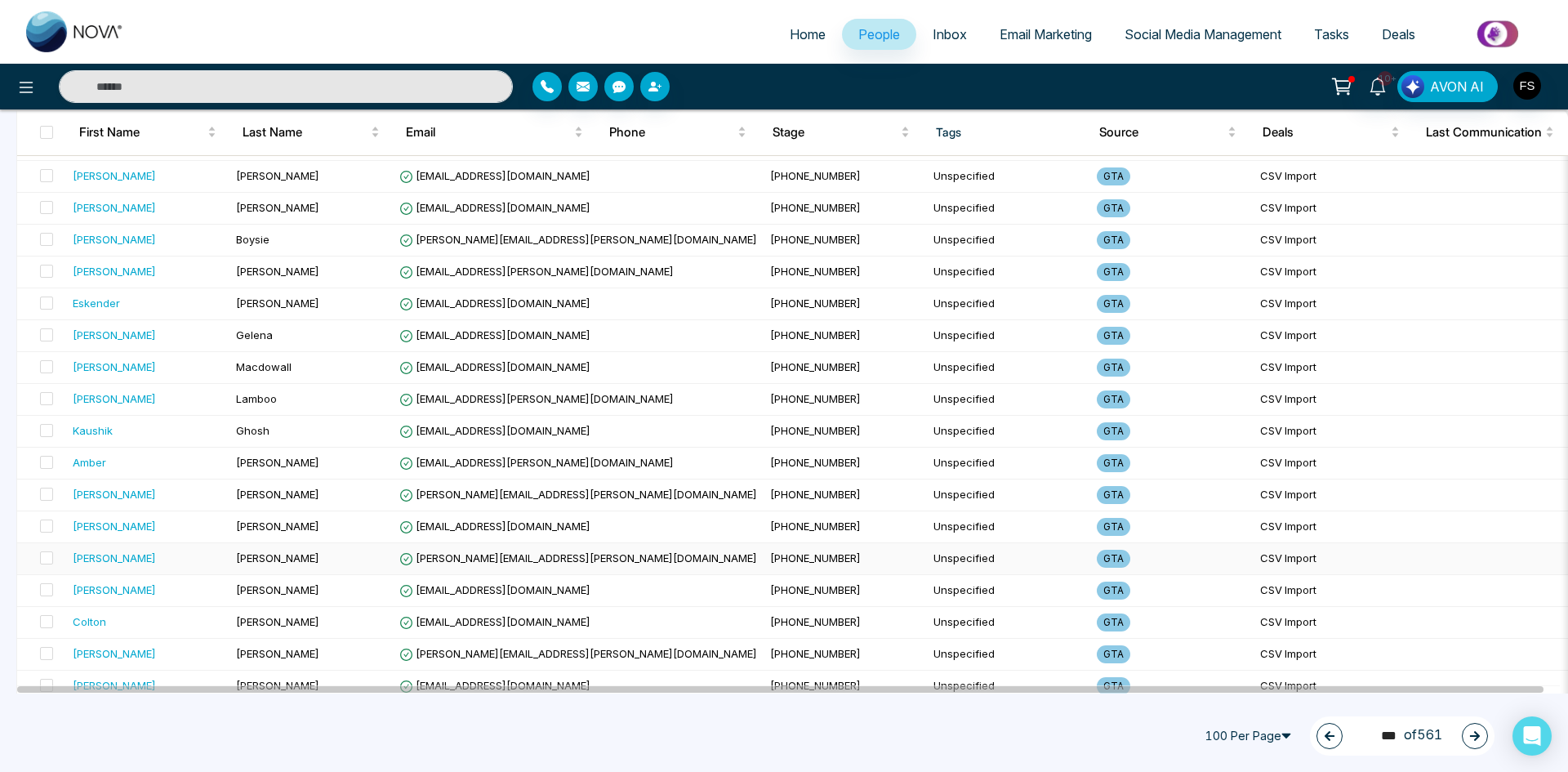
scroll to position [2830, 0]
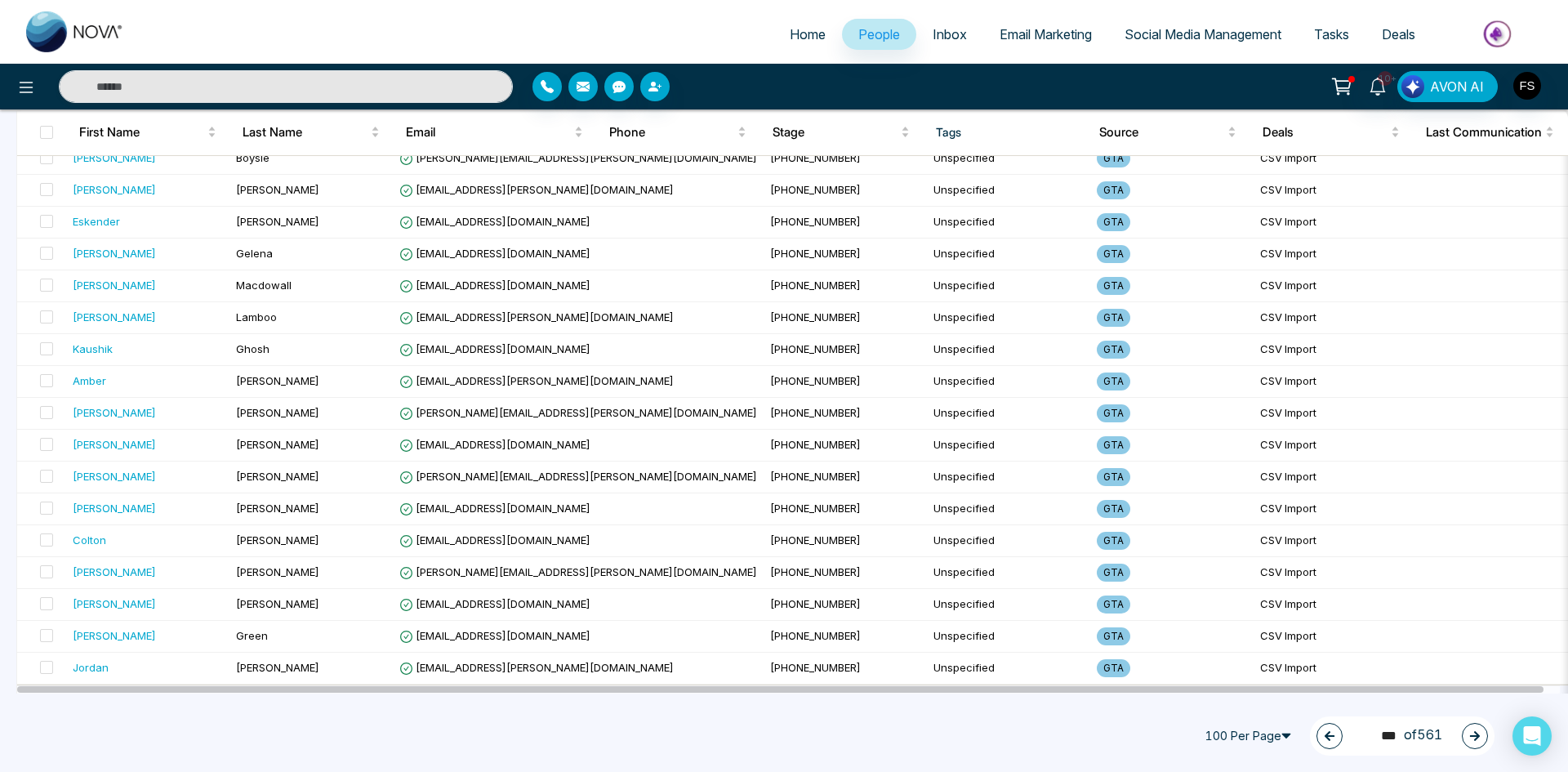
drag, startPoint x: 1479, startPoint y: 738, endPoint x: 1463, endPoint y: 737, distance: 16.0
click at [1479, 737] on icon "button" at bounding box center [1475, 736] width 11 height 11
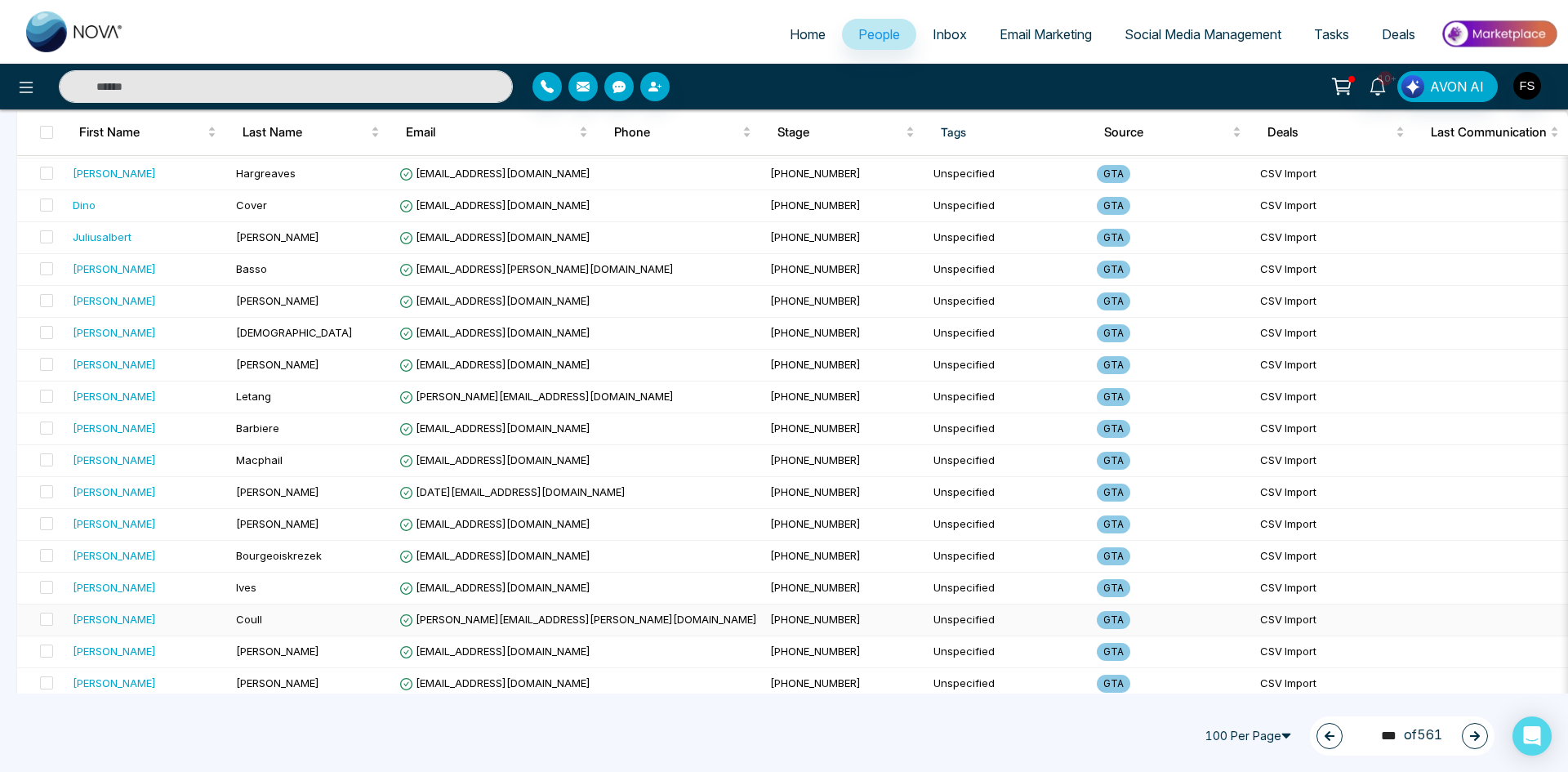
scroll to position [0, 0]
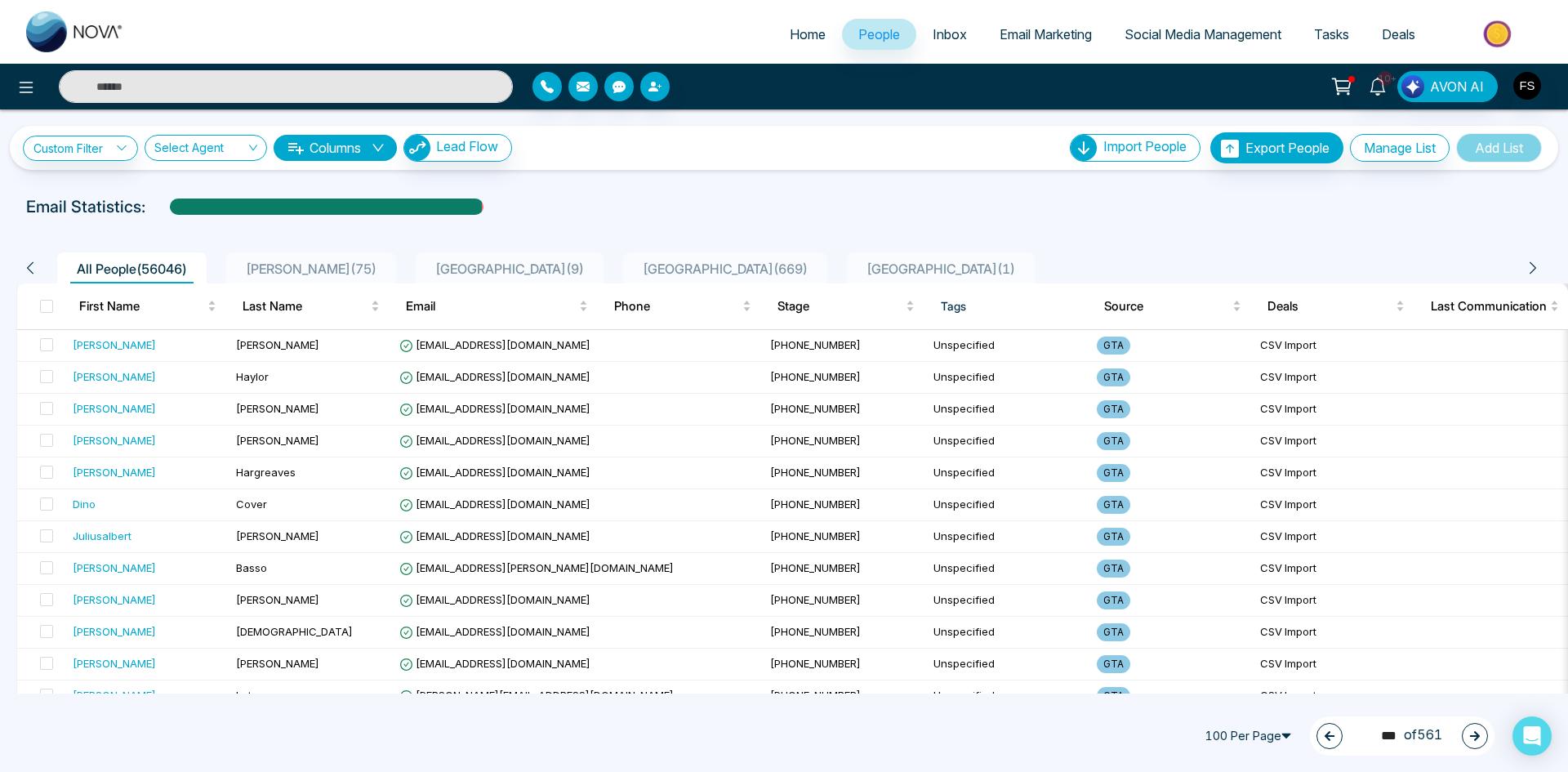
click at [1481, 728] on button "button" at bounding box center [1475, 736] width 27 height 27
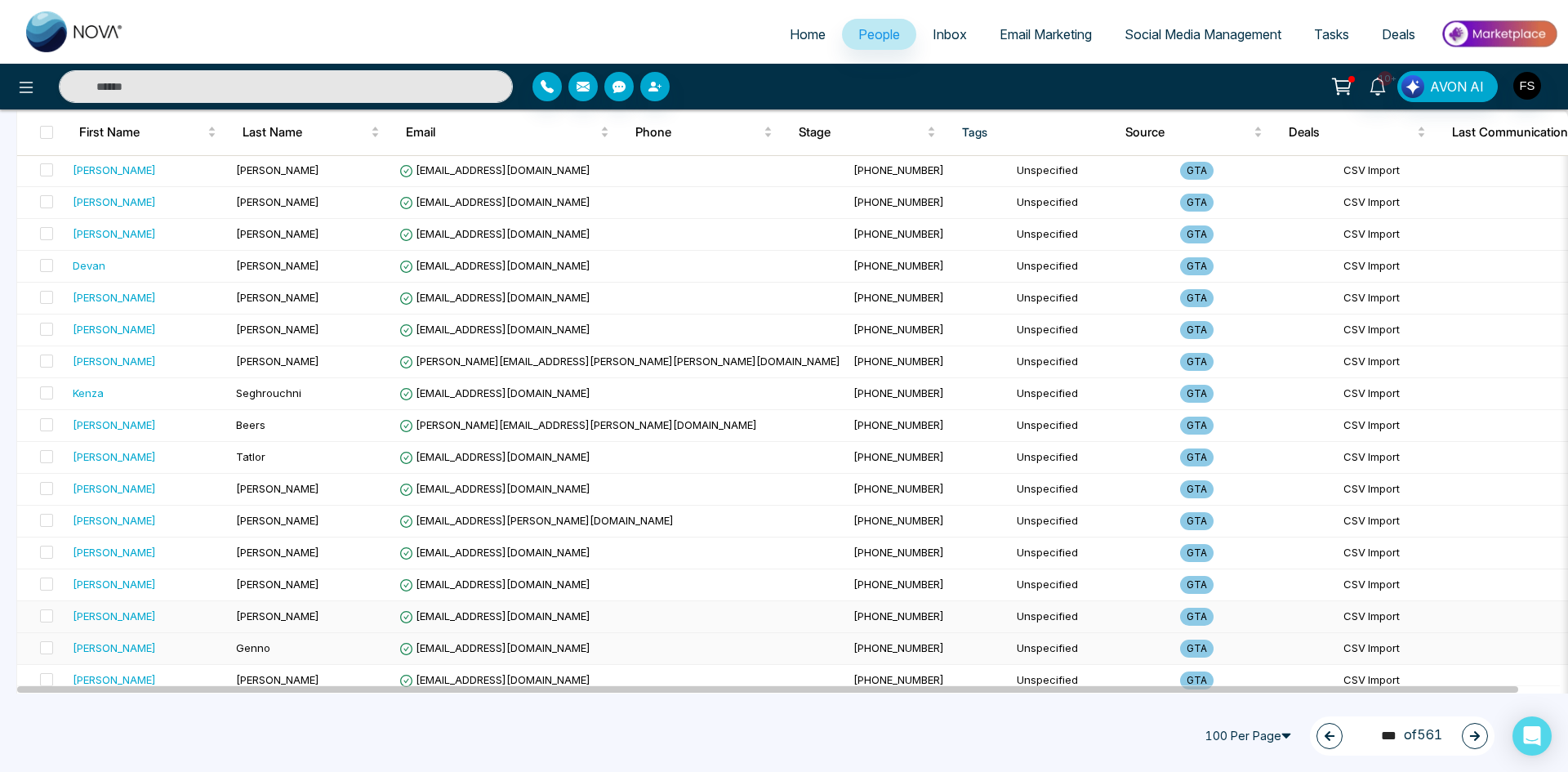
scroll to position [2830, 0]
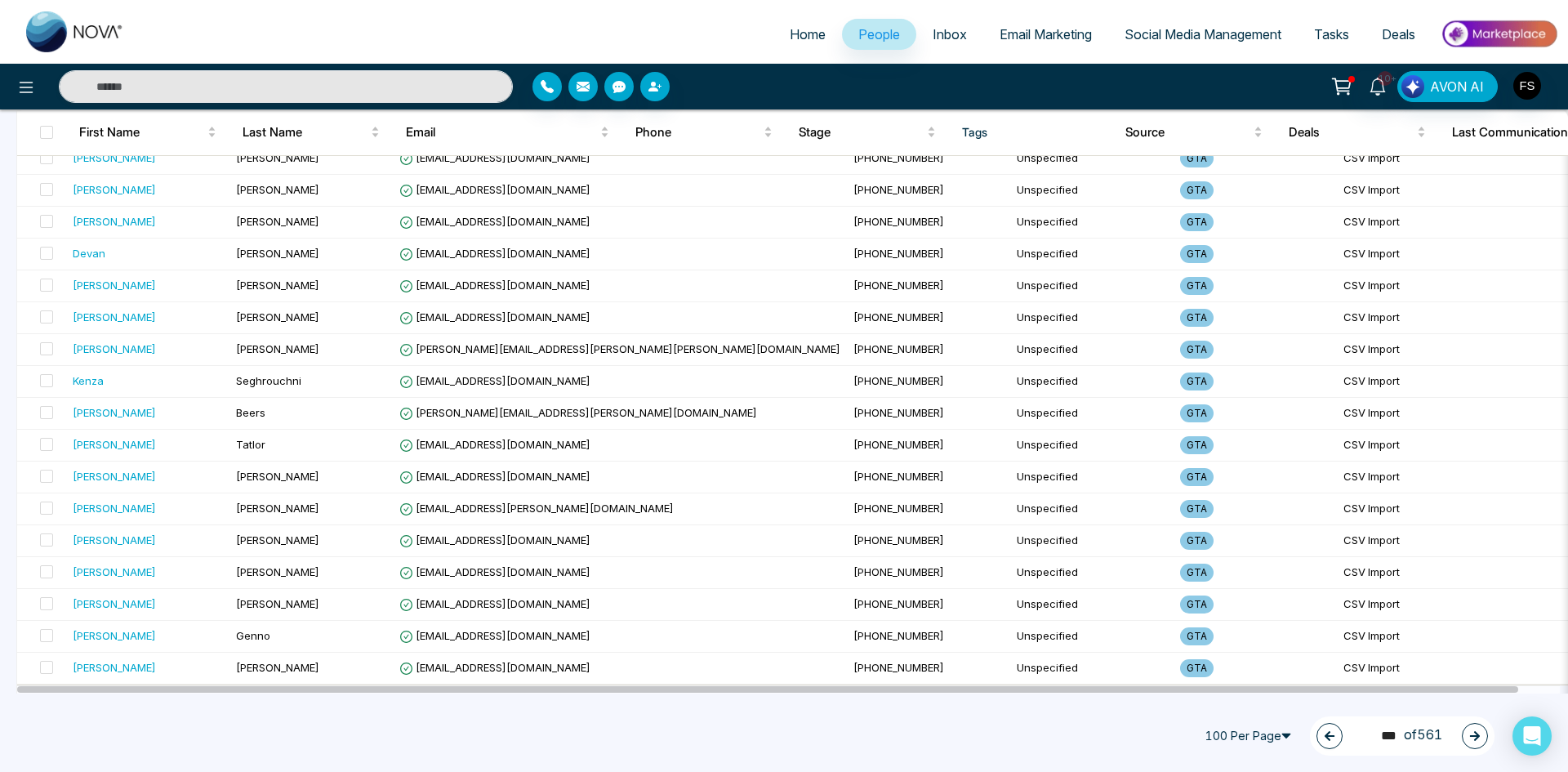
click at [1468, 743] on button "button" at bounding box center [1475, 736] width 27 height 27
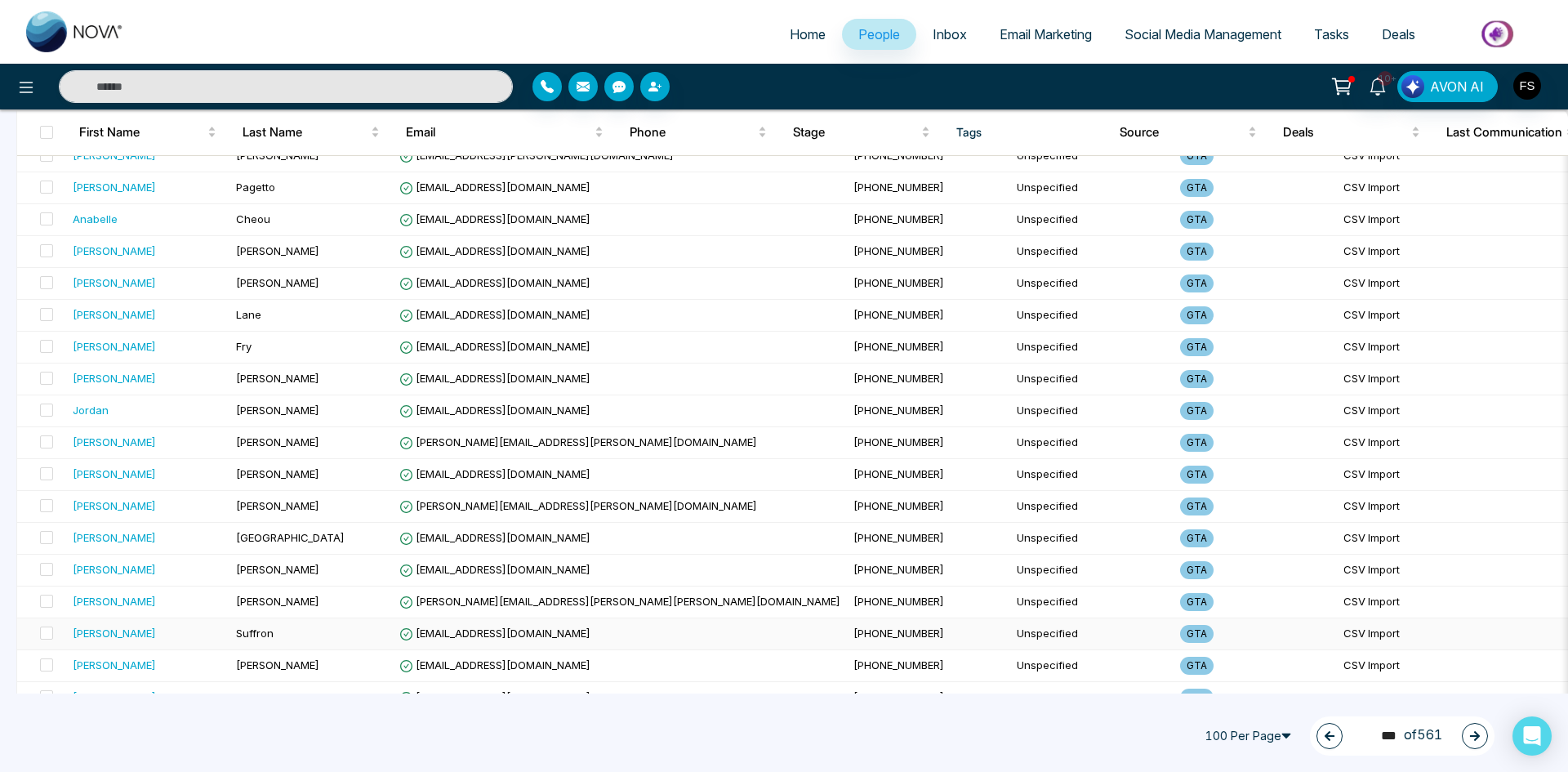
scroll to position [0, 0]
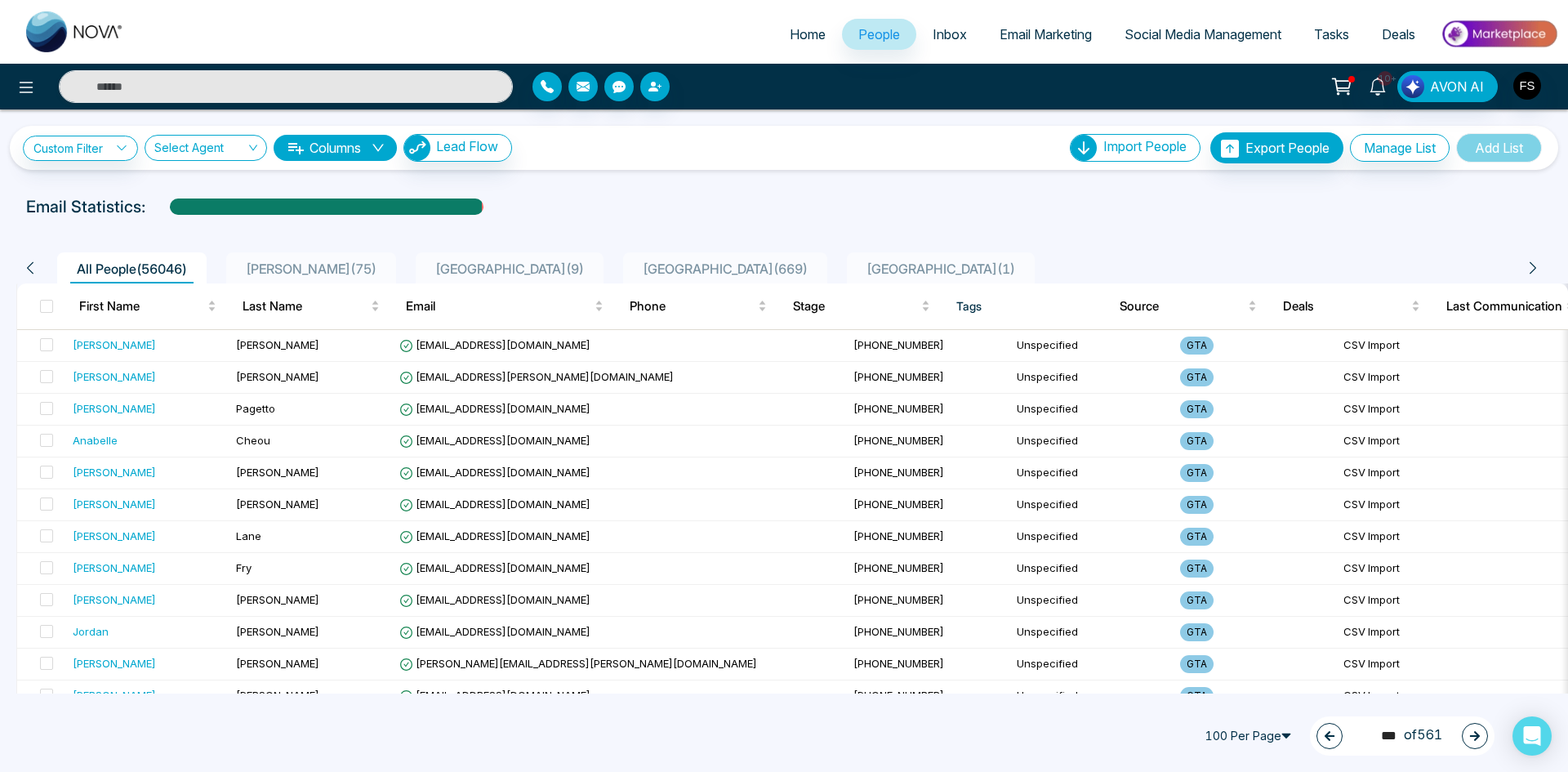
click at [1479, 738] on icon "button" at bounding box center [1475, 736] width 11 height 11
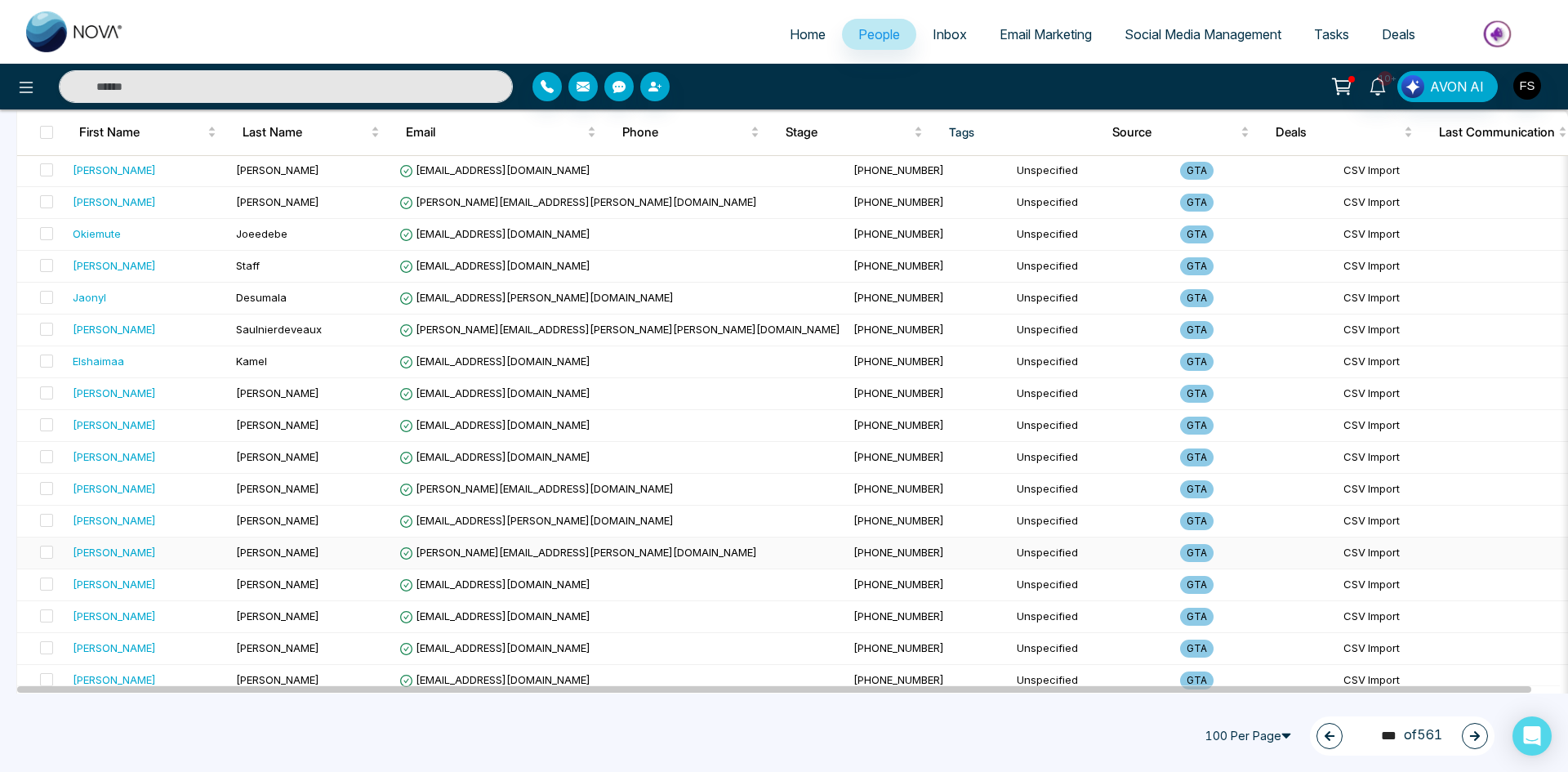
scroll to position [2830, 0]
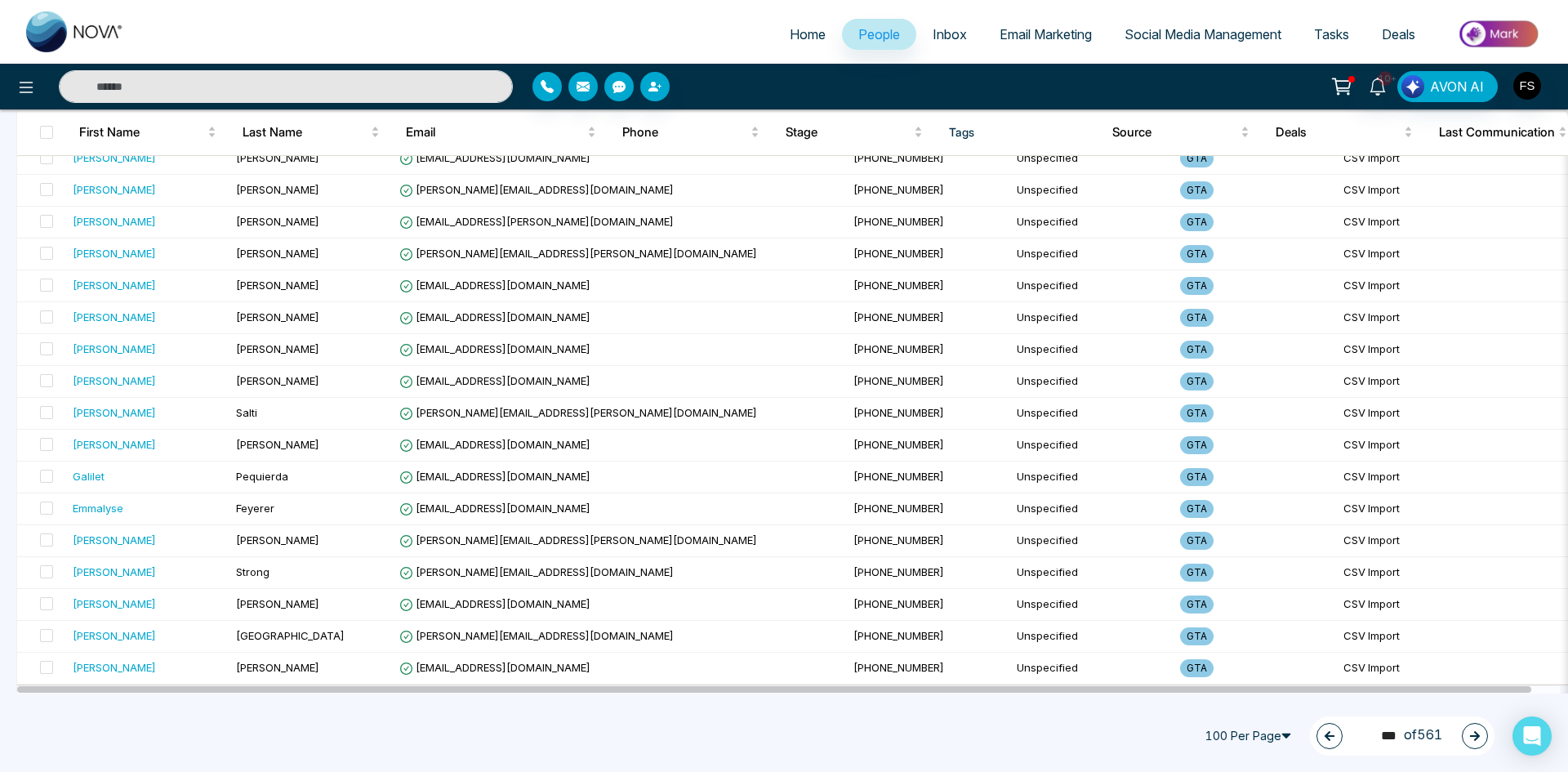
click at [1482, 738] on button "button" at bounding box center [1475, 736] width 27 height 27
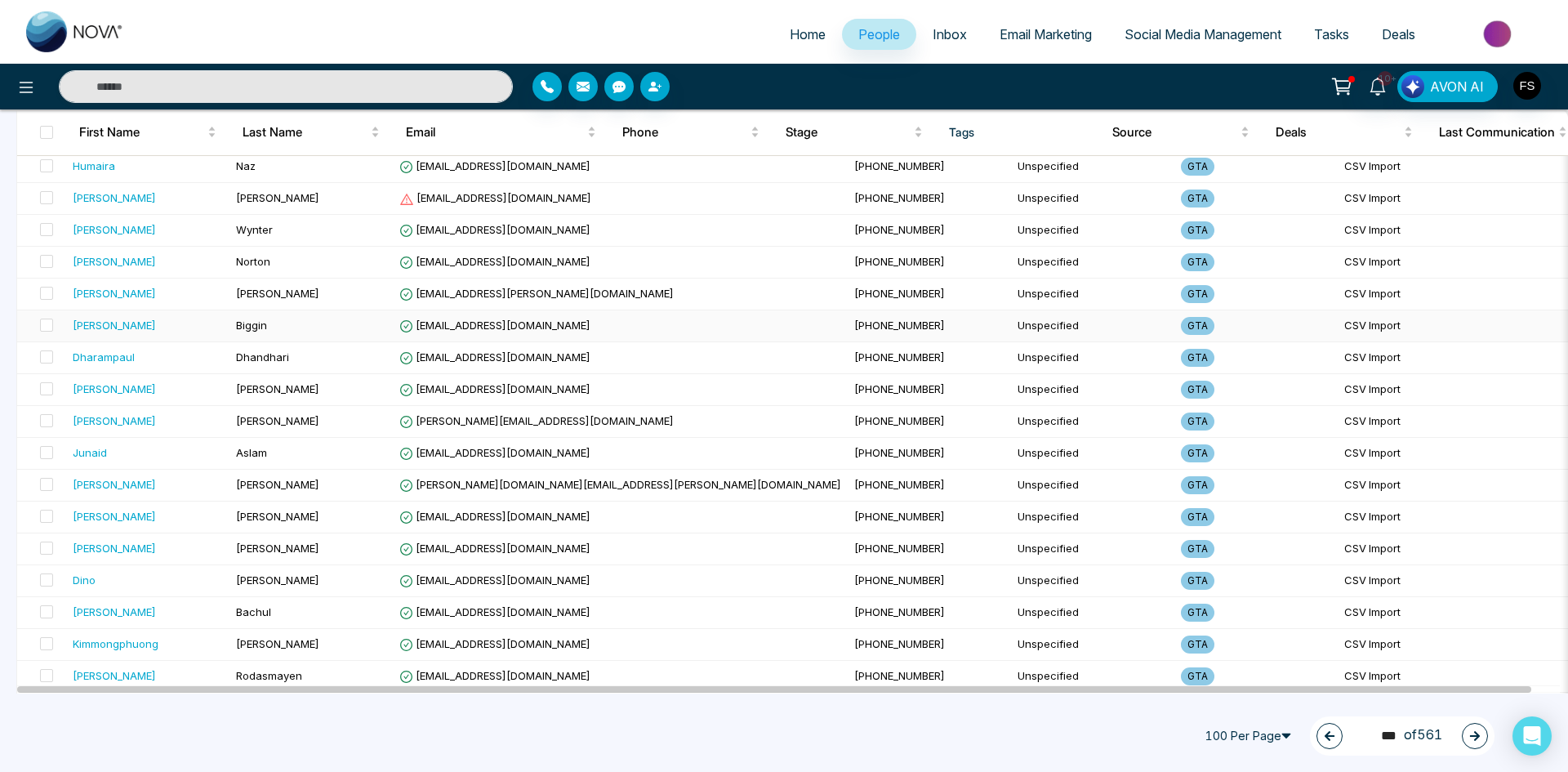
scroll to position [572, 0]
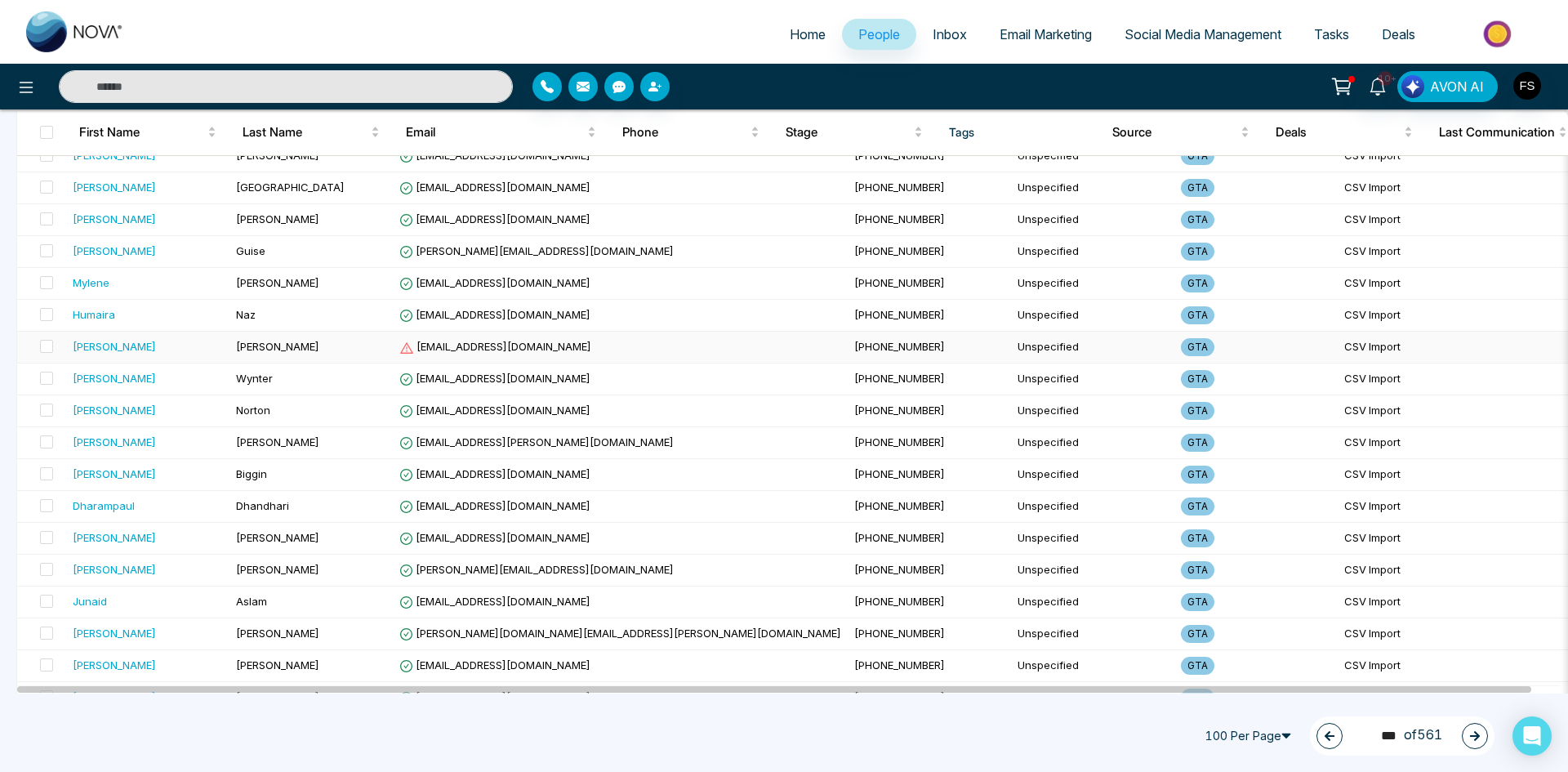
click at [51, 344] on span at bounding box center [46, 346] width 13 height 13
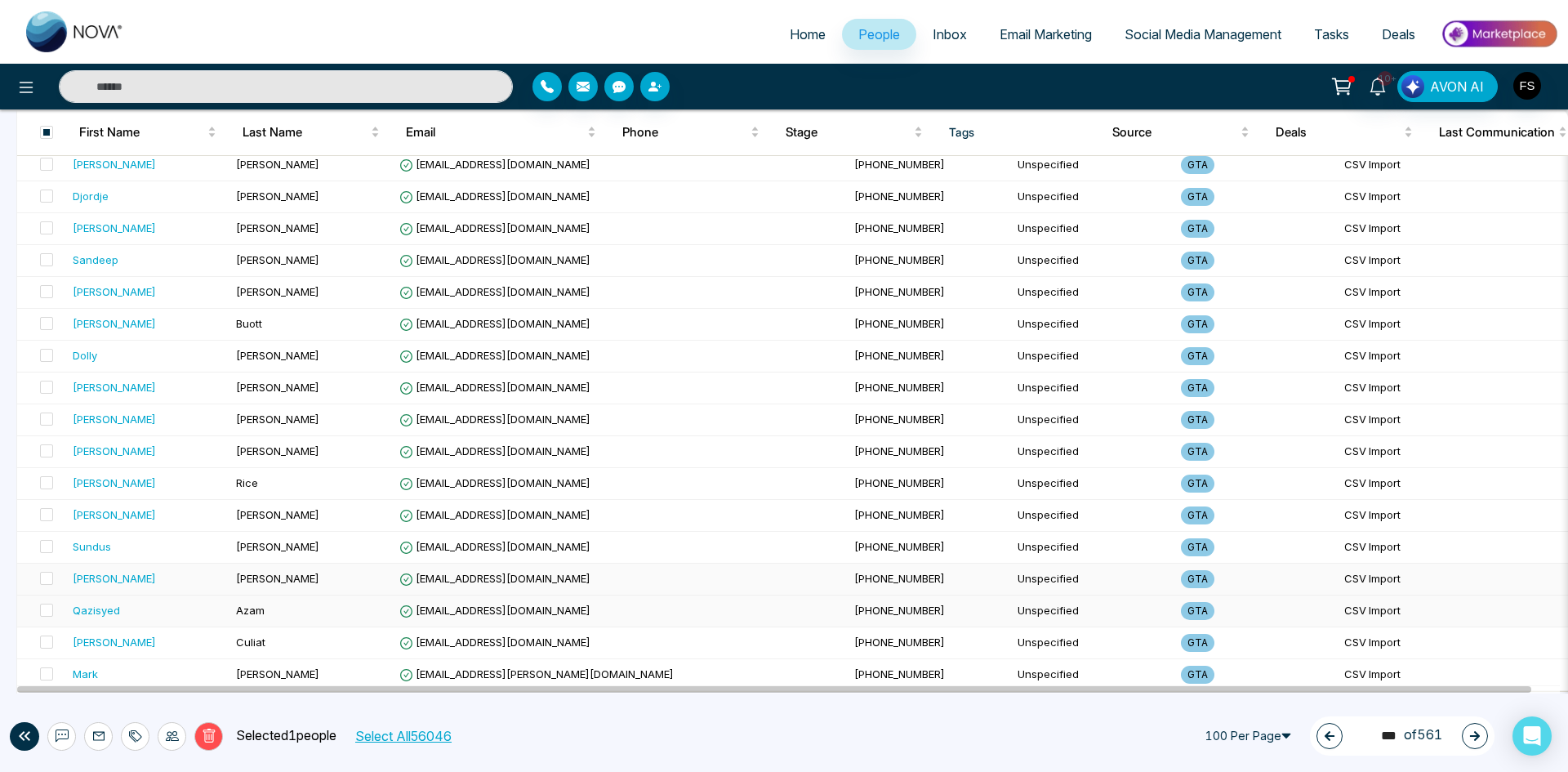
scroll to position [2830, 0]
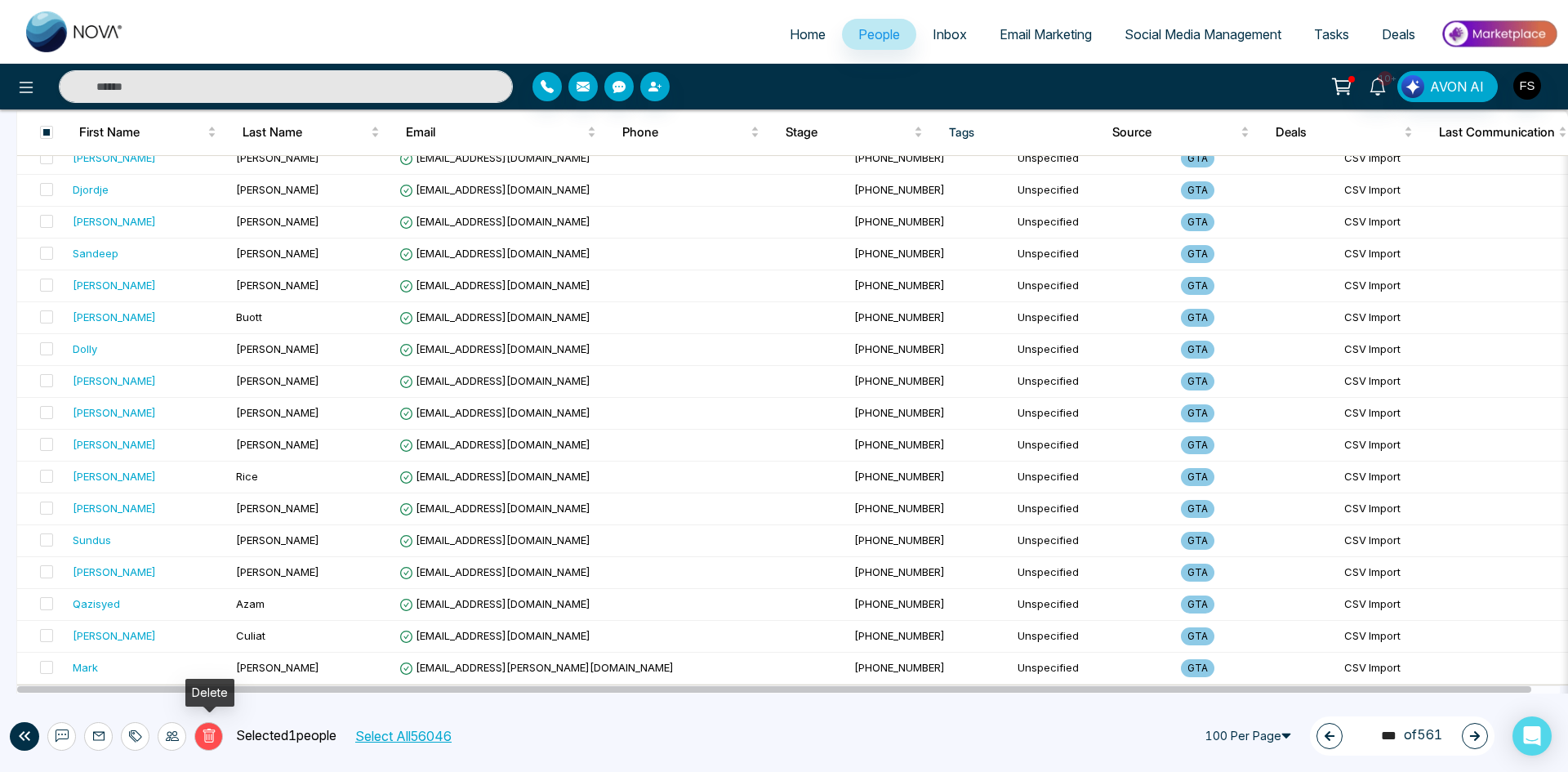
click at [211, 738] on icon at bounding box center [209, 736] width 6 height 7
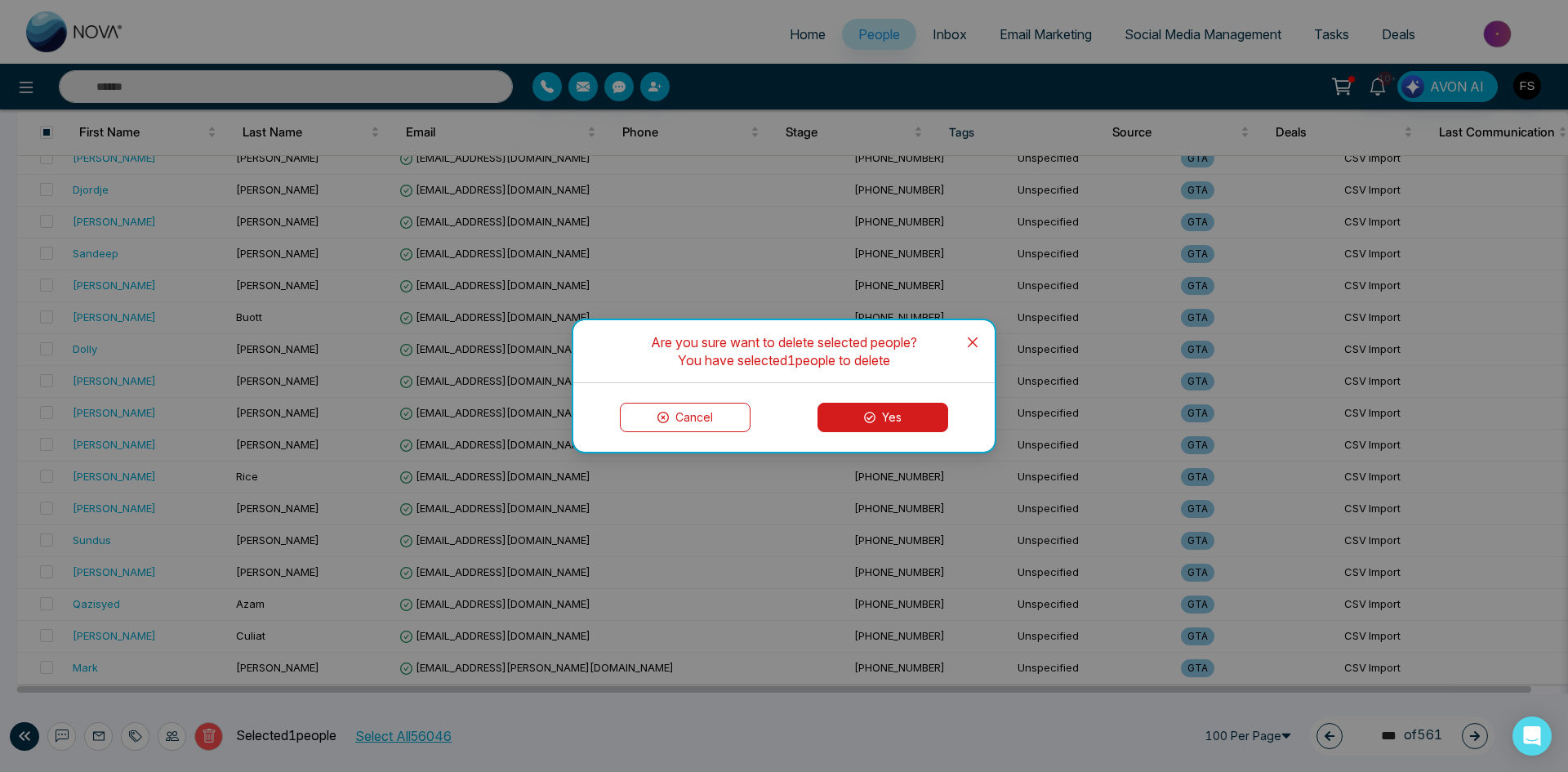
click at [884, 414] on button "Yes" at bounding box center [883, 416] width 131 height 29
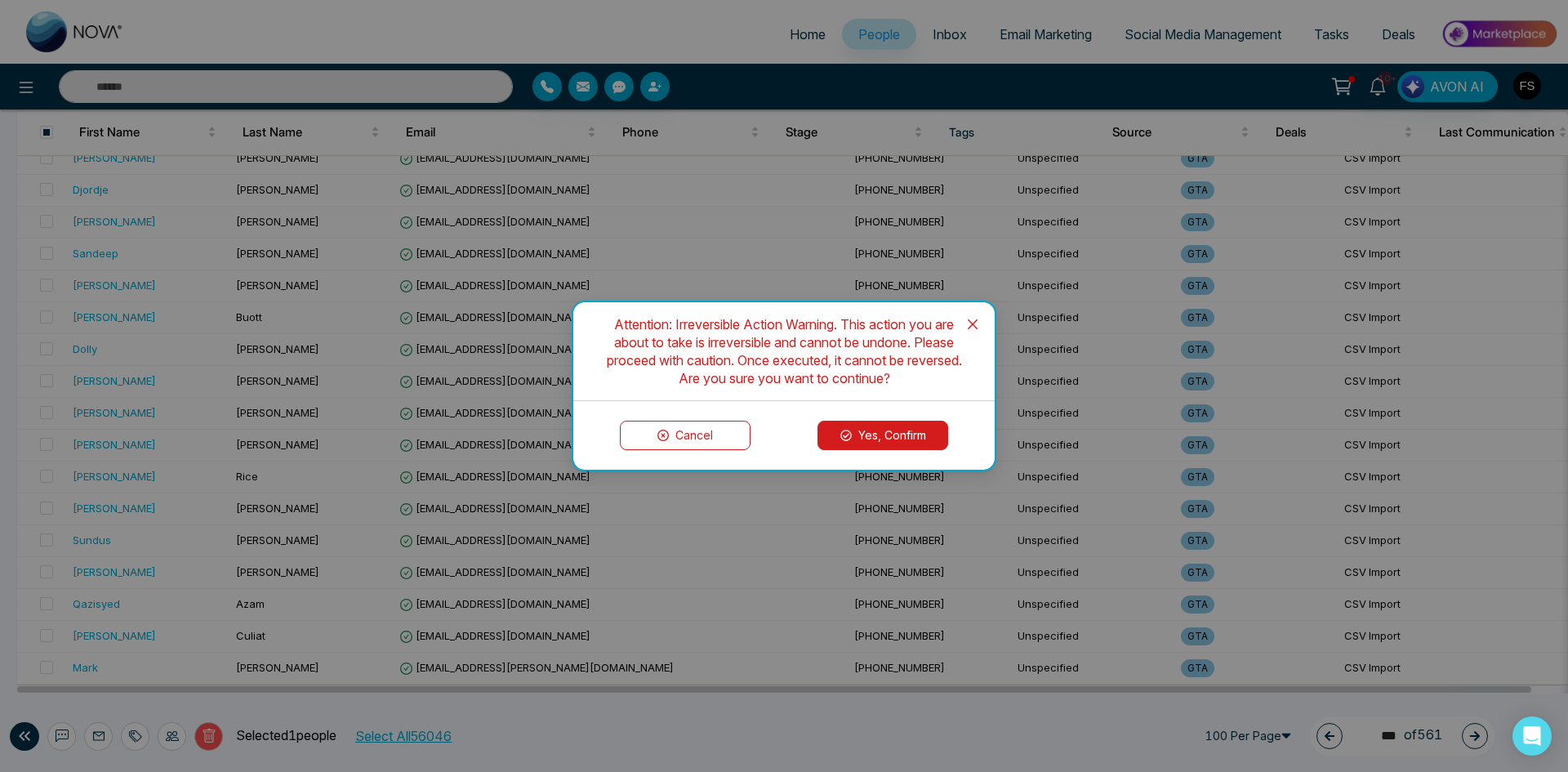
click at [885, 433] on button "Yes, Confirm" at bounding box center [883, 434] width 131 height 29
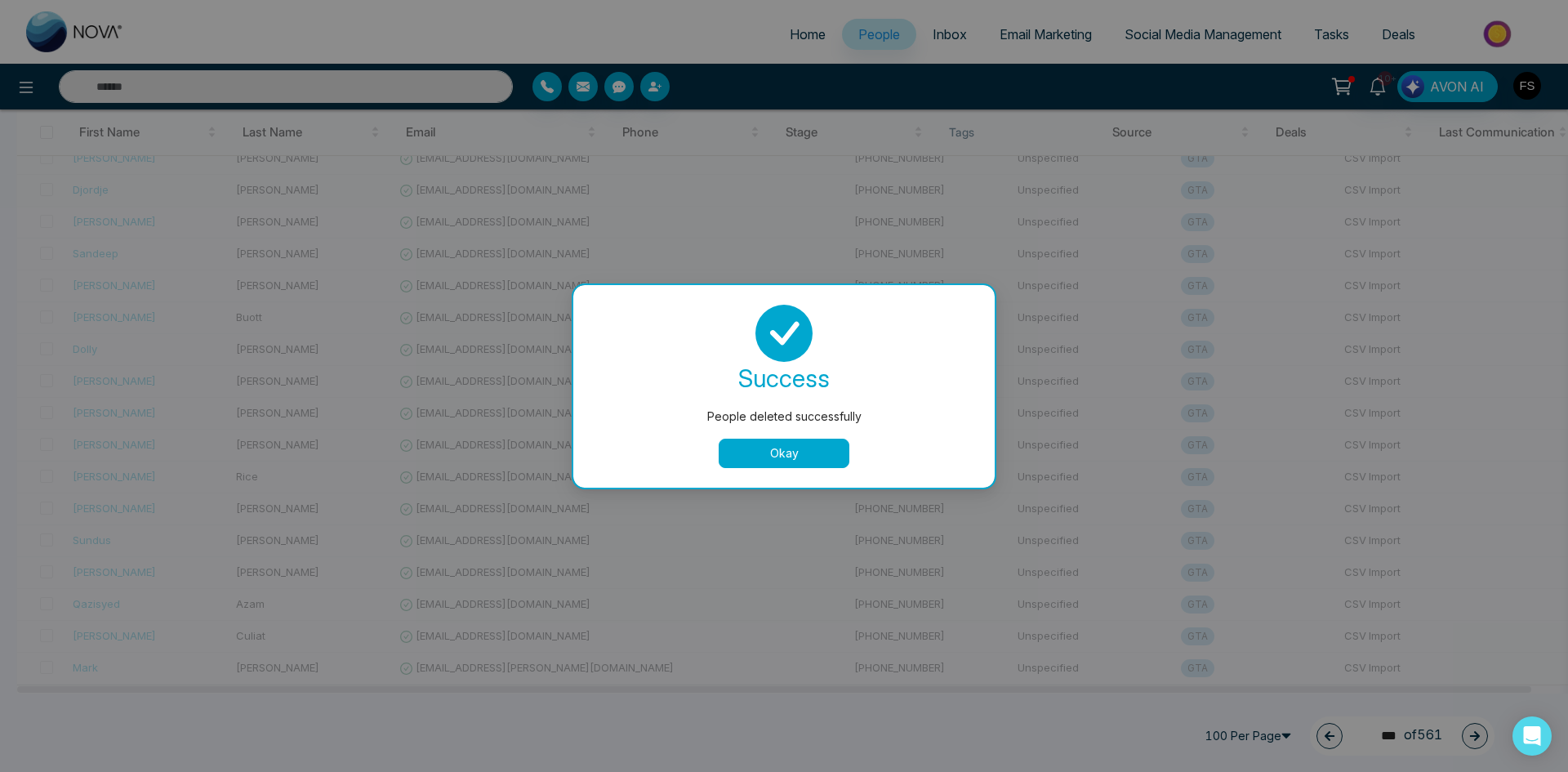
click at [803, 455] on button "Okay" at bounding box center [784, 452] width 131 height 29
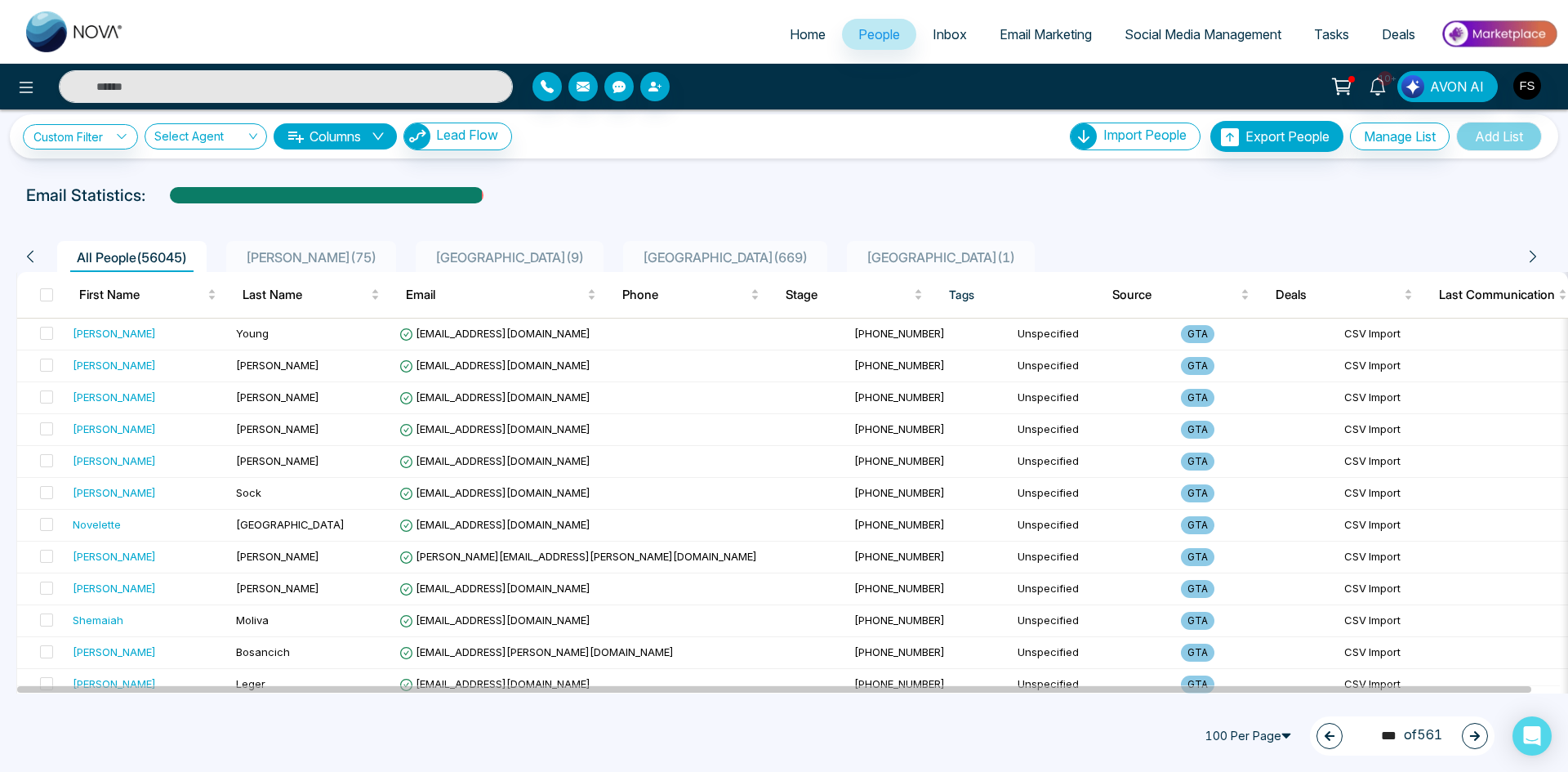
scroll to position [0, 0]
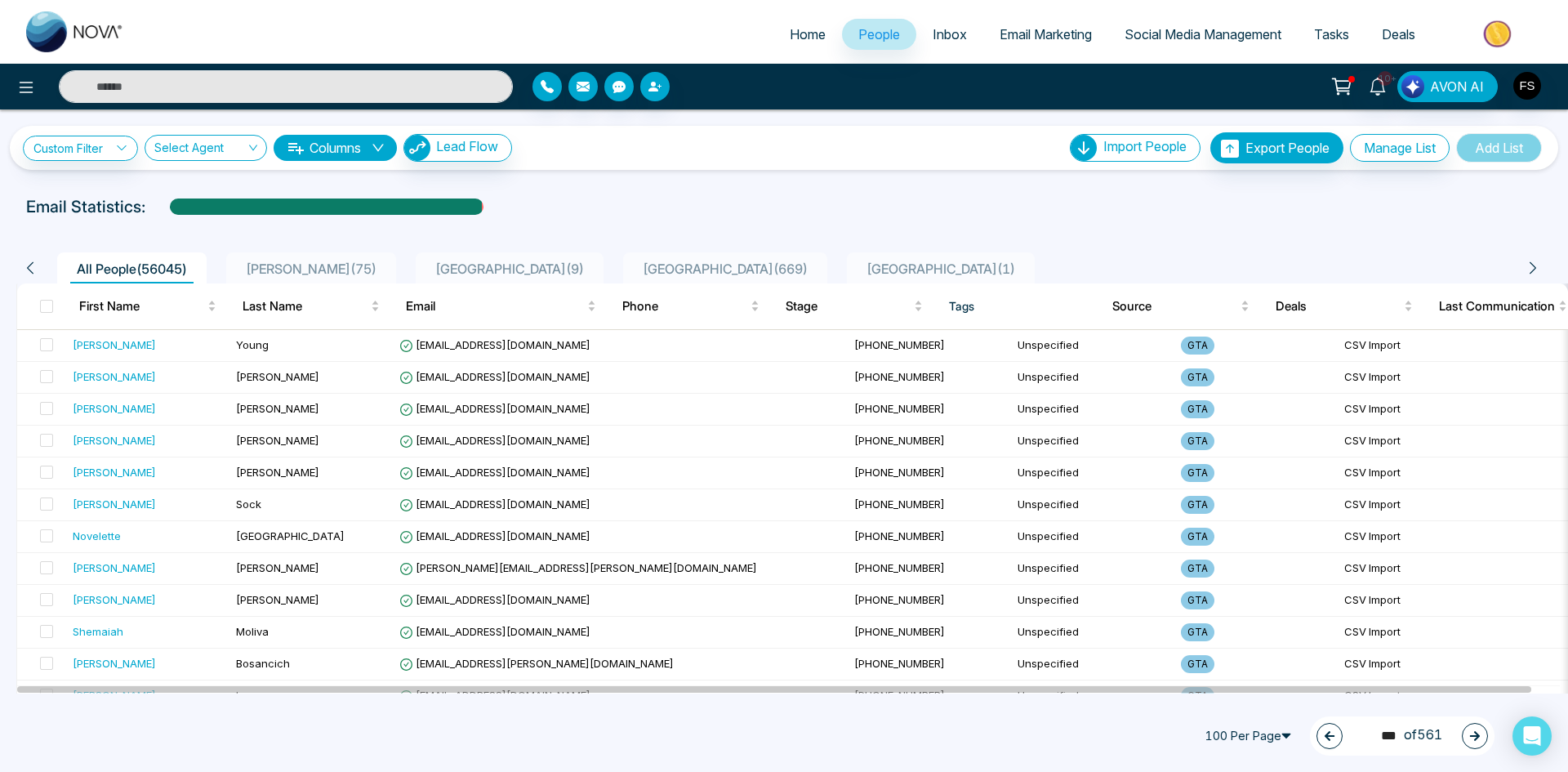
click at [1475, 743] on button "button" at bounding box center [1475, 736] width 27 height 27
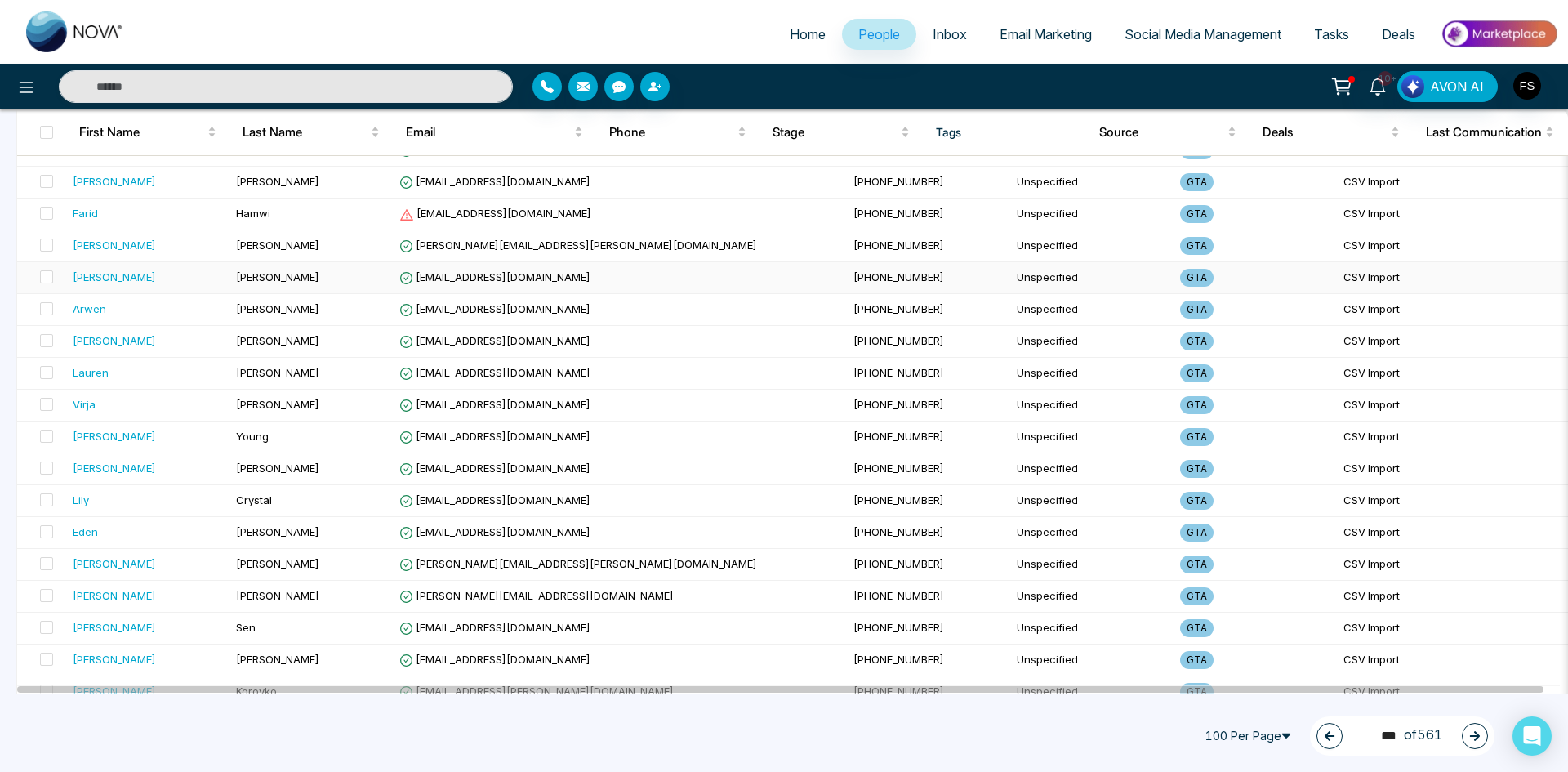
scroll to position [1225, 0]
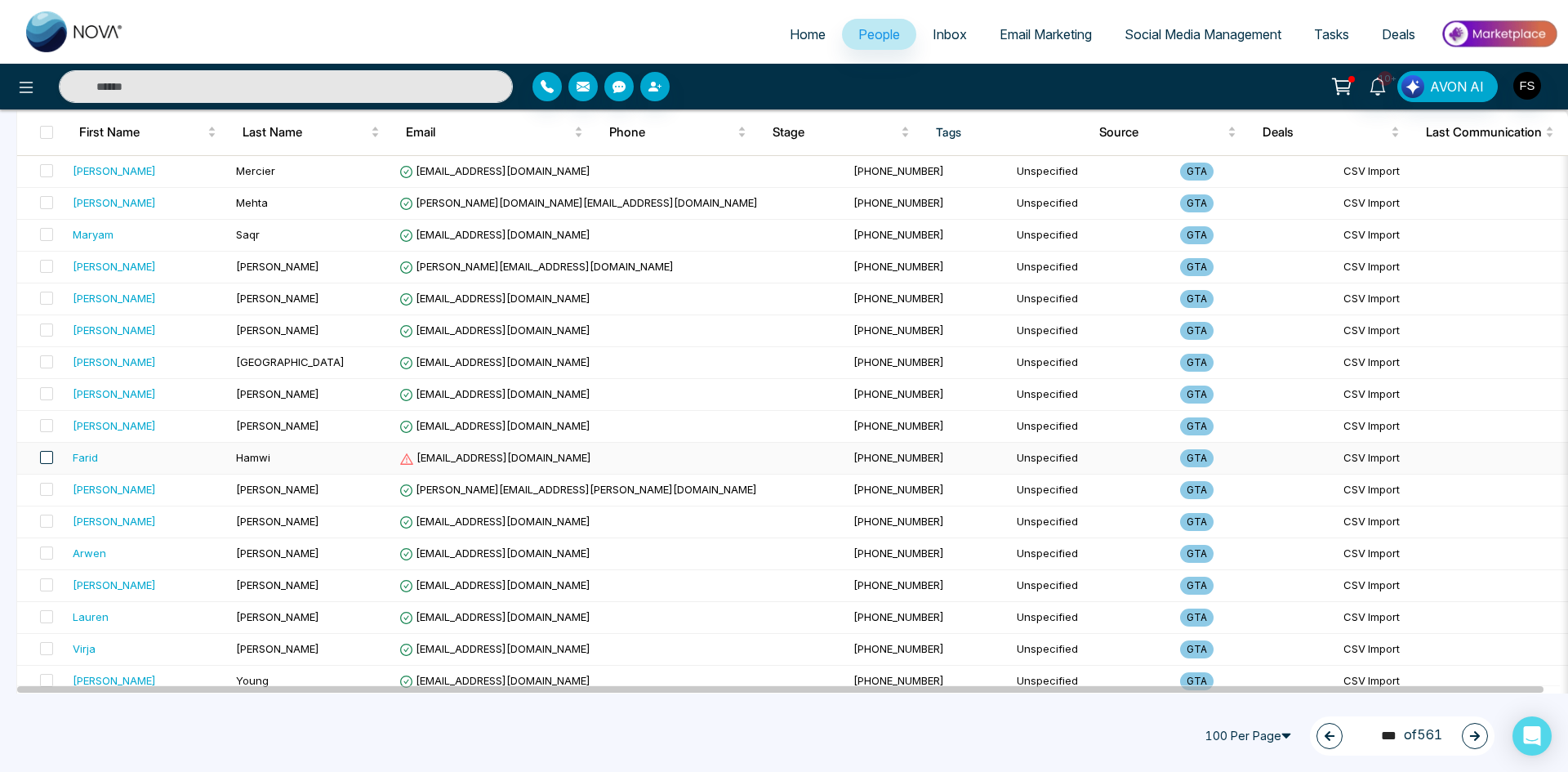
click at [46, 459] on span at bounding box center [46, 457] width 13 height 13
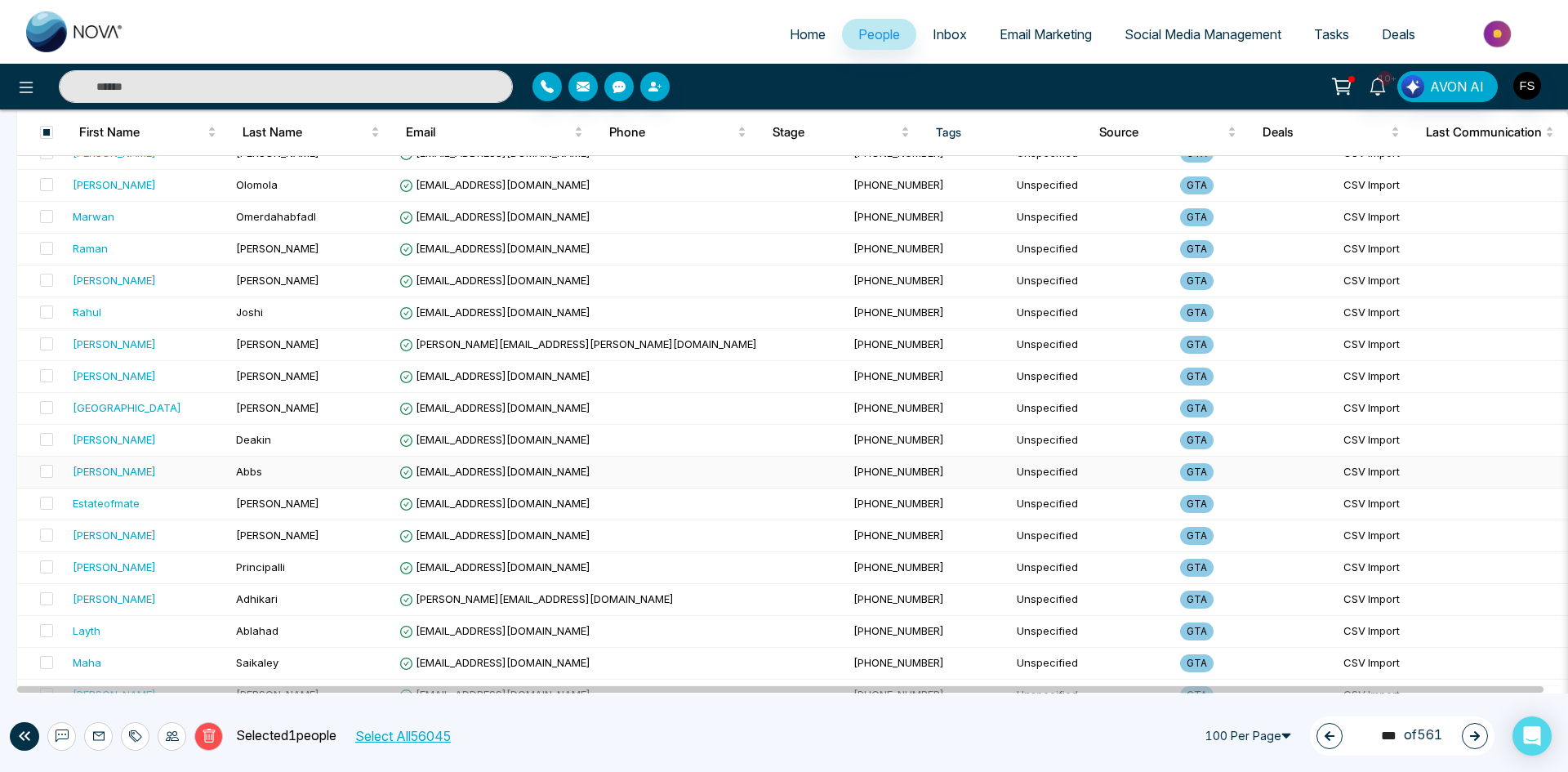
scroll to position [2830, 0]
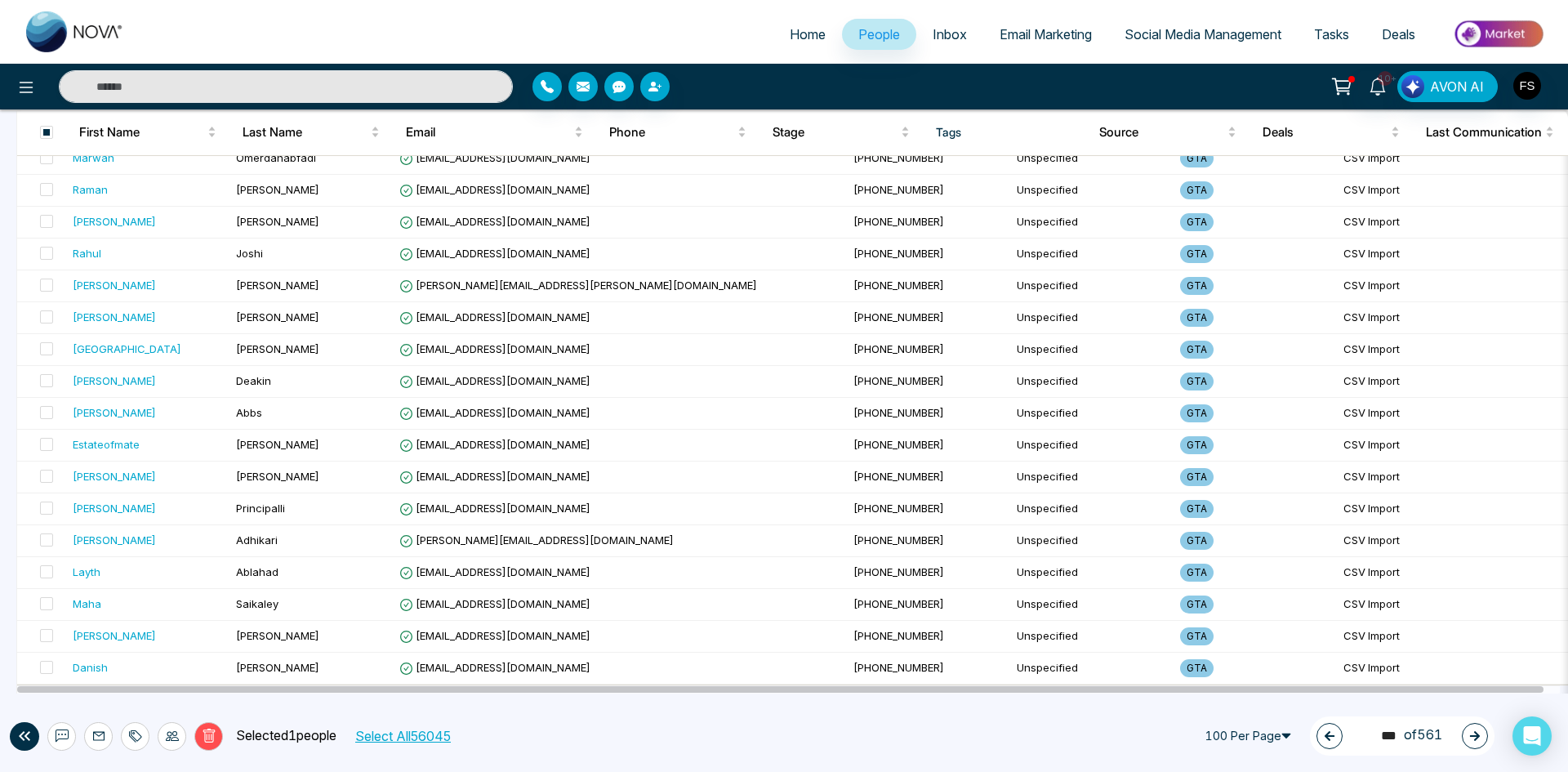
click at [203, 733] on icon at bounding box center [209, 735] width 14 height 14
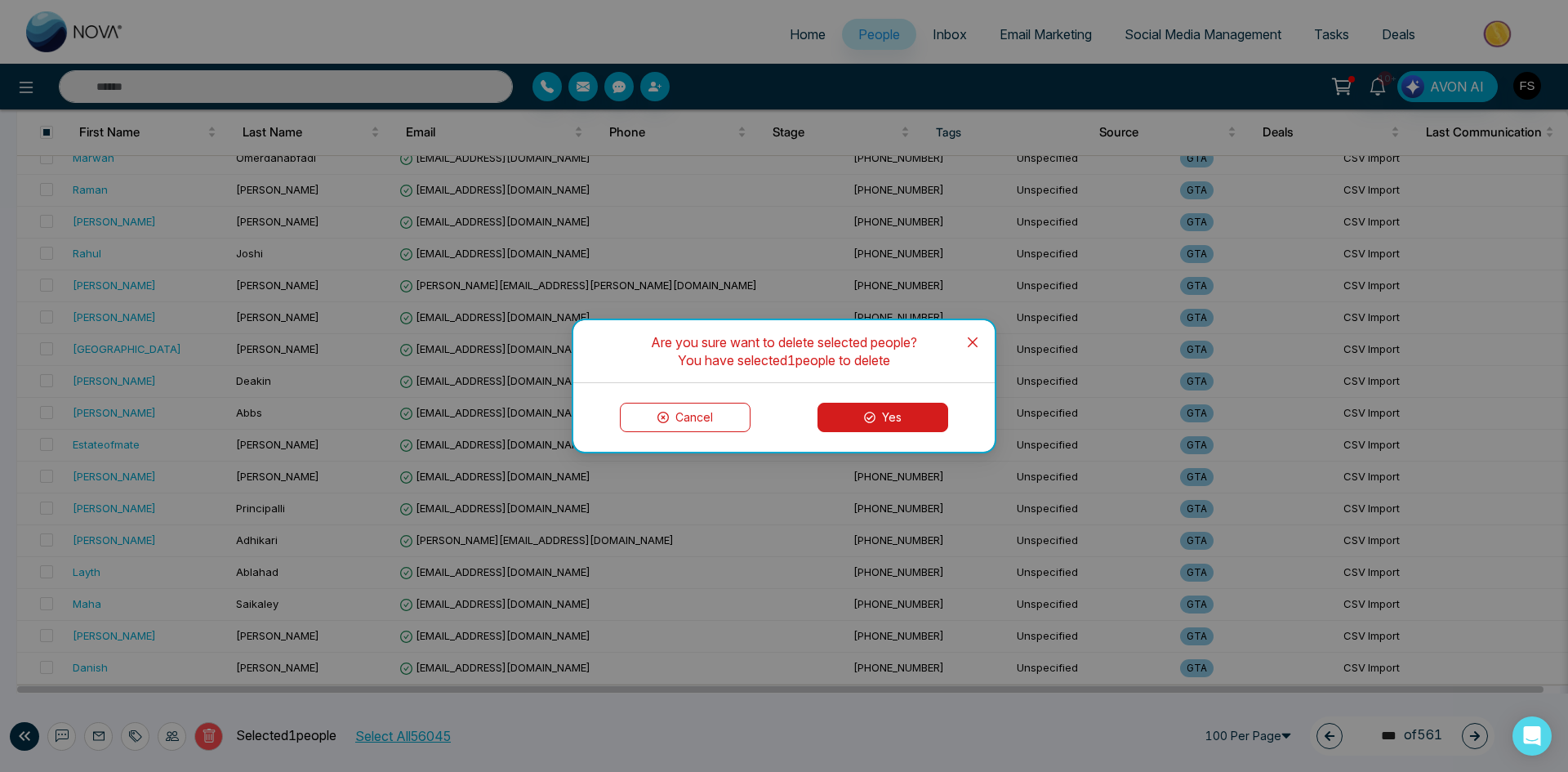
click at [929, 409] on button "Yes" at bounding box center [883, 416] width 131 height 29
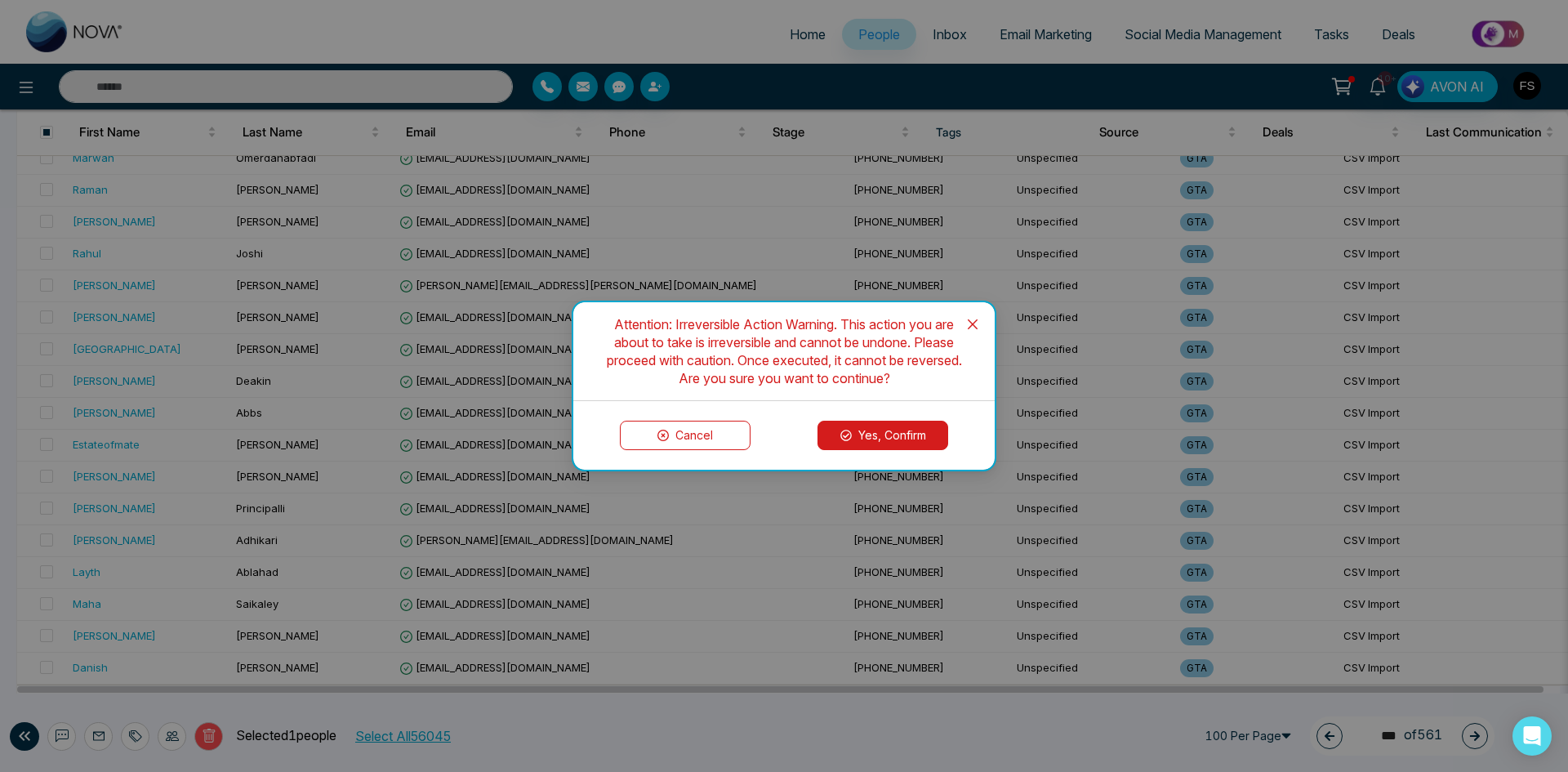
click at [882, 432] on button "Yes, Confirm" at bounding box center [883, 434] width 131 height 29
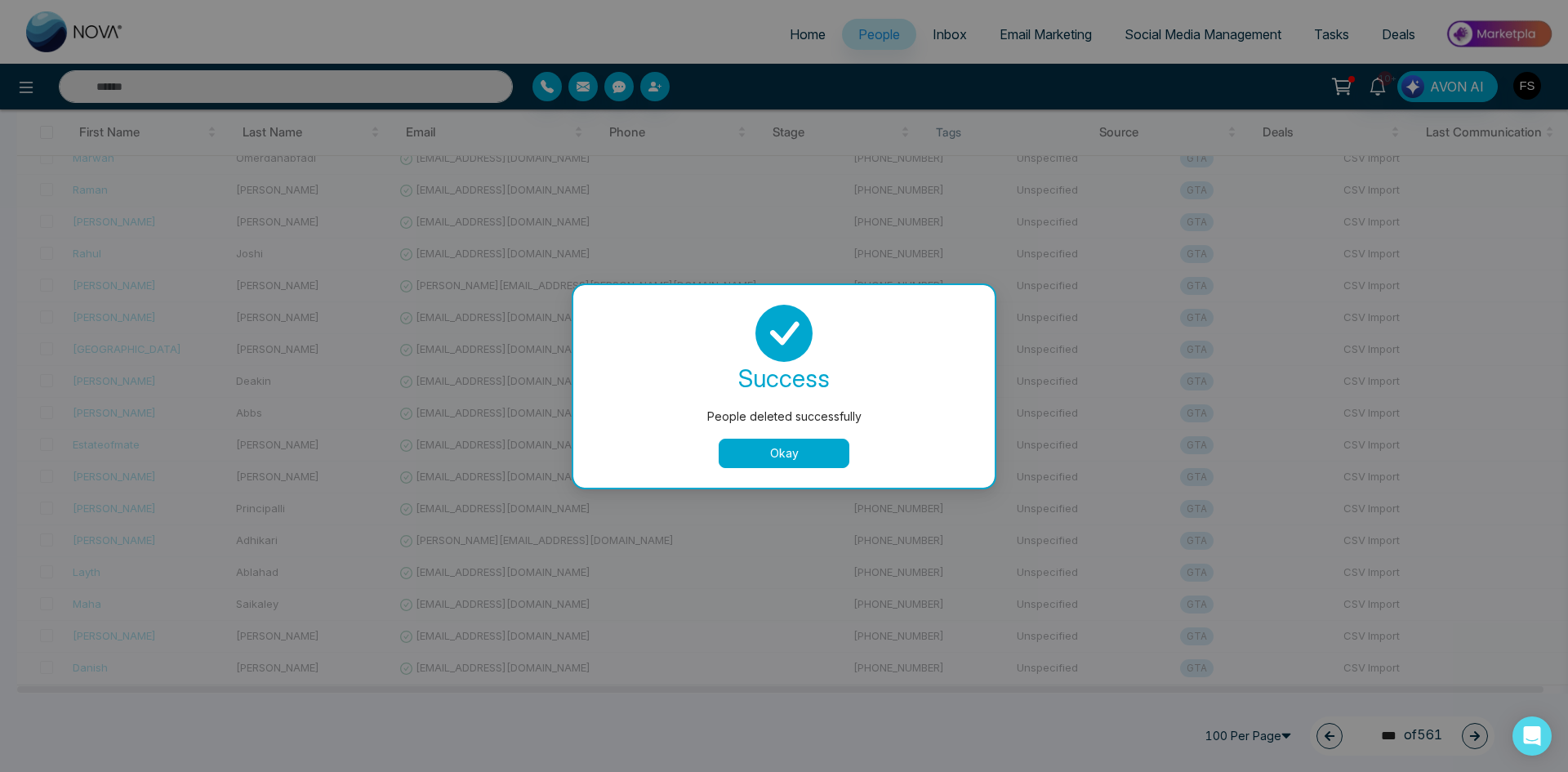
click at [729, 442] on button "Okay" at bounding box center [784, 452] width 131 height 29
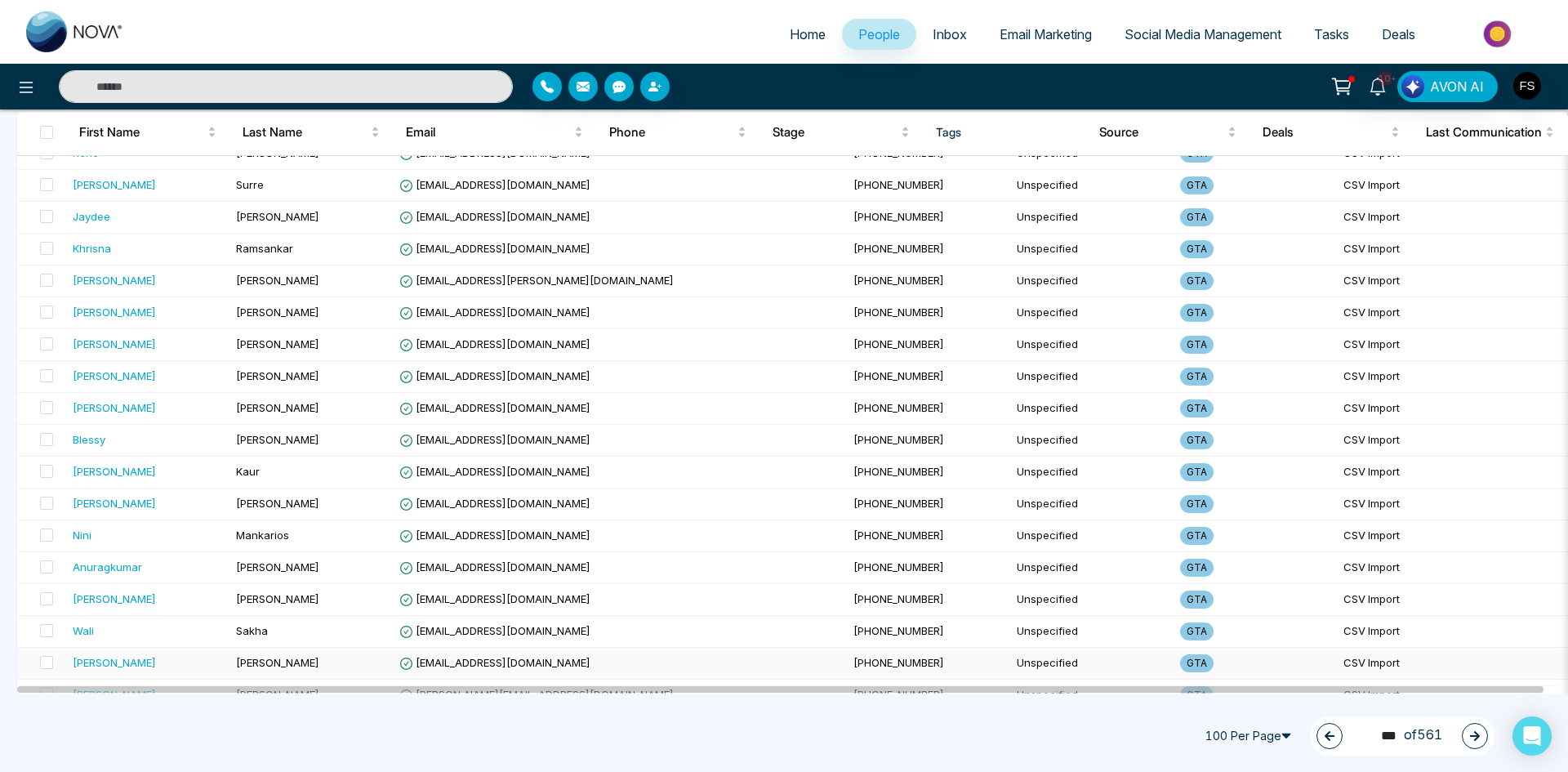
scroll to position [0, 0]
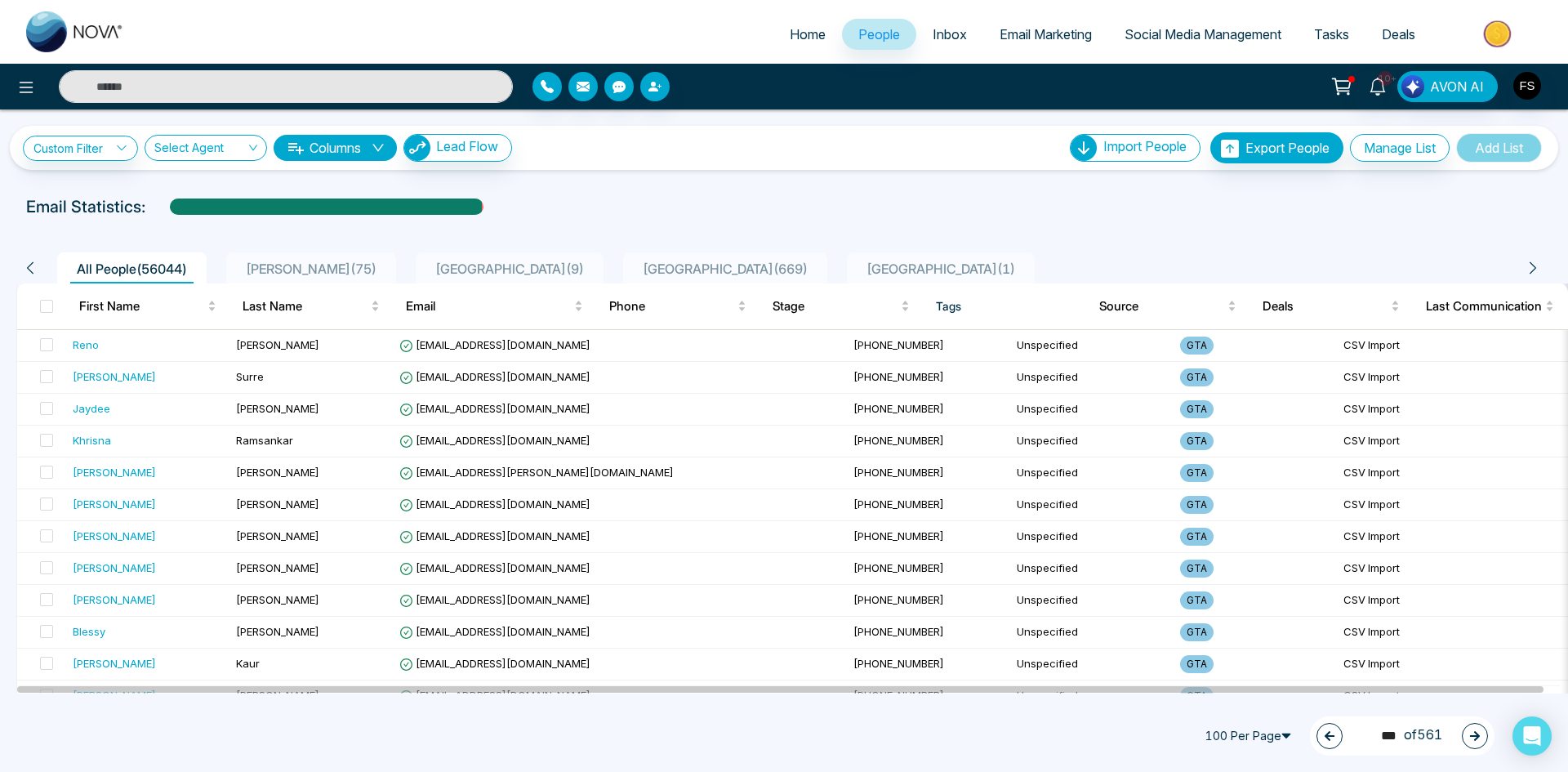
click at [1475, 744] on button "button" at bounding box center [1475, 736] width 27 height 27
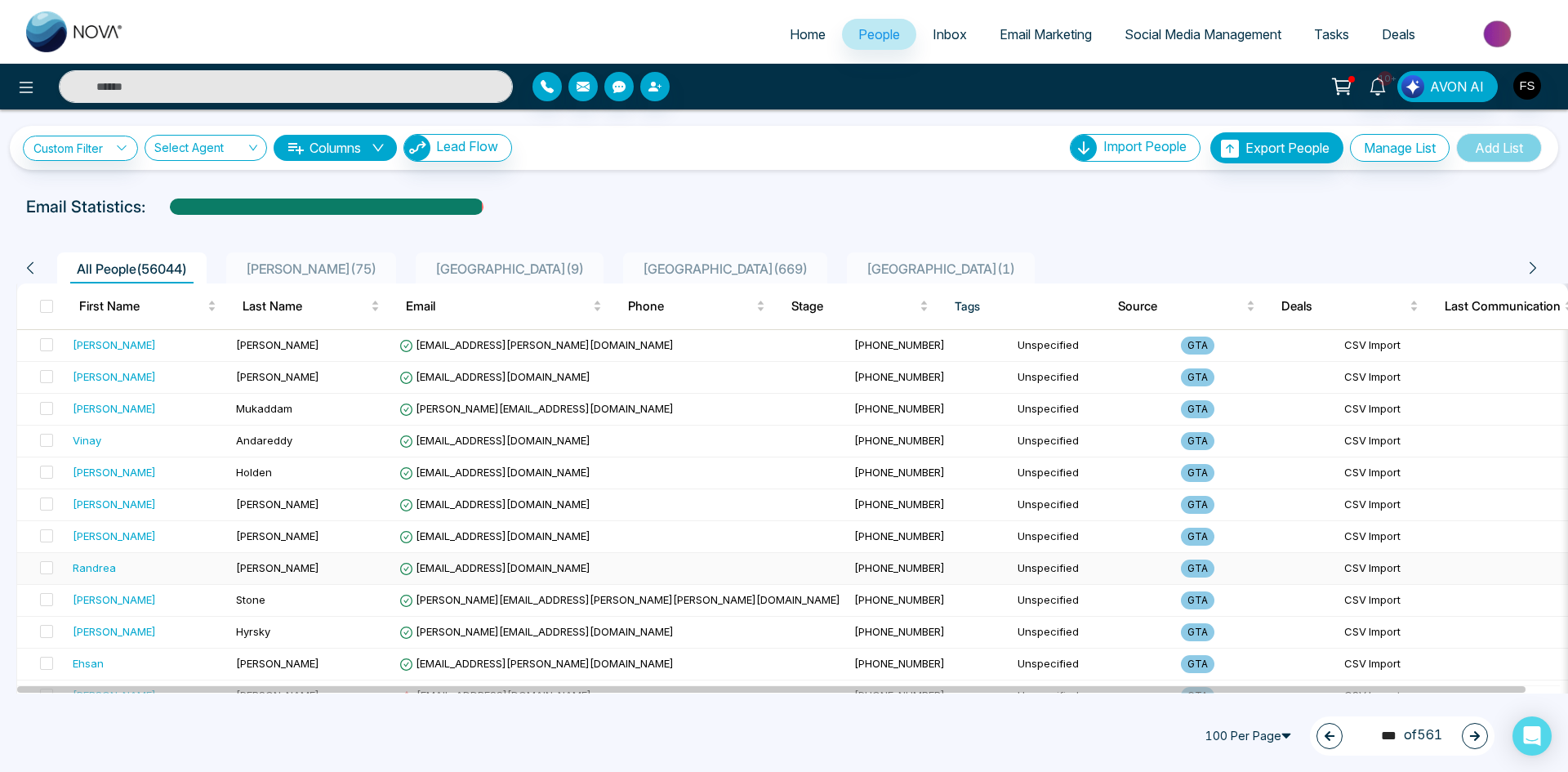
scroll to position [245, 0]
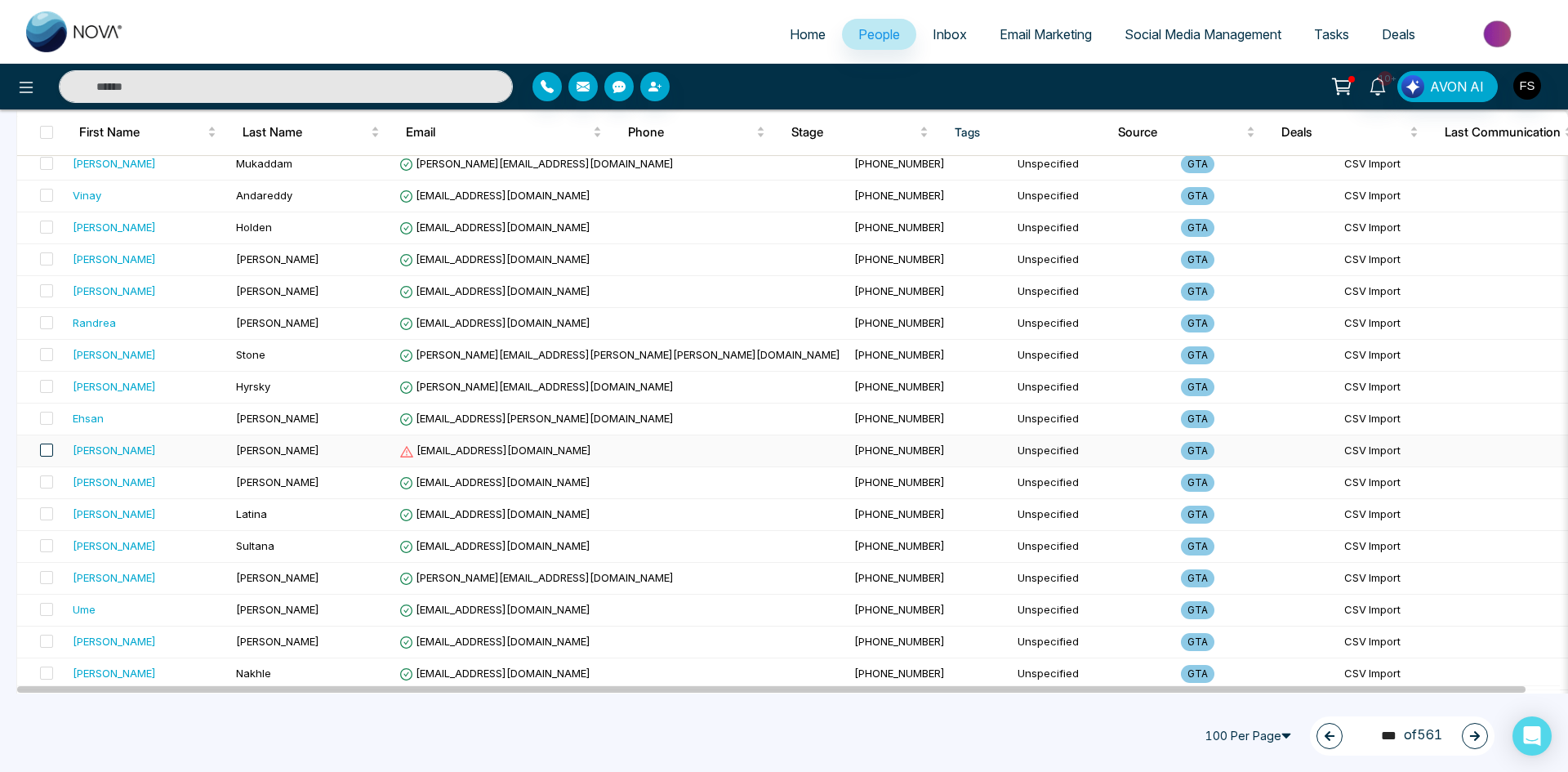
click at [44, 456] on span at bounding box center [46, 450] width 13 height 13
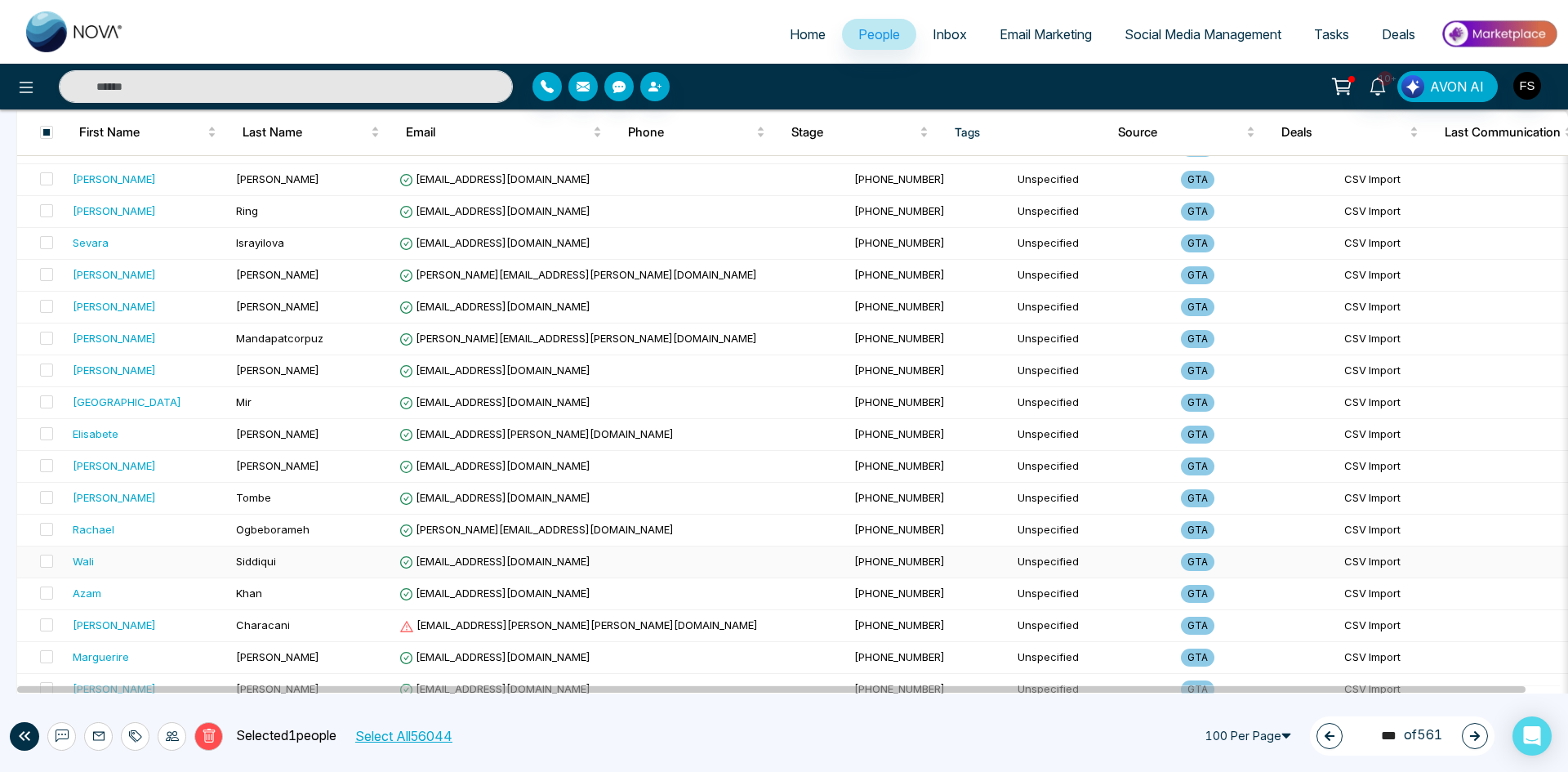
scroll to position [1061, 0]
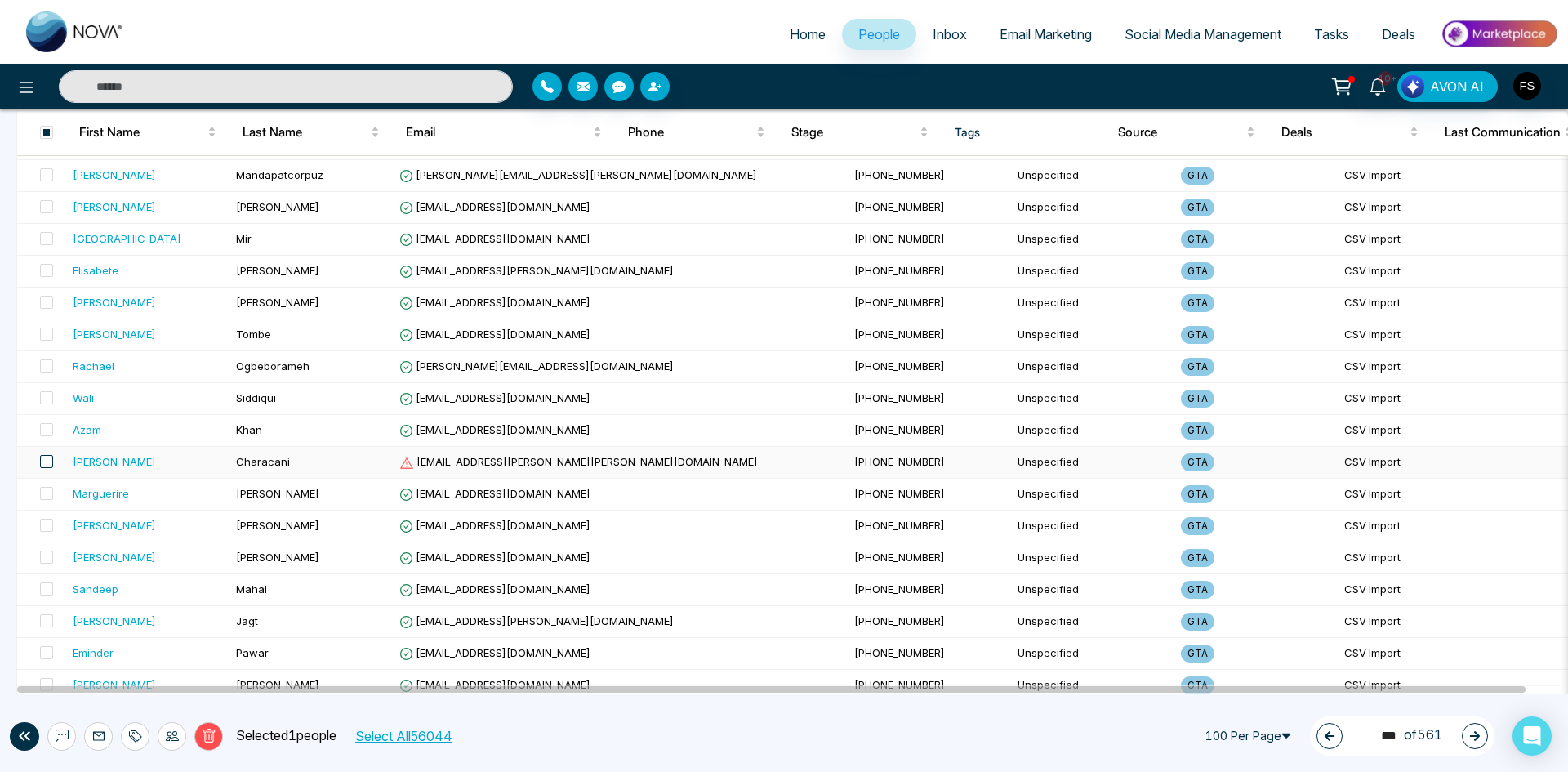
click at [42, 463] on span at bounding box center [46, 462] width 13 height 13
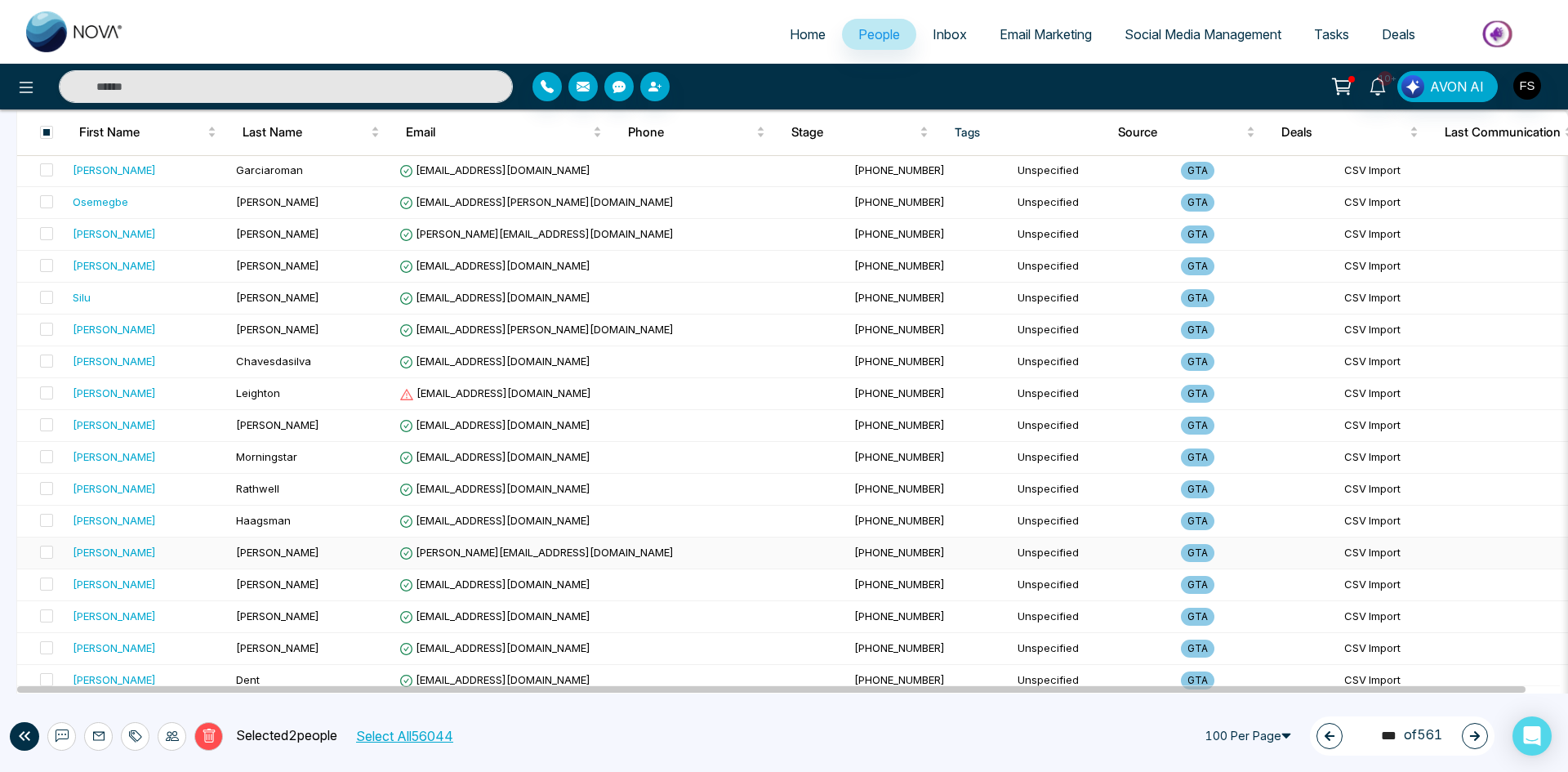
scroll to position [2830, 0]
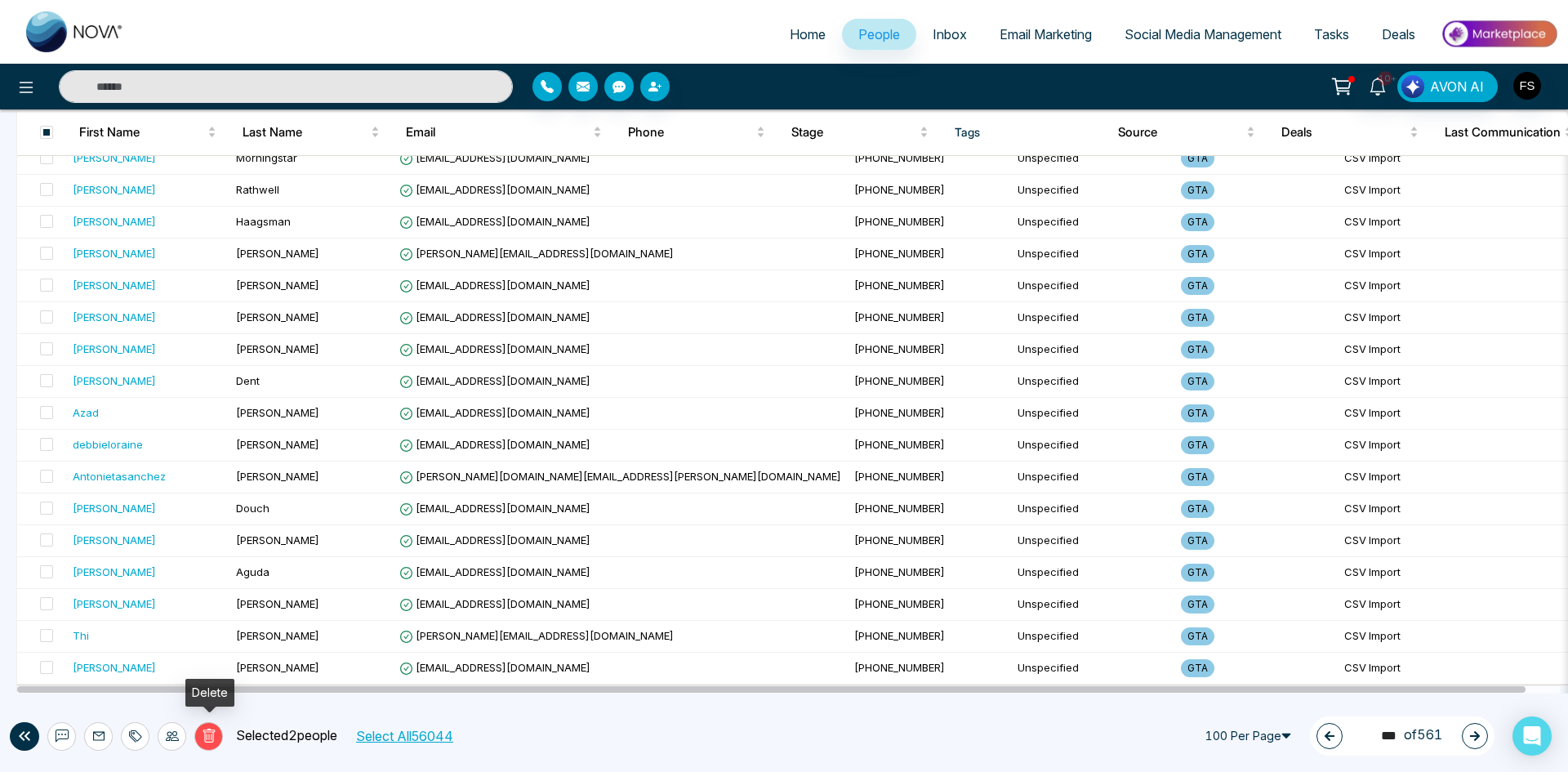
click at [220, 733] on button "Delete" at bounding box center [209, 736] width 28 height 28
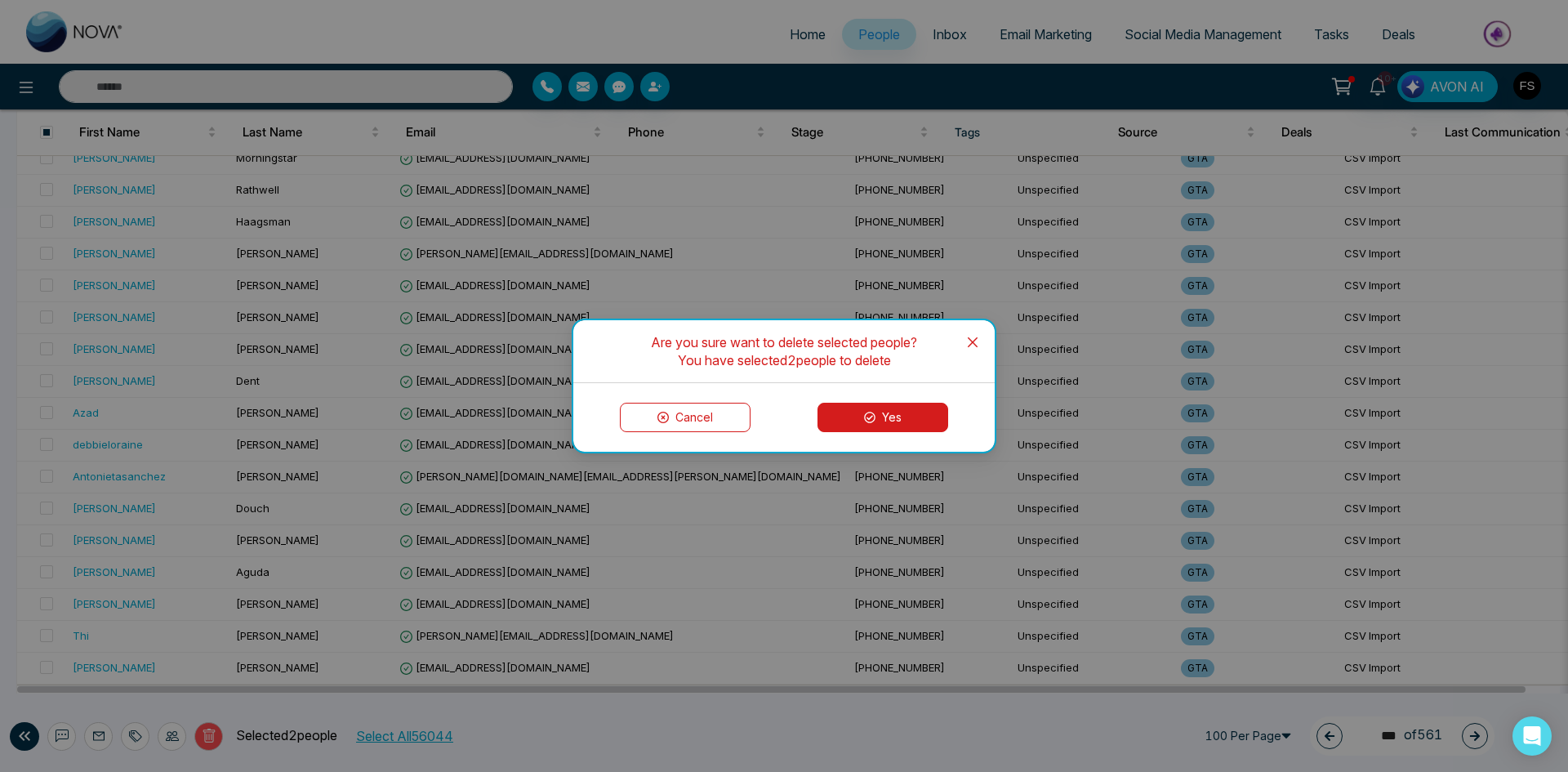
click at [898, 419] on button "Yes" at bounding box center [883, 416] width 131 height 29
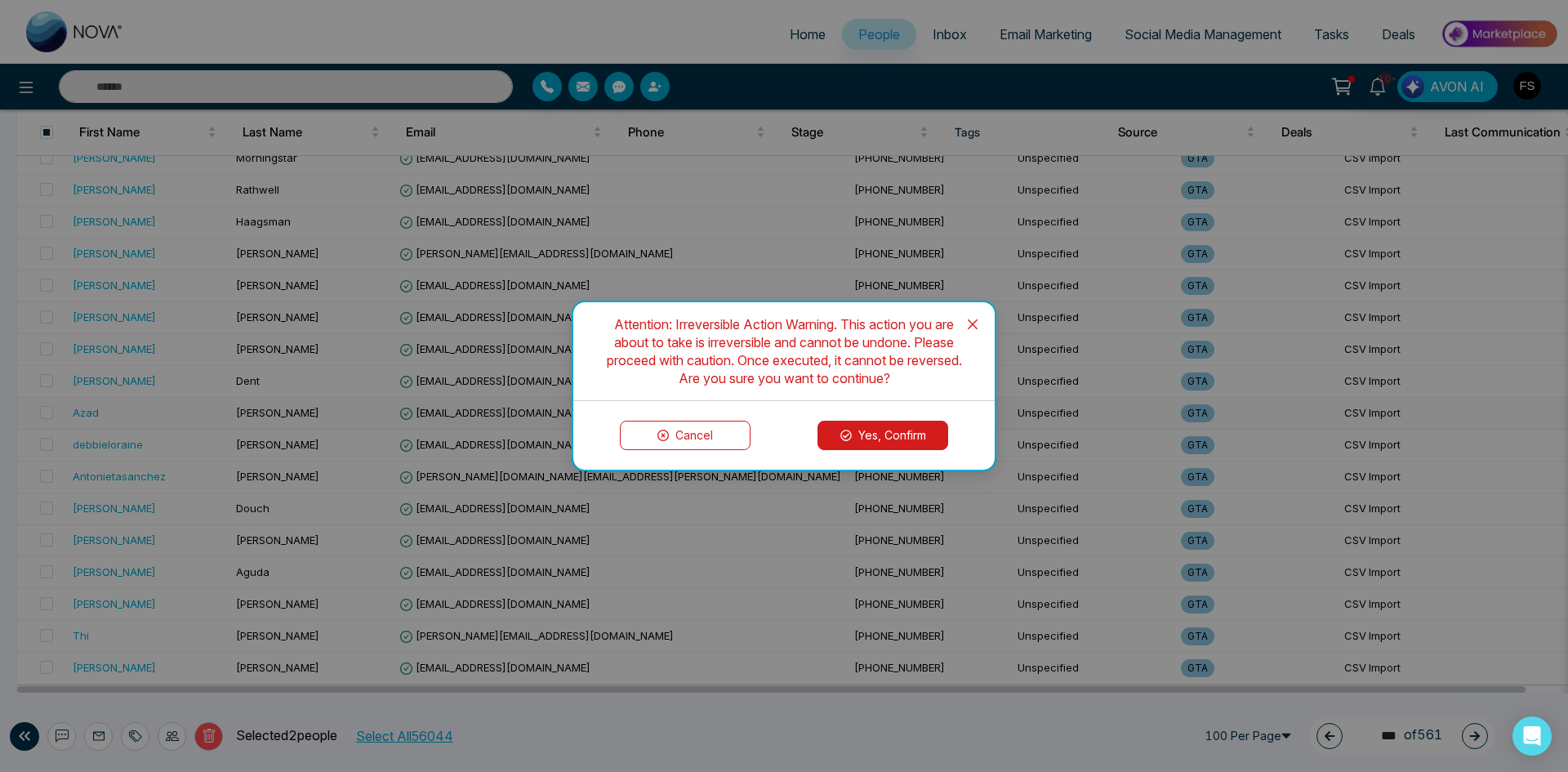
click at [868, 426] on button "Yes, Confirm" at bounding box center [883, 434] width 131 height 29
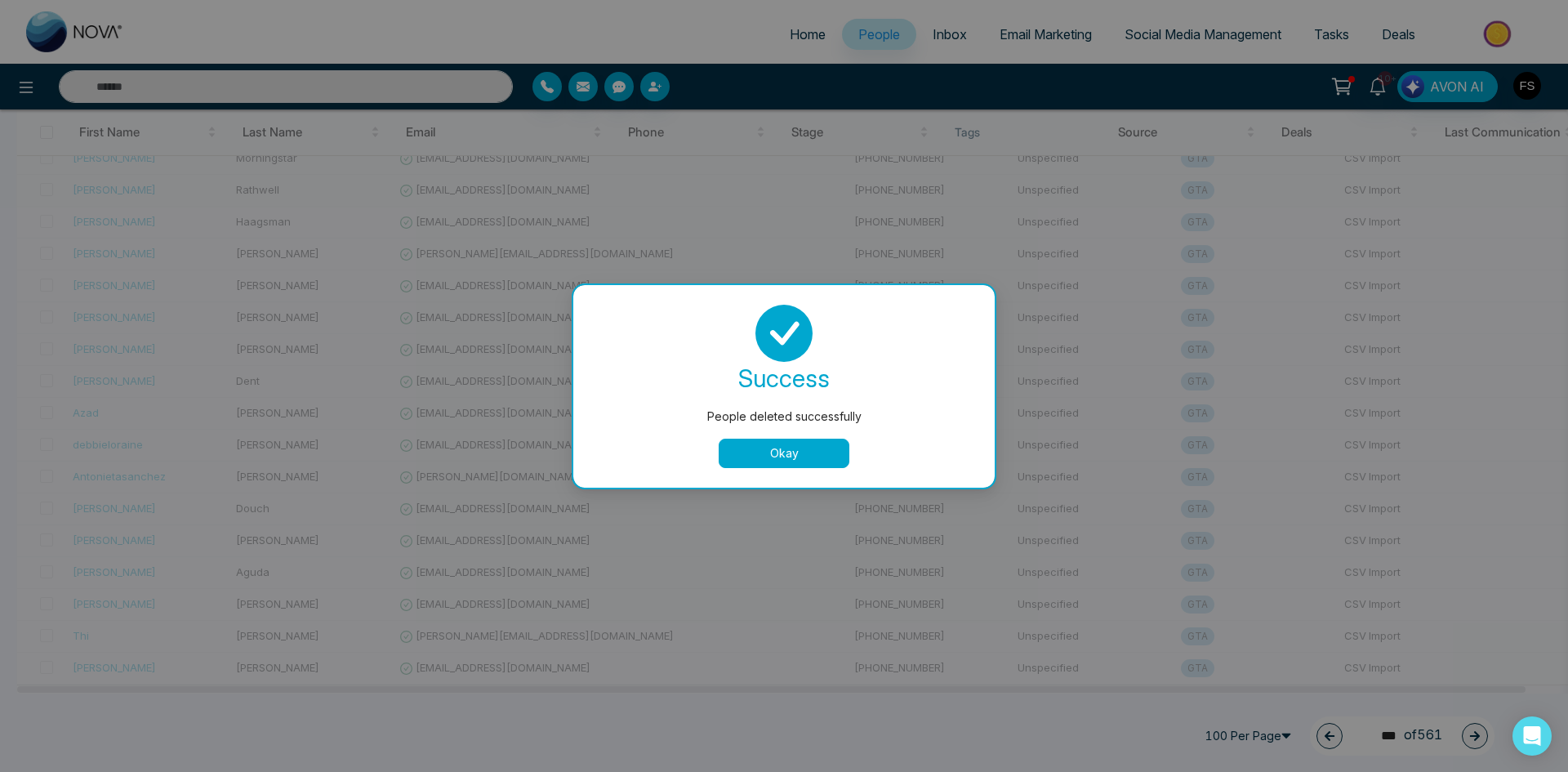
click at [772, 447] on button "Okay" at bounding box center [784, 452] width 131 height 29
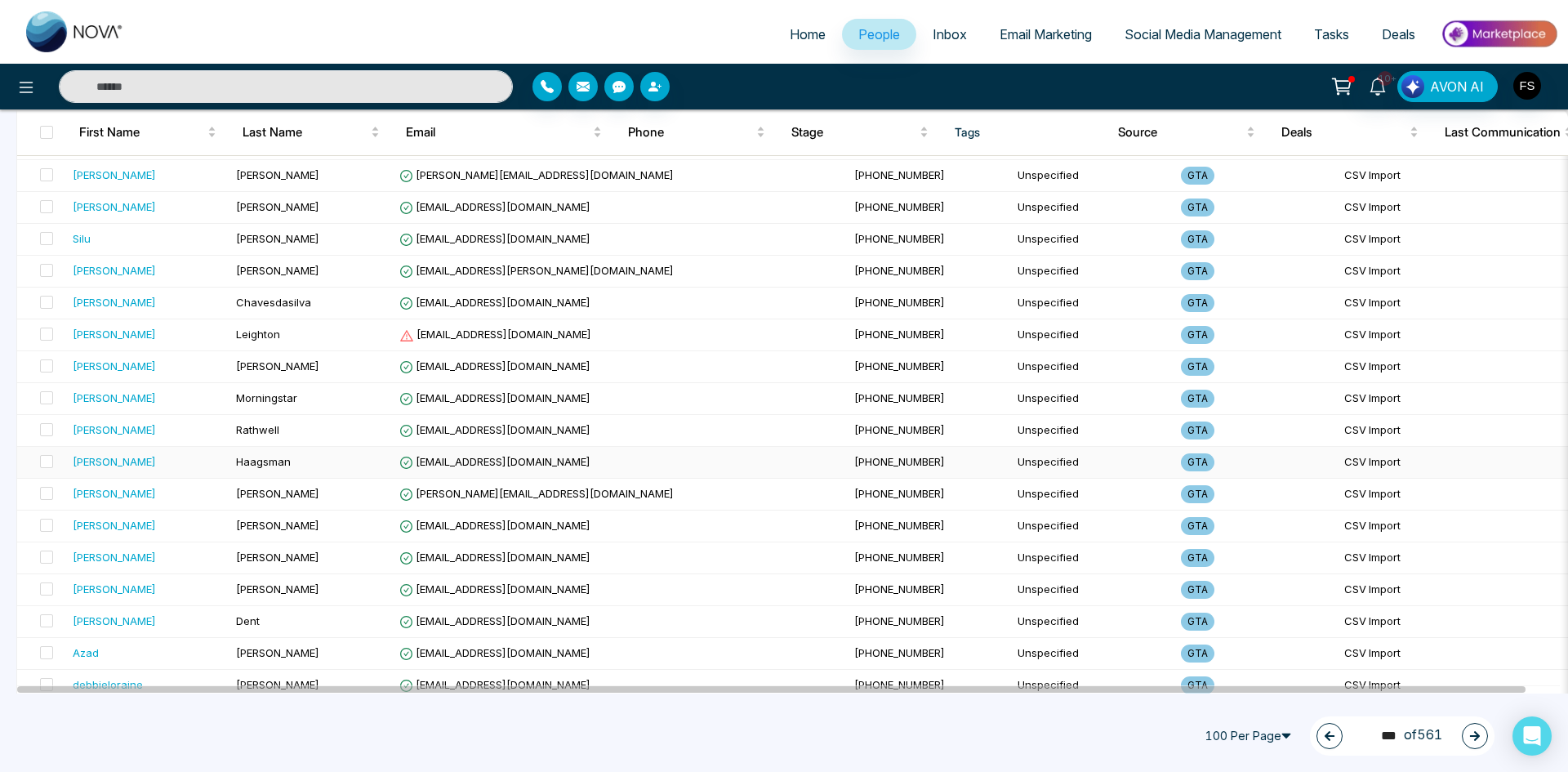
scroll to position [2531, 0]
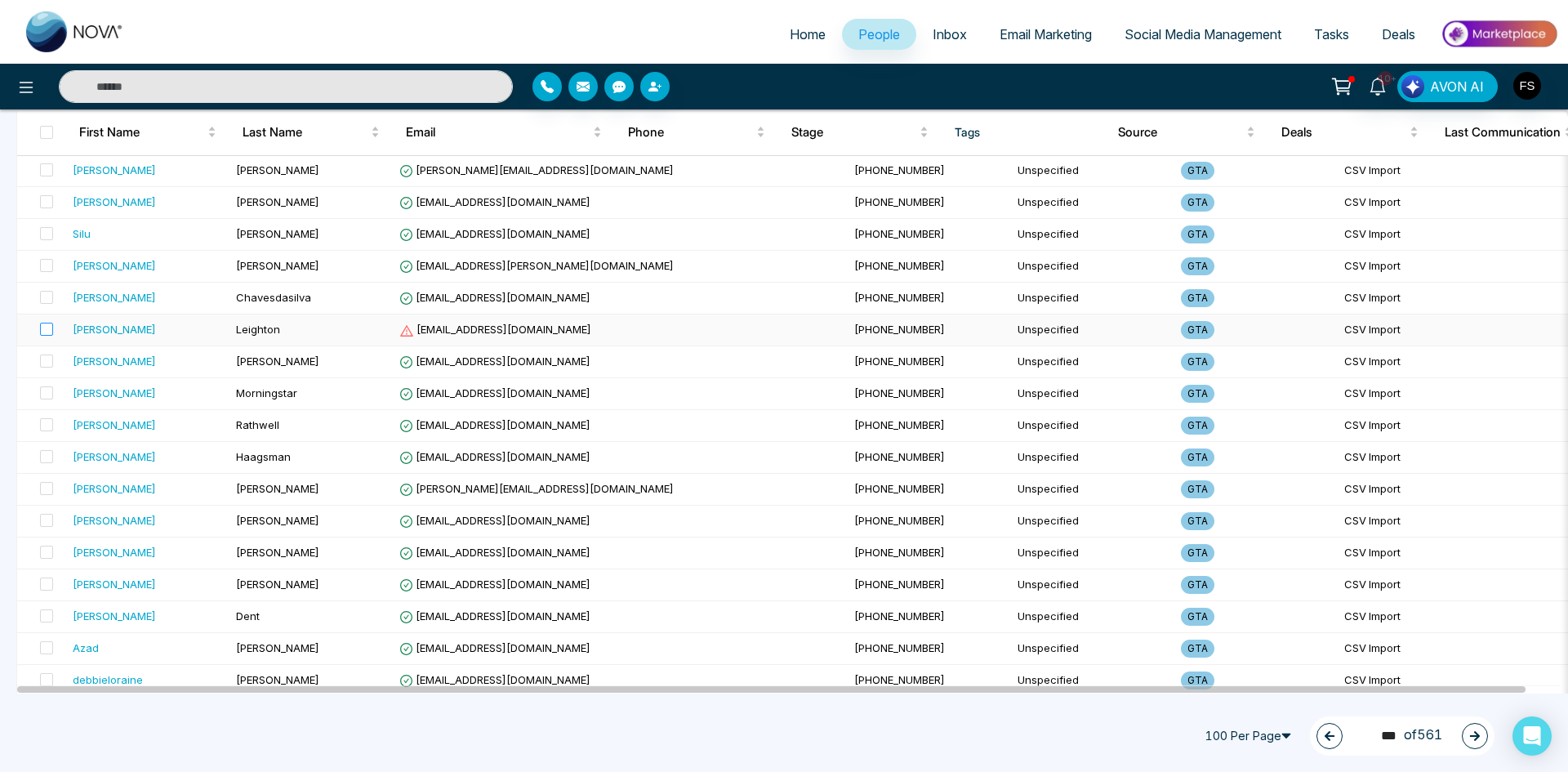
click at [38, 331] on label at bounding box center [42, 329] width 23 height 18
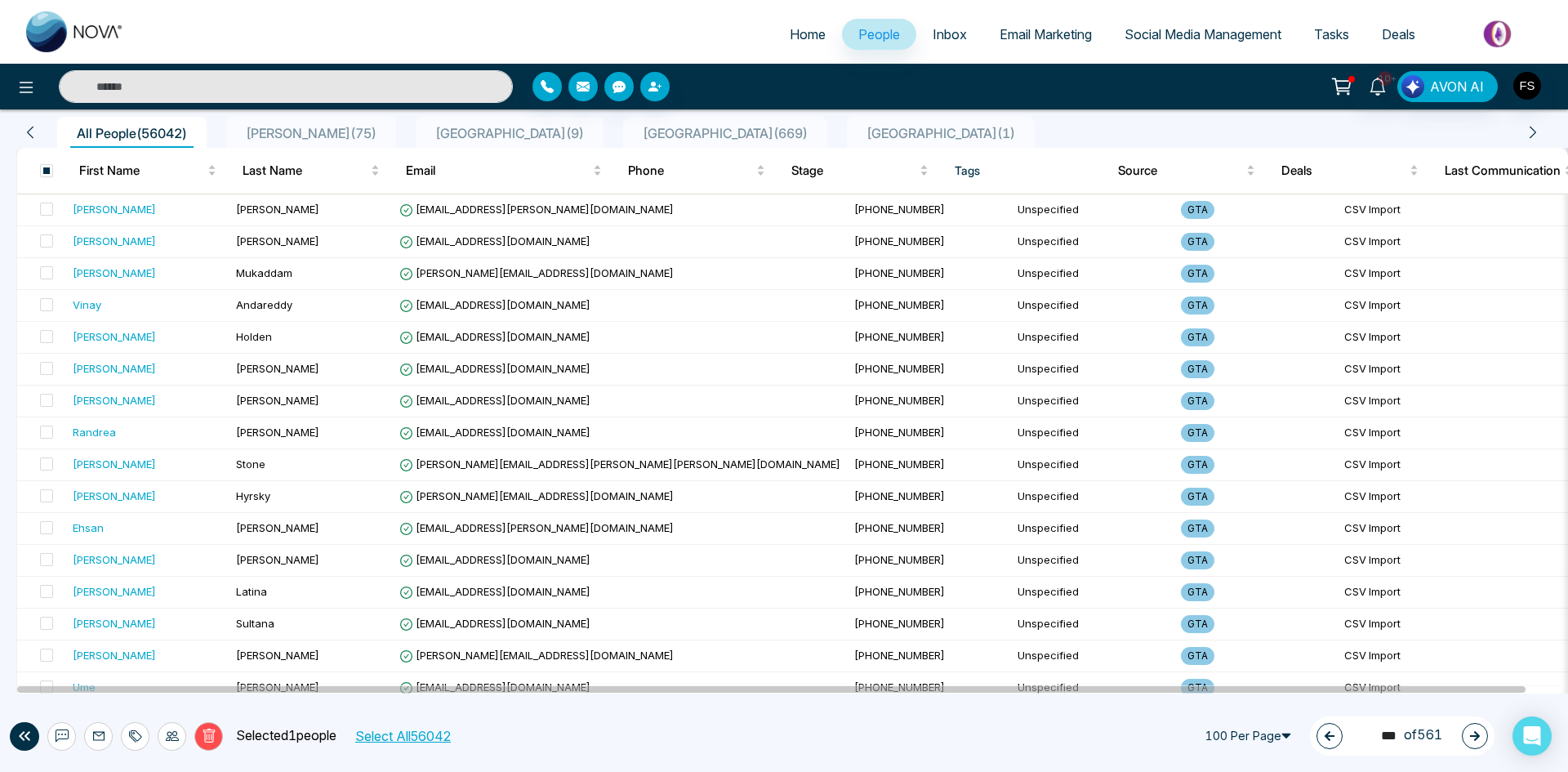
scroll to position [0, 0]
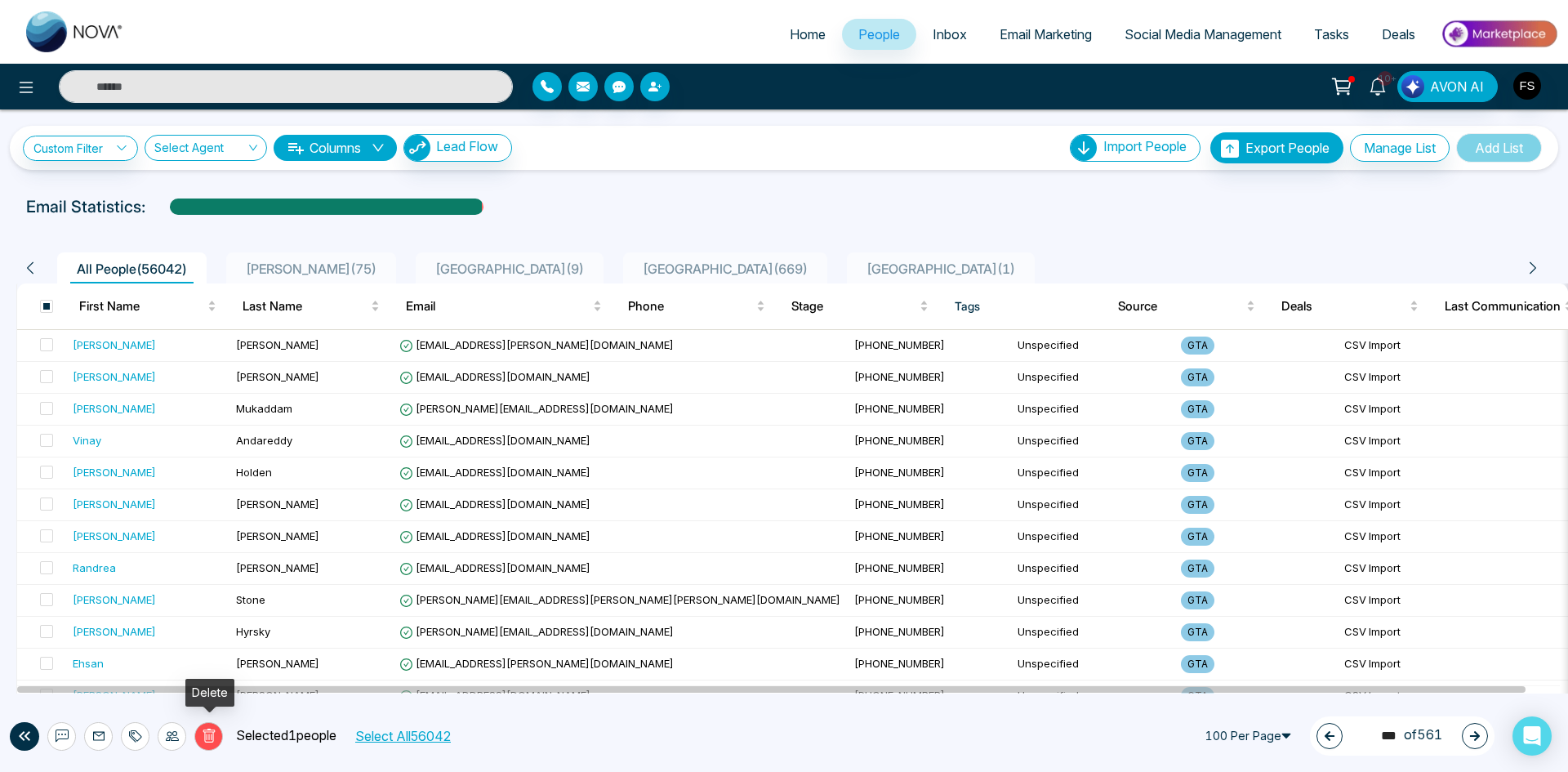
click at [214, 737] on icon at bounding box center [209, 735] width 14 height 14
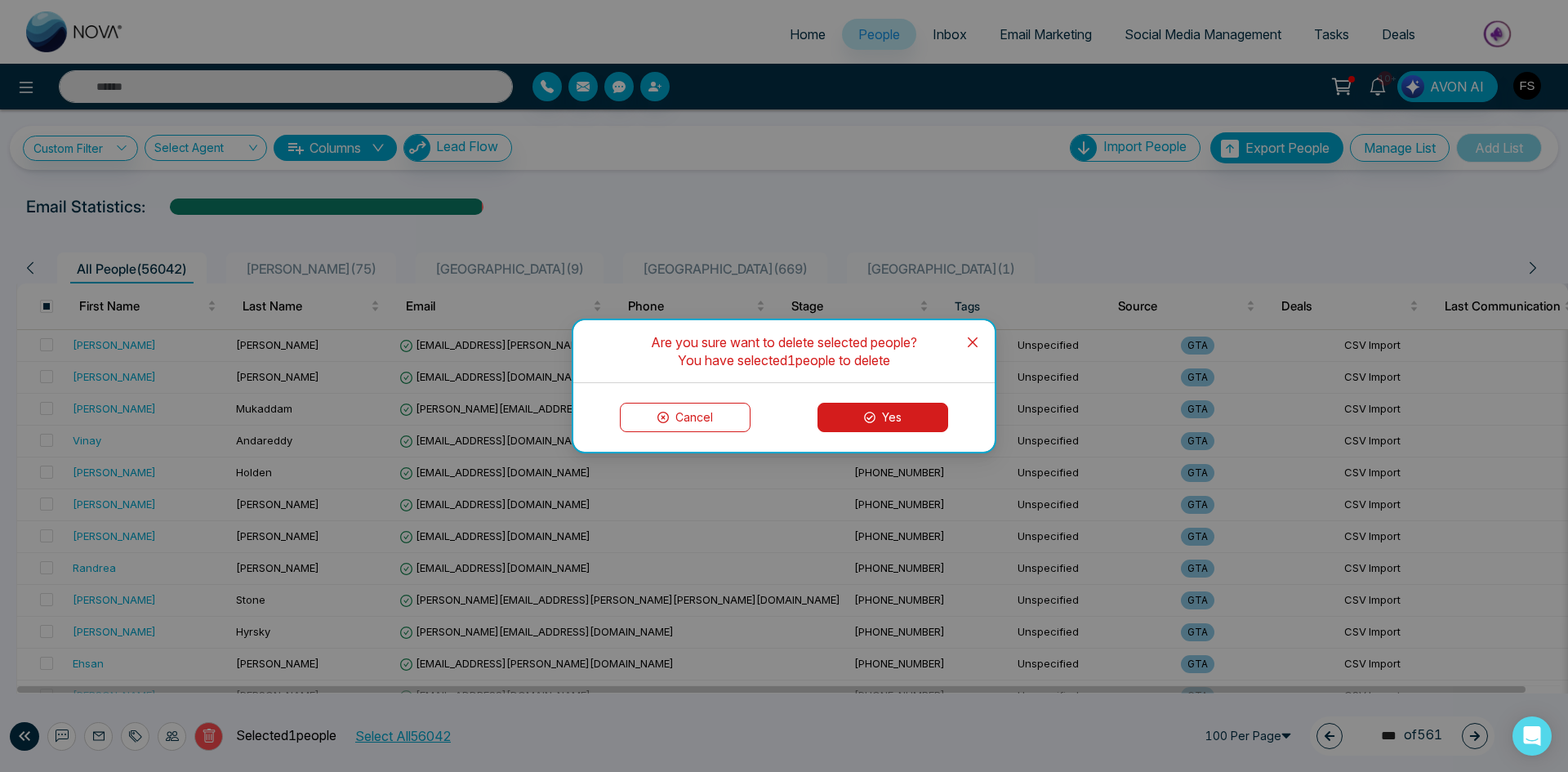
click at [883, 422] on button "Yes" at bounding box center [883, 416] width 131 height 29
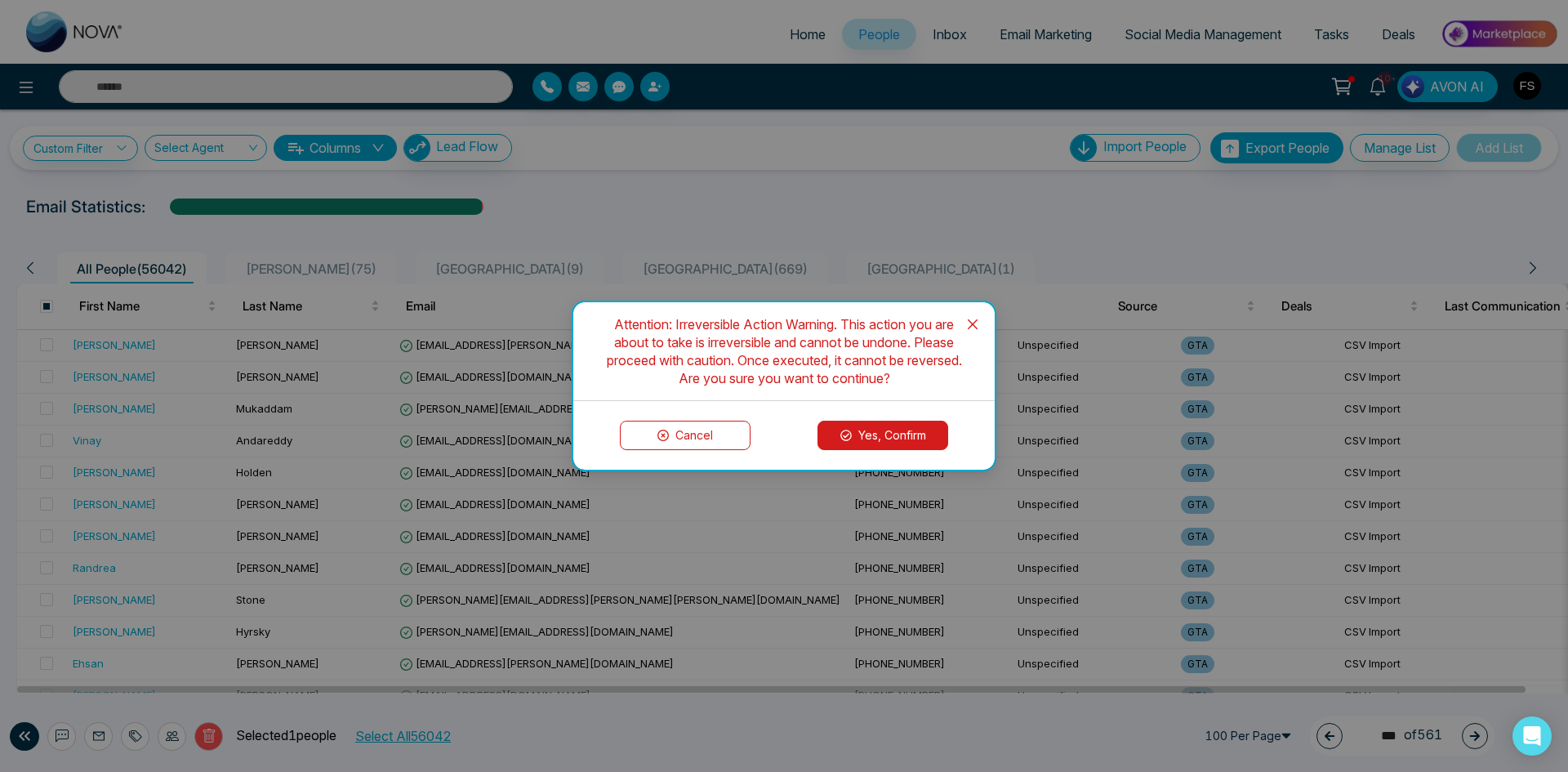
click at [894, 433] on button "Yes, Confirm" at bounding box center [883, 434] width 131 height 29
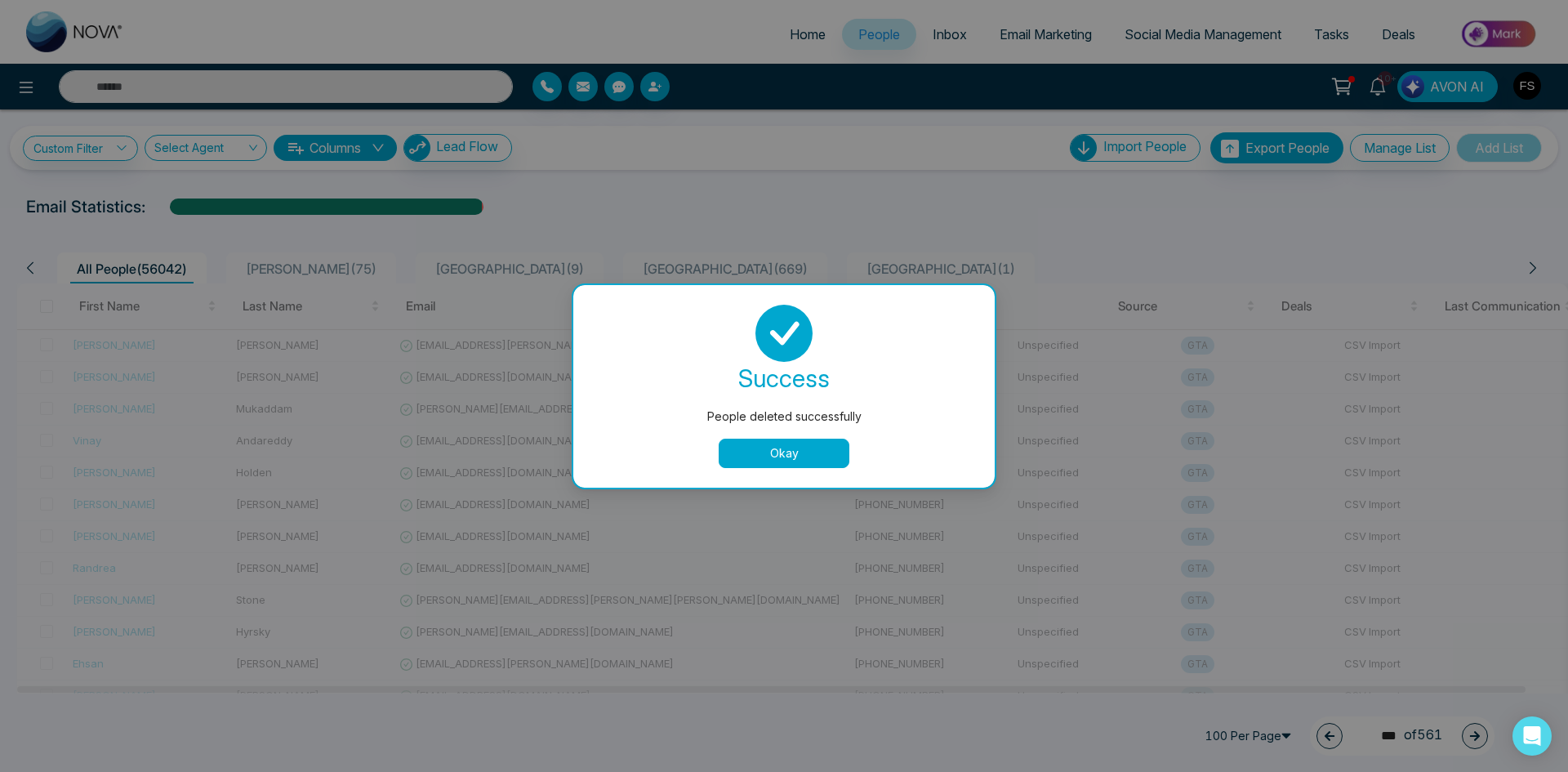
click at [754, 450] on button "Okay" at bounding box center [784, 452] width 131 height 29
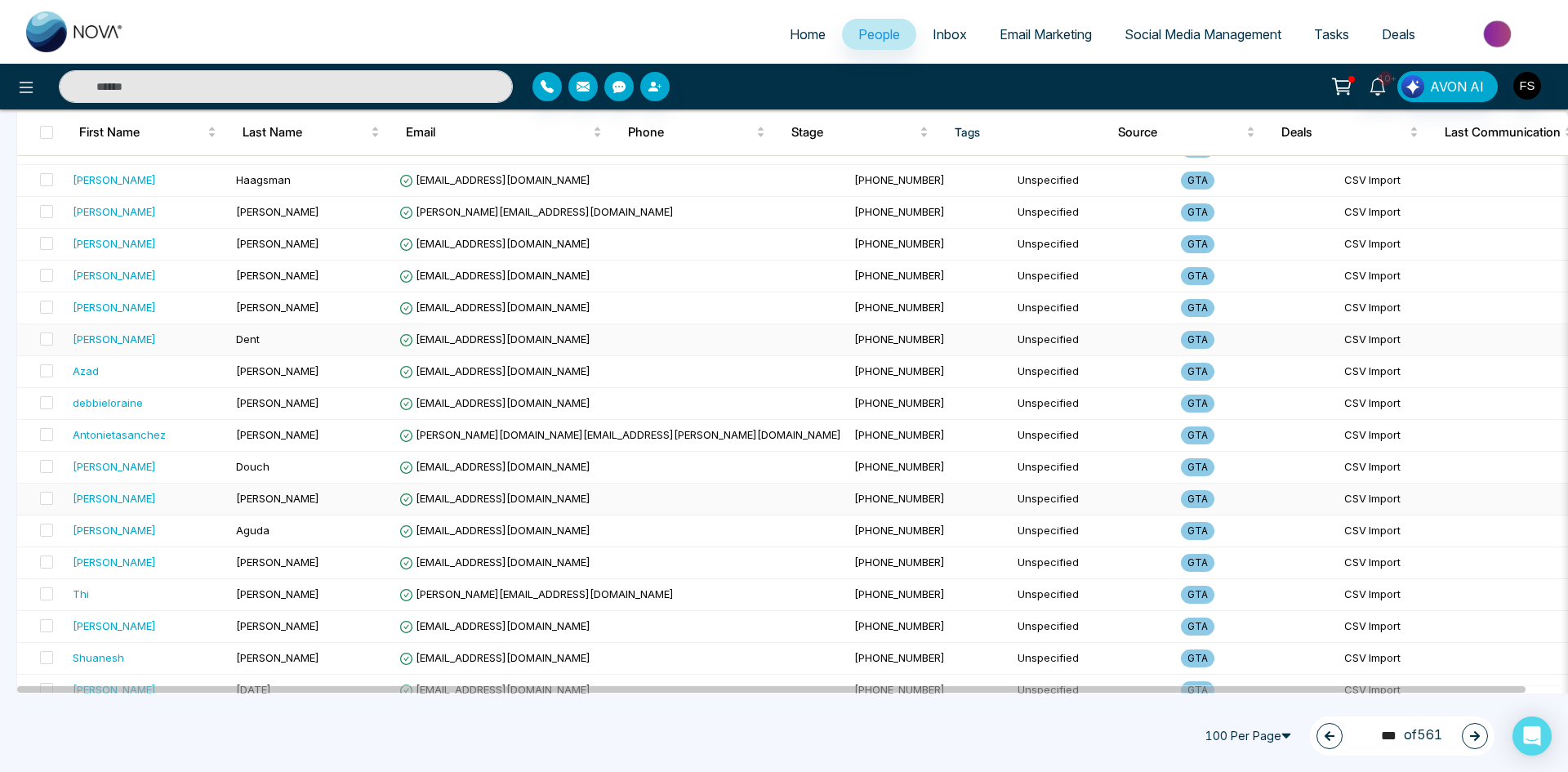
scroll to position [2830, 0]
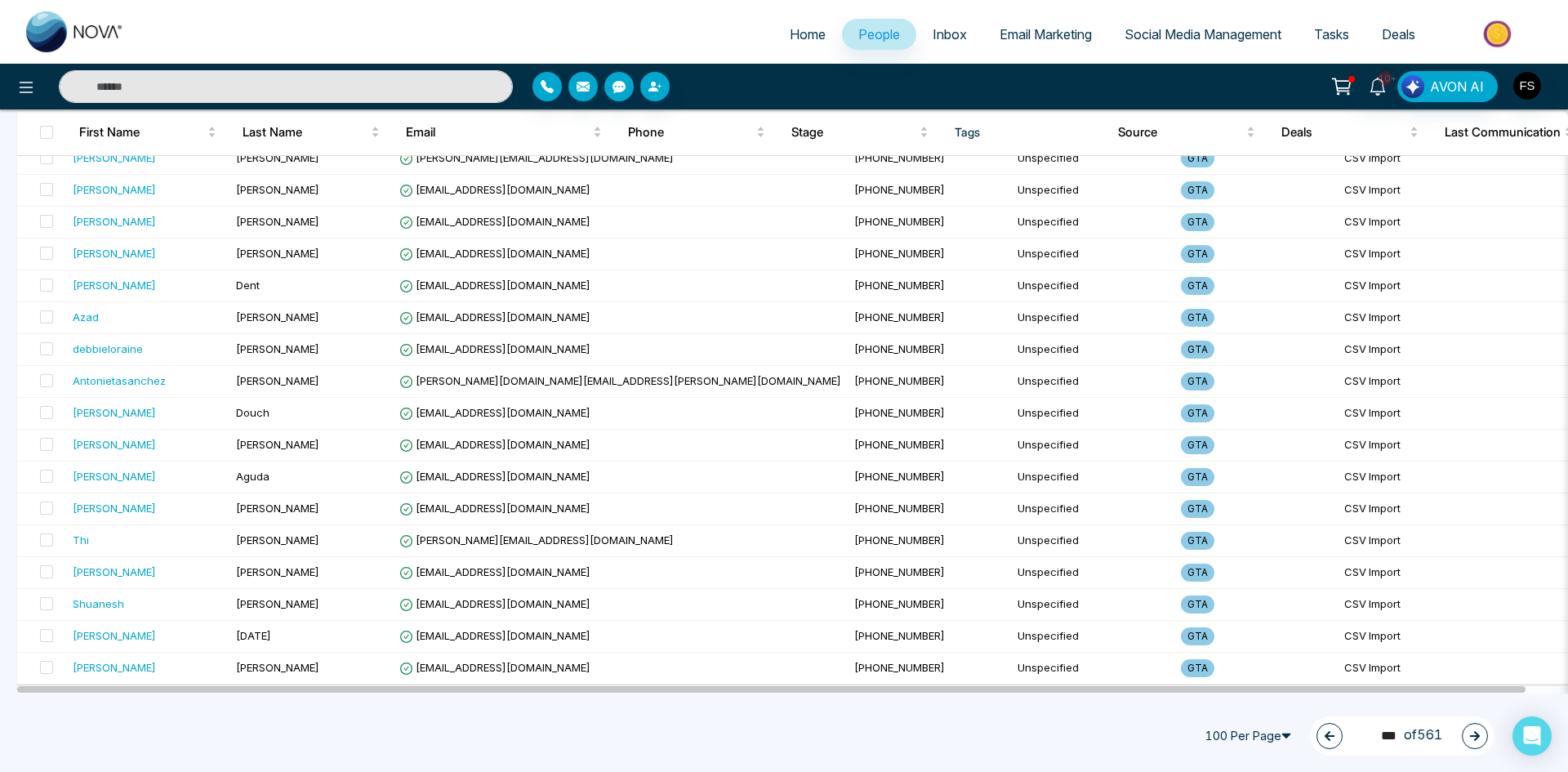
click at [1481, 739] on button "button" at bounding box center [1475, 736] width 27 height 27
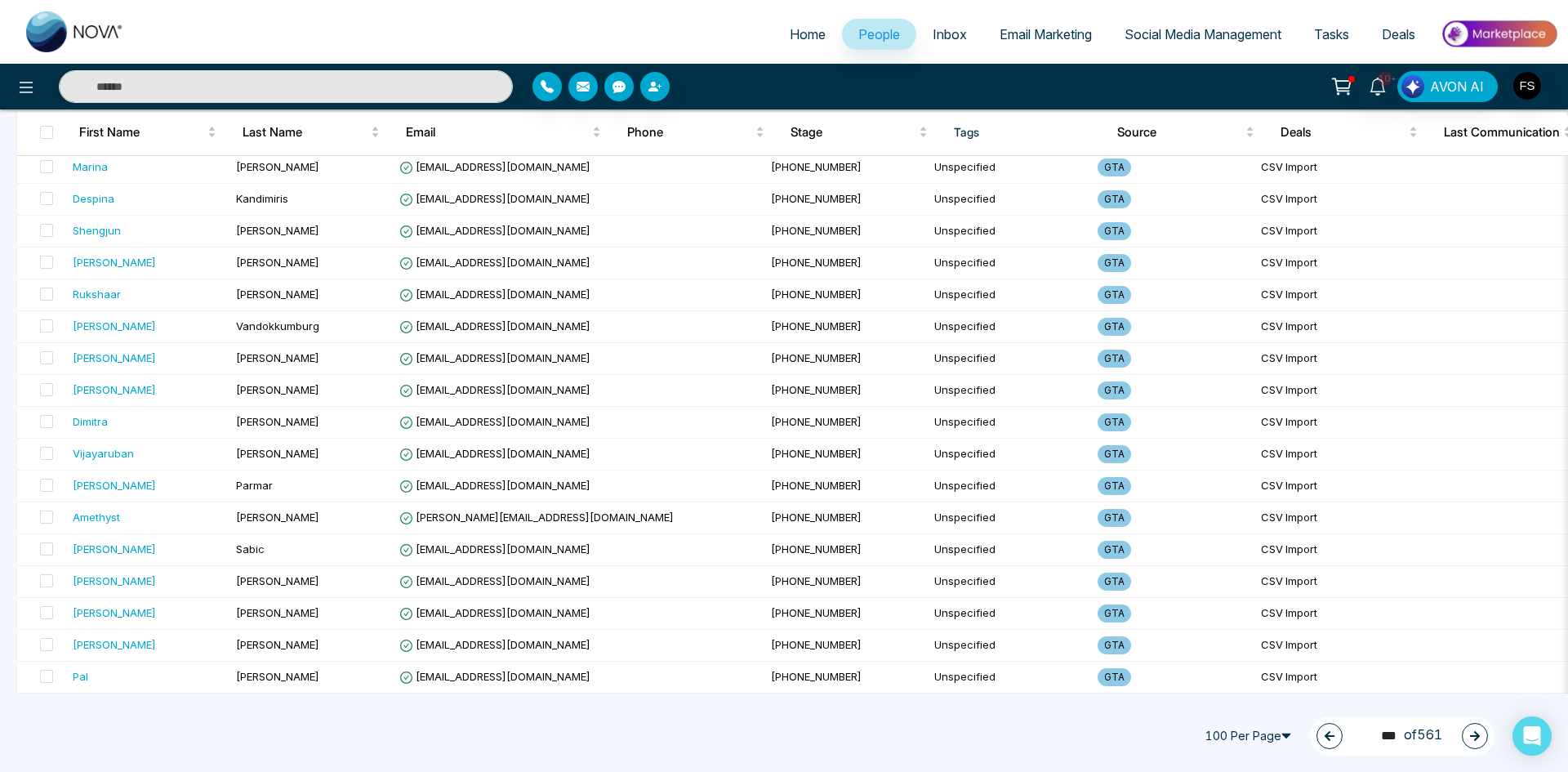
scroll to position [871, 0]
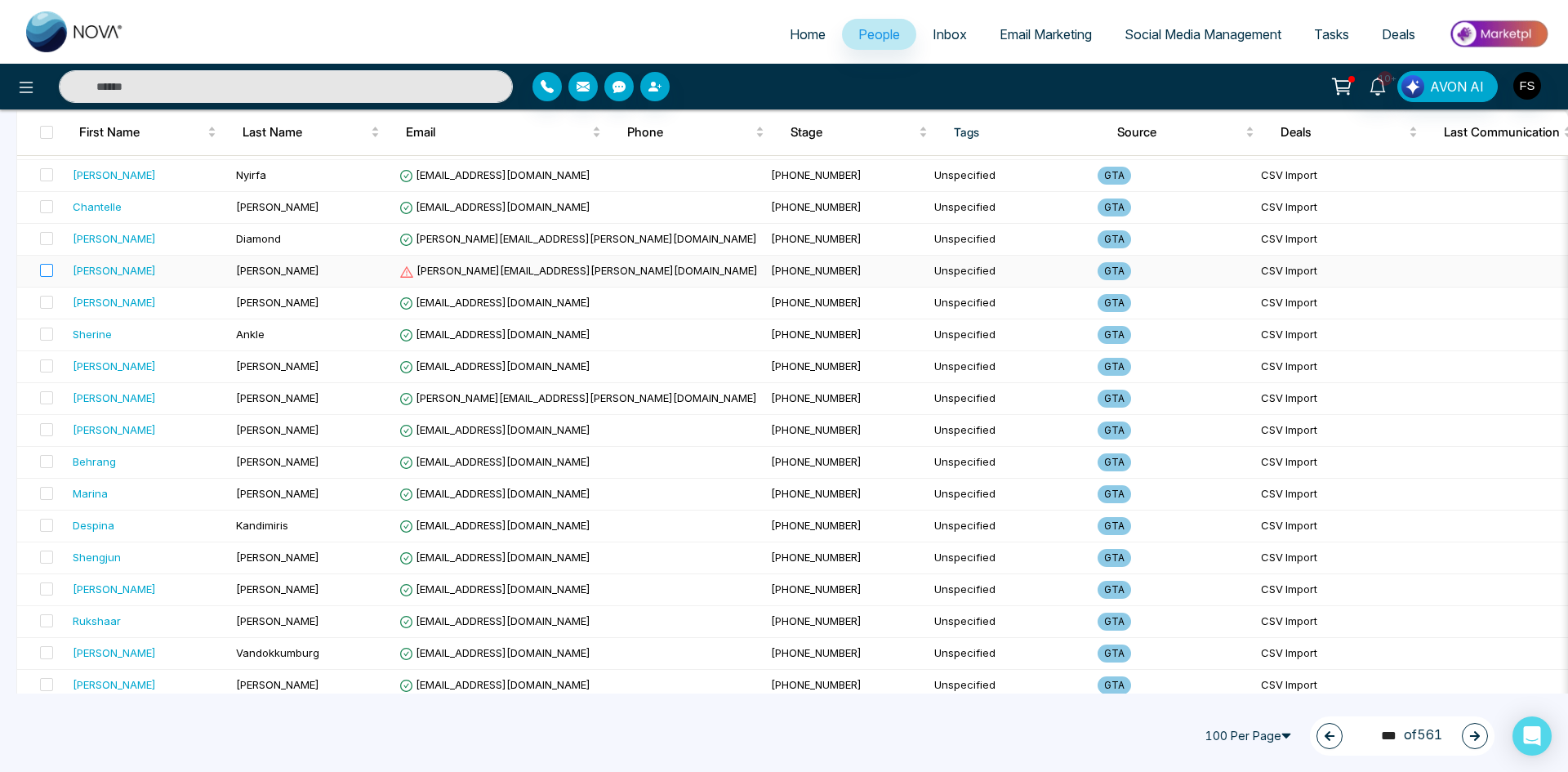
click at [45, 262] on label at bounding box center [42, 270] width 23 height 18
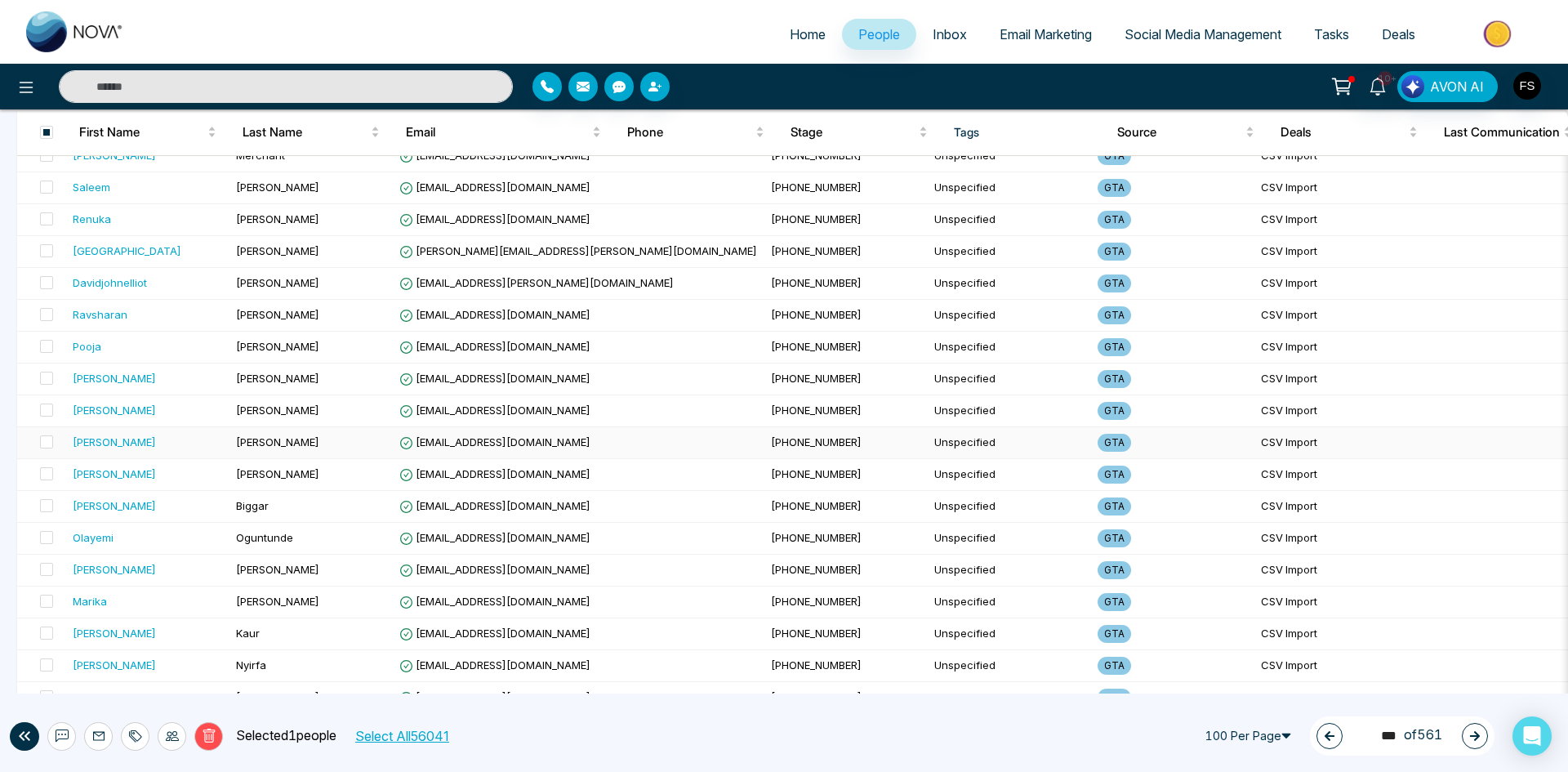
scroll to position [54, 0]
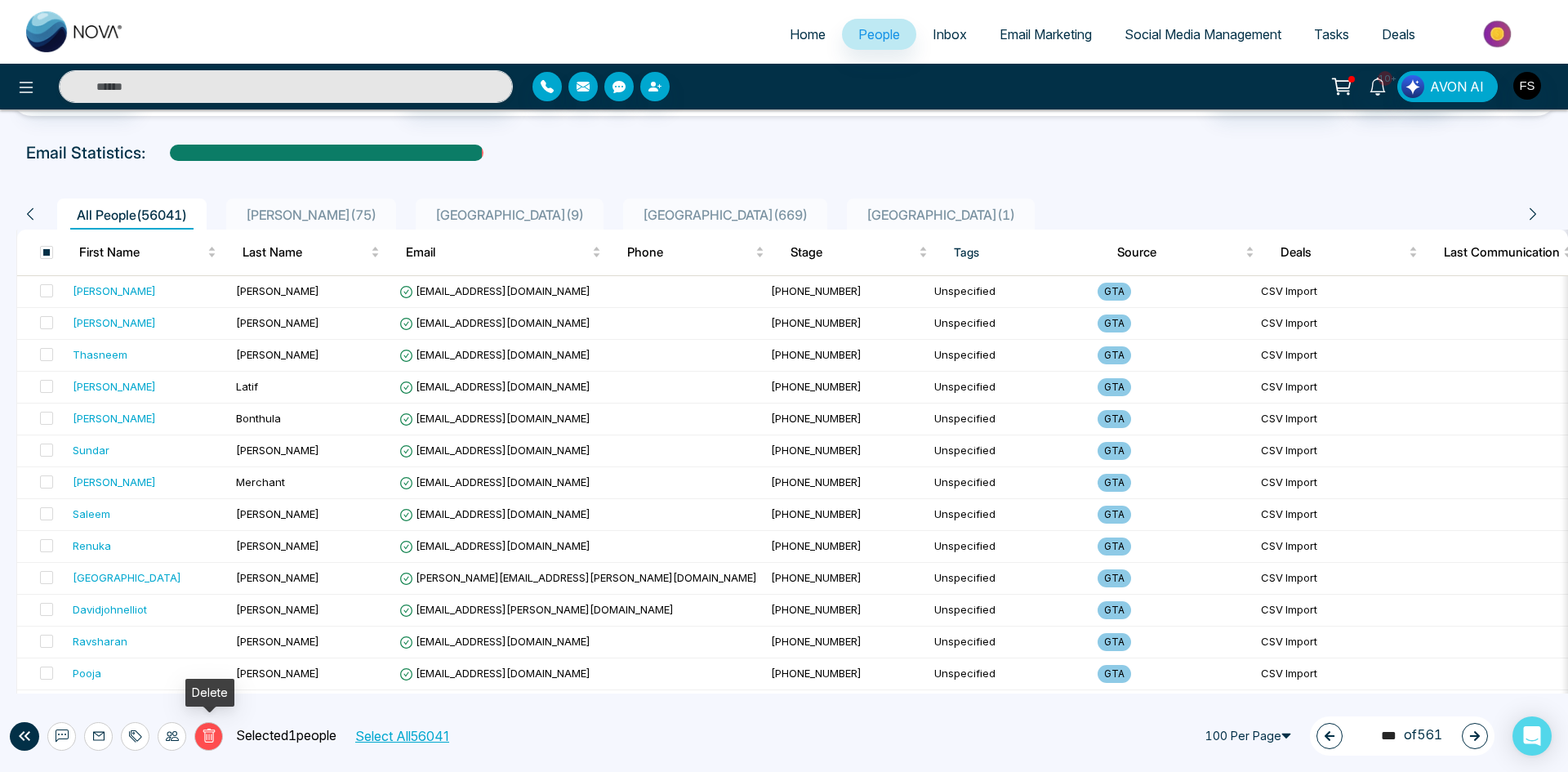
click at [216, 726] on button "Delete" at bounding box center [209, 736] width 28 height 28
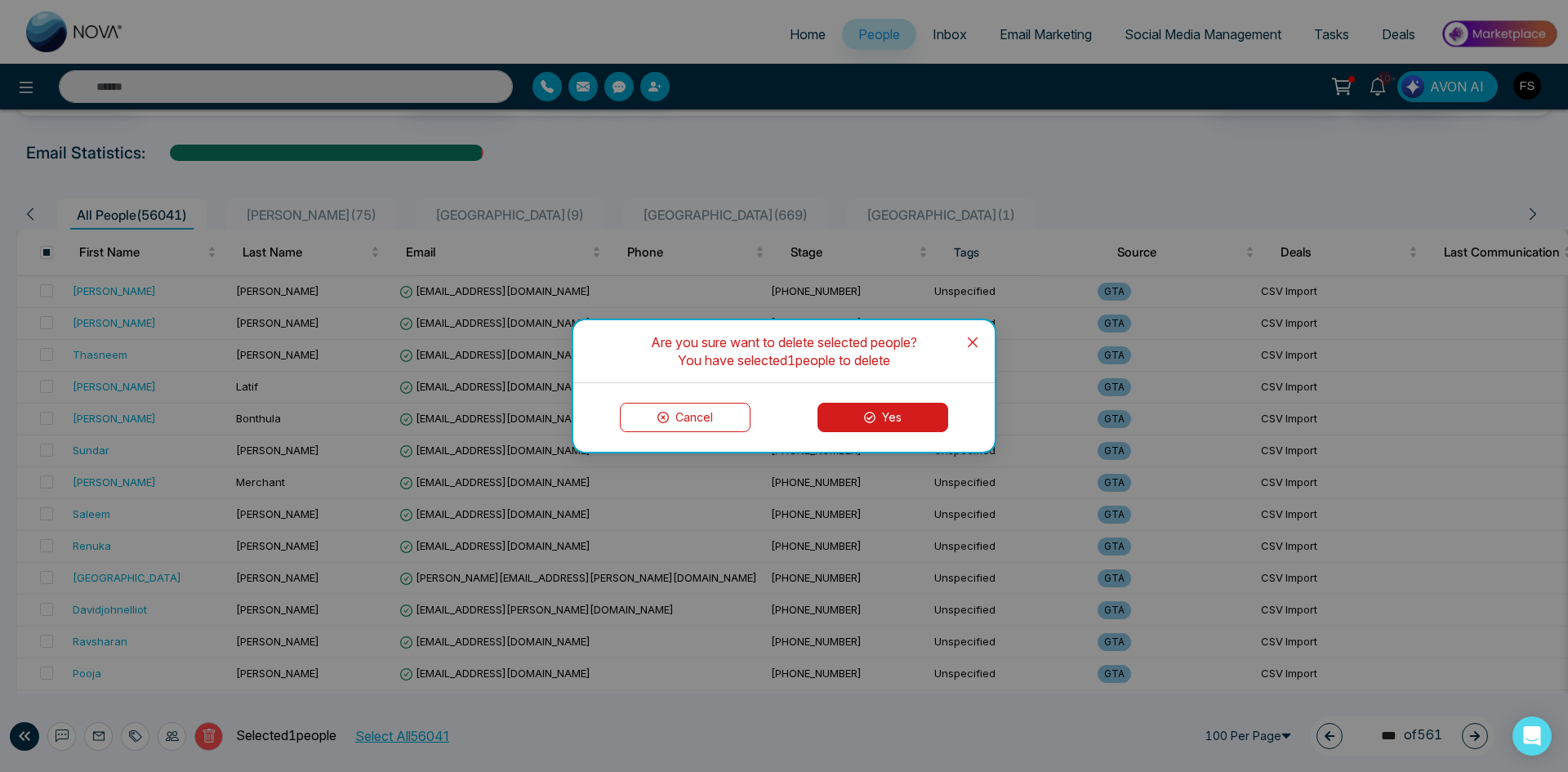
click at [921, 426] on button "Yes" at bounding box center [883, 416] width 131 height 29
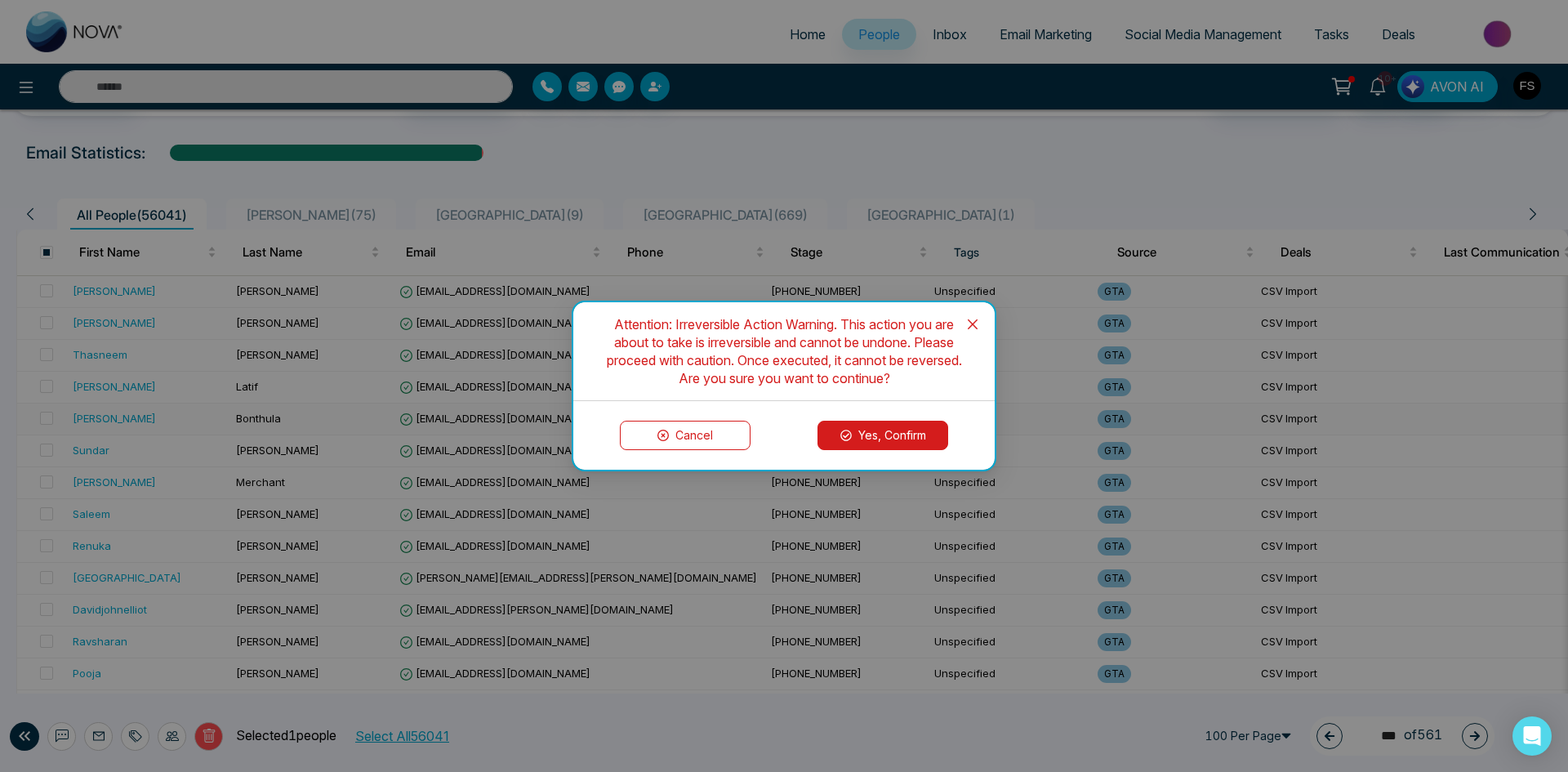
click at [921, 432] on button "Yes, Confirm" at bounding box center [883, 434] width 131 height 29
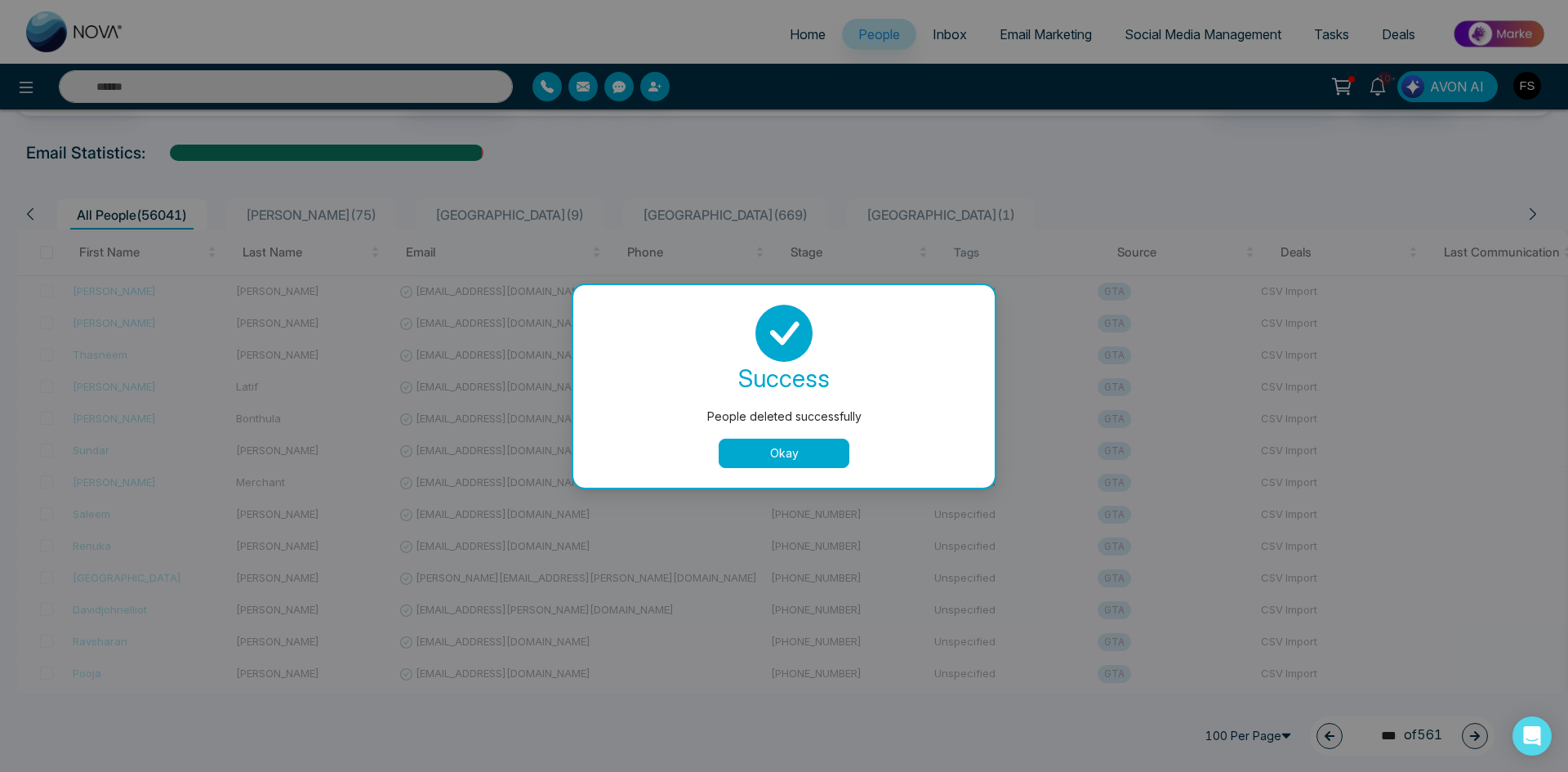
click at [808, 461] on button "Okay" at bounding box center [784, 452] width 131 height 29
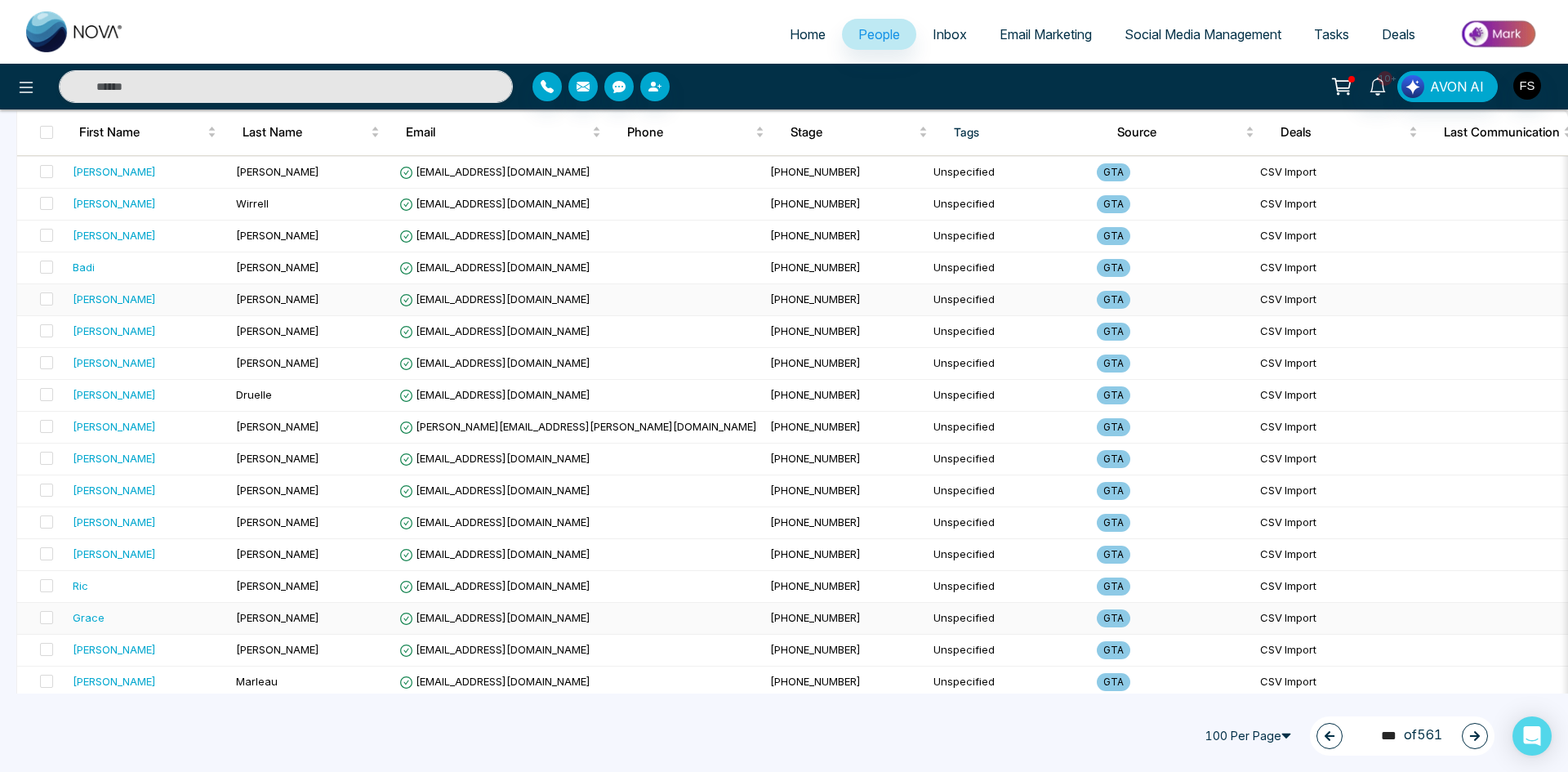
scroll to position [2830, 0]
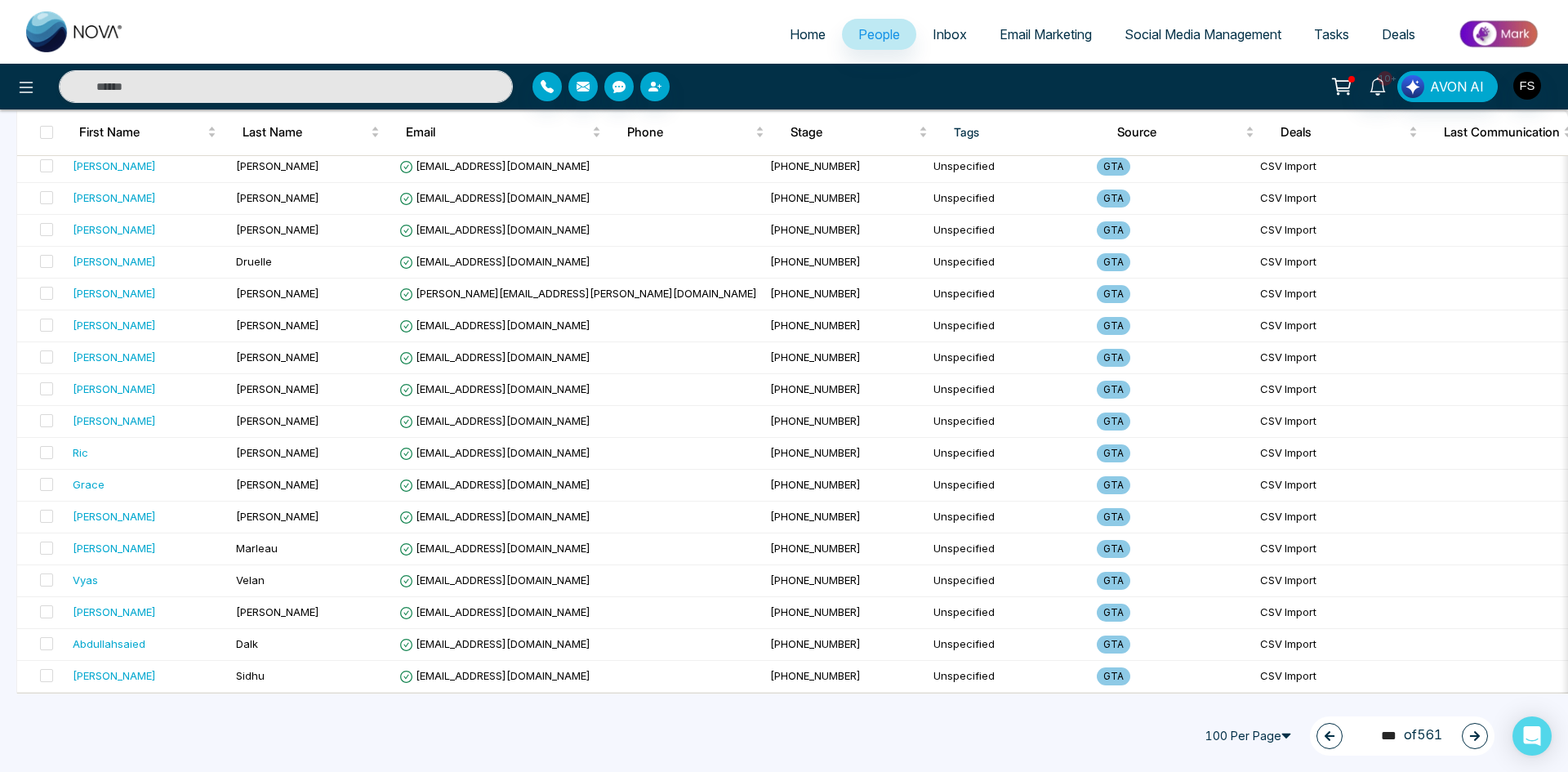
click at [1470, 735] on icon "button" at bounding box center [1475, 736] width 11 height 11
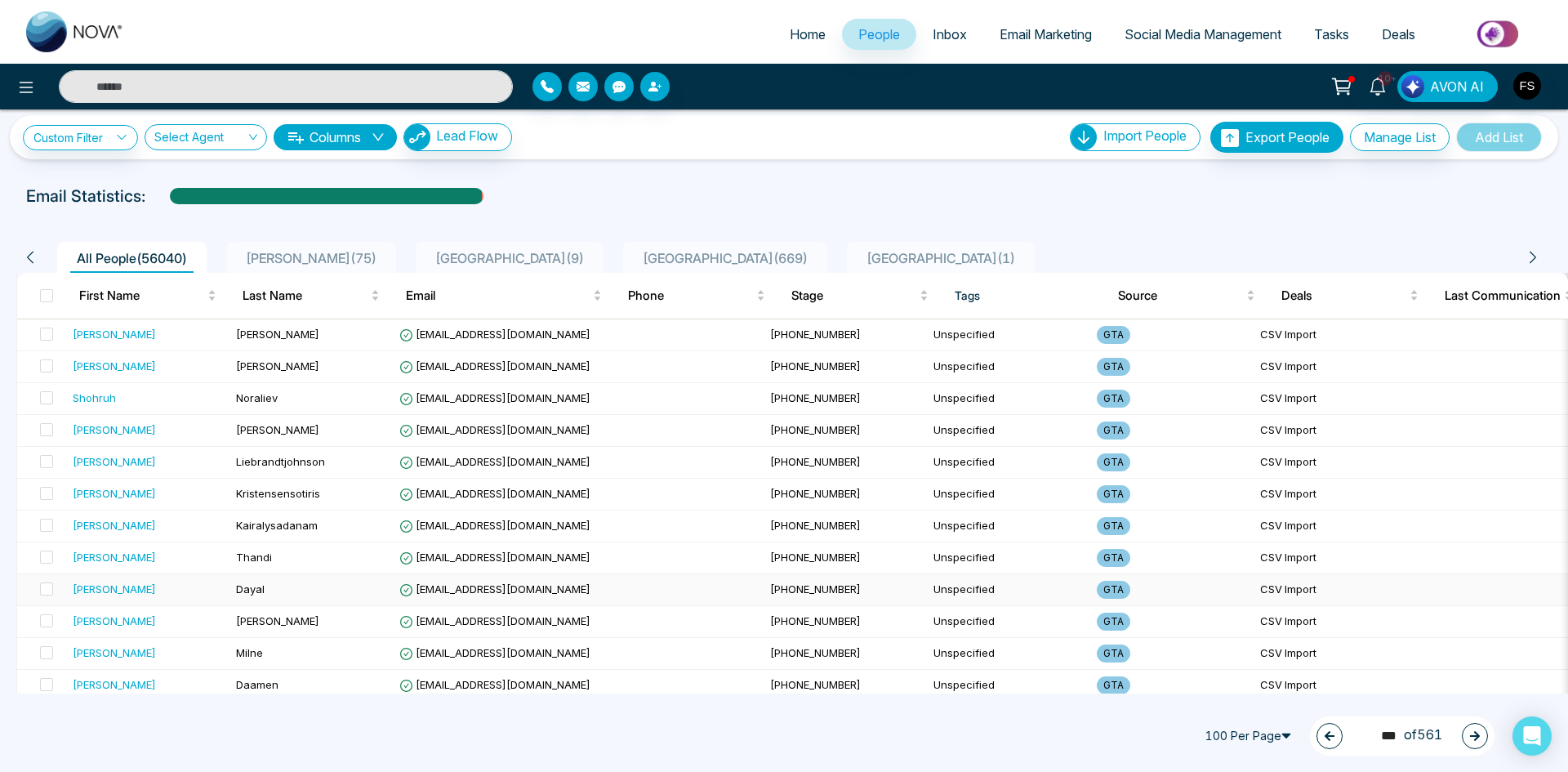
scroll to position [0, 0]
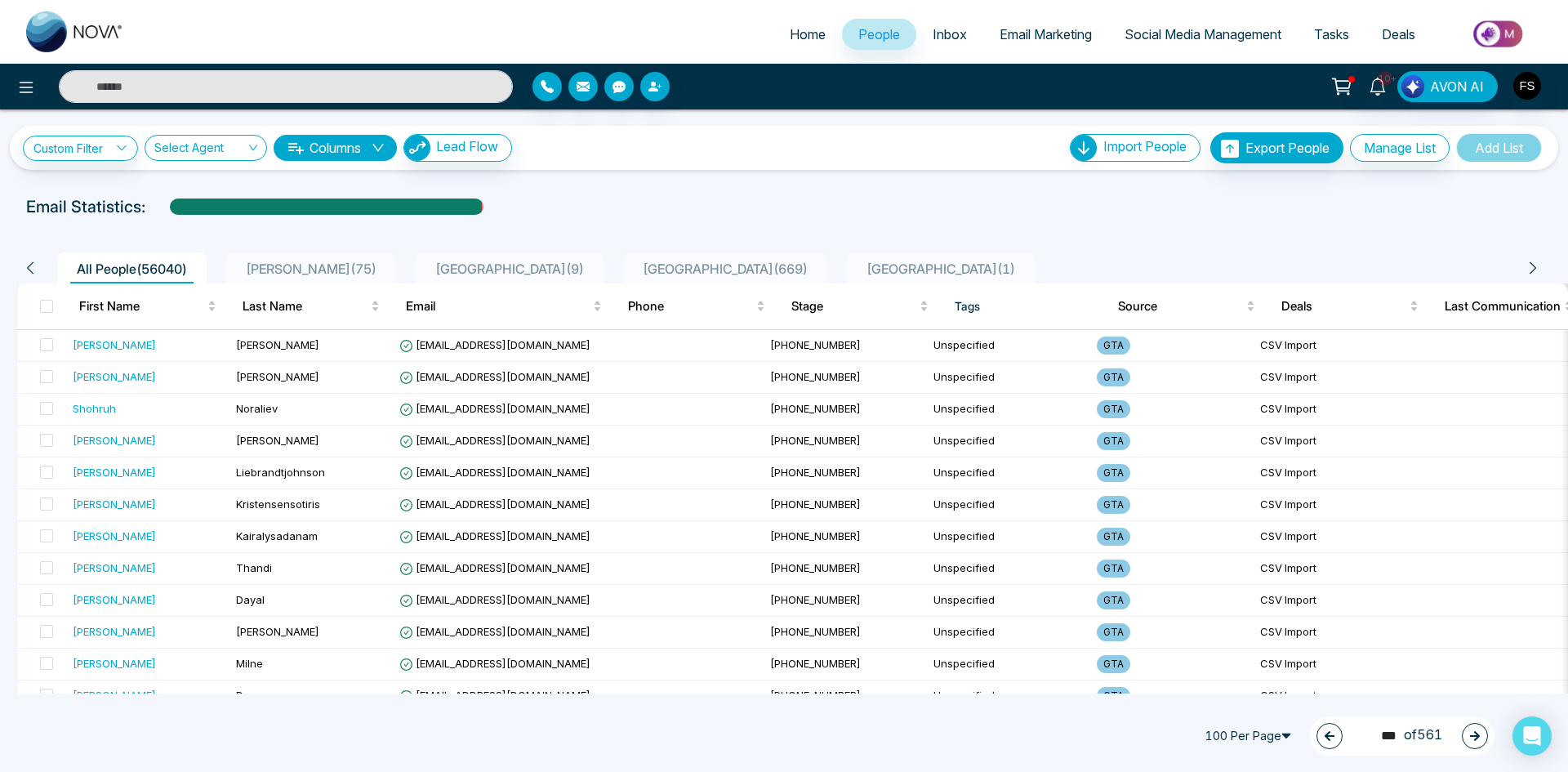
click at [1454, 731] on div "179 *** of 561" at bounding box center [1402, 735] width 185 height 39
click at [1482, 733] on button "button" at bounding box center [1475, 736] width 27 height 27
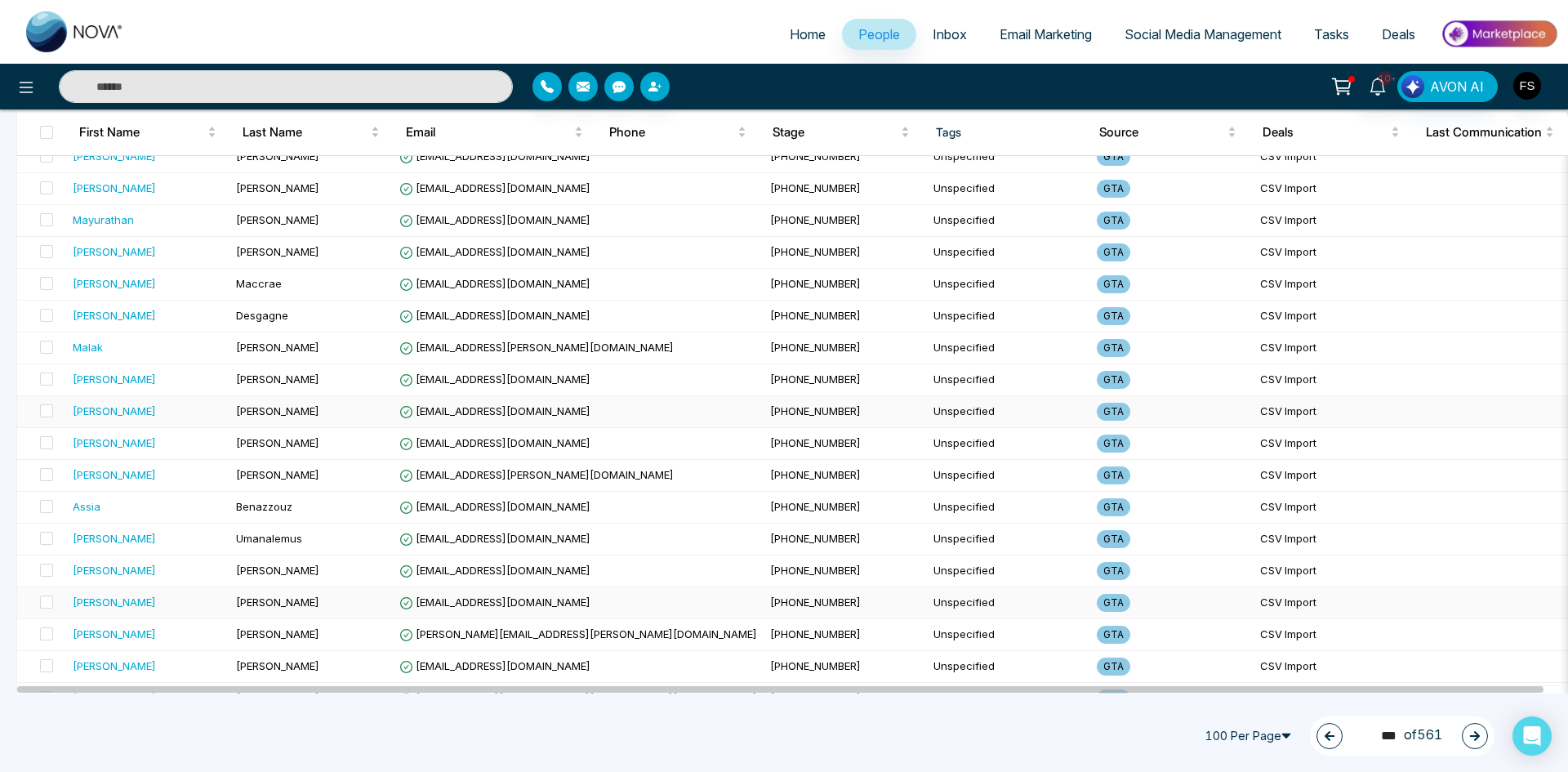
scroll to position [2830, 0]
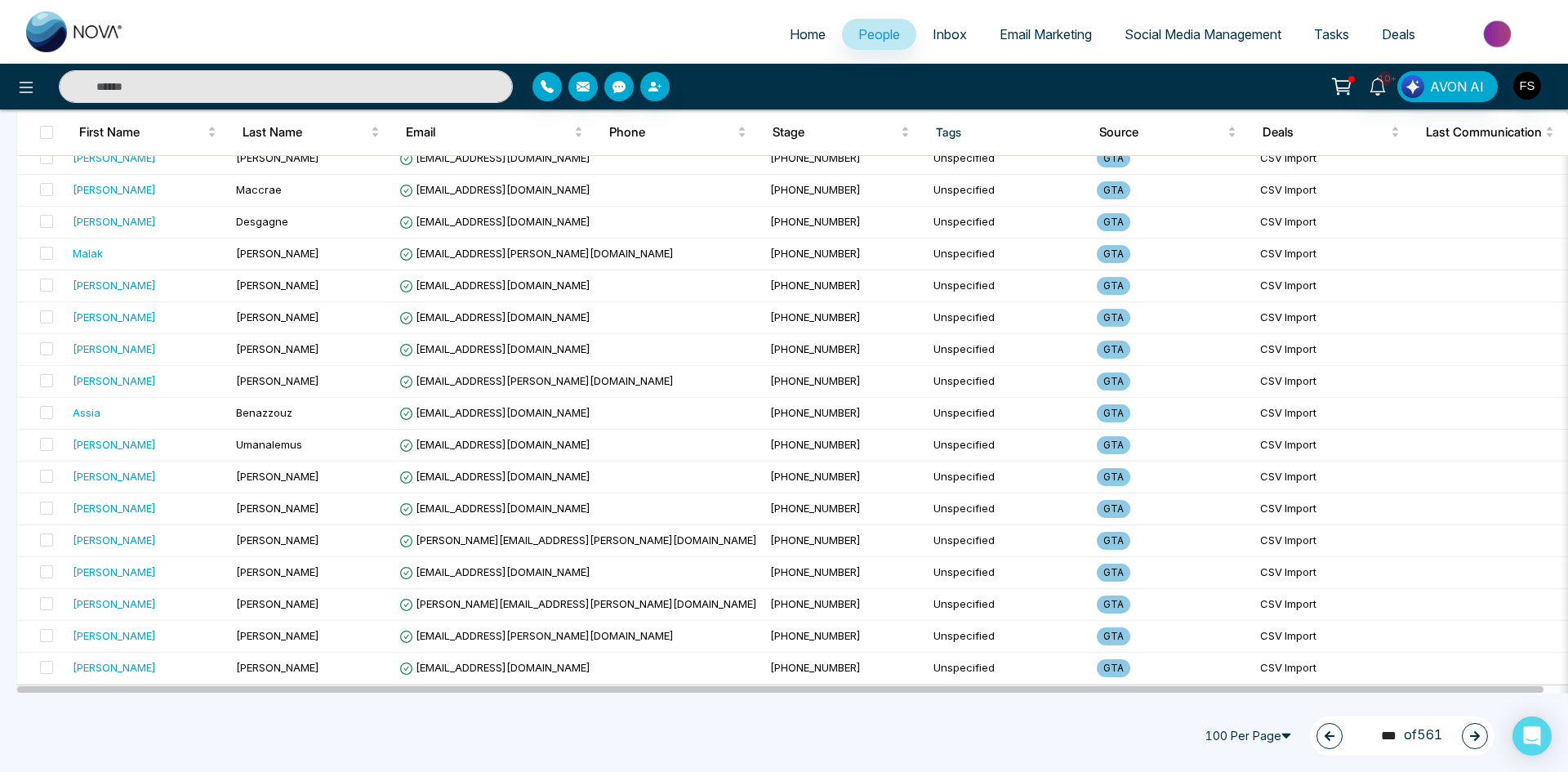
click at [1468, 739] on button "button" at bounding box center [1475, 736] width 27 height 27
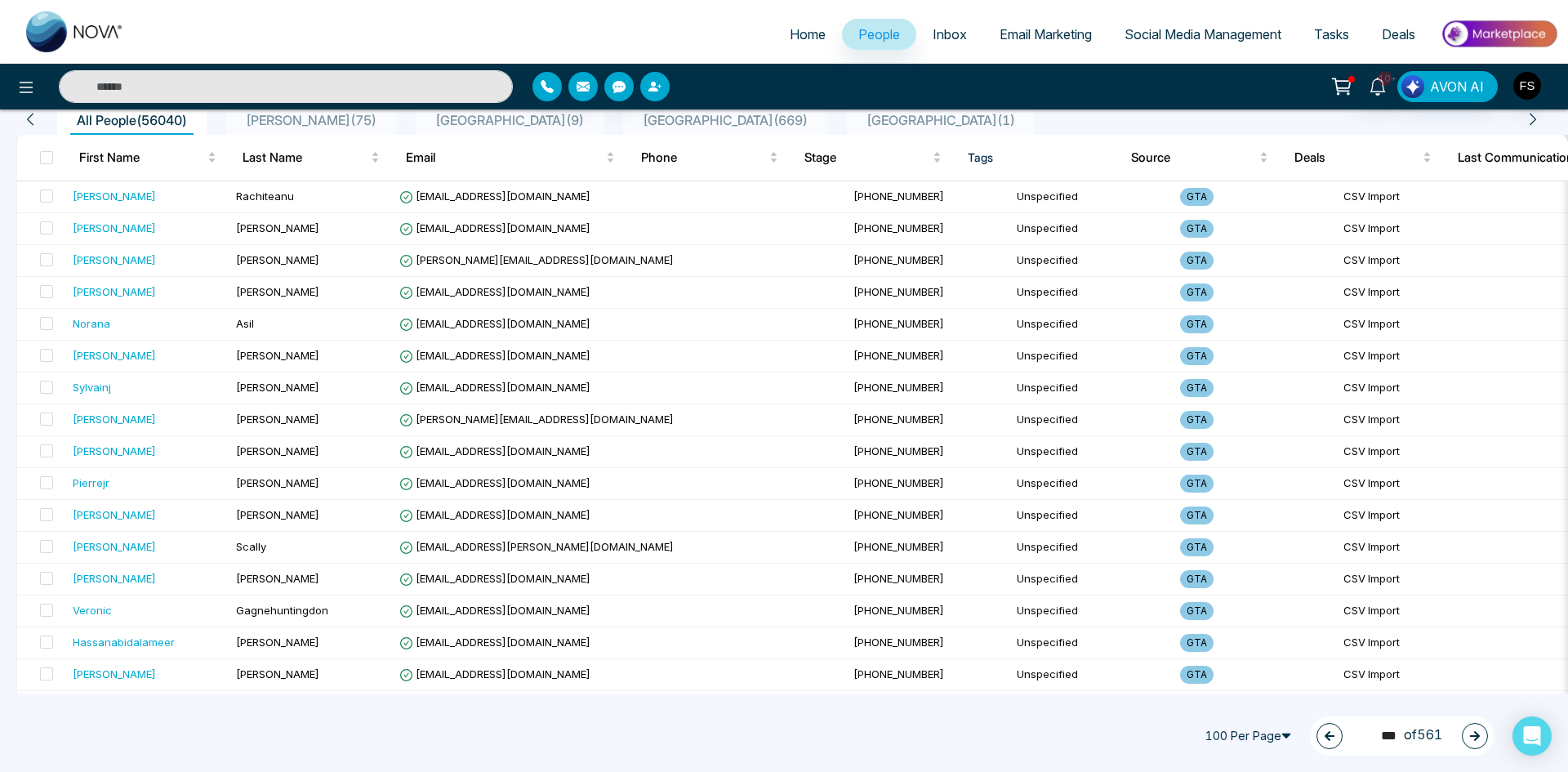
scroll to position [0, 0]
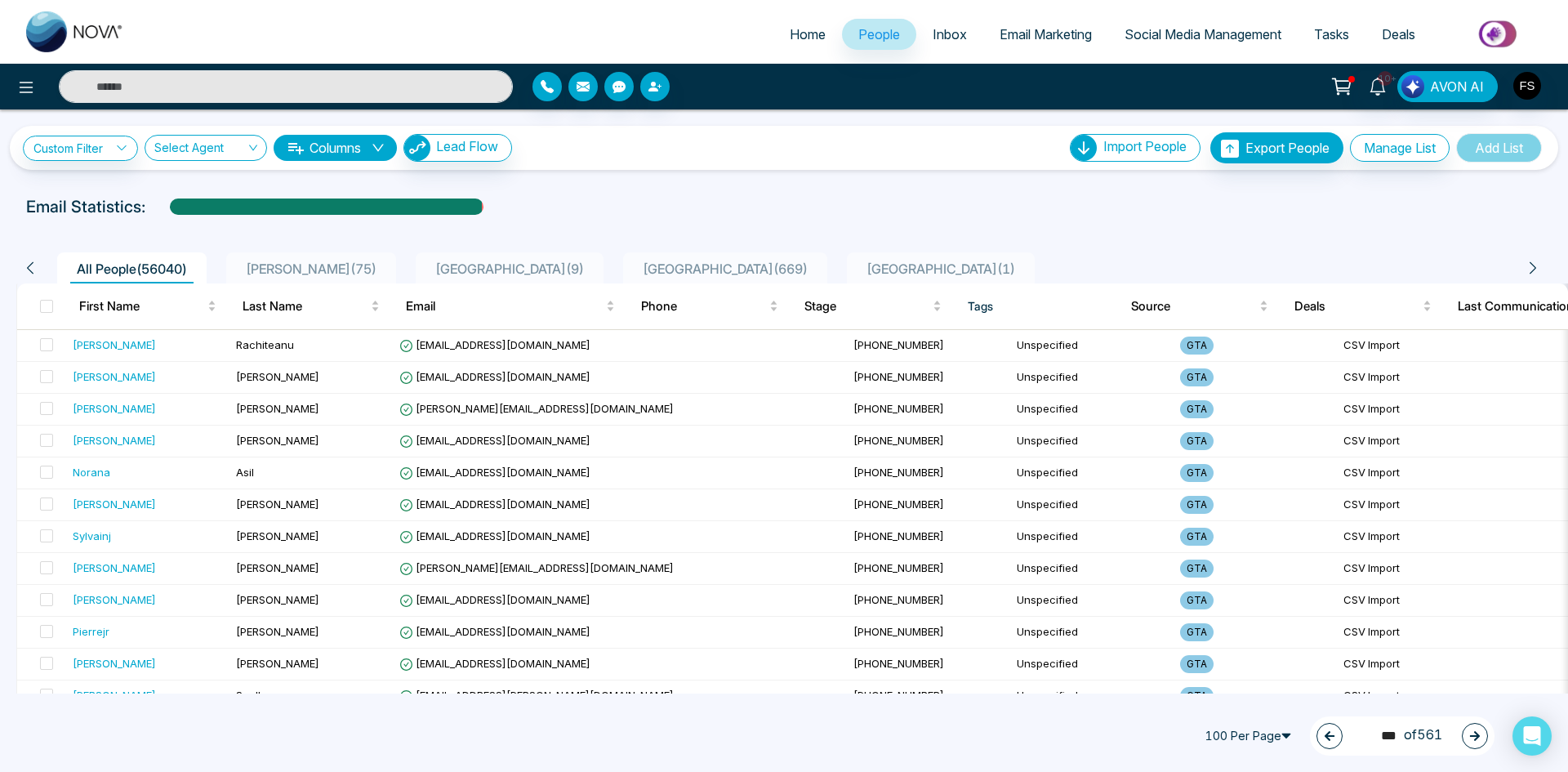
click at [1480, 744] on button "button" at bounding box center [1475, 736] width 27 height 27
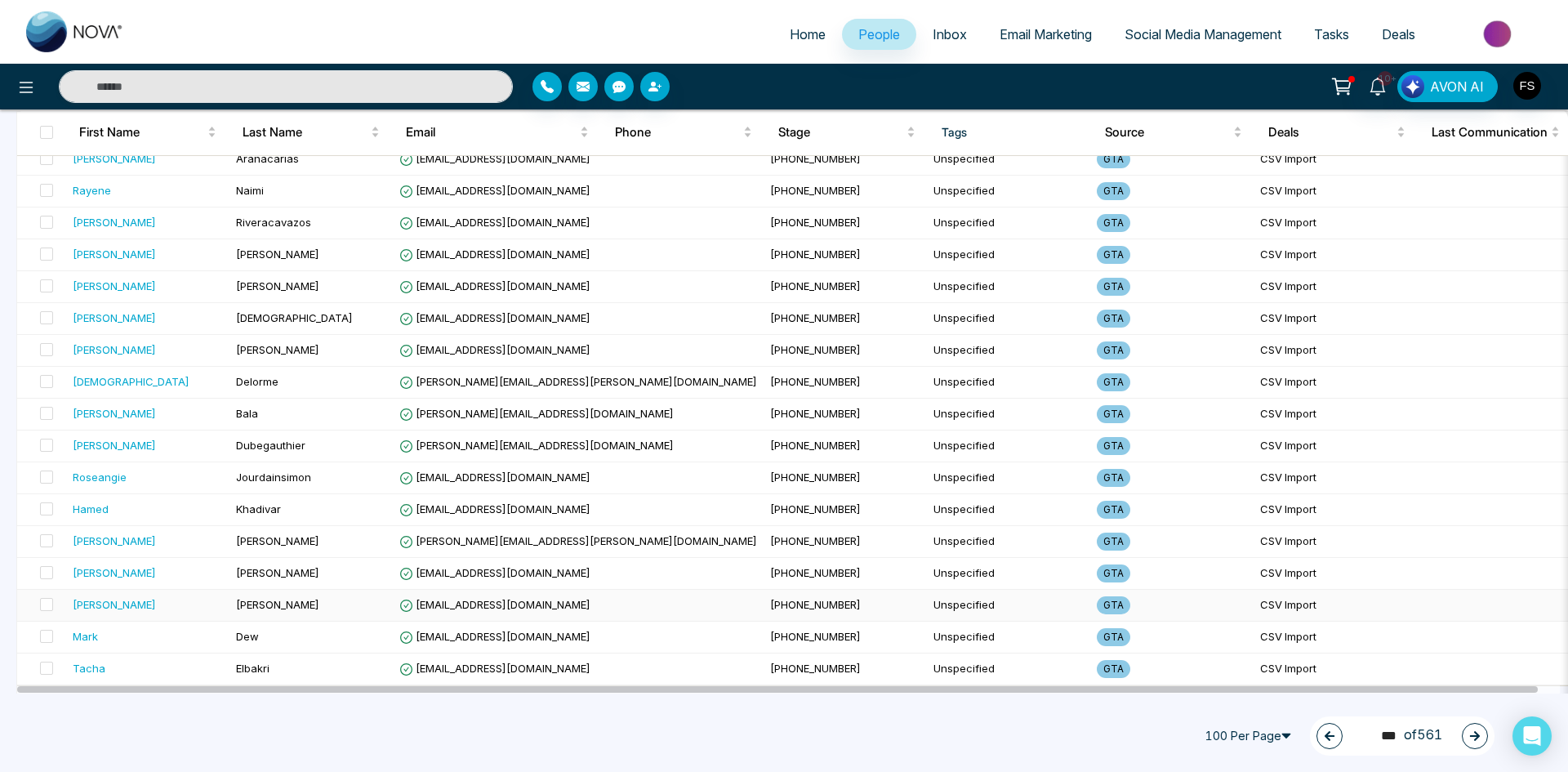
scroll to position [2830, 0]
click at [1484, 728] on button "button" at bounding box center [1475, 736] width 27 height 27
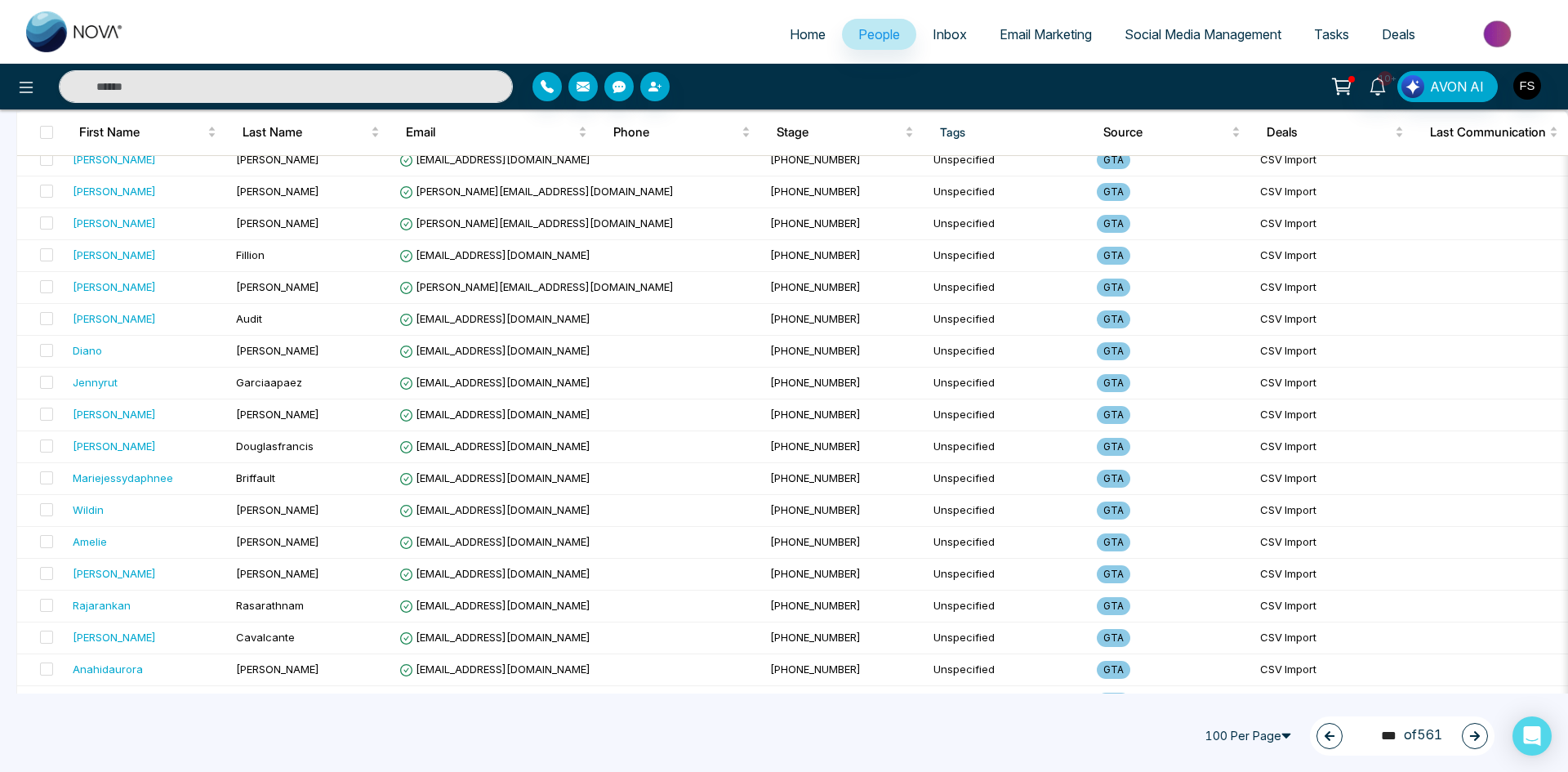
scroll to position [0, 0]
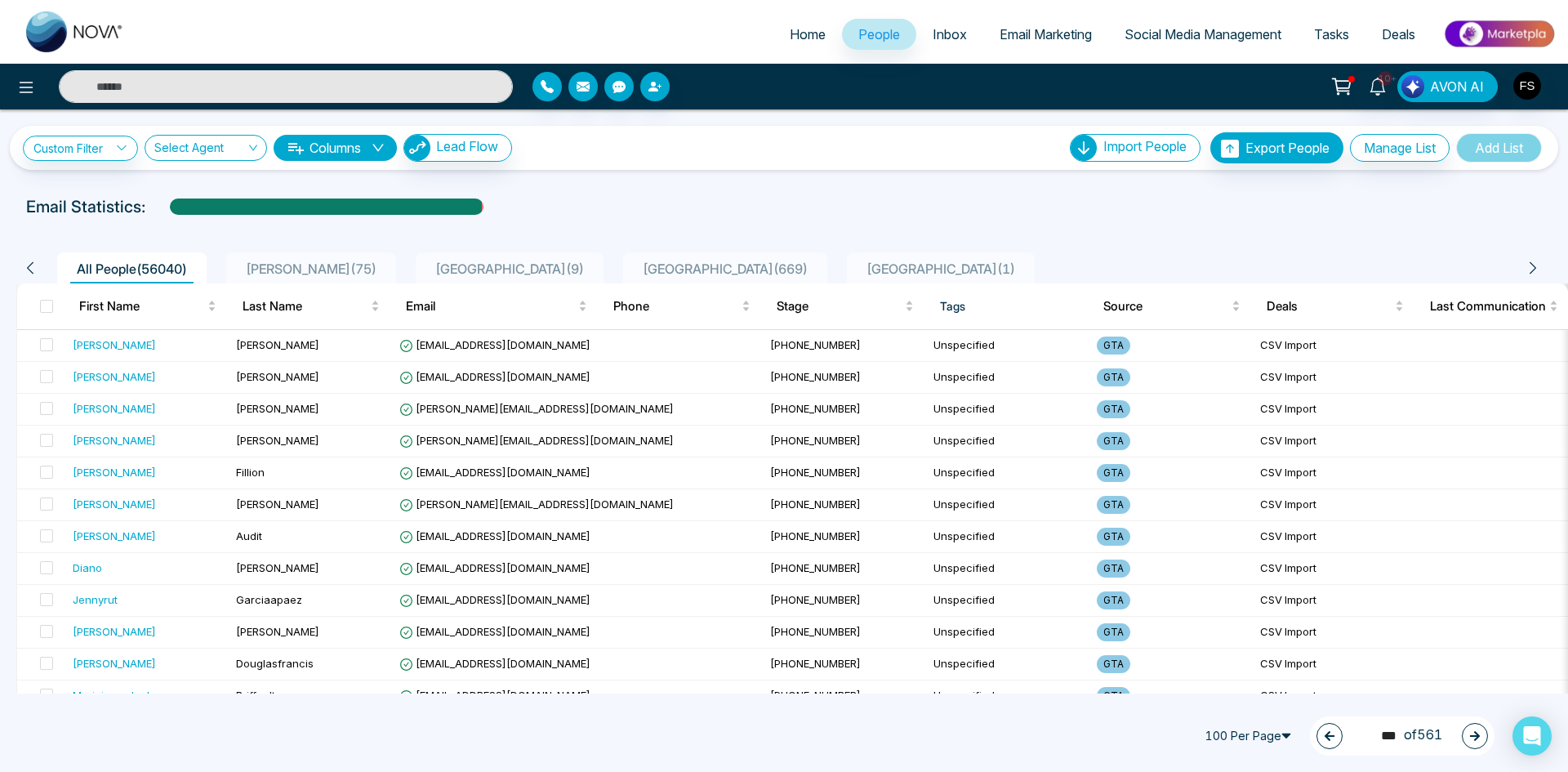
click at [1478, 744] on button "button" at bounding box center [1475, 736] width 27 height 27
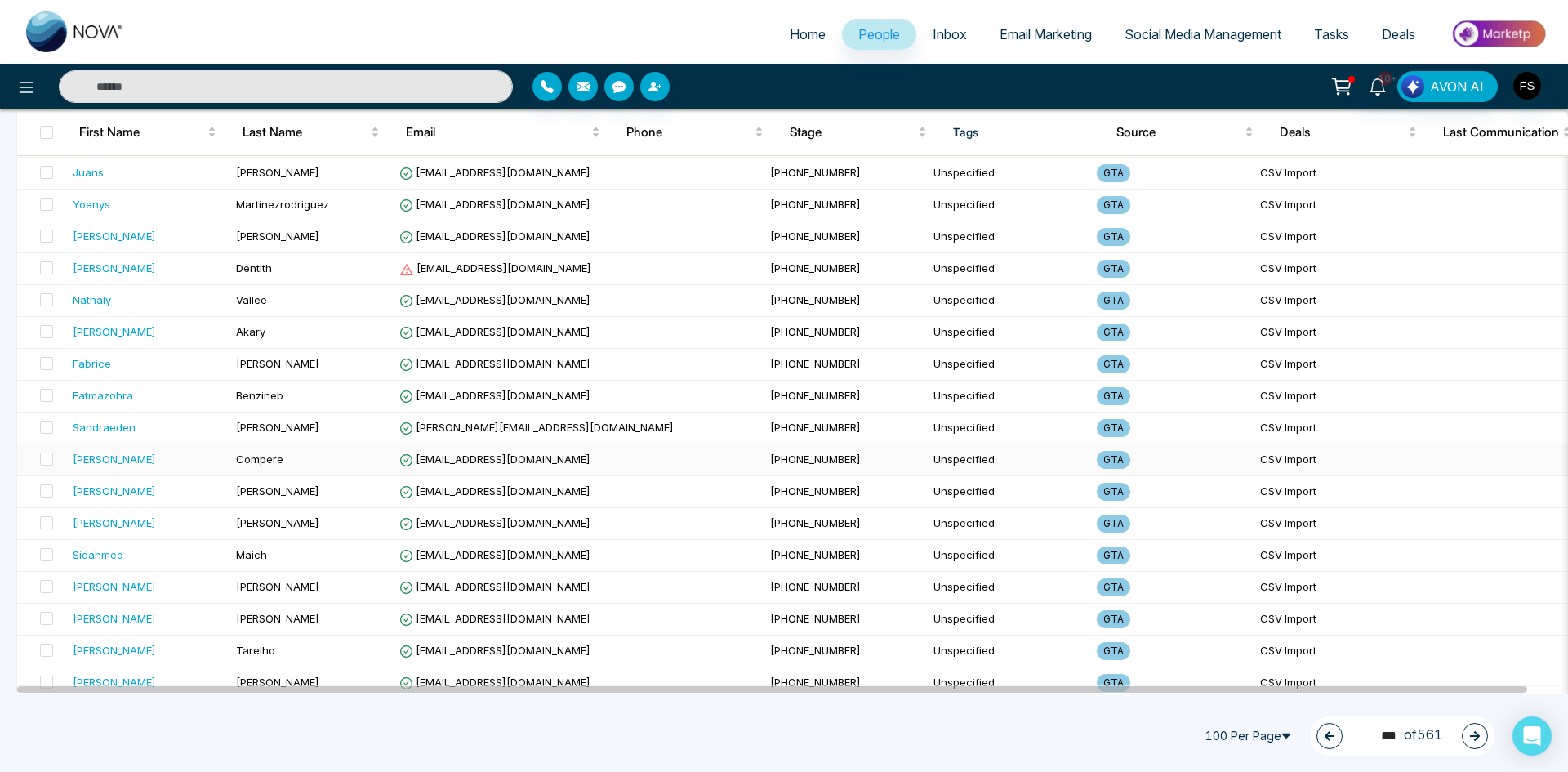
scroll to position [653, 0]
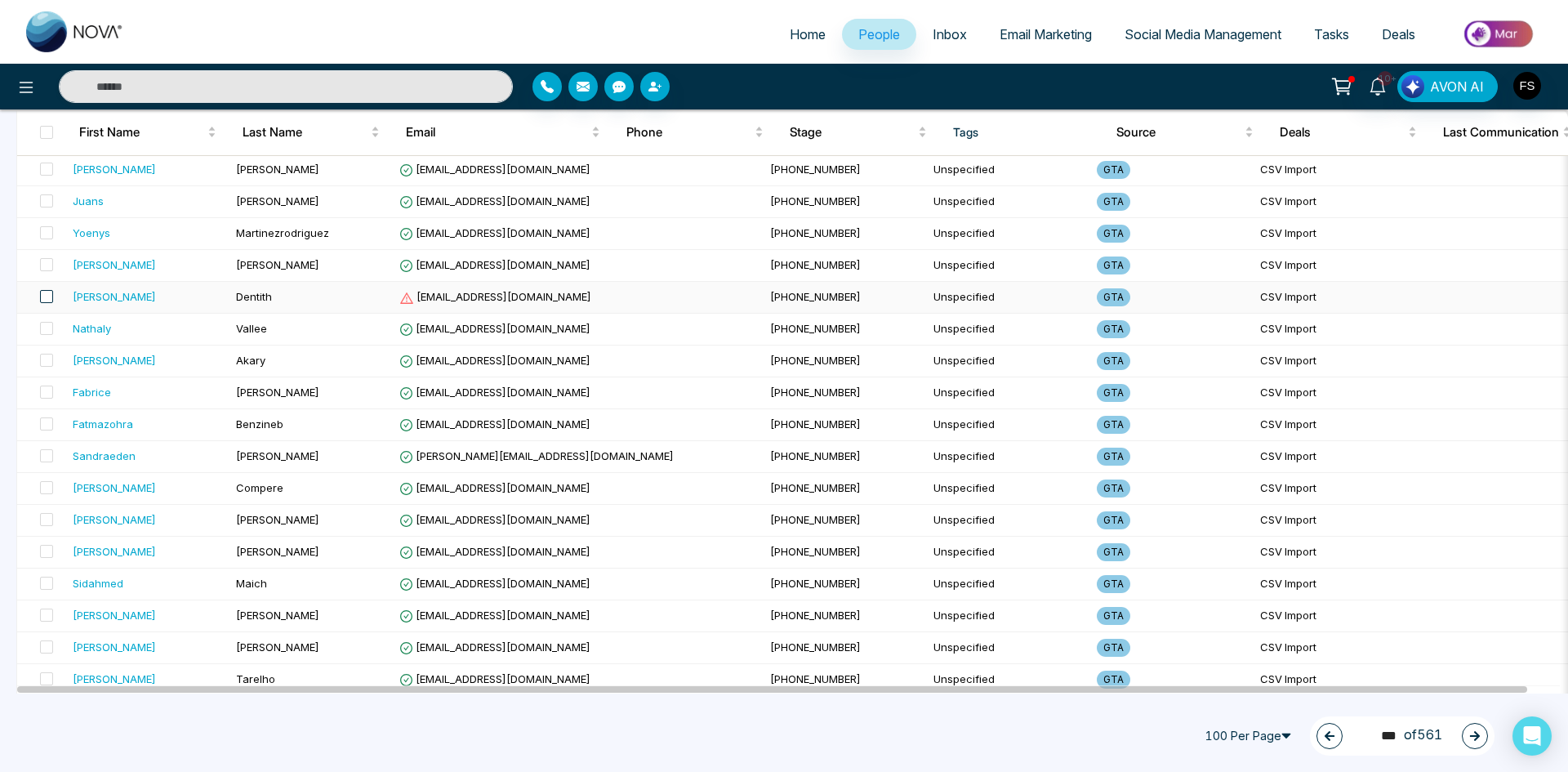
click at [50, 297] on span at bounding box center [46, 297] width 13 height 13
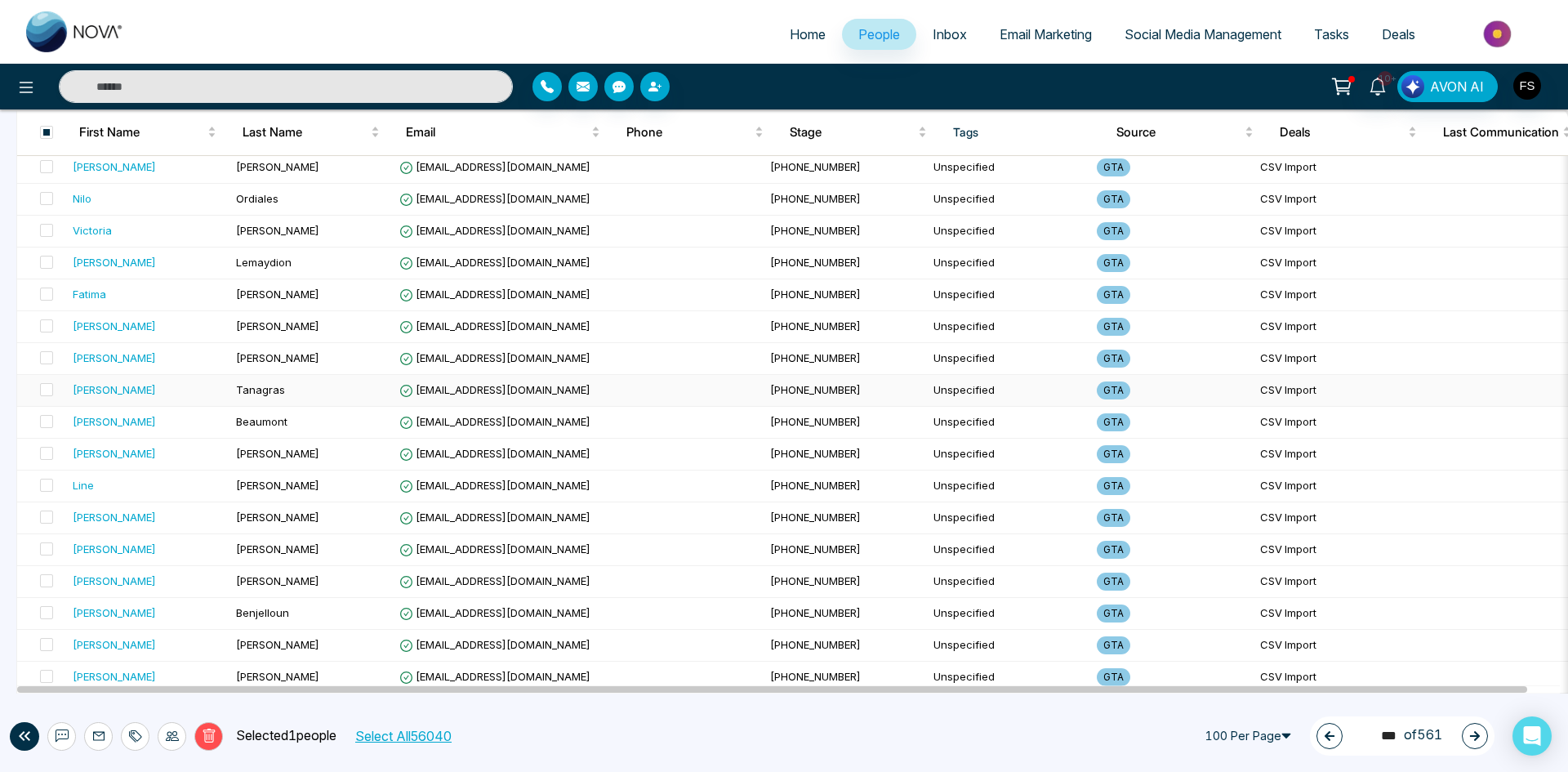
scroll to position [2830, 0]
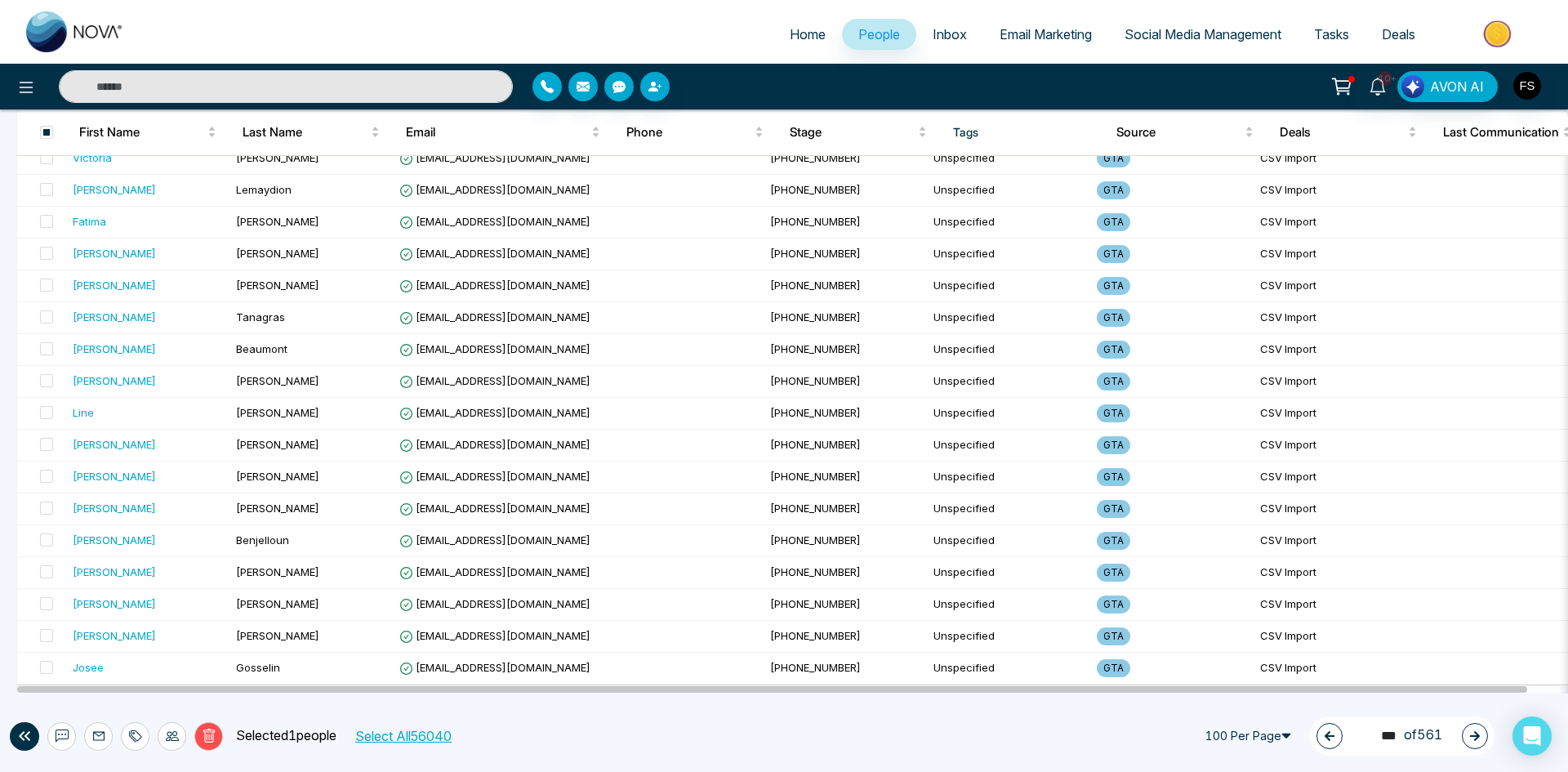
click at [216, 736] on button "Delete" at bounding box center [209, 736] width 28 height 28
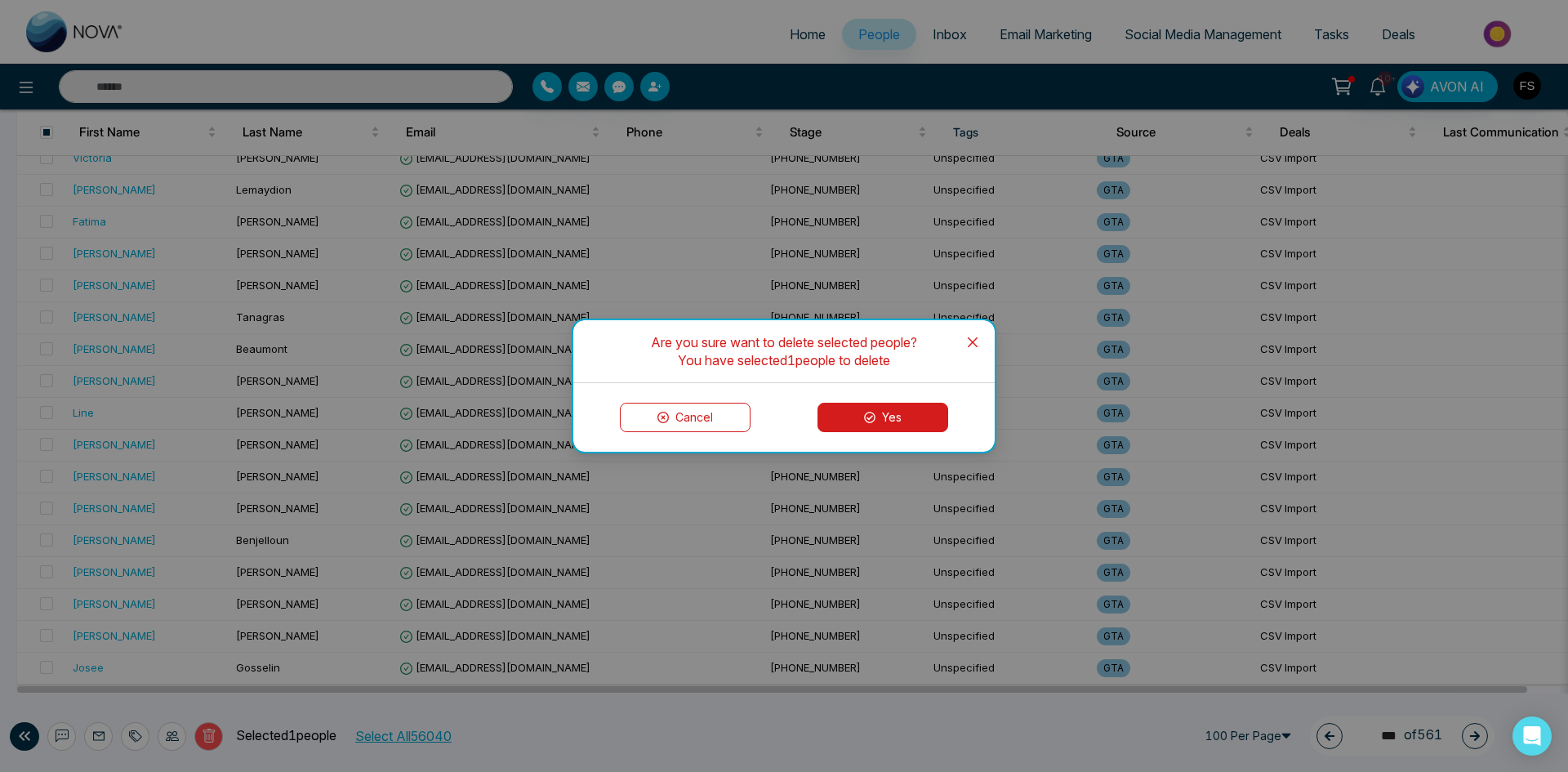
click at [868, 418] on icon at bounding box center [870, 417] width 11 height 11
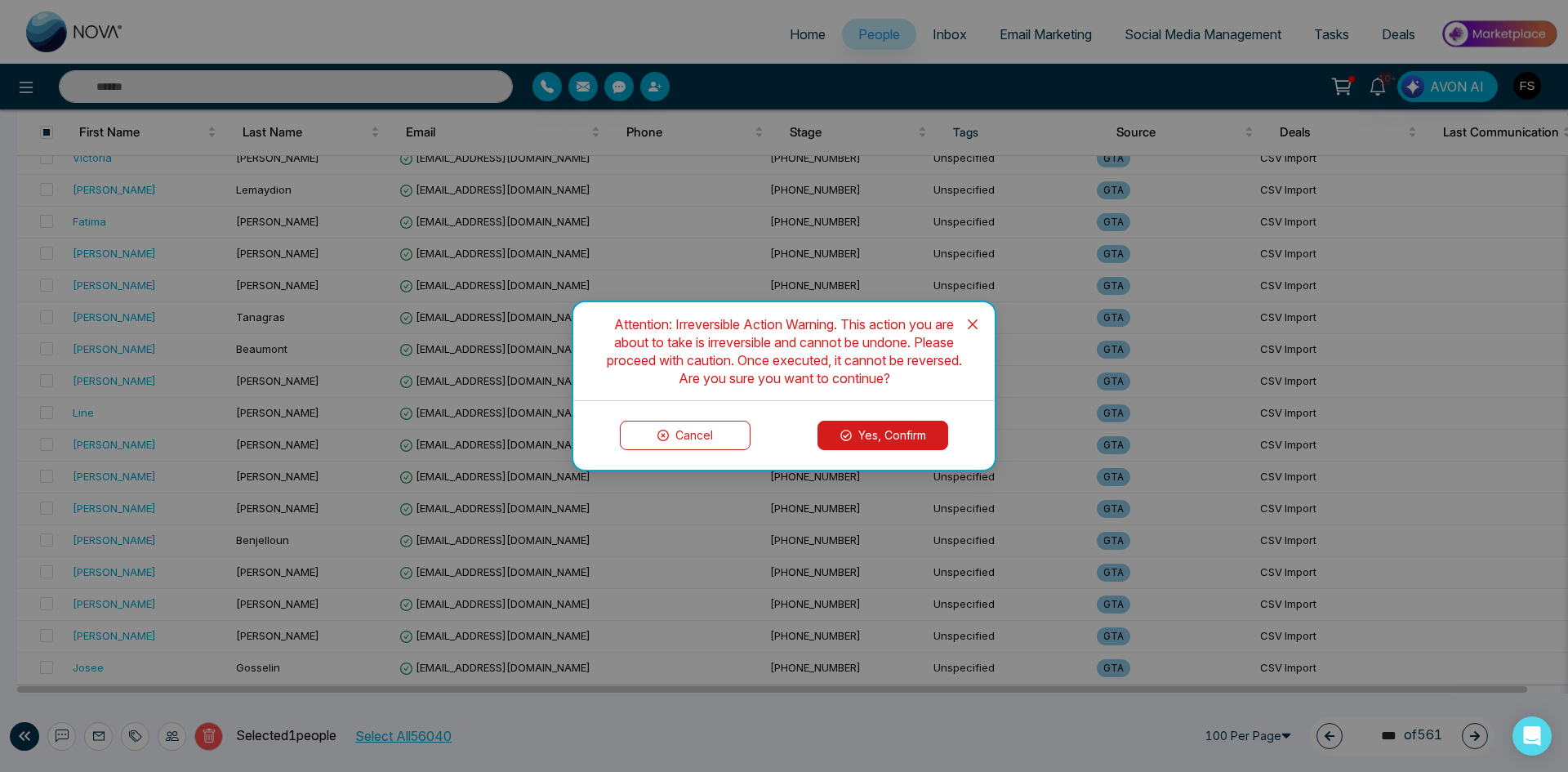
click at [931, 425] on button "Yes, Confirm" at bounding box center [883, 434] width 131 height 29
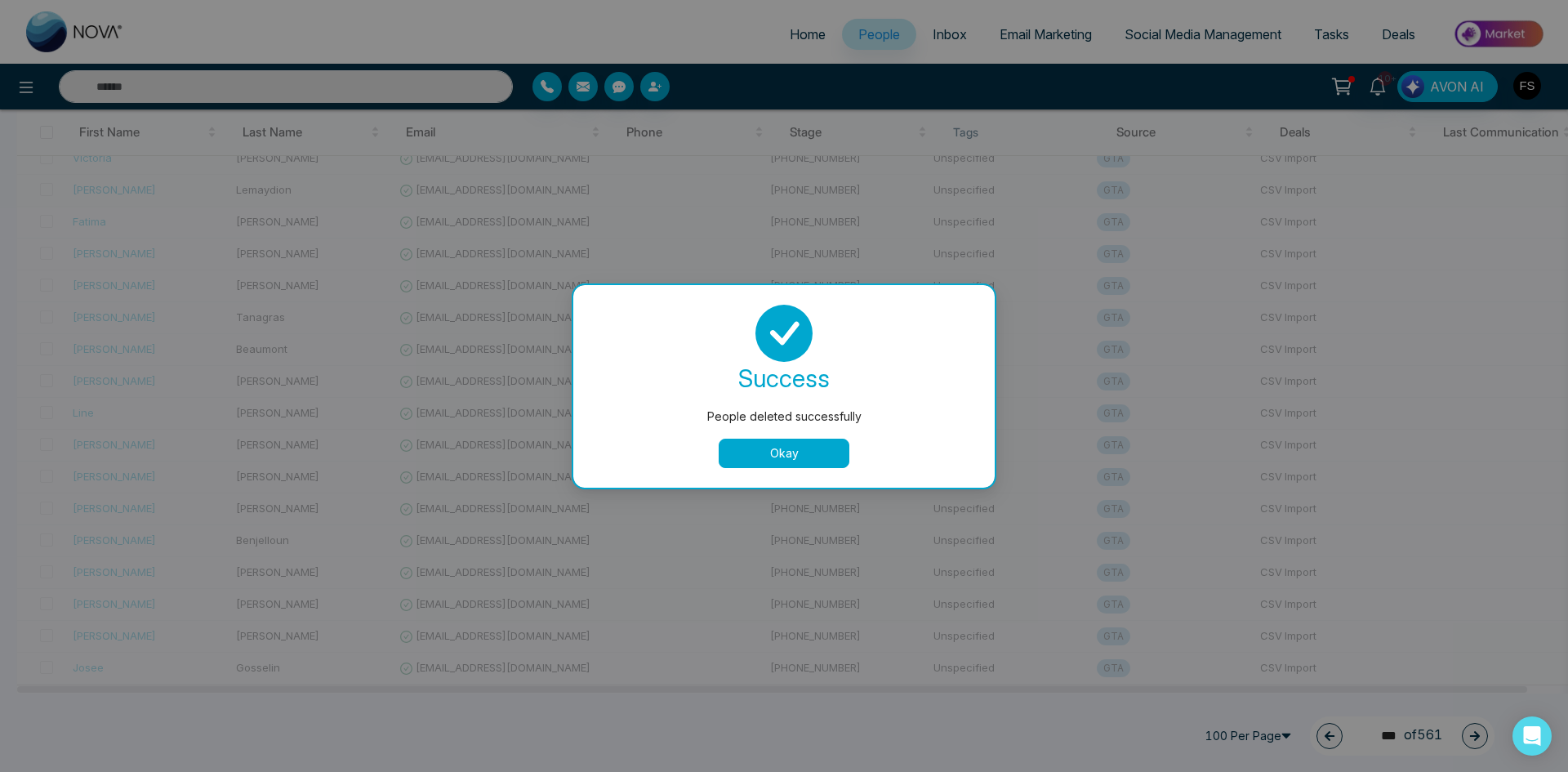
click at [768, 442] on button "Okay" at bounding box center [784, 452] width 131 height 29
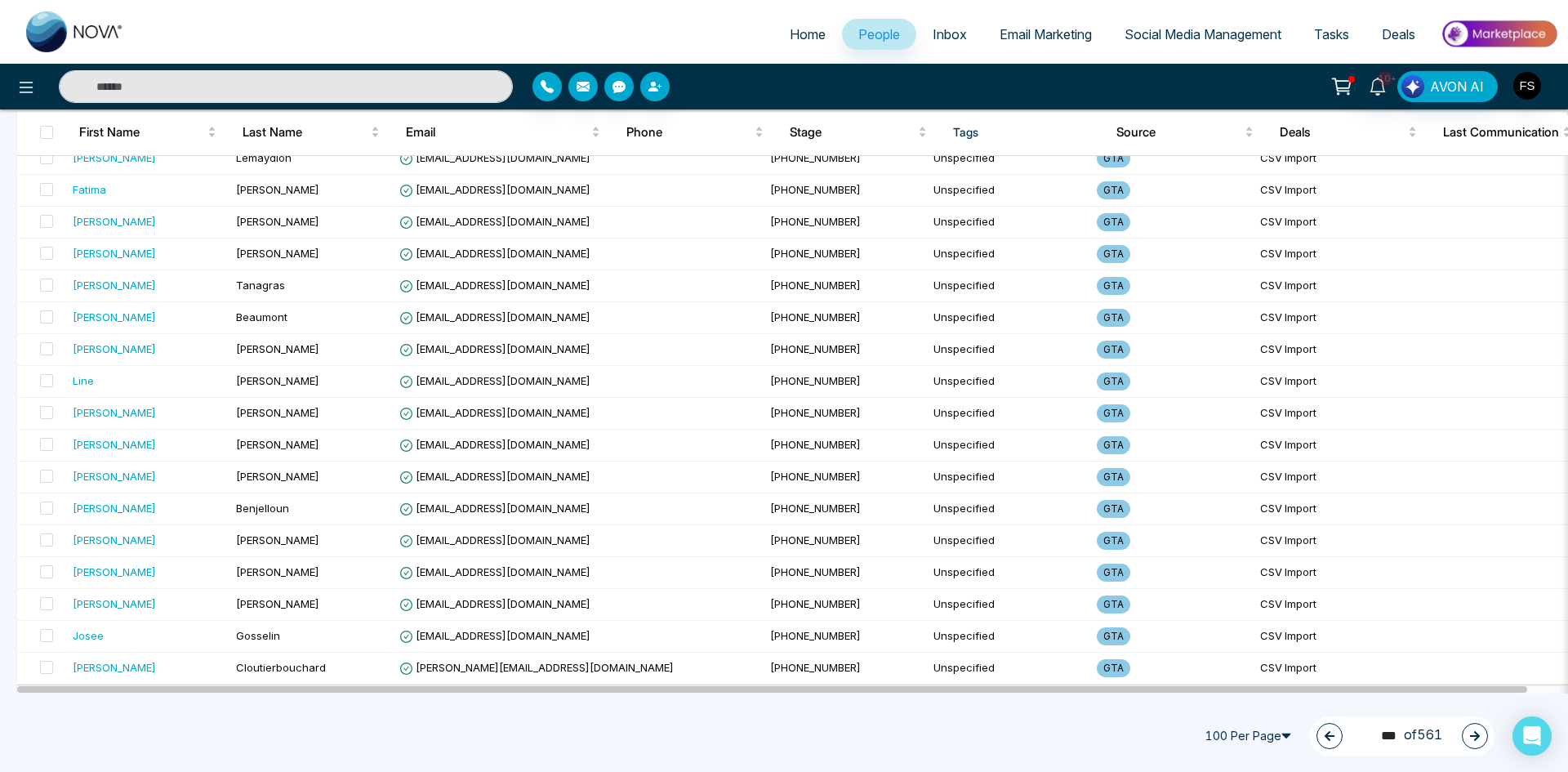
click at [1478, 738] on icon "button" at bounding box center [1475, 736] width 11 height 11
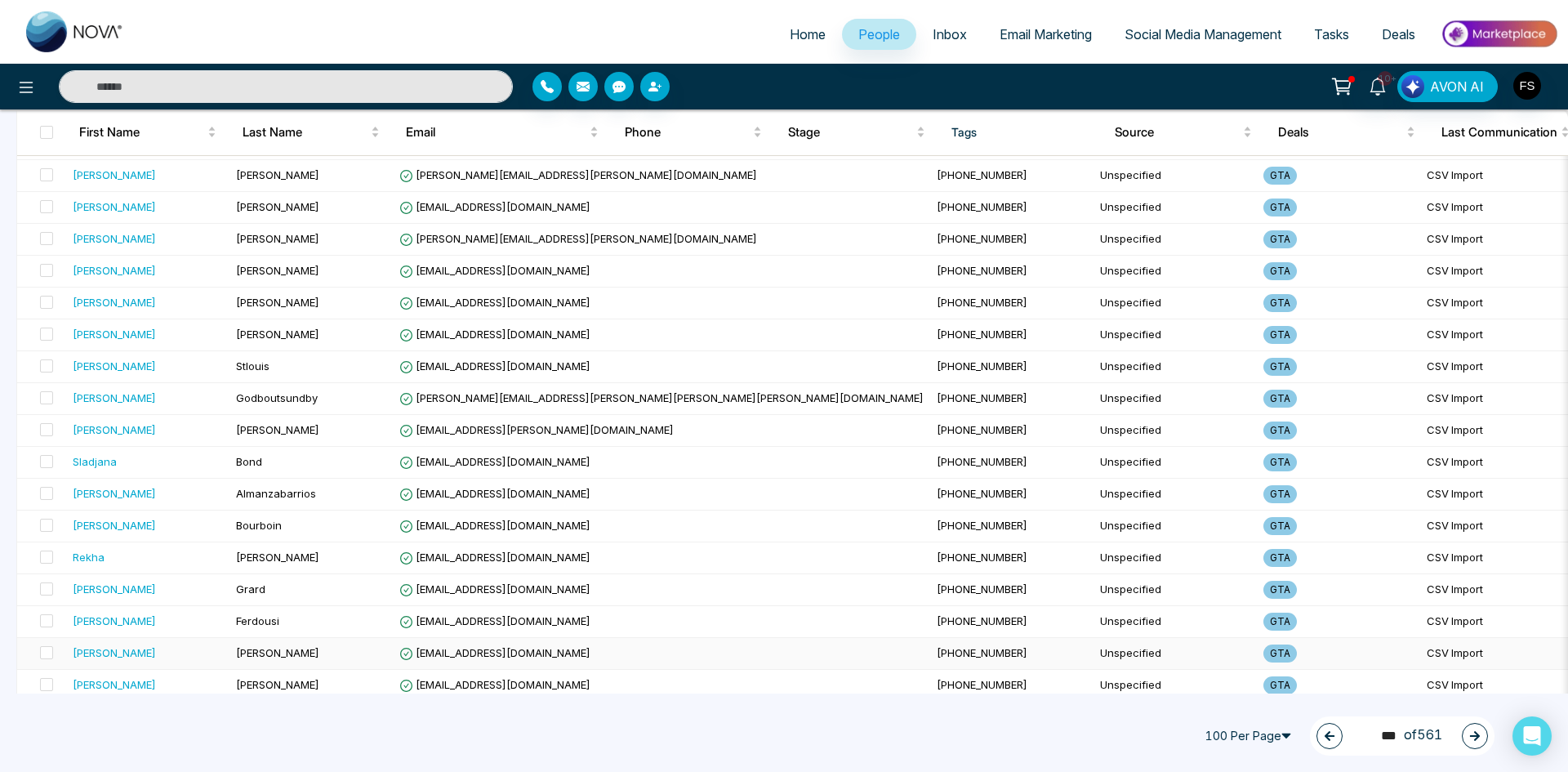
scroll to position [0, 0]
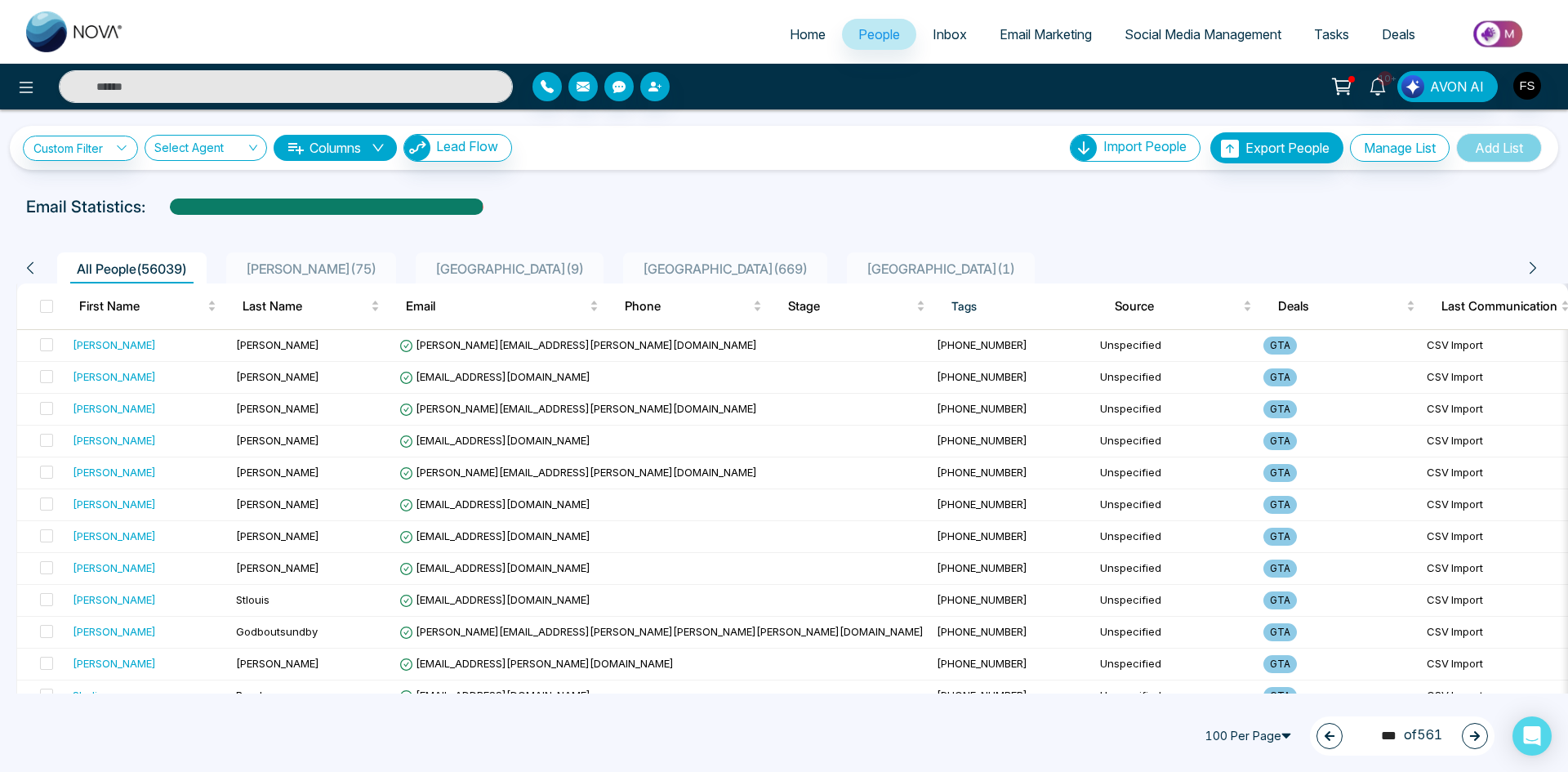
click at [1478, 740] on icon "button" at bounding box center [1475, 736] width 11 height 11
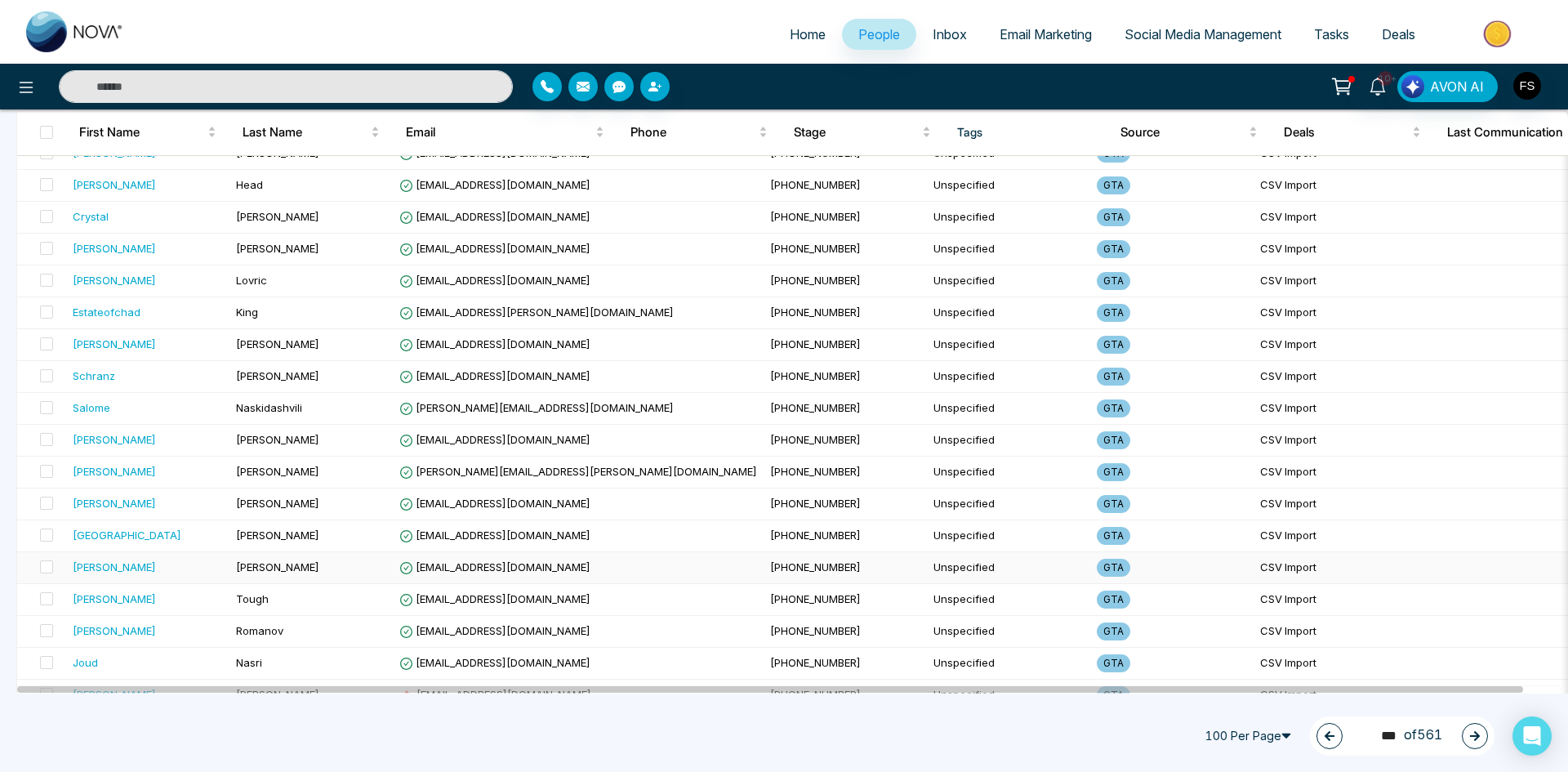
scroll to position [2830, 0]
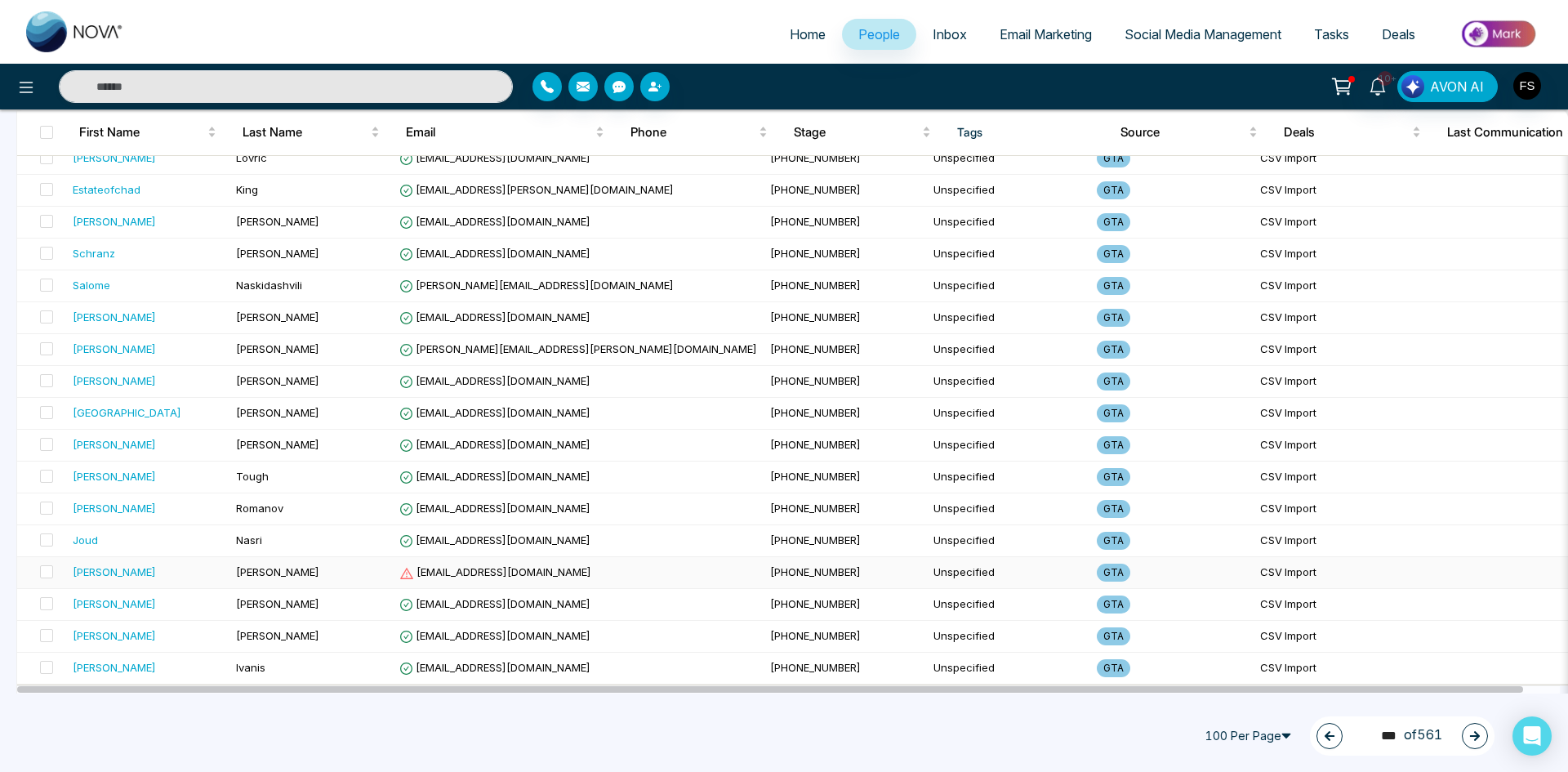
drag, startPoint x: 48, startPoint y: 573, endPoint x: 87, endPoint y: 573, distance: 39.0
click at [49, 573] on span at bounding box center [46, 572] width 13 height 13
click at [209, 744] on button "Delete" at bounding box center [209, 736] width 28 height 28
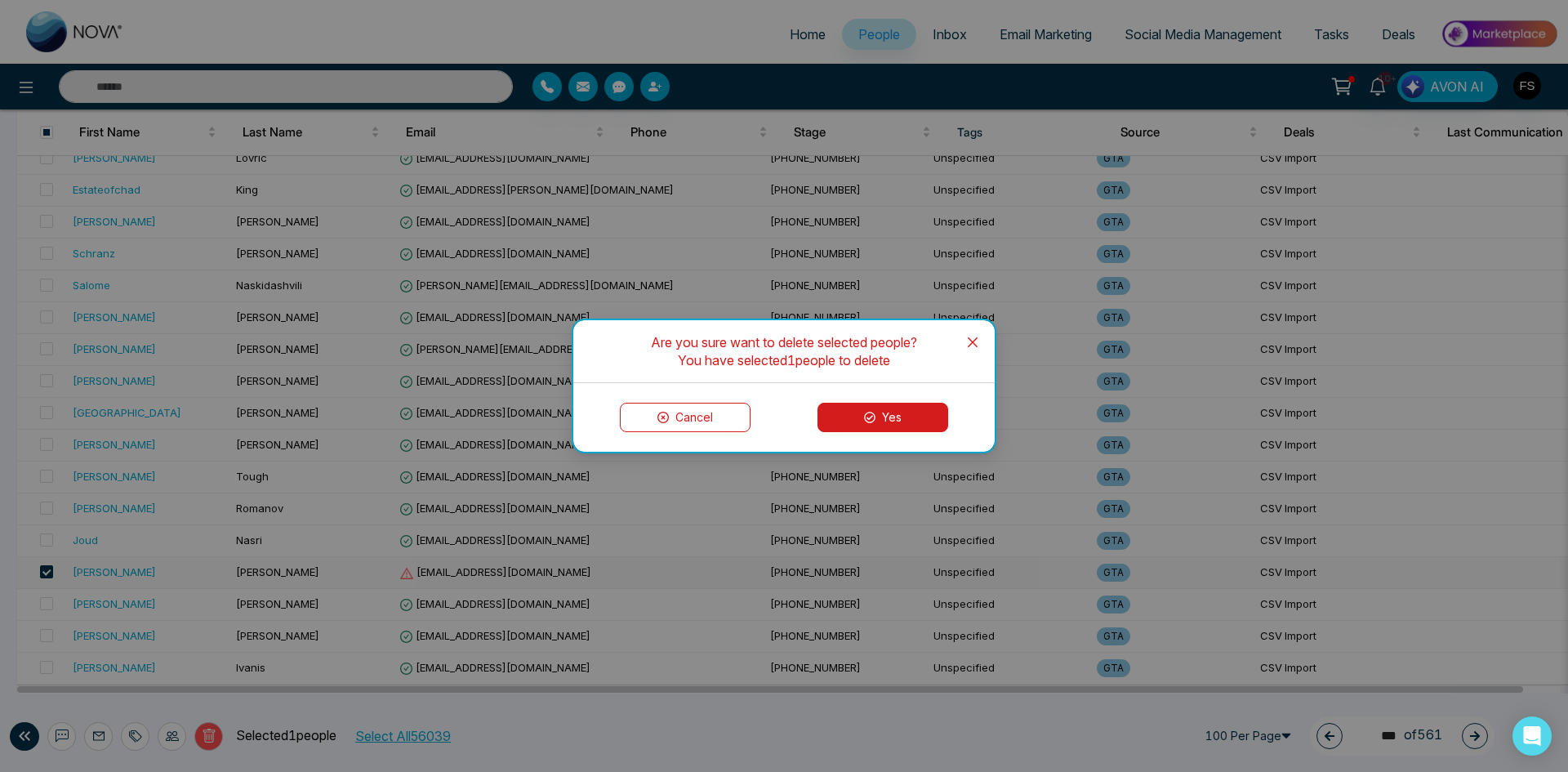
click at [928, 402] on button "Yes" at bounding box center [883, 416] width 131 height 29
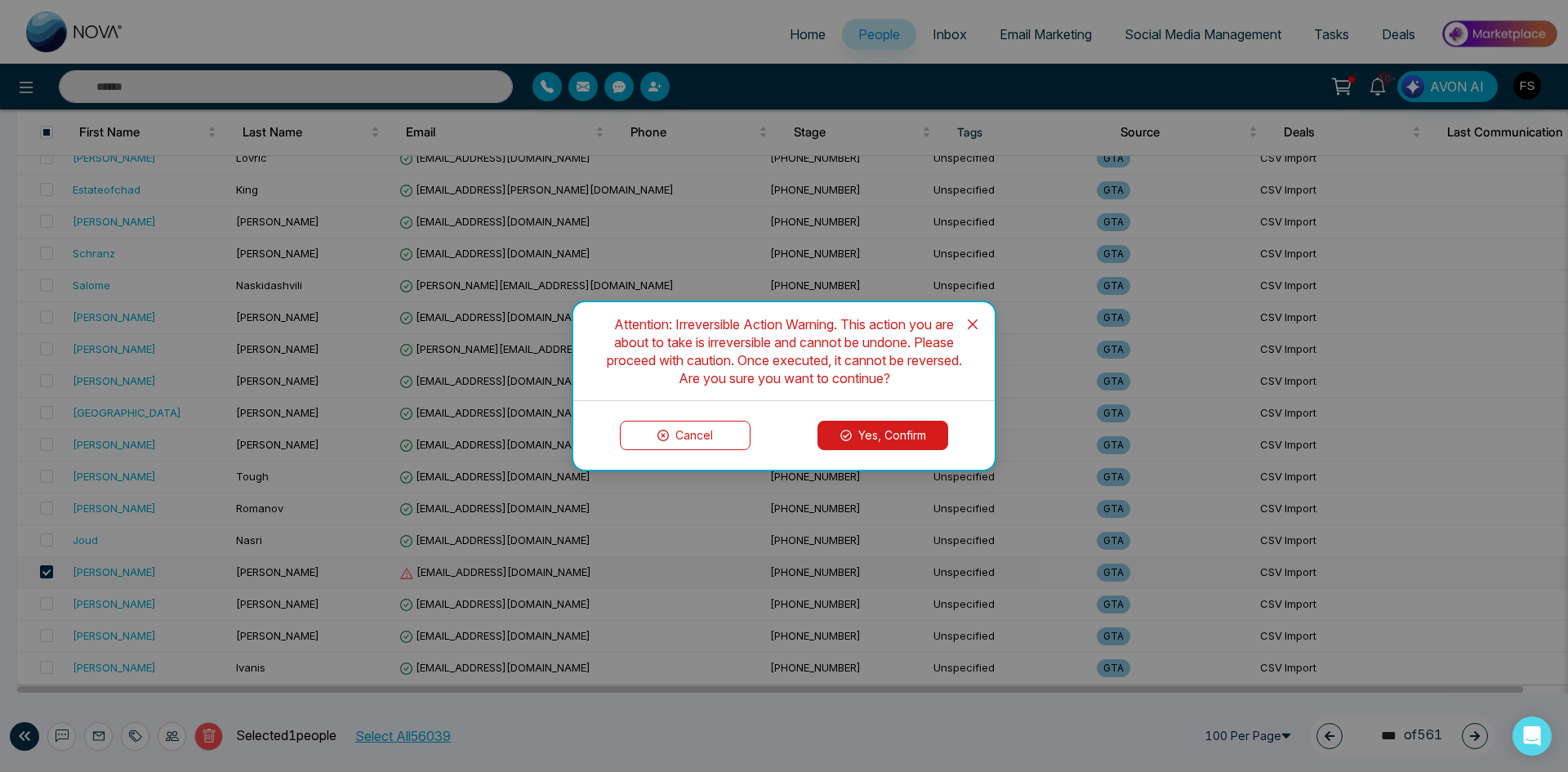
click at [913, 449] on button "Yes, Confirm" at bounding box center [883, 434] width 131 height 29
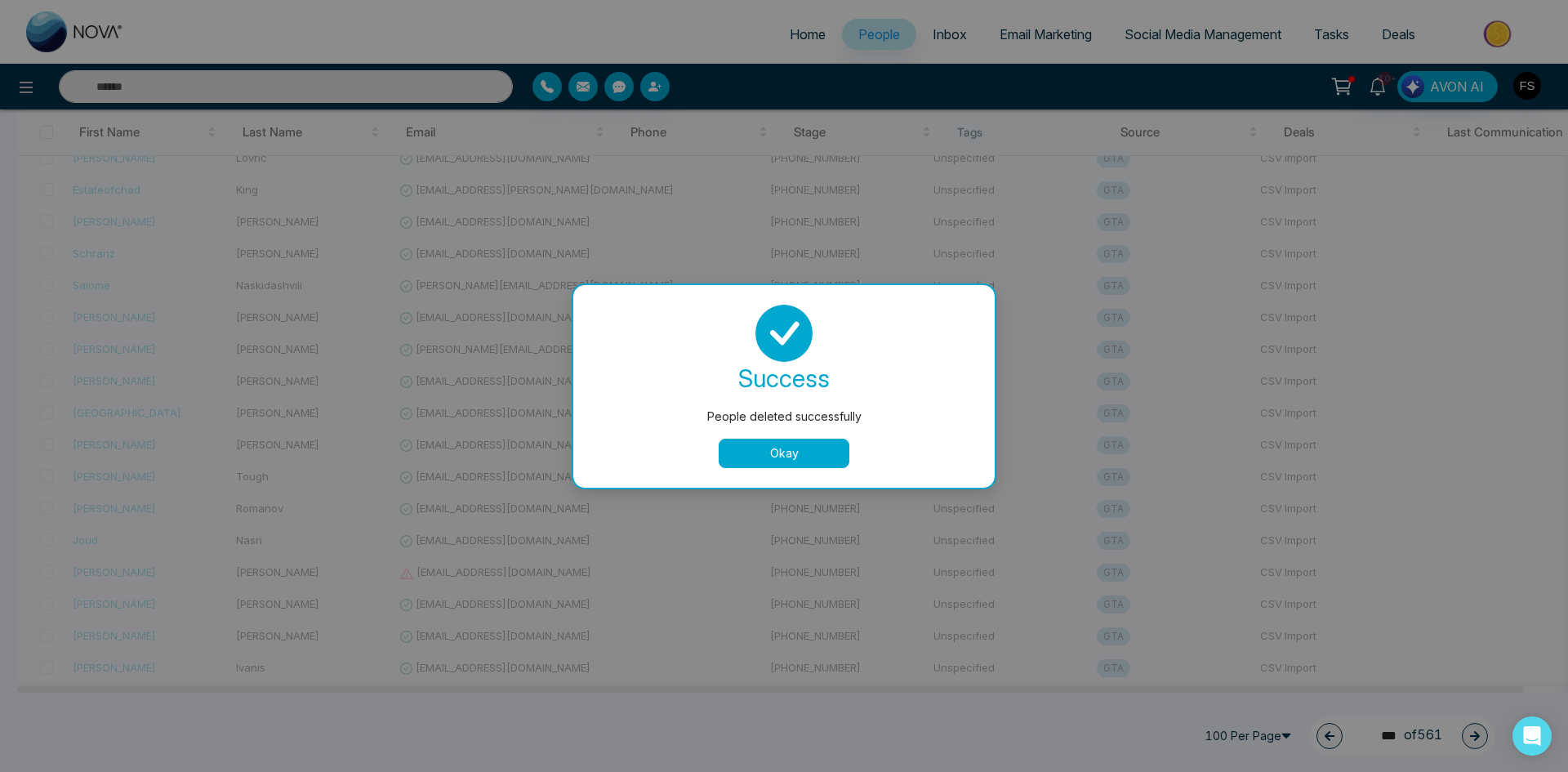
click at [808, 455] on button "Okay" at bounding box center [784, 452] width 131 height 29
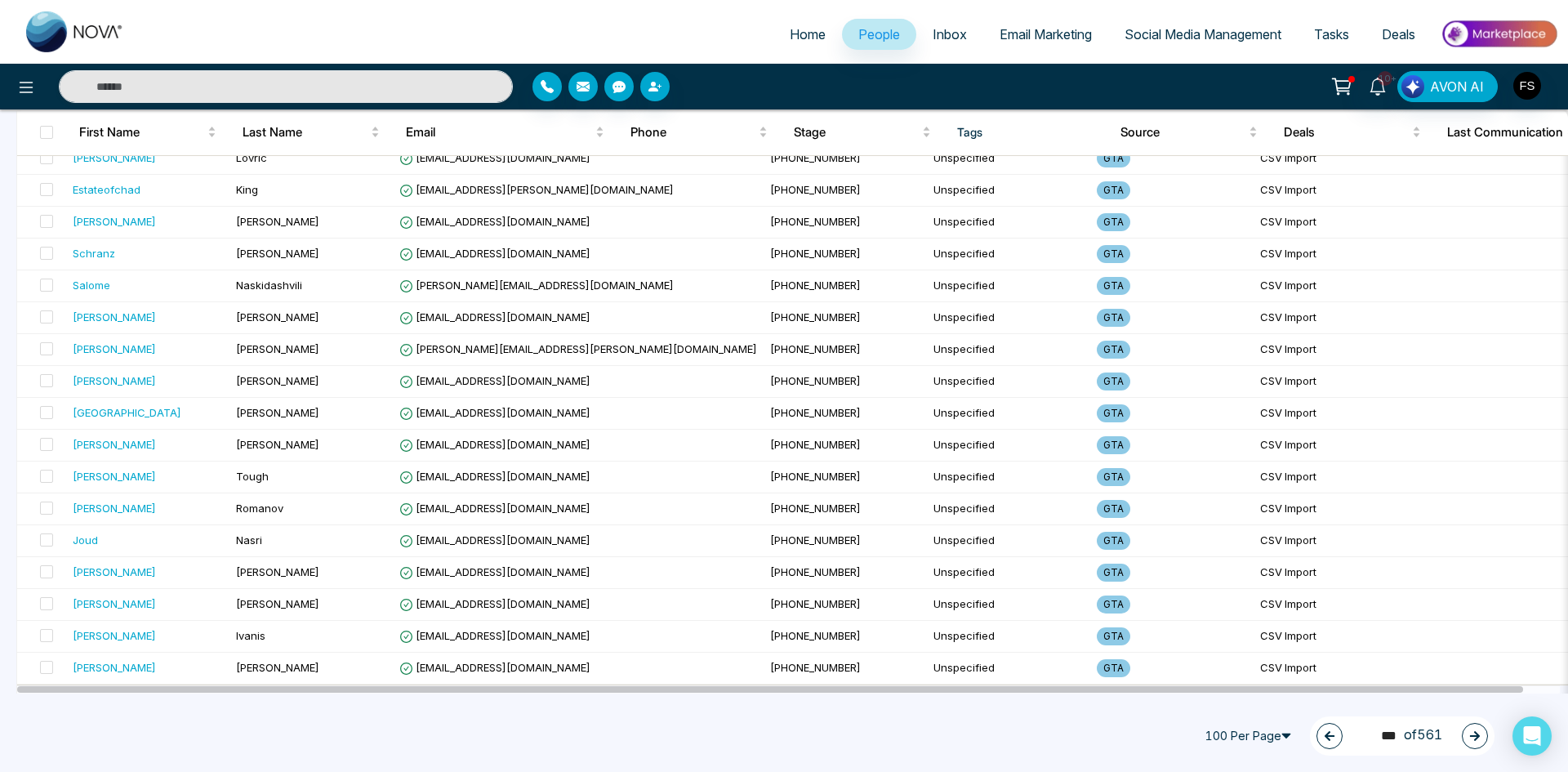
click at [1480, 740] on icon "button" at bounding box center [1475, 736] width 11 height 11
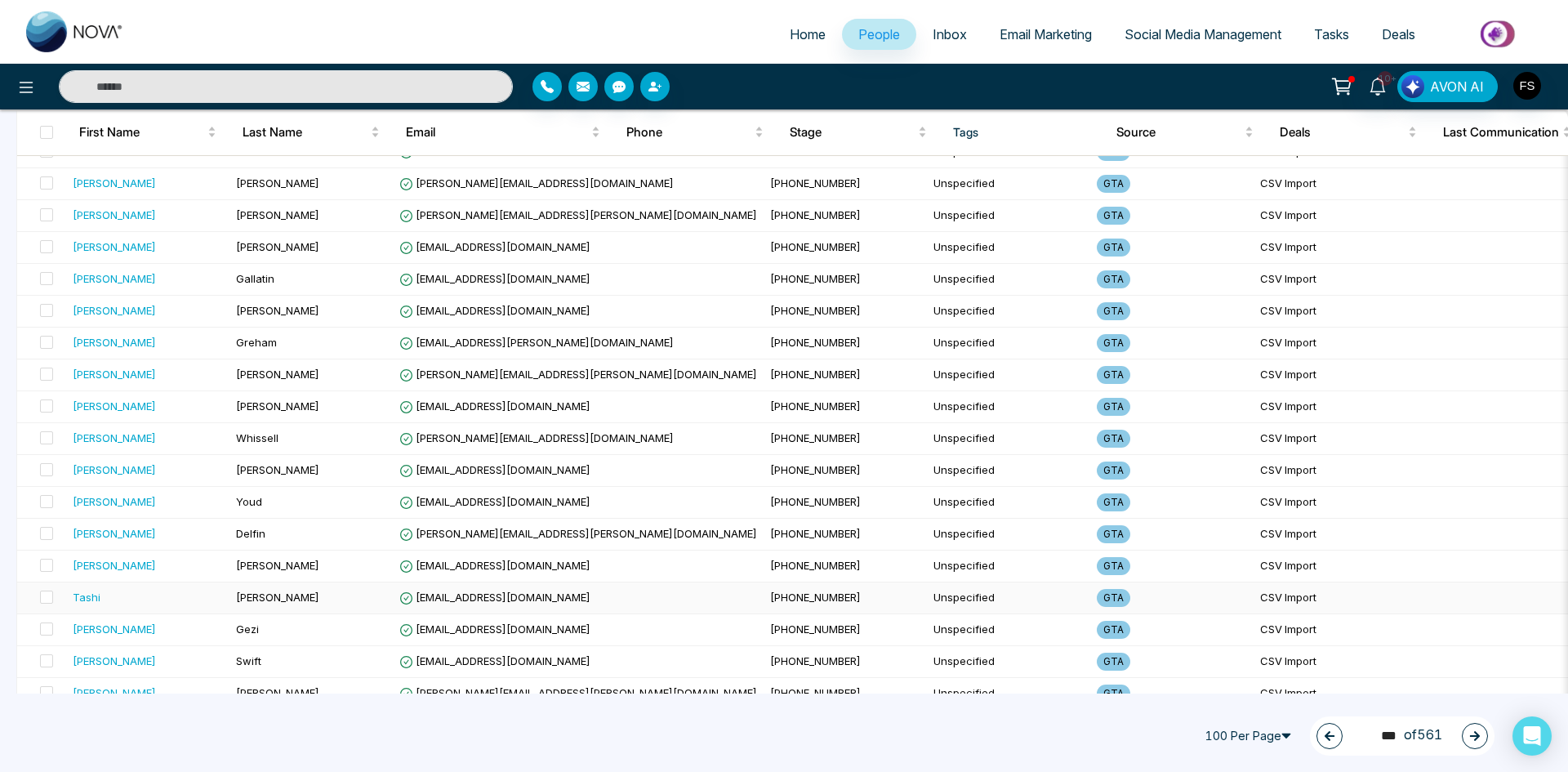
scroll to position [0, 0]
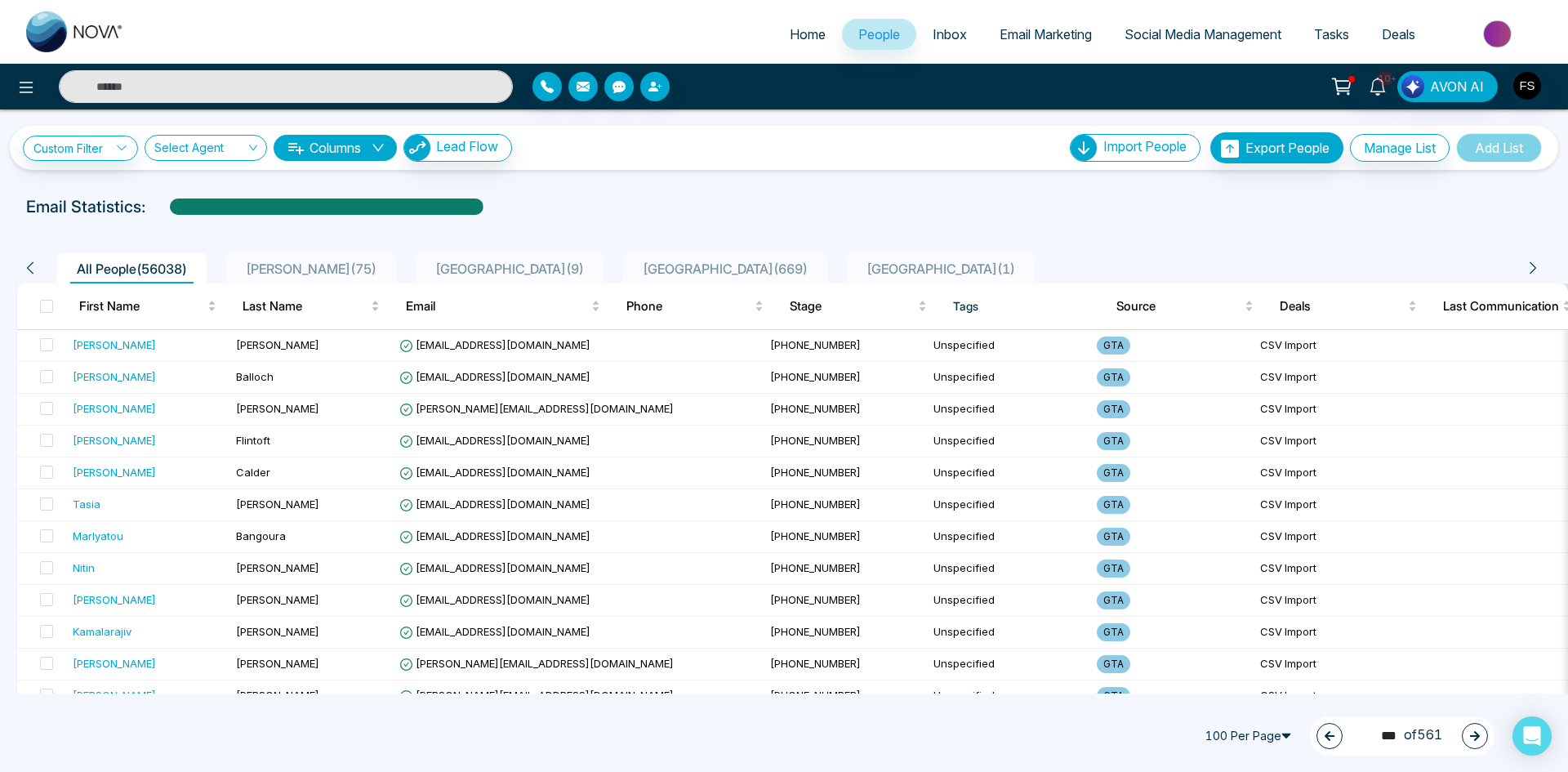
click at [1478, 744] on button "button" at bounding box center [1475, 736] width 27 height 27
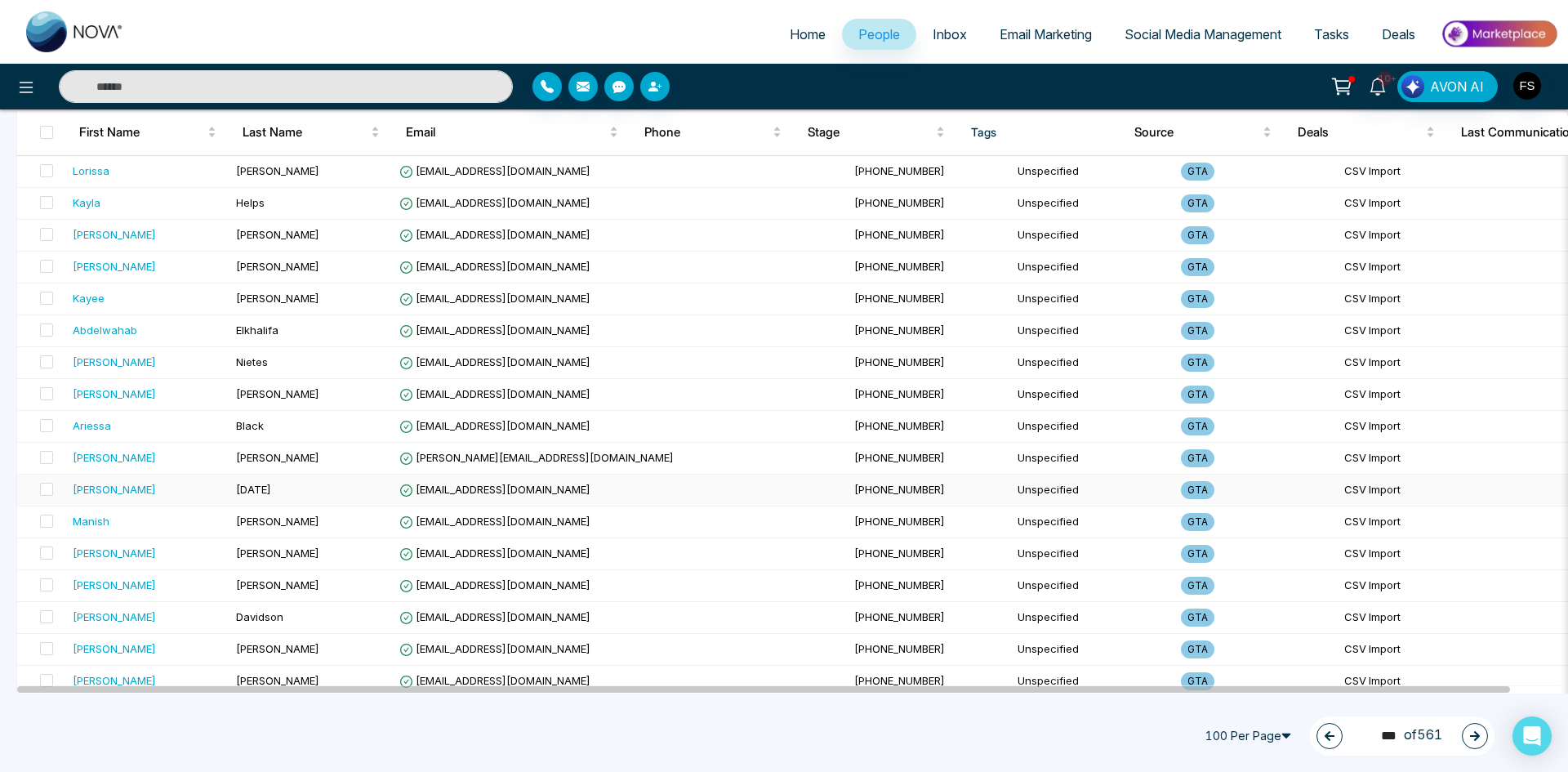
scroll to position [2830, 0]
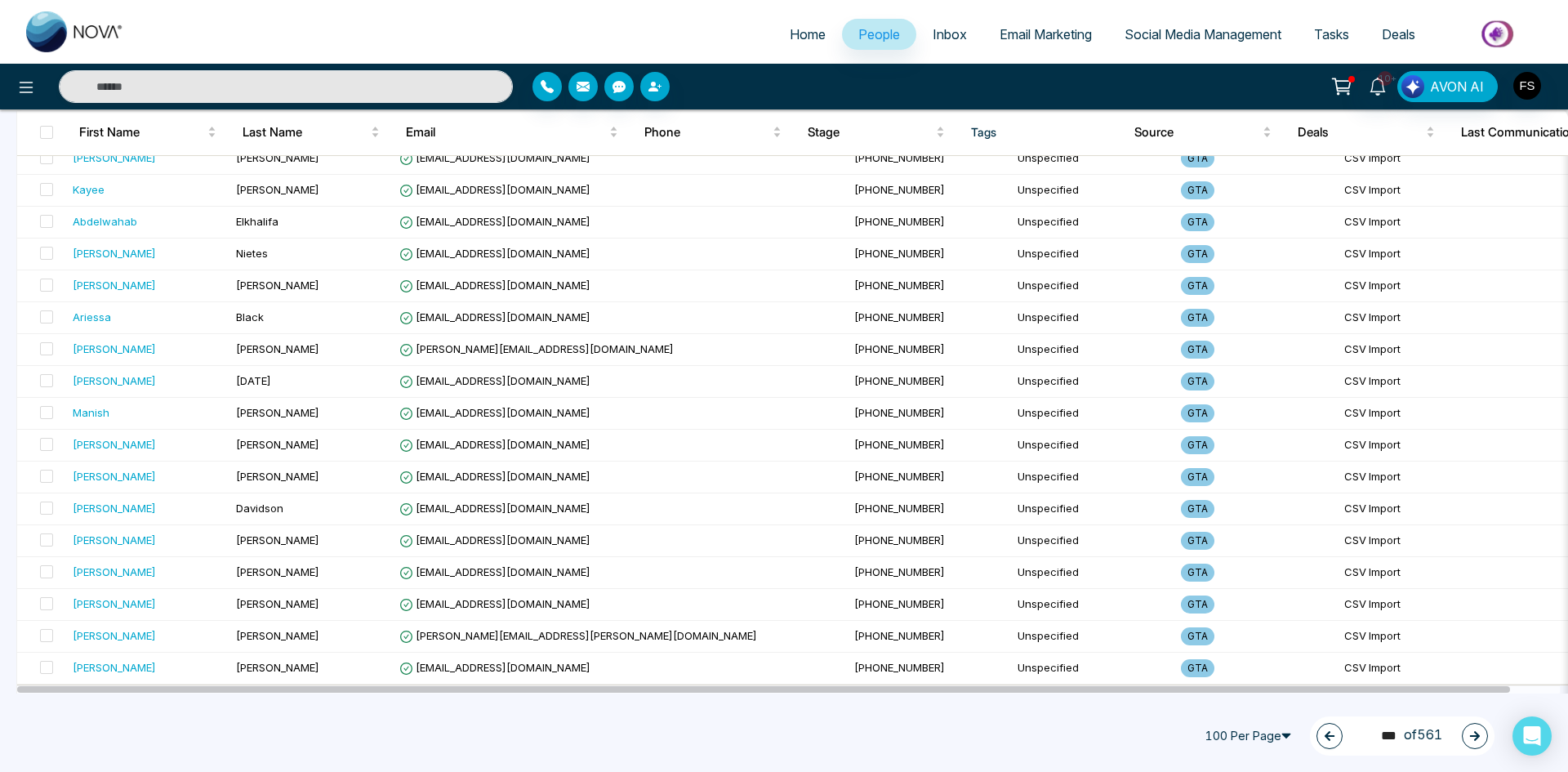
click at [1472, 740] on icon "button" at bounding box center [1475, 736] width 11 height 11
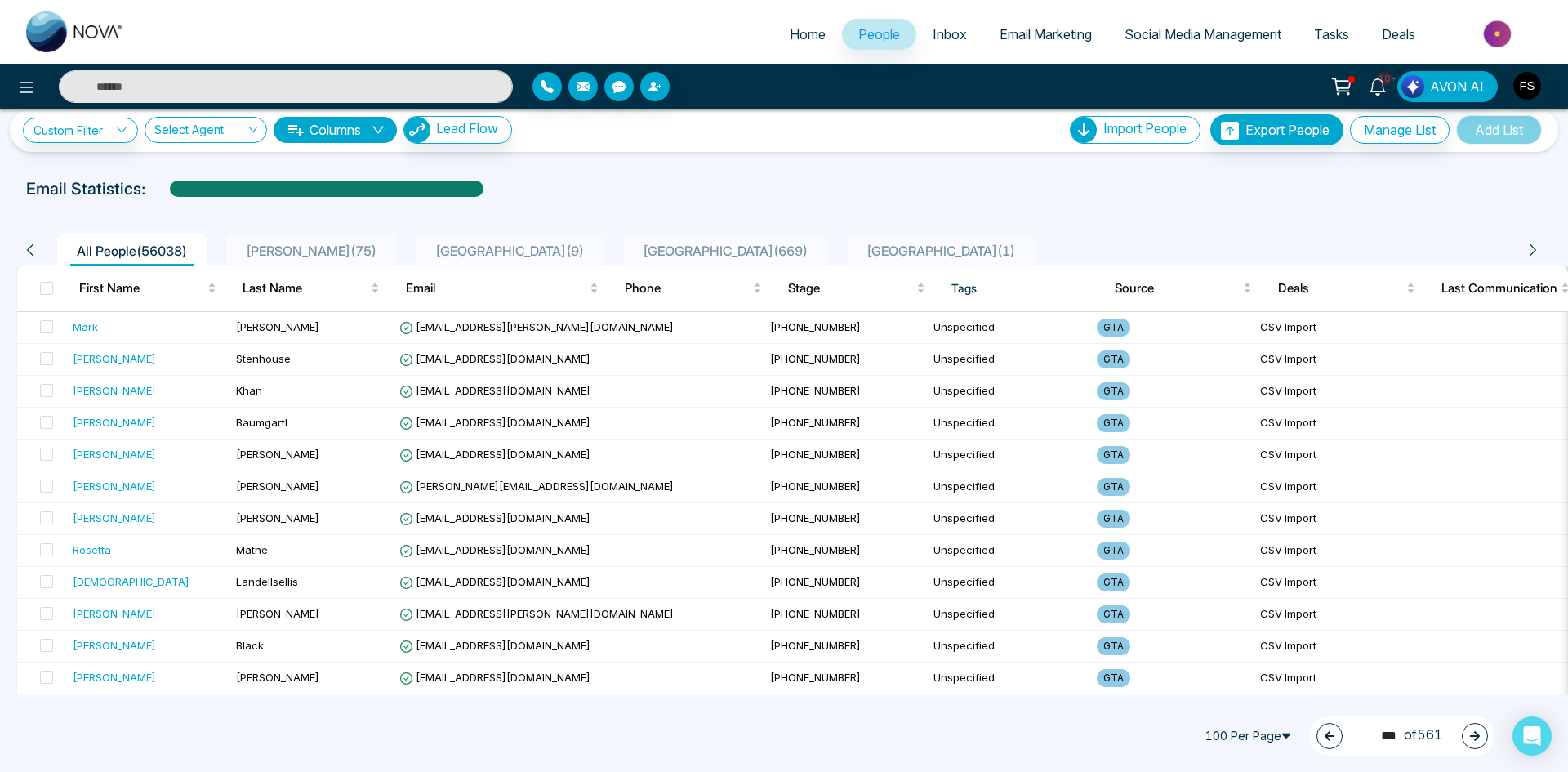
scroll to position [0, 0]
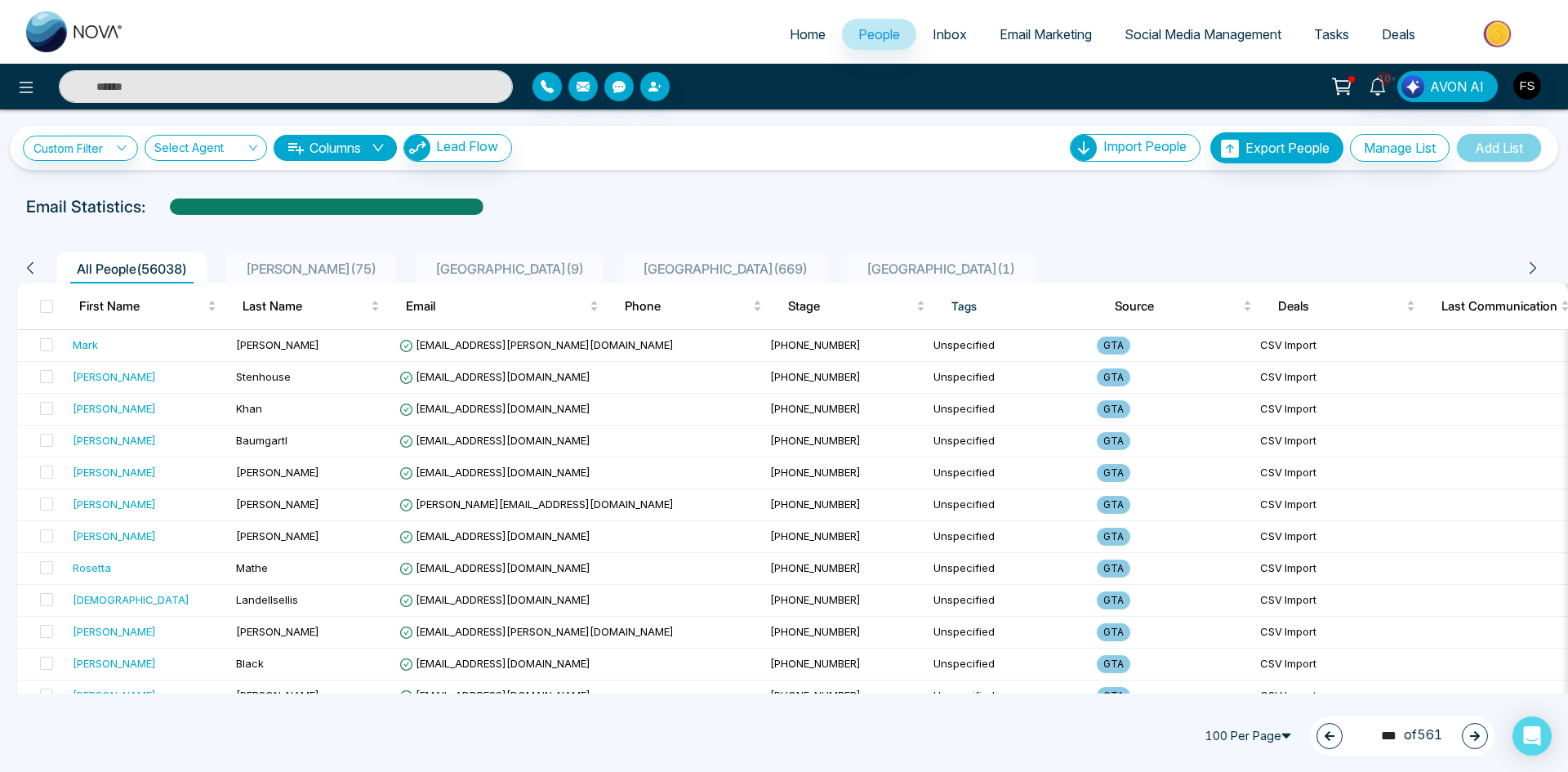
click at [1472, 741] on icon "button" at bounding box center [1475, 736] width 11 height 11
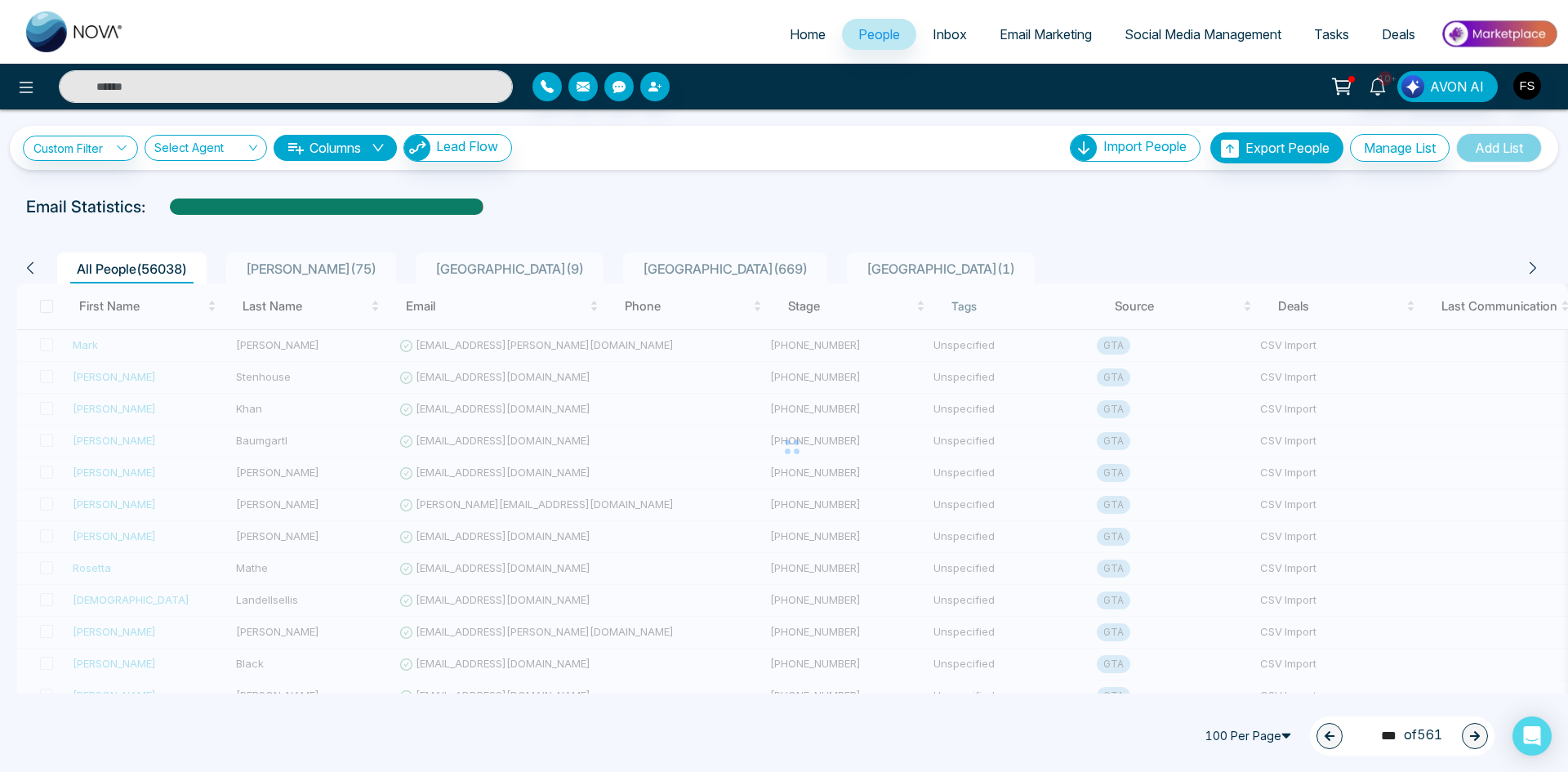
type input "***"
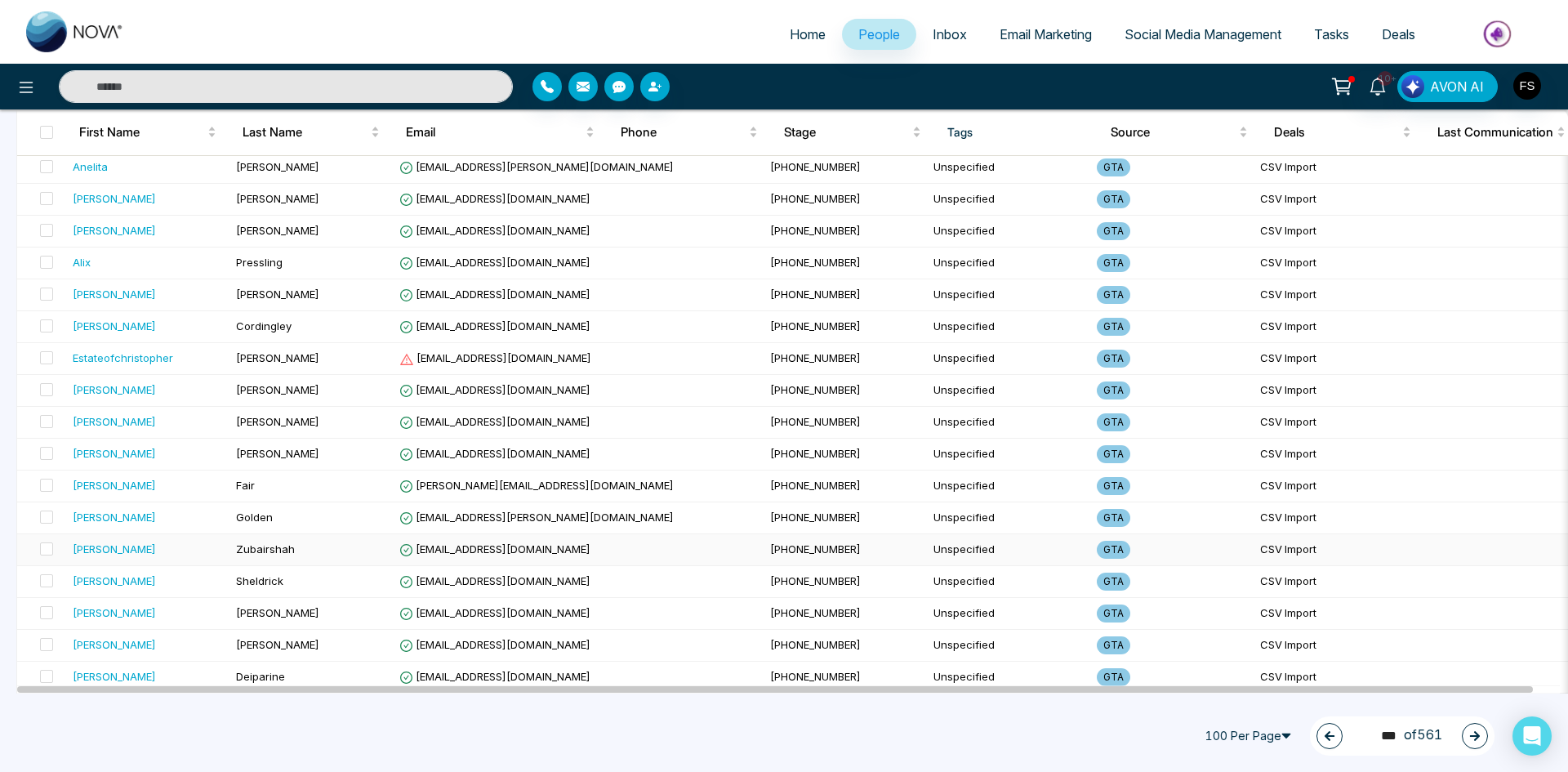
scroll to position [1061, 0]
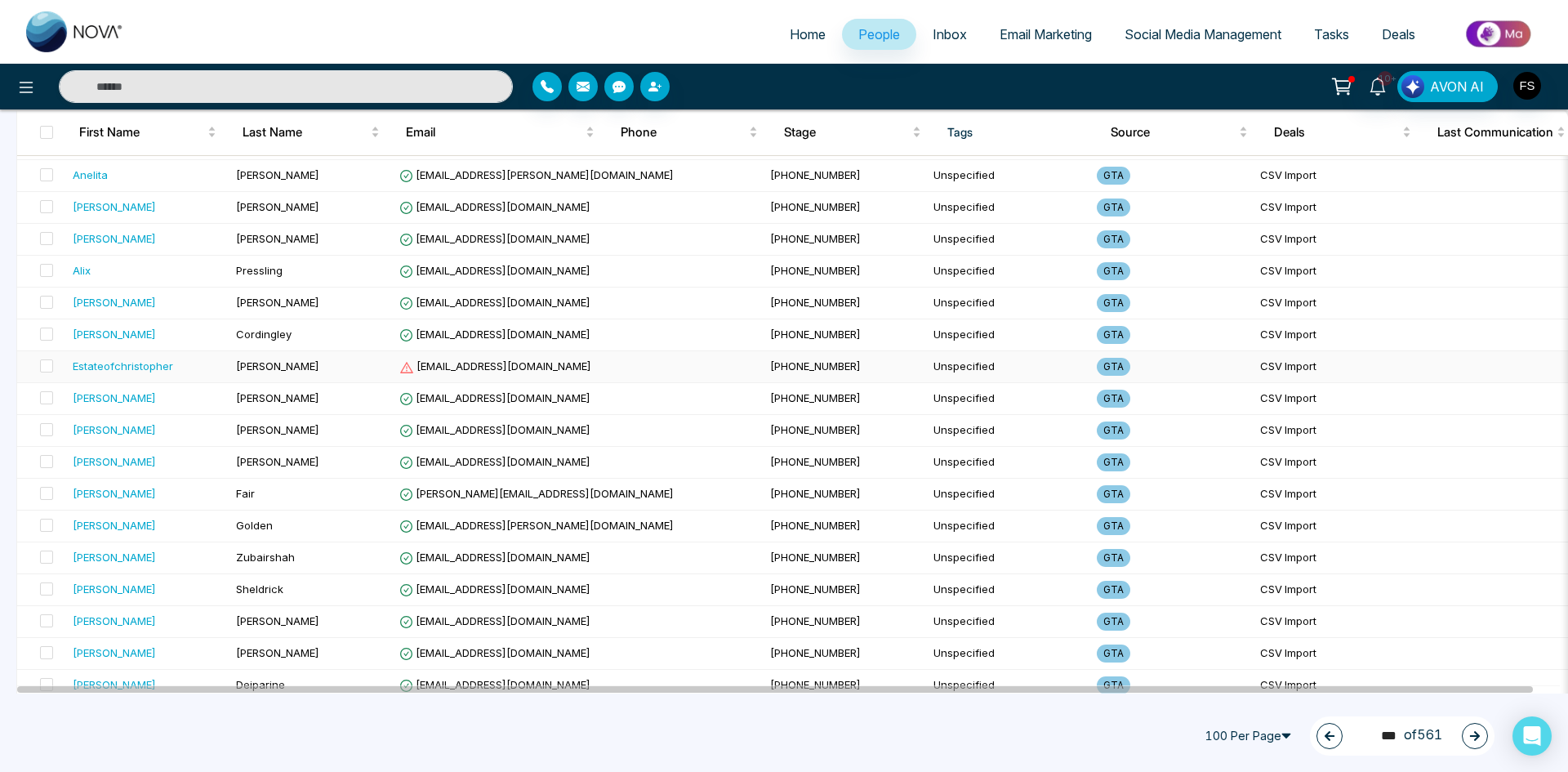
drag, startPoint x: 39, startPoint y: 367, endPoint x: 65, endPoint y: 379, distance: 28.6
click at [45, 369] on label at bounding box center [42, 366] width 23 height 18
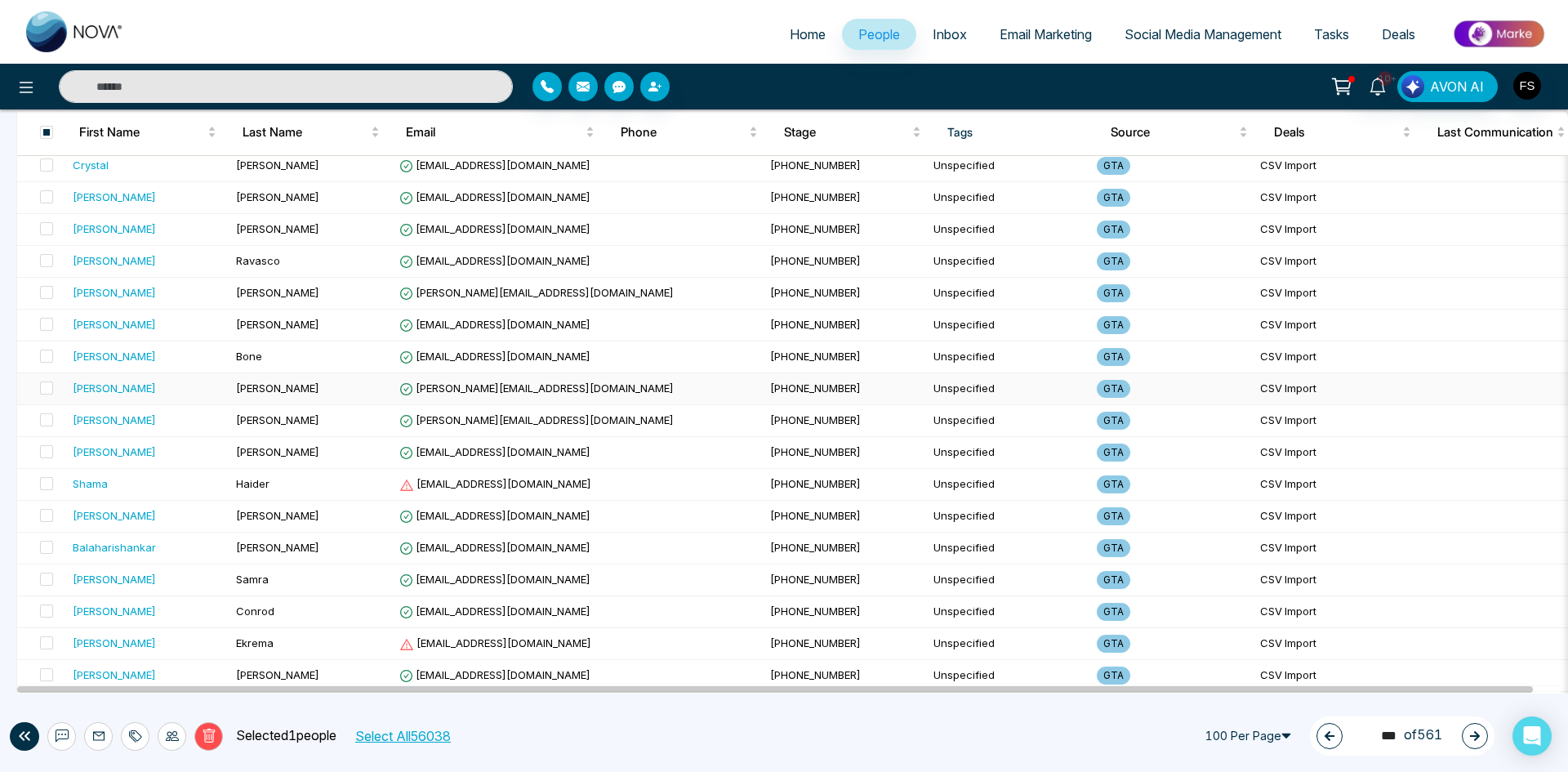
scroll to position [2694, 0]
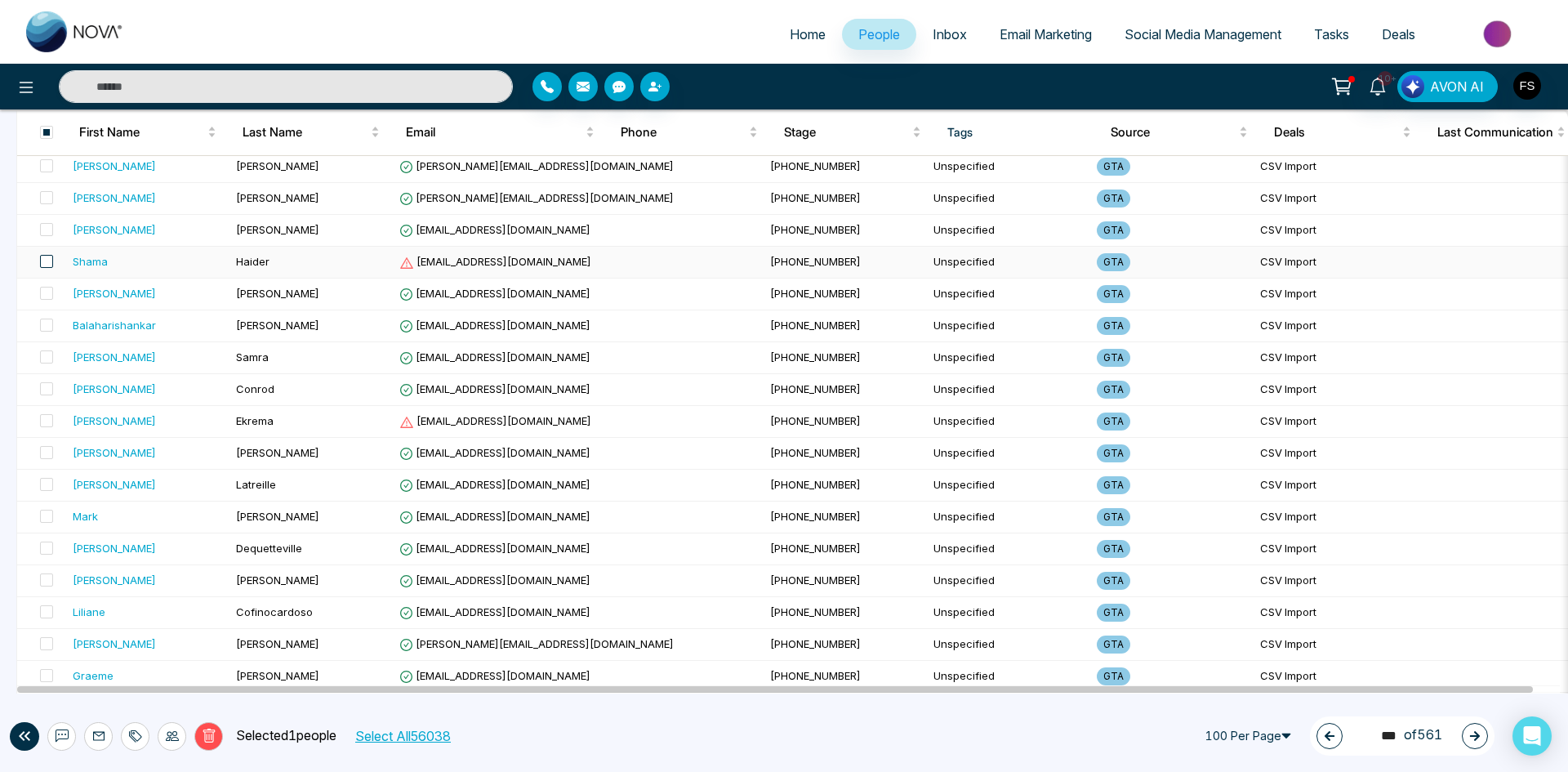
click at [44, 260] on span at bounding box center [46, 262] width 13 height 13
click at [46, 425] on span at bounding box center [46, 421] width 13 height 13
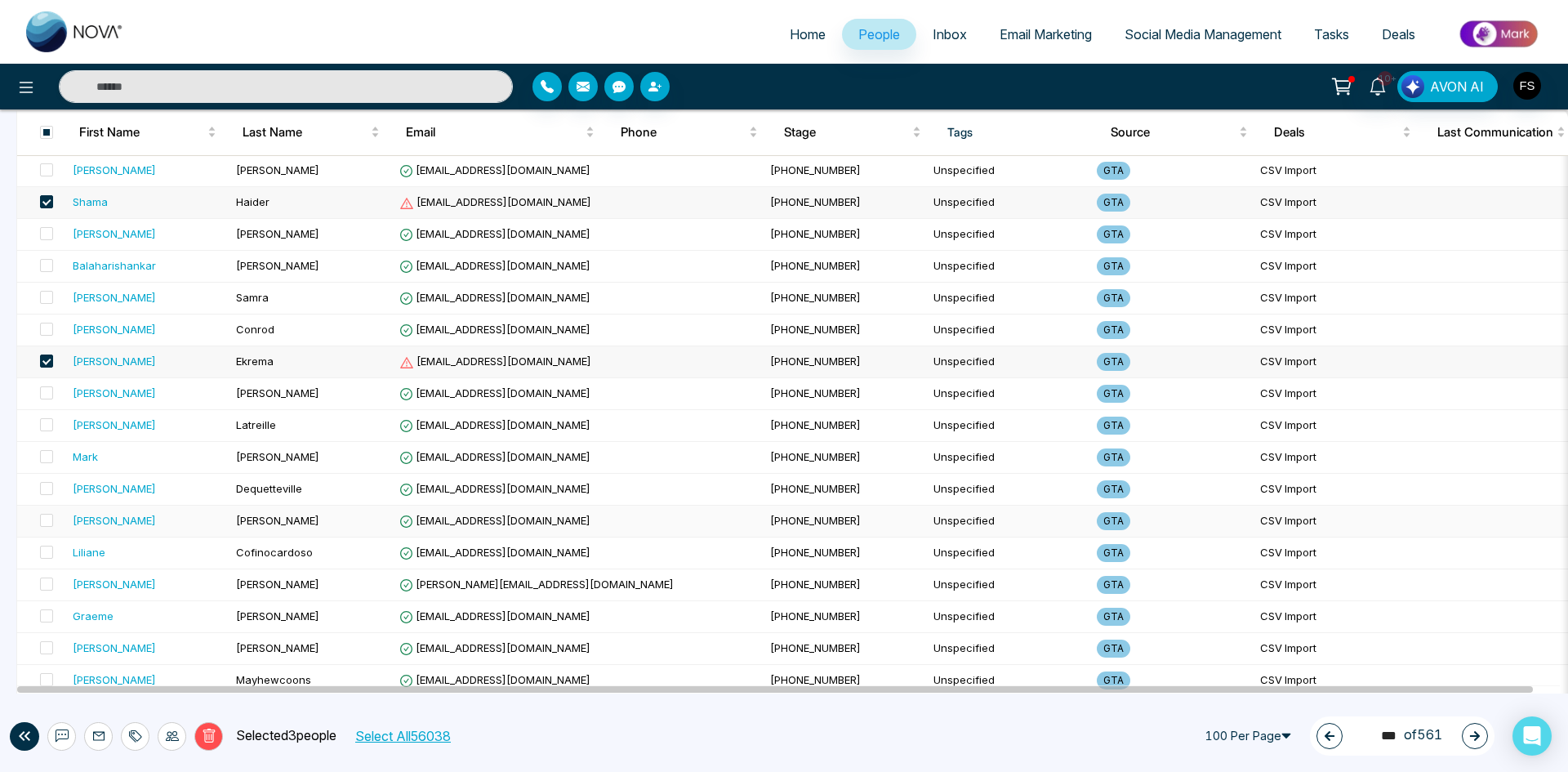
scroll to position [2830, 0]
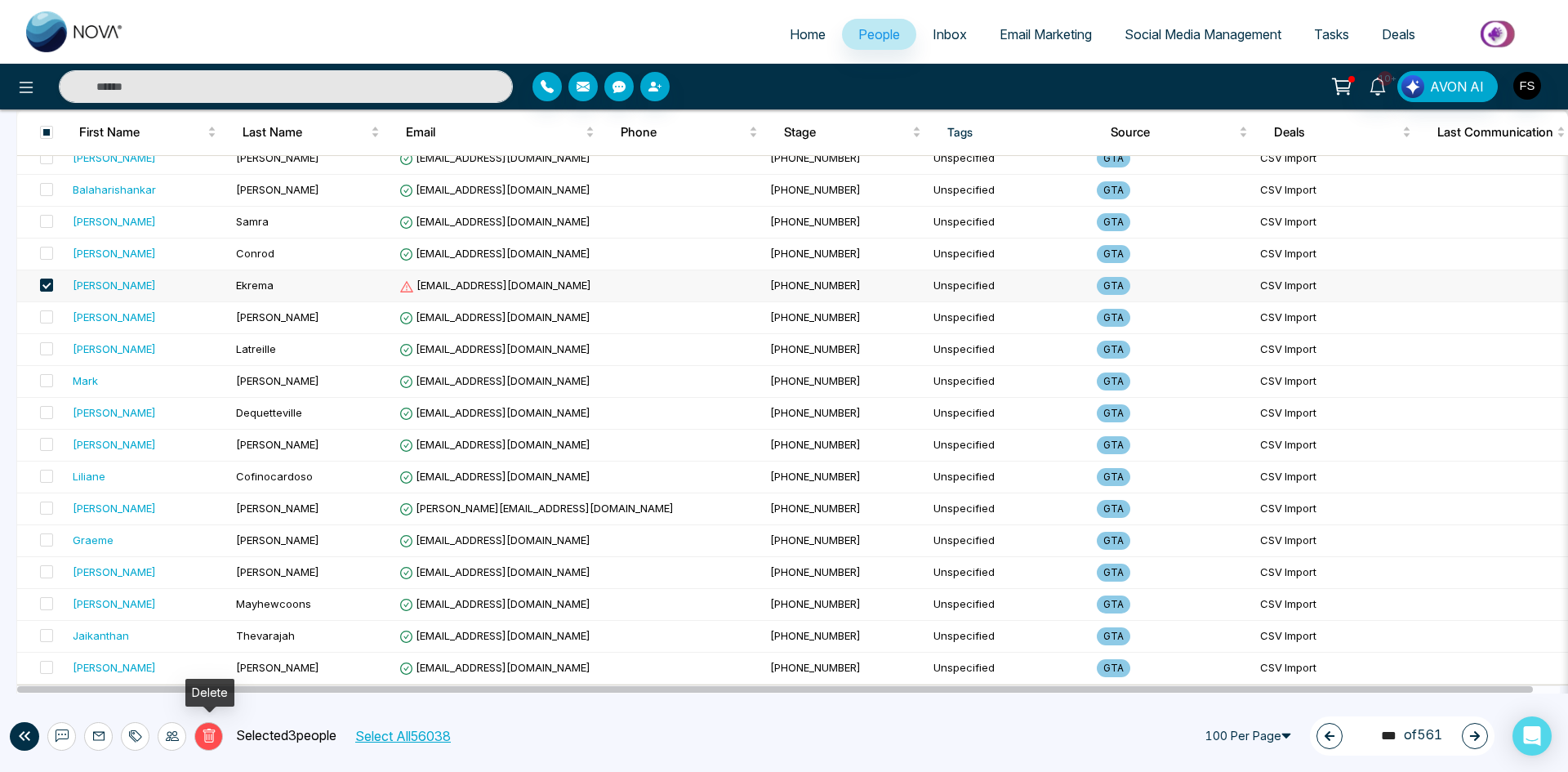
click at [209, 732] on icon at bounding box center [209, 735] width 14 height 14
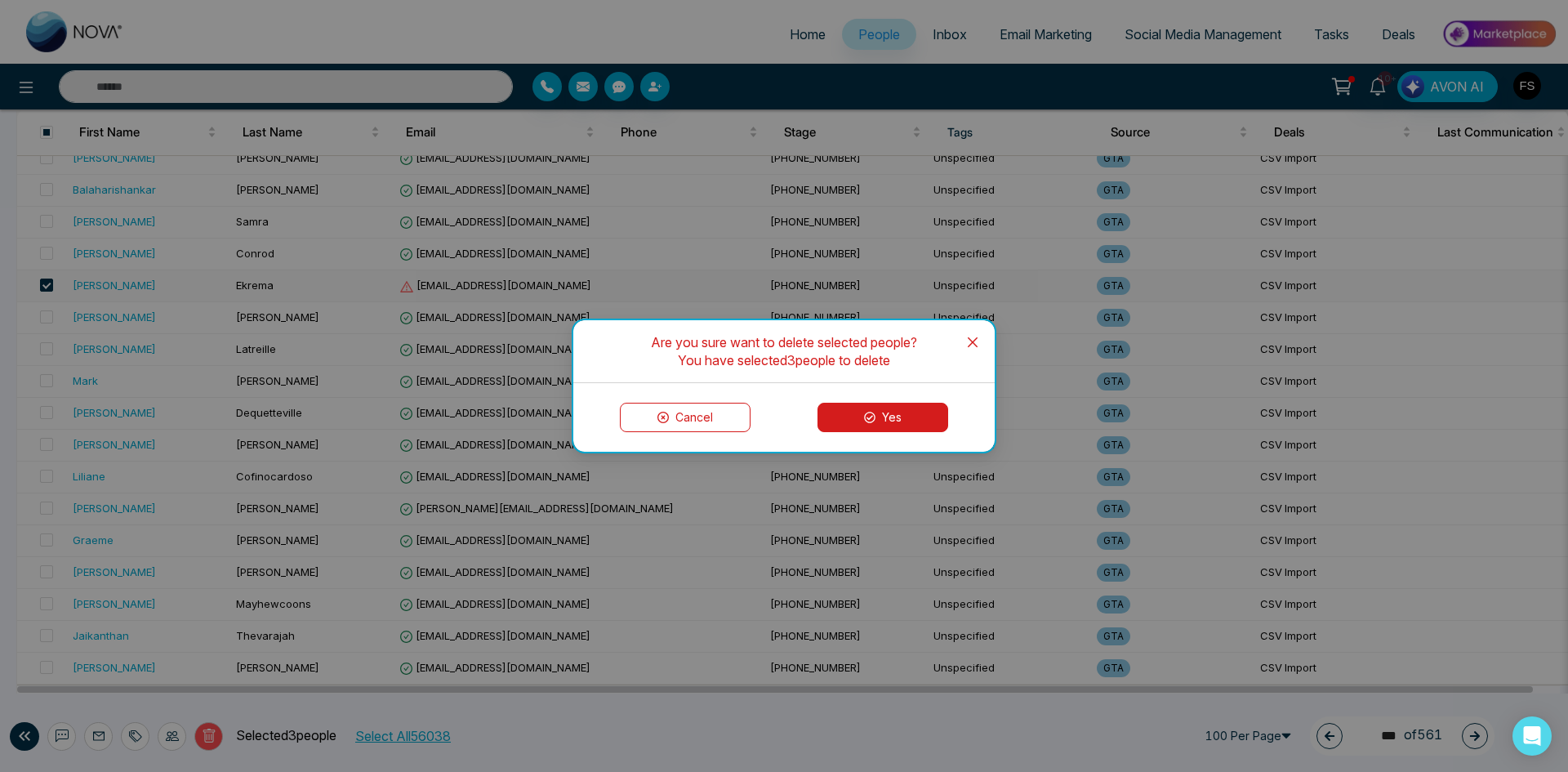
click at [920, 413] on button "Yes" at bounding box center [883, 416] width 131 height 29
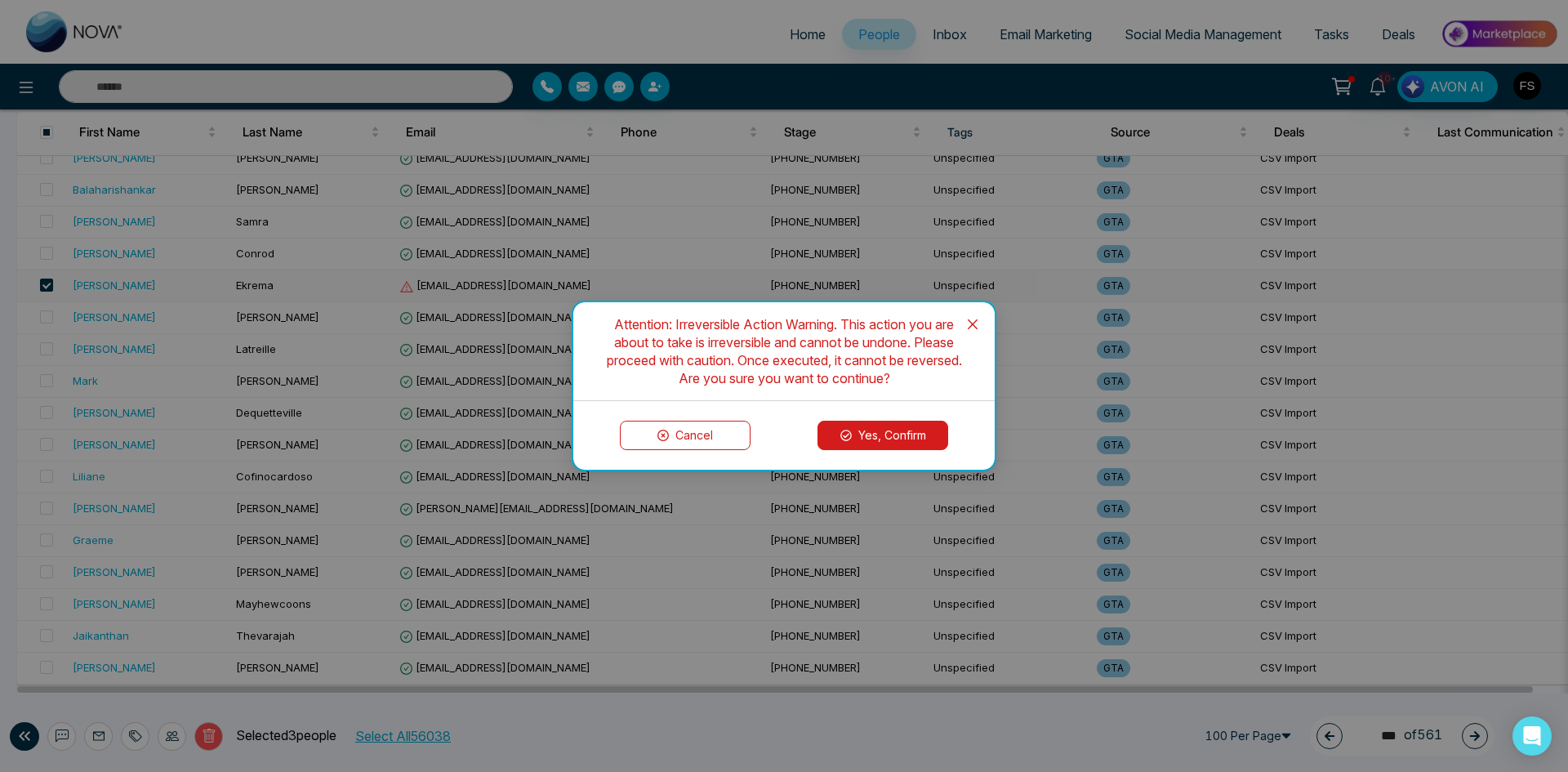
click at [907, 443] on button "Yes, Confirm" at bounding box center [883, 434] width 131 height 29
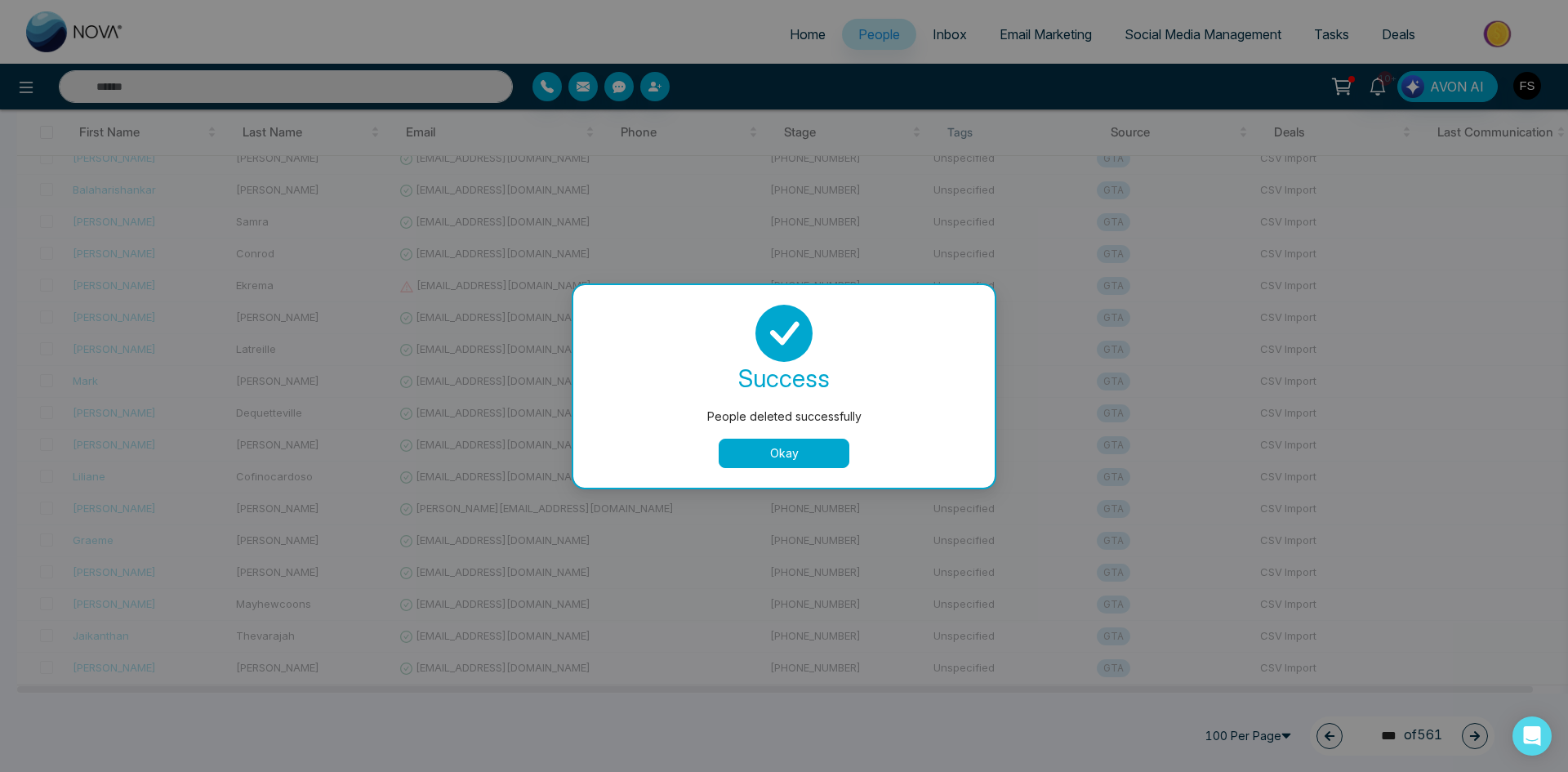
drag, startPoint x: 783, startPoint y: 464, endPoint x: 790, endPoint y: 456, distance: 10.6
click at [784, 464] on button "Okay" at bounding box center [784, 452] width 131 height 29
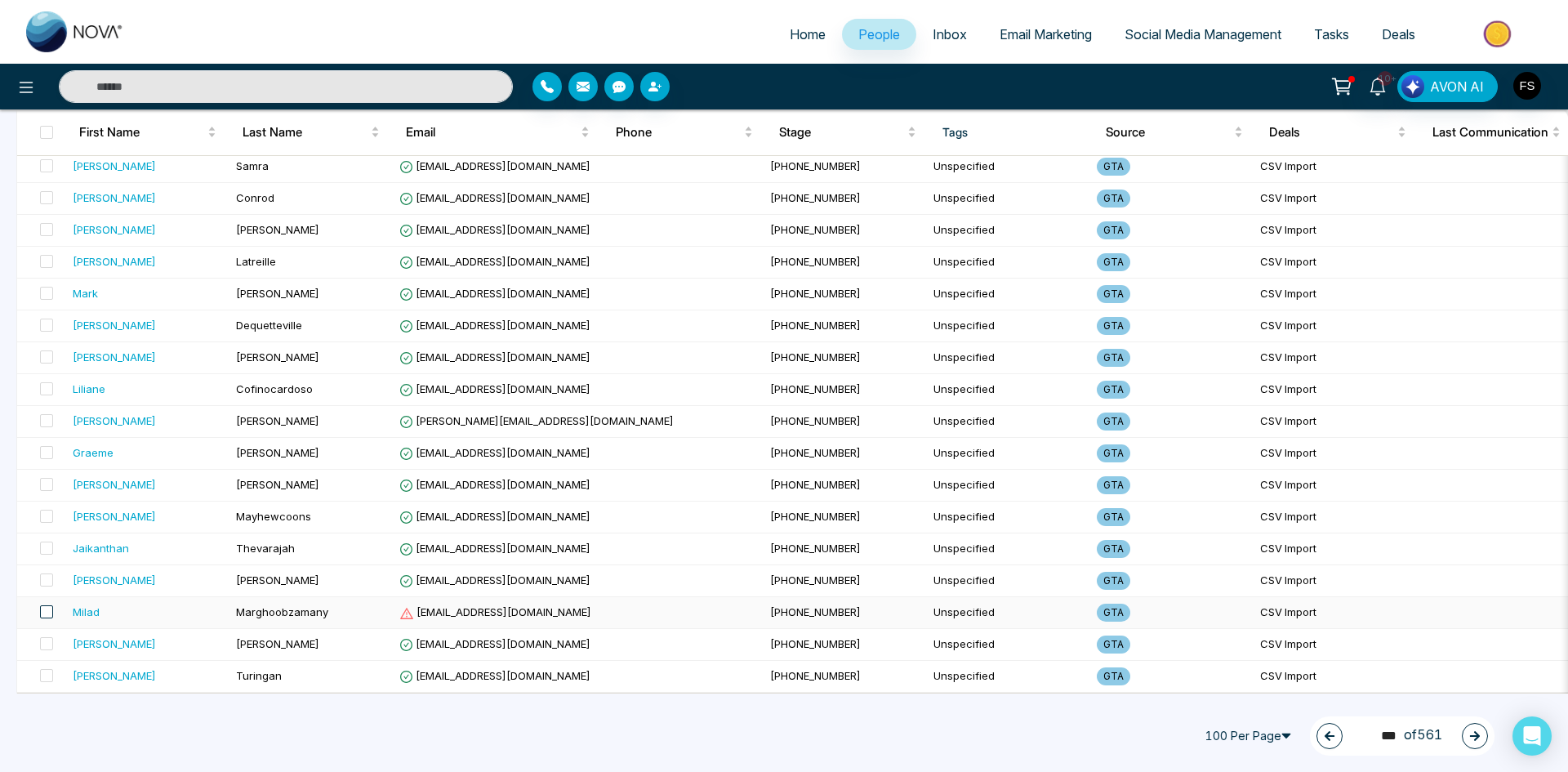
click at [46, 605] on span at bounding box center [46, 612] width 13 height 13
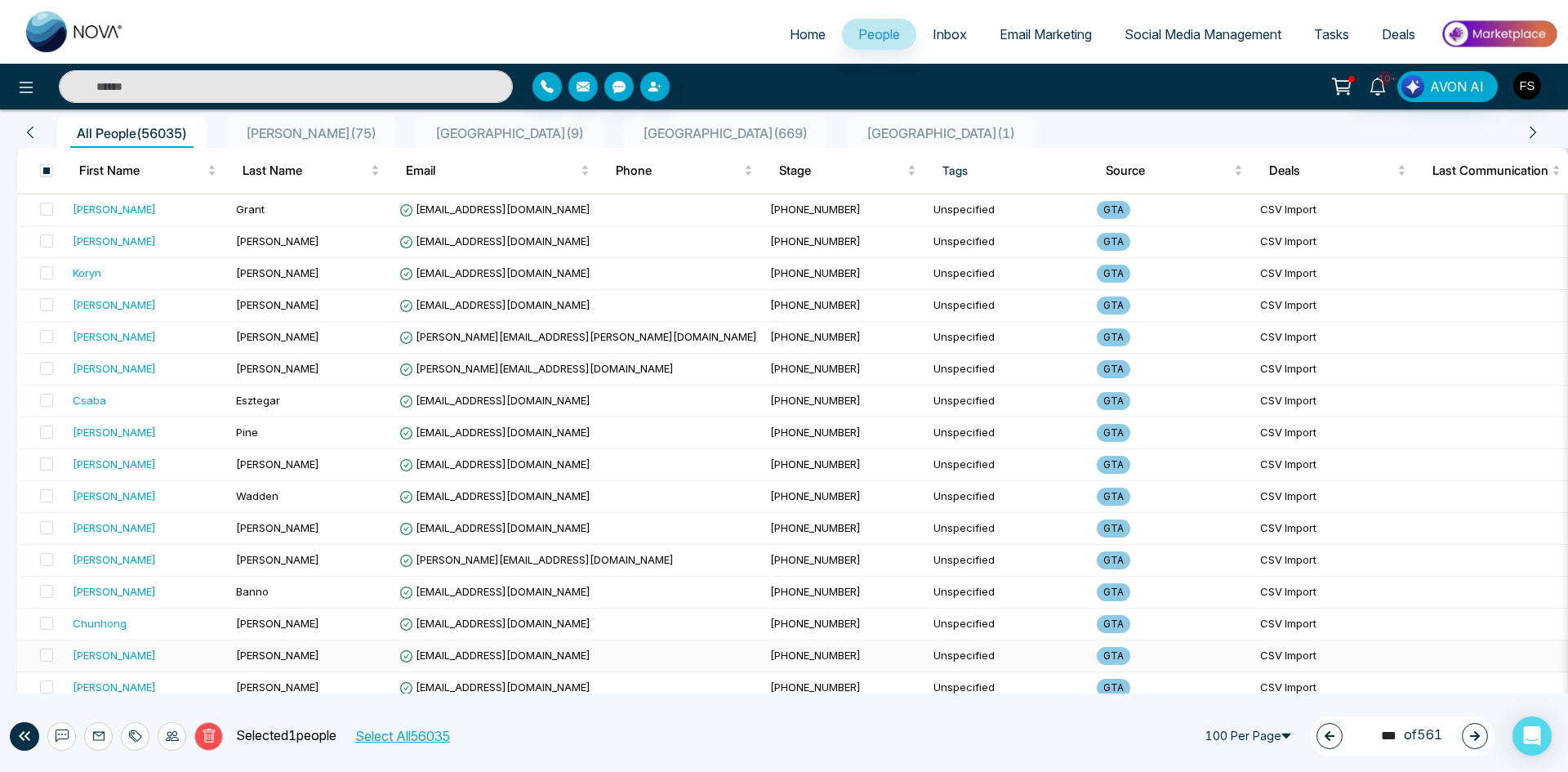
scroll to position [0, 0]
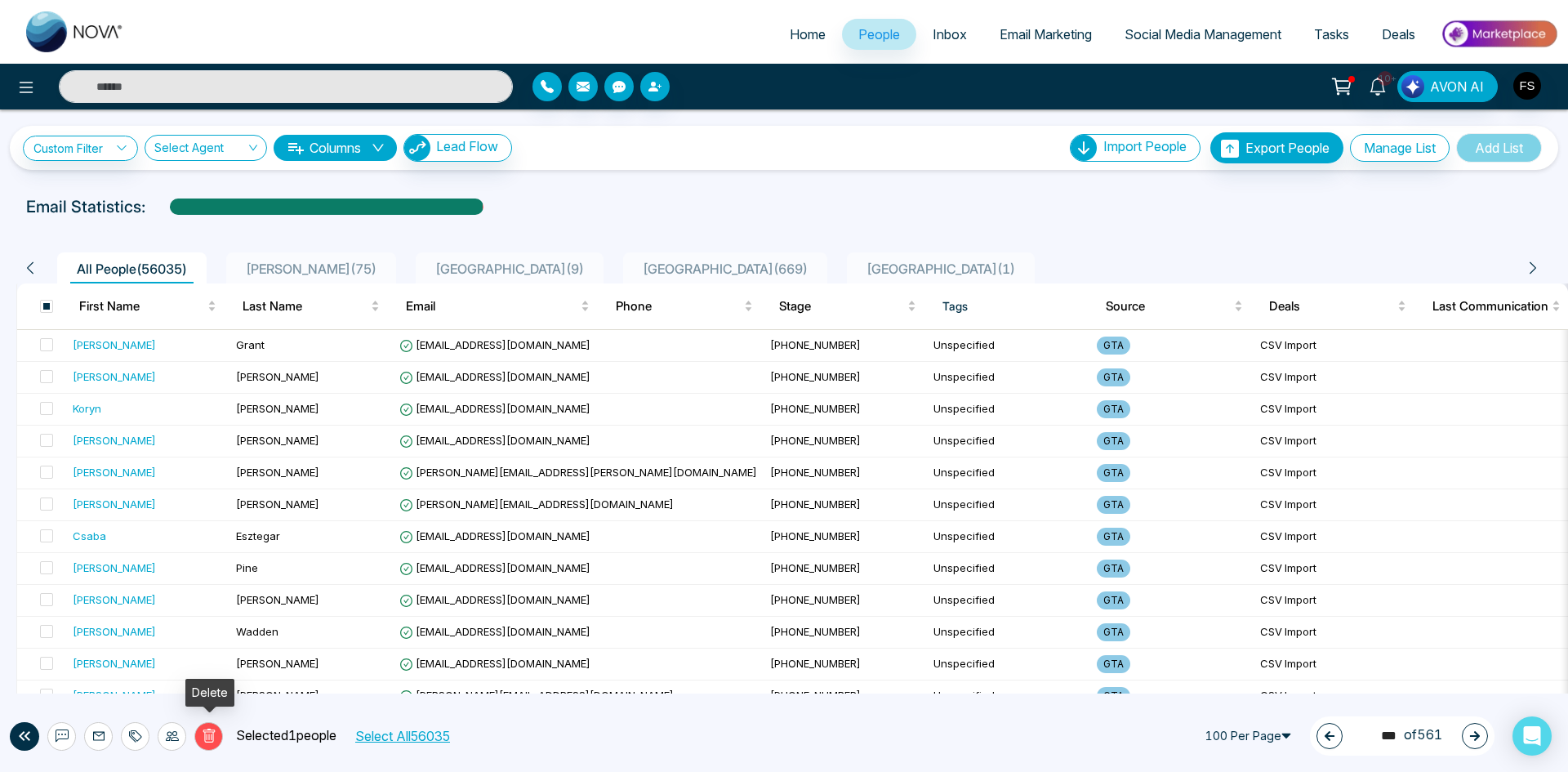
click at [208, 736] on icon at bounding box center [209, 735] width 14 height 14
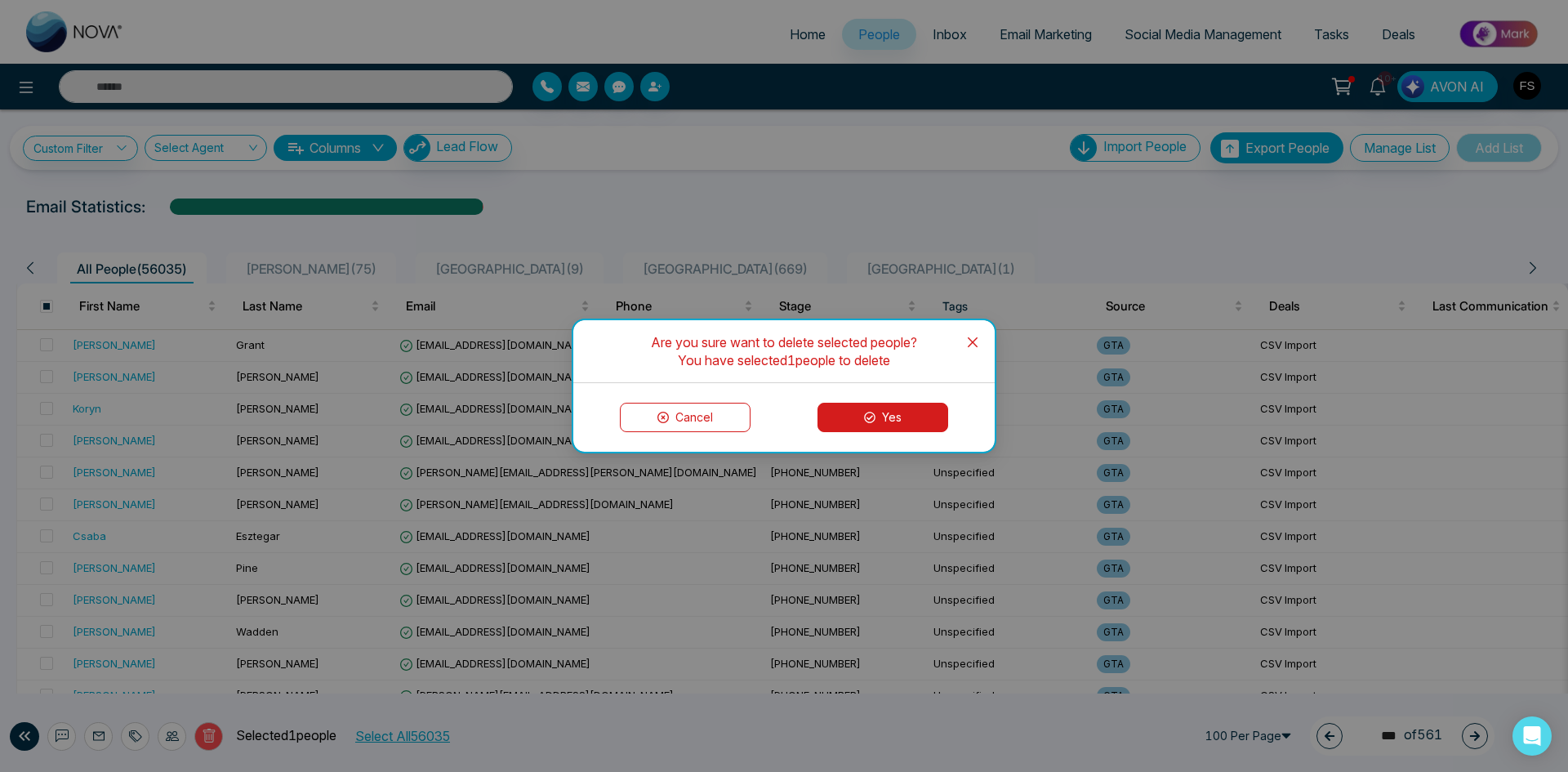
click at [883, 409] on button "Yes" at bounding box center [883, 416] width 131 height 29
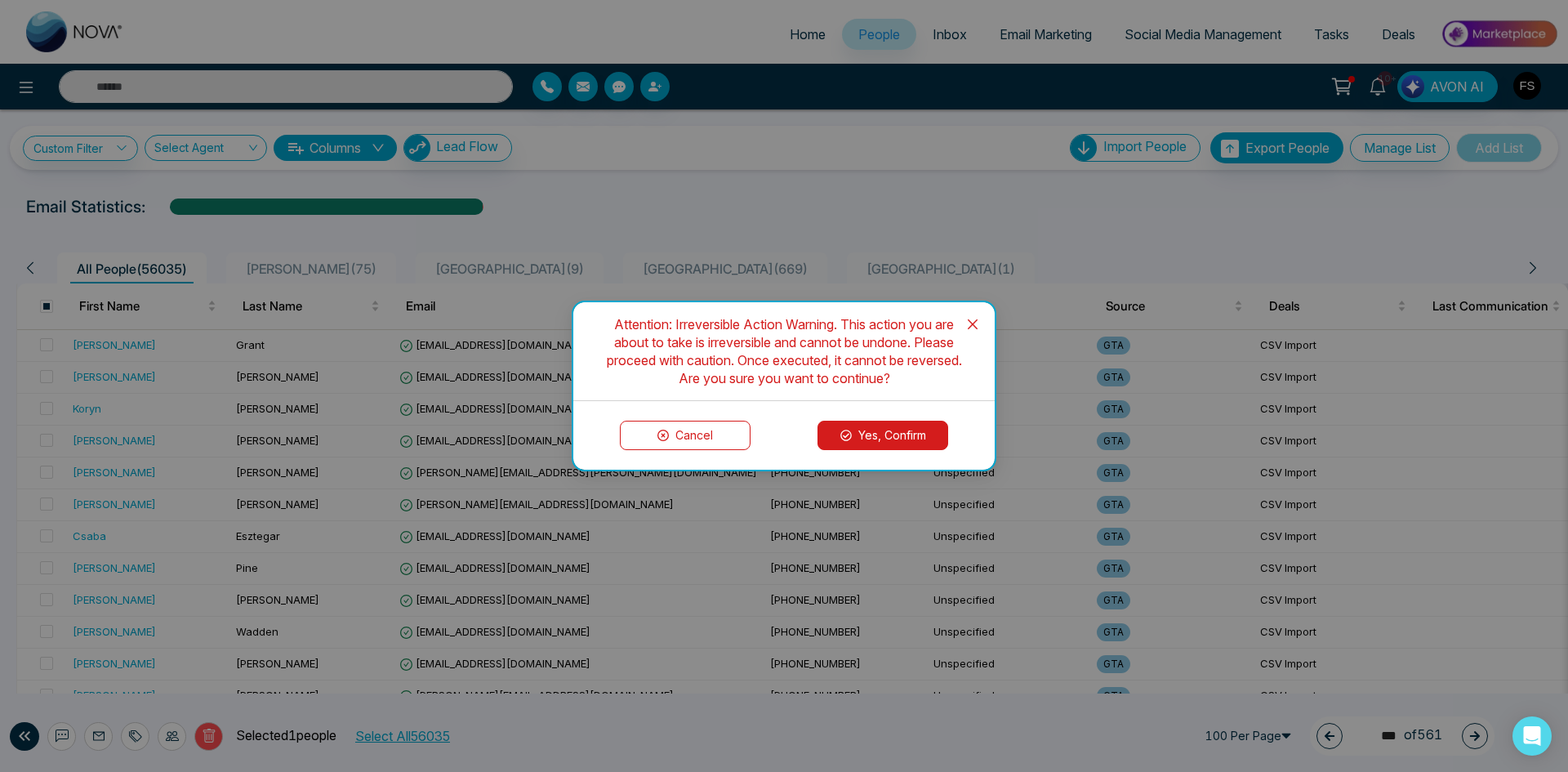
click at [920, 438] on button "Yes, Confirm" at bounding box center [883, 434] width 131 height 29
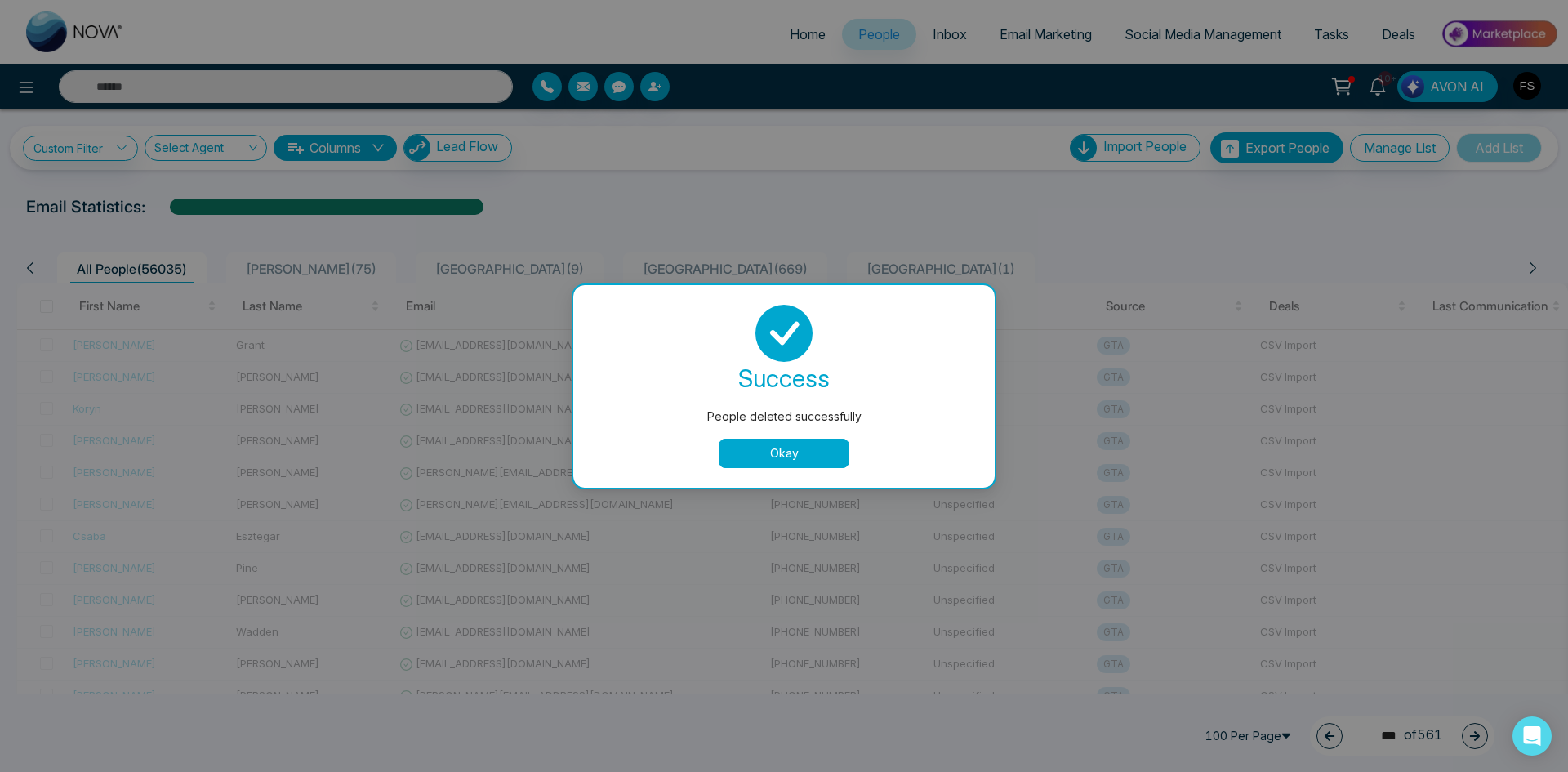
click at [803, 441] on button "Okay" at bounding box center [784, 452] width 131 height 29
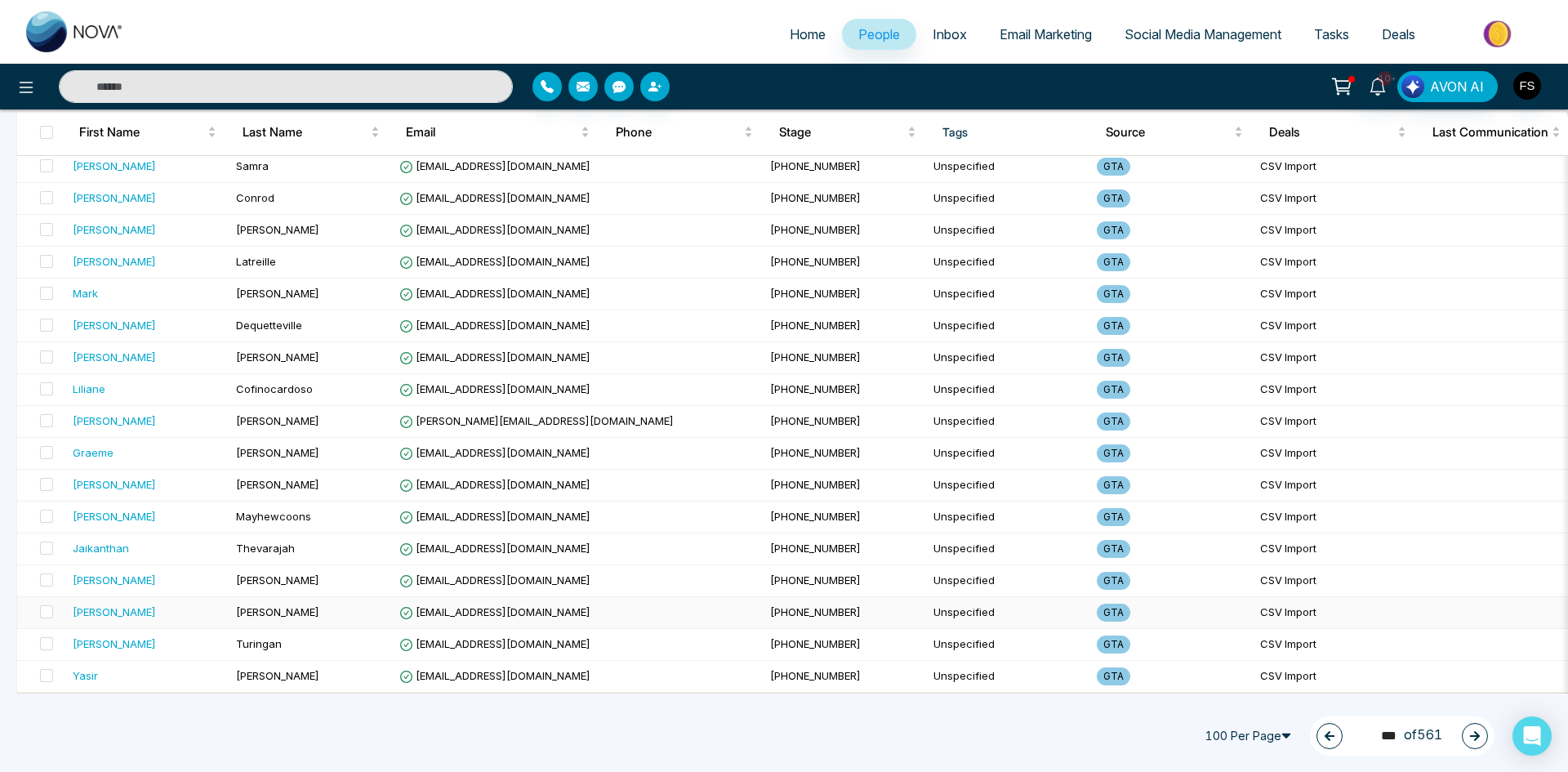
scroll to position [2830, 0]
click at [1524, 82] on img "button" at bounding box center [1527, 85] width 28 height 28
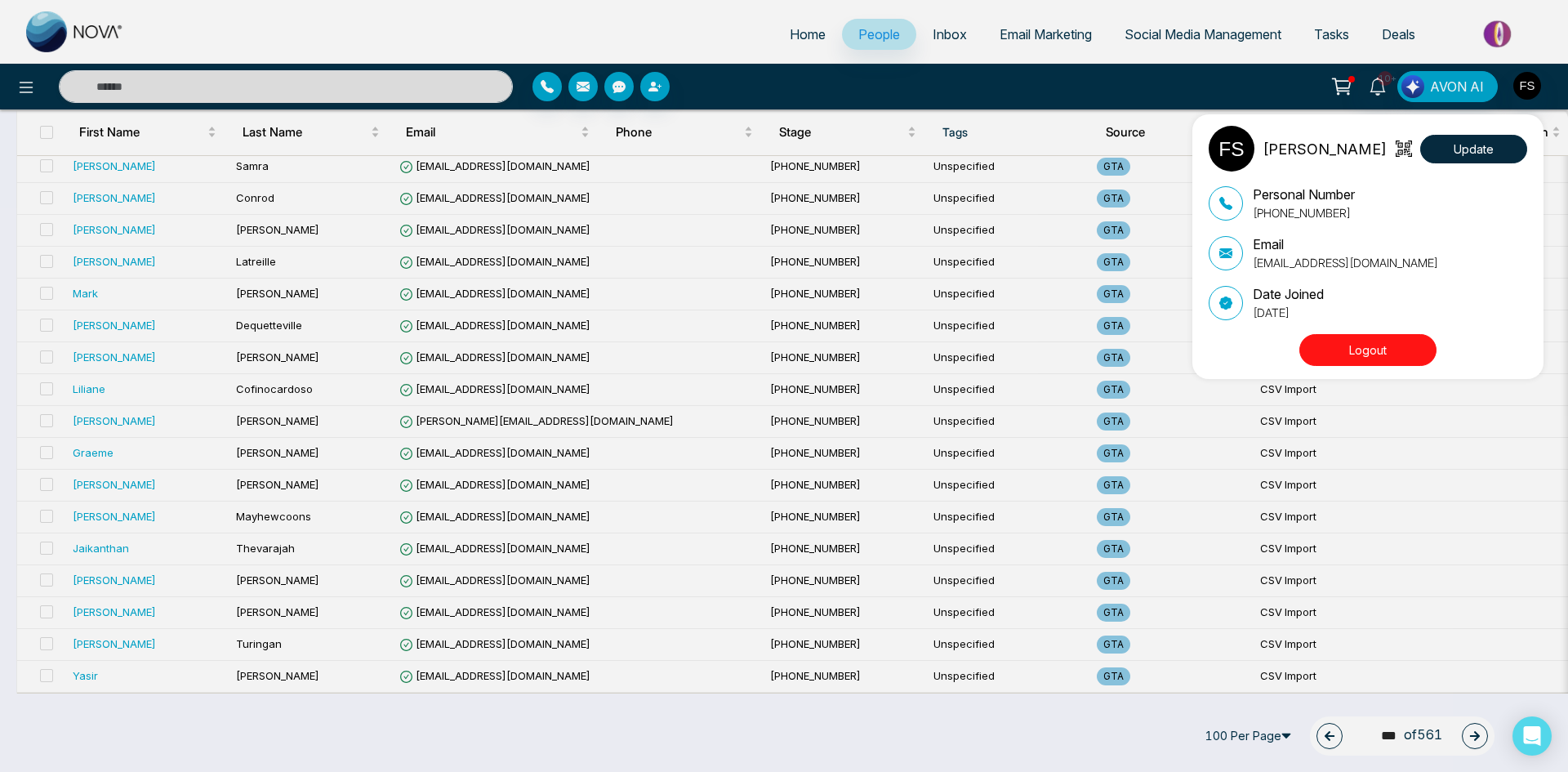
click at [1368, 350] on button "Logout" at bounding box center [1368, 350] width 138 height 32
